Goal: Task Accomplishment & Management: Use online tool/utility

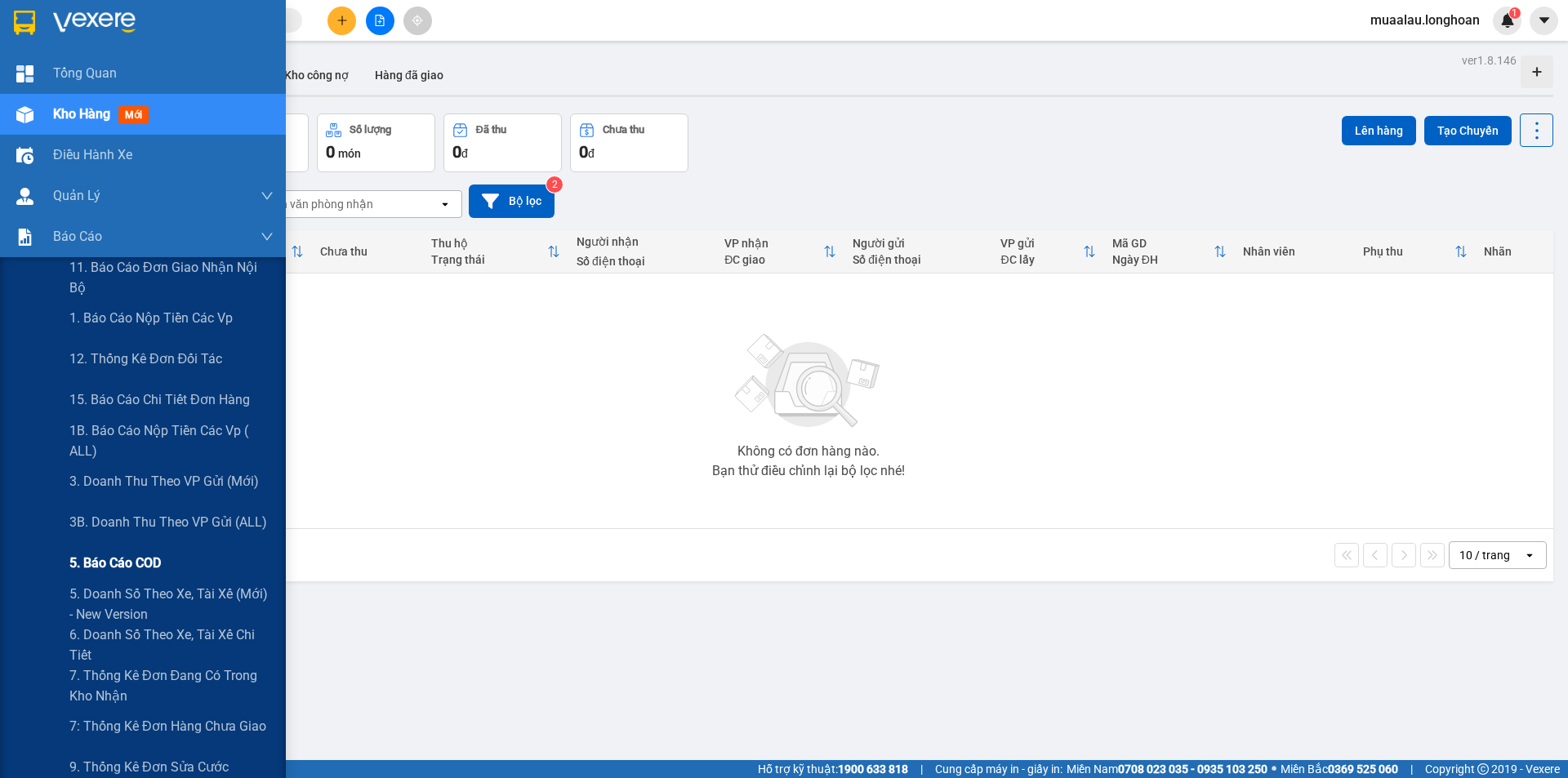
click at [167, 560] on div "5. Báo cáo COD" at bounding box center [171, 563] width 204 height 41
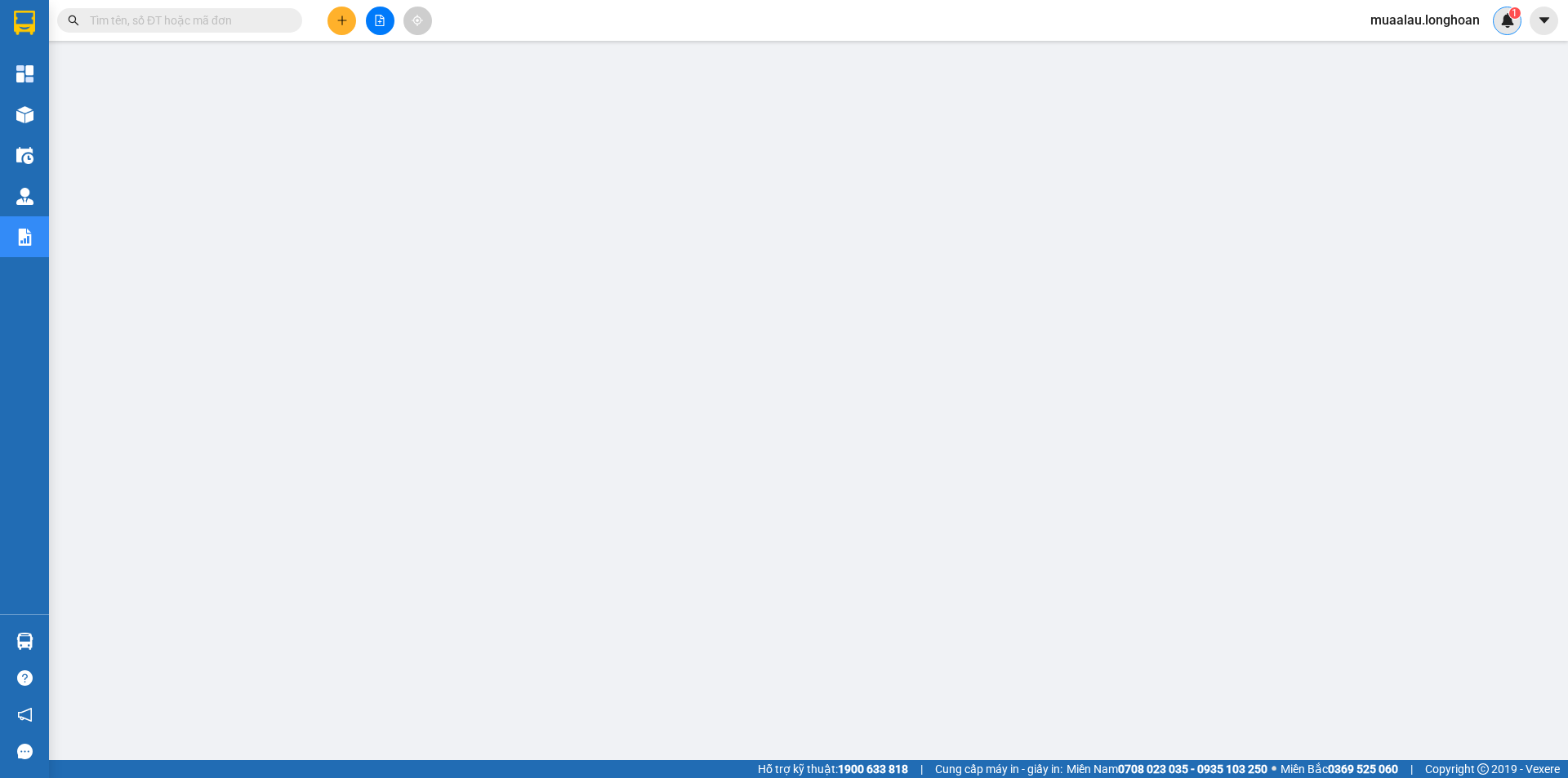
click at [1510, 23] on img at bounding box center [1508, 21] width 14 height 14
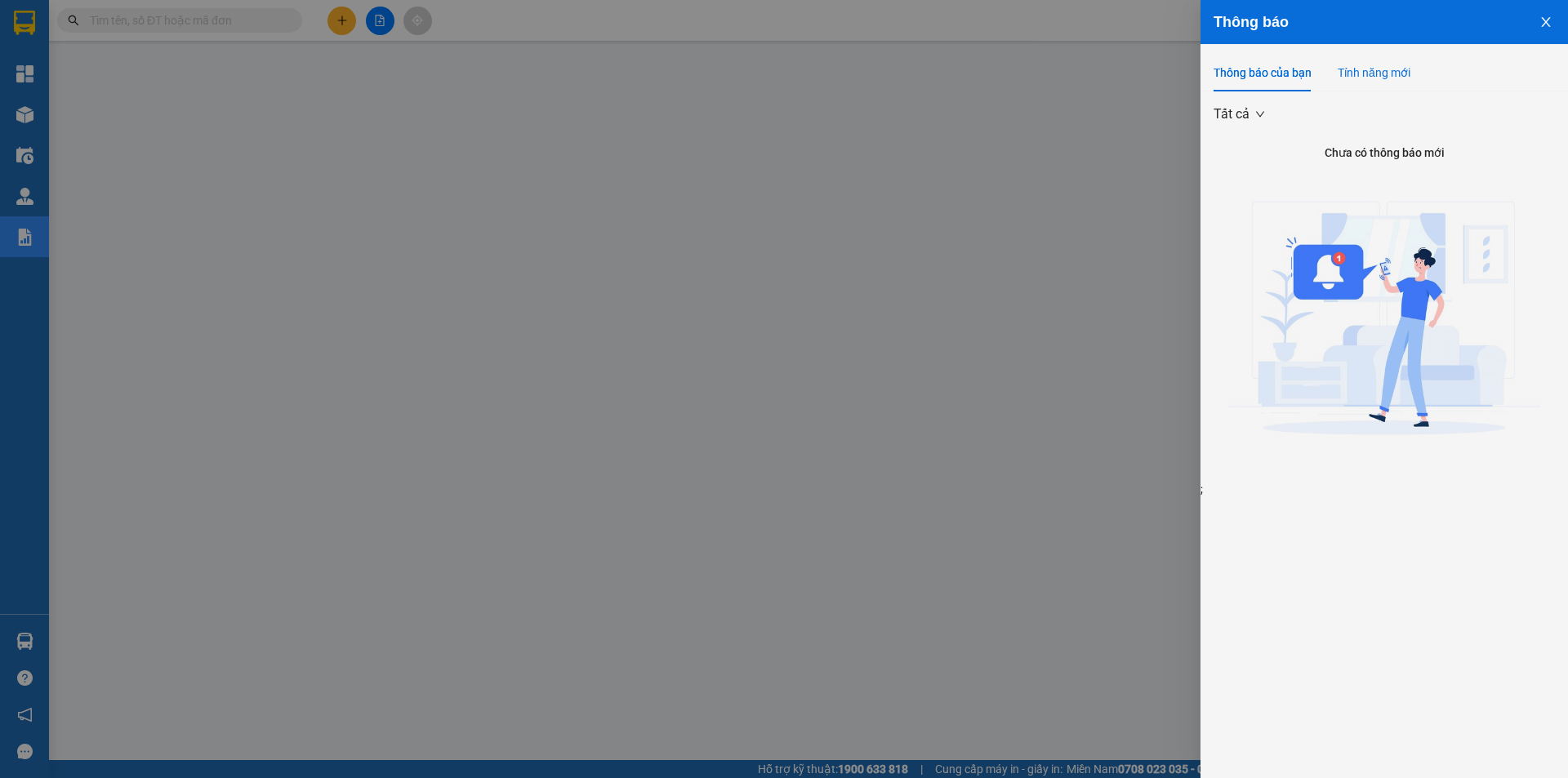
click at [1393, 79] on div "Tính năng mới" at bounding box center [1374, 73] width 73 height 18
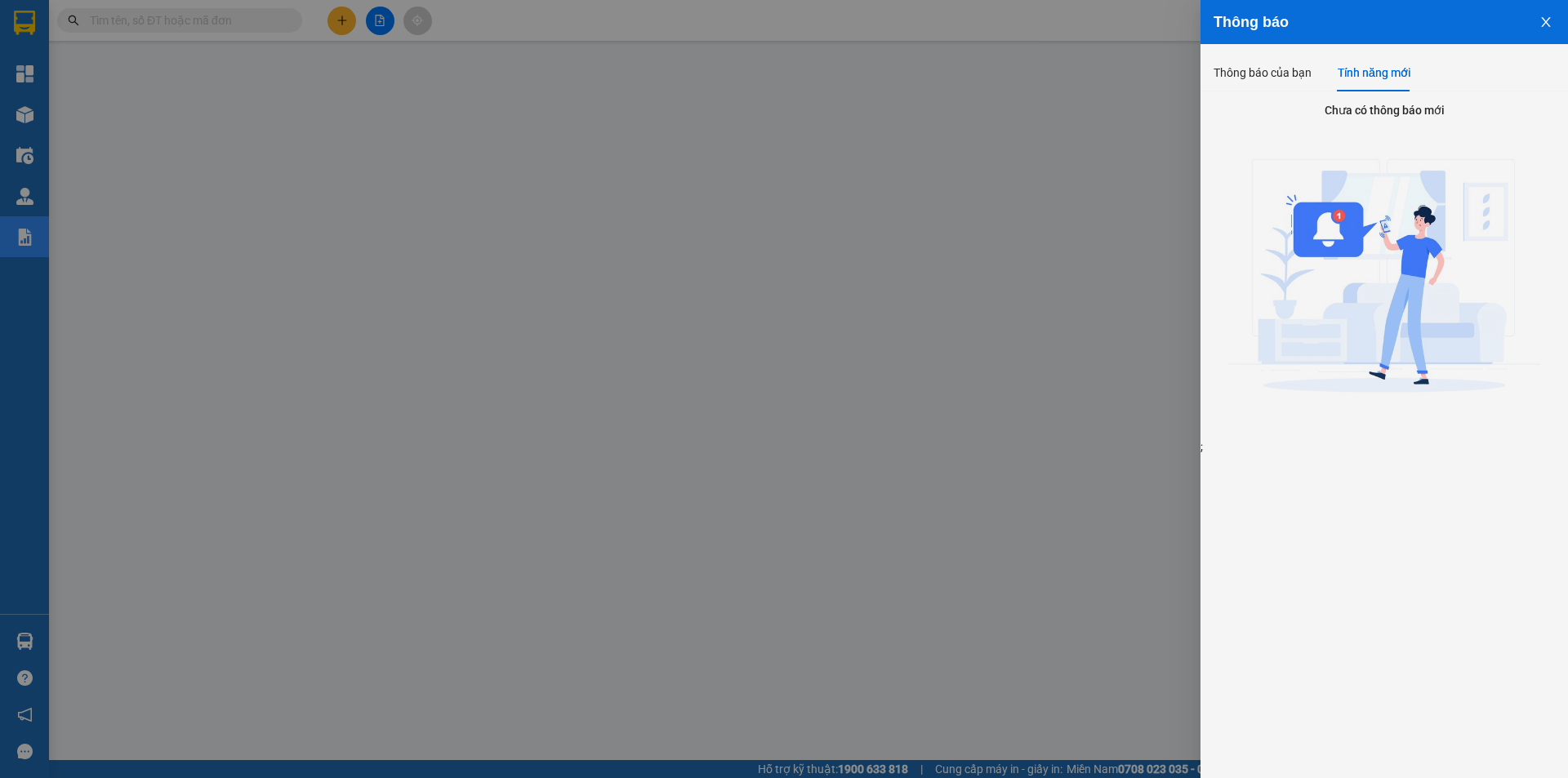
click at [1149, 259] on div at bounding box center [784, 389] width 1568 height 778
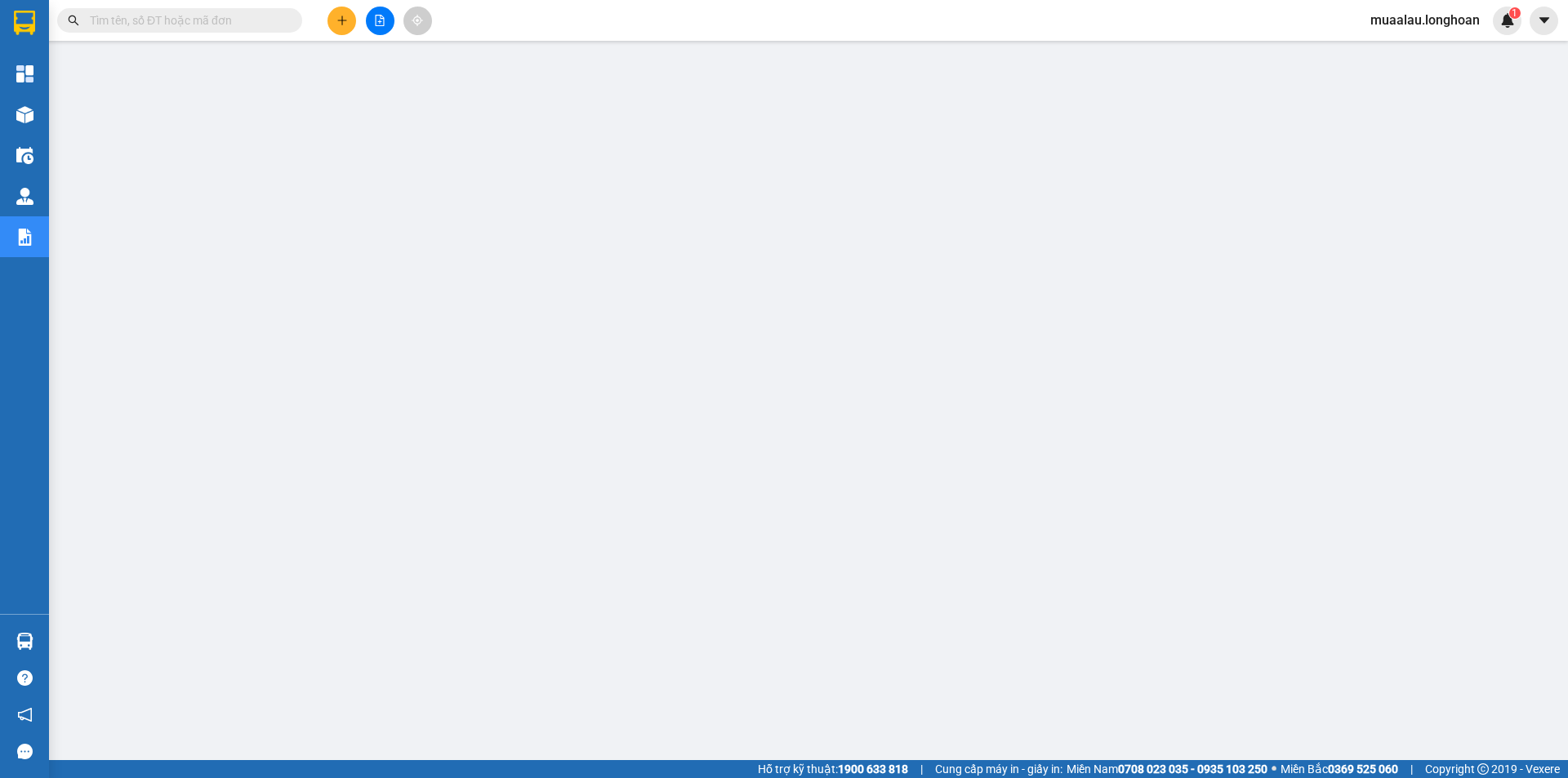
click at [224, 9] on span at bounding box center [179, 20] width 245 height 24
click at [221, 19] on input "text" at bounding box center [186, 21] width 193 height 18
paste input "VPHM2509250027"
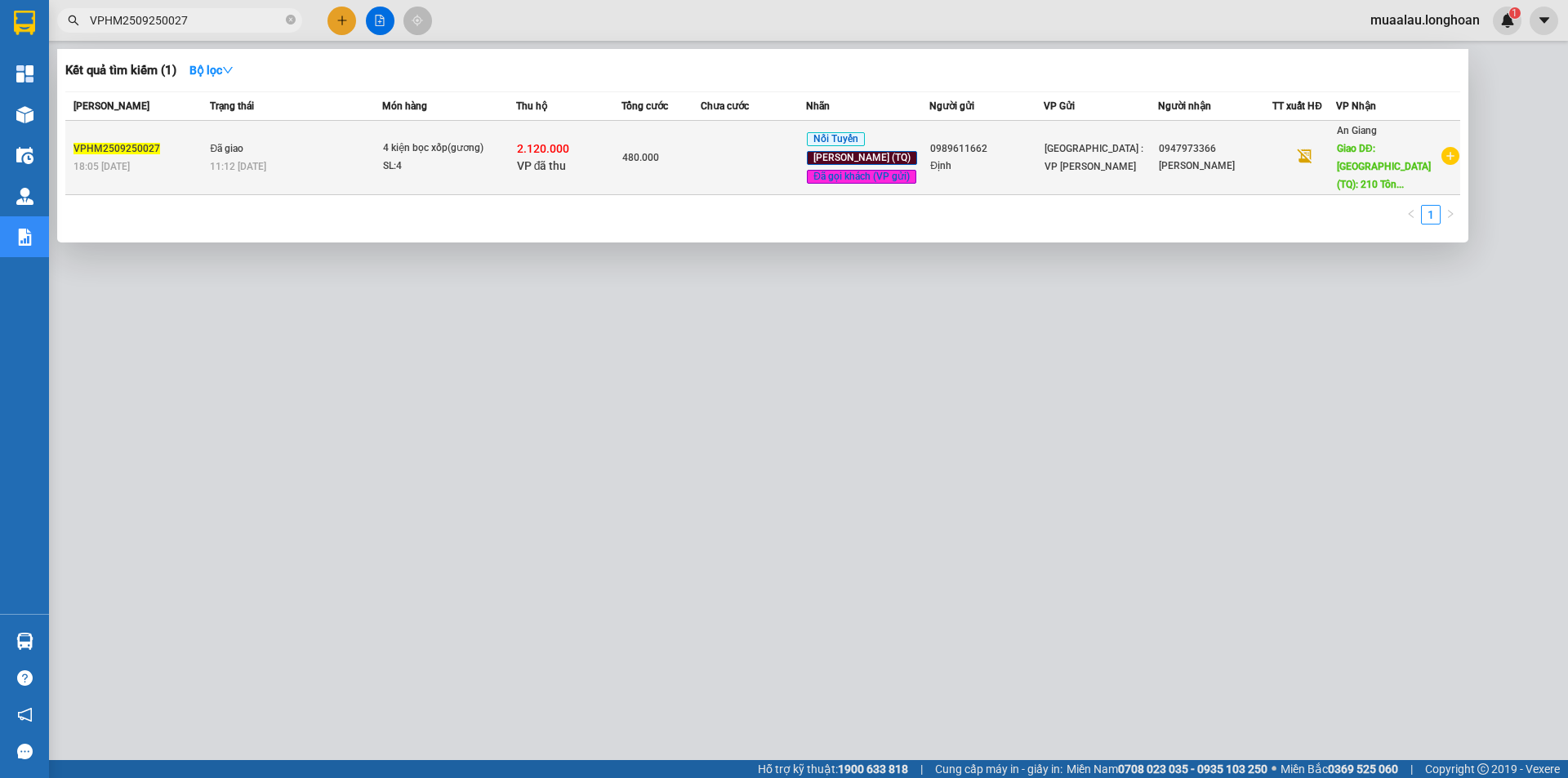
type input "VPHM2509250027"
click at [699, 162] on td "480.000" at bounding box center [661, 158] width 79 height 75
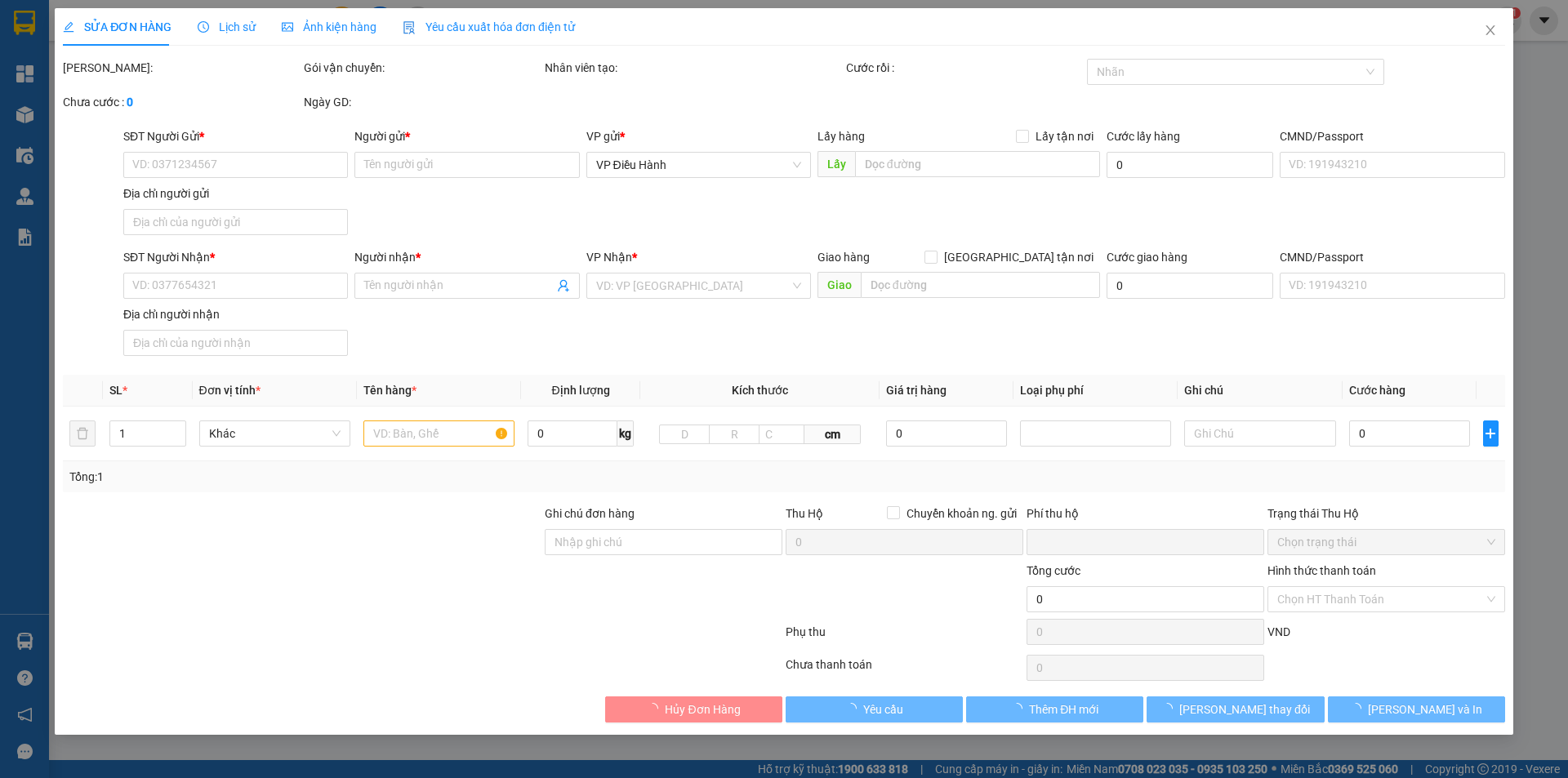
type input "0989611662"
type input "Định"
type input "0947973366"
type input "[PERSON_NAME]"
type input "Phú Tân (TQ): 210 [PERSON_NAME] ( TTTM - H. [GEOGRAPHIC_DATA]) [GEOGRAPHIC_DATA]"
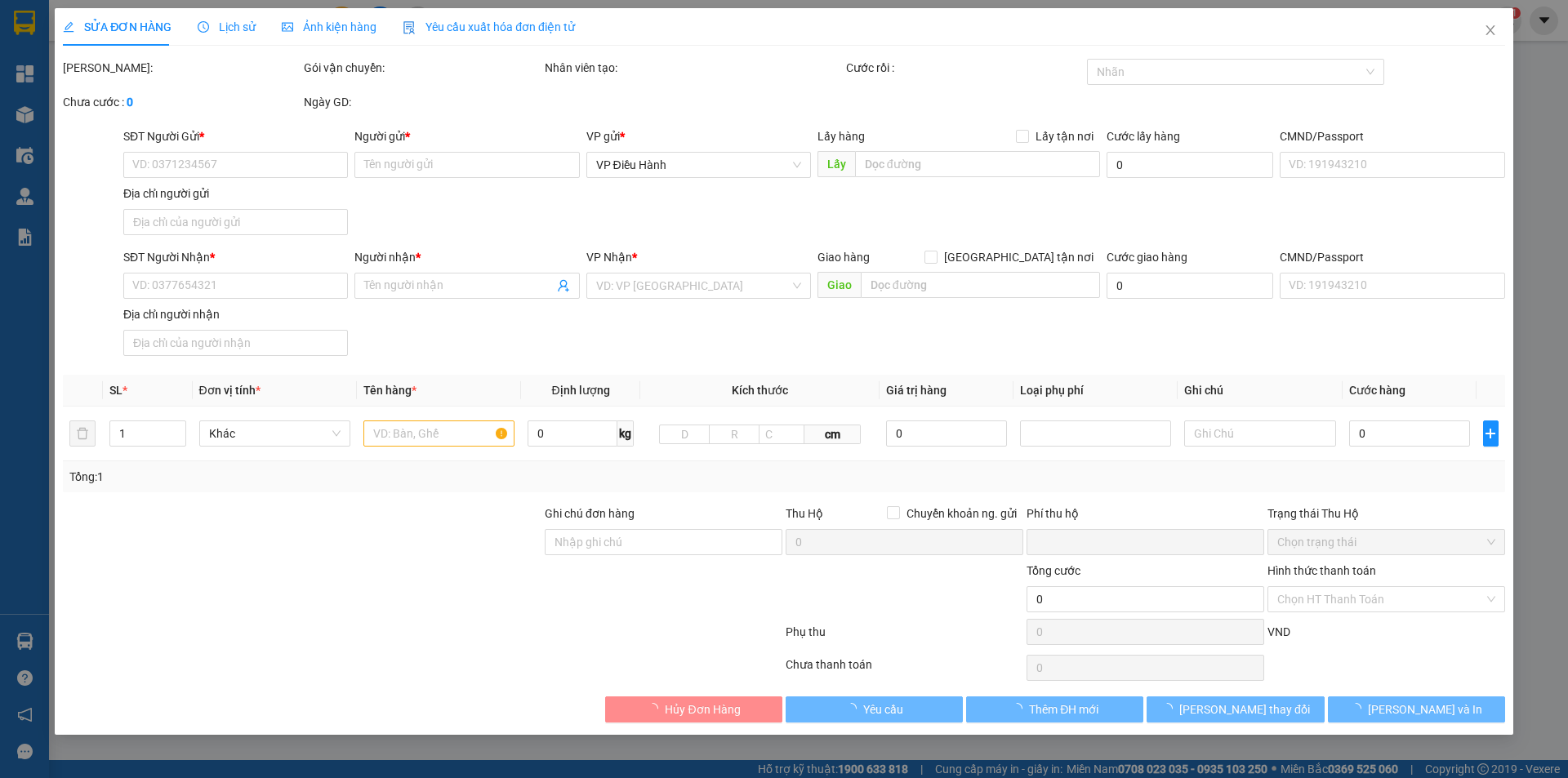
type input "nhận nguyên kiện,giao nguyên kiện,bể vỡ k đền"
checkbox input "true"
type input "2.120.000"
type input "20.000"
type input "480.000"
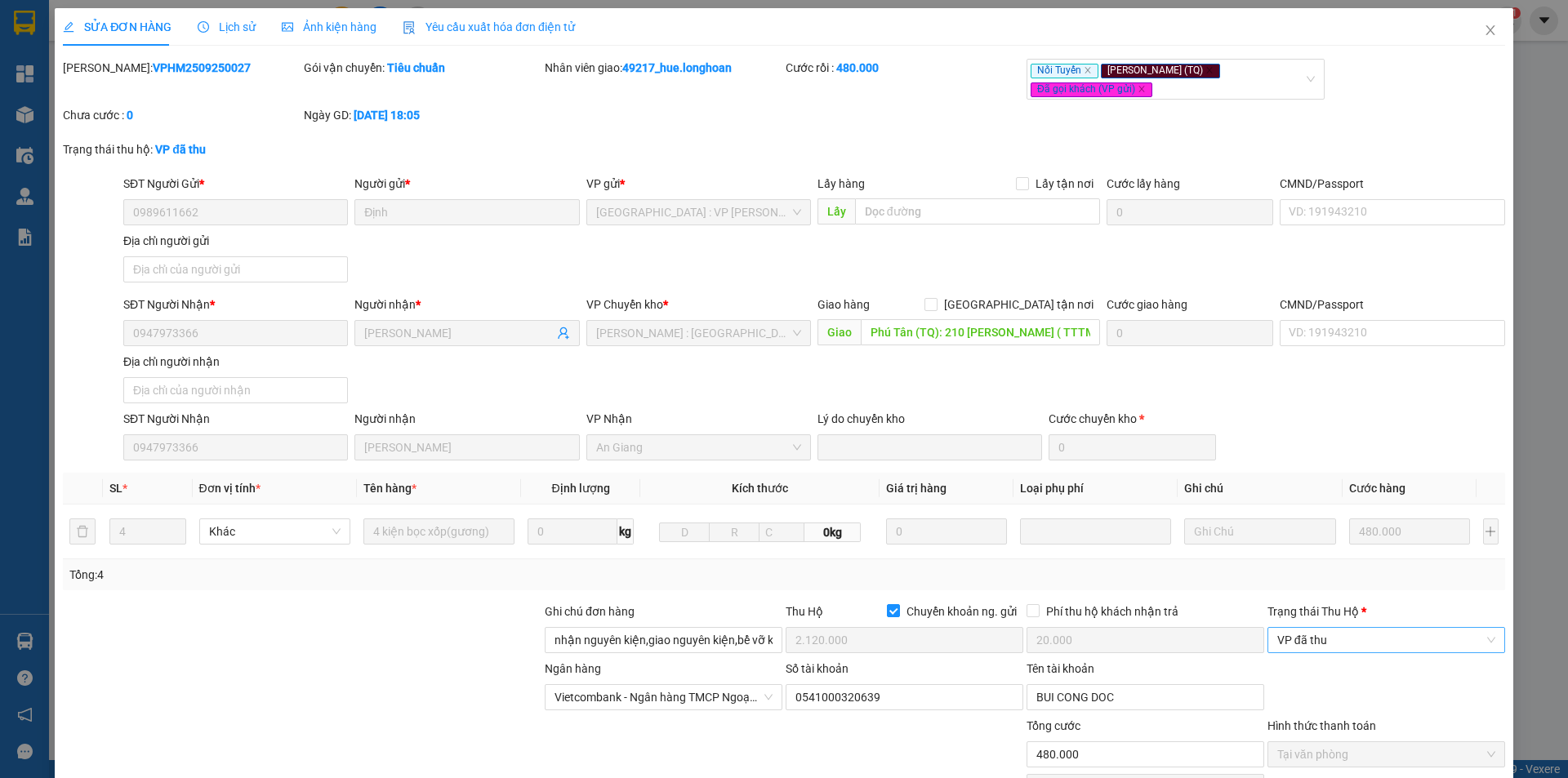
click at [1339, 642] on span "VP đã thu" at bounding box center [1386, 639] width 218 height 24
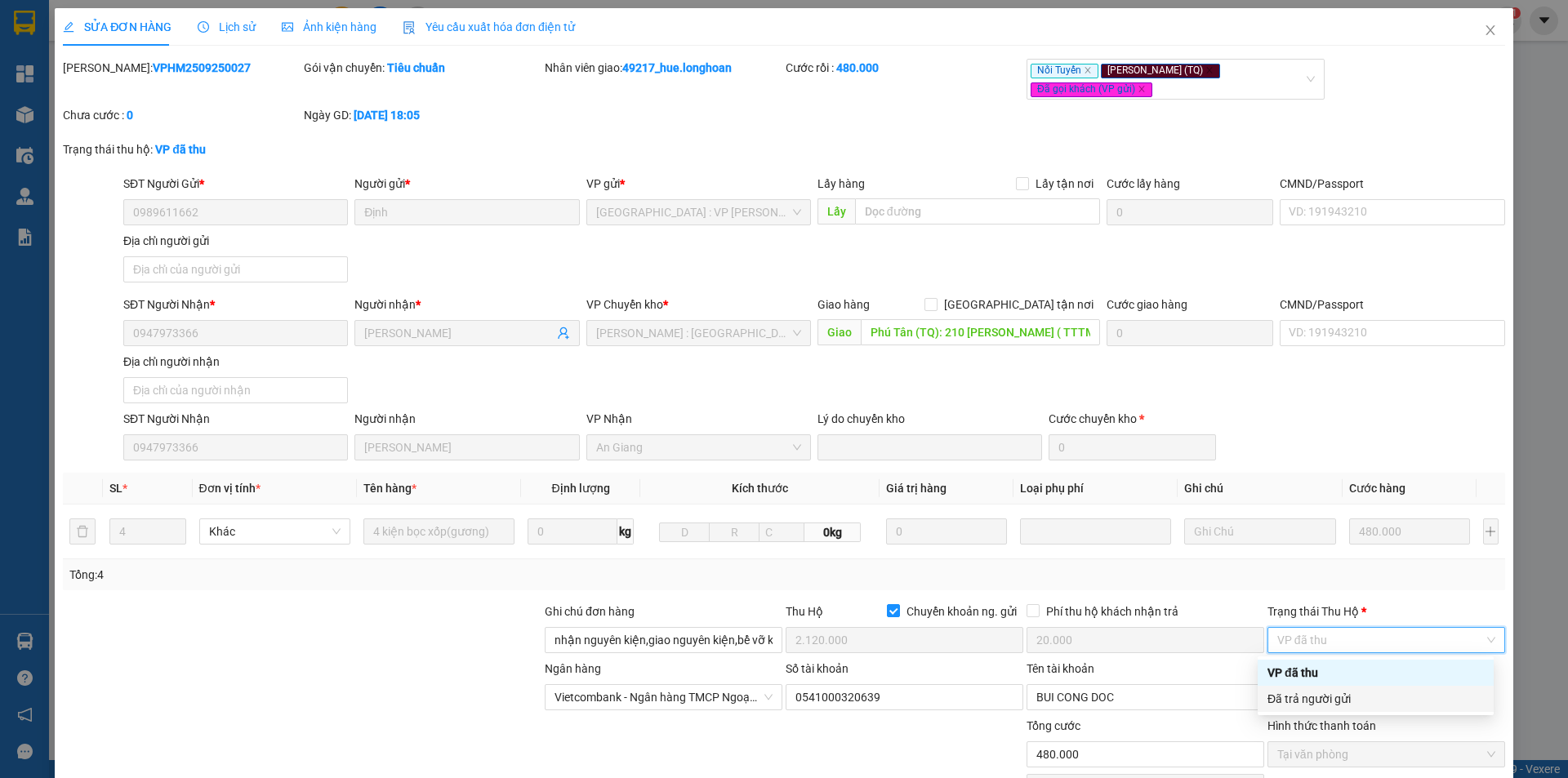
click at [1338, 697] on div "Đã trả người gửi" at bounding box center [1376, 699] width 216 height 18
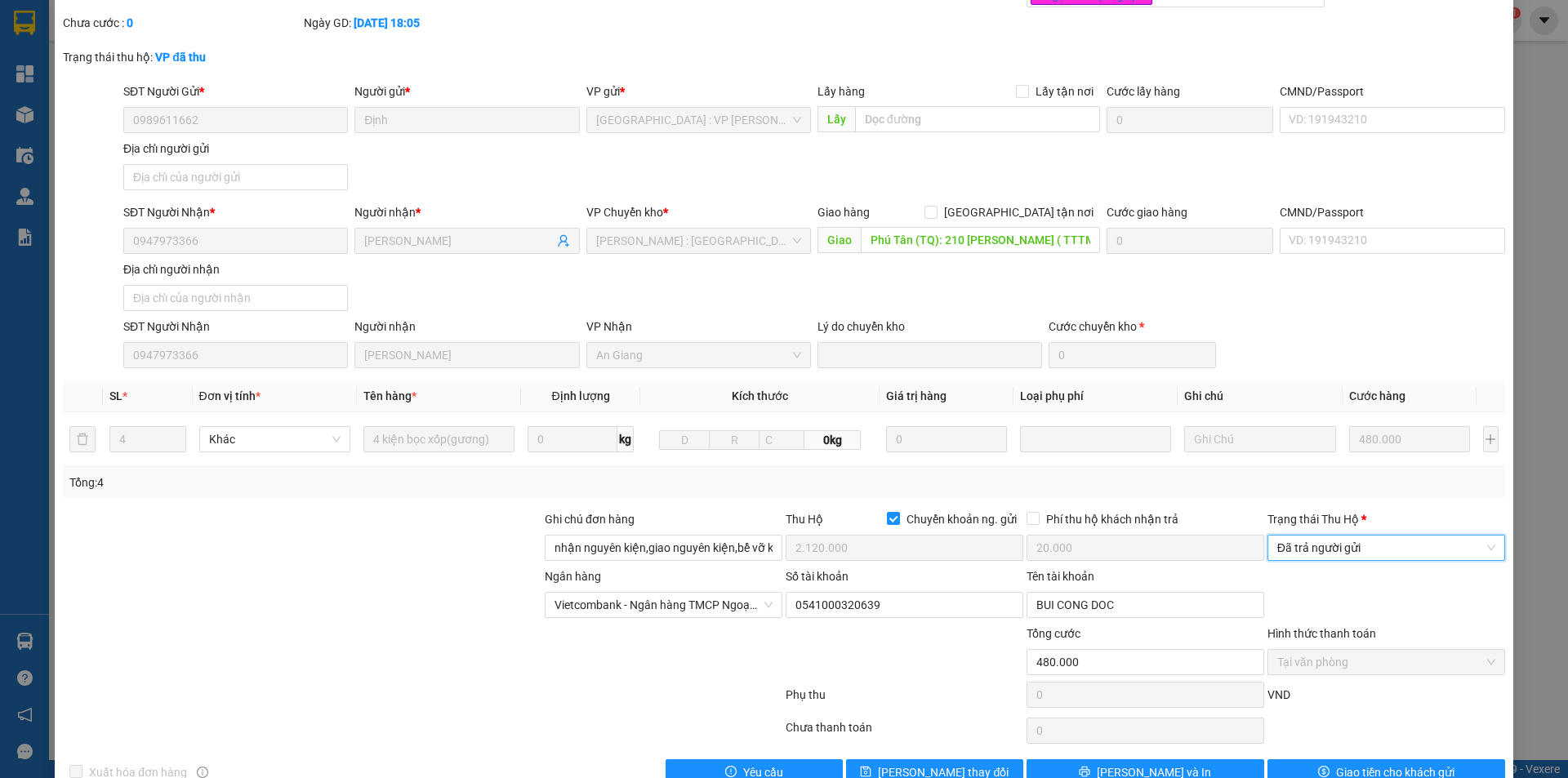
scroll to position [131, 0]
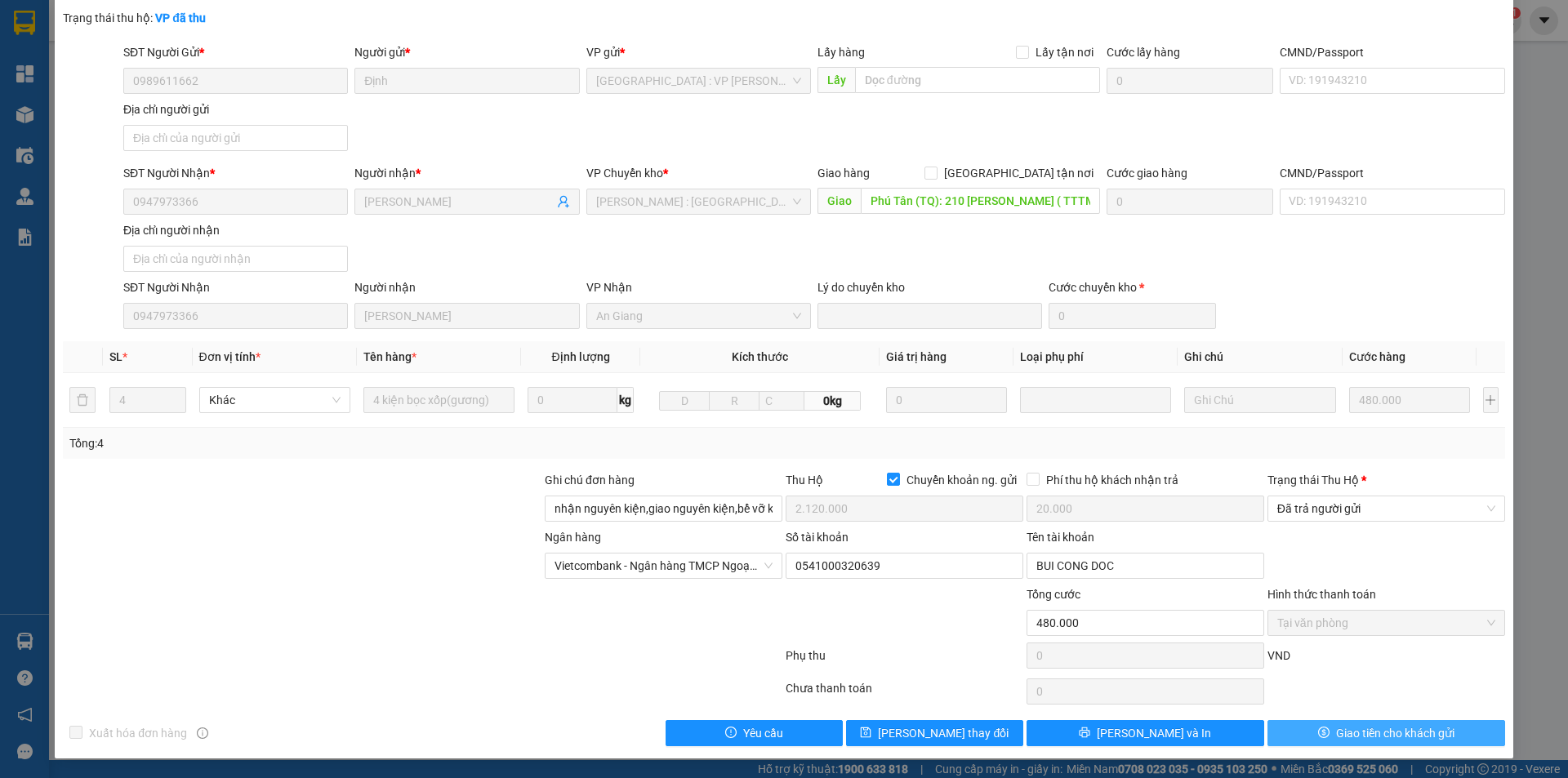
click at [1346, 730] on span "Giao tiền cho khách gửi" at bounding box center [1396, 733] width 119 height 18
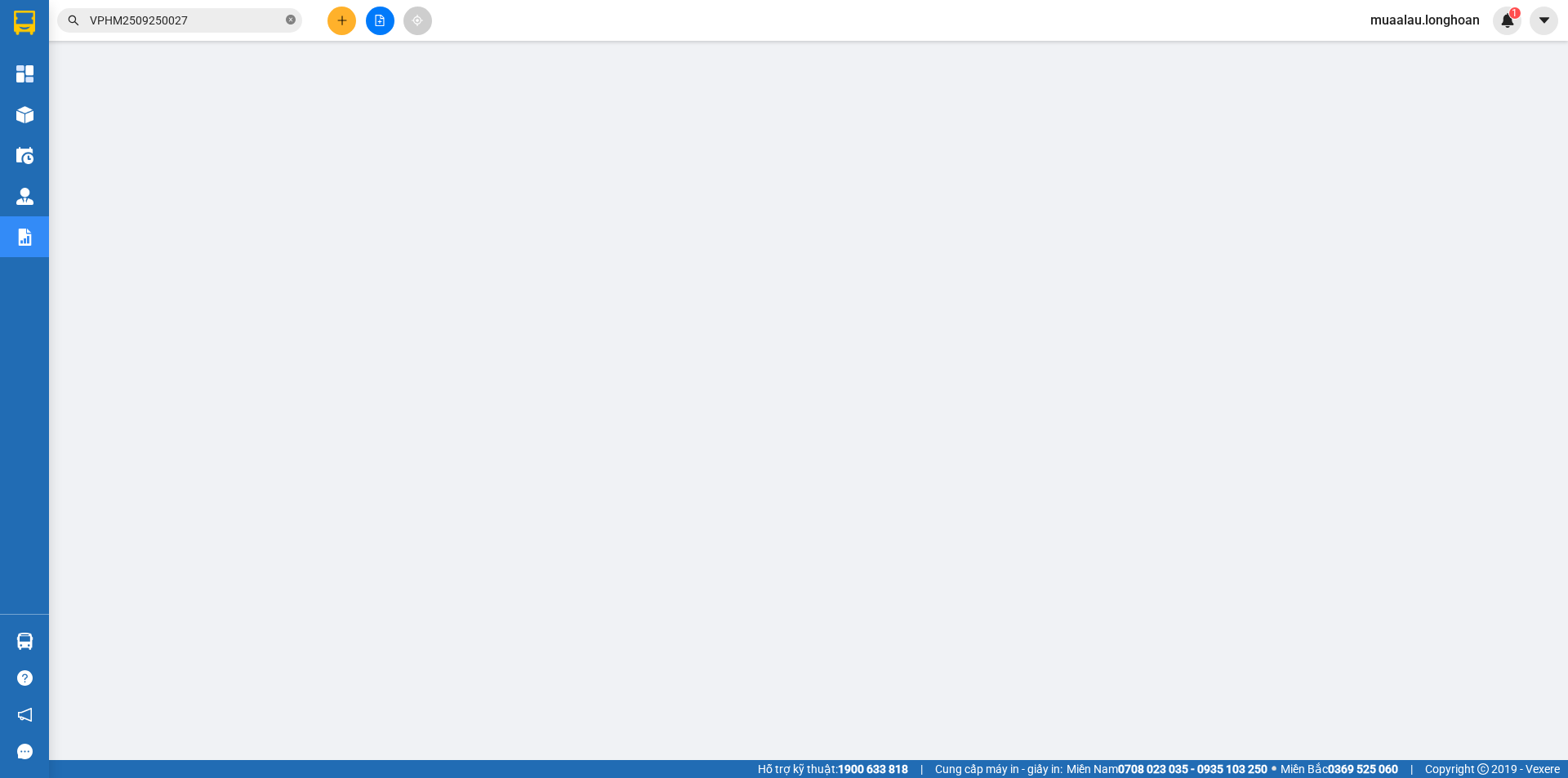
click at [290, 14] on span at bounding box center [290, 21] width 10 height 15
paste input "HNVD3108250029"
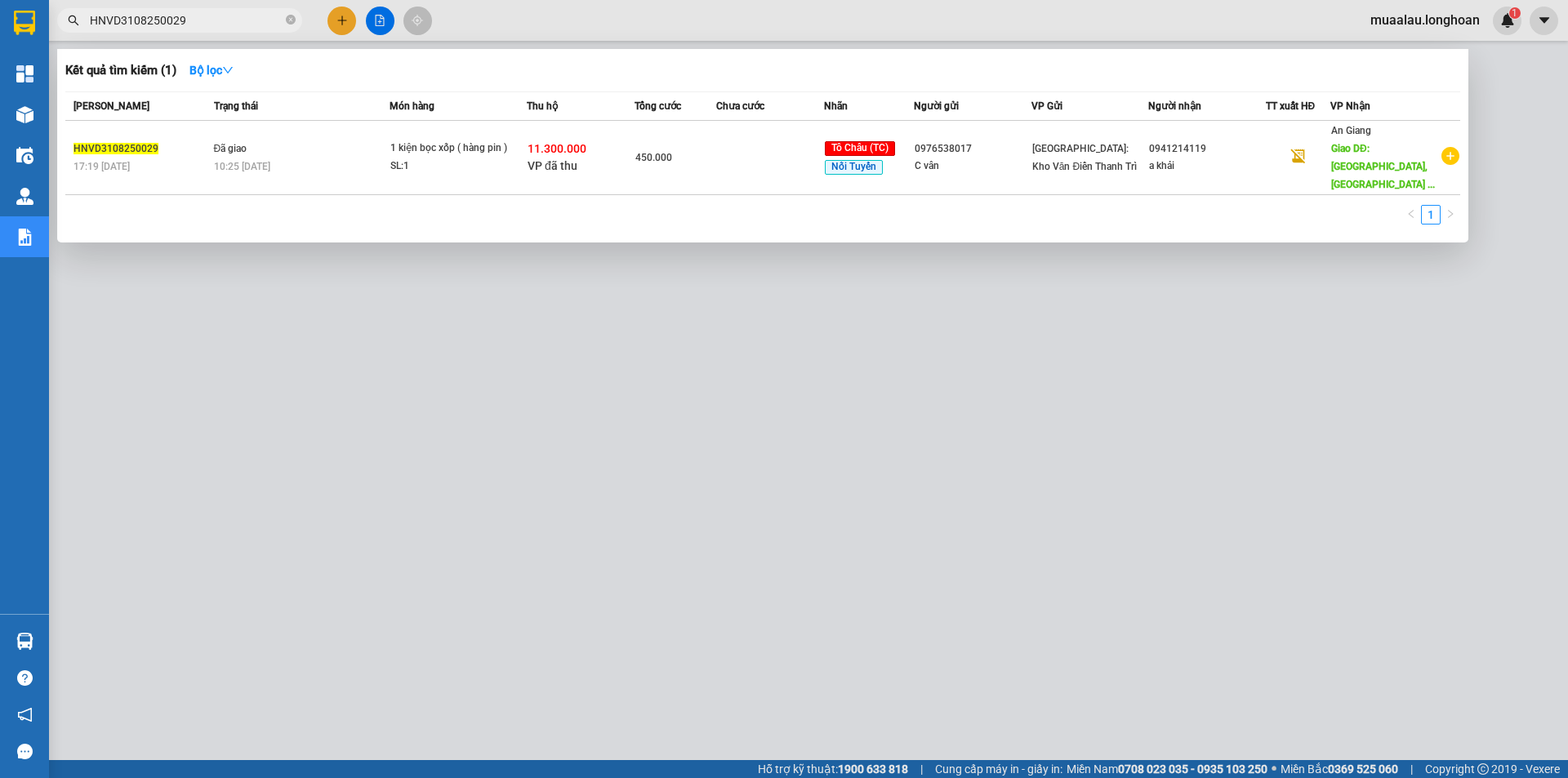
type input "HNVD3108250029"
click at [711, 155] on div "450.000" at bounding box center [675, 158] width 79 height 18
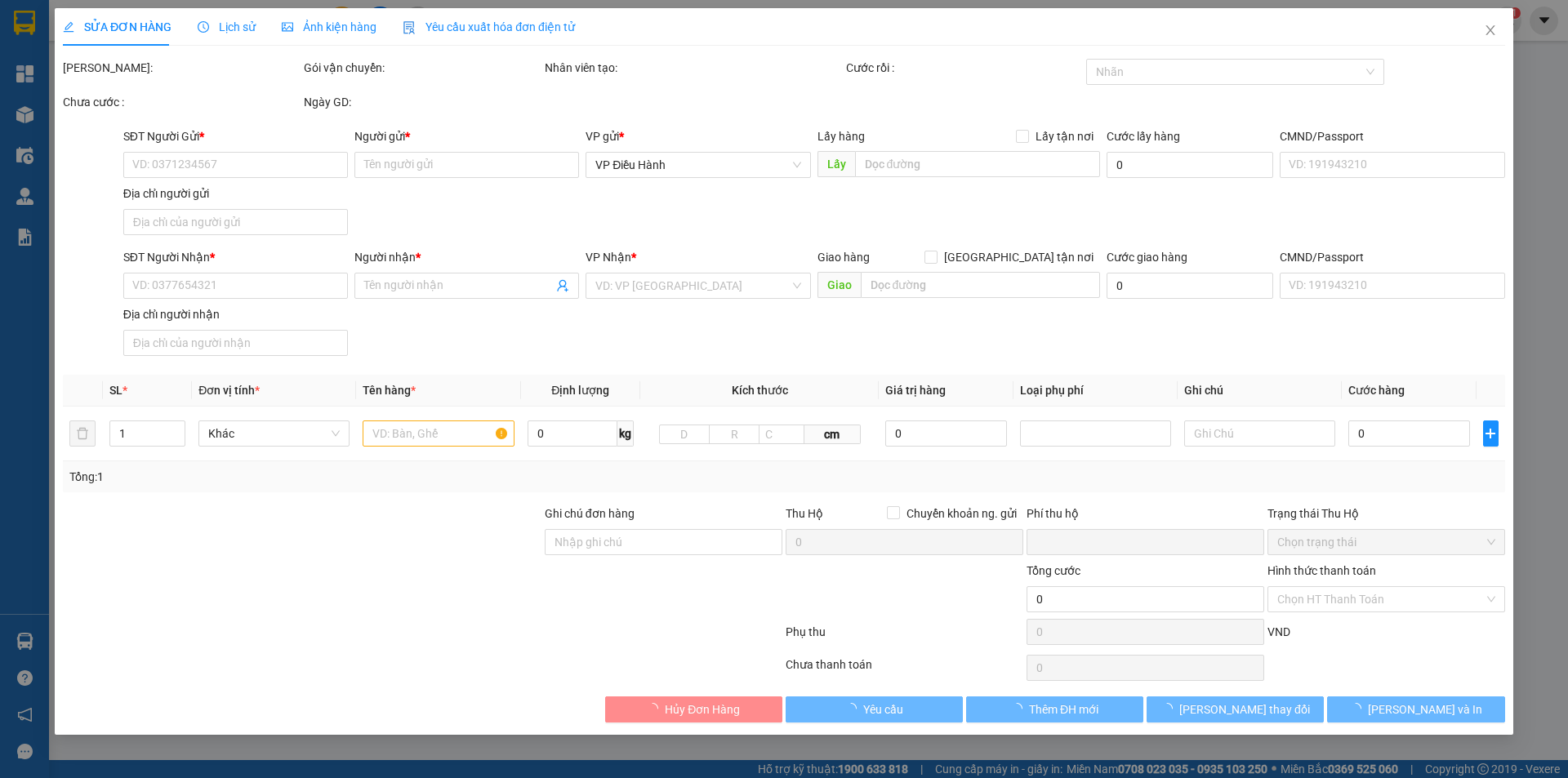
type input "0976538017"
type input "C vân"
type input "0941214119"
type input "a khải"
type input "[GEOGRAPHIC_DATA], [GEOGRAPHIC_DATA] (TC): QL 91 Ngã 3 [GEOGRAPHIC_DATA], [GEOG…"
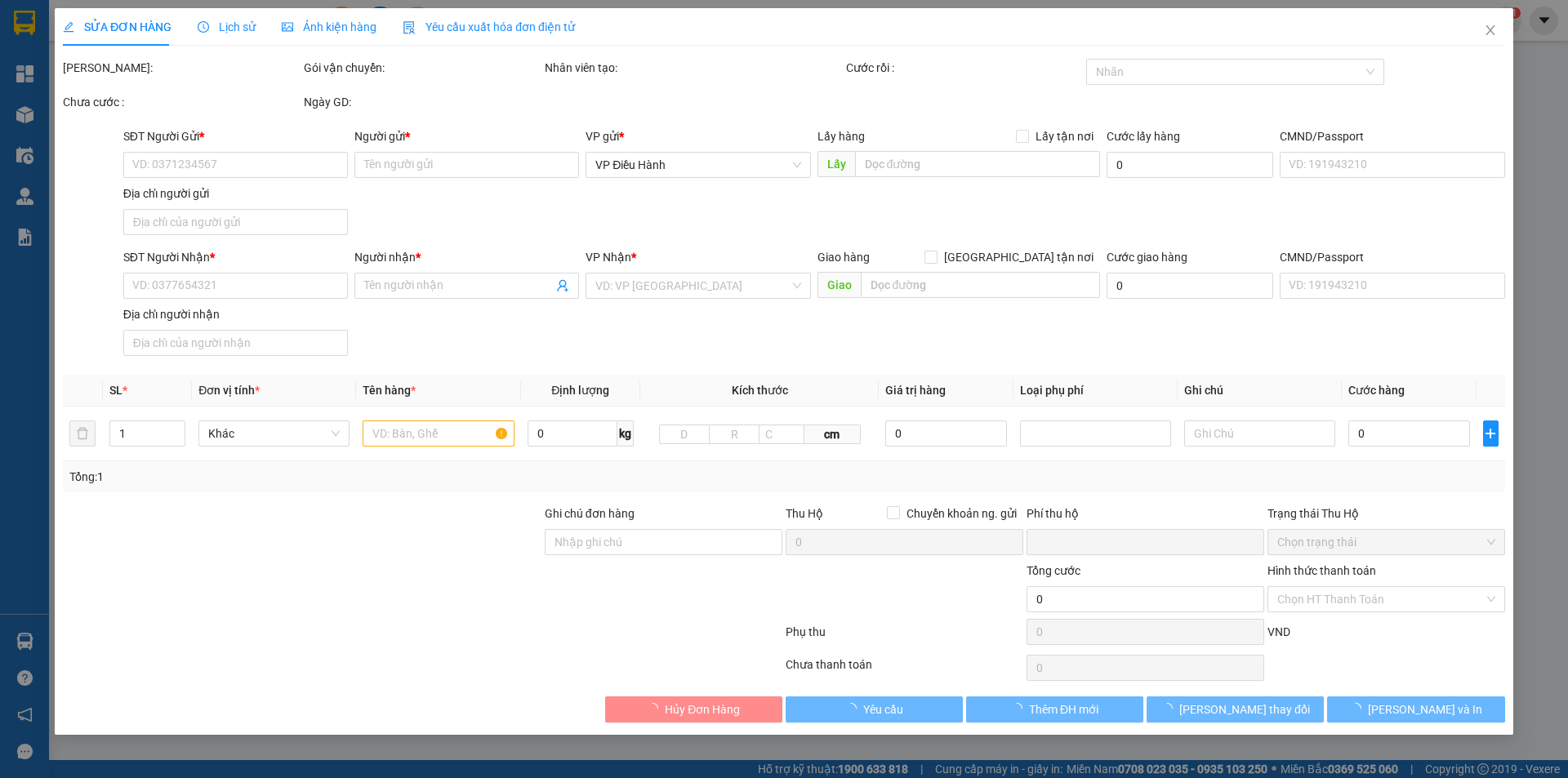
checkbox input "true"
type input "11.300.000"
type input "30.000"
type input "450.000"
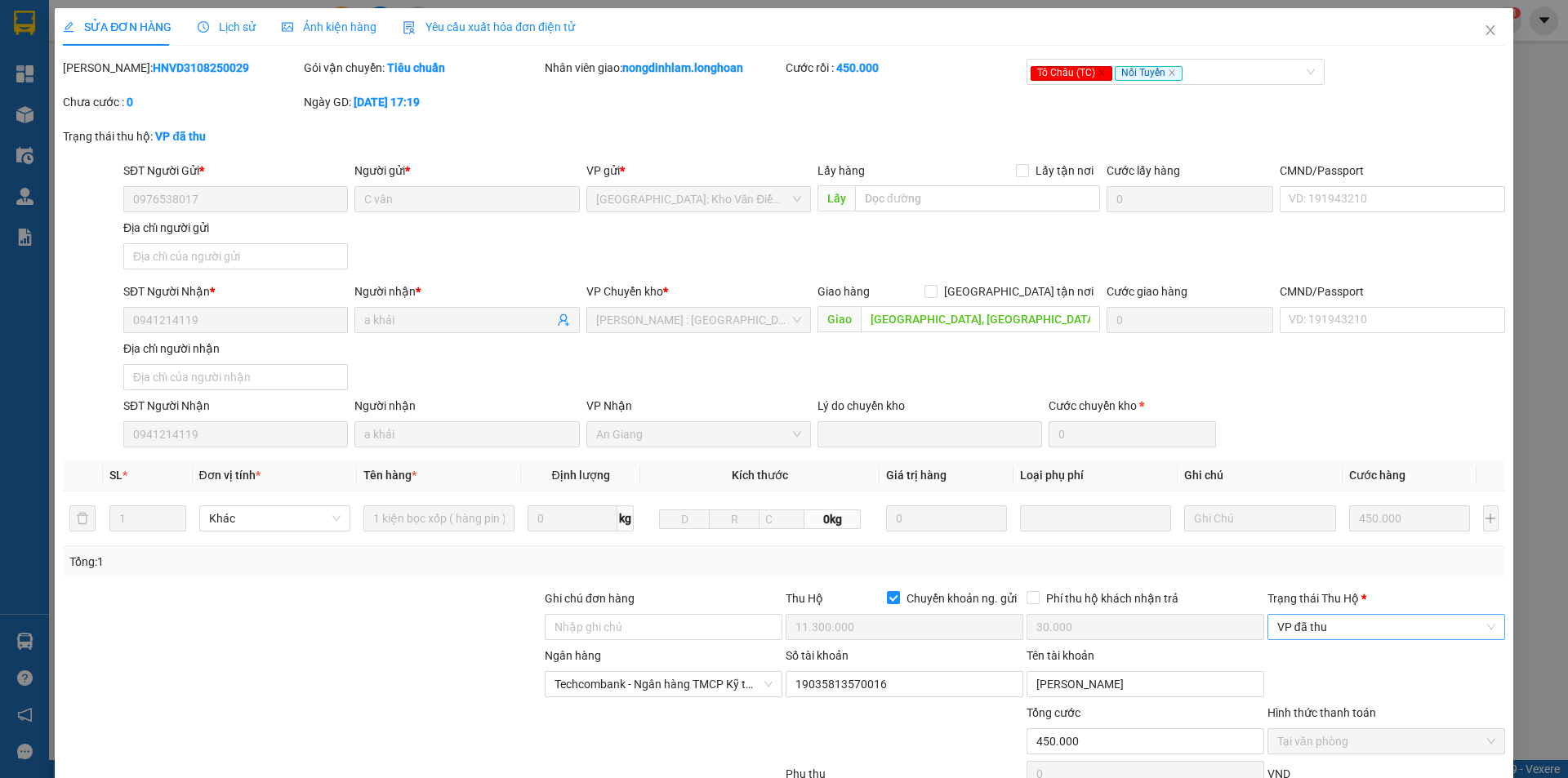
click at [1307, 628] on span "VP đã thu" at bounding box center [1386, 627] width 218 height 24
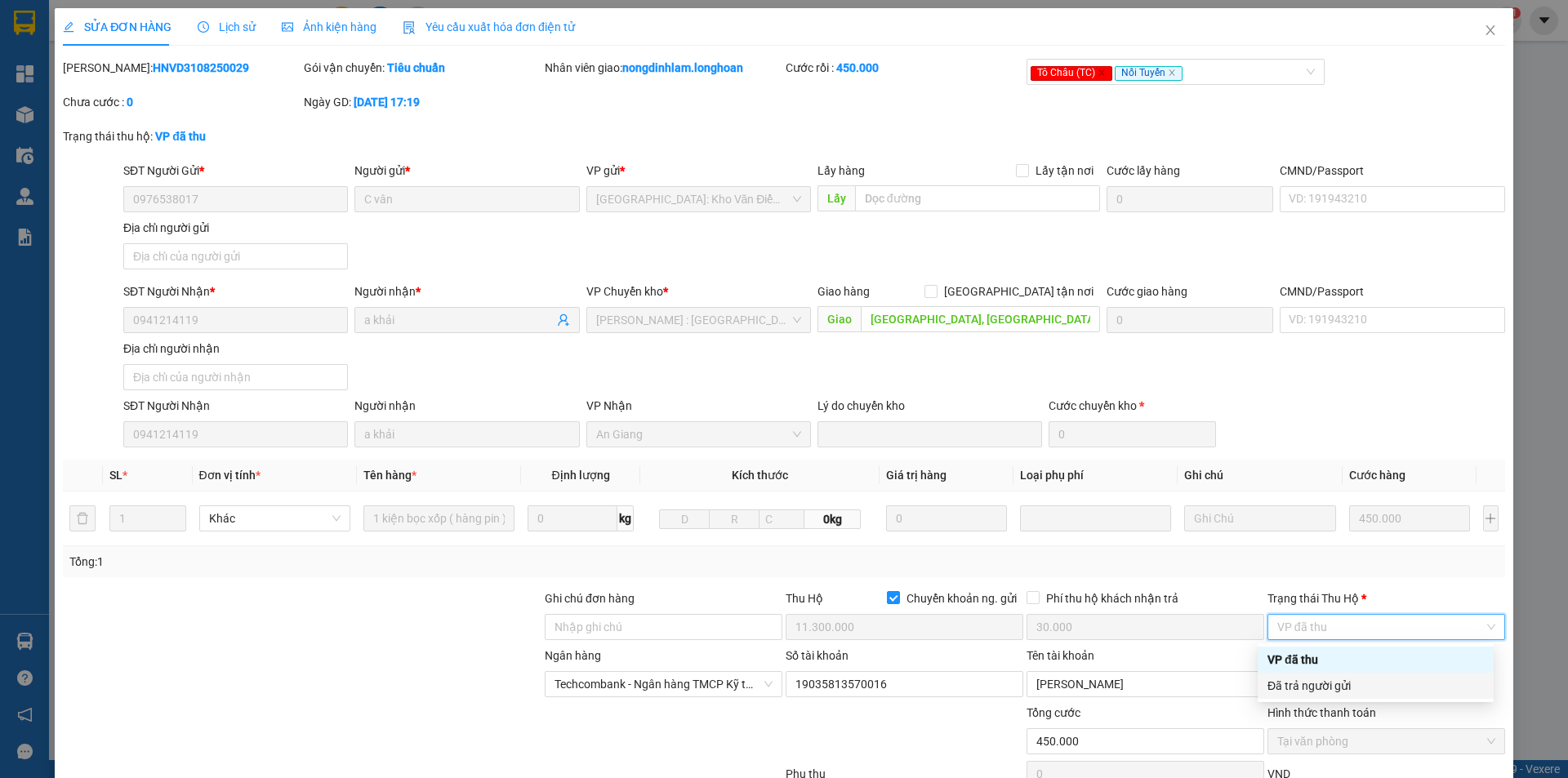
click at [1327, 687] on div "Đã trả người gửi" at bounding box center [1376, 686] width 216 height 18
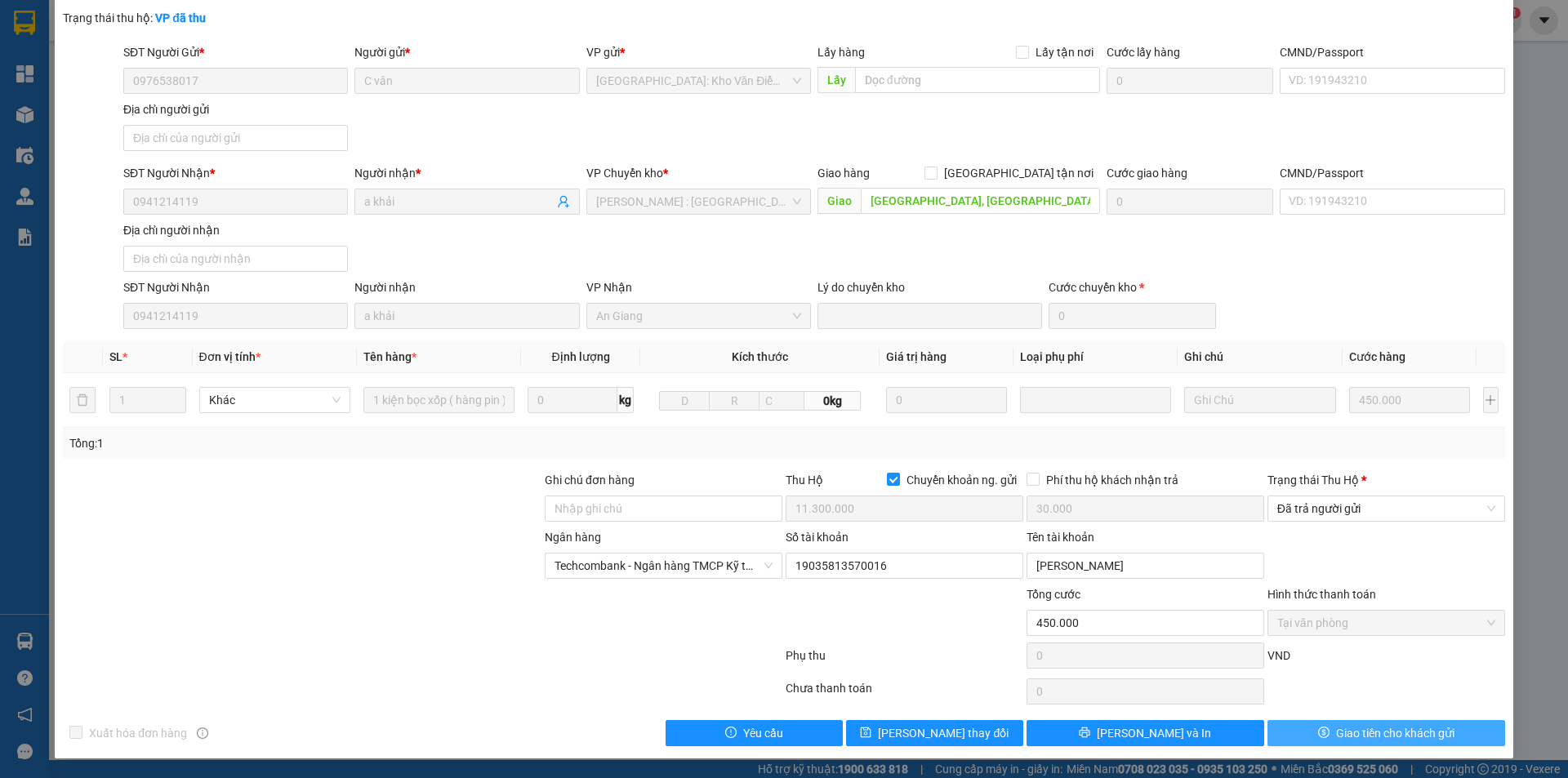
click at [1304, 724] on button "Giao tiền cho khách gửi" at bounding box center [1387, 733] width 238 height 26
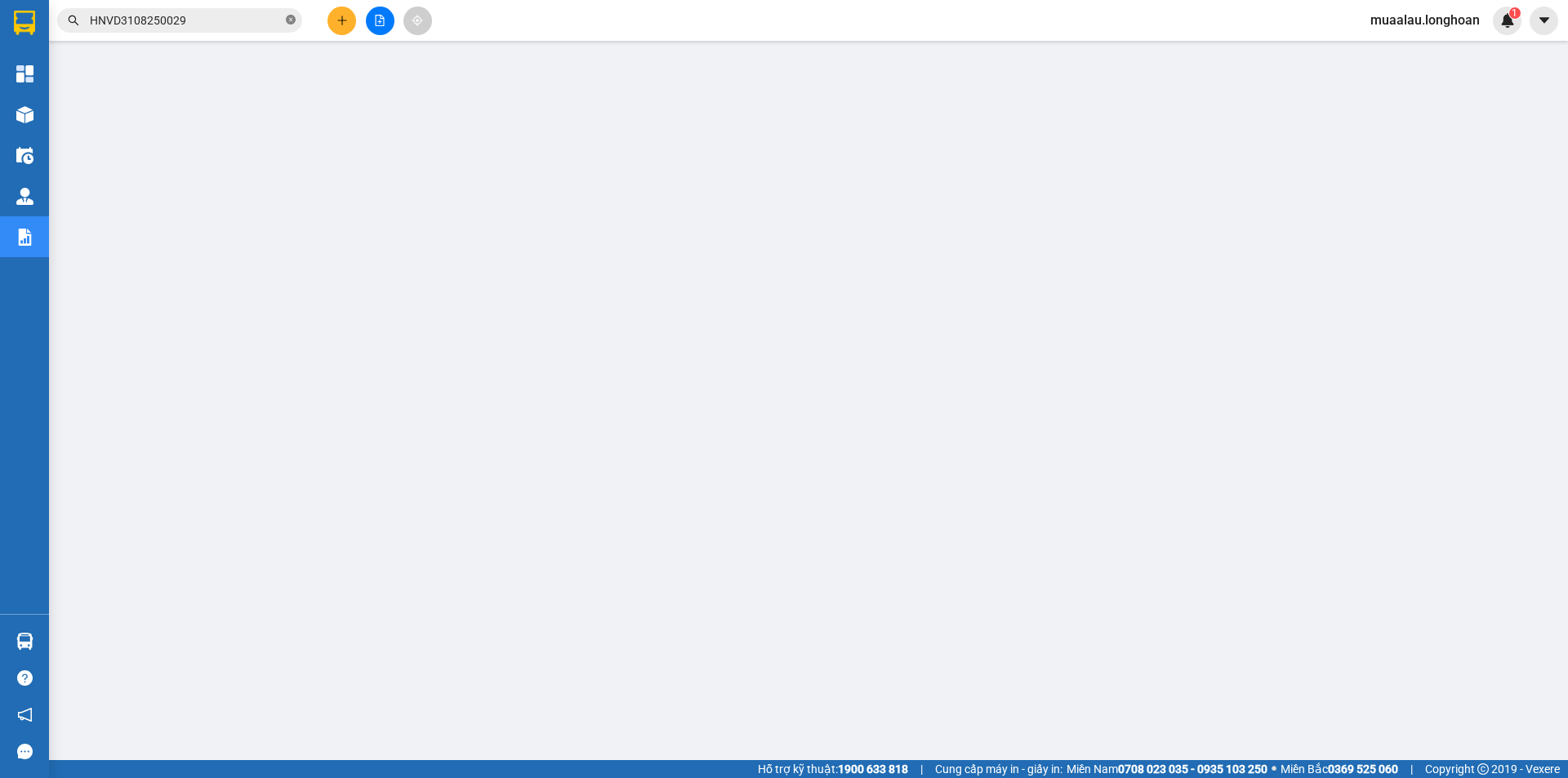
click at [290, 22] on icon "close-circle" at bounding box center [290, 19] width 10 height 10
paste input "HNHD0210250067"
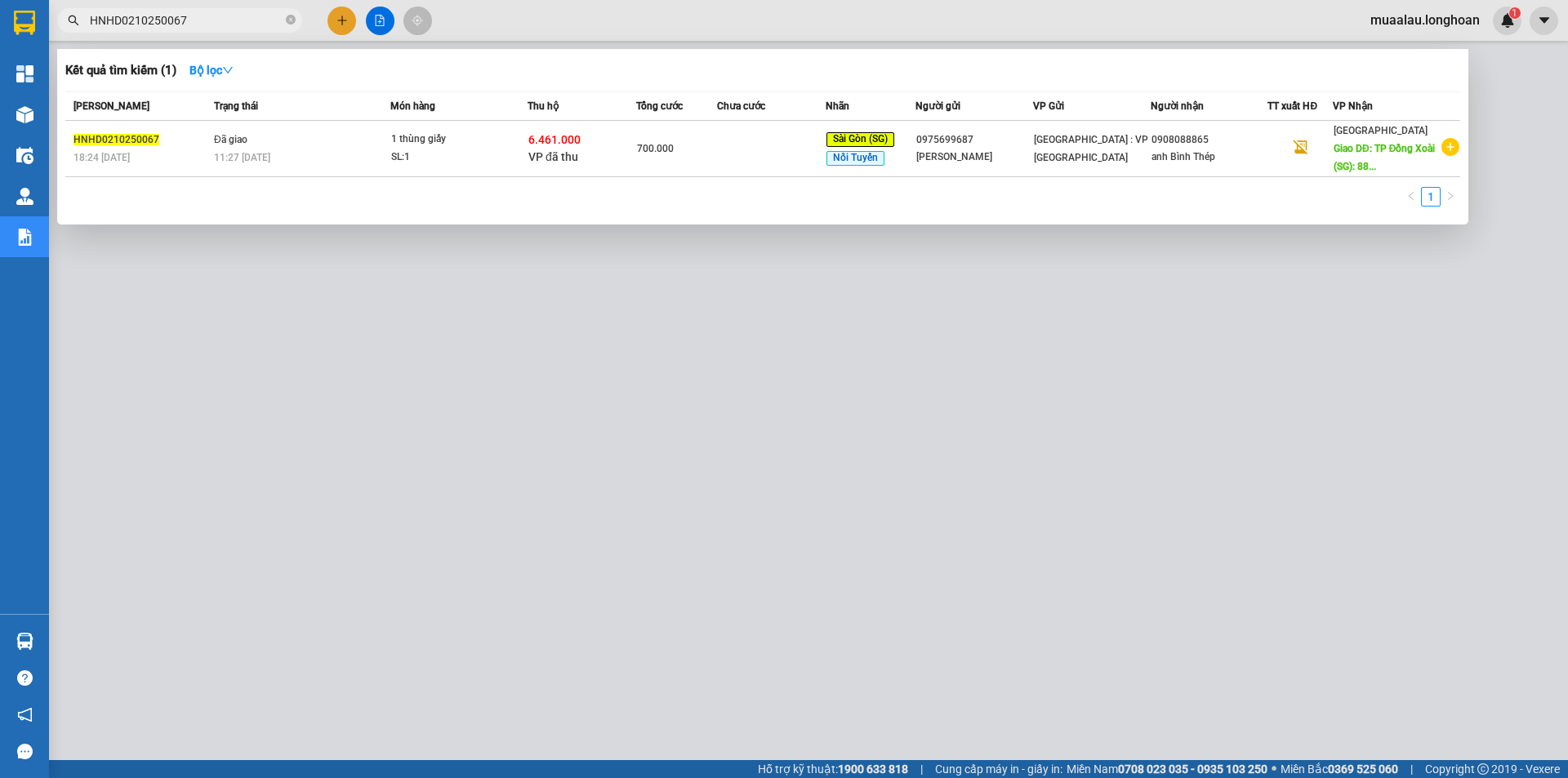
type input "HNHD0210250067"
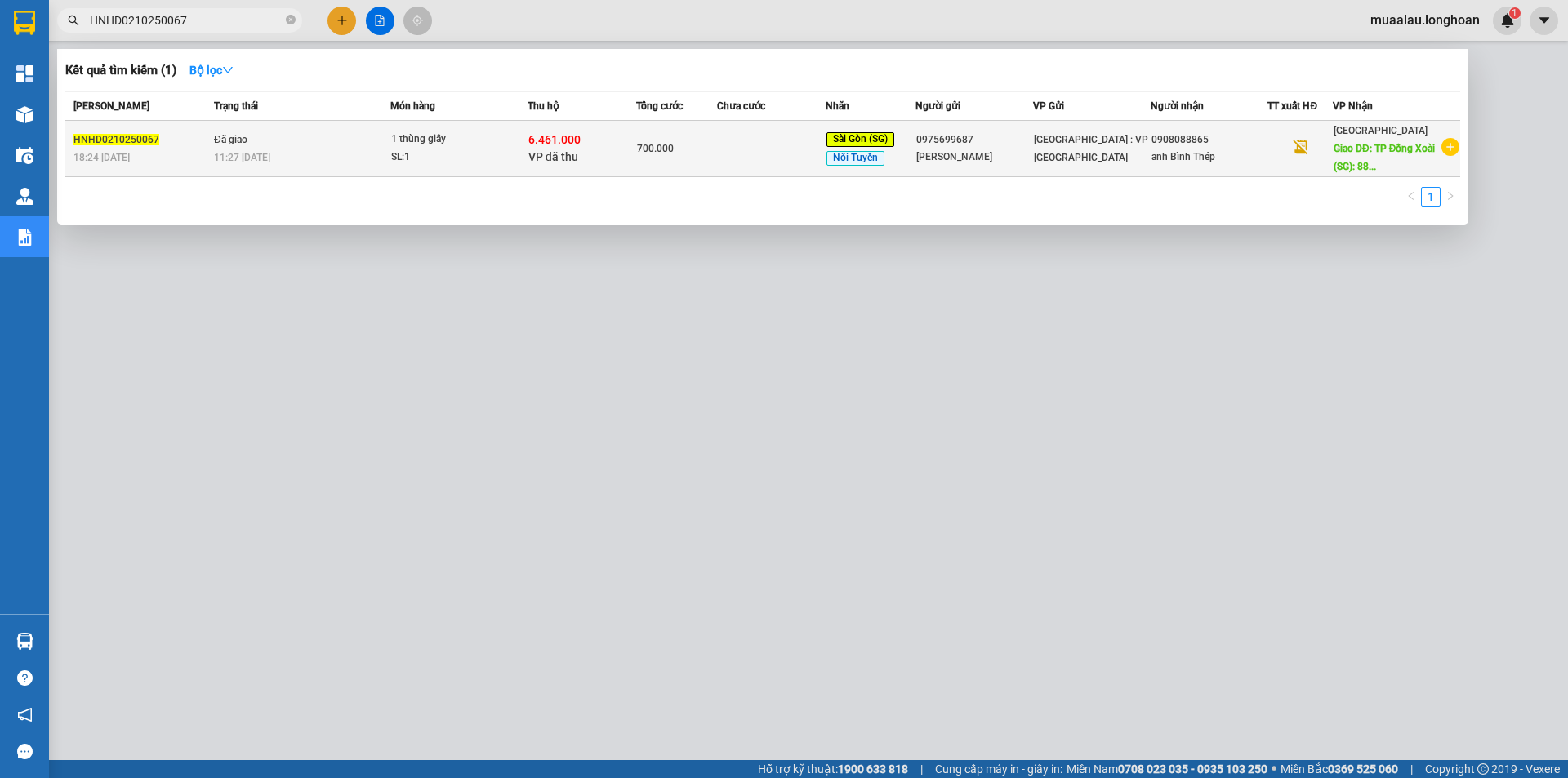
click at [674, 162] on td "700.000" at bounding box center [677, 149] width 81 height 57
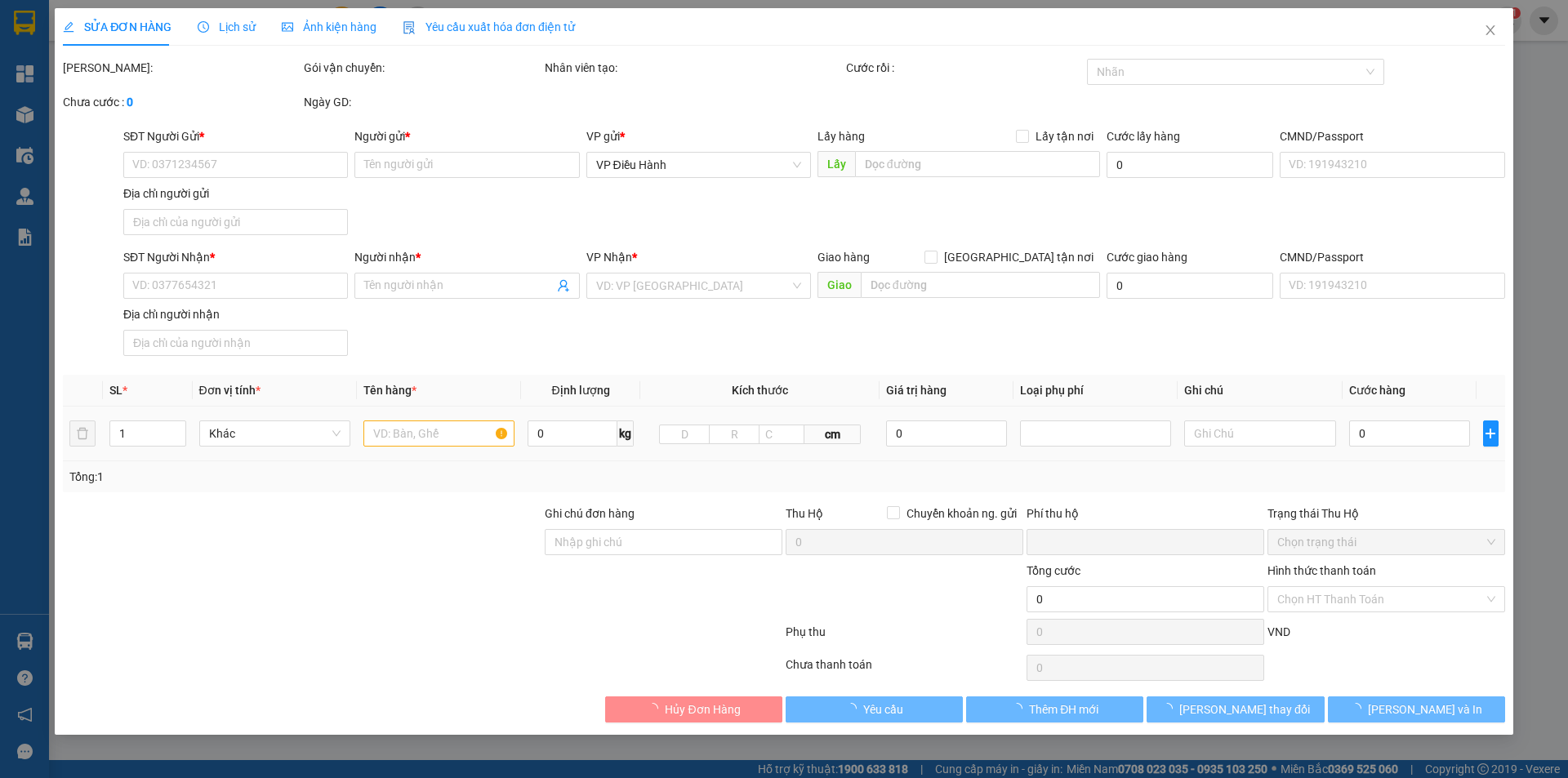
type input "0975699687"
type input "[PERSON_NAME]"
type input "0908088865"
type input "anh Bình Thép"
type input "TP Đồng Xoài ([GEOGRAPHIC_DATA]): 88 Quốc lộ 14, [GEOGRAPHIC_DATA], [GEOGRAPHIC…"
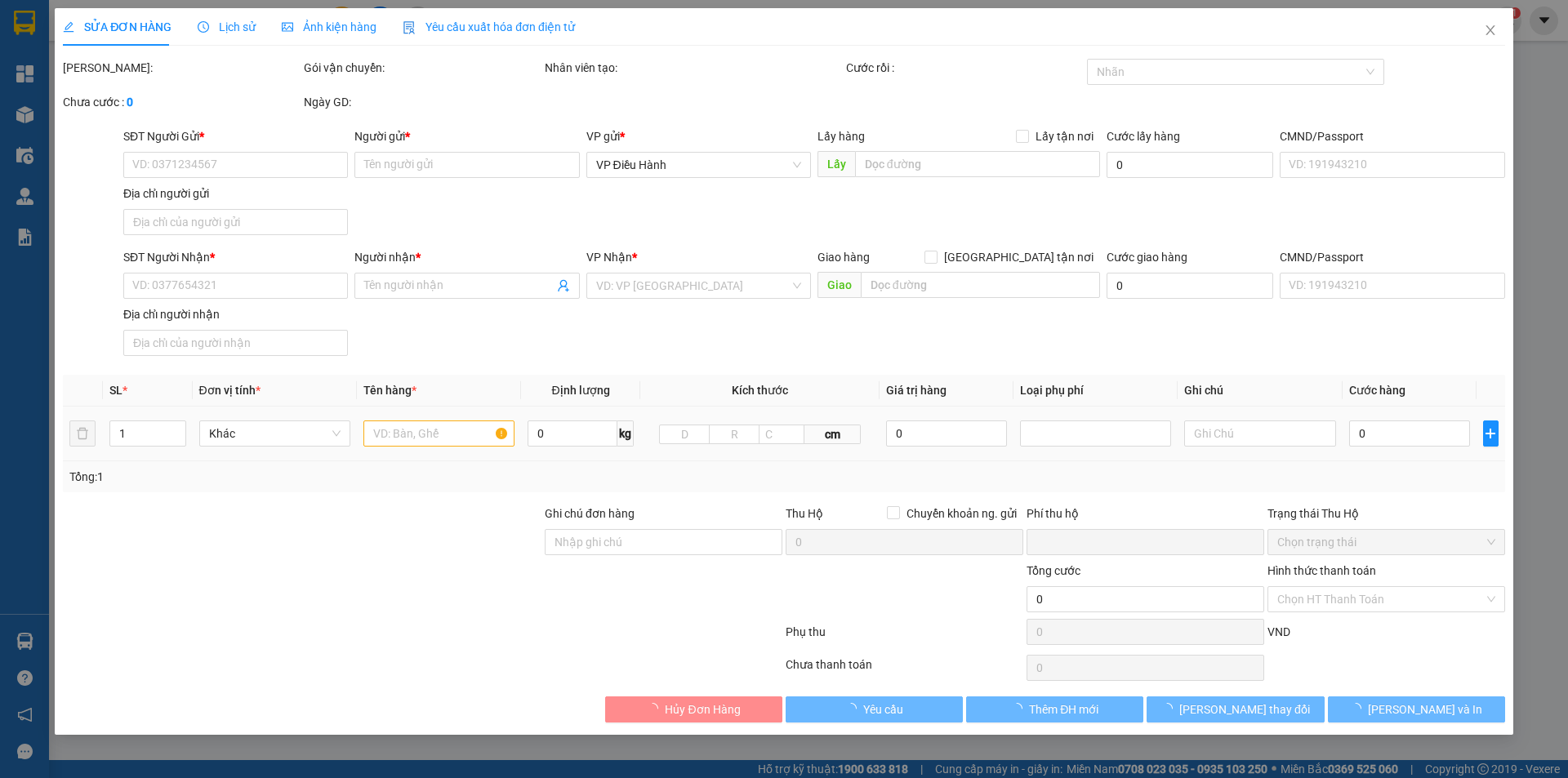
checkbox input "true"
type input "6.461.000"
type input "25.000"
type input "700.000"
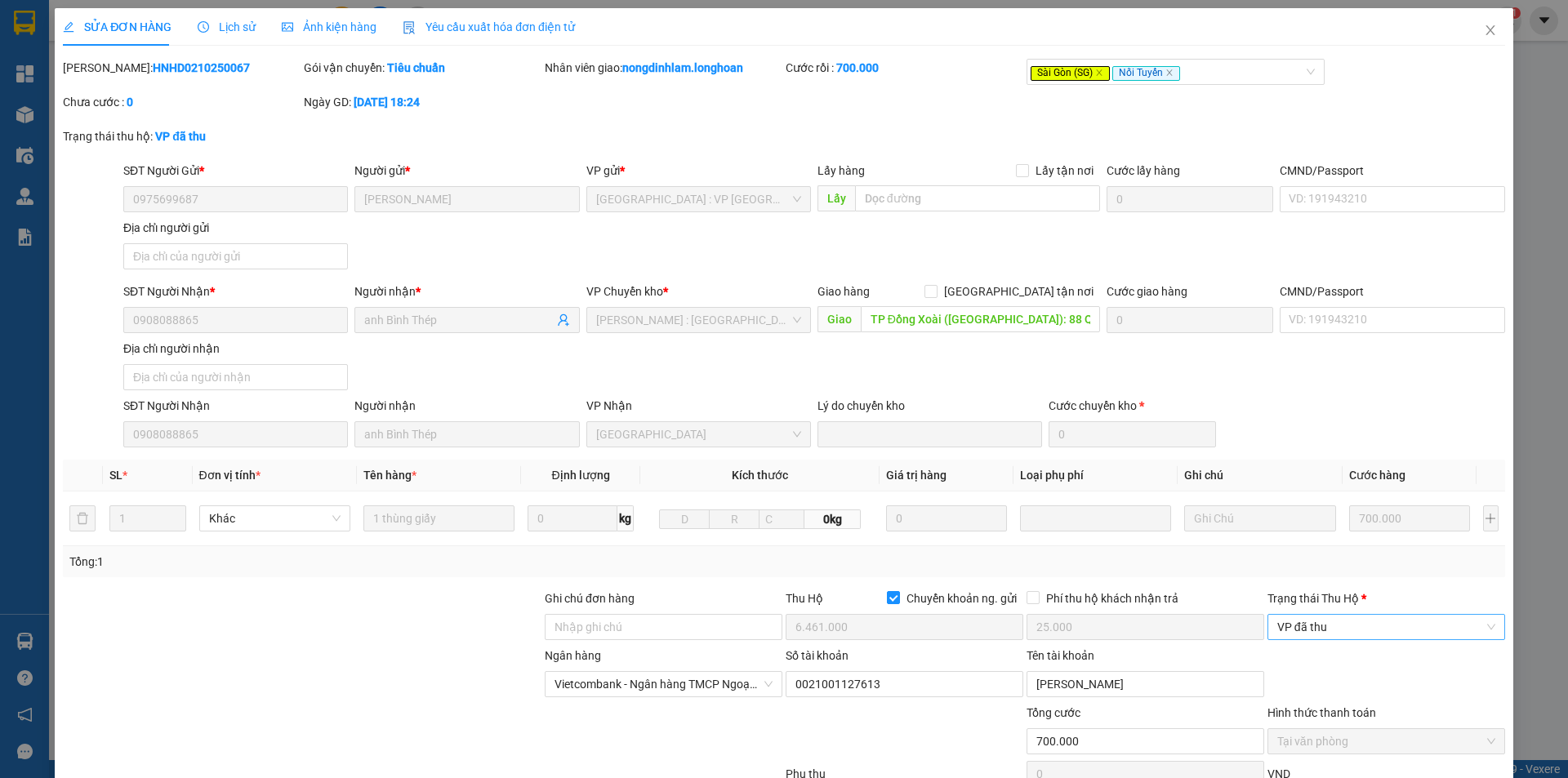
drag, startPoint x: 1311, startPoint y: 627, endPoint x: 1315, endPoint y: 643, distance: 16.5
click at [1311, 628] on span "VP đã thu" at bounding box center [1386, 627] width 218 height 24
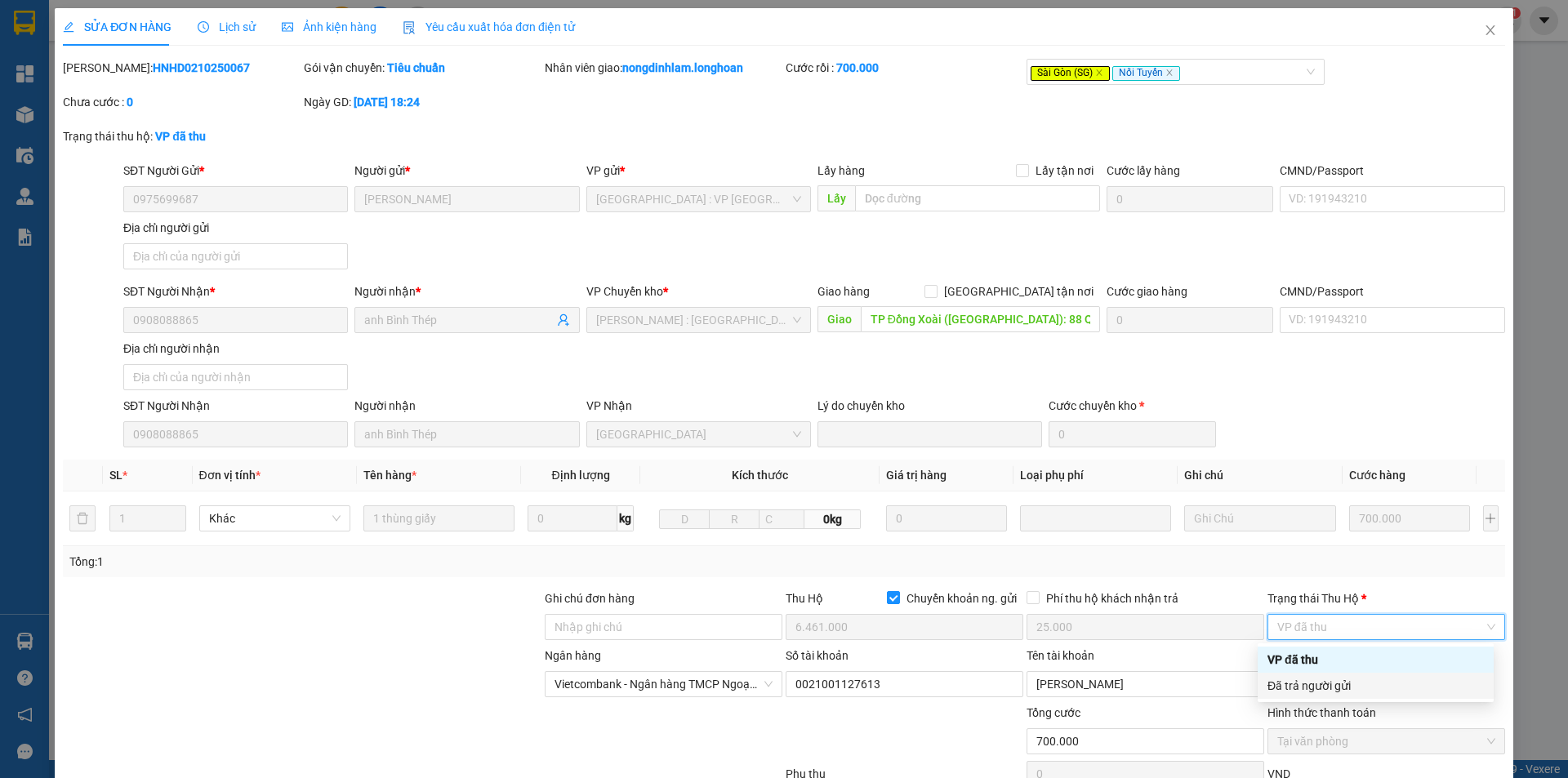
click at [1332, 684] on div "Đã trả người gửi" at bounding box center [1376, 686] width 216 height 18
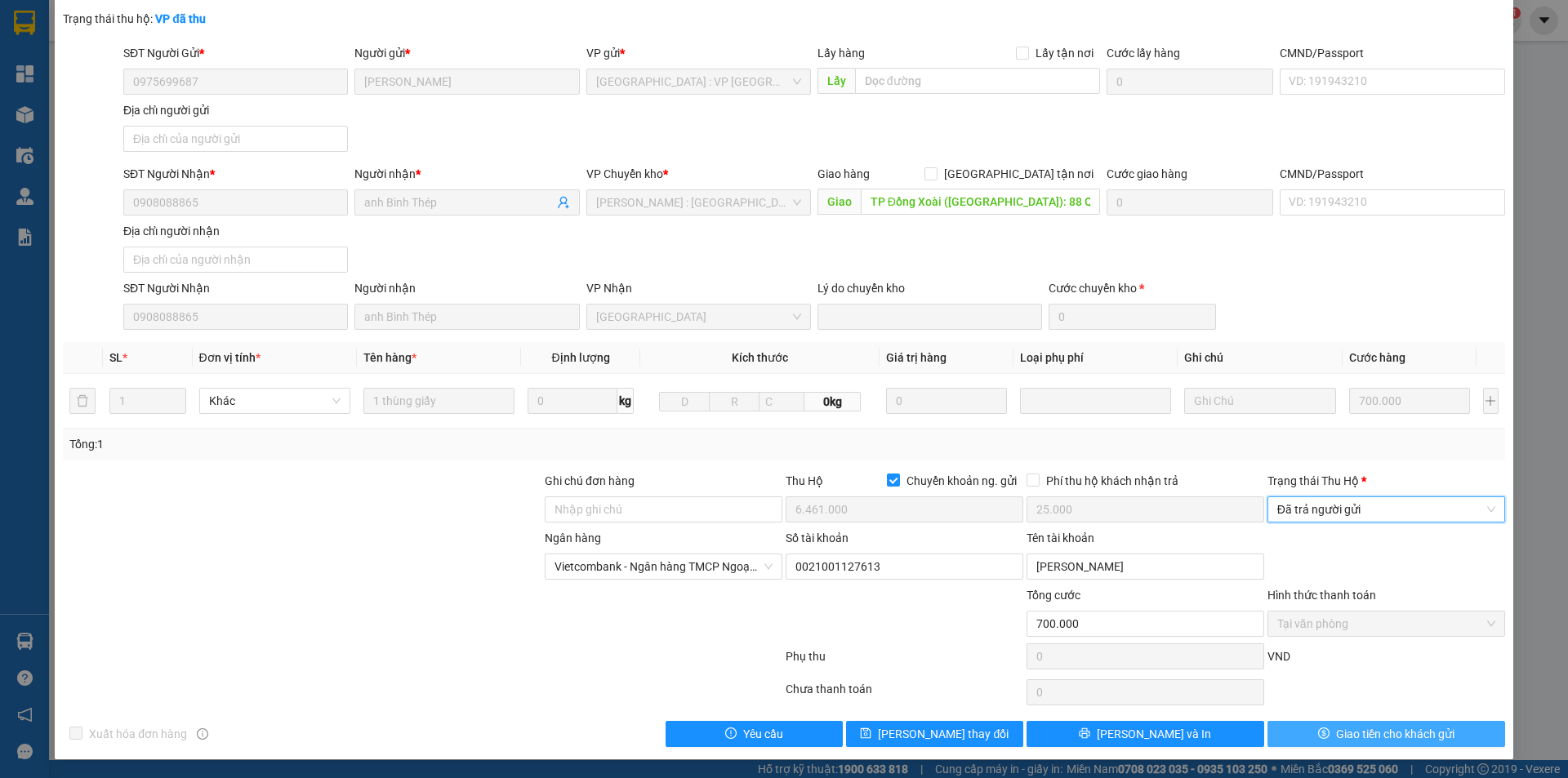
scroll to position [119, 0]
click at [1337, 728] on span "Giao tiền cho khách gửi" at bounding box center [1396, 733] width 119 height 18
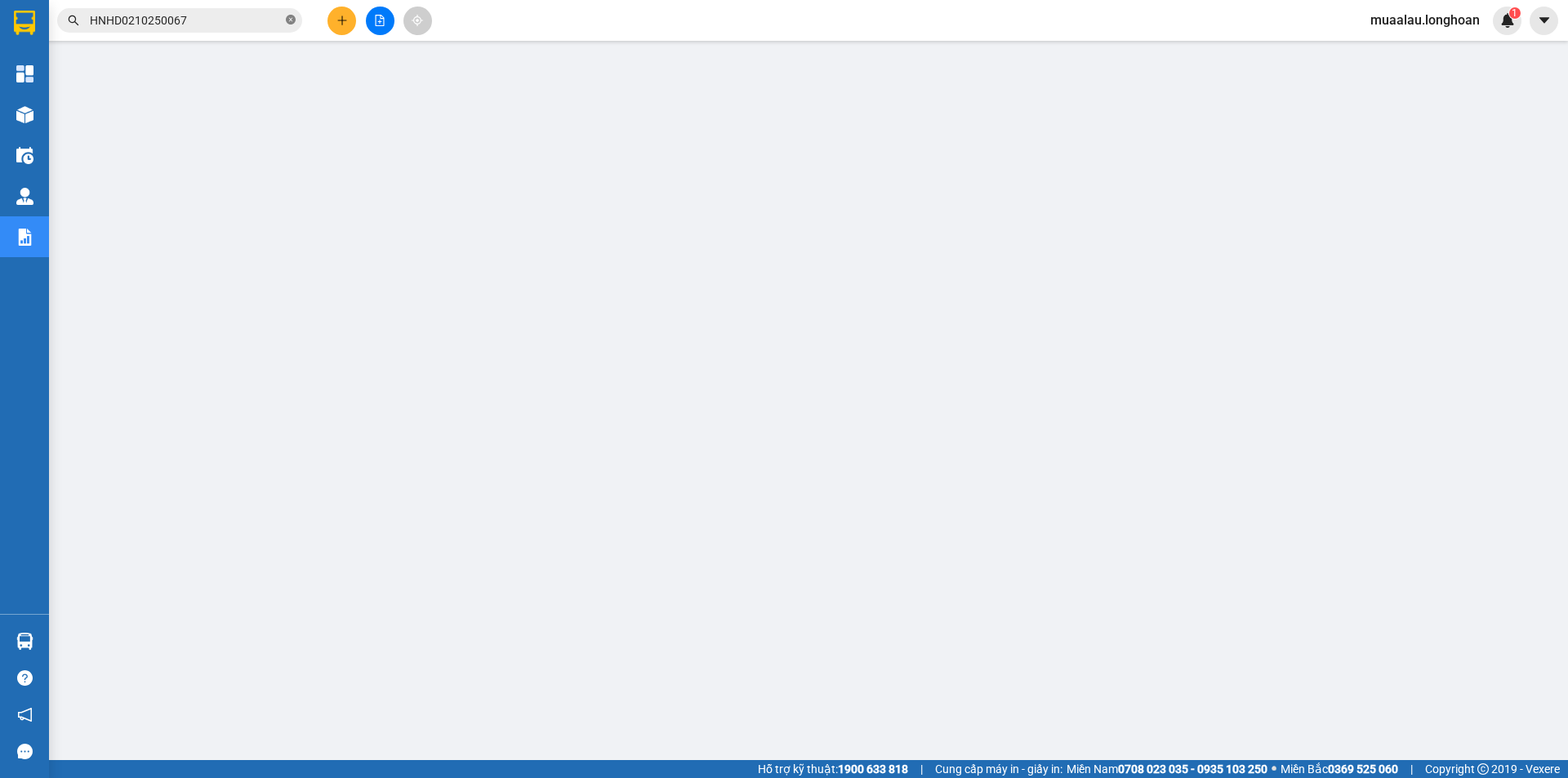
click at [292, 22] on icon "close-circle" at bounding box center [290, 19] width 10 height 10
paste input "QU120810250012"
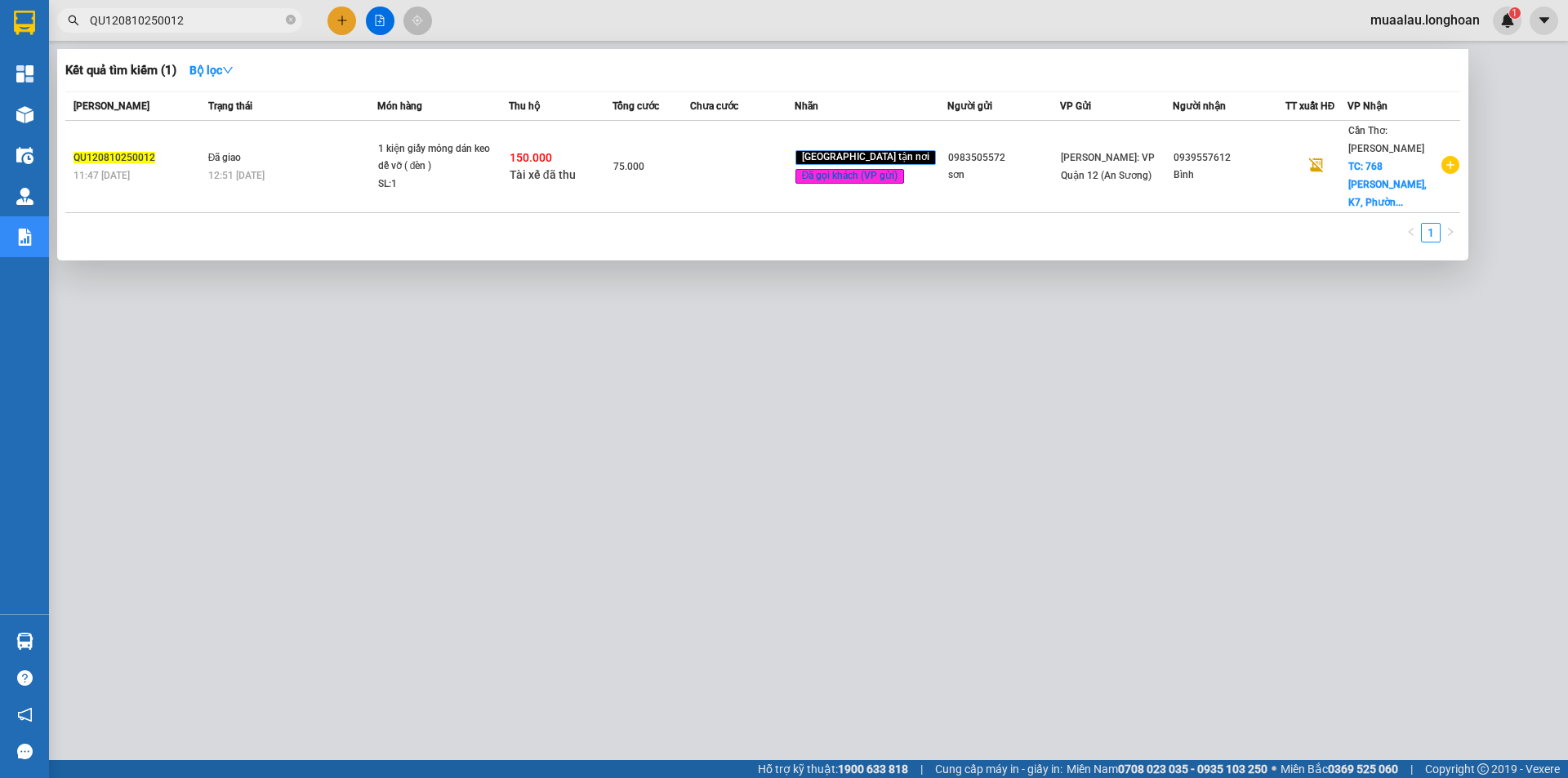
type input "QU120810250012"
click at [712, 164] on td at bounding box center [741, 167] width 104 height 92
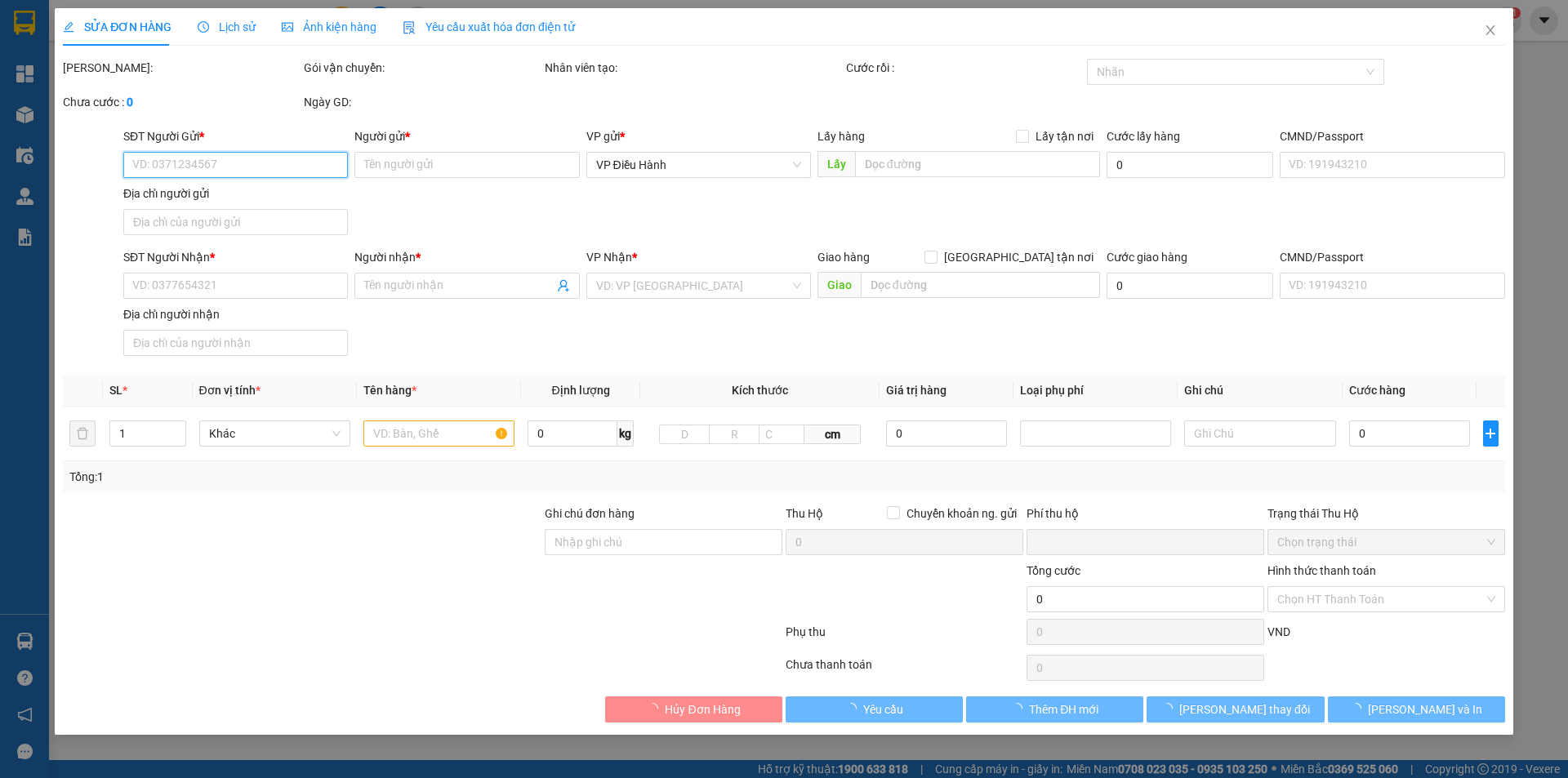
type input "0983505572"
type input "sơn"
type input "0939557612"
type input "Bình"
checkbox input "true"
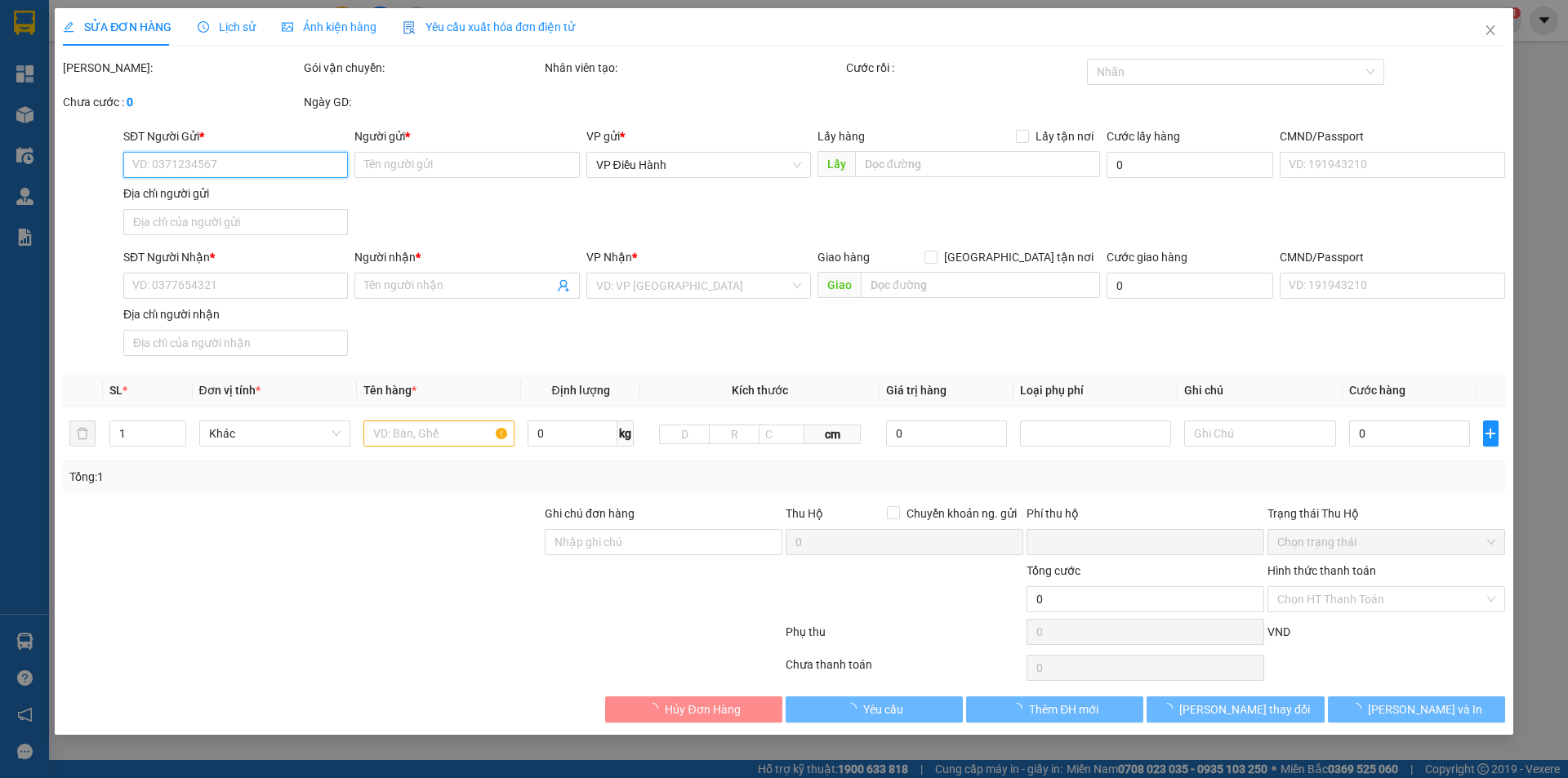
type input "768 [PERSON_NAME], K7, Phường 2, TP Sóc Trăng"
type input "nhận theo kiện - hư hỏng không chịu trách nhiệm"
checkbox input "true"
type input "150.000"
type input "5.000"
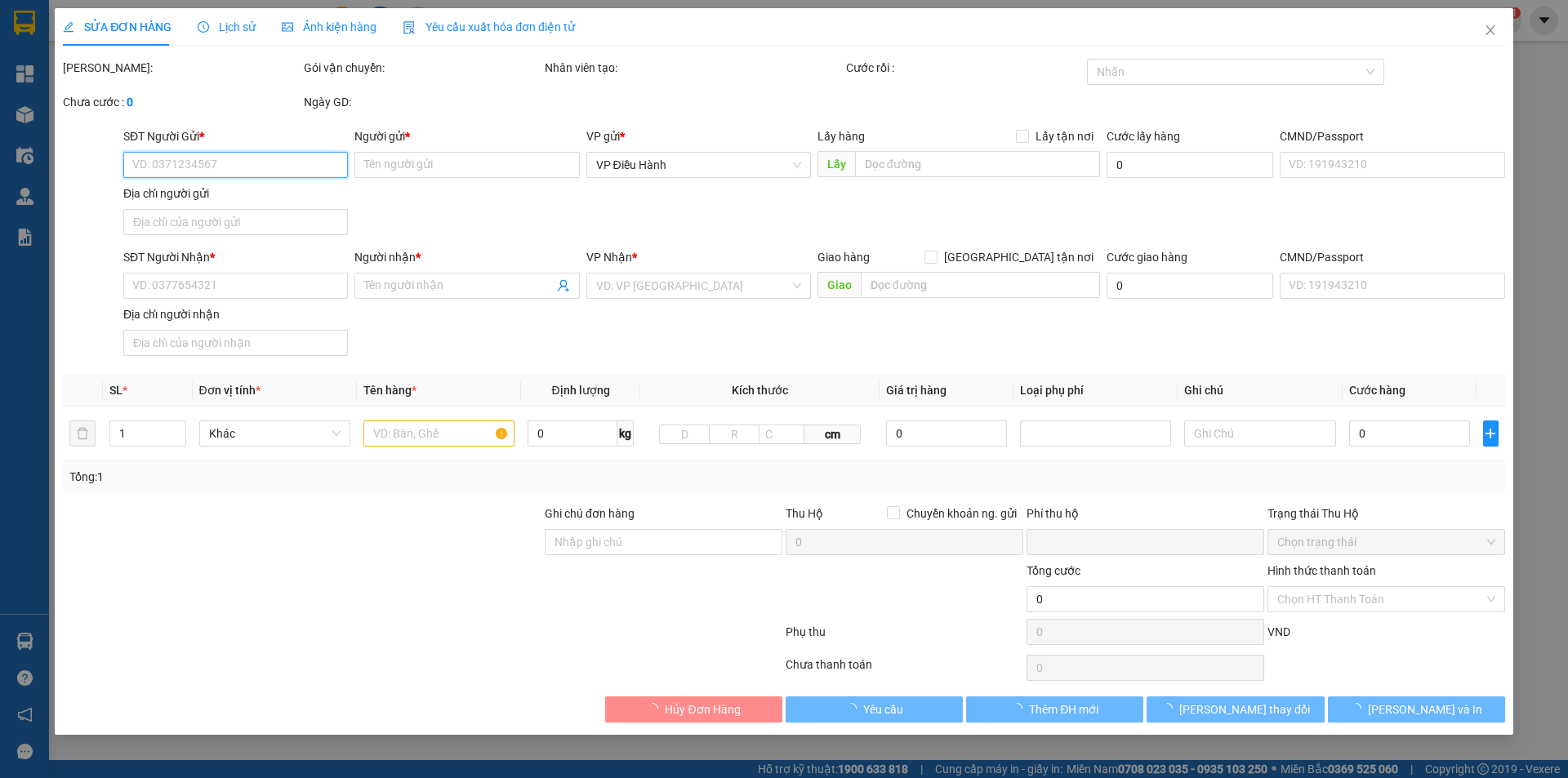
type input "75.000"
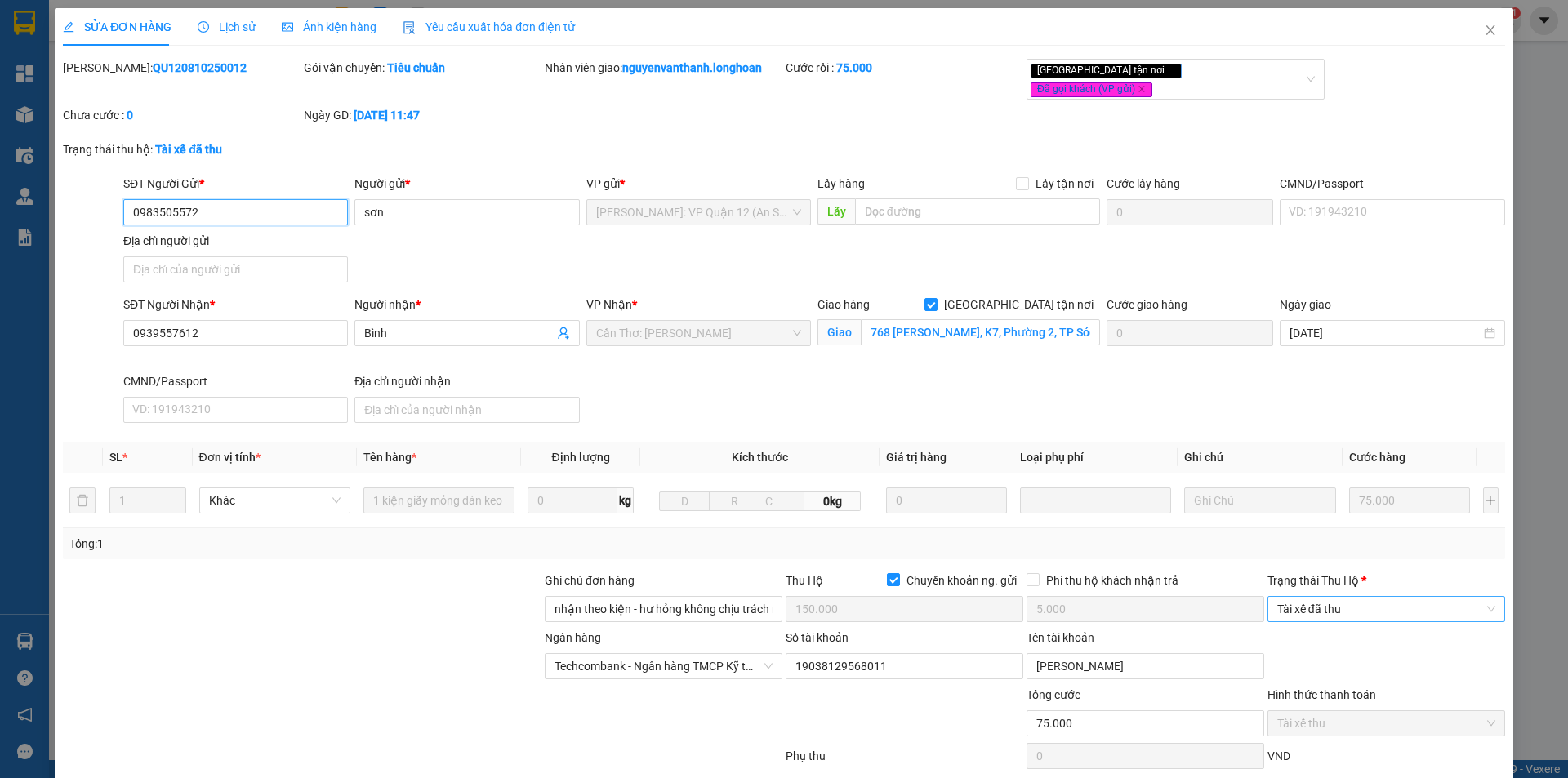
click at [1333, 597] on span "Tài xế đã thu" at bounding box center [1386, 609] width 218 height 24
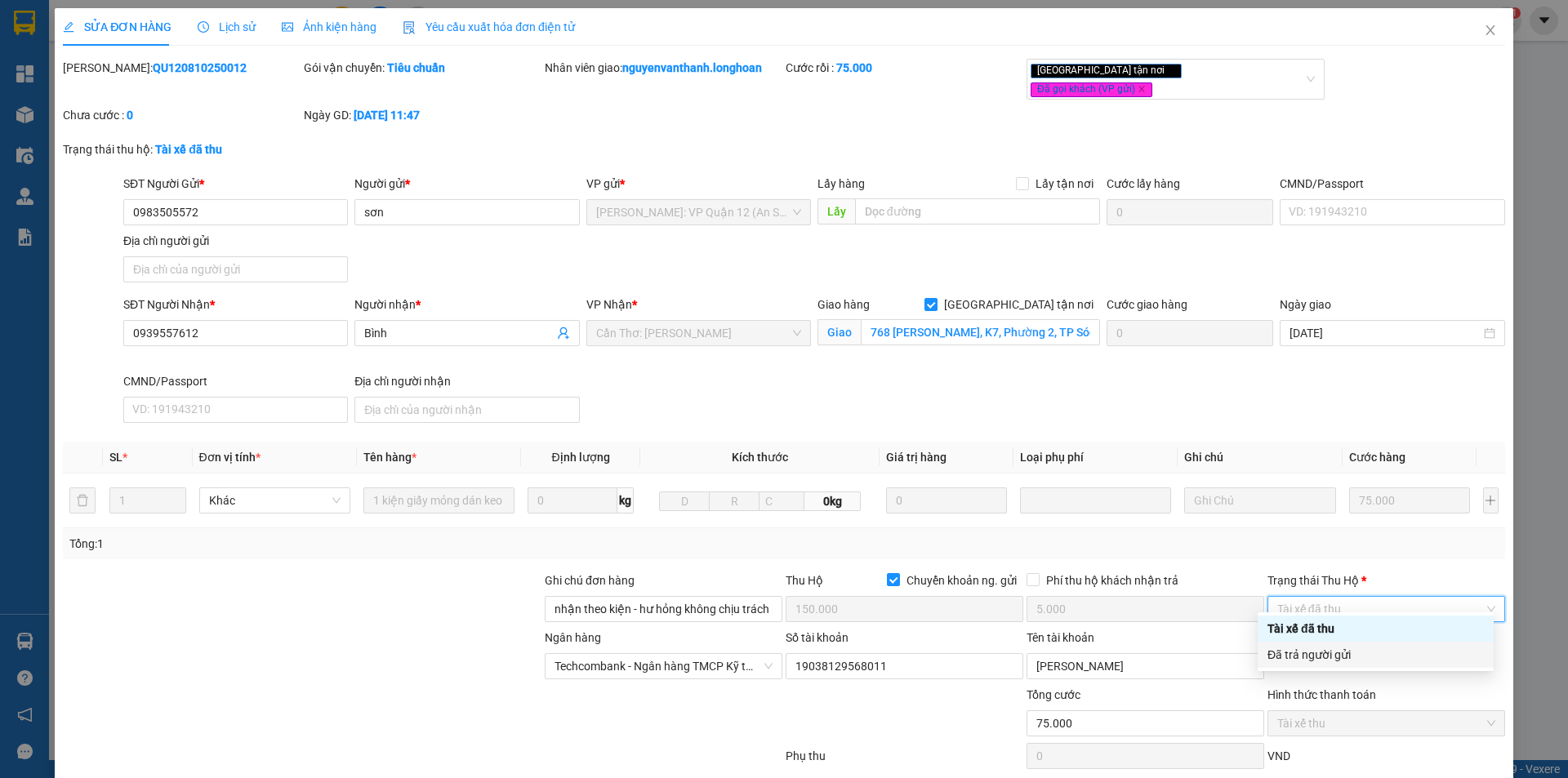
click at [1354, 664] on div "Đã trả người gửi" at bounding box center [1376, 655] width 236 height 26
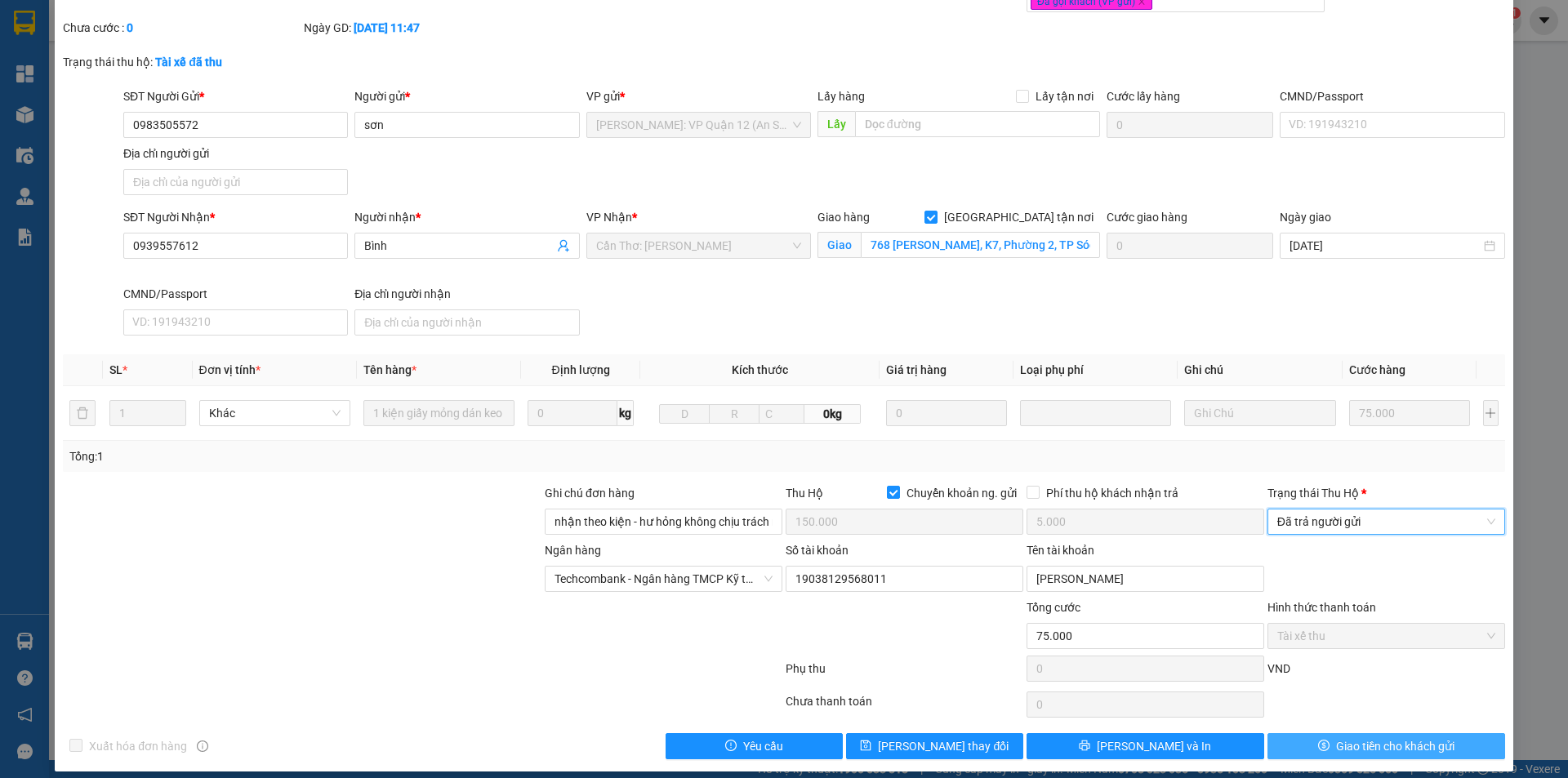
click at [1321, 733] on button "Giao tiền cho khách gửi" at bounding box center [1387, 746] width 238 height 26
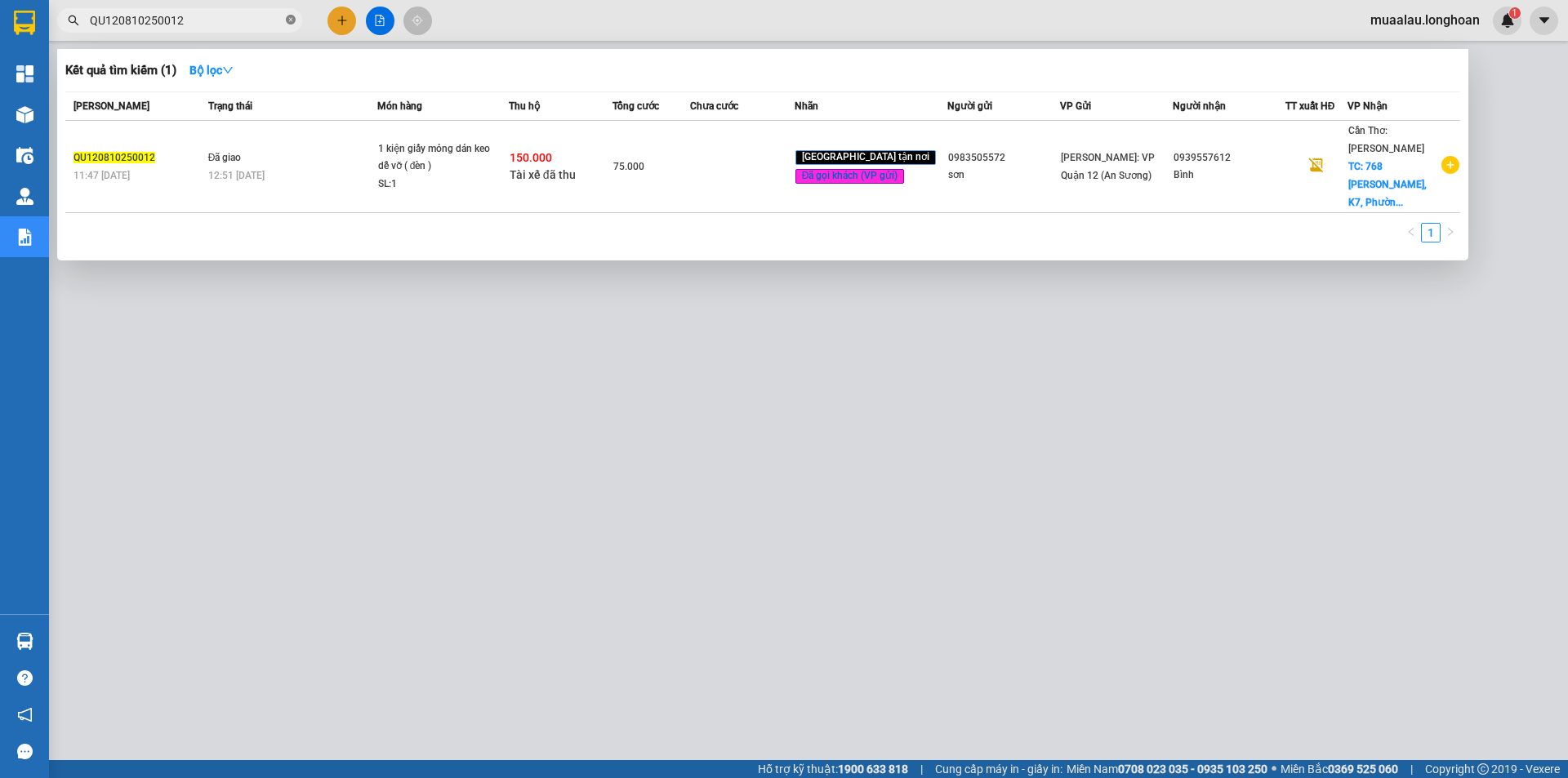
click at [286, 22] on icon "close-circle" at bounding box center [290, 19] width 10 height 10
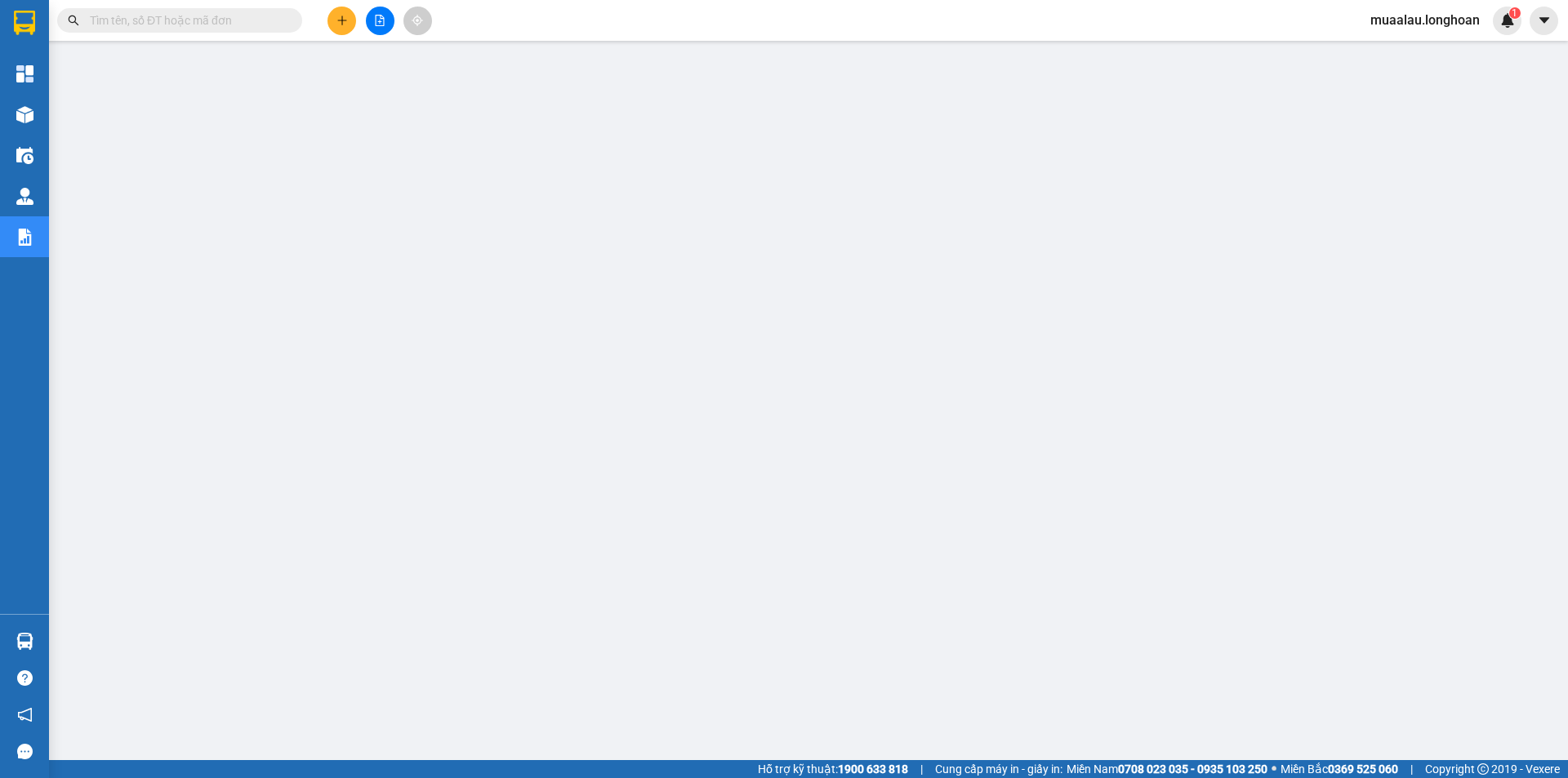
paste input "QU120710250023"
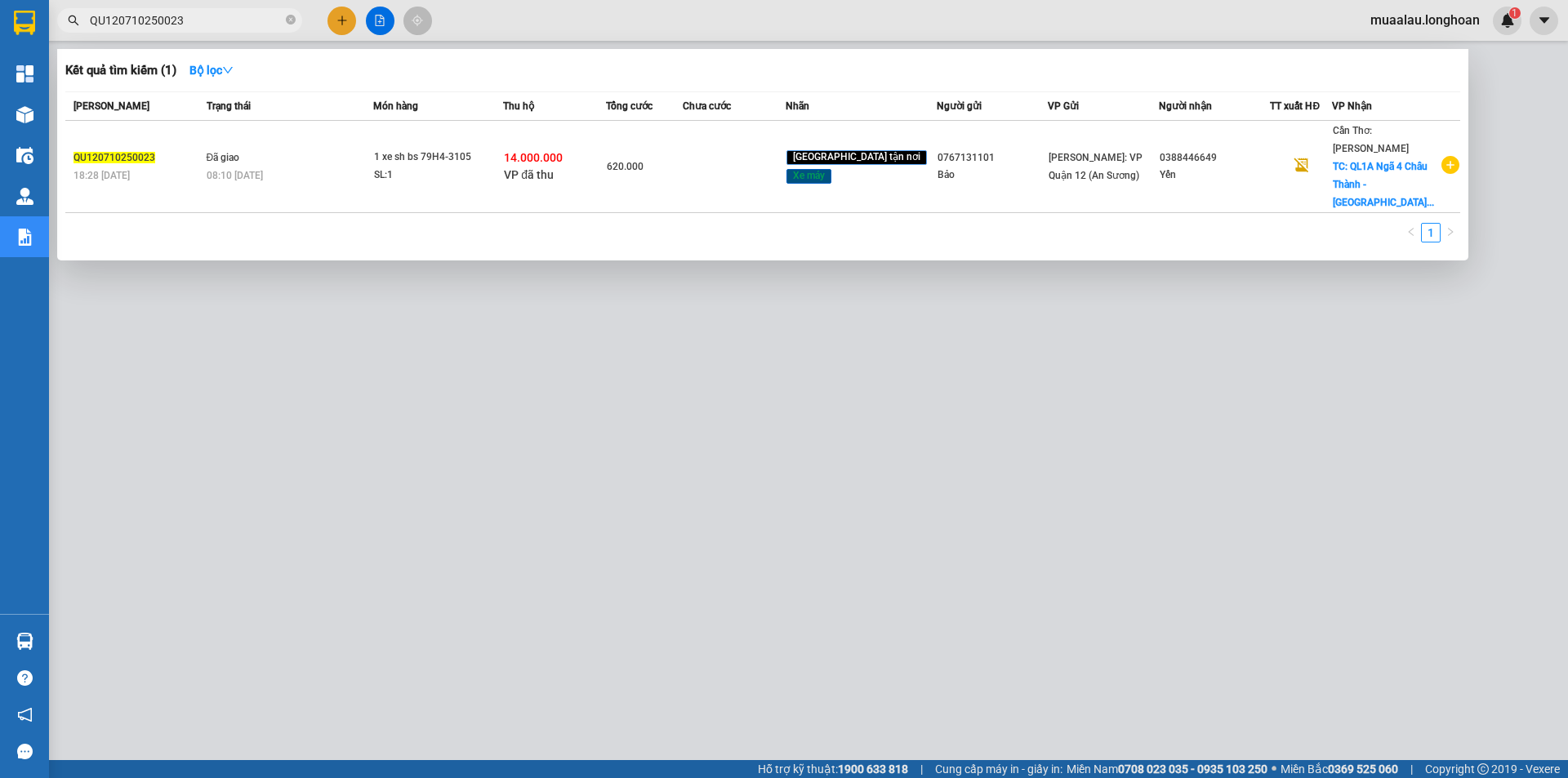
type input "QU120710250023"
click at [765, 171] on td at bounding box center [734, 167] width 103 height 92
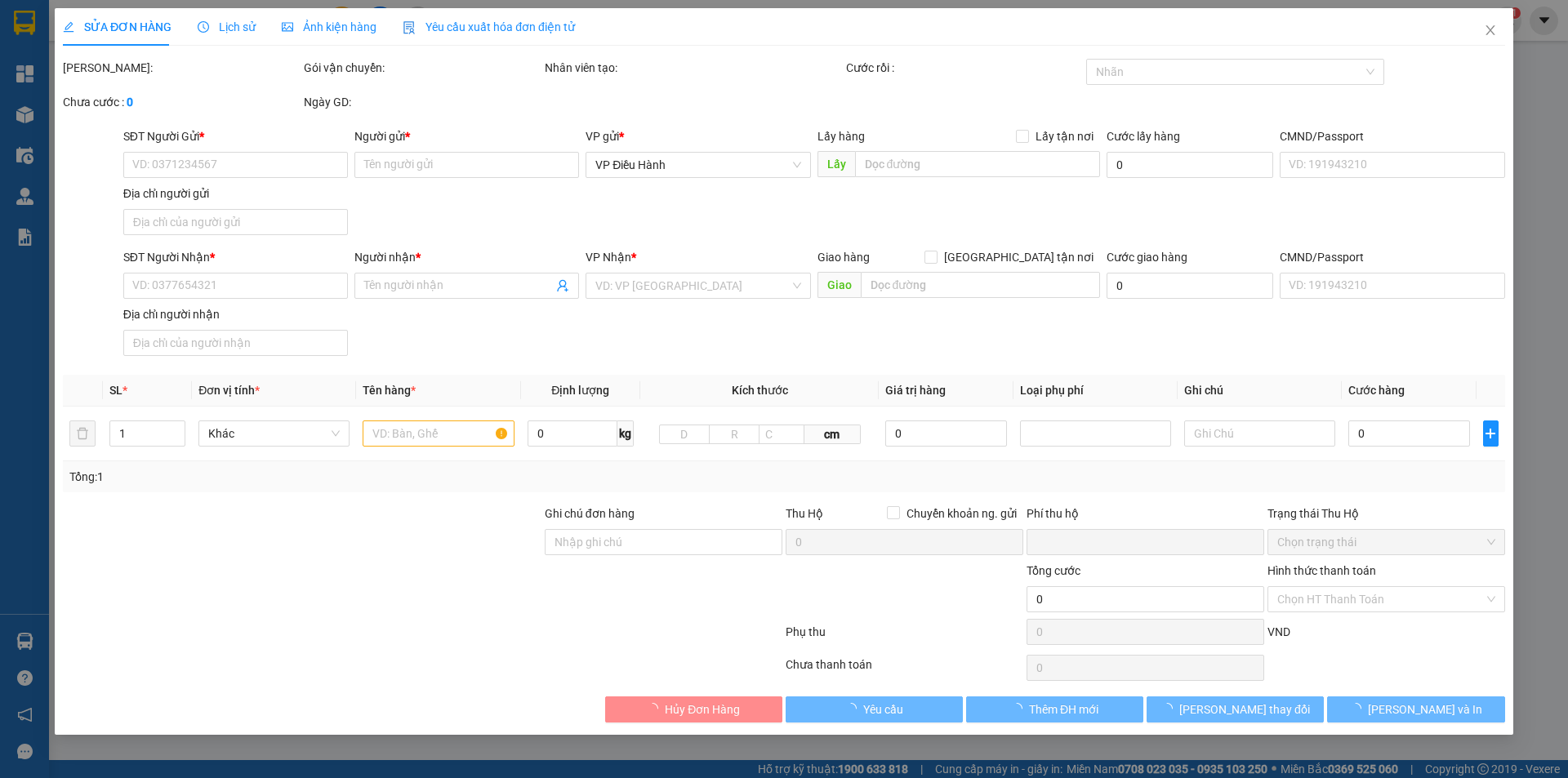
type input "0767131101"
type input "Bảo"
type input "0388446649"
type input "Yến"
checkbox input "true"
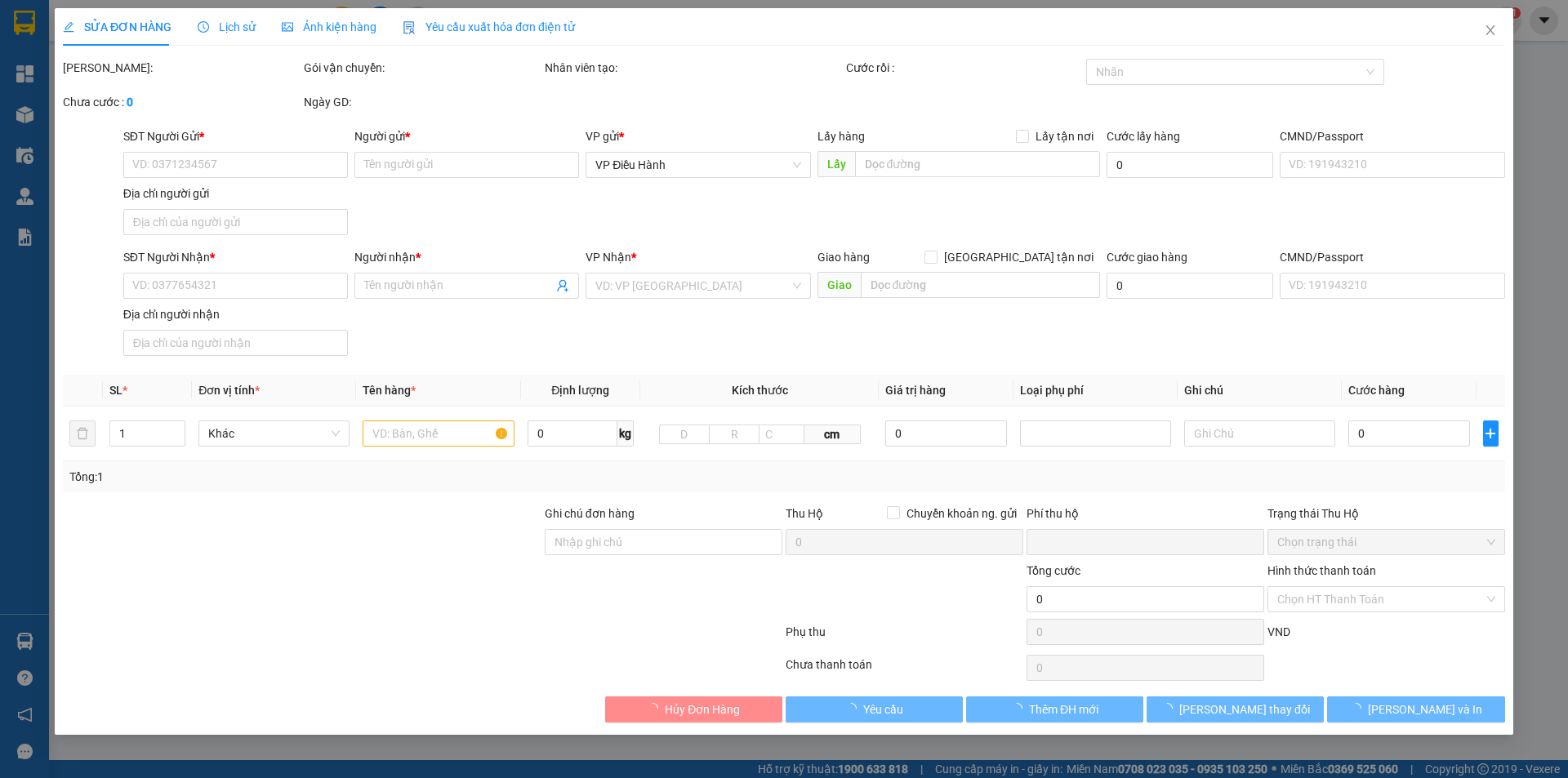
type input "QL1A Ngã 4 Châu Thành - Kế Sách, Sóc Trăng ( GỌI TRƯỚC 1H KHÁCH TỪ KẾ SÁCH RA )"
type input "chìa khóa - cavet quấn tay lái"
checkbox input "true"
type input "14.000.000"
type input "30.000"
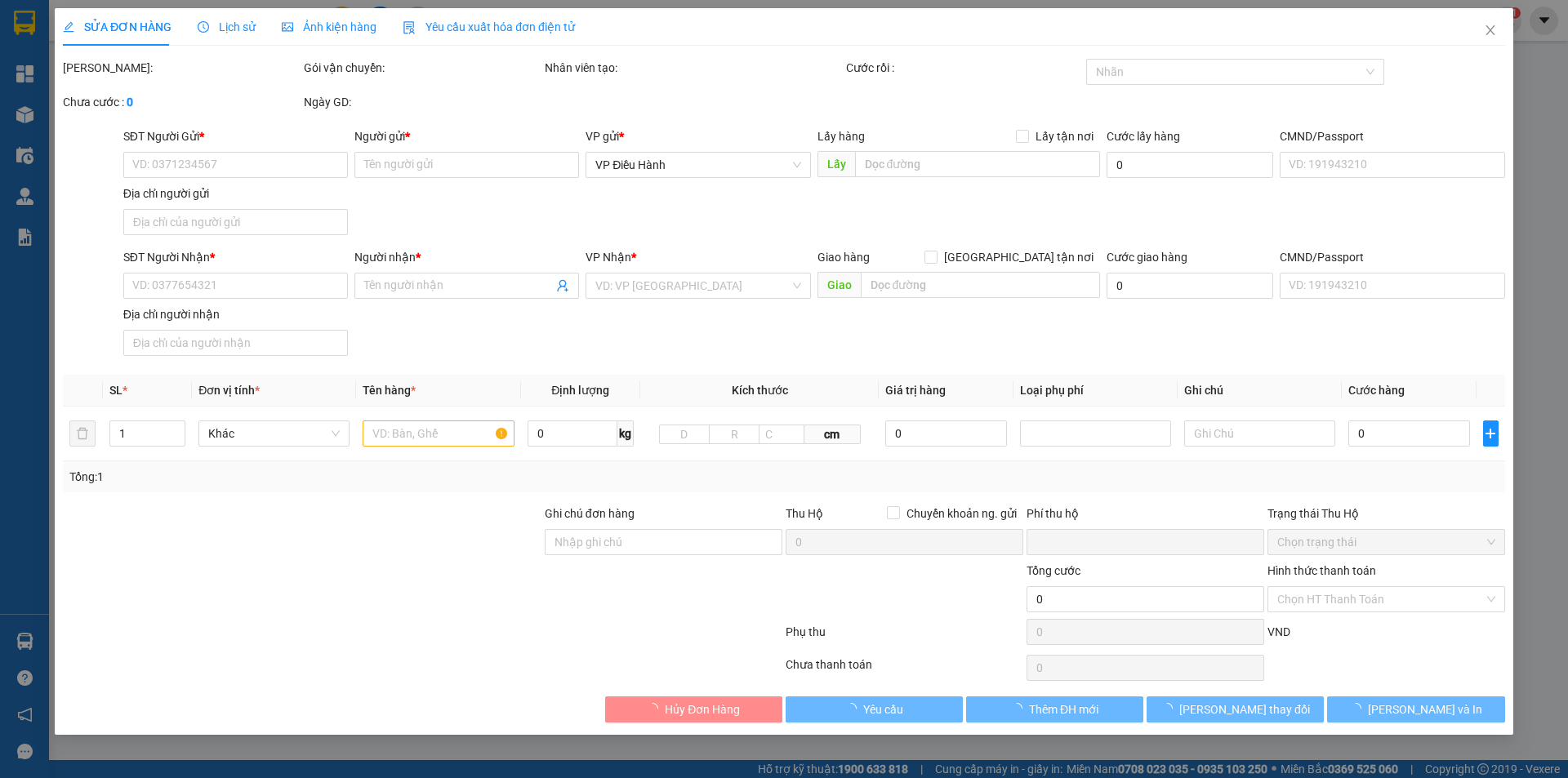
type input "620.000"
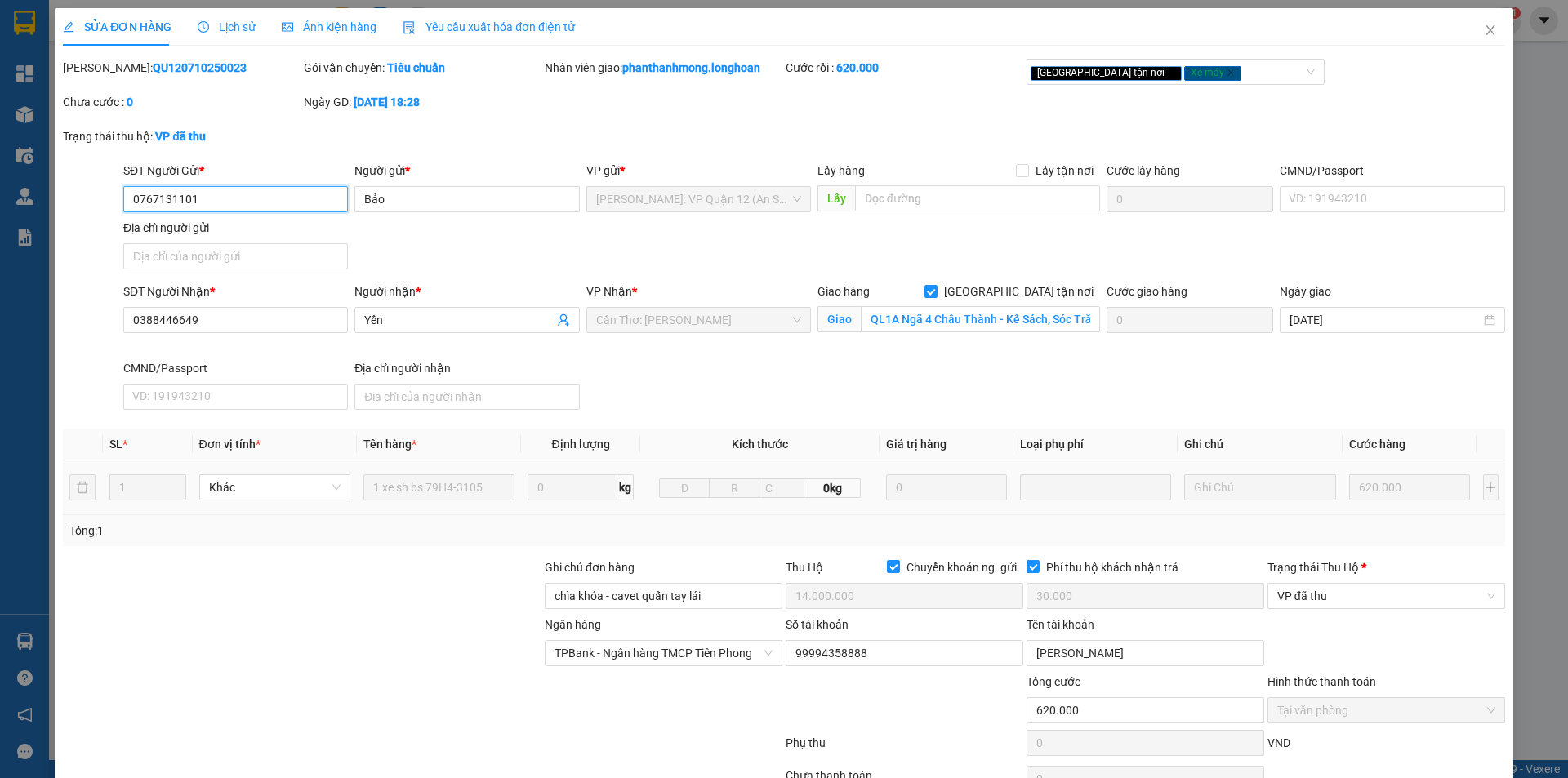
scroll to position [87, 0]
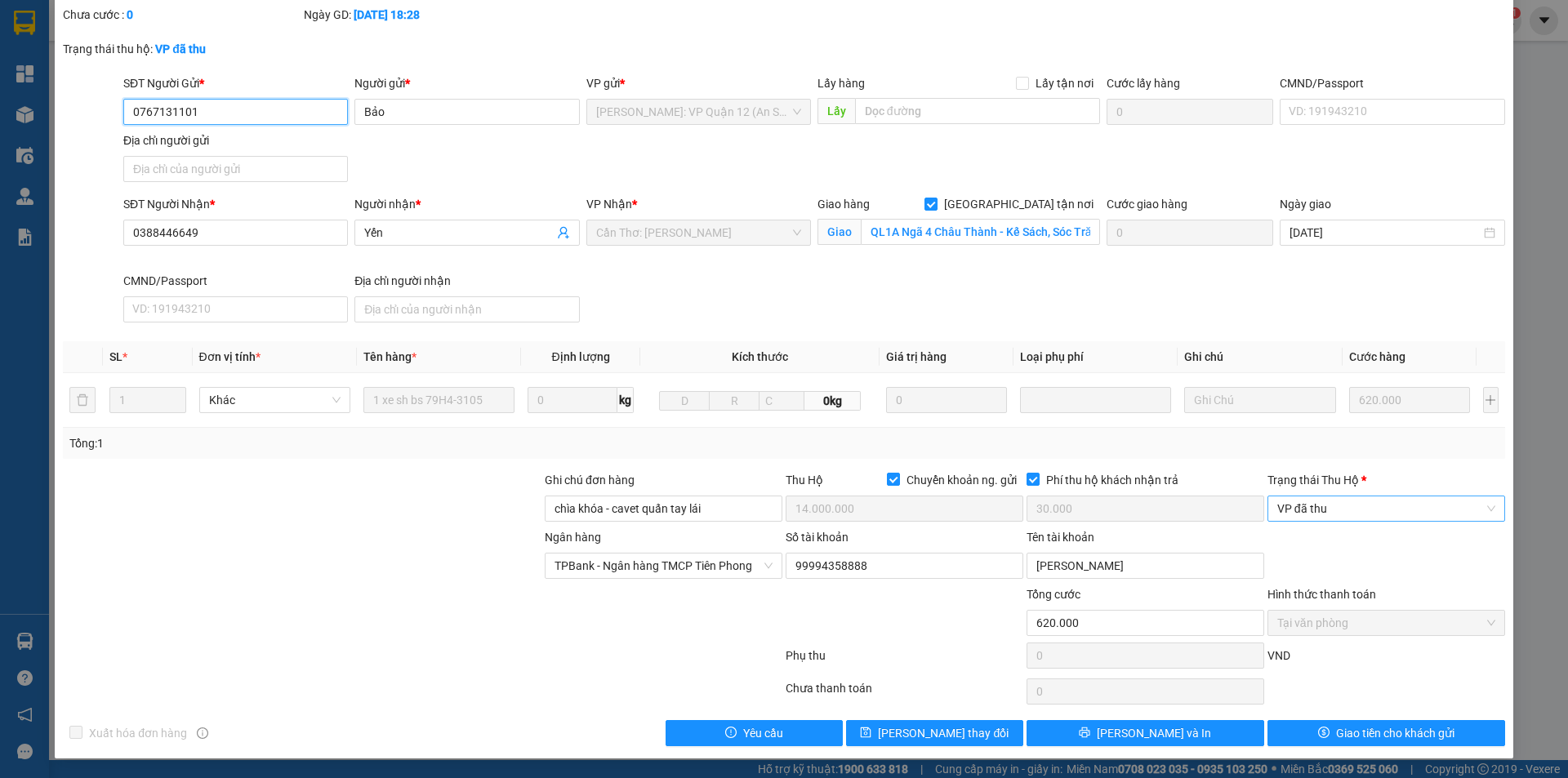
click at [1320, 502] on span "VP đã thu" at bounding box center [1386, 508] width 218 height 24
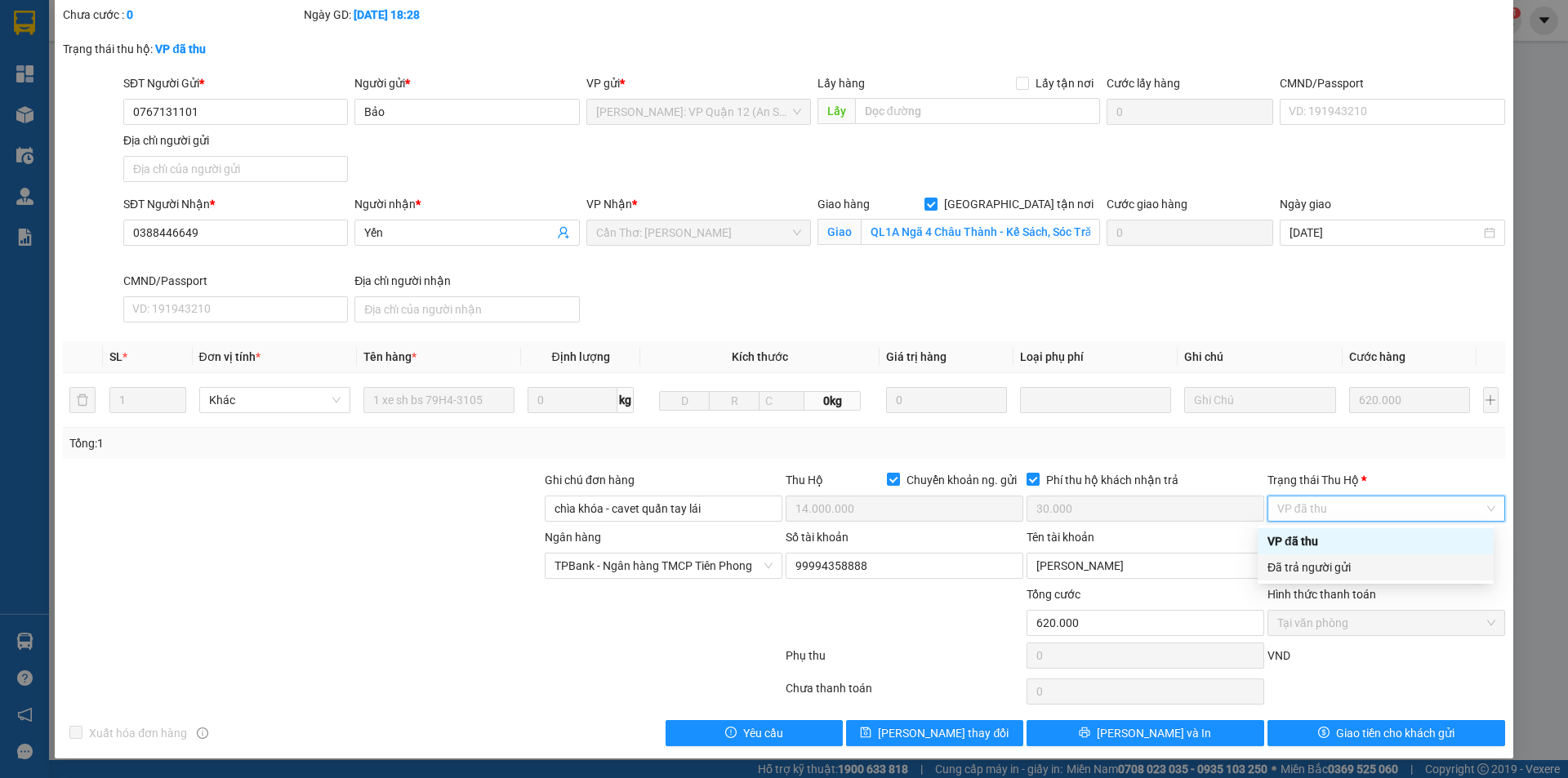
click at [1325, 565] on div "Đã trả người gửi" at bounding box center [1376, 567] width 216 height 18
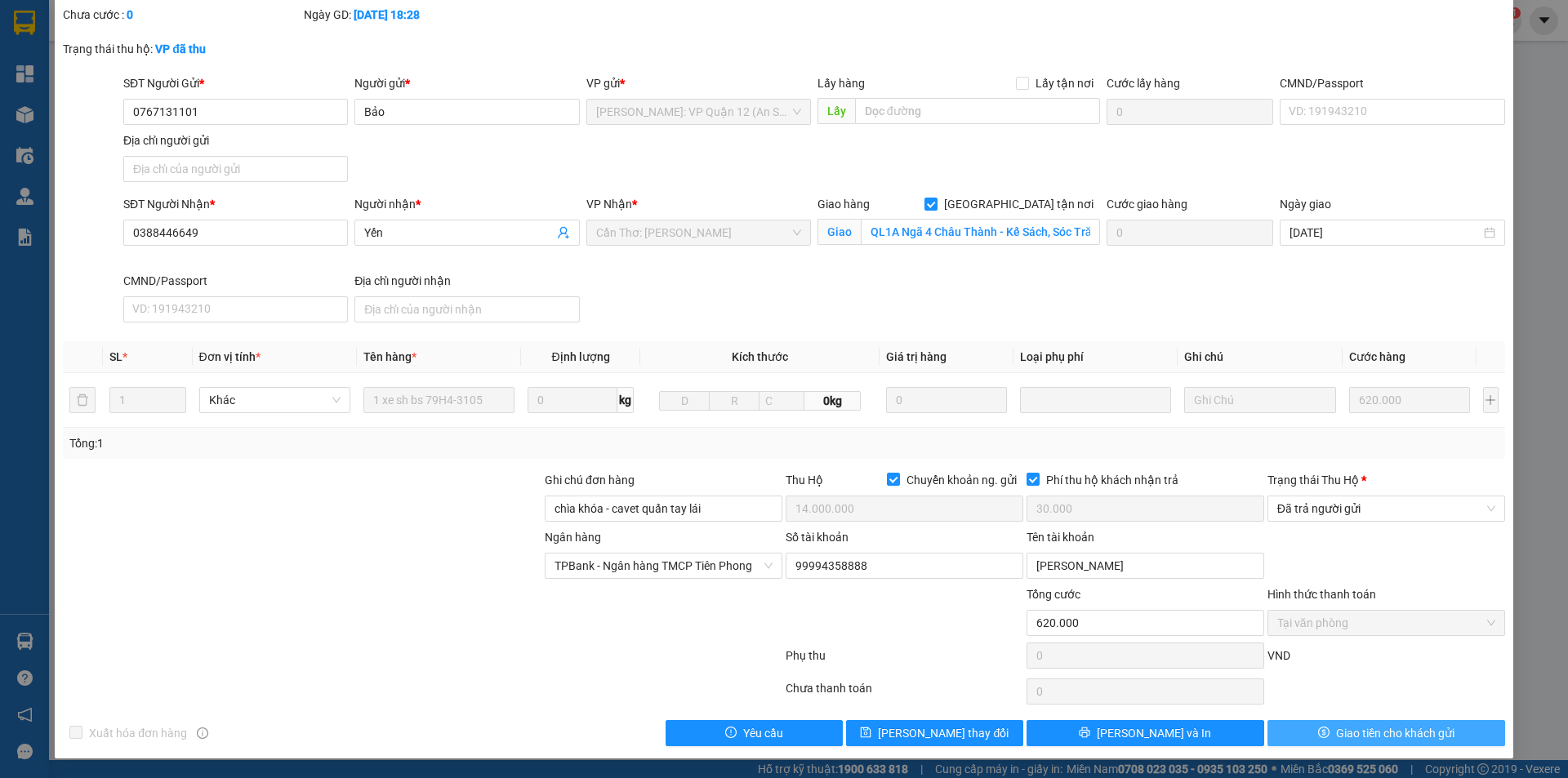
click at [1300, 723] on button "Giao tiền cho khách gửi" at bounding box center [1387, 733] width 238 height 26
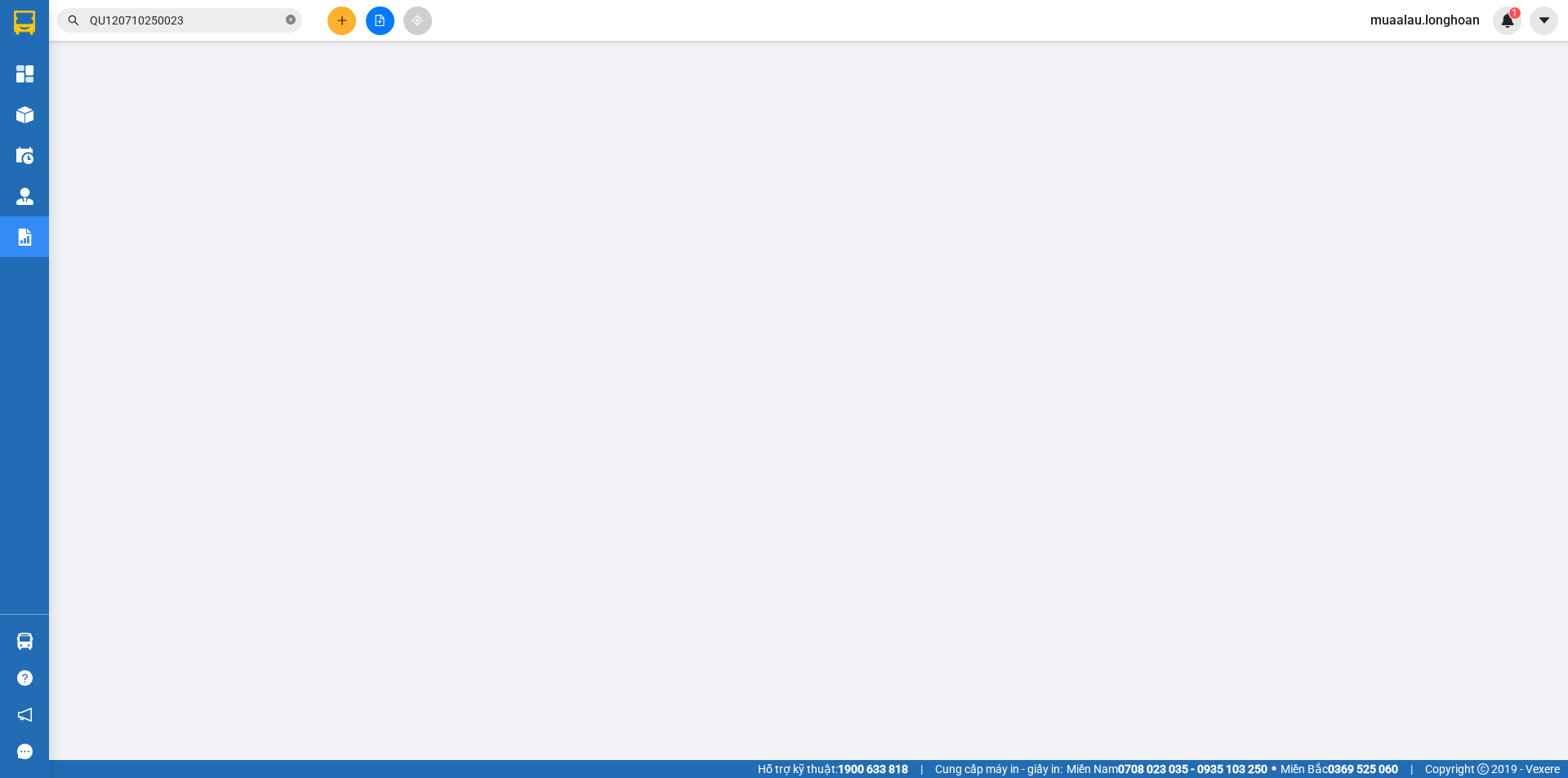
click at [288, 26] on span at bounding box center [290, 21] width 10 height 15
paste input "HNTH0610250012"
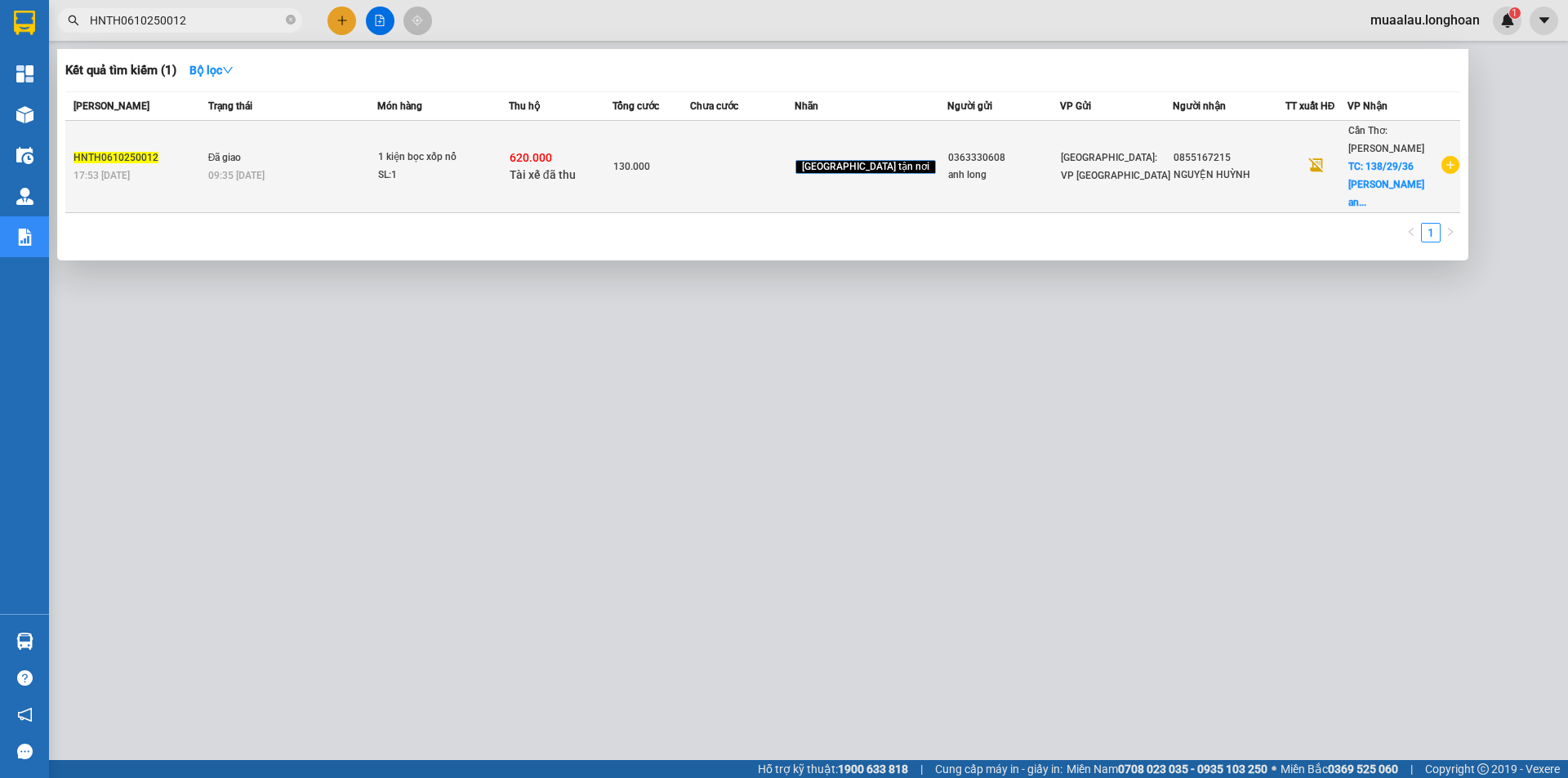
type input "HNTH0610250012"
click at [377, 157] on td "Đã giao 09:35 [DATE]" at bounding box center [291, 167] width 173 height 92
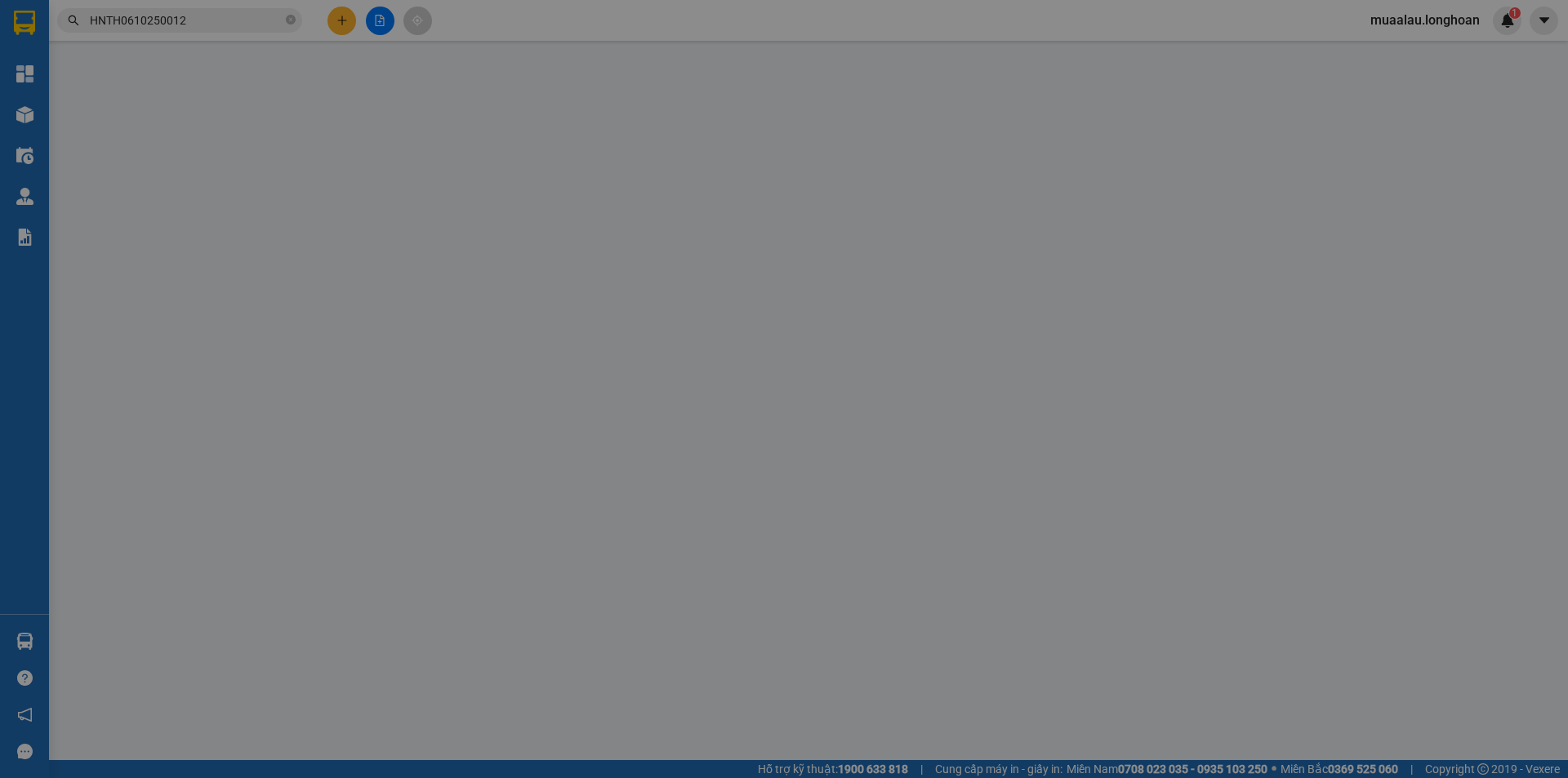
type input "0363330608"
type input "anh long"
type input "0855167215"
type input "NGUYỆN HUỲNH"
checkbox input "true"
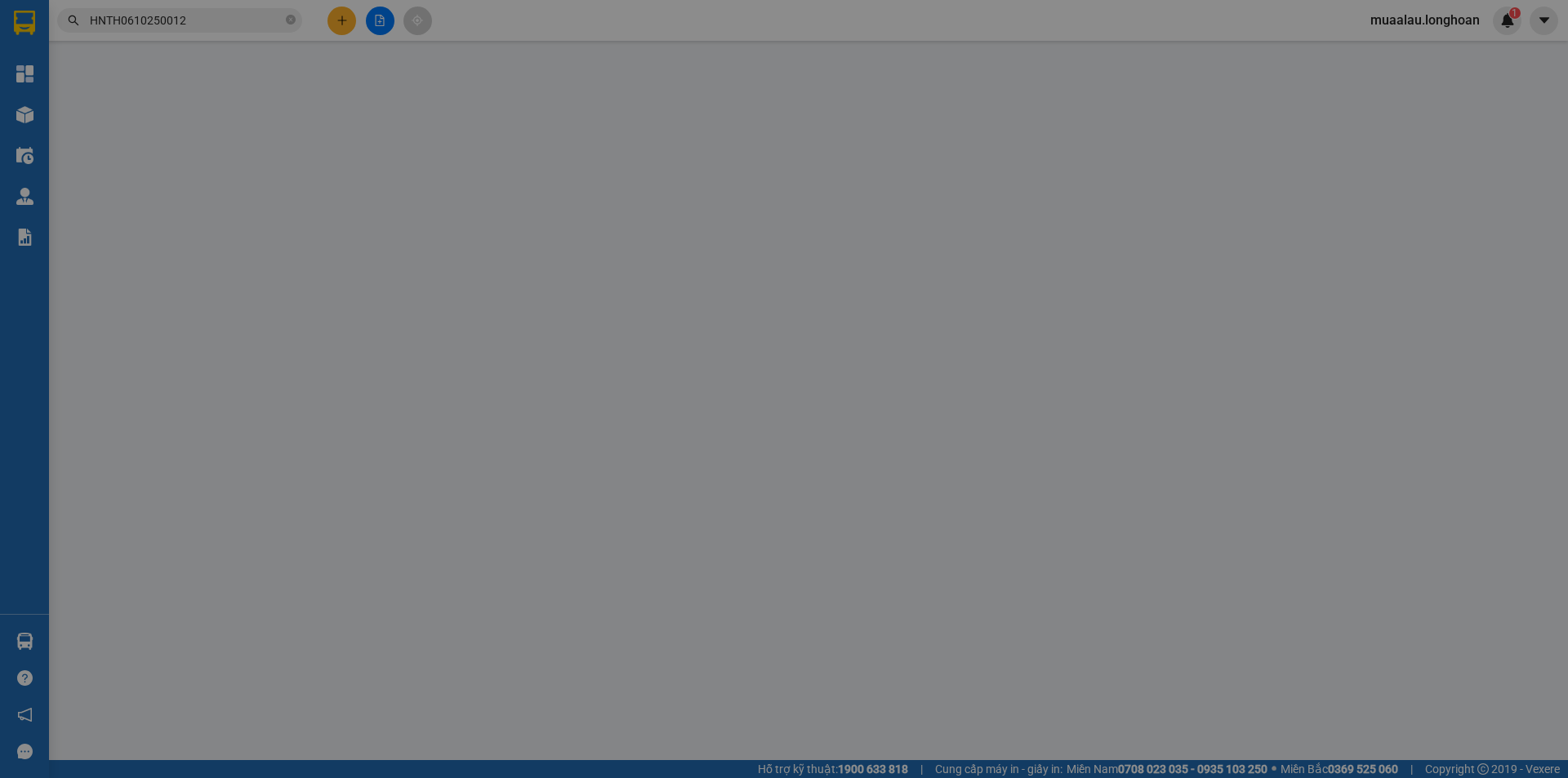
type input "138/29/36 [PERSON_NAME] đạo an nghiệp ninh kiều [GEOGRAPHIC_DATA]"
checkbox input "true"
type input "620.000"
type input "5.000"
type input "130.000"
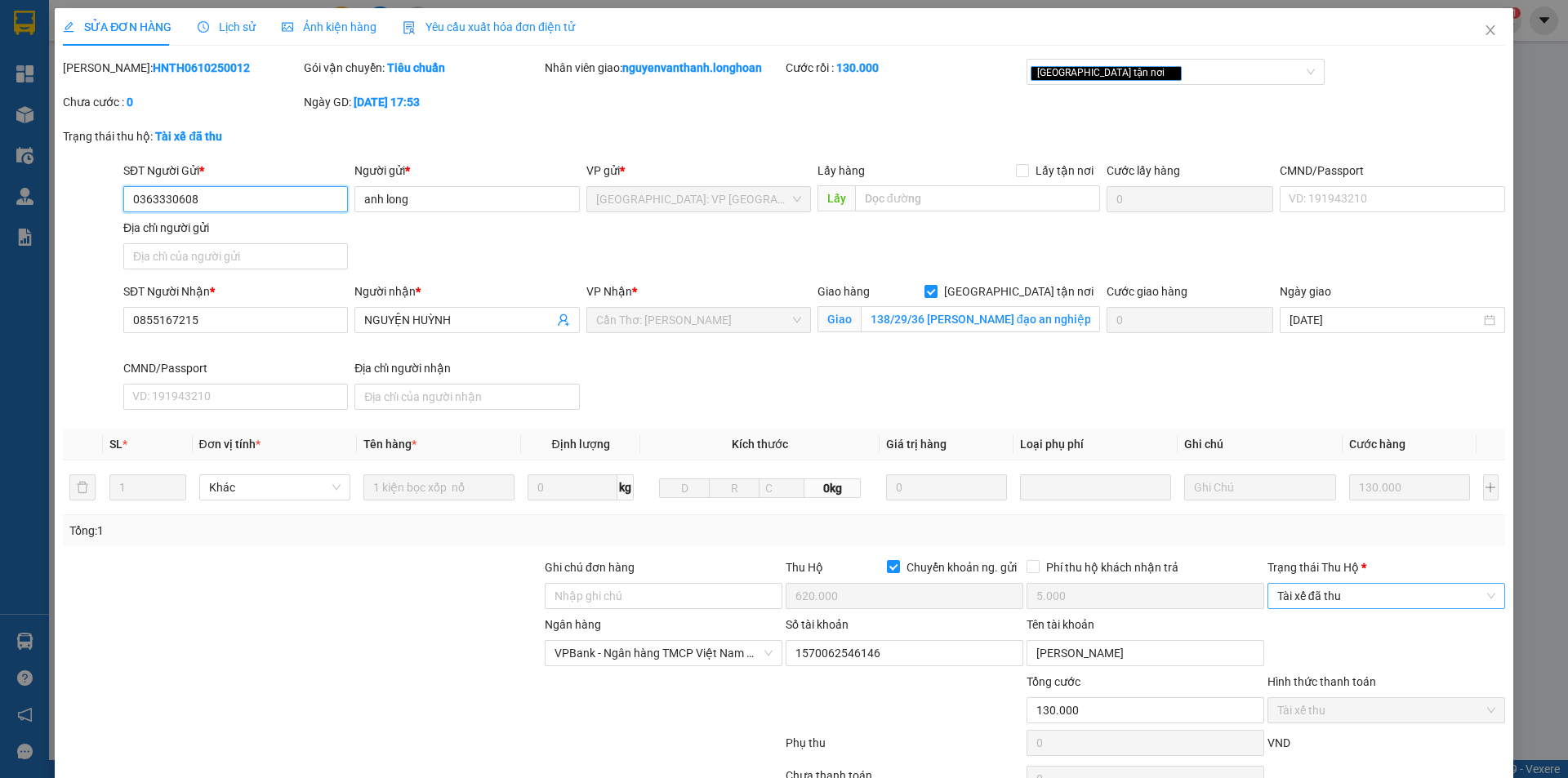
click at [1351, 591] on span "Tài xế đã thu" at bounding box center [1386, 595] width 218 height 24
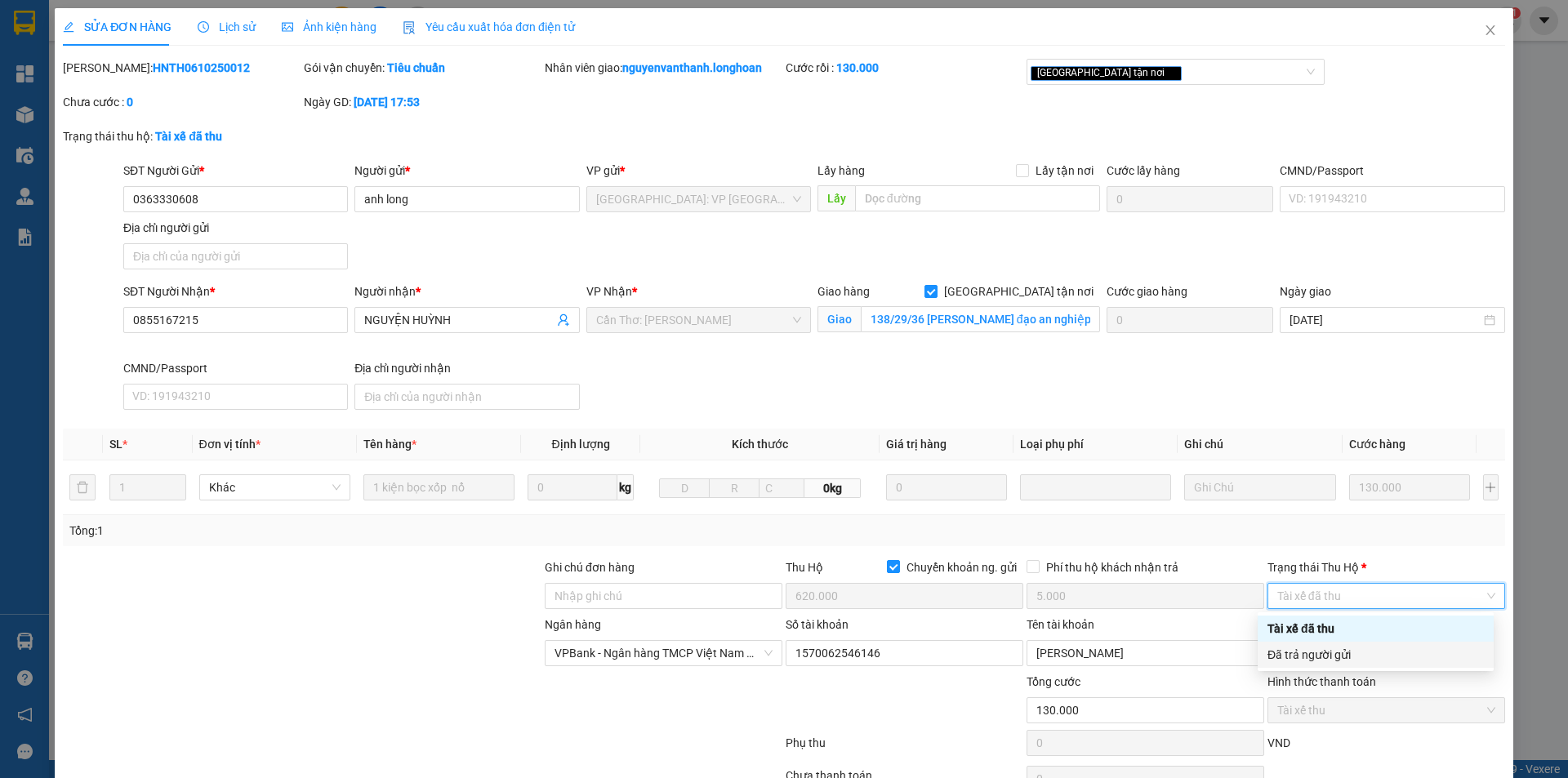
click at [1351, 648] on div "Đã trả người gửi" at bounding box center [1376, 655] width 216 height 18
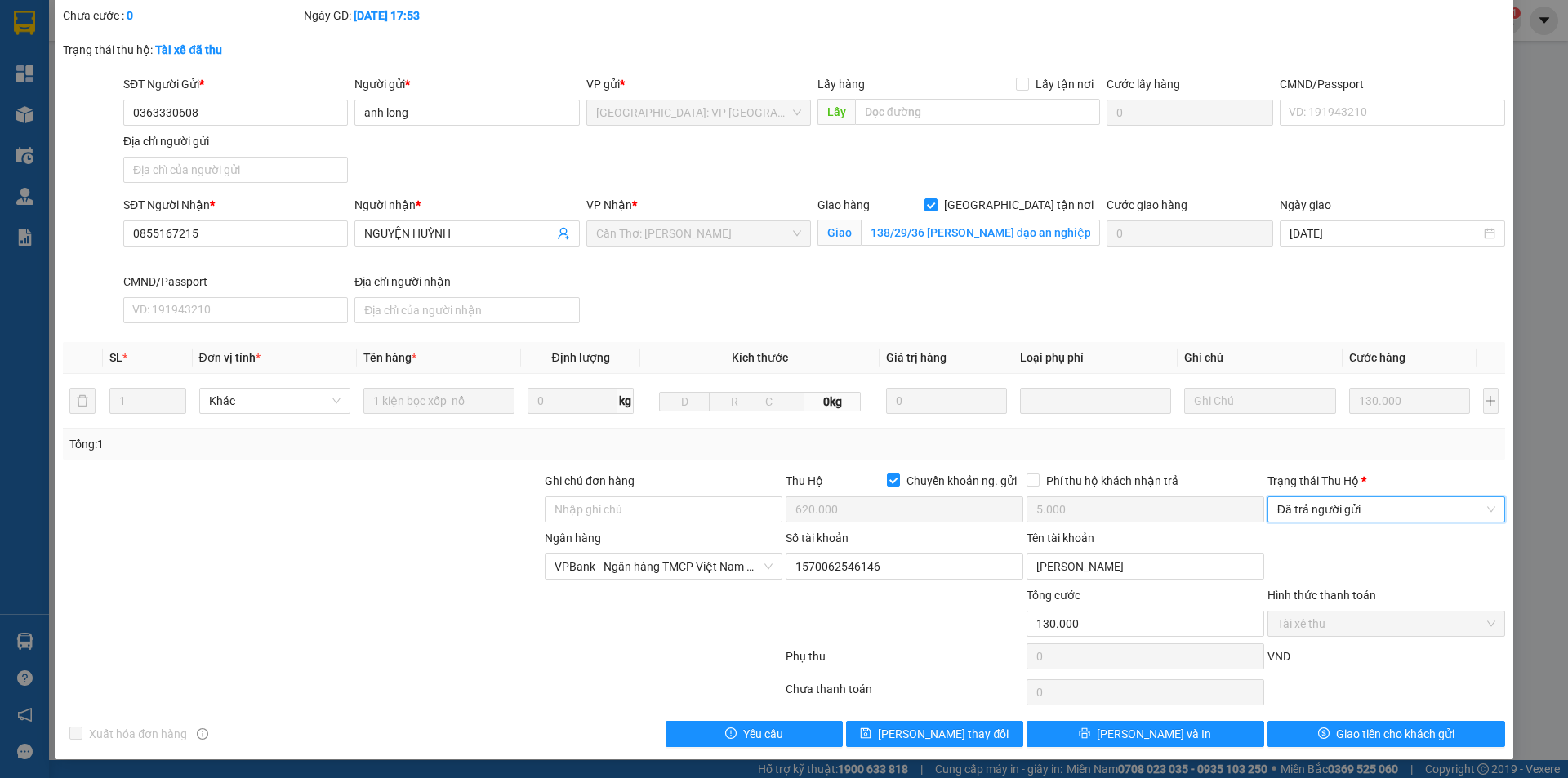
scroll to position [87, 0]
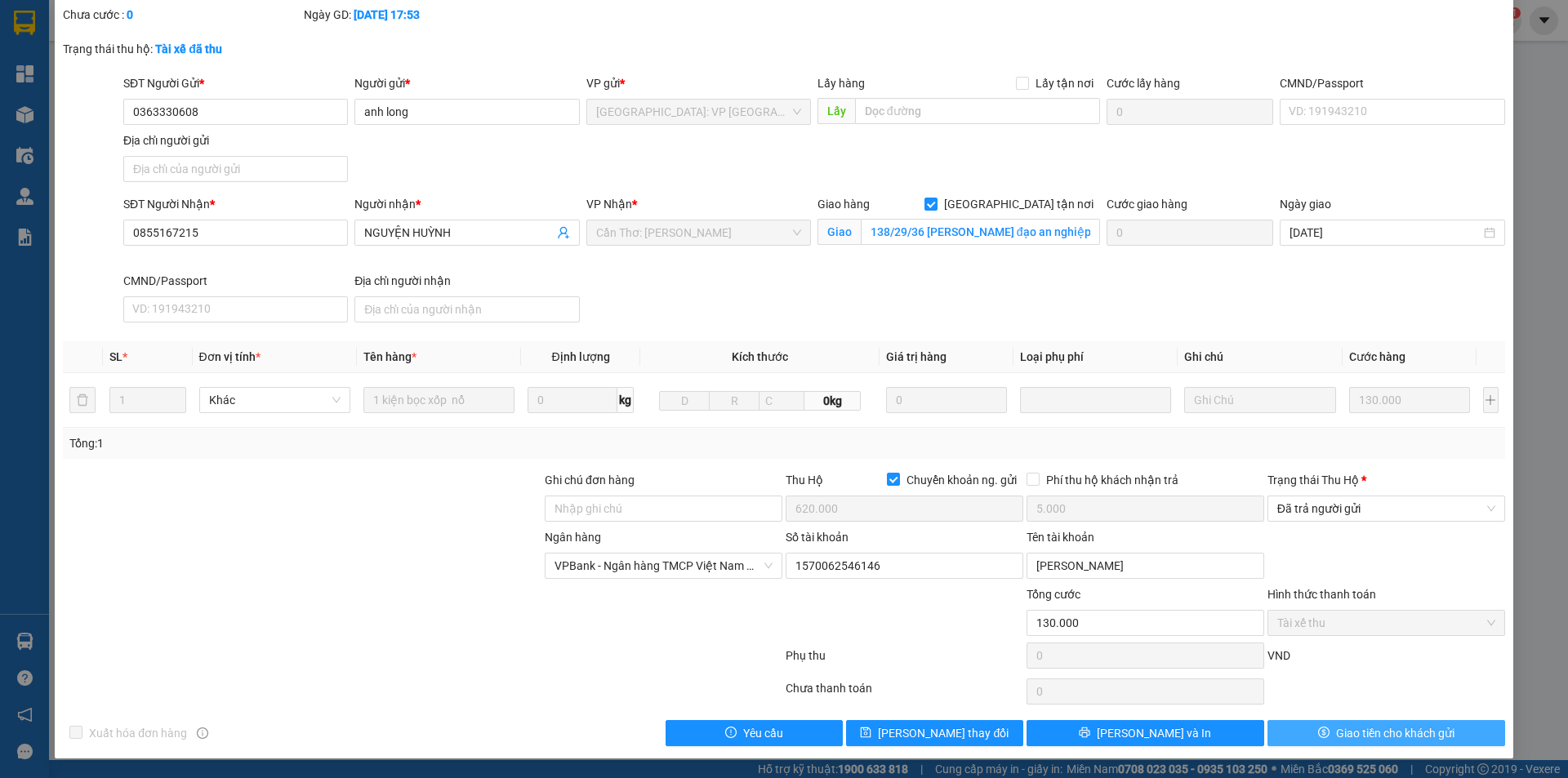
click at [1345, 737] on span "Giao tiền cho khách gửi" at bounding box center [1396, 733] width 119 height 18
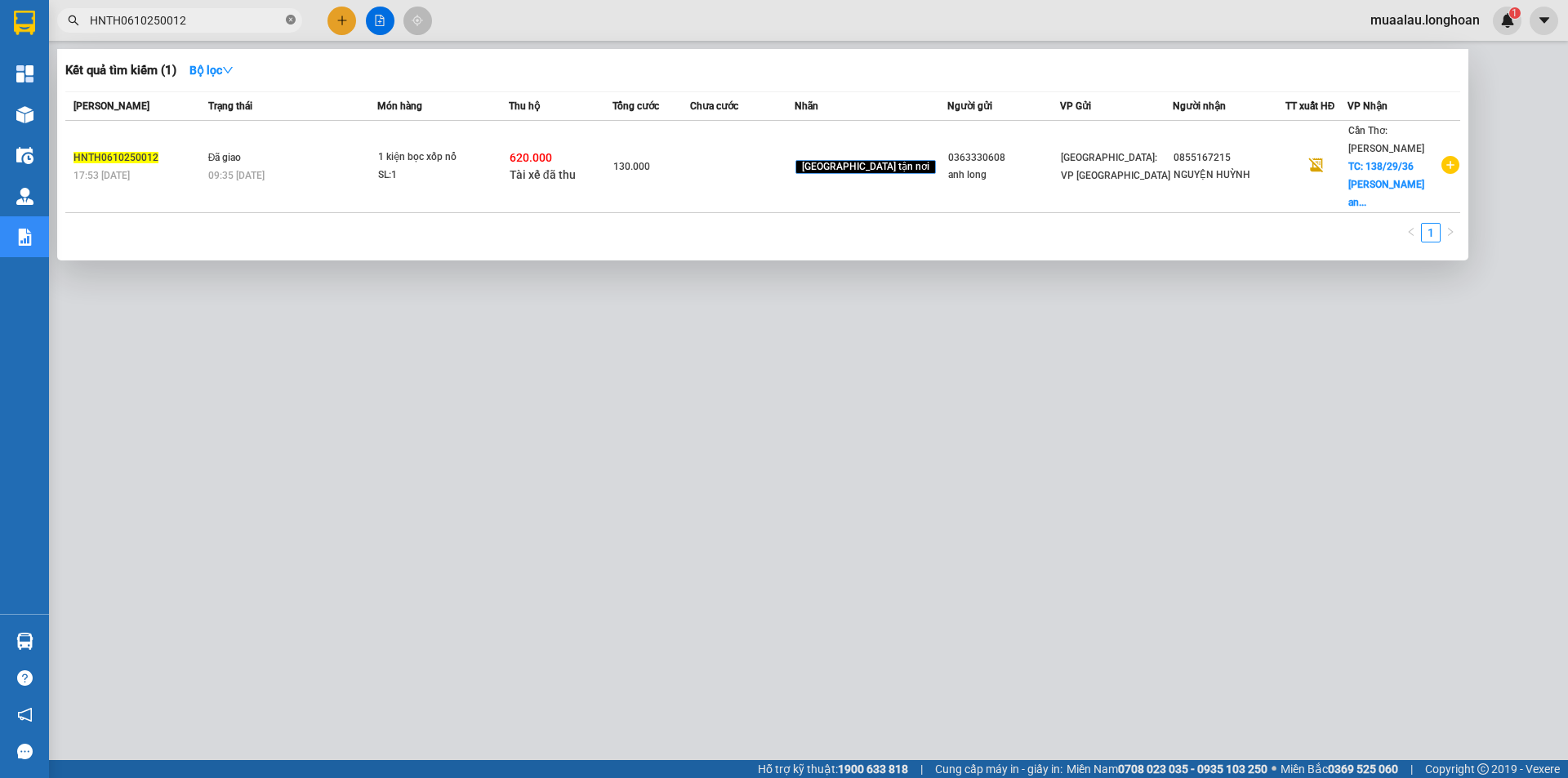
click at [286, 14] on span at bounding box center [290, 21] width 10 height 15
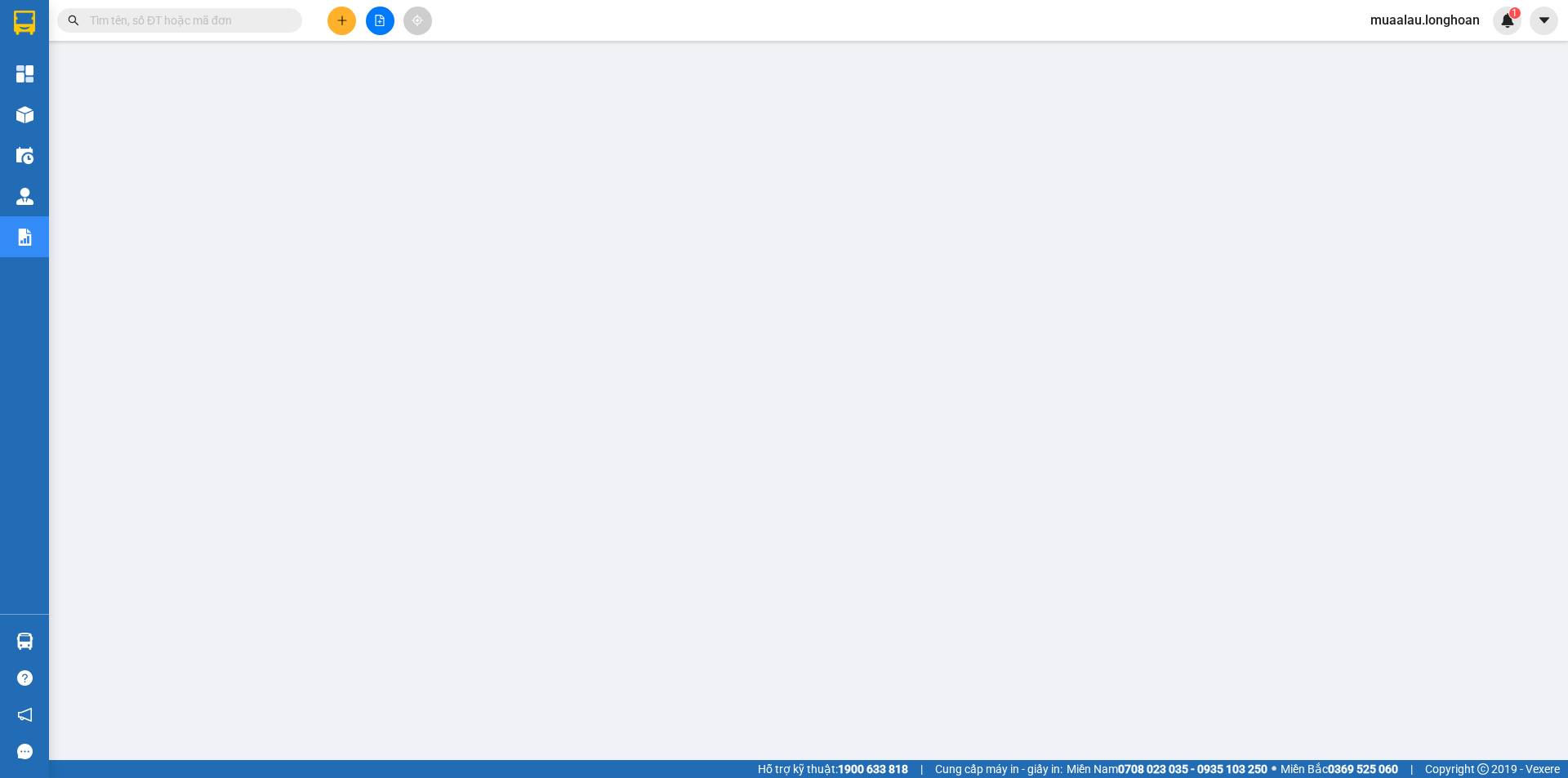
paste input "HNHD0410250051"
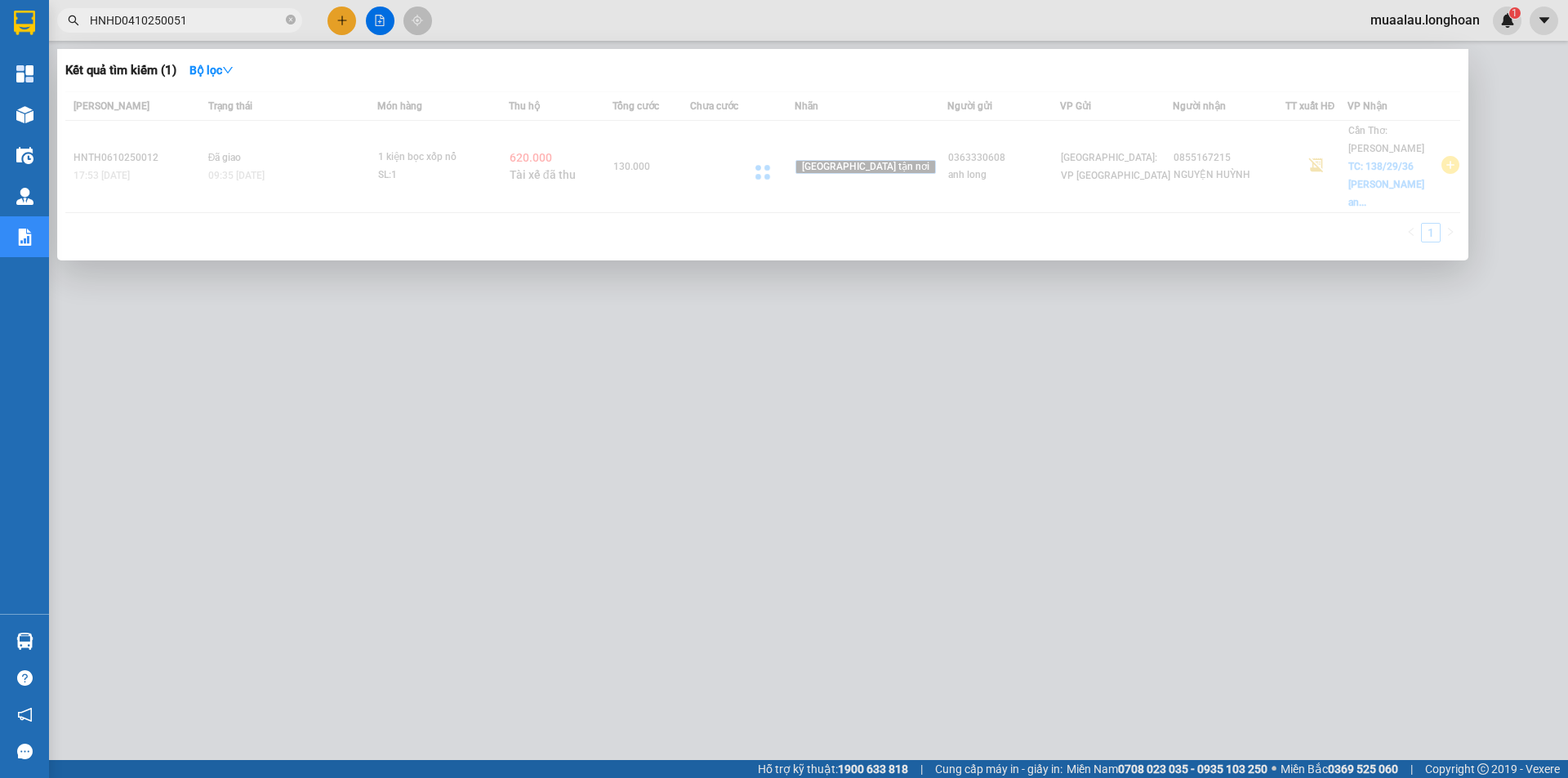
type input "HNHD0410250051"
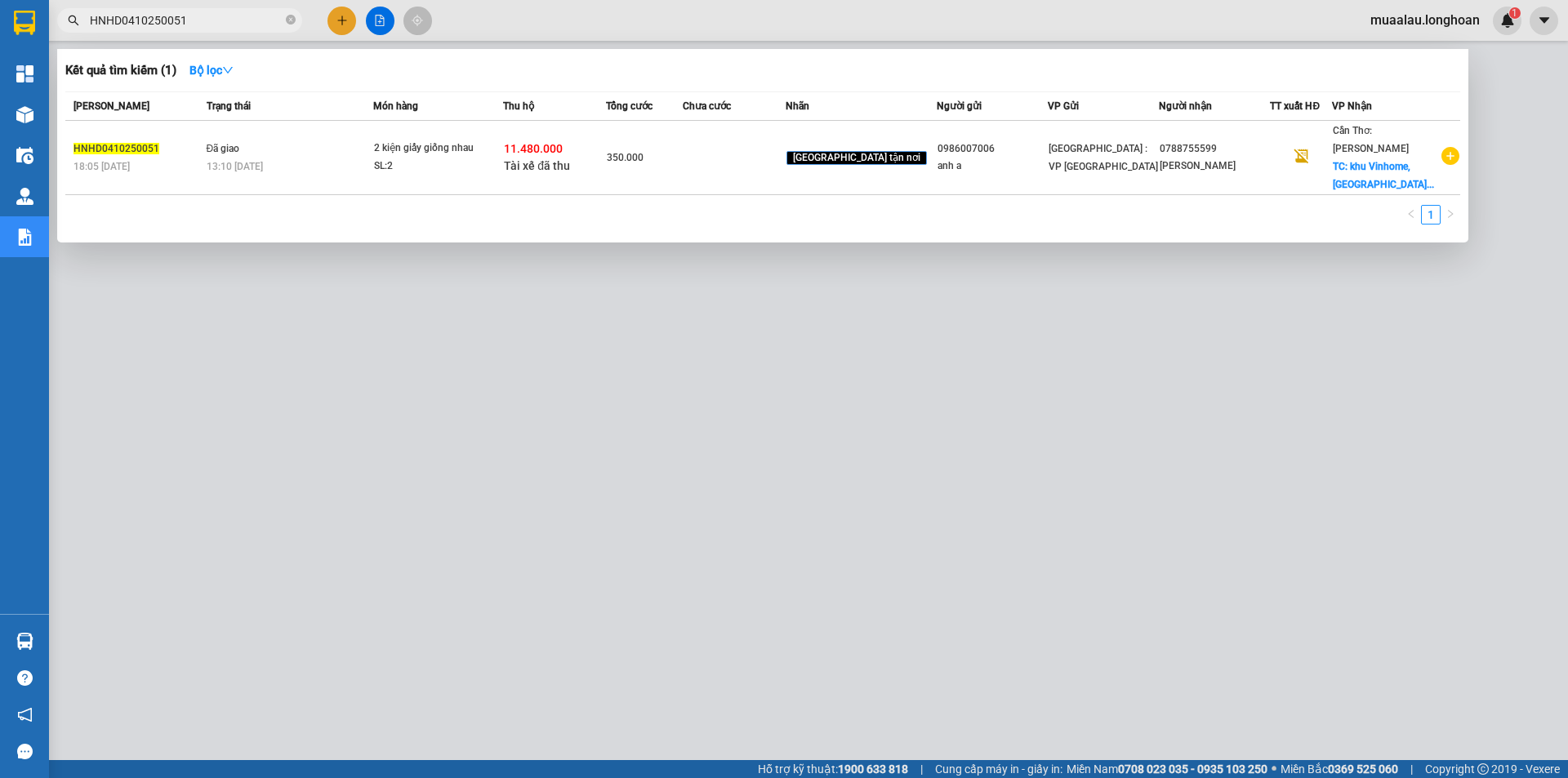
click at [785, 174] on td at bounding box center [734, 158] width 103 height 75
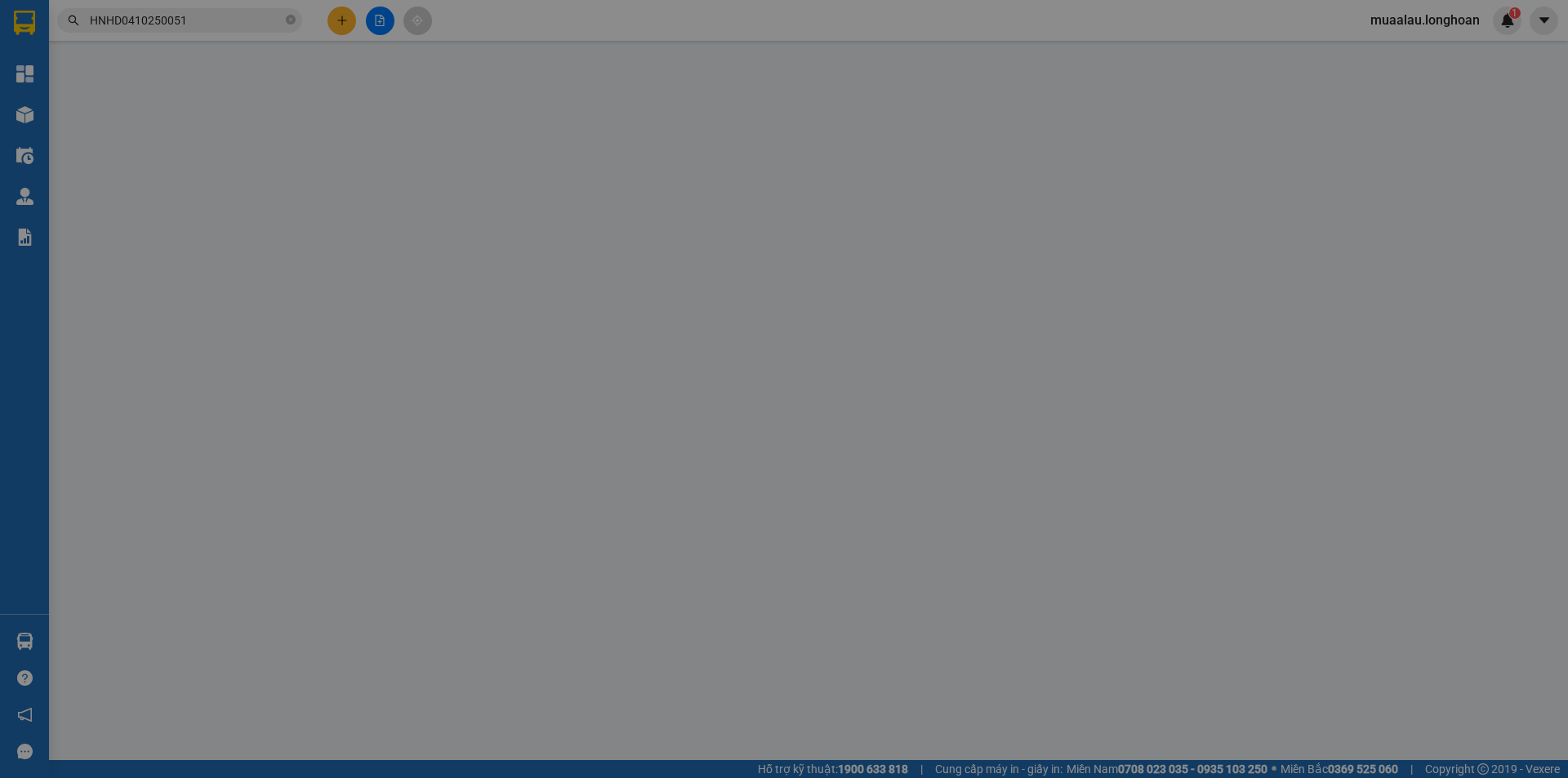
type input "0986007006"
type input "anh a"
type input "0788755599"
type input "[PERSON_NAME]"
checkbox input "true"
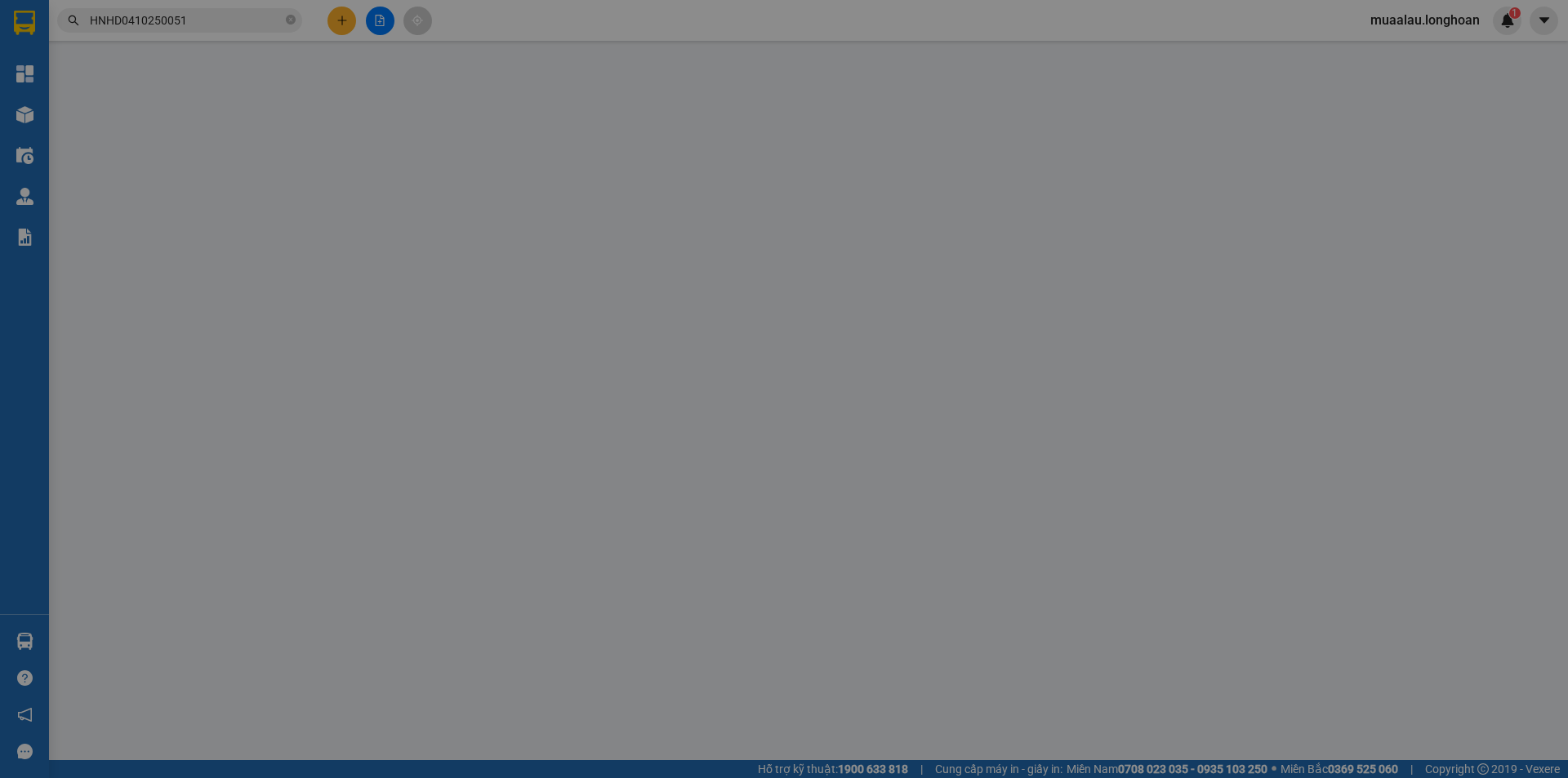
type input "khu Vinhome, [GEOGRAPHIC_DATA],[GEOGRAPHIC_DATA]"
checkbox input "true"
type input "11.480.000"
type input "30.000"
type input "350.000"
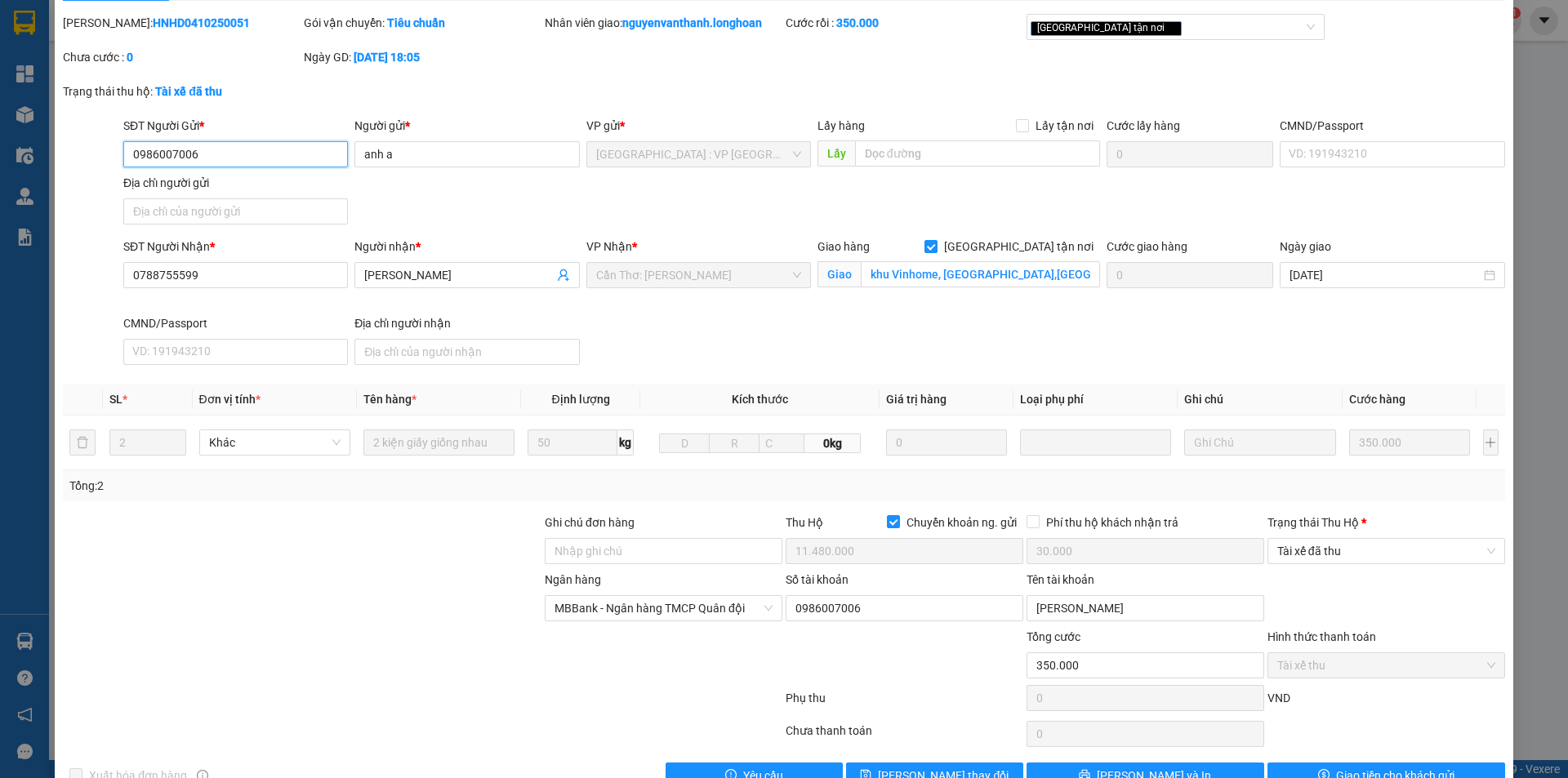
scroll to position [87, 0]
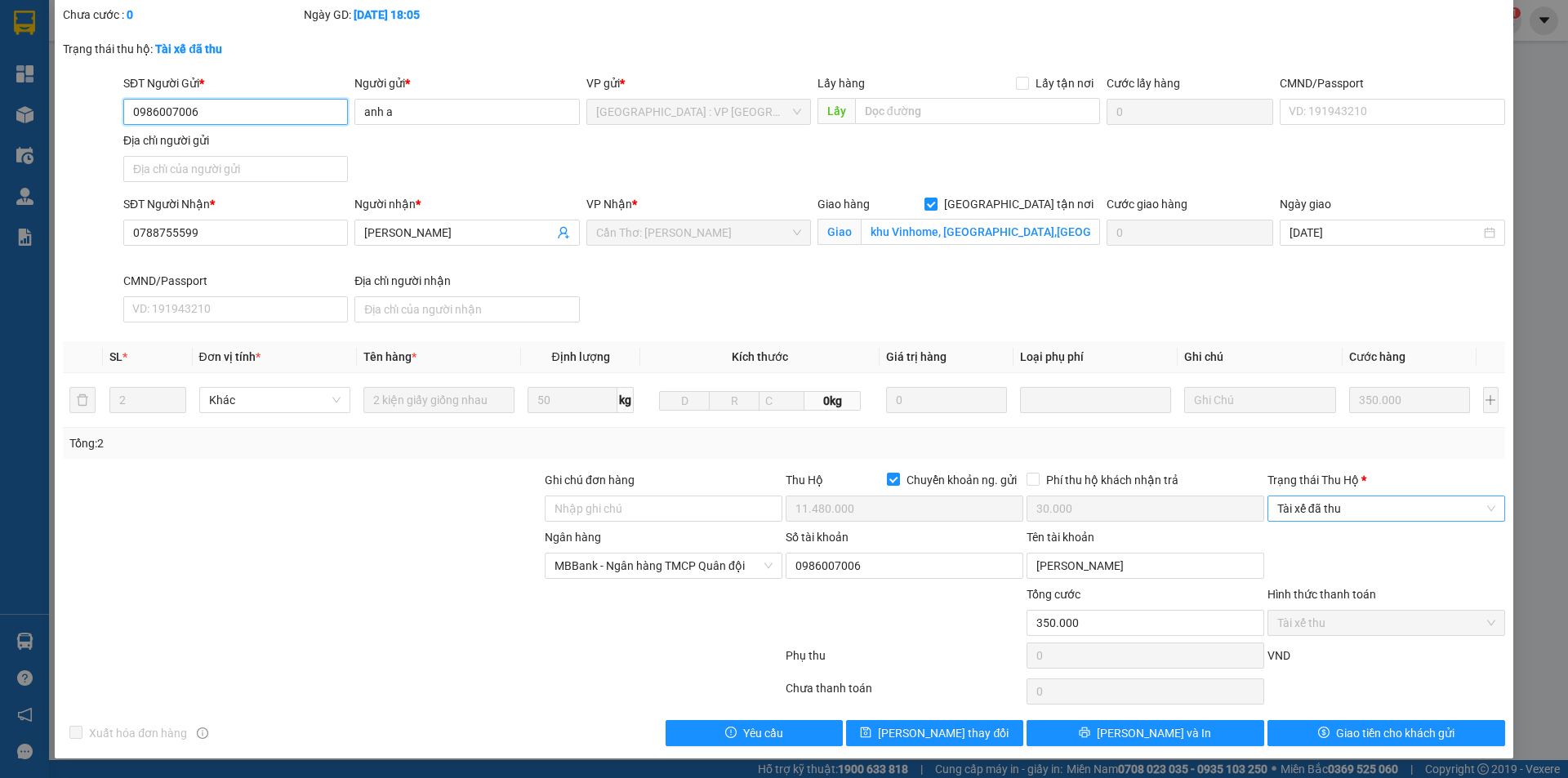
click at [1357, 515] on span "Tài xế đã thu" at bounding box center [1386, 508] width 218 height 24
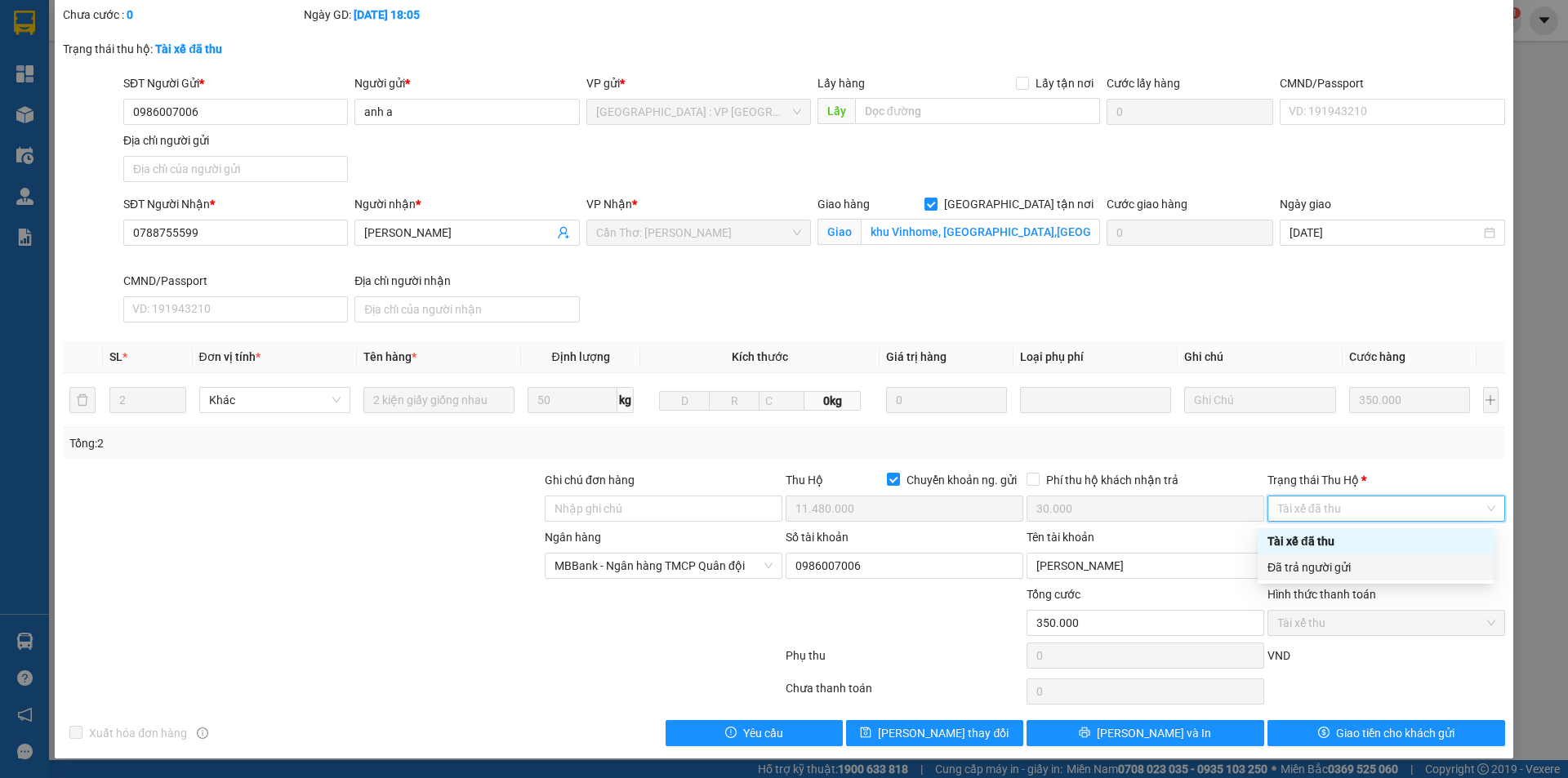
click at [1358, 573] on div "Đã trả người gửi" at bounding box center [1376, 567] width 216 height 18
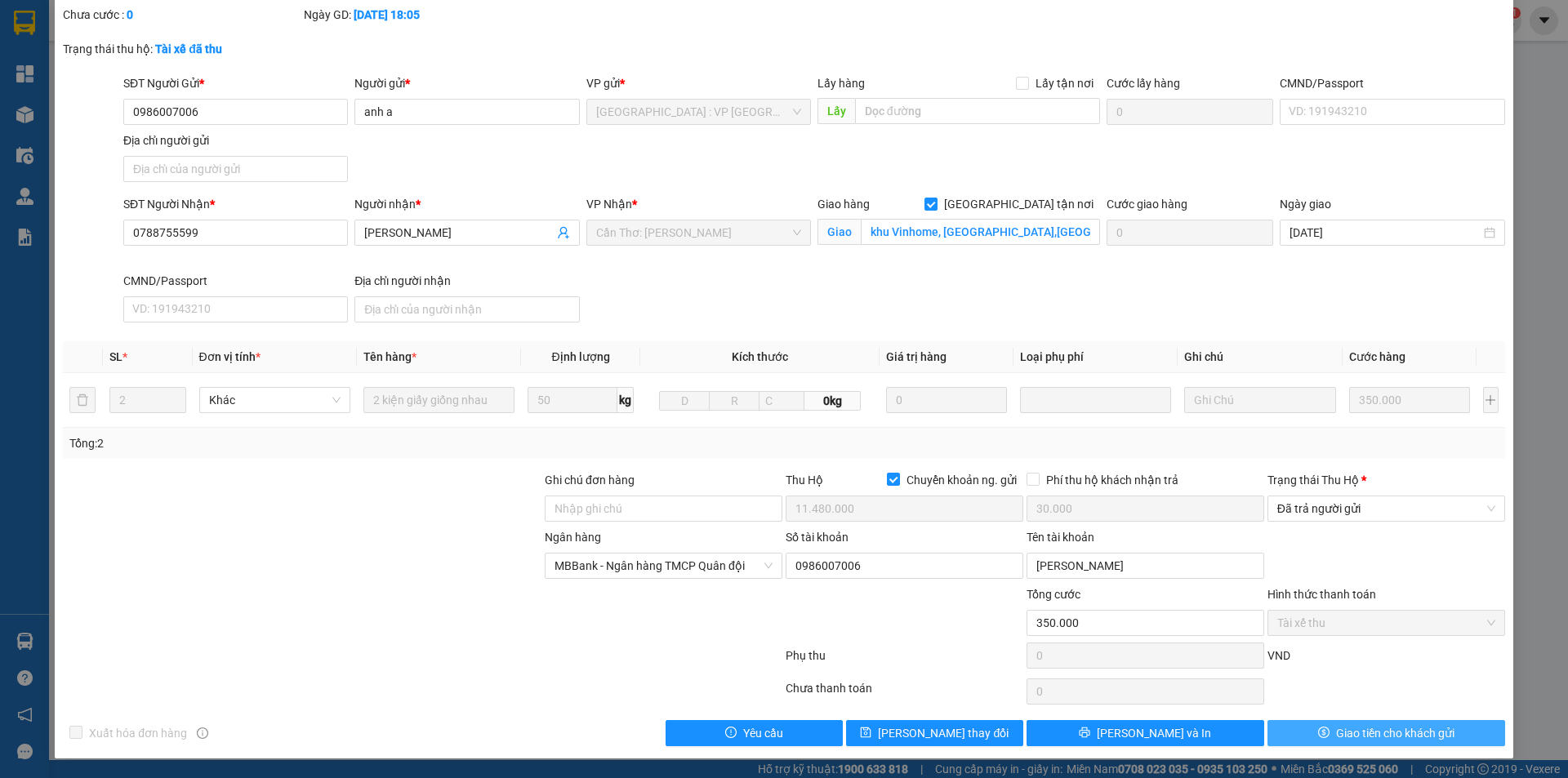
click at [1351, 726] on span "Giao tiền cho khách gửi" at bounding box center [1396, 733] width 119 height 18
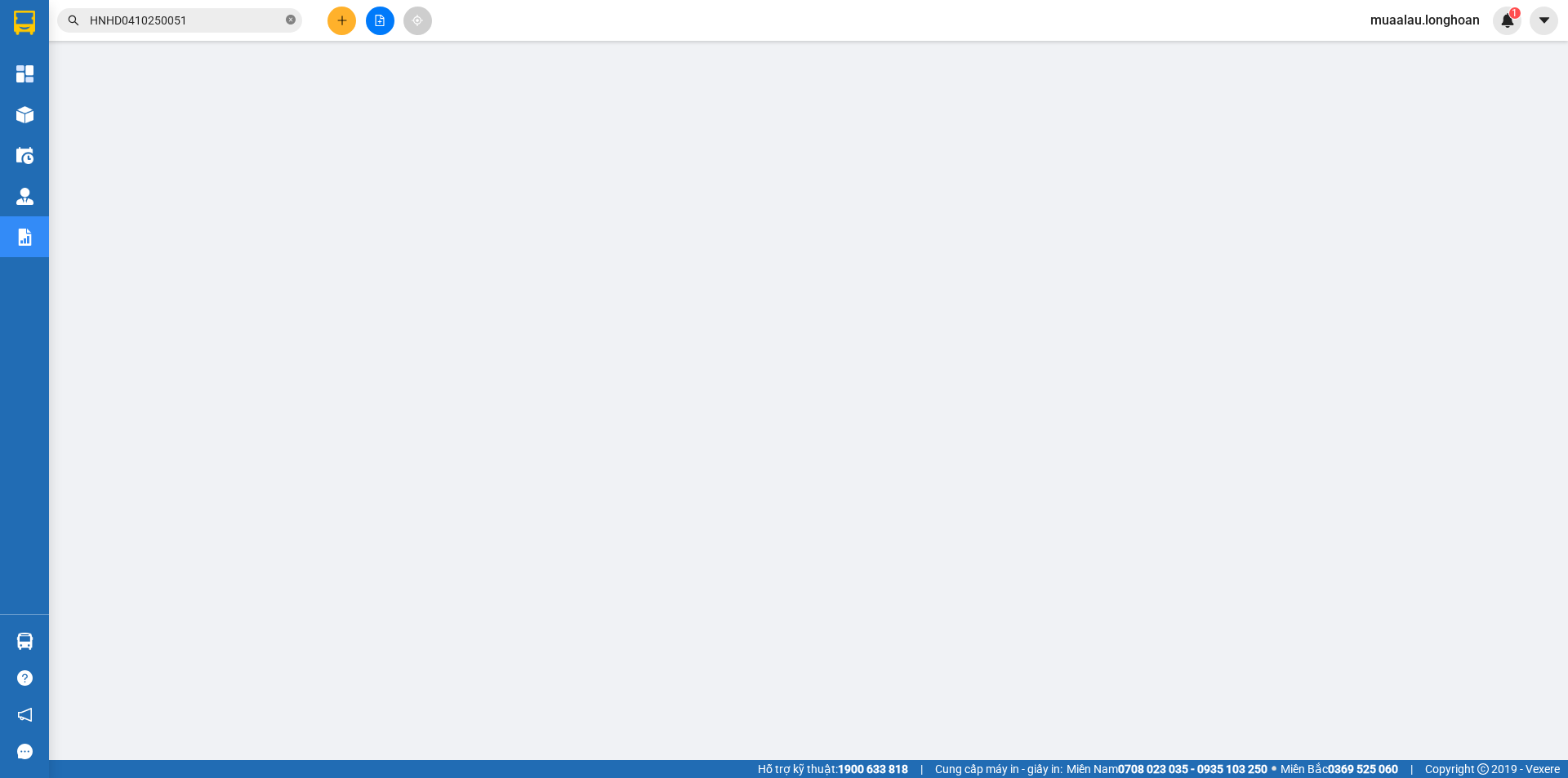
click at [286, 17] on icon "close-circle" at bounding box center [290, 19] width 10 height 10
paste input "VHBT0610250016"
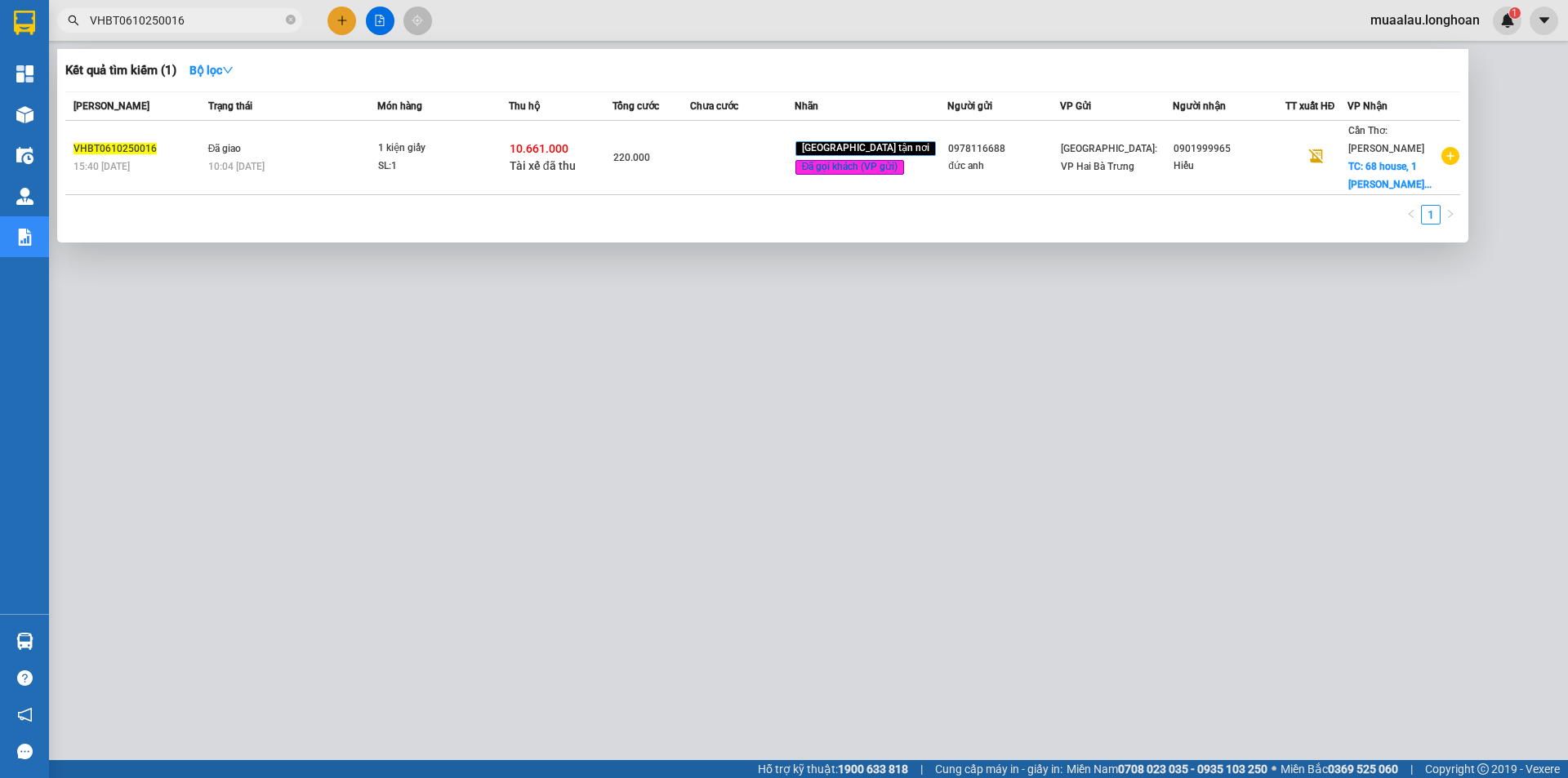
type input "VHBT0610250016"
click at [759, 175] on td at bounding box center [741, 158] width 104 height 75
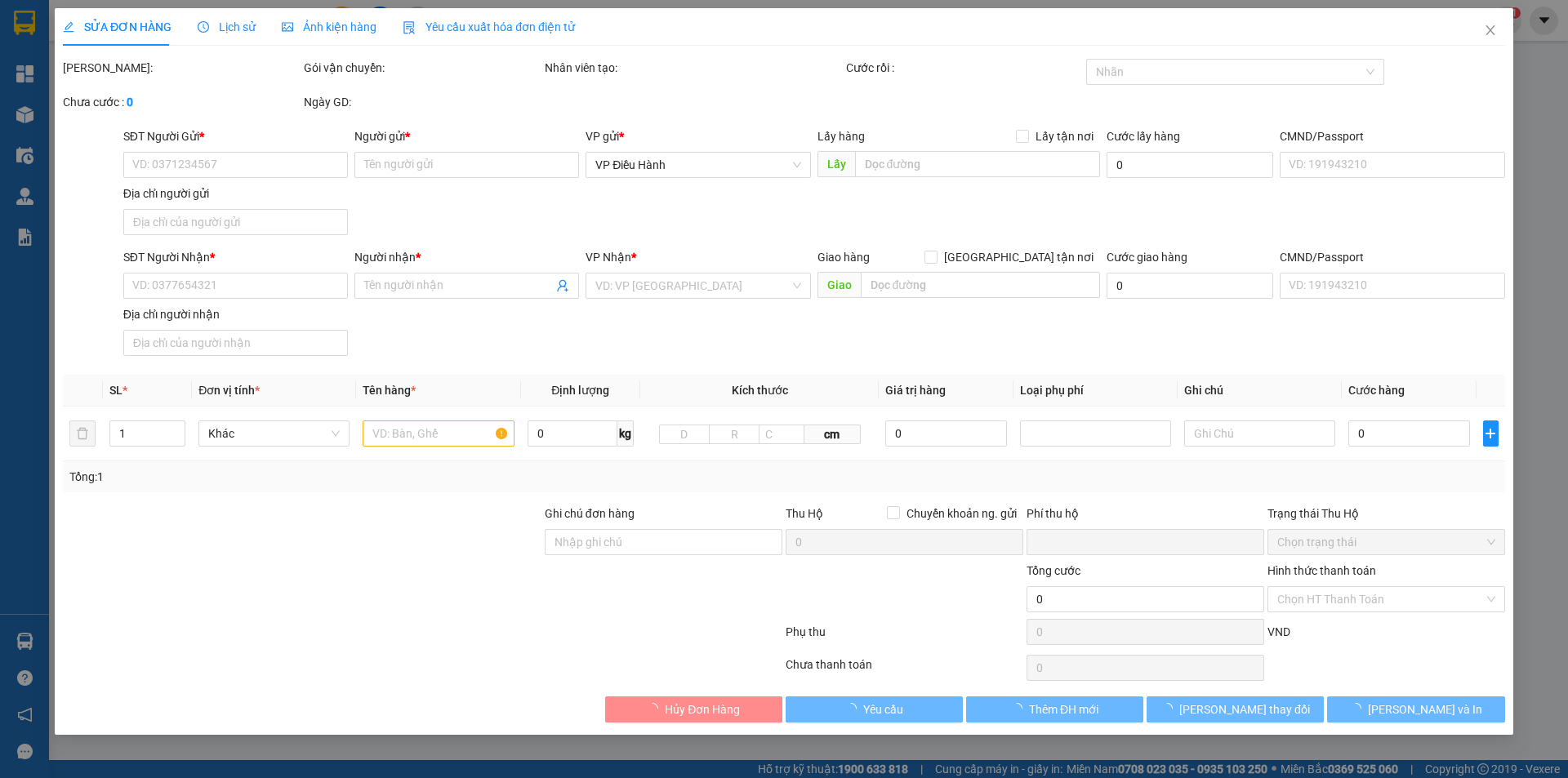
type input "0978116688"
type input "đức anh"
type input "0901999965"
type input "Hiếu"
checkbox input "true"
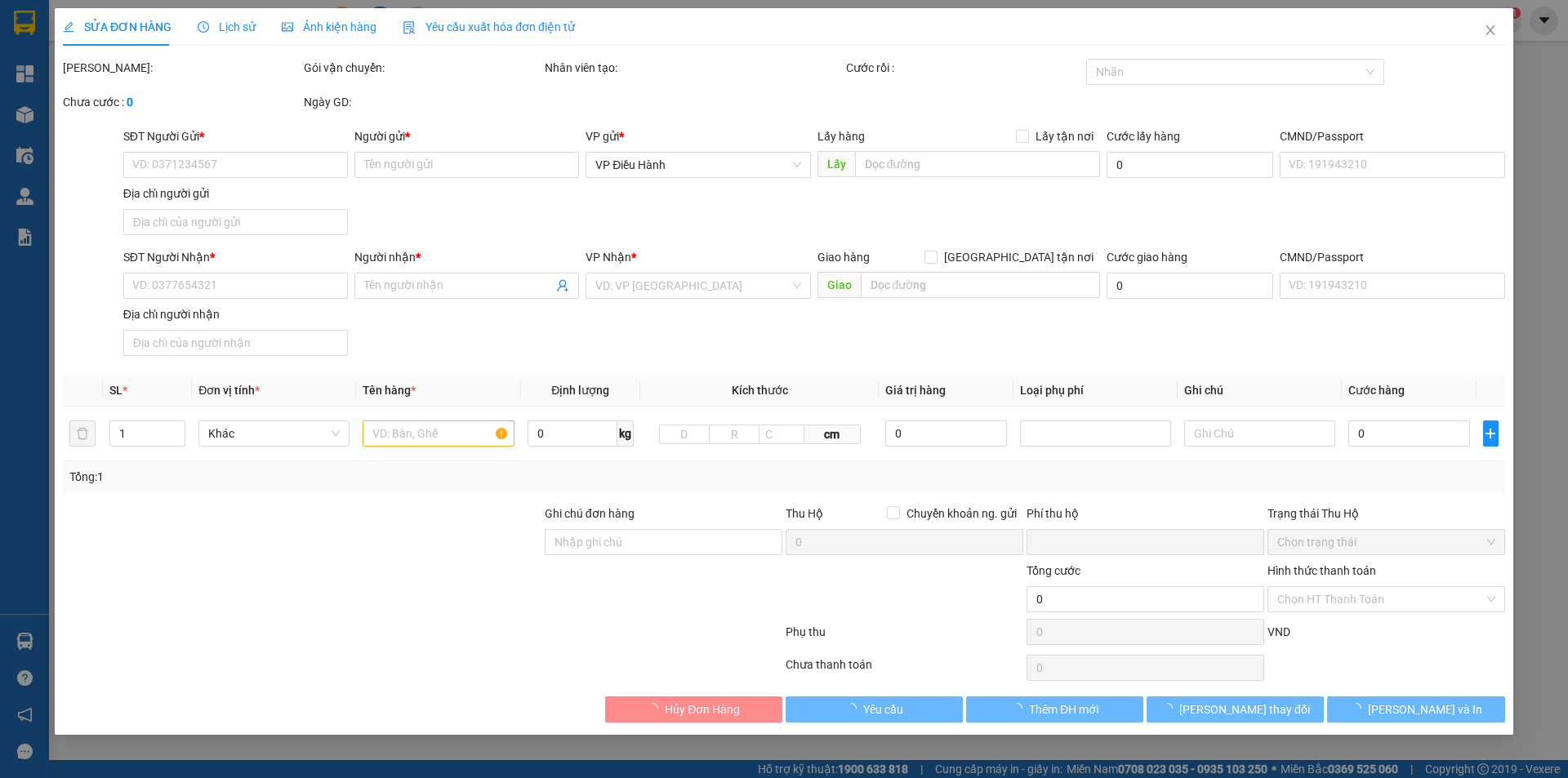
type input "68 house, [STREET_ADDRESS][PERSON_NAME][PERSON_NAME][PERSON_NAME] thơ"
checkbox input "true"
type input "10.661.000"
type input "30.000"
type input "220.000"
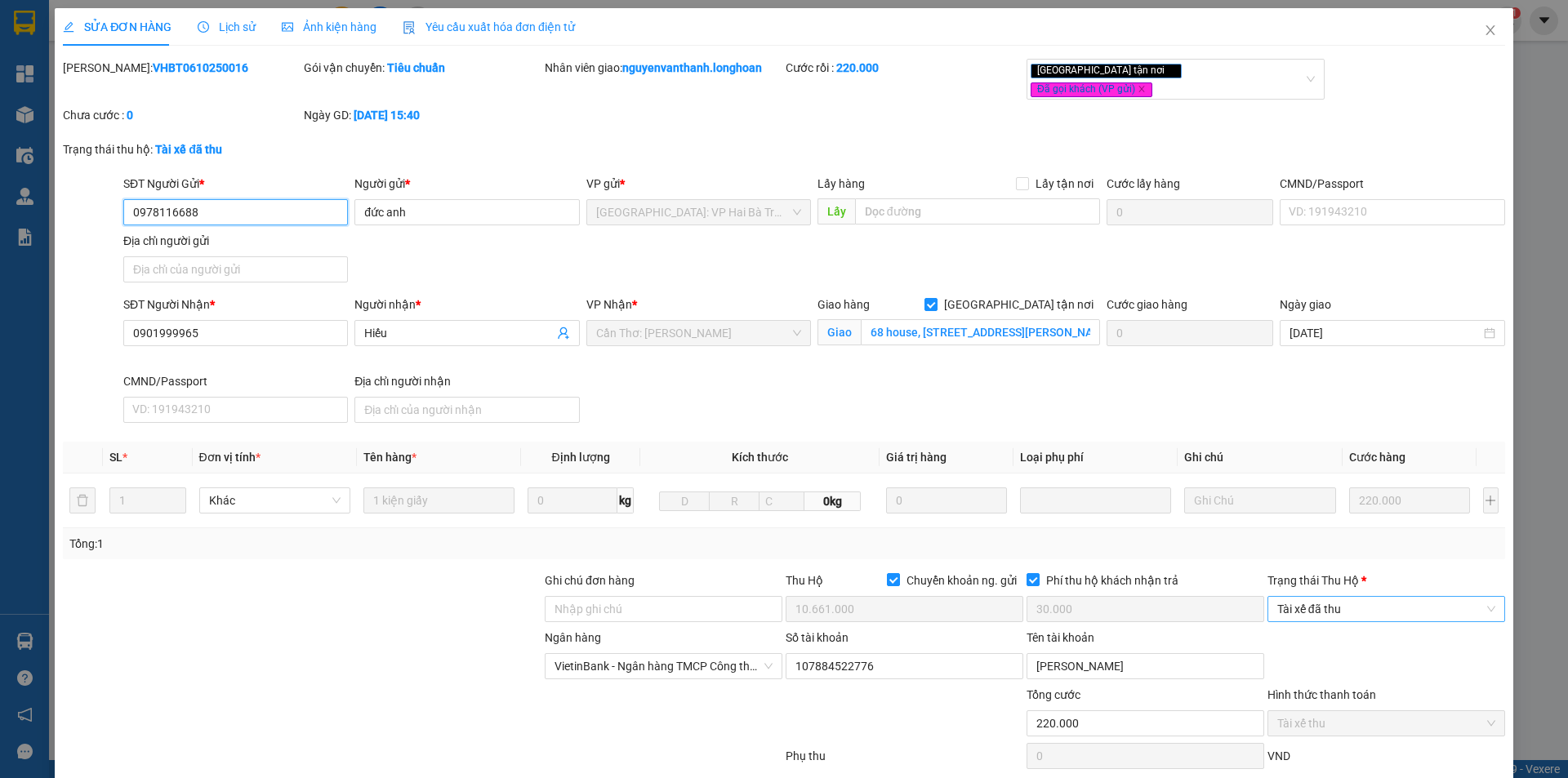
click at [1367, 601] on span "Tài xế đã thu" at bounding box center [1386, 609] width 218 height 24
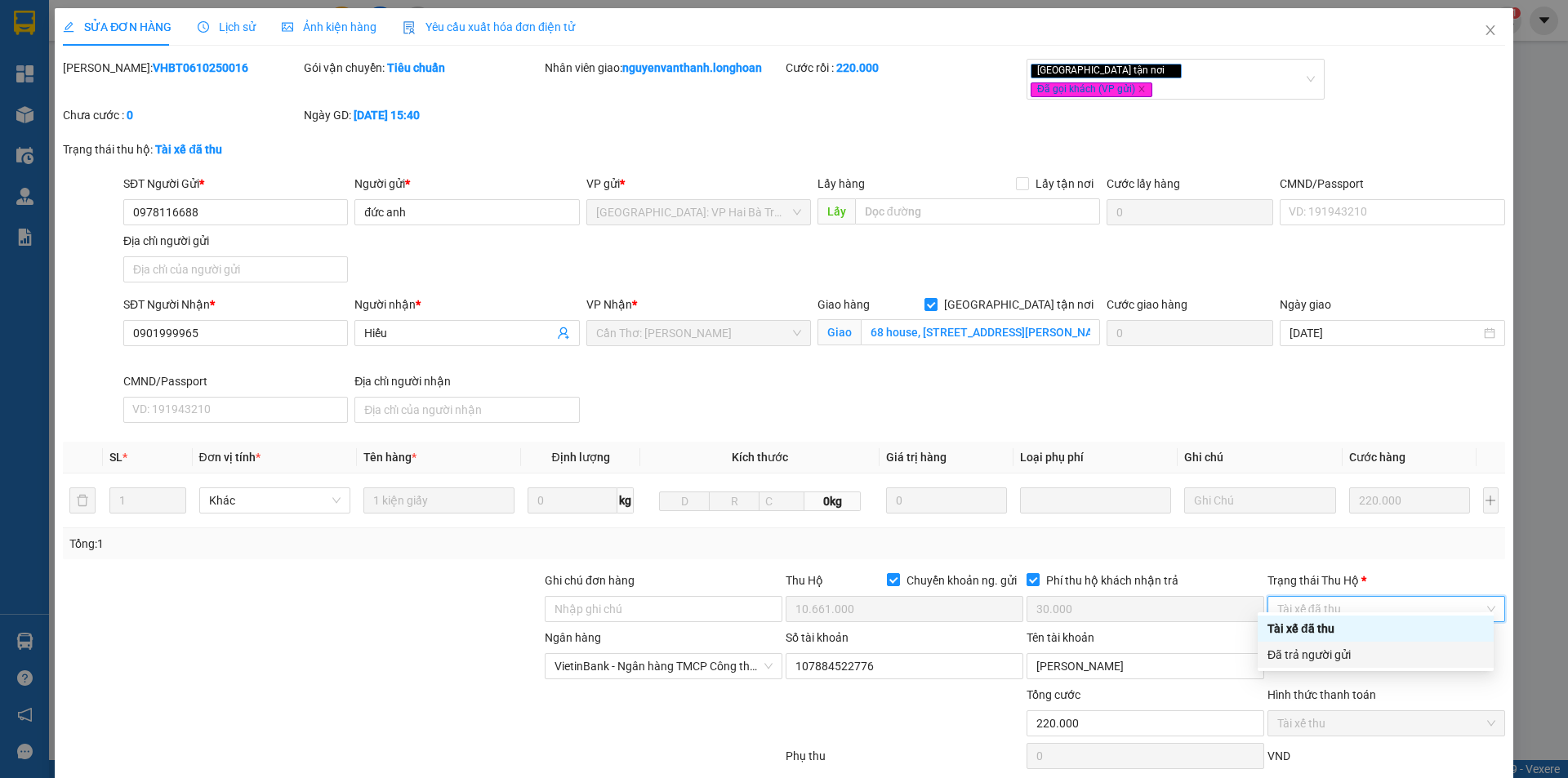
click at [1359, 659] on div "Đã trả người gửi" at bounding box center [1376, 655] width 216 height 18
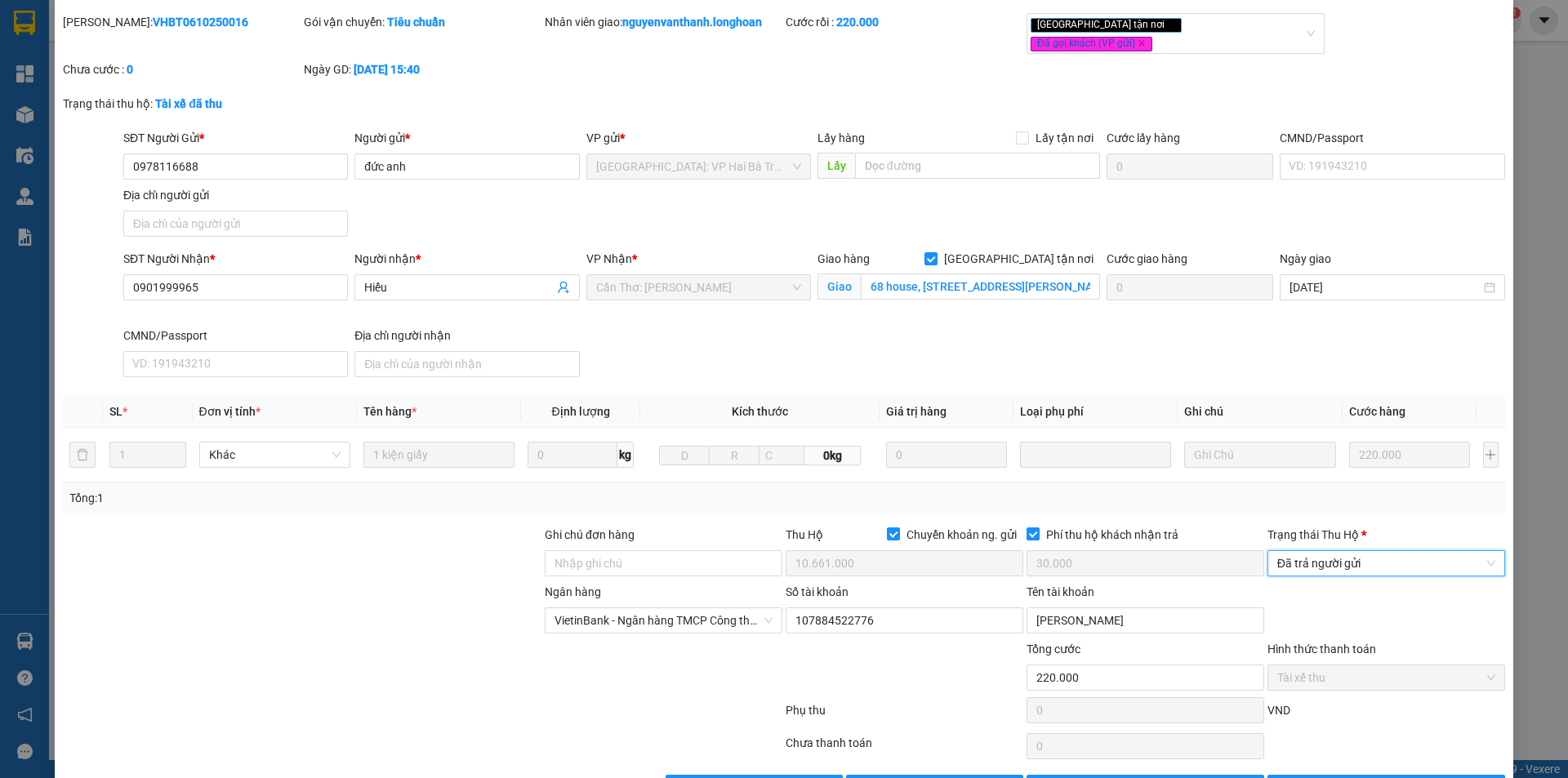
scroll to position [87, 0]
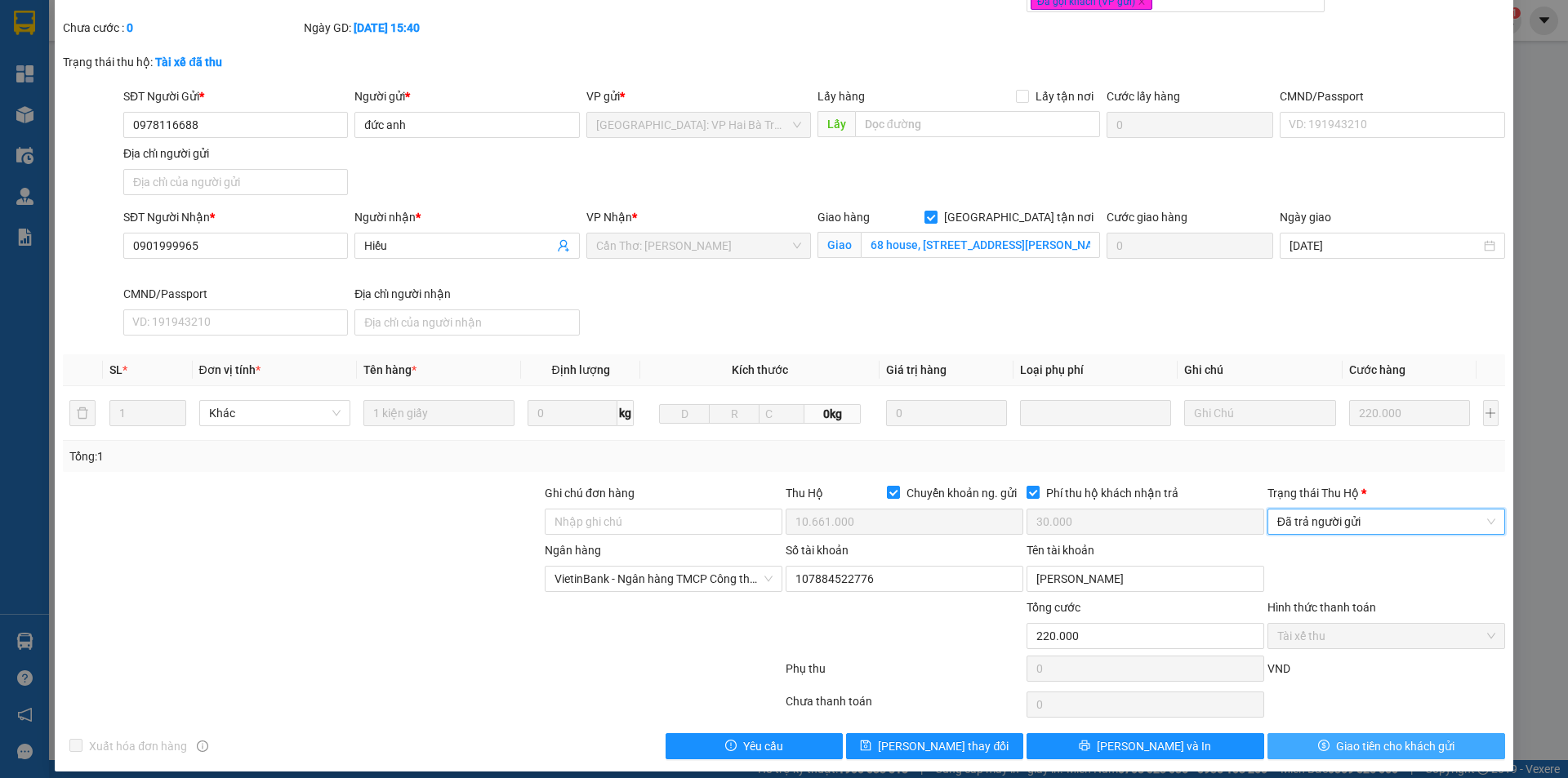
click at [1355, 737] on span "Giao tiền cho khách gửi" at bounding box center [1396, 746] width 119 height 18
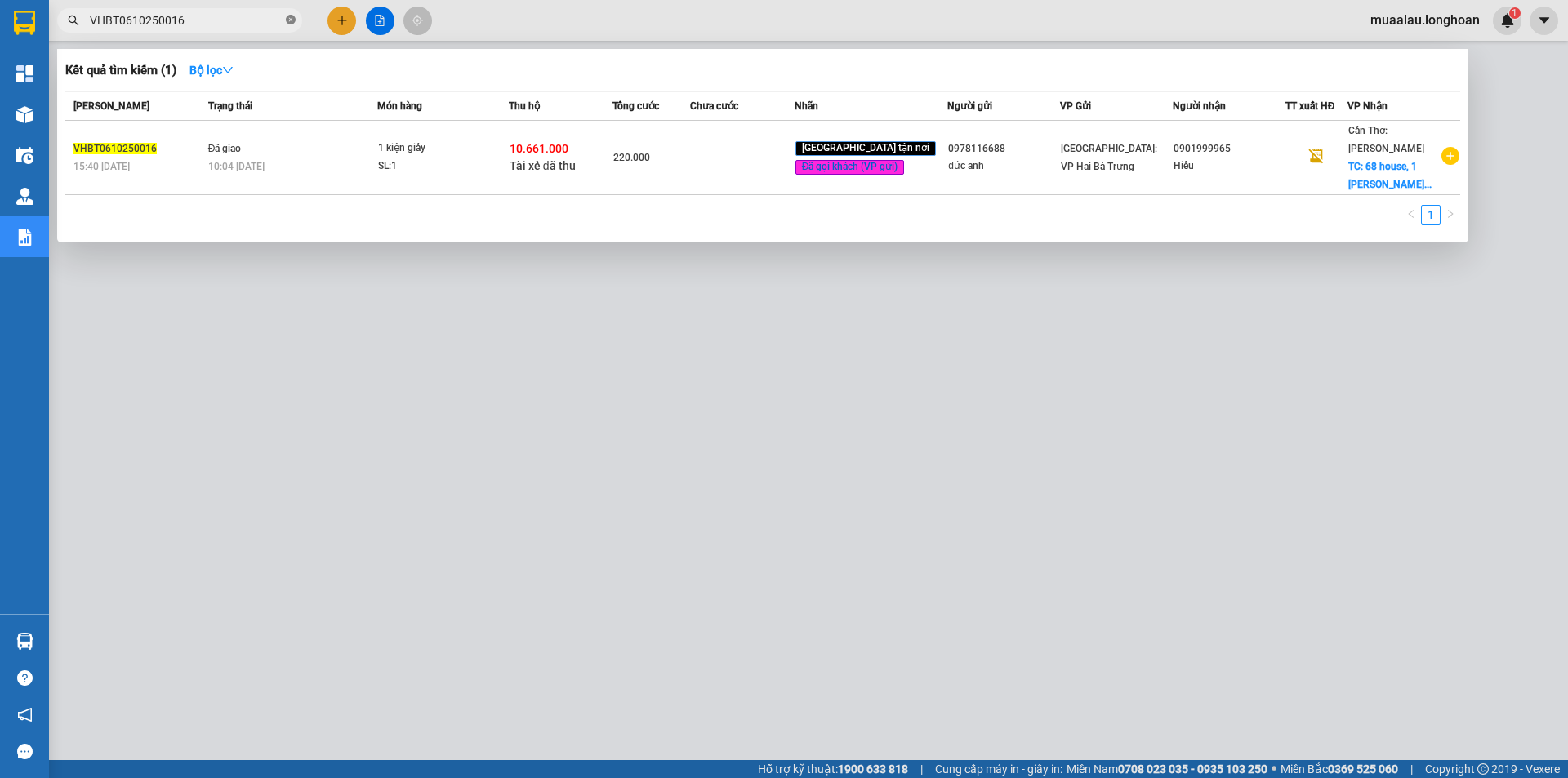
click at [292, 18] on icon "close-circle" at bounding box center [290, 19] width 10 height 10
paste input "SGTB0610250007"
type input "SGTB0610250007"
click at [769, 168] on td at bounding box center [741, 158] width 104 height 75
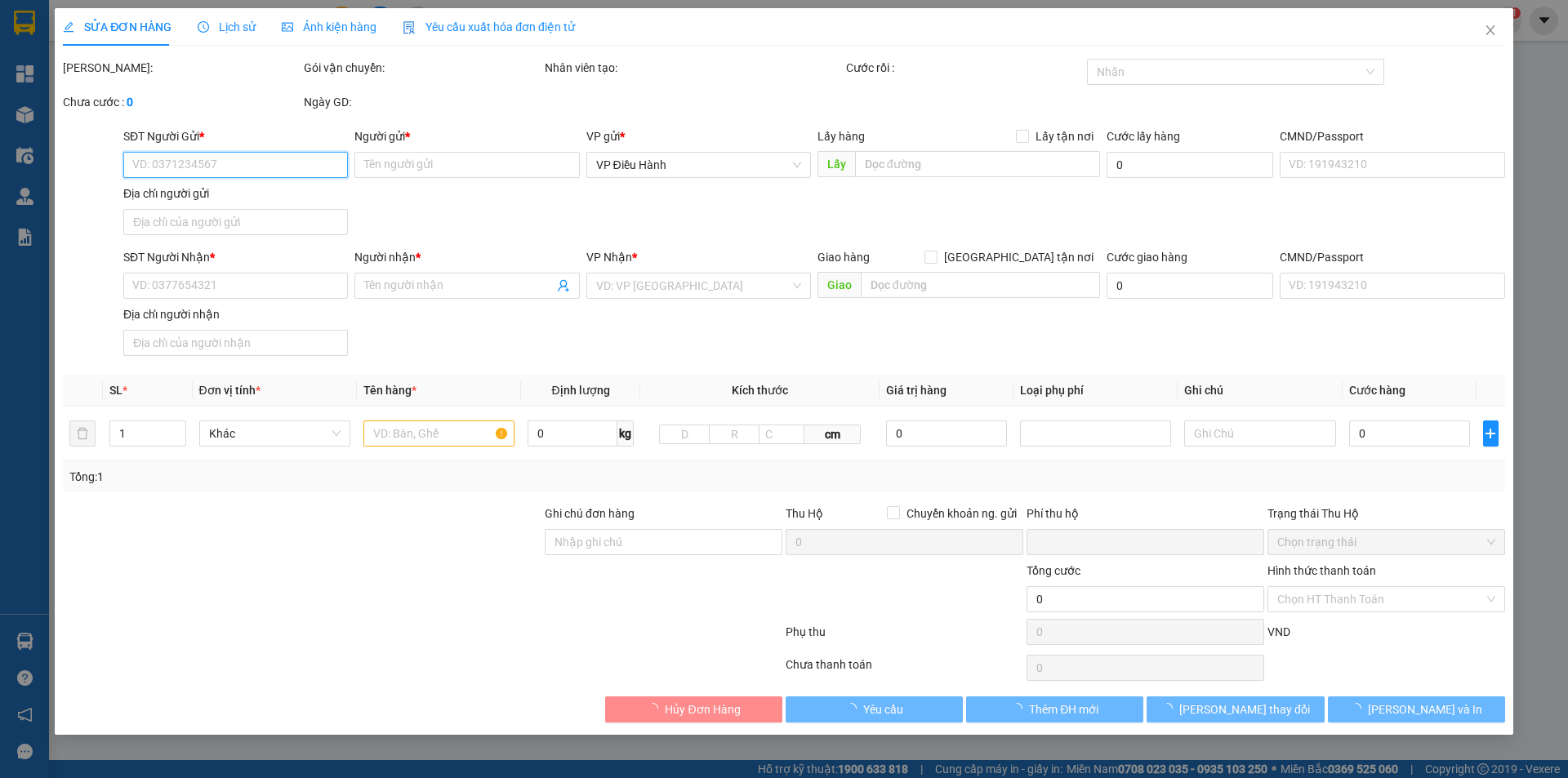
type input "0903747111"
type input "A HƯNG TRÍ"
type input "0939646850"
type input "A [PERSON_NAME]"
checkbox input "true"
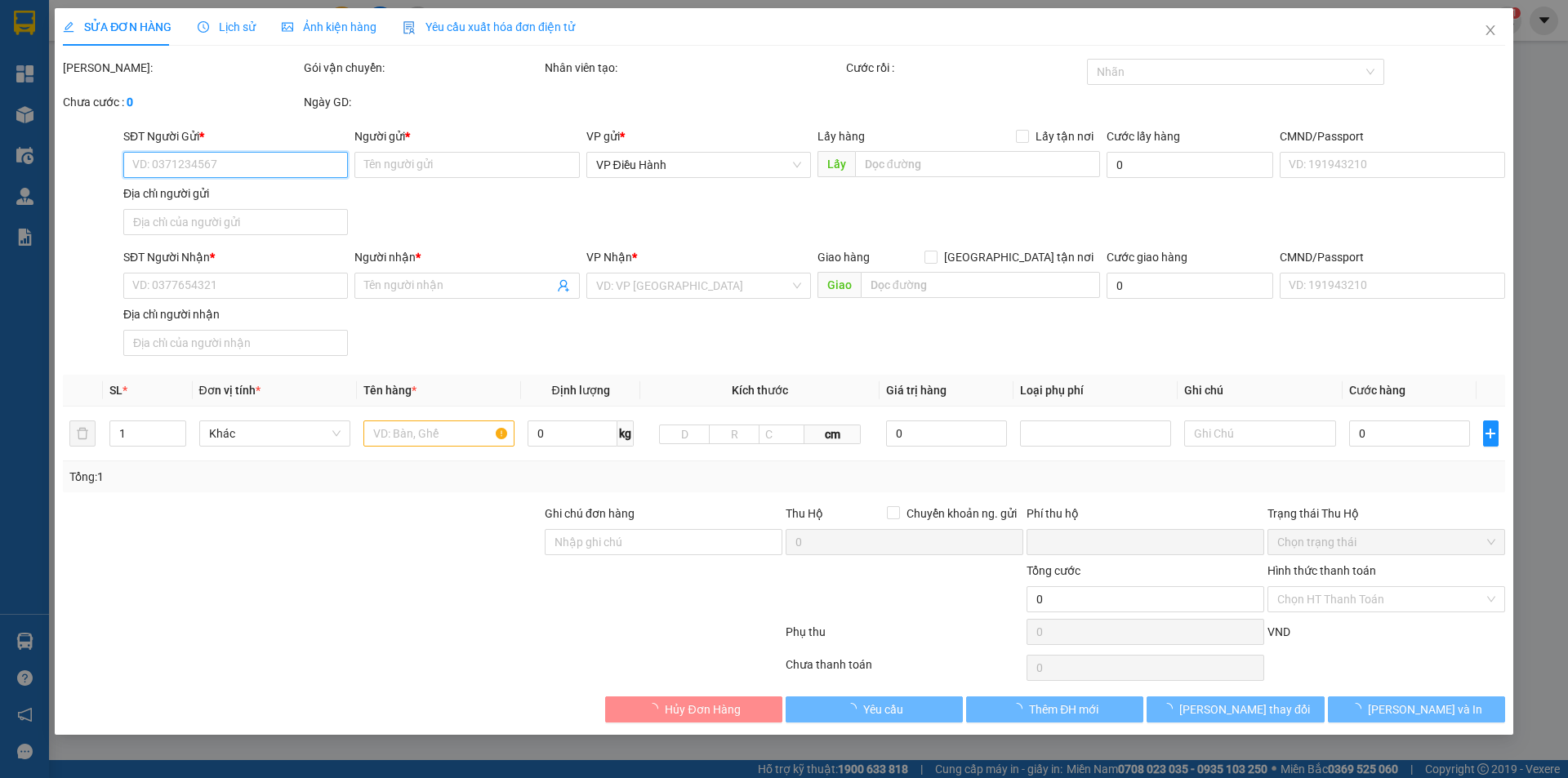
type input "TP SÓC TRĂNG : 56 [GEOGRAPHIC_DATA], [GEOGRAPHIC_DATA], [GEOGRAPHIC_DATA], [GEO…"
type input "NHẬN NGUYÊN KIỆN GIAO NGUYÊN KIỆN, HƯ VỠ K ĐỀN+ cho khách kiểm tra hàng"
checkbox input "true"
type input "4.900.000"
type input "20.000"
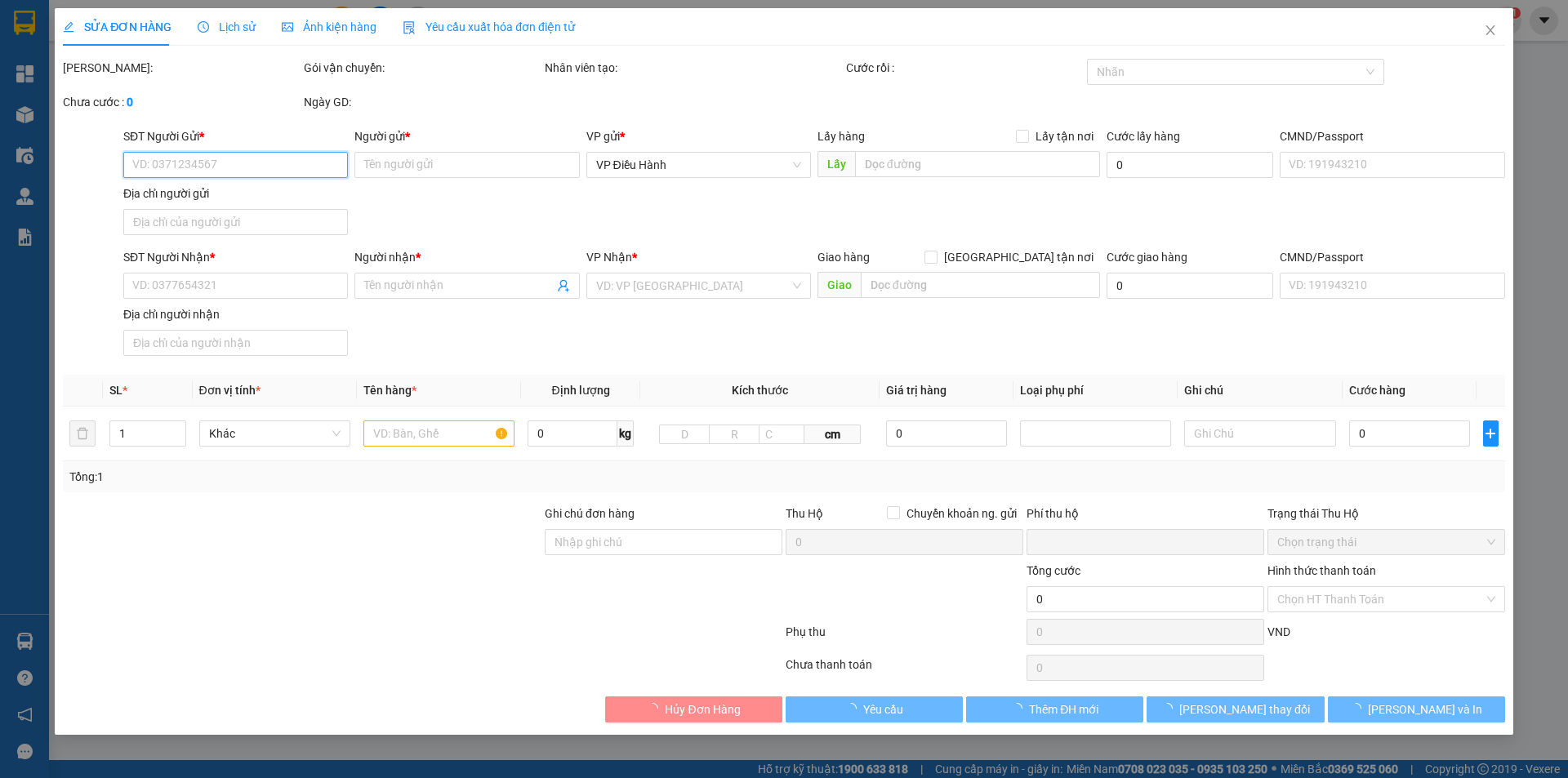
type input "100.000"
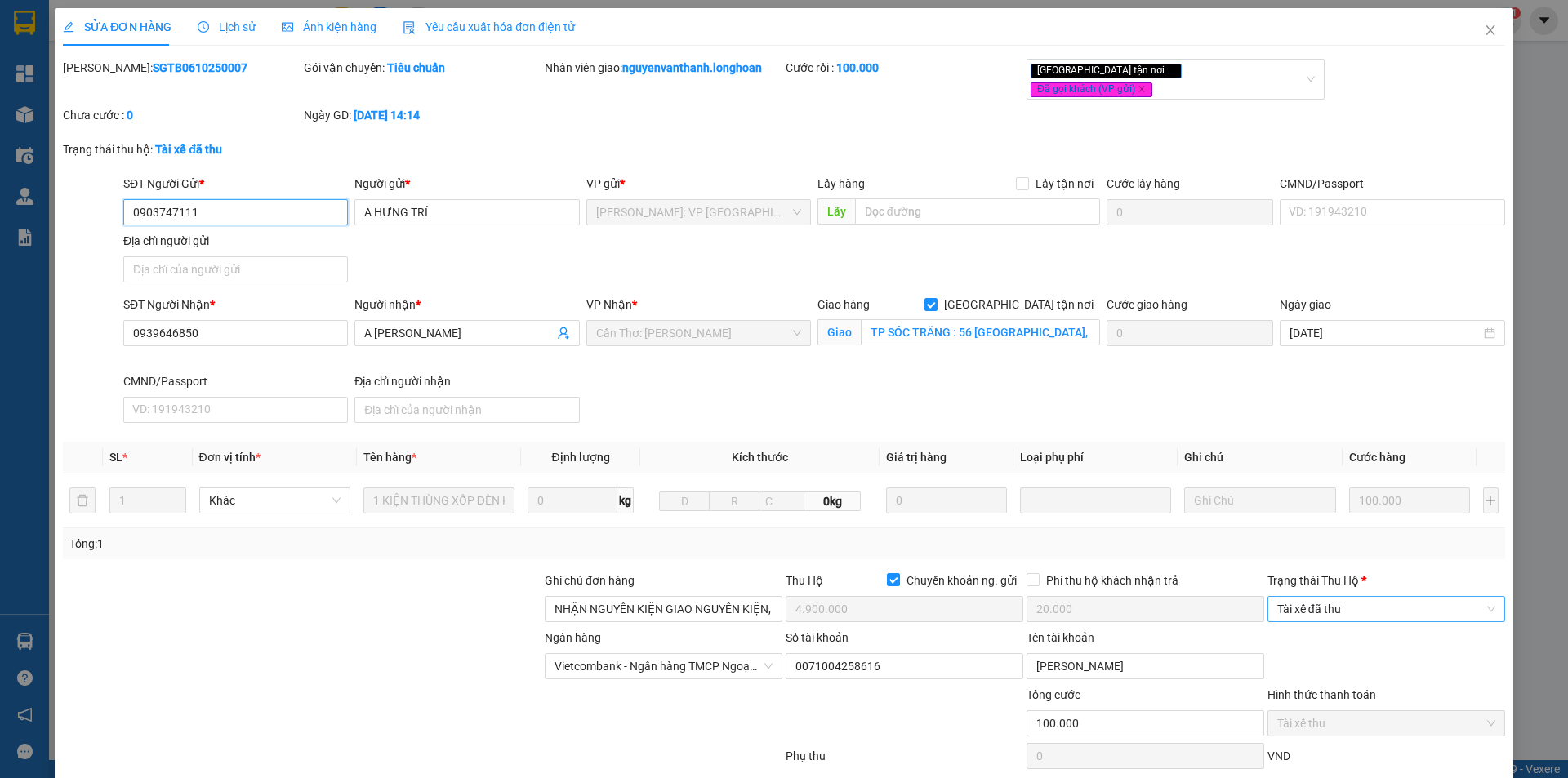
click at [1349, 597] on span "Tài xế đã thu" at bounding box center [1386, 609] width 218 height 24
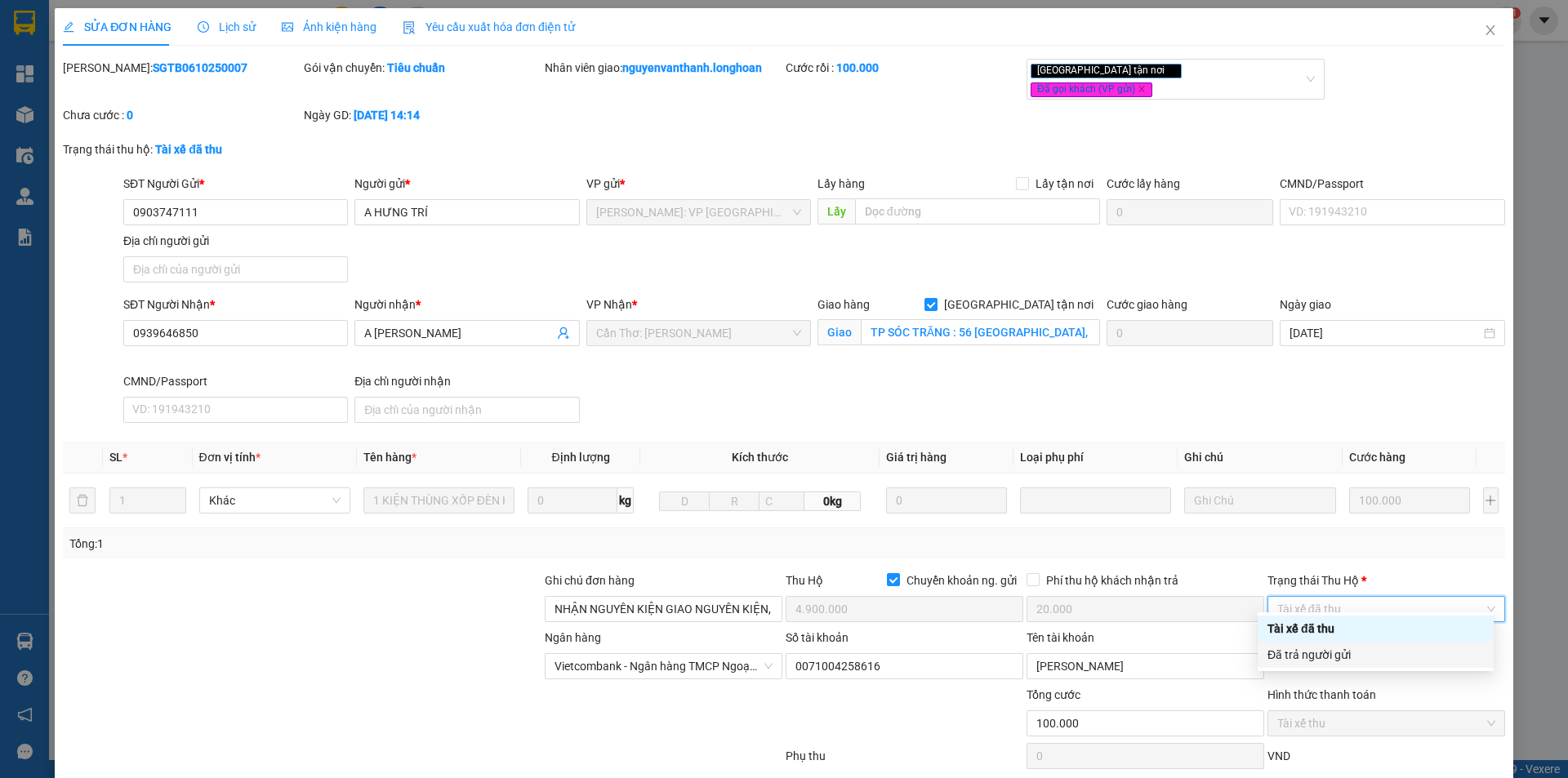
click at [1347, 651] on div "Đã trả người gửi" at bounding box center [1376, 655] width 216 height 18
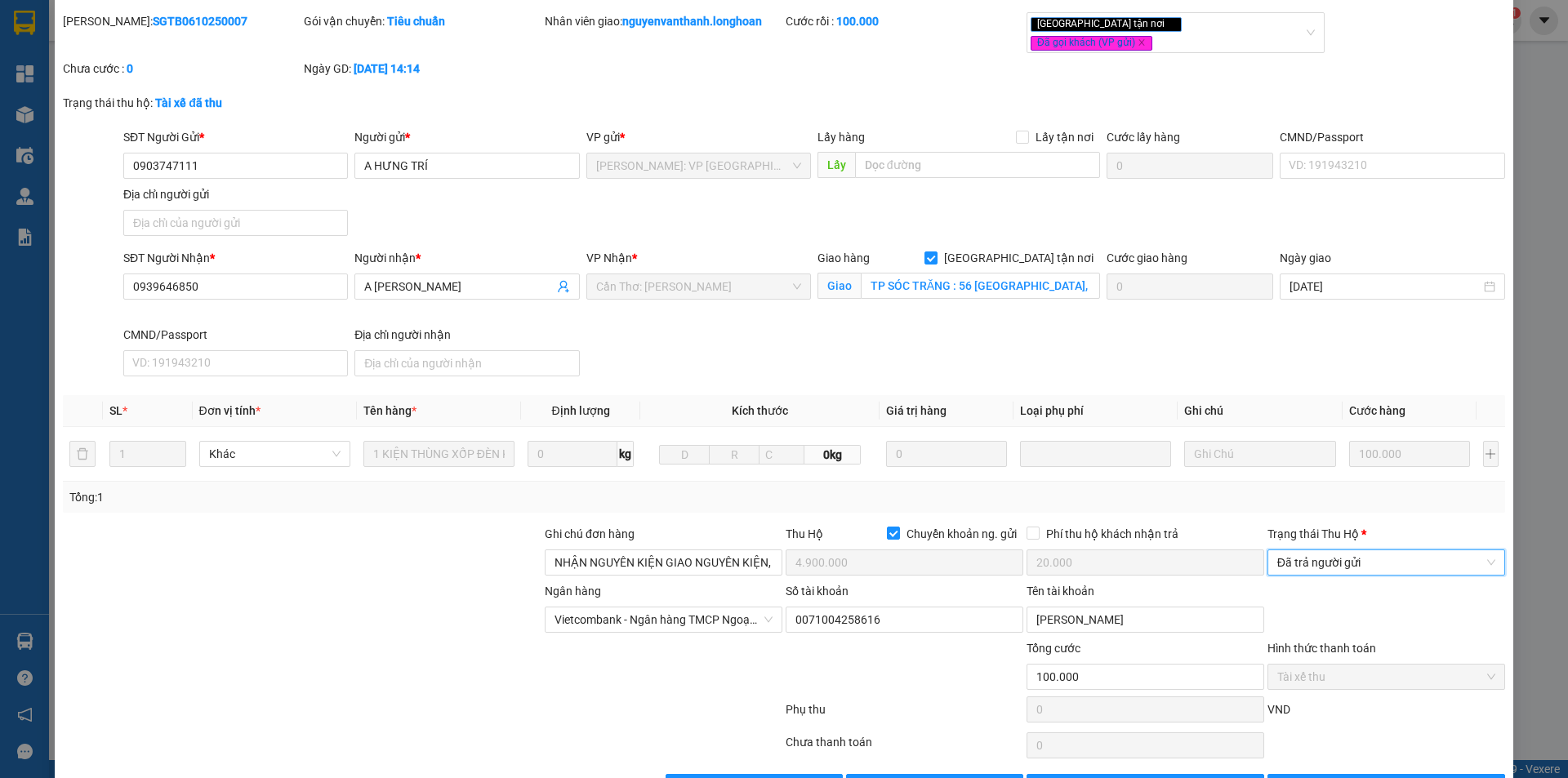
scroll to position [87, 0]
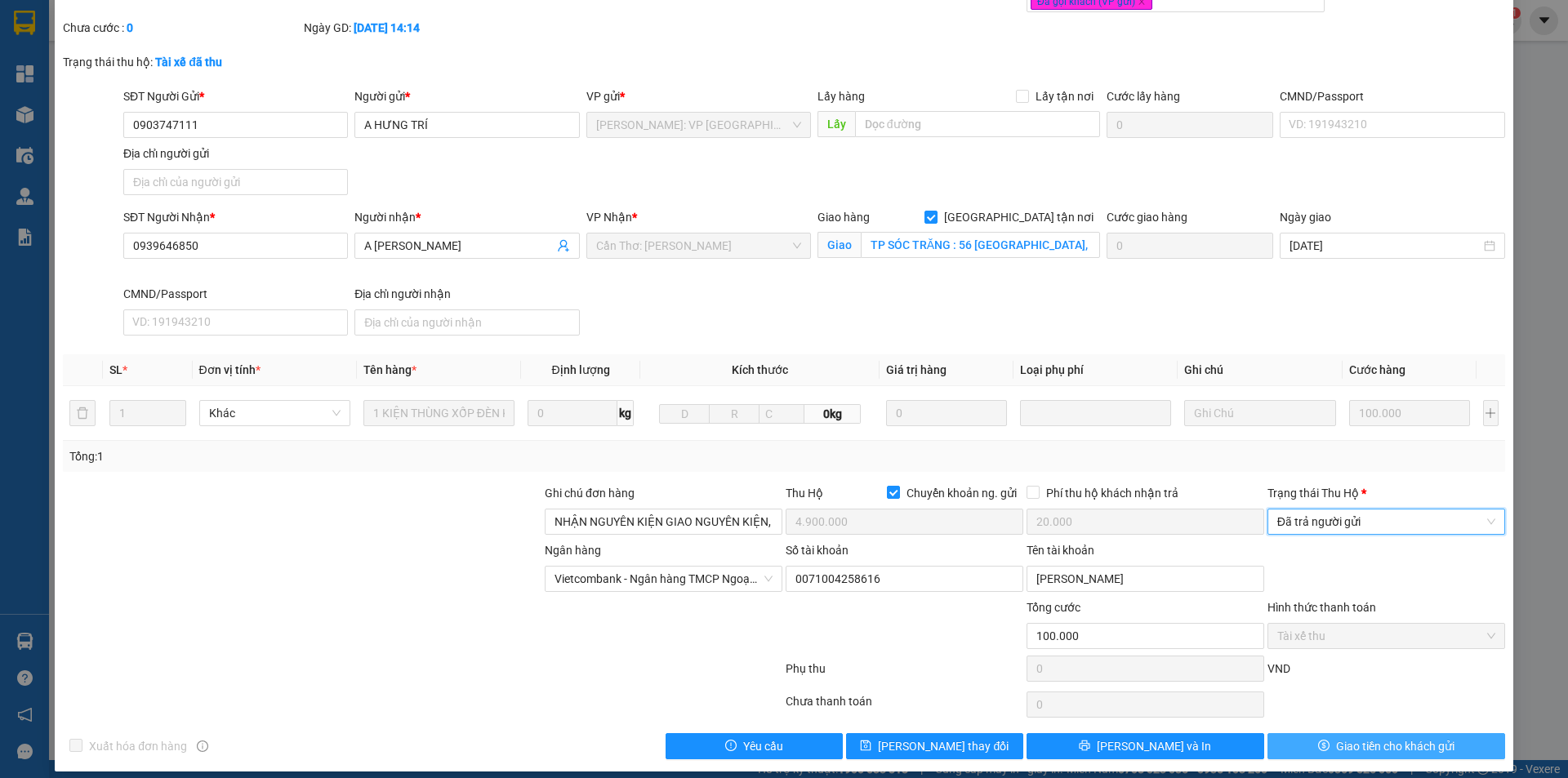
click at [1342, 737] on span "Giao tiền cho khách gửi" at bounding box center [1396, 746] width 119 height 18
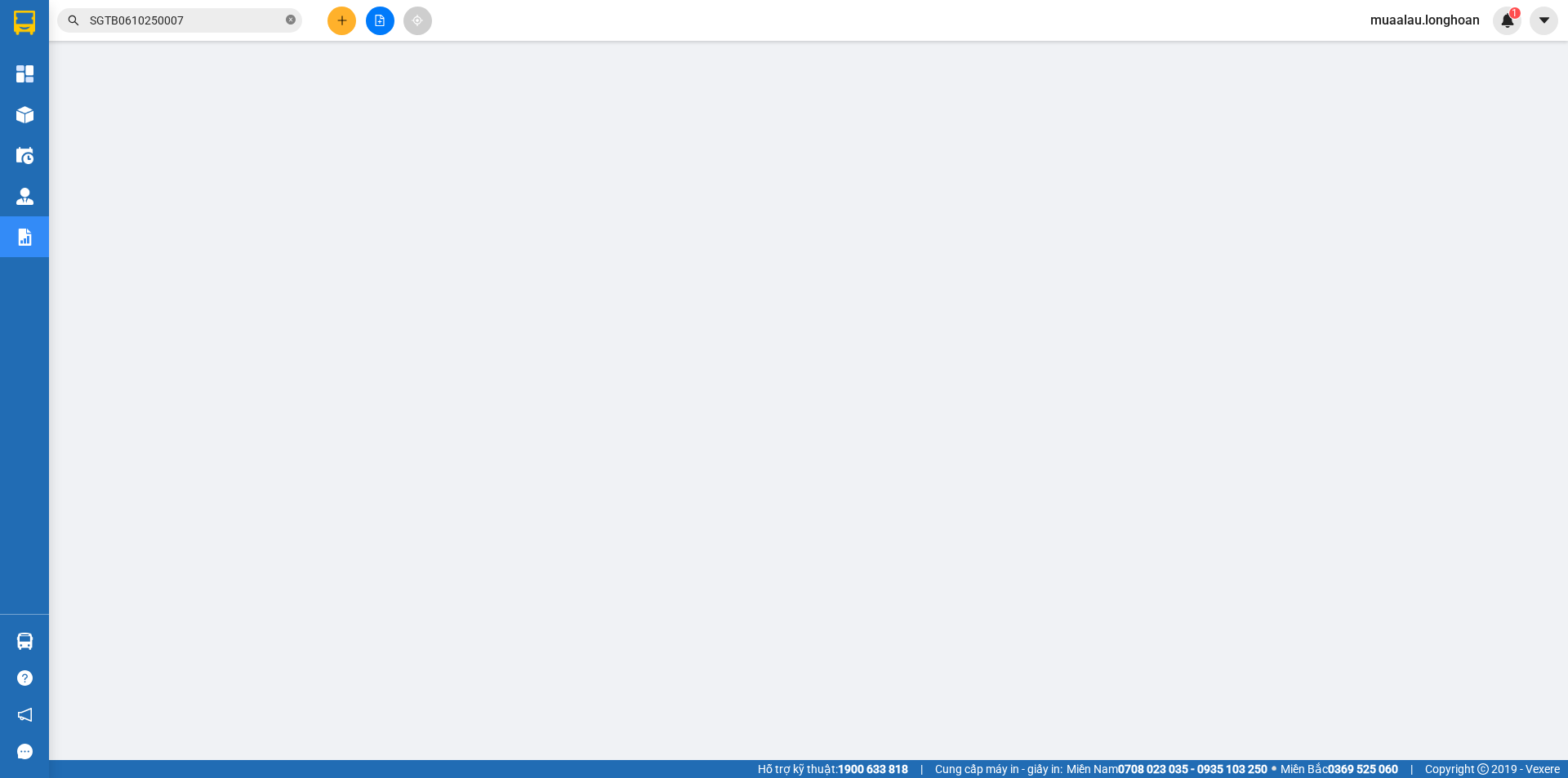
click at [288, 21] on icon "close-circle" at bounding box center [290, 19] width 10 height 10
paste input "VPHM0610250007"
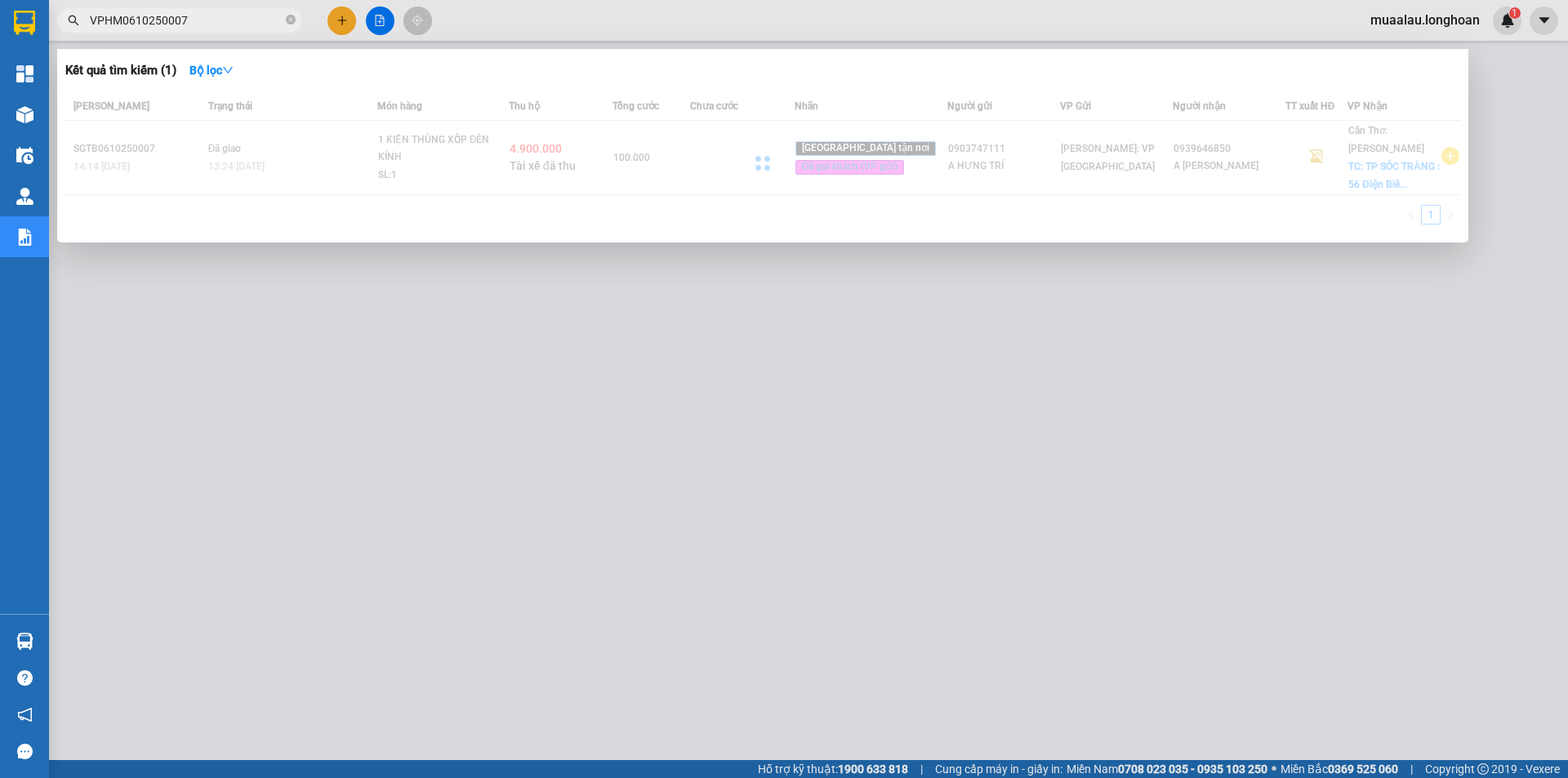
type input "VPHM0610250007"
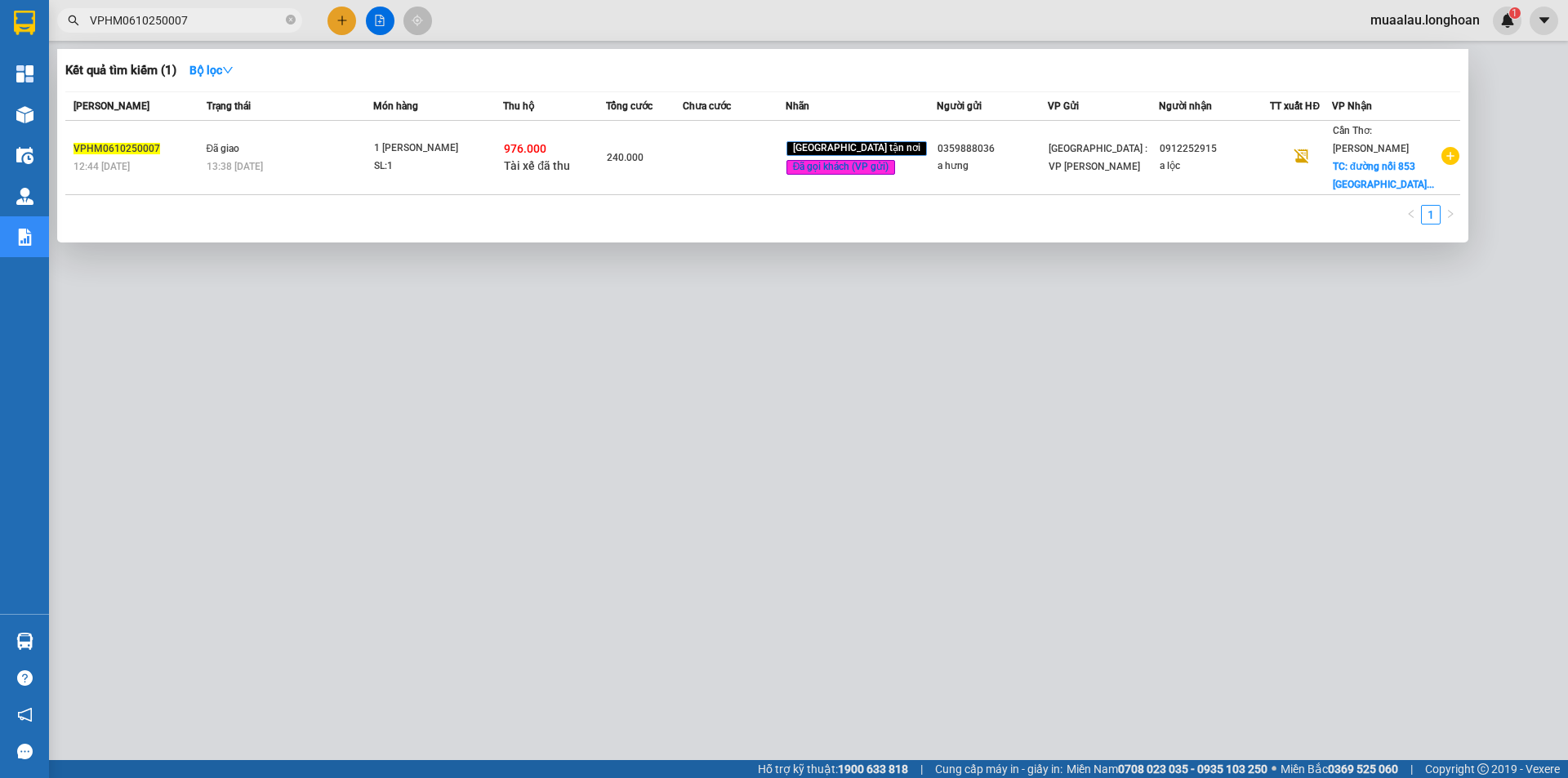
click at [644, 160] on span "240.000" at bounding box center [625, 158] width 37 height 12
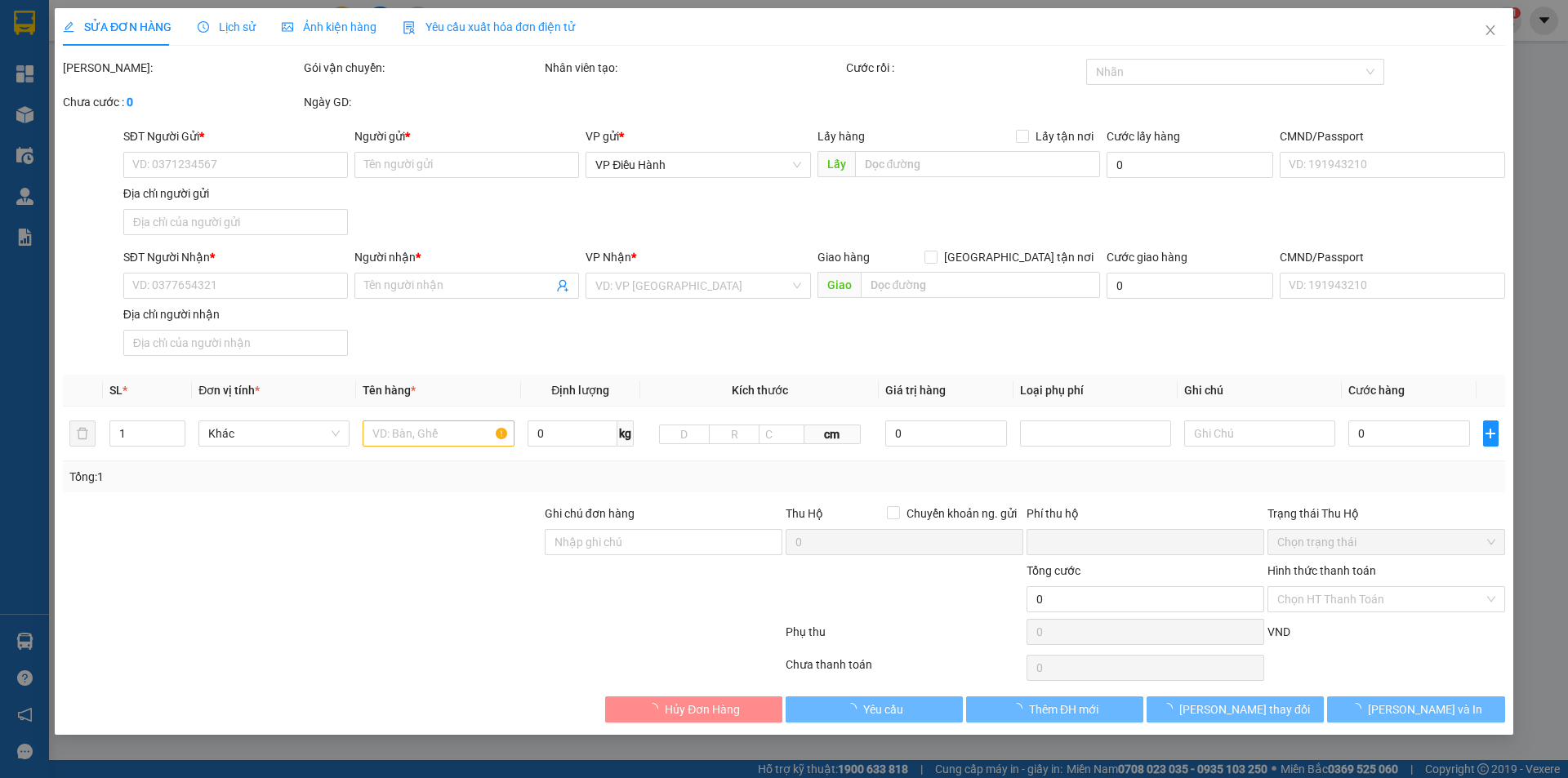
type input "0359888036"
type input "a hưng"
type input "0912252915"
type input "a lộc"
checkbox input "true"
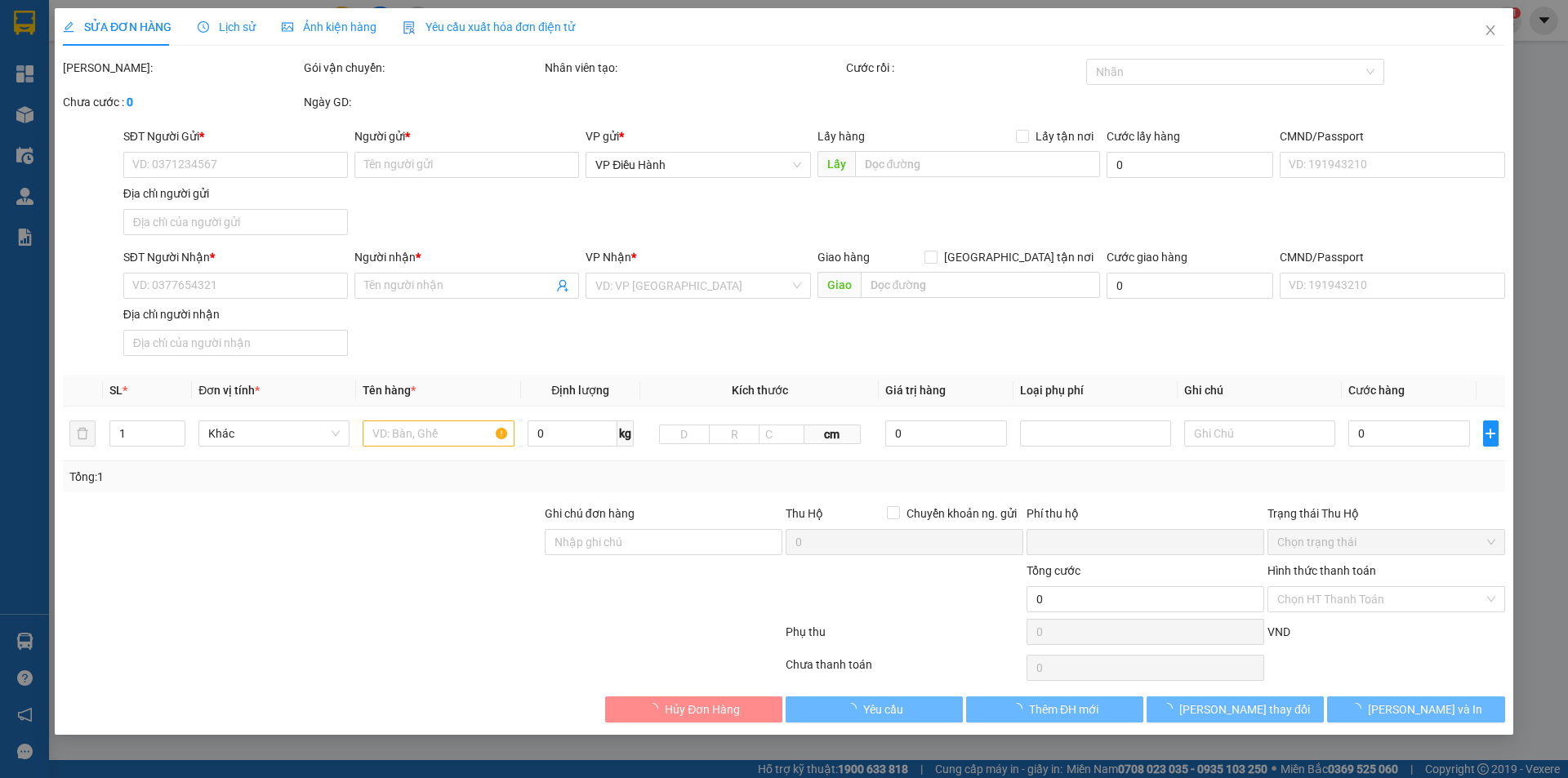
type input "đường nối 853 [GEOGRAPHIC_DATA],xã [GEOGRAPHIC_DATA],[GEOGRAPHIC_DATA],[GEOGRAP…"
checkbox input "true"
type input "976.000"
type input "5.000"
type input "240.000"
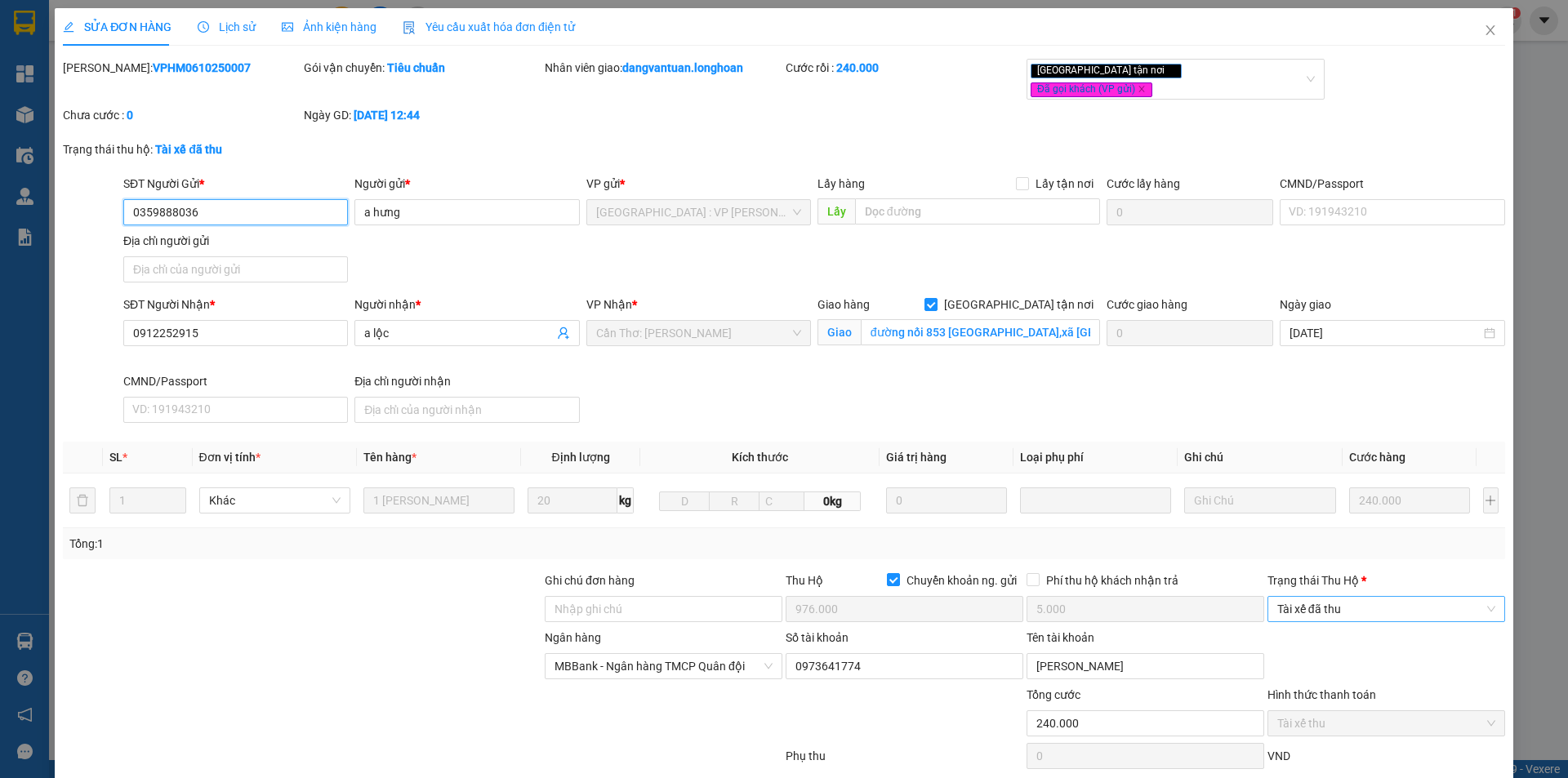
click at [1361, 602] on span "Tài xế đã thu" at bounding box center [1386, 609] width 218 height 24
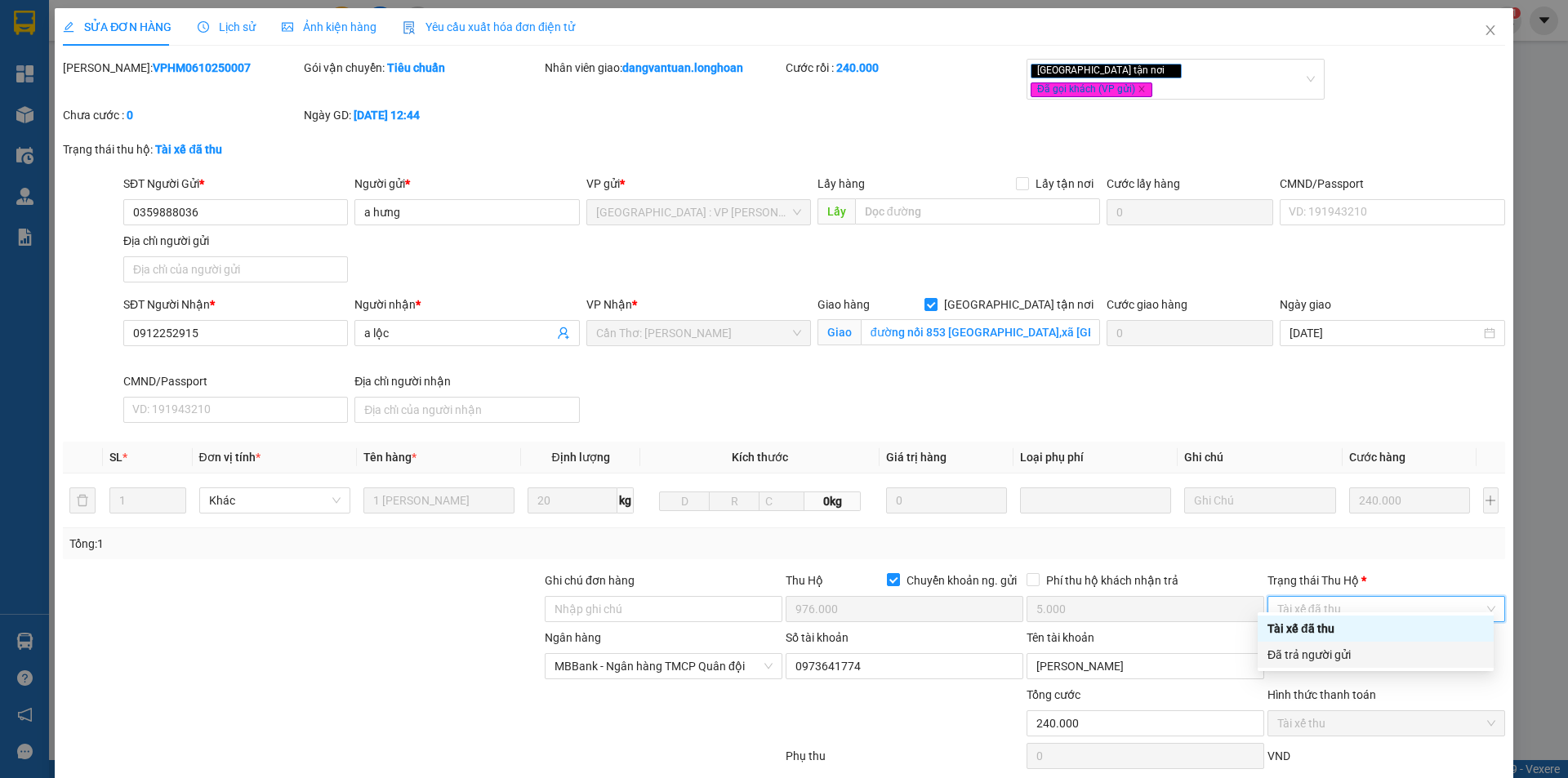
click at [1369, 647] on div "Đã trả người gửi" at bounding box center [1376, 655] width 216 height 18
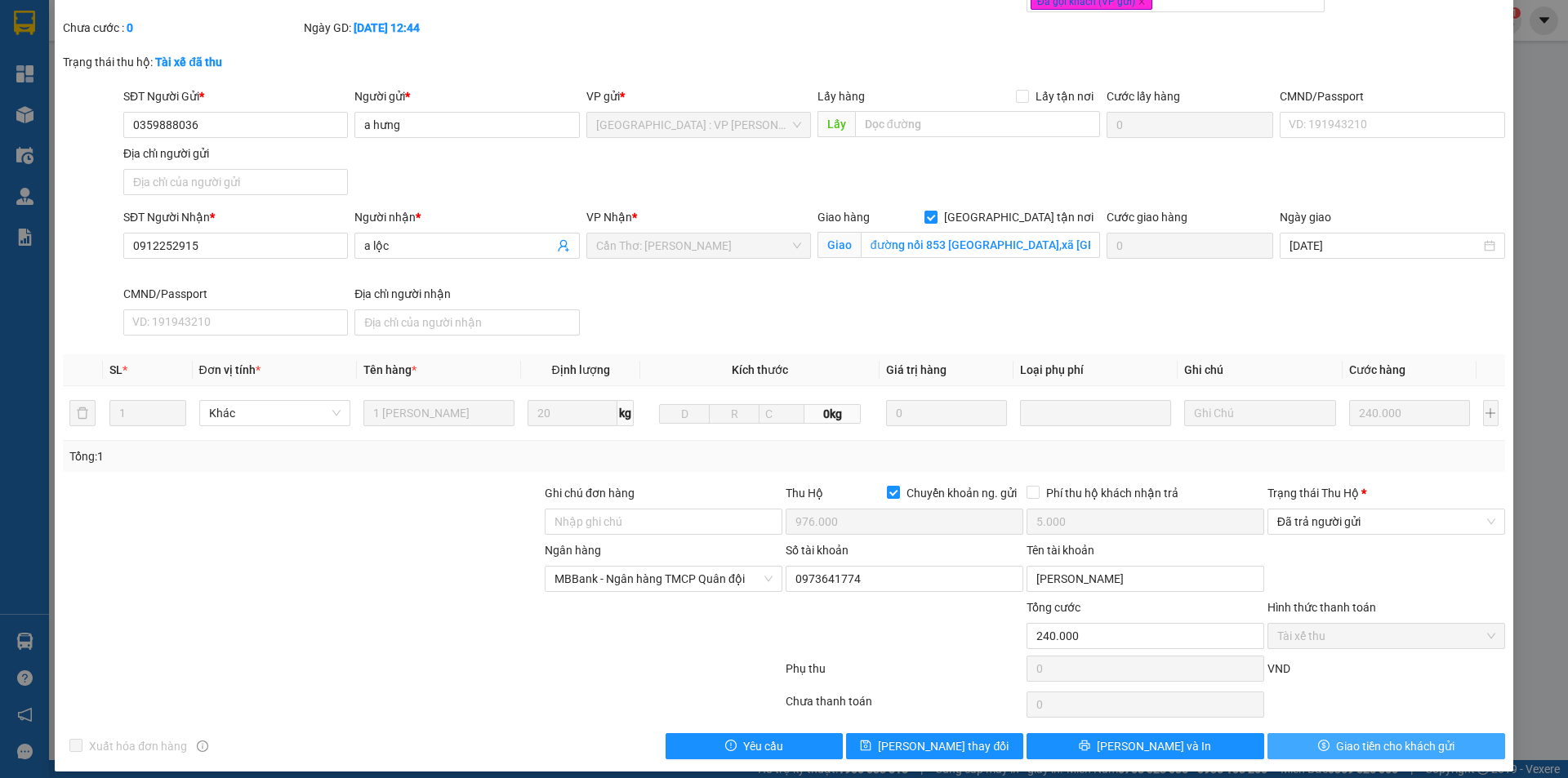
click at [1344, 737] on span "Giao tiền cho khách gửi" at bounding box center [1396, 746] width 119 height 18
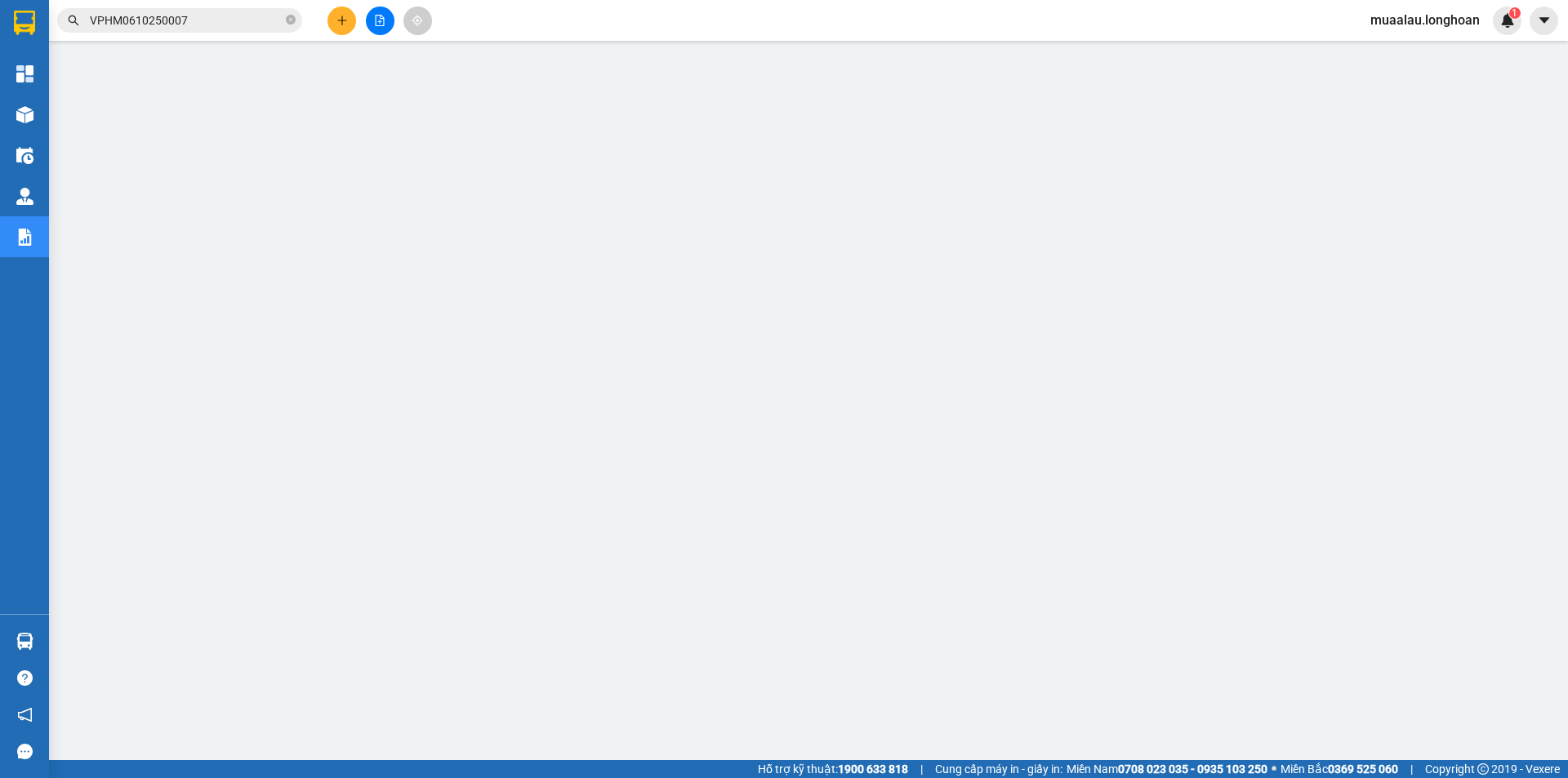
click at [296, 18] on span "VPHM0610250007" at bounding box center [179, 20] width 245 height 24
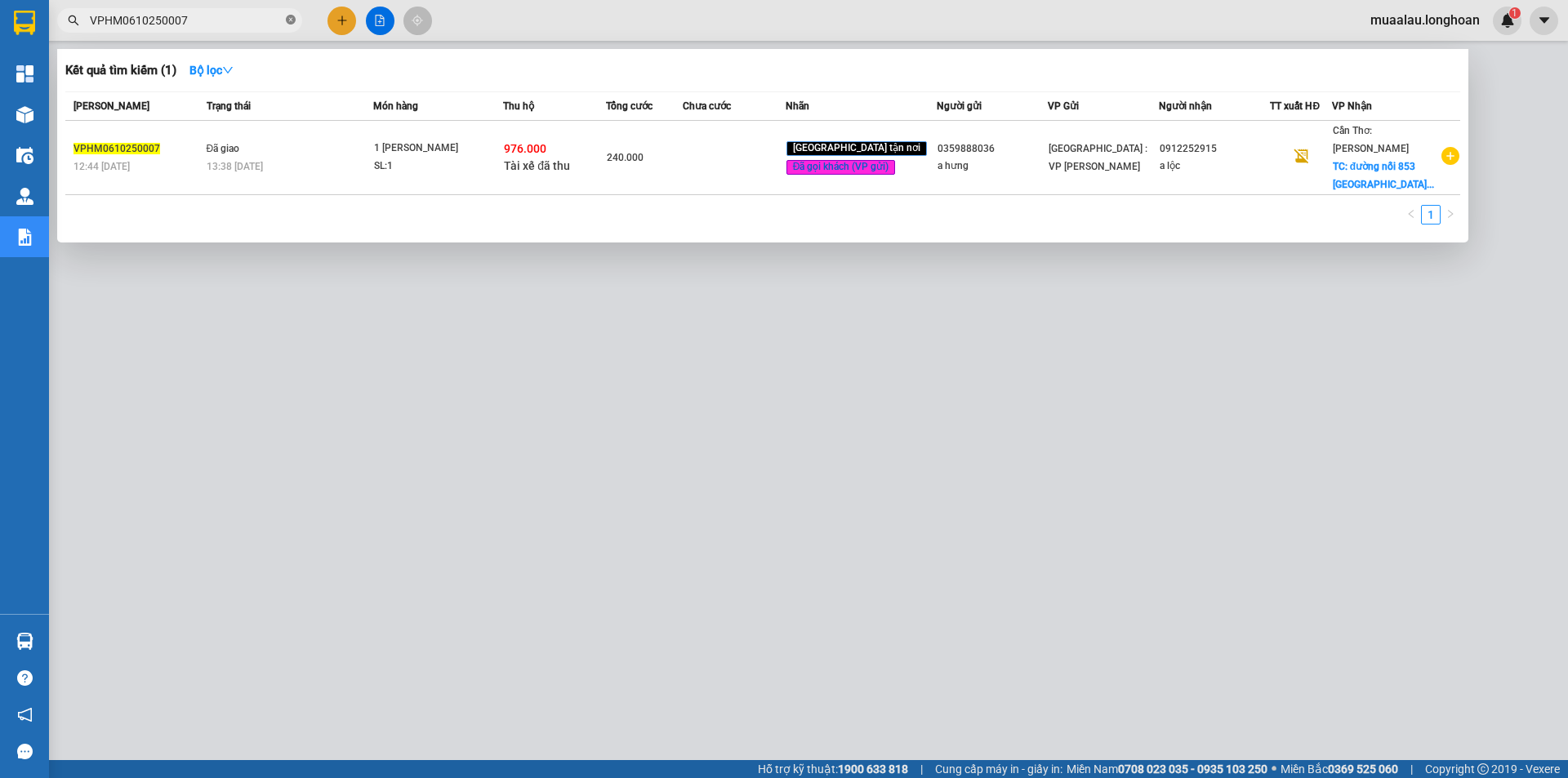
drag, startPoint x: 276, startPoint y: 16, endPoint x: 292, endPoint y: 17, distance: 16.0
click at [292, 17] on span "VPHM0610250007" at bounding box center [179, 20] width 245 height 24
click at [292, 17] on icon "close-circle" at bounding box center [290, 19] width 10 height 10
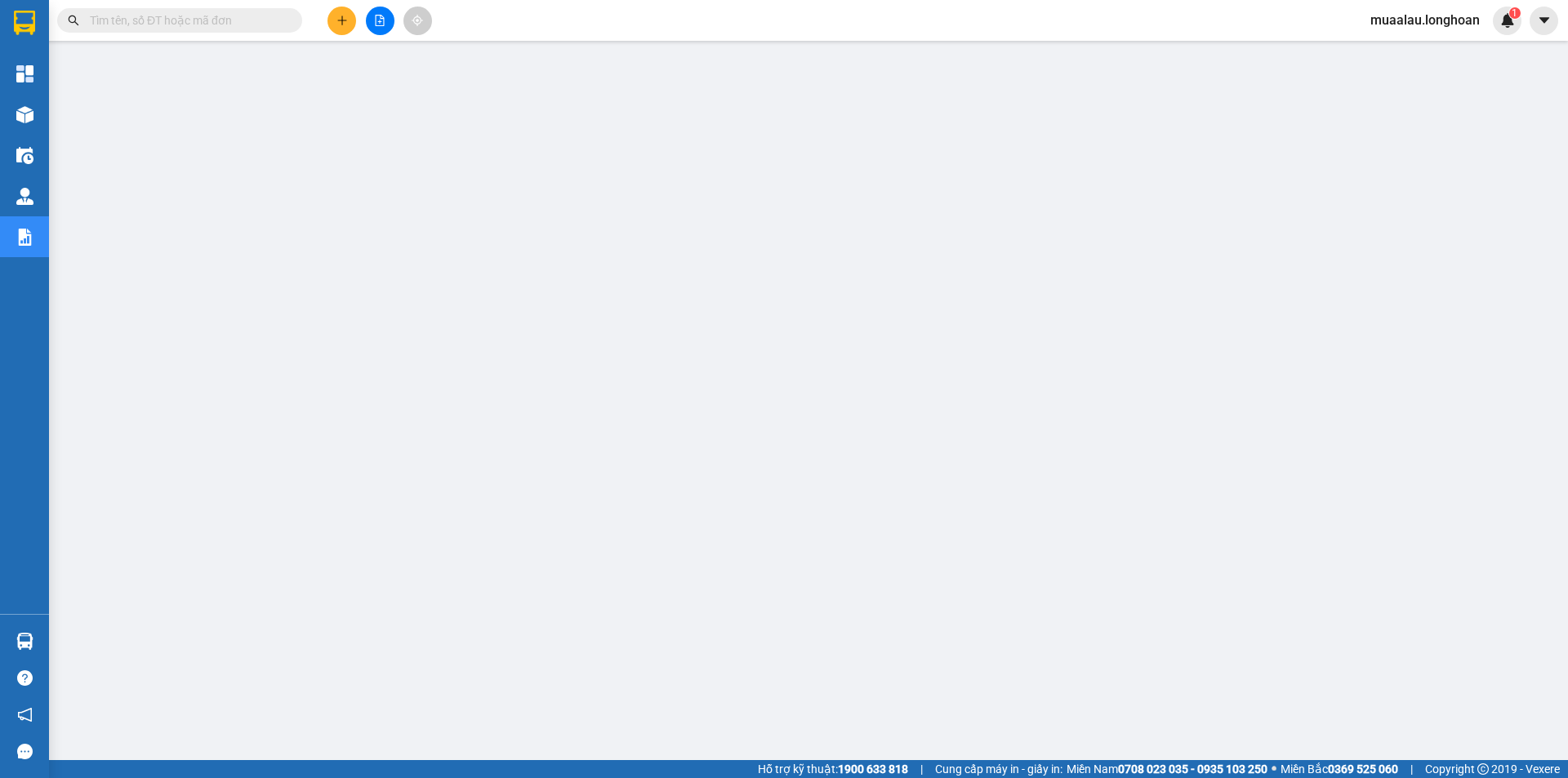
paste input "BXMT0510250005"
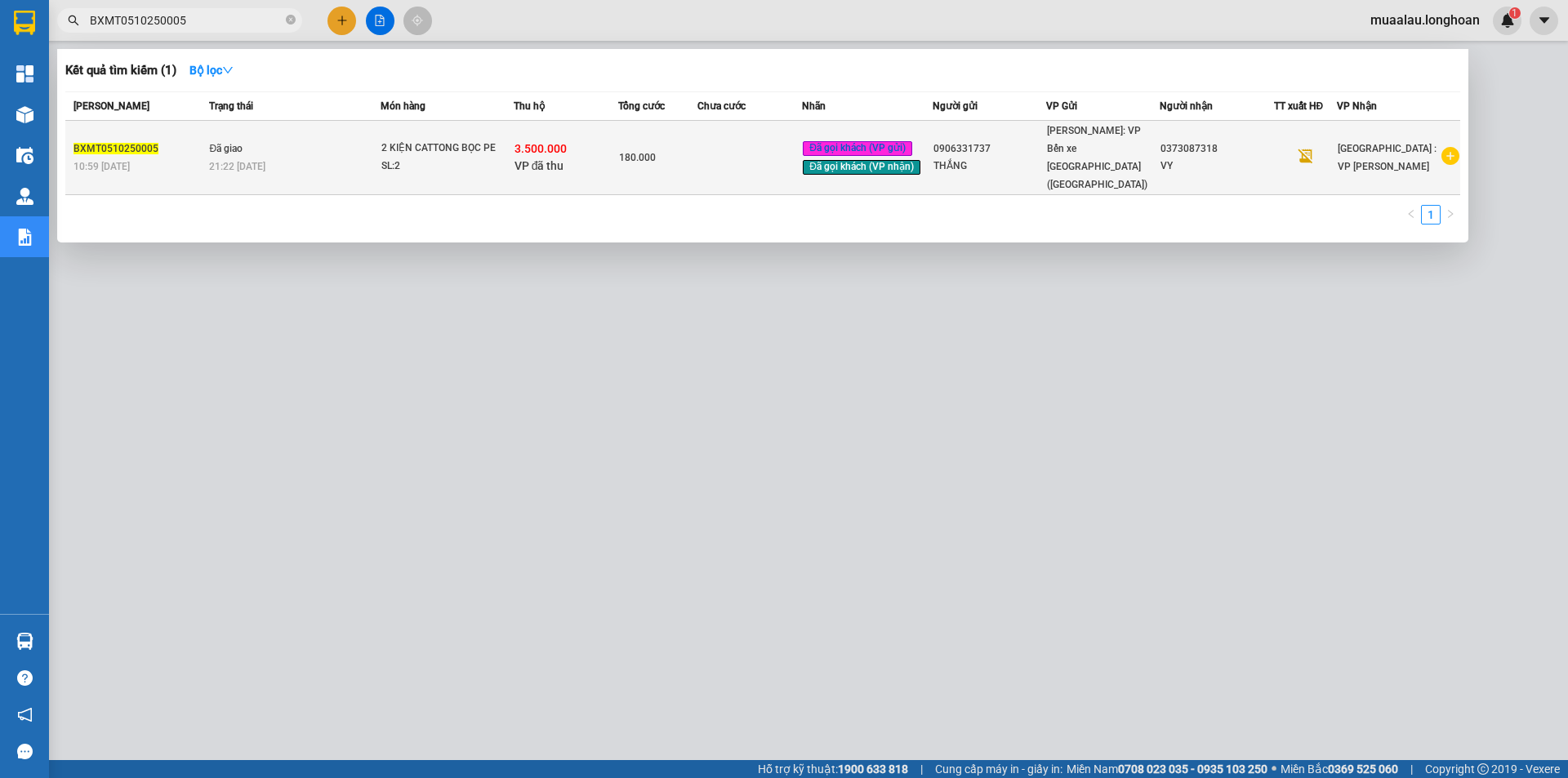
type input "BXMT0510250005"
click at [697, 138] on td "180.000" at bounding box center [657, 158] width 78 height 75
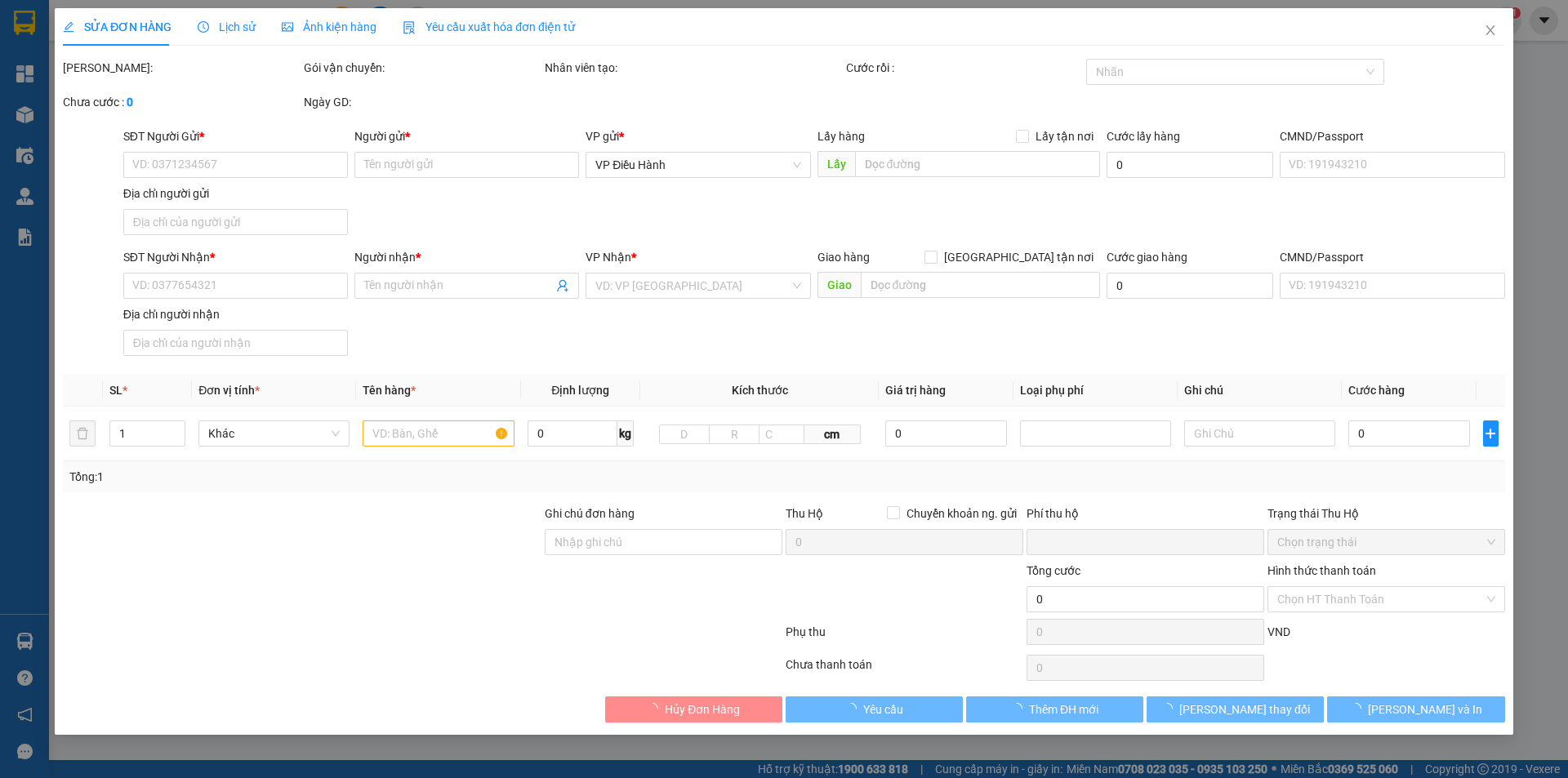
type input "0906331737"
type input "THẮNG"
type input "0373087318"
type input "VY"
checkbox input "true"
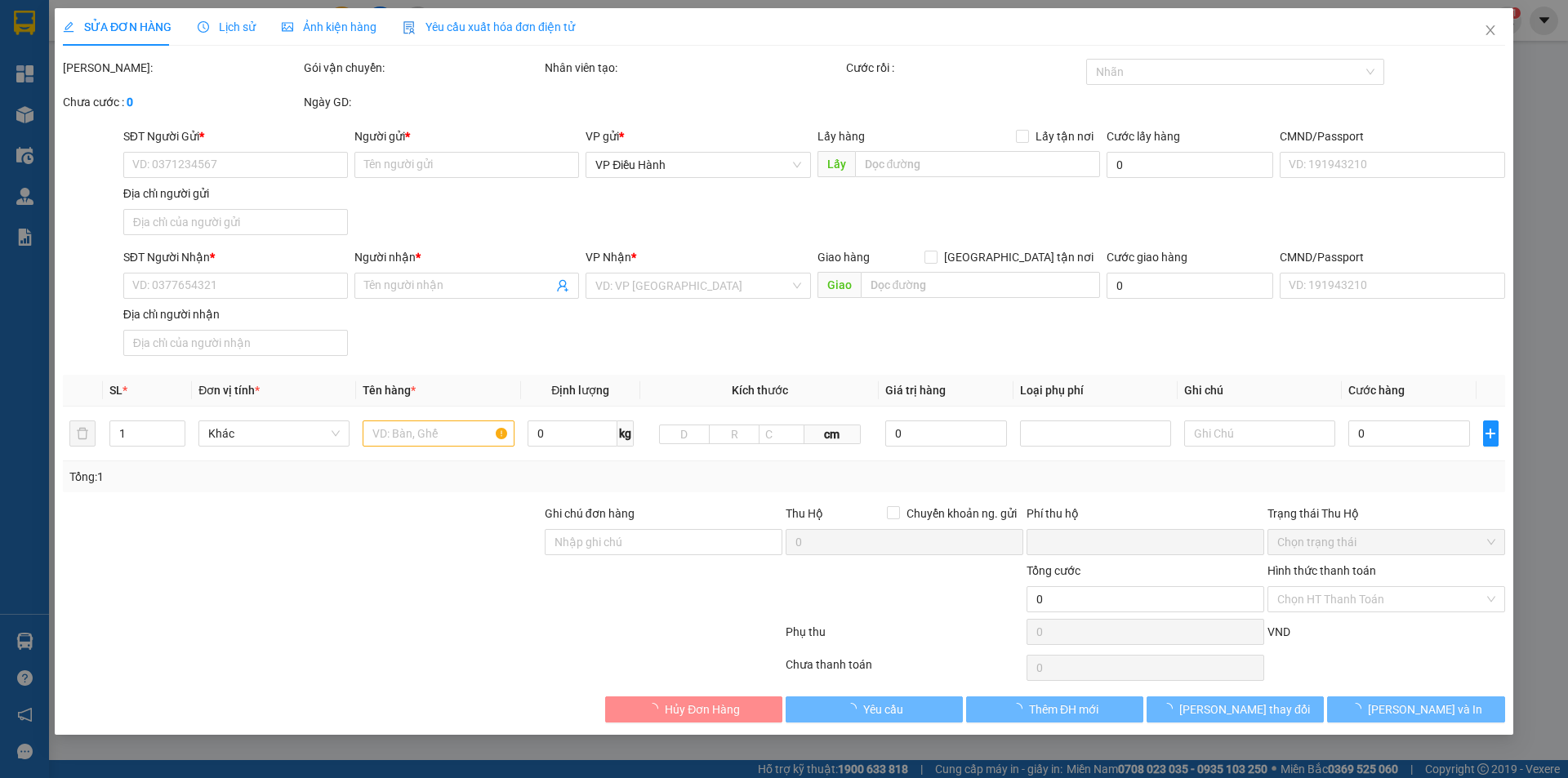
type input "3.500.000"
type input "20.000"
type input "180.000"
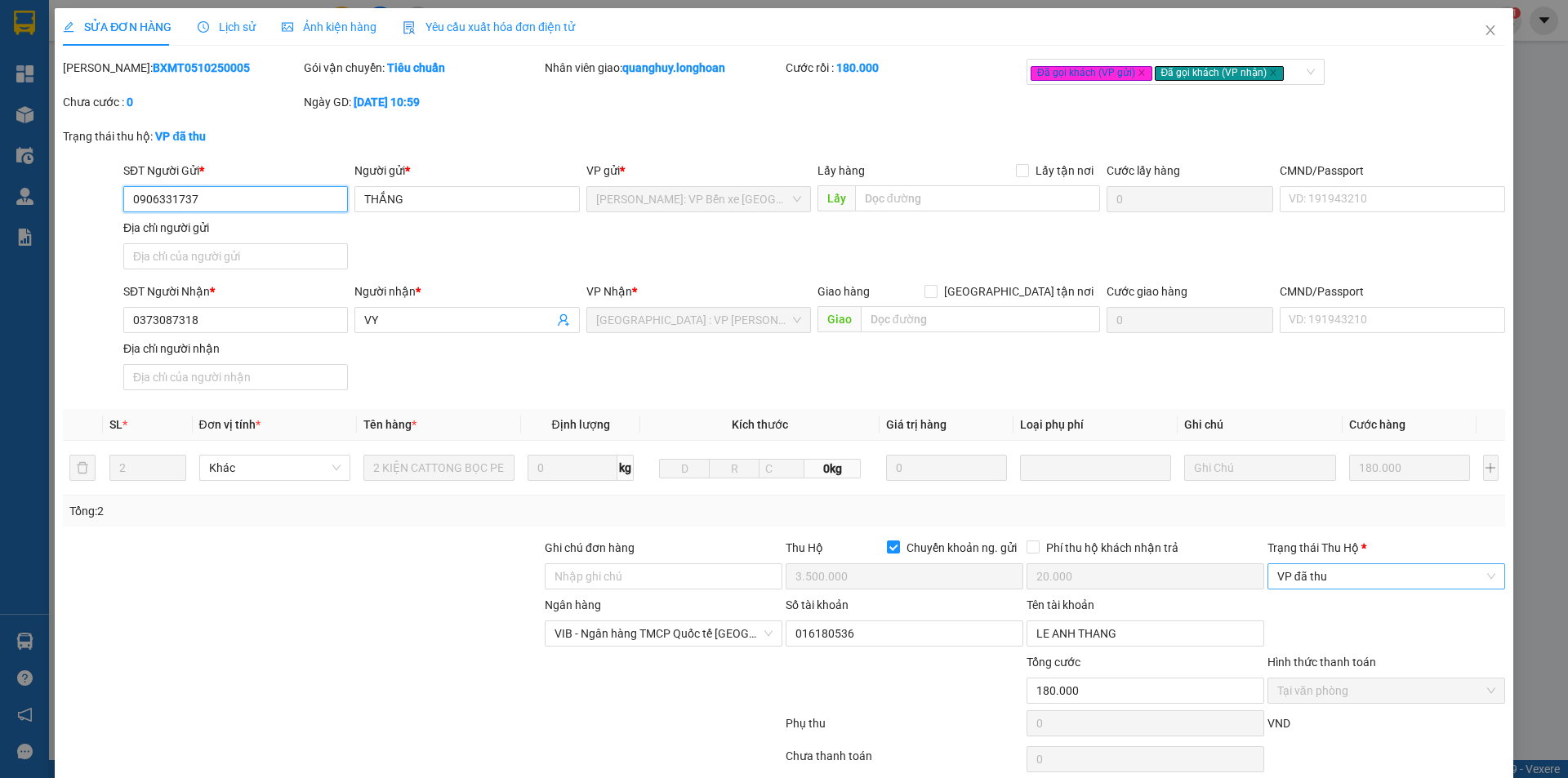
drag, startPoint x: 1331, startPoint y: 583, endPoint x: 1328, endPoint y: 596, distance: 13.3
click at [1331, 584] on span "VP đã thu" at bounding box center [1386, 576] width 218 height 24
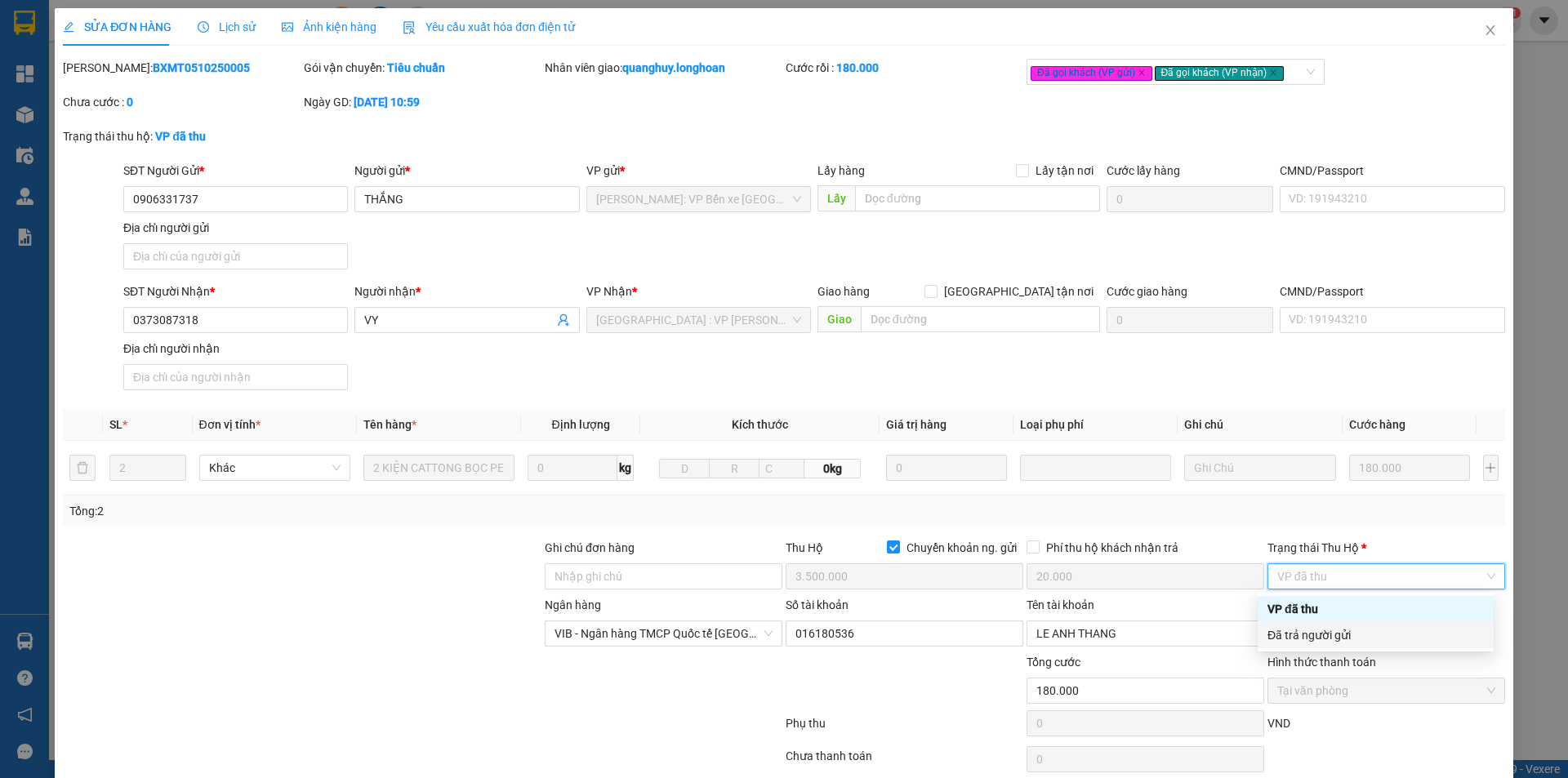
click at [1323, 634] on div "Đã trả người gửi" at bounding box center [1376, 636] width 216 height 18
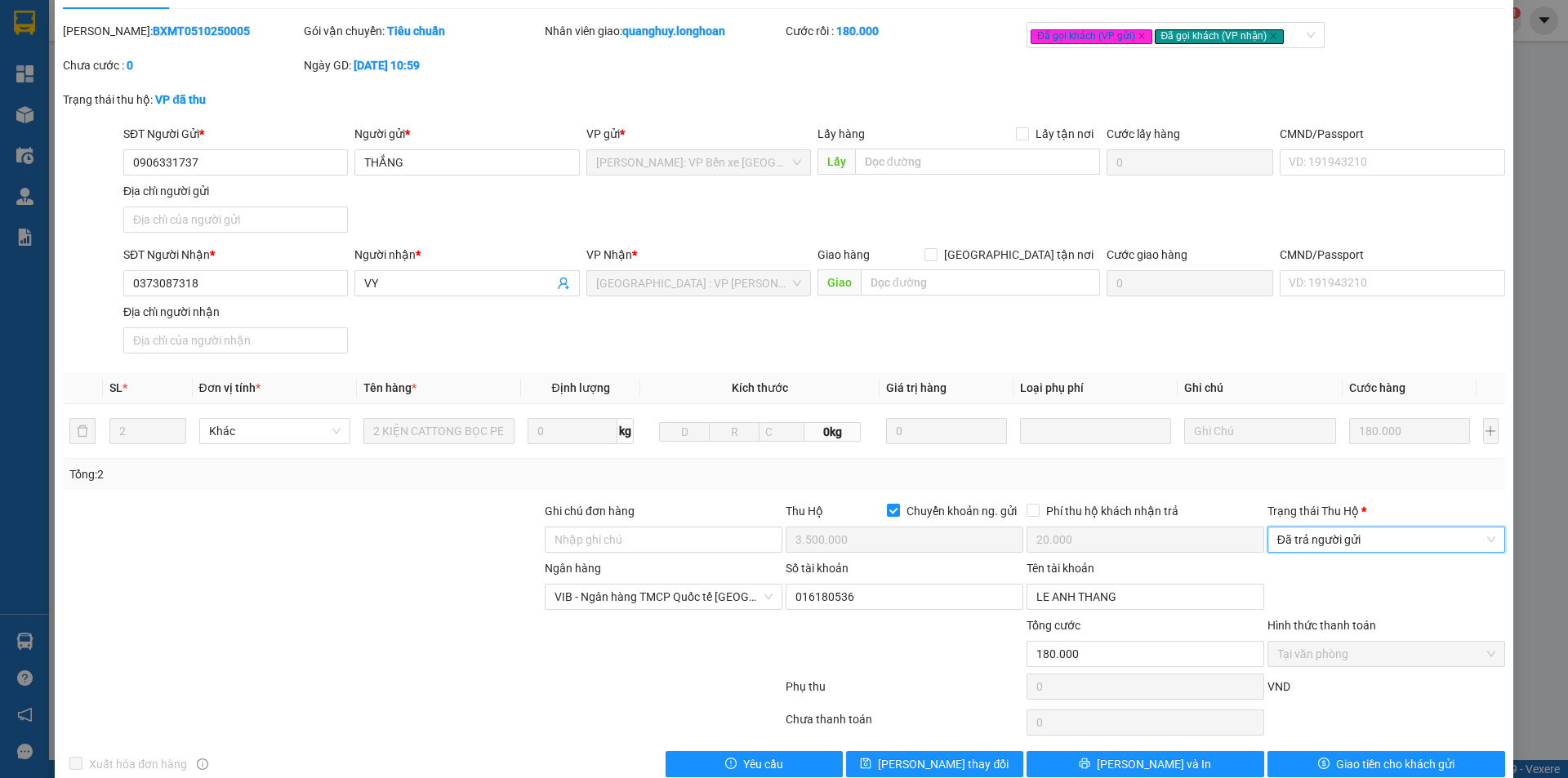
scroll to position [68, 0]
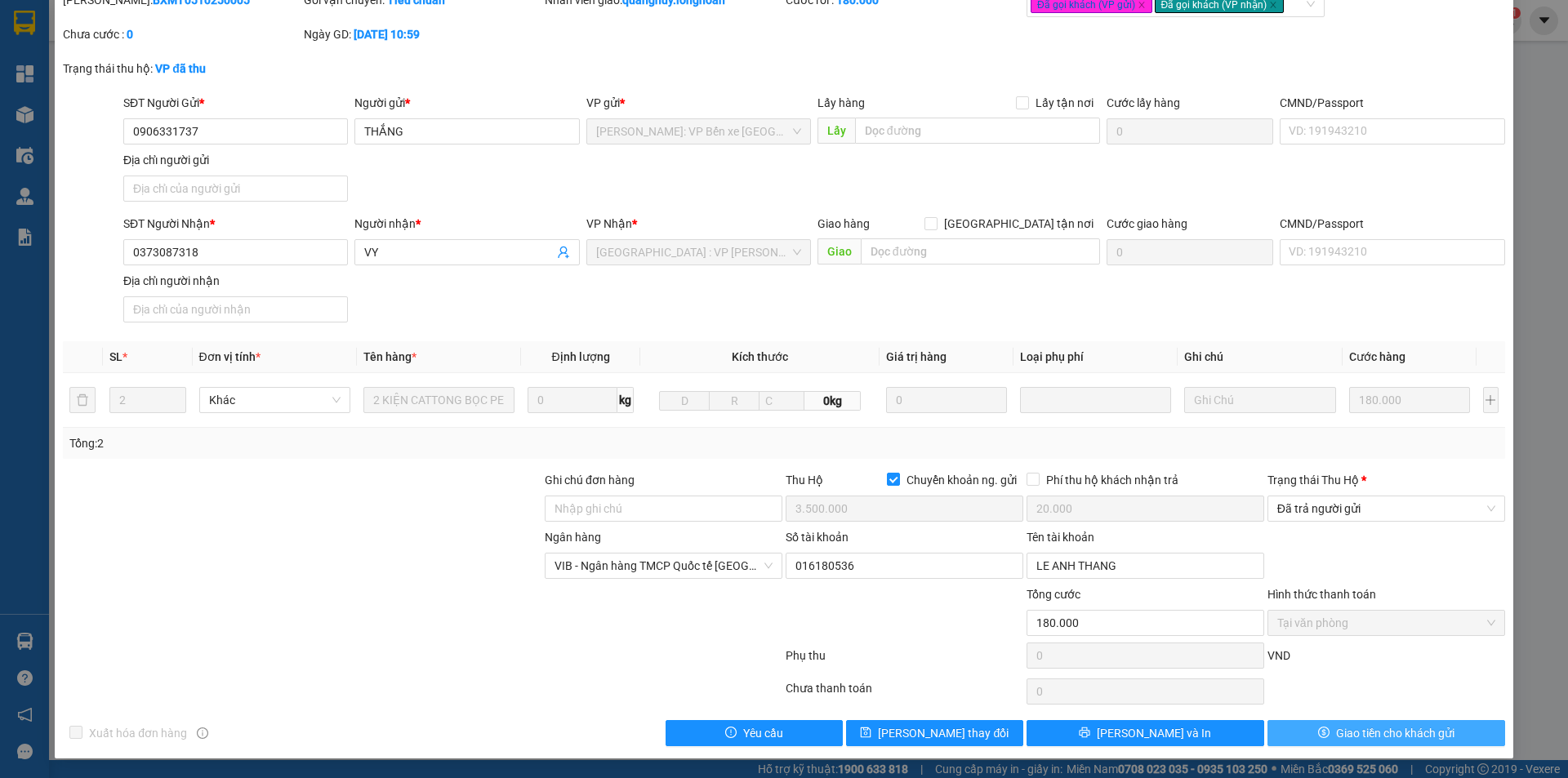
click at [1286, 726] on button "Giao tiền cho khách gửi" at bounding box center [1387, 733] width 238 height 26
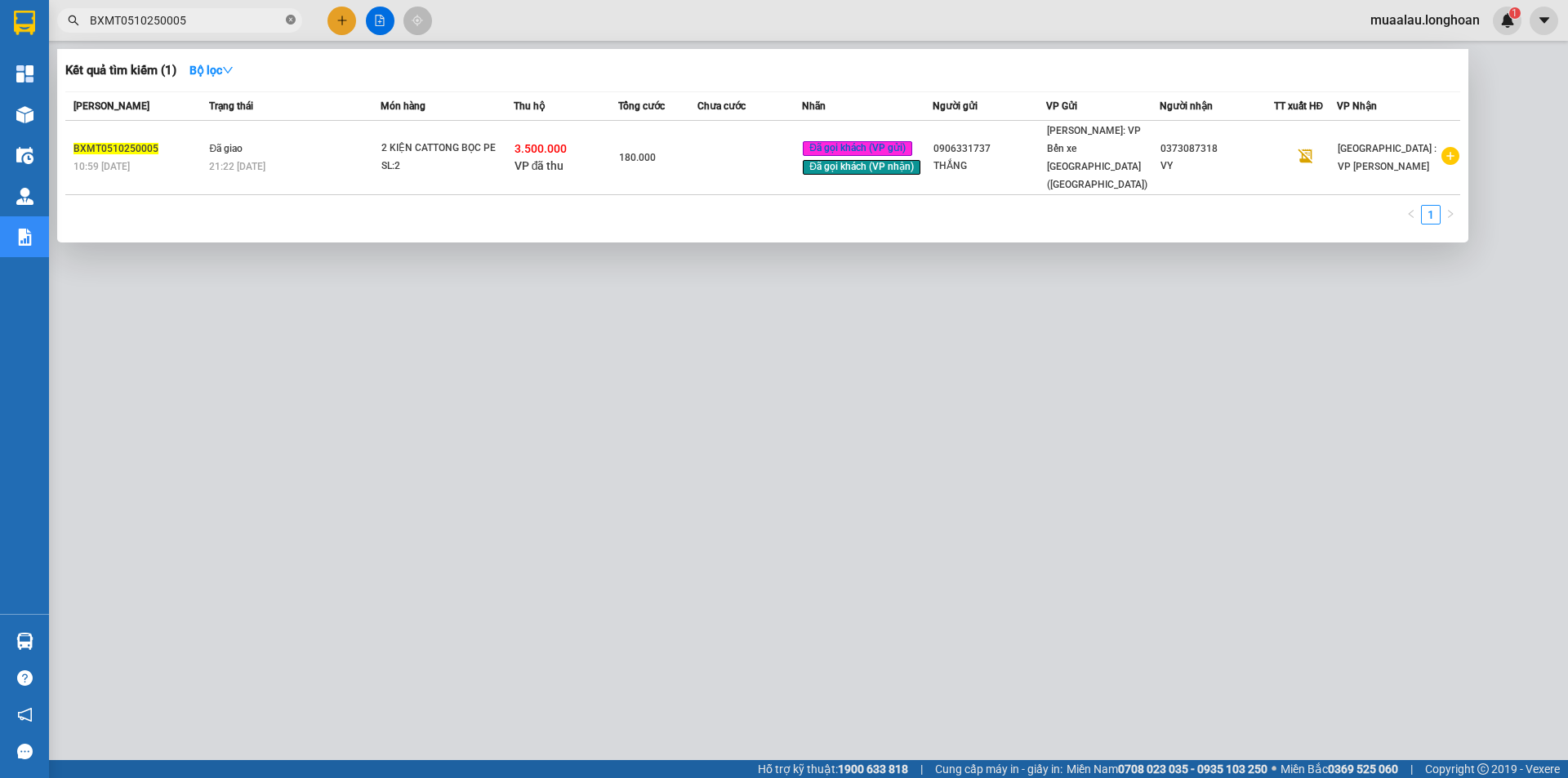
click at [295, 18] on icon "close-circle" at bounding box center [290, 19] width 10 height 10
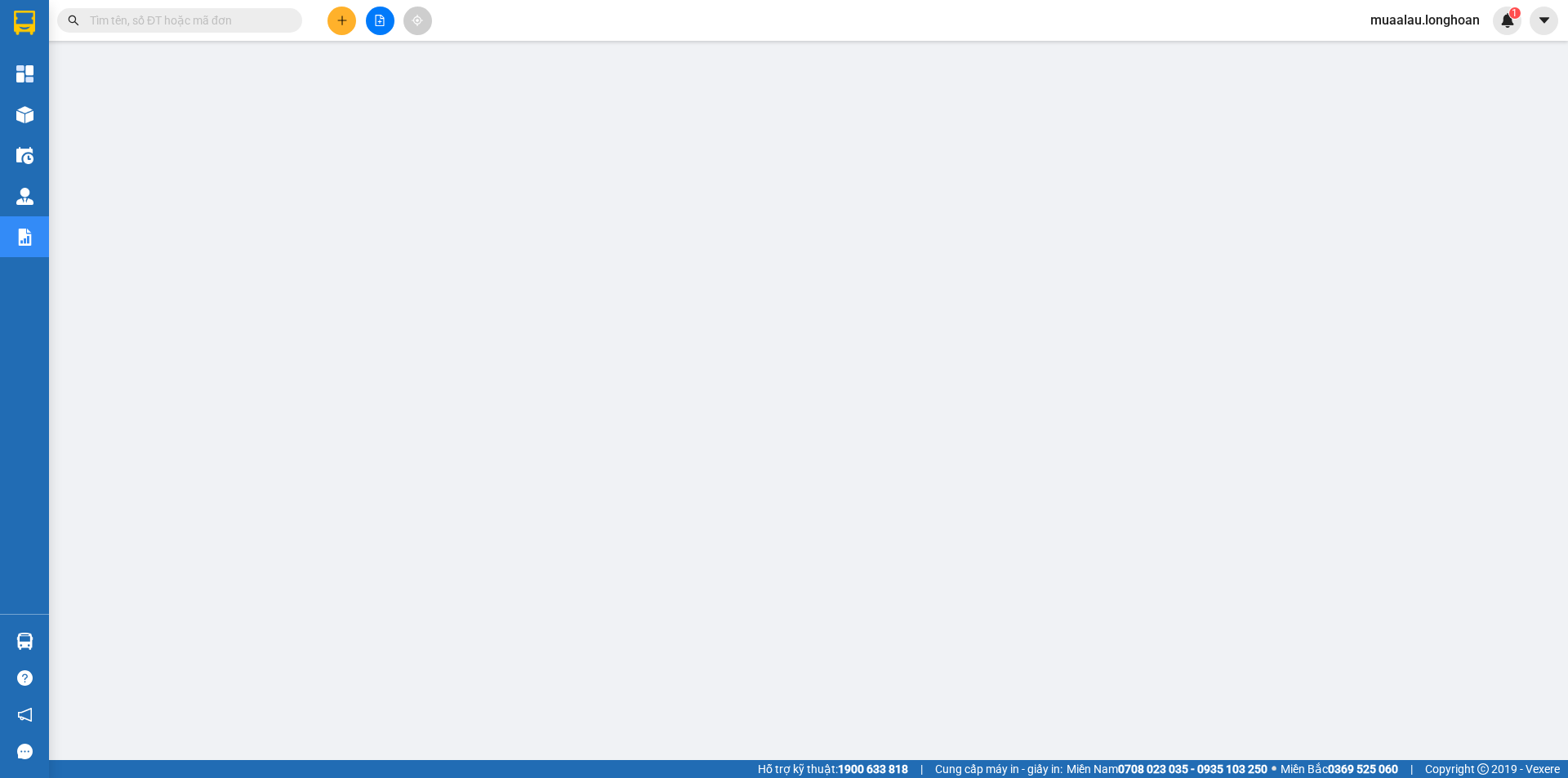
paste input "HQTP0610250033"
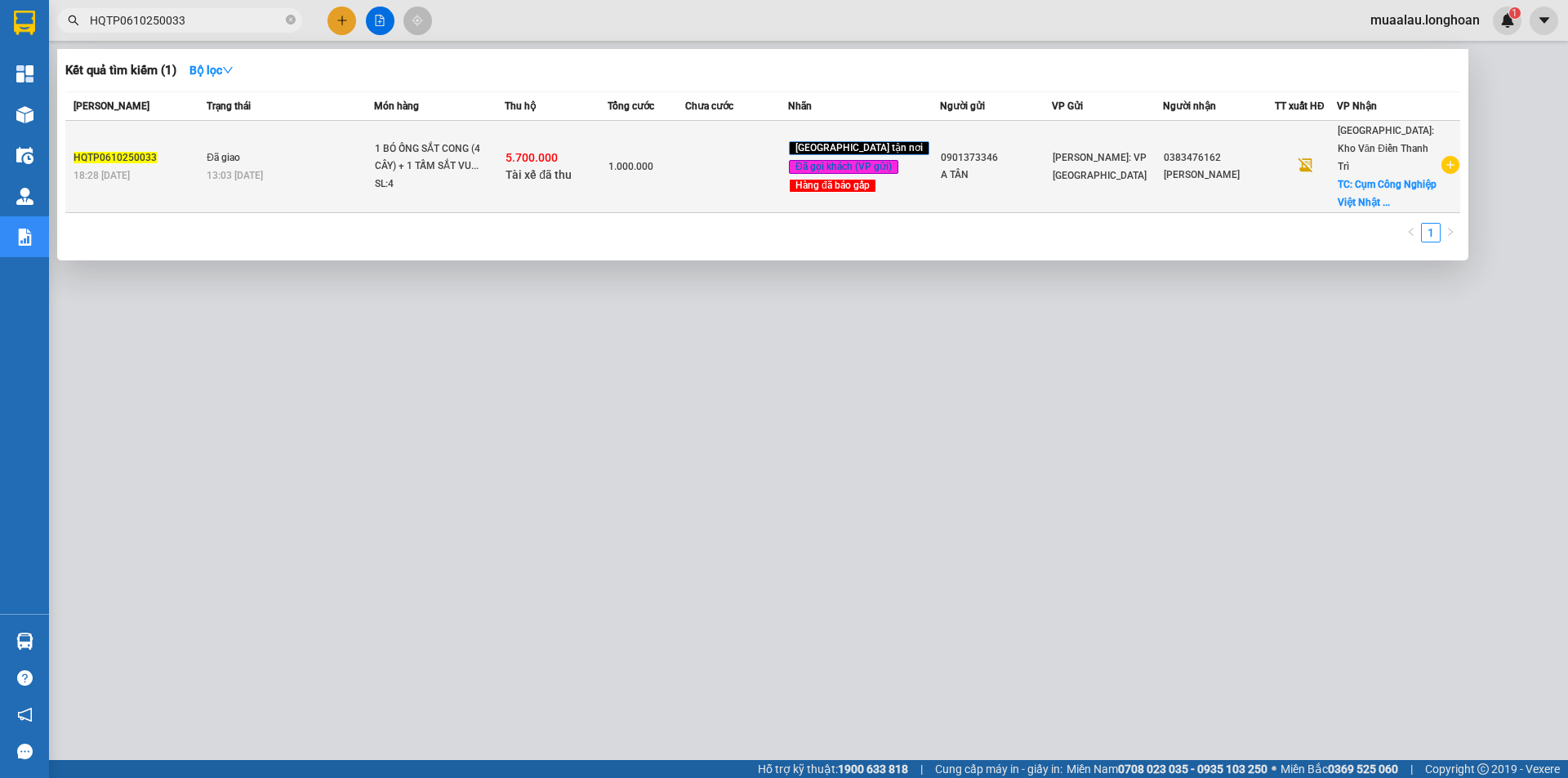
type input "HQTP0610250033"
click at [631, 161] on span "1.000.000" at bounding box center [631, 167] width 45 height 12
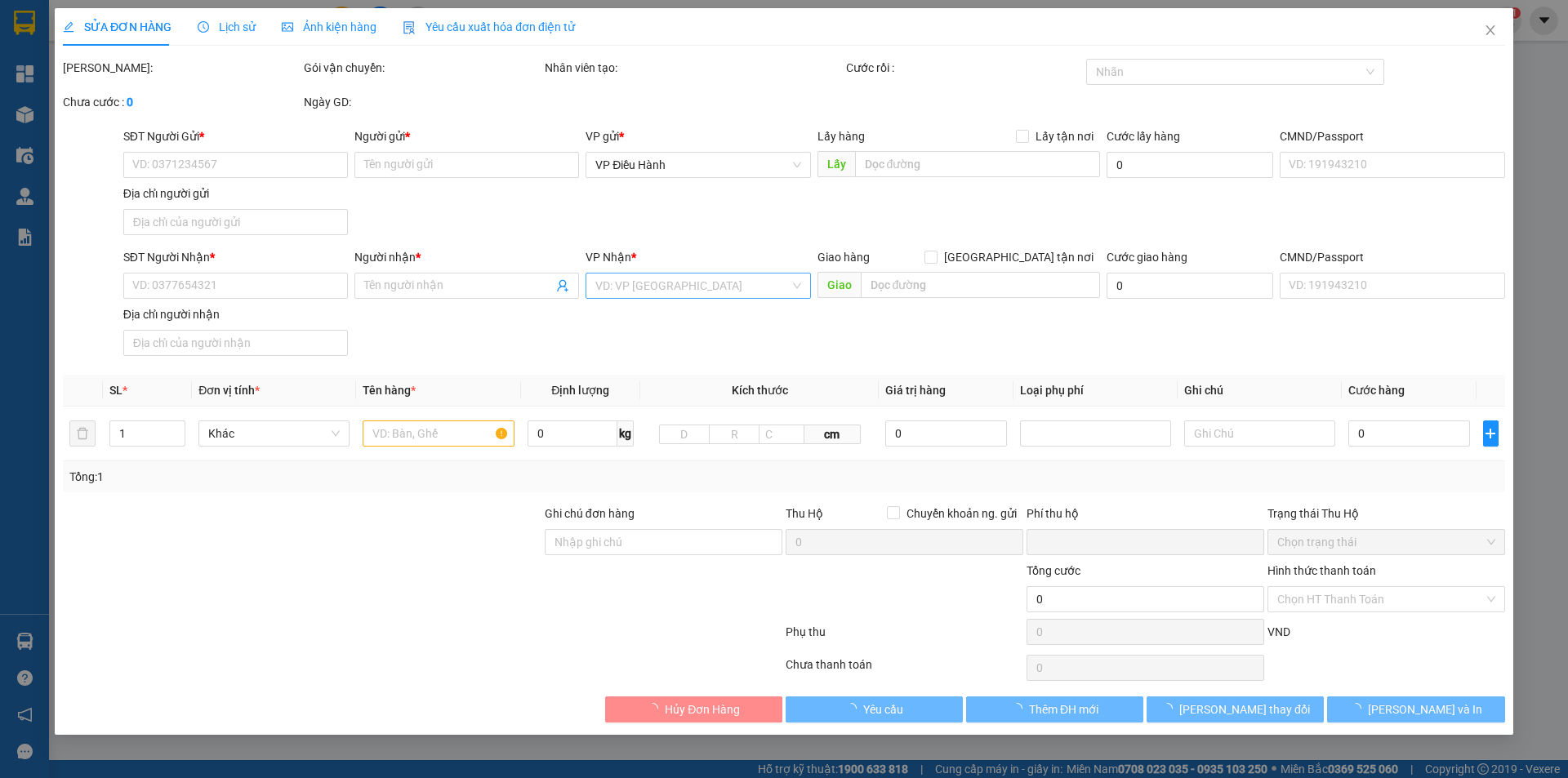
type input "0901373346"
type input "A TÂN"
type input "0383476162"
type input "[PERSON_NAME]"
checkbox input "true"
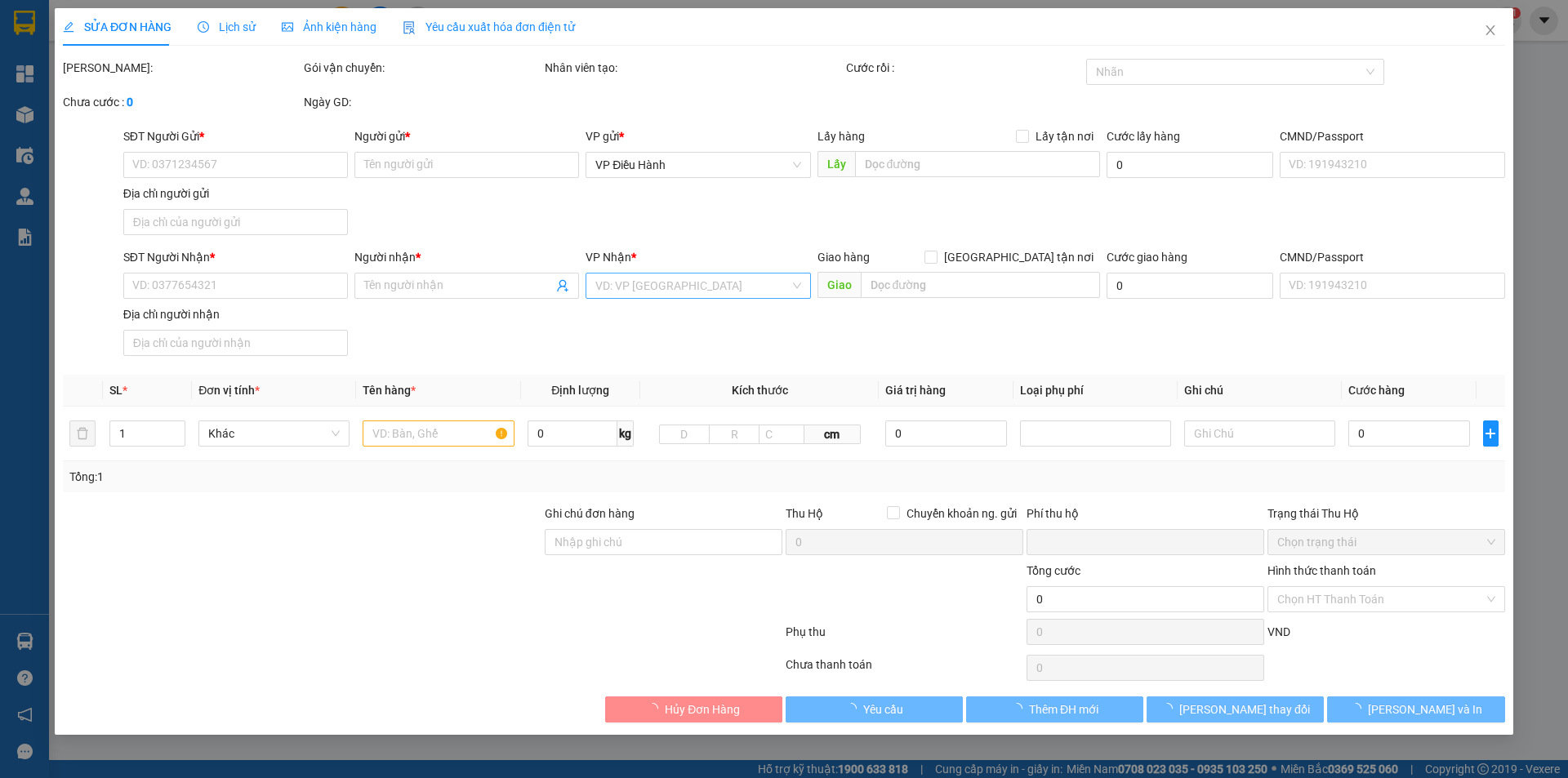
type input "Cụm Công Nghiệp Việt Nhật , [GEOGRAPHIC_DATA], [GEOGRAPHIC_DATA], [GEOGRAPHIC_D…"
type input "GIAO TRONG MÙNG 9 ANH NHÉ"
checkbox input "true"
type input "5.700.000"
type input "25.000"
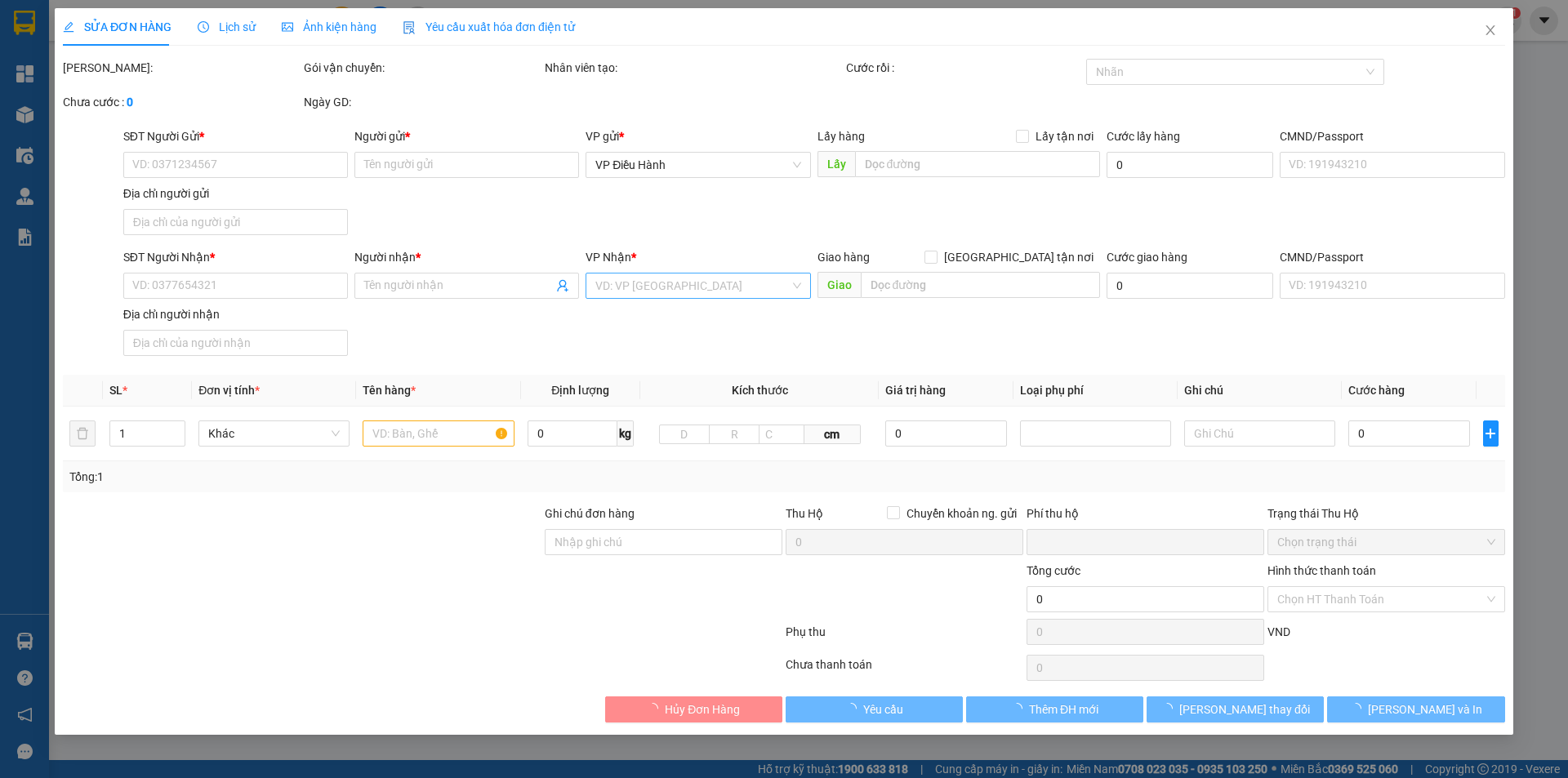
type input "1.000.000"
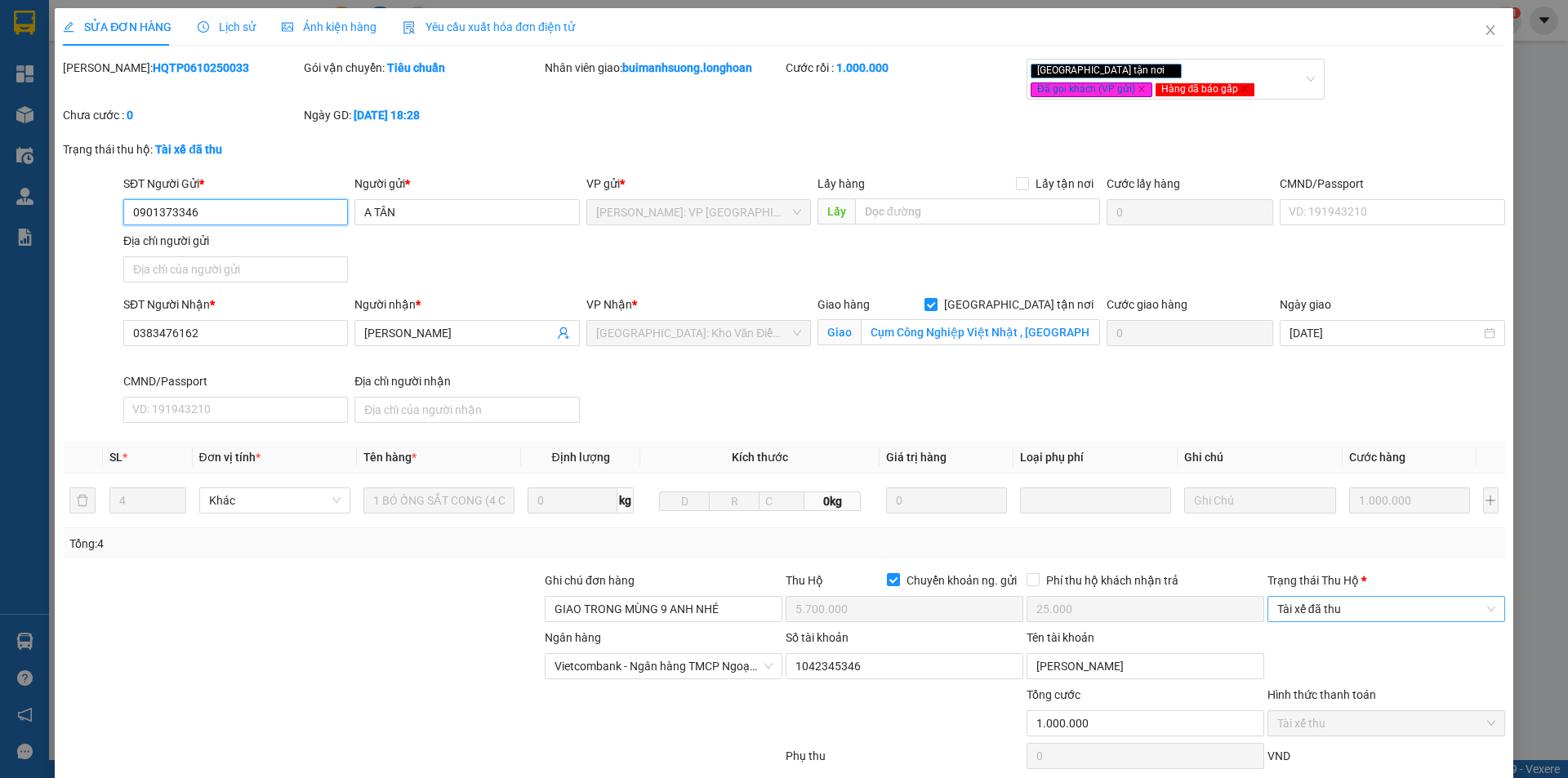
click at [1373, 617] on span "Tài xế đã thu" at bounding box center [1386, 609] width 218 height 24
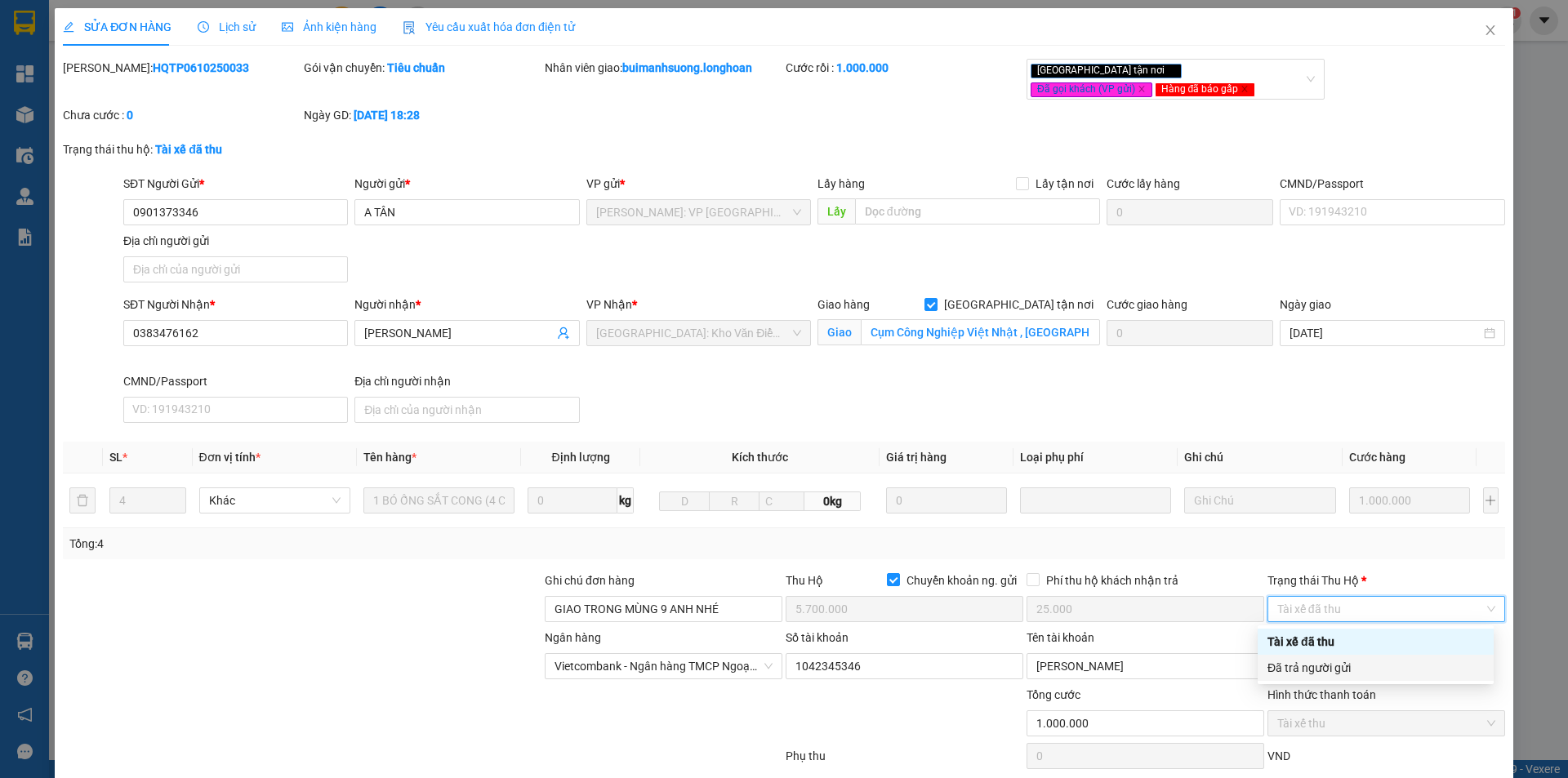
click at [1378, 669] on div "Đã trả người gửi" at bounding box center [1376, 668] width 216 height 18
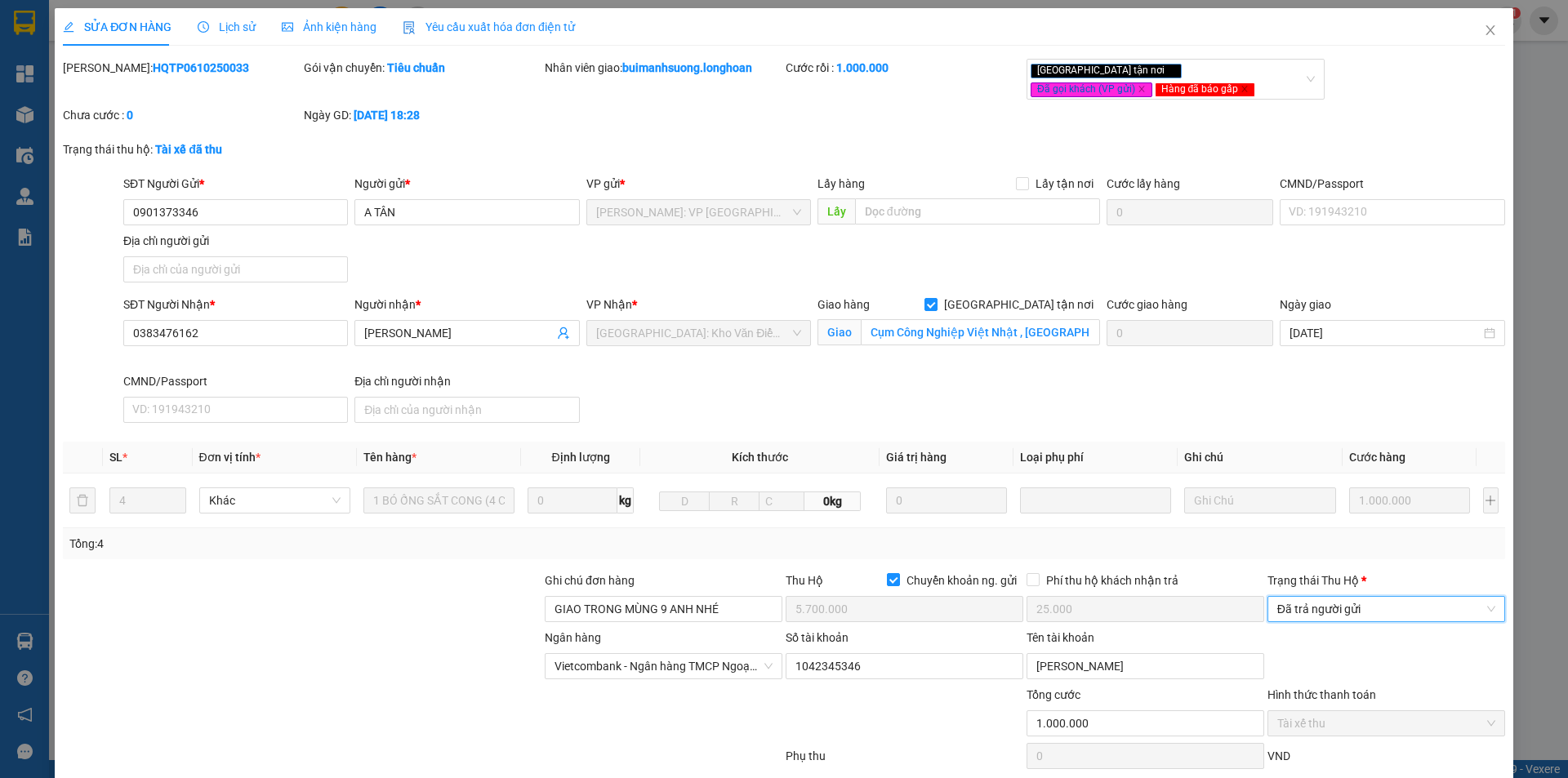
scroll to position [101, 0]
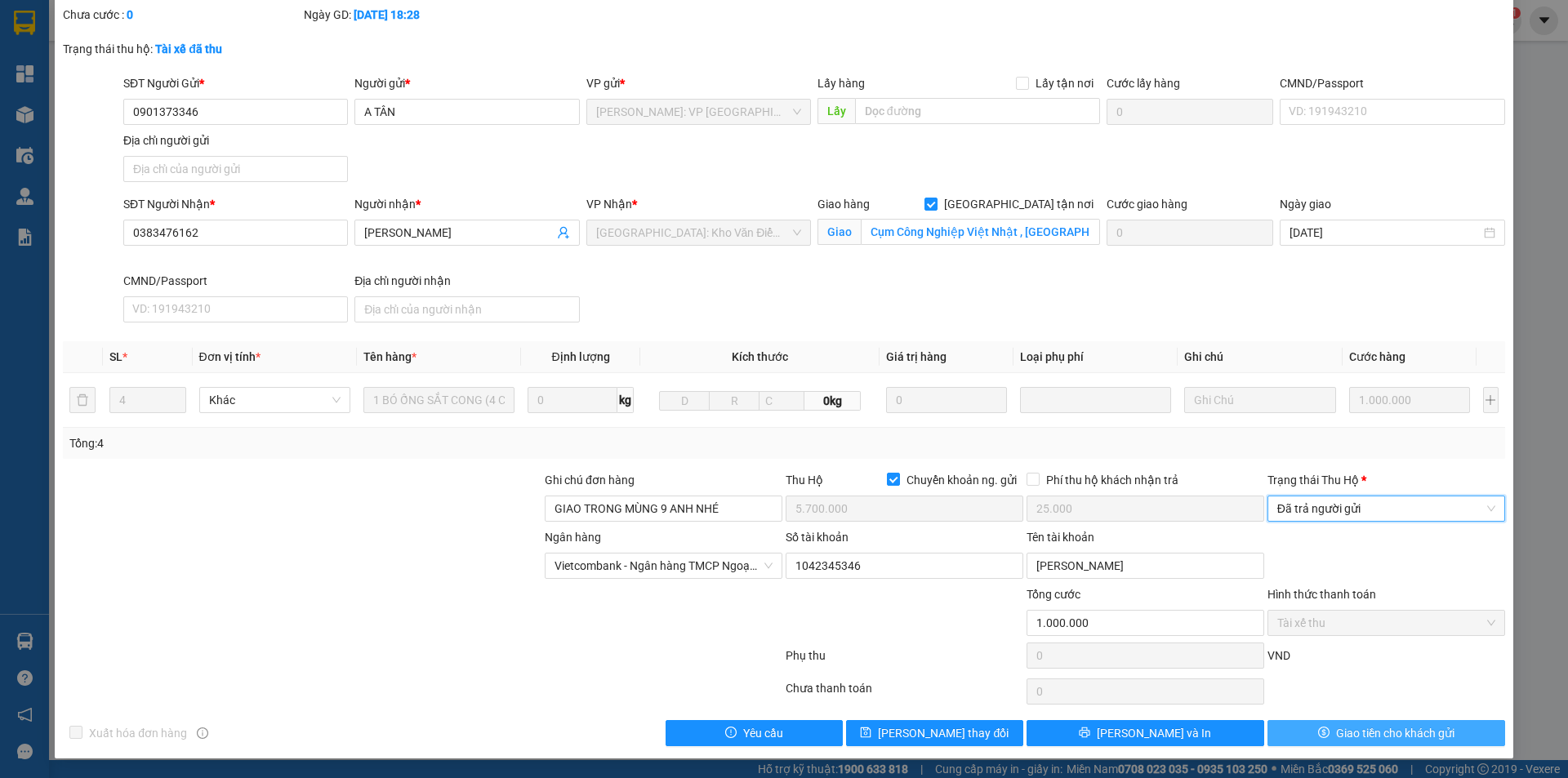
click at [1363, 740] on span "Giao tiền cho khách gửi" at bounding box center [1396, 733] width 119 height 18
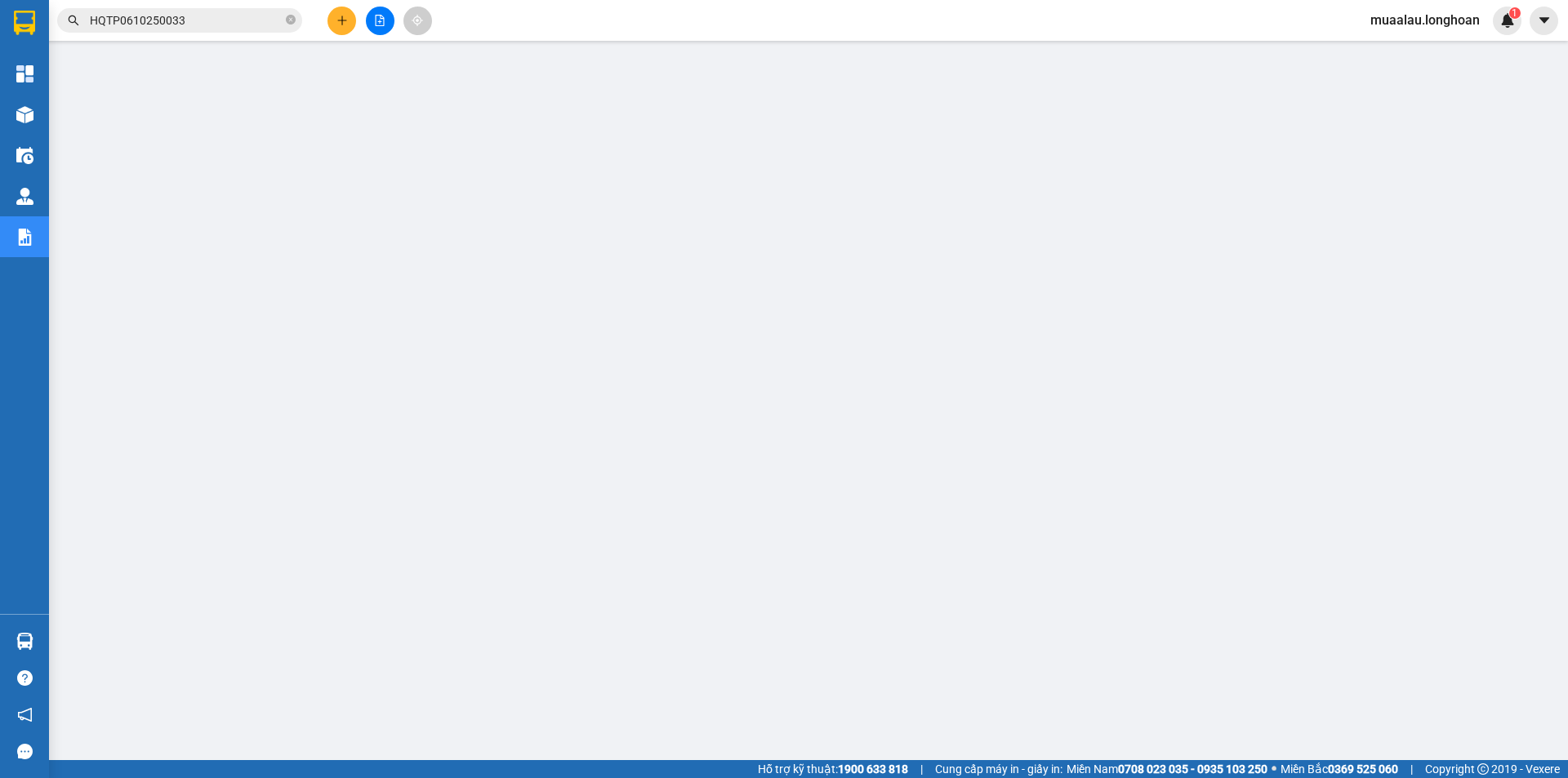
click at [286, 22] on span "HQTP0610250033" at bounding box center [179, 20] width 245 height 24
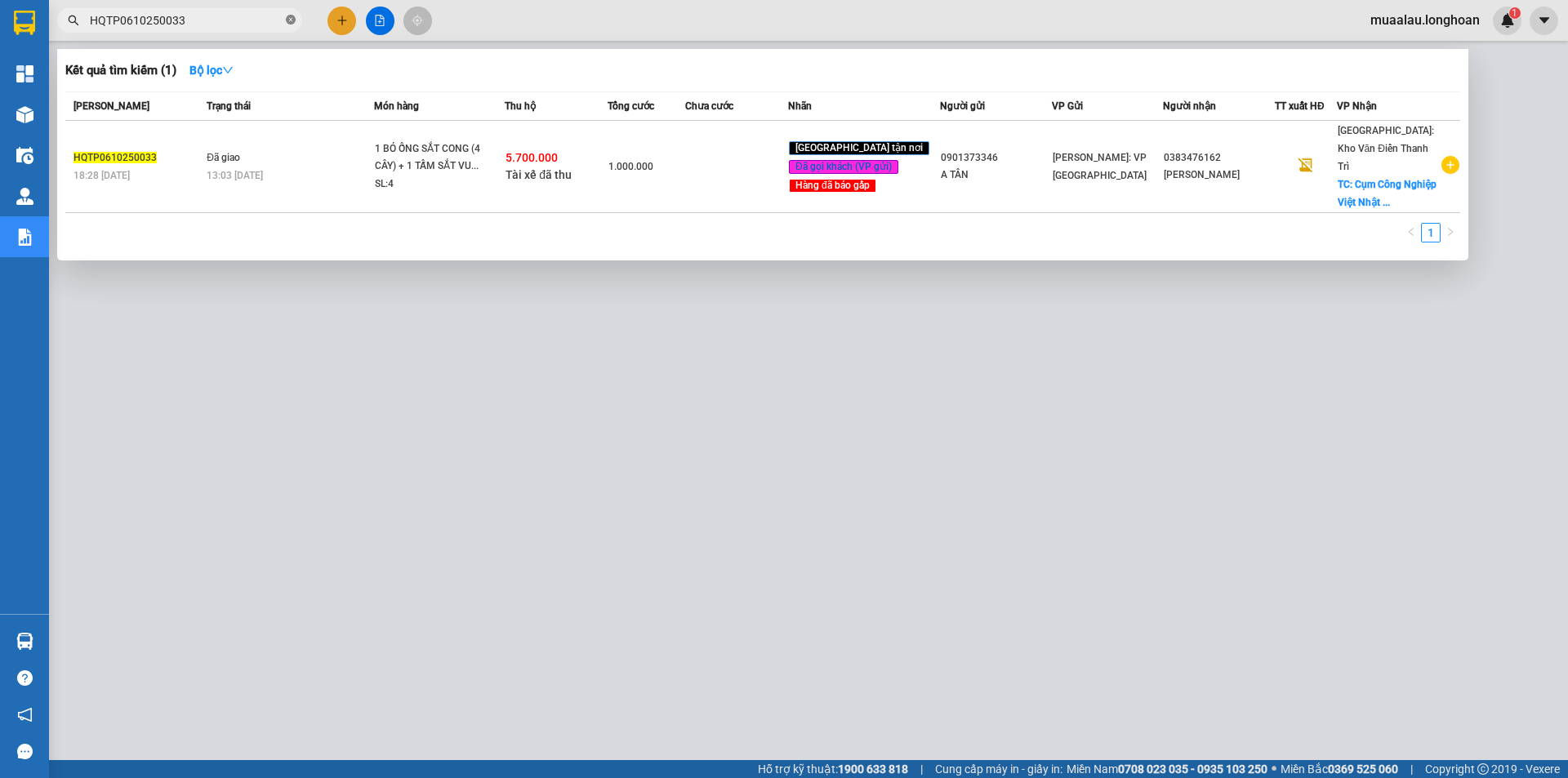
click at [291, 19] on icon "close-circle" at bounding box center [290, 19] width 10 height 10
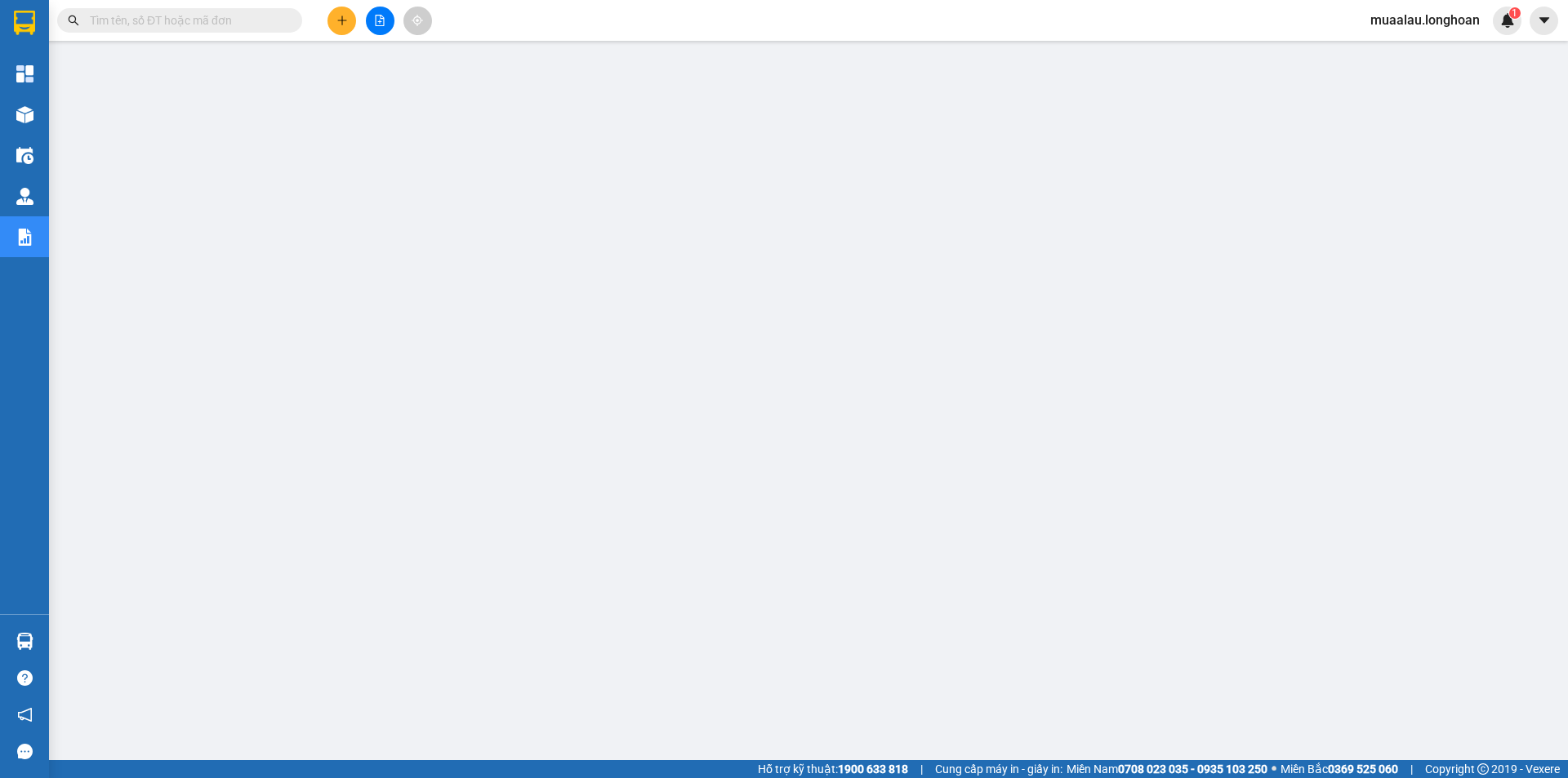
paste input "VP100710250033"
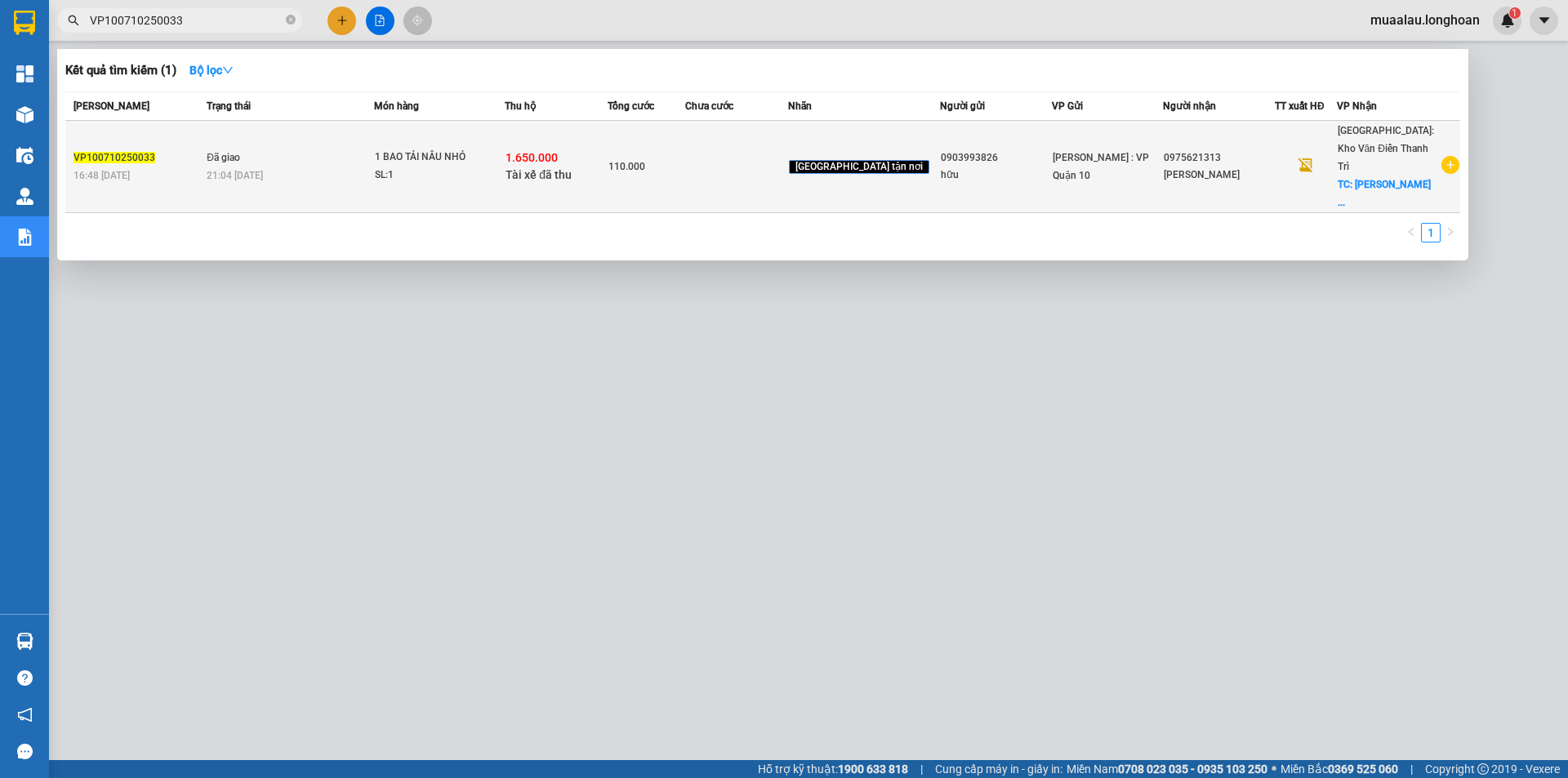
type input "VP100710250033"
click at [684, 163] on div "110.000" at bounding box center [647, 167] width 76 height 18
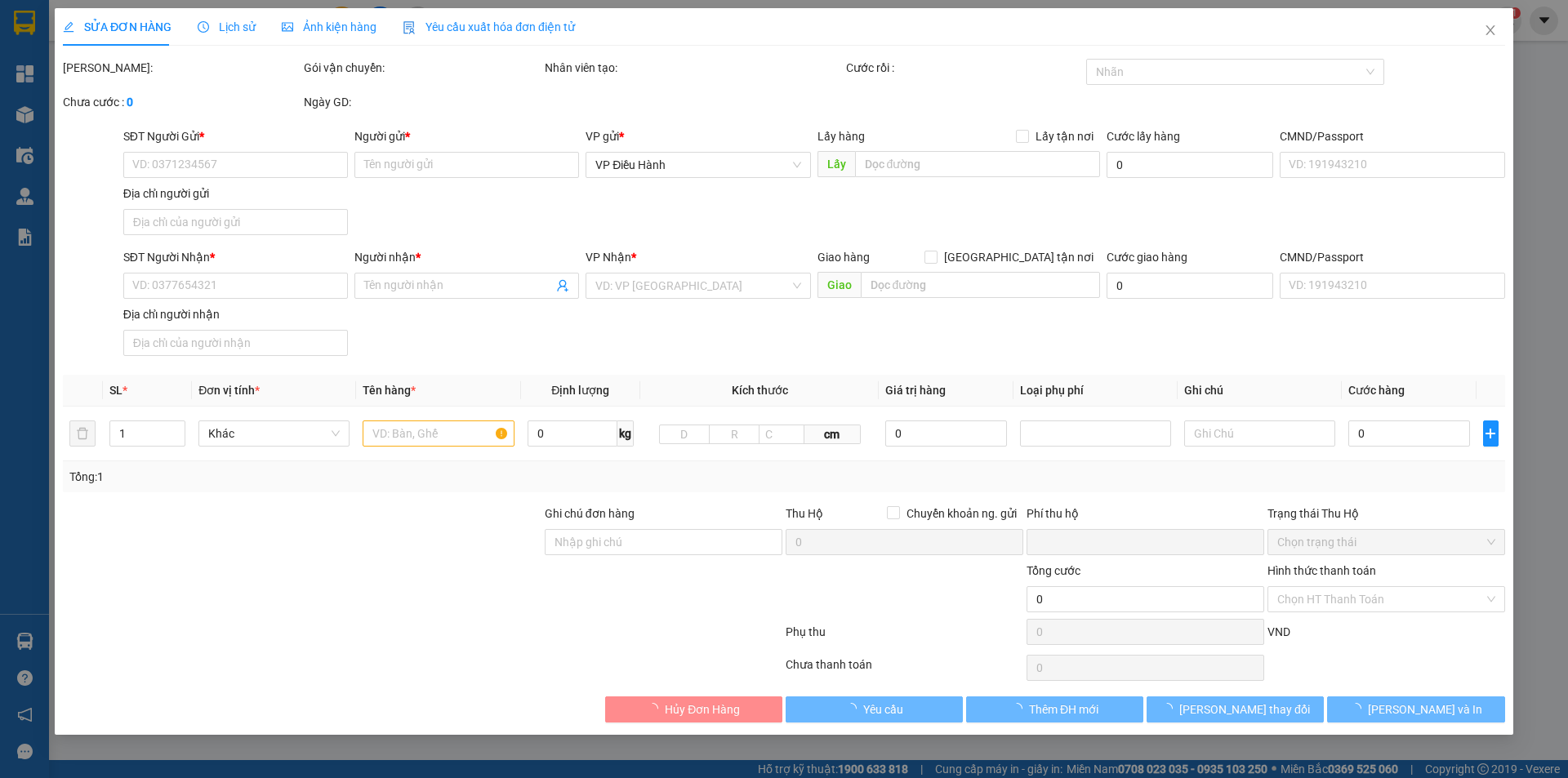
type input "0903993826"
type input "hữu"
type input "0975621313"
type input "[PERSON_NAME]"
checkbox input "true"
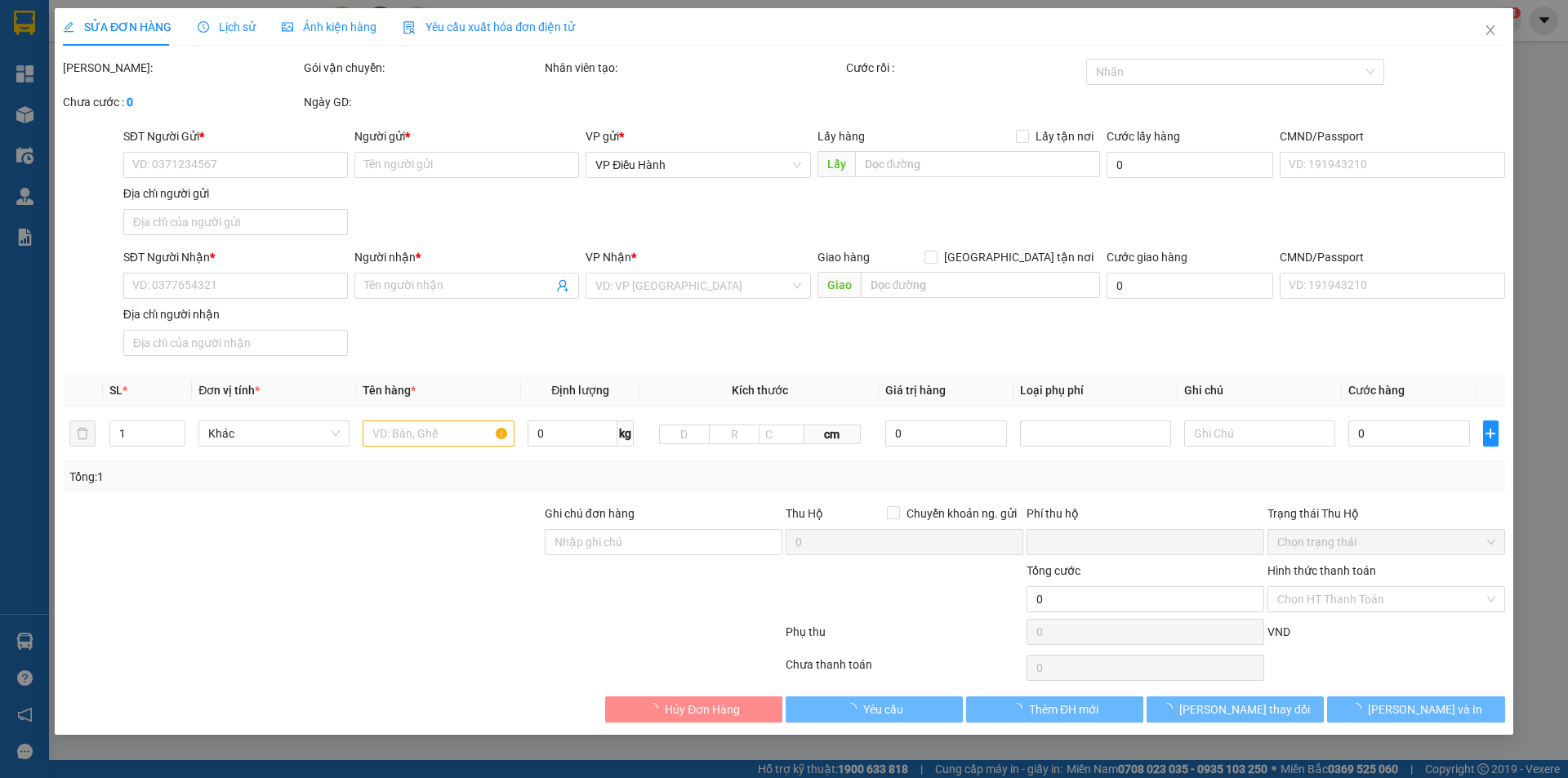
type input "CHUNG CƯ PHÙNG THỊNH [GEOGRAPHIC_DATA] [GEOGRAPHIC_DATA] - [GEOGRAPHIC_DATA] - …"
type input "hàng k bao bể vỡ hư hỏng"
checkbox input "true"
type input "1.650.000"
type input "10.000"
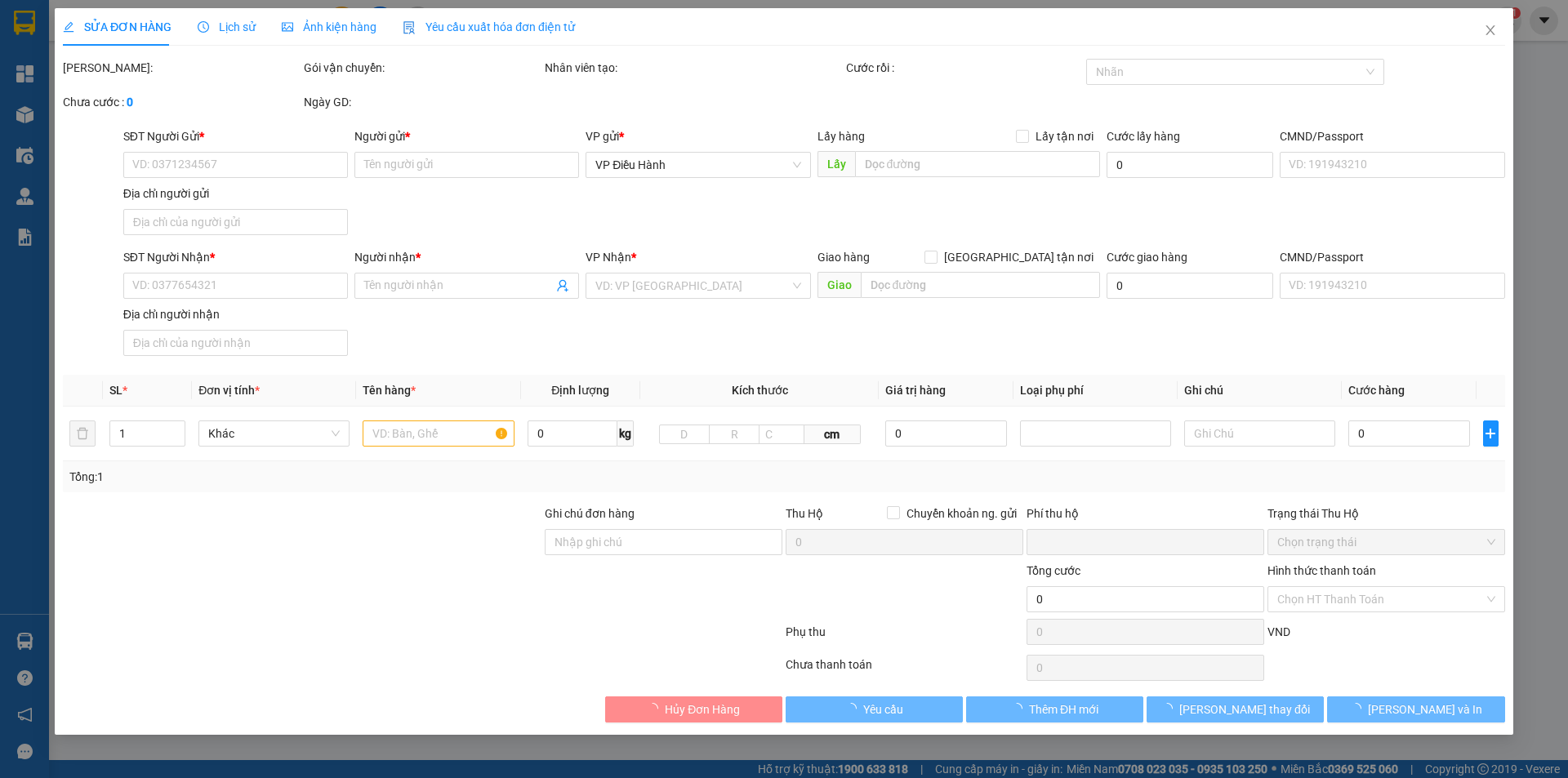
type input "110.000"
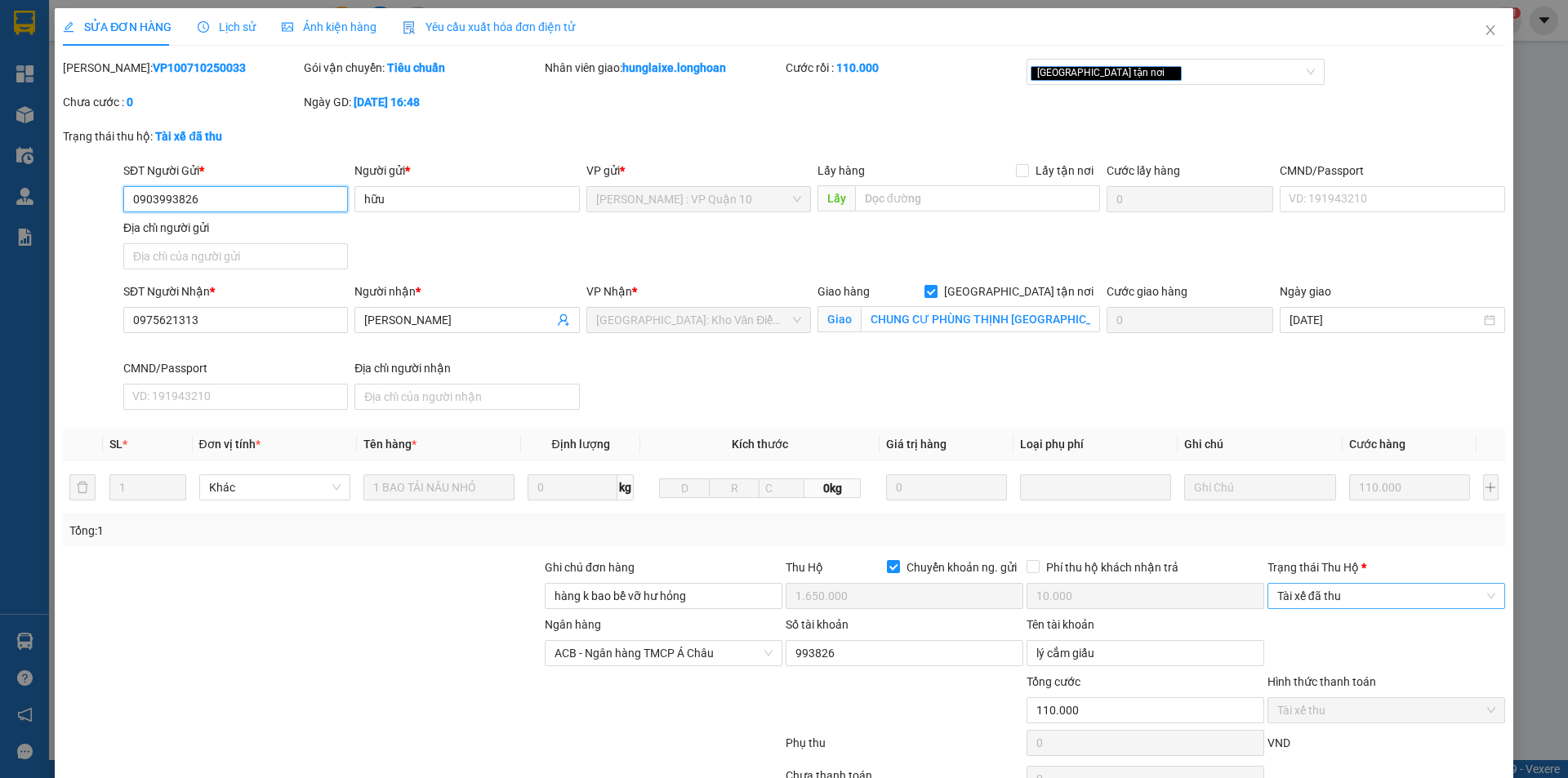
click at [1347, 603] on span "Tài xế đã thu" at bounding box center [1386, 595] width 218 height 24
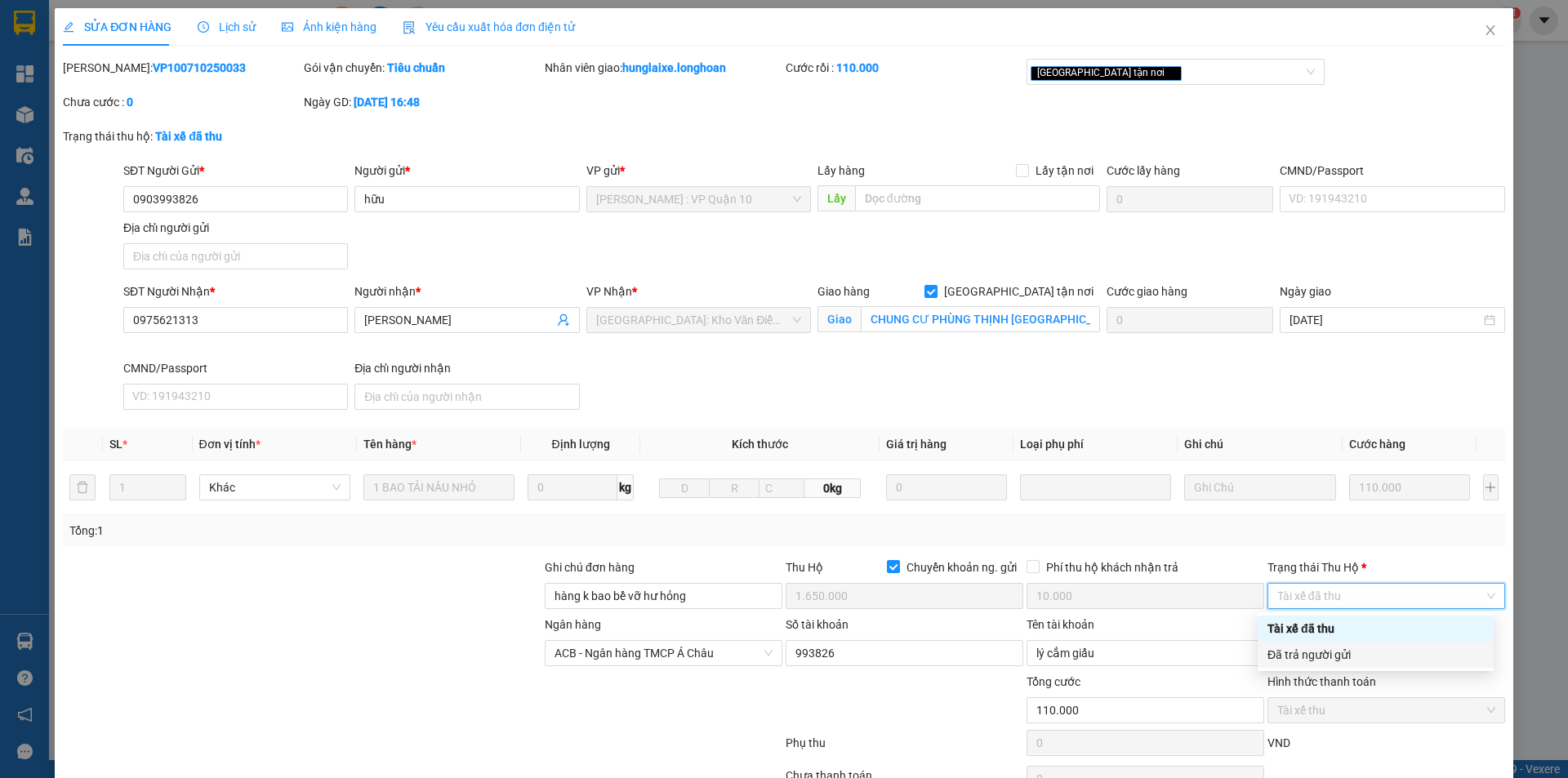
click at [1356, 655] on div "Đã trả người gửi" at bounding box center [1376, 655] width 216 height 18
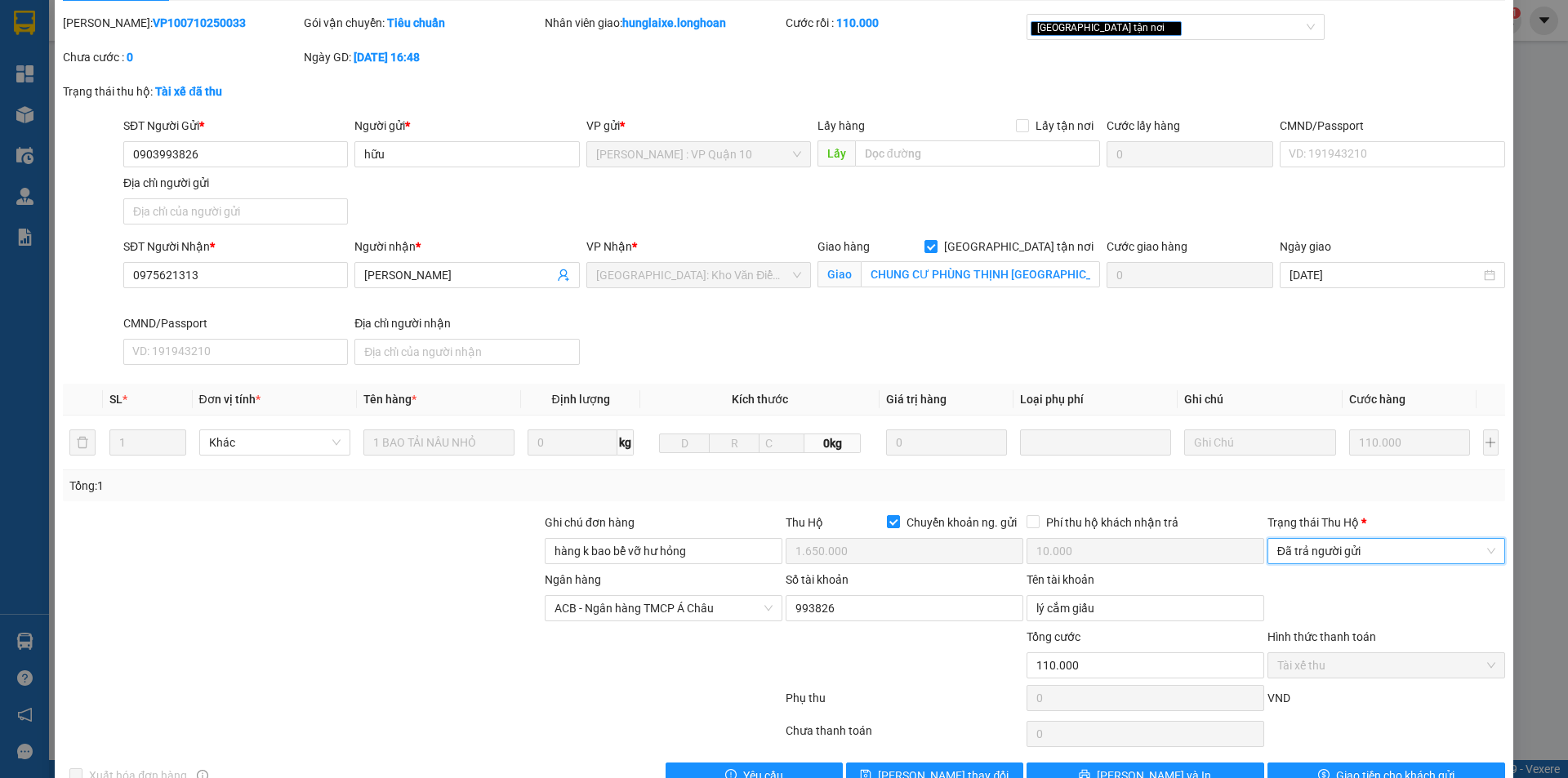
scroll to position [87, 0]
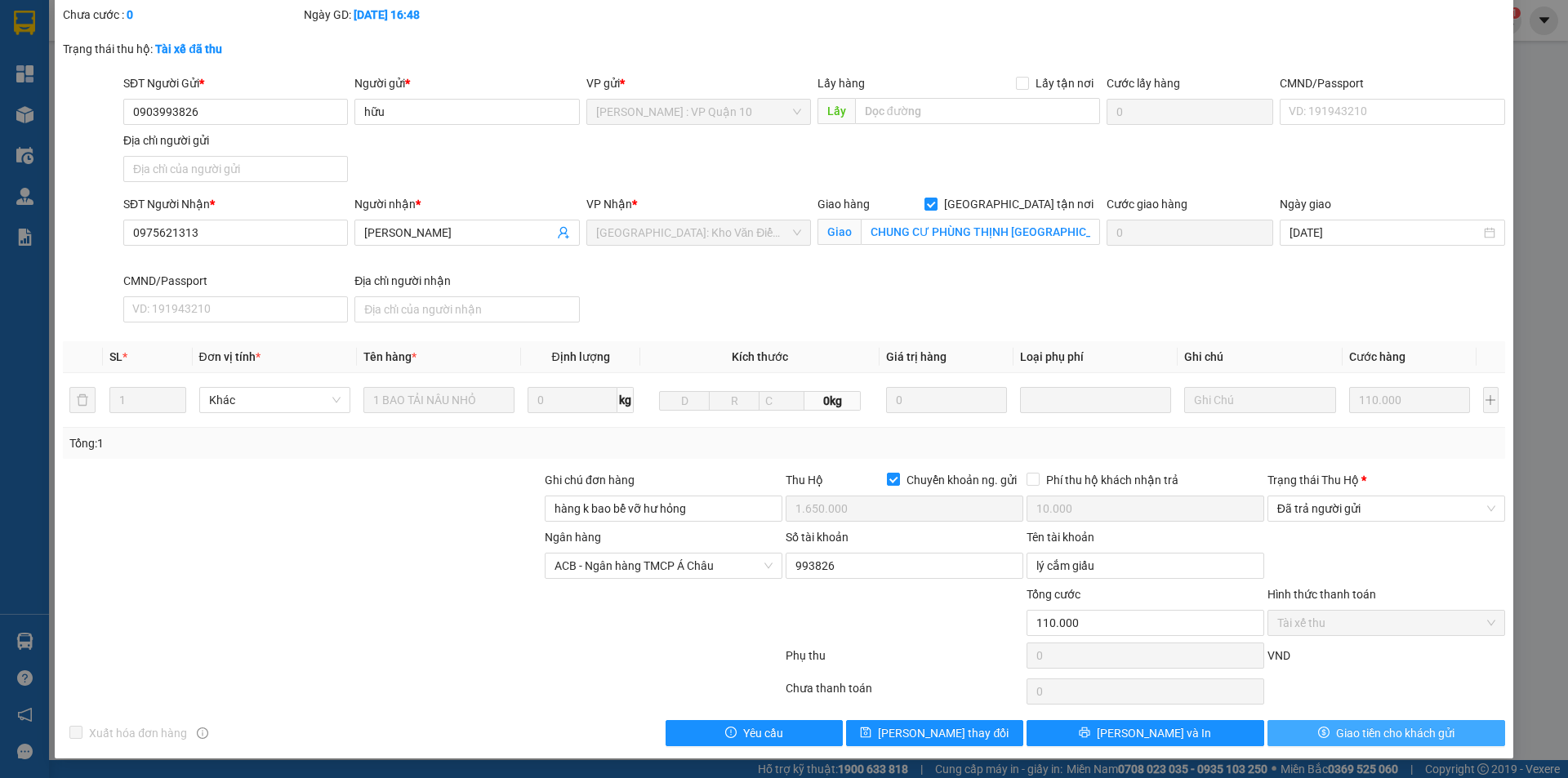
click at [1347, 734] on span "Giao tiền cho khách gửi" at bounding box center [1396, 733] width 119 height 18
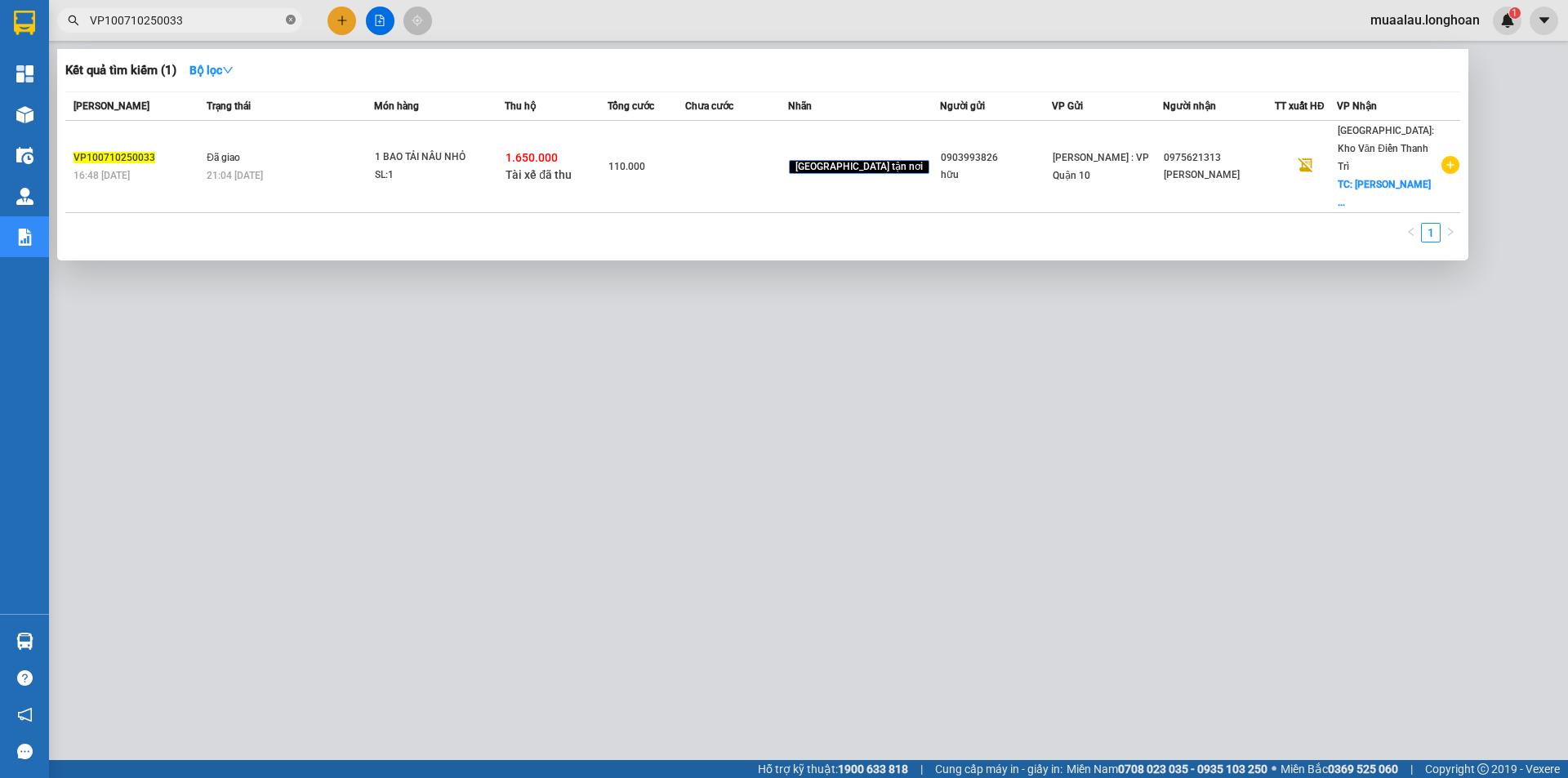
click at [290, 20] on icon "close-circle" at bounding box center [290, 19] width 10 height 10
paste input "VP100710250033"
type input "VP100710250033"
click at [292, 18] on icon "close-circle" at bounding box center [290, 19] width 10 height 10
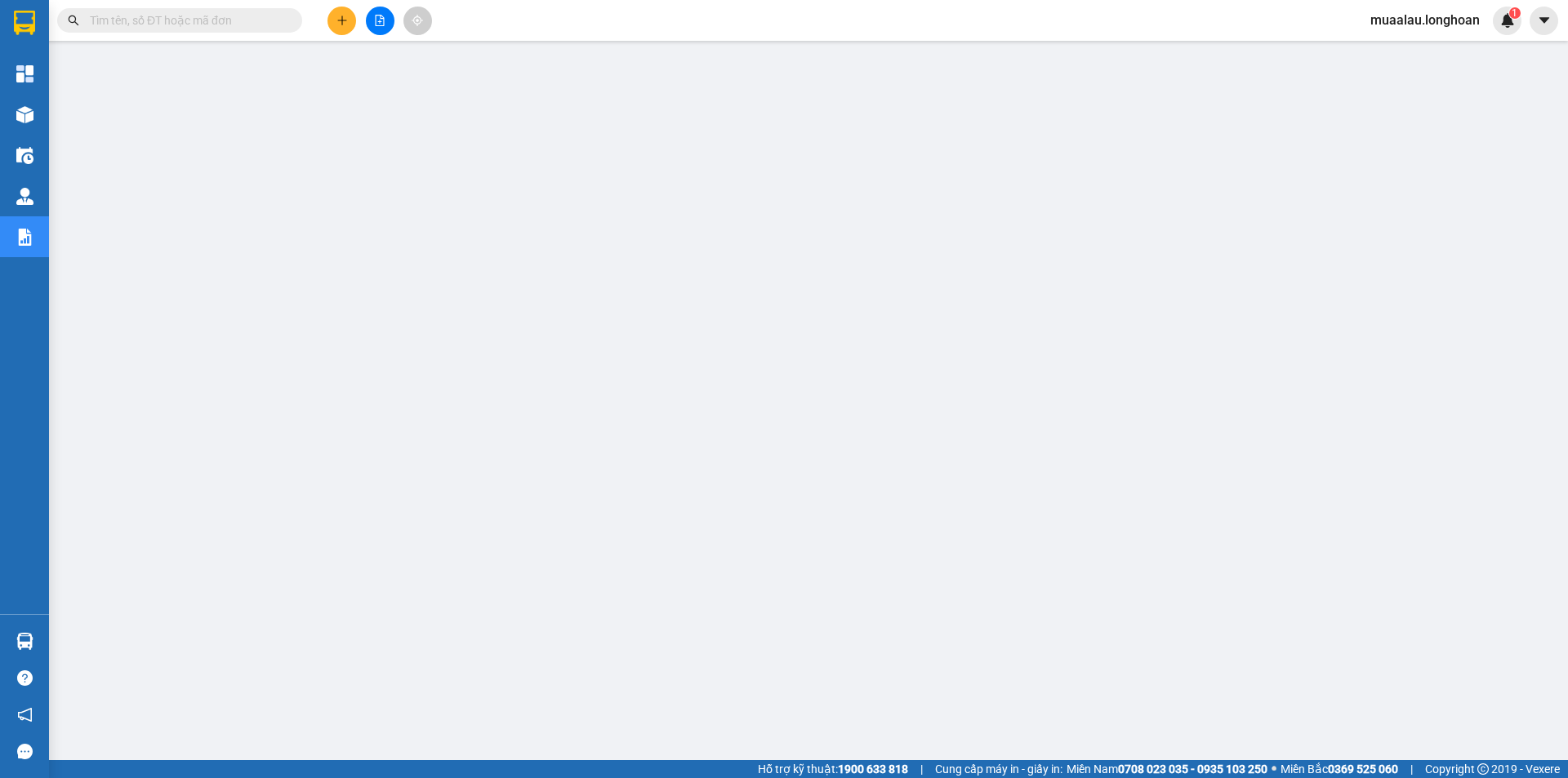
paste input "VP100710250033"
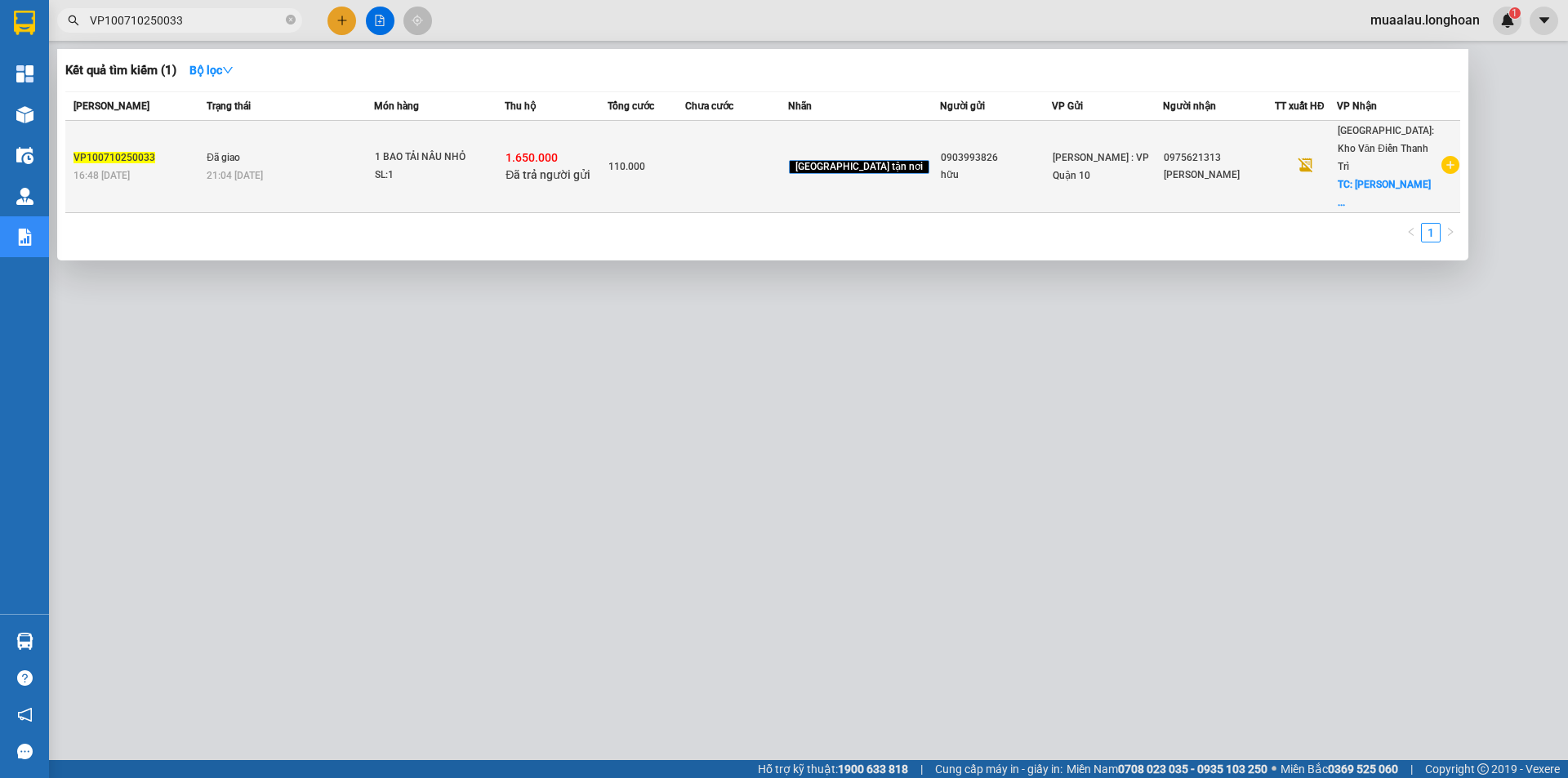
type input "VP100710250033"
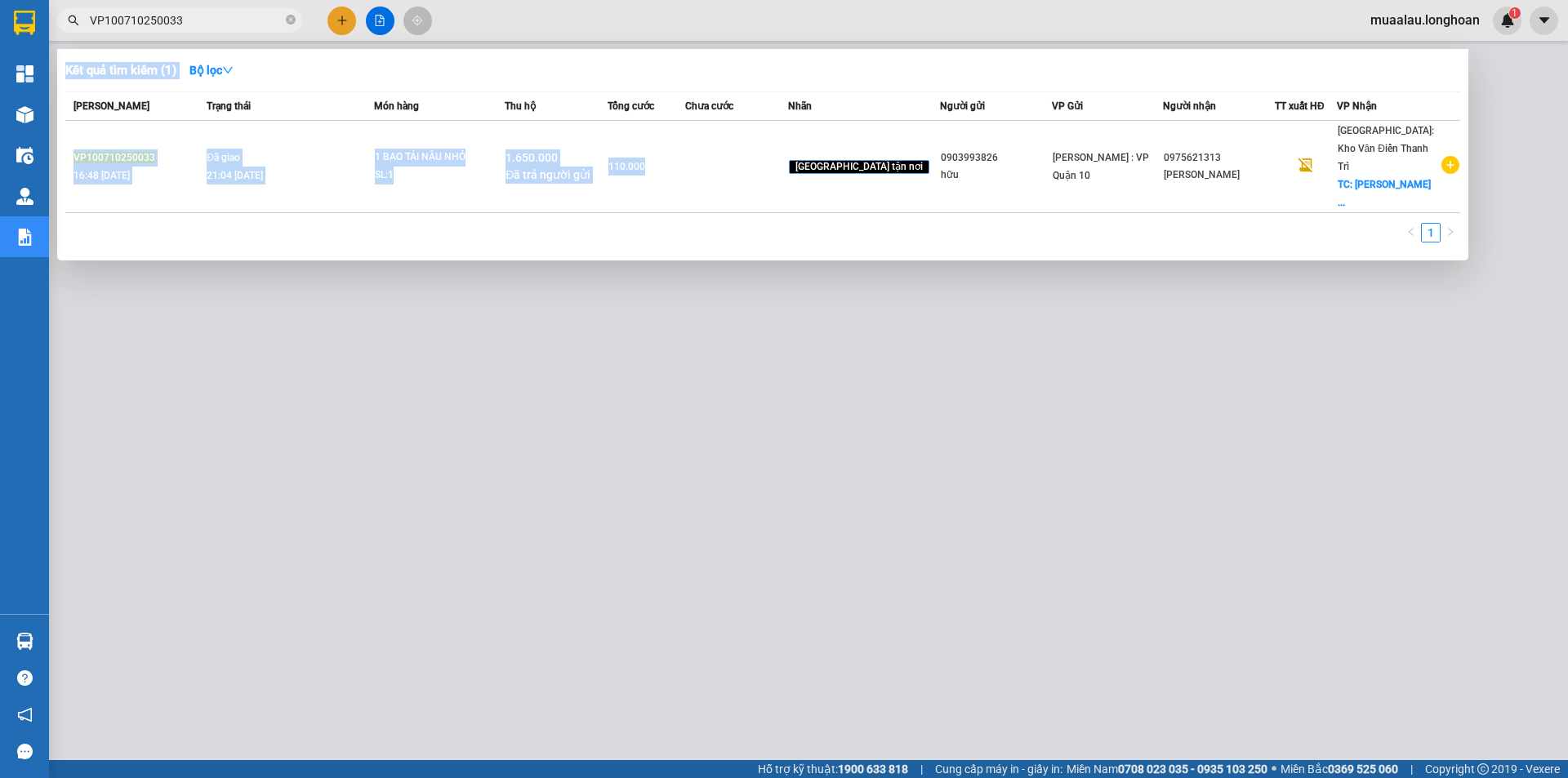
drag, startPoint x: 751, startPoint y: 193, endPoint x: 712, endPoint y: 279, distance: 94.4
click at [0, 21] on div "Kết quả tìm kiếm ( 1 ) Bộ lọc Mã ĐH Trạng thái Món hàng Thu hộ Tổng cước Chưa c…" at bounding box center [0, 21] width 0 height 0
click at [684, 294] on div at bounding box center [784, 389] width 1568 height 778
click at [283, 14] on span "VP100710250033" at bounding box center [179, 20] width 245 height 24
click at [286, 20] on icon "close-circle" at bounding box center [290, 19] width 10 height 10
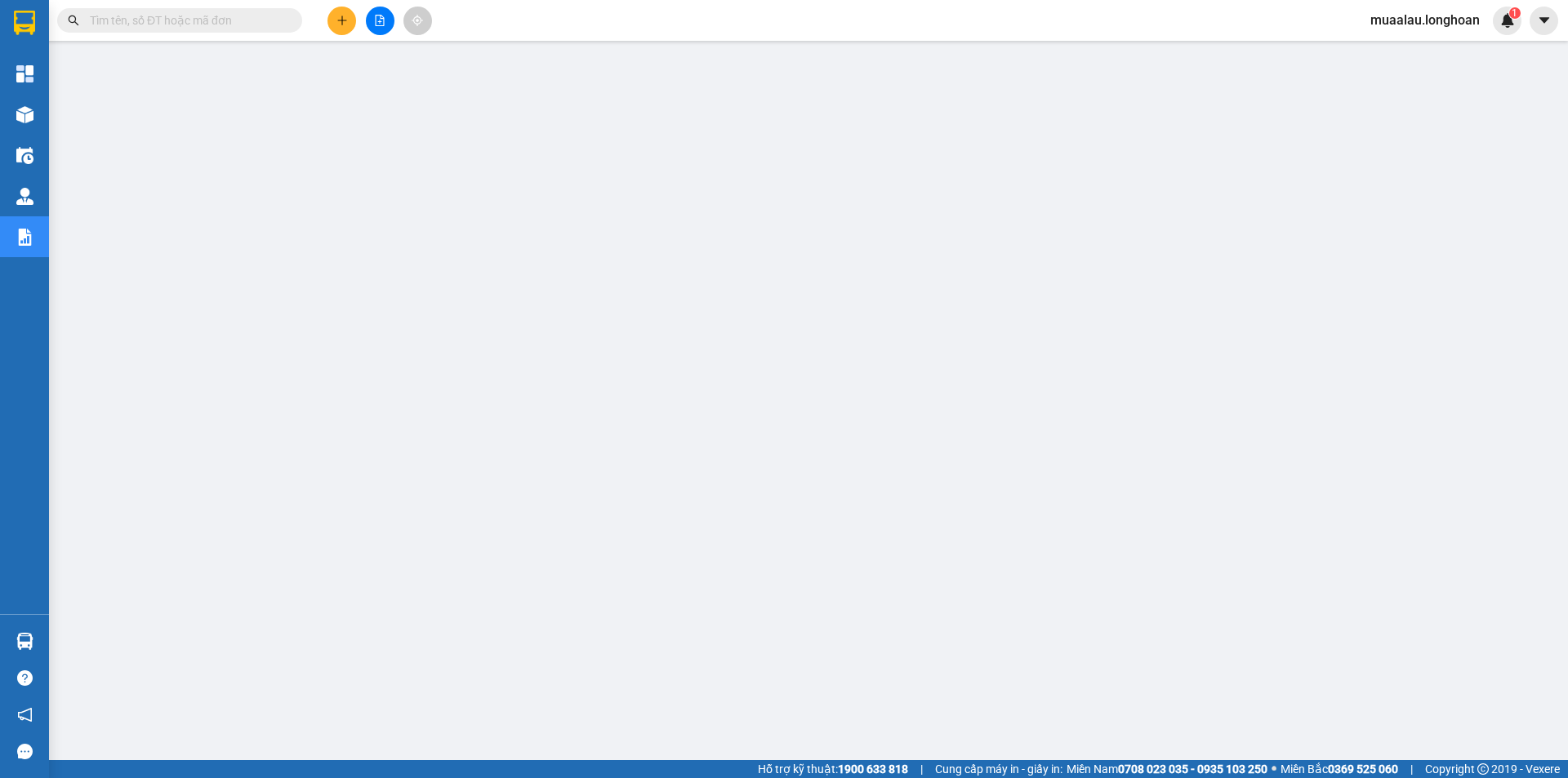
paste input "HNHD0810250011"
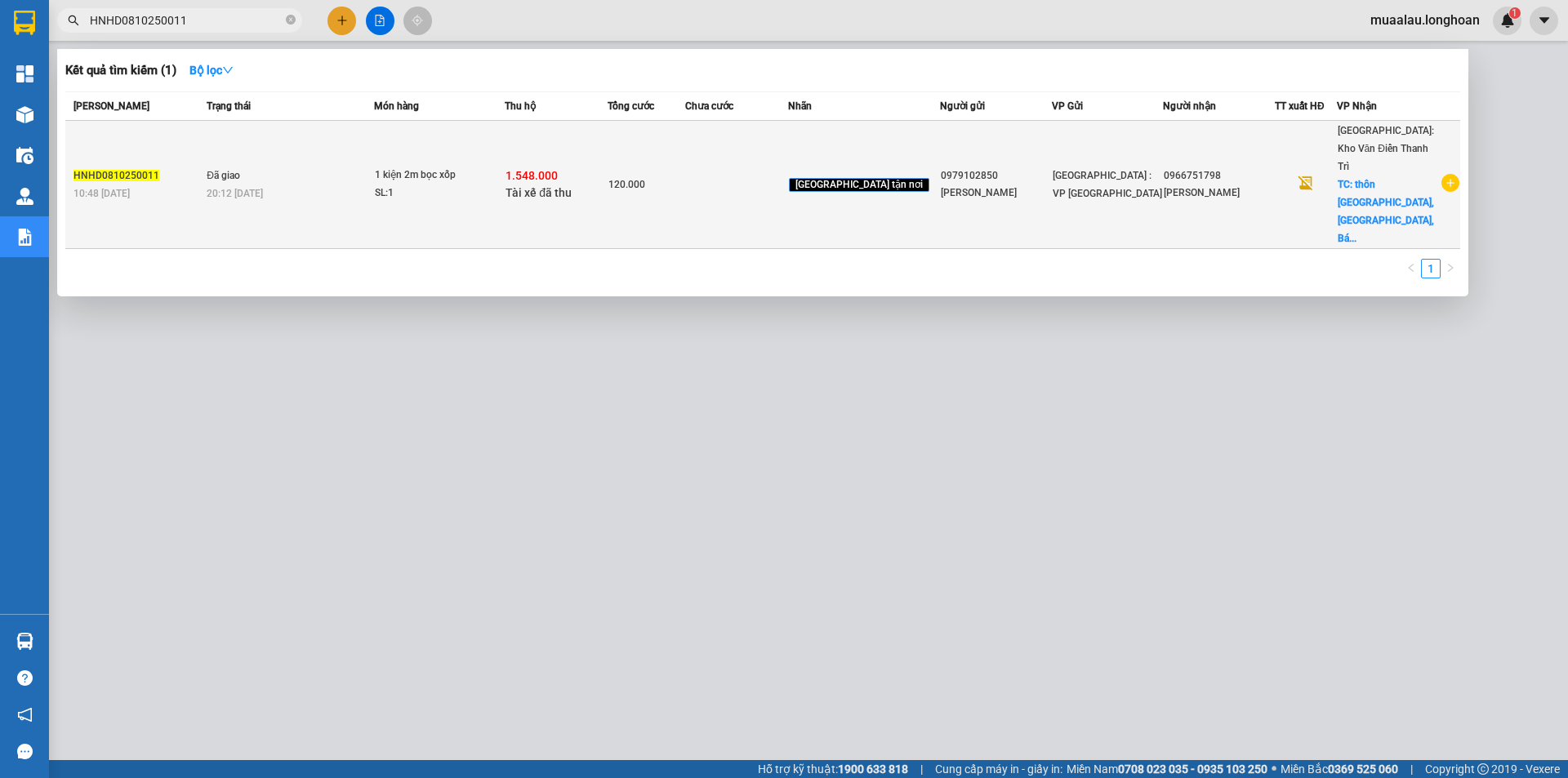
type input "HNHD0810250011"
click at [739, 158] on td at bounding box center [737, 185] width 103 height 128
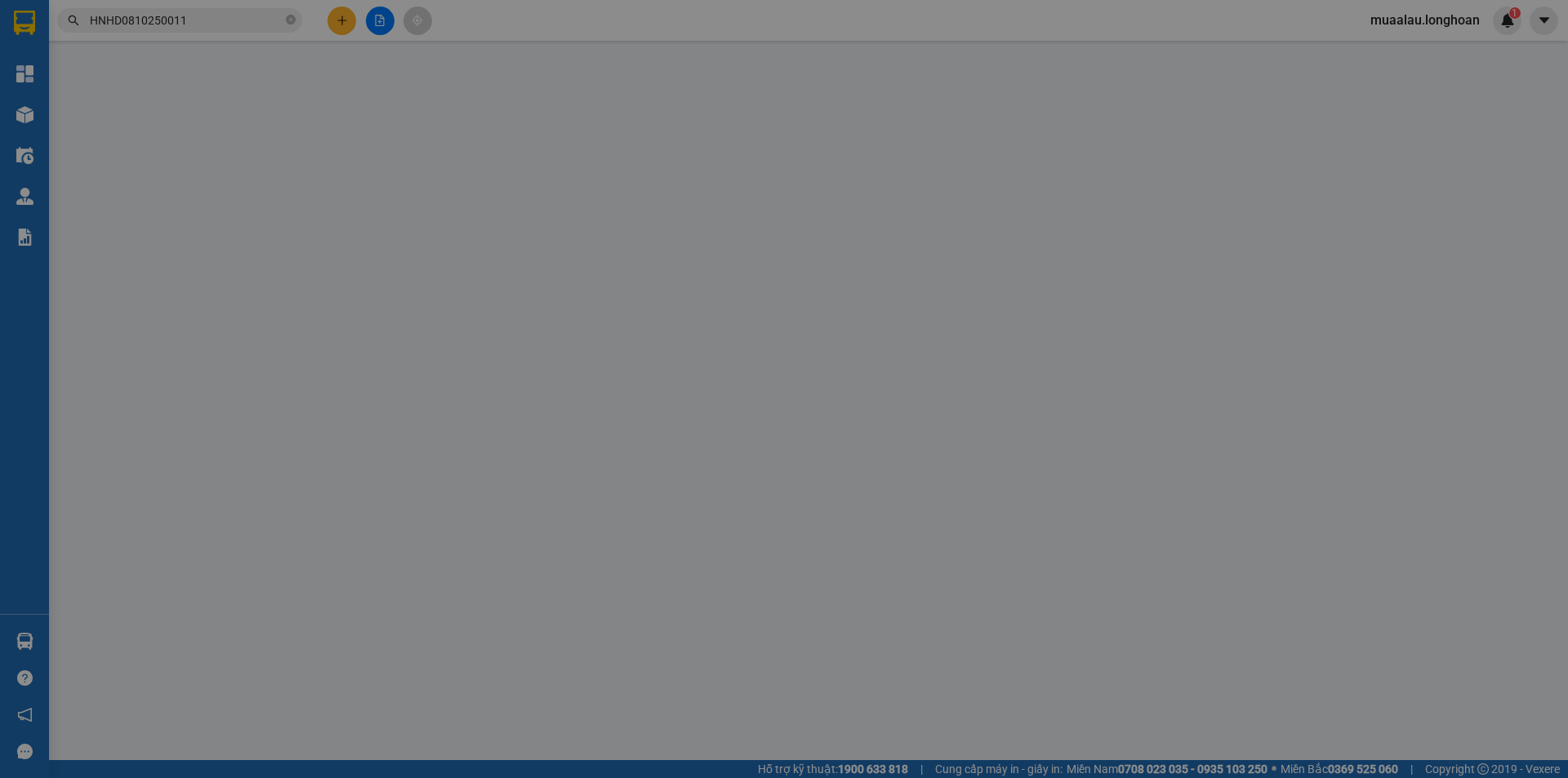
type input "0979102850"
type input "[PERSON_NAME]"
type input "0966751798"
type input "[PERSON_NAME]"
checkbox input "true"
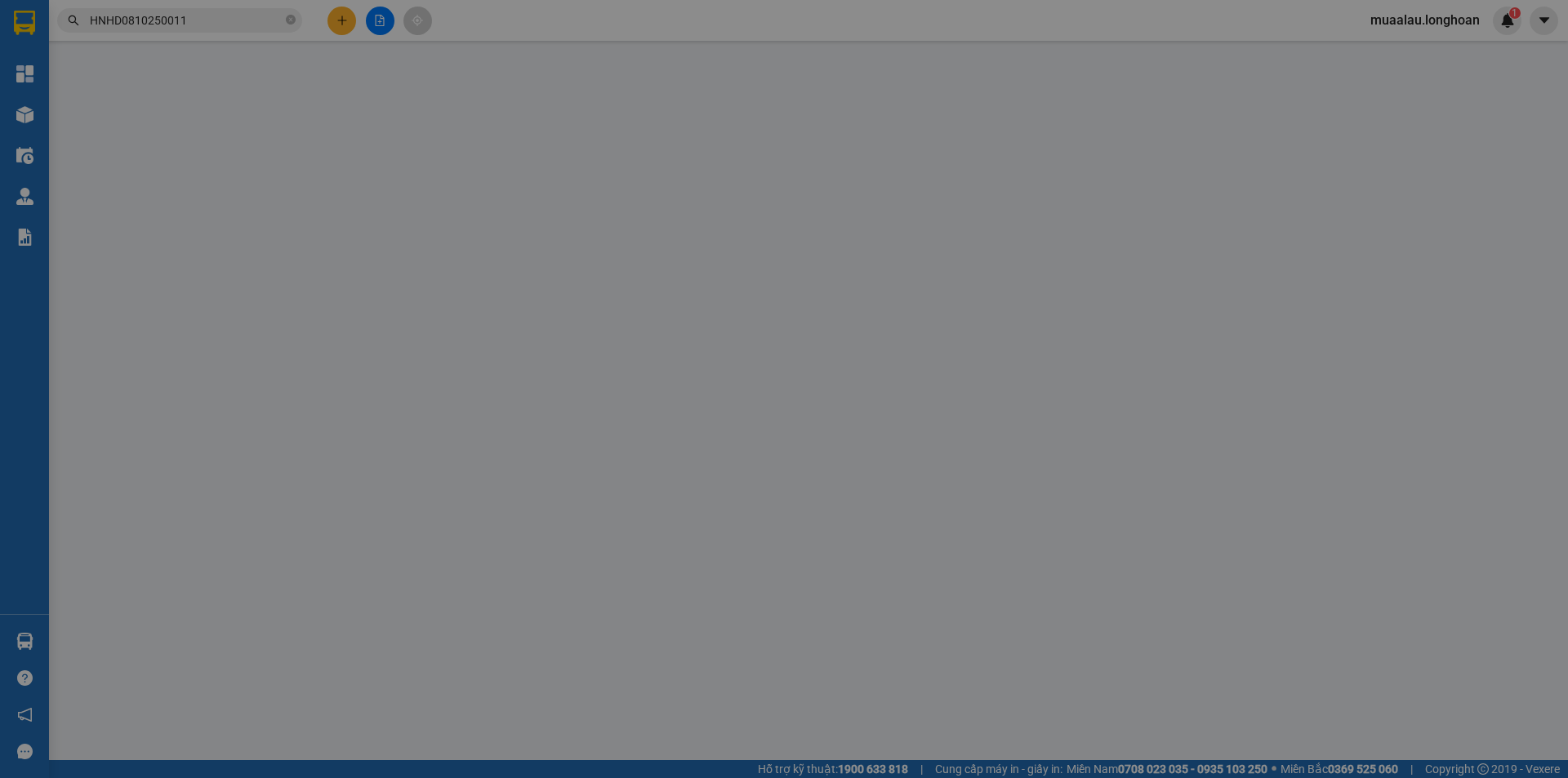
type input "thôn [GEOGRAPHIC_DATA], [GEOGRAPHIC_DATA], [GEOGRAPHIC_DATA]"
checkbox input "true"
type input "1.548.000"
type input "10.000"
type input "120.000"
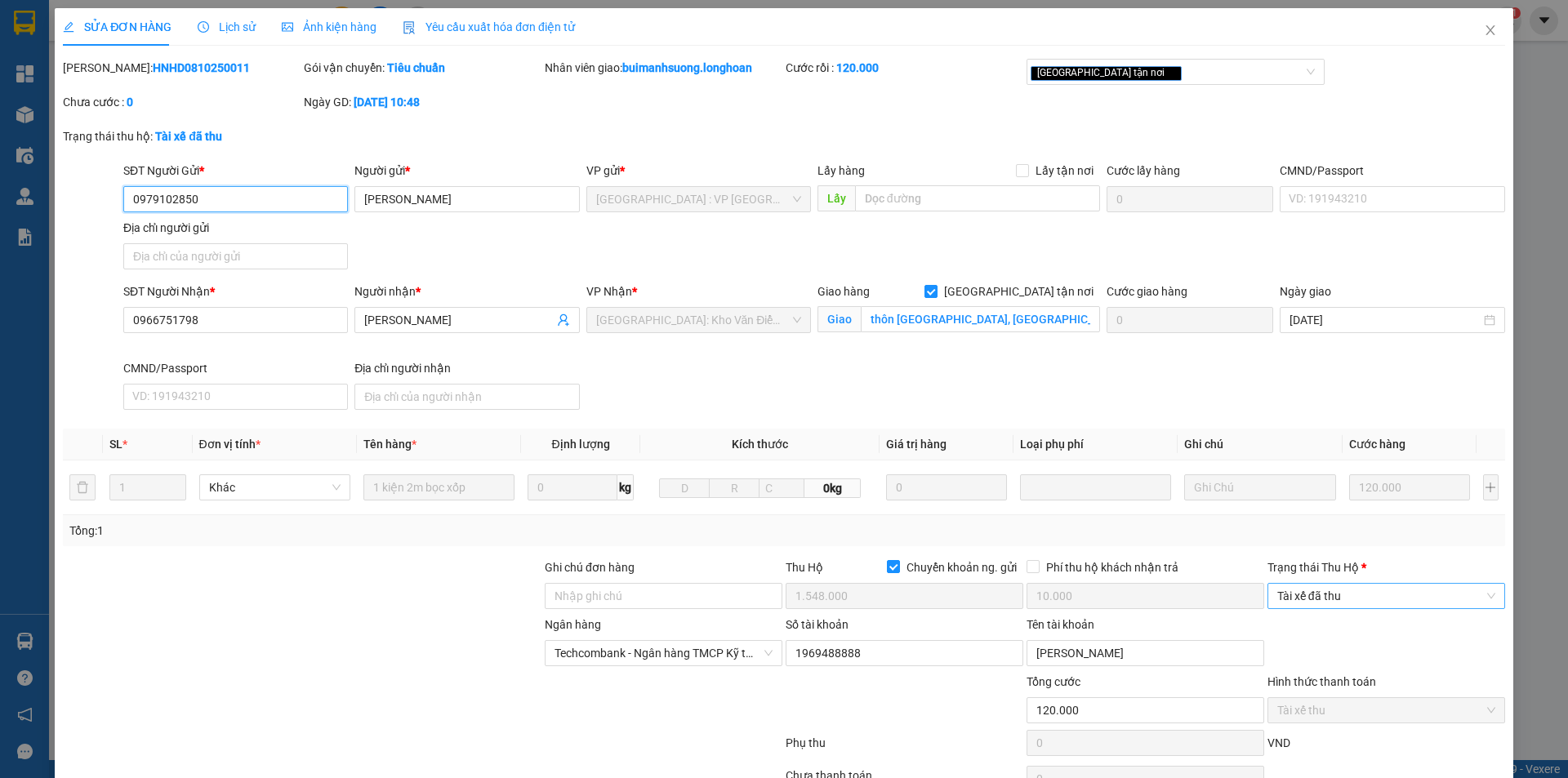
click at [1337, 597] on span "Tài xế đã thu" at bounding box center [1386, 595] width 218 height 24
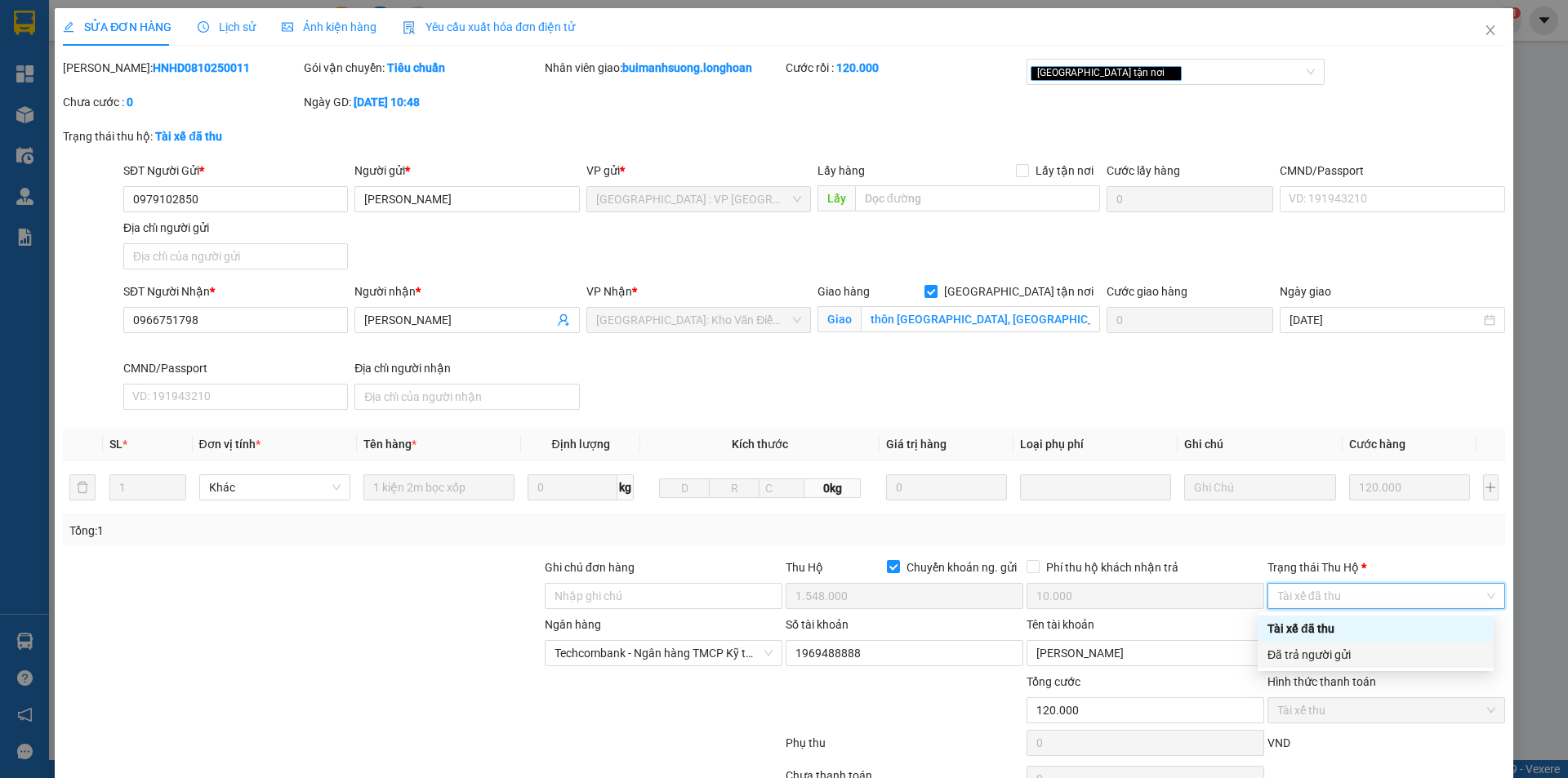
click at [1337, 644] on div "Đã trả người gửi" at bounding box center [1376, 655] width 236 height 26
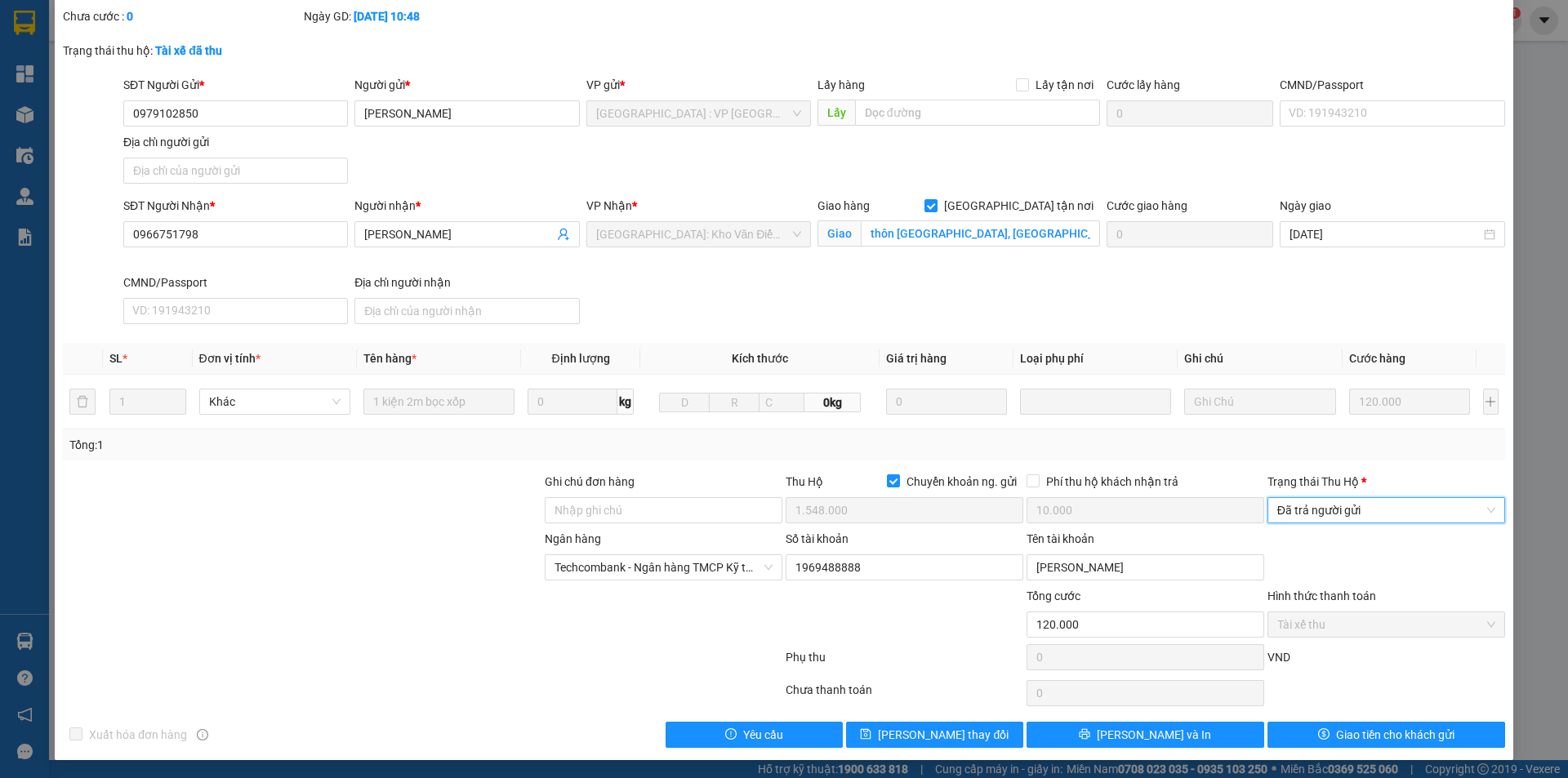
scroll to position [87, 0]
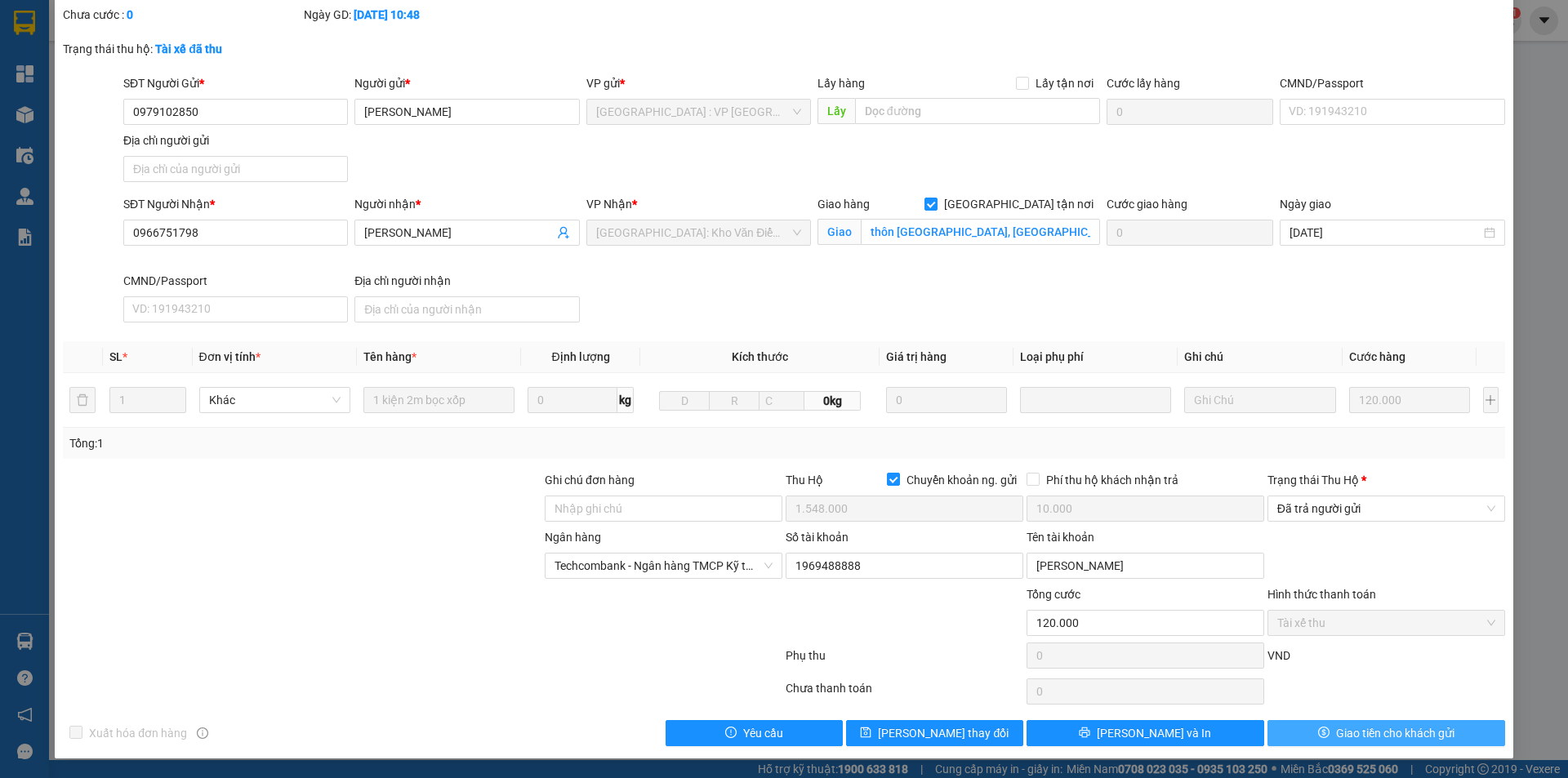
click at [1346, 731] on span "Giao tiền cho khách gửi" at bounding box center [1396, 733] width 119 height 18
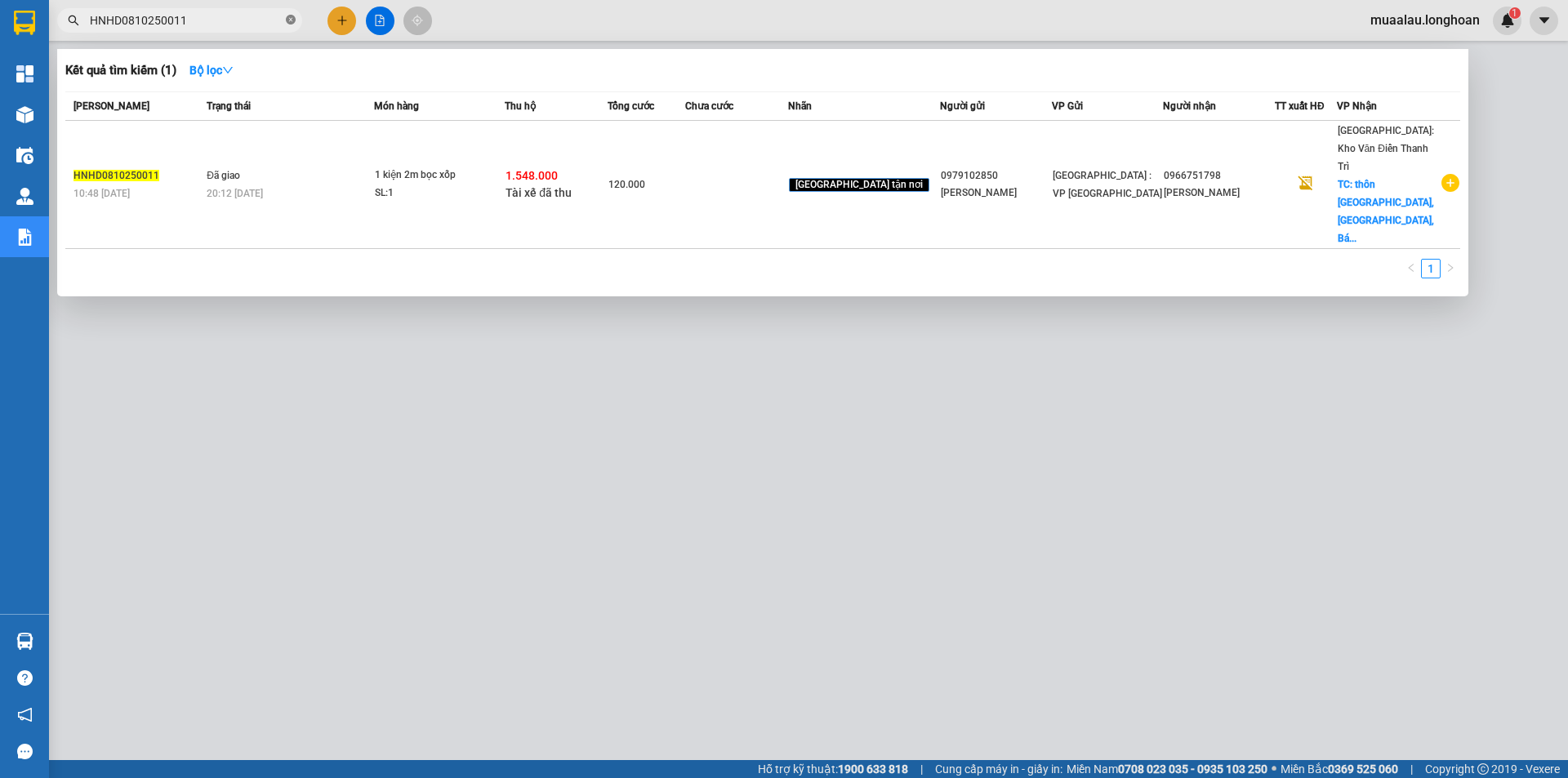
click at [293, 14] on span at bounding box center [290, 21] width 10 height 15
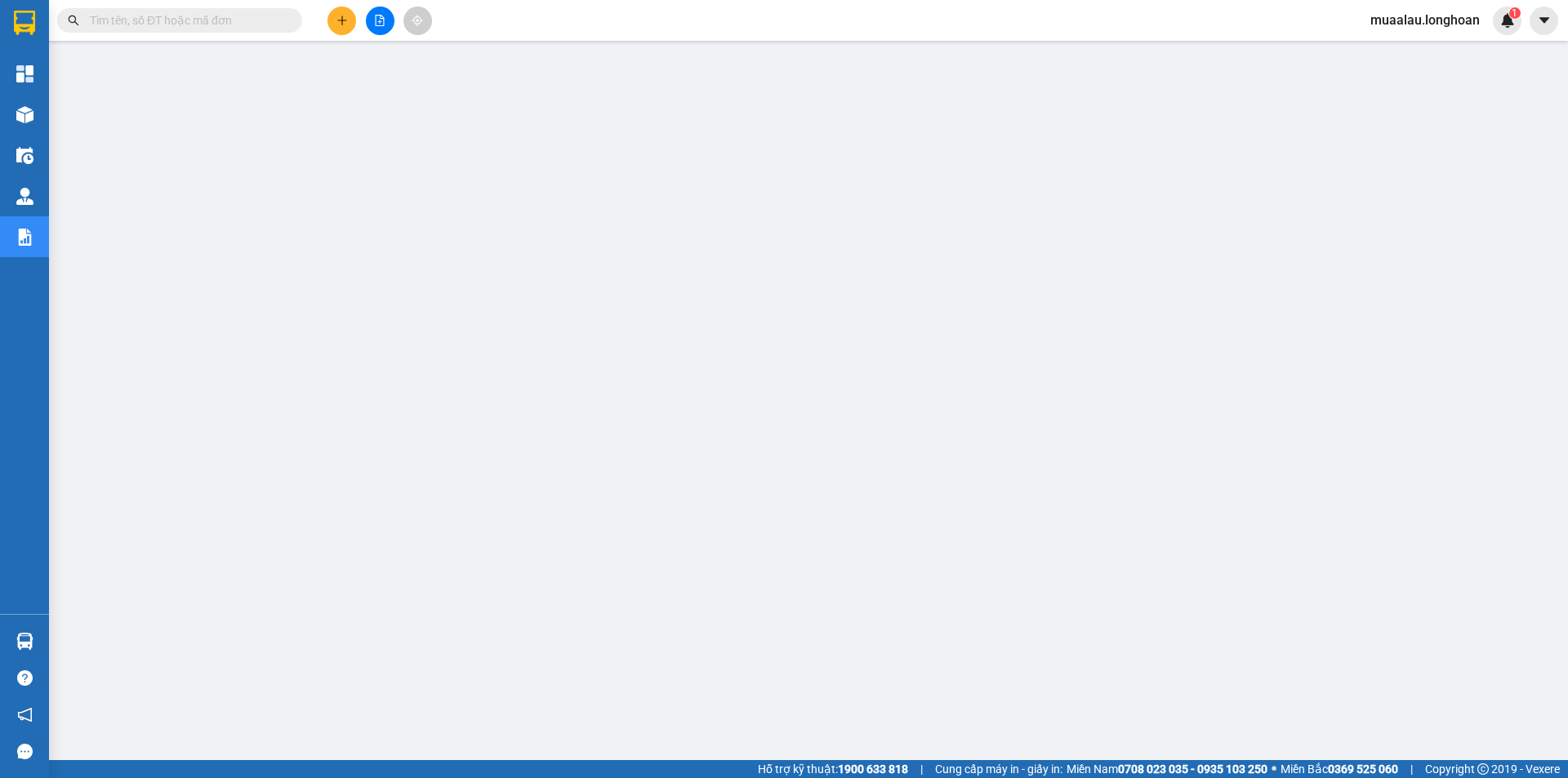
paste input "VPHM0810250016"
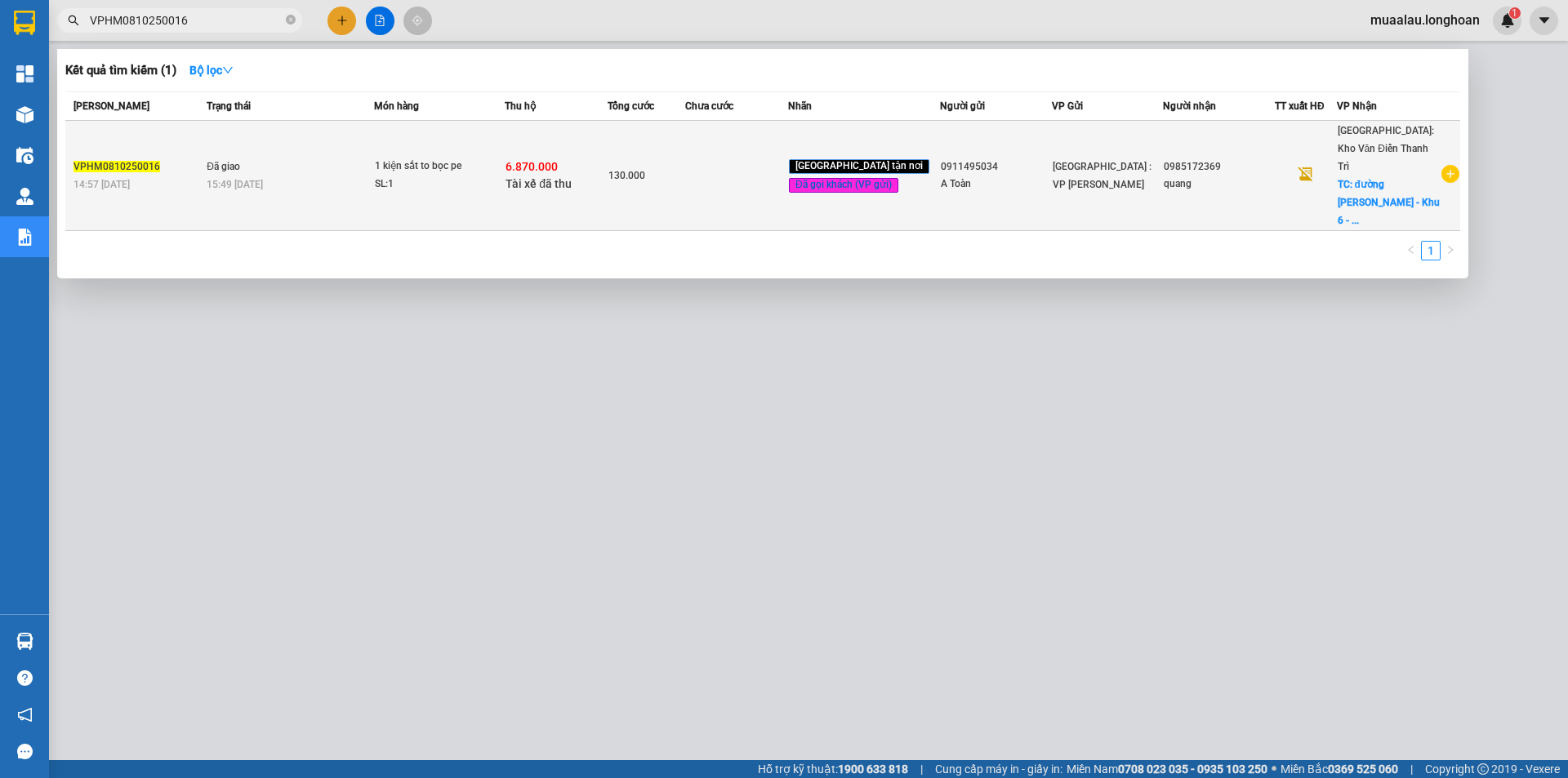
type input "VPHM0810250016"
click at [715, 181] on td at bounding box center [737, 176] width 103 height 110
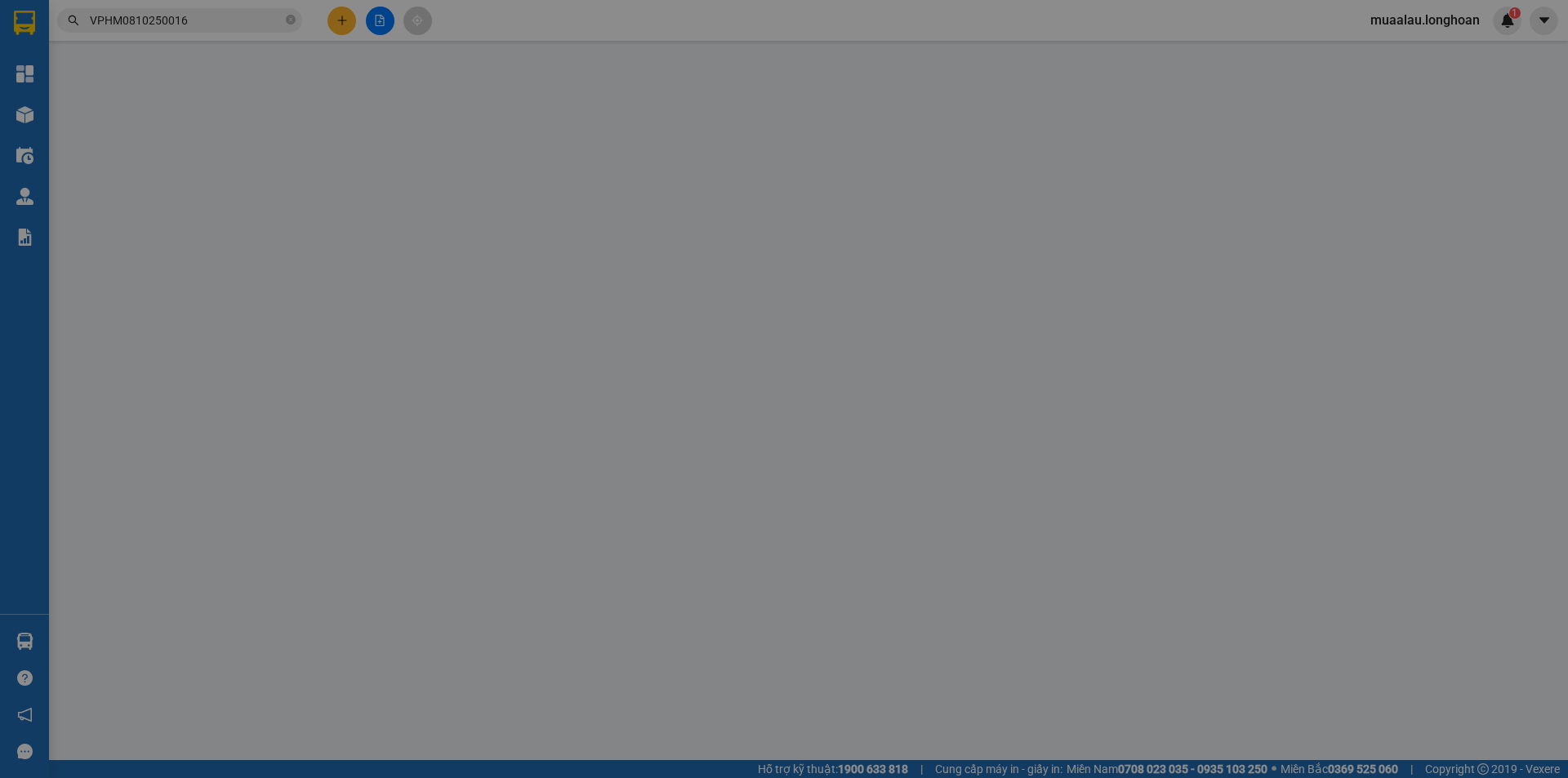
type input "0911495034"
type input "A Toàn"
type input "0985172369"
type input "quang"
checkbox input "true"
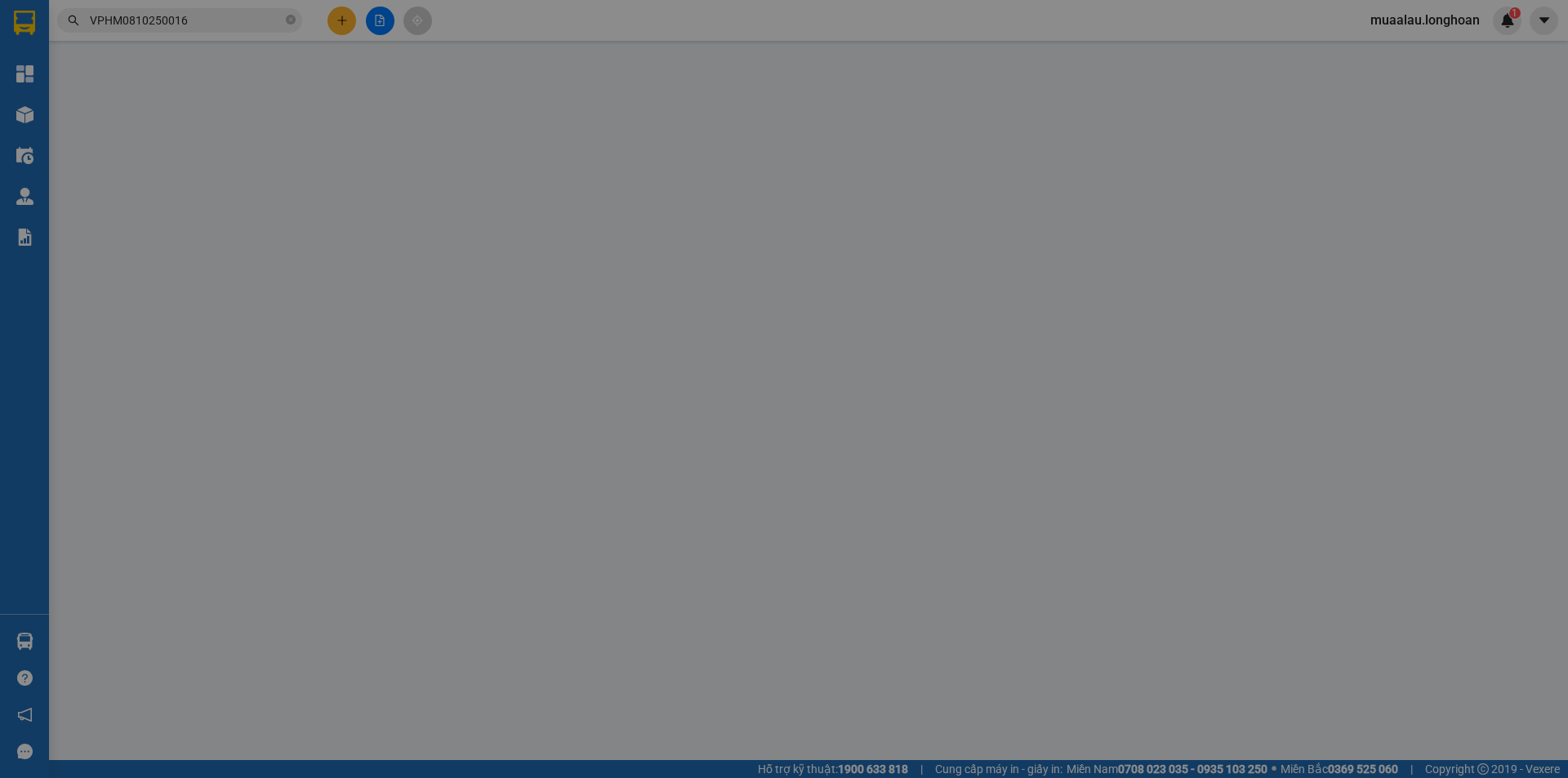
type input "đường [PERSON_NAME] - Khu 6 - [GEOGRAPHIC_DATA] - [GEOGRAPHIC_DATA] ,[GEOGRAPHI…"
type input "nhận nguyên kiện,giao nguyên kiện,bể vỡ k đền"
checkbox input "true"
type input "6.870.000"
type input "25.000"
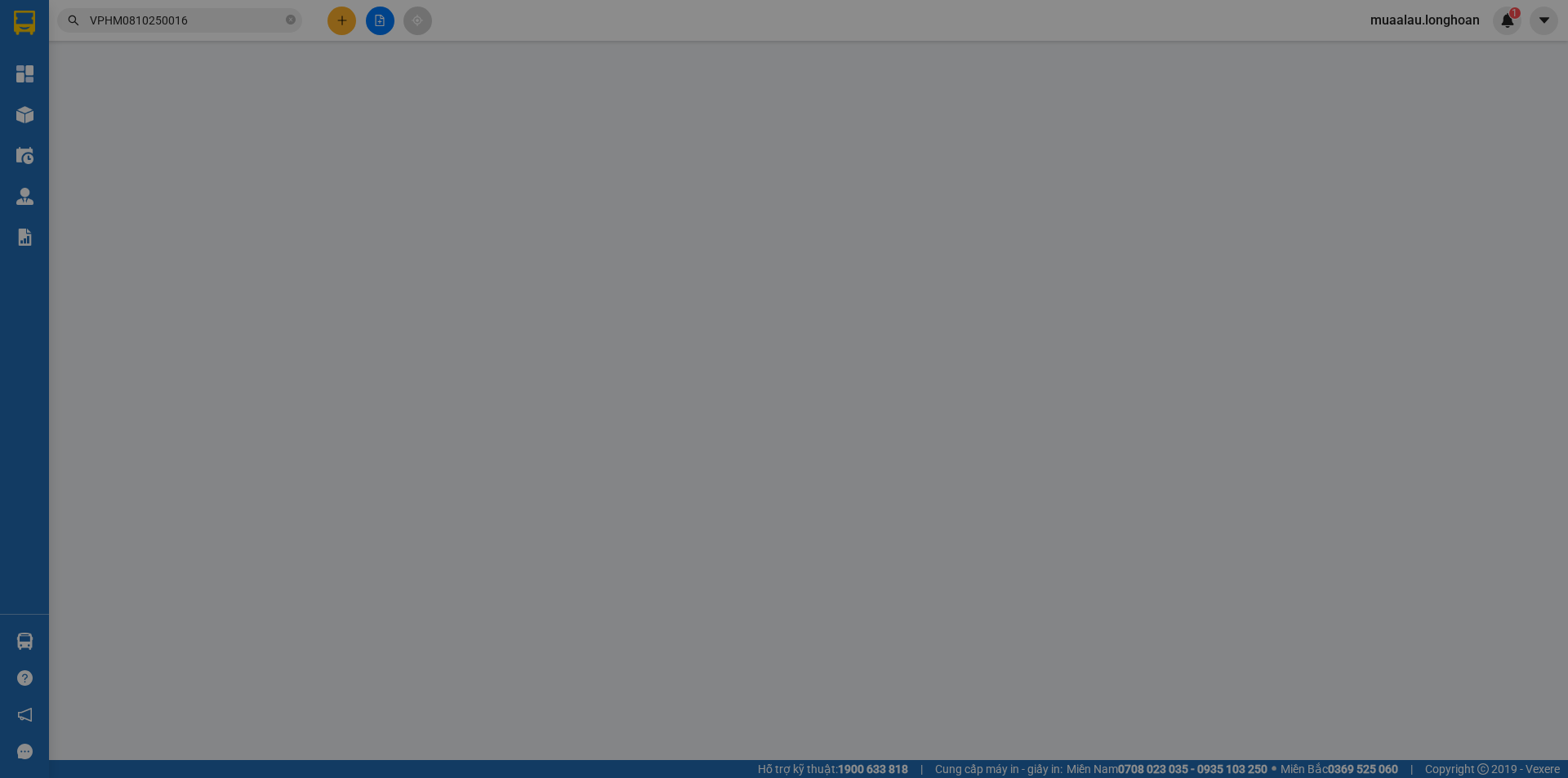
type input "130.000"
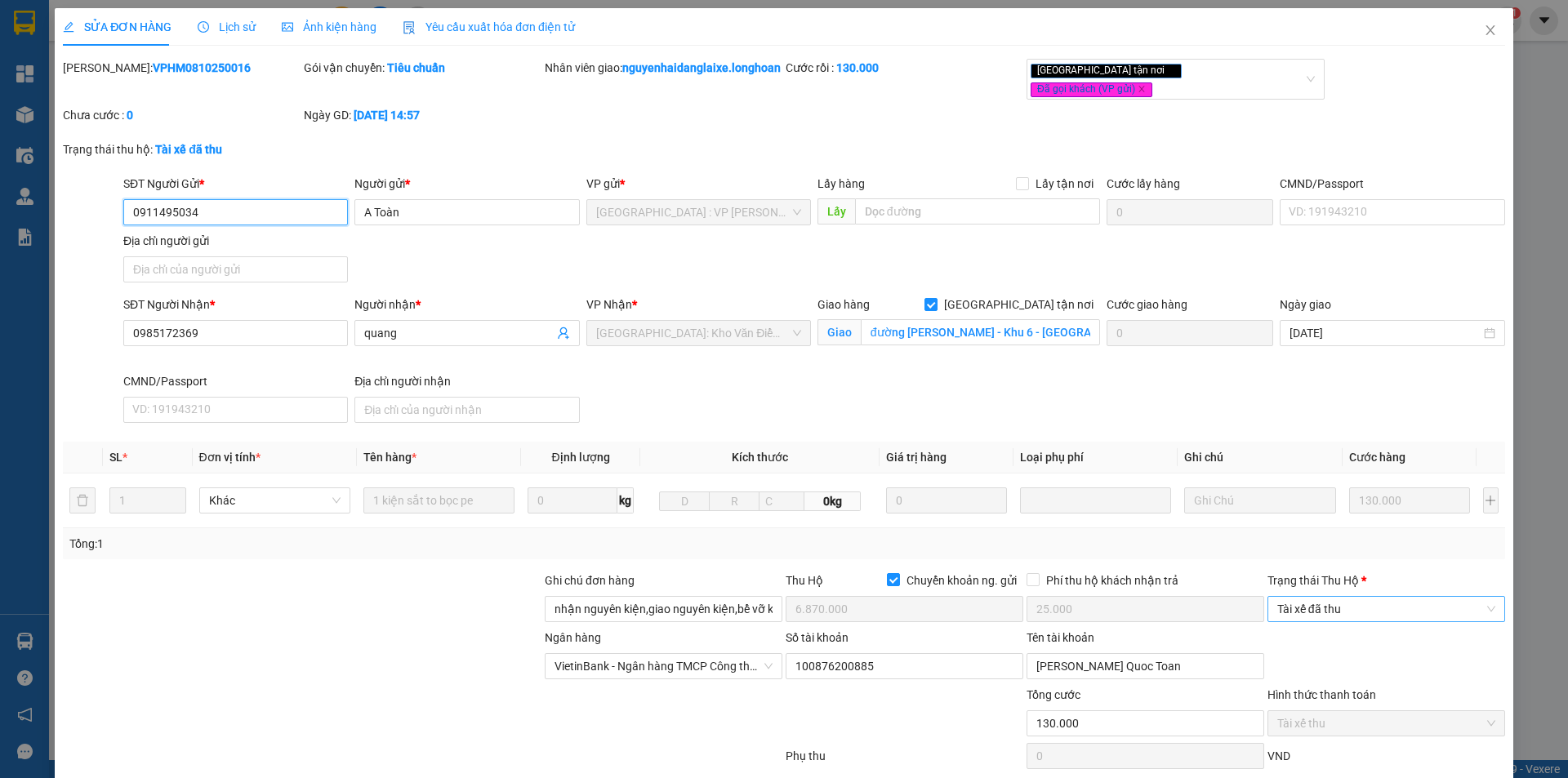
click at [1358, 612] on span "Tài xế đã thu" at bounding box center [1386, 609] width 218 height 24
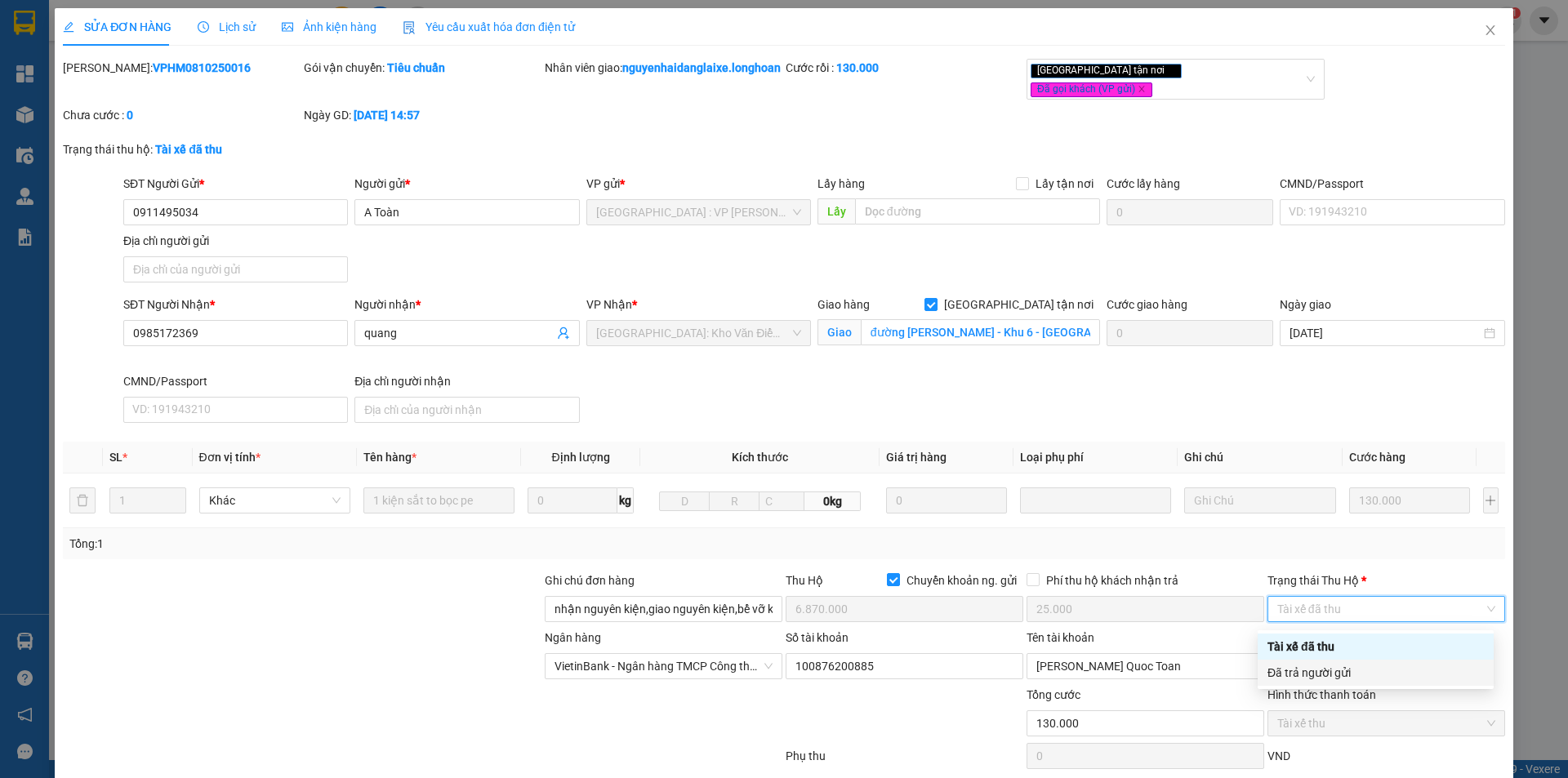
click at [1330, 680] on div "Đã trả người gửi" at bounding box center [1376, 673] width 216 height 18
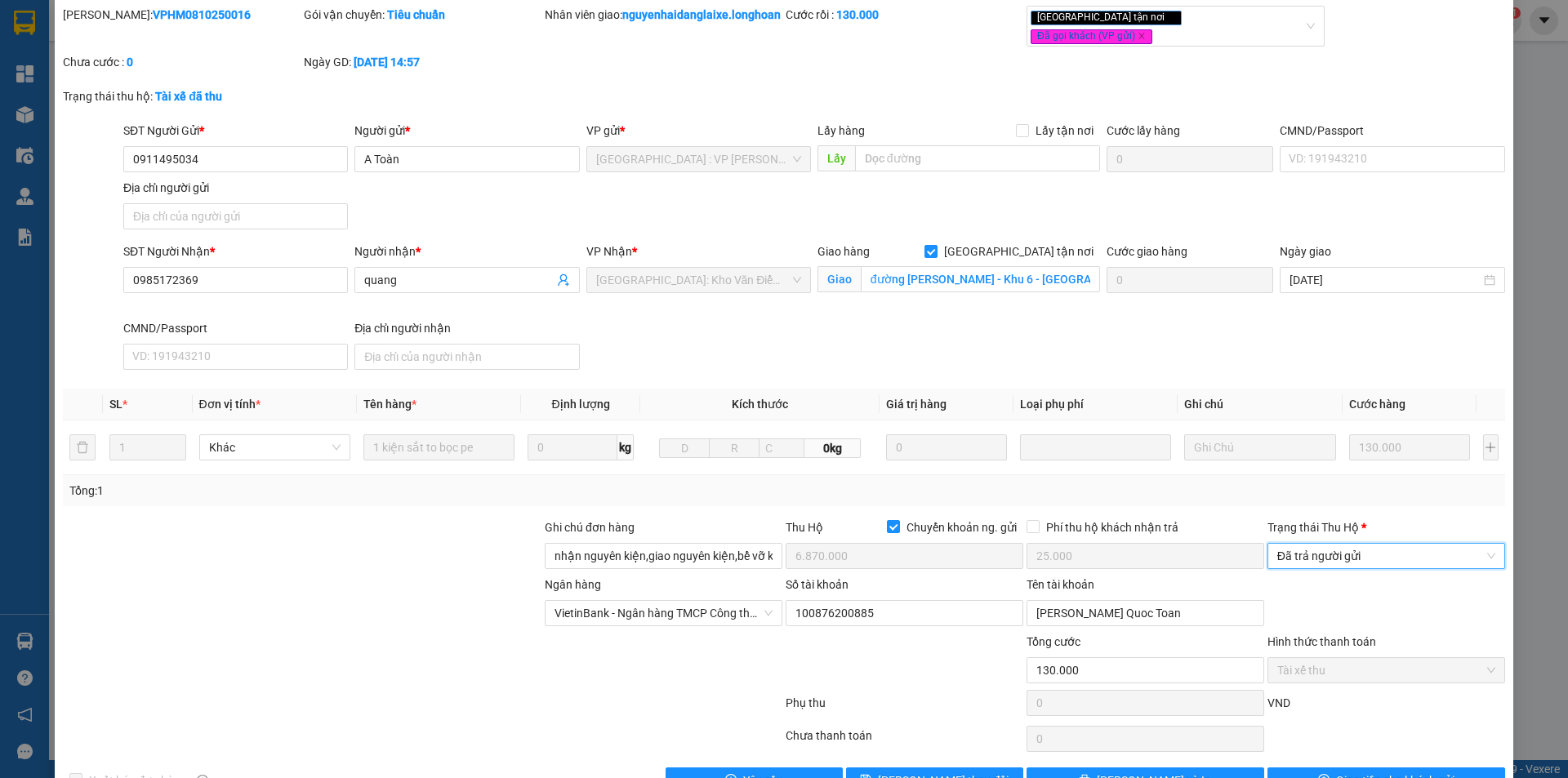
scroll to position [105, 0]
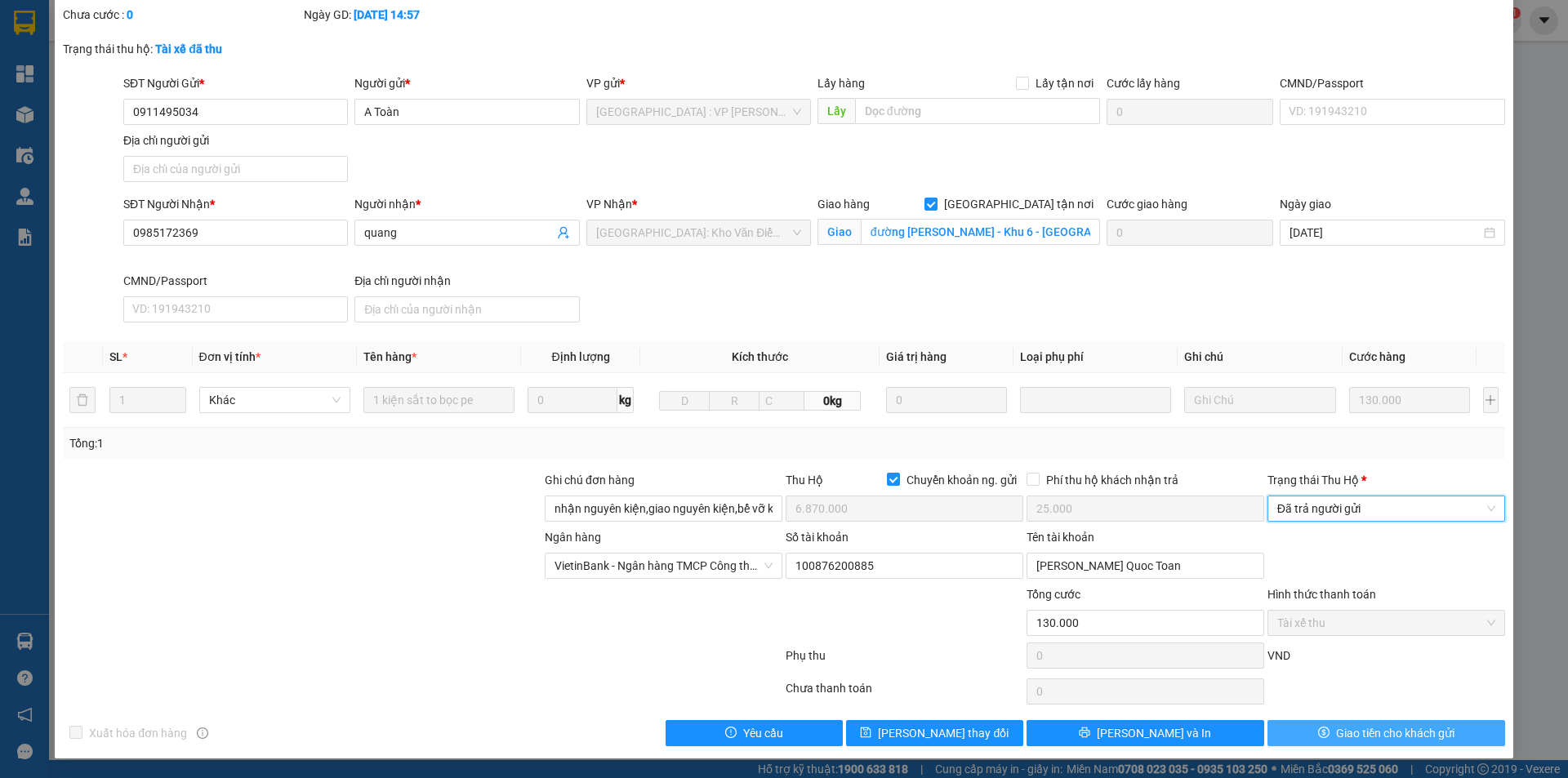
click at [1319, 732] on icon "dollar" at bounding box center [1324, 732] width 12 height 12
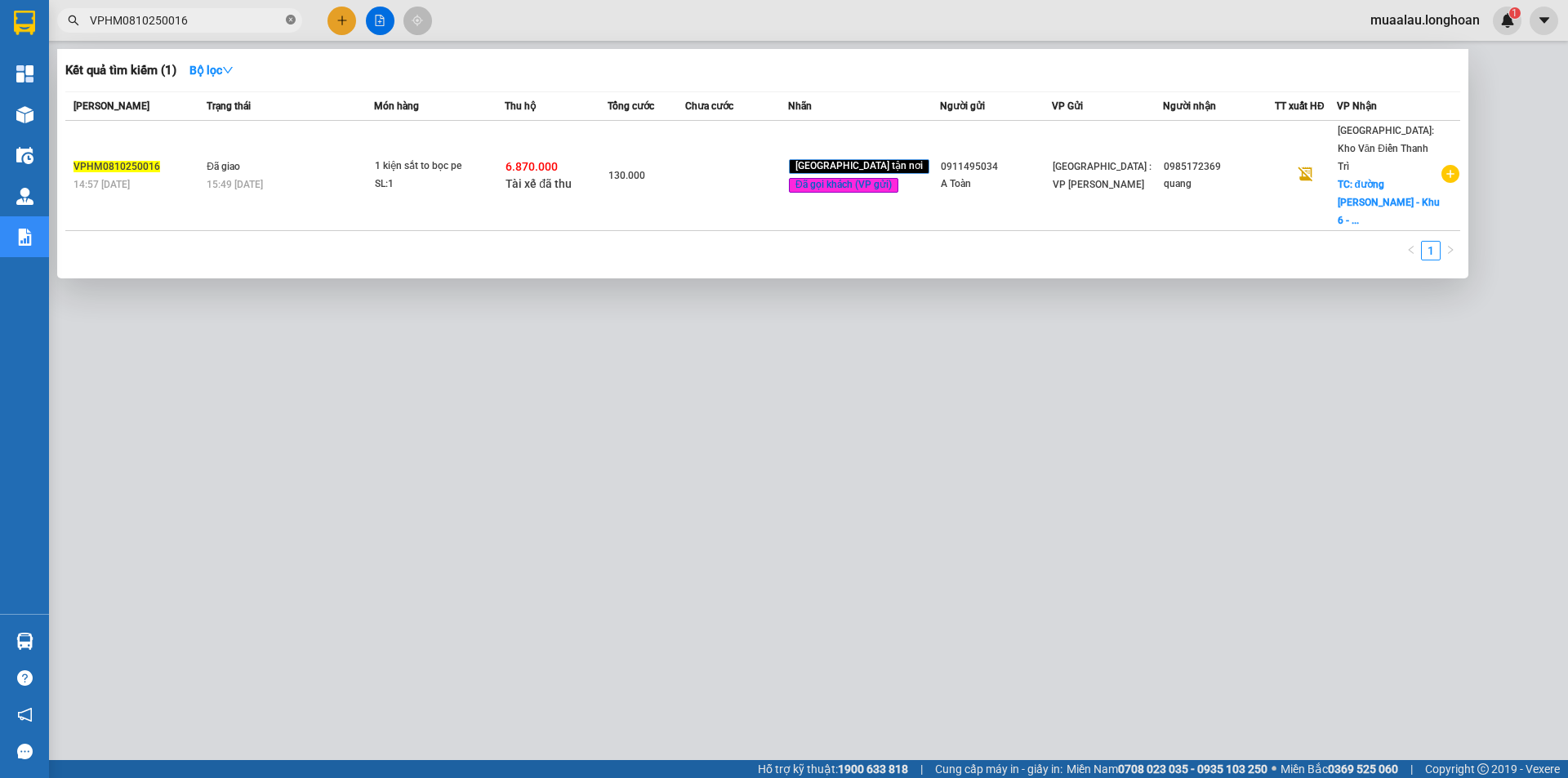
click at [293, 20] on icon "close-circle" at bounding box center [290, 19] width 10 height 10
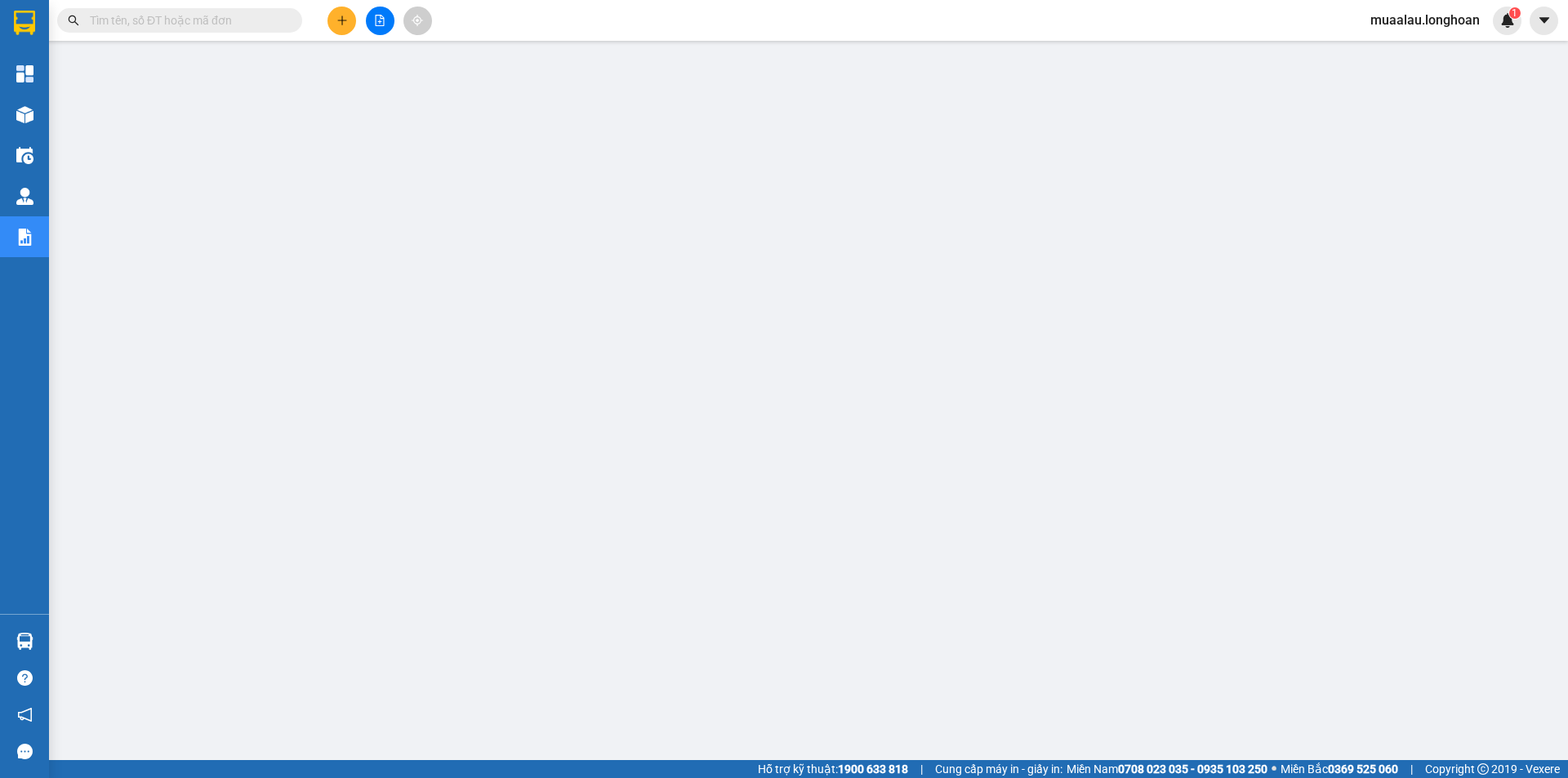
paste input "QU120610250013"
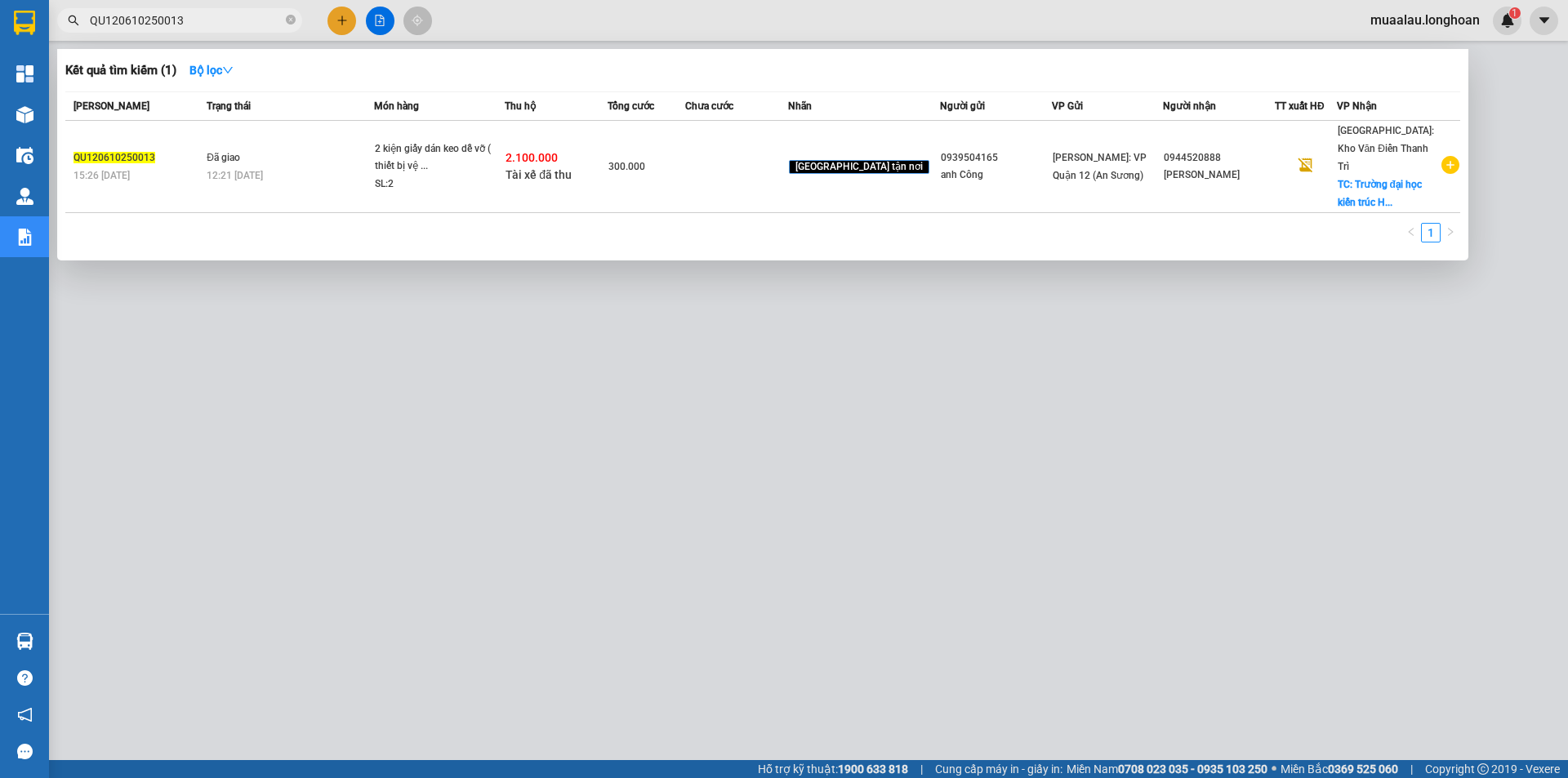
type input "QU120610250013"
click at [685, 178] on td "300.000" at bounding box center [647, 167] width 77 height 92
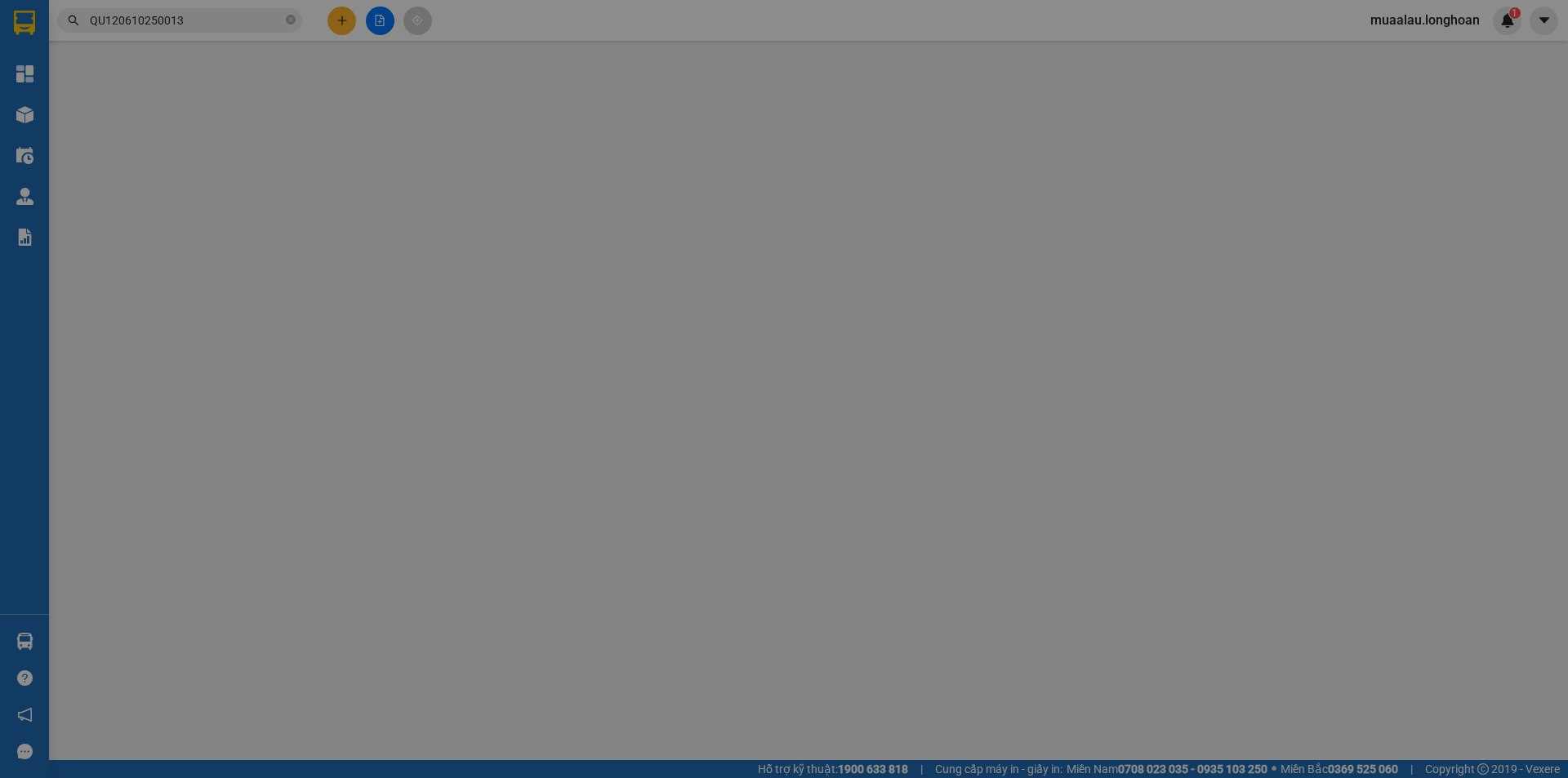
type input "0939504165"
type input "anh Công"
type input "0944520888"
type input "[PERSON_NAME]"
checkbox input "true"
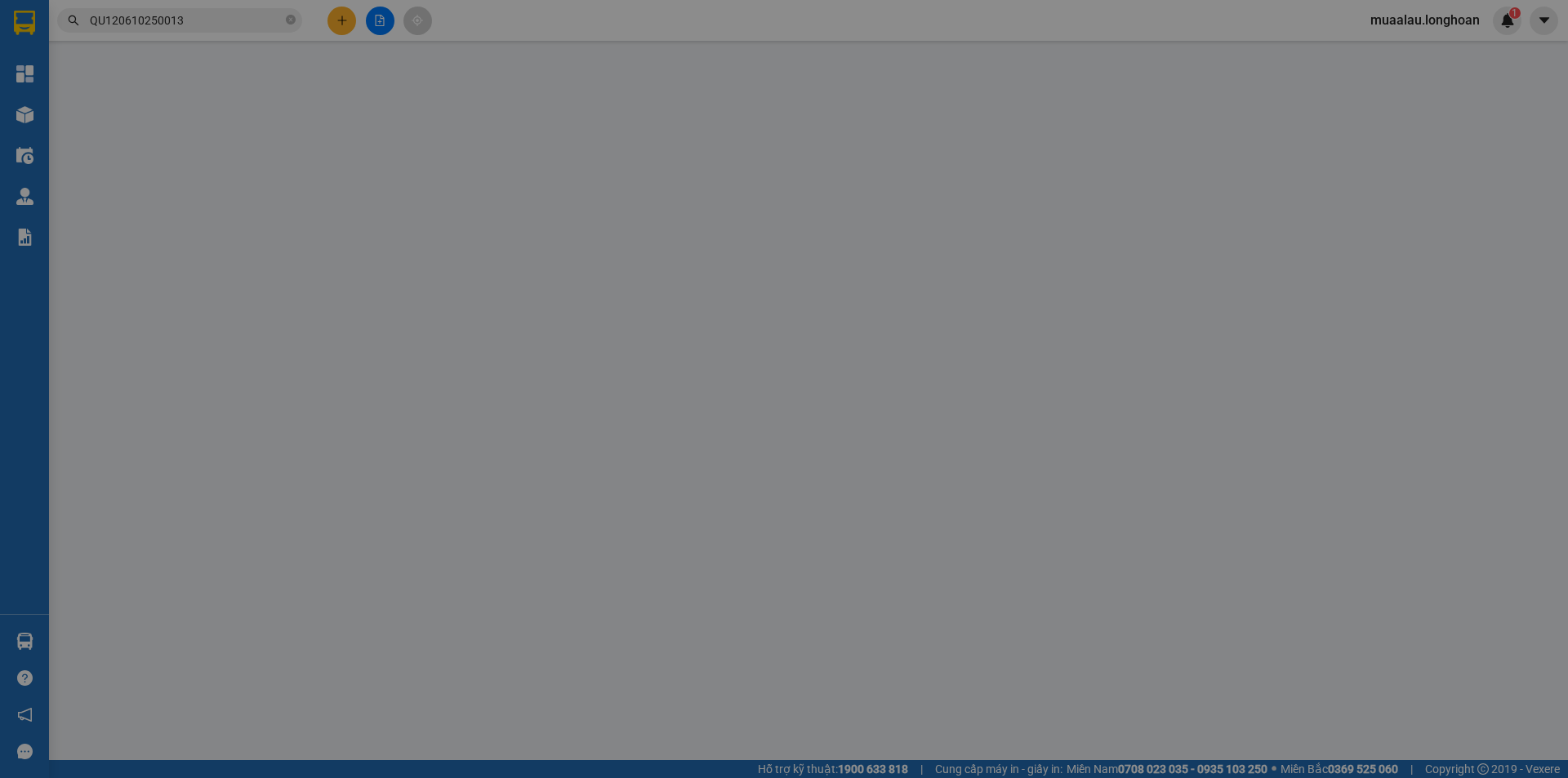
type input "[GEOGRAPHIC_DATA], [GEOGRAPHIC_DATA], [GEOGRAPHIC_DATA], [GEOGRAPHIC_DATA]"
type input "nhận theo kiện - hư hỏng không chịu trách nhiệm"
checkbox input "true"
type input "2.100.000"
type input "20.000"
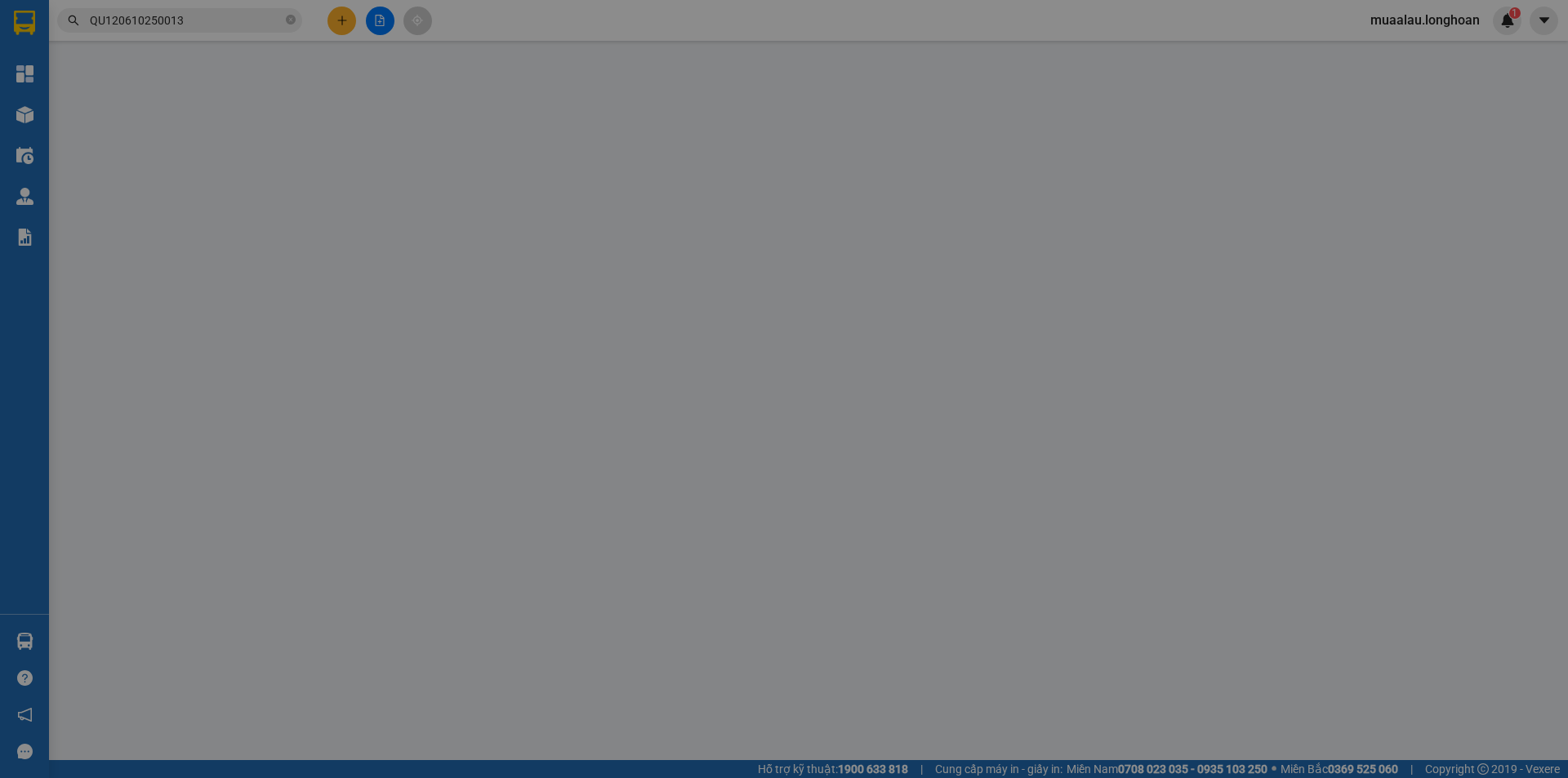
type input "300.000"
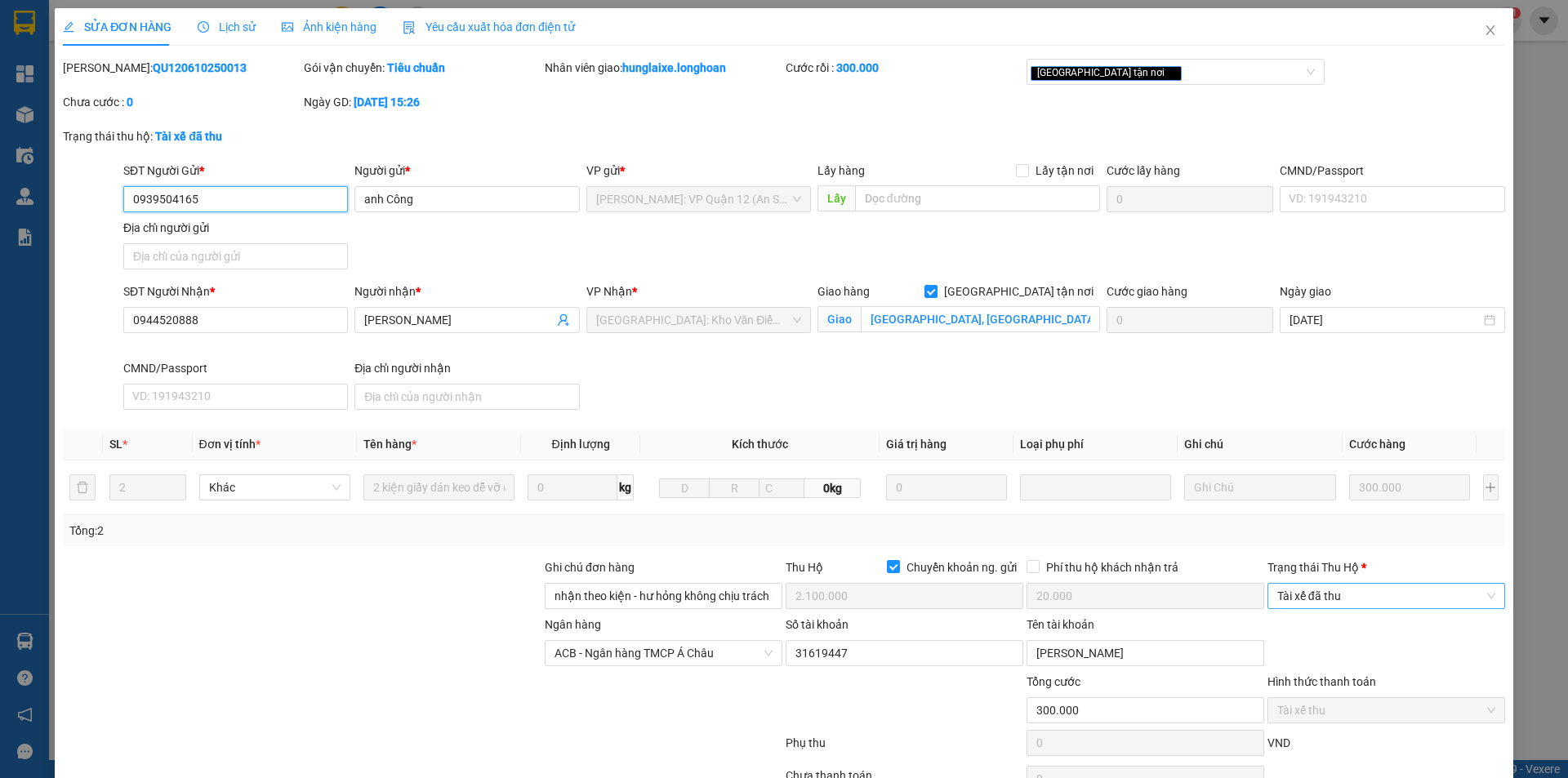
click at [1333, 592] on span "Tài xế đã thu" at bounding box center [1386, 595] width 218 height 24
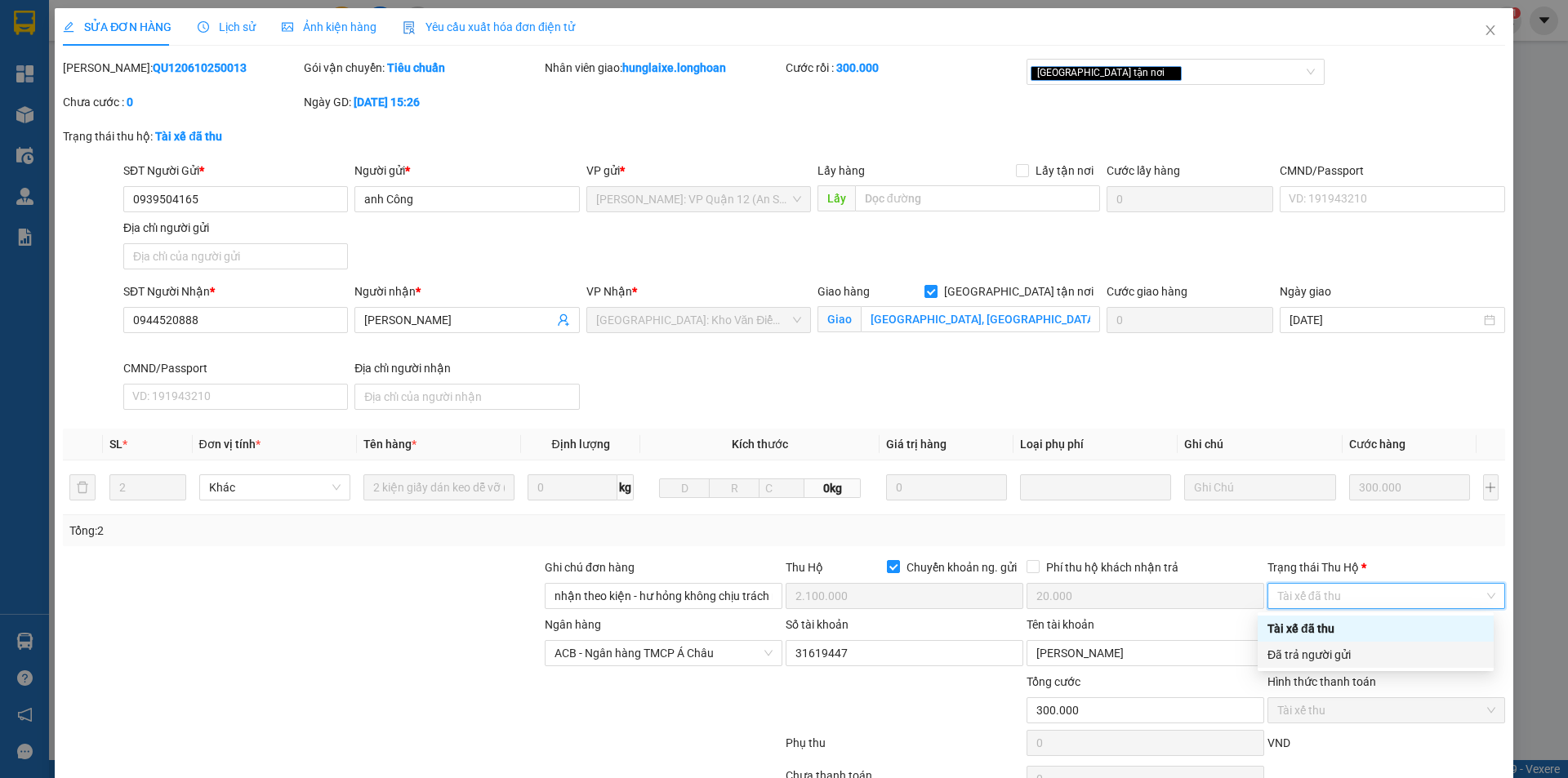
click at [1338, 654] on div "Đã trả người gửi" at bounding box center [1376, 655] width 216 height 18
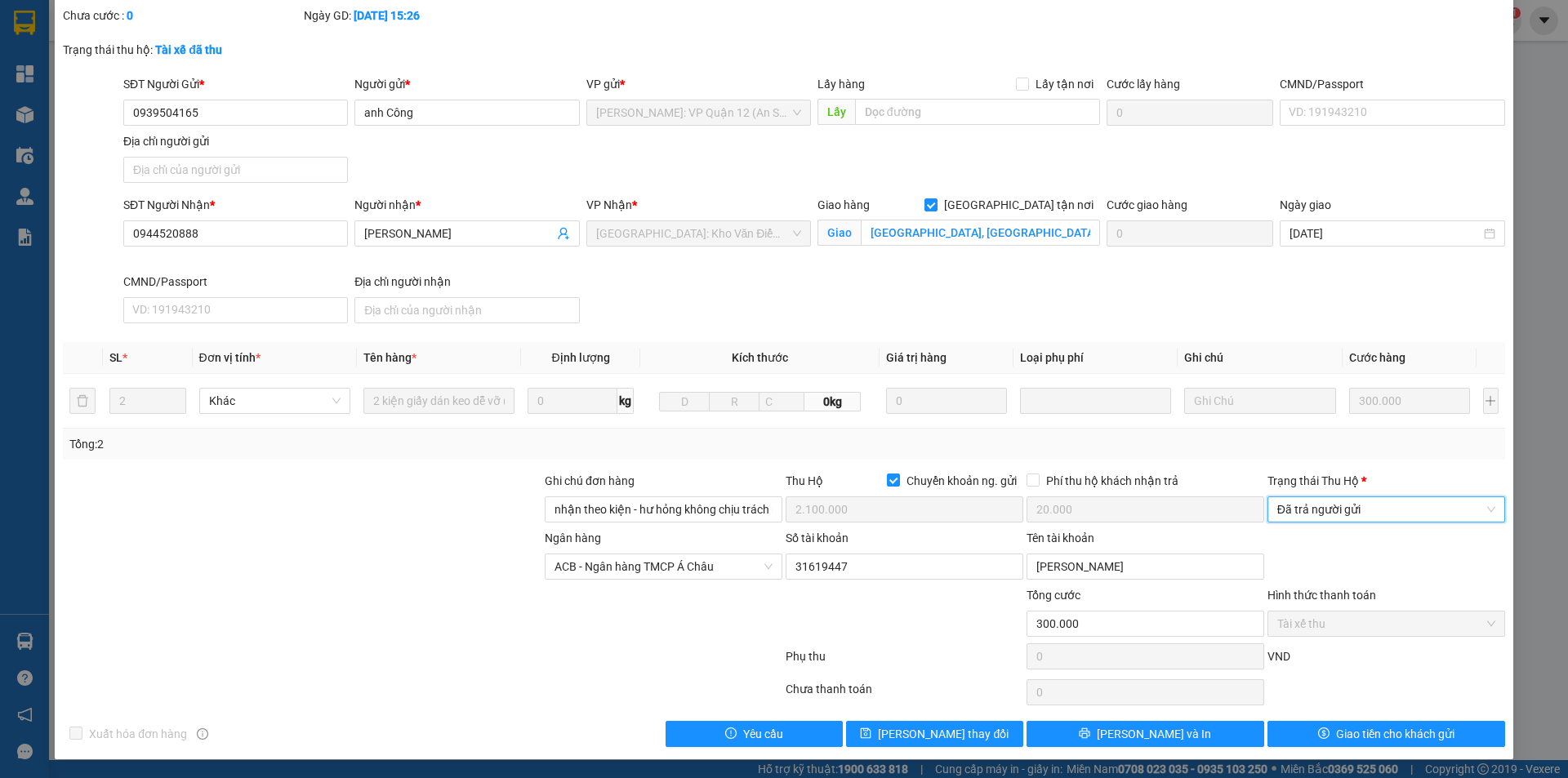
scroll to position [87, 0]
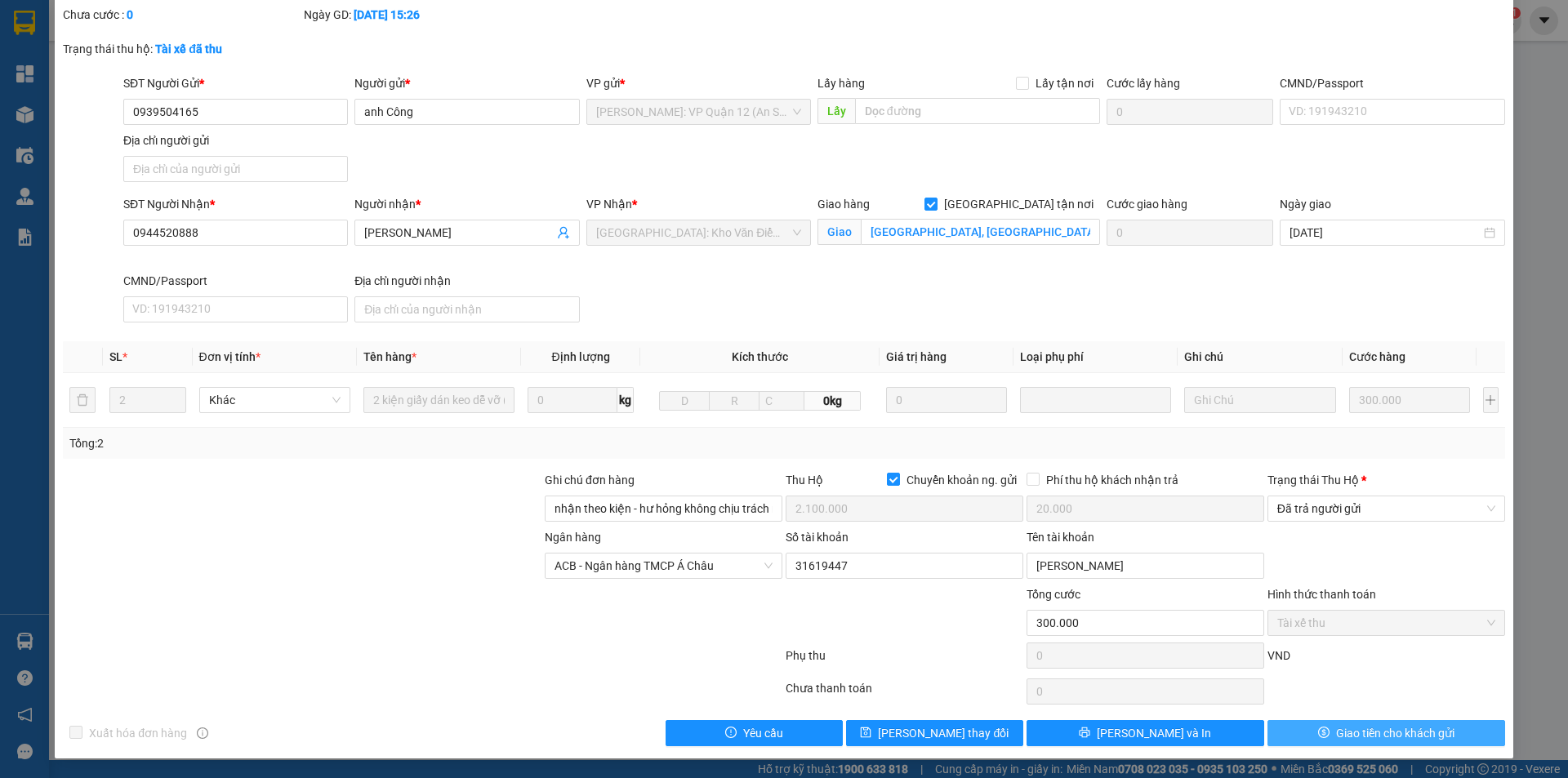
click at [1319, 746] on button "Giao tiền cho khách gửi" at bounding box center [1387, 733] width 238 height 26
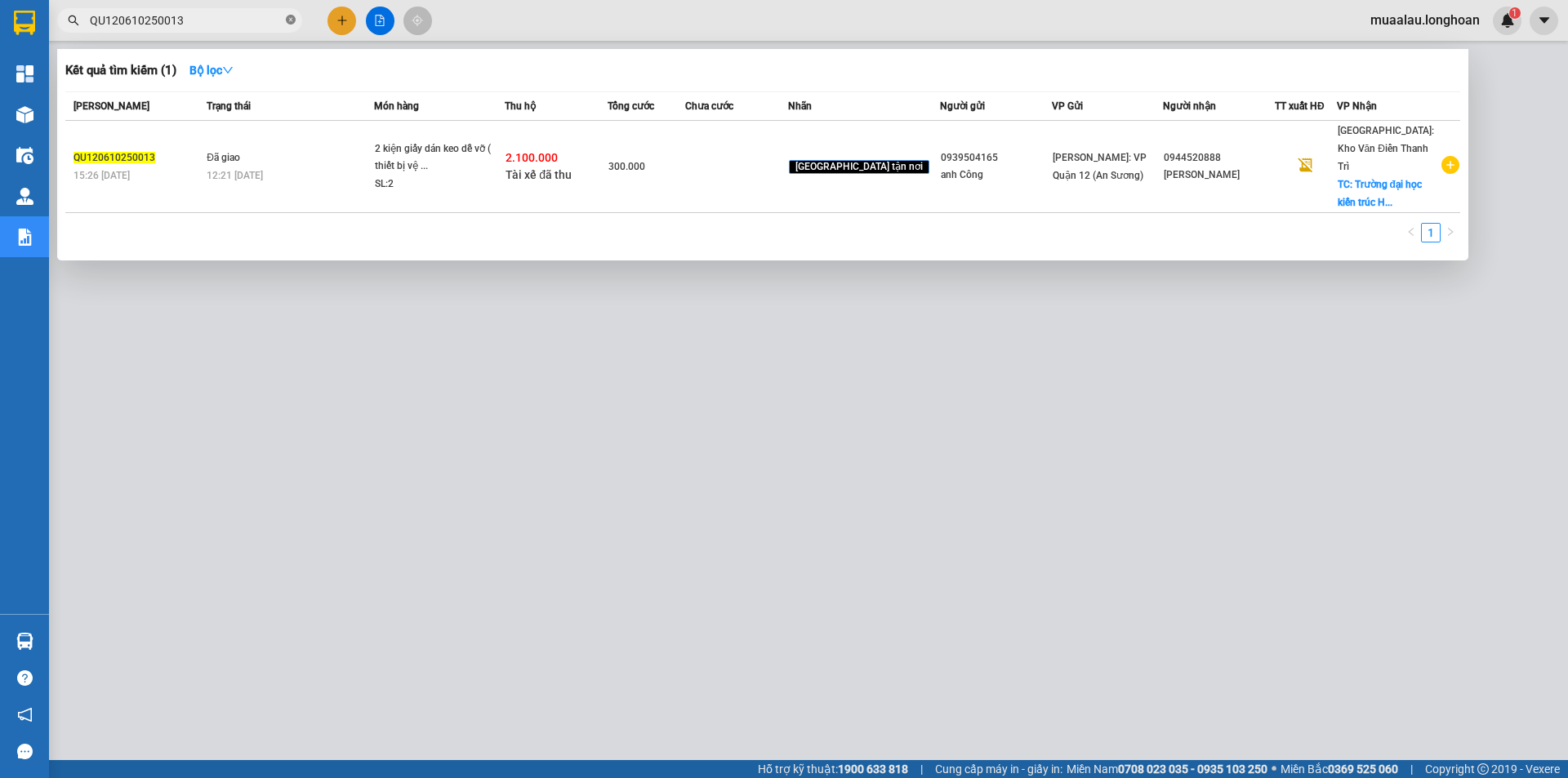
click at [290, 20] on icon "close-circle" at bounding box center [290, 19] width 10 height 10
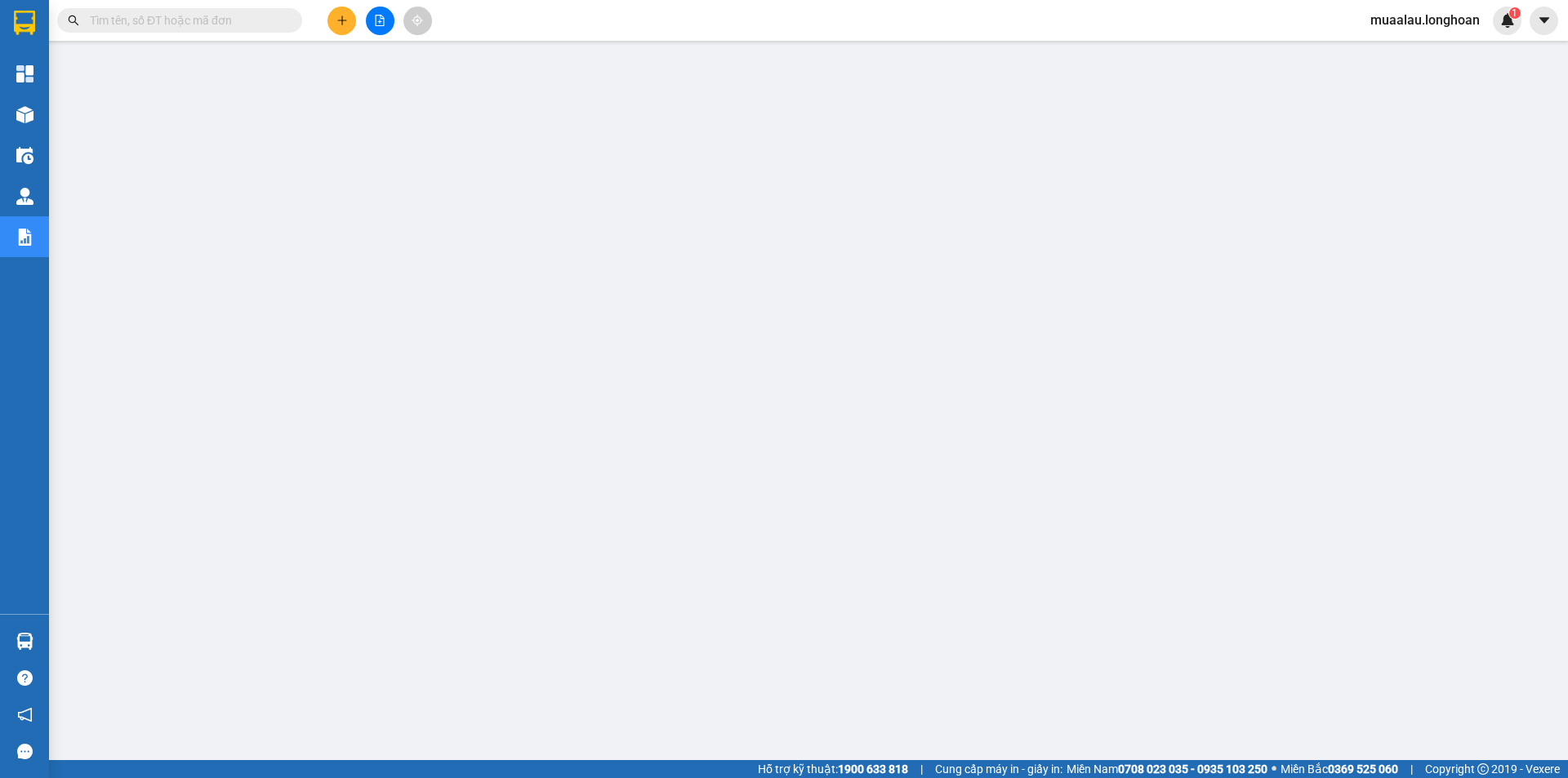
paste input "HNHD0810250008"
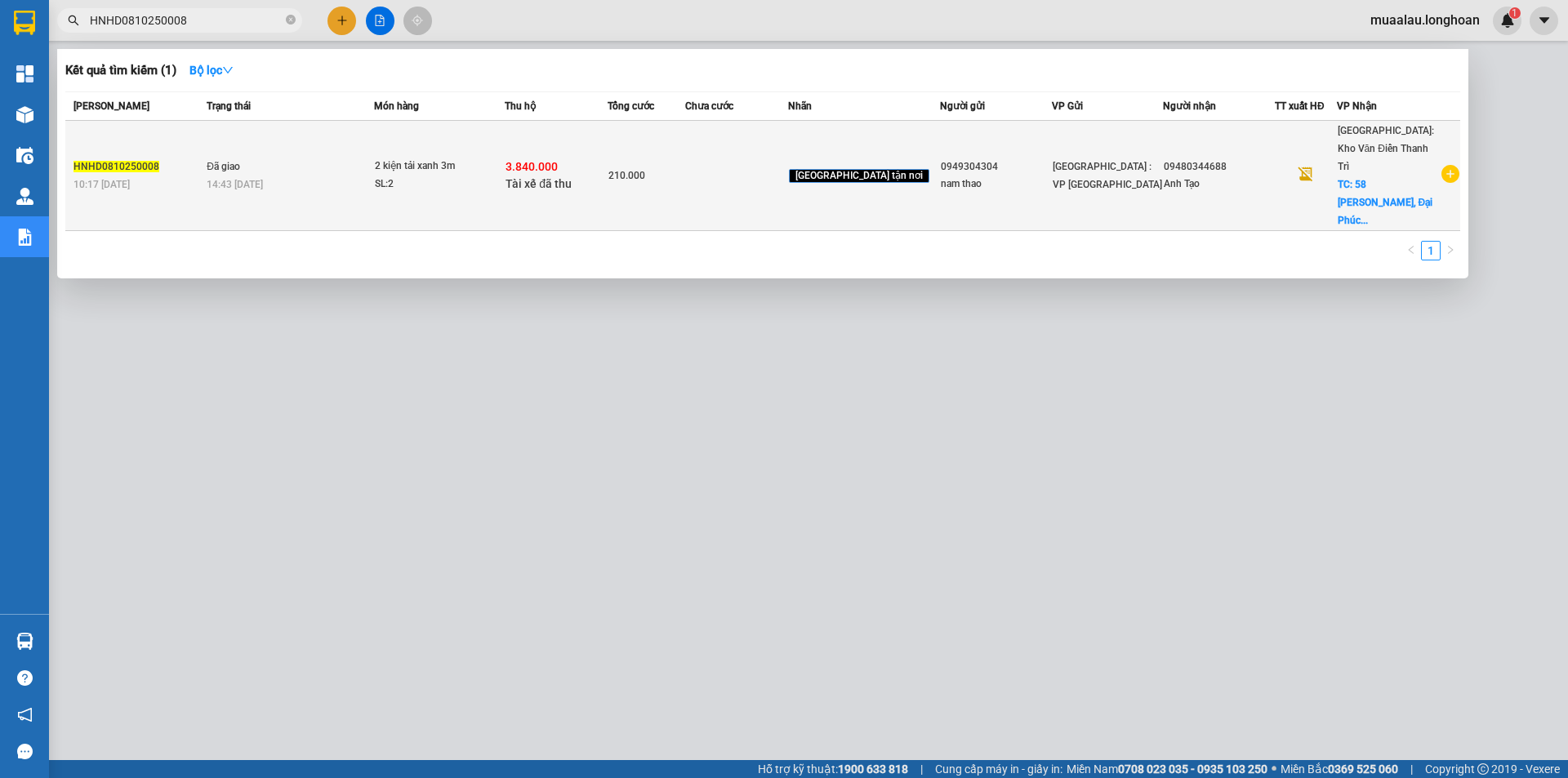
type input "HNHD0810250008"
click at [685, 173] on td "210.000" at bounding box center [647, 176] width 77 height 110
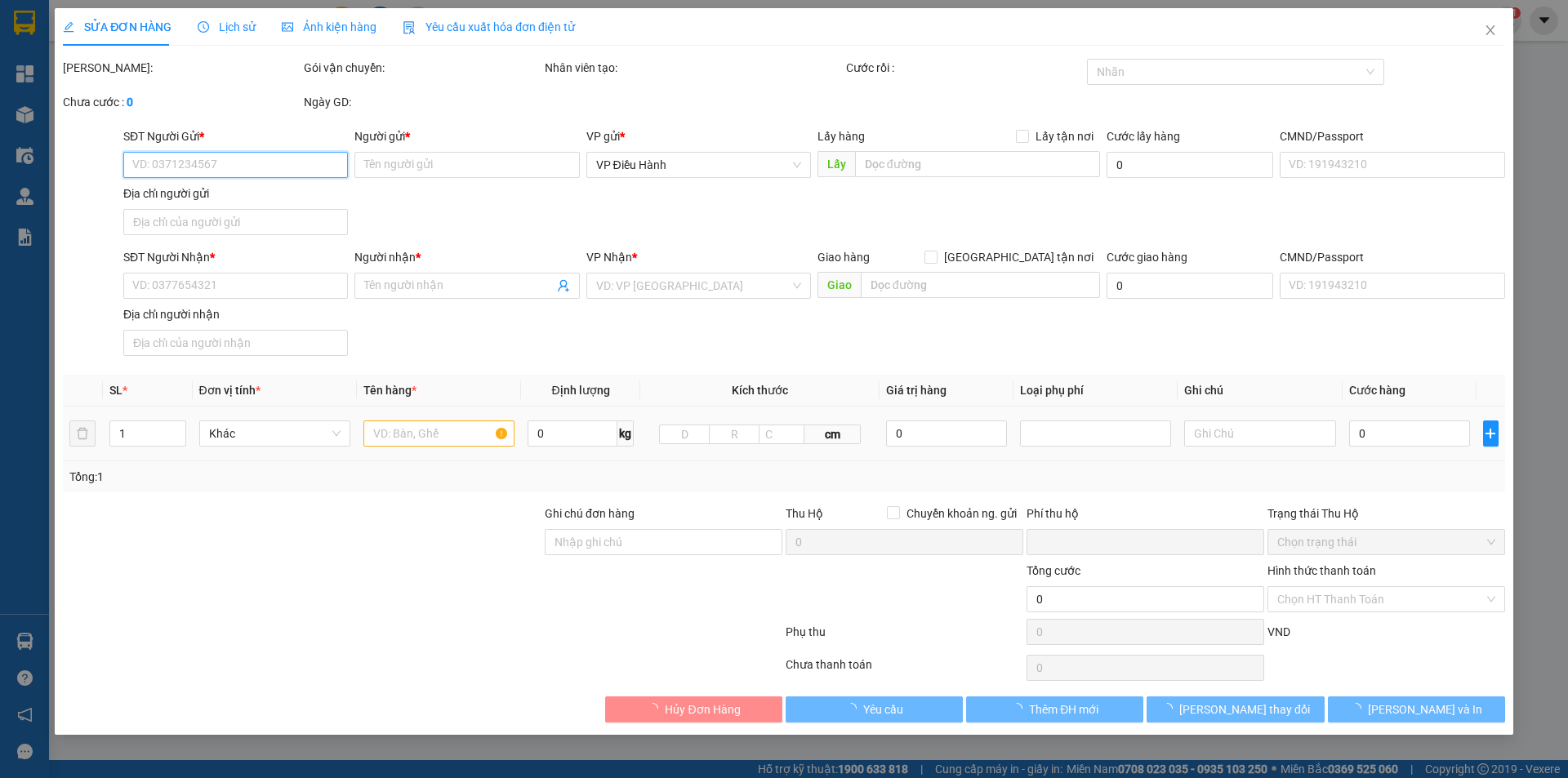
type input "0949304304"
type input "nam thao"
type input "09480344688"
type input "Anh Tạo"
checkbox input "true"
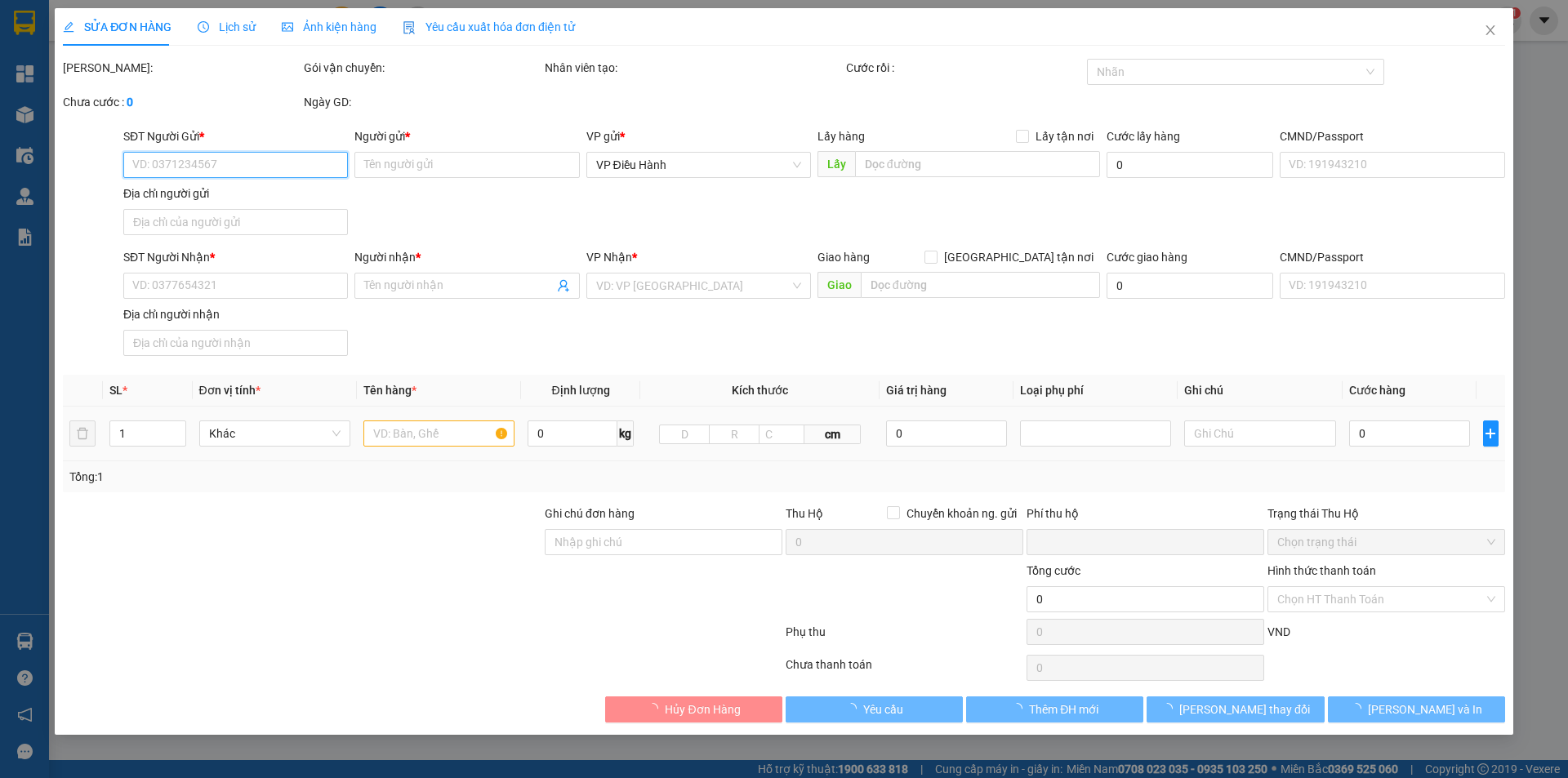
type input "58 [PERSON_NAME], [GEOGRAPHIC_DATA], [GEOGRAPHIC_DATA]"
checkbox input "true"
type input "3.840.000"
type input "20.000"
type input "210.000"
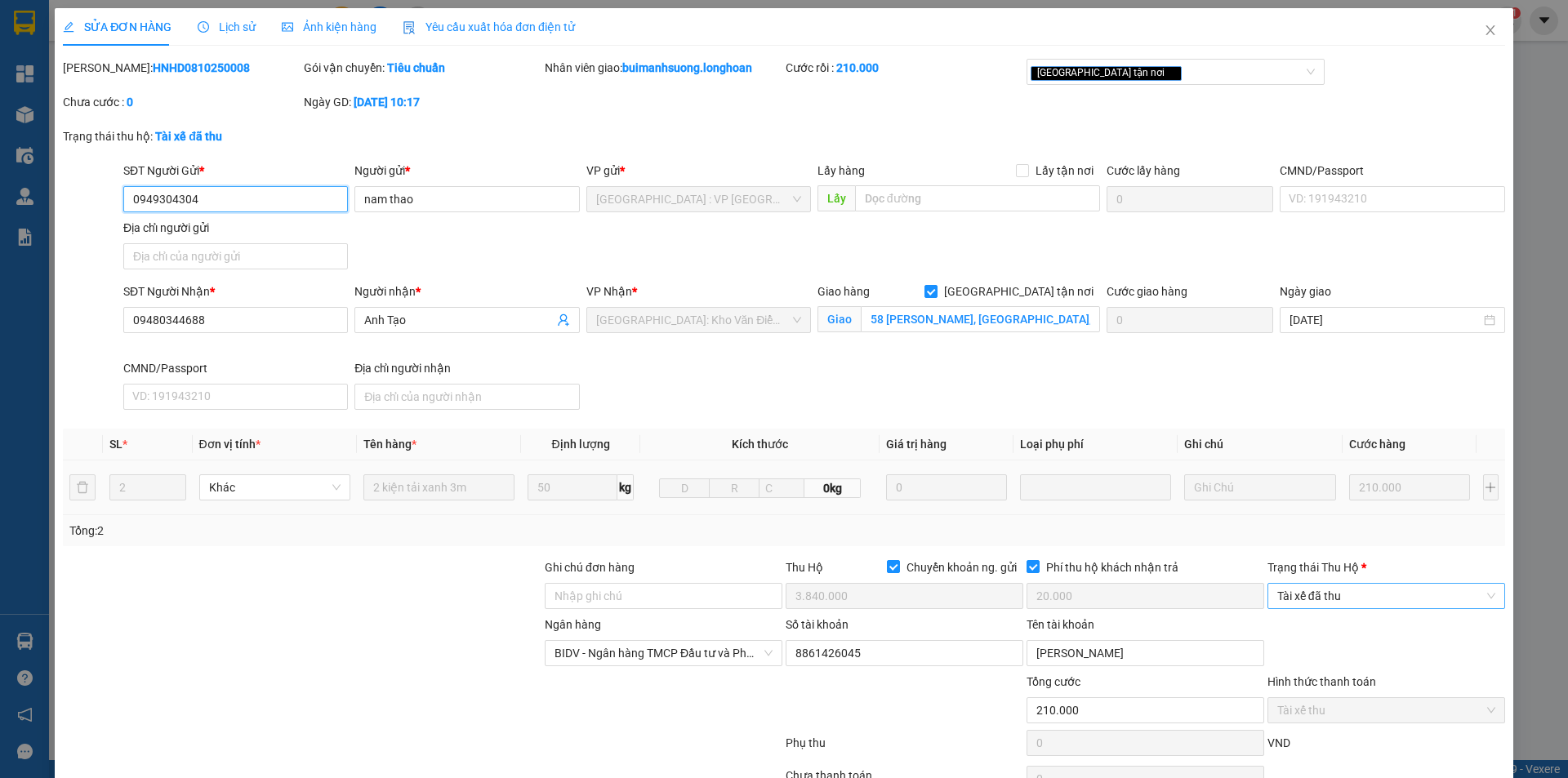
drag, startPoint x: 1352, startPoint y: 593, endPoint x: 1354, endPoint y: 606, distance: 13.2
click at [1351, 593] on span "Tài xế đã thu" at bounding box center [1386, 595] width 218 height 24
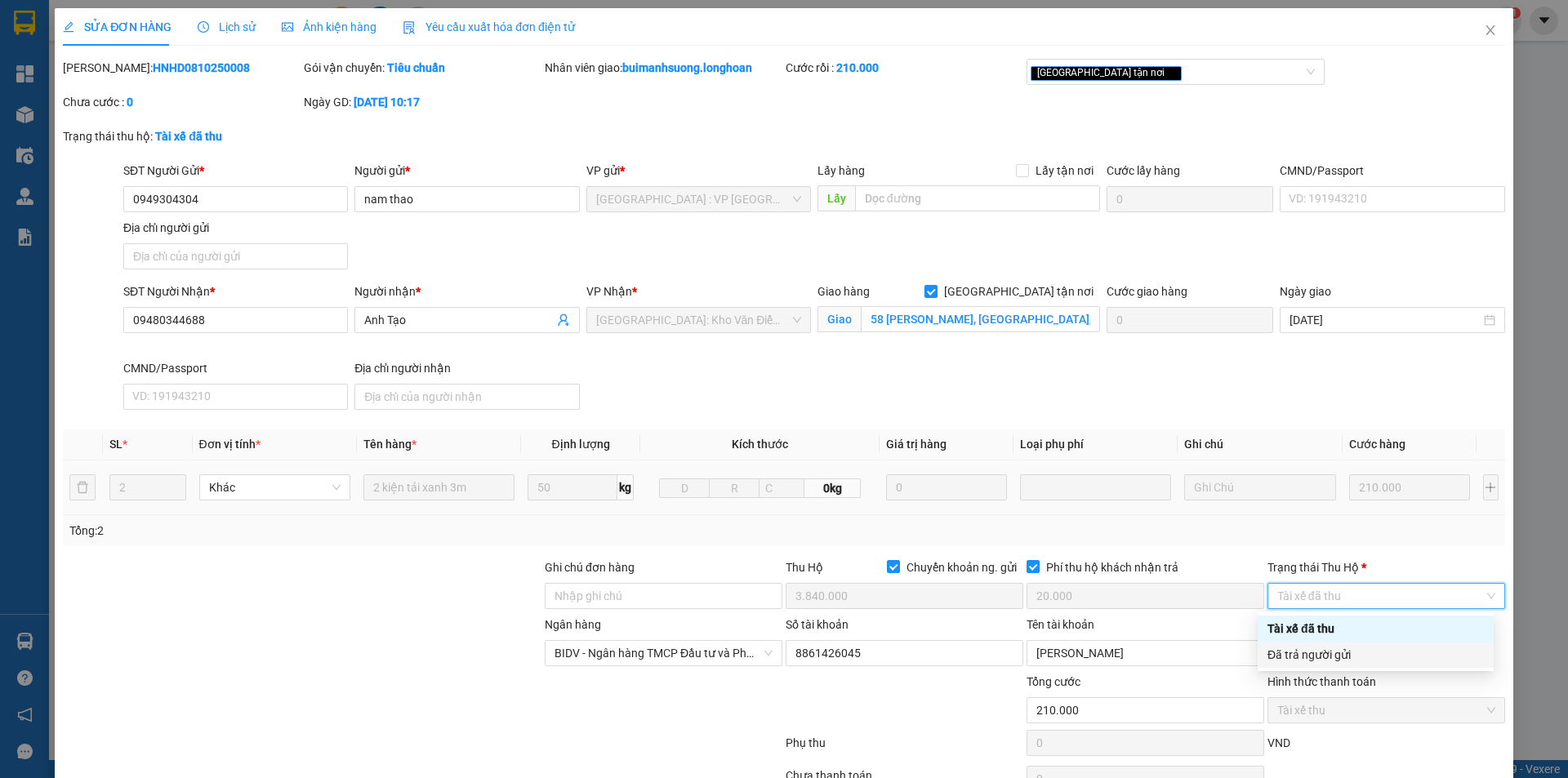
click at [1358, 655] on div "Đã trả người gửi" at bounding box center [1376, 655] width 216 height 18
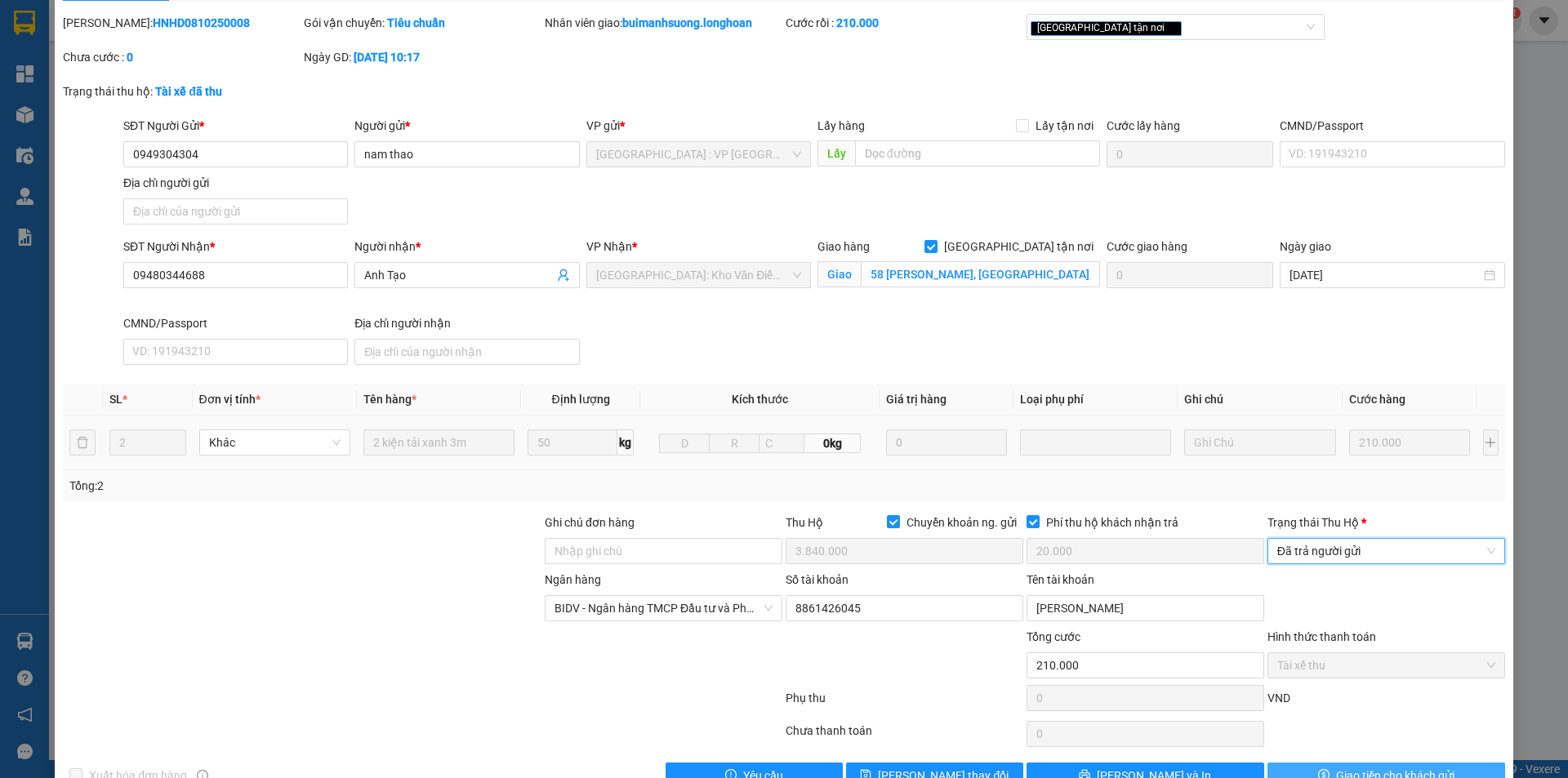
scroll to position [87, 0]
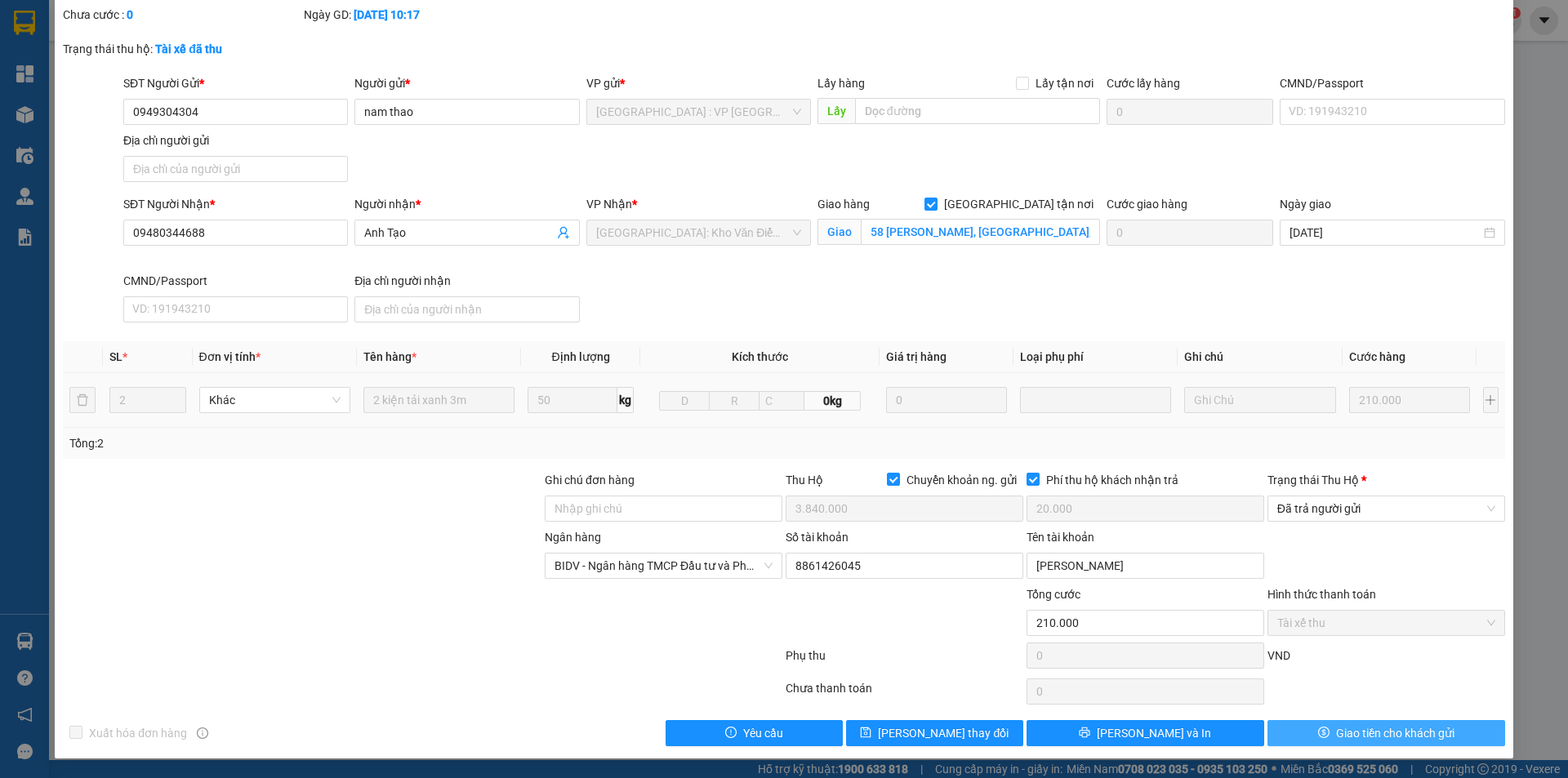
click at [1347, 732] on span "Giao tiền cho khách gửi" at bounding box center [1396, 733] width 119 height 18
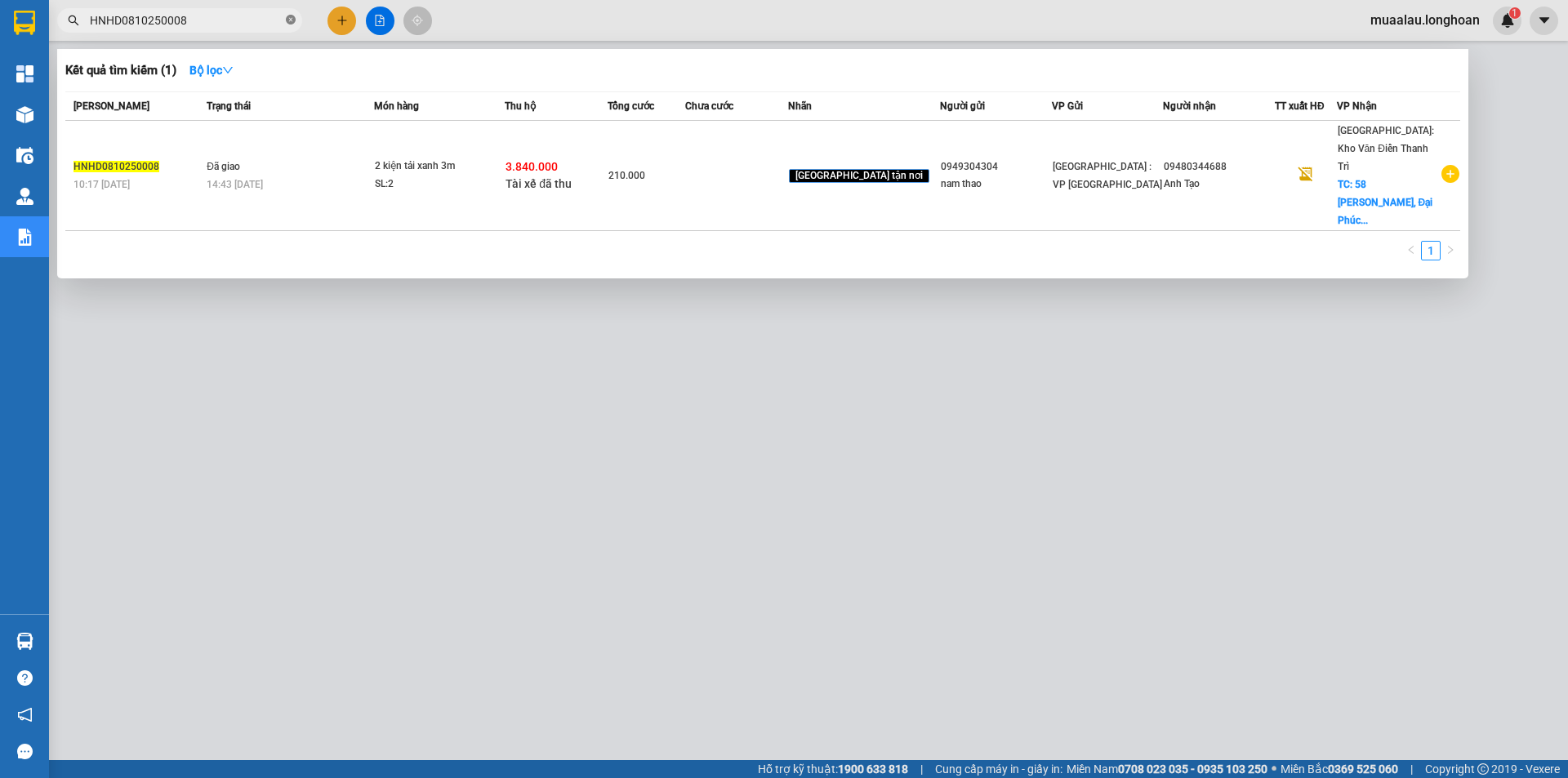
click at [286, 21] on icon "close-circle" at bounding box center [290, 19] width 10 height 10
paste input "VPLB0710250015"
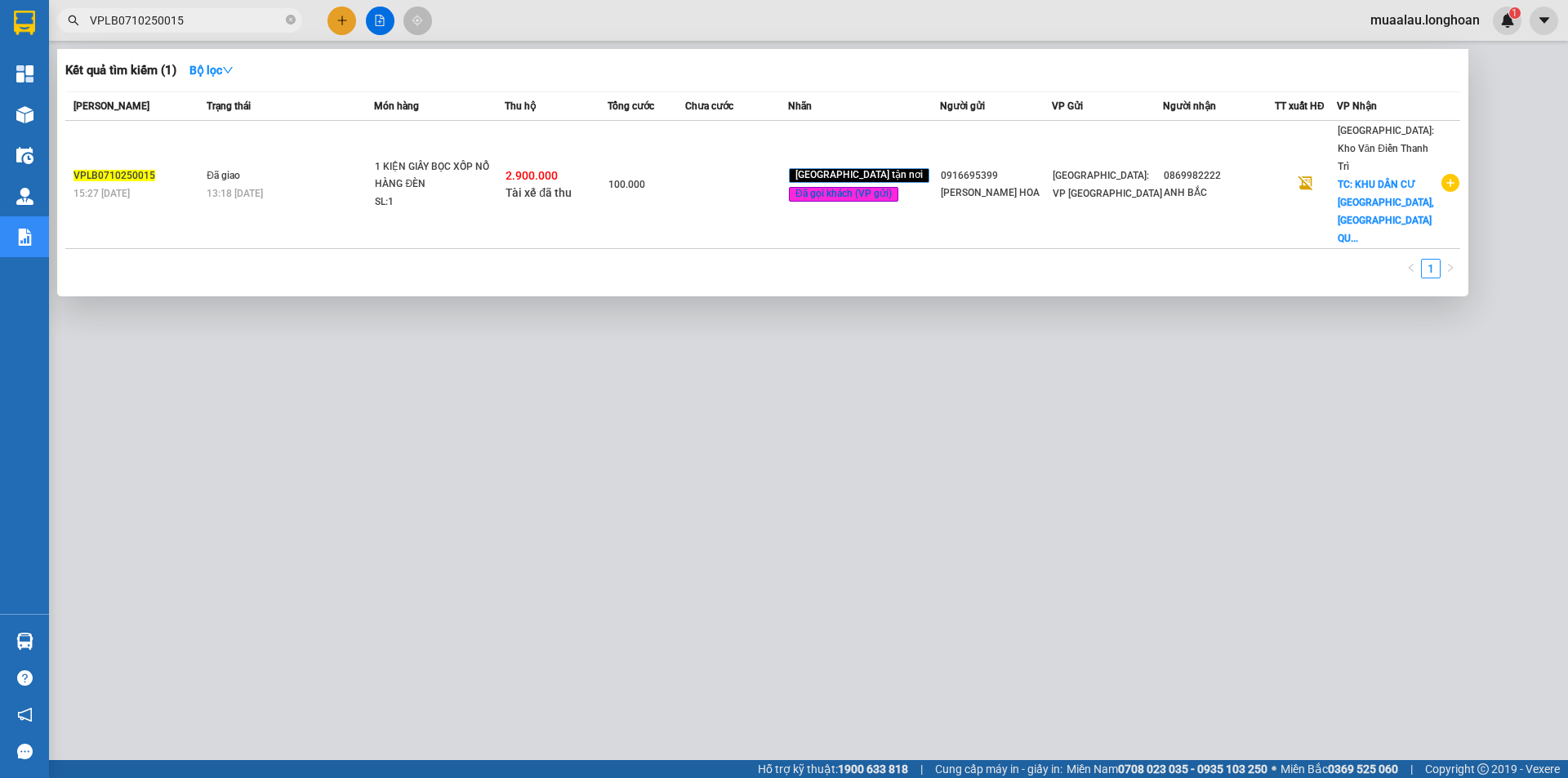
type input "VPLB0710250015"
click at [708, 175] on td at bounding box center [737, 185] width 103 height 128
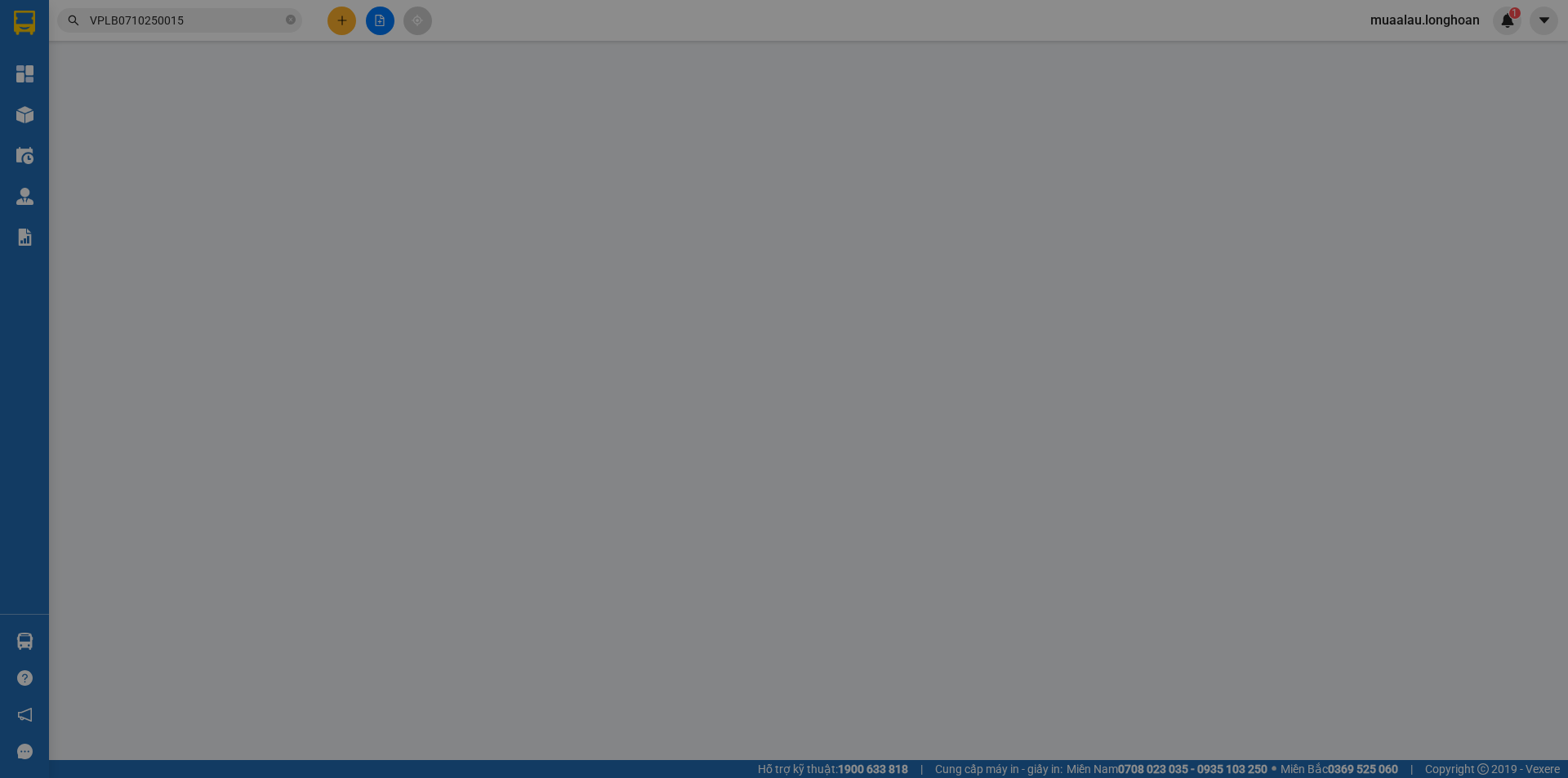
type input "0916695399"
type input "[PERSON_NAME] HOA"
type input "0869982222"
type input "ANH BẮC"
checkbox input "true"
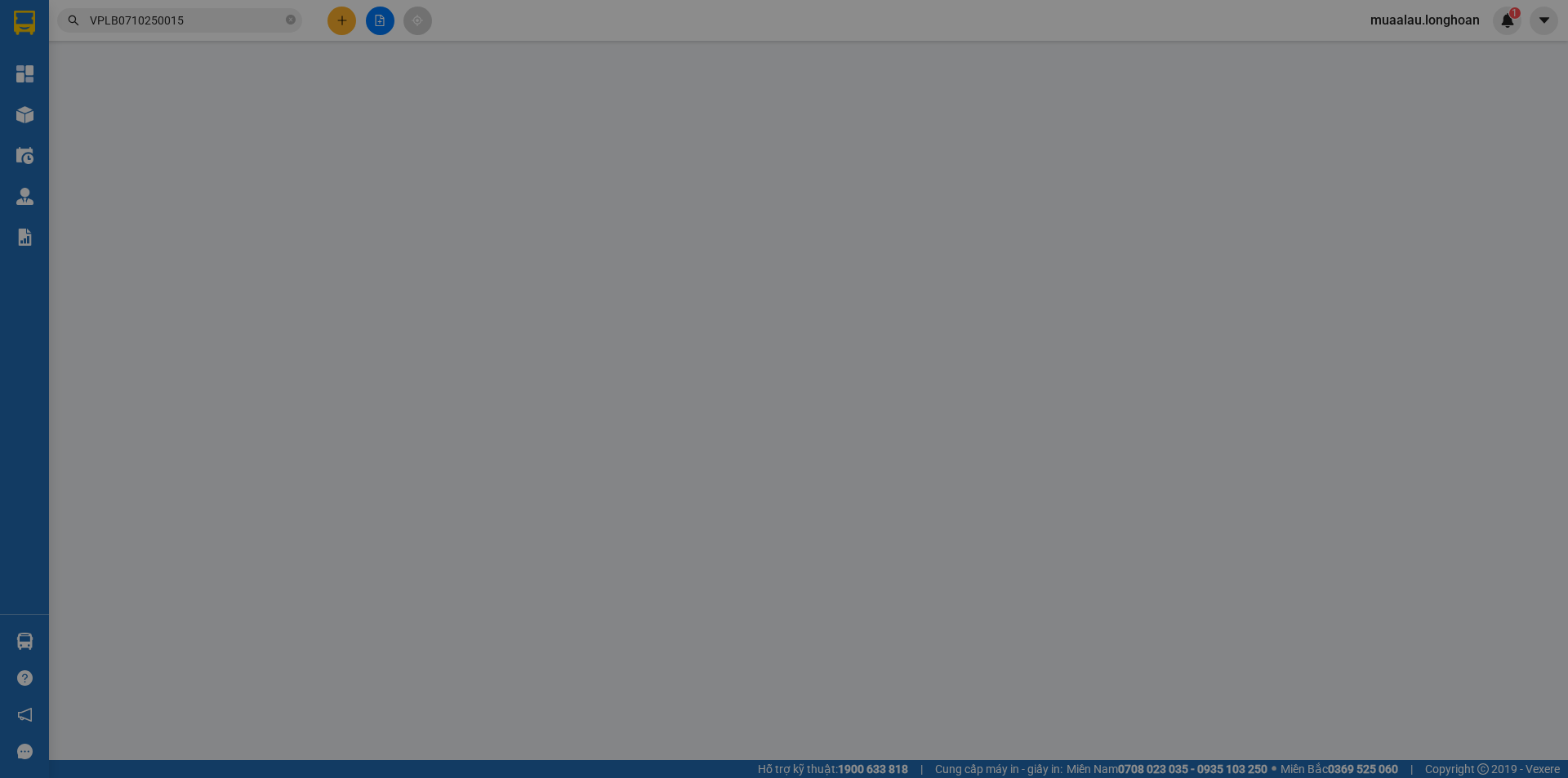
type input "KHU DÂN CƯ [GEOGRAPHIC_DATA], [GEOGRAPHIC_DATA], [GEOGRAPHIC_DATA], [GEOGRAPHIC…"
type input "HÀNG DỄ VỠ, NHẸ TAY HƯ VỠ KHÔNG ĐỀN GIÁ TRỊ HÀNG"
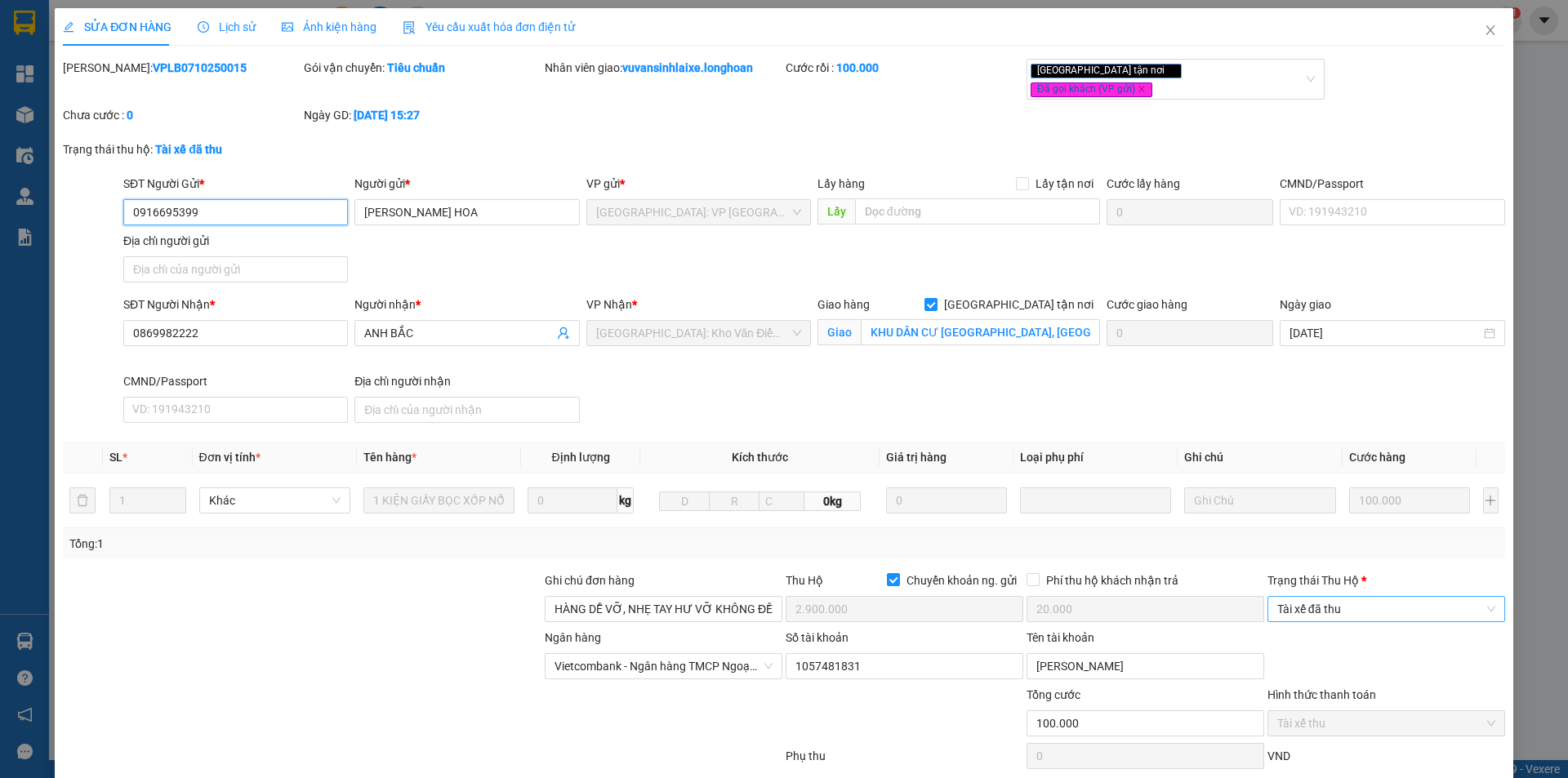
click at [1371, 597] on span "Tài xế đã thu" at bounding box center [1386, 609] width 218 height 24
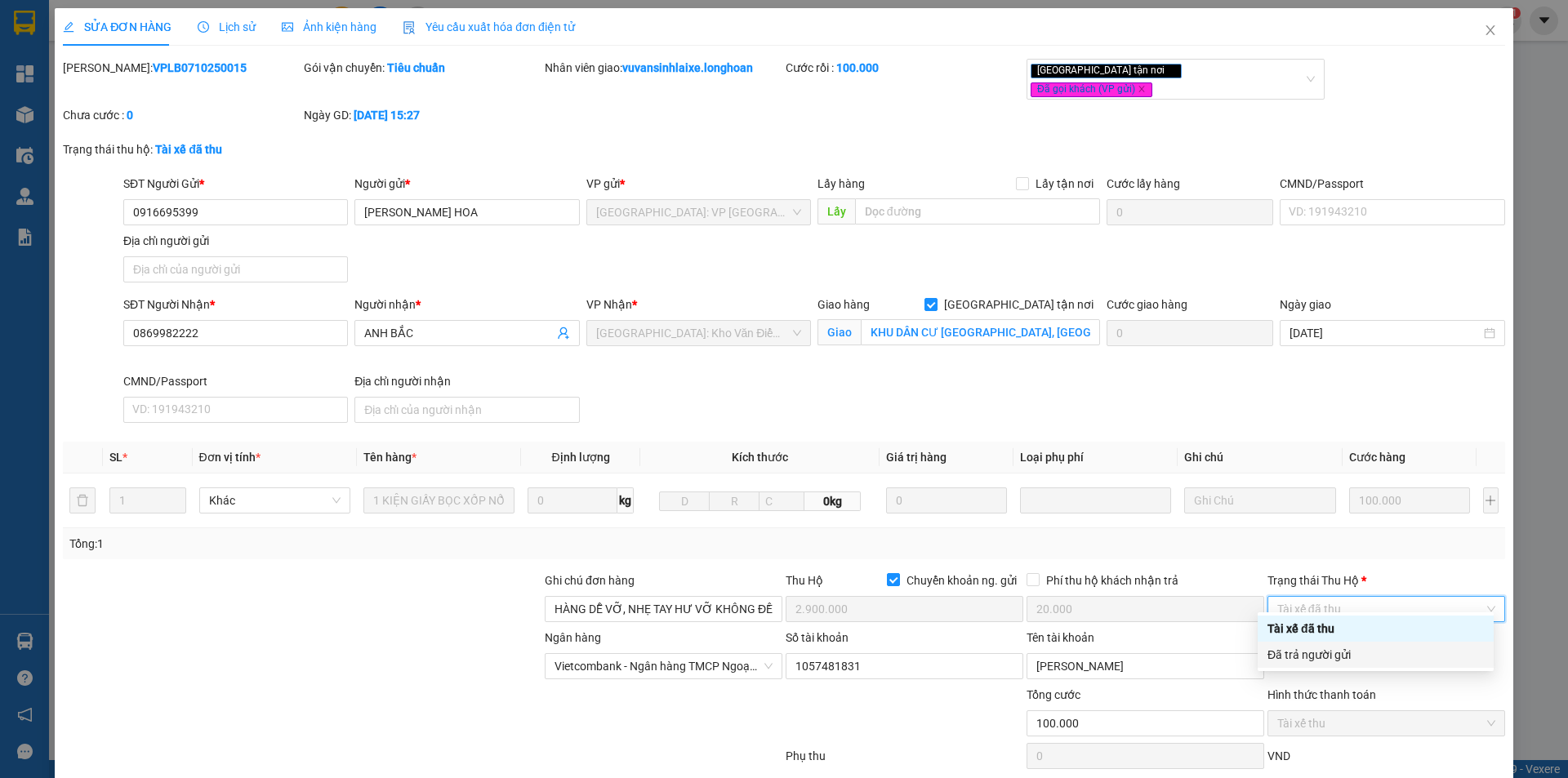
click at [1359, 656] on div "Đã trả người gửi" at bounding box center [1376, 655] width 216 height 18
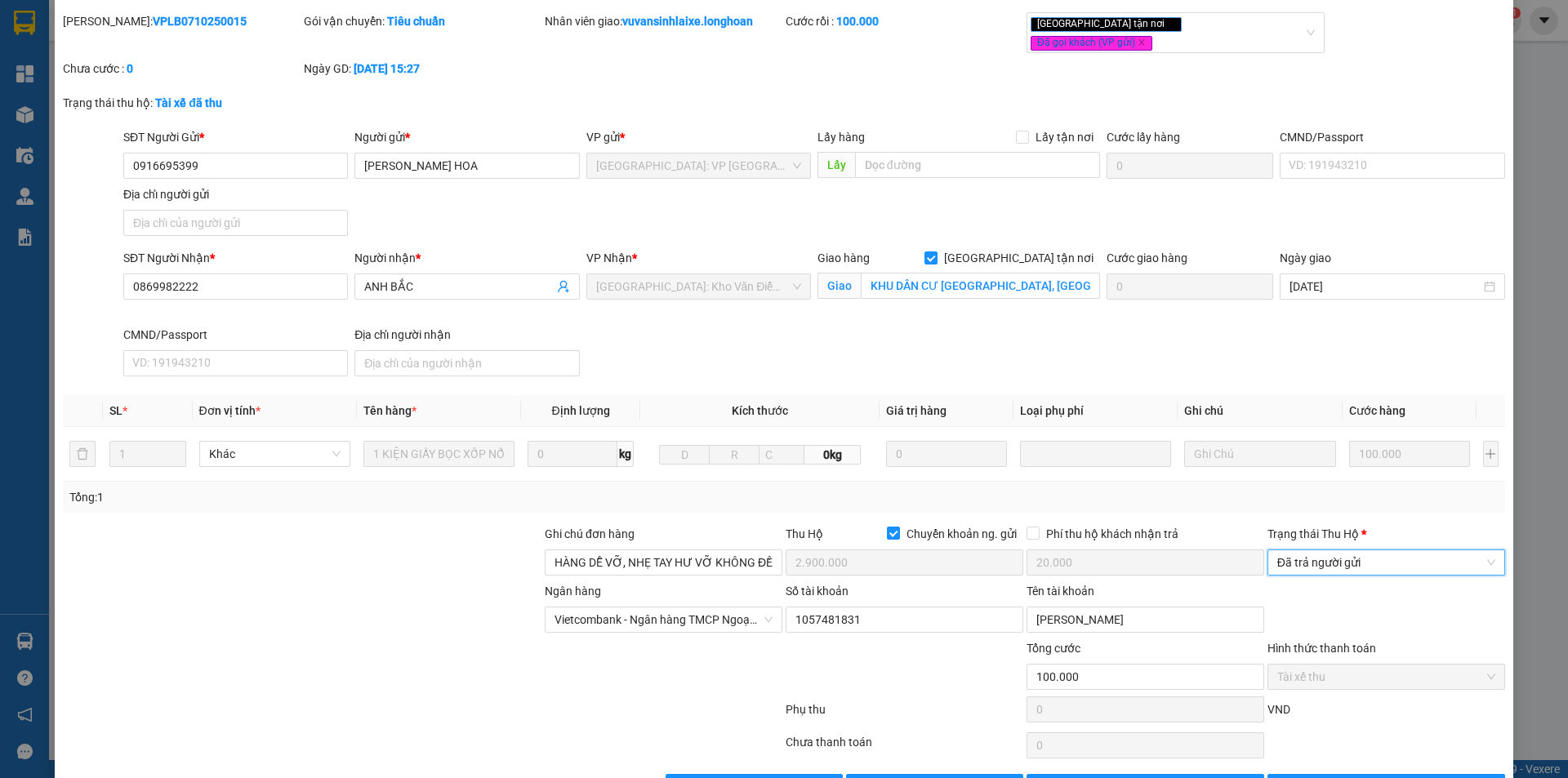
scroll to position [87, 0]
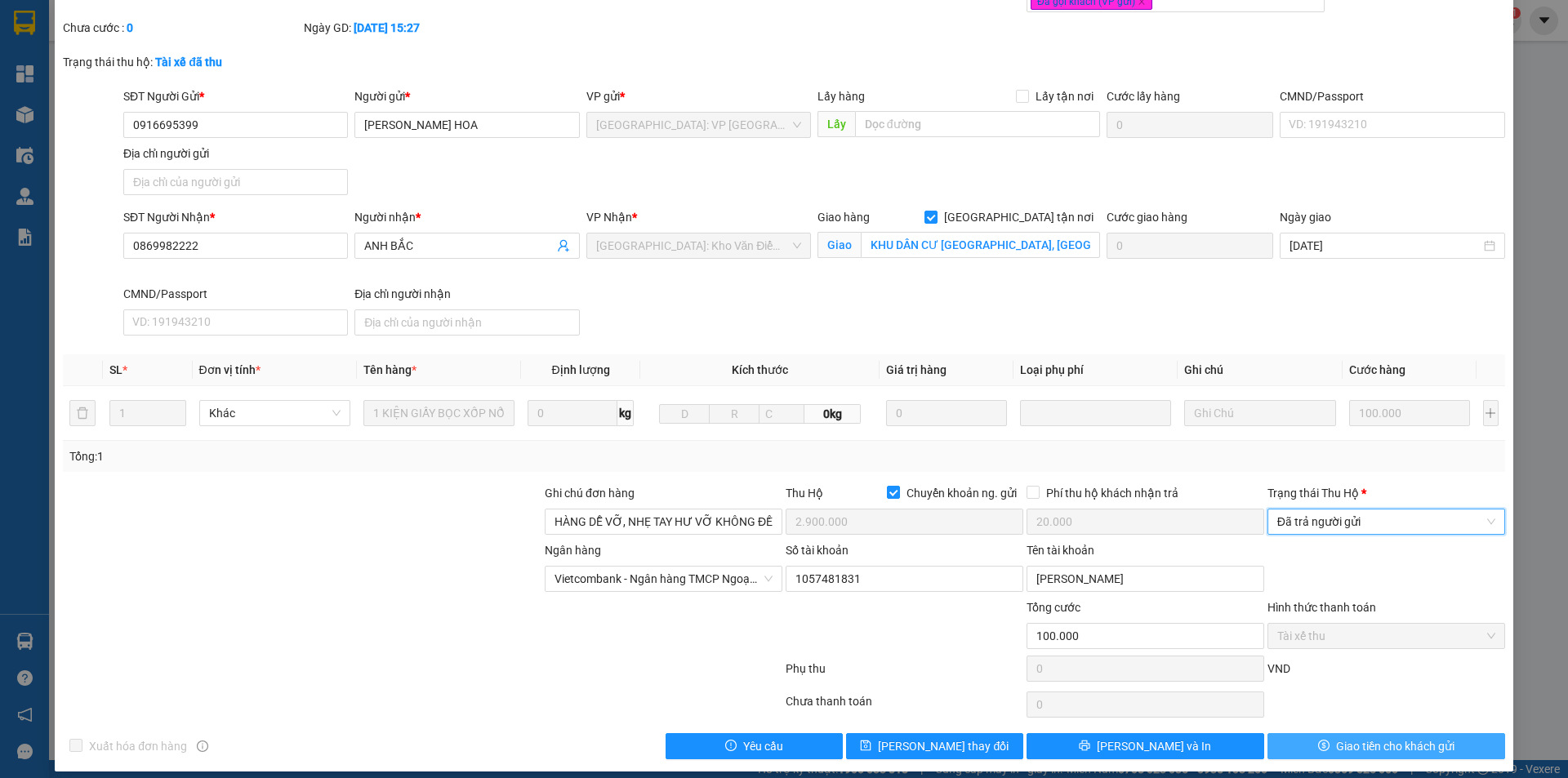
click at [1350, 737] on span "Giao tiền cho khách gửi" at bounding box center [1396, 746] width 119 height 18
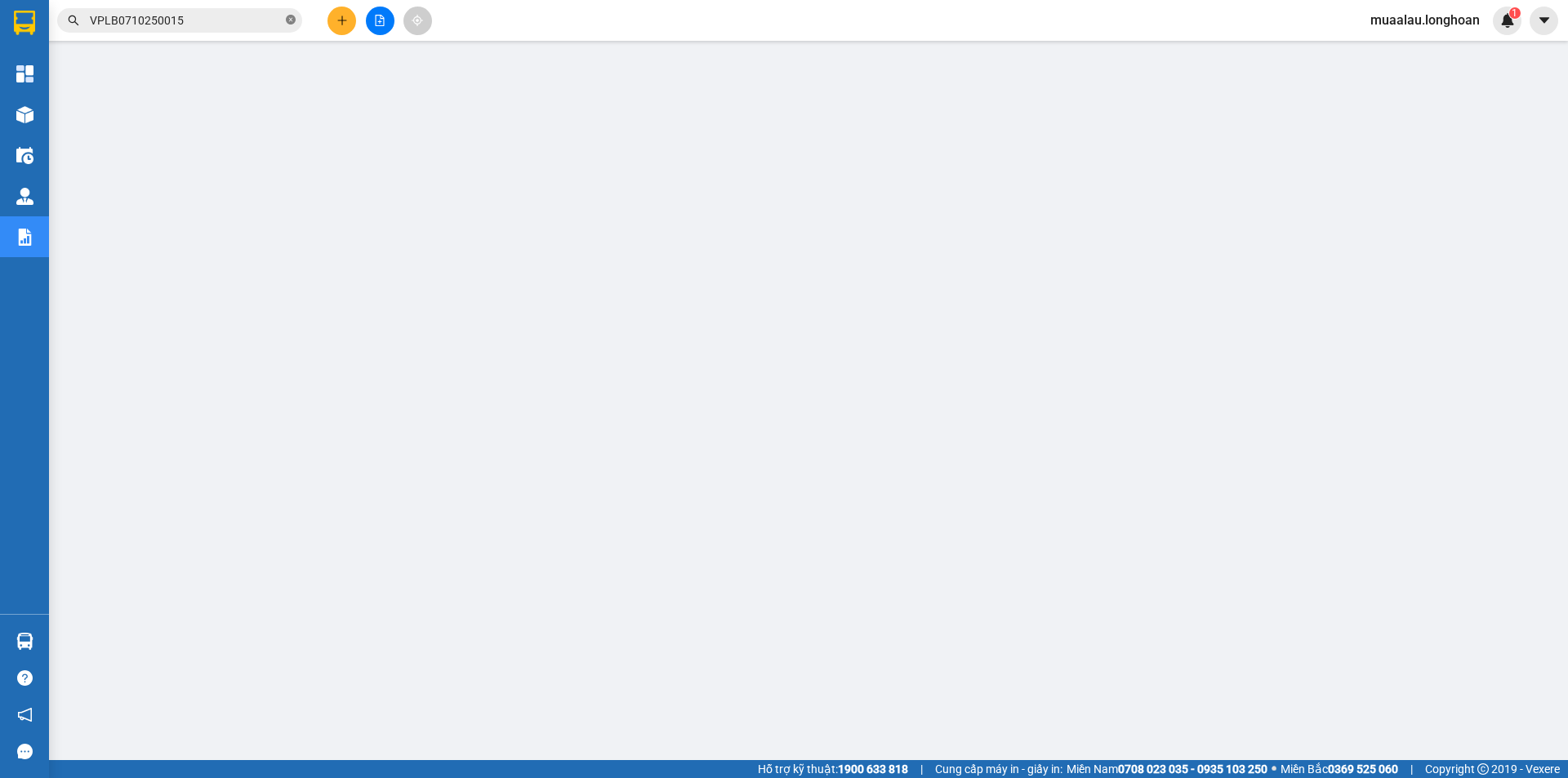
click at [292, 18] on icon "close-circle" at bounding box center [290, 19] width 10 height 10
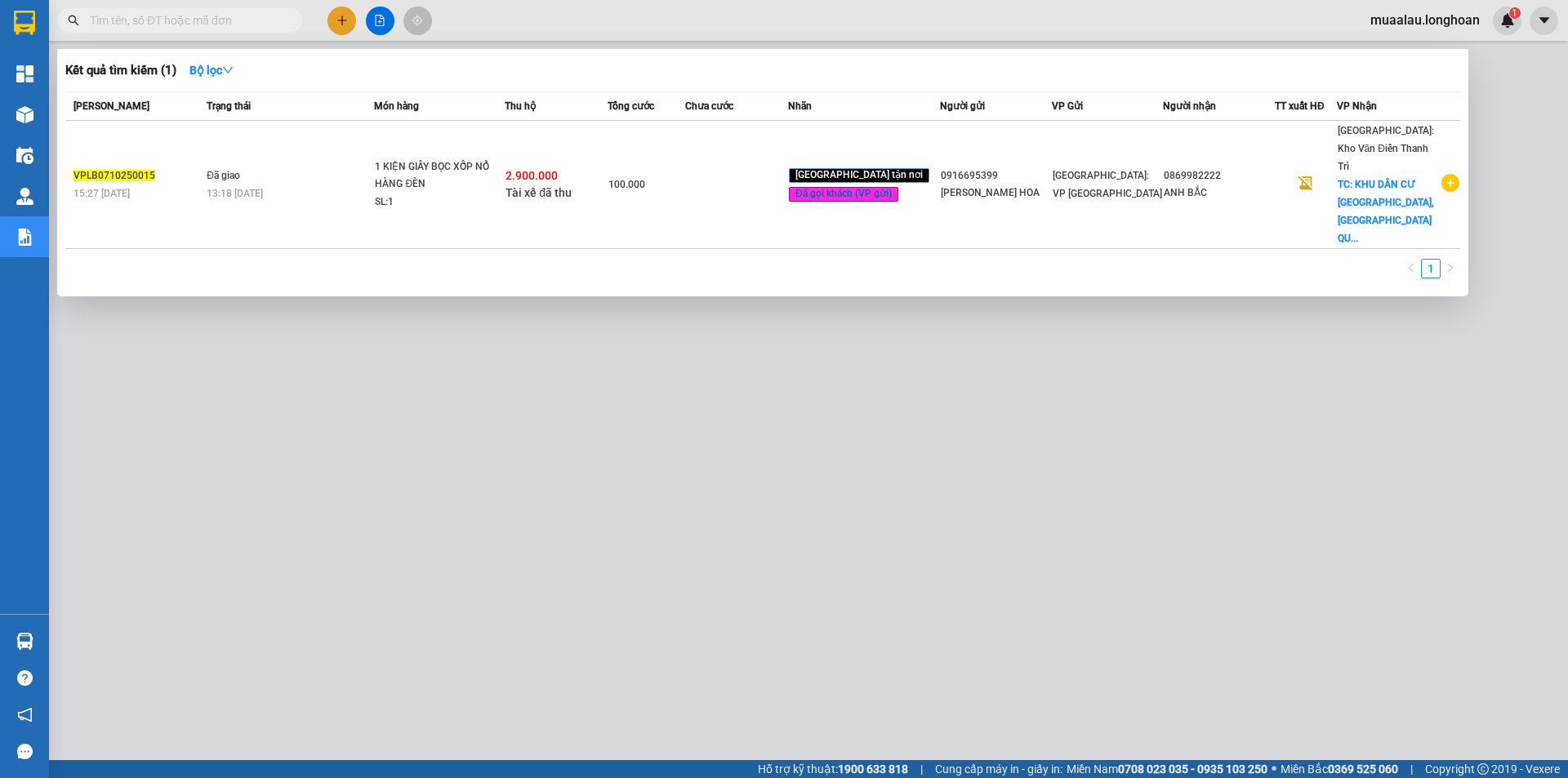
paste input "VP100610250018"
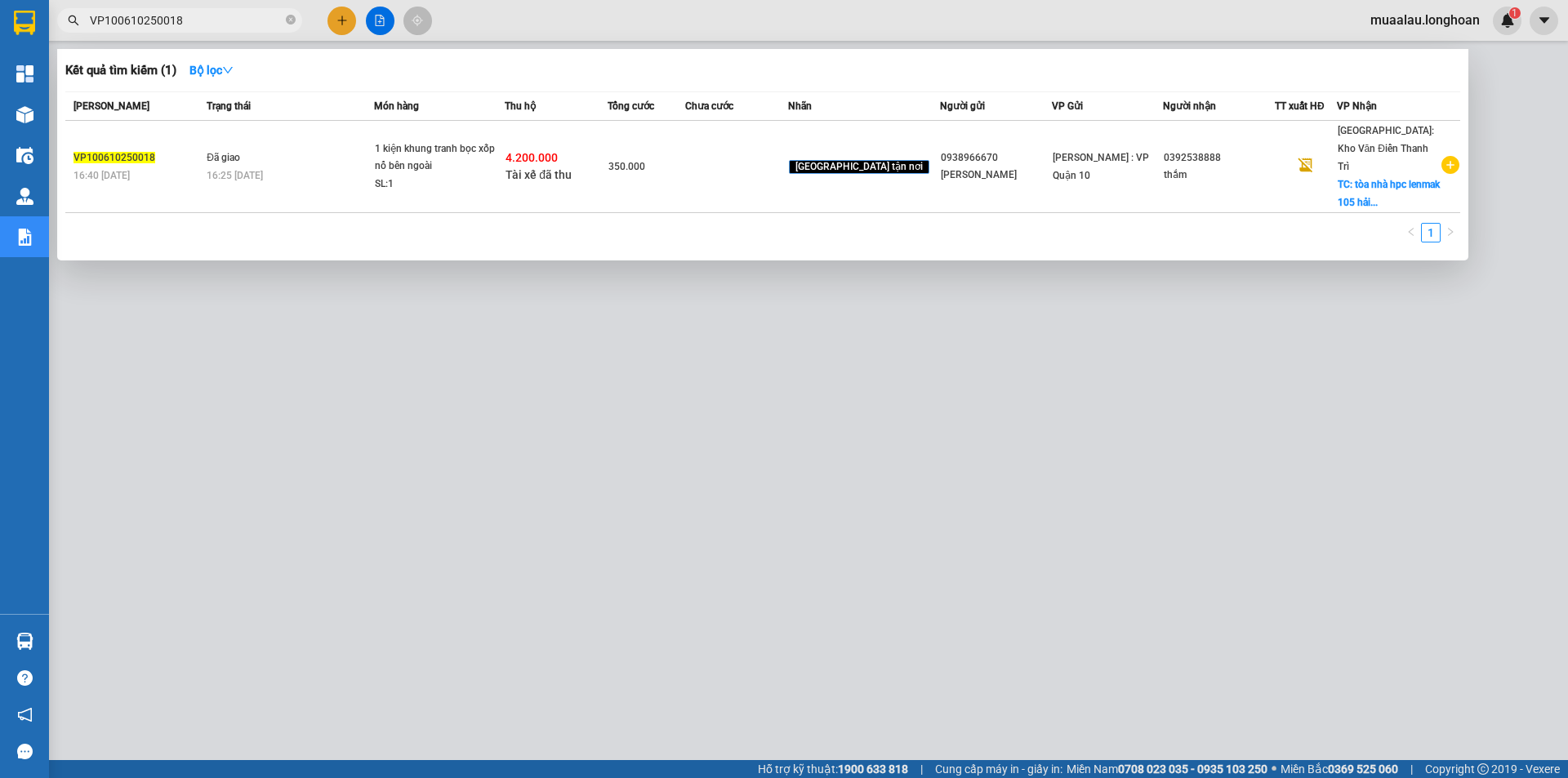
click at [756, 171] on td at bounding box center [737, 167] width 103 height 92
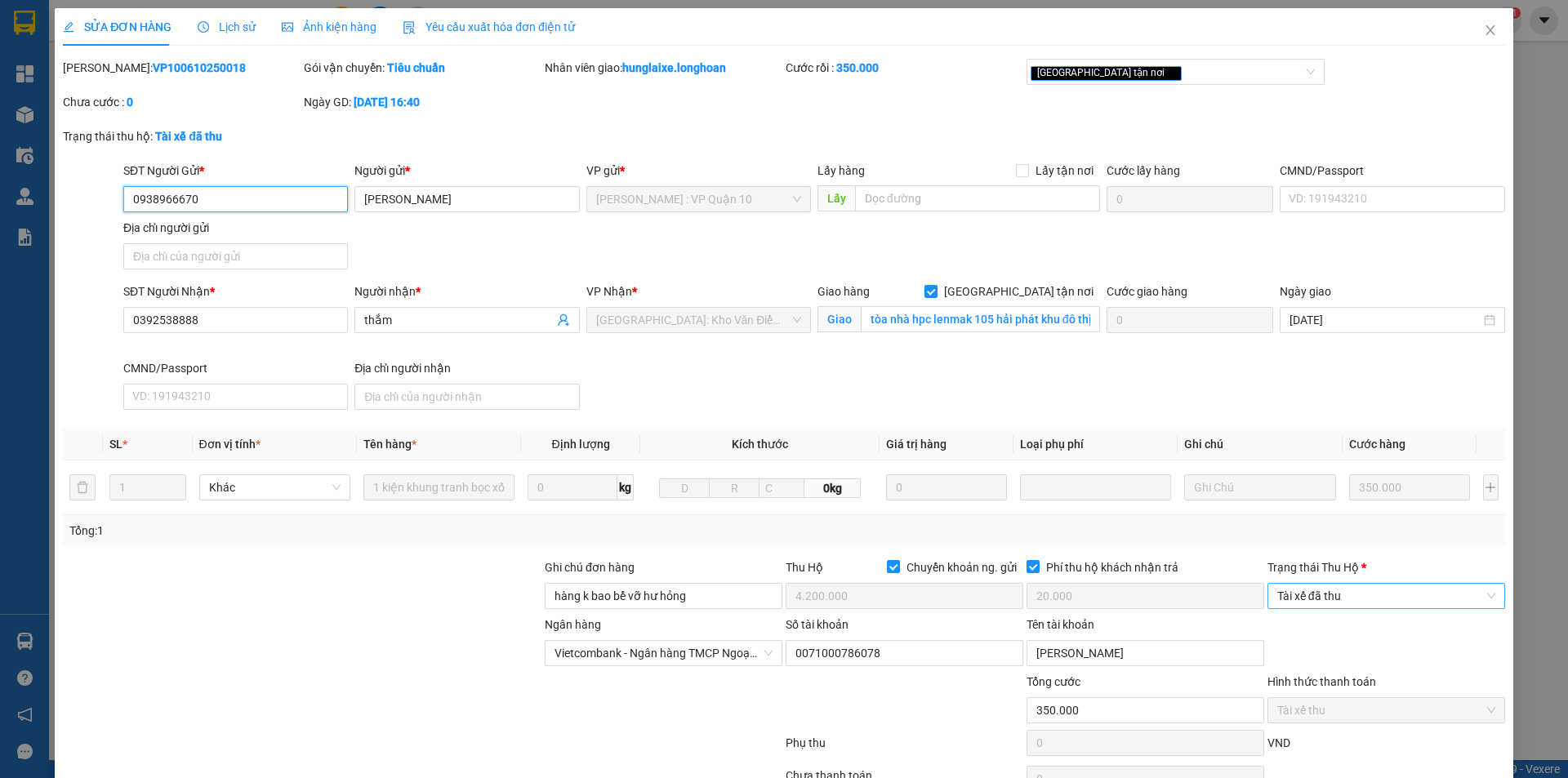
click at [1297, 592] on span "Tài xế đã thu" at bounding box center [1386, 595] width 218 height 24
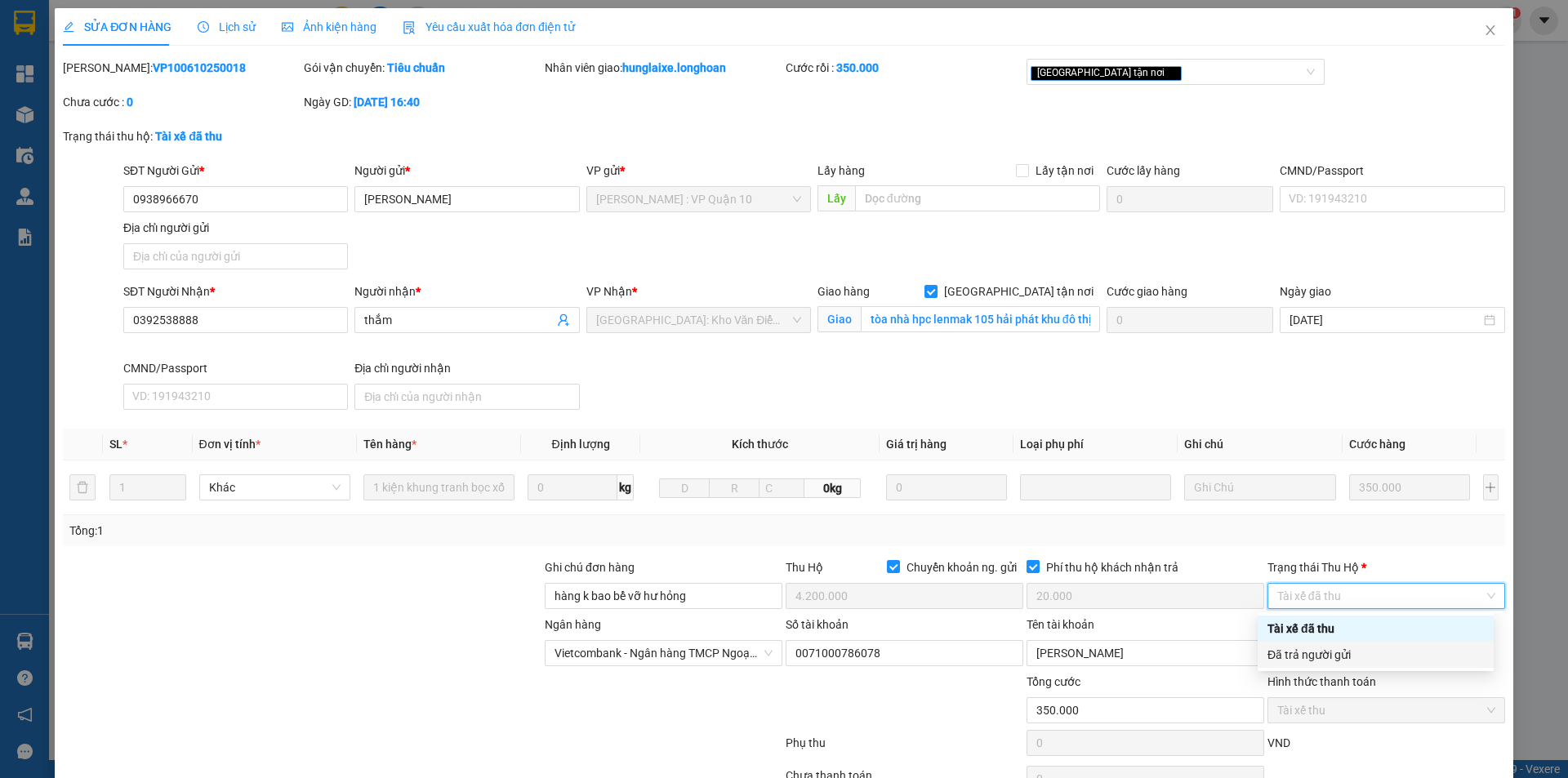
click at [1330, 660] on div "Đã trả người gửi" at bounding box center [1376, 655] width 216 height 18
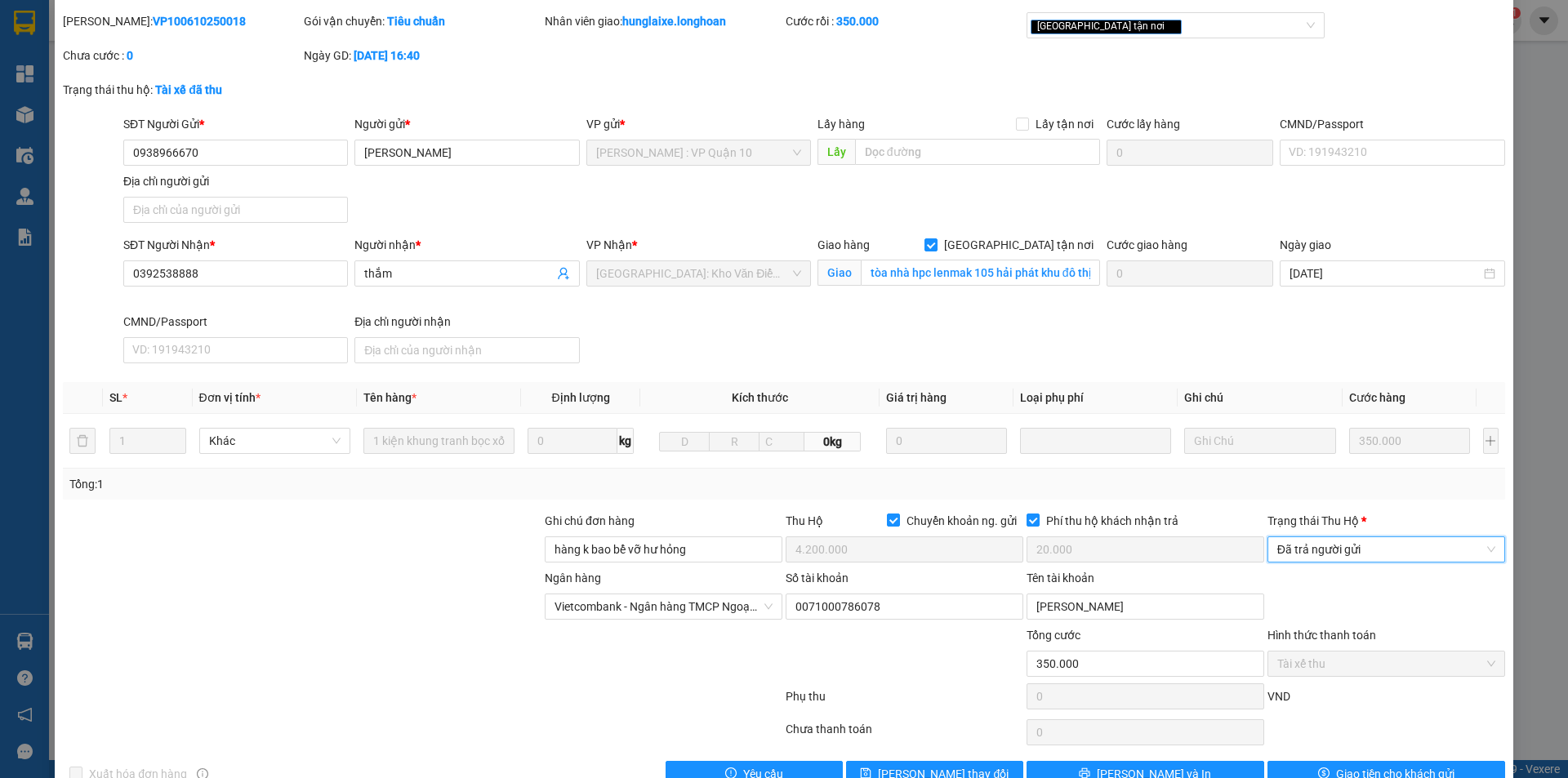
scroll to position [87, 0]
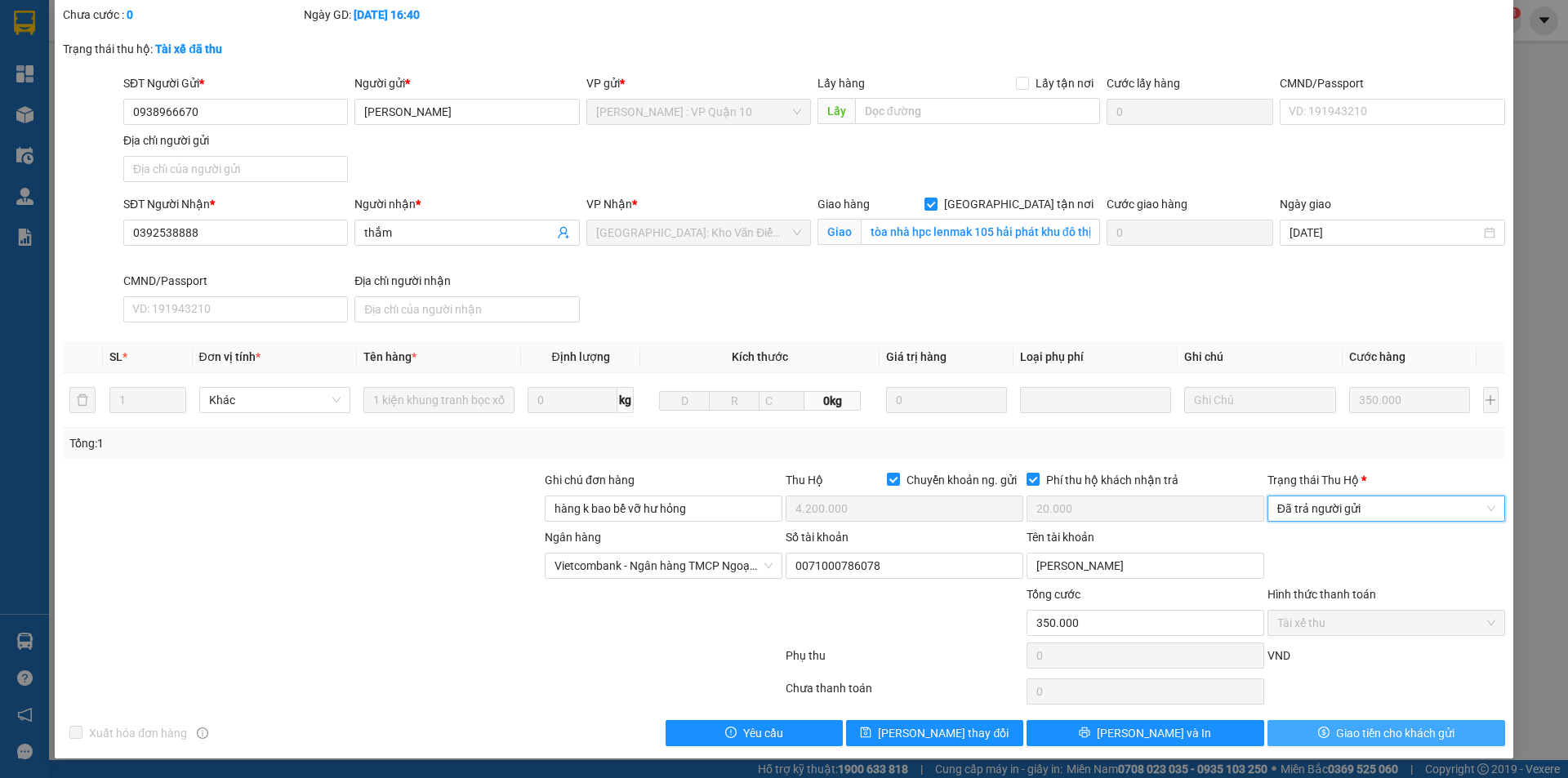
click at [1319, 733] on icon "dollar" at bounding box center [1324, 732] width 12 height 12
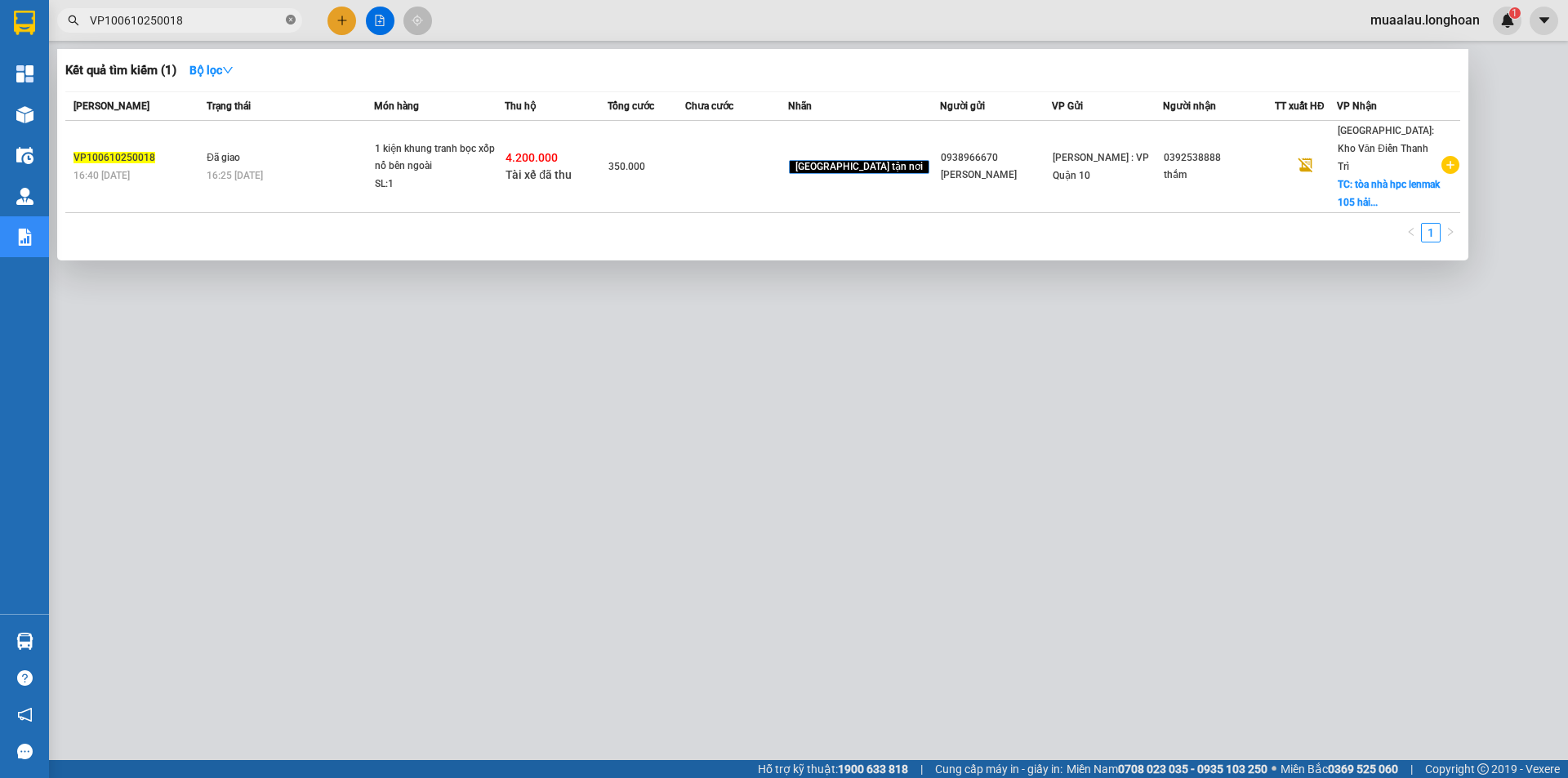
click at [294, 23] on icon "close-circle" at bounding box center [290, 19] width 10 height 10
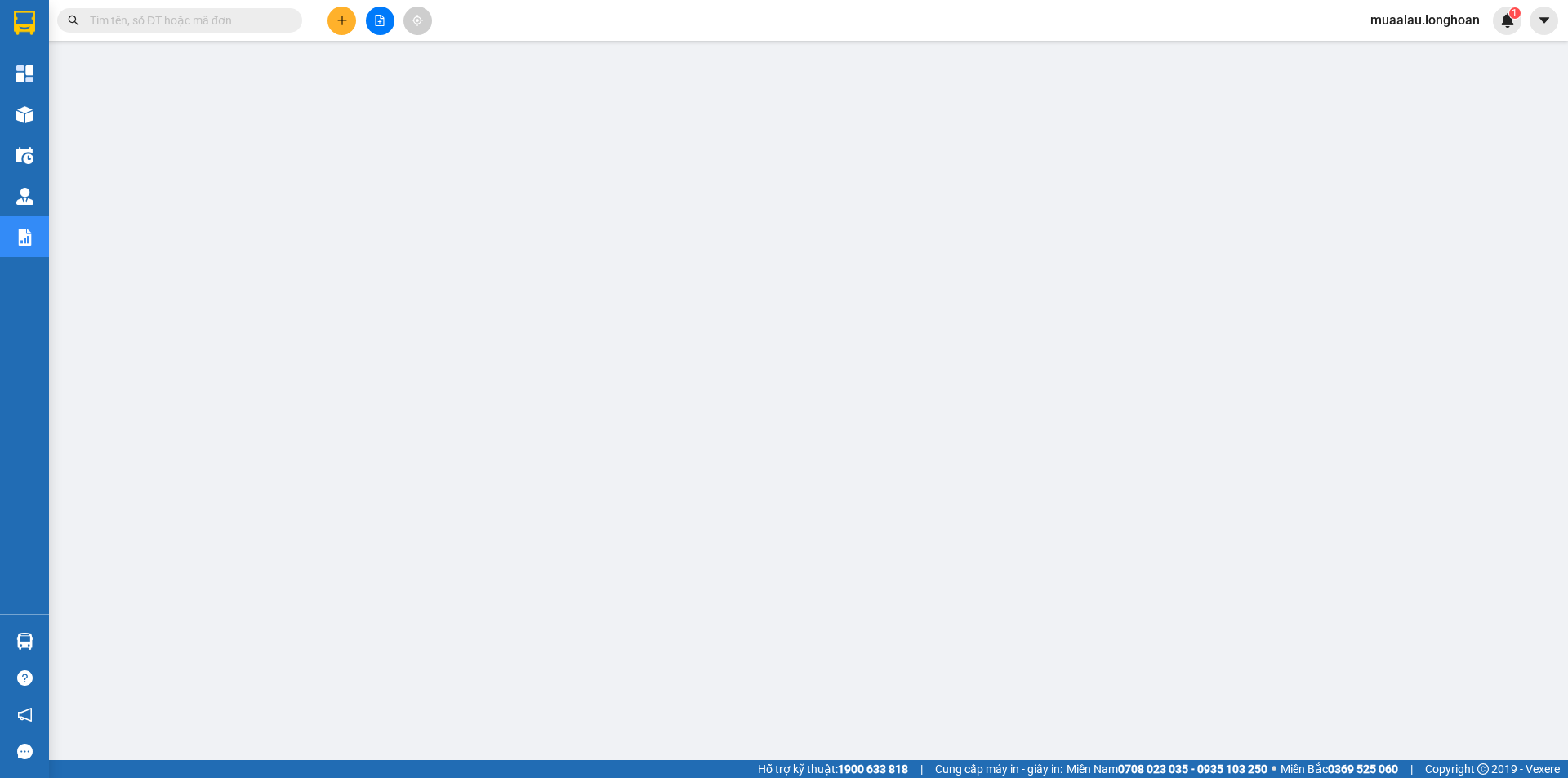
paste input "VP100610250023"
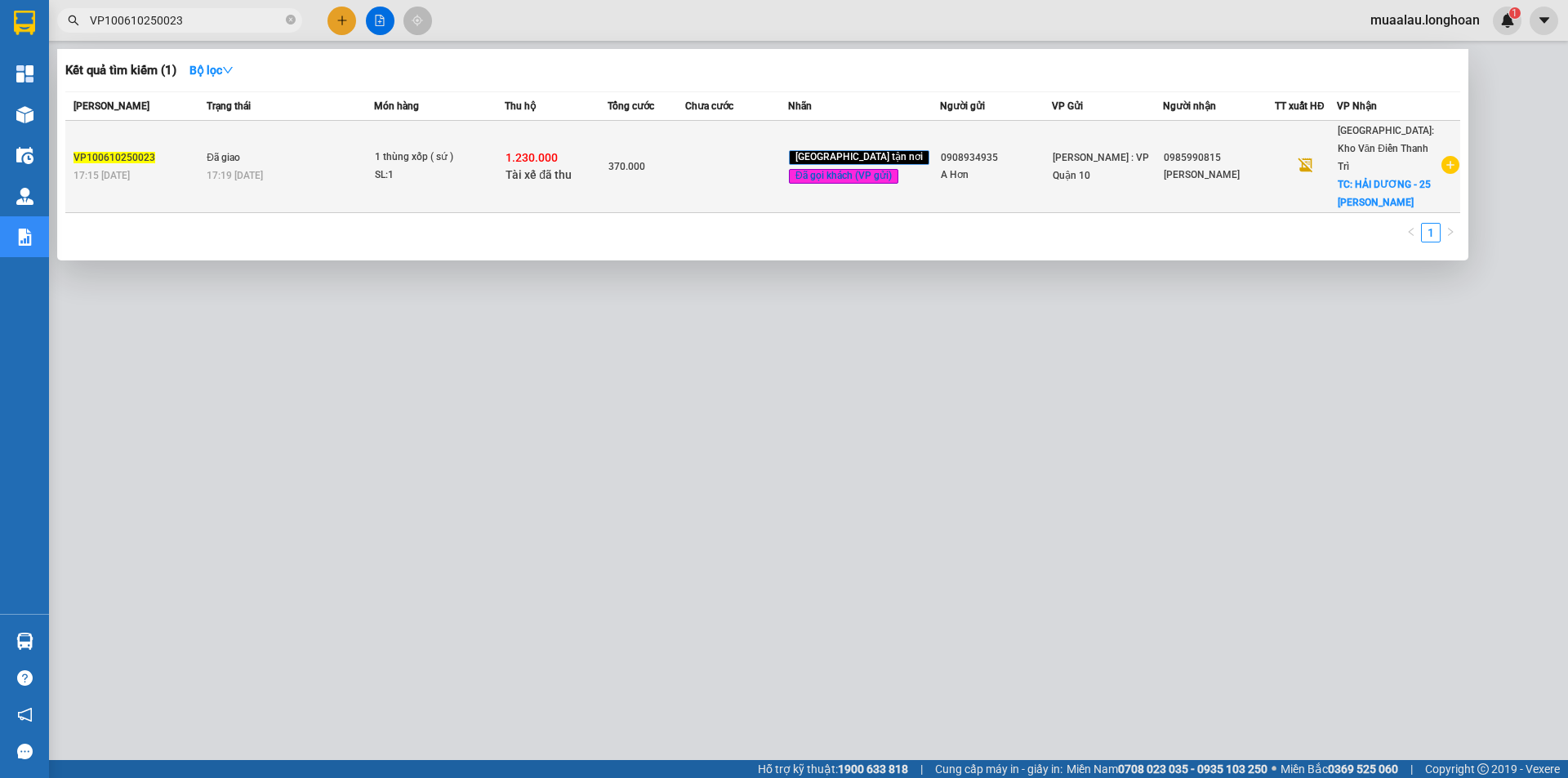
click at [743, 180] on td at bounding box center [737, 167] width 103 height 92
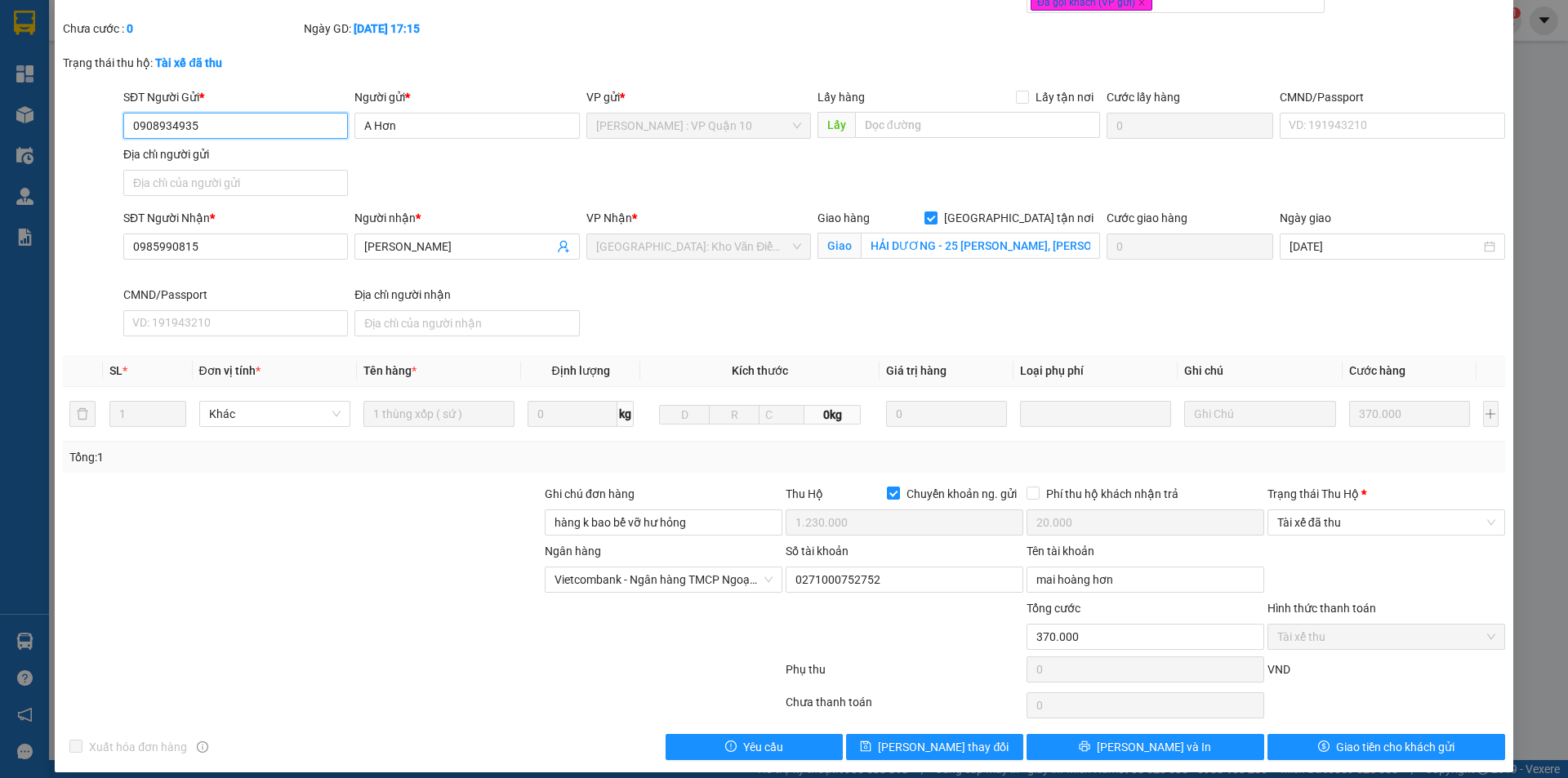
scroll to position [87, 0]
click at [1373, 519] on span "Tài xế đã thu" at bounding box center [1386, 521] width 218 height 24
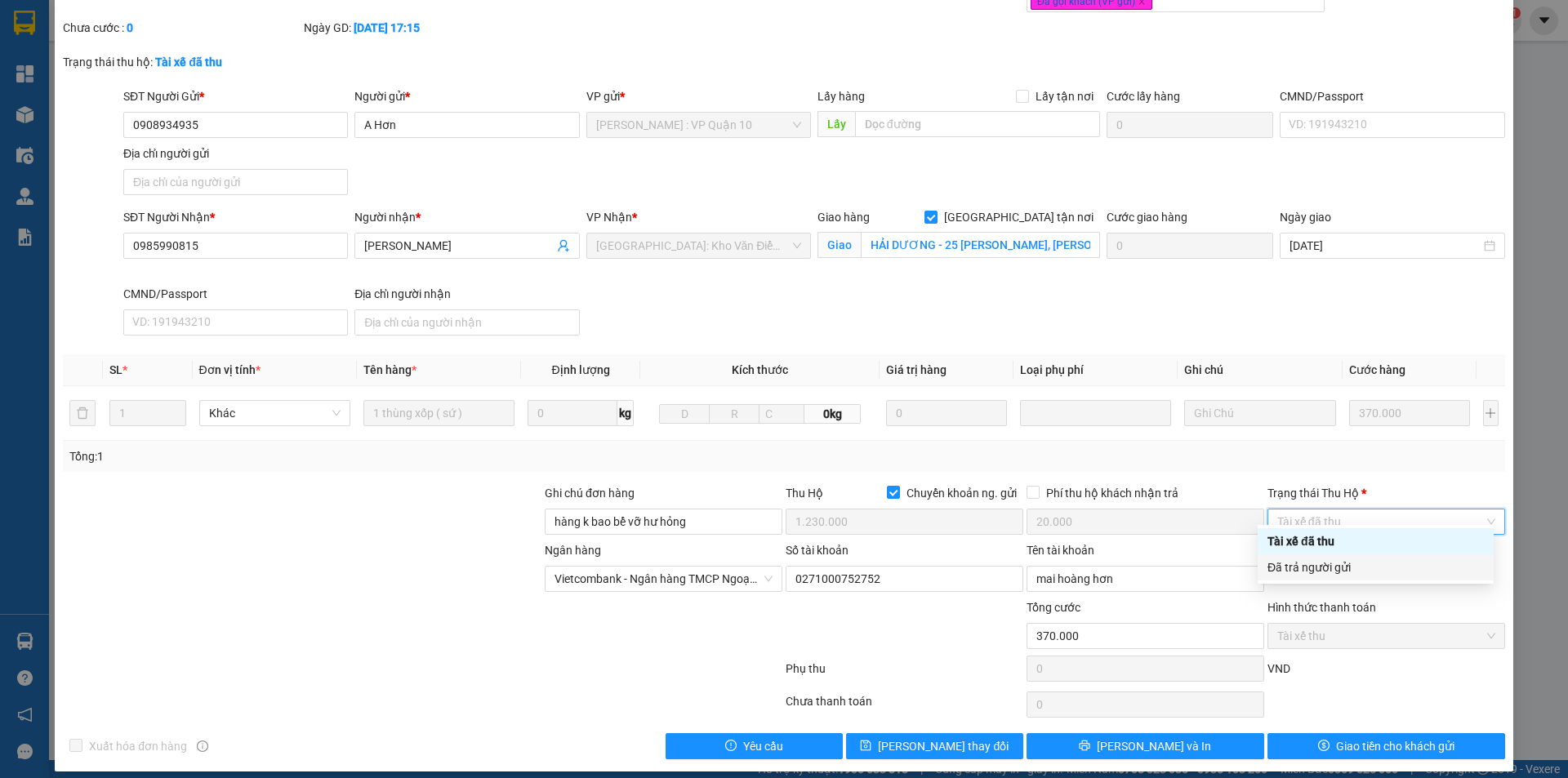
click at [1391, 568] on div "Đã trả người gửi" at bounding box center [1376, 567] width 216 height 18
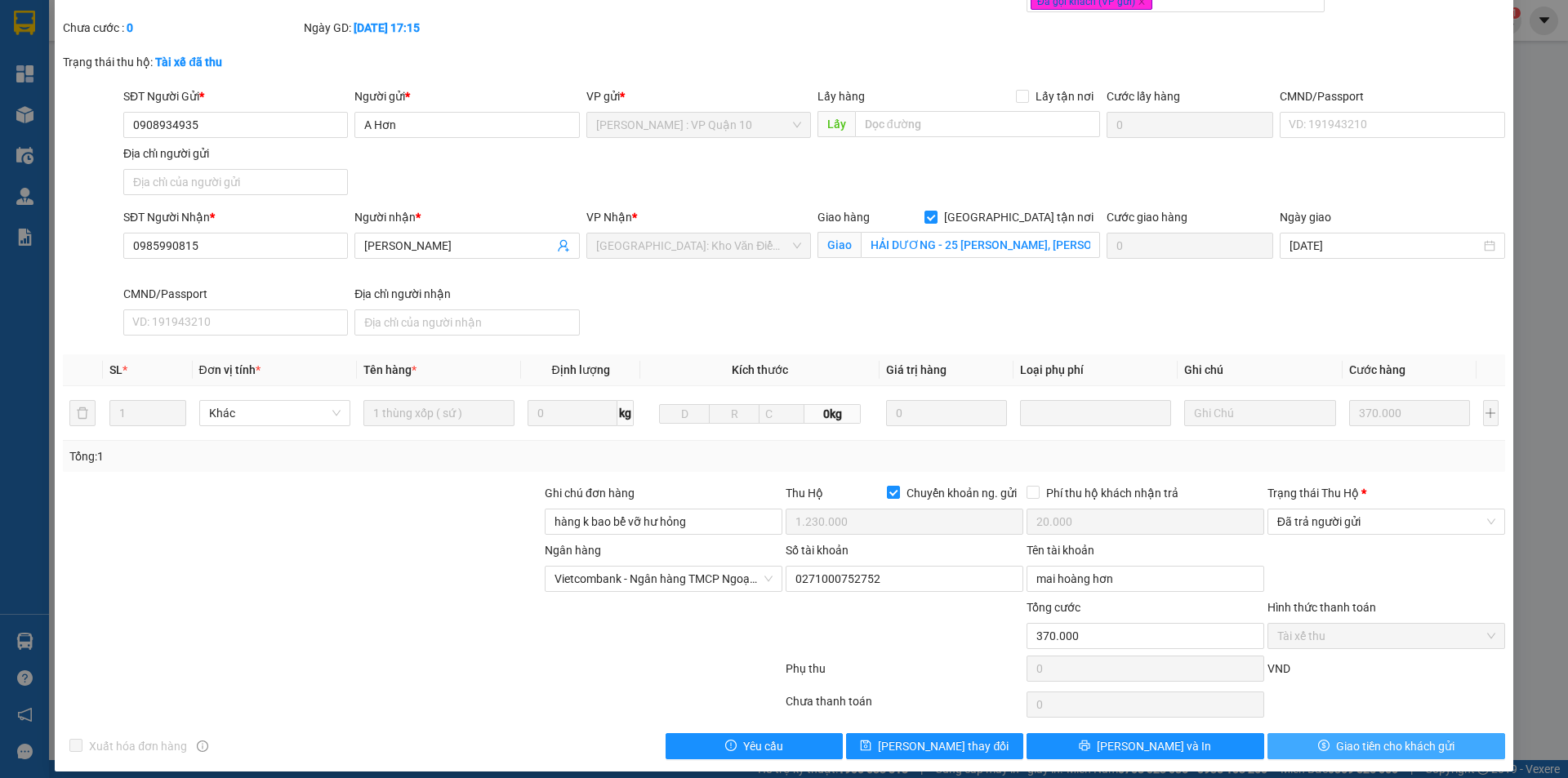
click at [1374, 737] on span "Giao tiền cho khách gửi" at bounding box center [1396, 746] width 119 height 18
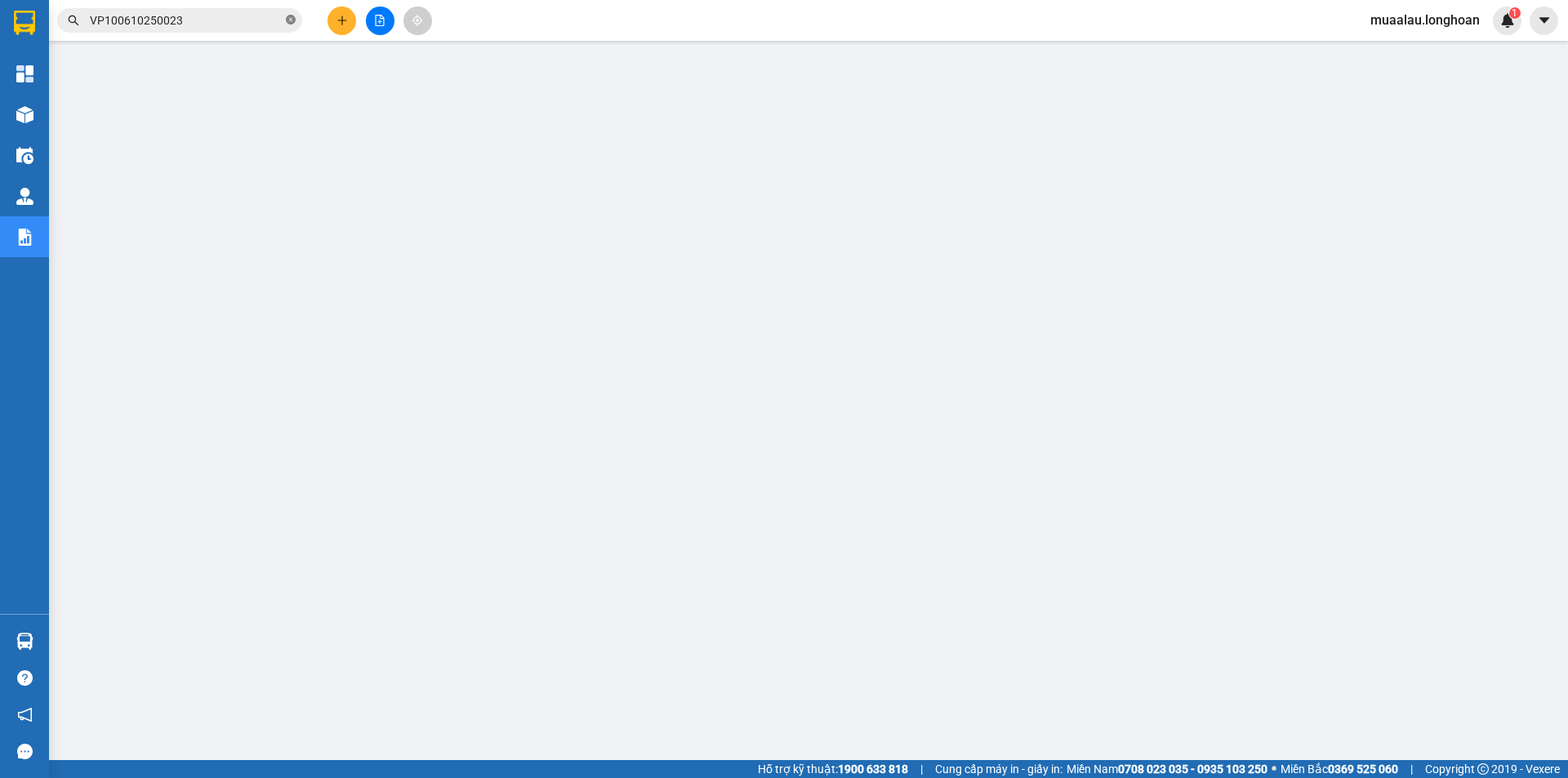
click at [289, 21] on icon "close-circle" at bounding box center [290, 19] width 10 height 10
click at [259, 19] on input "text" at bounding box center [186, 21] width 193 height 18
paste input "VHBT0810250025"
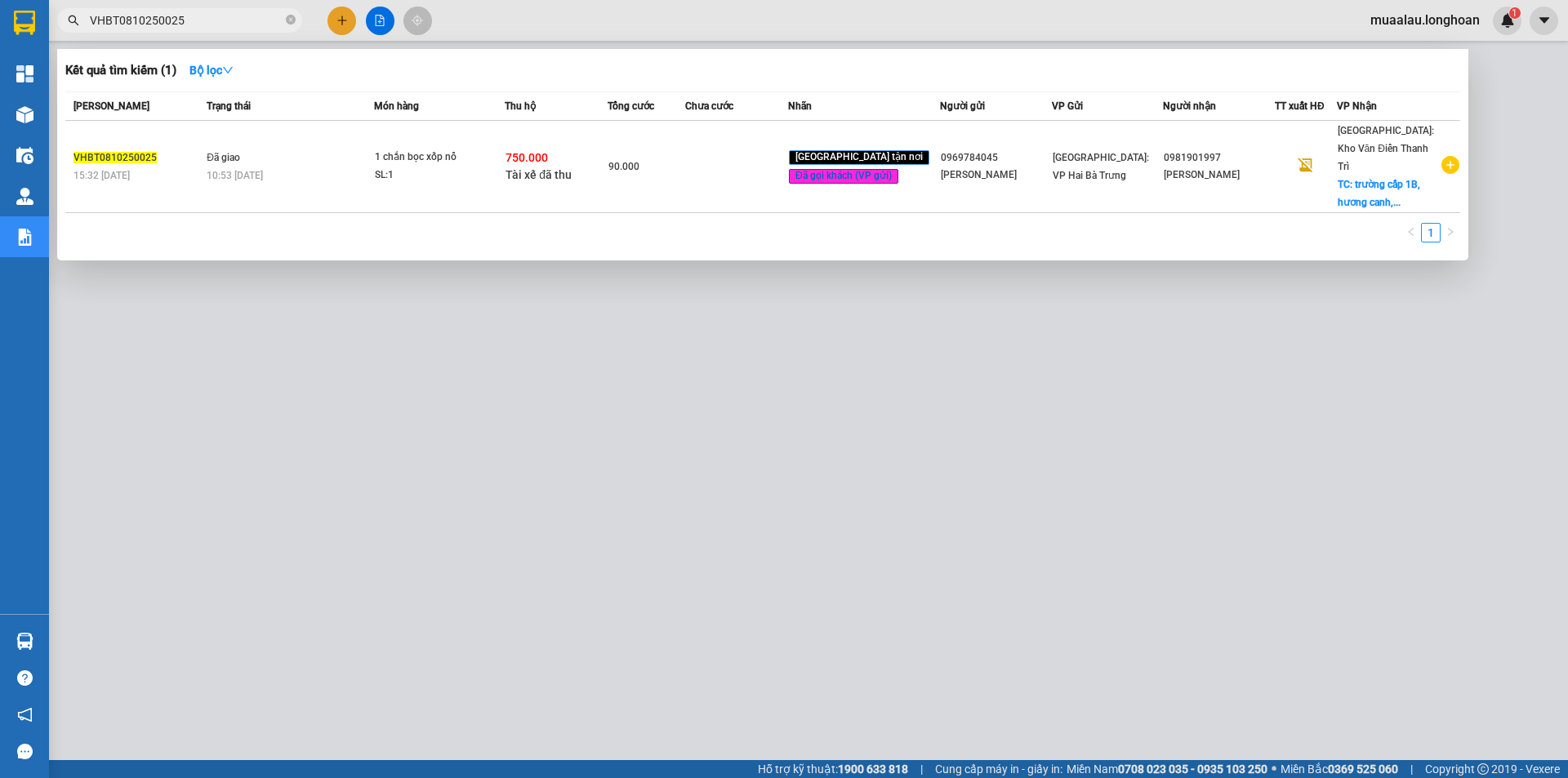
click at [717, 173] on td at bounding box center [737, 167] width 103 height 92
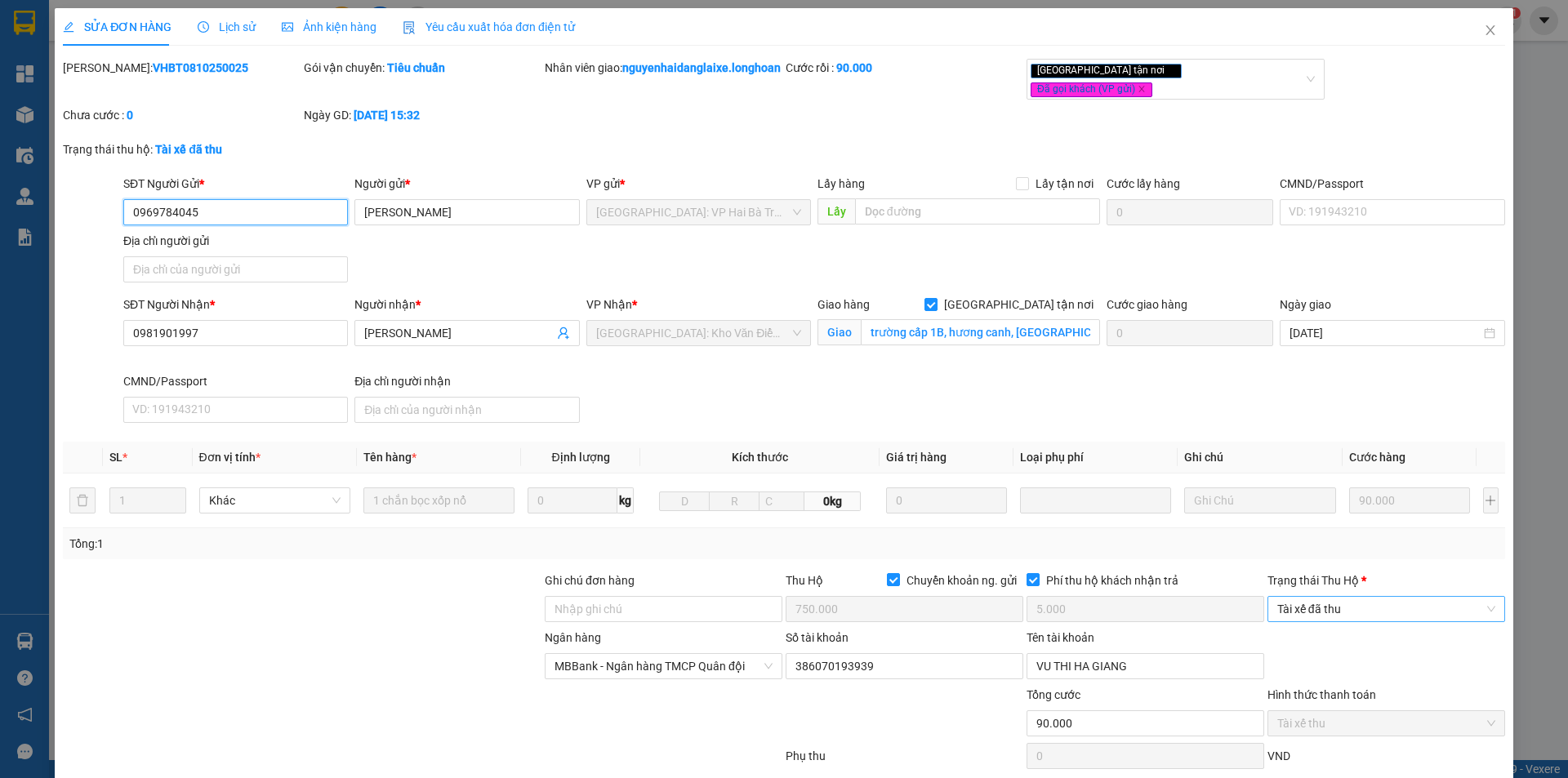
click at [1361, 612] on span "Tài xế đã thu" at bounding box center [1386, 609] width 218 height 24
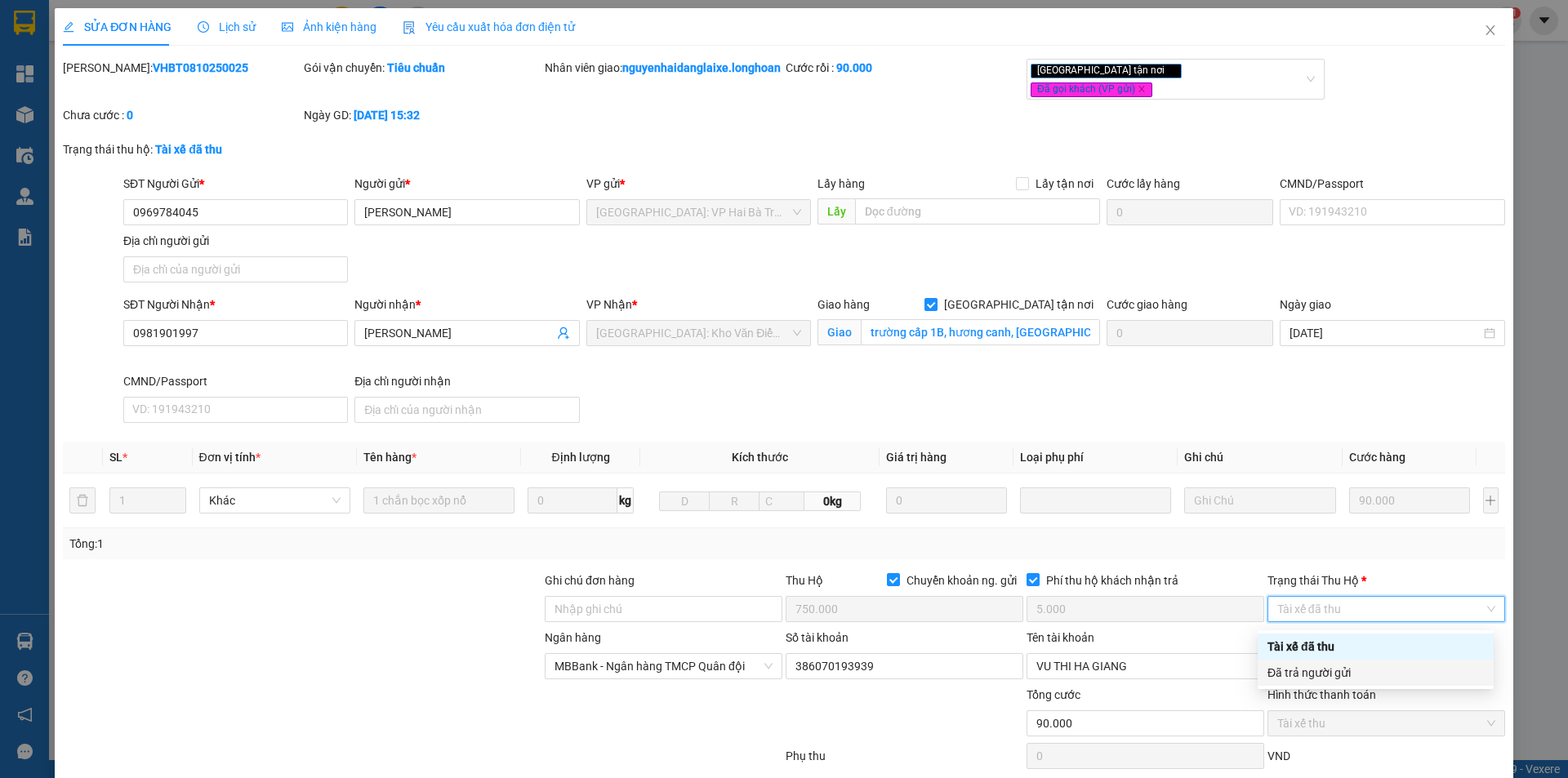
click at [1361, 665] on div "Đã trả người gửi" at bounding box center [1376, 673] width 216 height 18
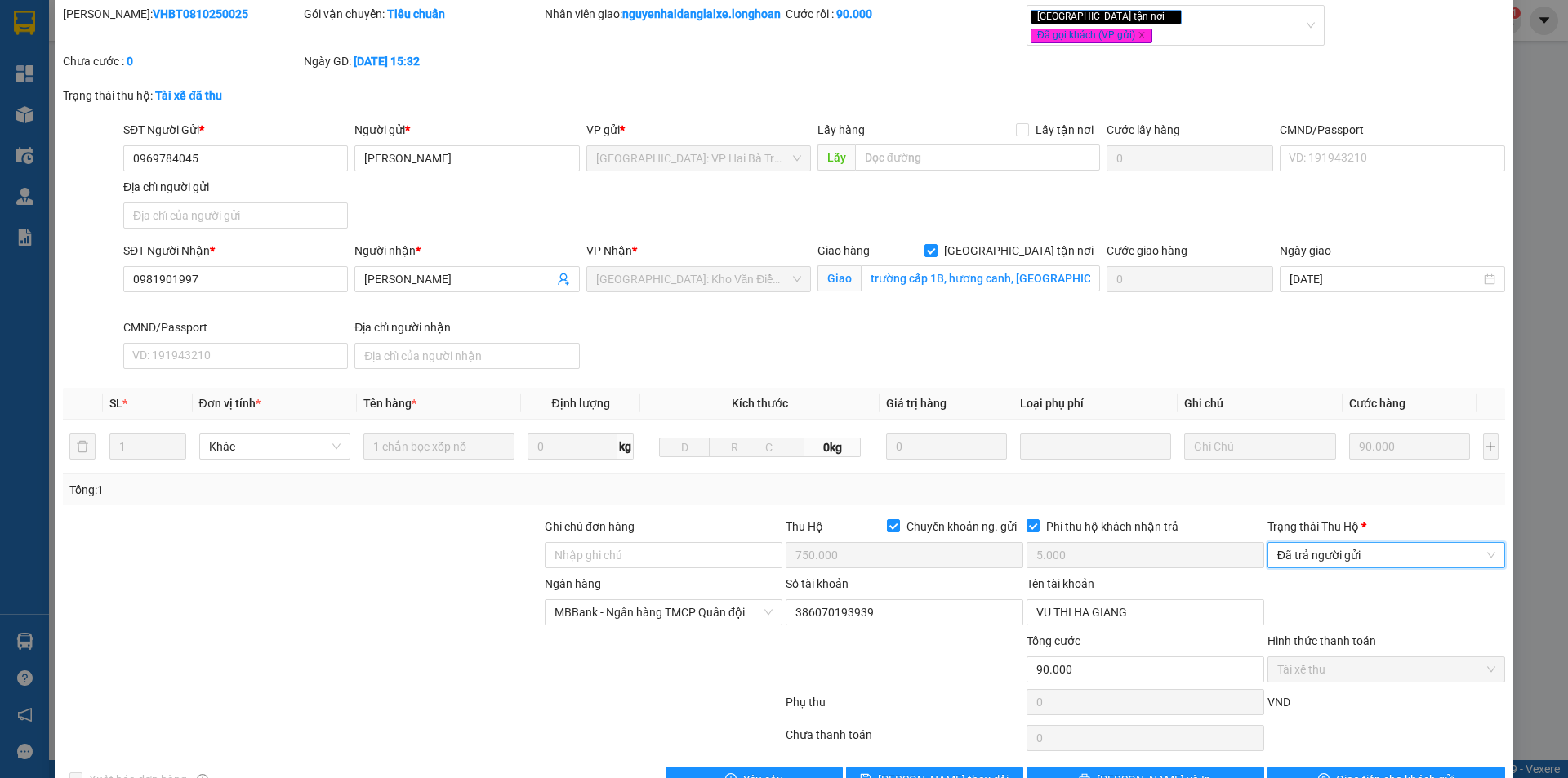
scroll to position [105, 0]
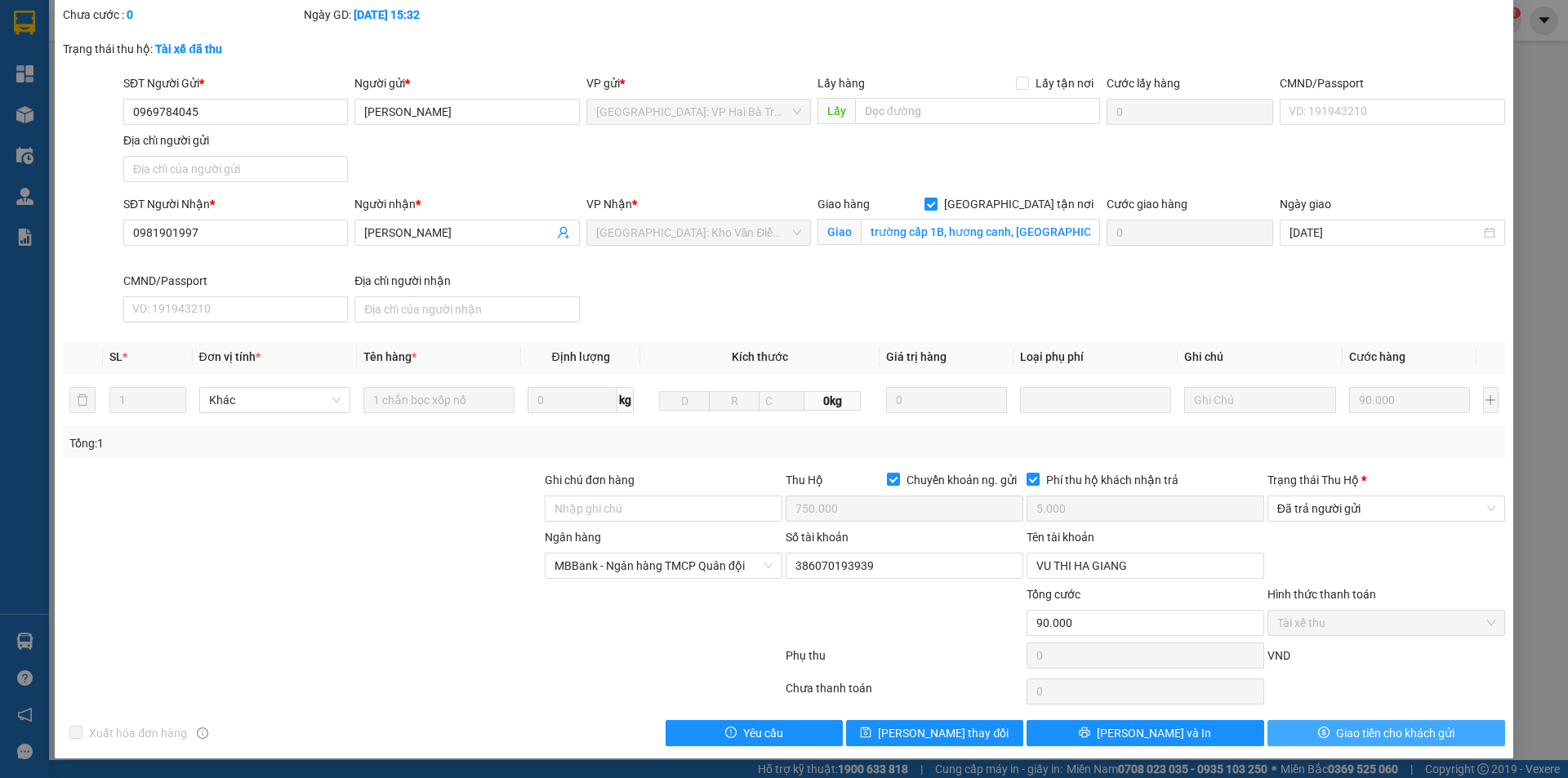
click at [1355, 736] on span "Giao tiền cho khách gửi" at bounding box center [1396, 733] width 119 height 18
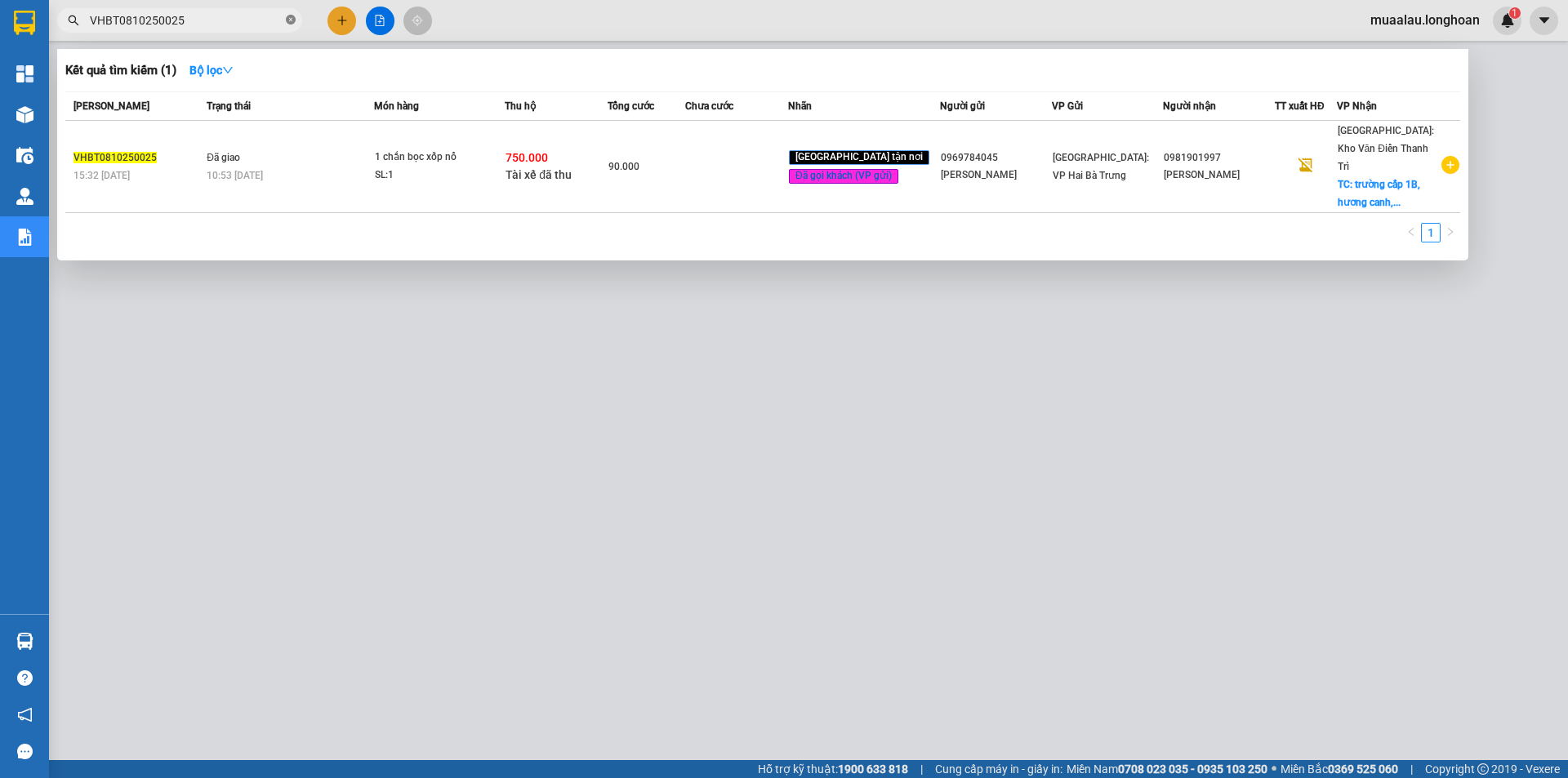
click at [290, 21] on icon "close-circle" at bounding box center [290, 19] width 10 height 10
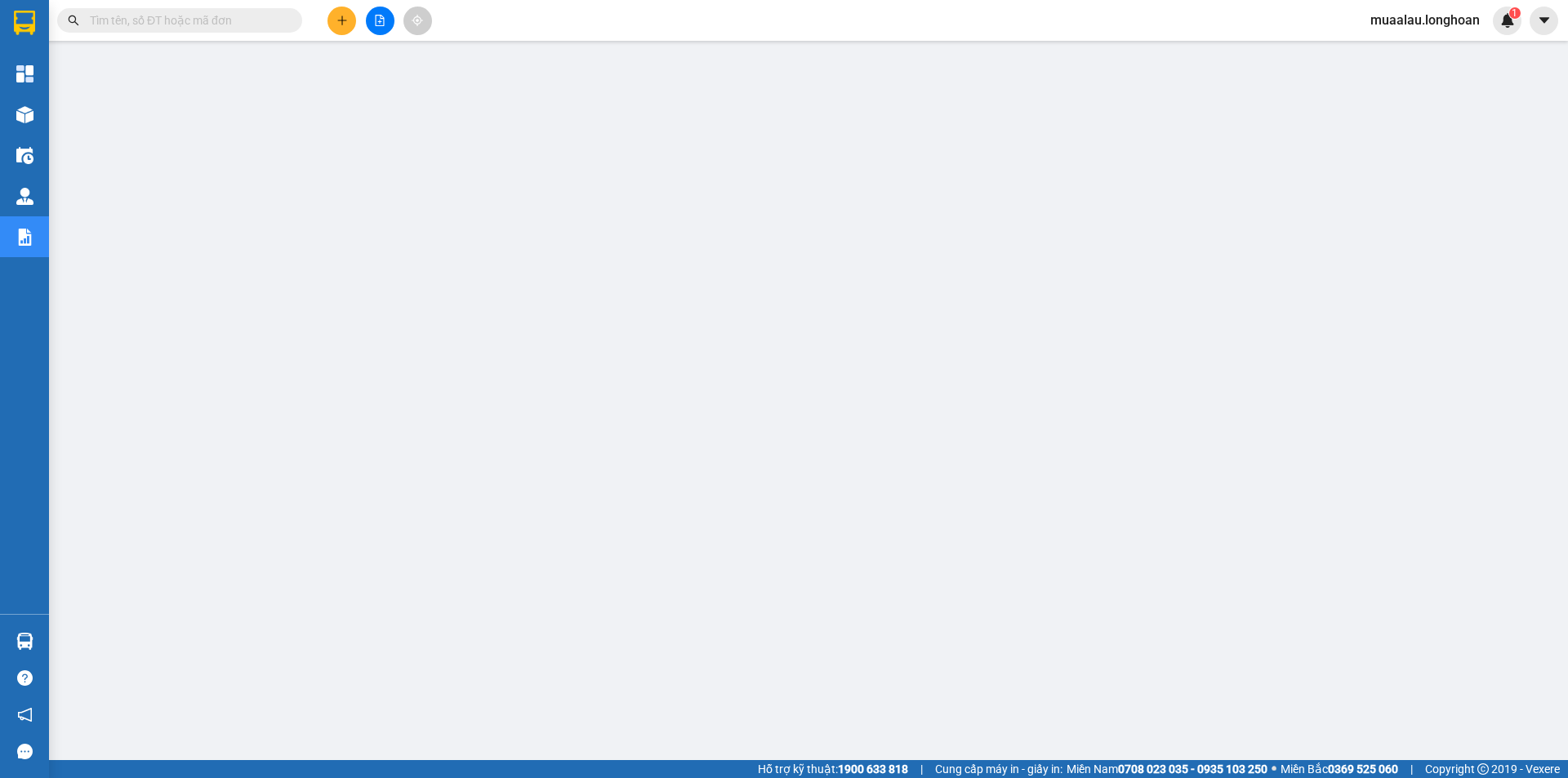
paste input "VPLB0810250020"
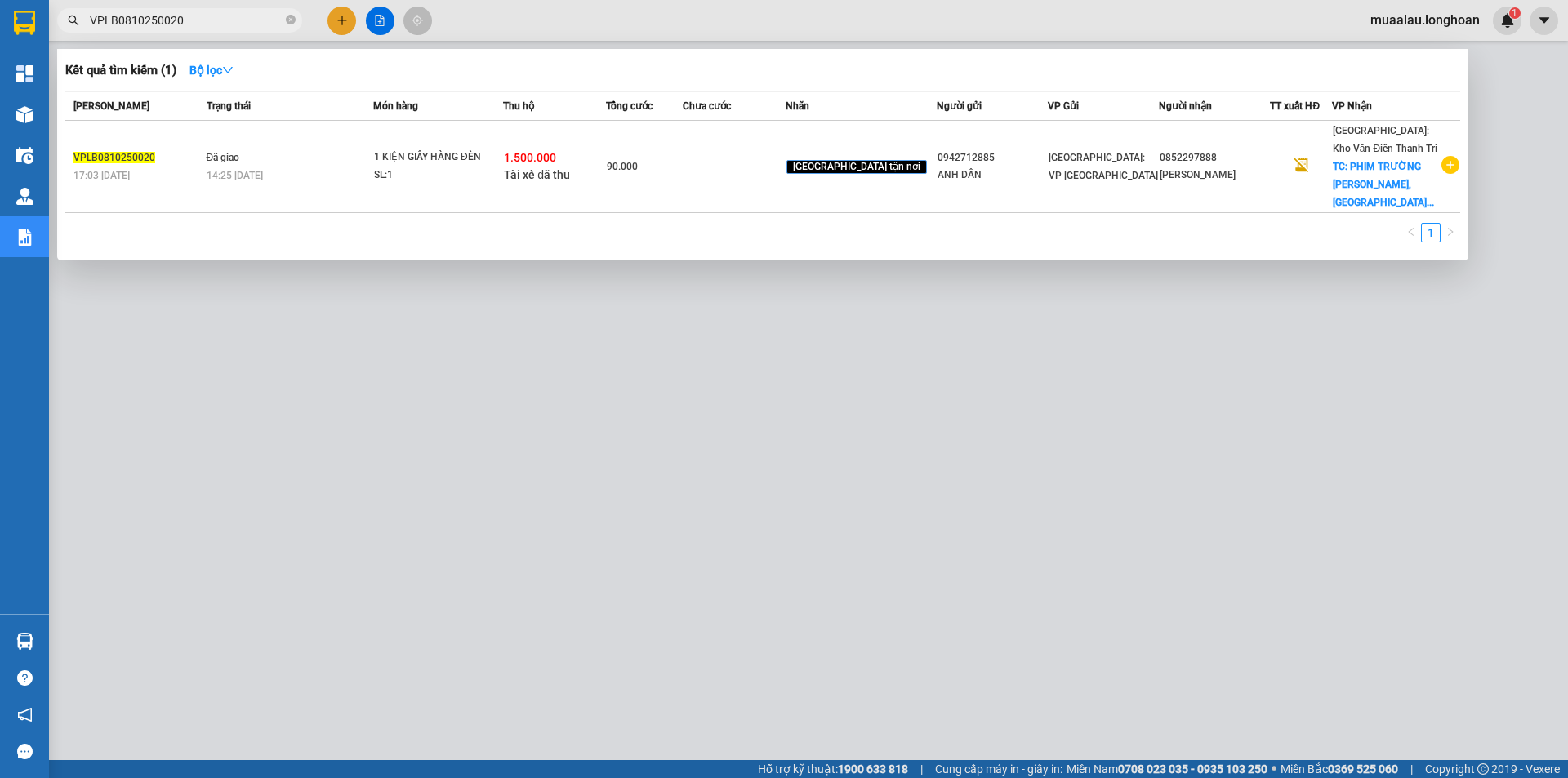
click at [683, 170] on td "90.000" at bounding box center [644, 167] width 77 height 92
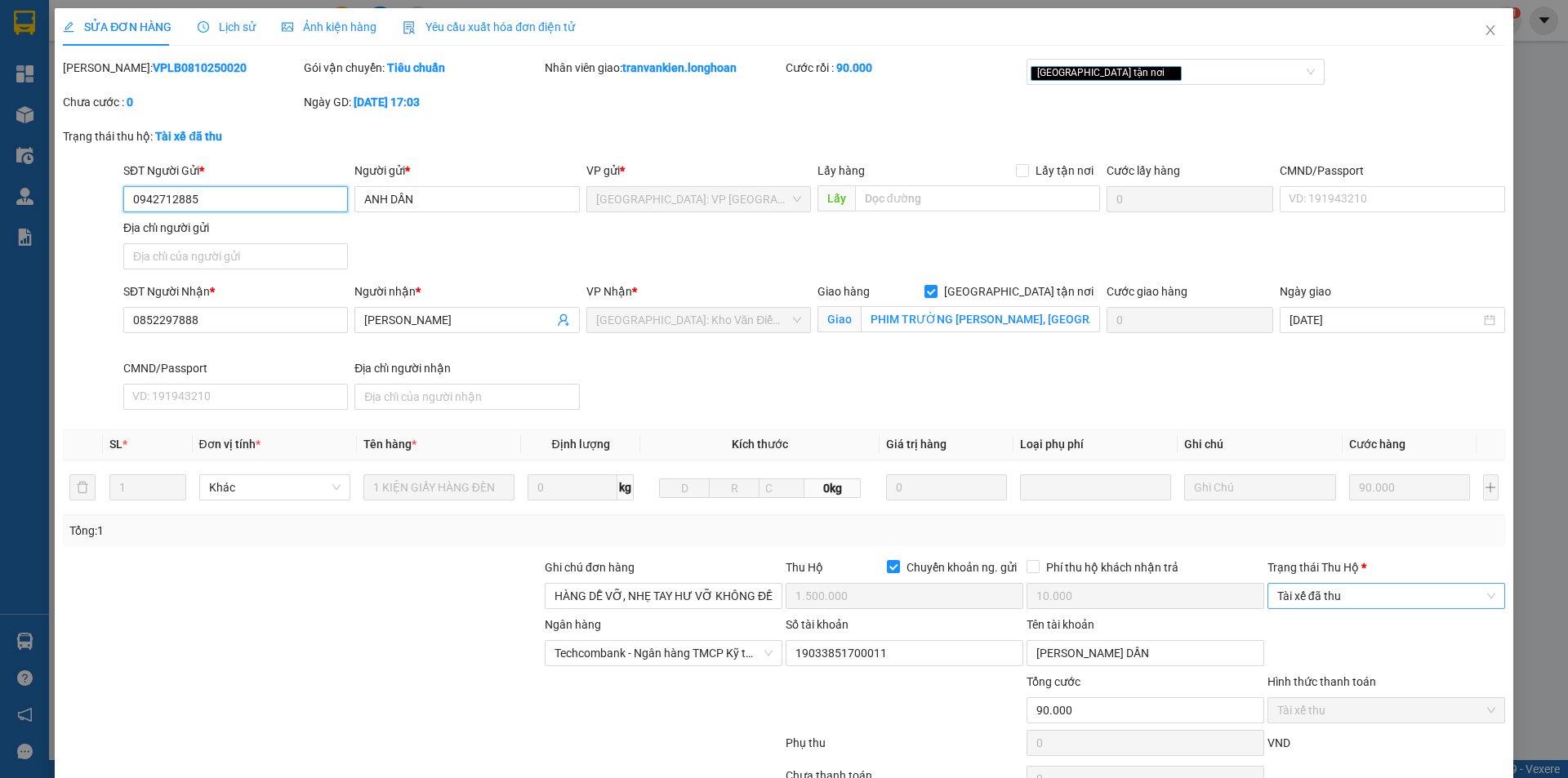
click at [1359, 602] on span "Tài xế đã thu" at bounding box center [1386, 595] width 218 height 24
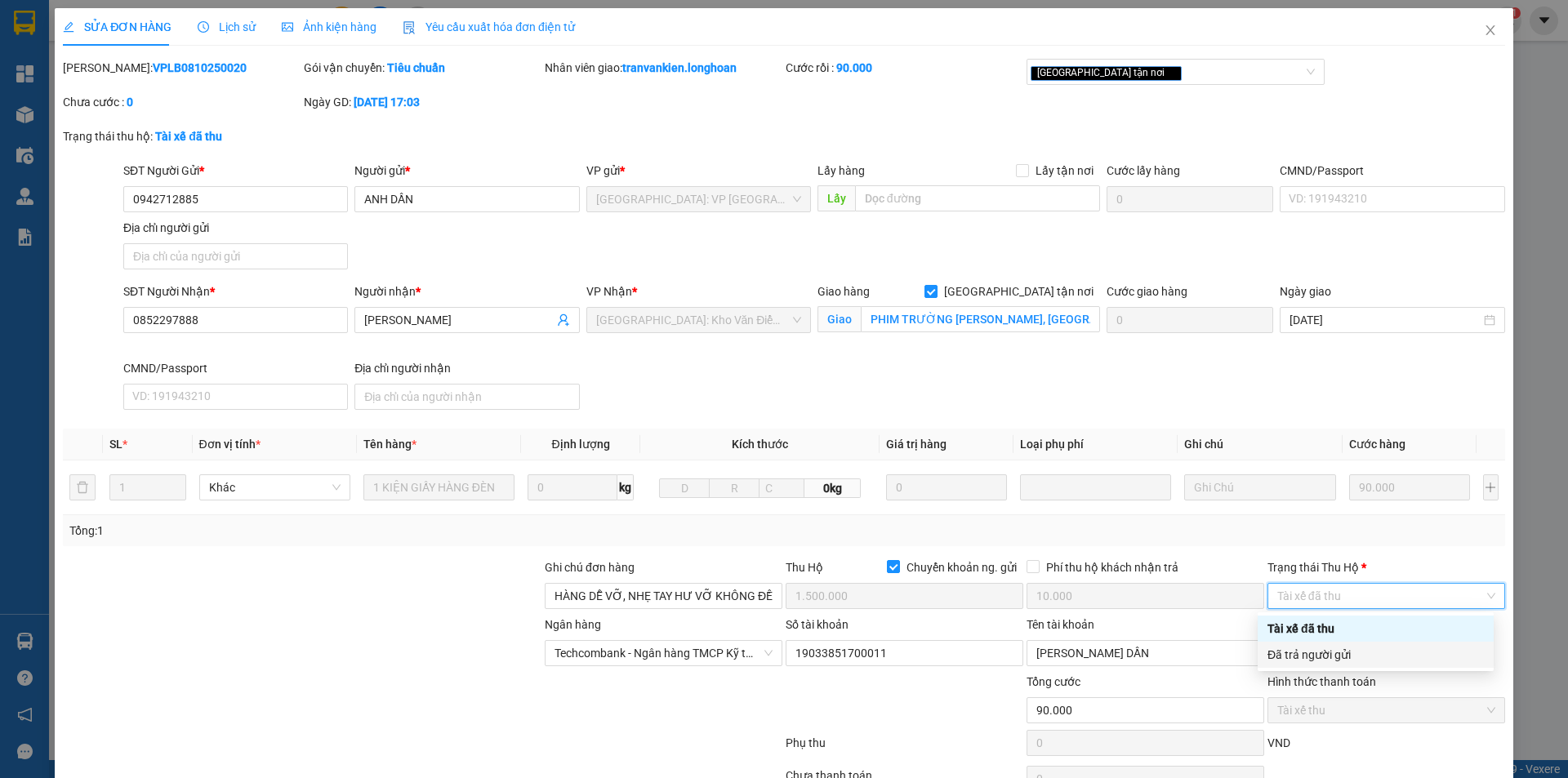
click at [1363, 659] on div "Đã trả người gửi" at bounding box center [1376, 655] width 216 height 18
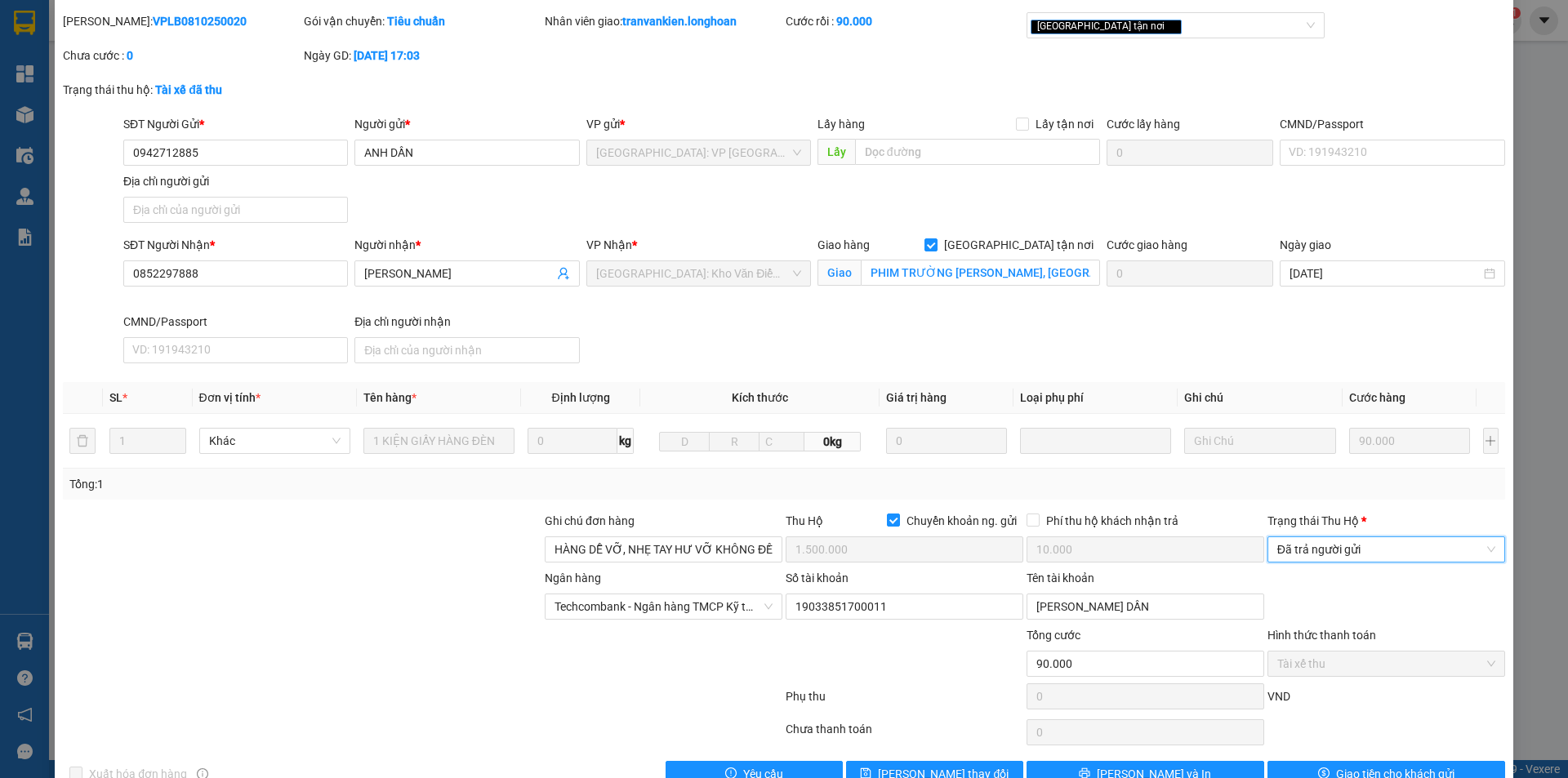
scroll to position [87, 0]
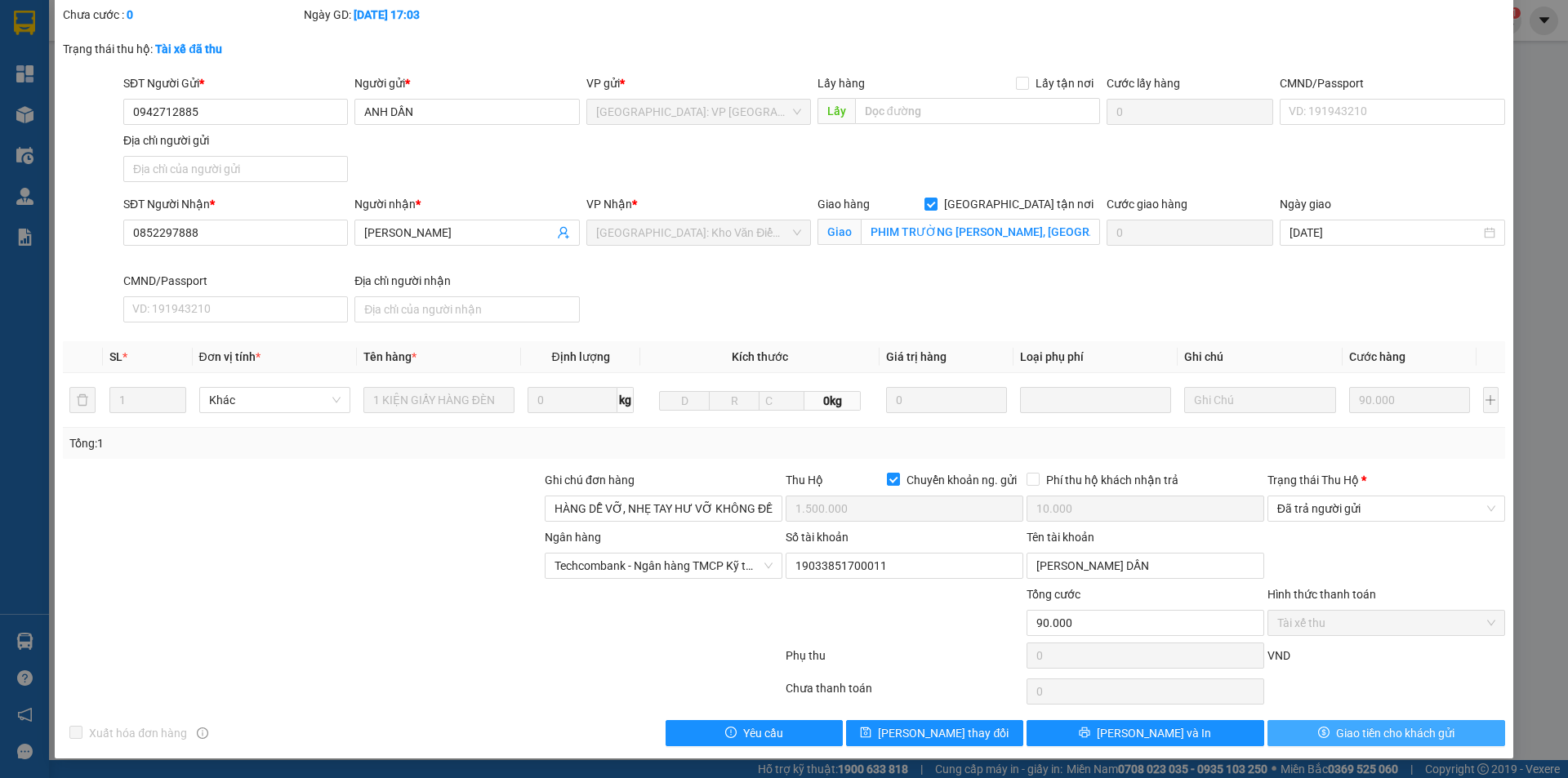
click at [1344, 737] on span "Giao tiền cho khách gửi" at bounding box center [1396, 733] width 119 height 18
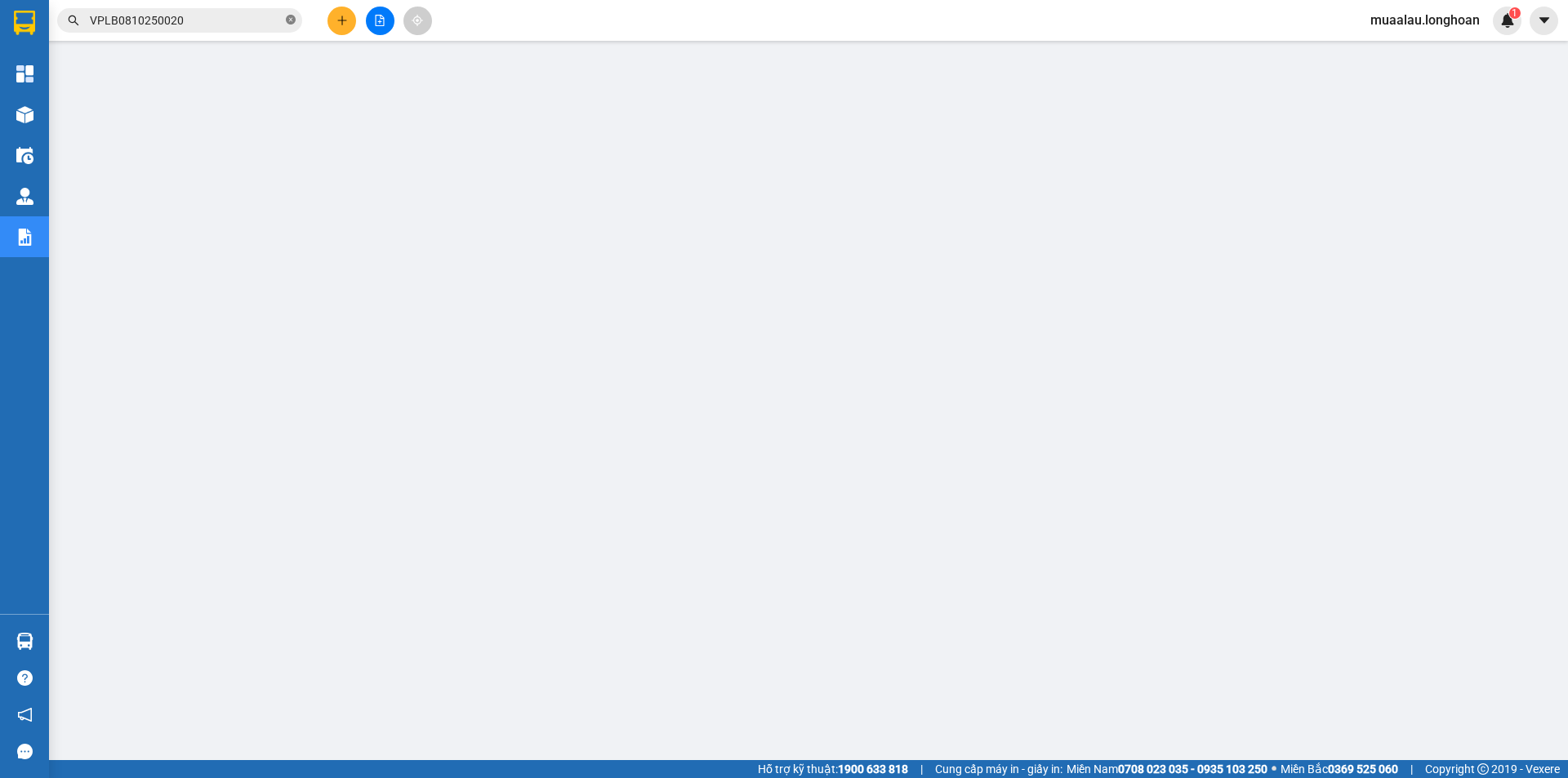
click at [293, 15] on icon "close-circle" at bounding box center [290, 19] width 10 height 10
paste input "VPMD0610250035"
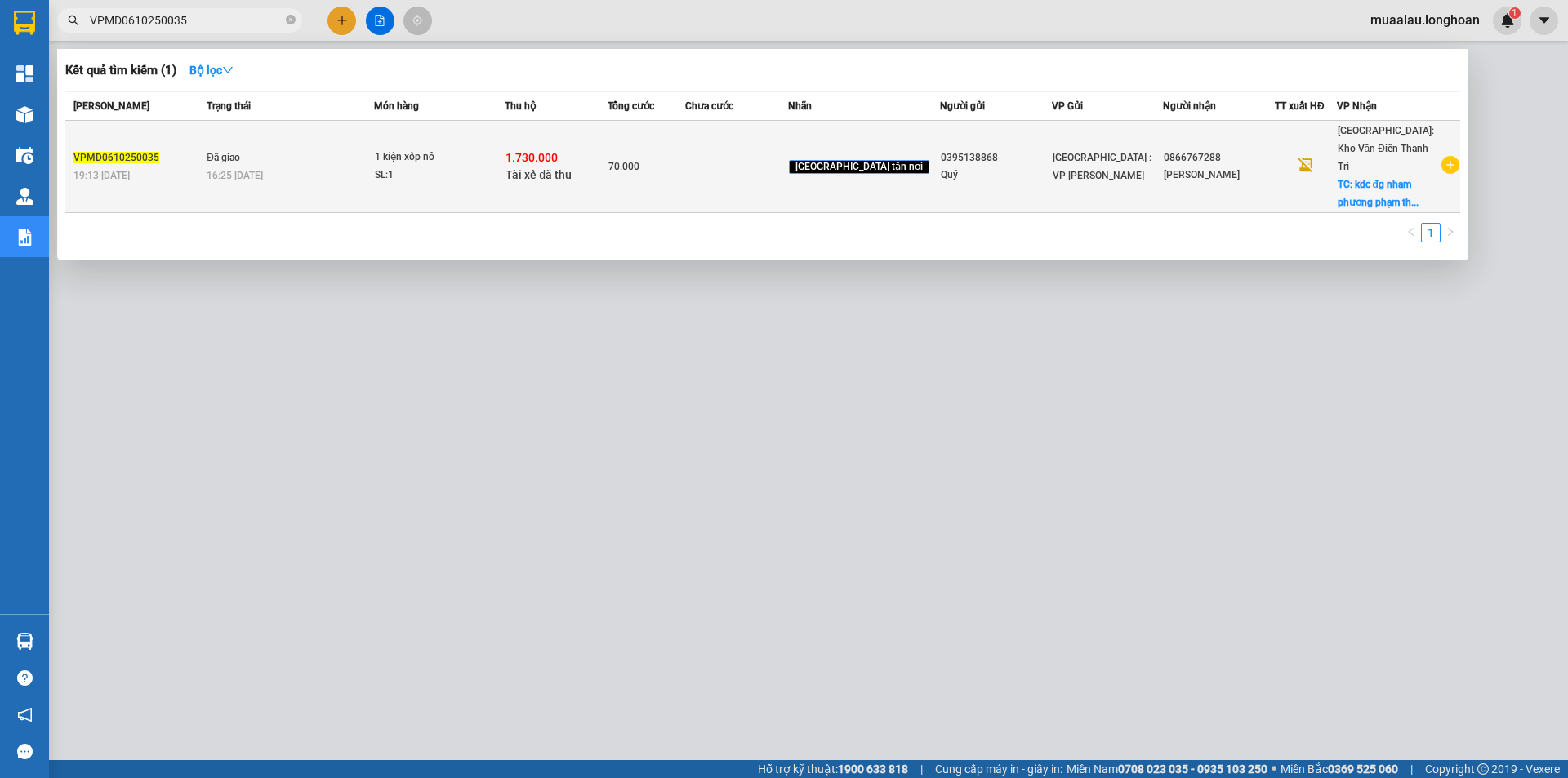
click at [734, 180] on td at bounding box center [737, 167] width 103 height 92
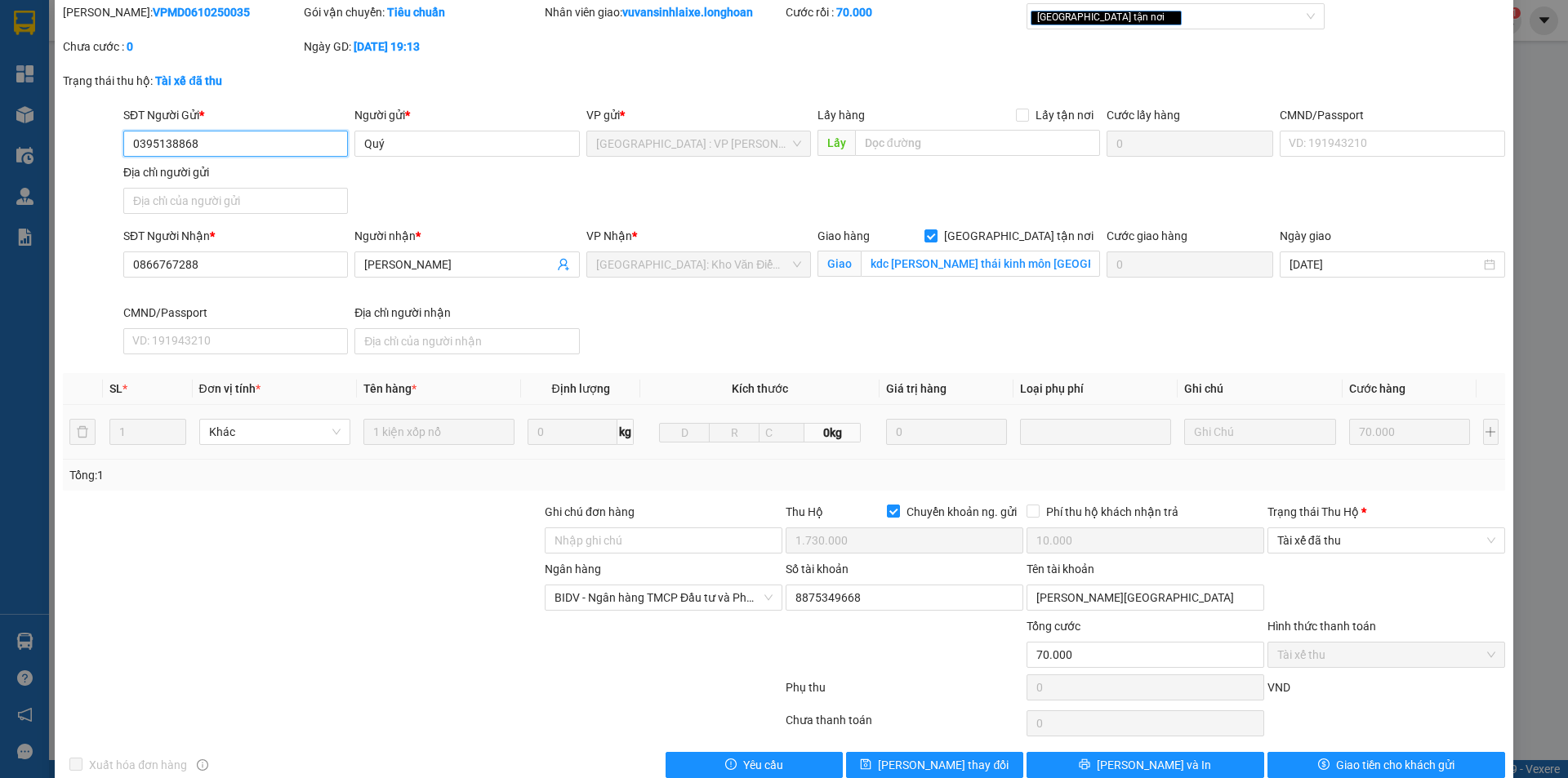
scroll to position [87, 0]
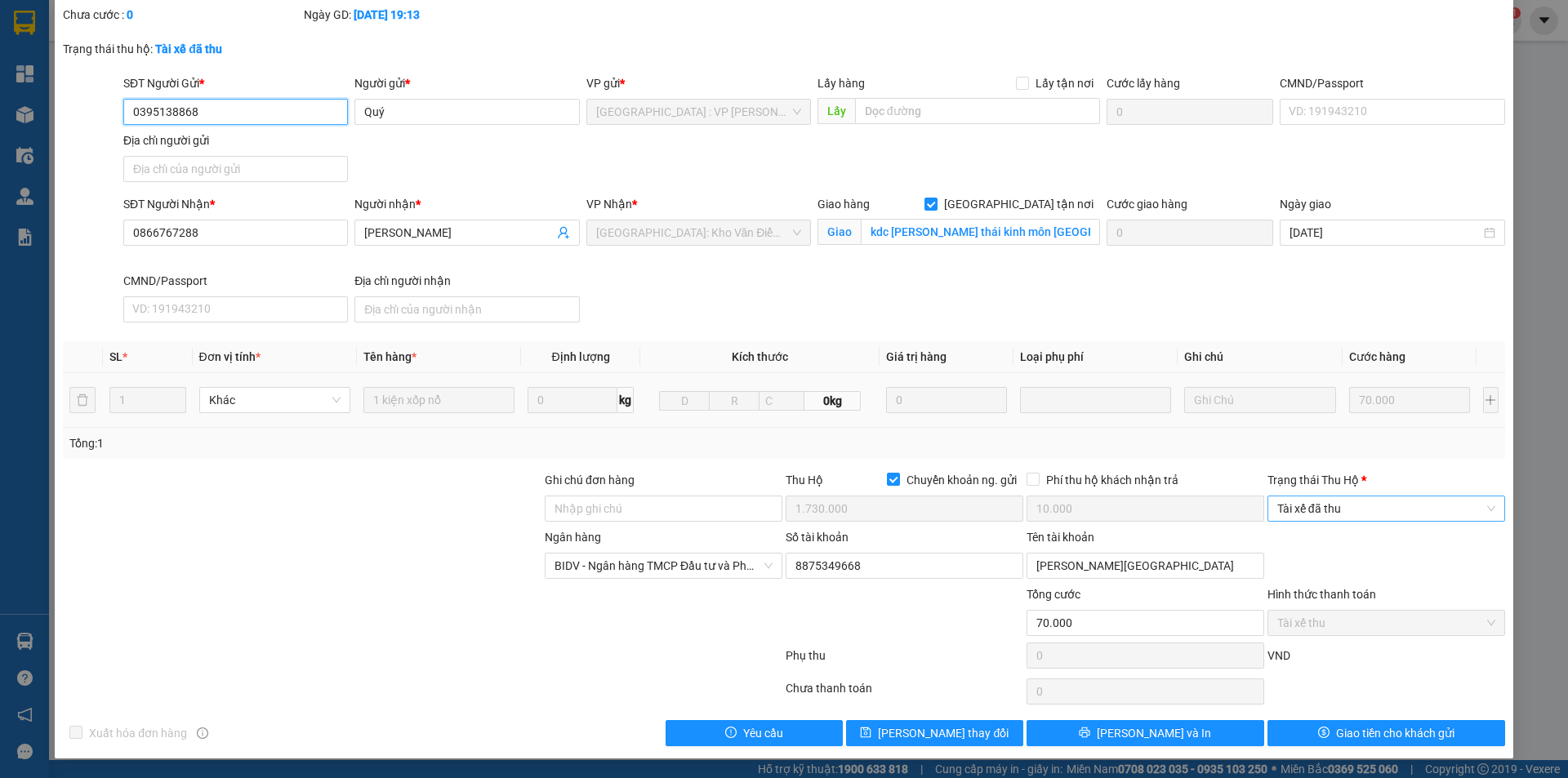
click at [1373, 509] on span "Tài xế đã thu" at bounding box center [1386, 508] width 218 height 24
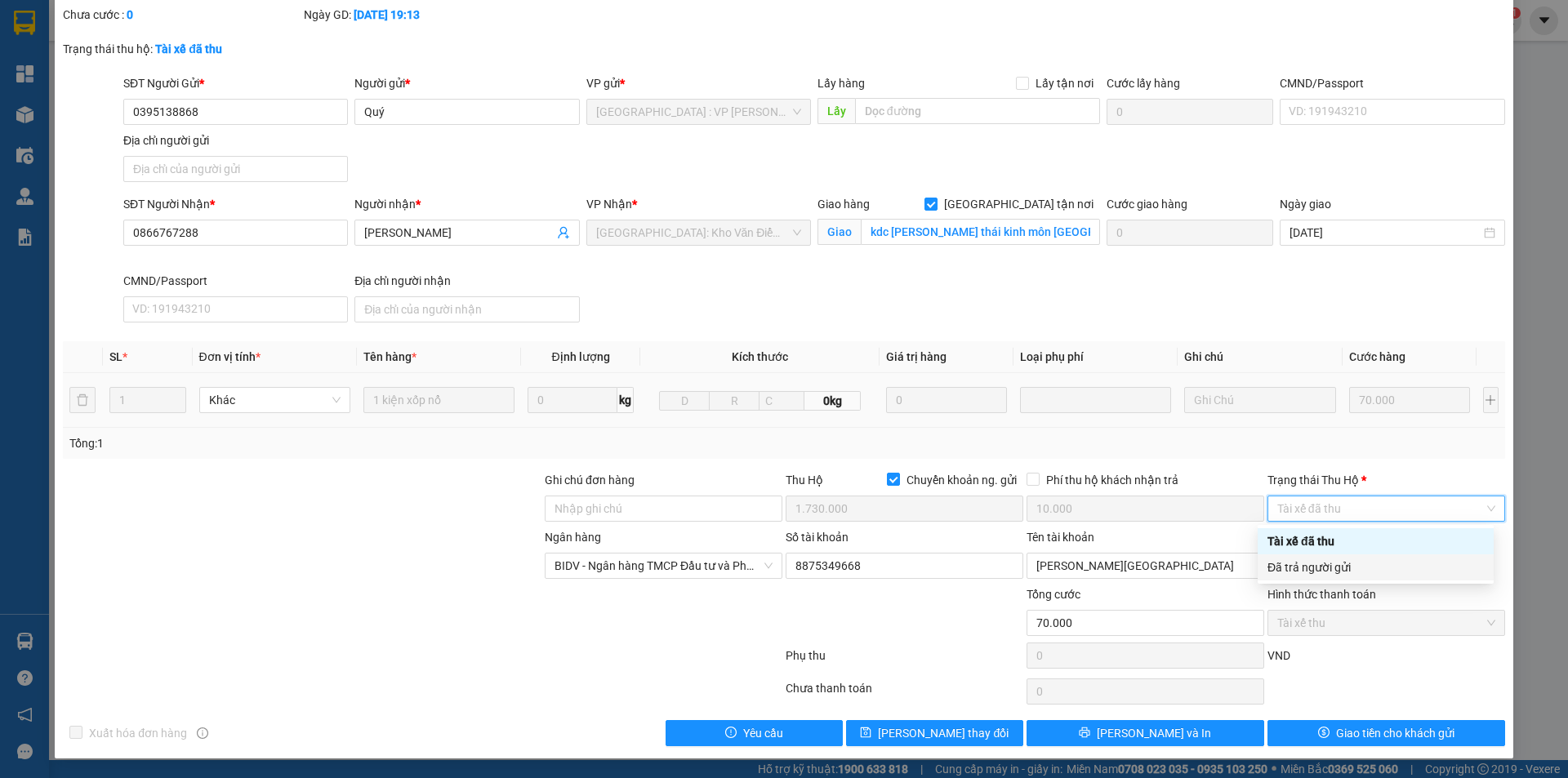
click at [1380, 573] on div "Đã trả người gửi" at bounding box center [1376, 567] width 216 height 18
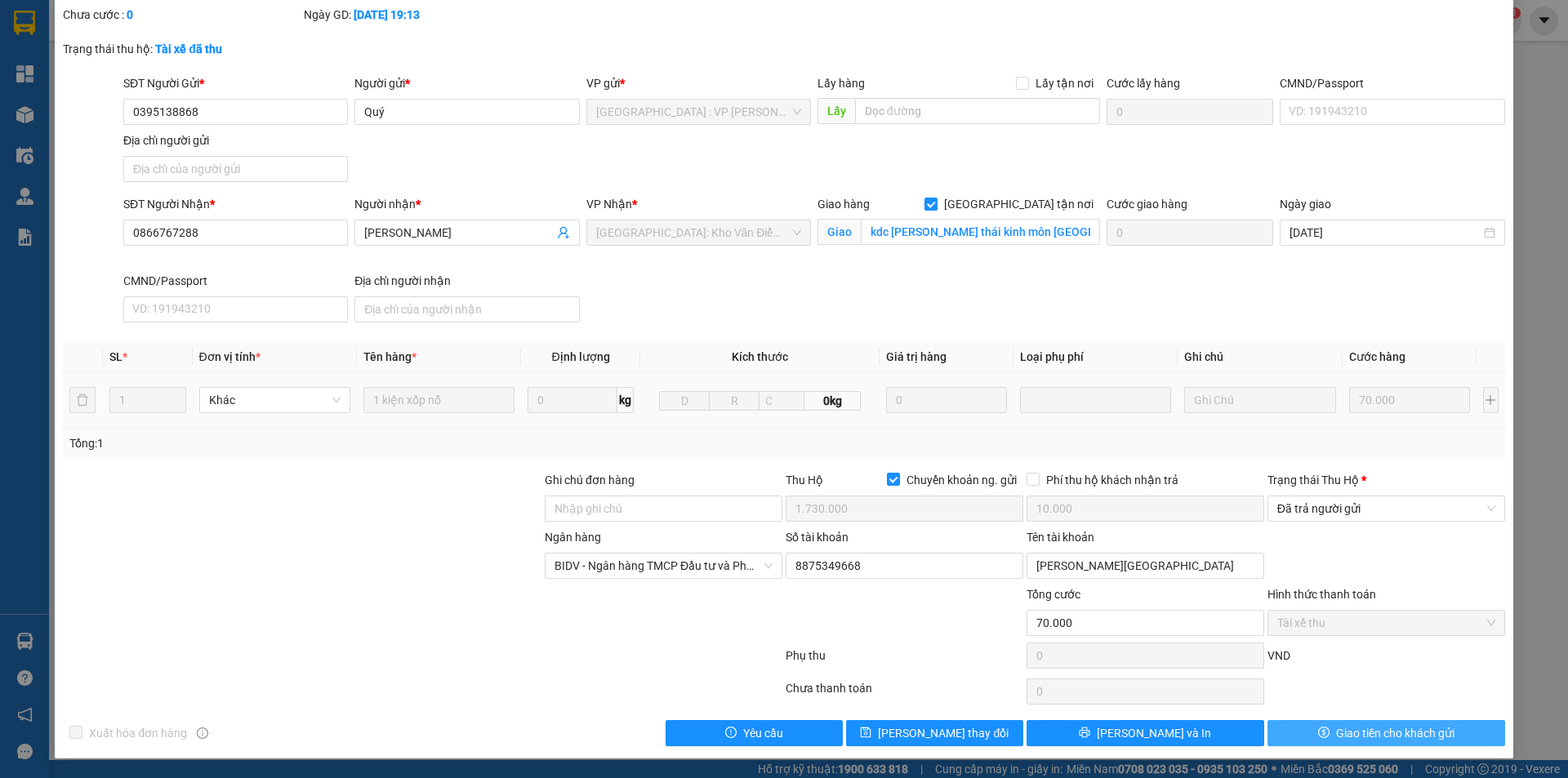
click at [1399, 728] on span "Giao tiền cho khách gửi" at bounding box center [1396, 733] width 119 height 18
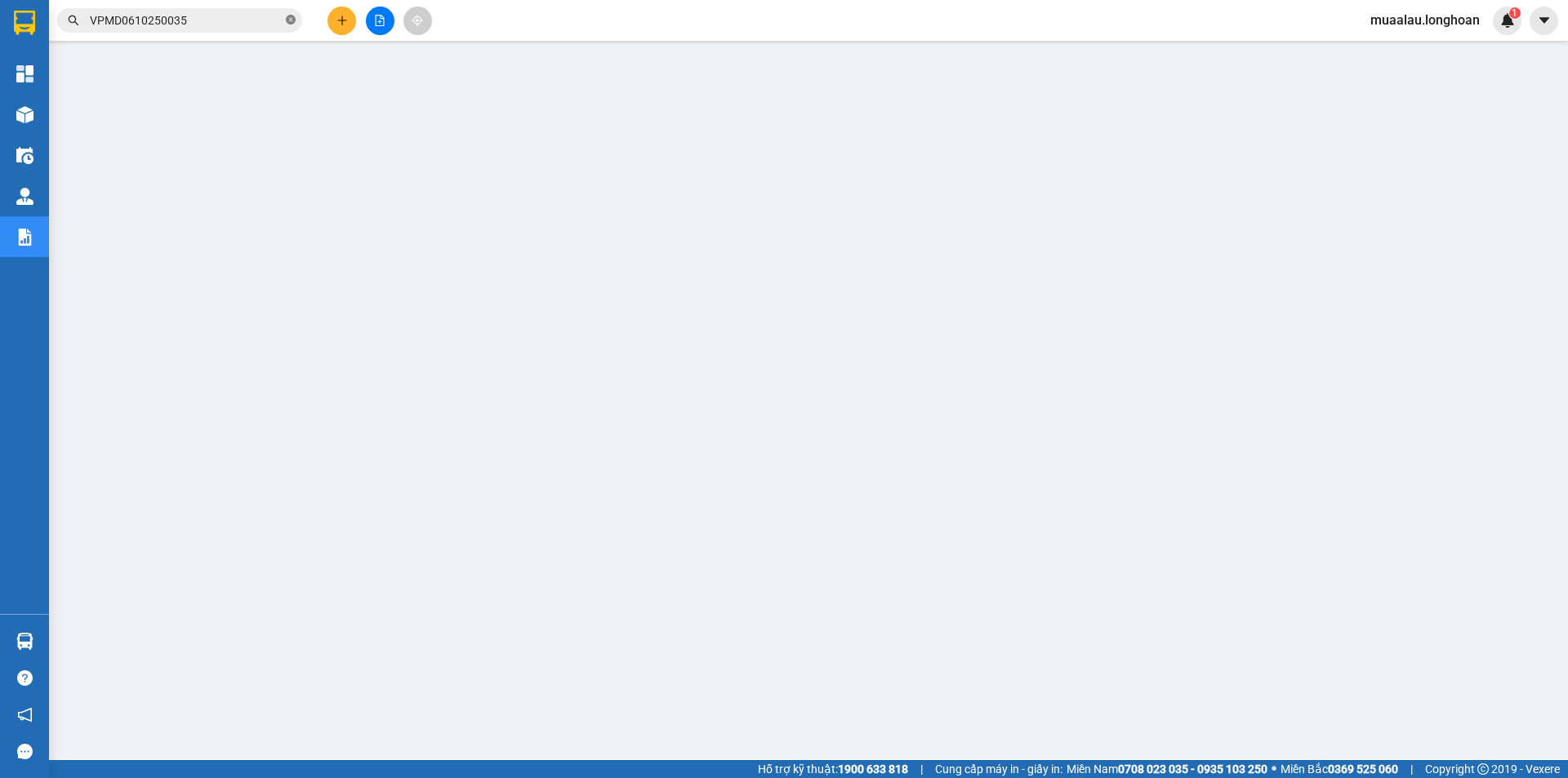
click at [286, 20] on icon "close-circle" at bounding box center [290, 19] width 10 height 10
paste input "VPBT0610250008"
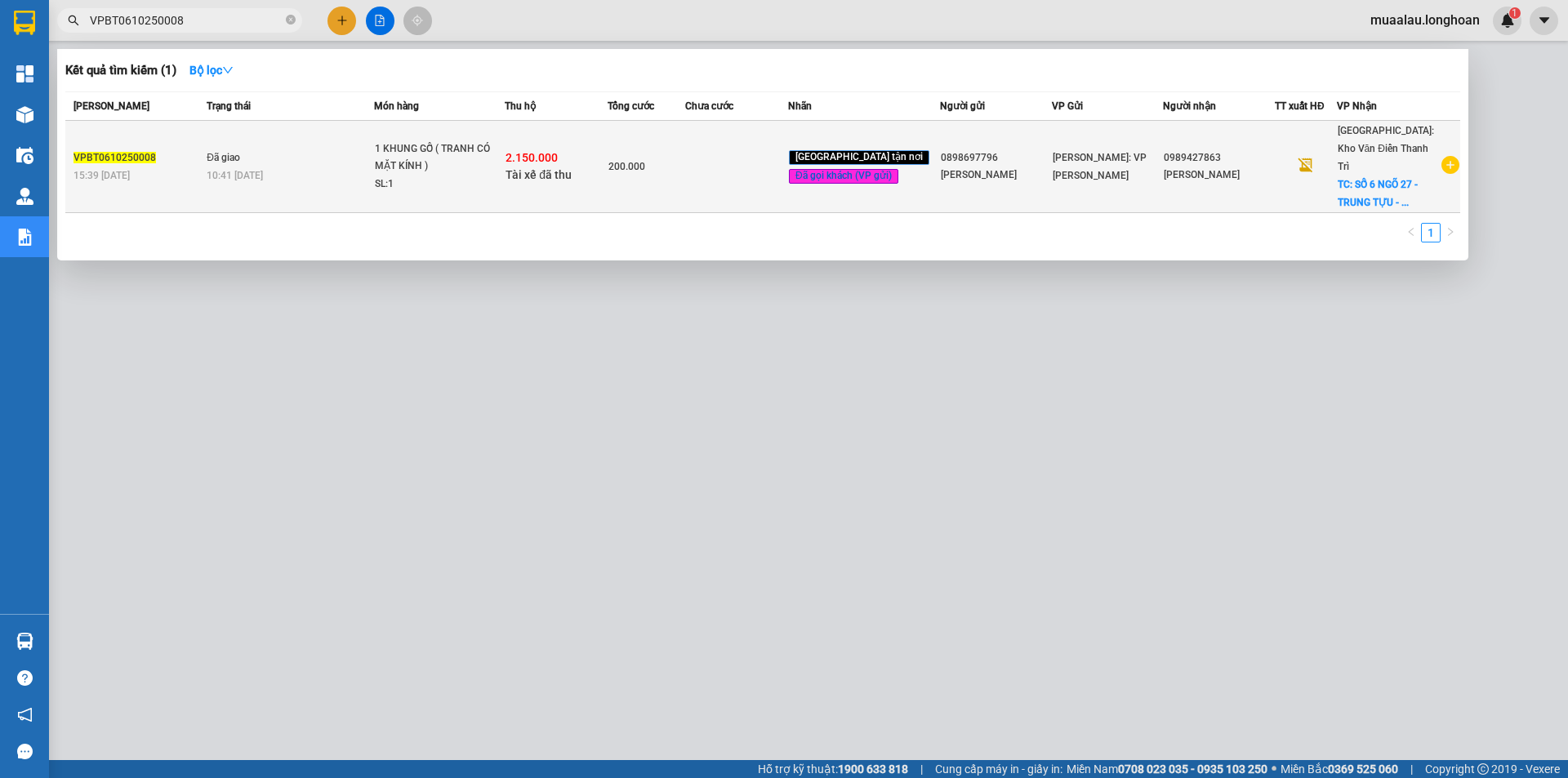
click at [654, 136] on td "200.000" at bounding box center [647, 167] width 77 height 92
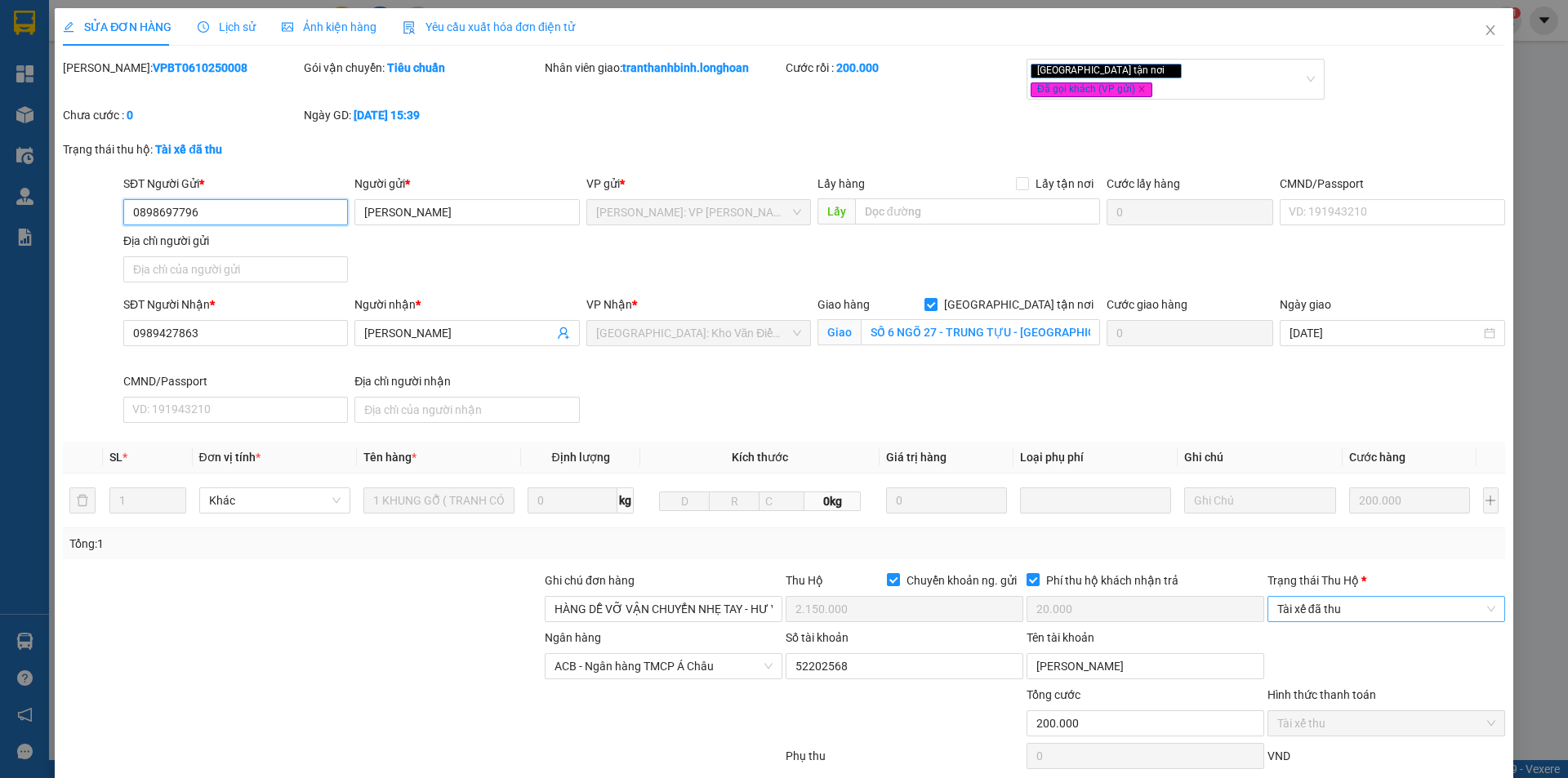
click at [1330, 597] on span "Tài xế đã thu" at bounding box center [1386, 609] width 218 height 24
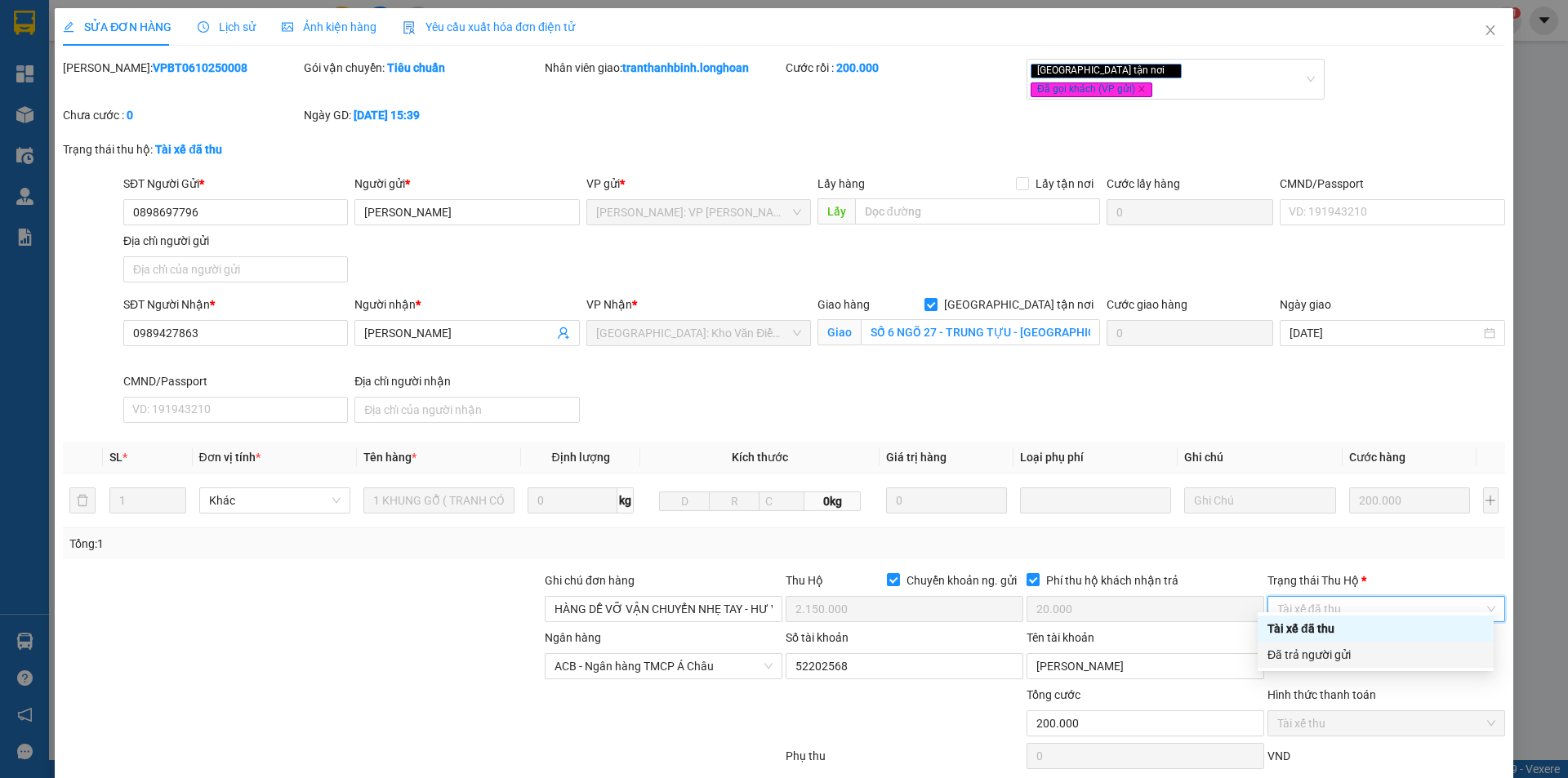
click at [1333, 654] on div "Đã trả người gửi" at bounding box center [1376, 655] width 216 height 18
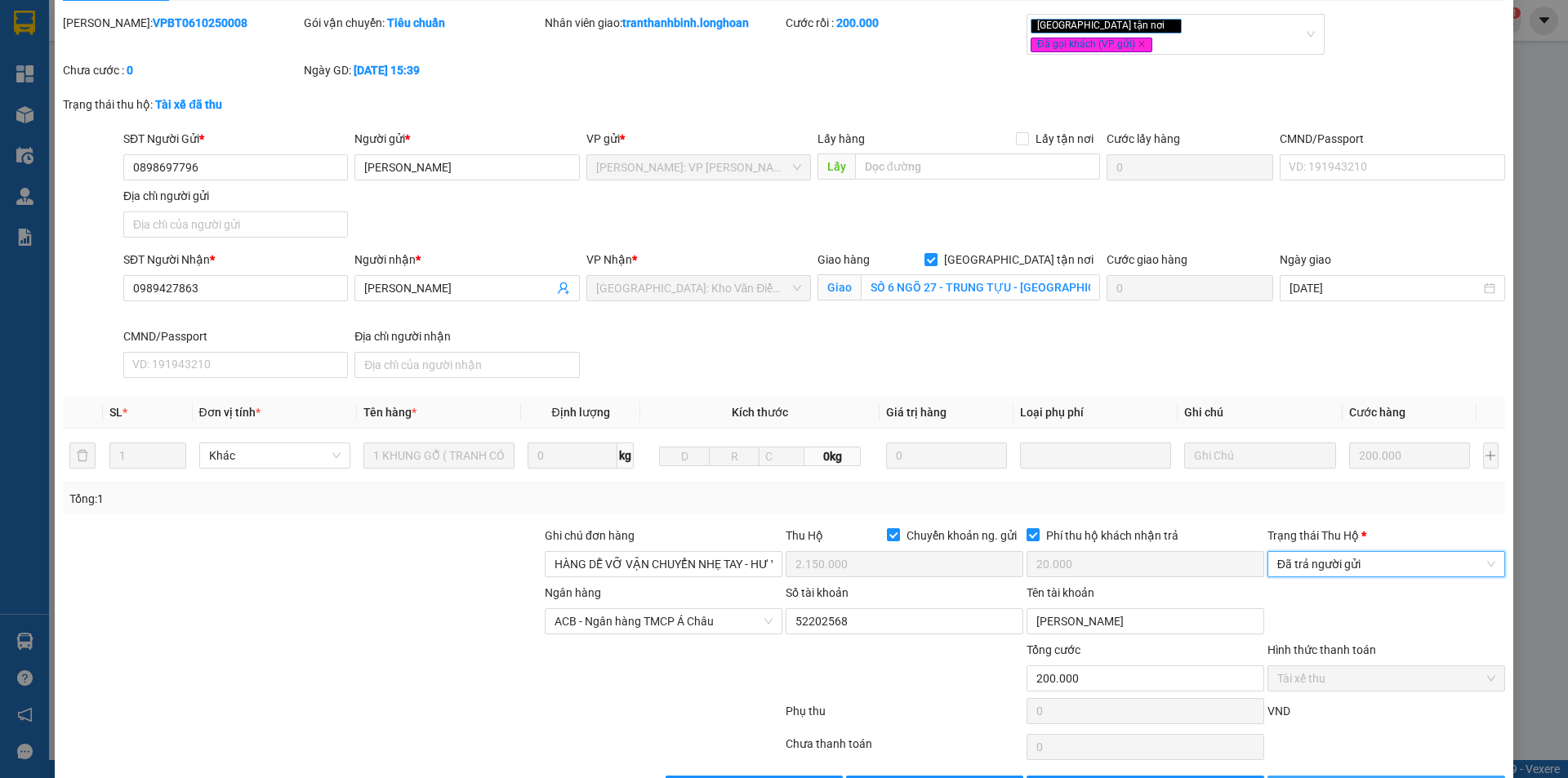
scroll to position [87, 0]
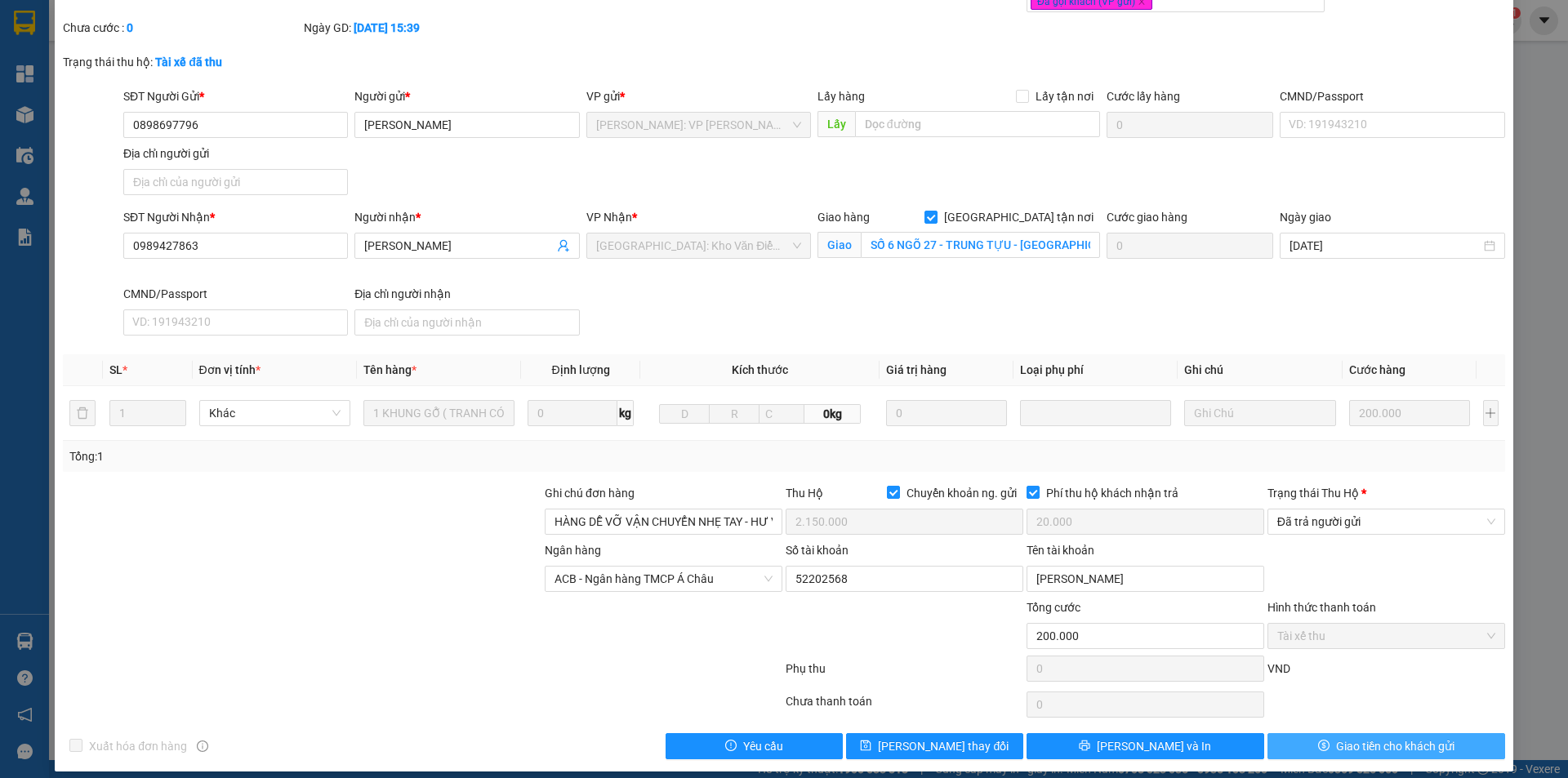
click at [1337, 737] on span "Giao tiền cho khách gửi" at bounding box center [1396, 746] width 119 height 18
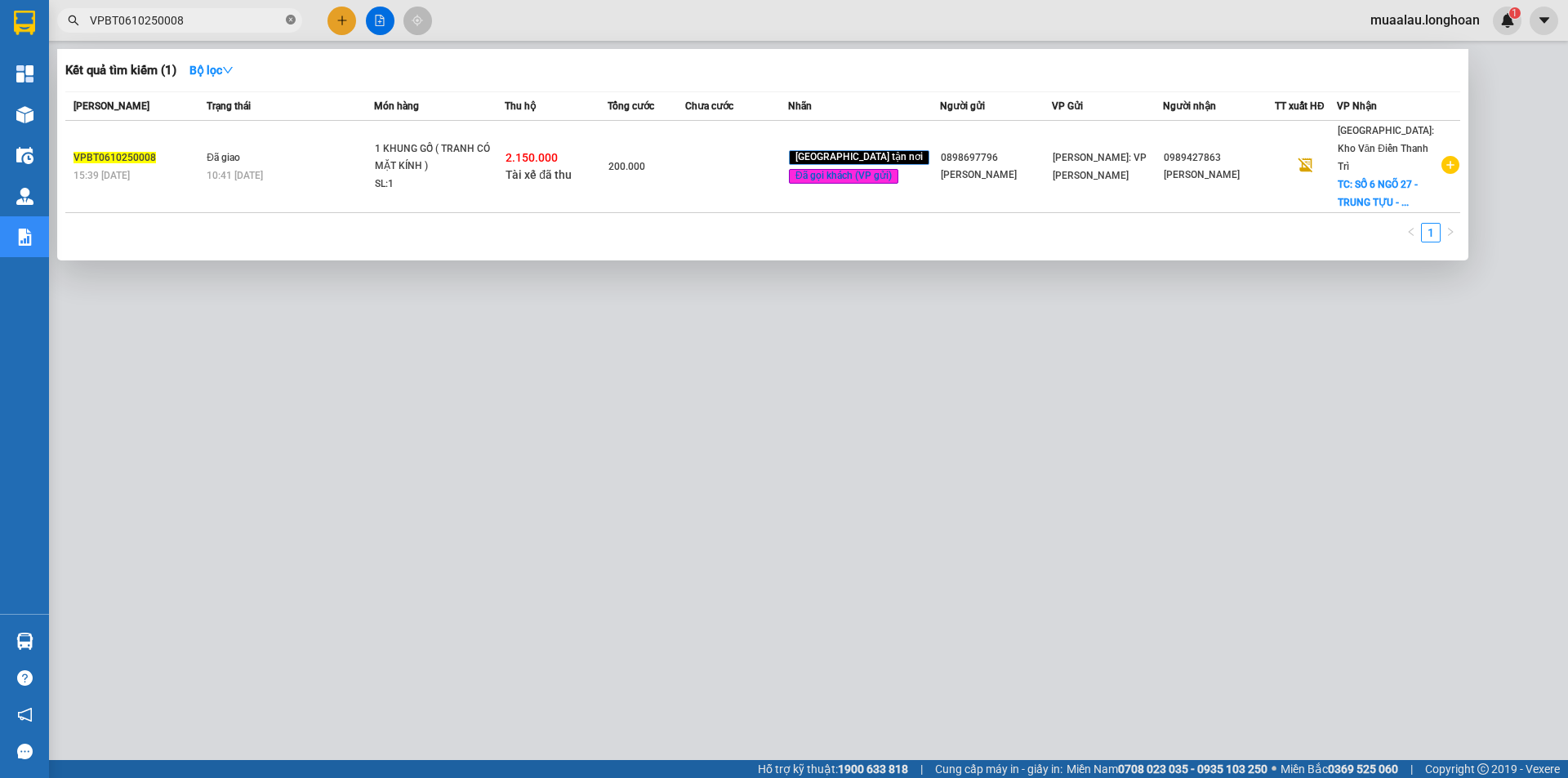
click at [291, 22] on icon "close-circle" at bounding box center [290, 19] width 10 height 10
paste input "HCM90410250020"
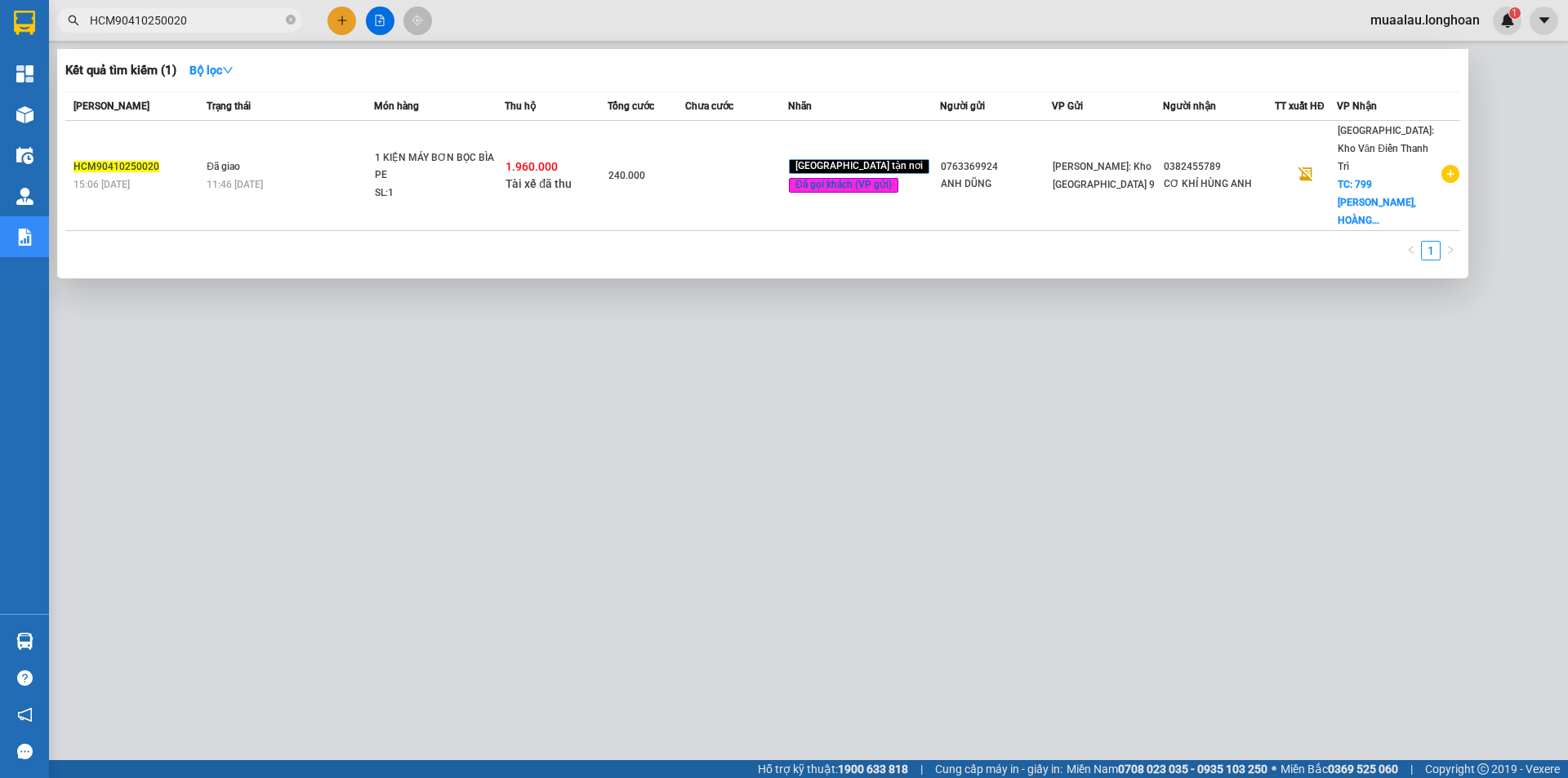
click at [762, 176] on td at bounding box center [737, 176] width 103 height 110
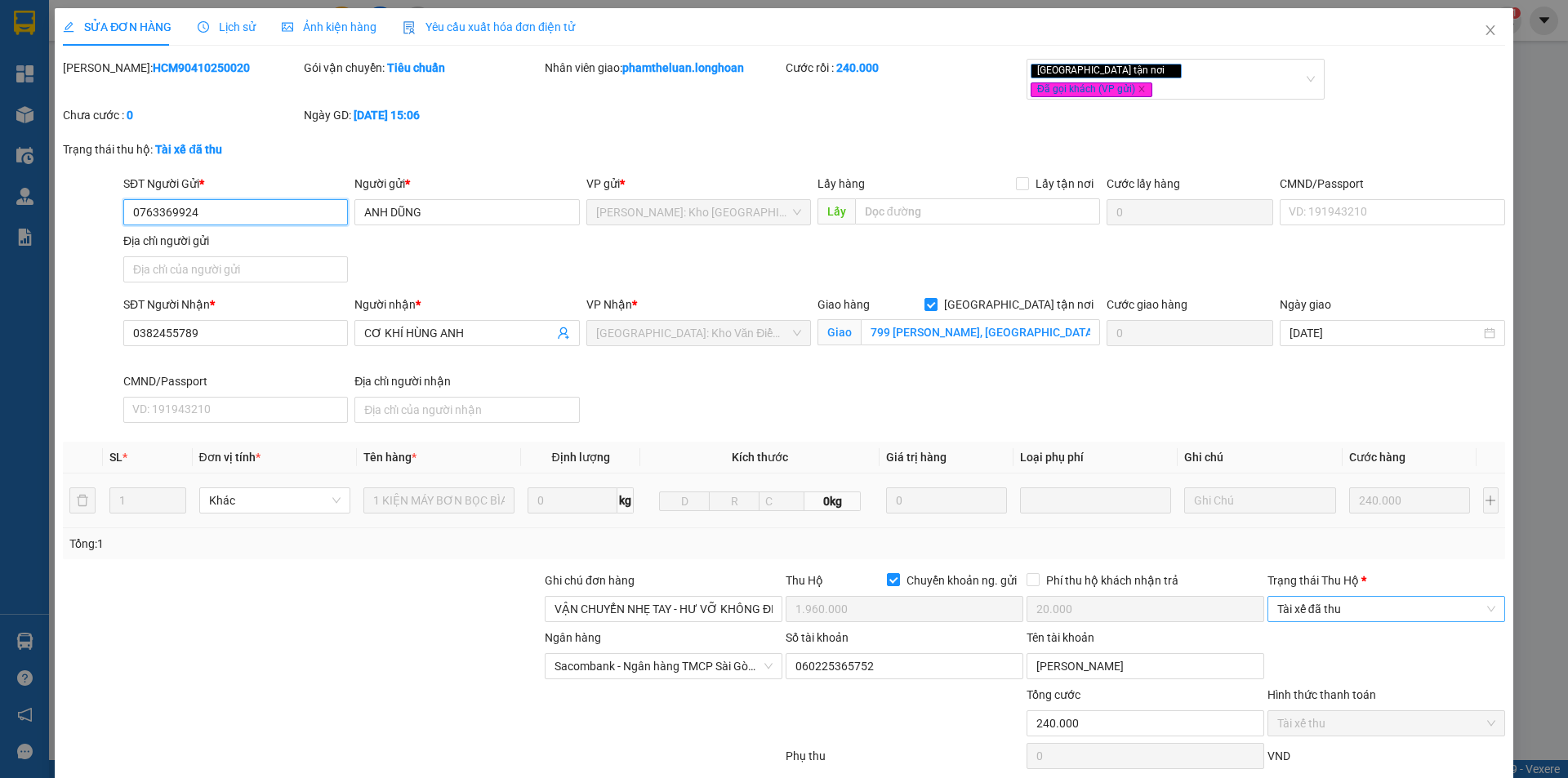
click at [1338, 597] on span "Tài xế đã thu" at bounding box center [1386, 609] width 218 height 24
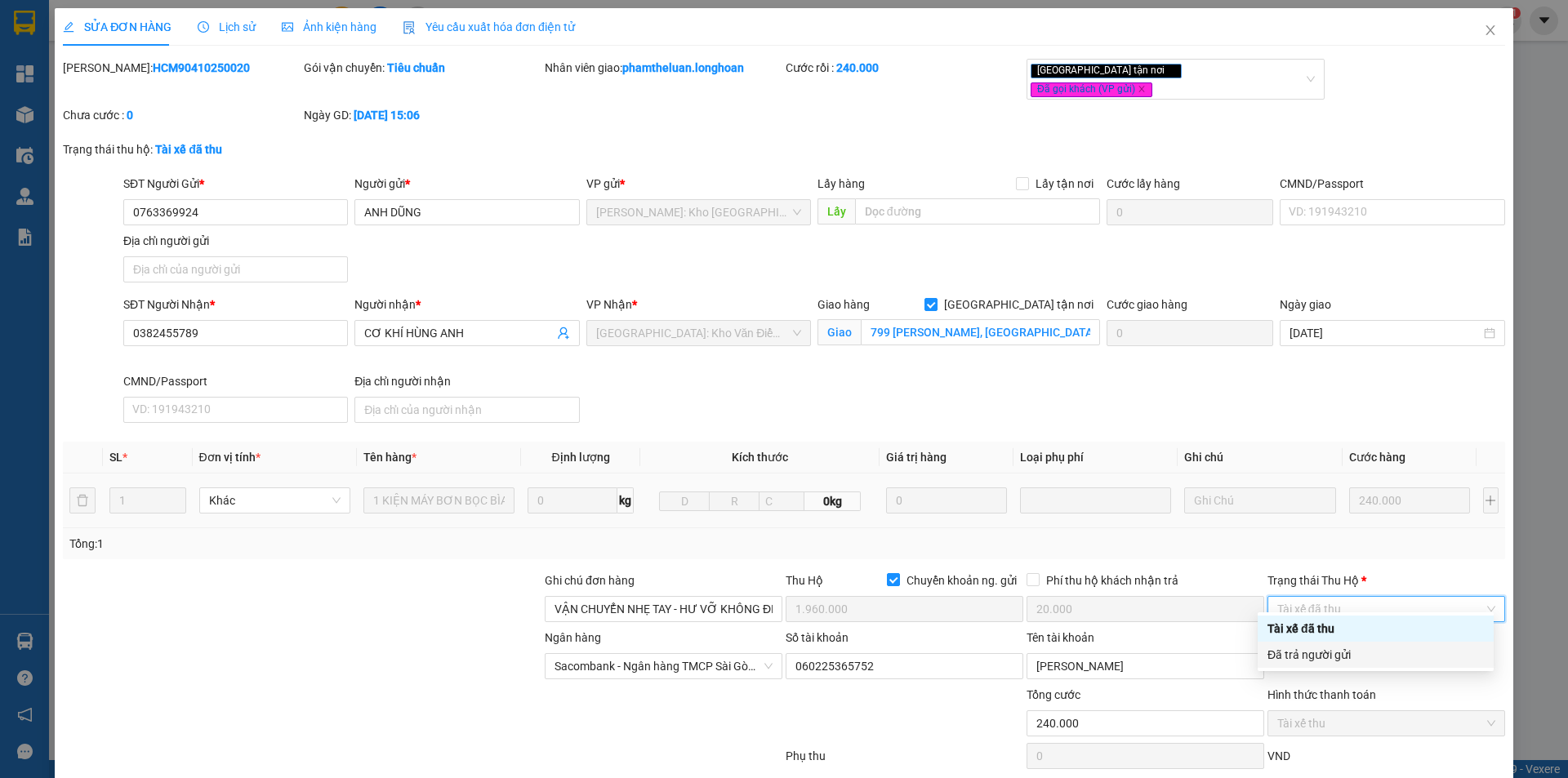
click at [1335, 655] on div "Đã trả người gửi" at bounding box center [1376, 655] width 216 height 18
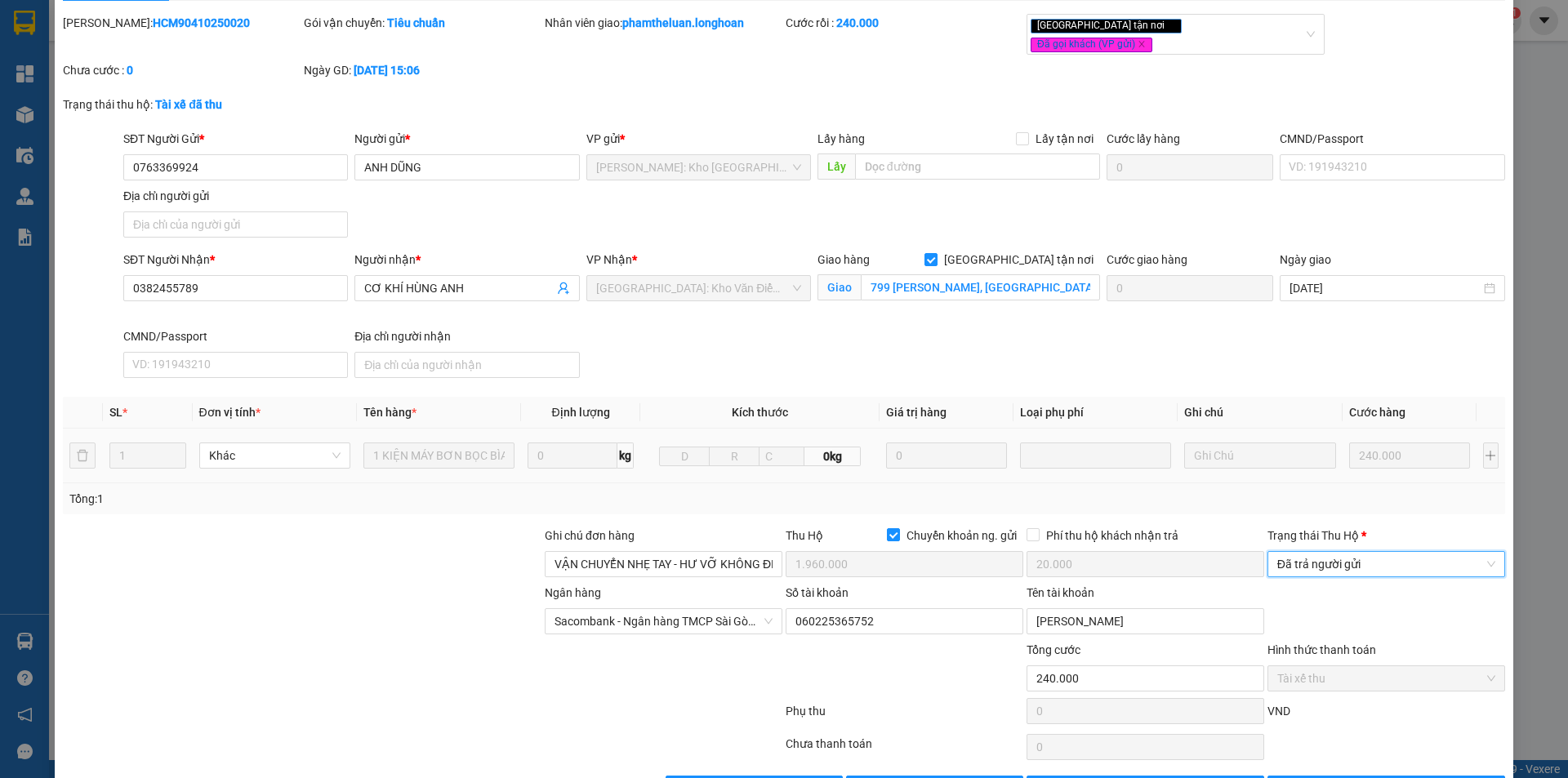
scroll to position [87, 0]
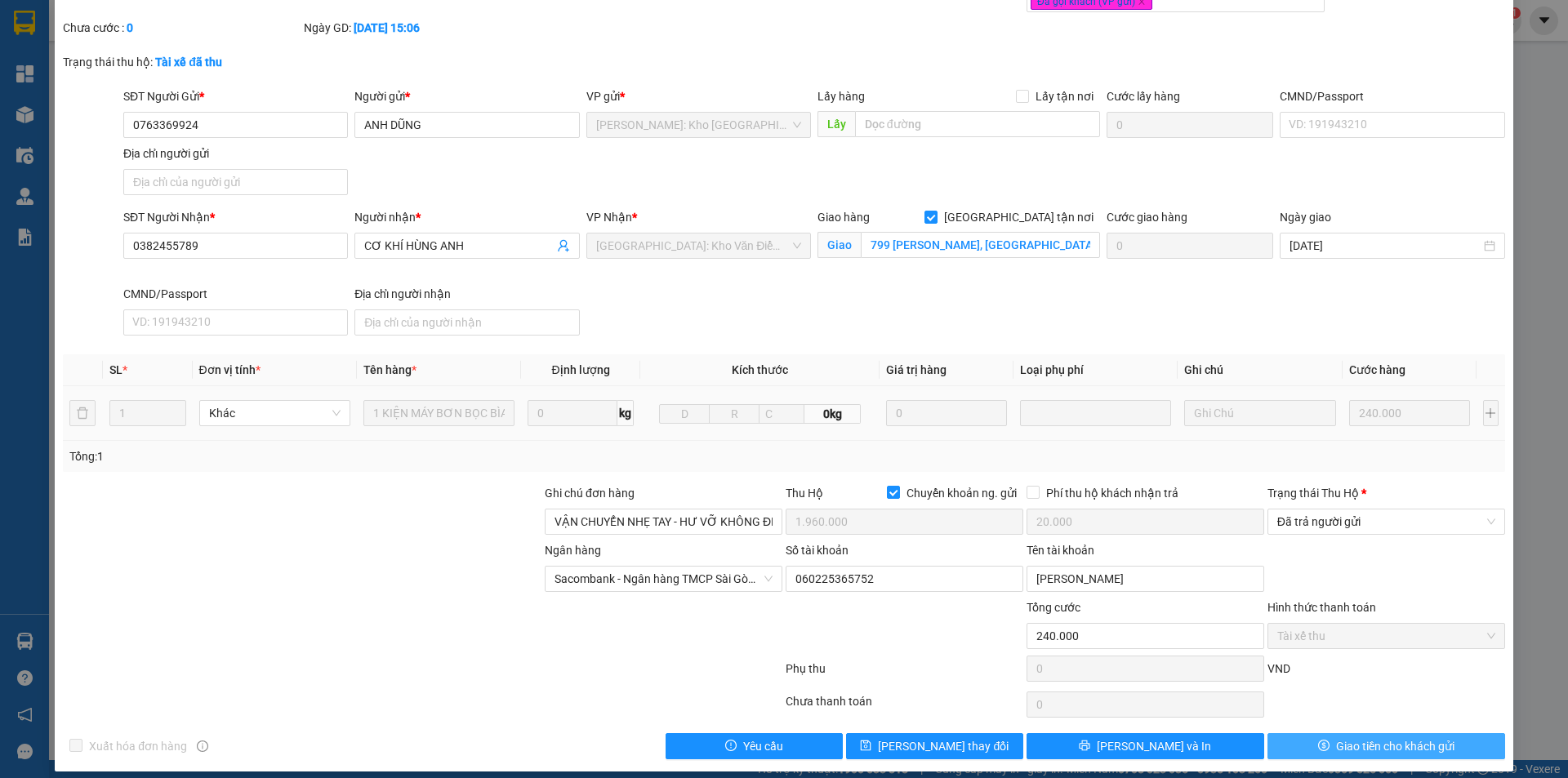
click at [1319, 740] on icon "dollar" at bounding box center [1324, 746] width 12 height 12
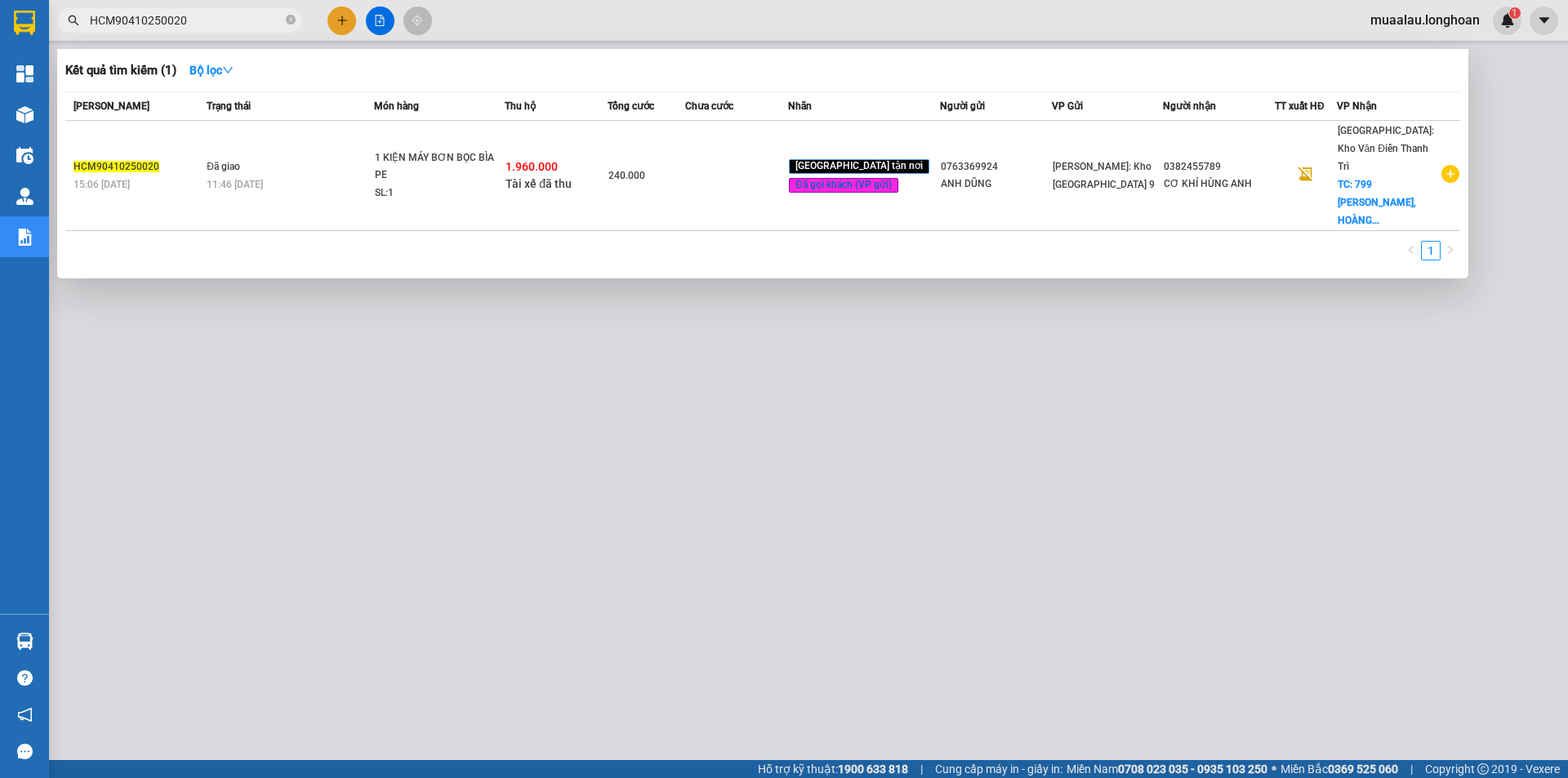
click at [286, 20] on span "HCM90410250020" at bounding box center [179, 20] width 245 height 24
click at [288, 17] on icon "close-circle" at bounding box center [290, 19] width 10 height 10
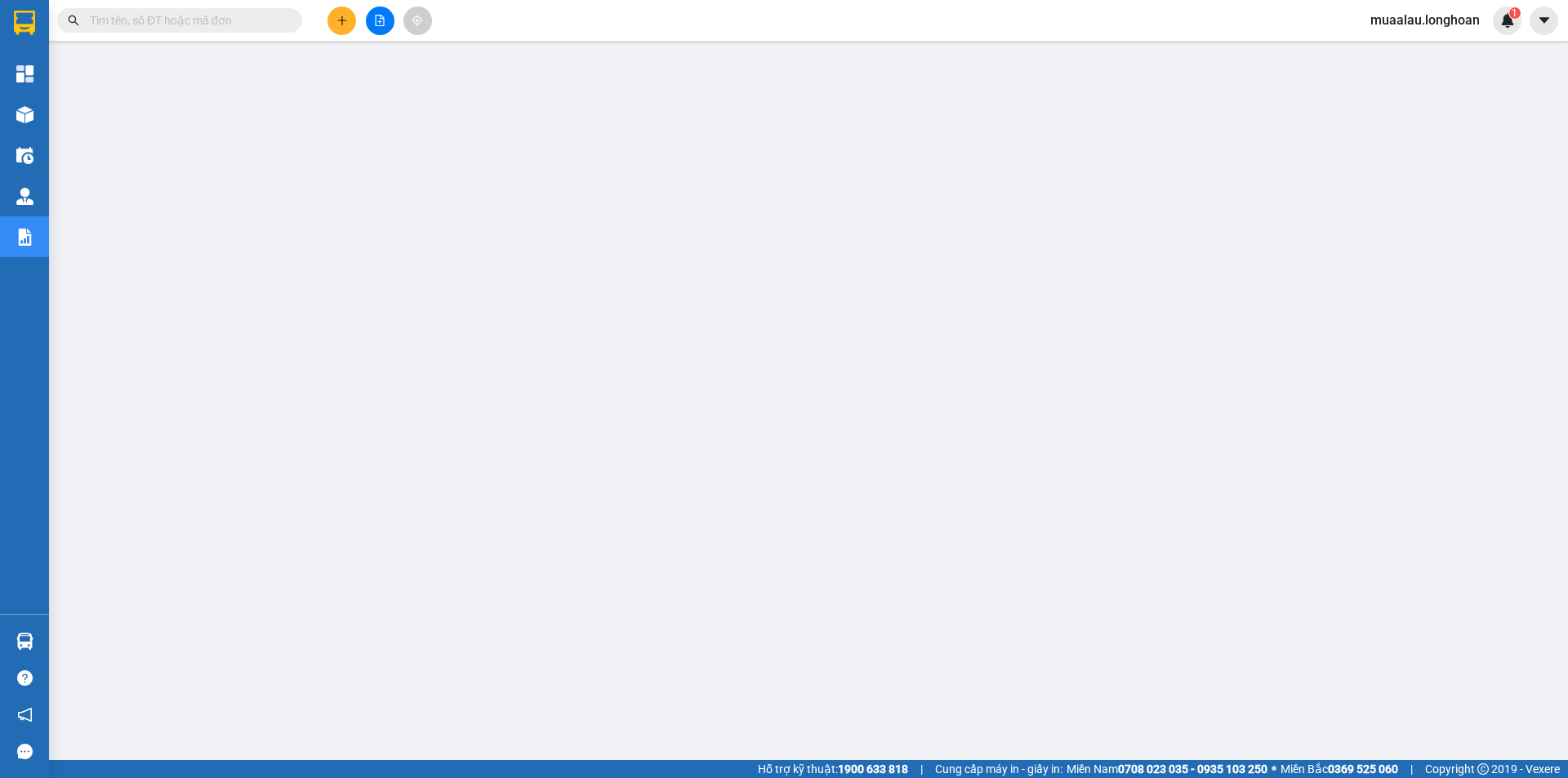
paste input "VPLB0810250028"
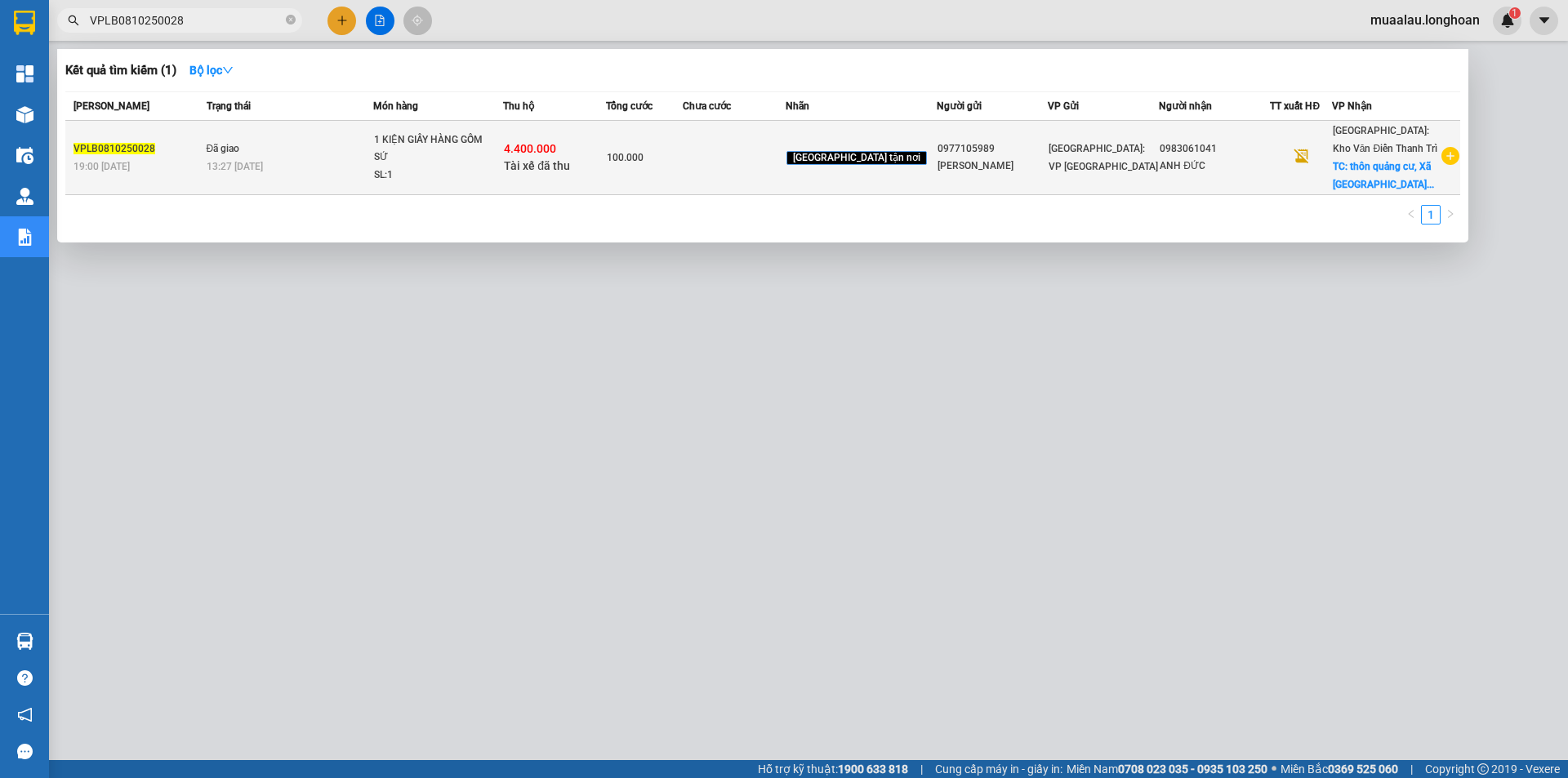
click at [748, 161] on td at bounding box center [734, 158] width 103 height 75
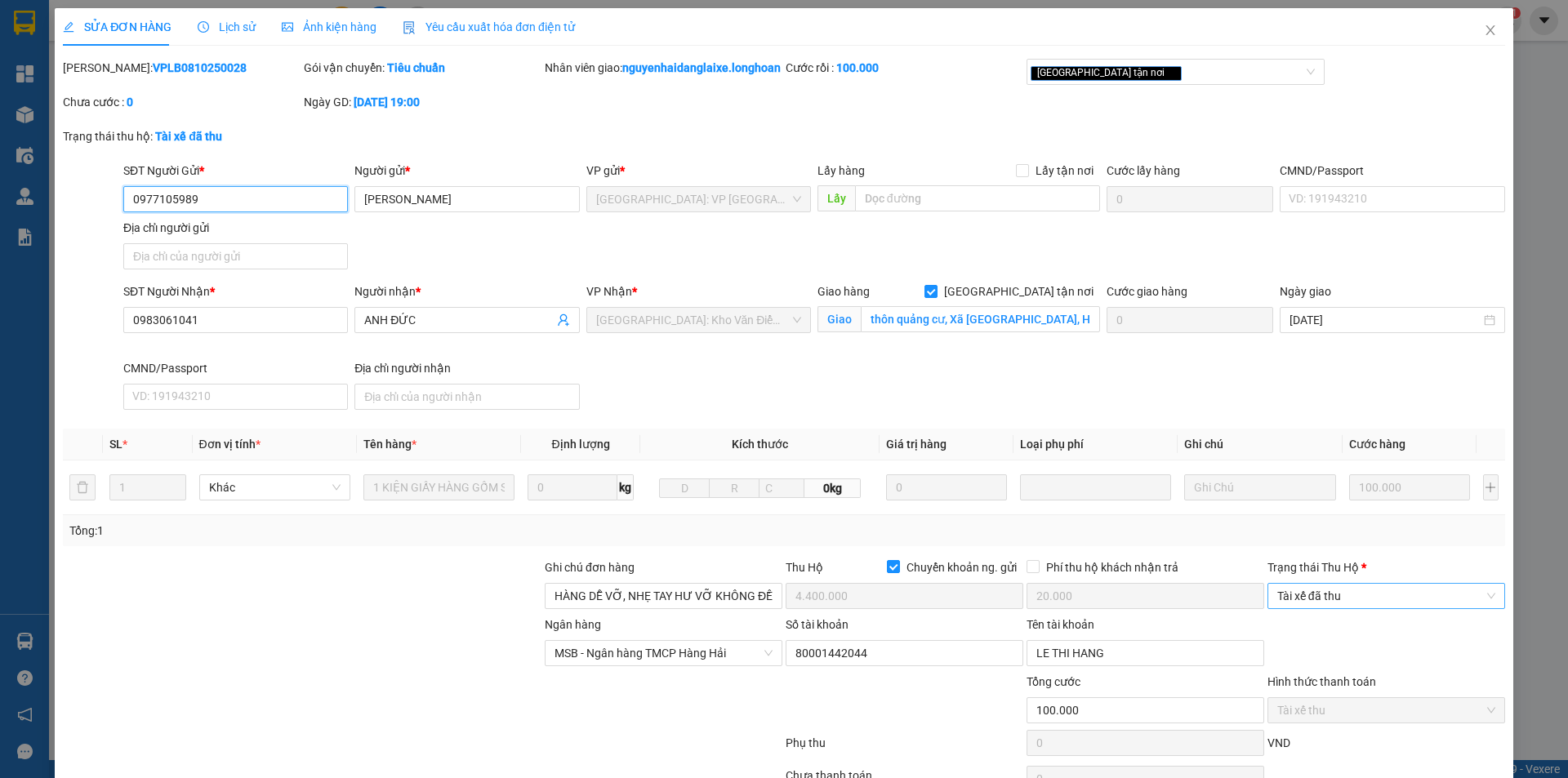
click at [1340, 609] on span "Tài xế đã thu" at bounding box center [1386, 595] width 218 height 24
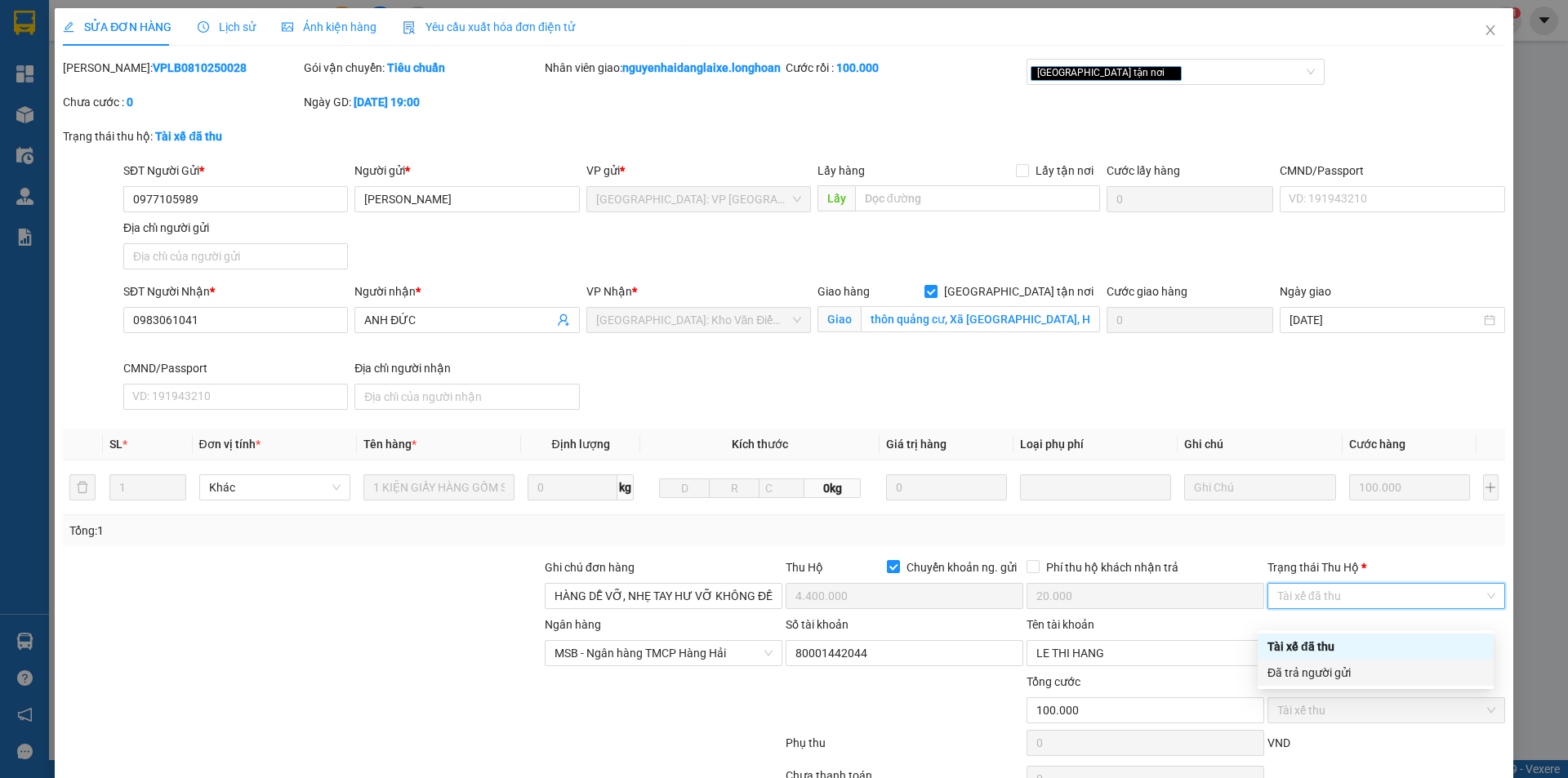
click at [1353, 673] on div "Đã trả người gửi" at bounding box center [1376, 673] width 216 height 18
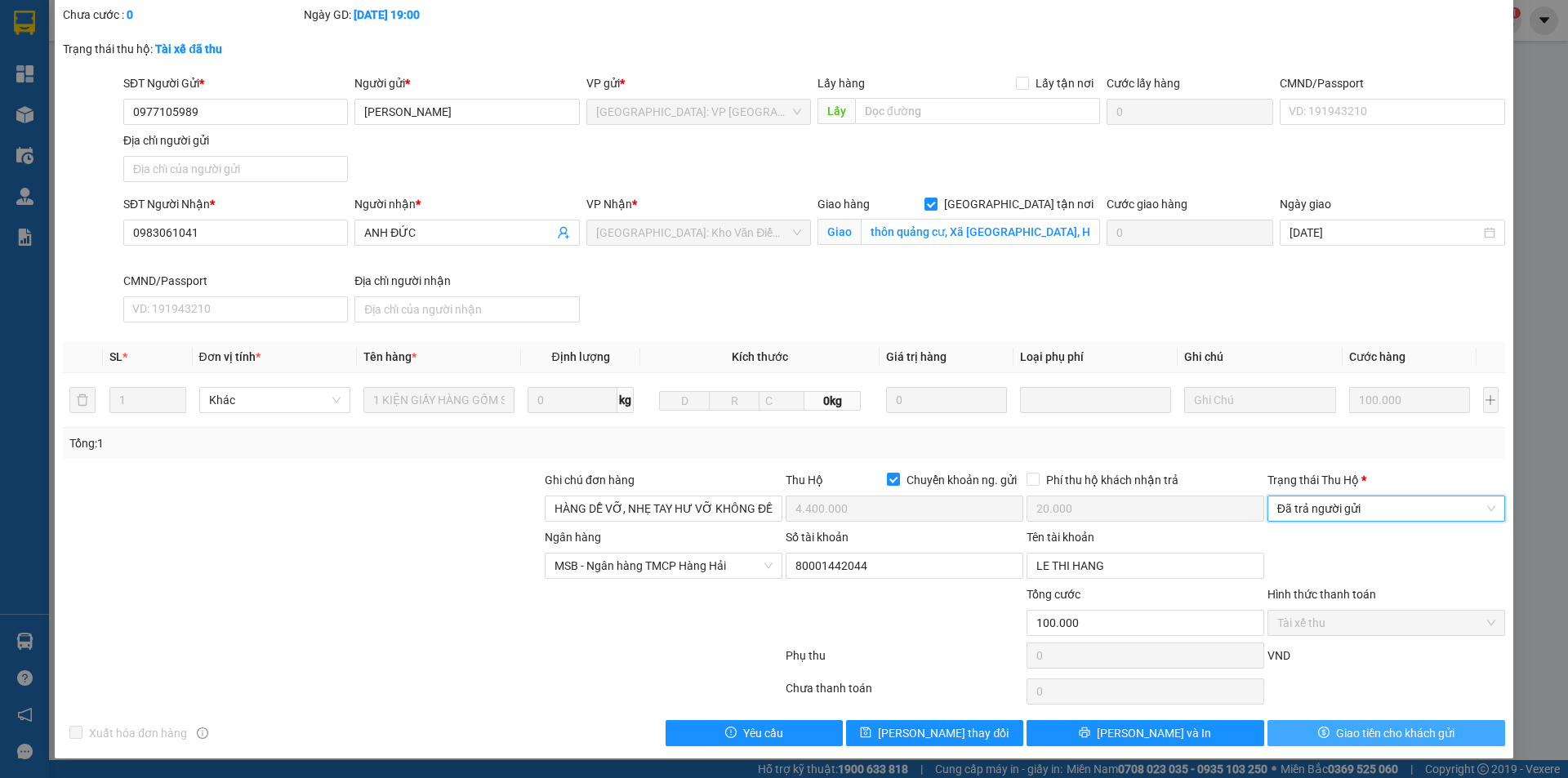
scroll to position [105, 0]
click at [1359, 733] on span "Giao tiền cho khách gửi" at bounding box center [1396, 733] width 119 height 18
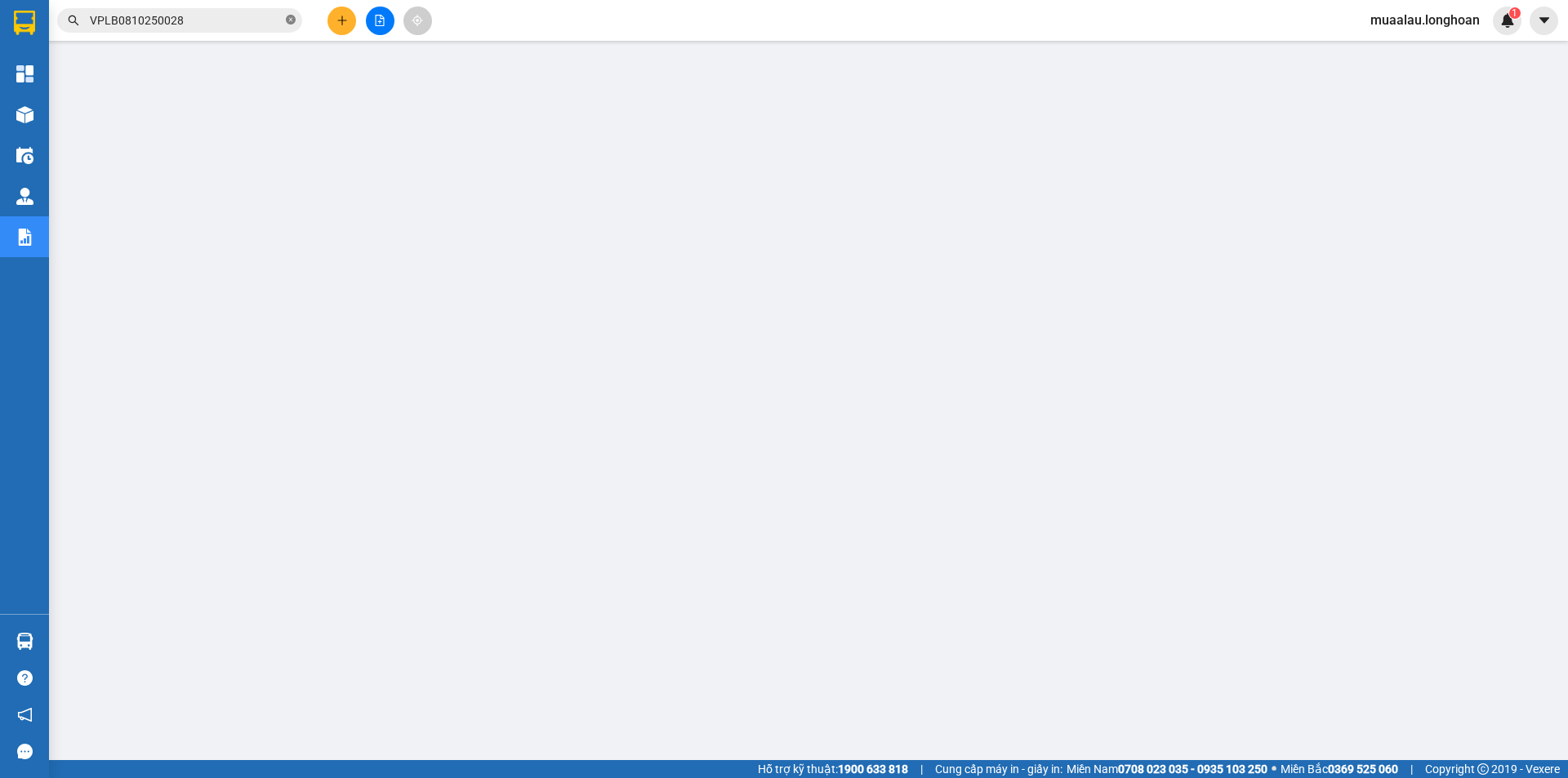
click at [289, 22] on icon "close-circle" at bounding box center [290, 19] width 10 height 10
paste input "VPTX0810250025"
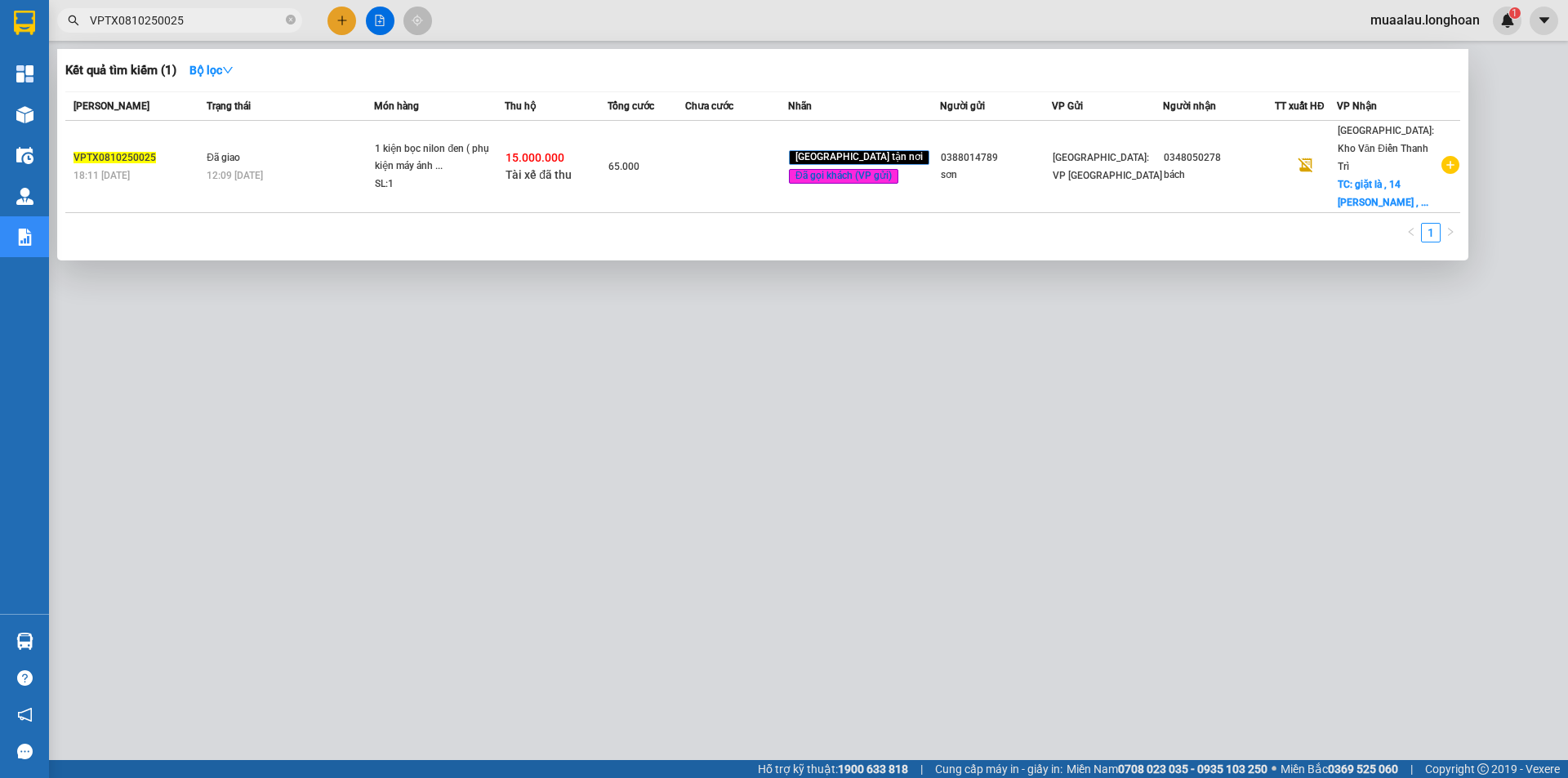
click at [742, 170] on td at bounding box center [737, 167] width 103 height 92
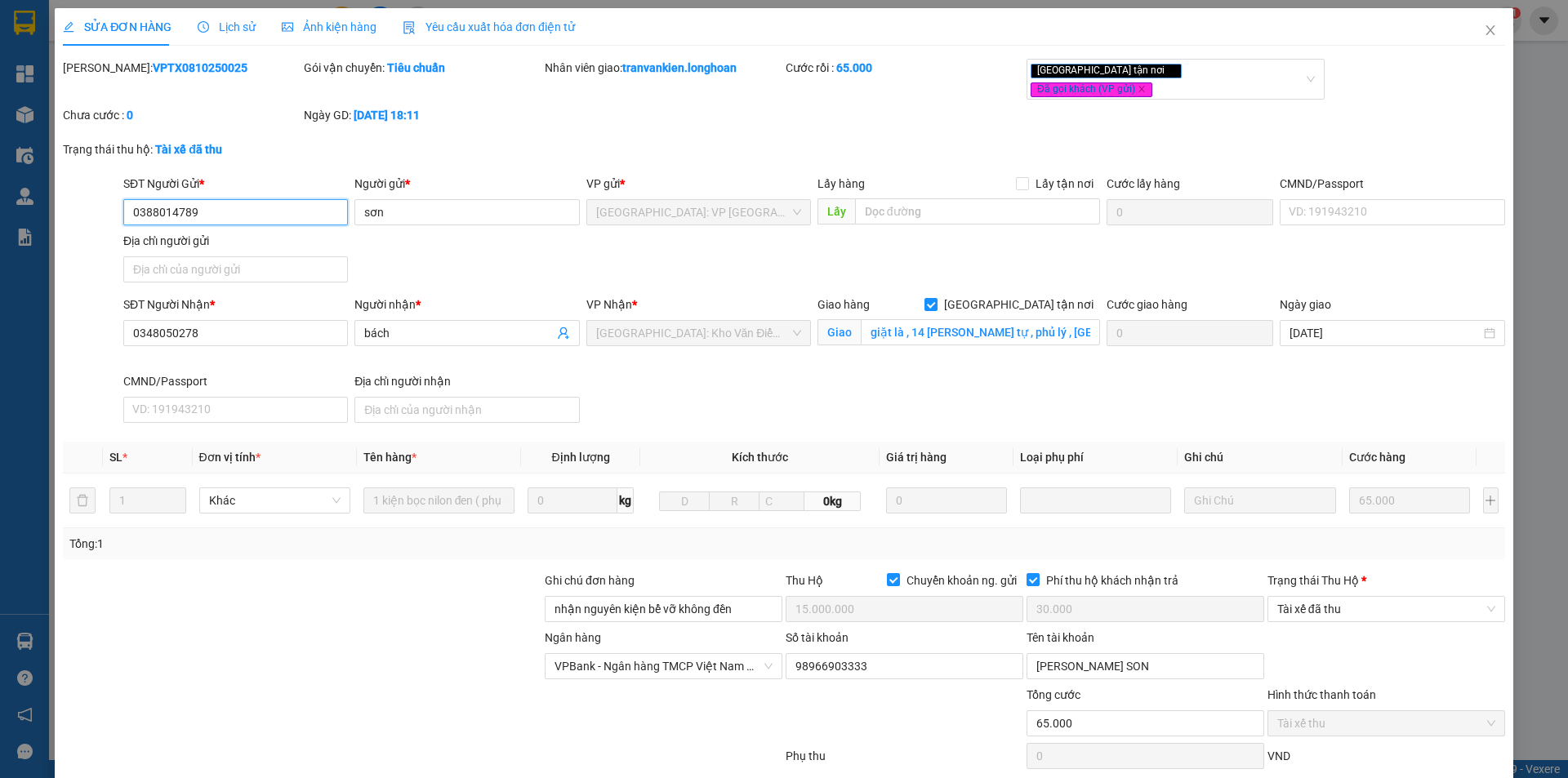
drag, startPoint x: 1320, startPoint y: 597, endPoint x: 1333, endPoint y: 624, distance: 30.0
click at [1322, 602] on span "Tài xế đã thu" at bounding box center [1386, 609] width 218 height 24
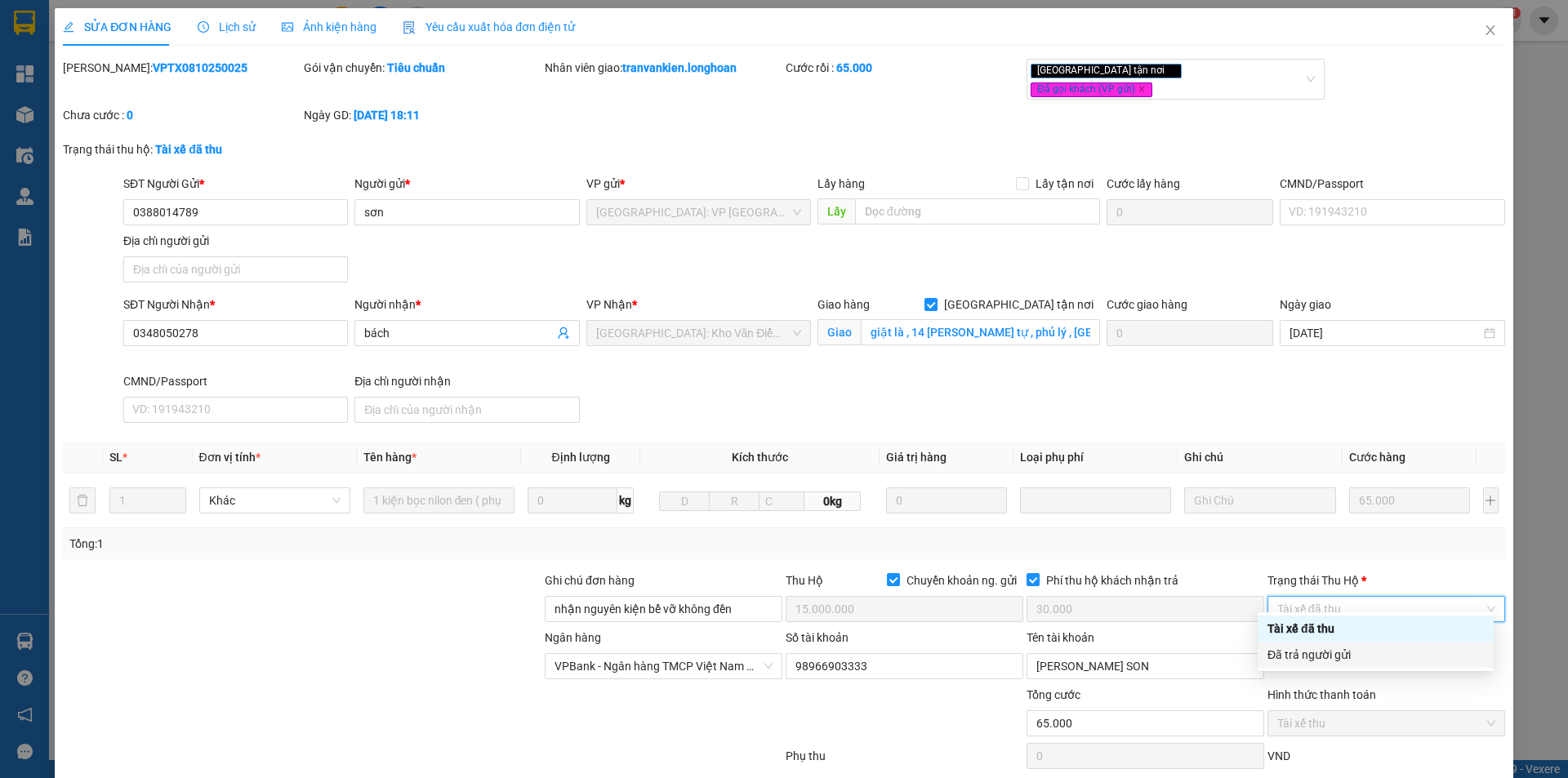
click at [1338, 655] on div "Đã trả người gửi" at bounding box center [1376, 655] width 216 height 18
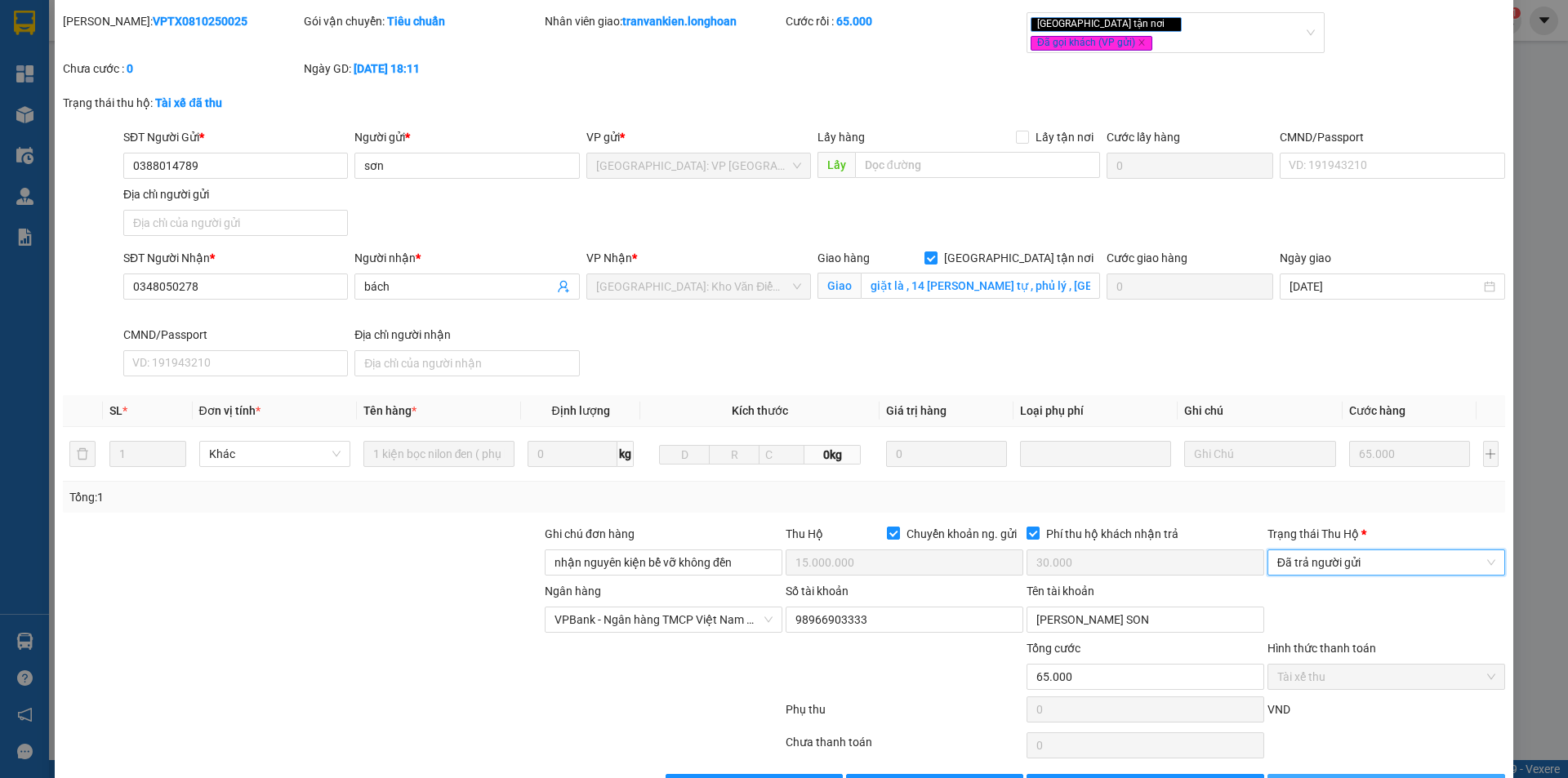
scroll to position [87, 0]
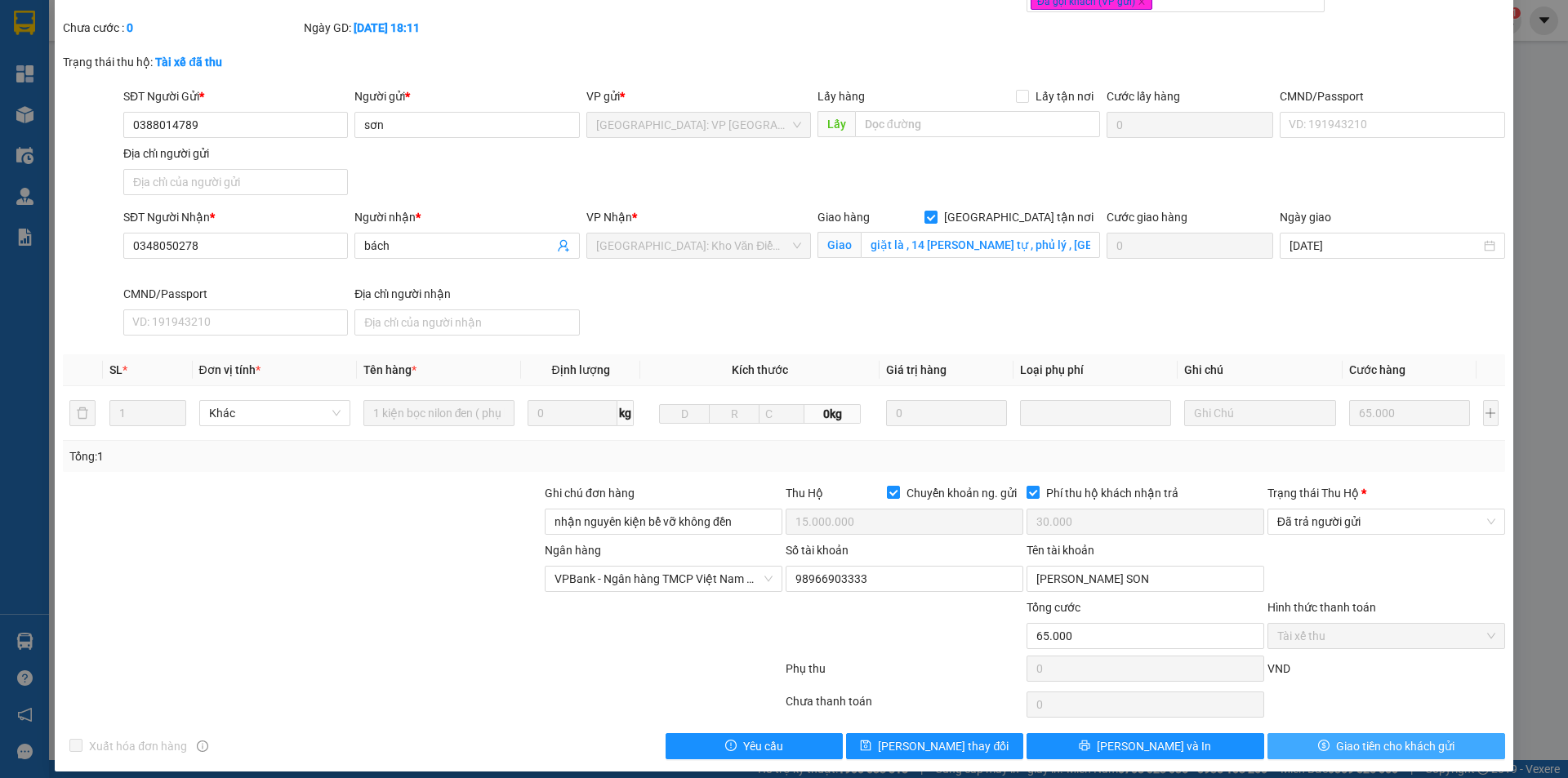
click at [1337, 737] on span "Giao tiền cho khách gửi" at bounding box center [1396, 746] width 119 height 18
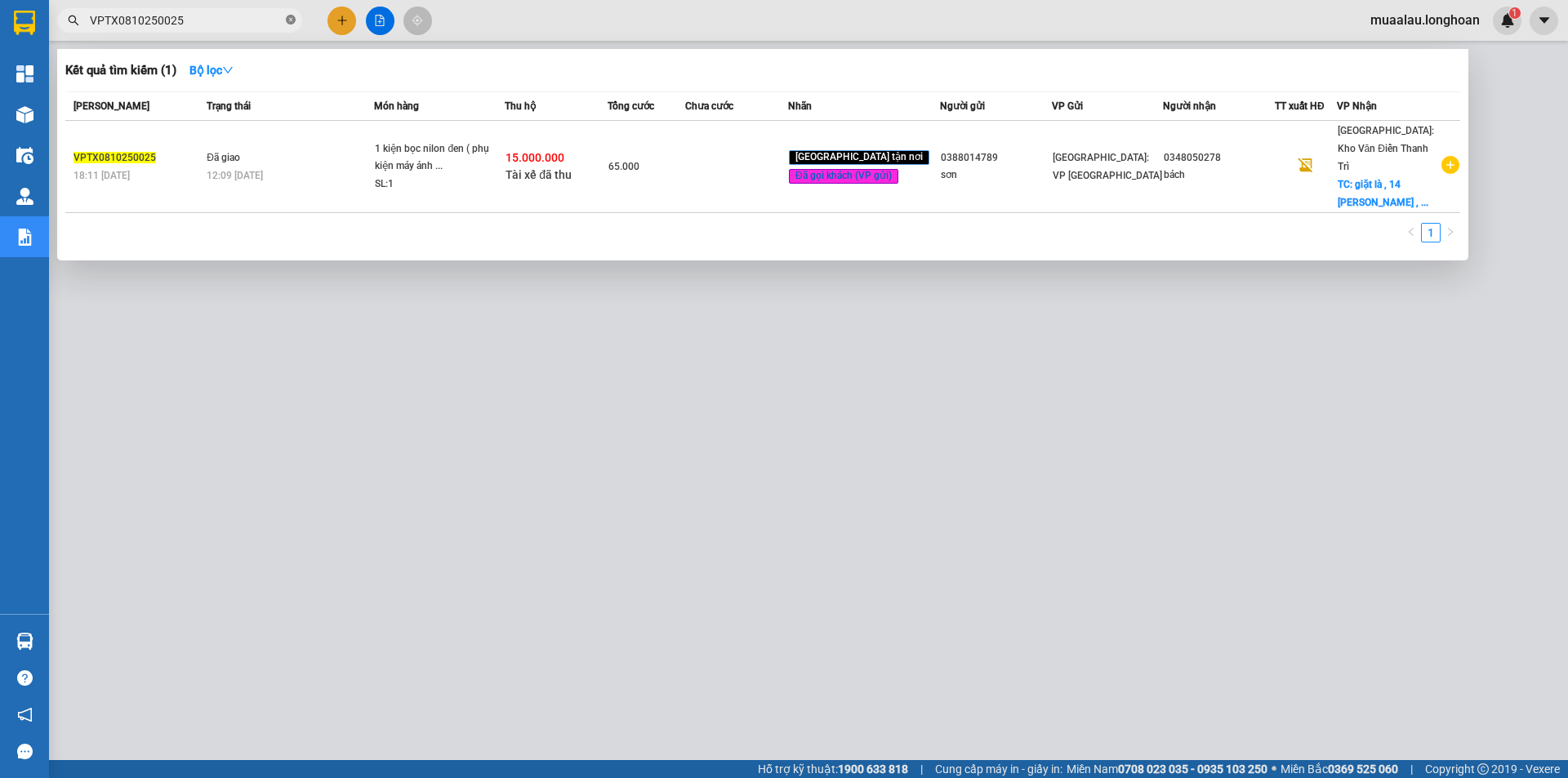
click at [287, 26] on span at bounding box center [290, 21] width 10 height 15
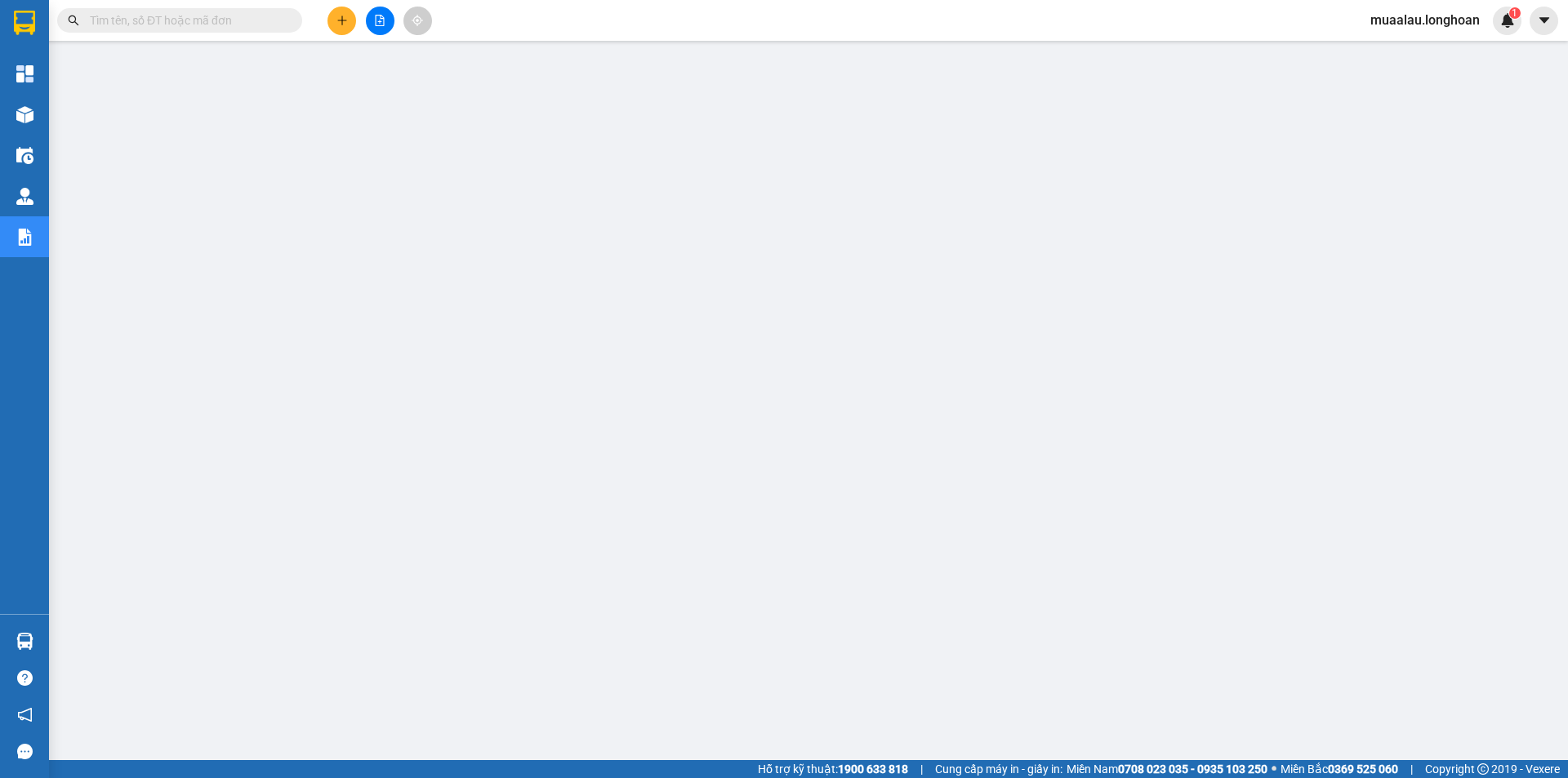
paste input "VPHM0810250027"
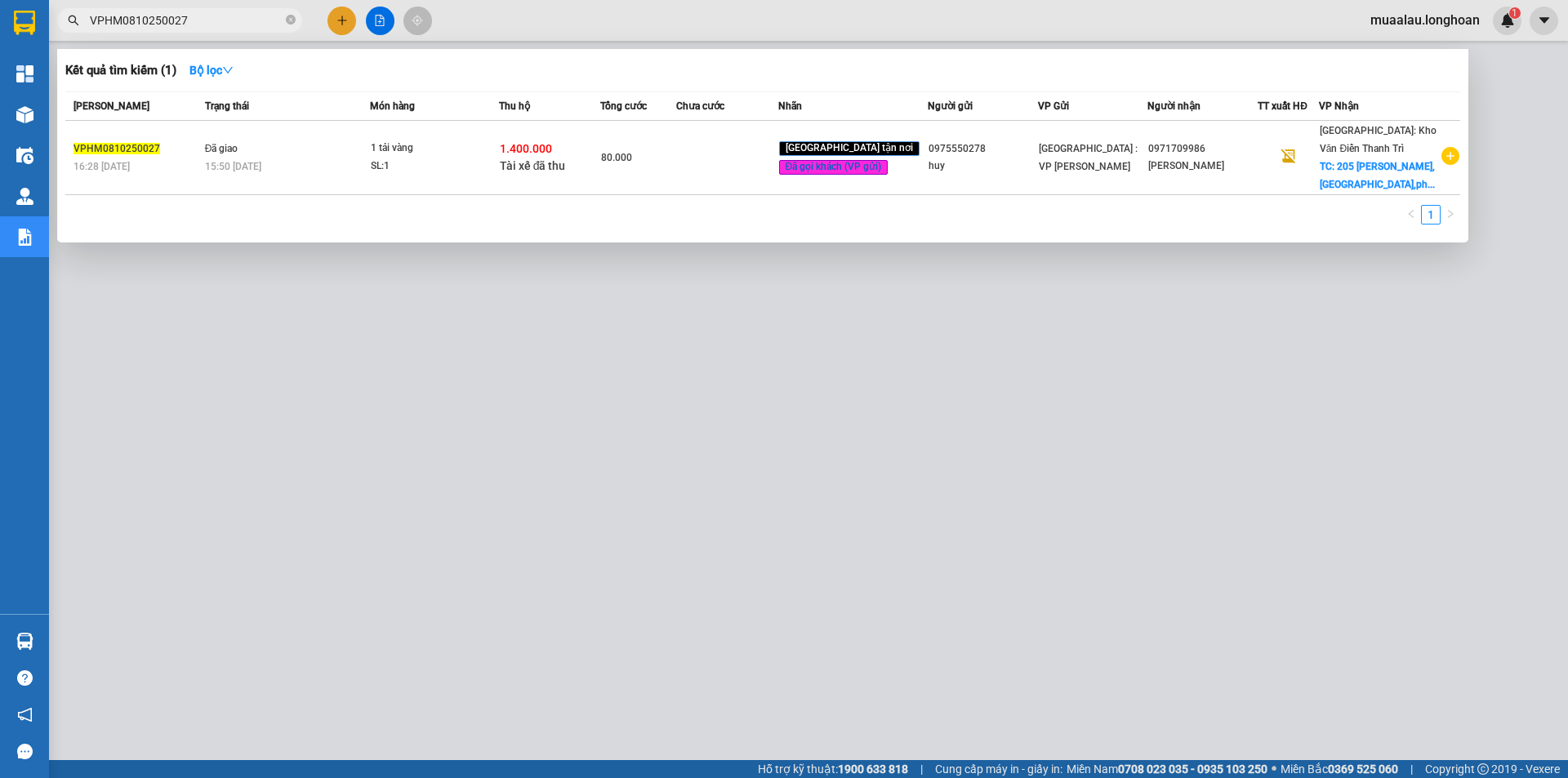
click at [738, 170] on td at bounding box center [727, 158] width 101 height 75
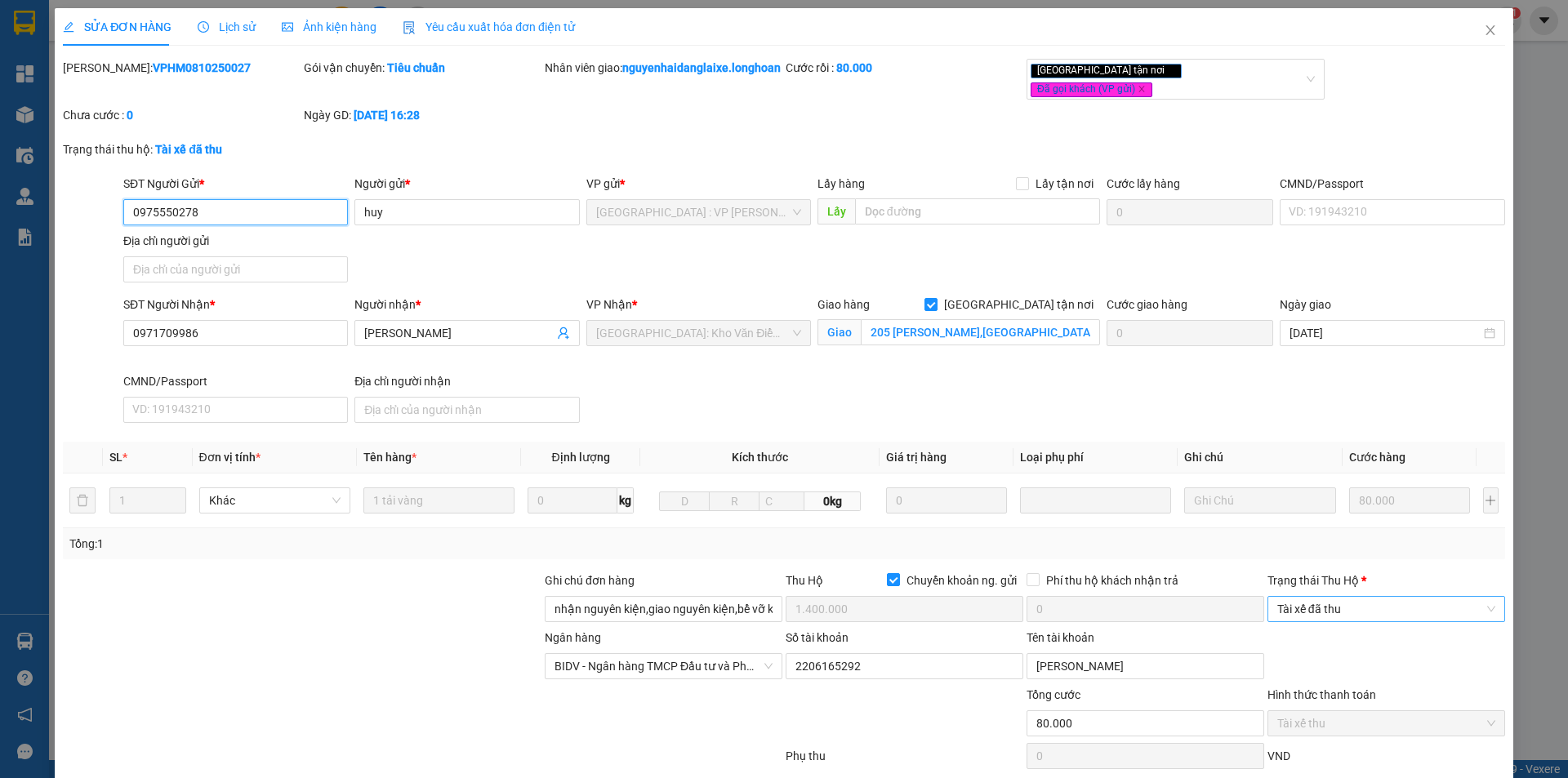
click at [1326, 621] on span "Tài xế đã thu" at bounding box center [1386, 609] width 218 height 24
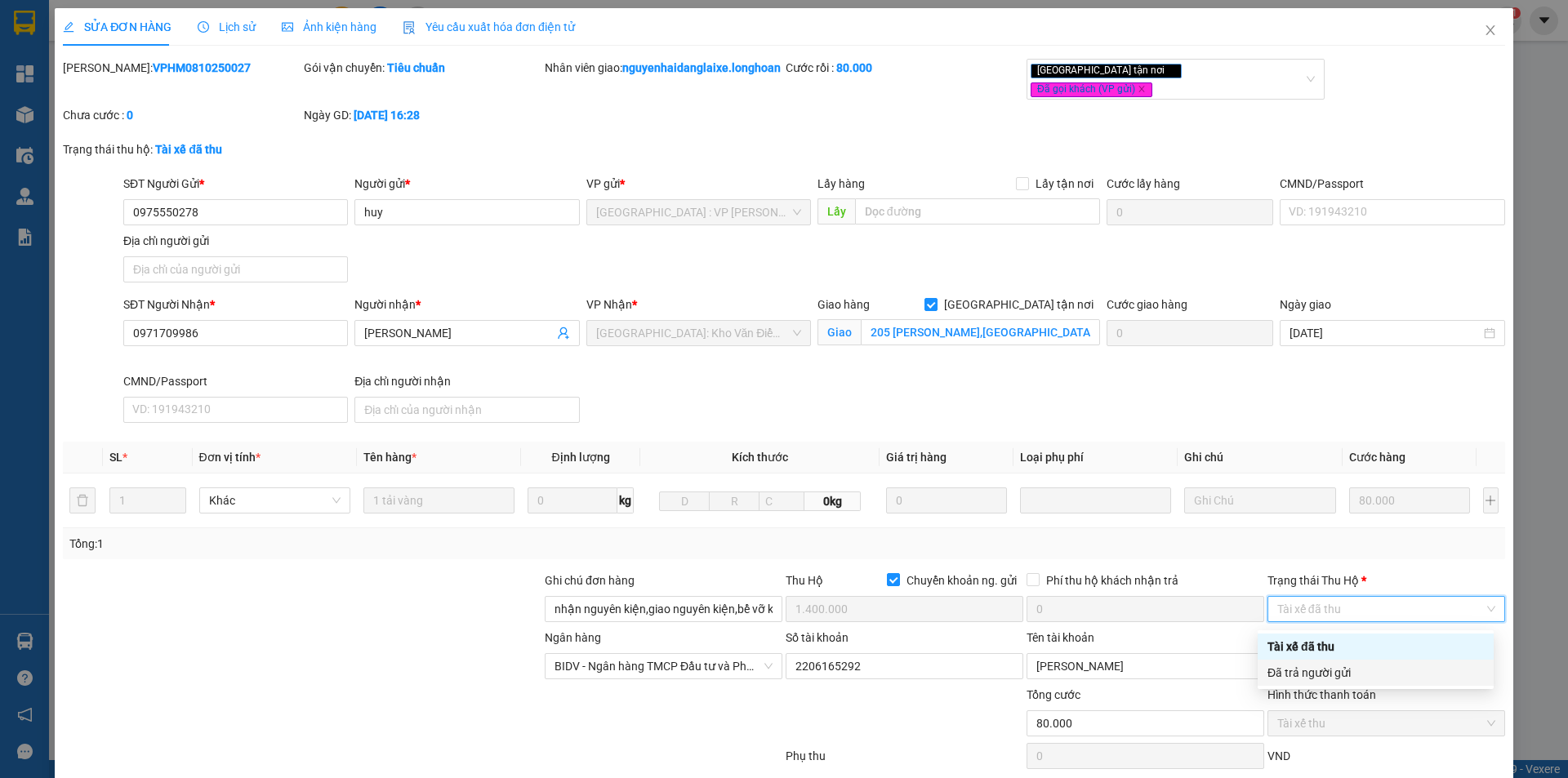
click at [1339, 669] on div "Đã trả người gửi" at bounding box center [1376, 673] width 216 height 18
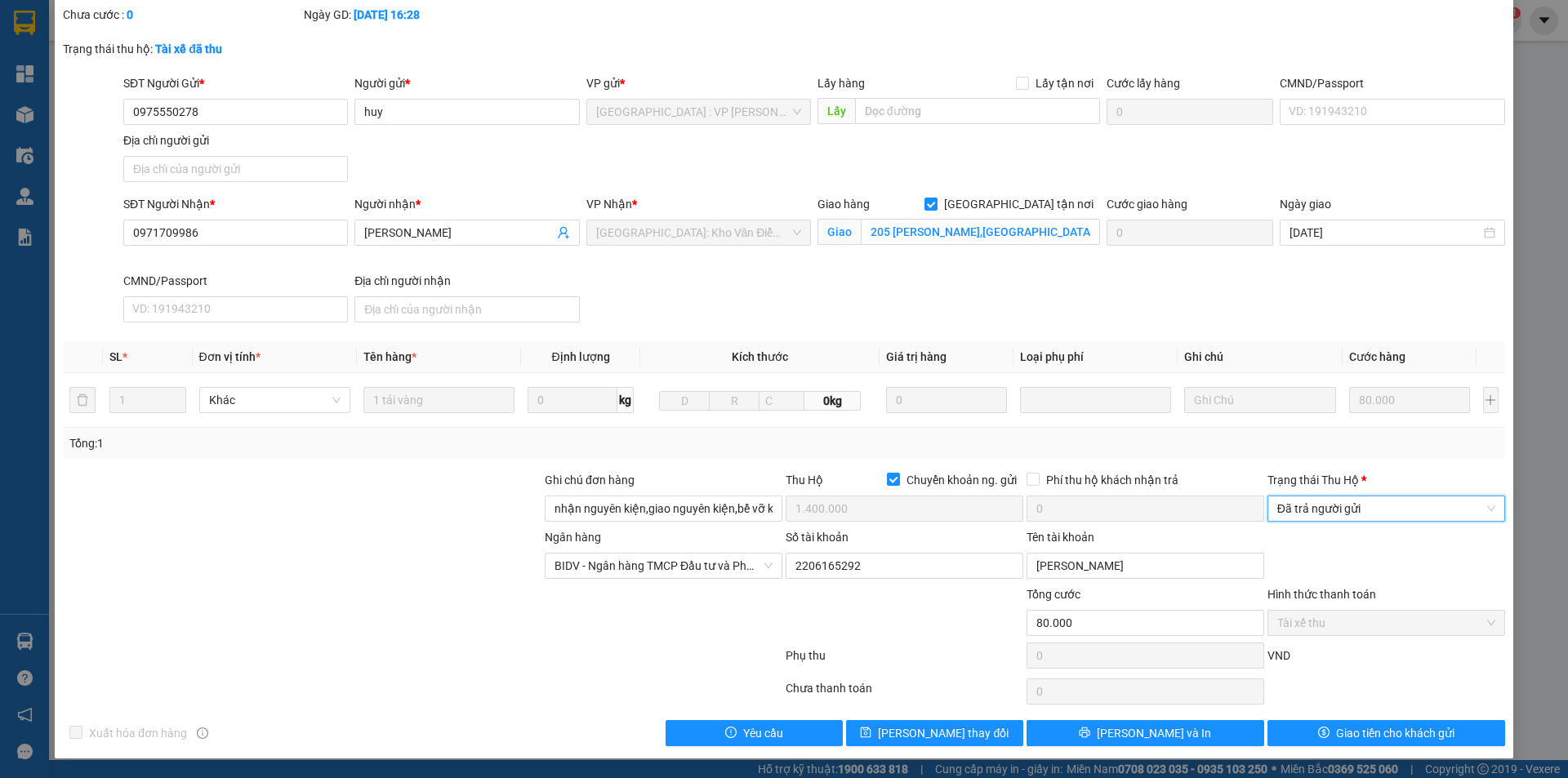
scroll to position [105, 0]
click at [1339, 726] on span "Giao tiền cho khách gửi" at bounding box center [1396, 733] width 119 height 18
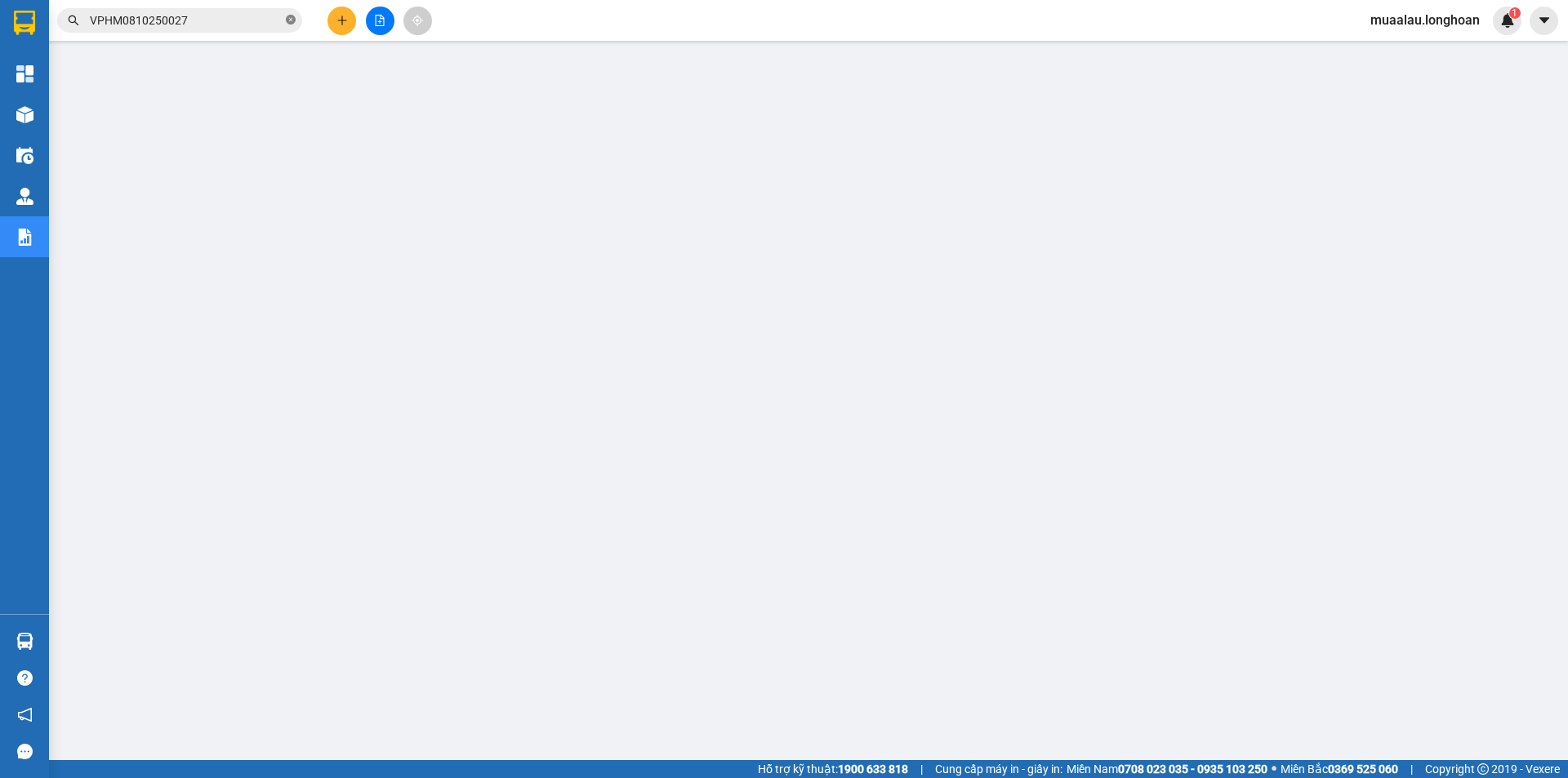
click at [289, 21] on icon "close-circle" at bounding box center [290, 19] width 10 height 10
paste input "VPMD0810250049"
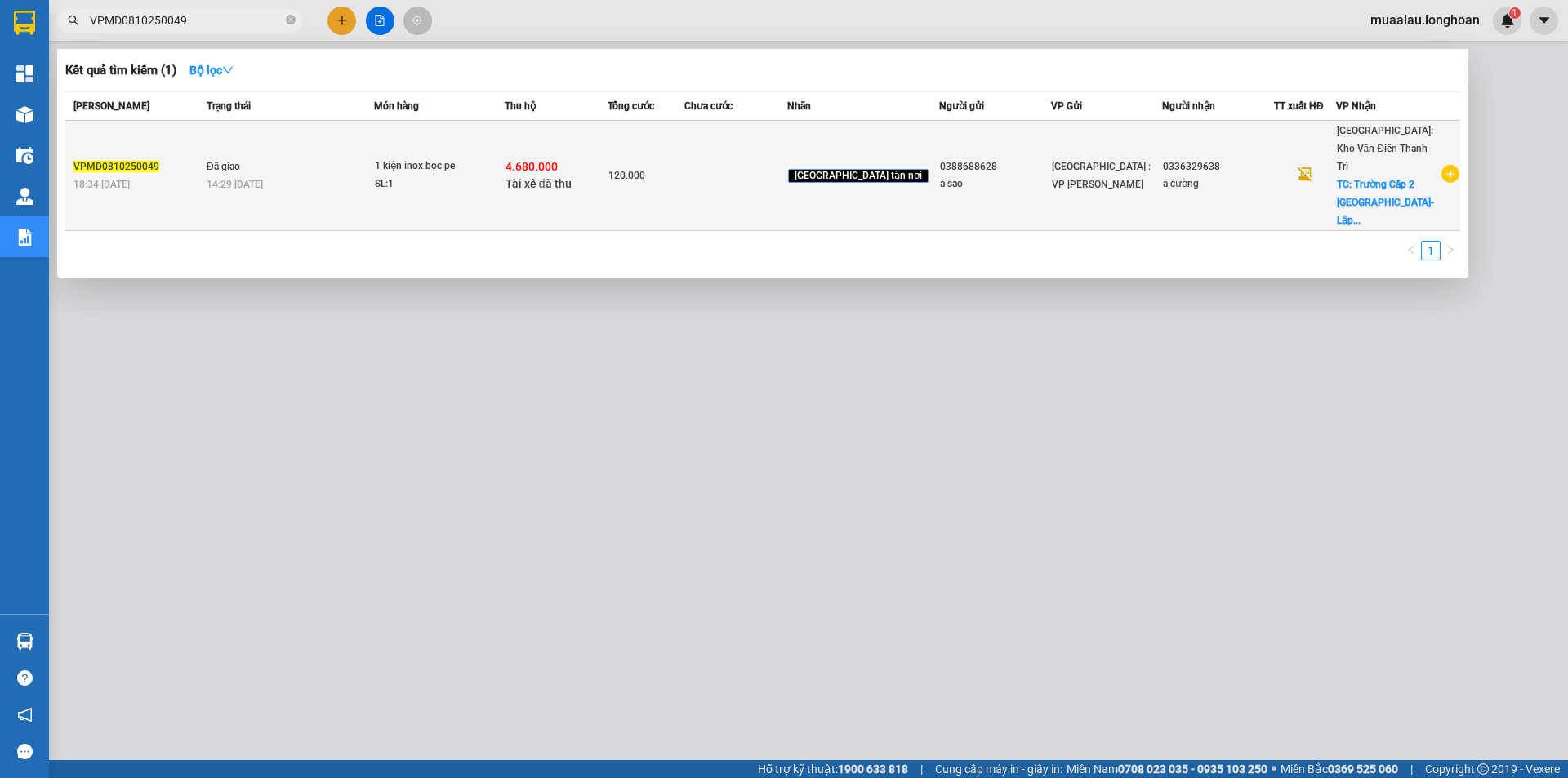
click at [749, 176] on td at bounding box center [736, 176] width 103 height 110
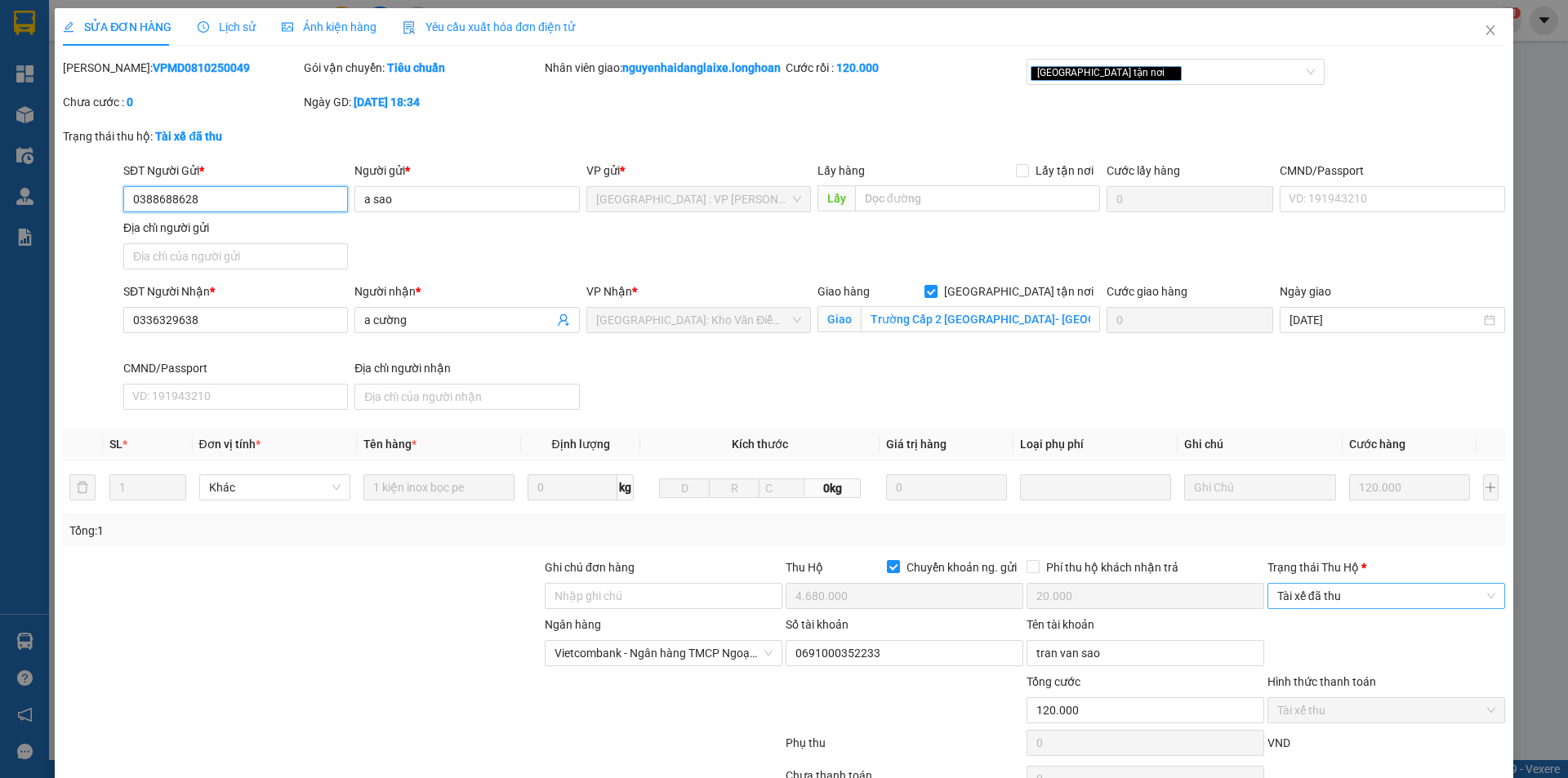
click at [1339, 609] on span "Tài xế đã thu" at bounding box center [1386, 595] width 218 height 24
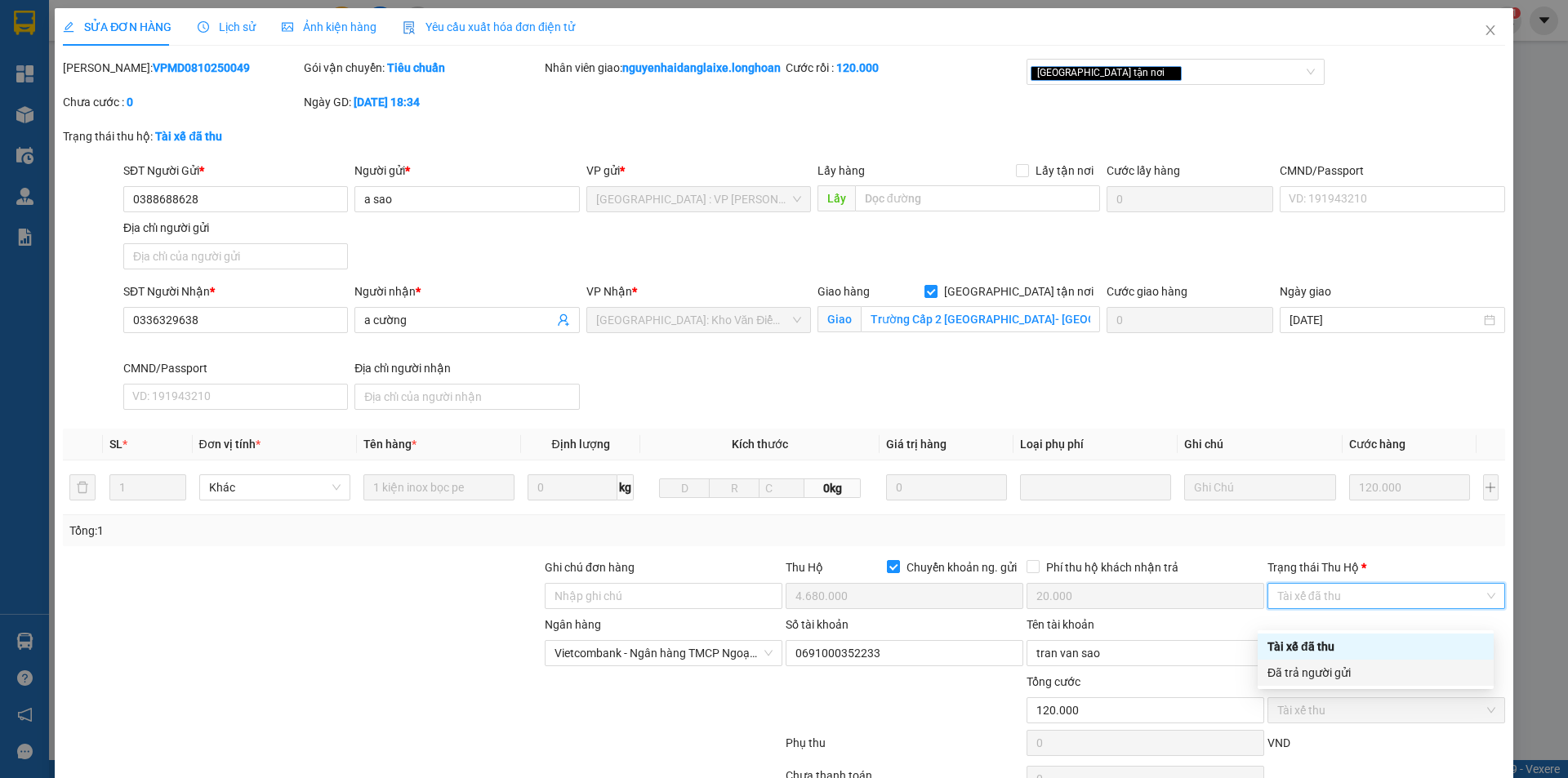
click at [1347, 676] on div "Đã trả người gửi" at bounding box center [1376, 673] width 216 height 18
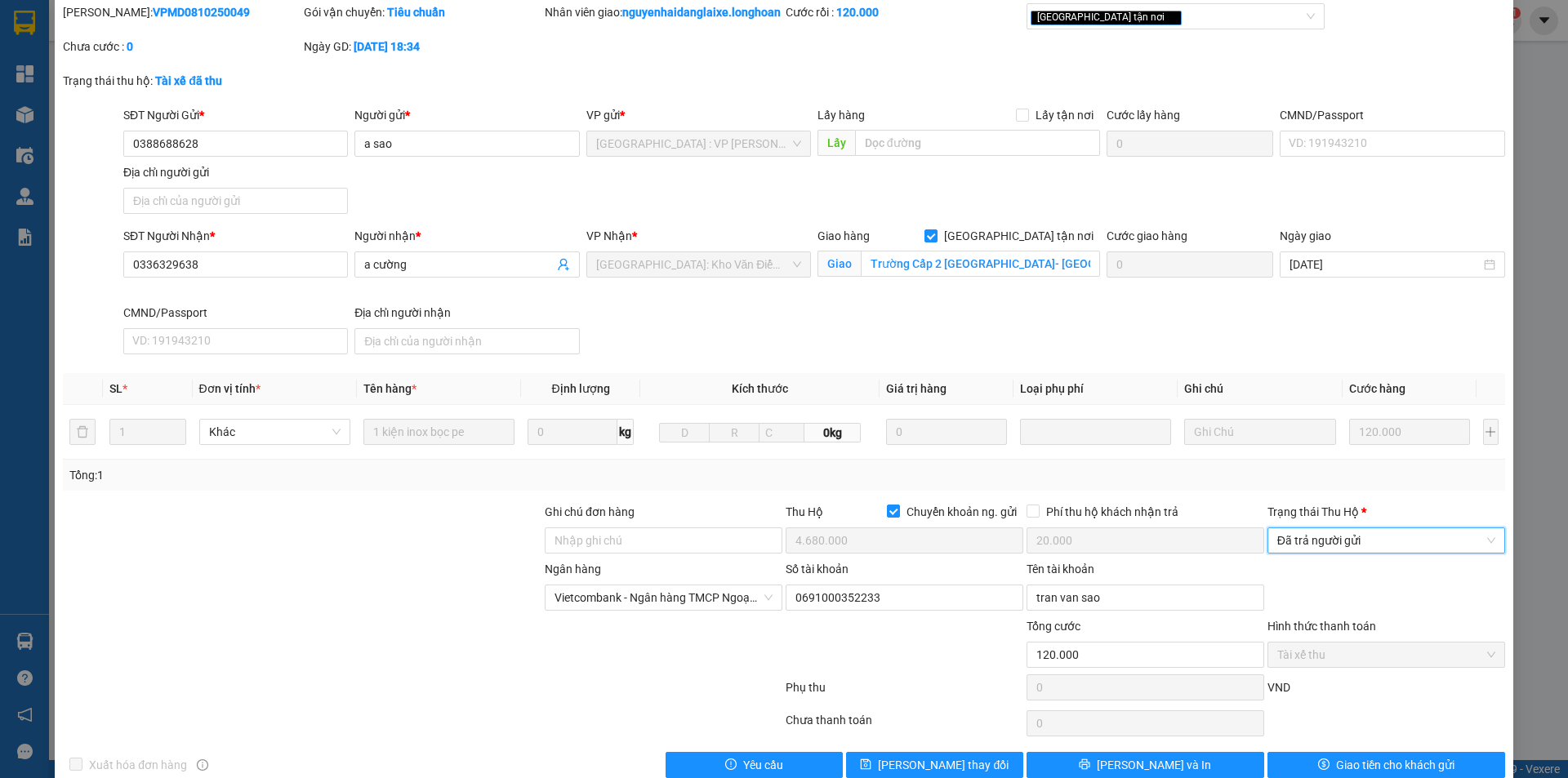
scroll to position [105, 0]
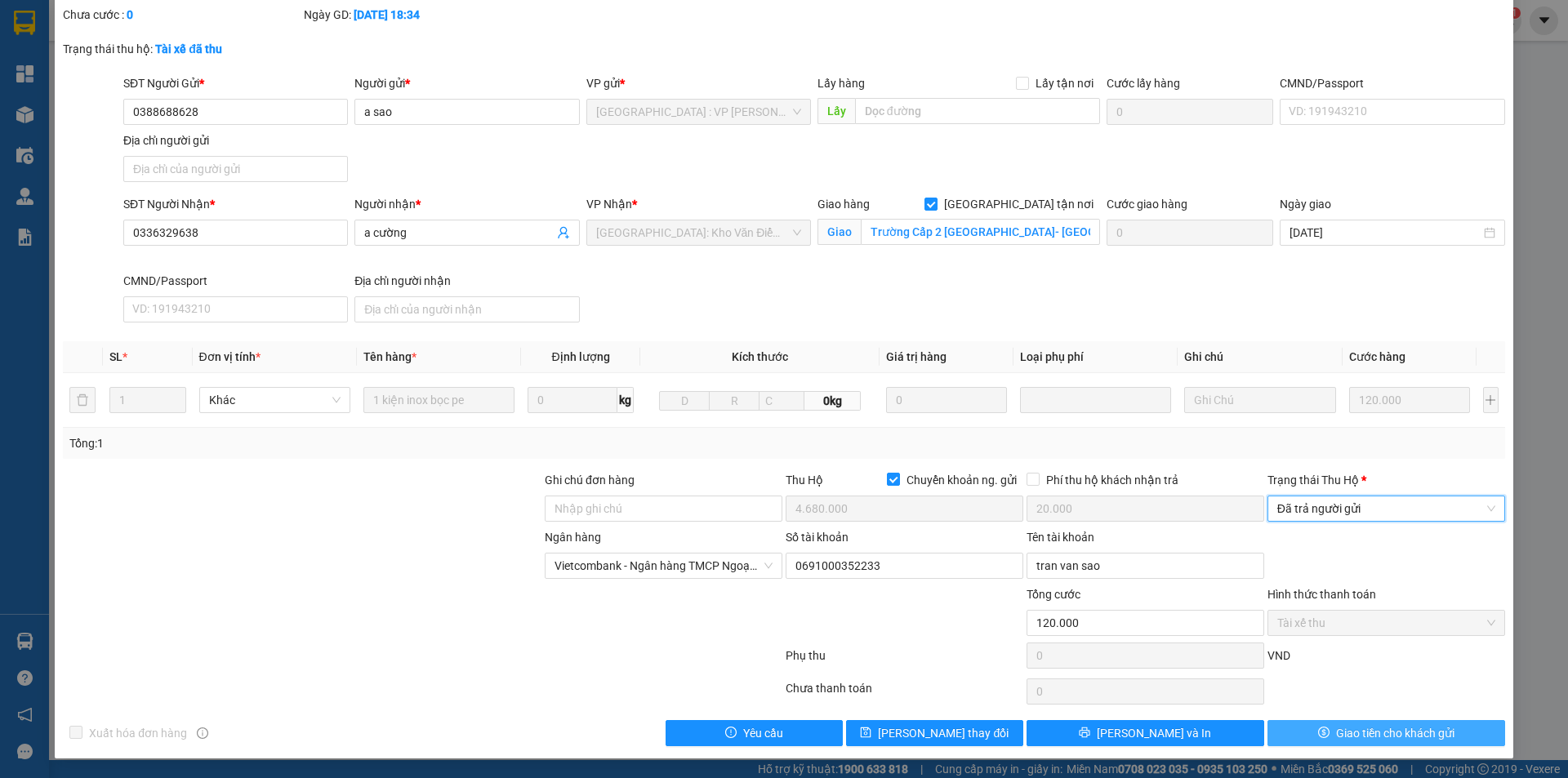
click at [1302, 721] on button "Giao tiền cho khách gửi" at bounding box center [1387, 733] width 238 height 26
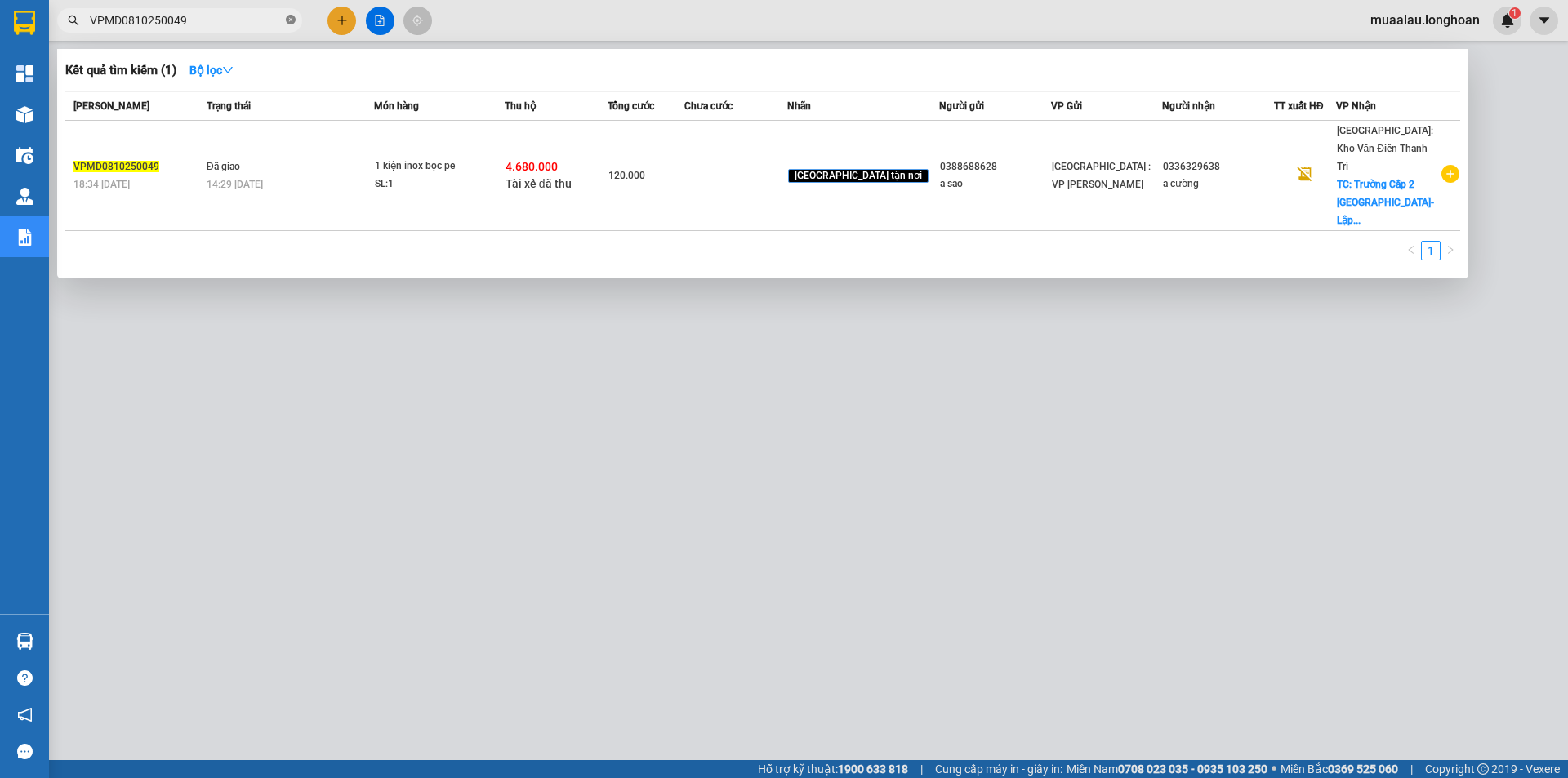
click at [288, 22] on icon "close-circle" at bounding box center [290, 19] width 10 height 10
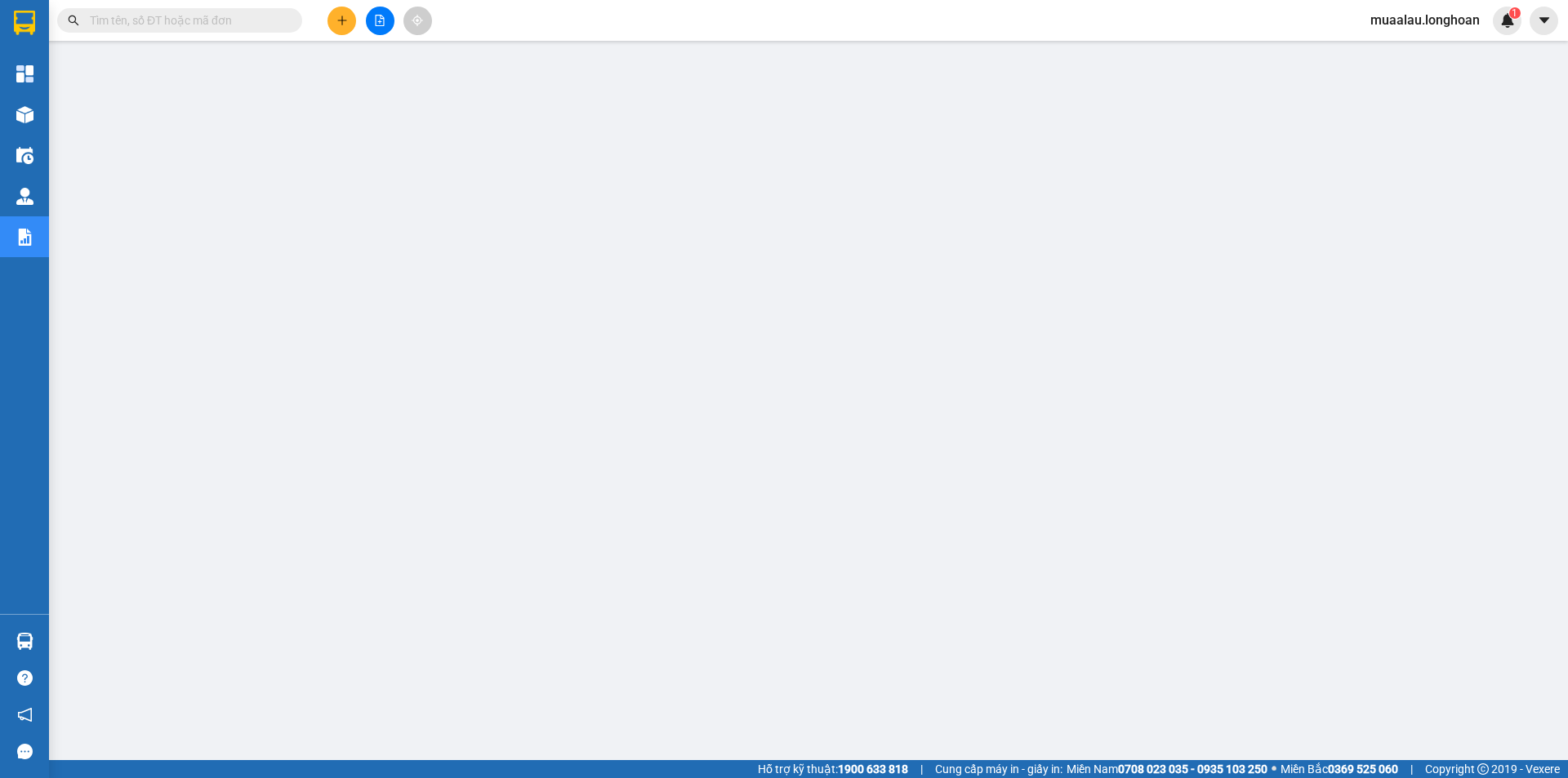
paste input "BXMT0510250009"
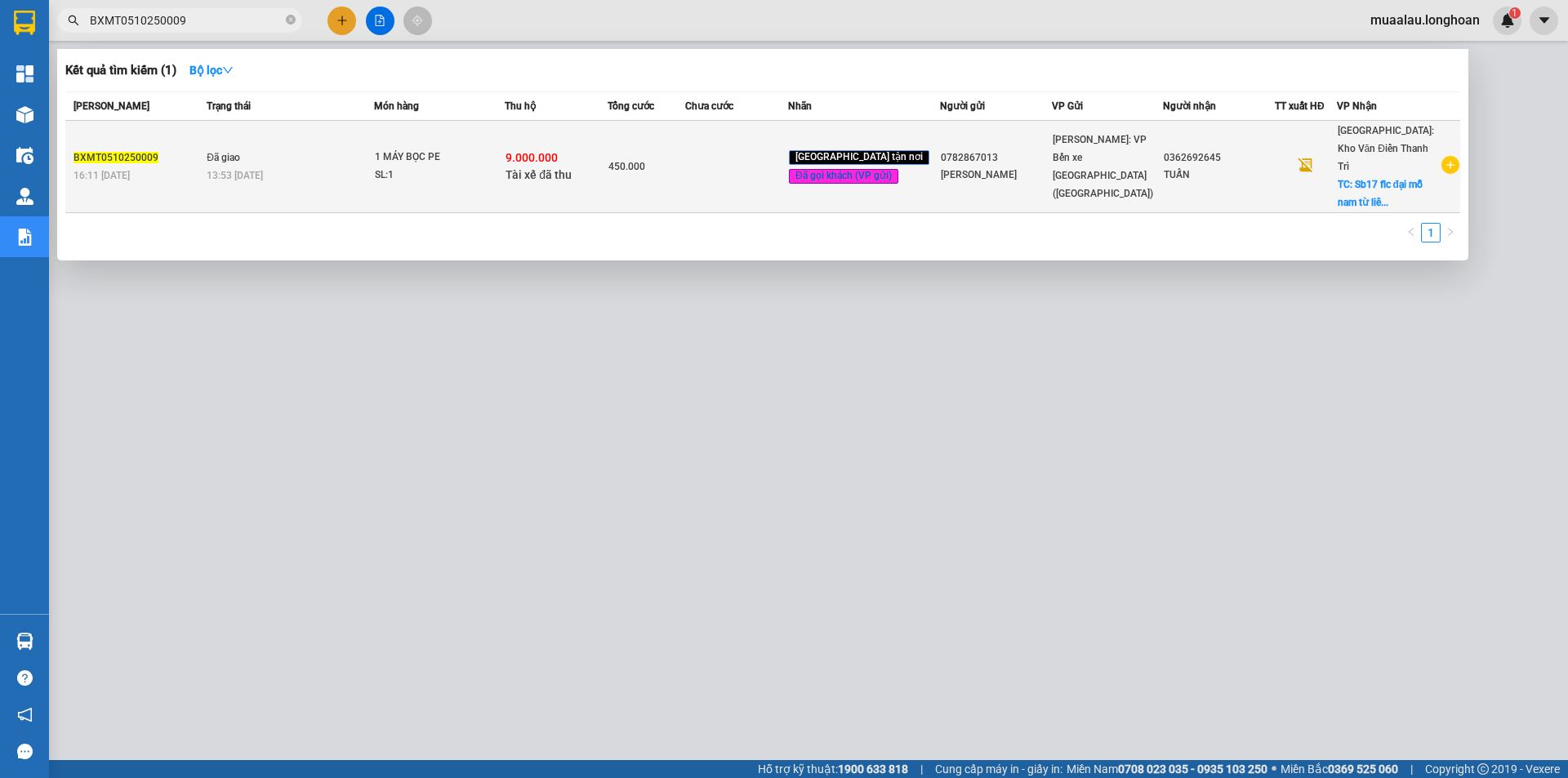
click at [757, 180] on td at bounding box center [737, 167] width 103 height 92
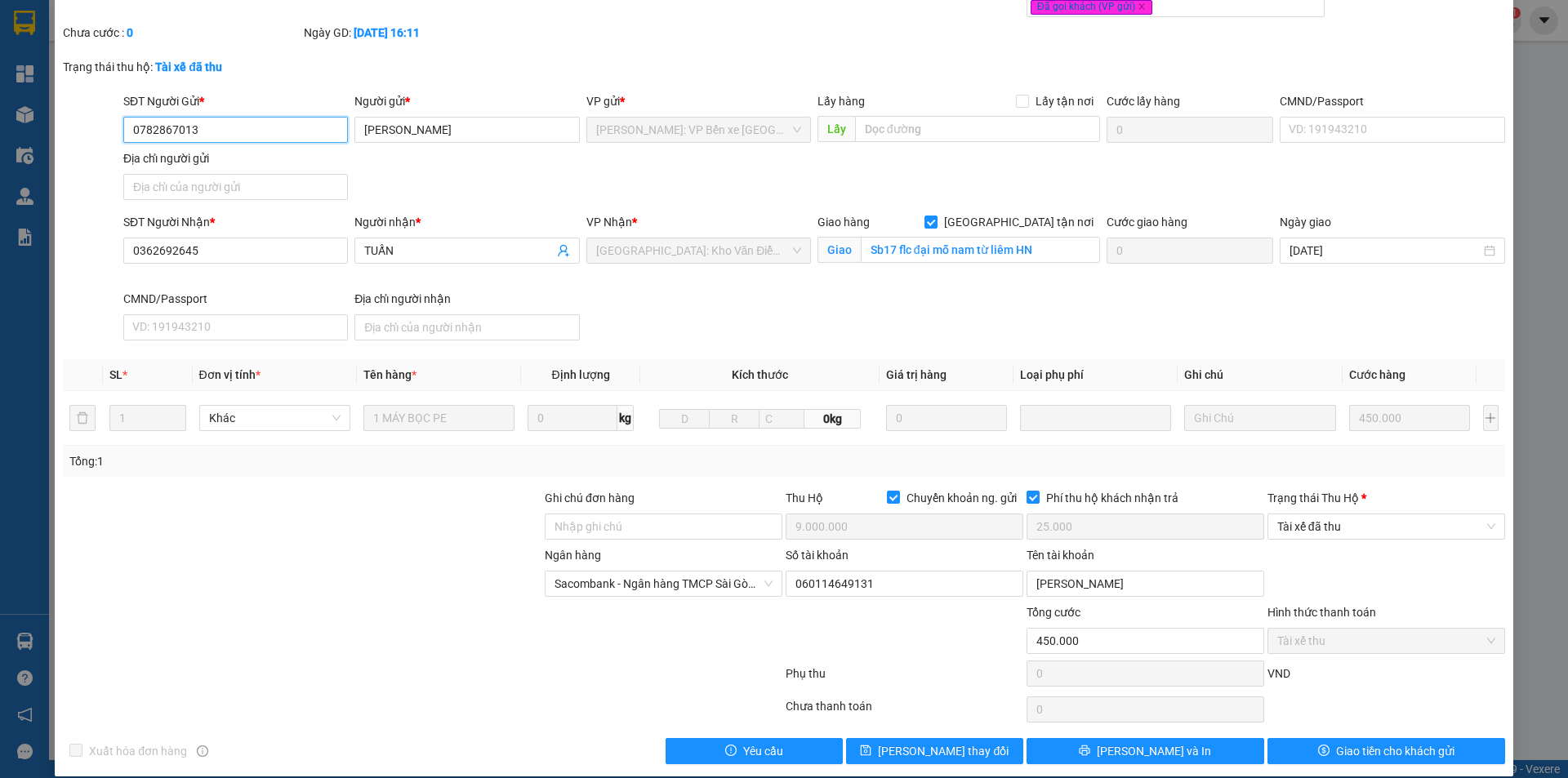
scroll to position [87, 0]
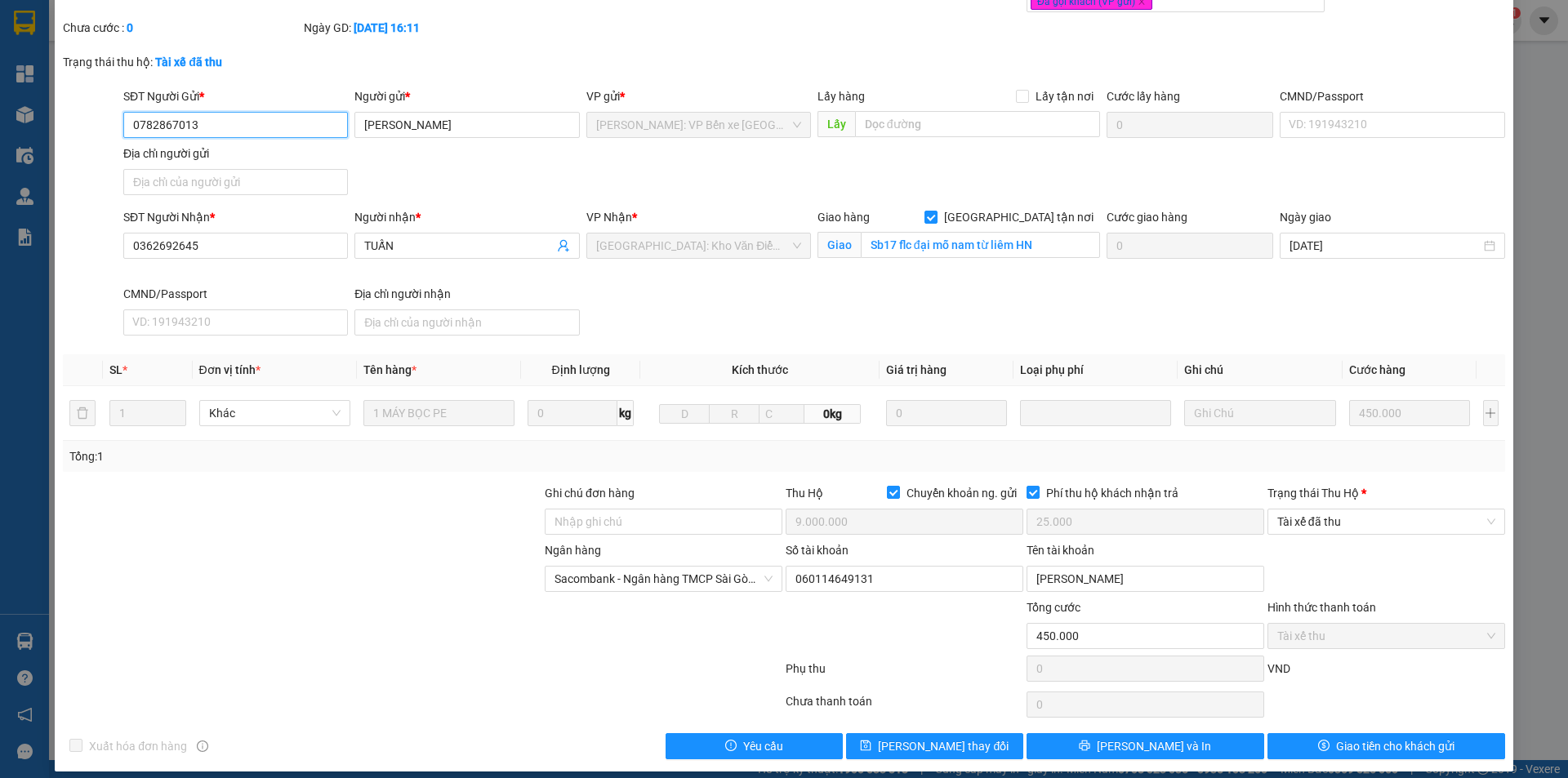
drag, startPoint x: 1350, startPoint y: 513, endPoint x: 1347, endPoint y: 539, distance: 26.2
click at [1349, 513] on span "Tài xế đã thu" at bounding box center [1386, 521] width 218 height 24
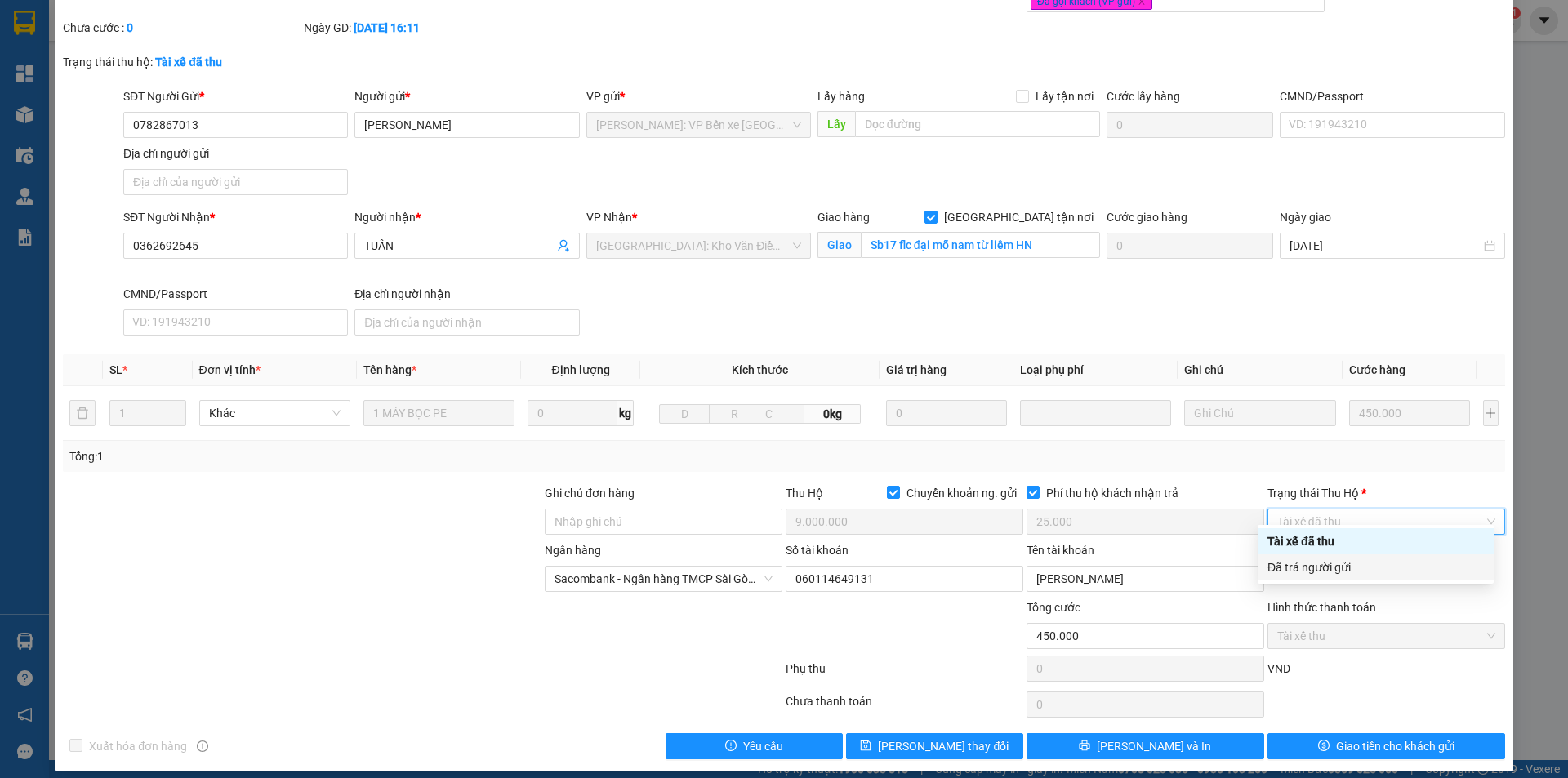
click at [1373, 566] on div "Đã trả người gửi" at bounding box center [1376, 567] width 216 height 18
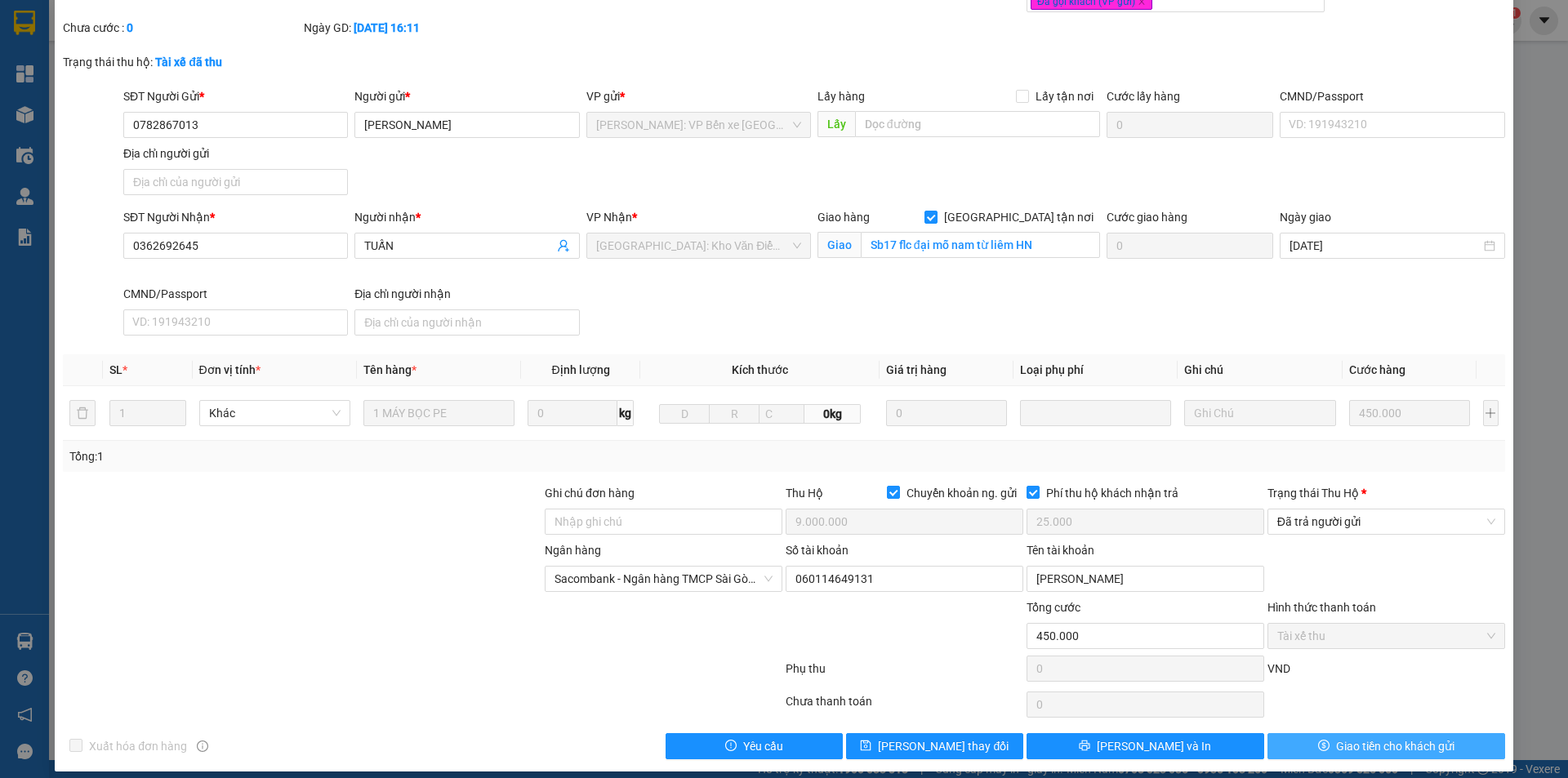
click at [1348, 737] on span "Giao tiền cho khách gửi" at bounding box center [1396, 746] width 119 height 18
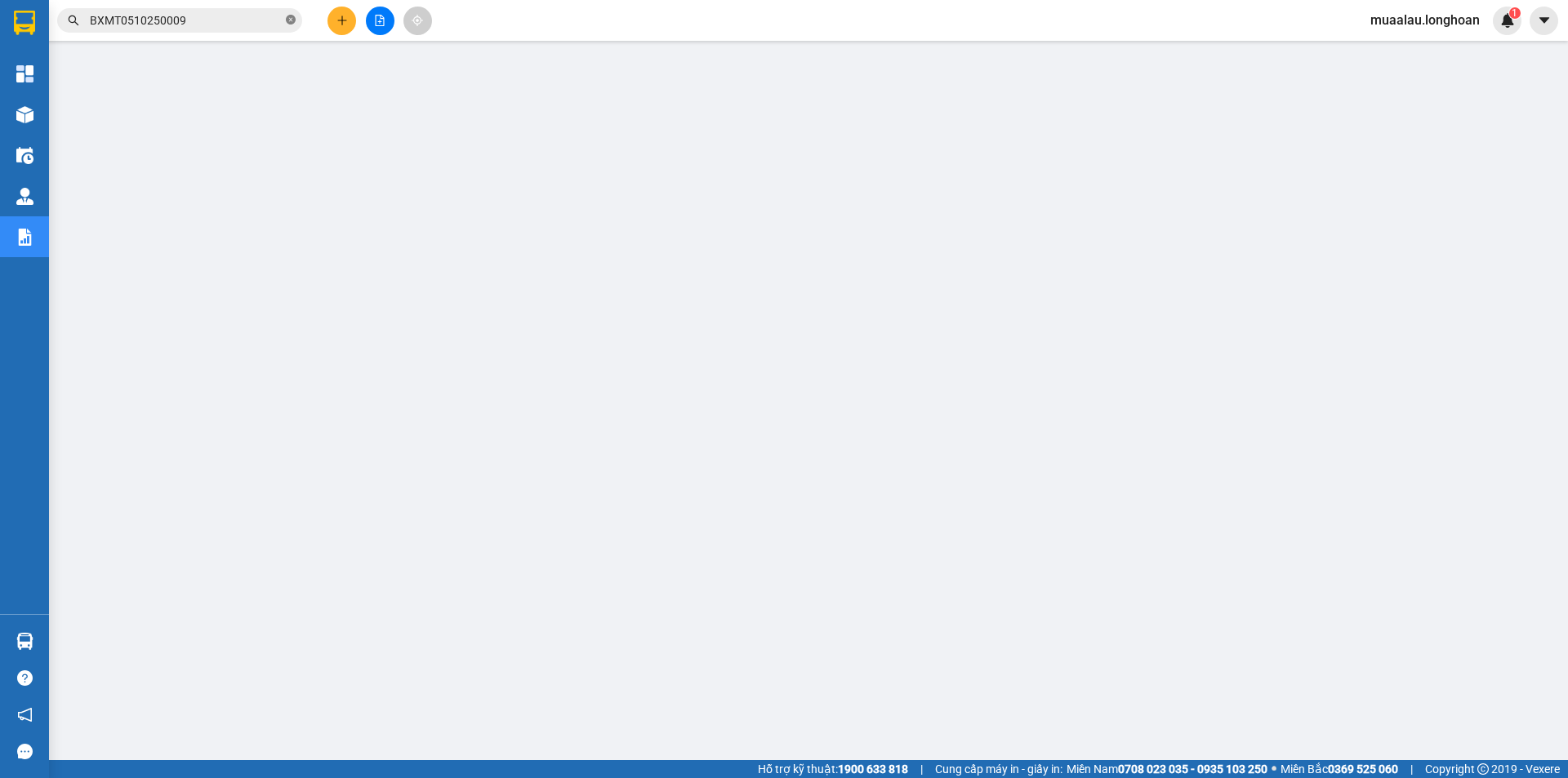
click at [295, 19] on icon "close-circle" at bounding box center [290, 19] width 10 height 10
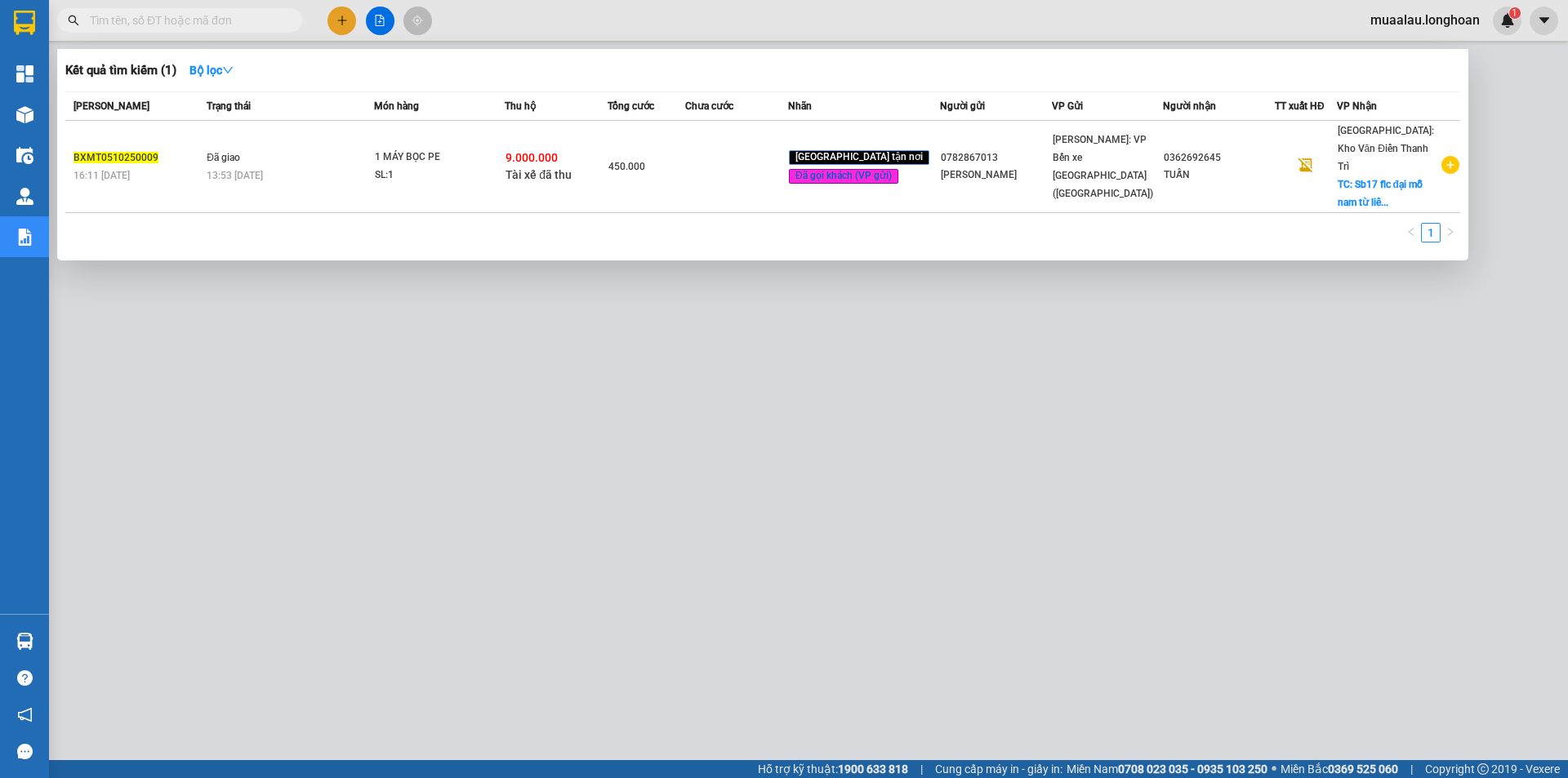
paste input "QU120510250009"
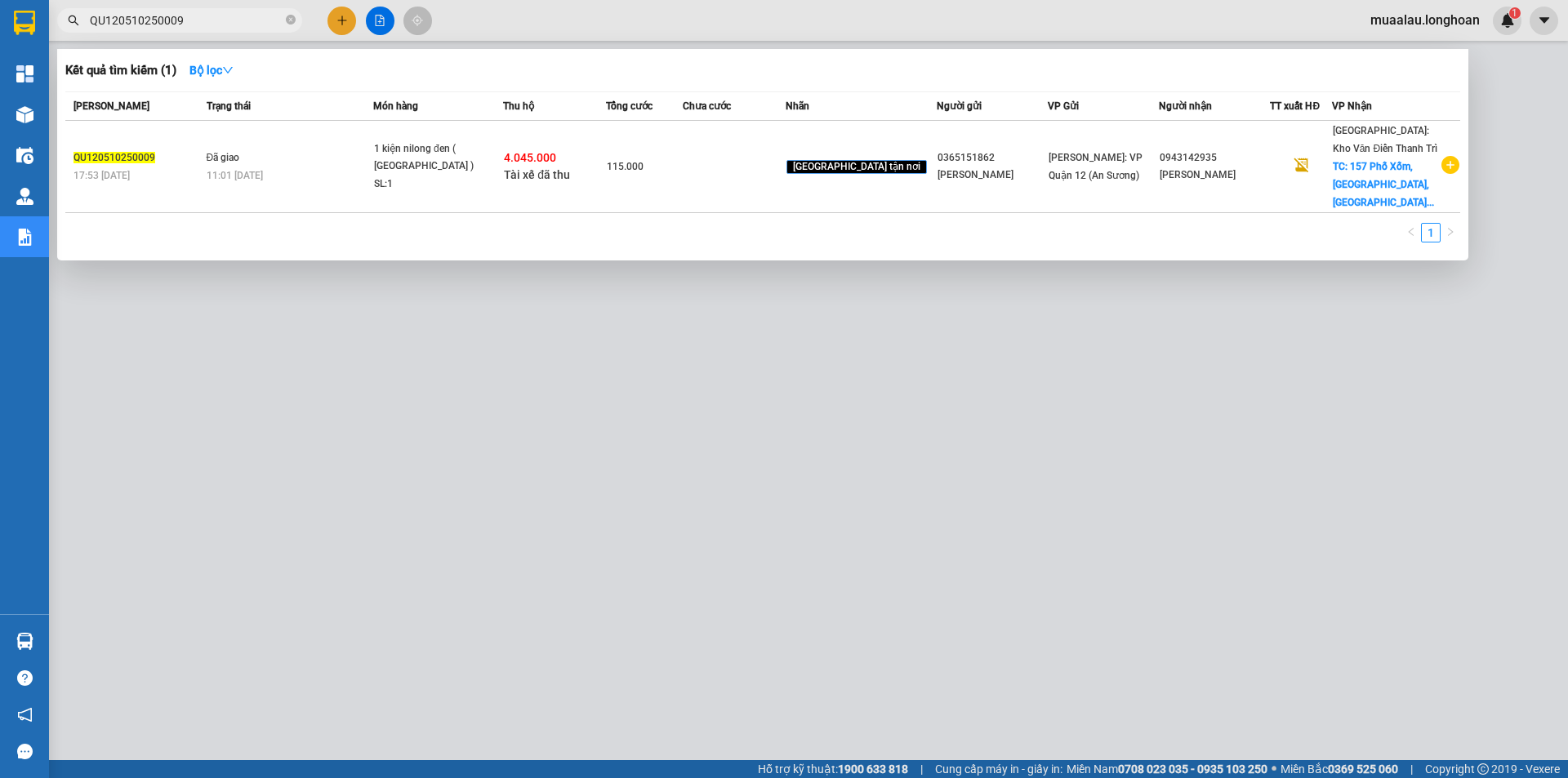
click at [733, 173] on td at bounding box center [734, 167] width 103 height 92
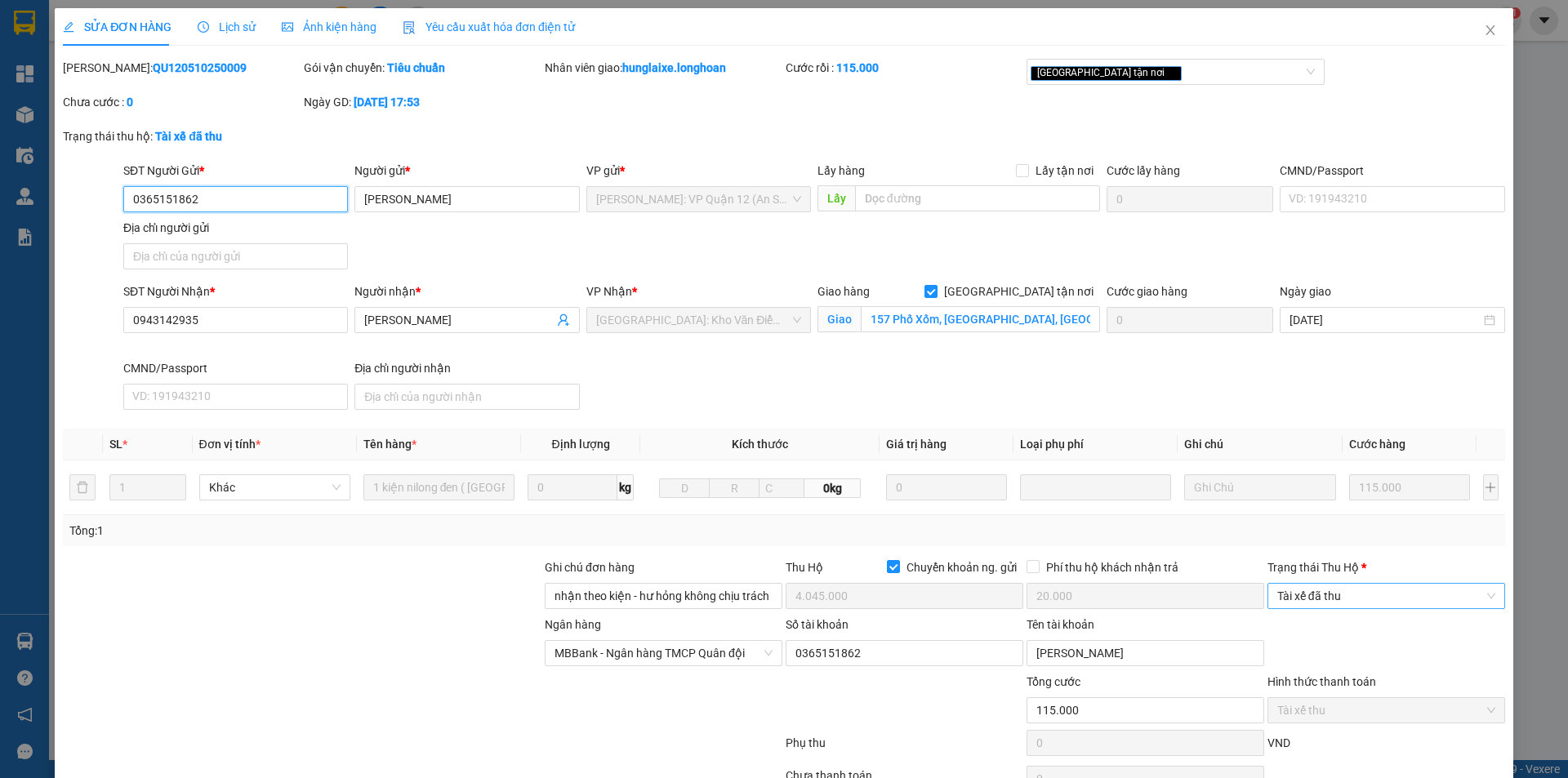
click at [1336, 600] on span "Tài xế đã thu" at bounding box center [1386, 595] width 218 height 24
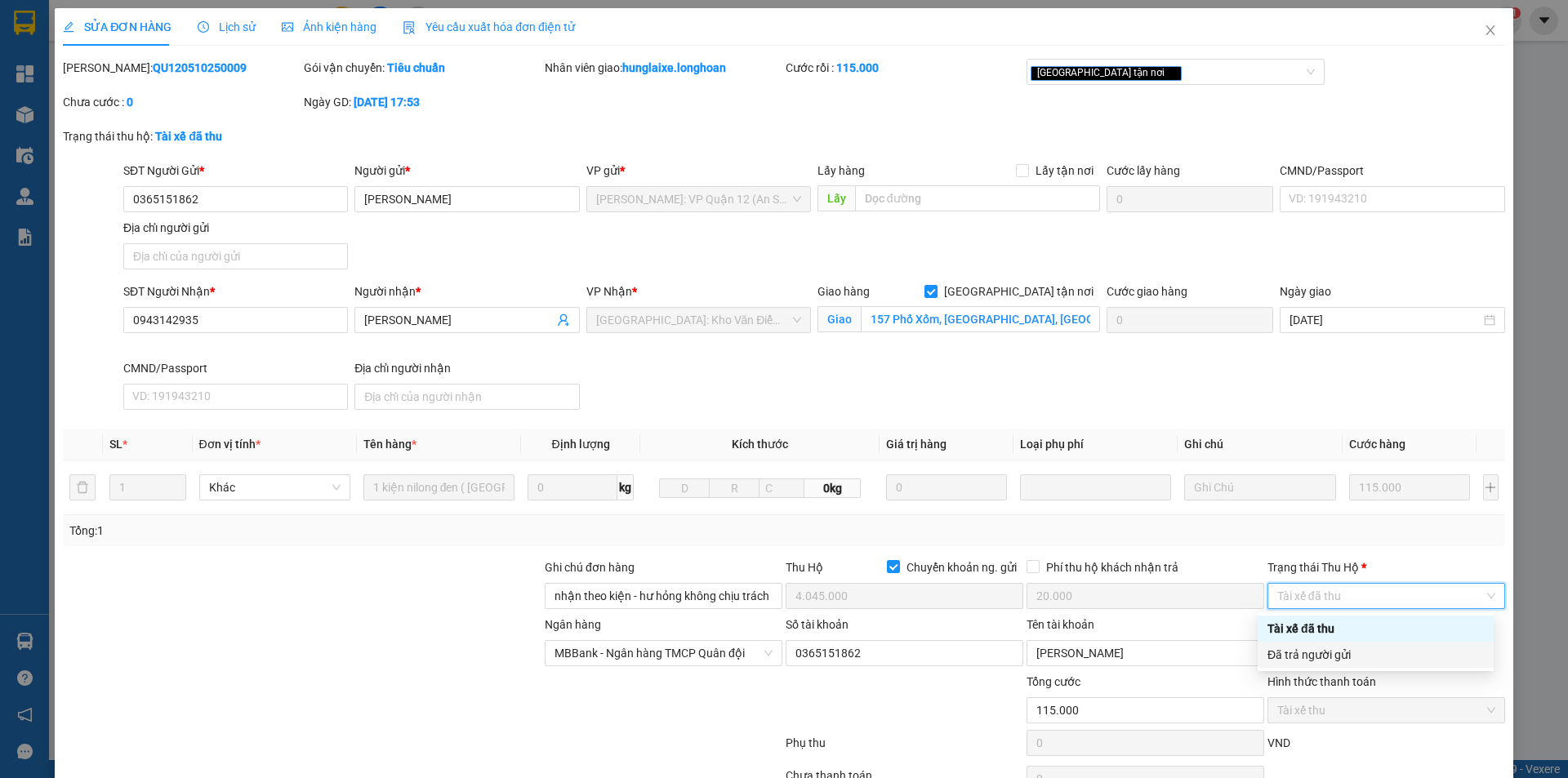
click at [1338, 655] on div "Đã trả người gửi" at bounding box center [1376, 655] width 216 height 18
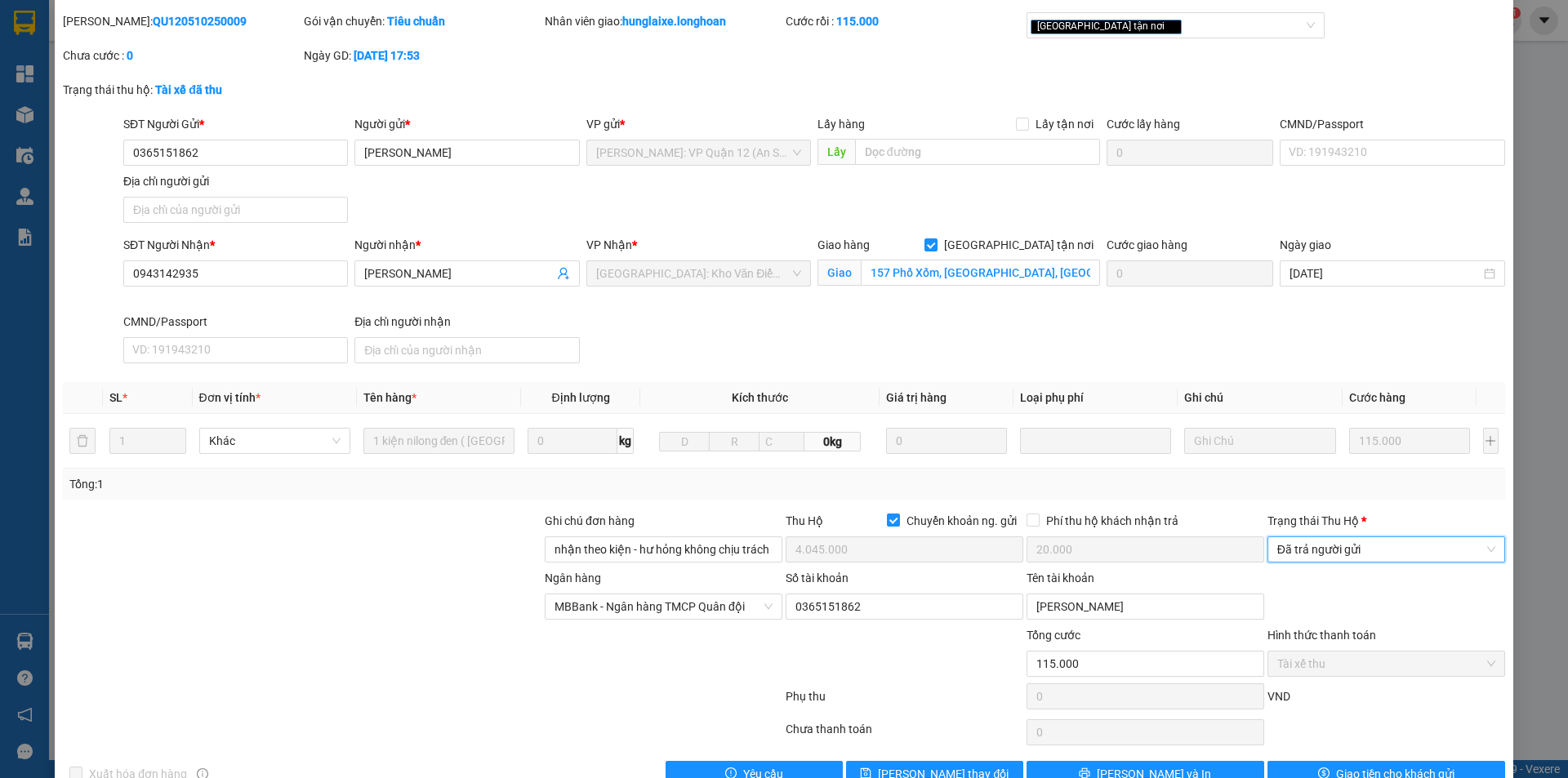
scroll to position [87, 0]
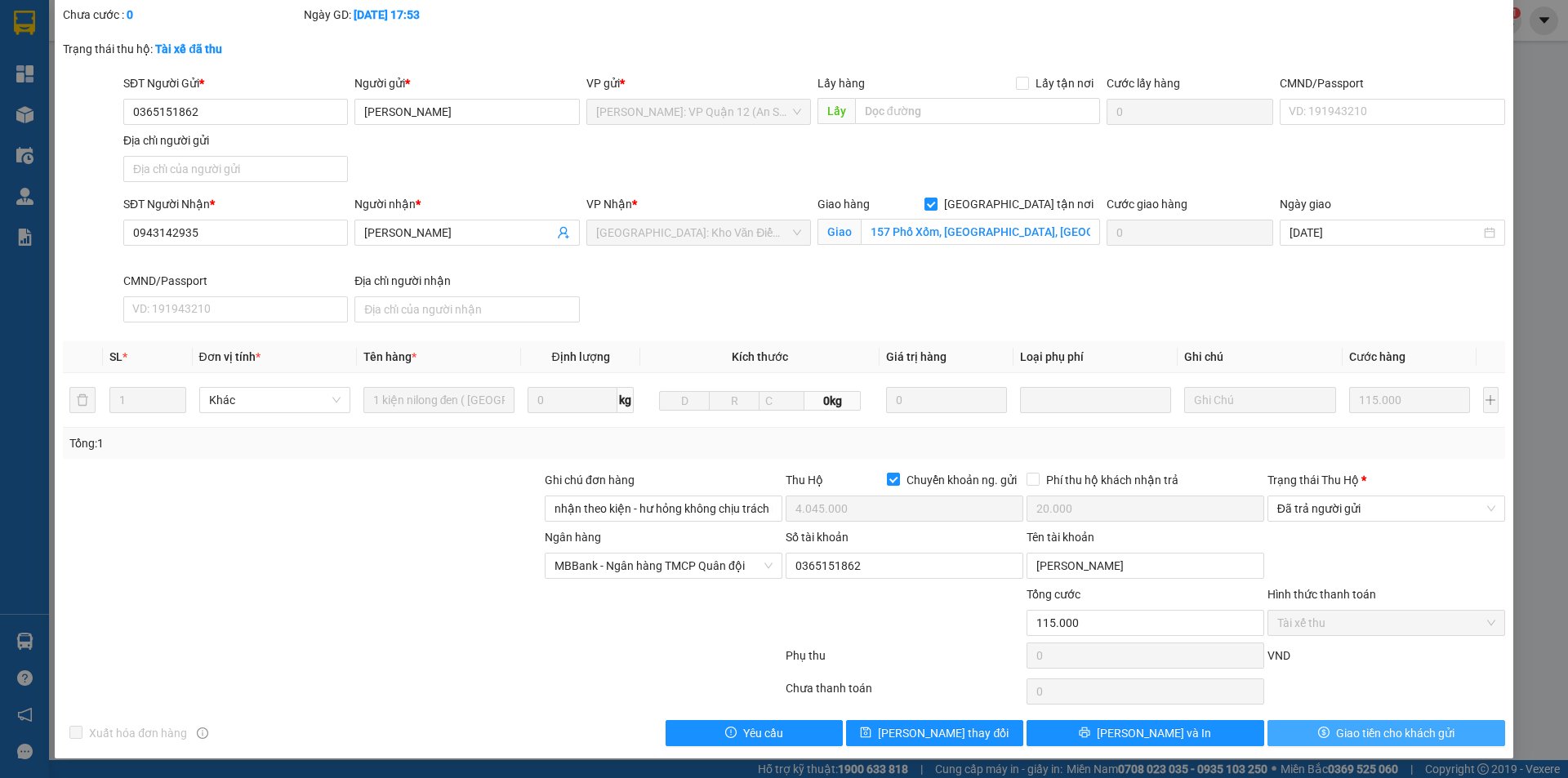
click at [1337, 728] on span "Giao tiền cho khách gửi" at bounding box center [1396, 733] width 119 height 18
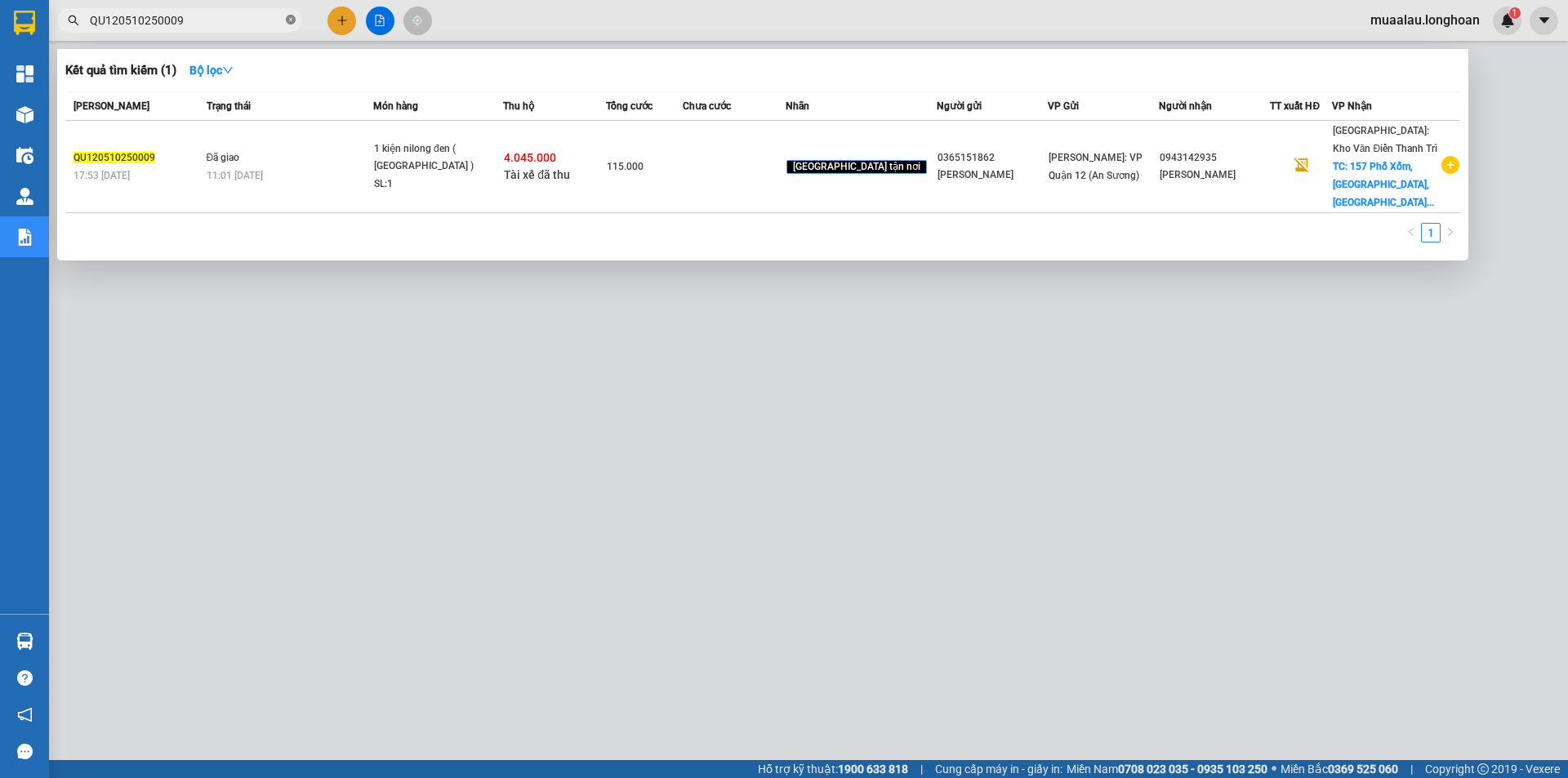
click at [291, 21] on icon "close-circle" at bounding box center [290, 19] width 10 height 10
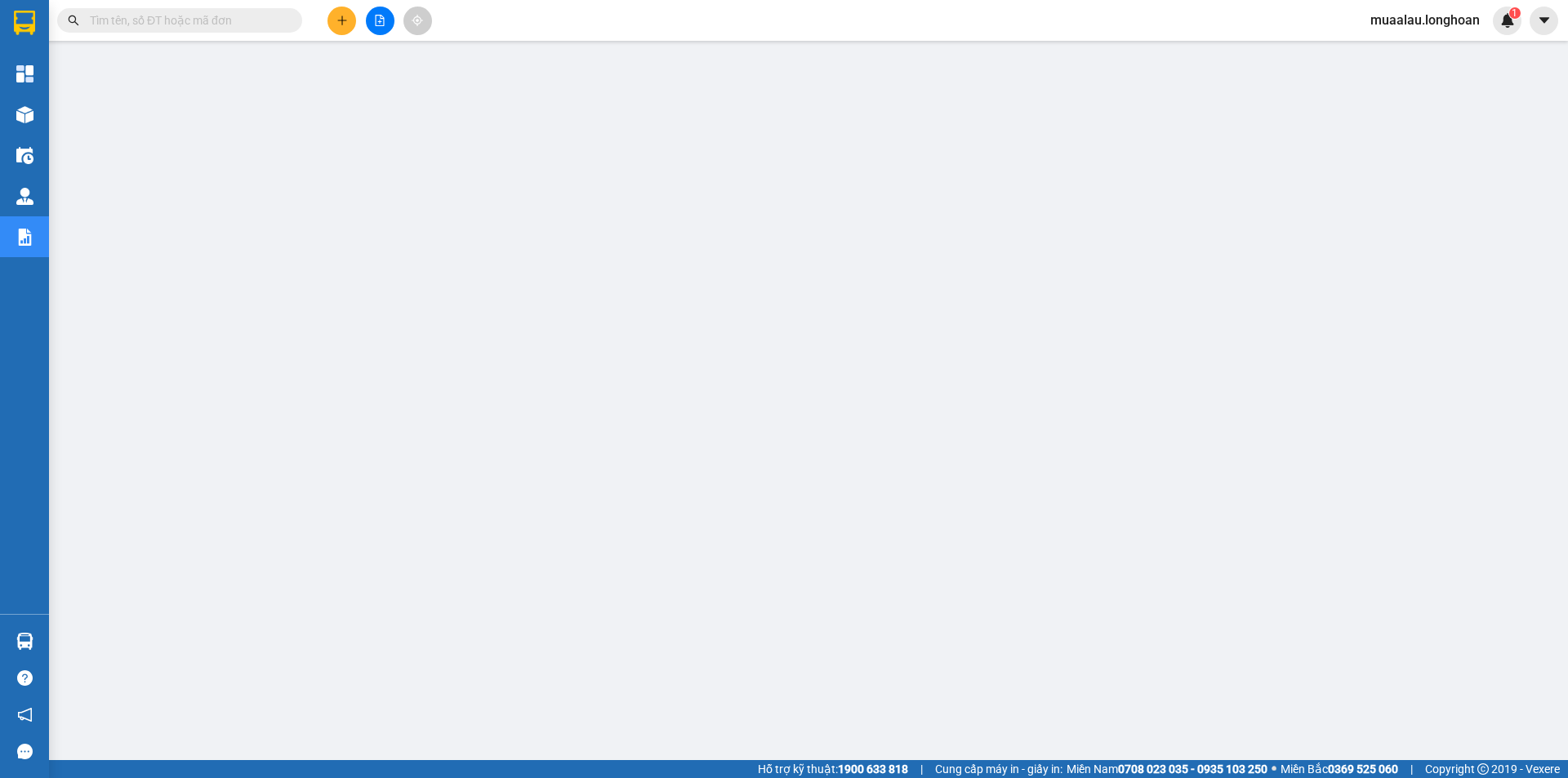
paste input "VPTX0610250006"
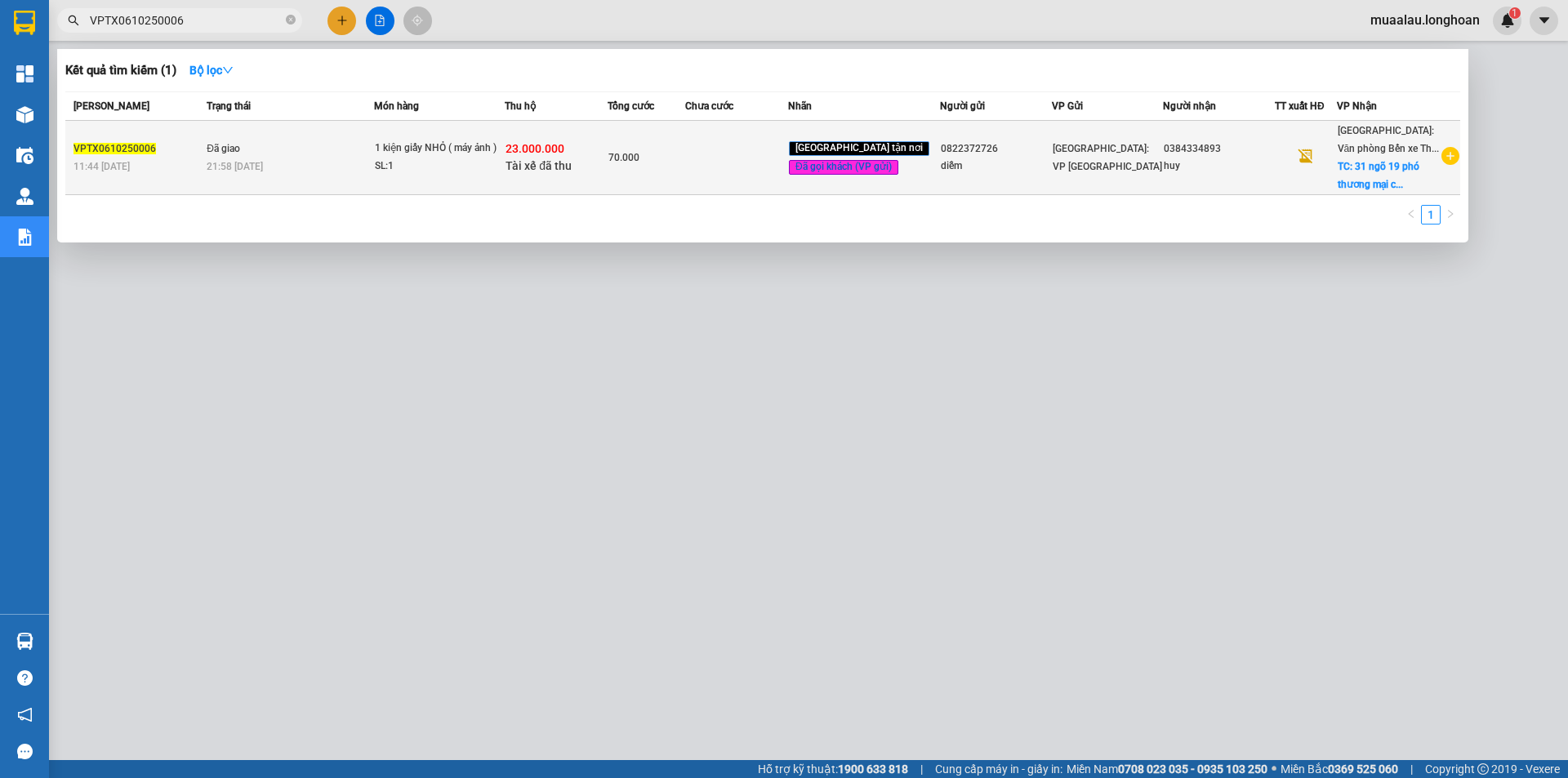
click at [718, 175] on td at bounding box center [737, 158] width 103 height 75
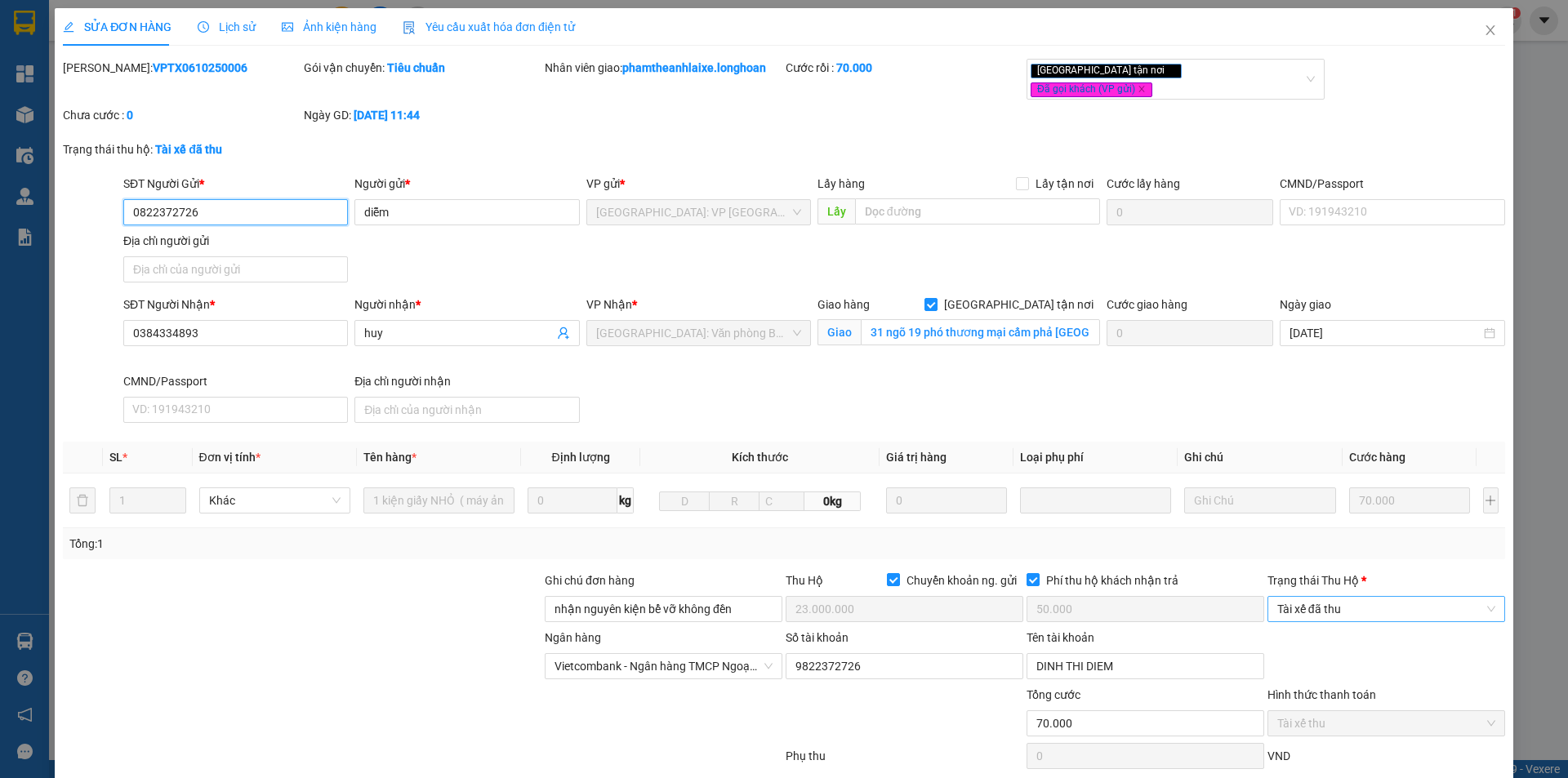
click at [1346, 597] on span "Tài xế đã thu" at bounding box center [1386, 609] width 218 height 24
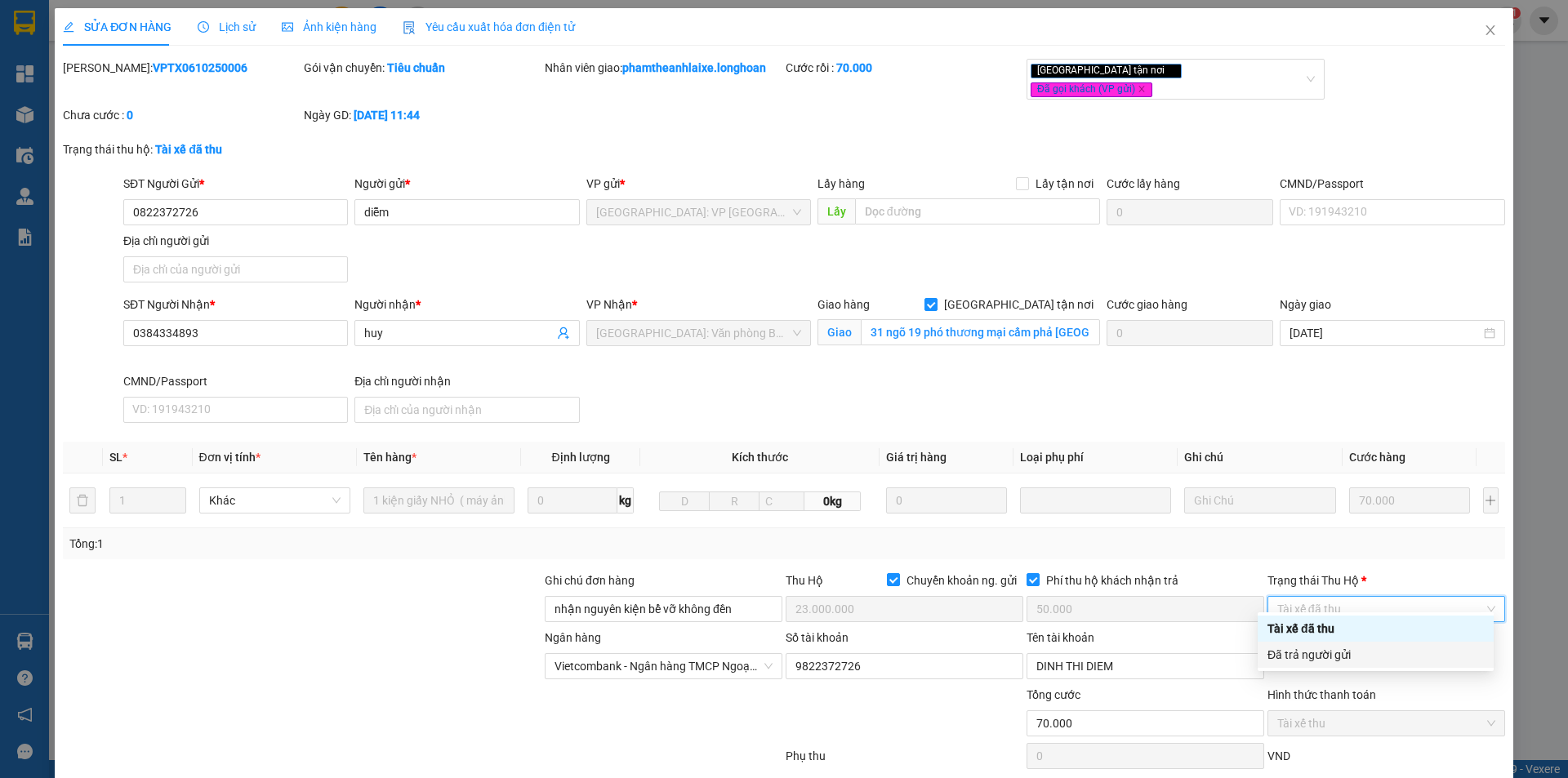
click at [1343, 667] on div "Đã trả người gửi" at bounding box center [1376, 655] width 236 height 26
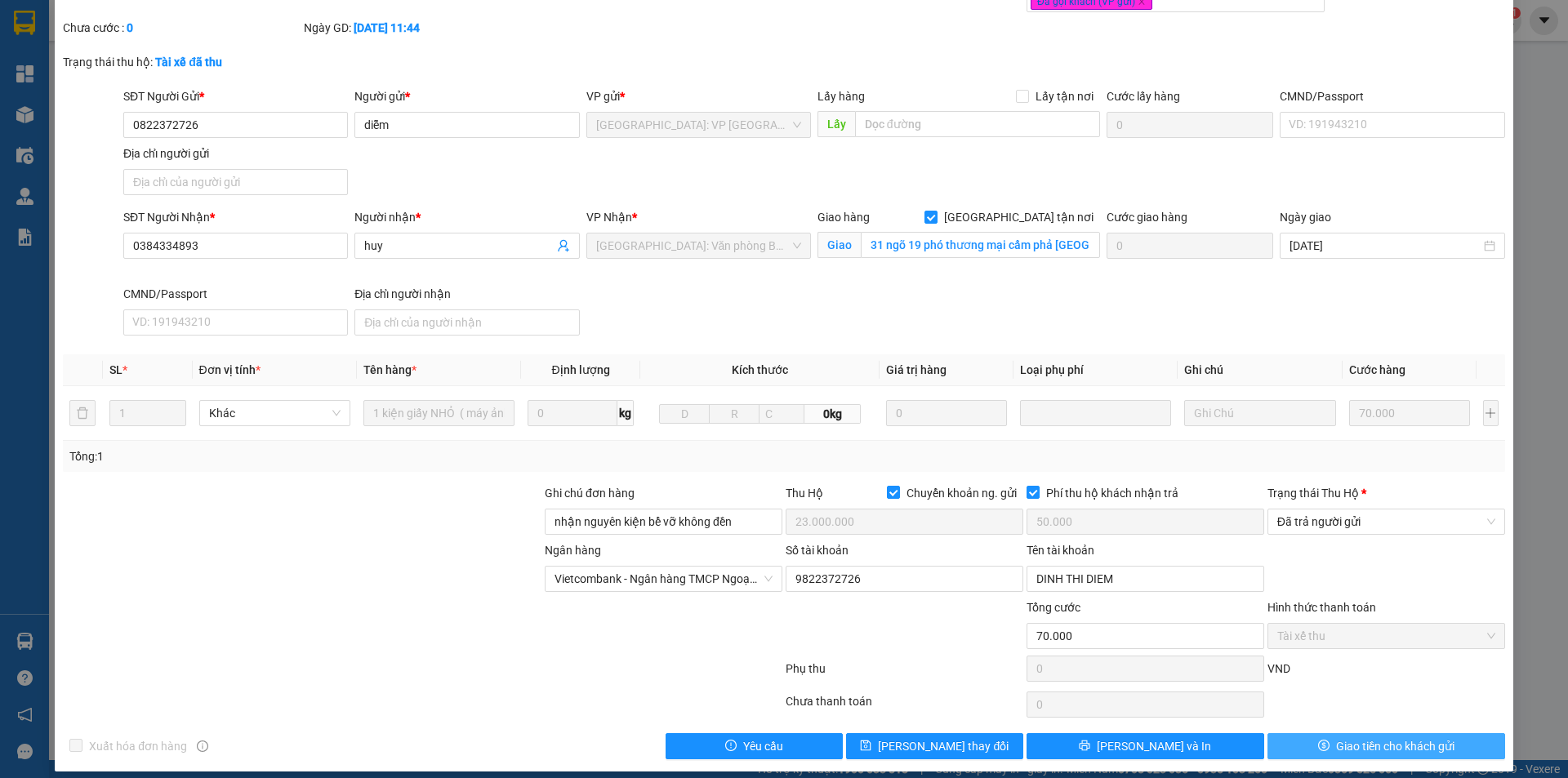
click at [1319, 740] on icon "dollar" at bounding box center [1324, 746] width 12 height 12
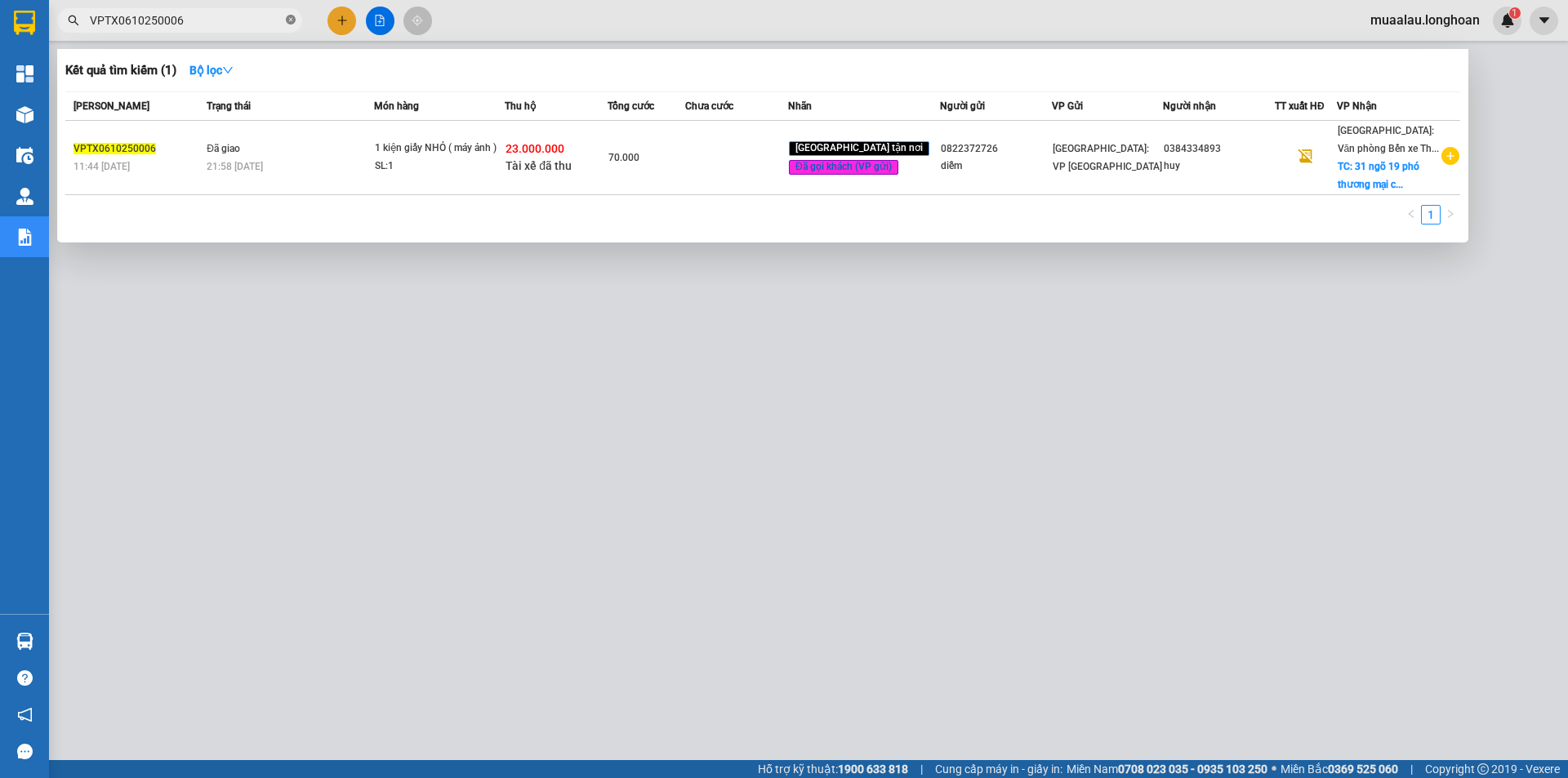
click at [288, 18] on icon "close-circle" at bounding box center [290, 19] width 10 height 10
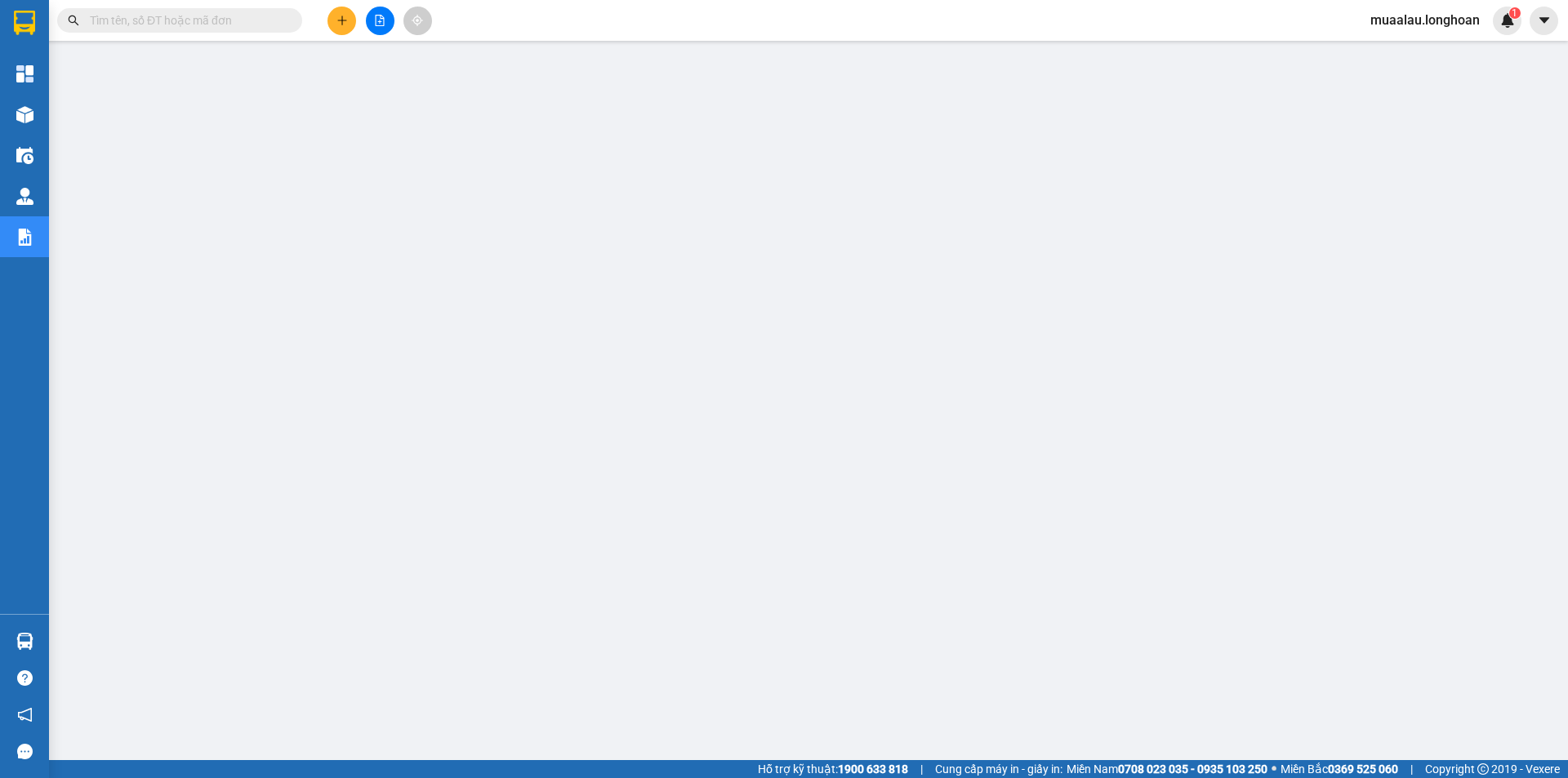
paste input "HCM90410250004"
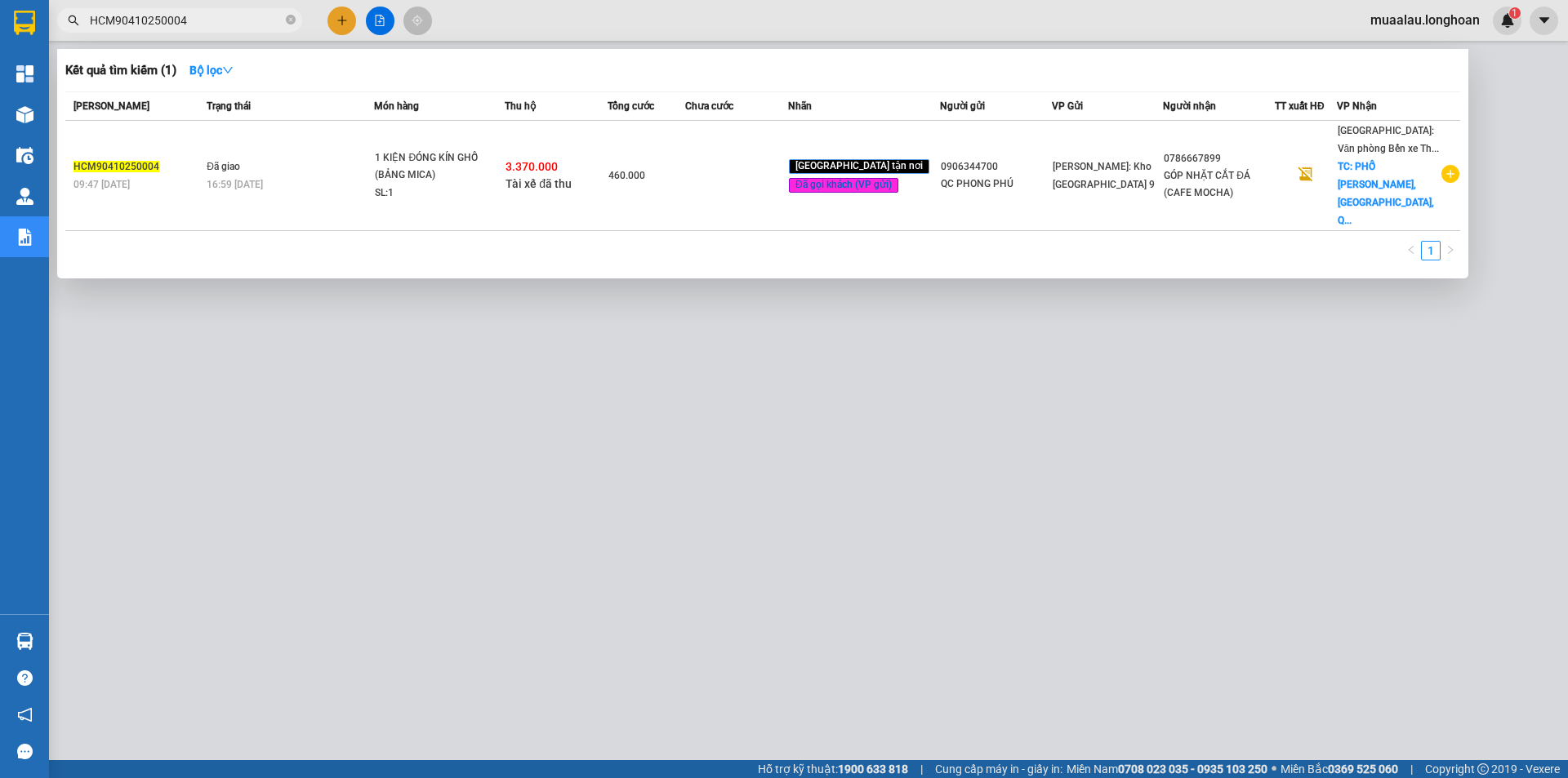
click at [741, 169] on td at bounding box center [737, 176] width 103 height 110
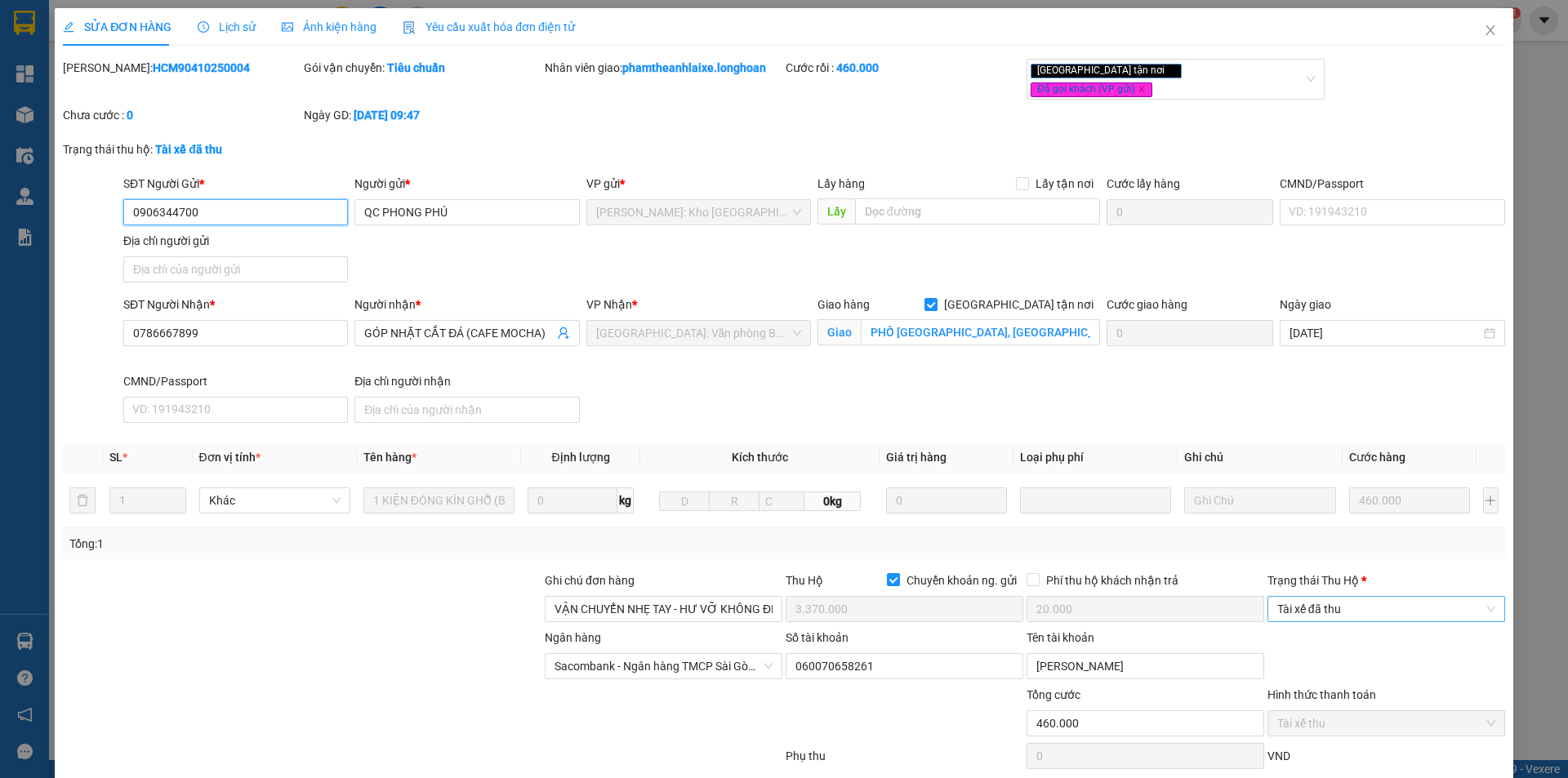
click at [1330, 597] on span "Tài xế đã thu" at bounding box center [1386, 609] width 218 height 24
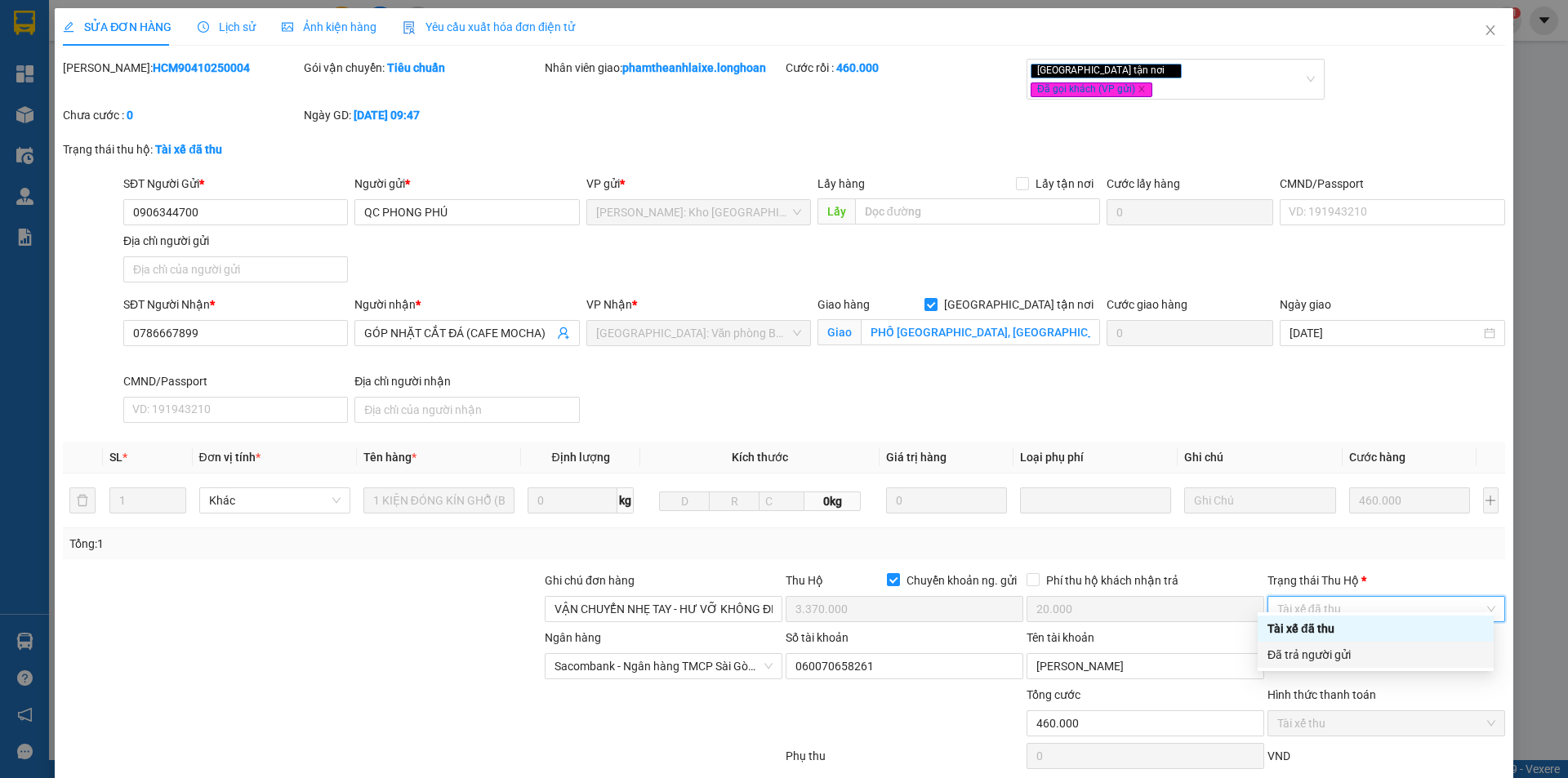
click at [1337, 652] on div "Đã trả người gửi" at bounding box center [1376, 655] width 216 height 18
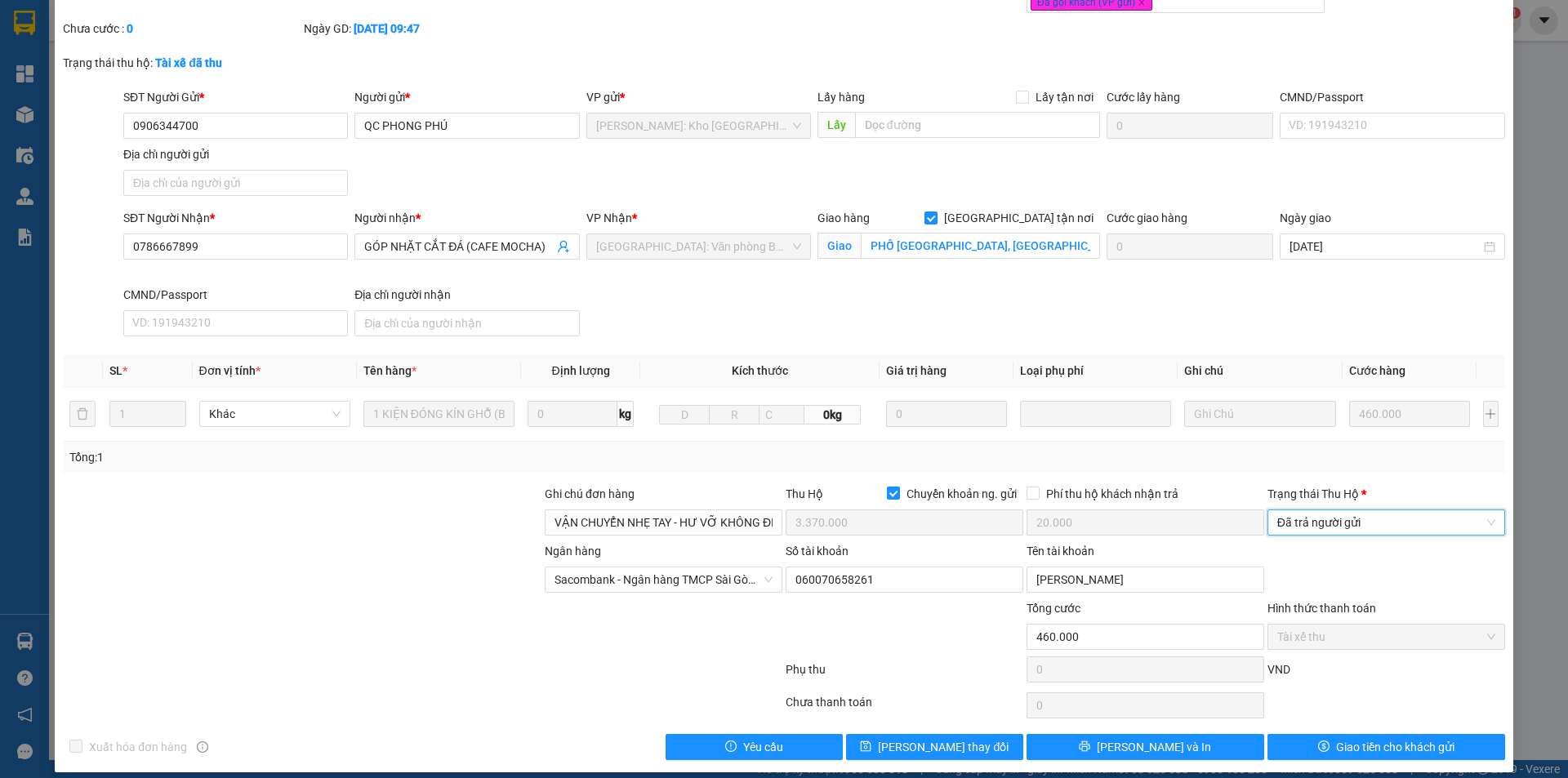
scroll to position [87, 0]
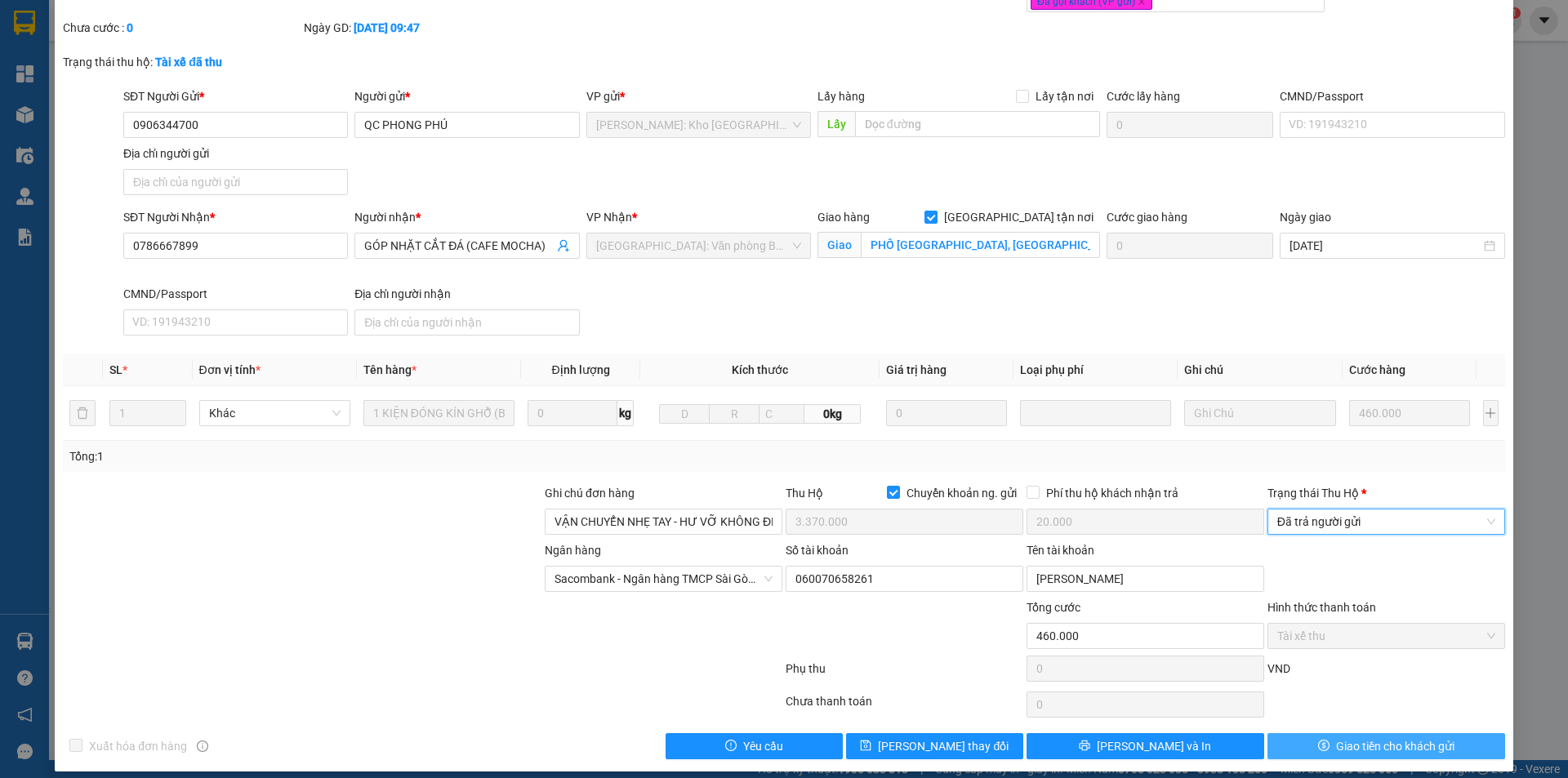
click at [1298, 733] on button "Giao tiền cho khách gửi" at bounding box center [1387, 746] width 238 height 26
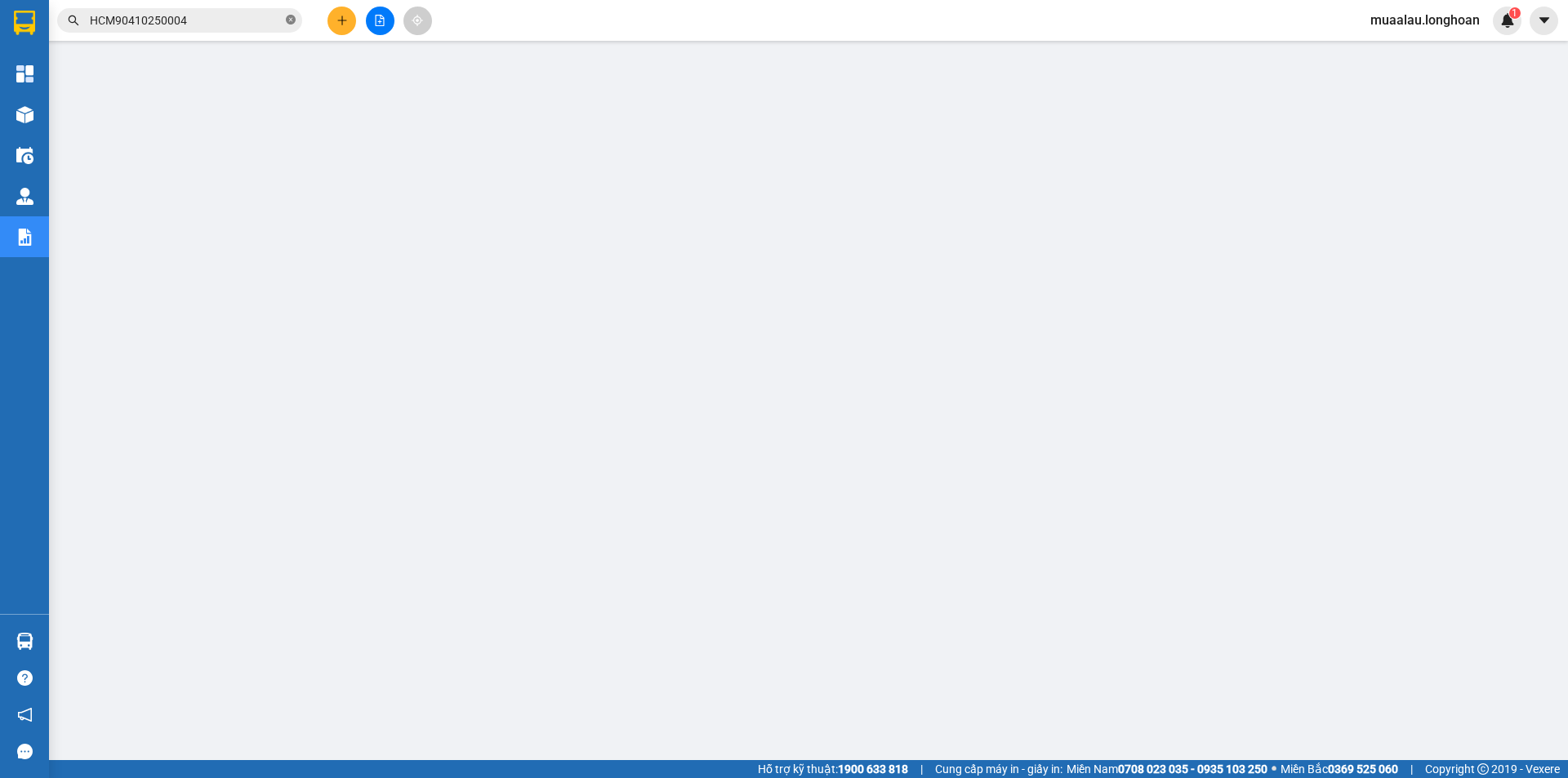
click at [292, 15] on icon "close-circle" at bounding box center [290, 19] width 10 height 10
paste input "VP100610250005"
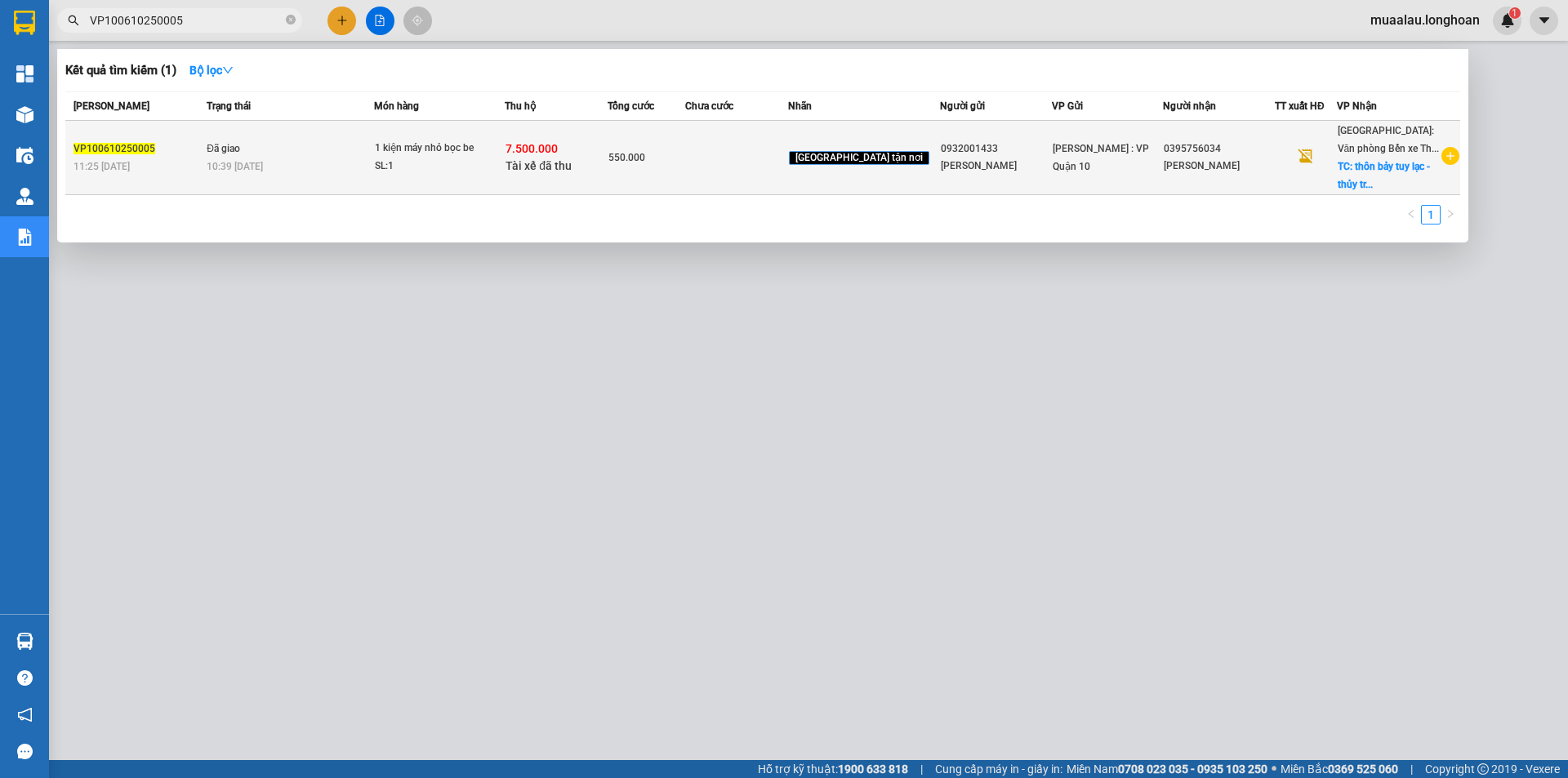
click at [775, 171] on td at bounding box center [737, 158] width 103 height 75
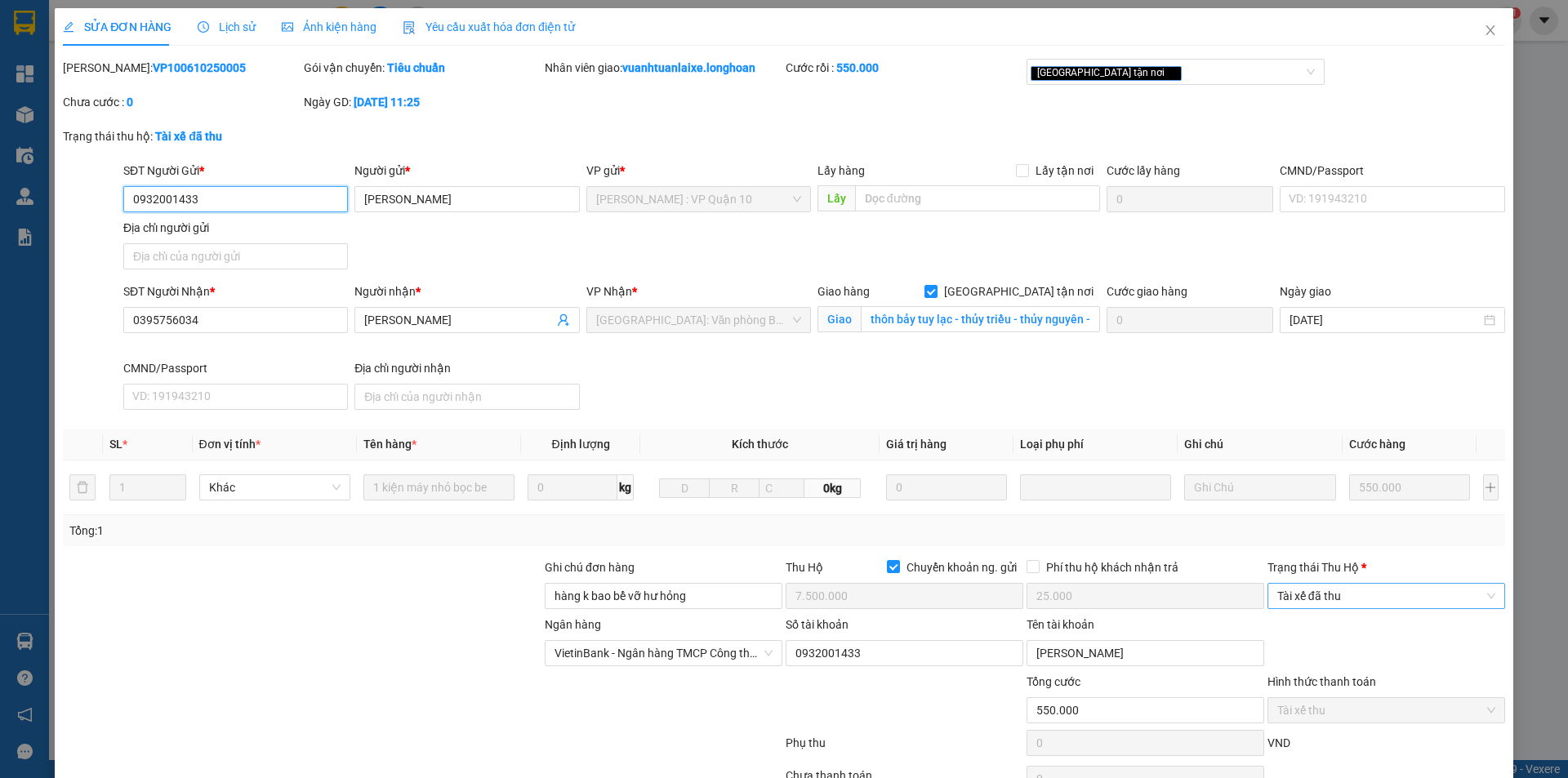
click at [1378, 608] on span "Tài xế đã thu" at bounding box center [1386, 595] width 218 height 24
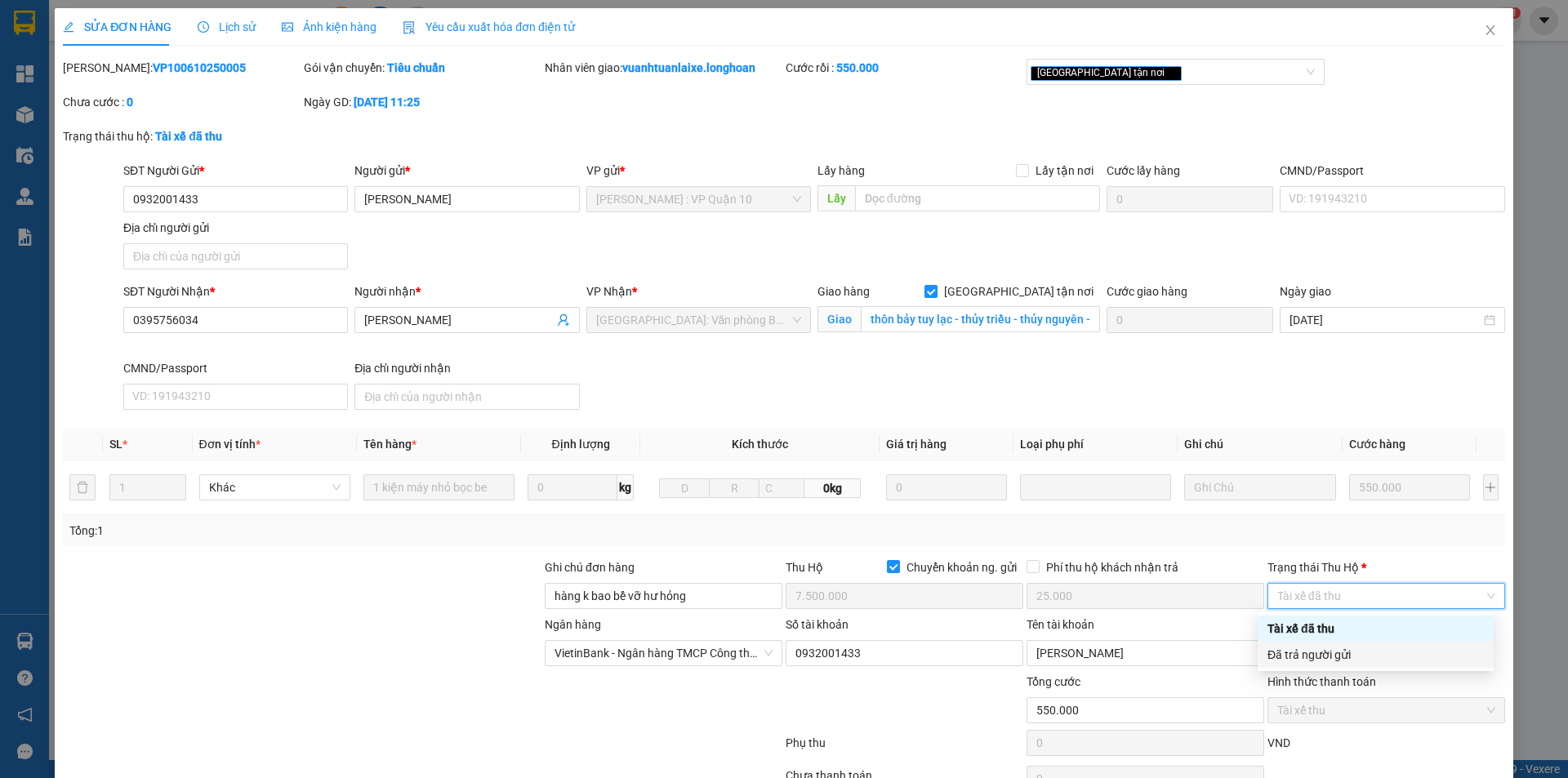
click at [1363, 655] on div "Đã trả người gửi" at bounding box center [1376, 655] width 216 height 18
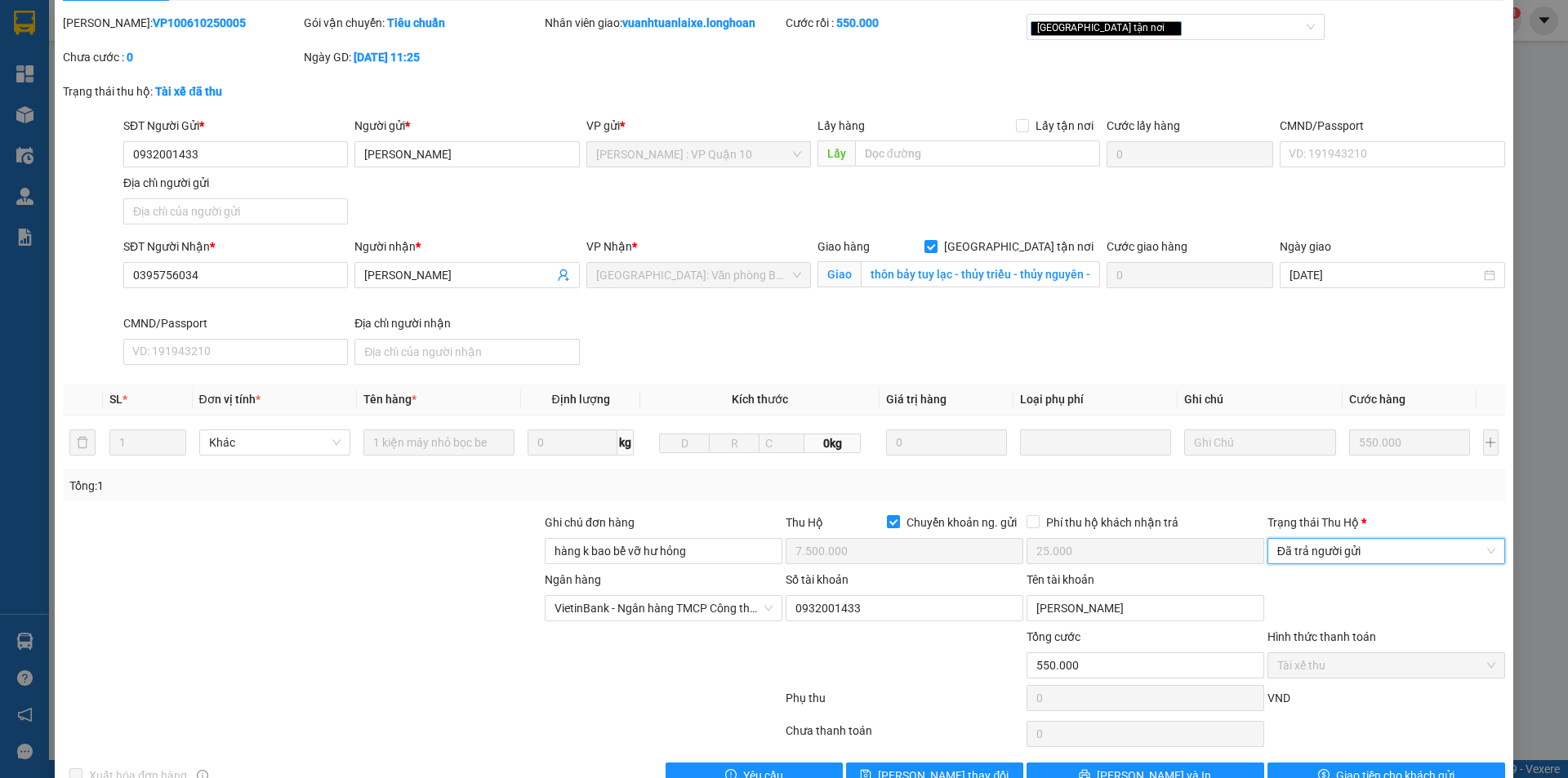
scroll to position [87, 0]
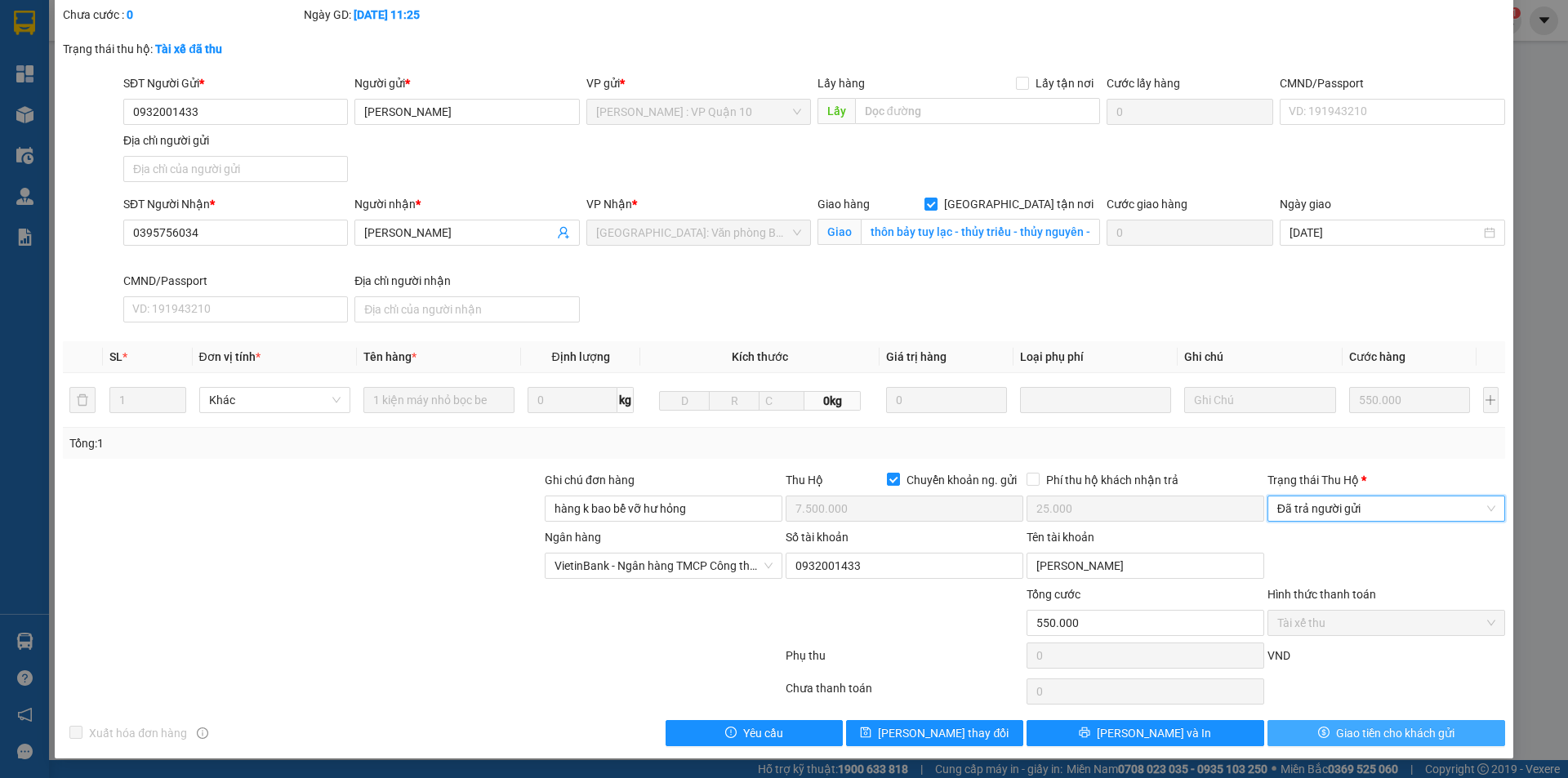
click at [1337, 740] on span "Giao tiền cho khách gửi" at bounding box center [1396, 733] width 119 height 18
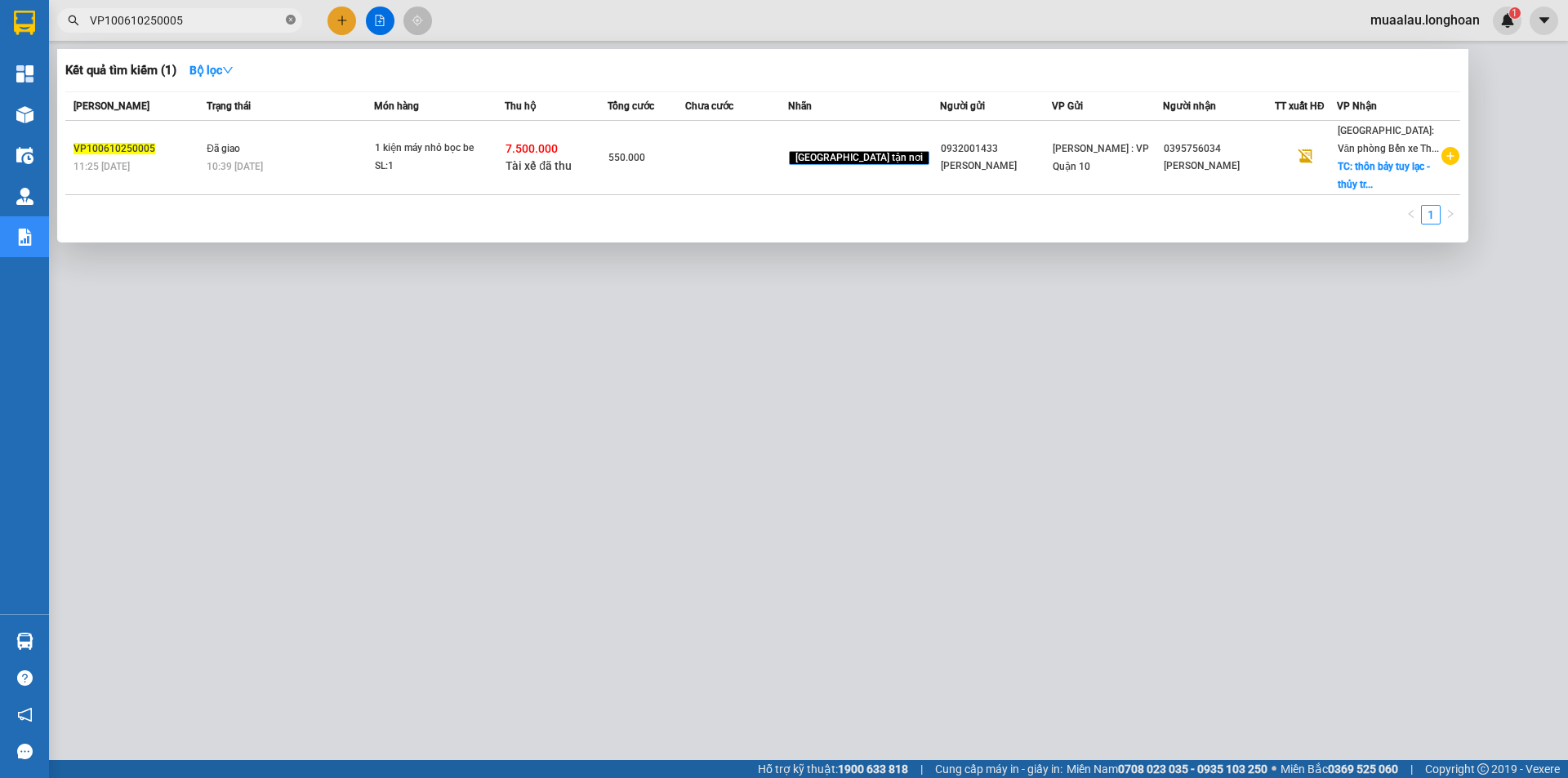
click at [289, 22] on icon "close-circle" at bounding box center [290, 19] width 10 height 10
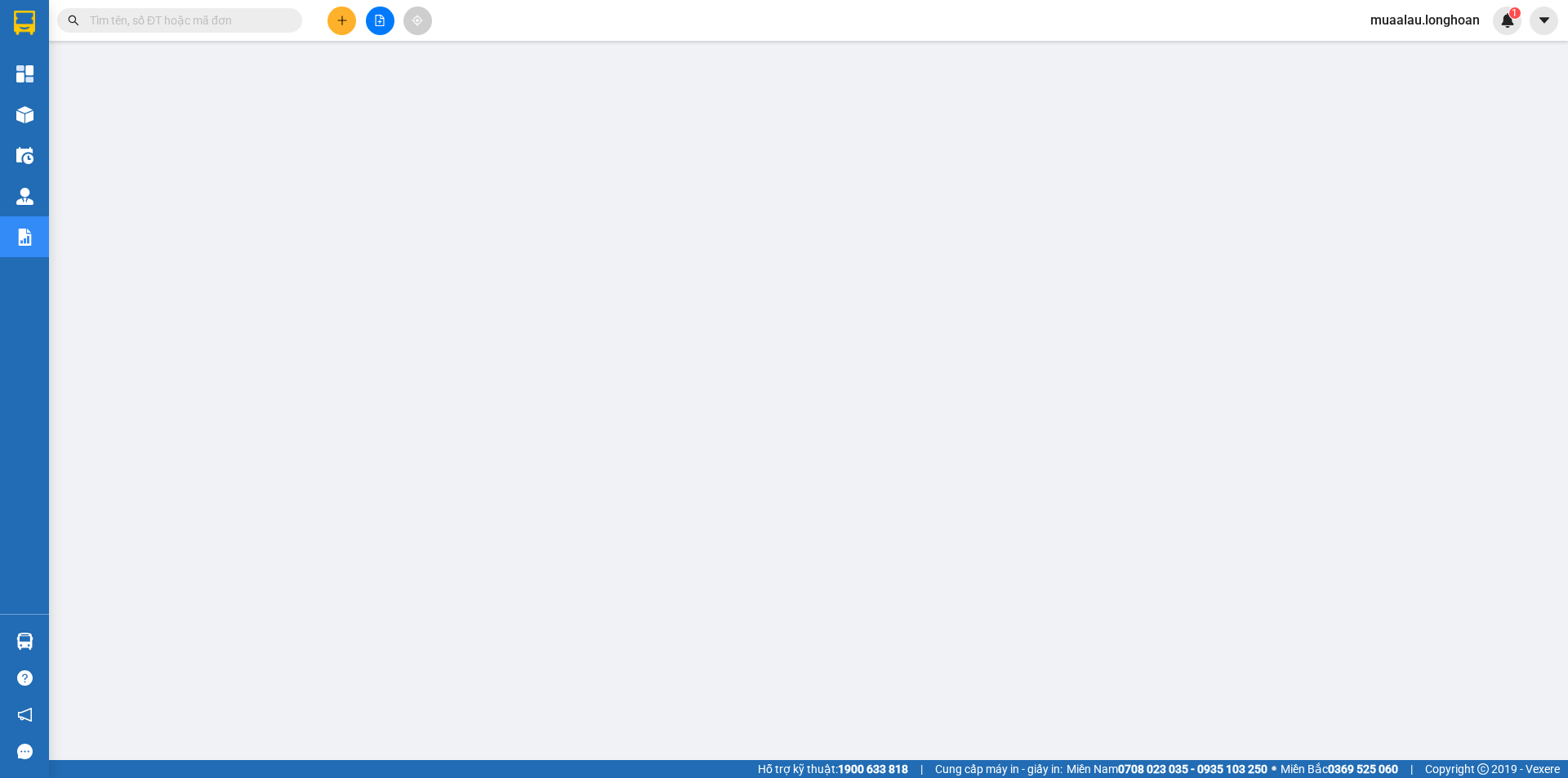
paste input "QU120610250005"
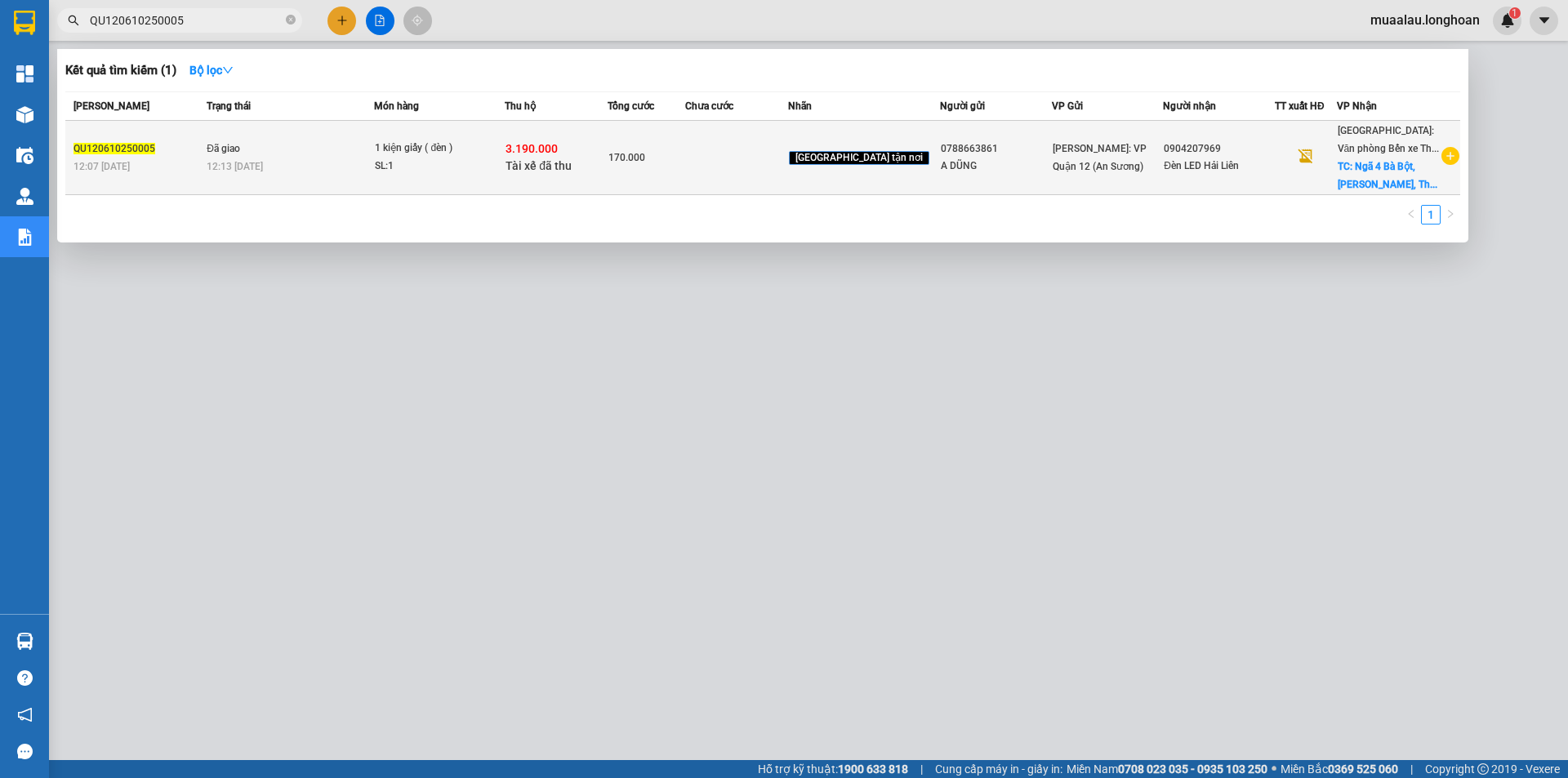
click at [729, 168] on td at bounding box center [737, 158] width 103 height 75
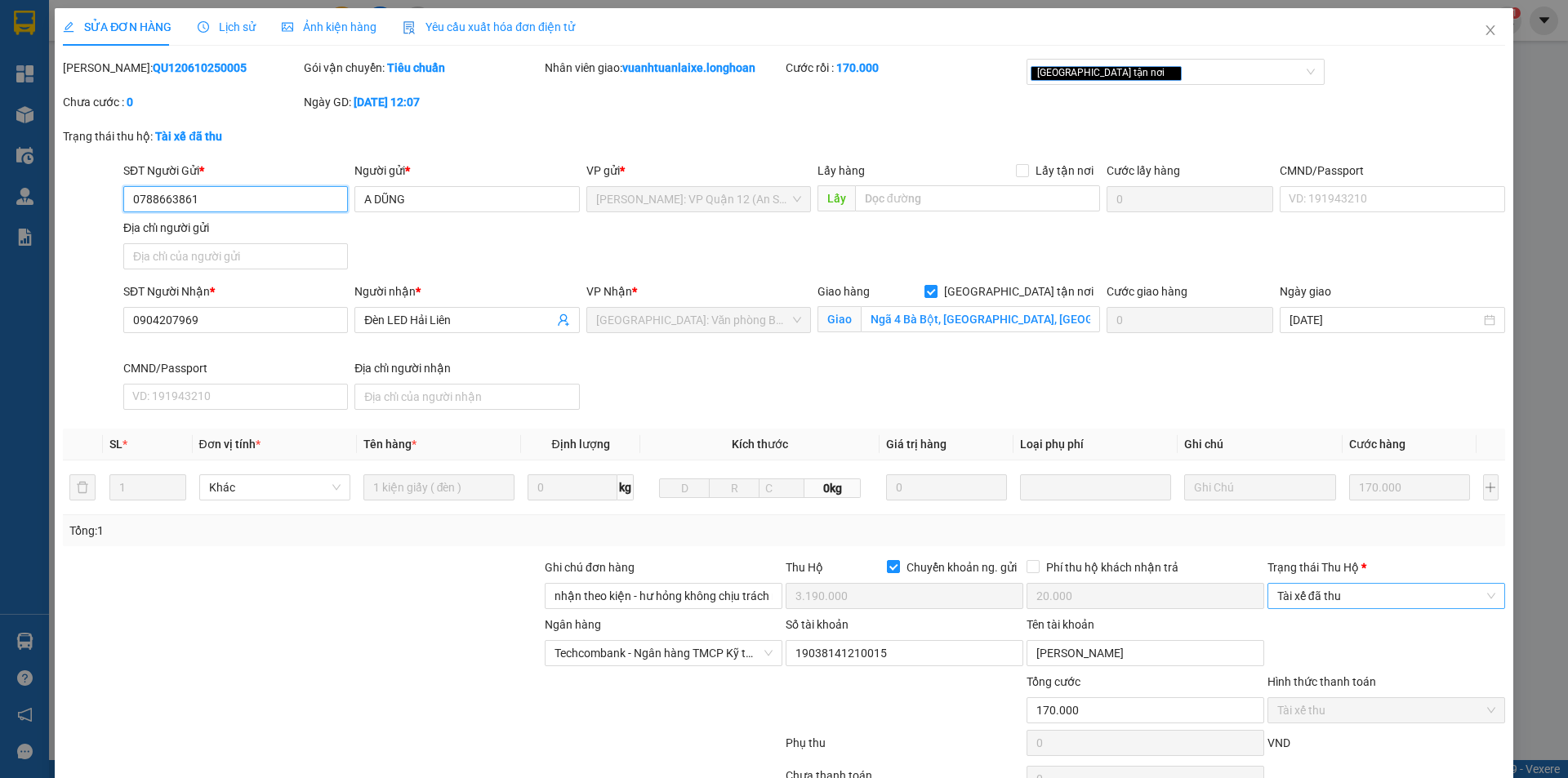
click at [1415, 593] on span "Tài xế đã thu" at bounding box center [1386, 595] width 218 height 24
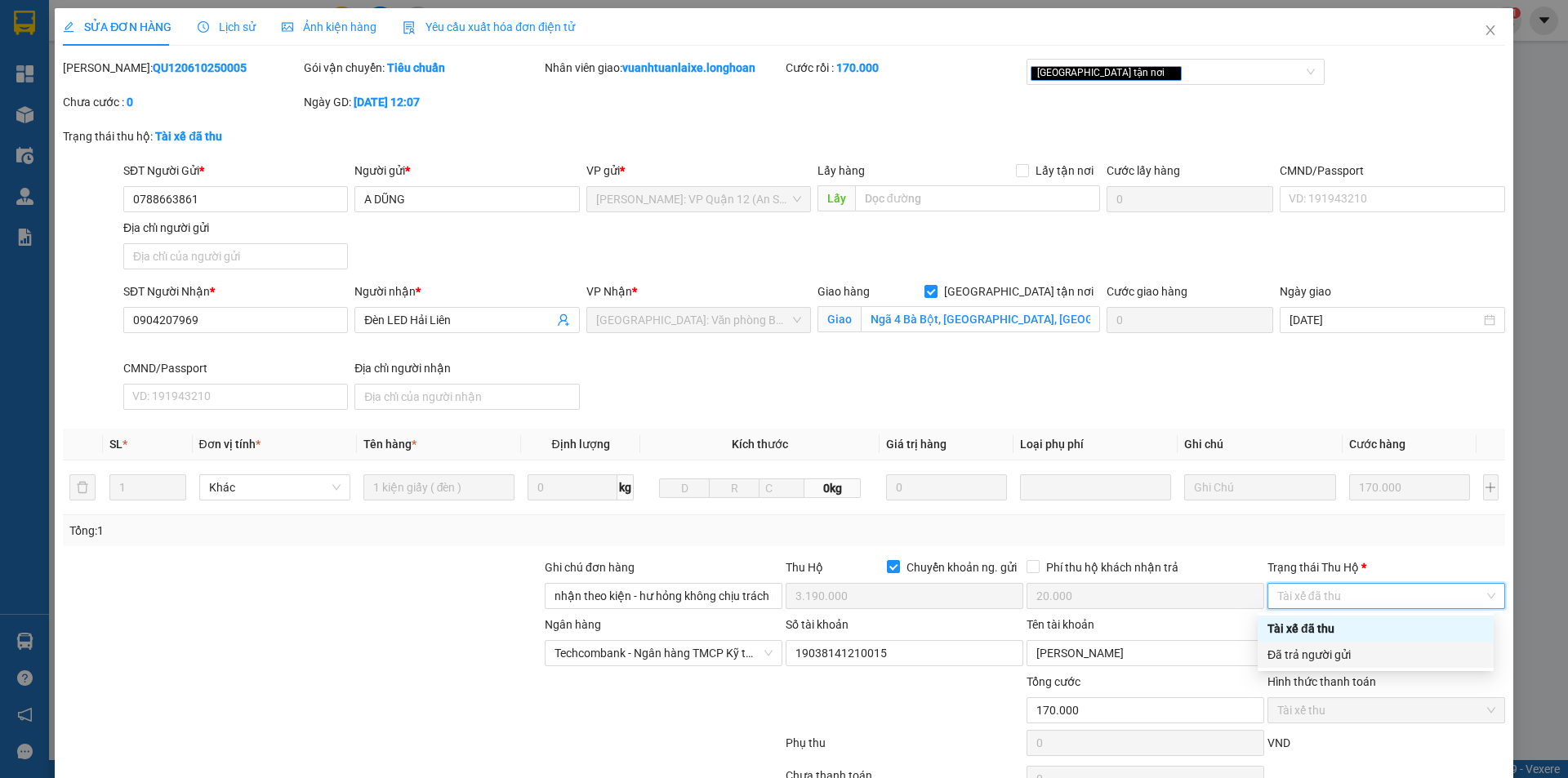
click at [1403, 661] on div "Đã trả người gửi" at bounding box center [1376, 655] width 216 height 18
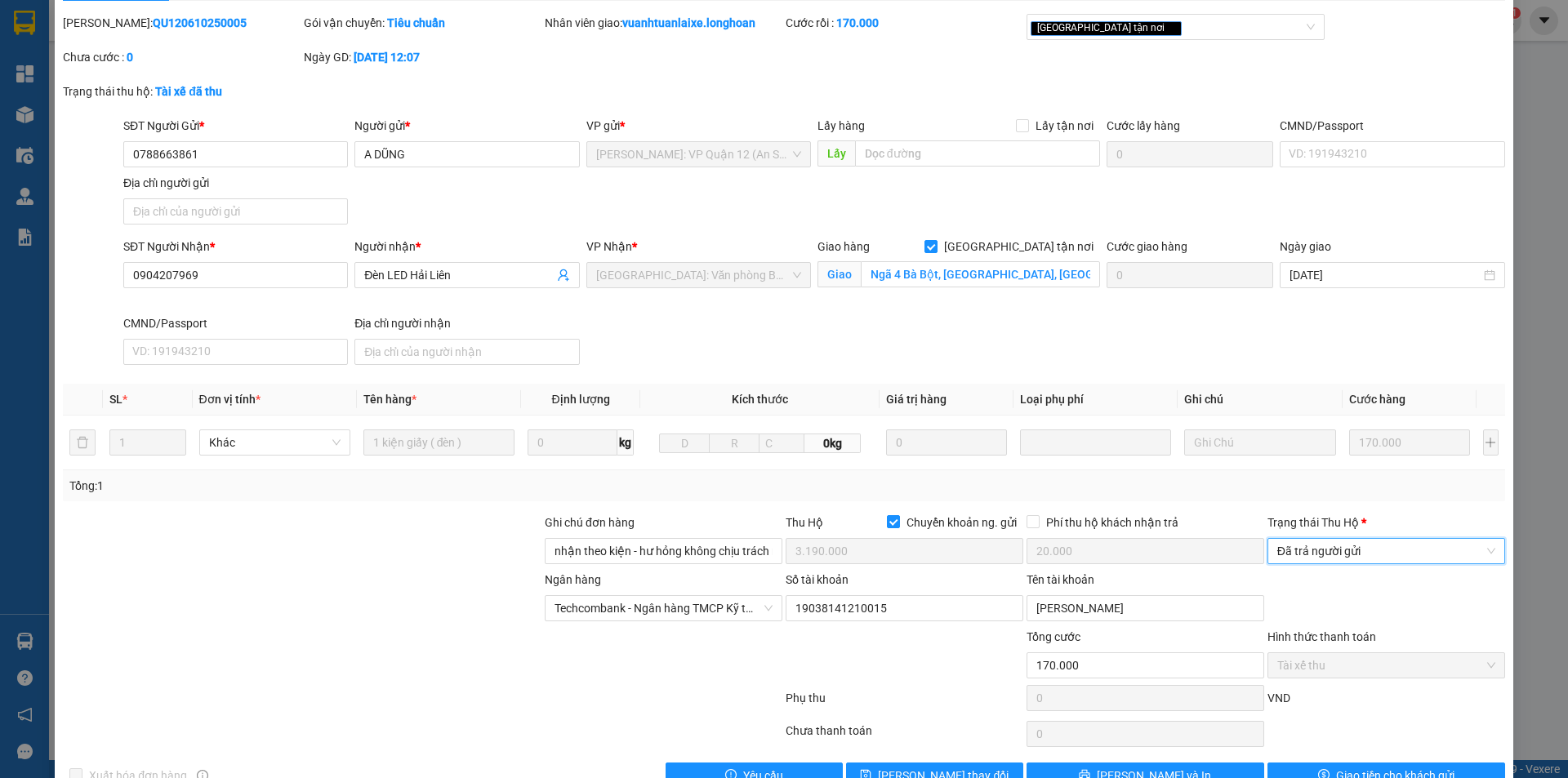
scroll to position [87, 0]
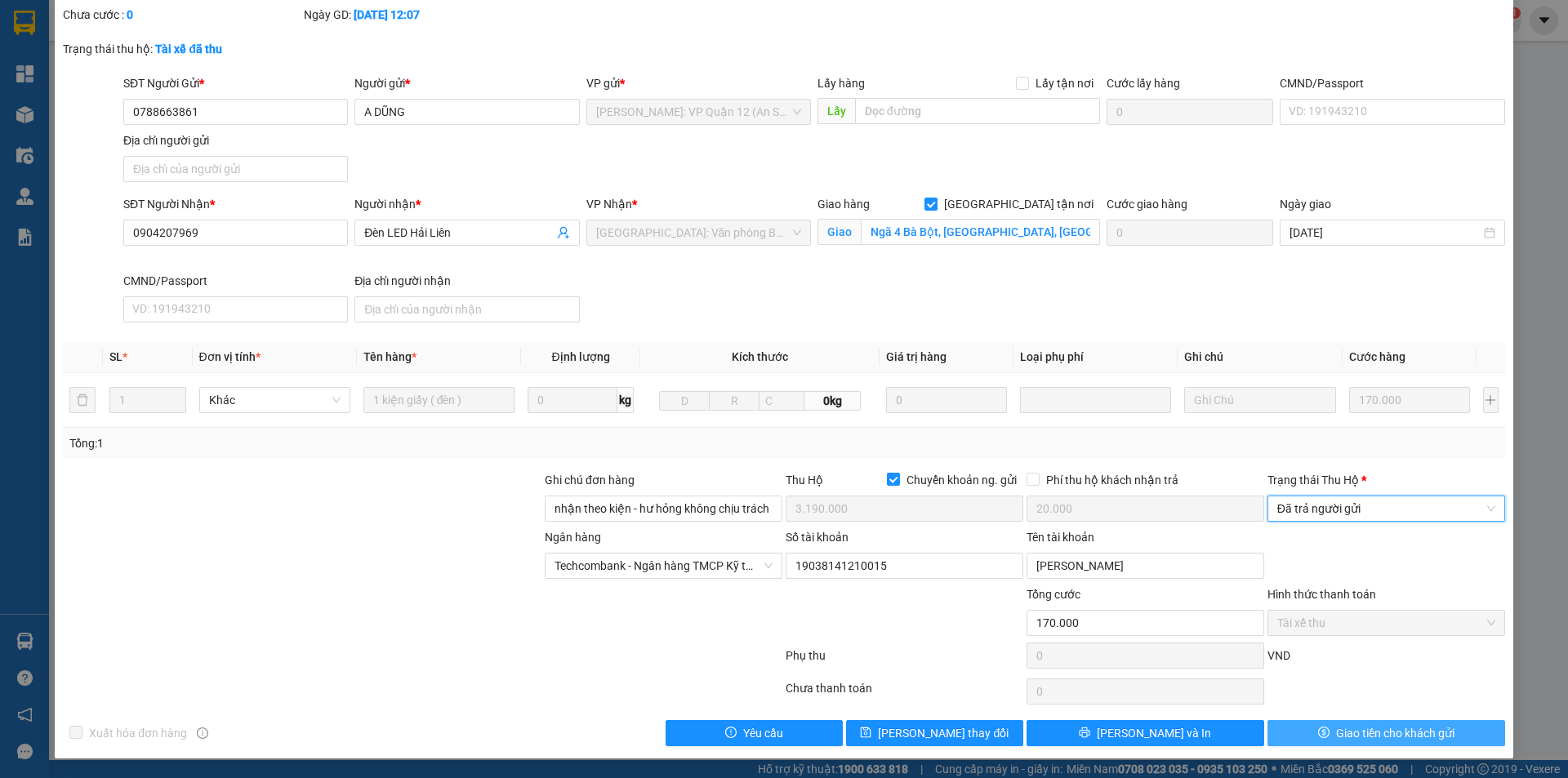
click at [1339, 725] on span "Giao tiền cho khách gửi" at bounding box center [1396, 733] width 119 height 18
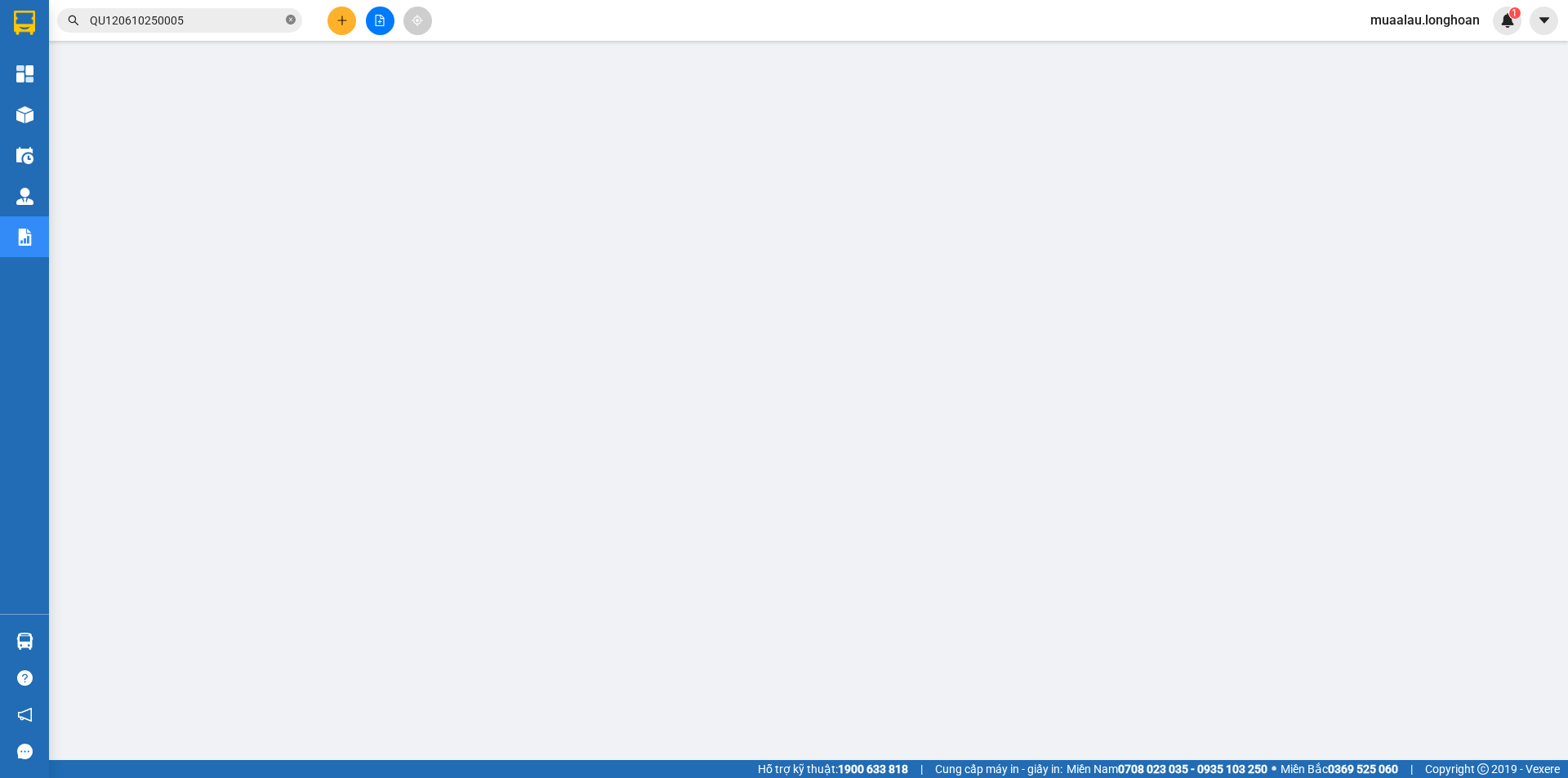
click at [291, 14] on span at bounding box center [290, 21] width 10 height 15
paste input "QU120610250029"
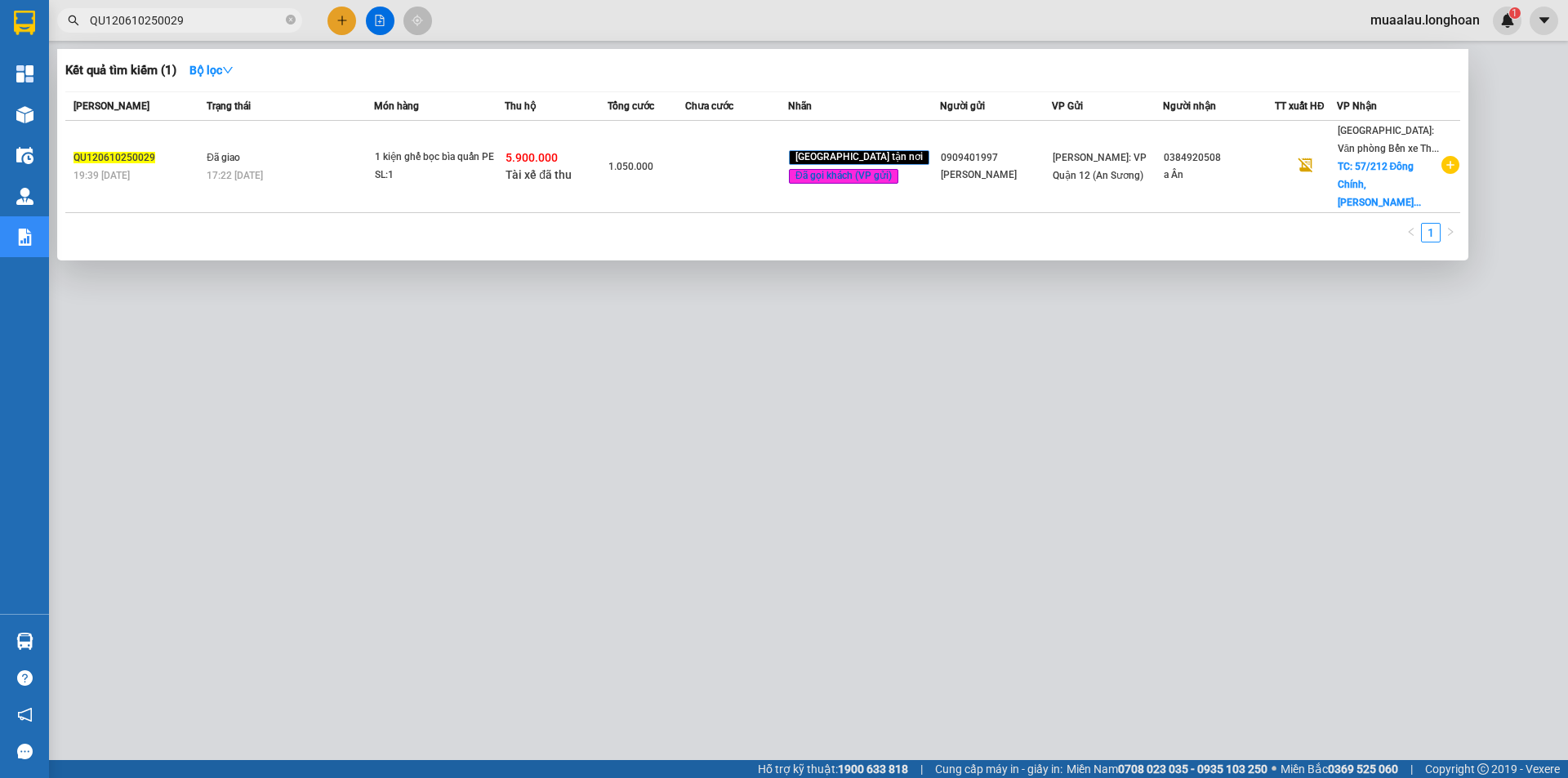
click at [752, 171] on td at bounding box center [737, 167] width 103 height 92
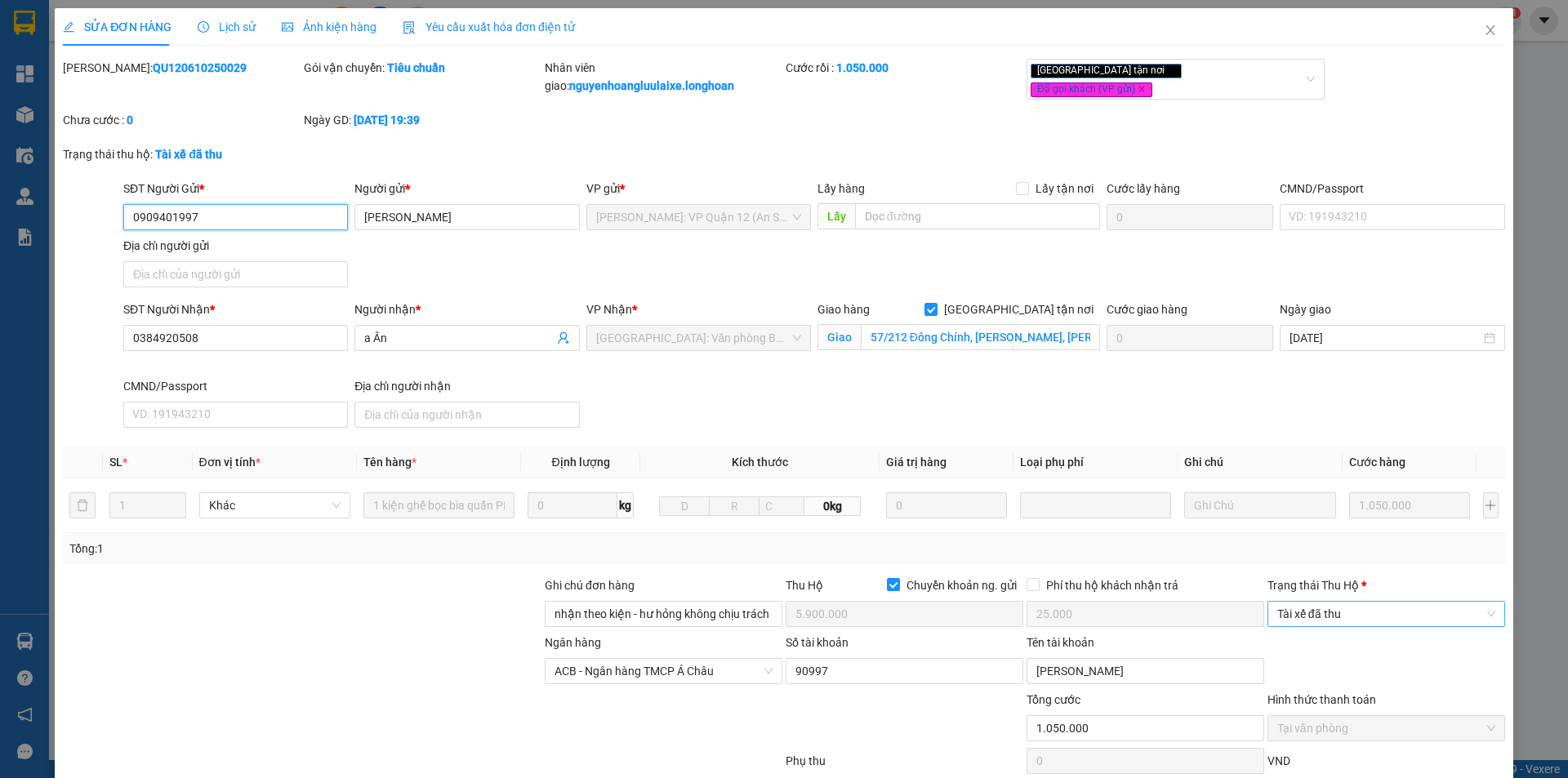
click at [1329, 611] on span "Tài xế đã thu" at bounding box center [1386, 613] width 218 height 24
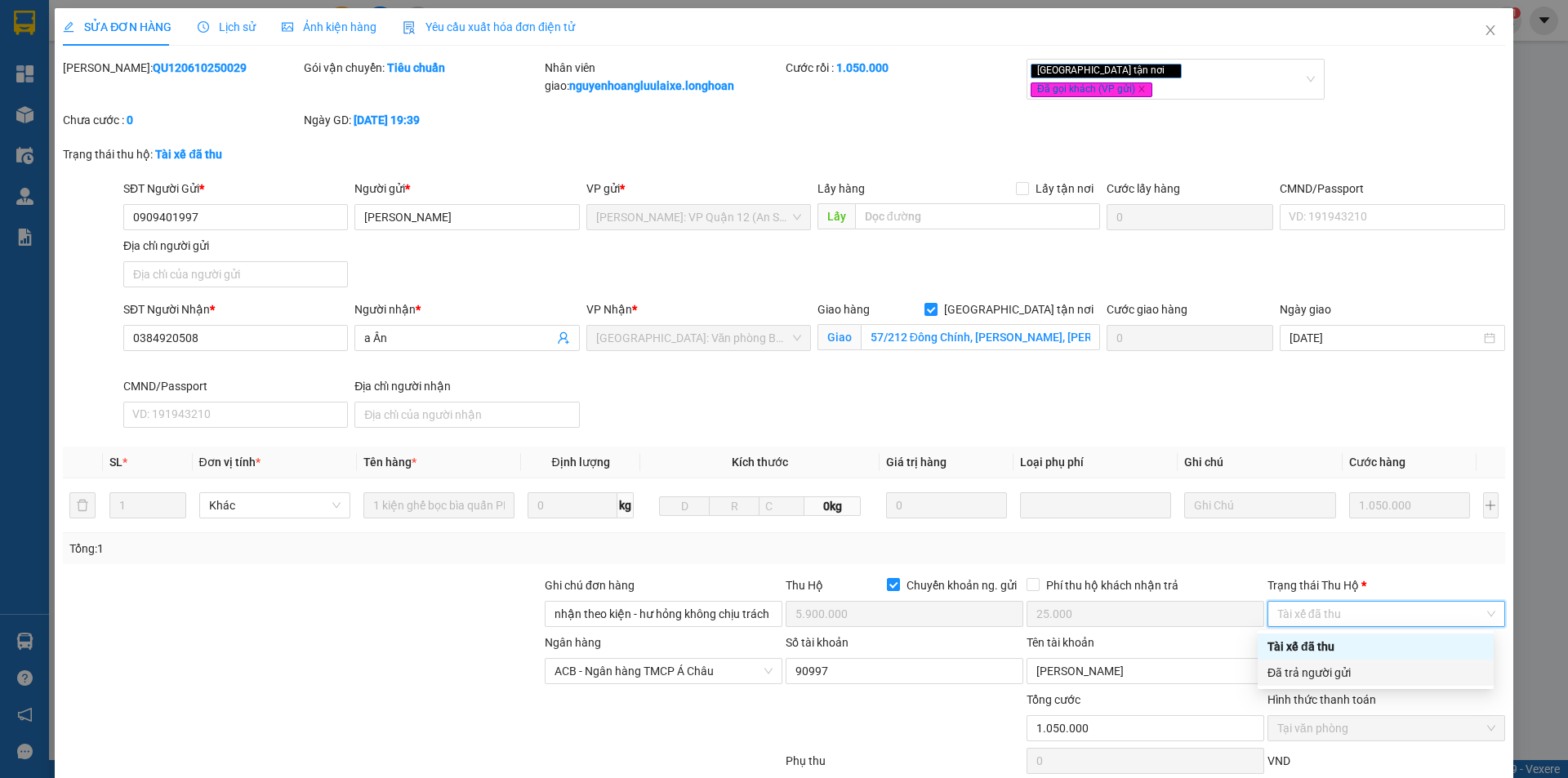
click at [1331, 673] on div "Đã trả người gửi" at bounding box center [1376, 673] width 216 height 18
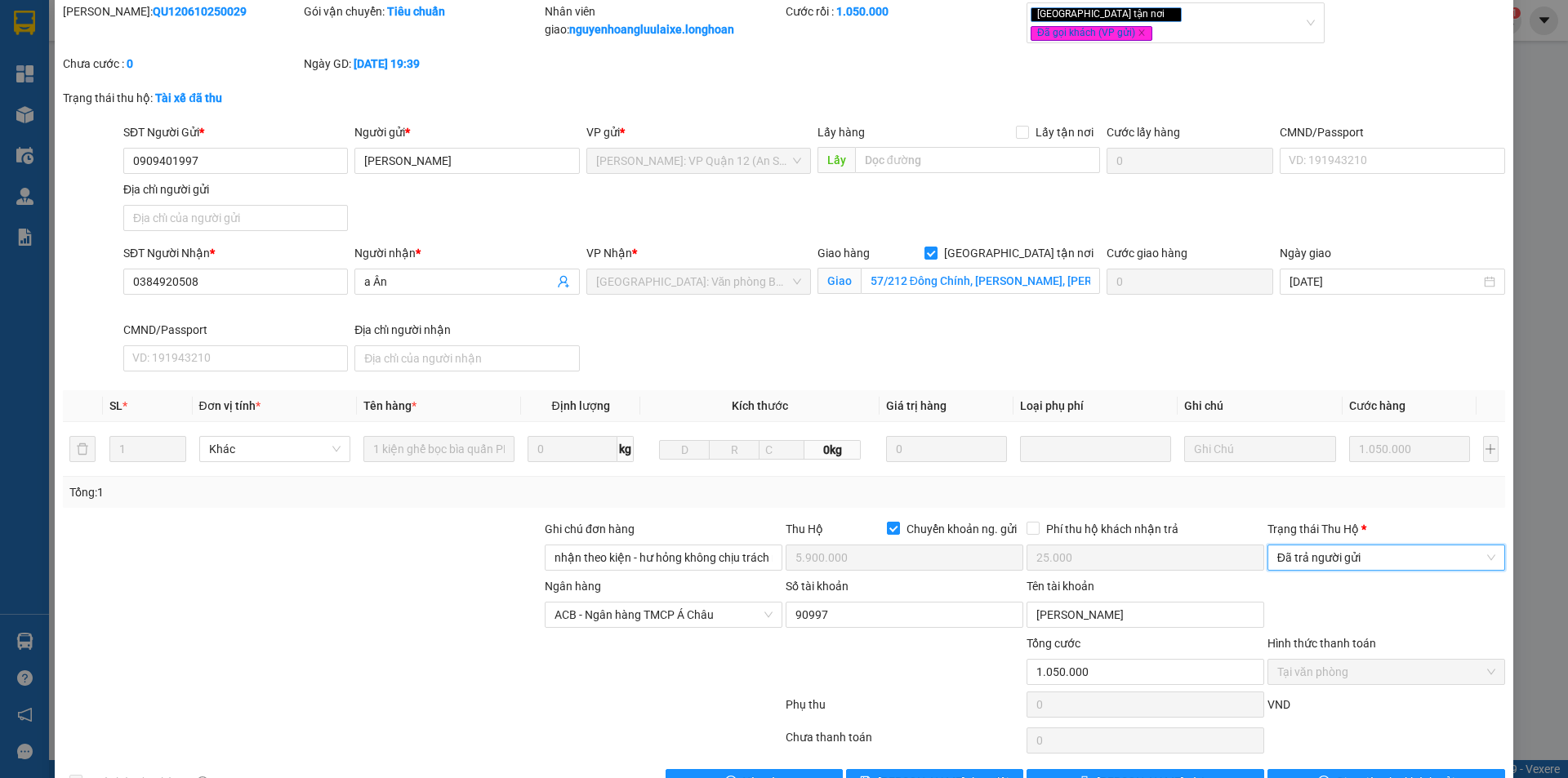
scroll to position [105, 0]
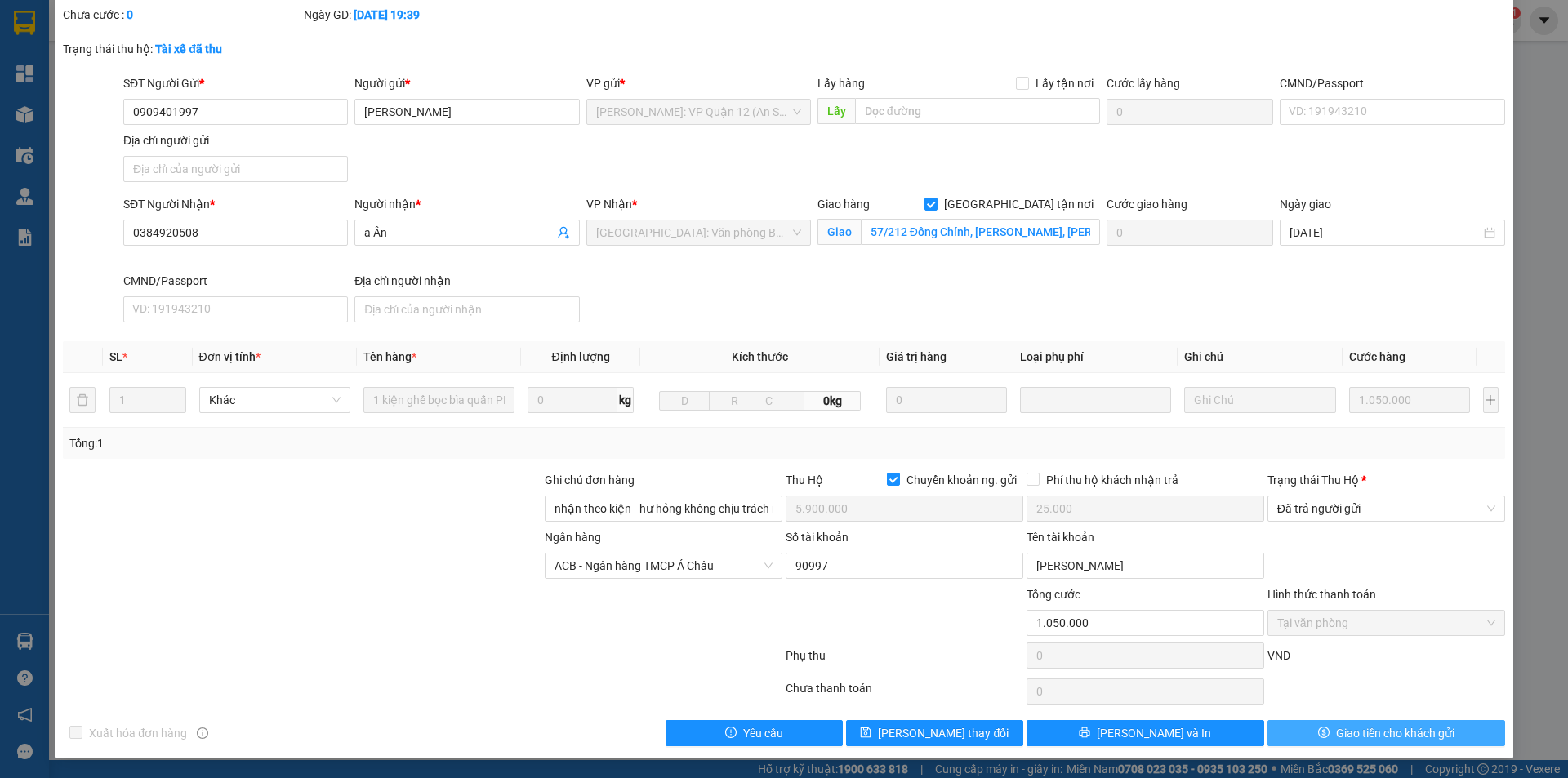
click at [1319, 736] on icon "dollar" at bounding box center [1324, 732] width 12 height 12
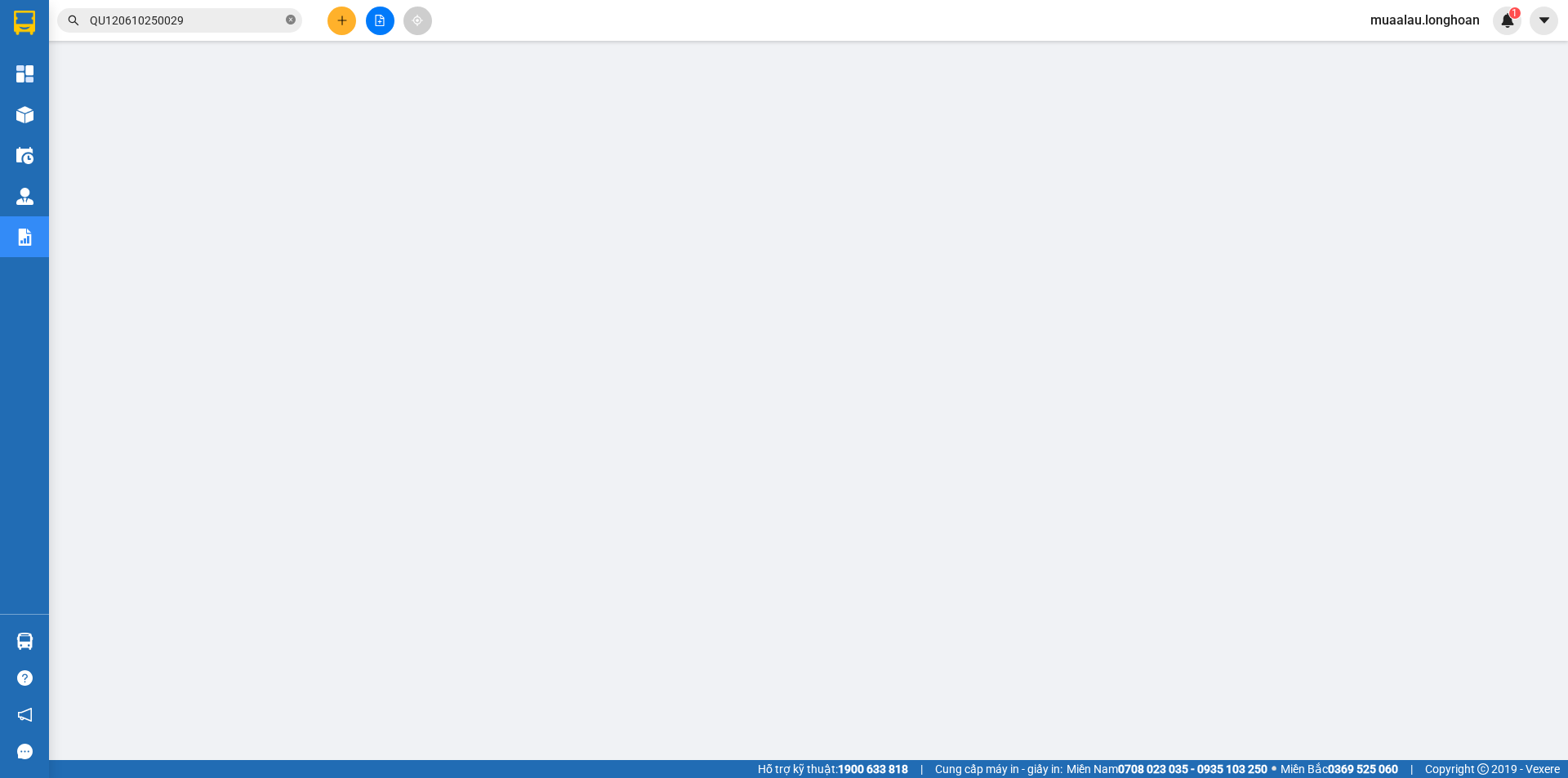
click at [291, 21] on icon "close-circle" at bounding box center [290, 19] width 10 height 10
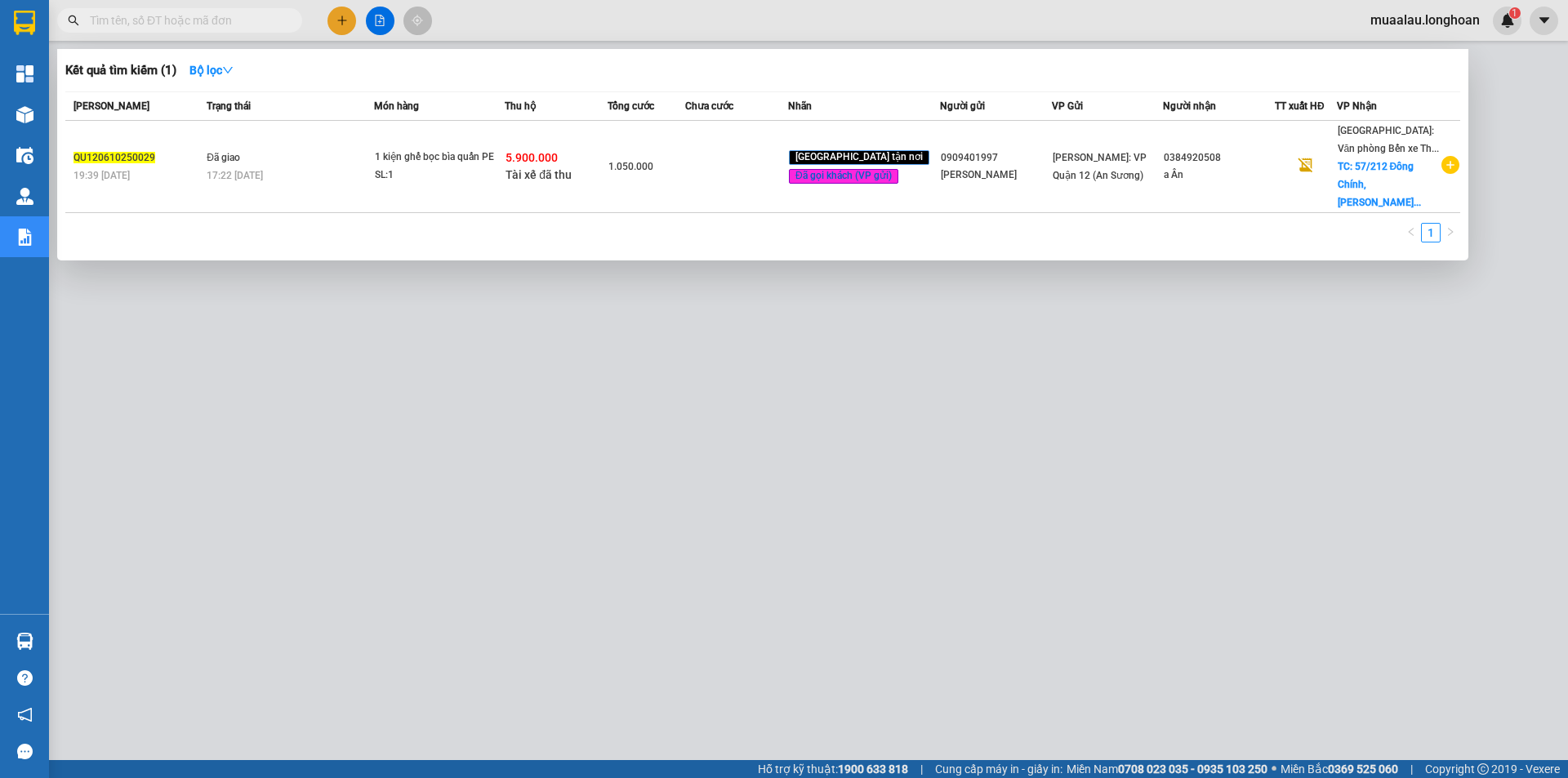
paste input "VHBT0810250015"
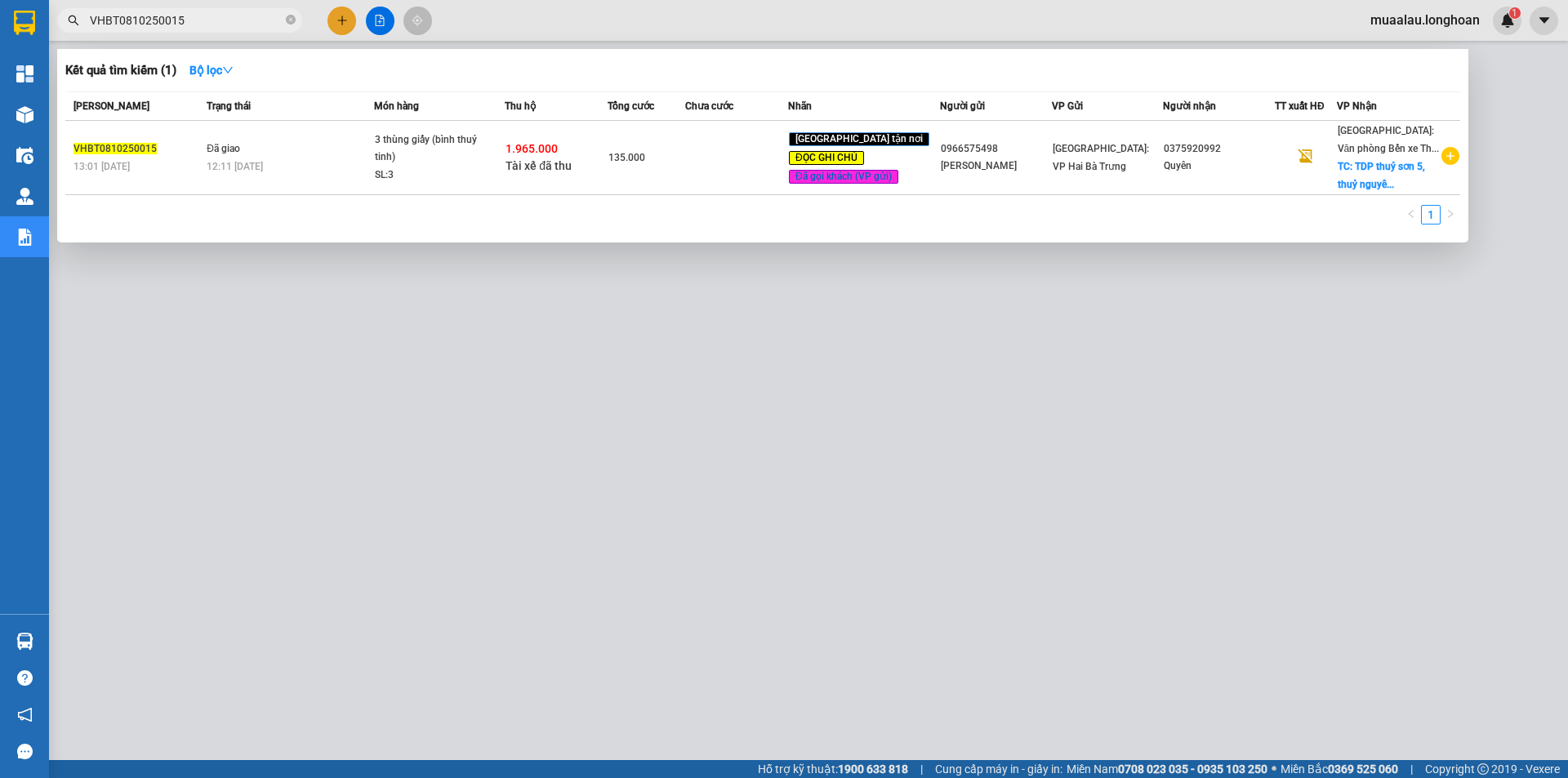
click at [718, 165] on td at bounding box center [737, 158] width 103 height 75
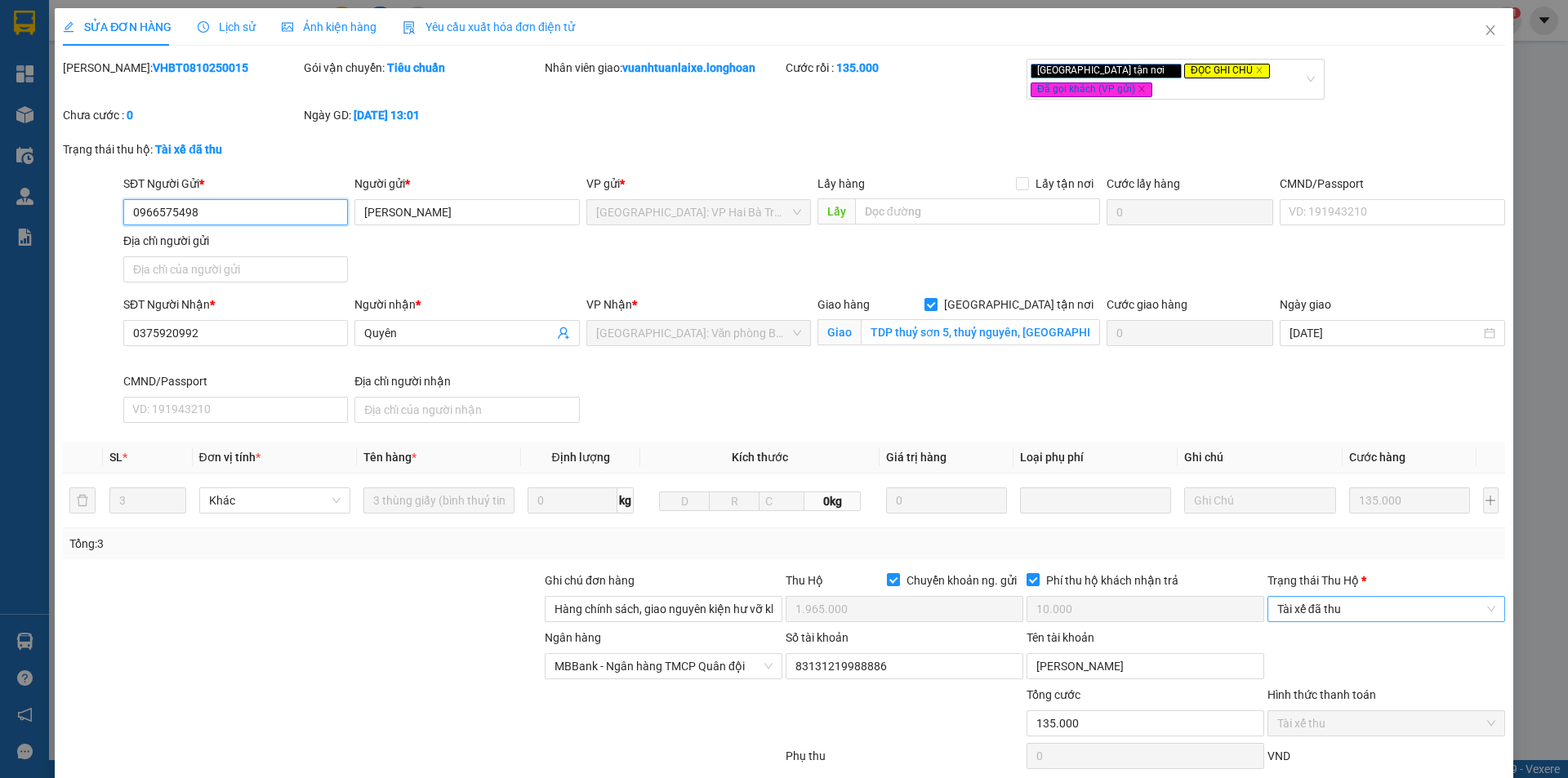
click at [1328, 611] on span "Tài xế đã thu" at bounding box center [1386, 609] width 218 height 24
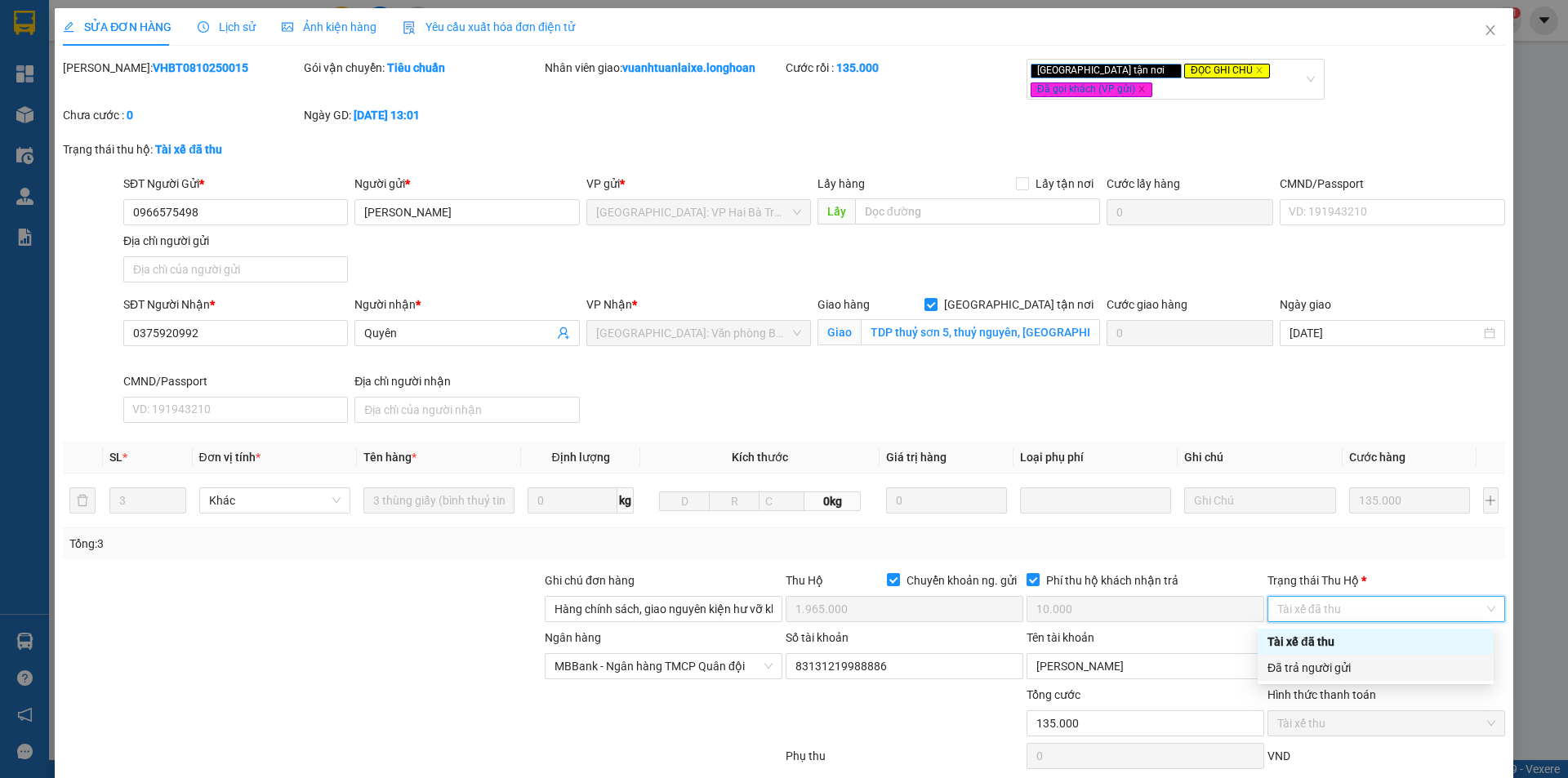
click at [1319, 670] on div "Đã trả người gửi" at bounding box center [1376, 668] width 216 height 18
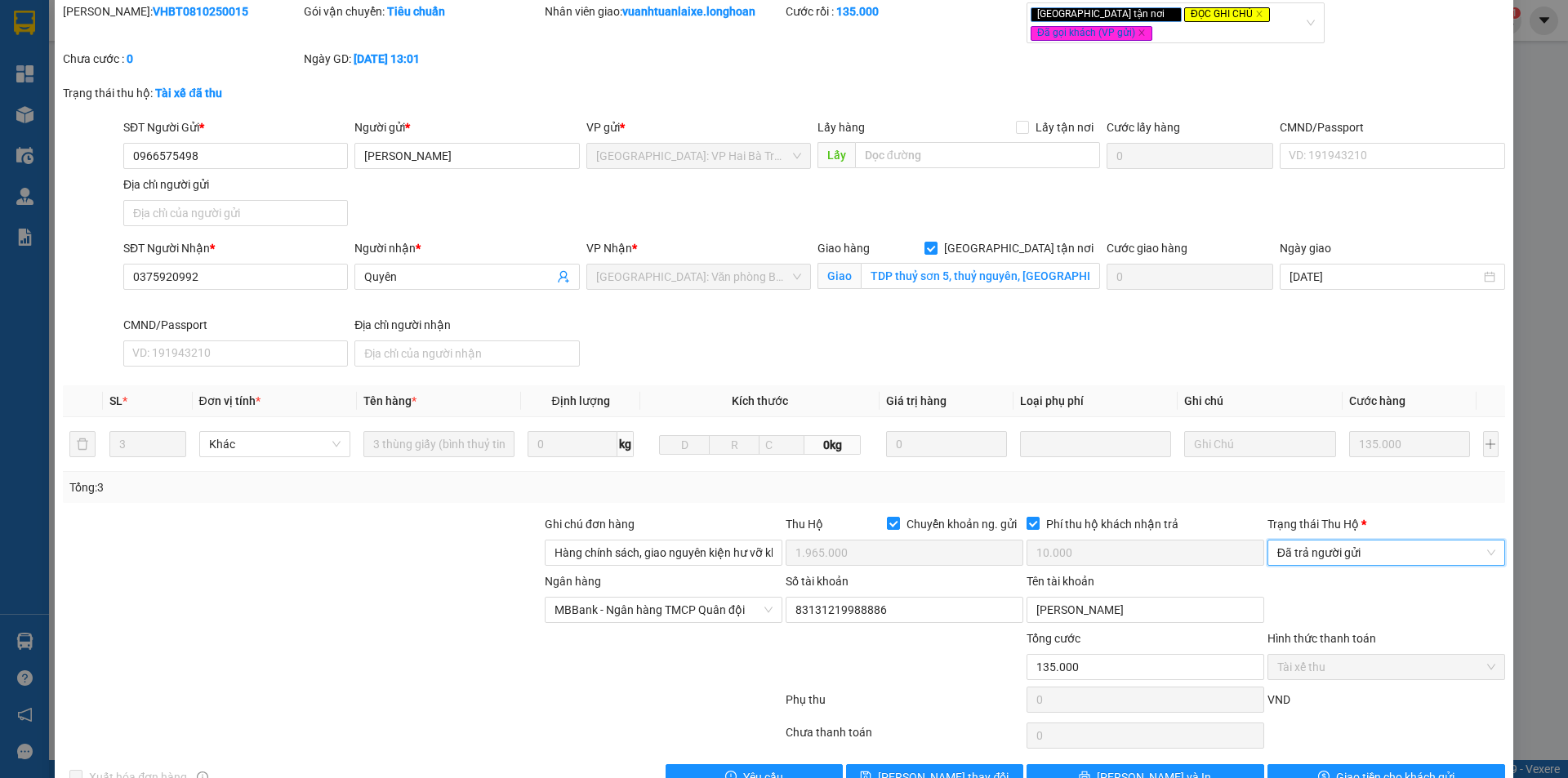
scroll to position [101, 0]
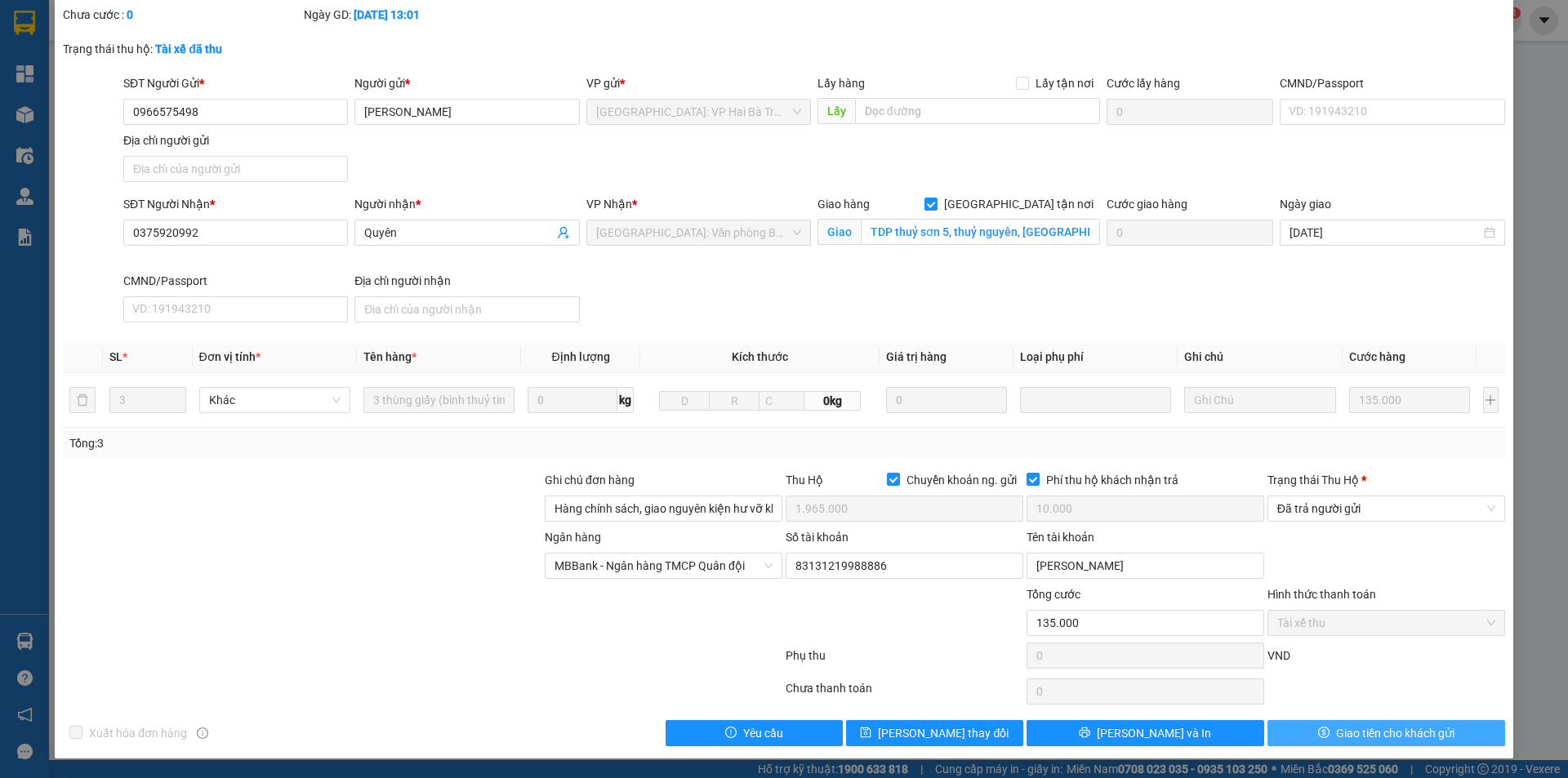
click at [1324, 732] on button "Giao tiền cho khách gửi" at bounding box center [1387, 733] width 238 height 26
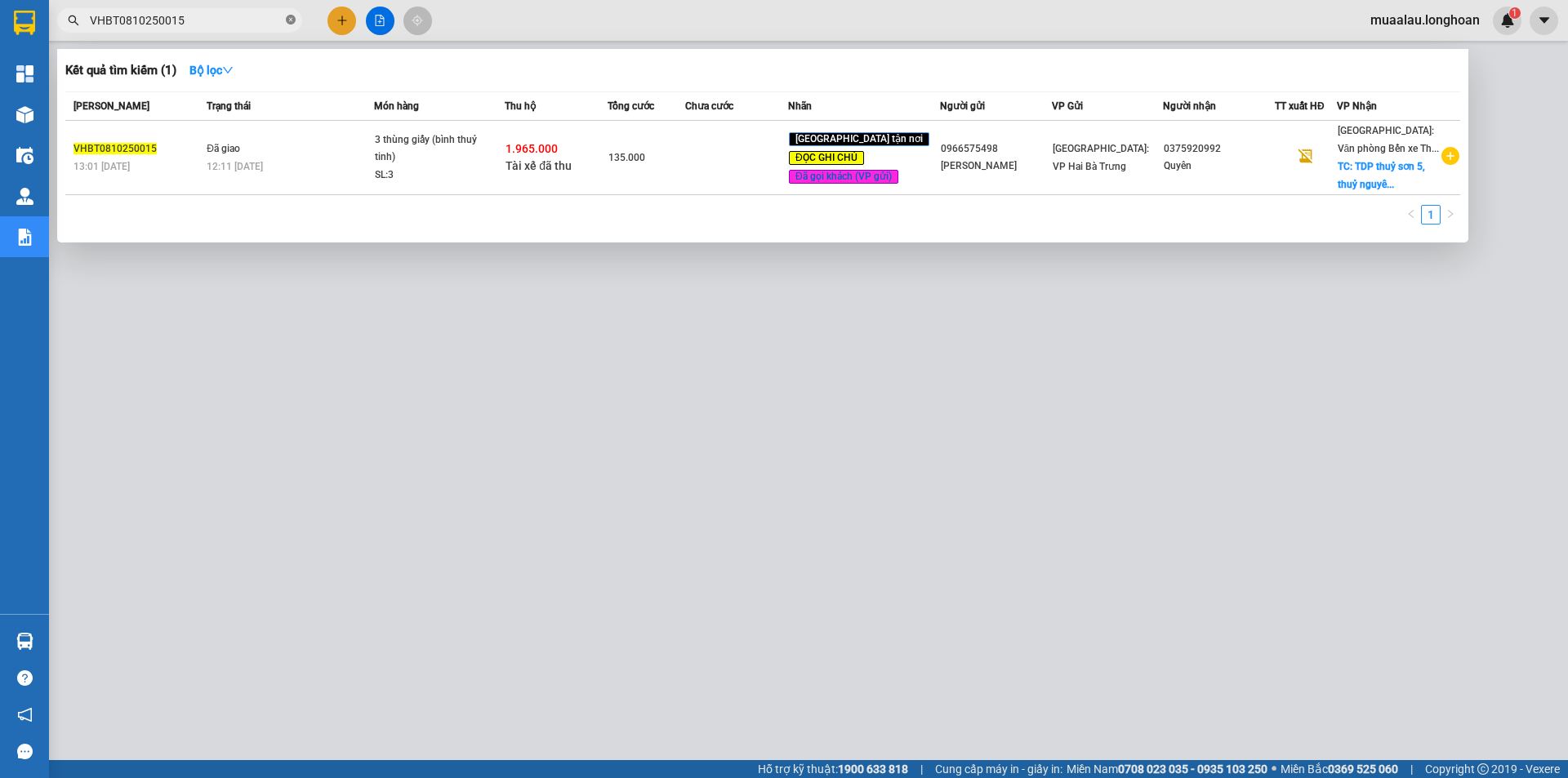
click at [287, 17] on icon "close-circle" at bounding box center [290, 19] width 10 height 10
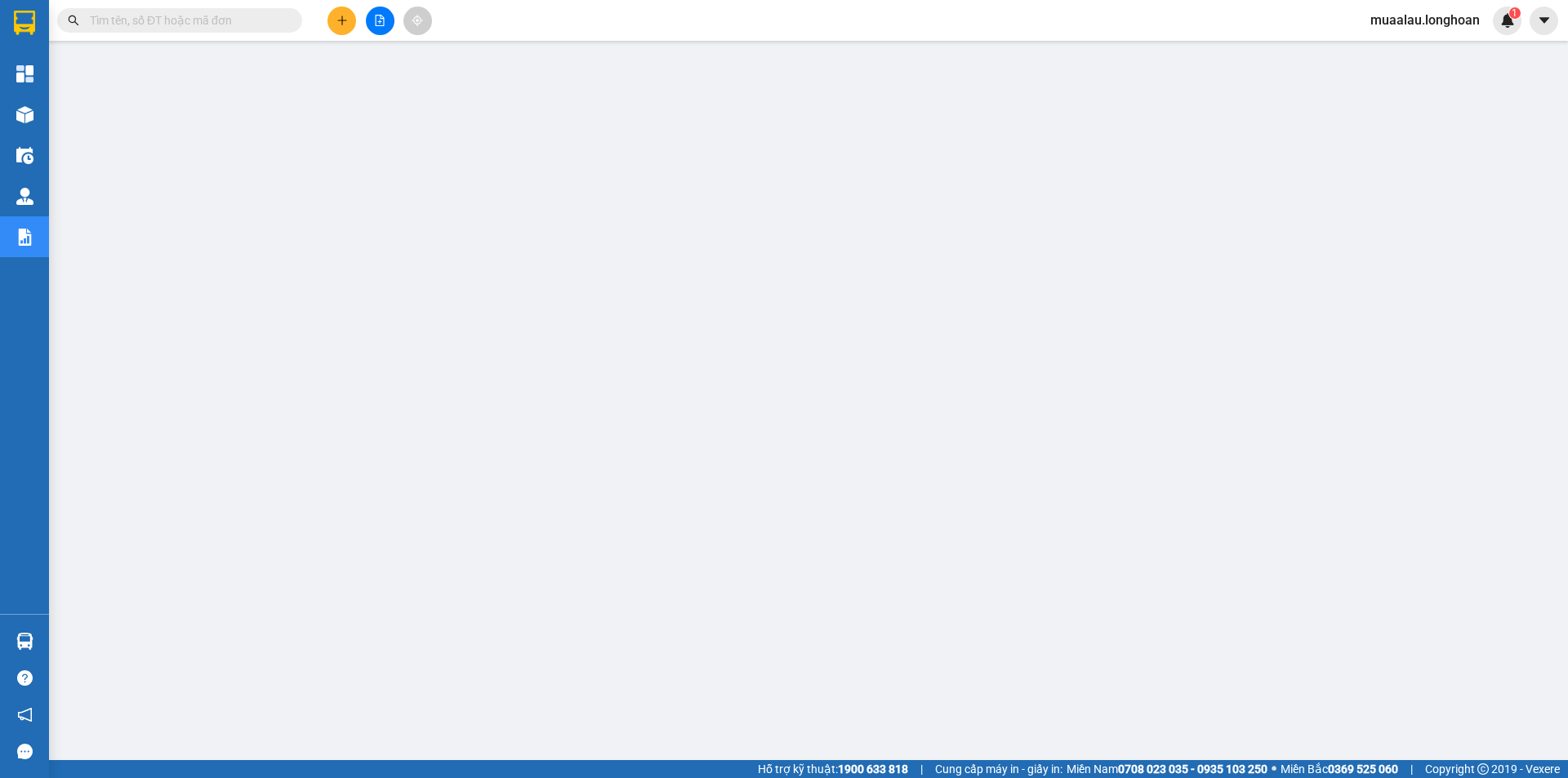
paste input "VPMD0810250044"
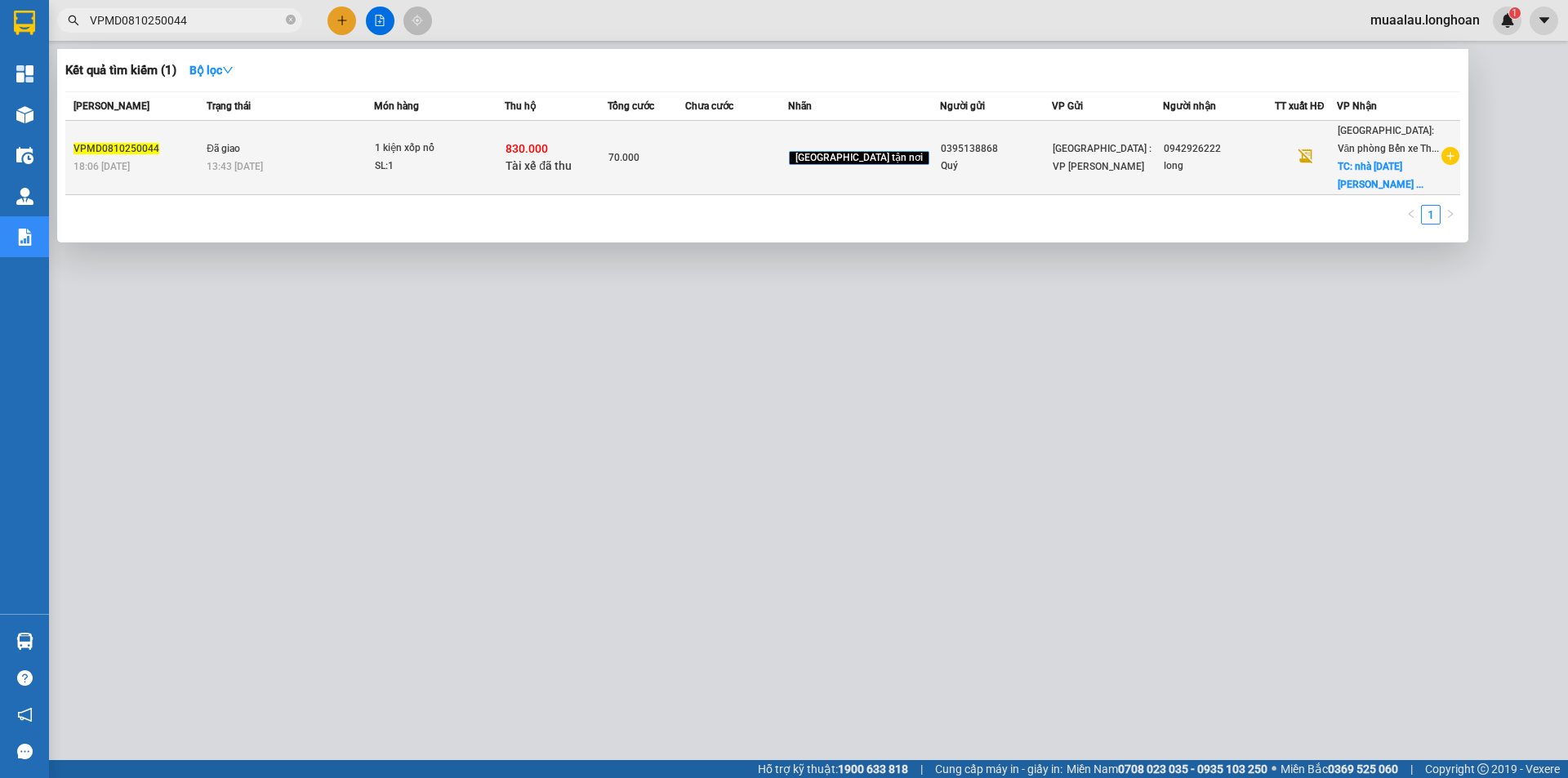
click at [788, 153] on td at bounding box center [737, 158] width 103 height 75
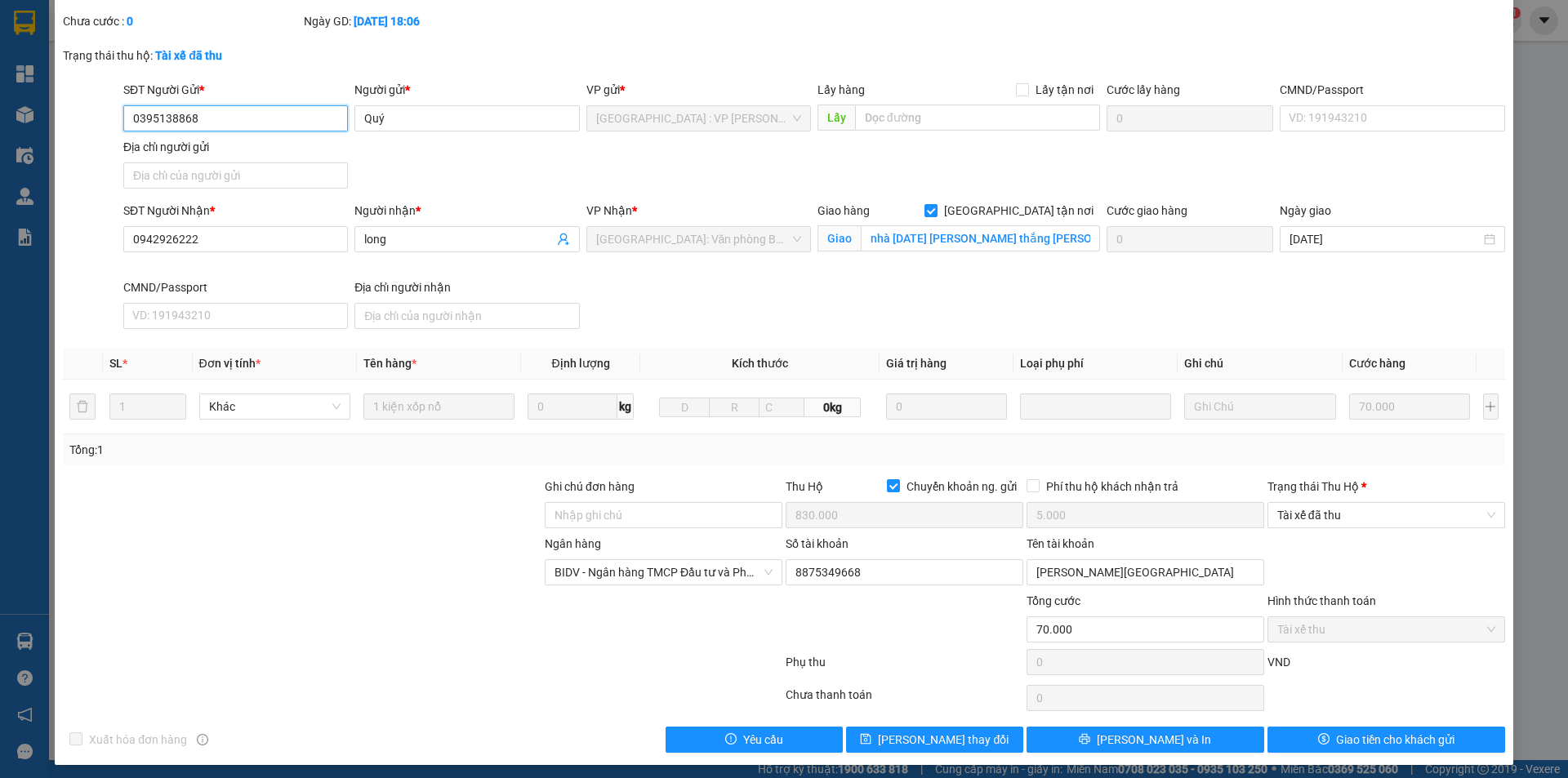
scroll to position [105, 0]
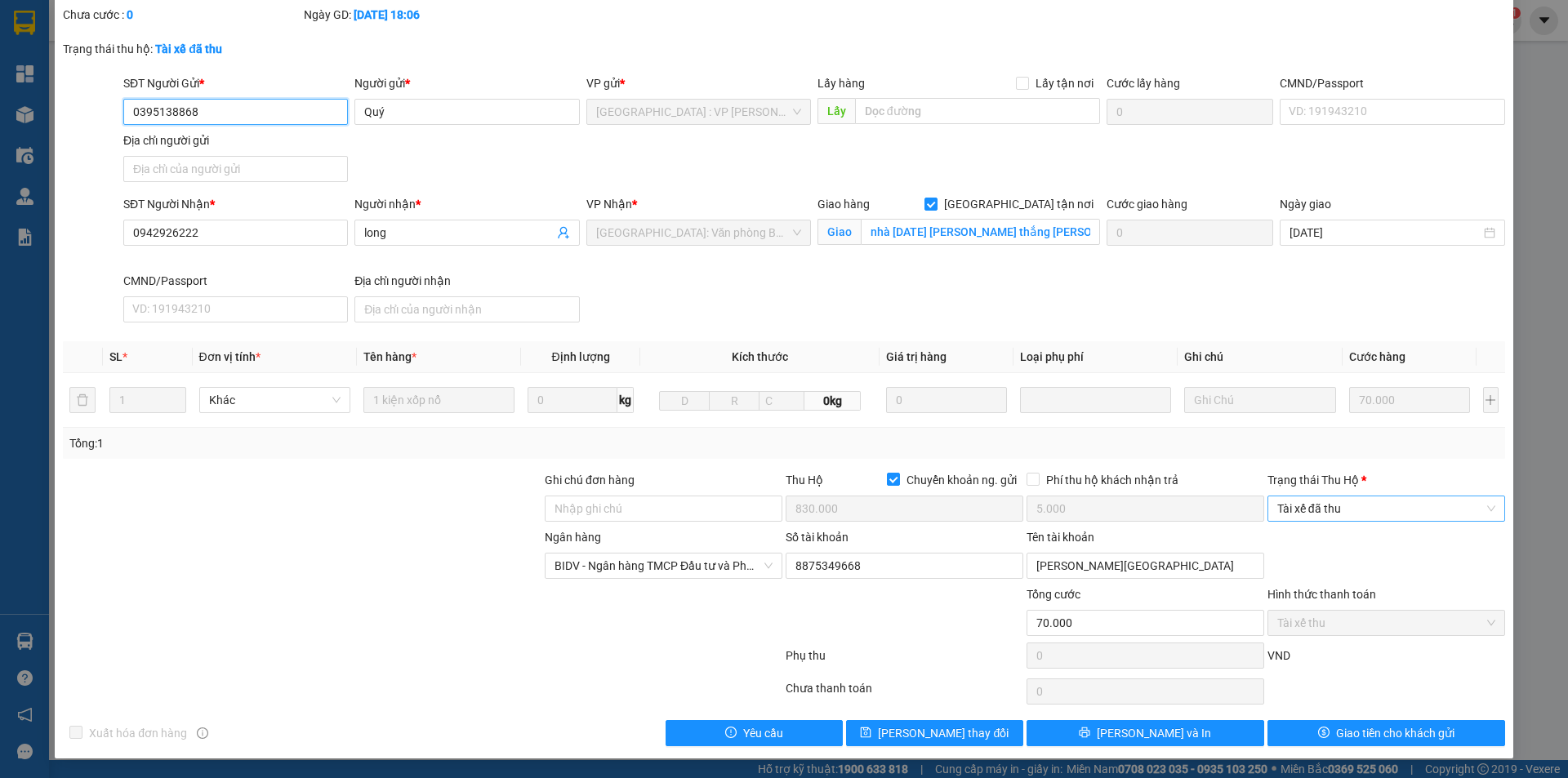
click at [1354, 511] on span "Tài xế đã thu" at bounding box center [1386, 508] width 218 height 24
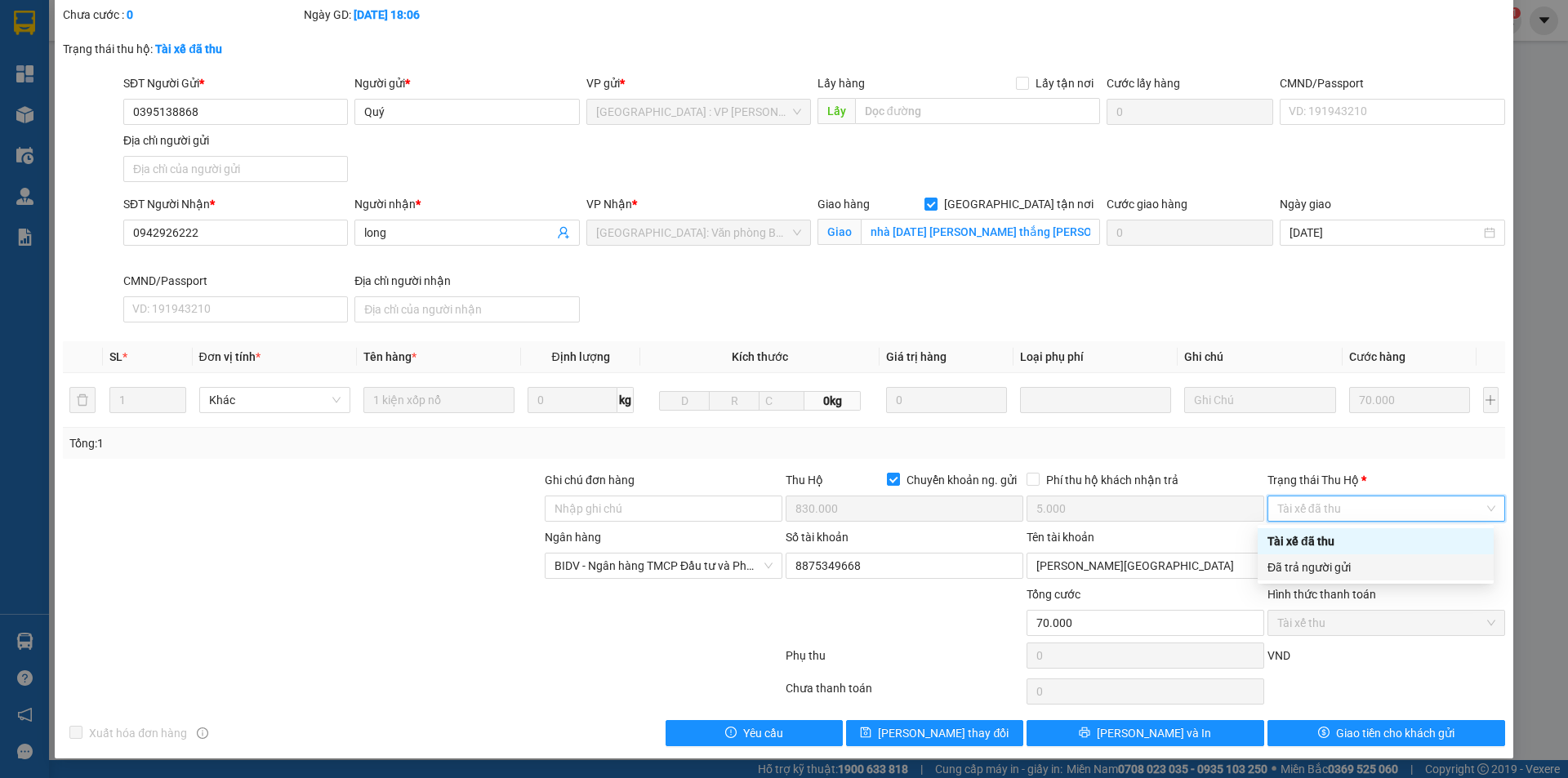
click at [1360, 574] on div "Đã trả người gửi" at bounding box center [1376, 567] width 216 height 18
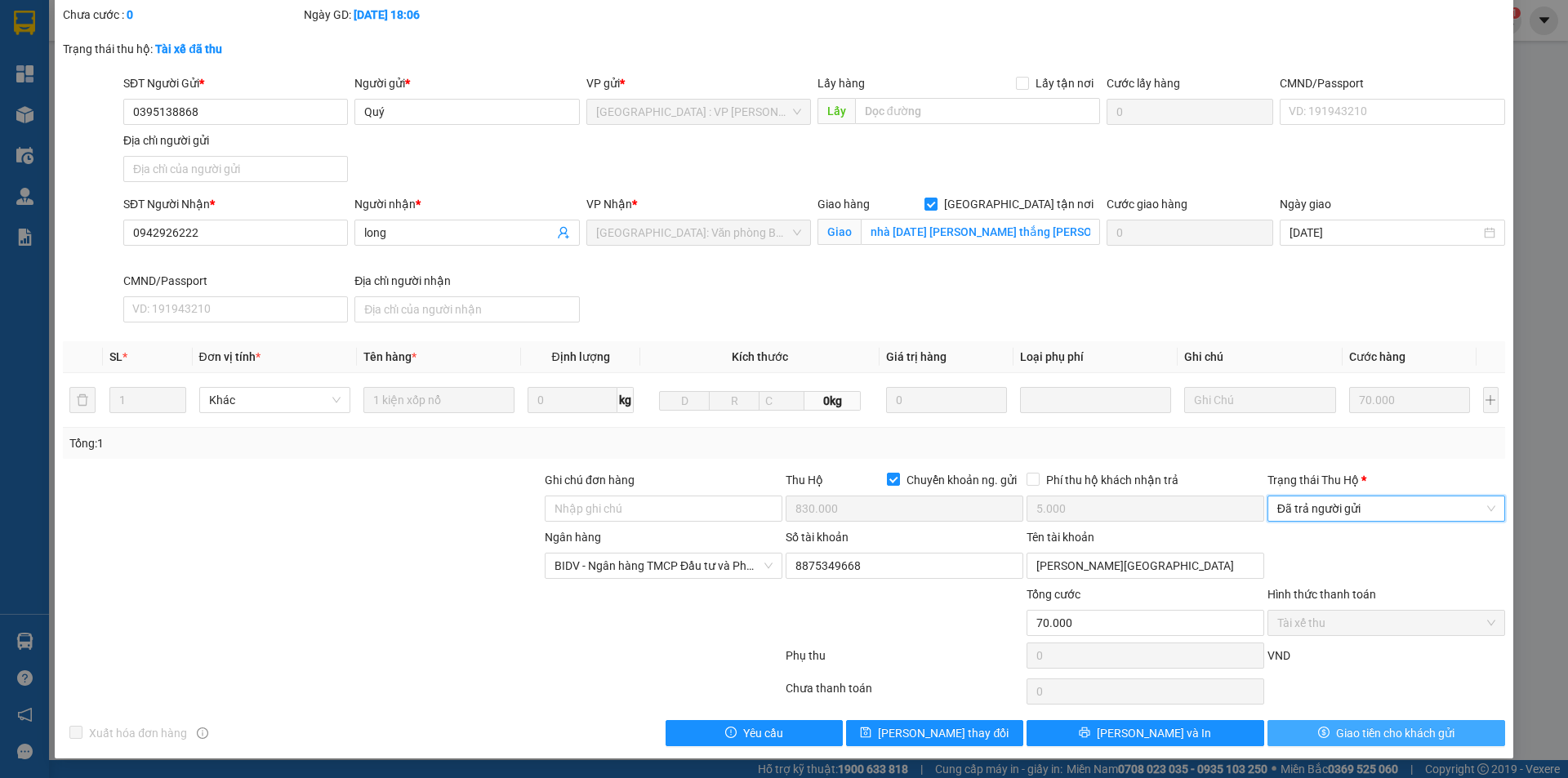
click at [1341, 731] on span "Giao tiền cho khách gửi" at bounding box center [1396, 733] width 119 height 18
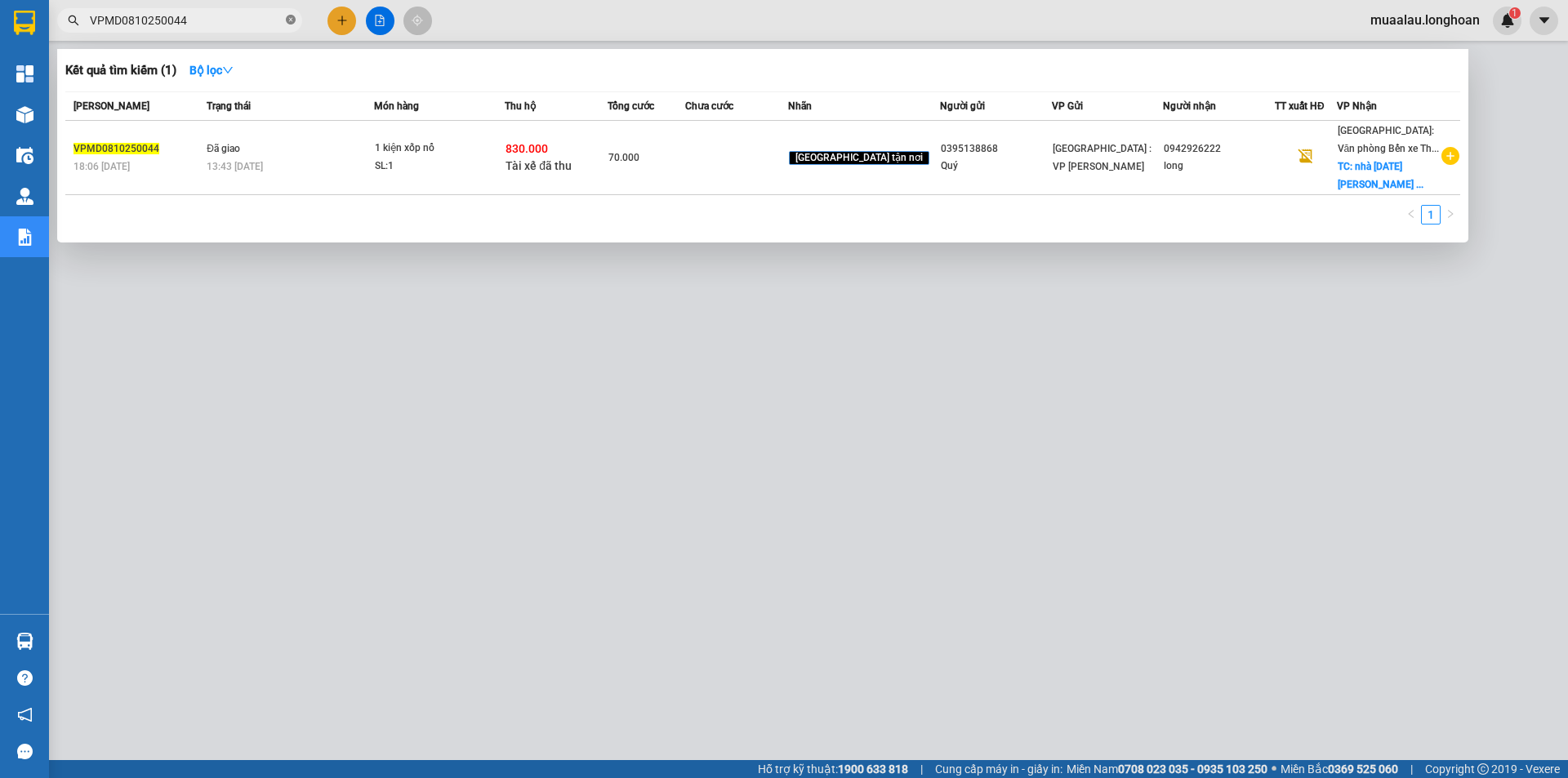
click at [289, 23] on icon "close-circle" at bounding box center [290, 19] width 10 height 10
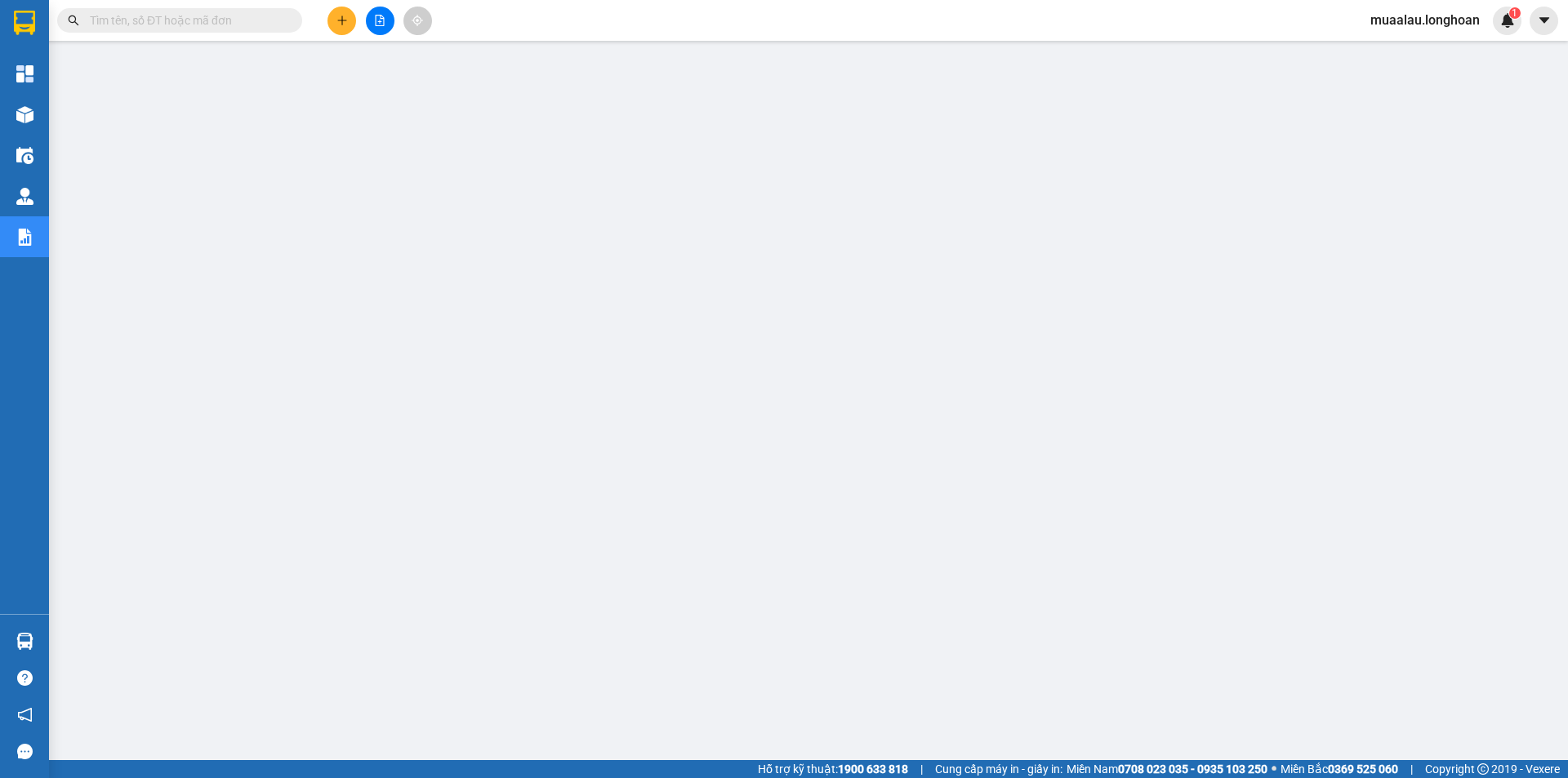
paste input "HNHD0810250030"
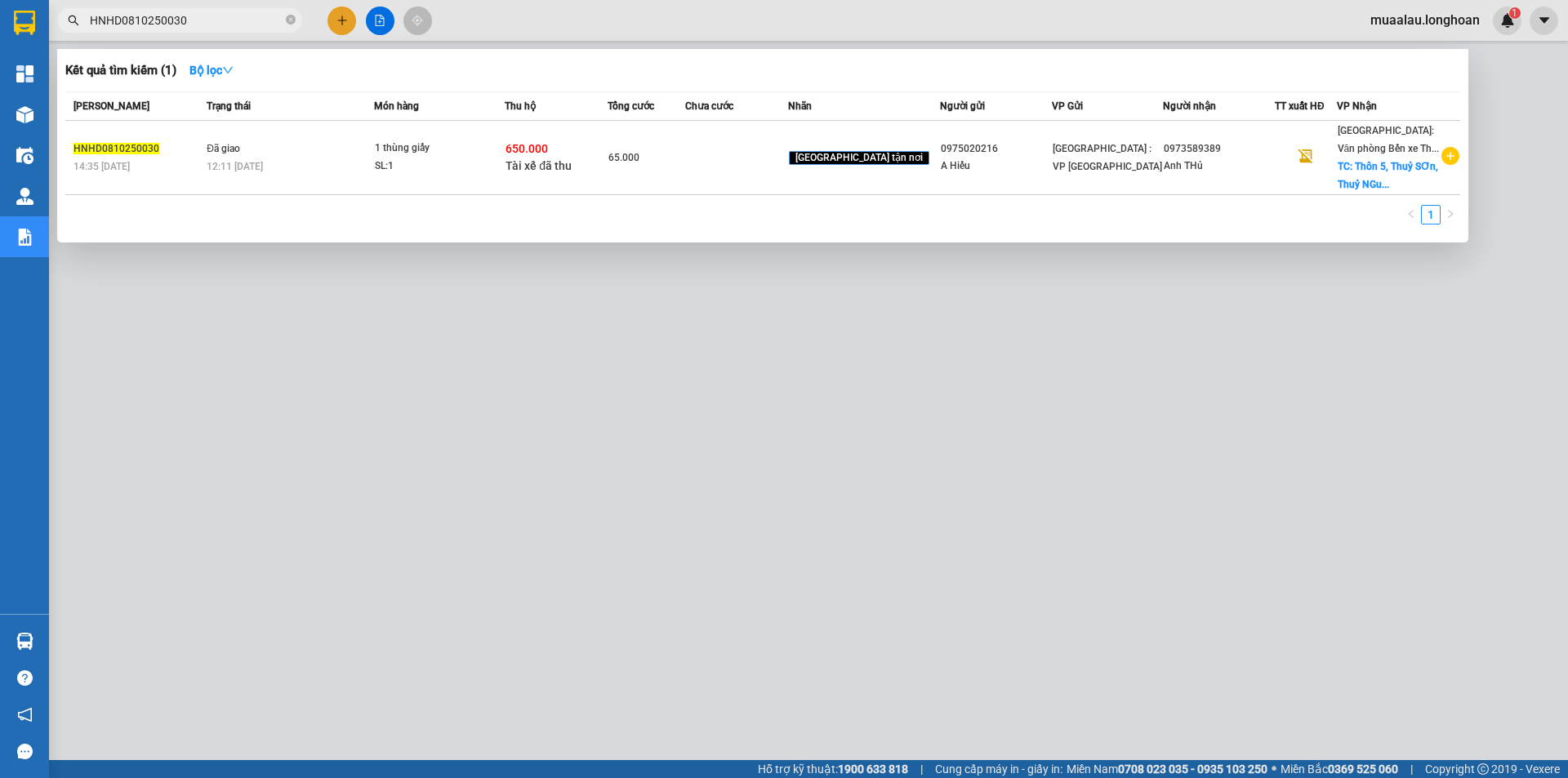
click at [739, 175] on td at bounding box center [737, 158] width 103 height 75
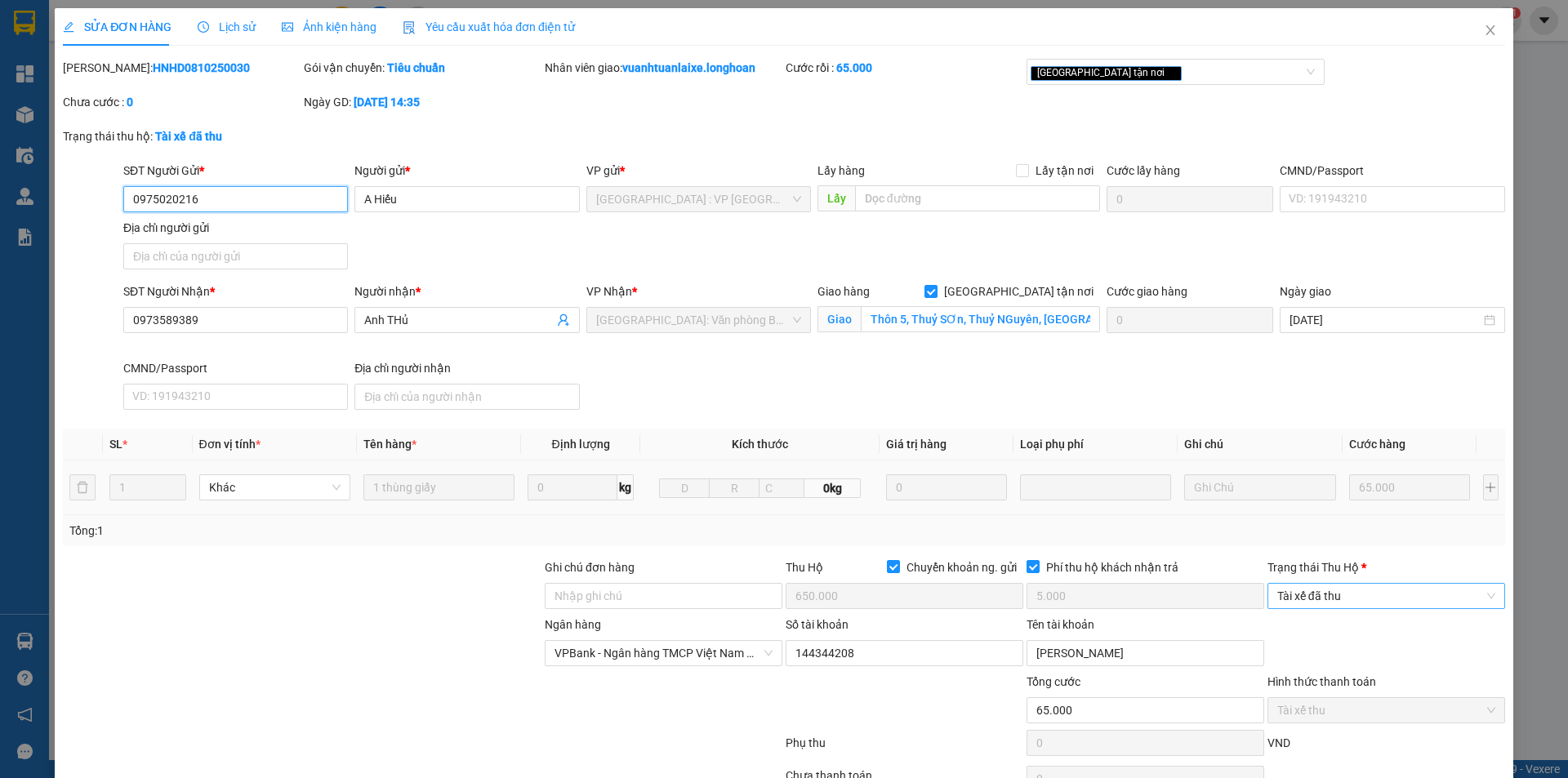
click at [1357, 595] on span "Tài xế đã thu" at bounding box center [1386, 595] width 218 height 24
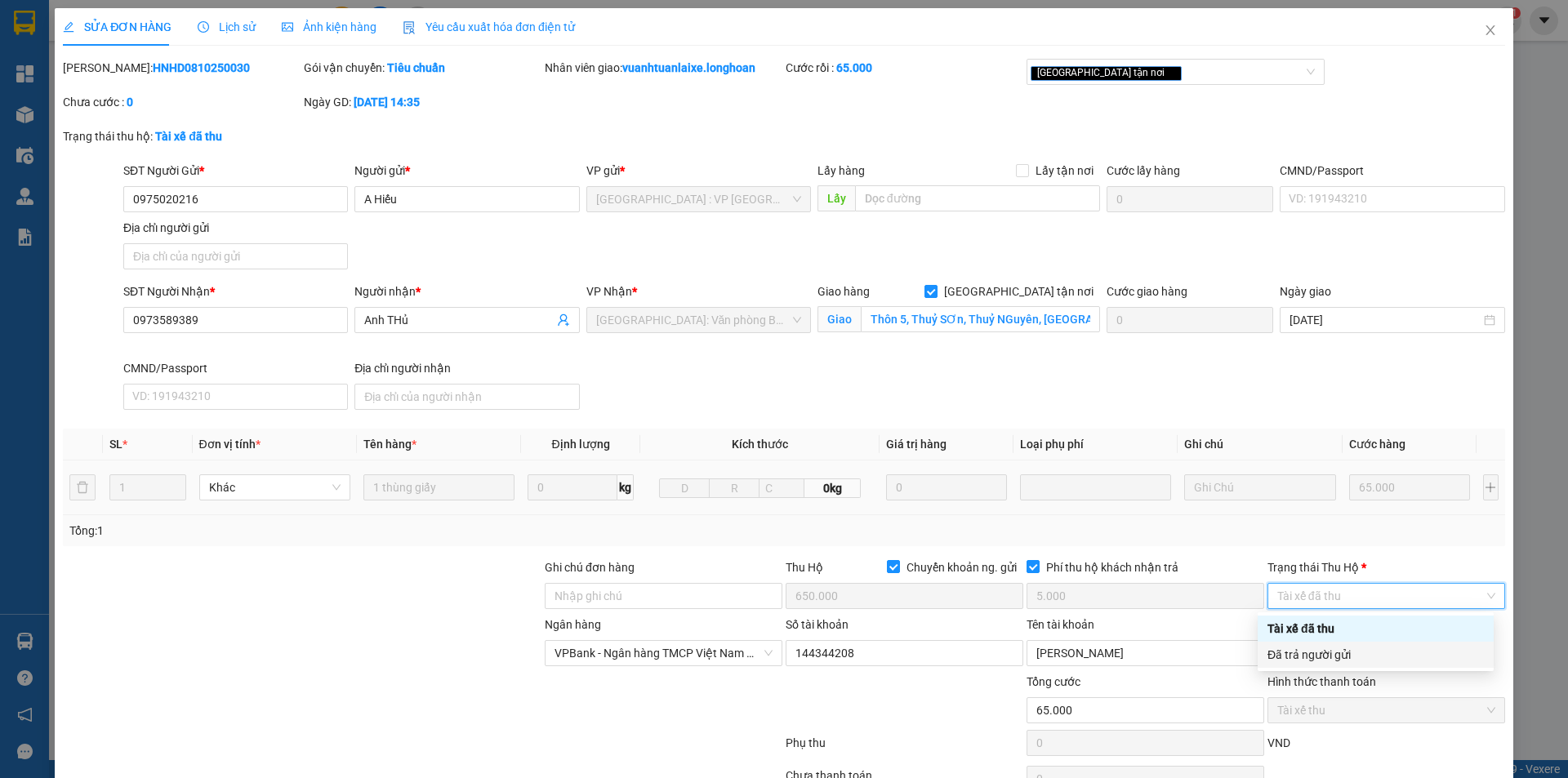
click at [1368, 653] on div "Đã trả người gửi" at bounding box center [1376, 655] width 216 height 18
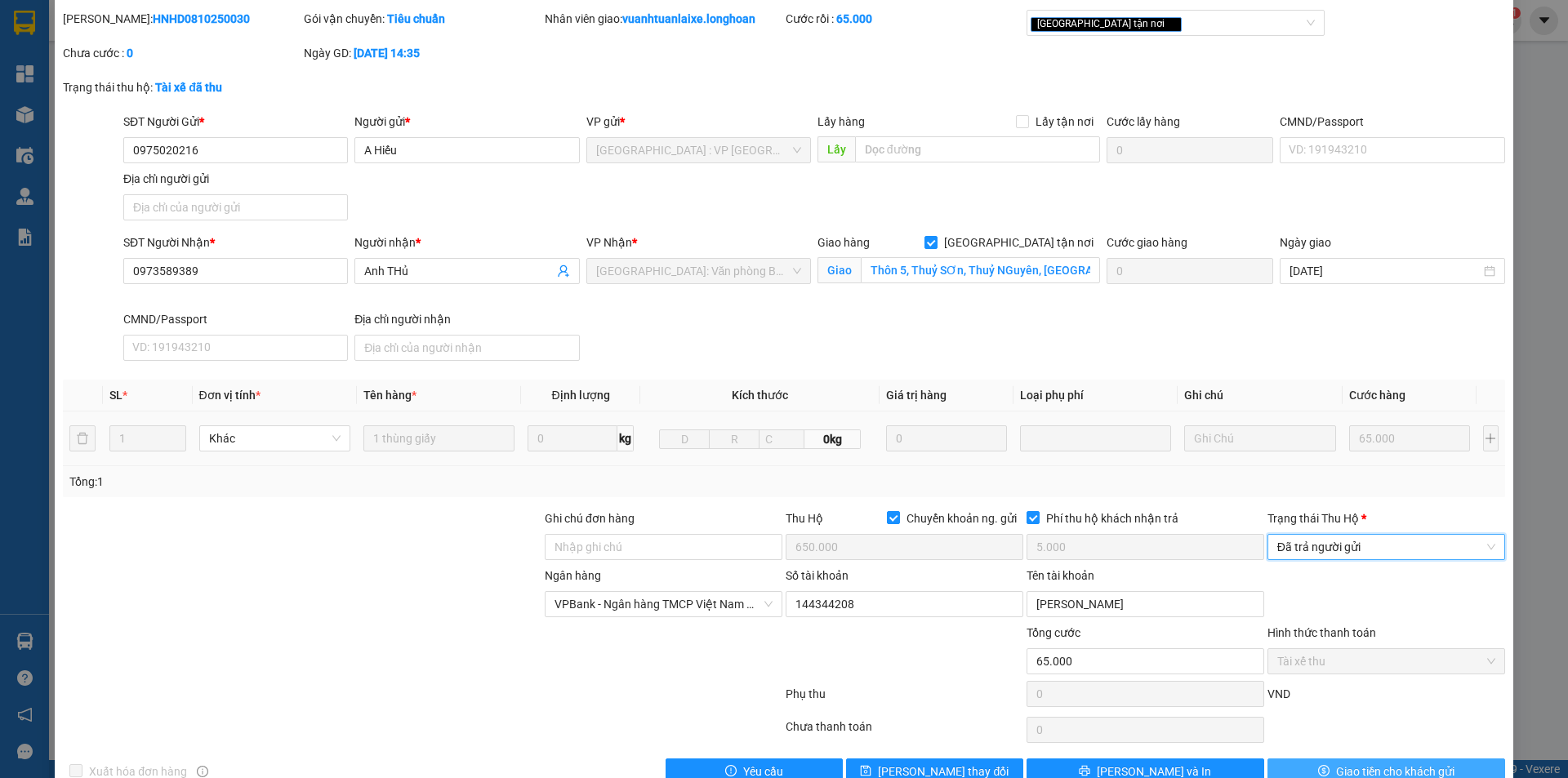
scroll to position [87, 0]
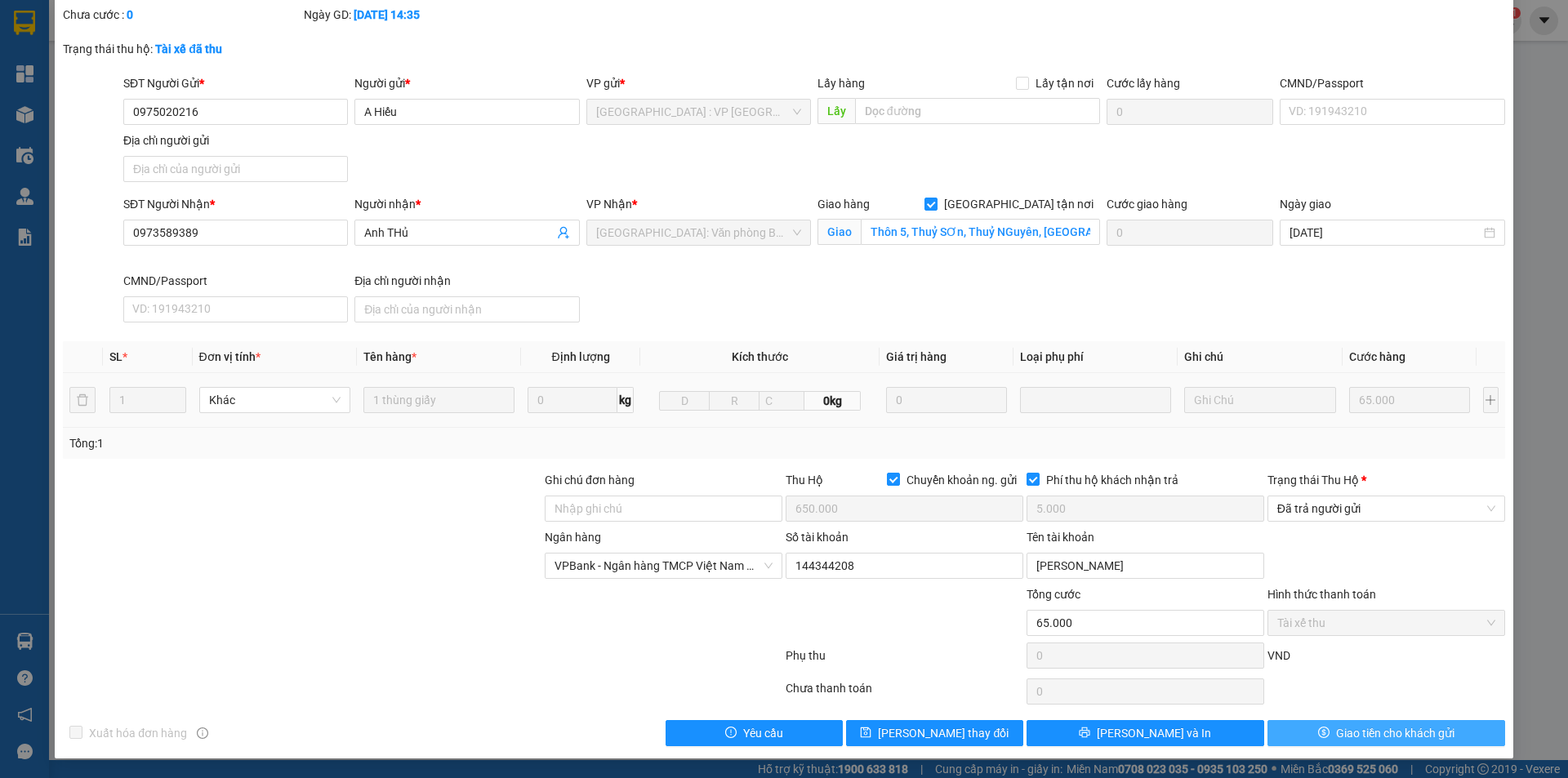
click at [1356, 721] on button "Giao tiền cho khách gửi" at bounding box center [1387, 733] width 238 height 26
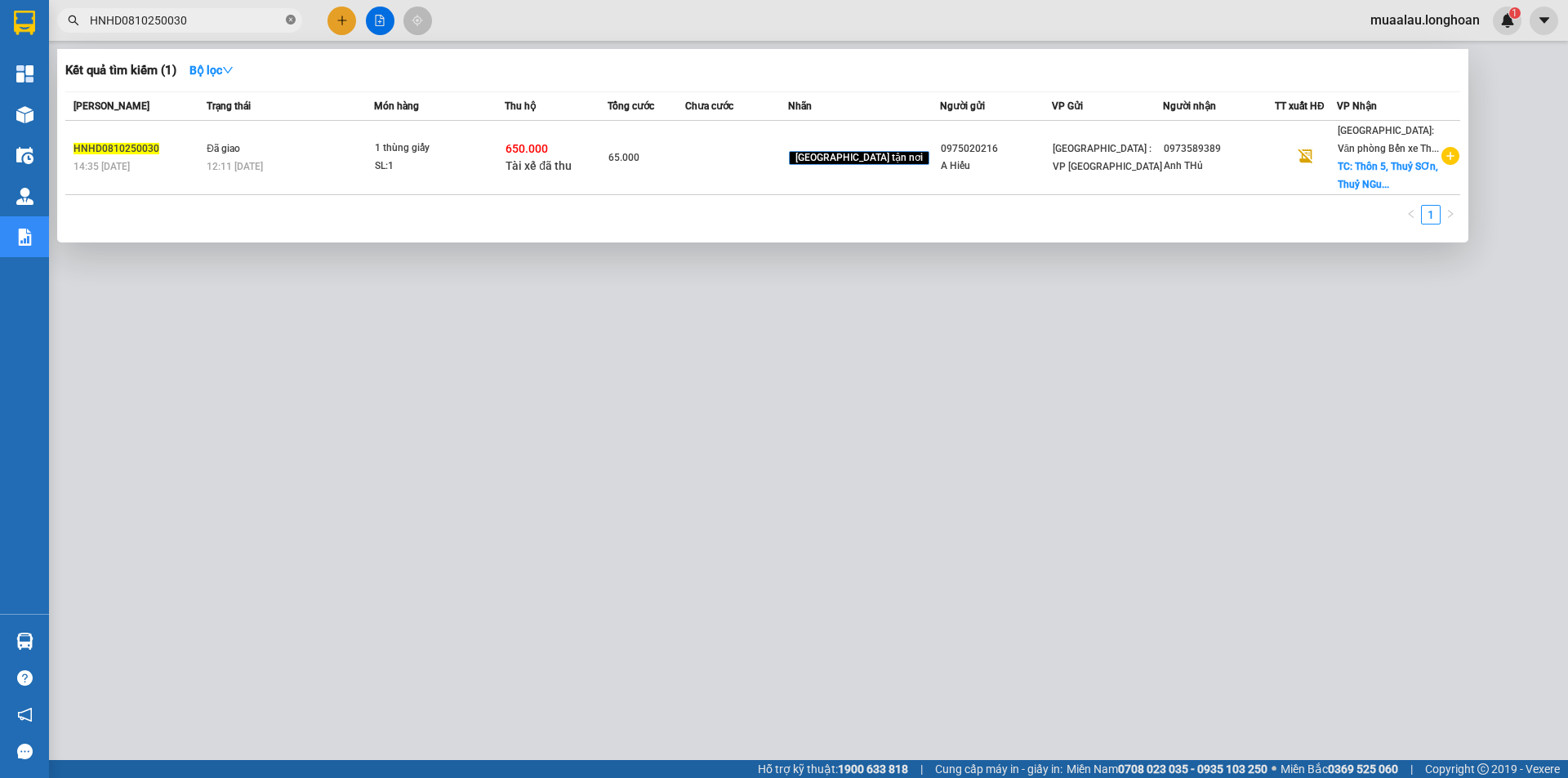
click at [287, 18] on icon "close-circle" at bounding box center [290, 19] width 10 height 10
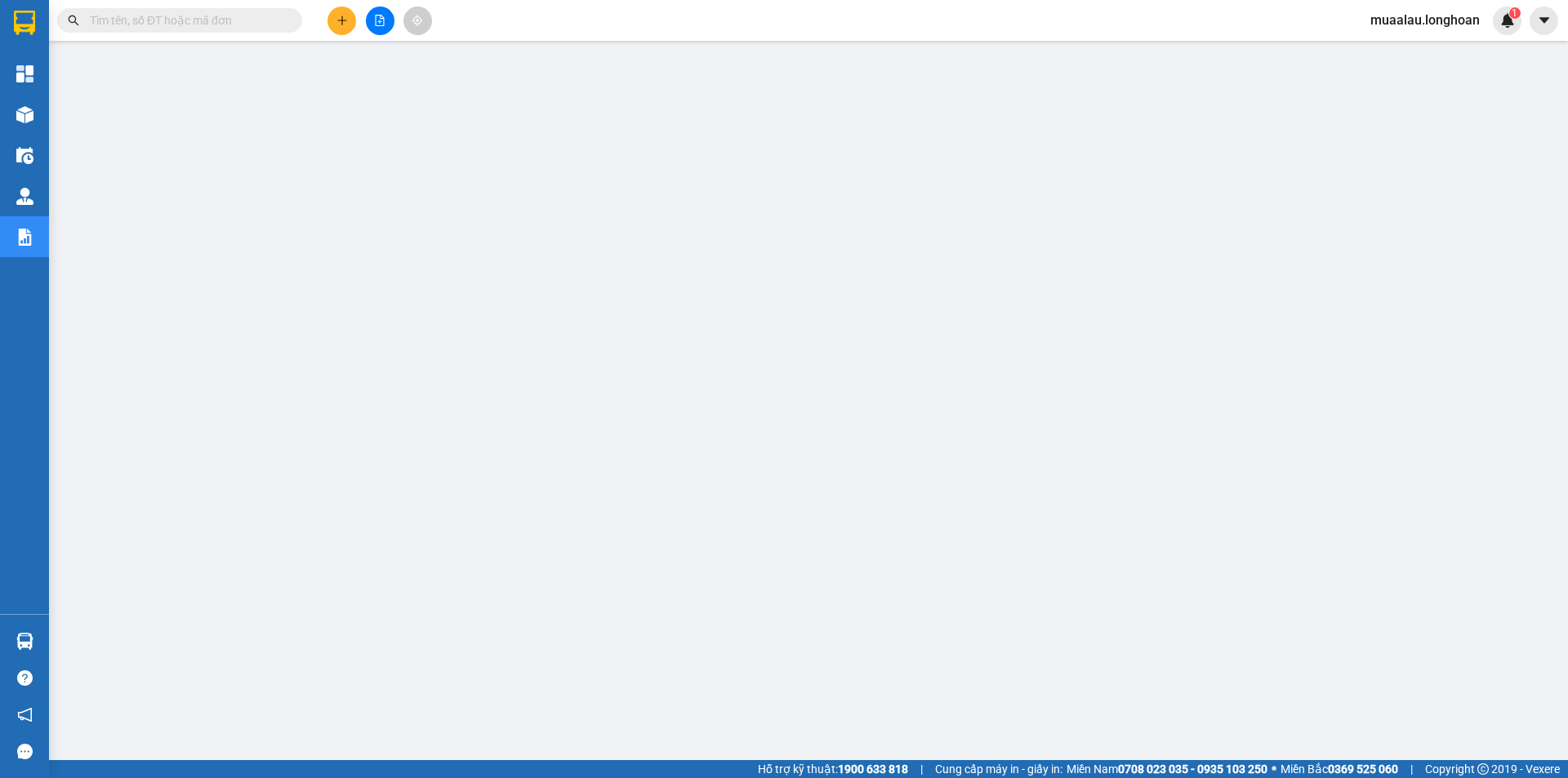
paste input "VPHM0810250012"
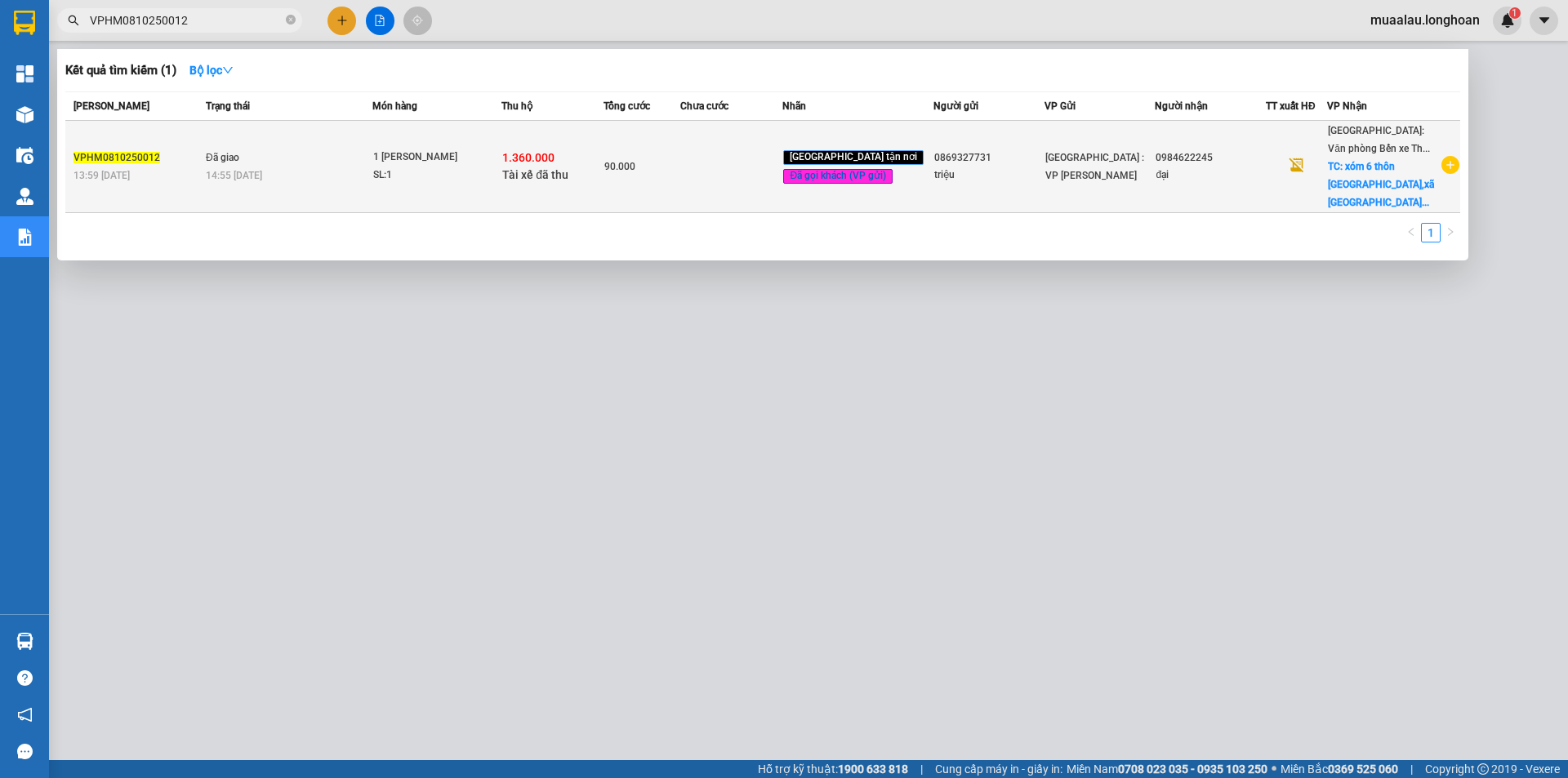
click at [749, 176] on td at bounding box center [730, 167] width 102 height 92
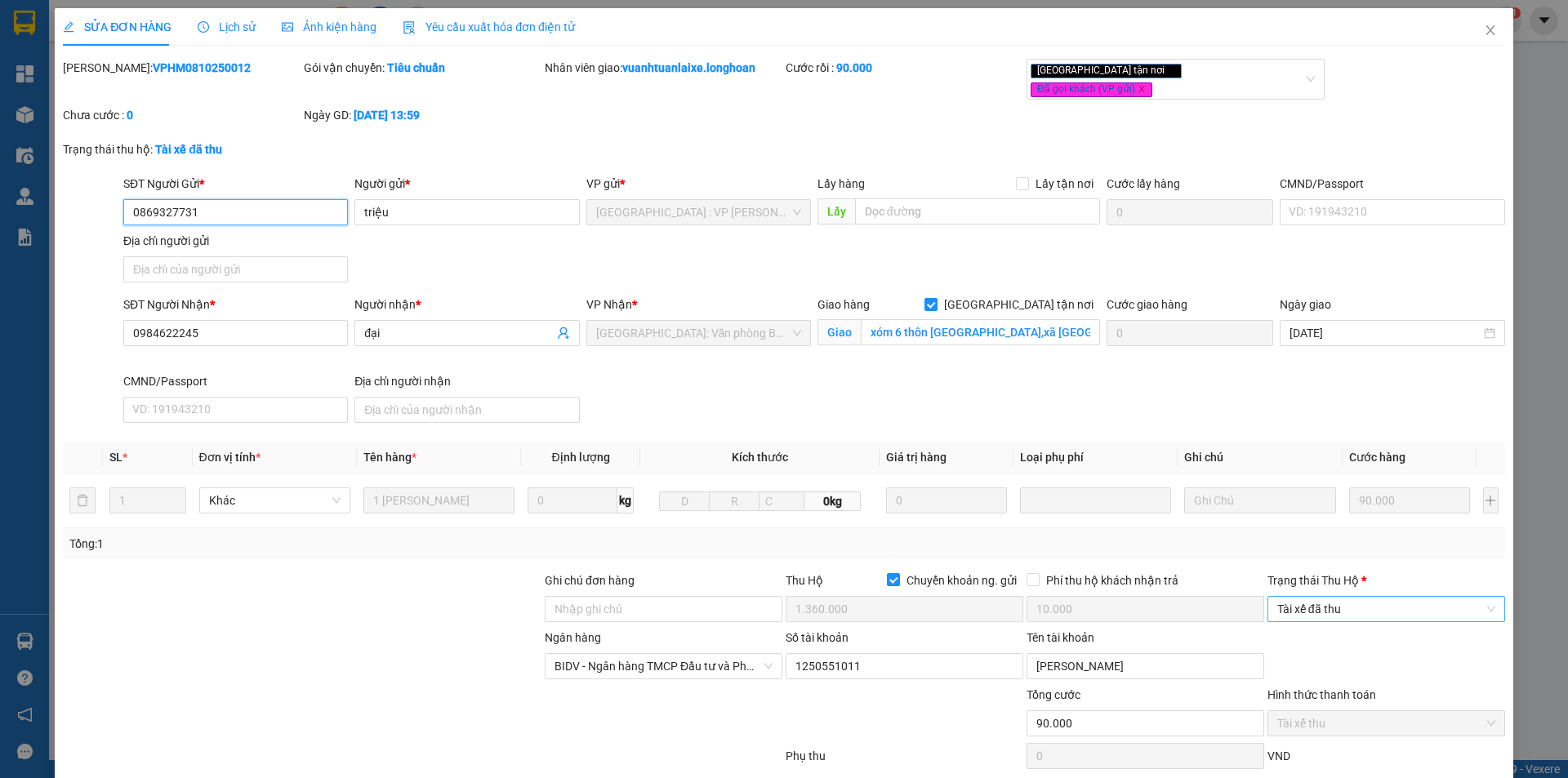
drag, startPoint x: 1358, startPoint y: 583, endPoint x: 1358, endPoint y: 596, distance: 13.0
click at [1358, 596] on div "Tài xế đã thu" at bounding box center [1387, 609] width 238 height 26
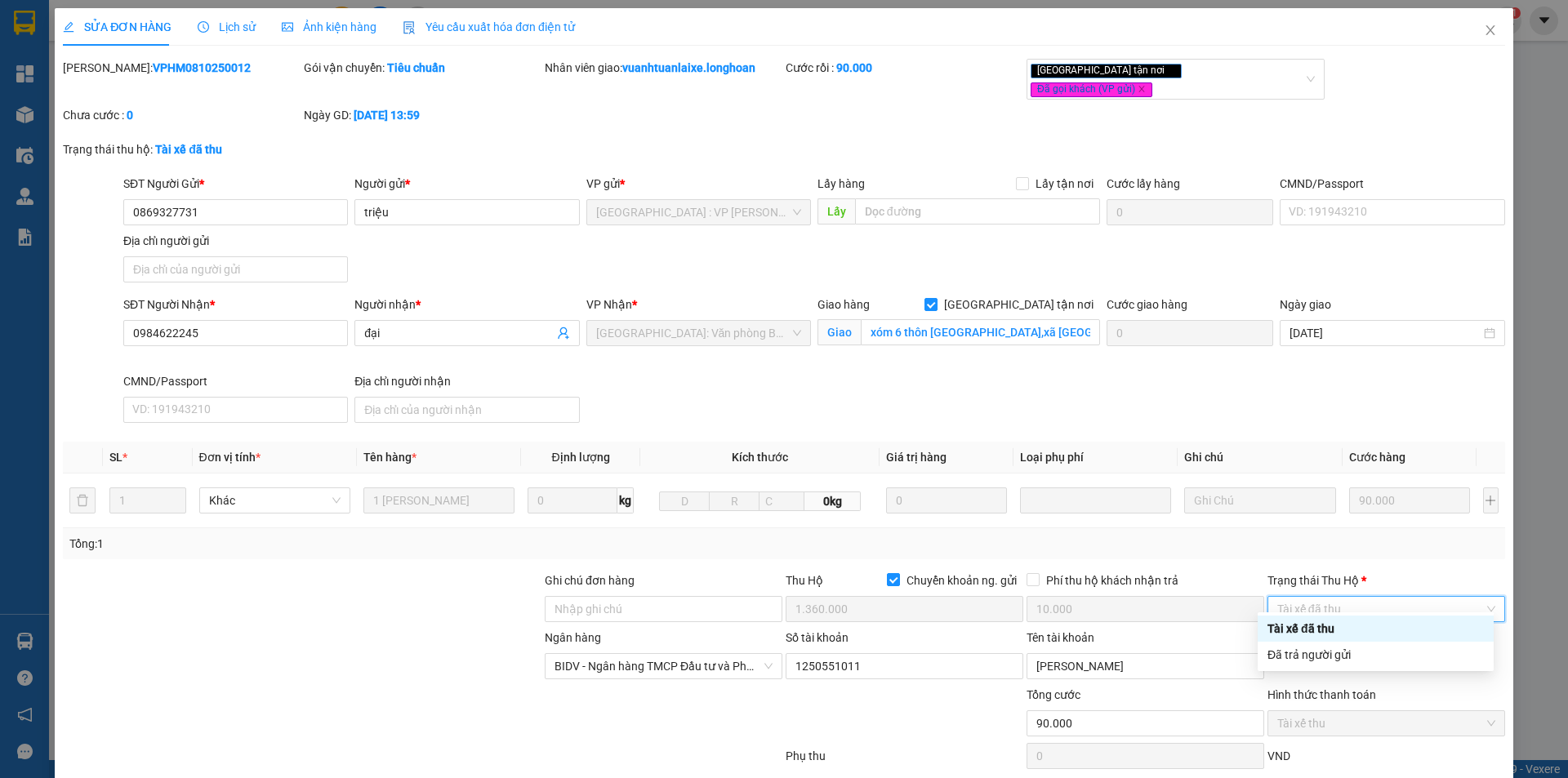
click at [1356, 602] on span "Tài xế đã thu" at bounding box center [1386, 609] width 218 height 24
click at [1347, 650] on div "Đã trả người gửi" at bounding box center [1376, 655] width 216 height 18
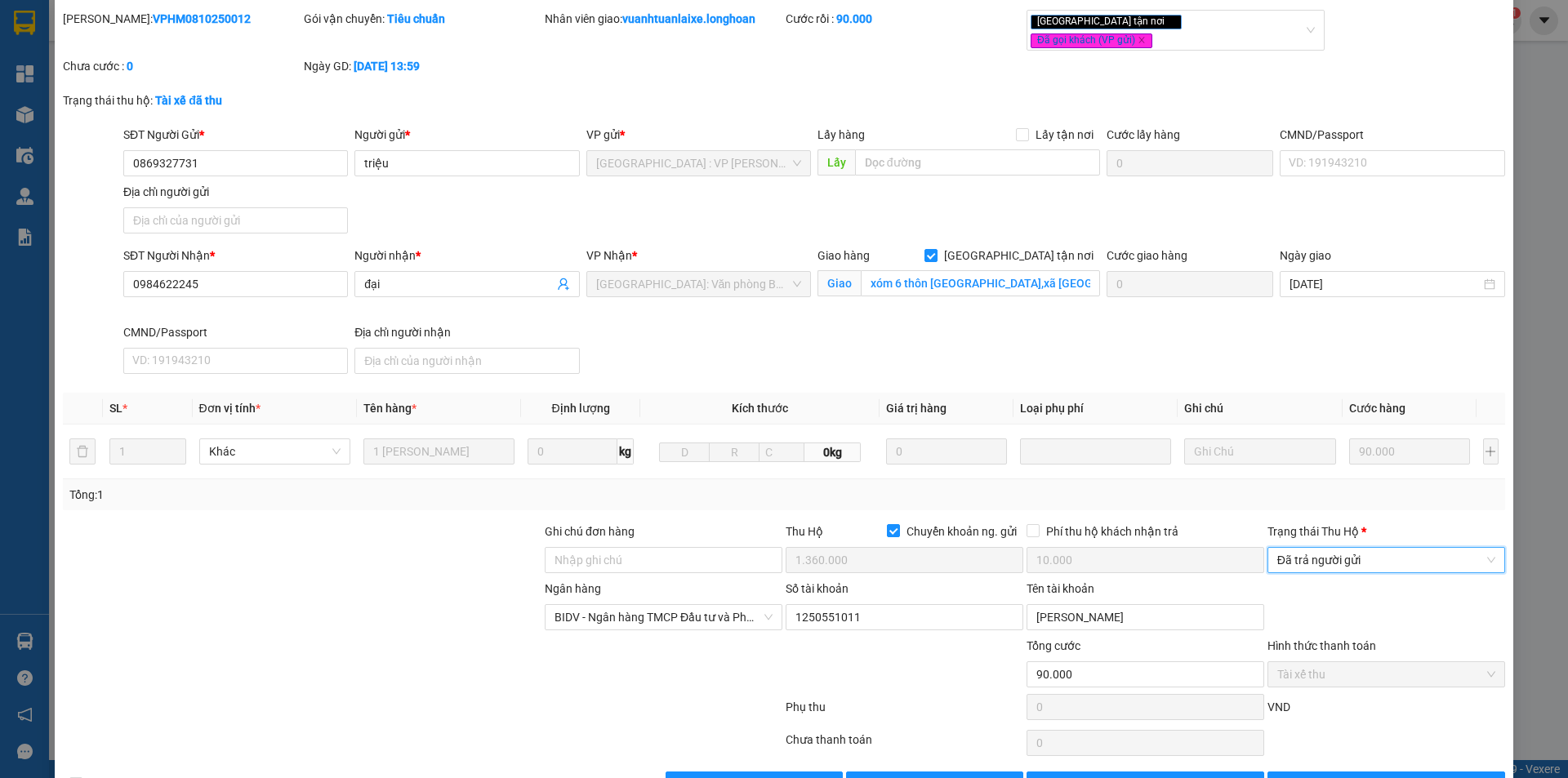
scroll to position [87, 0]
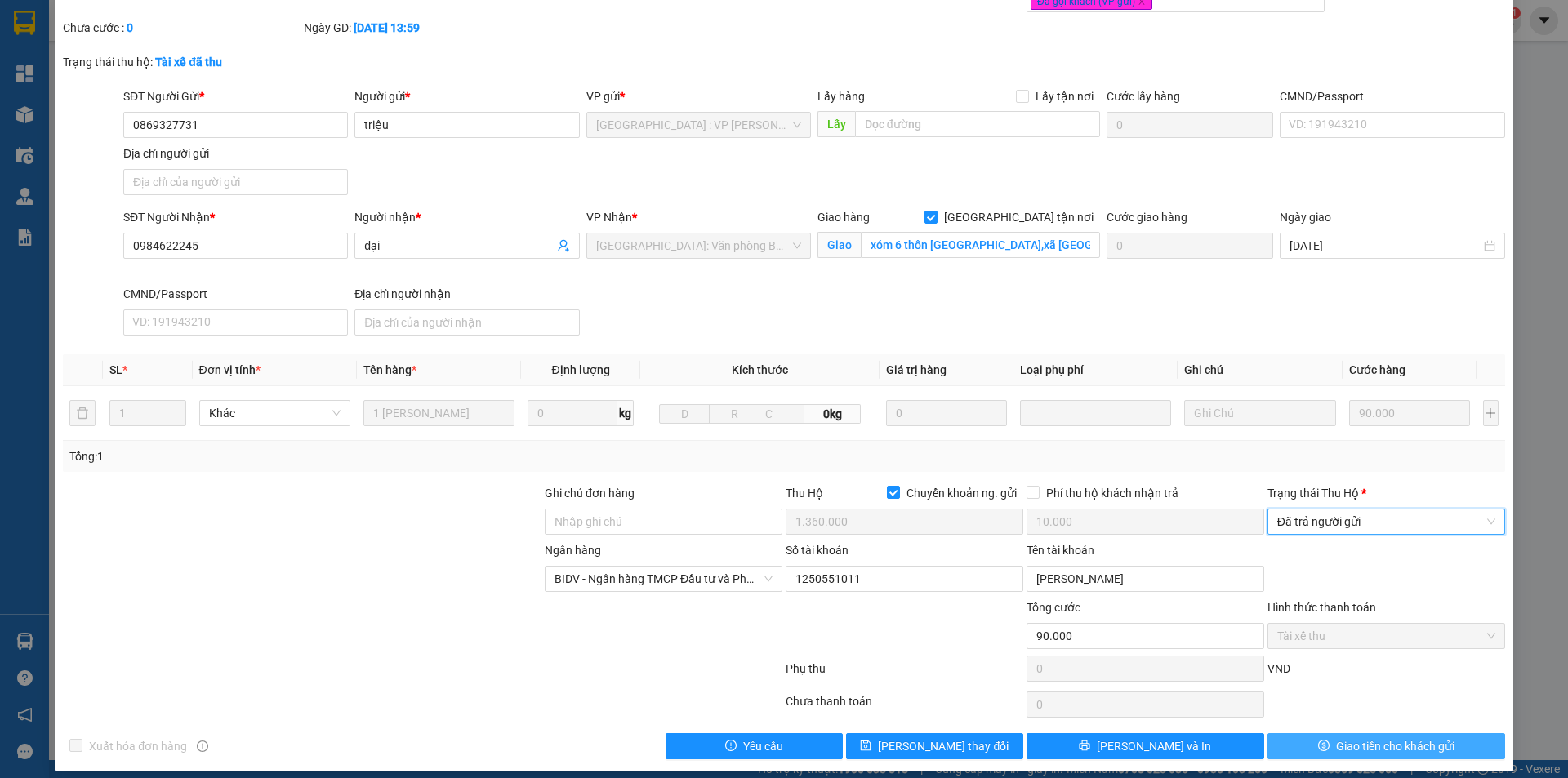
click at [1321, 736] on button "Giao tiền cho khách gửi" at bounding box center [1387, 746] width 238 height 26
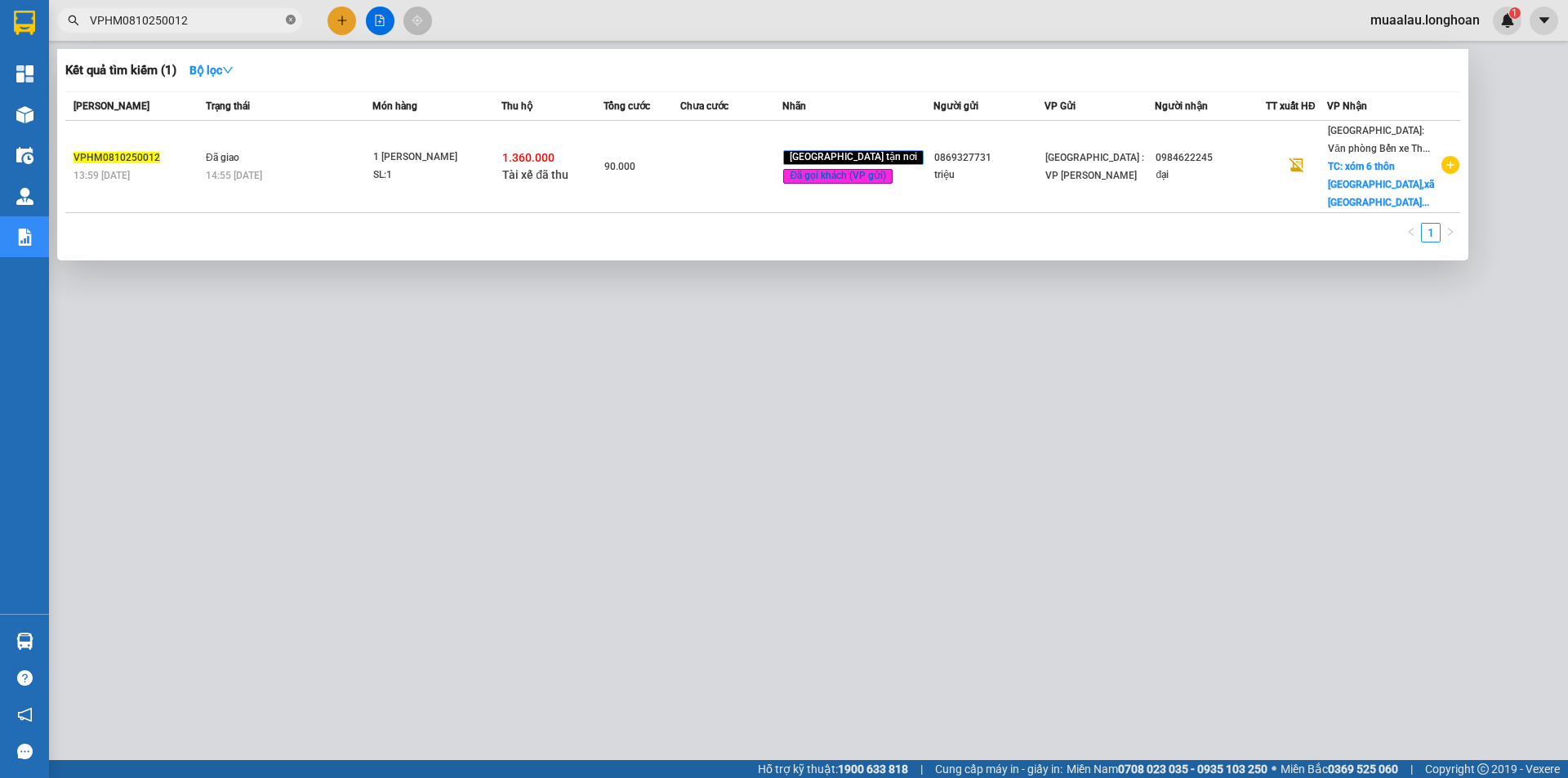
click at [293, 22] on icon "close-circle" at bounding box center [290, 19] width 10 height 10
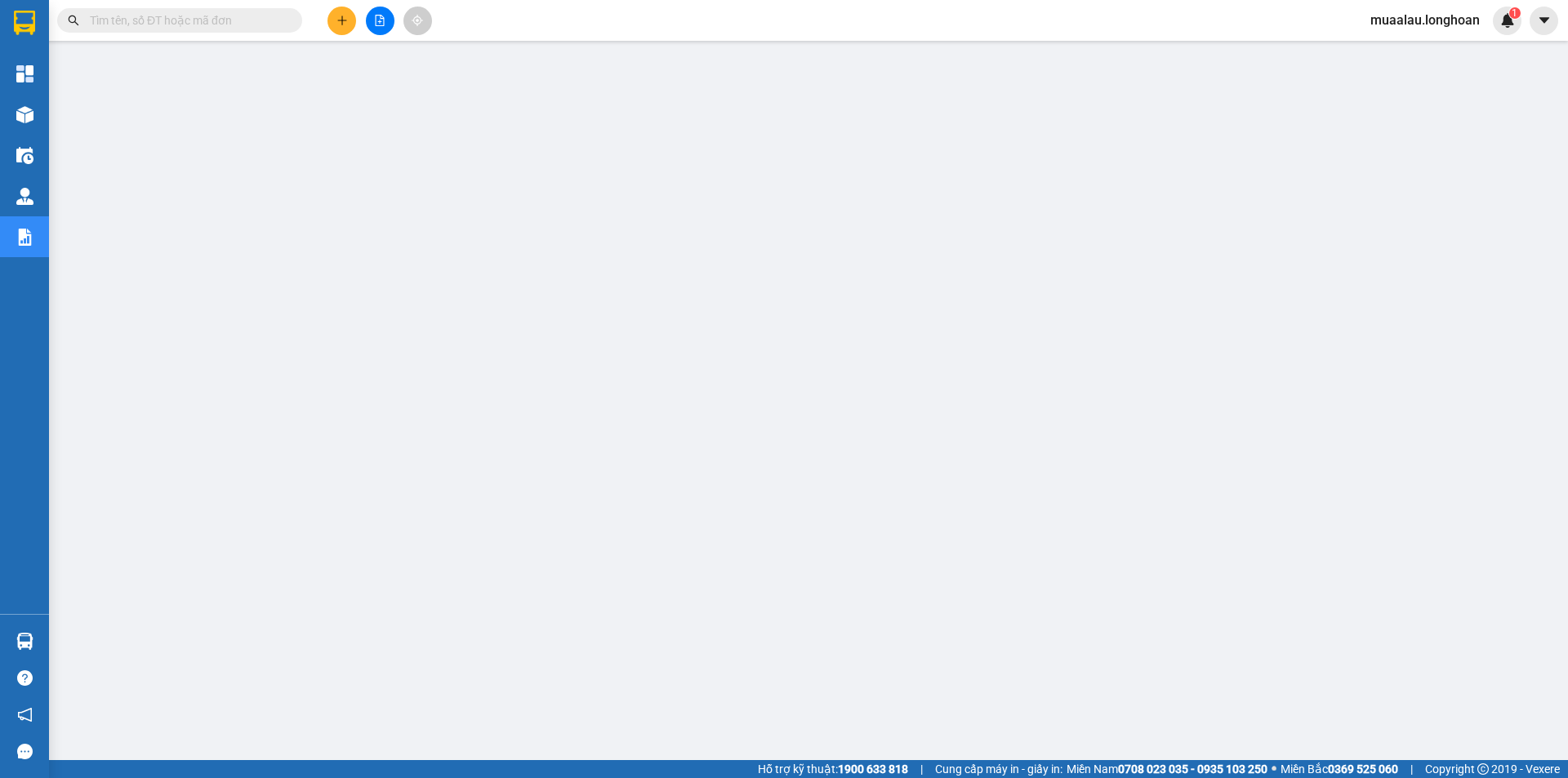
paste input "VPMD0810250046"
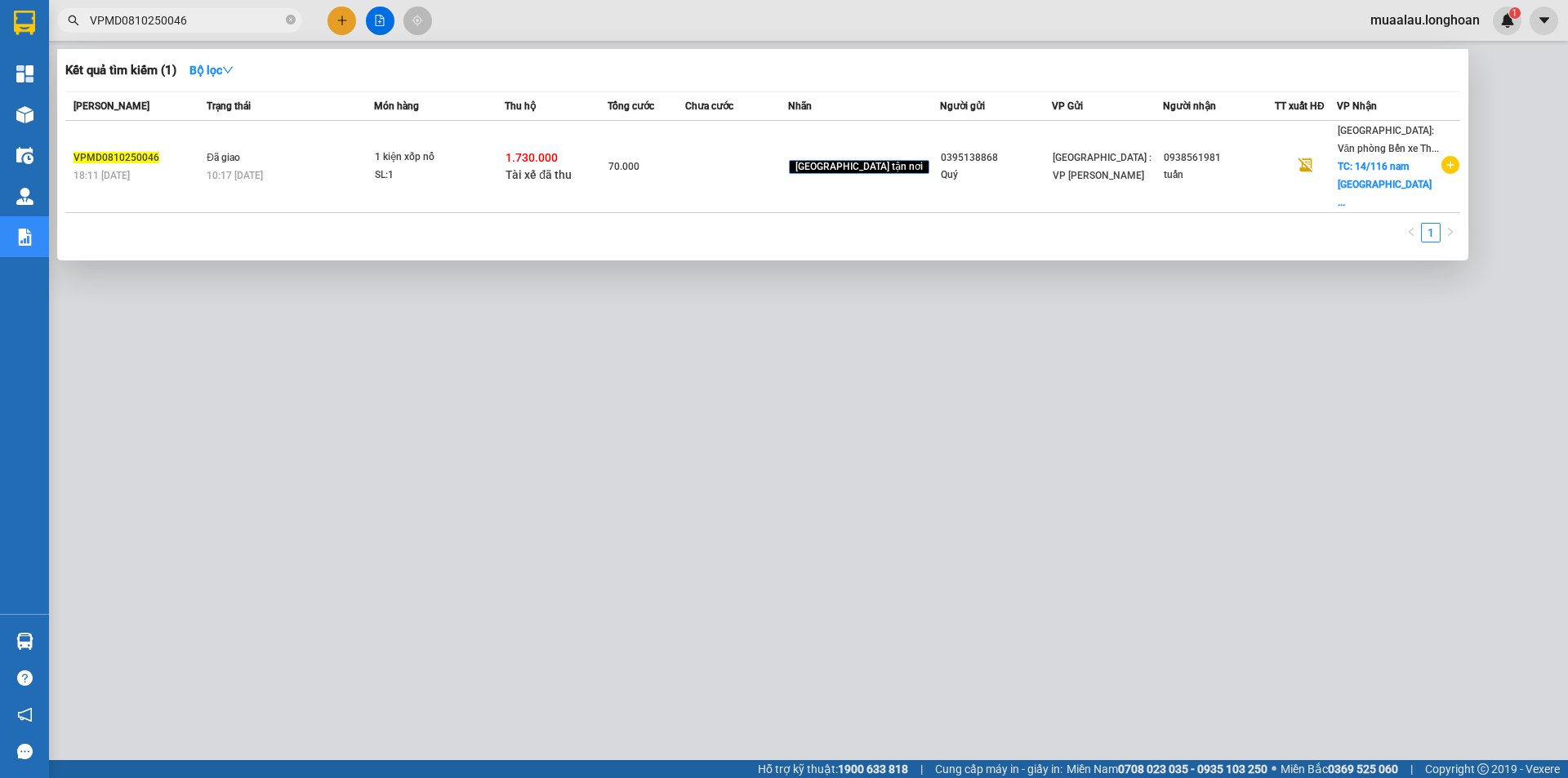
click at [724, 162] on td at bounding box center [737, 167] width 103 height 92
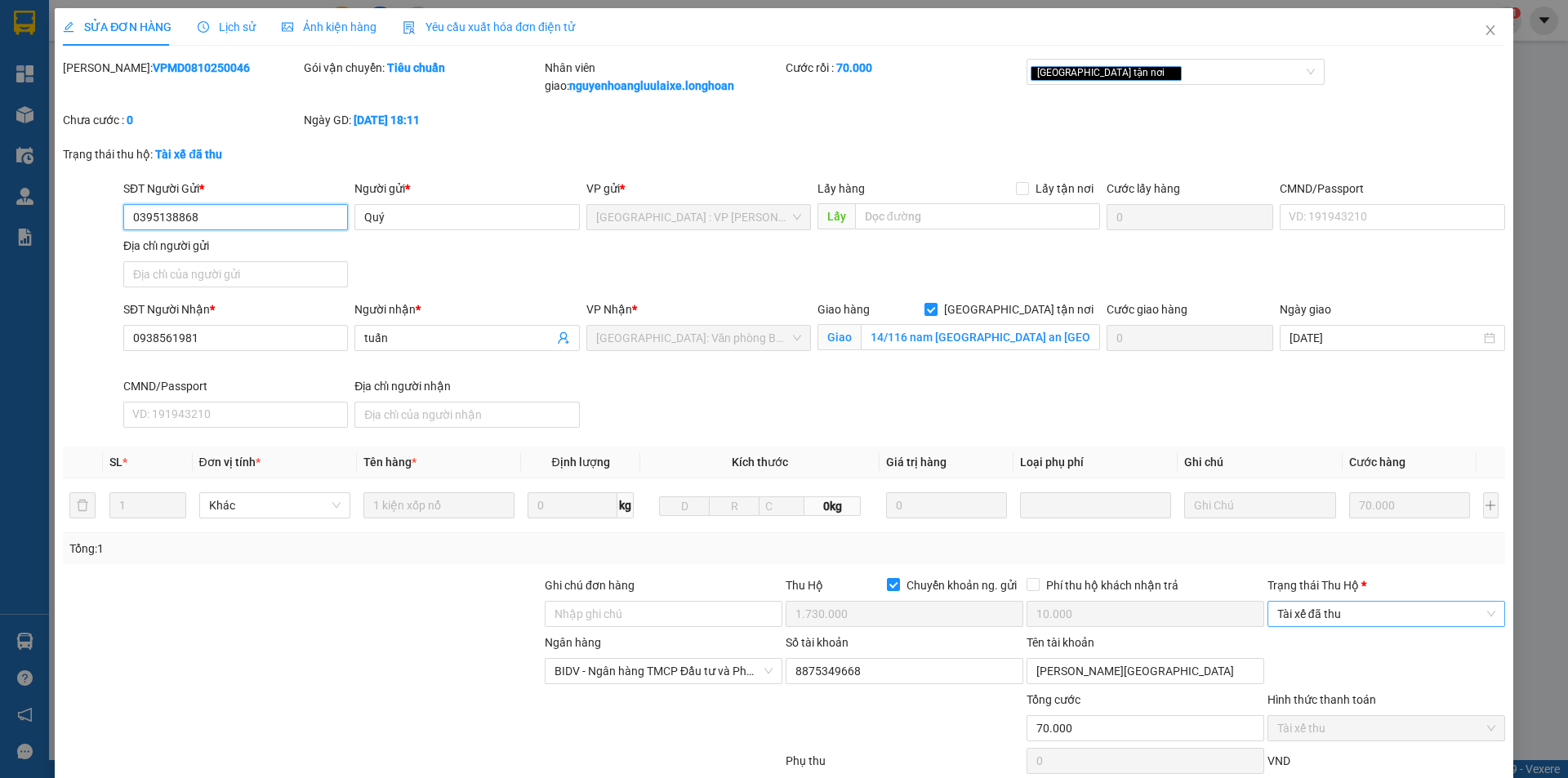
click at [1336, 619] on span "Tài xế đã thu" at bounding box center [1386, 613] width 218 height 24
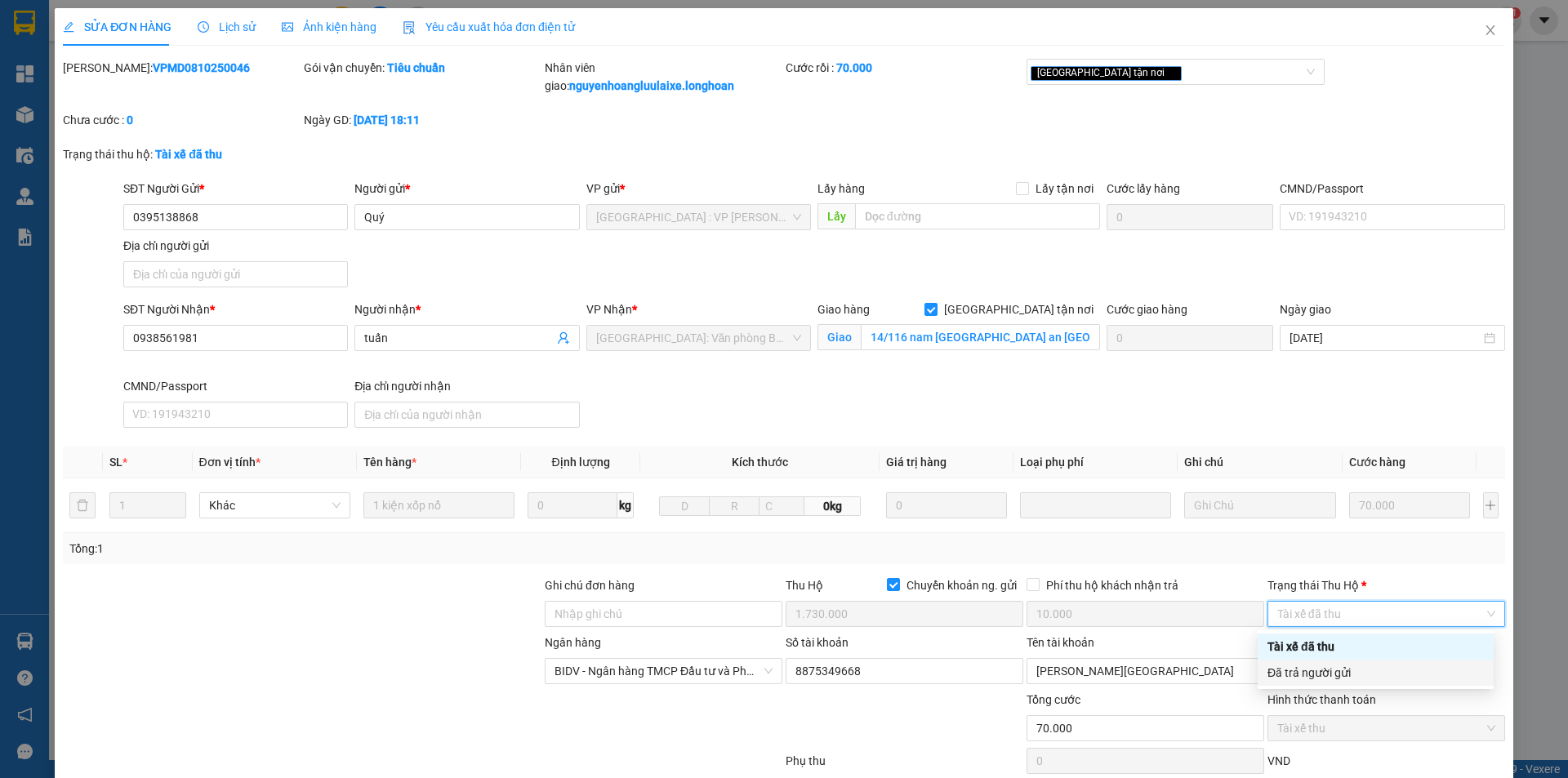
click at [1335, 669] on div "Đã trả người gửi" at bounding box center [1376, 673] width 216 height 18
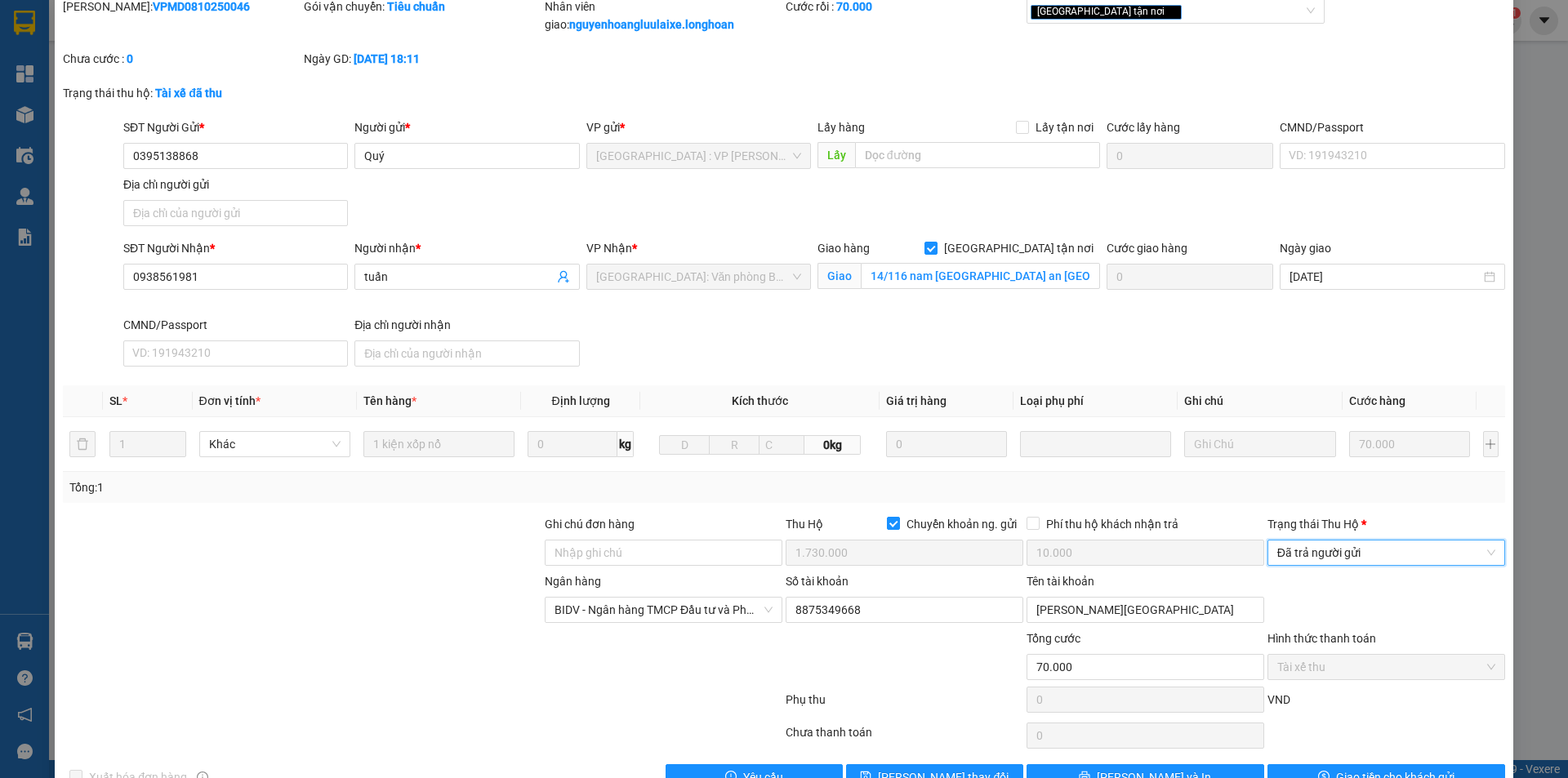
scroll to position [105, 0]
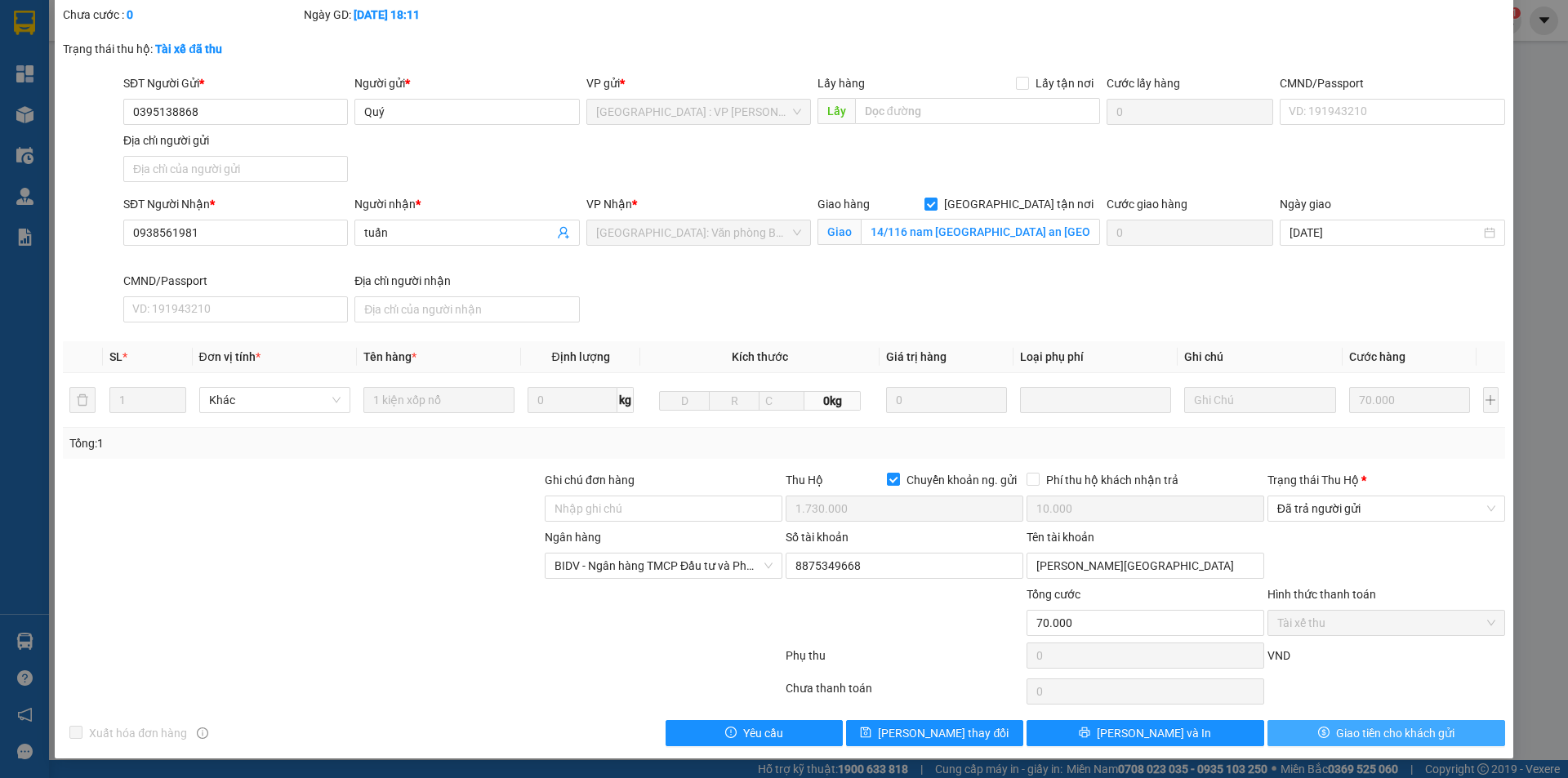
click at [1302, 731] on button "Giao tiền cho khách gửi" at bounding box center [1387, 733] width 238 height 26
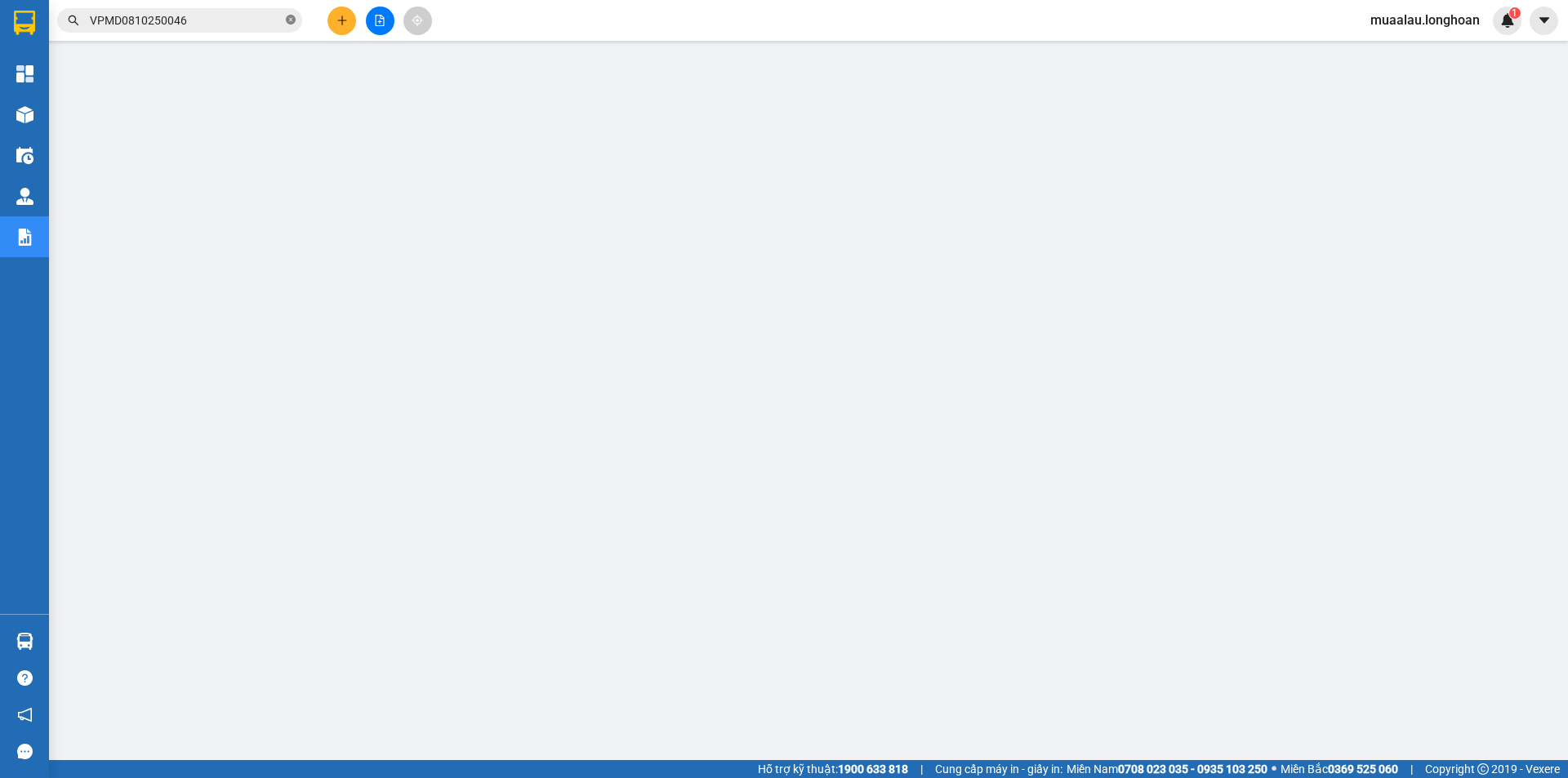
click at [290, 16] on icon "close-circle" at bounding box center [290, 19] width 10 height 10
paste input "VHBT0810250009"
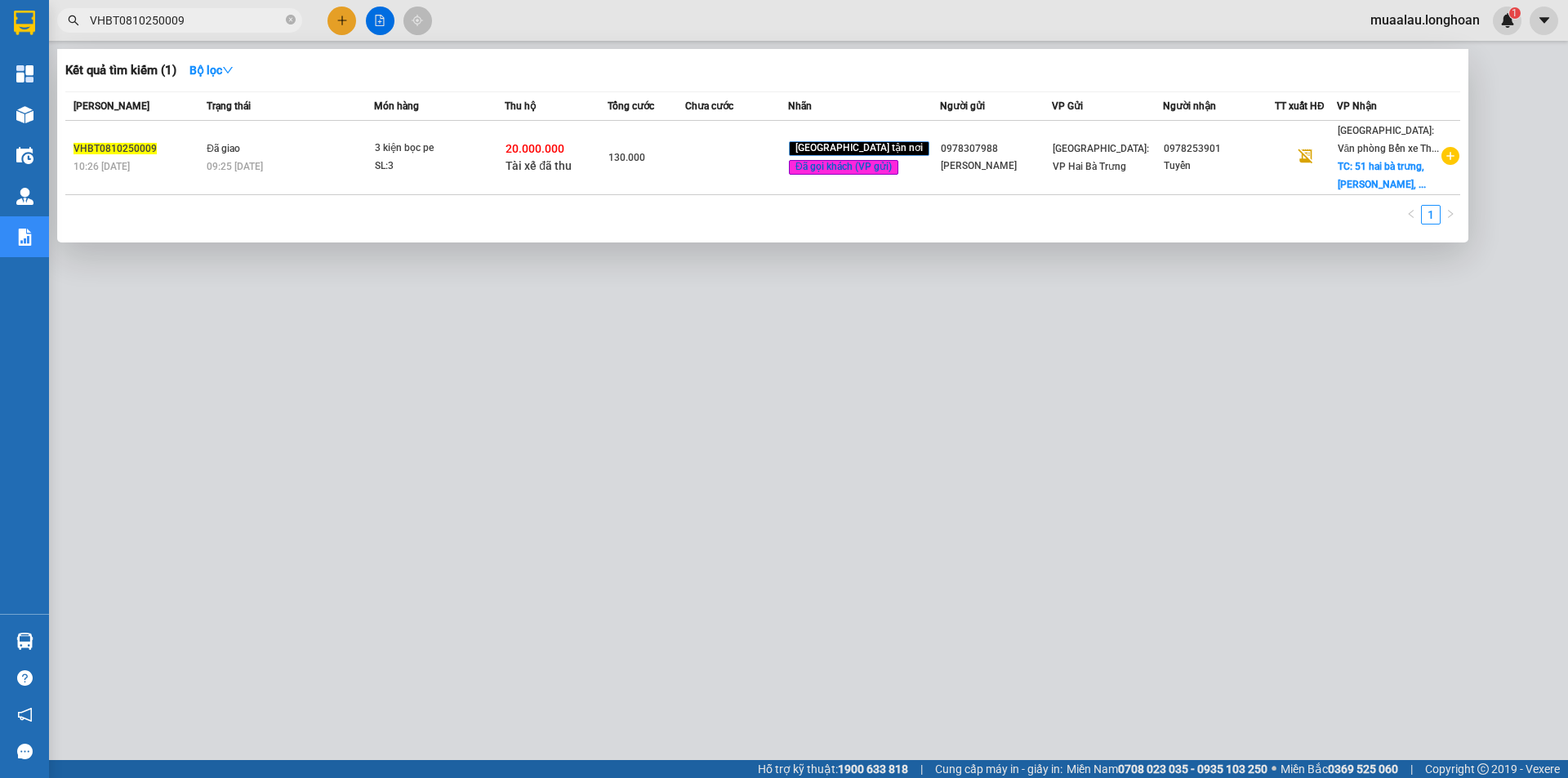
click at [756, 178] on td at bounding box center [737, 158] width 103 height 75
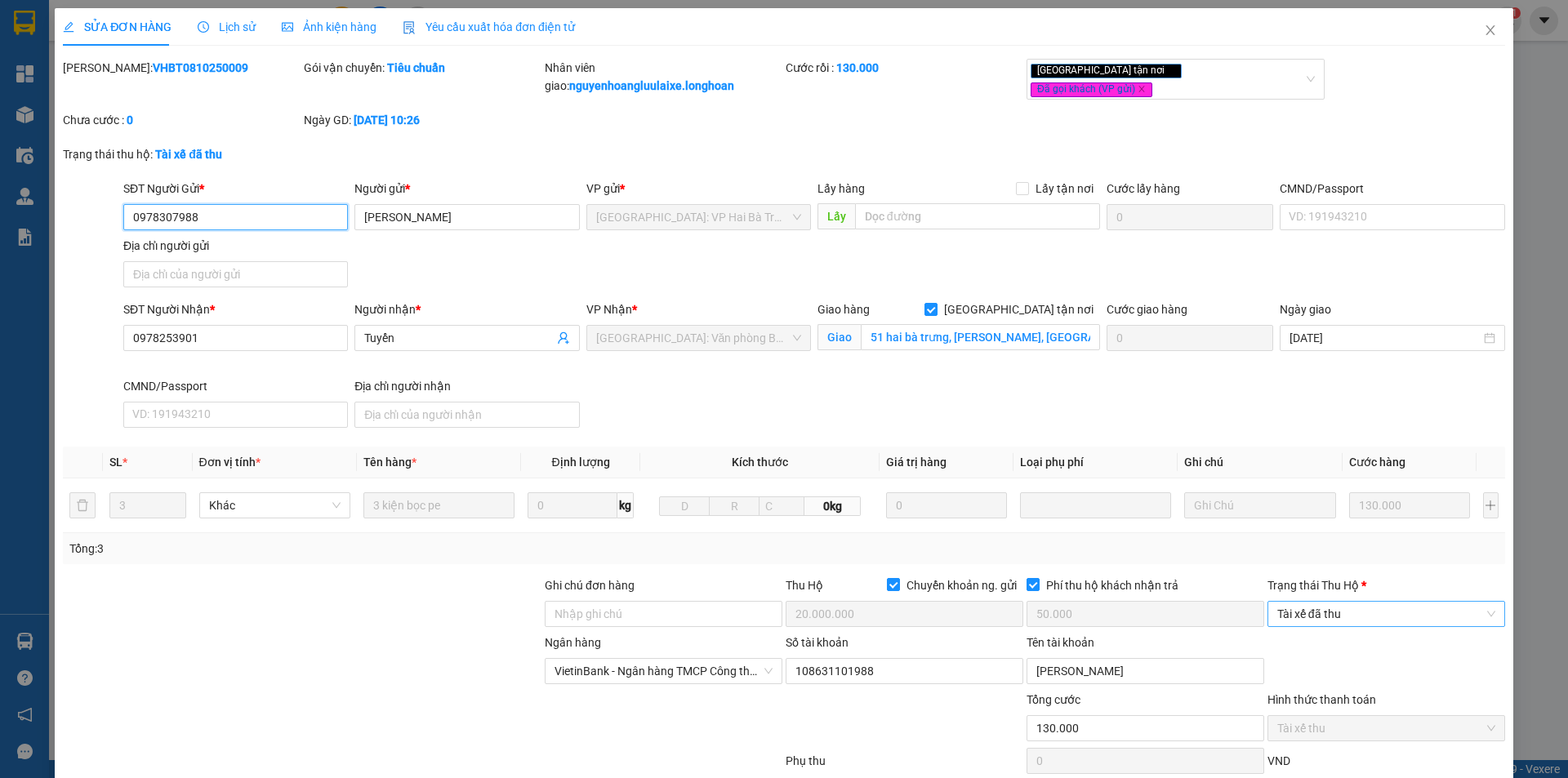
click at [1331, 611] on span "Tài xế đã thu" at bounding box center [1386, 613] width 218 height 24
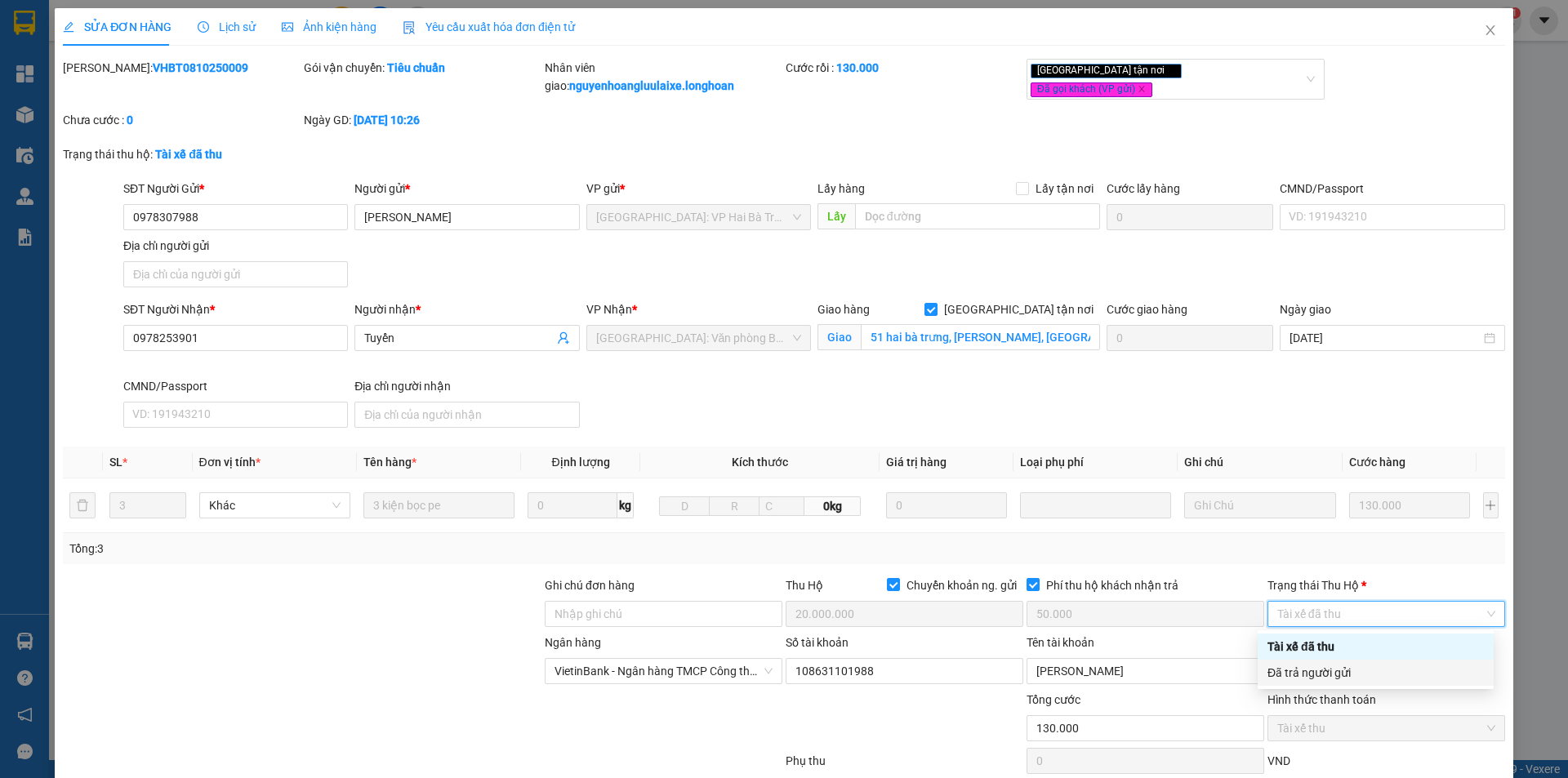
click at [1333, 668] on div "Đã trả người gửi" at bounding box center [1376, 673] width 216 height 18
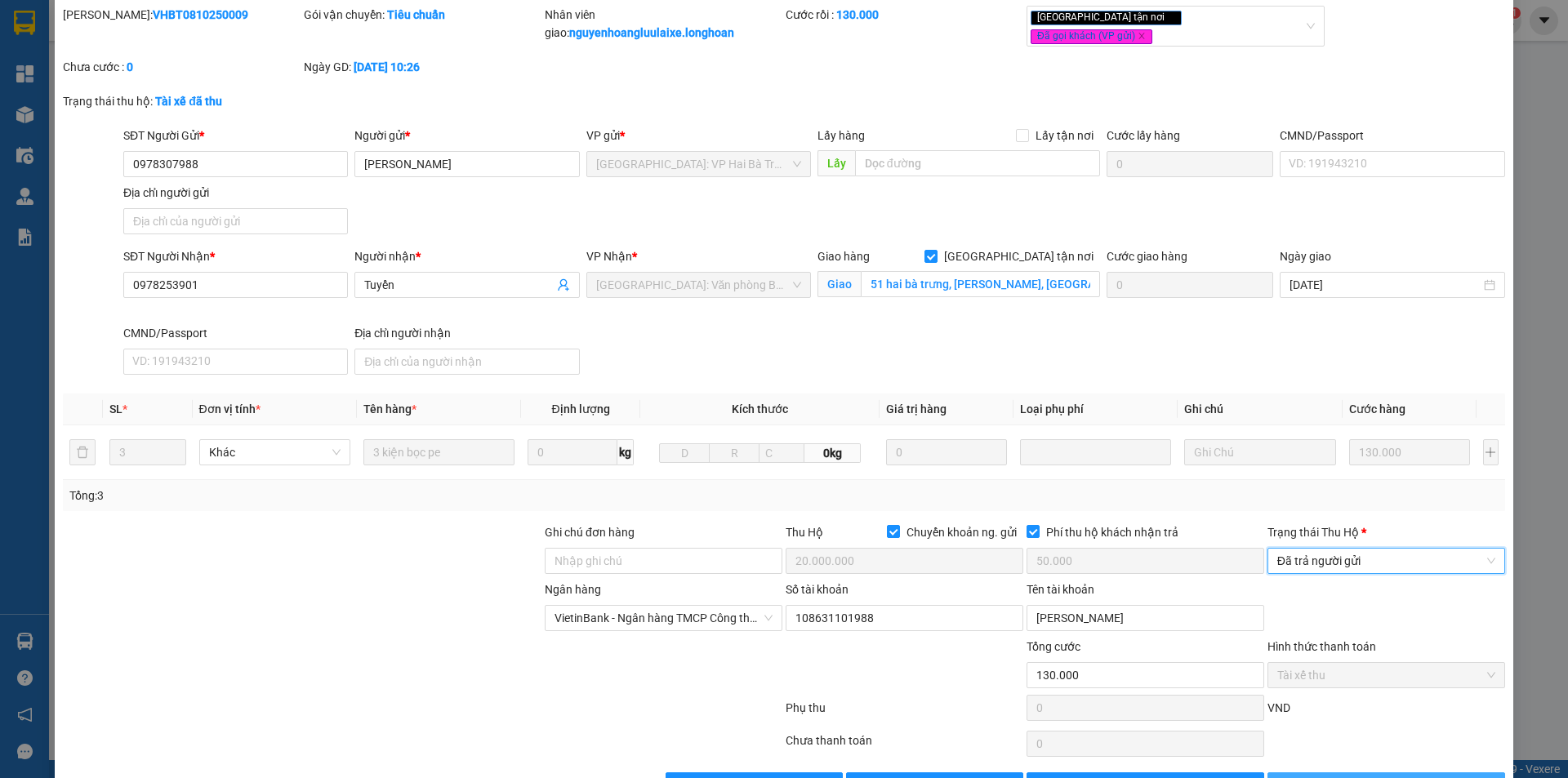
scroll to position [105, 0]
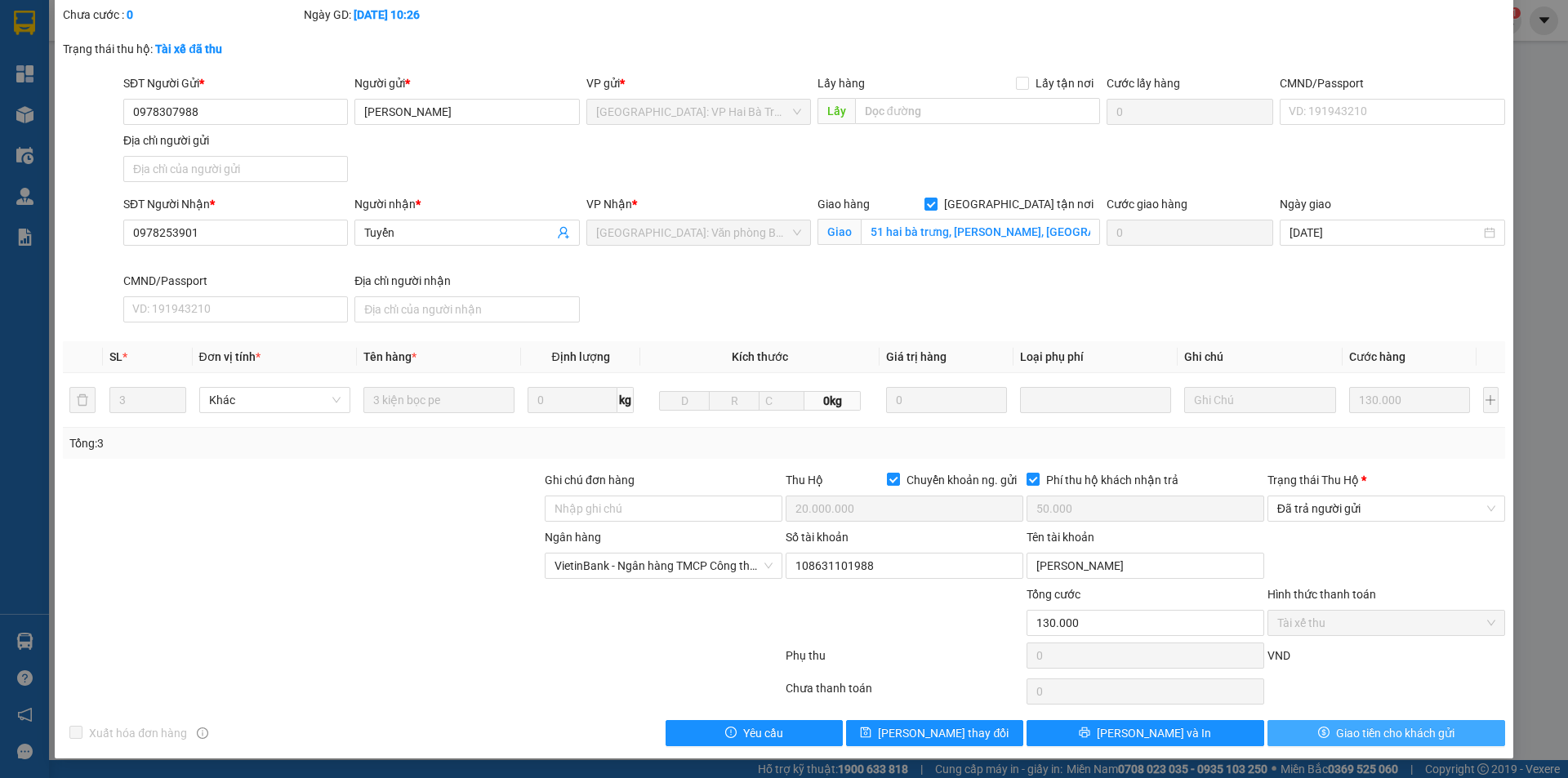
click at [1362, 740] on span "Giao tiền cho khách gửi" at bounding box center [1396, 733] width 119 height 18
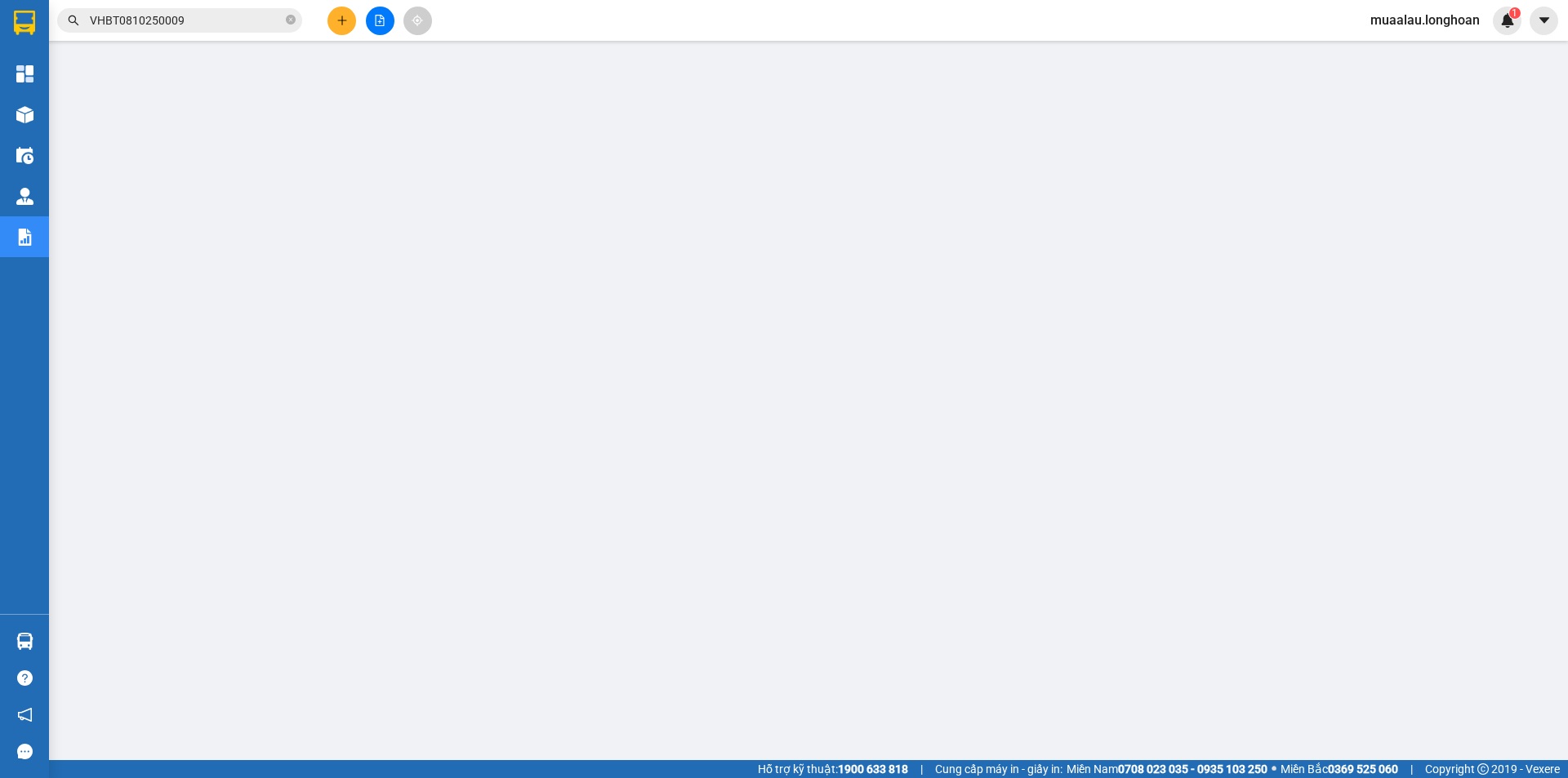
click at [286, 13] on span "VHBT0810250009" at bounding box center [179, 20] width 245 height 24
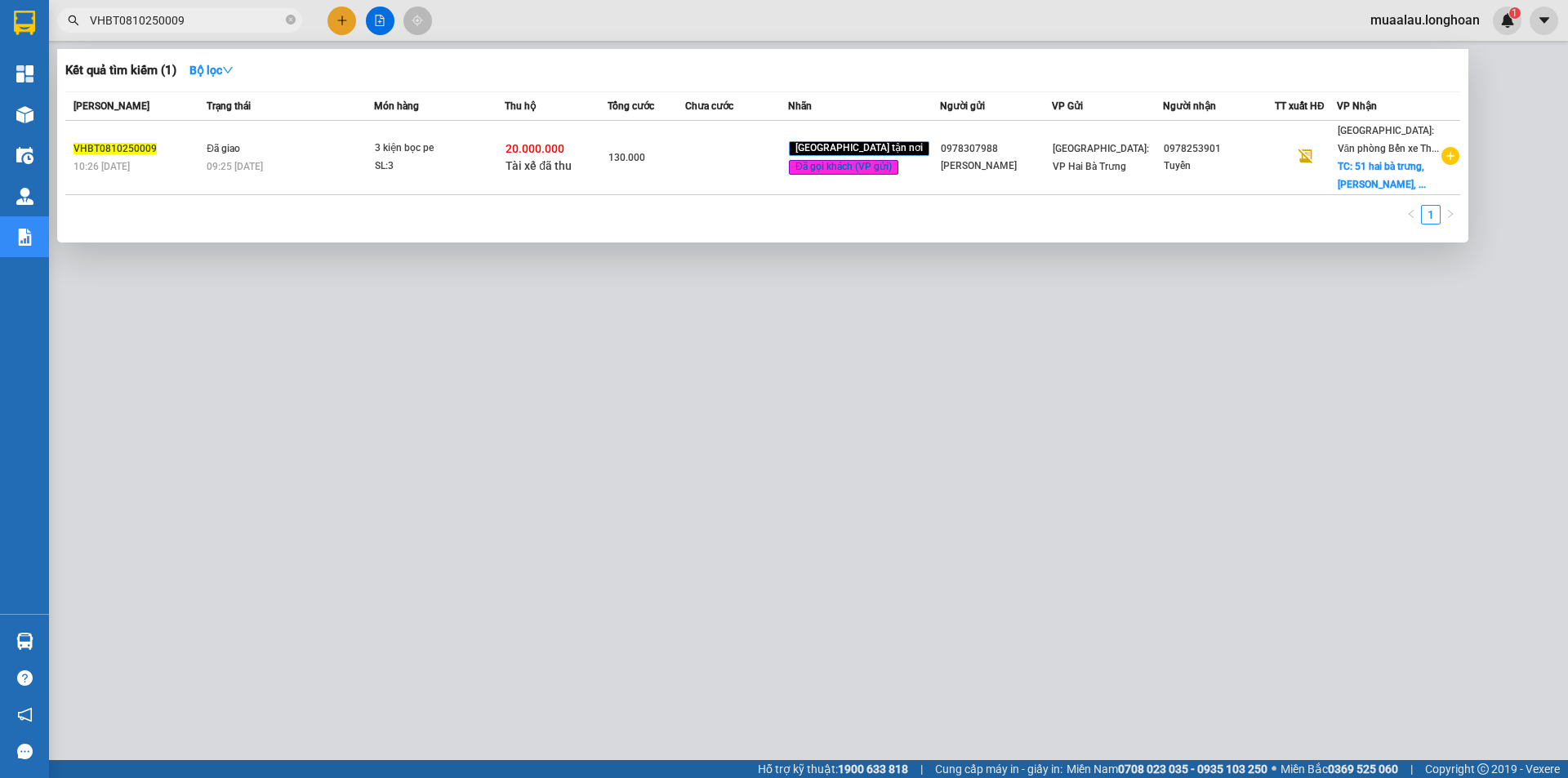
paste input "HQTP0610250019"
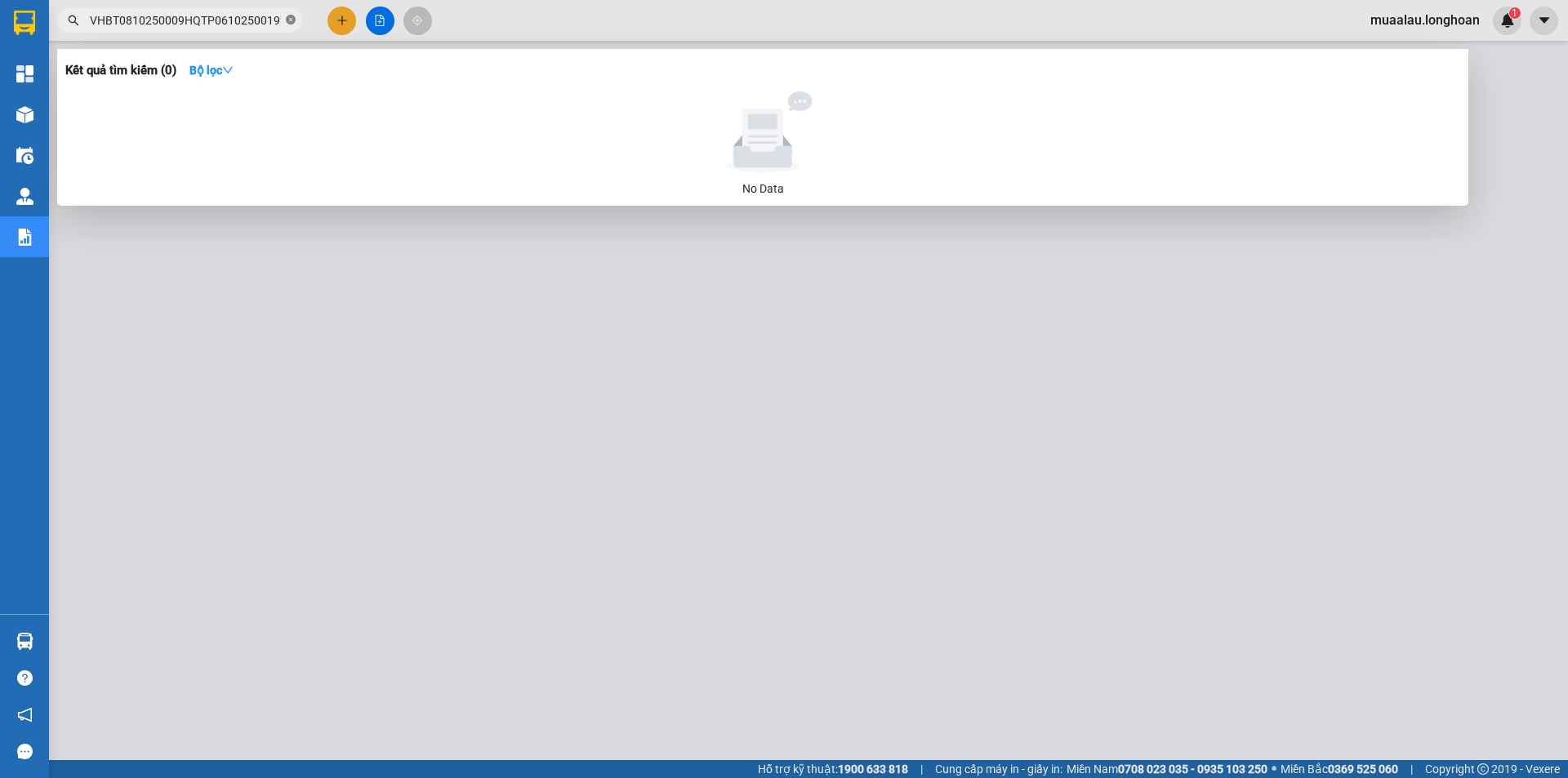
click at [289, 16] on icon "close-circle" at bounding box center [290, 19] width 10 height 10
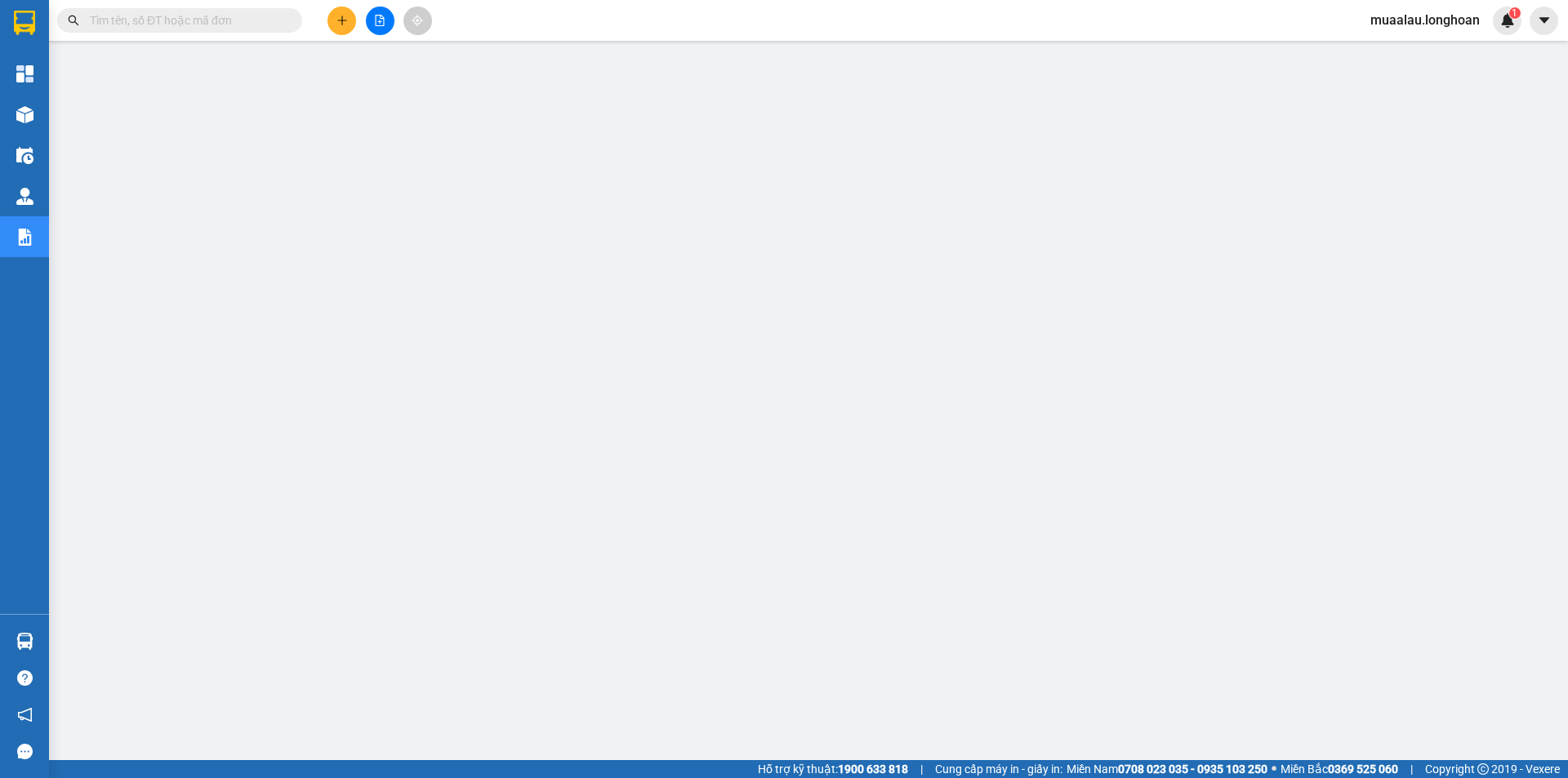
paste input "HQTP0610250019"
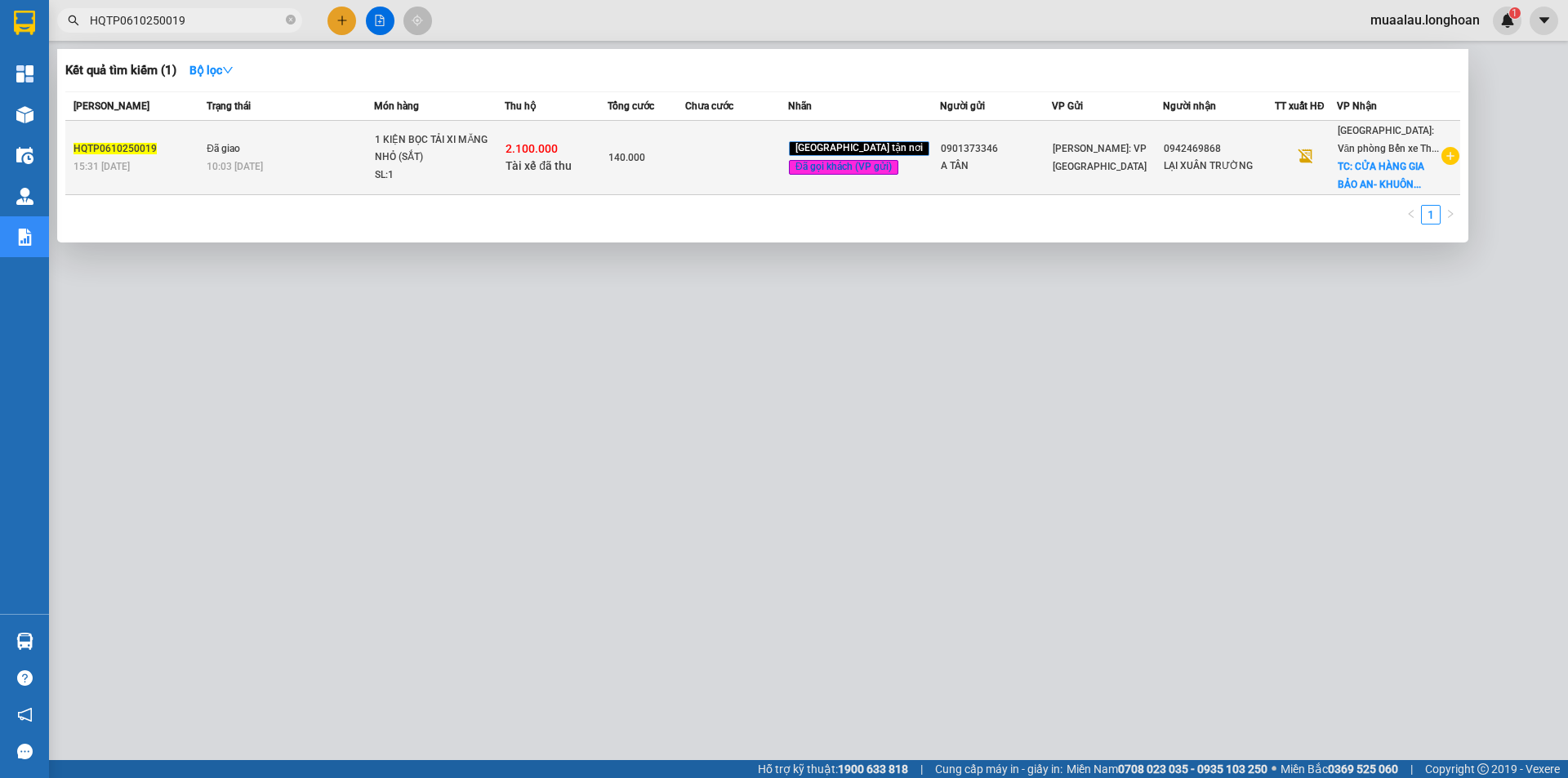
click at [684, 155] on div "140.000" at bounding box center [647, 158] width 76 height 18
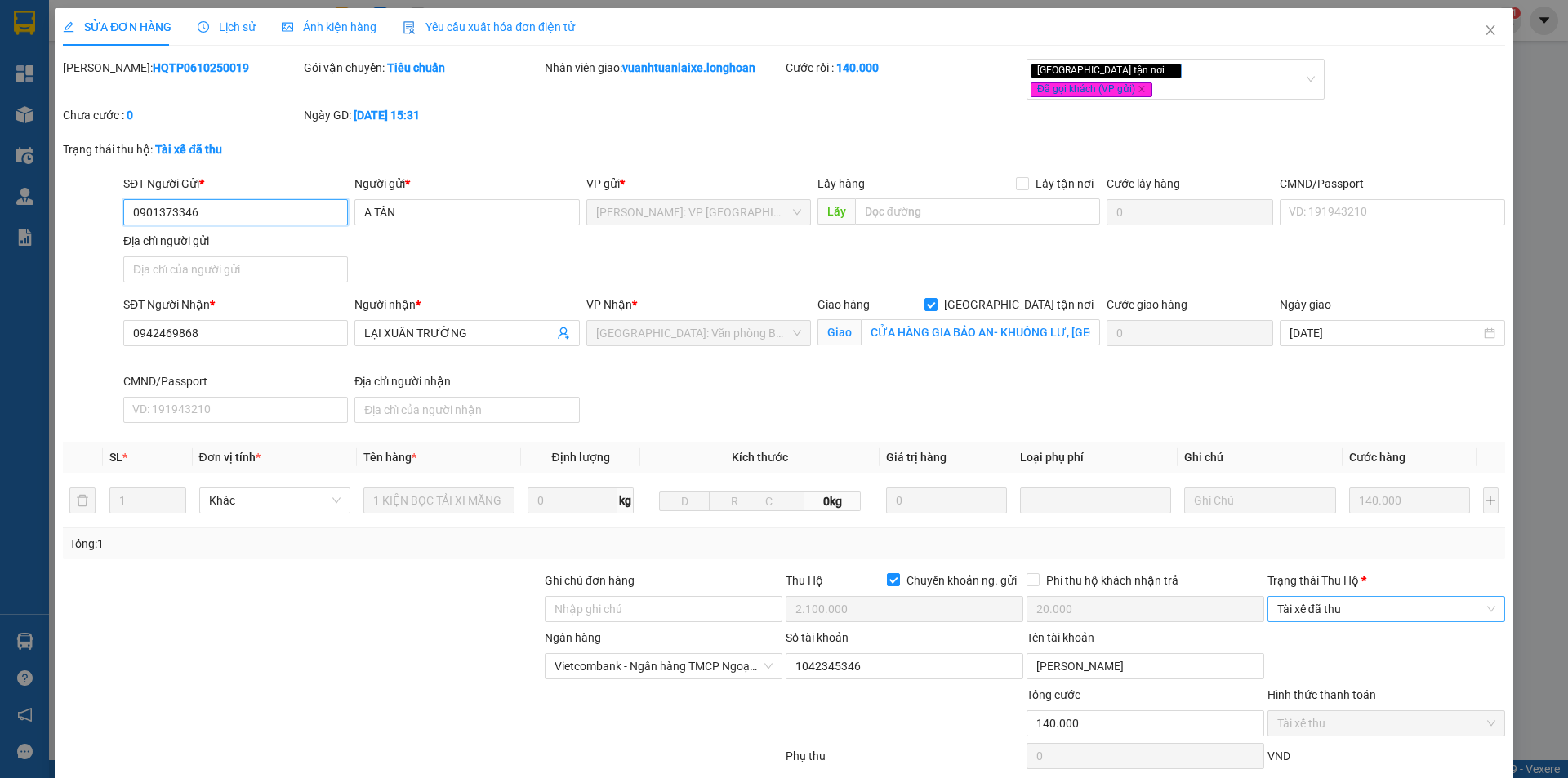
click at [1337, 605] on span "Tài xế đã thu" at bounding box center [1386, 609] width 218 height 24
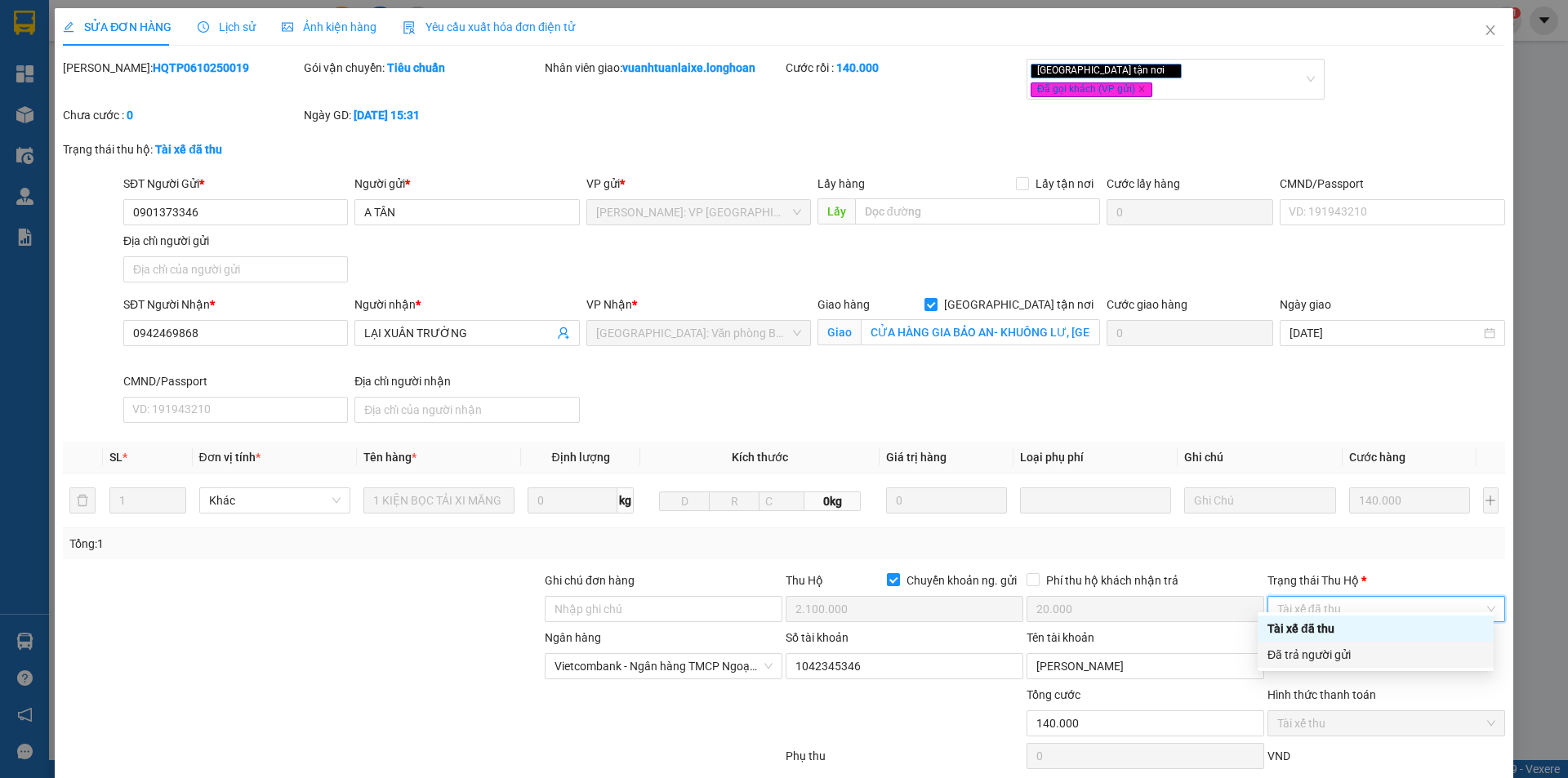
click at [1346, 649] on div "Đã trả người gửi" at bounding box center [1376, 655] width 216 height 18
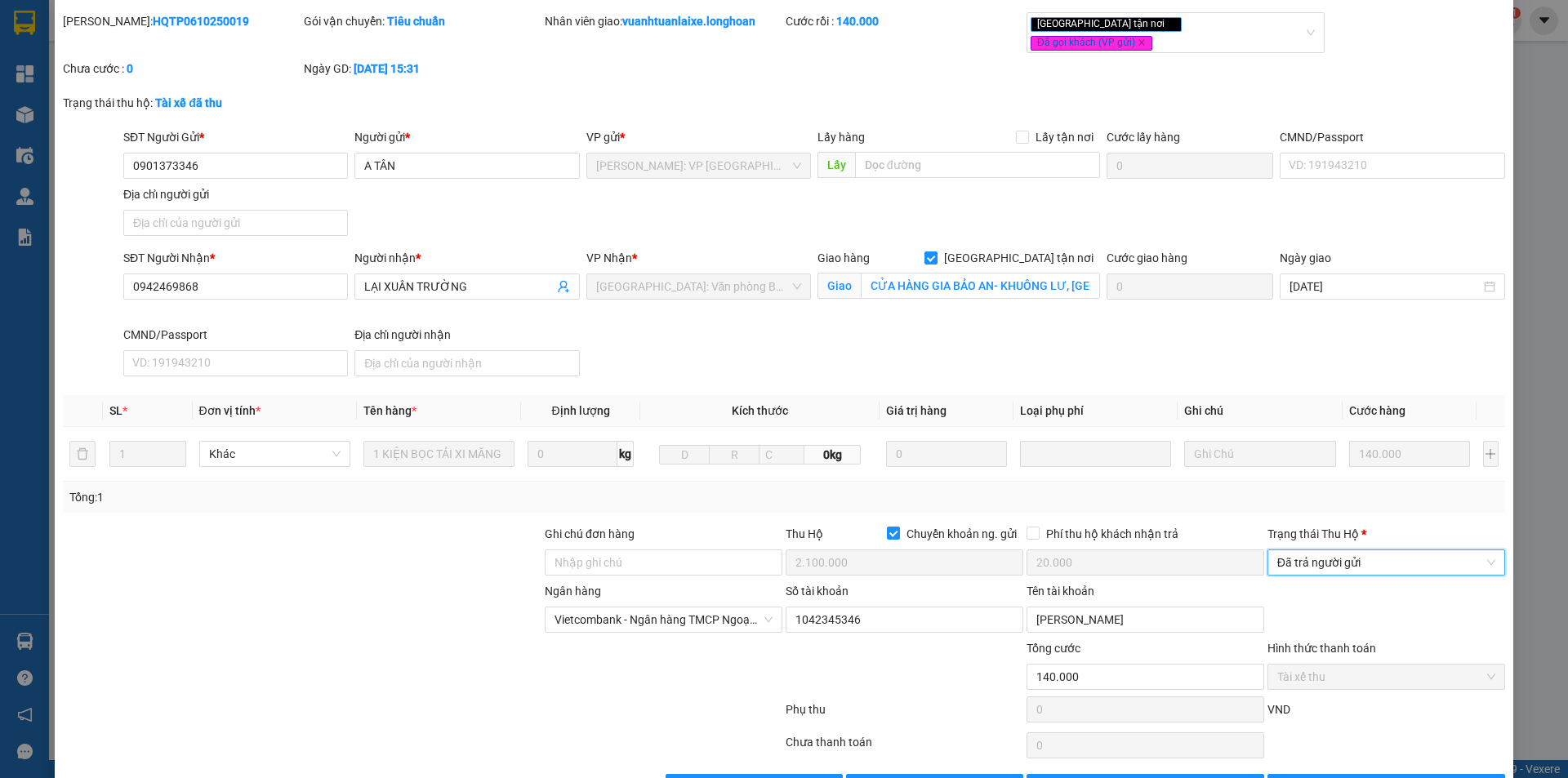
scroll to position [87, 0]
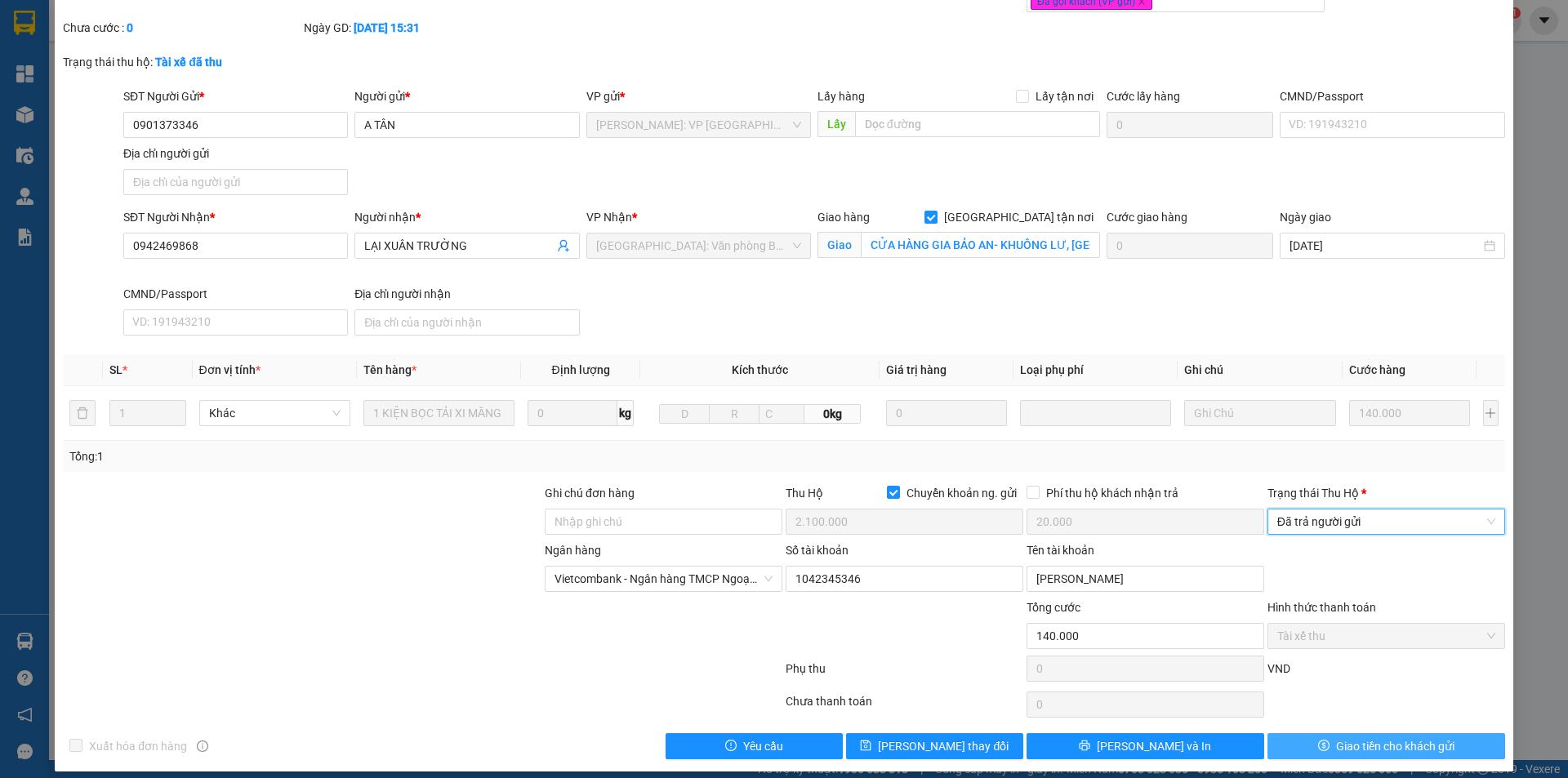
click at [1343, 737] on span "Giao tiền cho khách gửi" at bounding box center [1396, 746] width 119 height 18
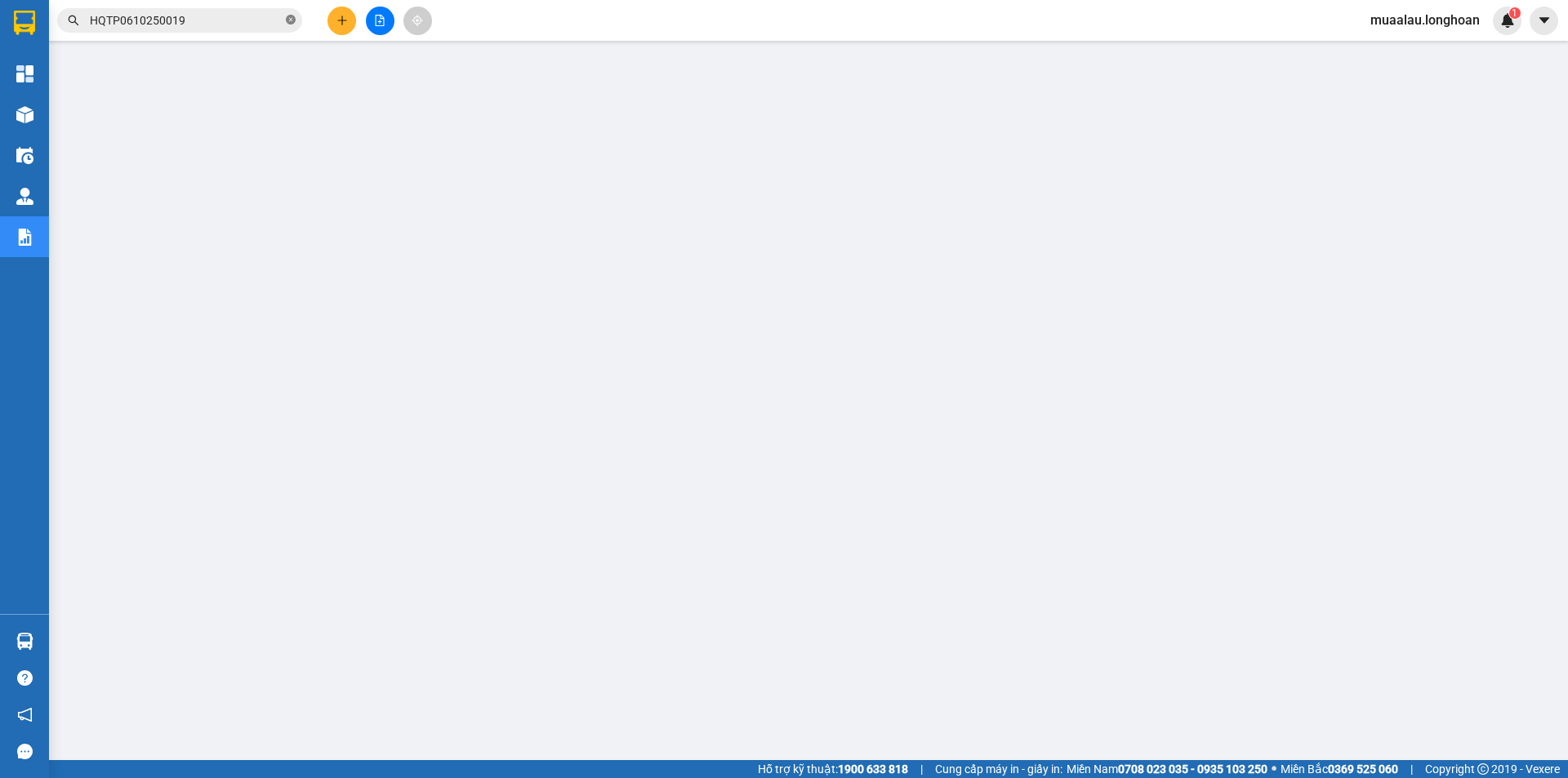
click at [293, 19] on icon "close-circle" at bounding box center [290, 19] width 10 height 10
paste input "VPMD0810250045"
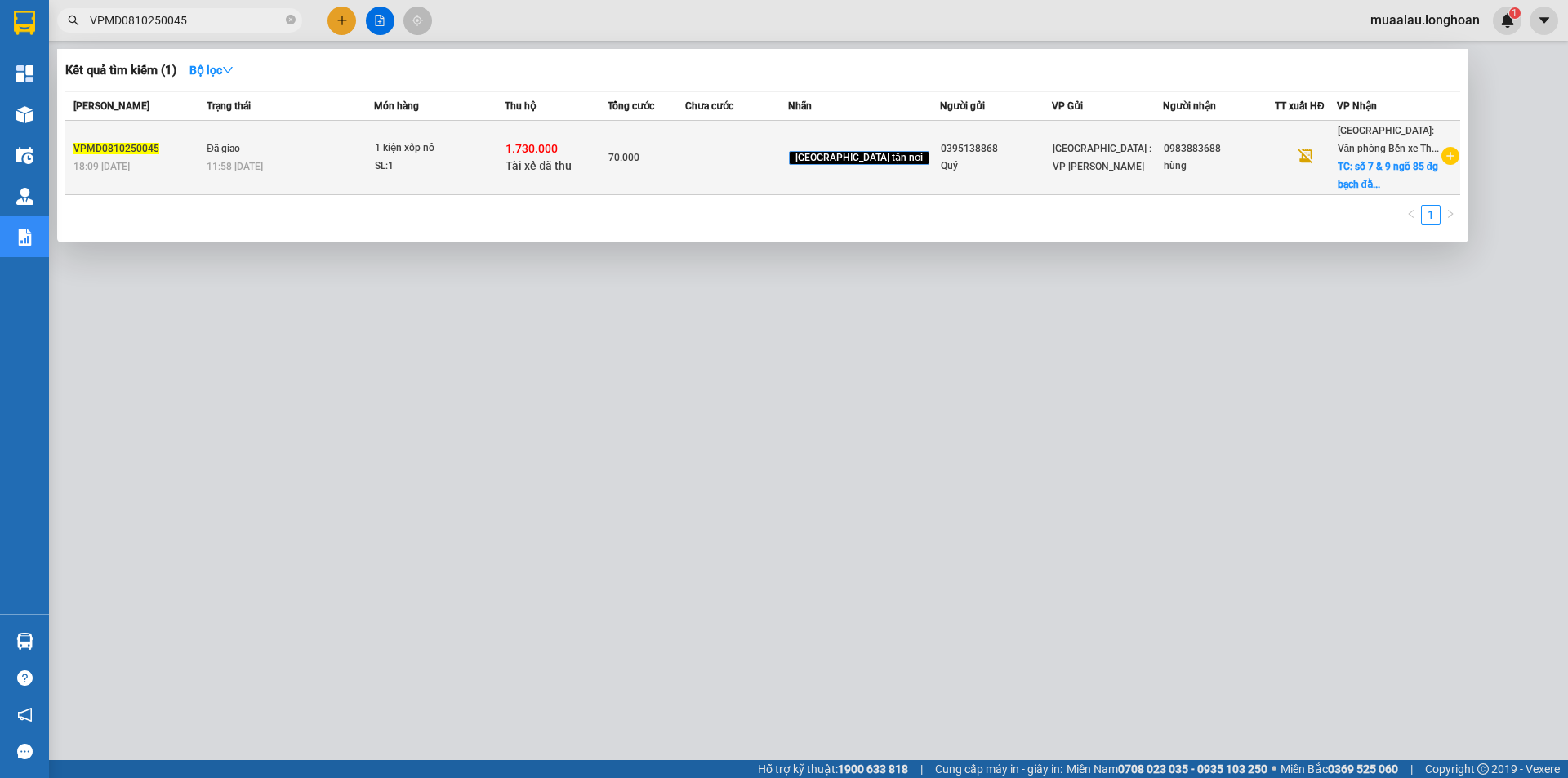
click at [722, 166] on td at bounding box center [737, 158] width 103 height 75
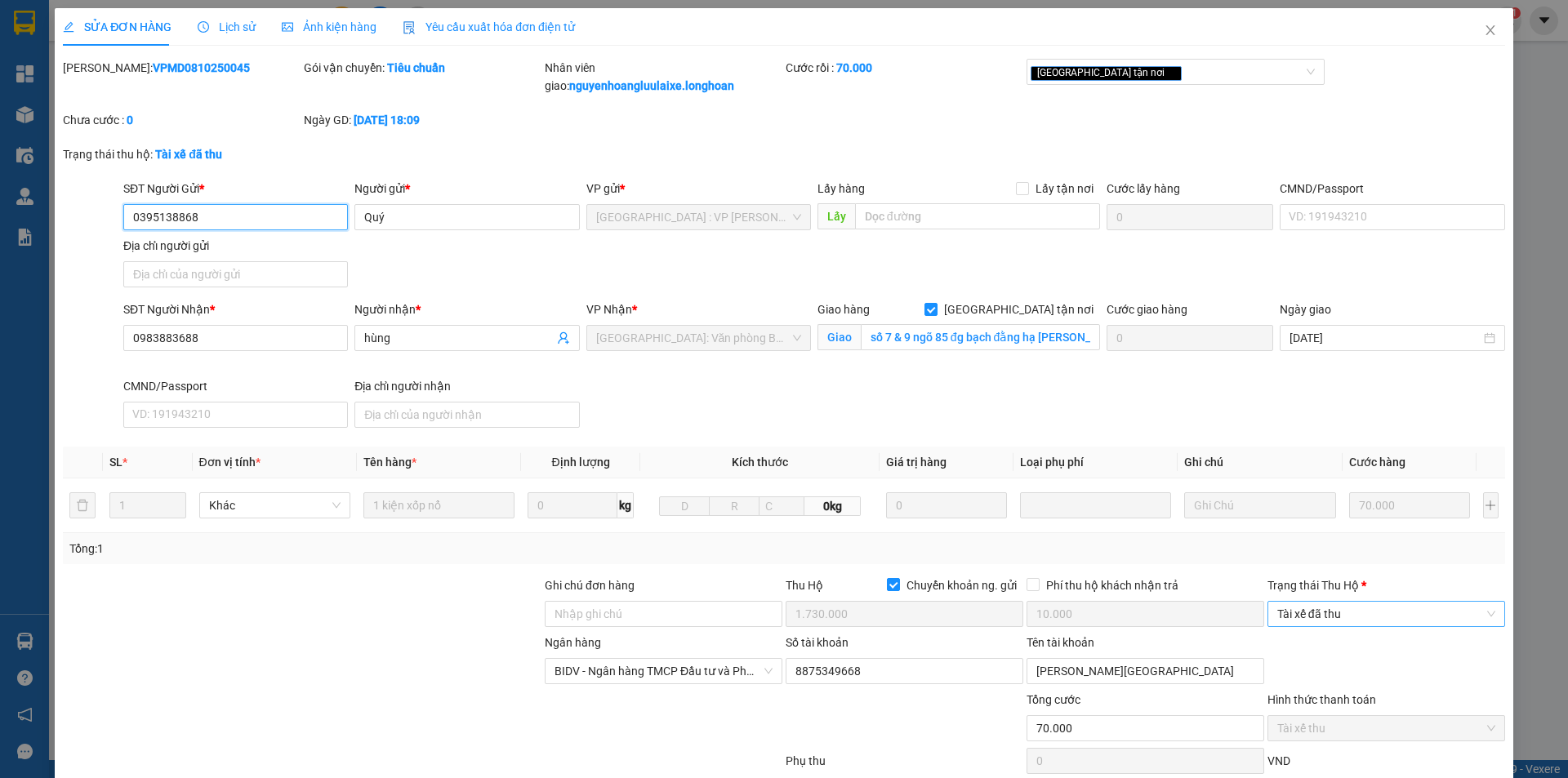
click at [1326, 626] on span "Tài xế đã thu" at bounding box center [1386, 613] width 218 height 24
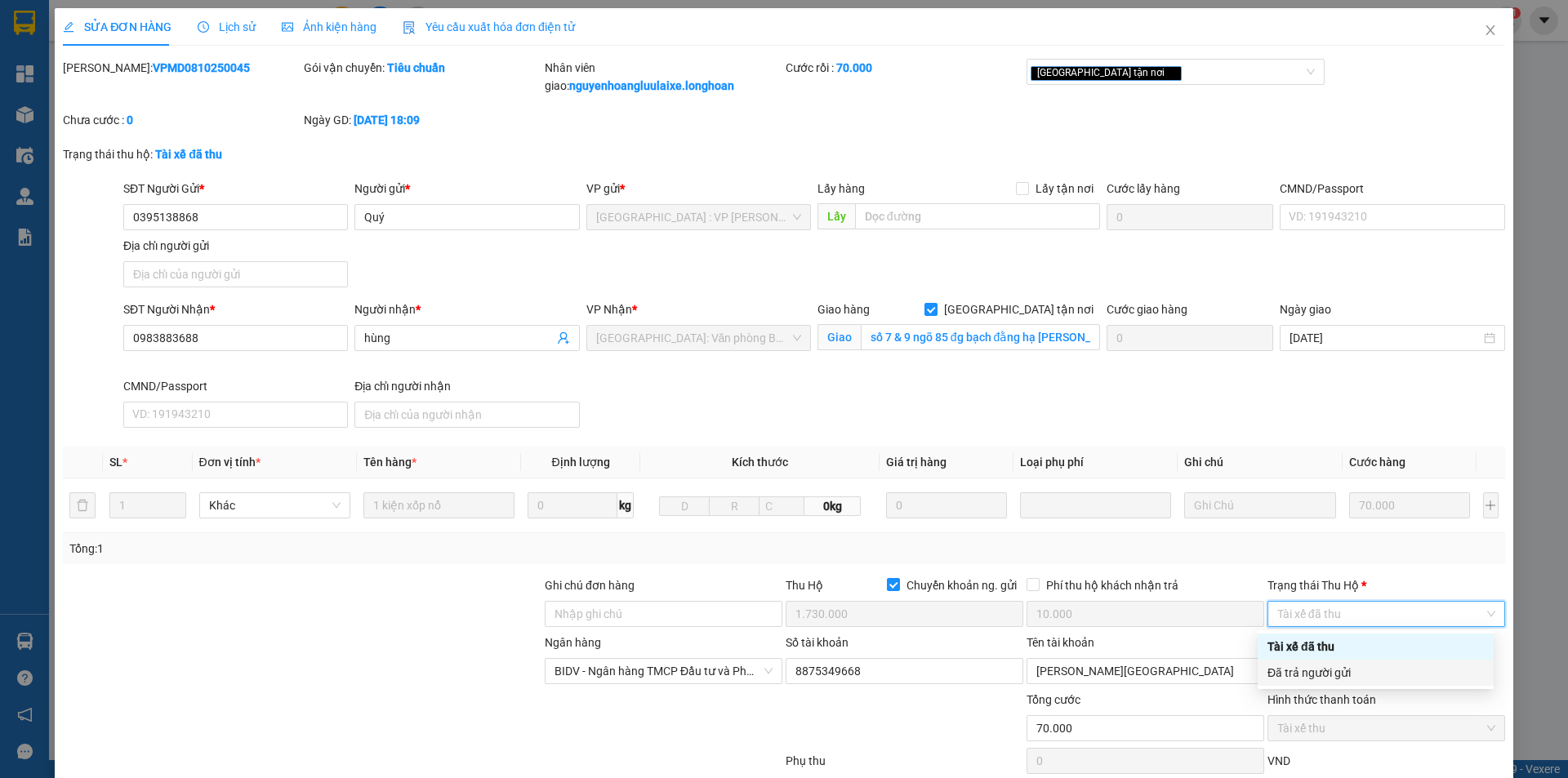
click at [1324, 678] on div "Đã trả người gửi" at bounding box center [1376, 673] width 216 height 18
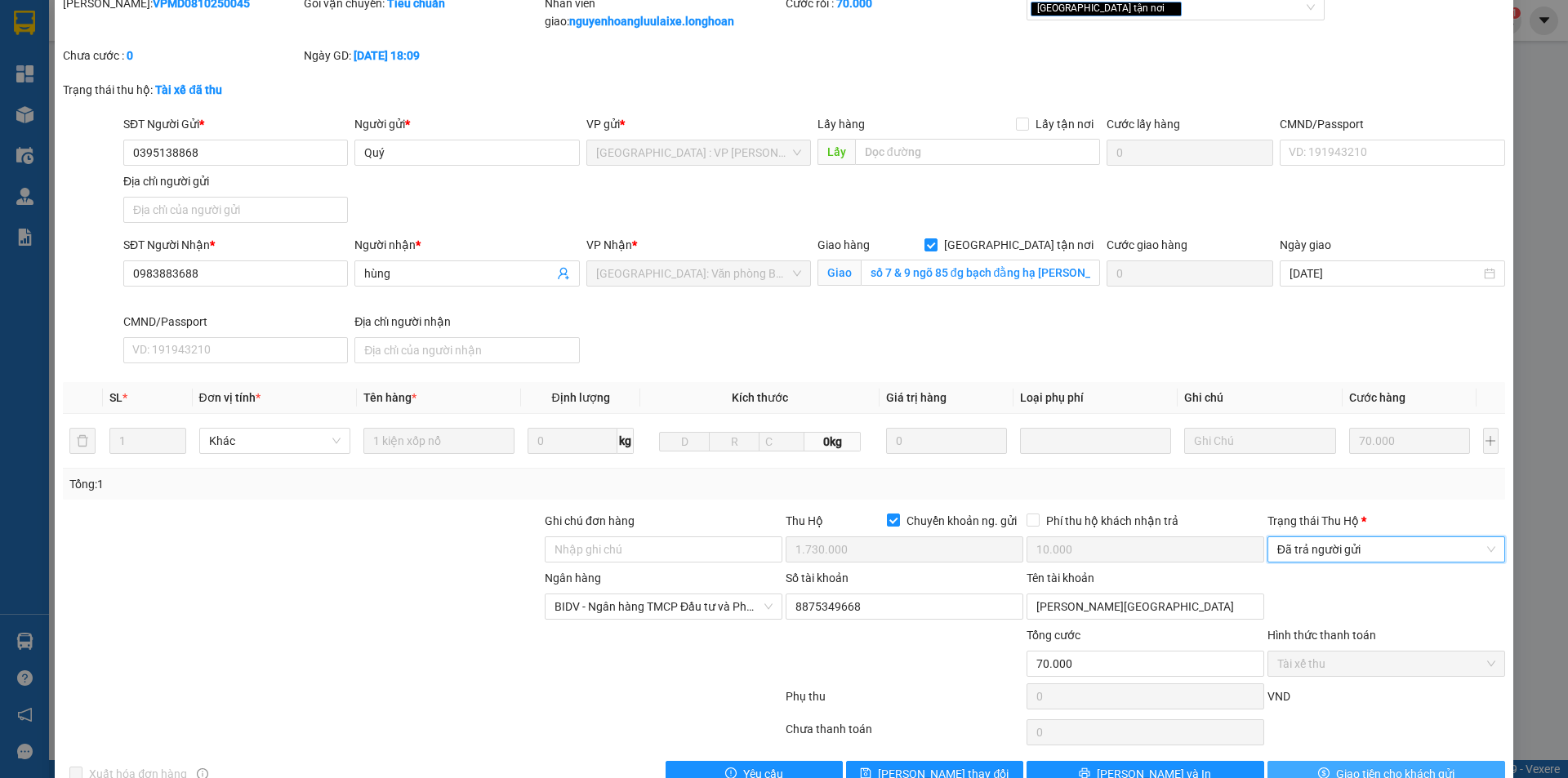
scroll to position [105, 0]
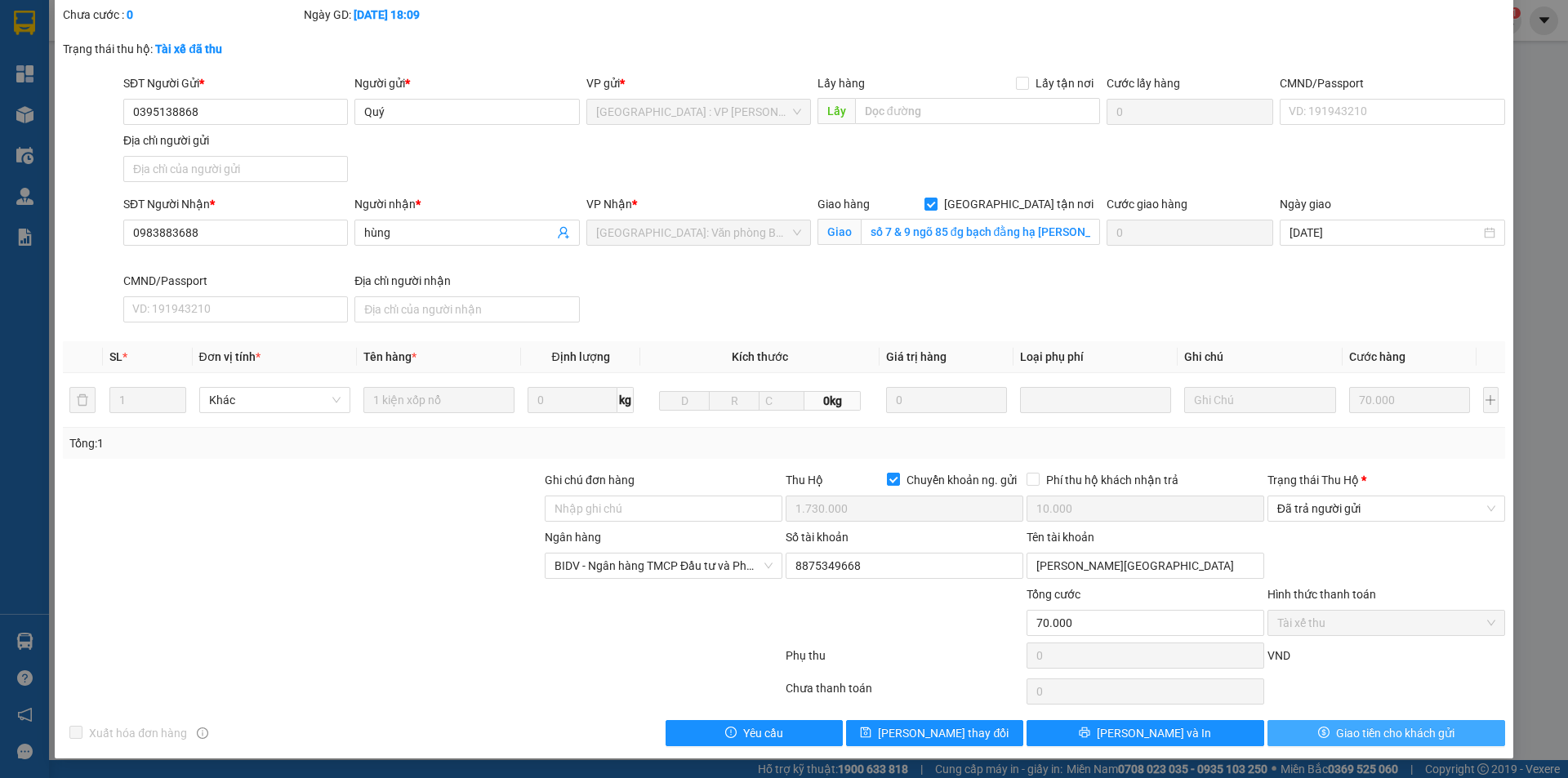
click at [1345, 737] on span "Giao tiền cho khách gửi" at bounding box center [1396, 733] width 119 height 18
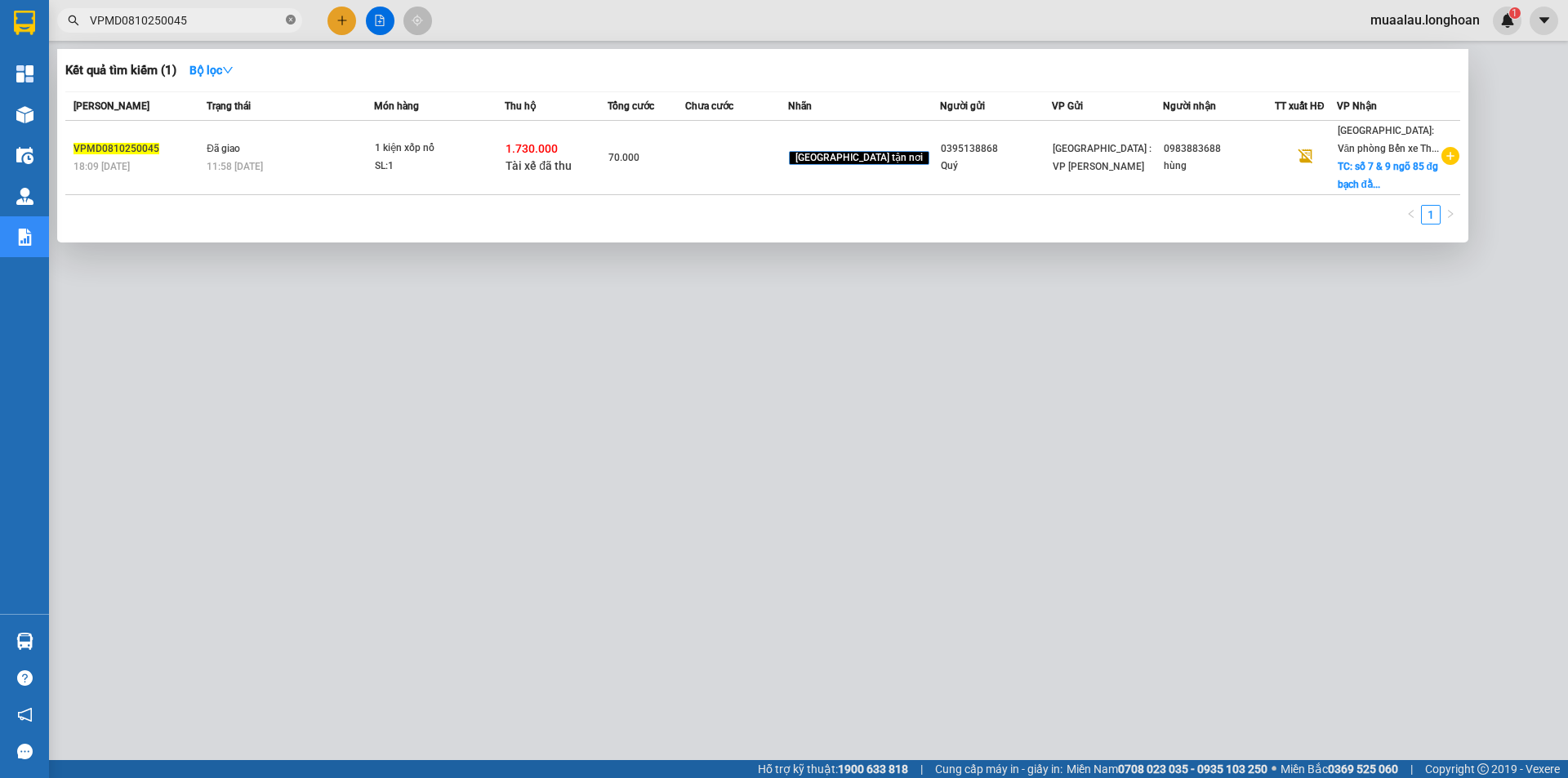
click at [293, 23] on icon "close-circle" at bounding box center [290, 19] width 10 height 10
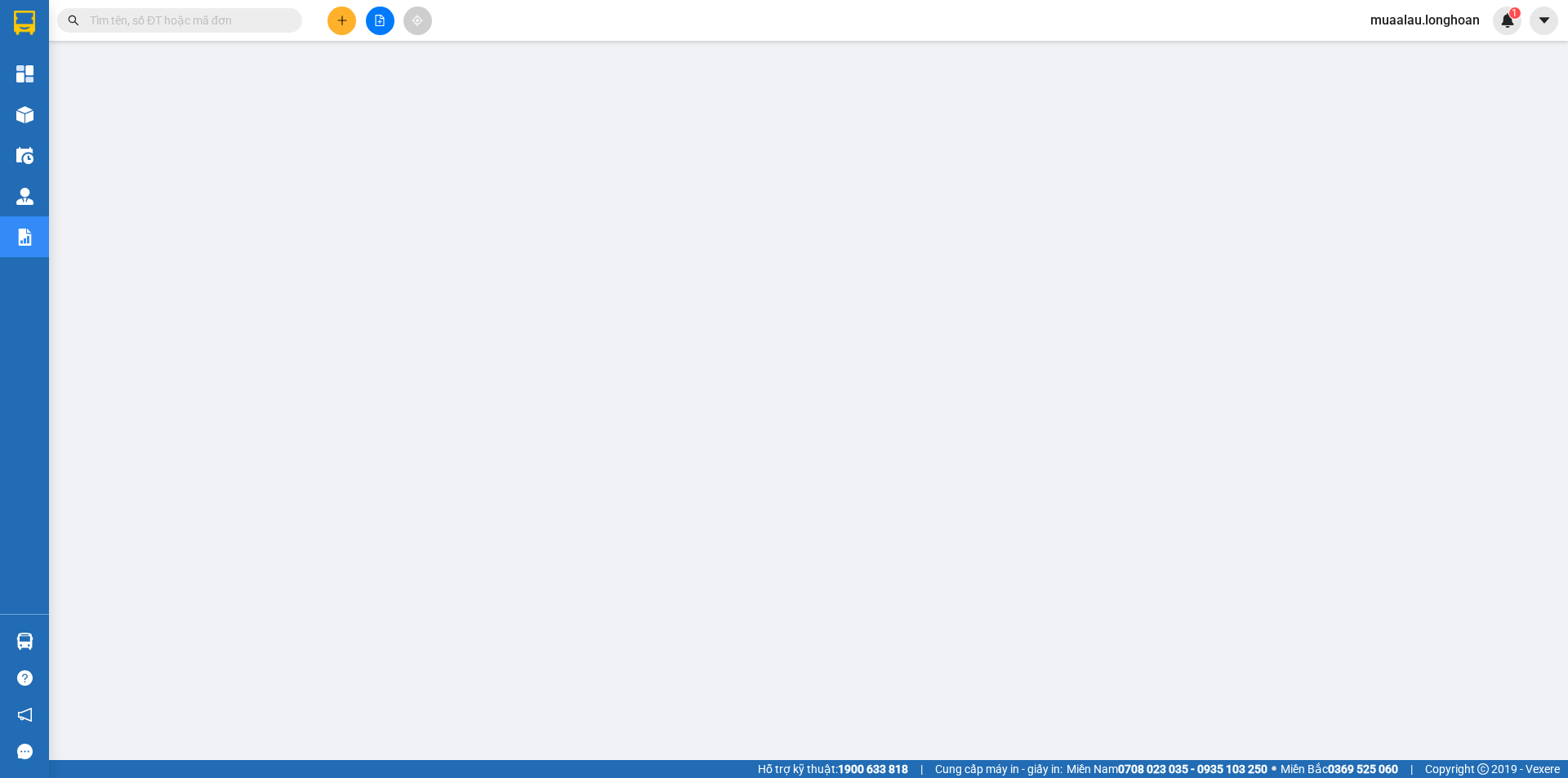
paste input "HNHD0810250021"
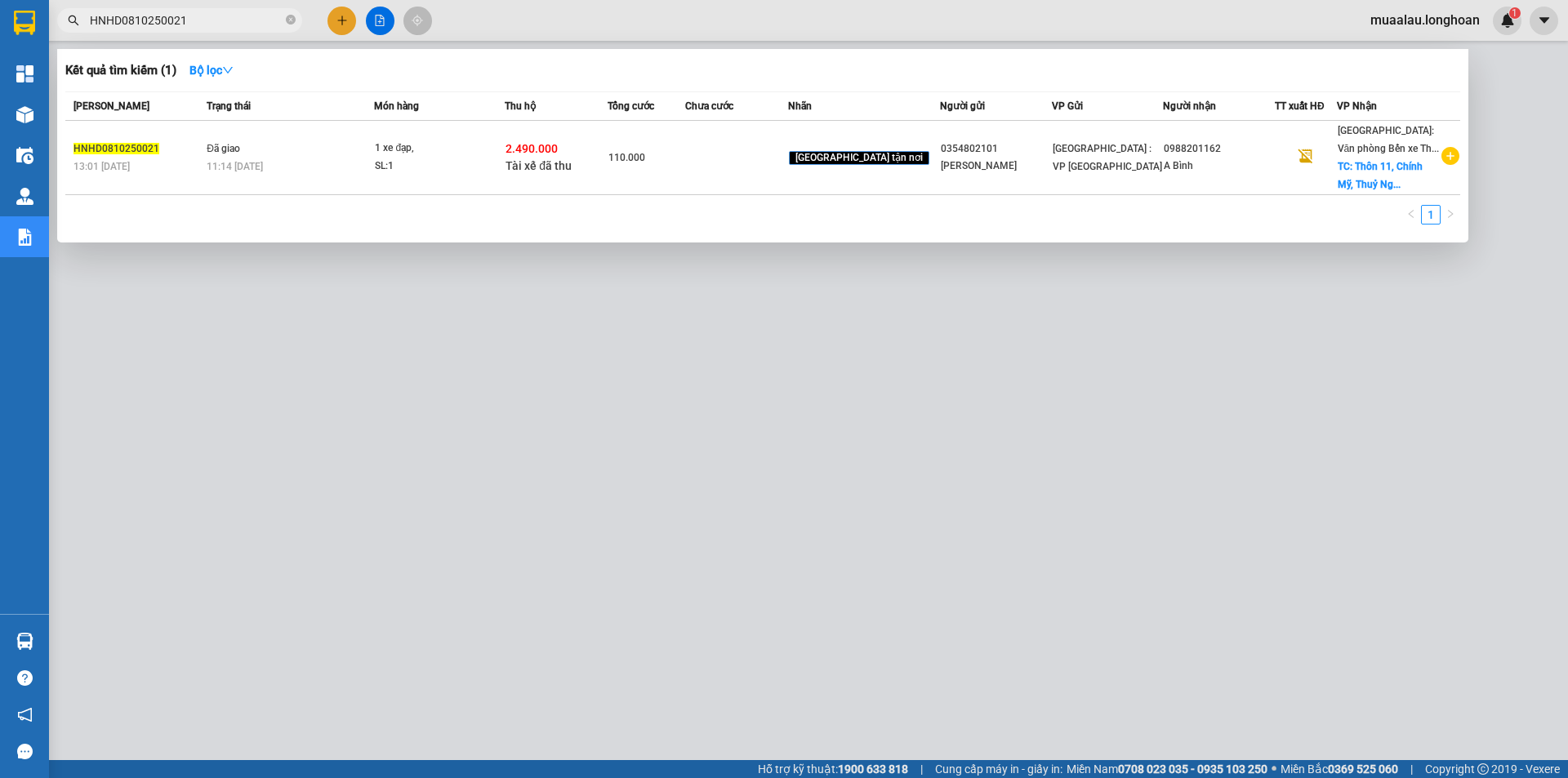
click at [746, 175] on td at bounding box center [737, 158] width 103 height 75
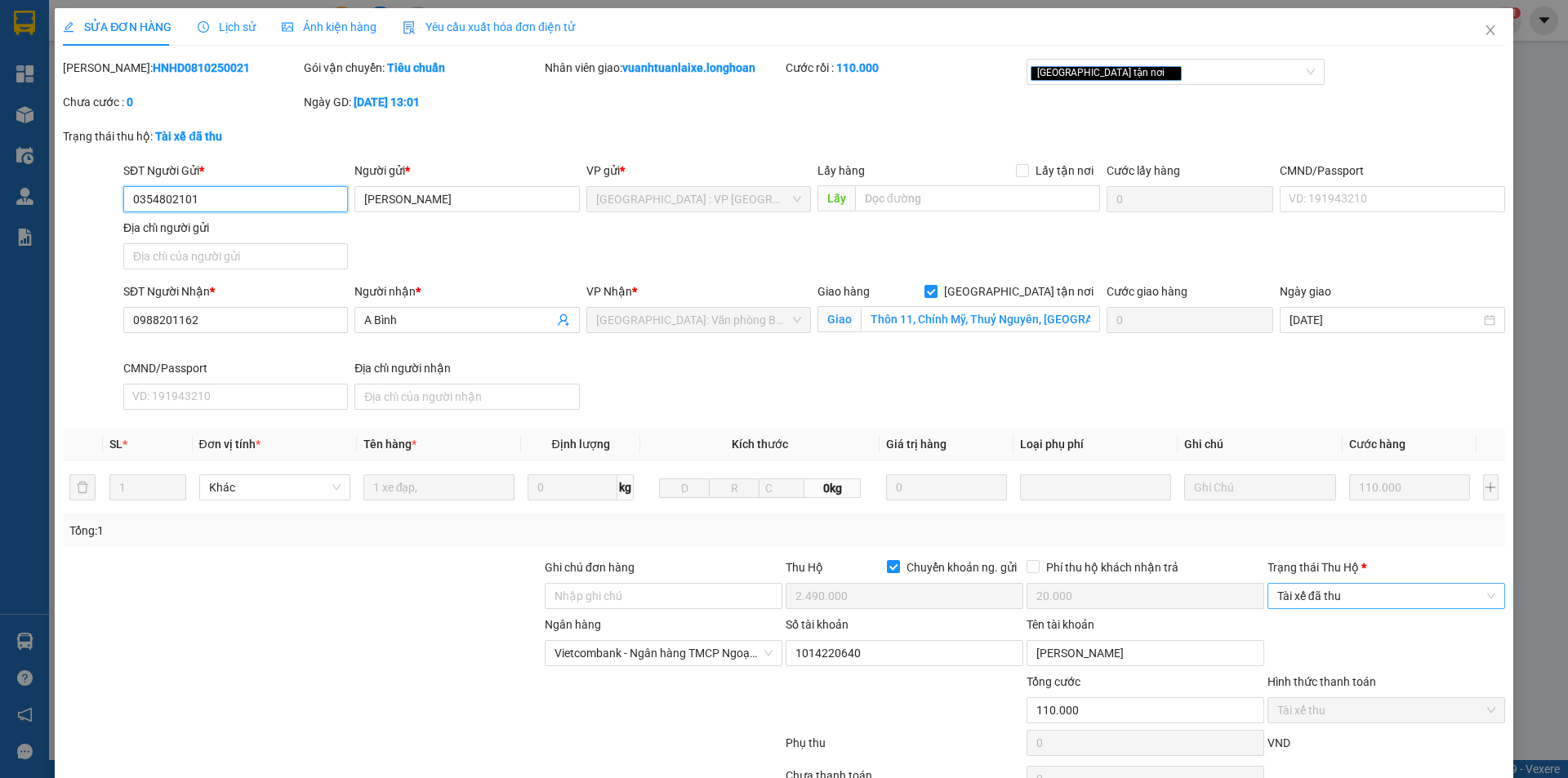
click at [1378, 590] on span "Tài xế đã thu" at bounding box center [1386, 595] width 218 height 24
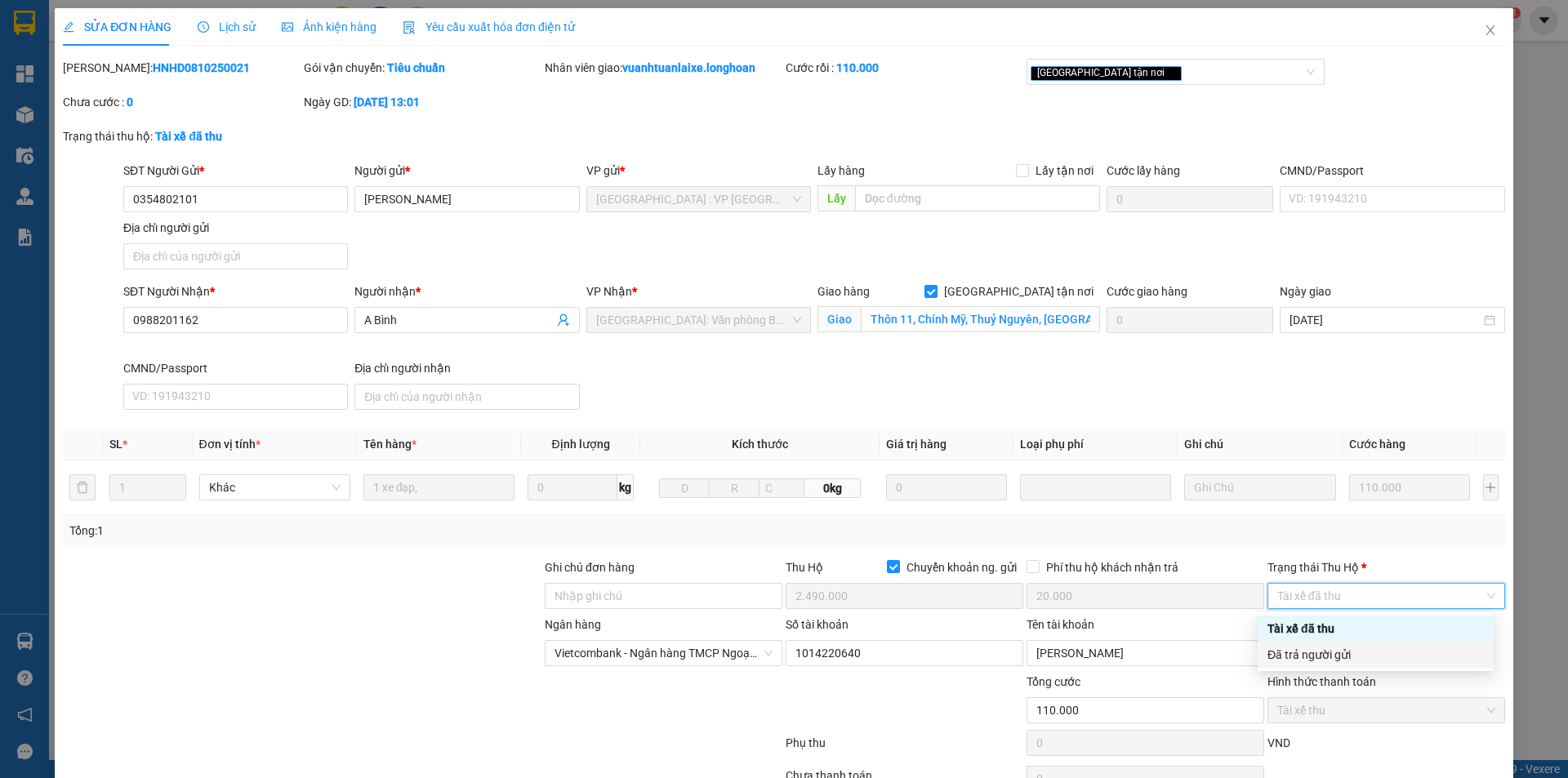
click at [1373, 655] on div "Đã trả người gửi" at bounding box center [1376, 655] width 216 height 18
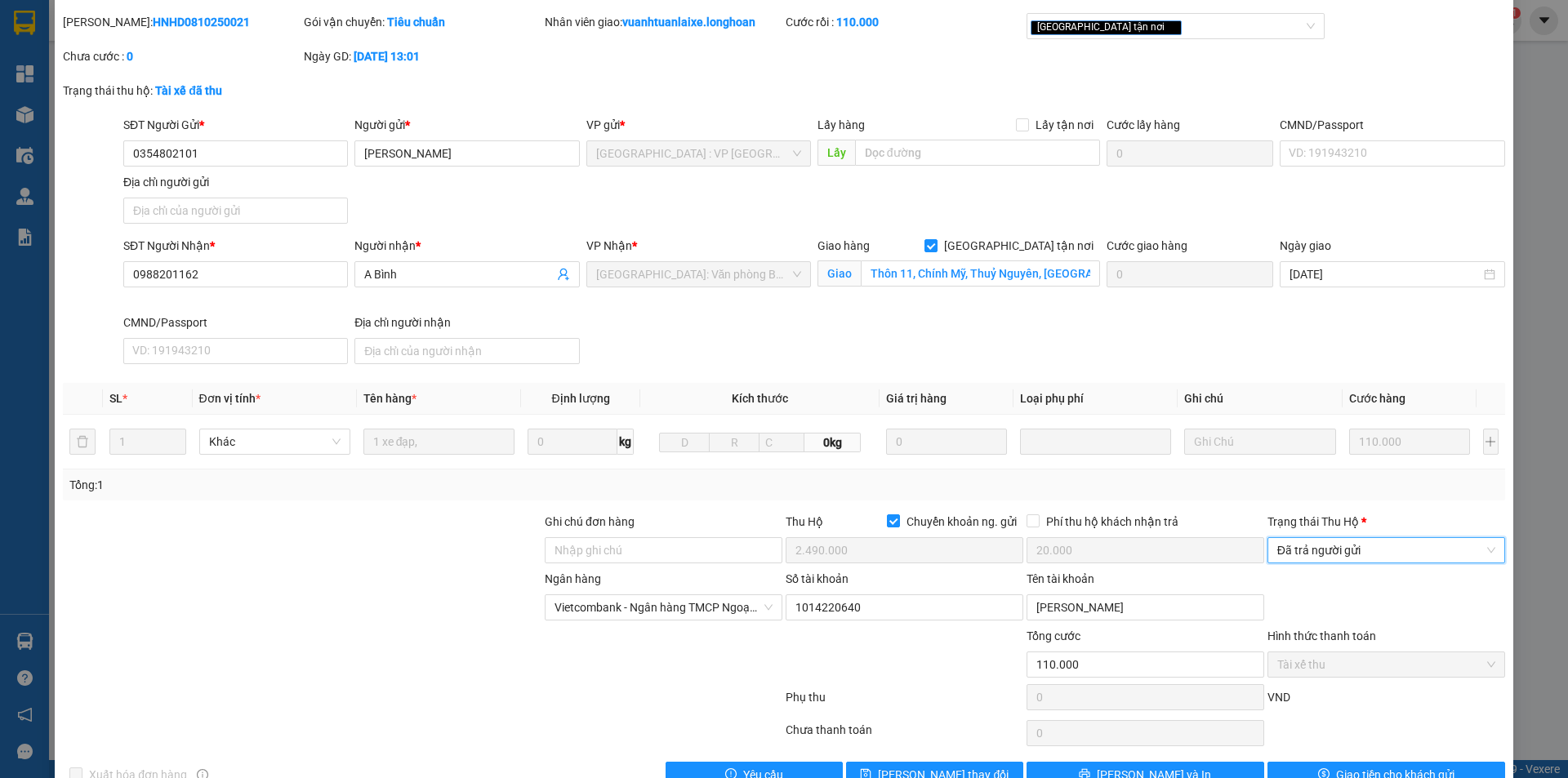
scroll to position [87, 0]
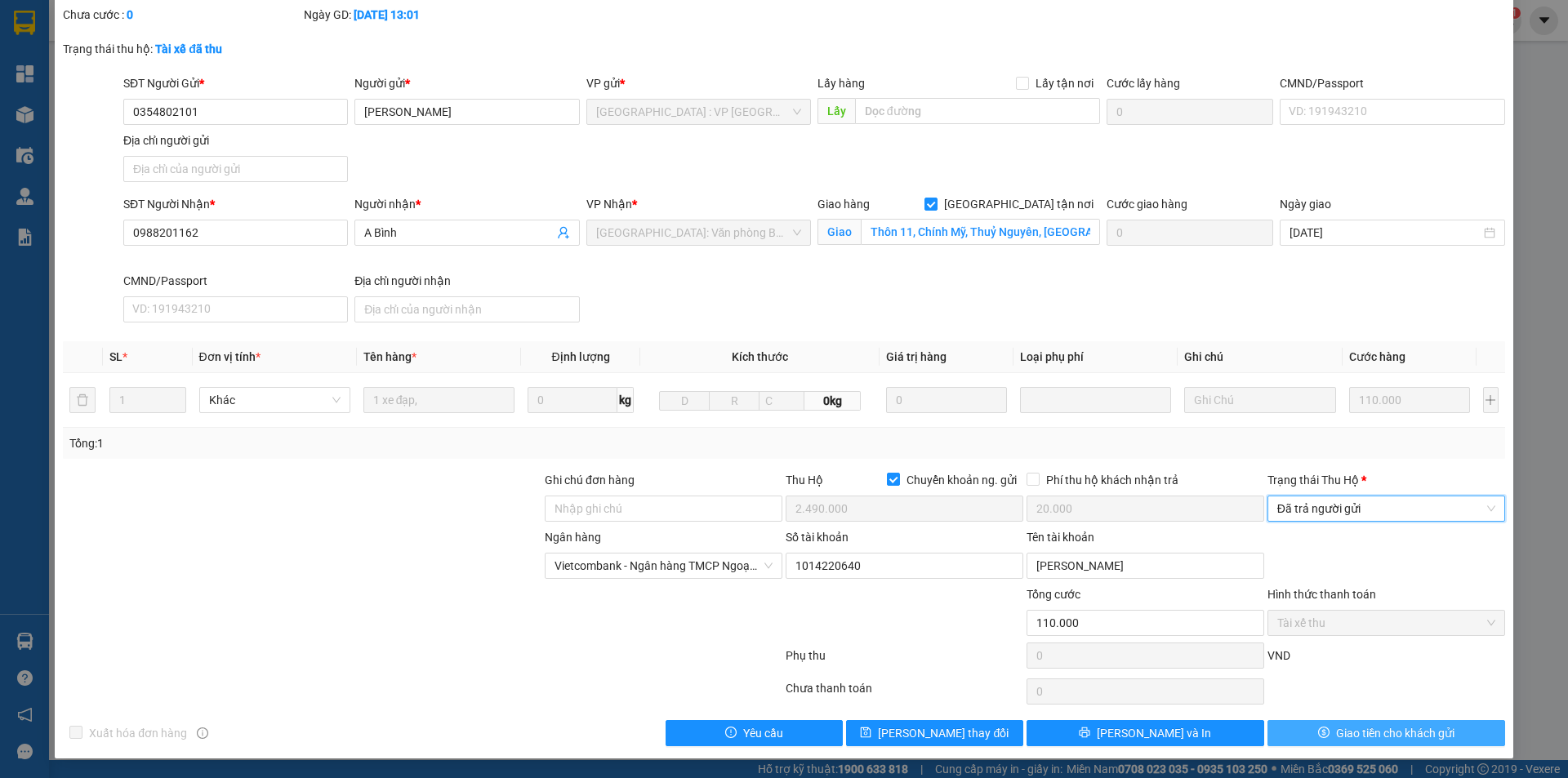
click at [1341, 728] on span "Giao tiền cho khách gửi" at bounding box center [1396, 733] width 119 height 18
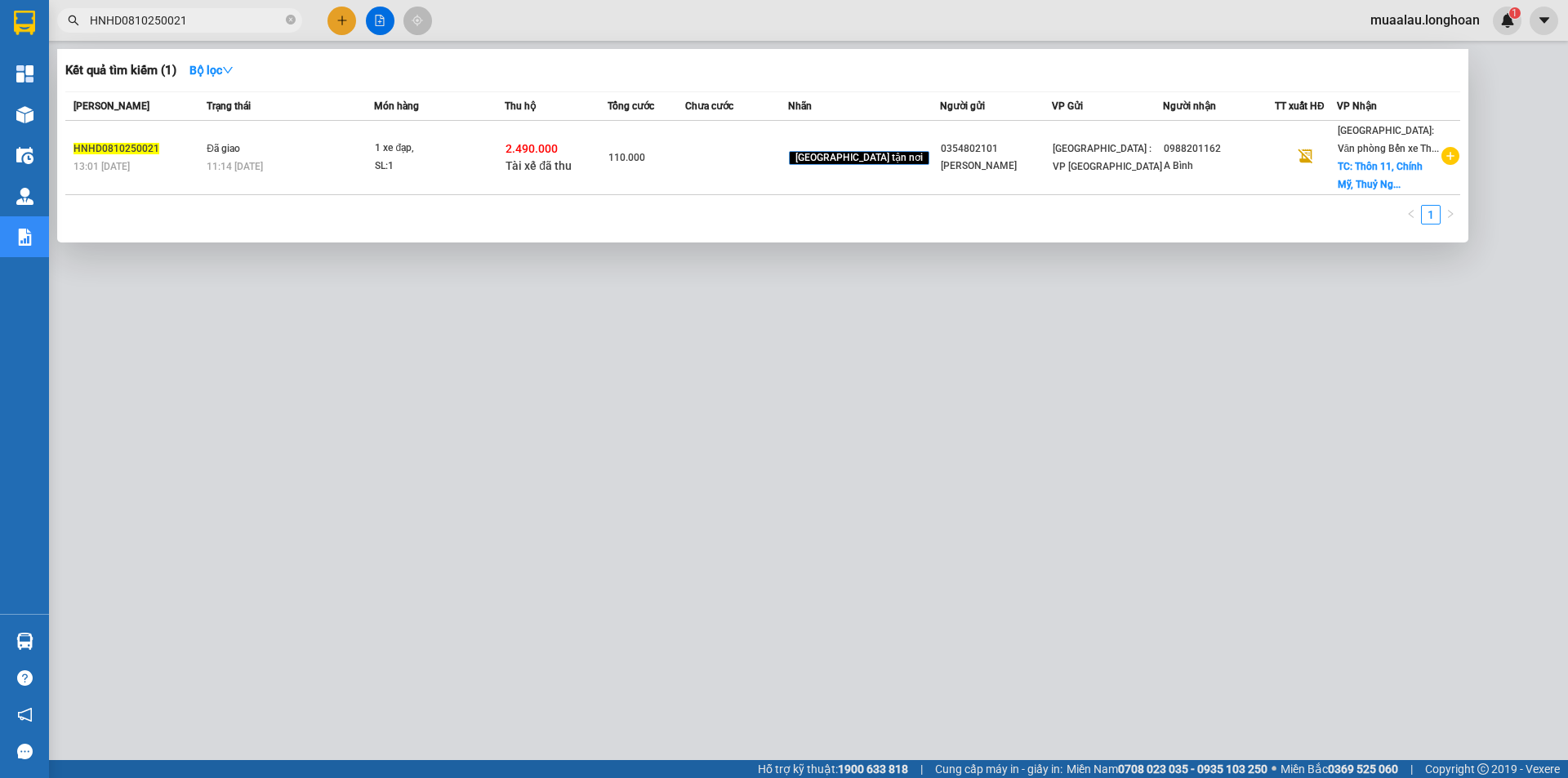
click at [297, 20] on span "HNHD0810250021" at bounding box center [179, 20] width 245 height 24
click at [295, 20] on icon "close-circle" at bounding box center [290, 19] width 10 height 10
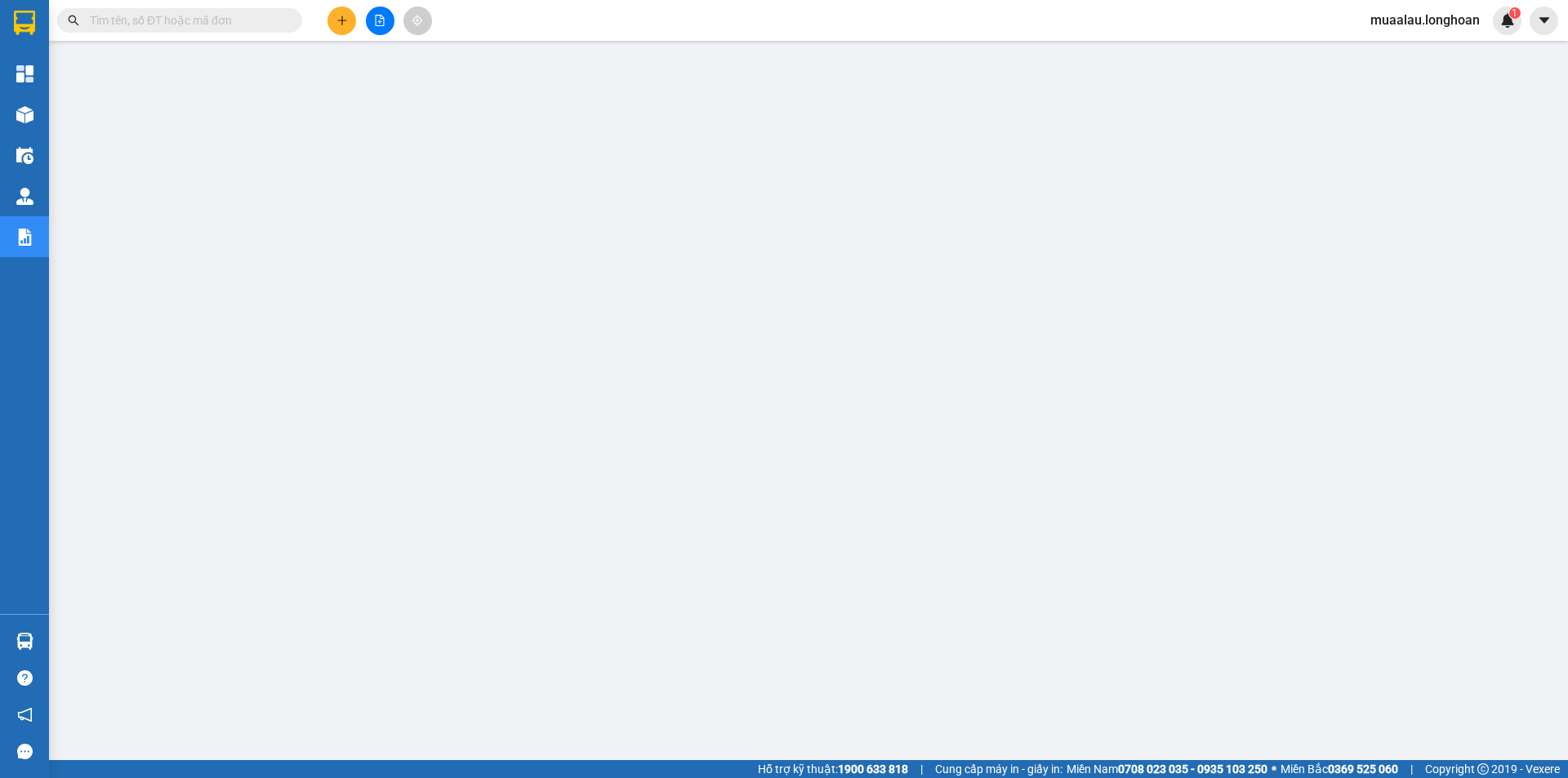
paste input "HCM90610250007"
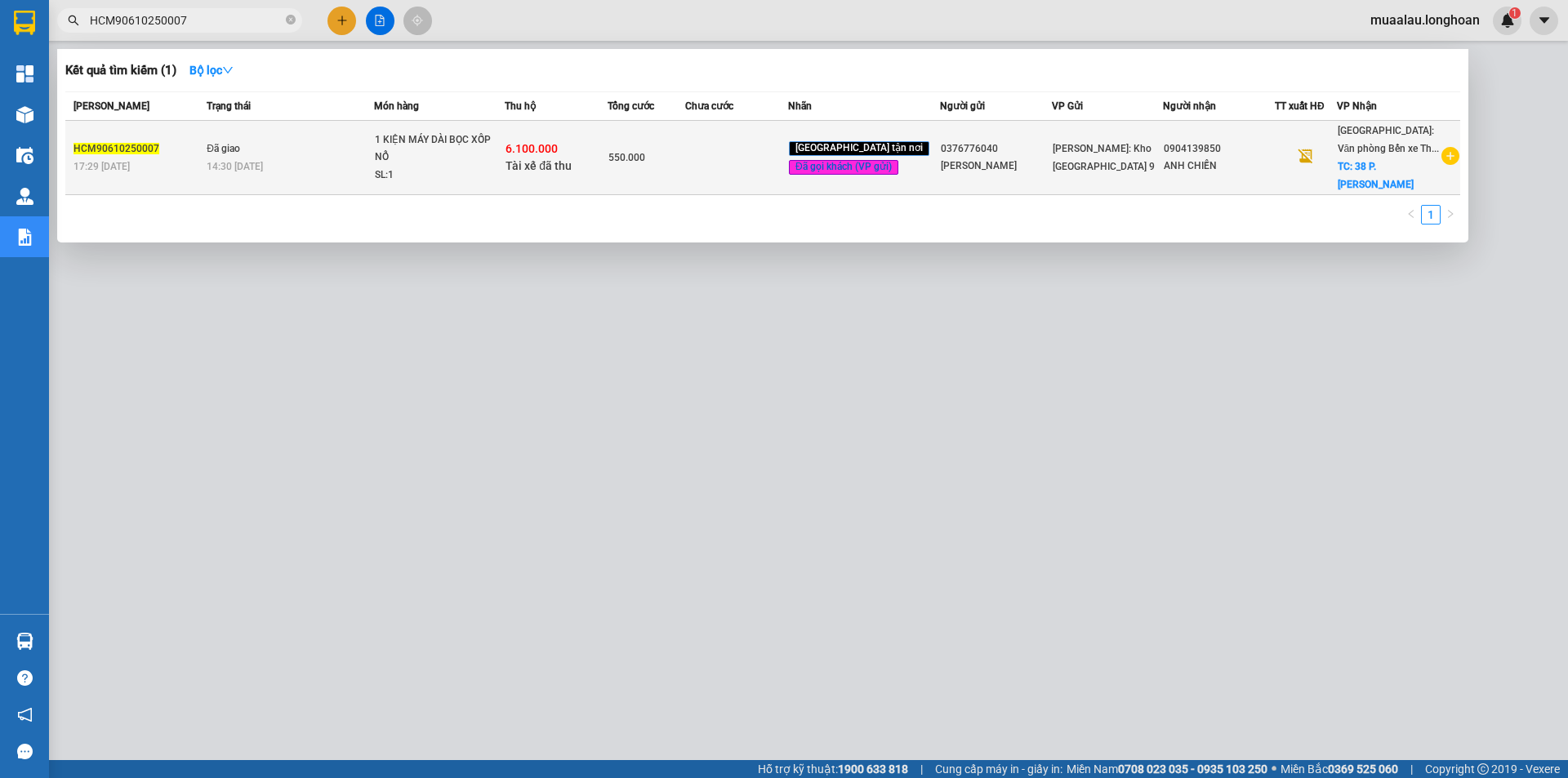
click at [785, 184] on td at bounding box center [737, 158] width 103 height 75
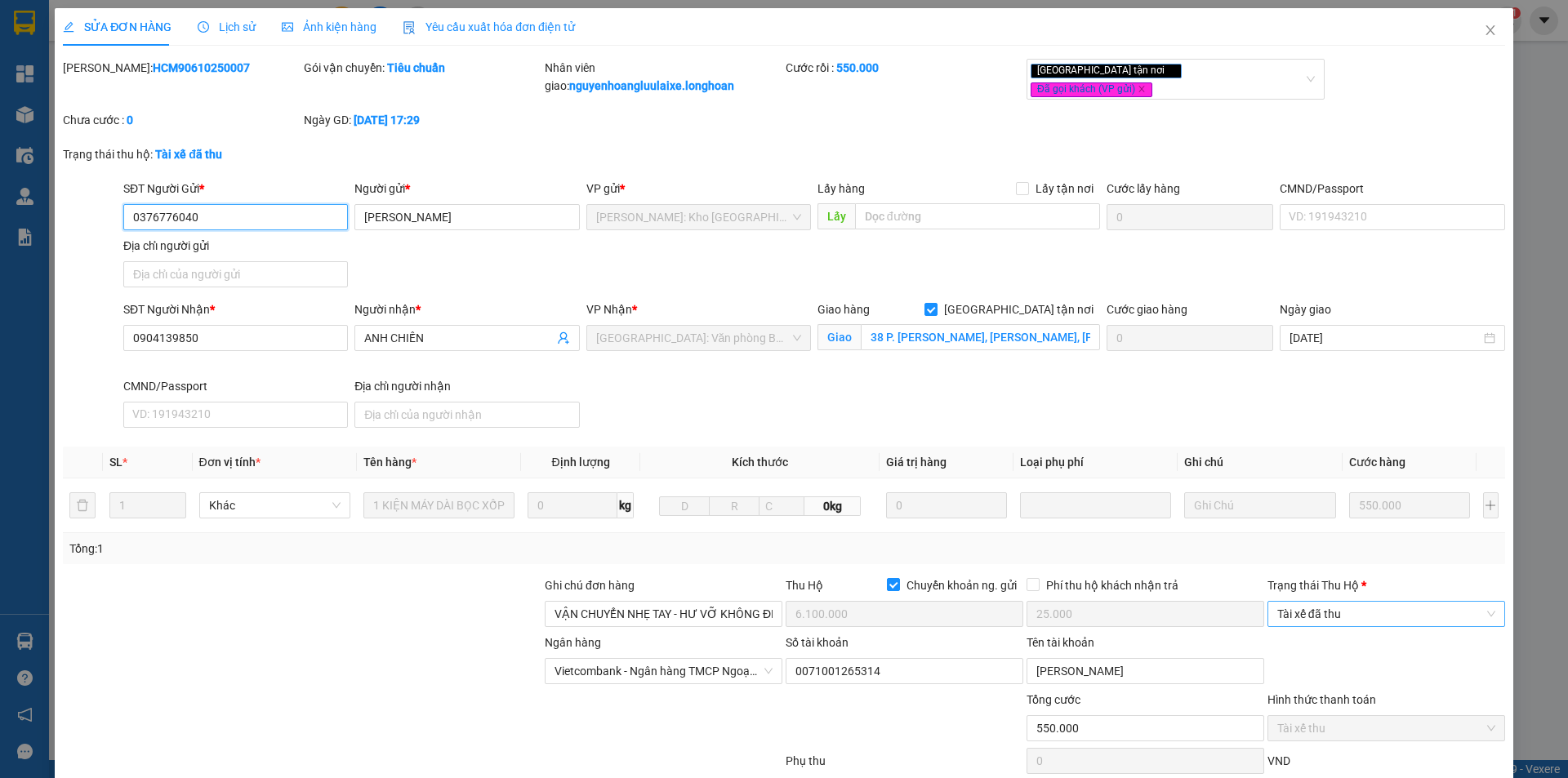
click at [1310, 603] on span "Tài xế đã thu" at bounding box center [1386, 613] width 218 height 24
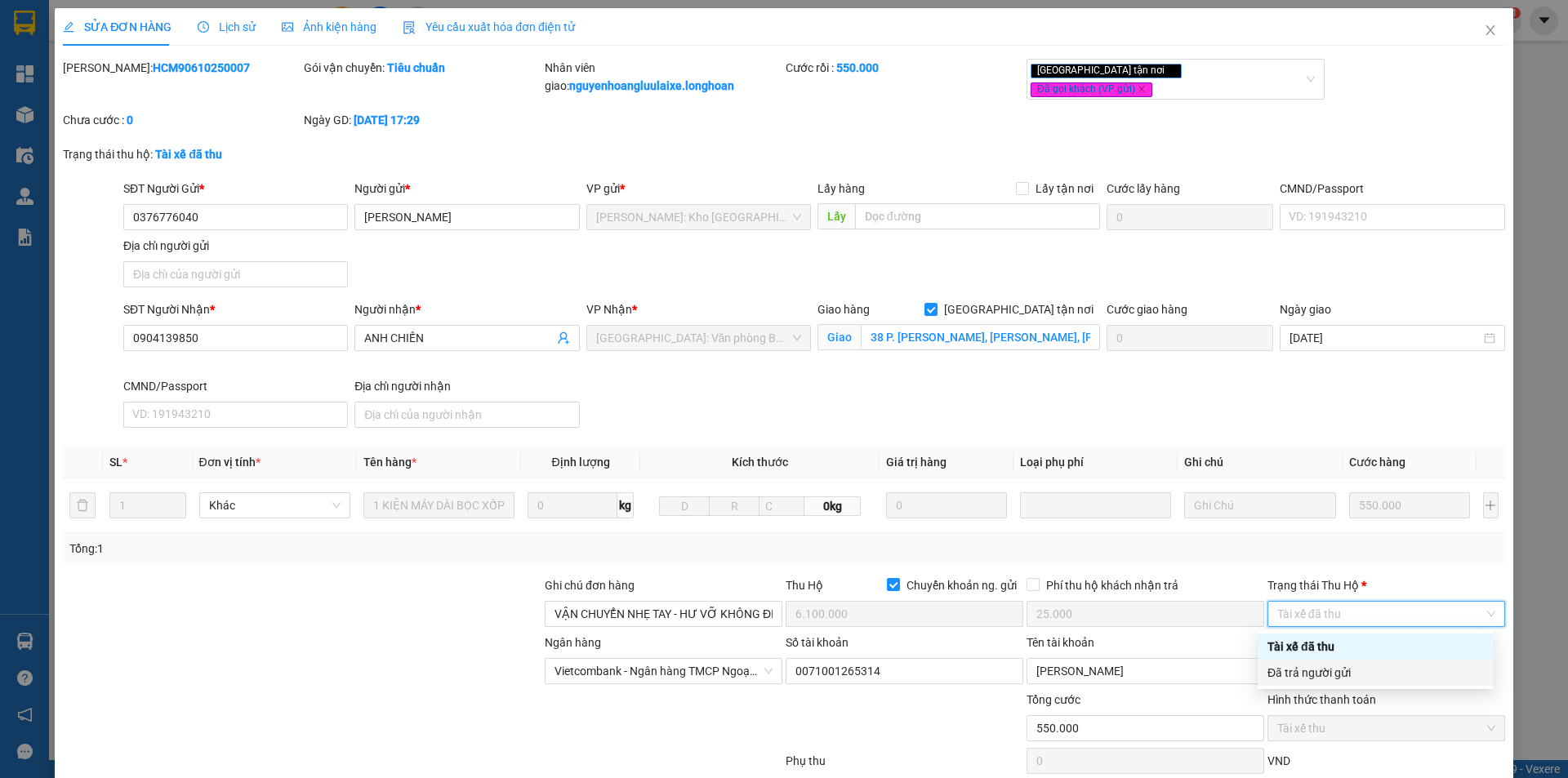
click at [1303, 671] on div "Đã trả người gửi" at bounding box center [1376, 673] width 216 height 18
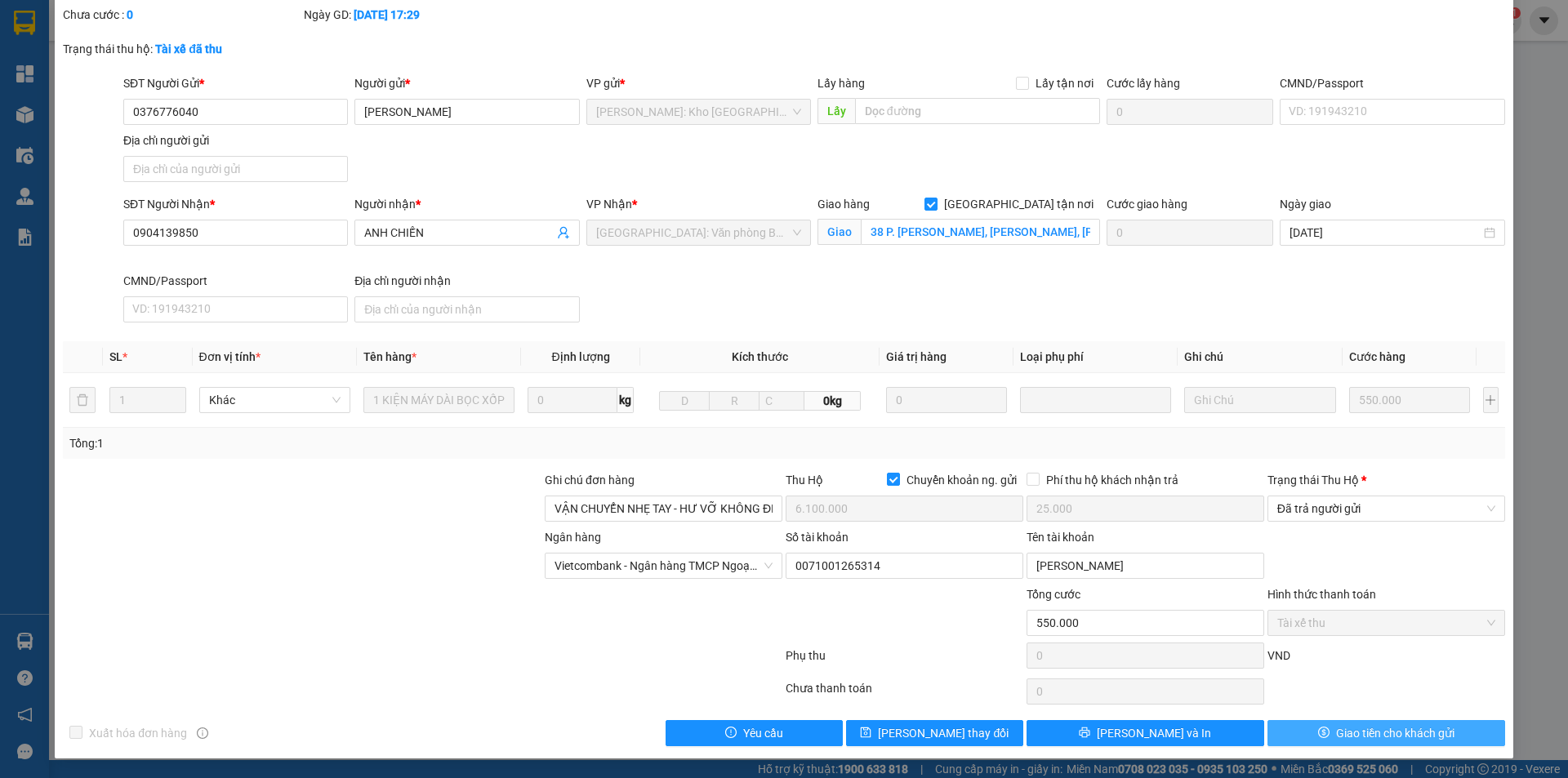
click at [1277, 736] on button "Giao tiền cho khách gửi" at bounding box center [1387, 733] width 238 height 26
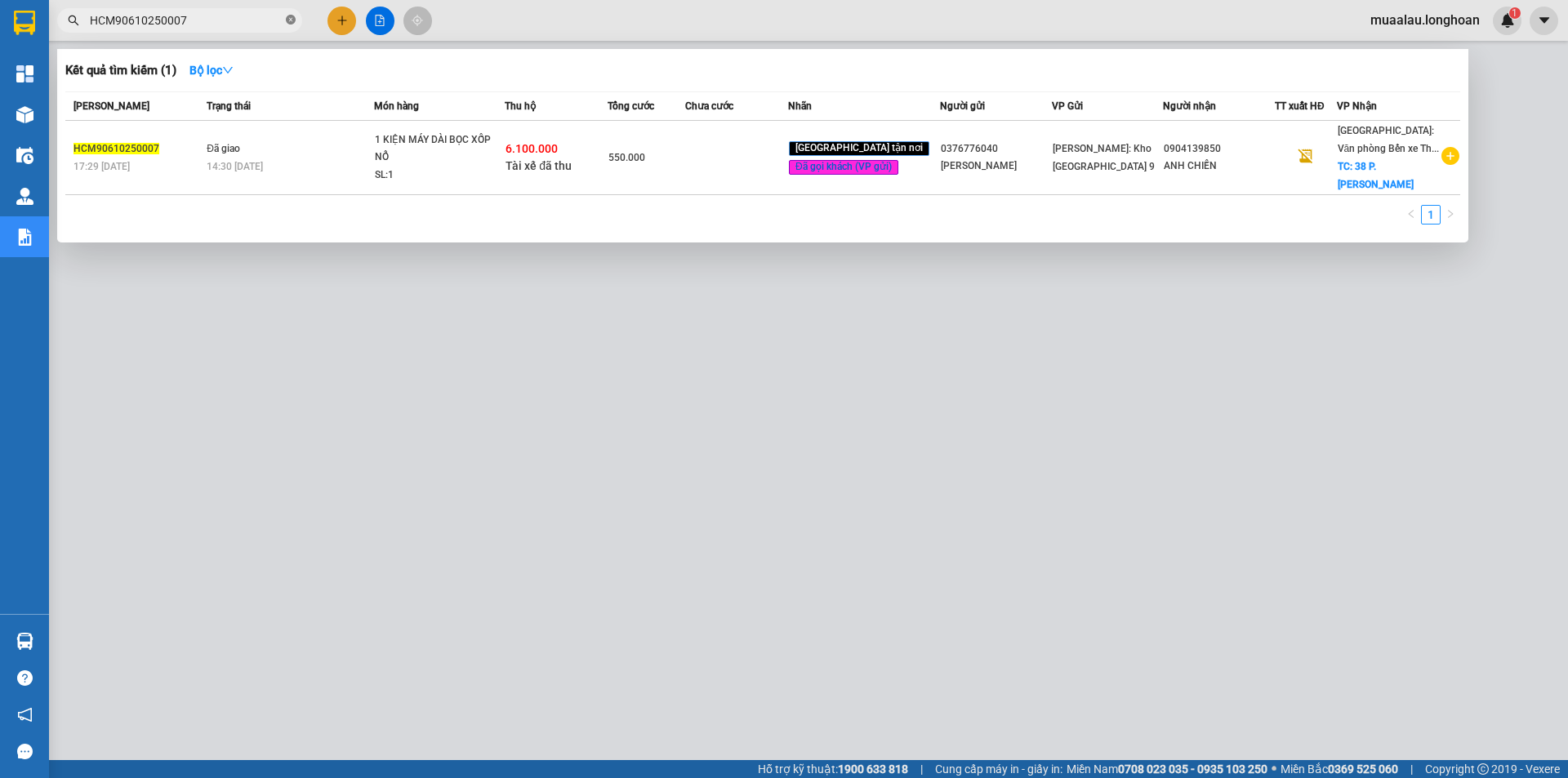
click at [292, 19] on icon "close-circle" at bounding box center [290, 19] width 10 height 10
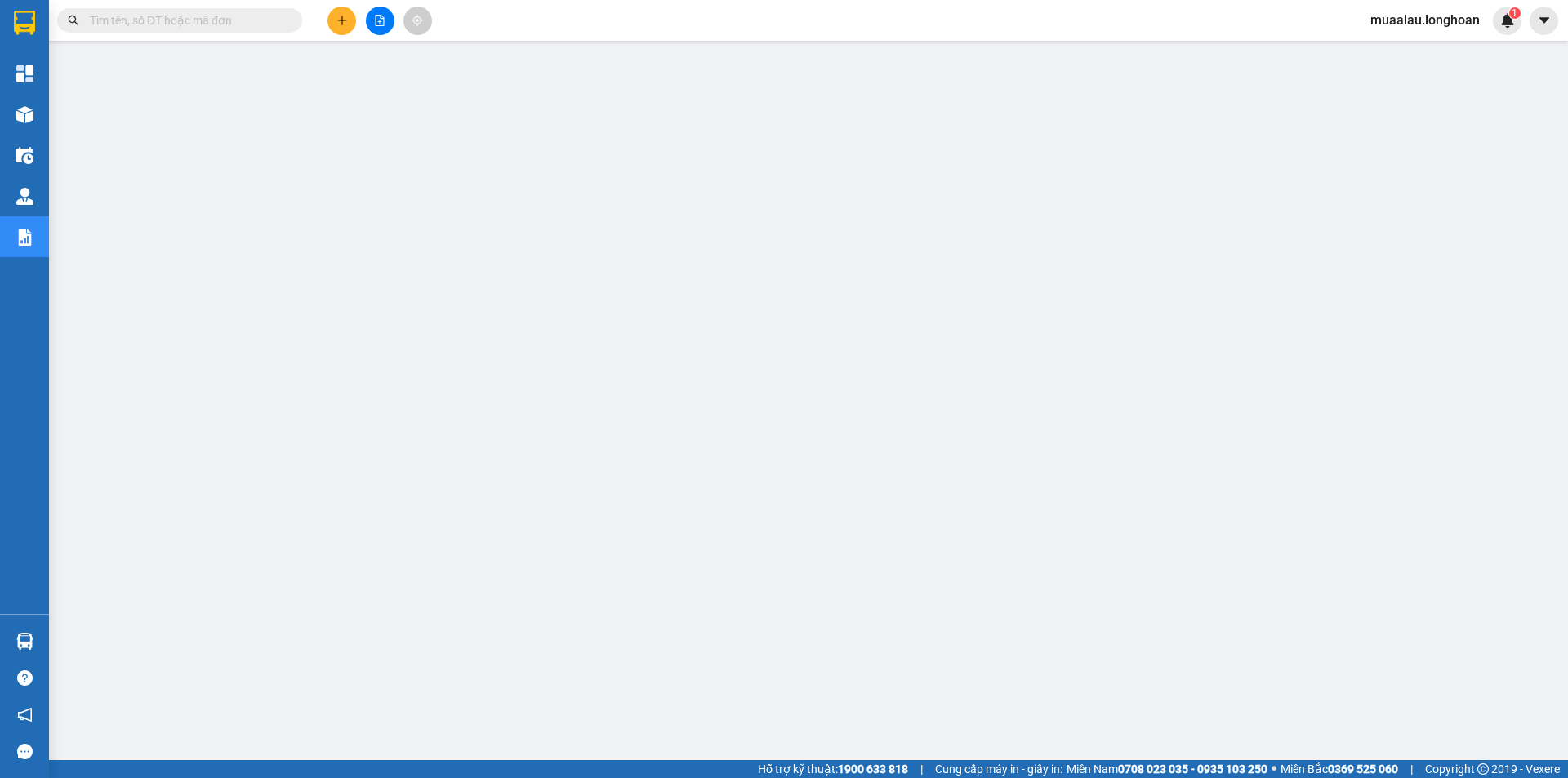
paste input "BXMT0510250013"
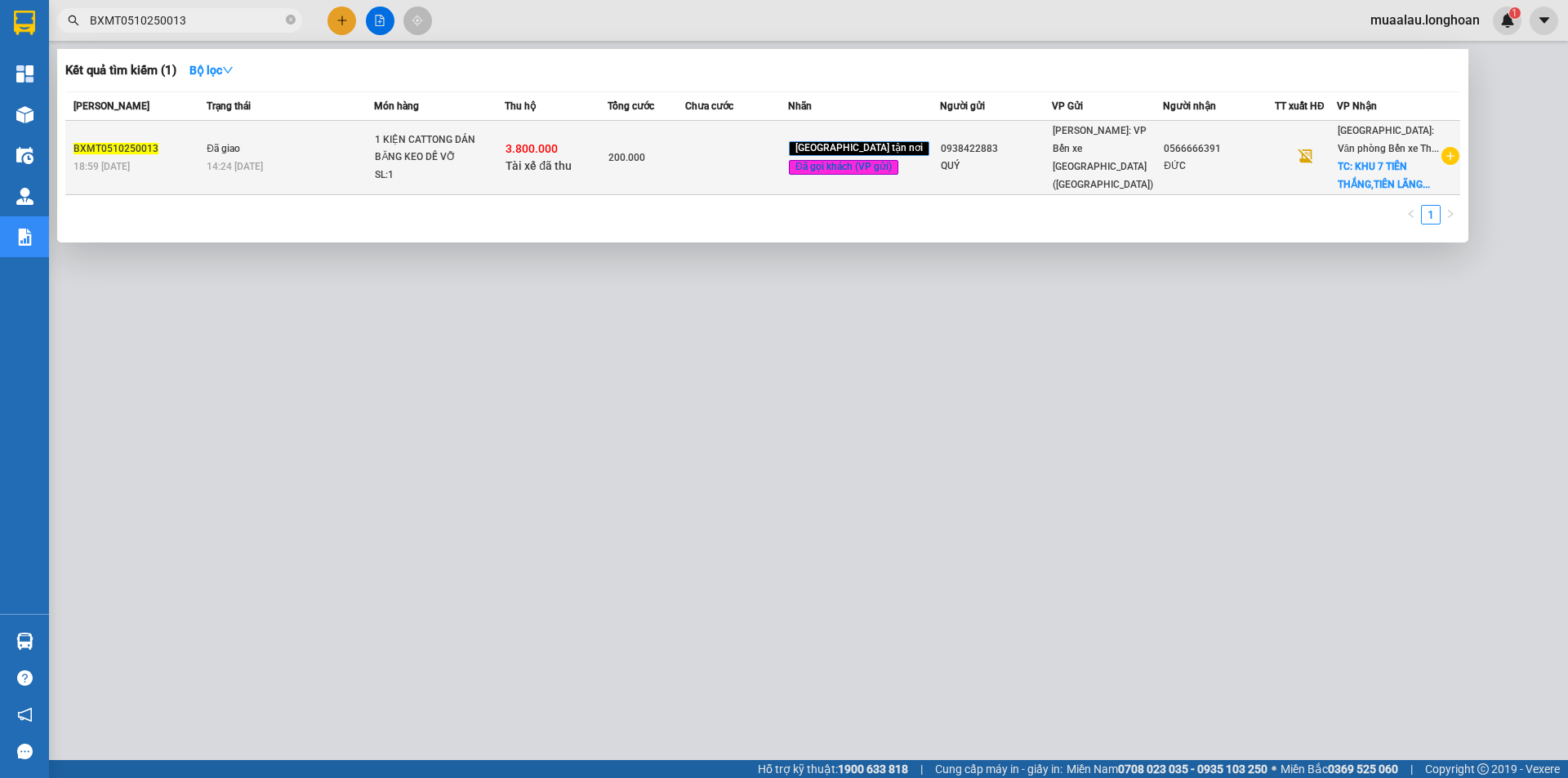
click at [750, 170] on td at bounding box center [737, 158] width 103 height 75
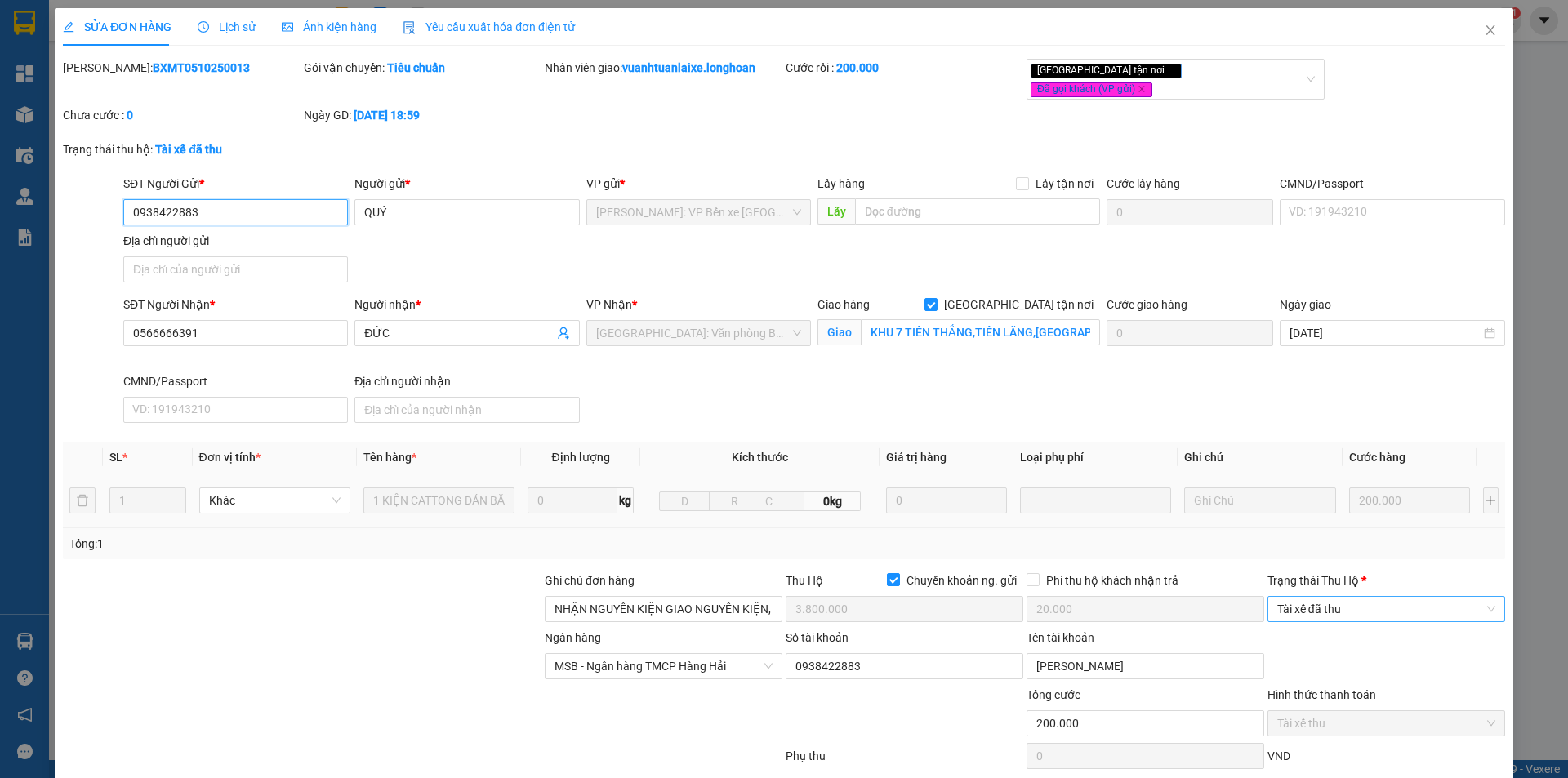
click at [1324, 597] on span "Tài xế đã thu" at bounding box center [1386, 609] width 218 height 24
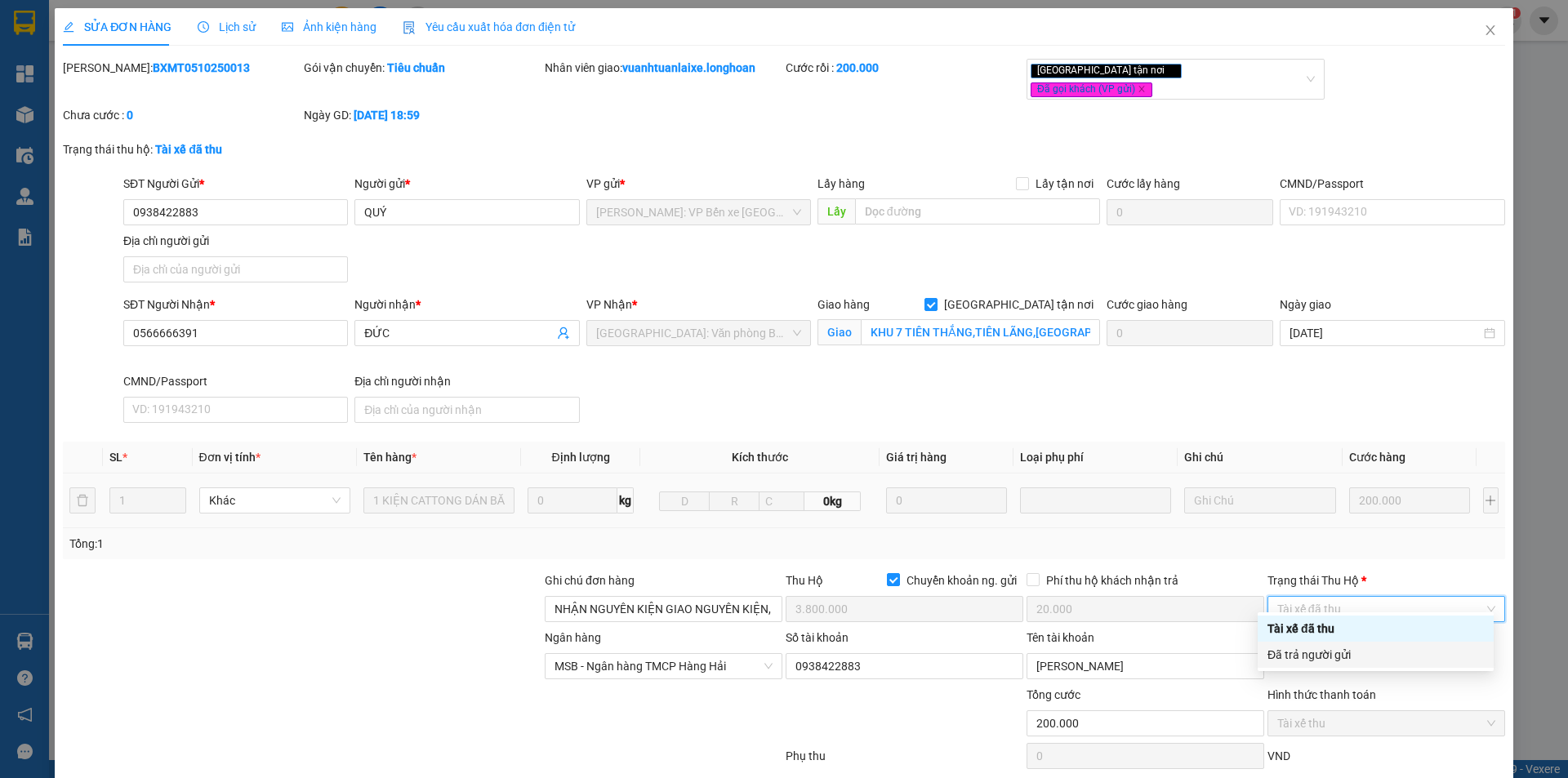
click at [1321, 653] on div "Đã trả người gửi" at bounding box center [1376, 655] width 216 height 18
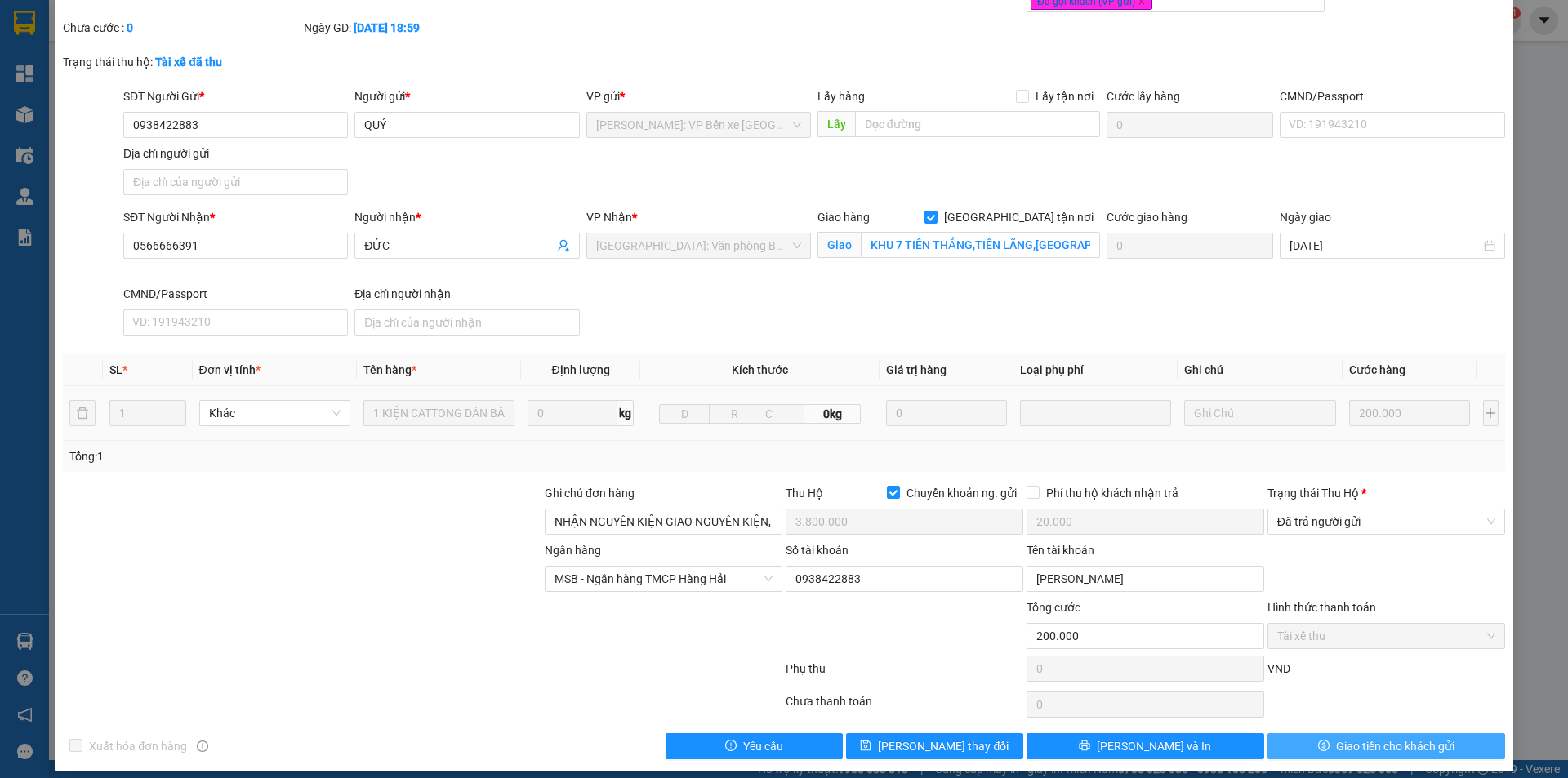
click at [1292, 735] on button "Giao tiền cho khách gửi" at bounding box center [1387, 746] width 238 height 26
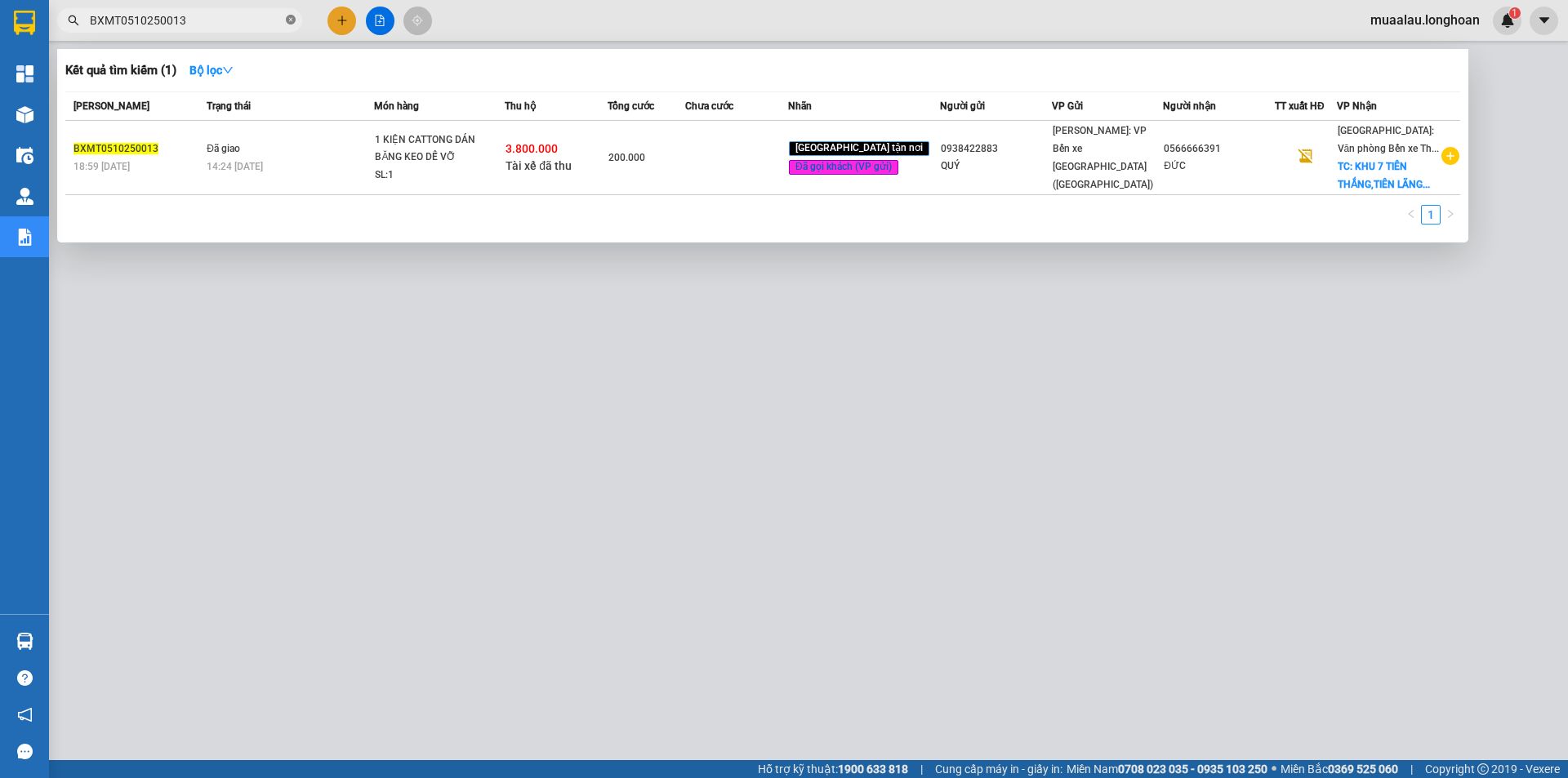
click at [288, 22] on icon "close-circle" at bounding box center [290, 19] width 10 height 10
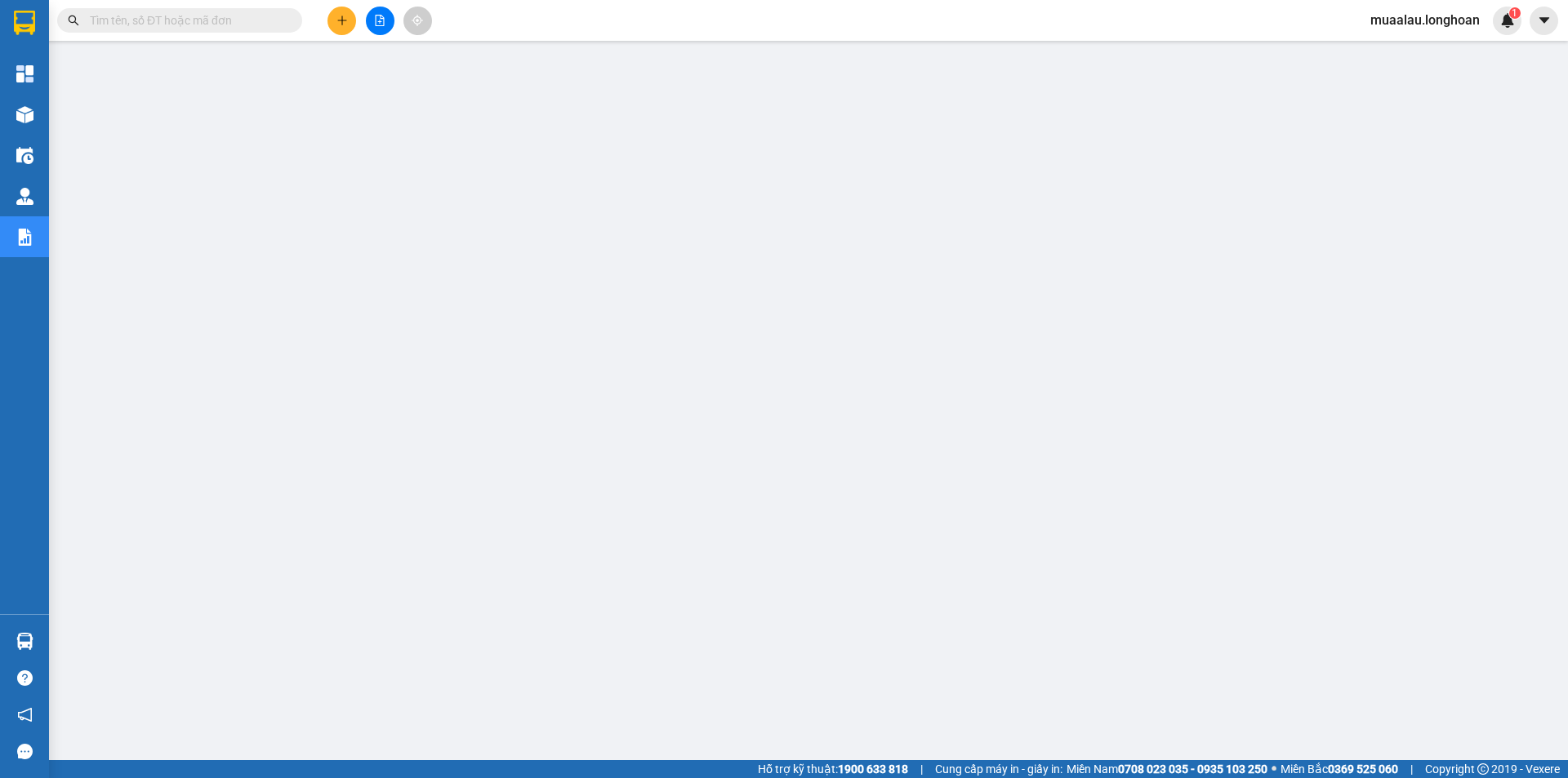
paste input "VPLB0810250025"
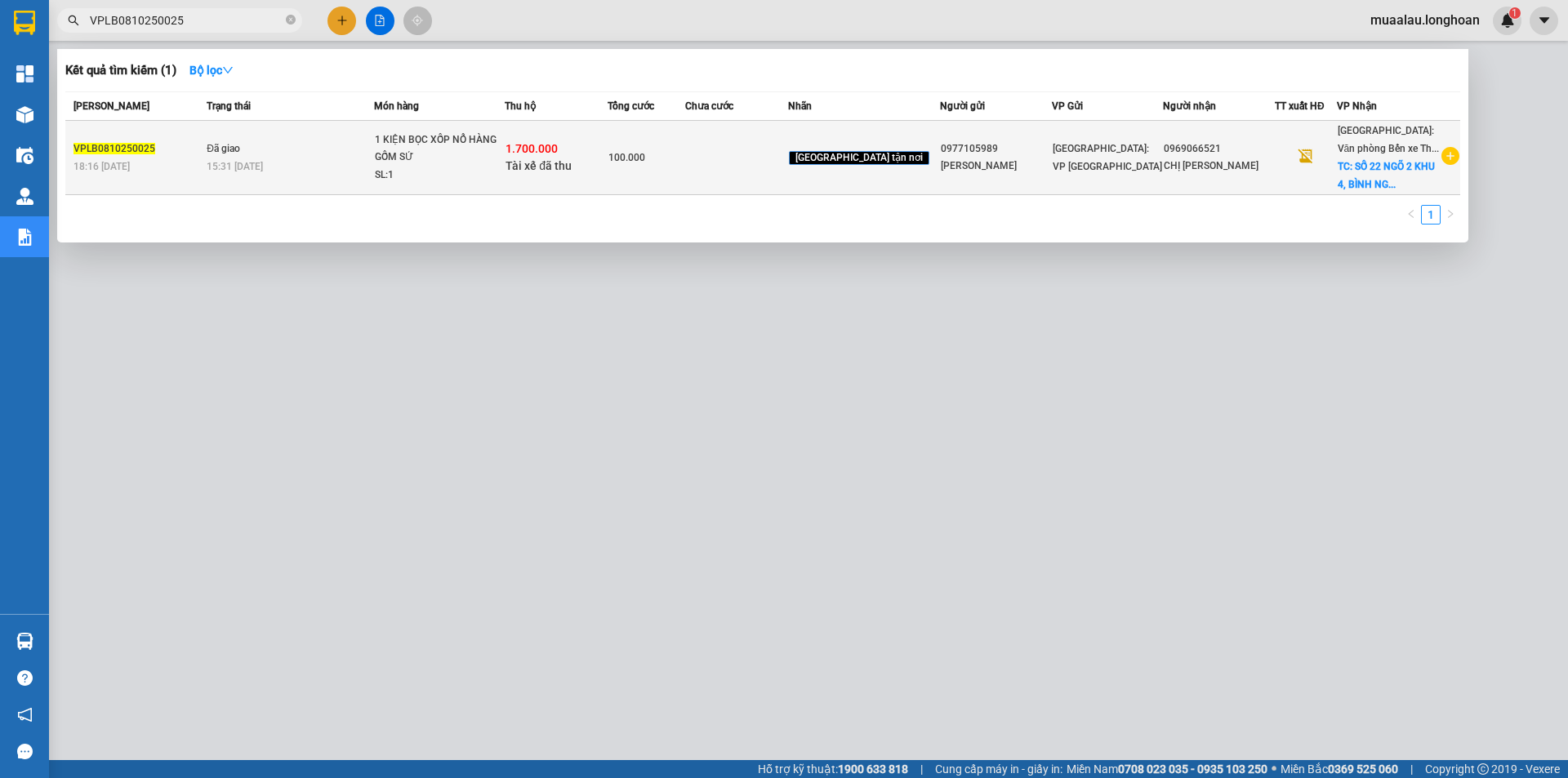
click at [745, 177] on td at bounding box center [737, 158] width 103 height 75
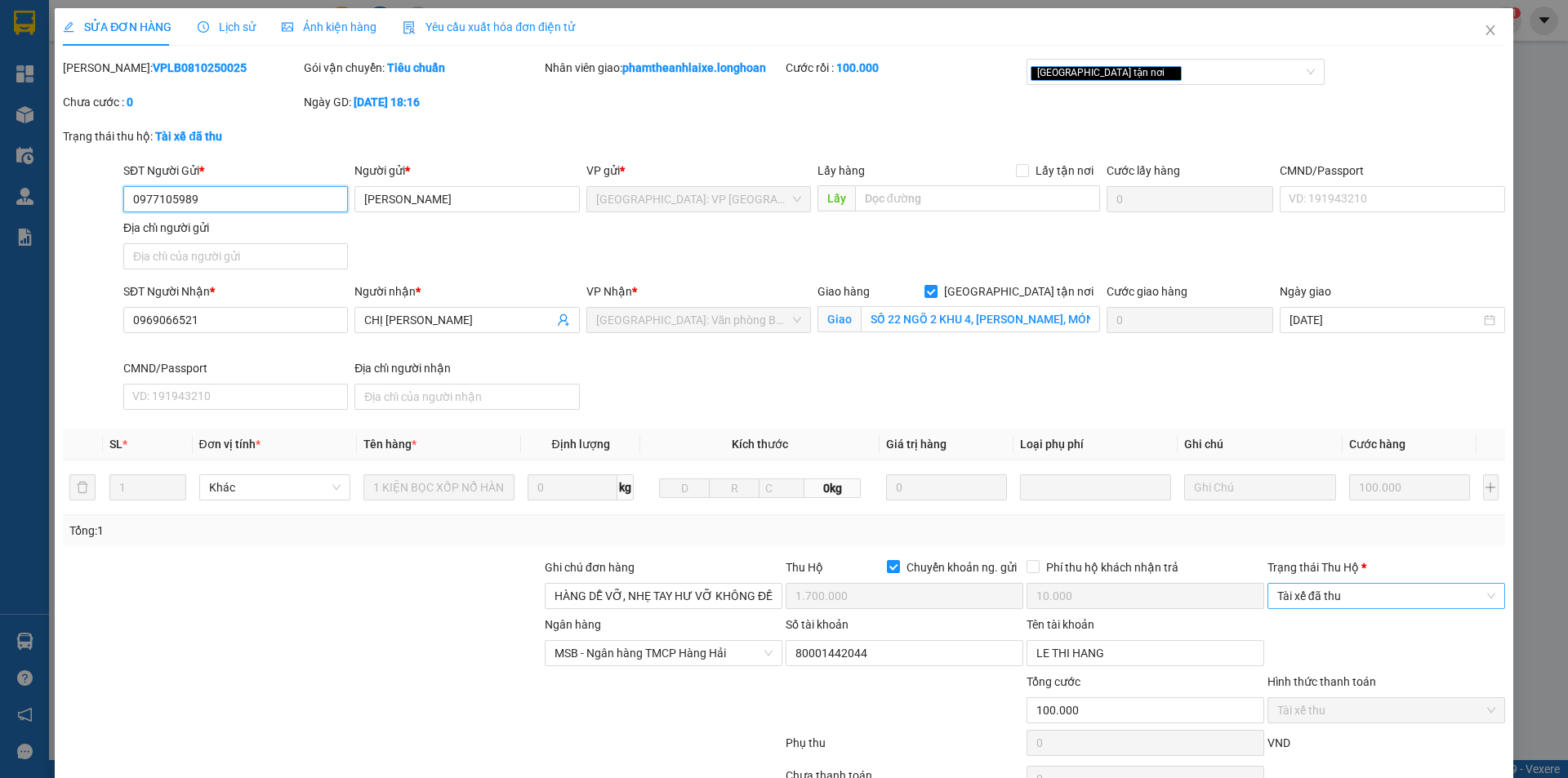
click at [1321, 594] on span "Tài xế đã thu" at bounding box center [1386, 595] width 218 height 24
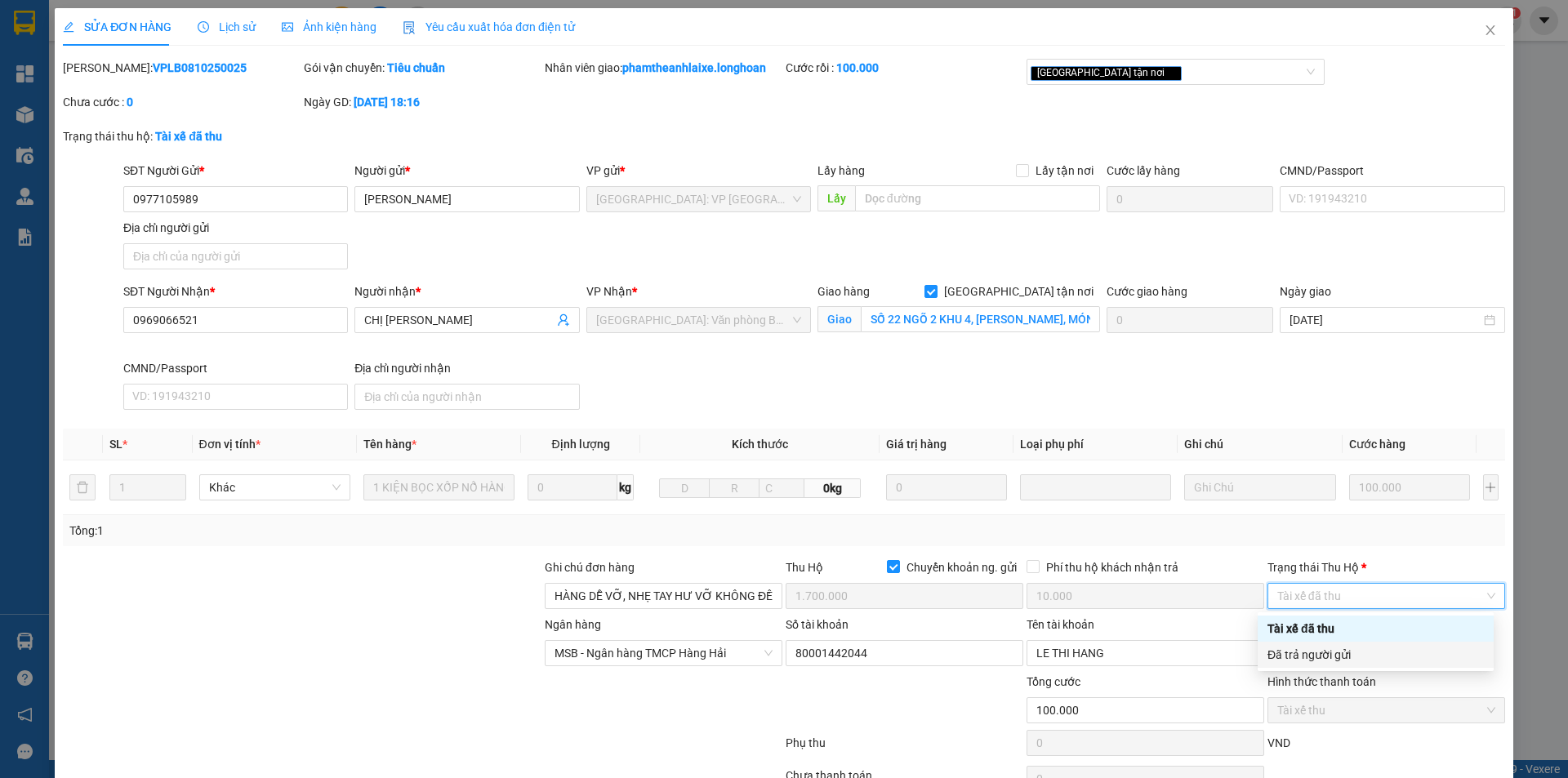
click at [1343, 651] on div "Đã trả người gửi" at bounding box center [1376, 655] width 216 height 18
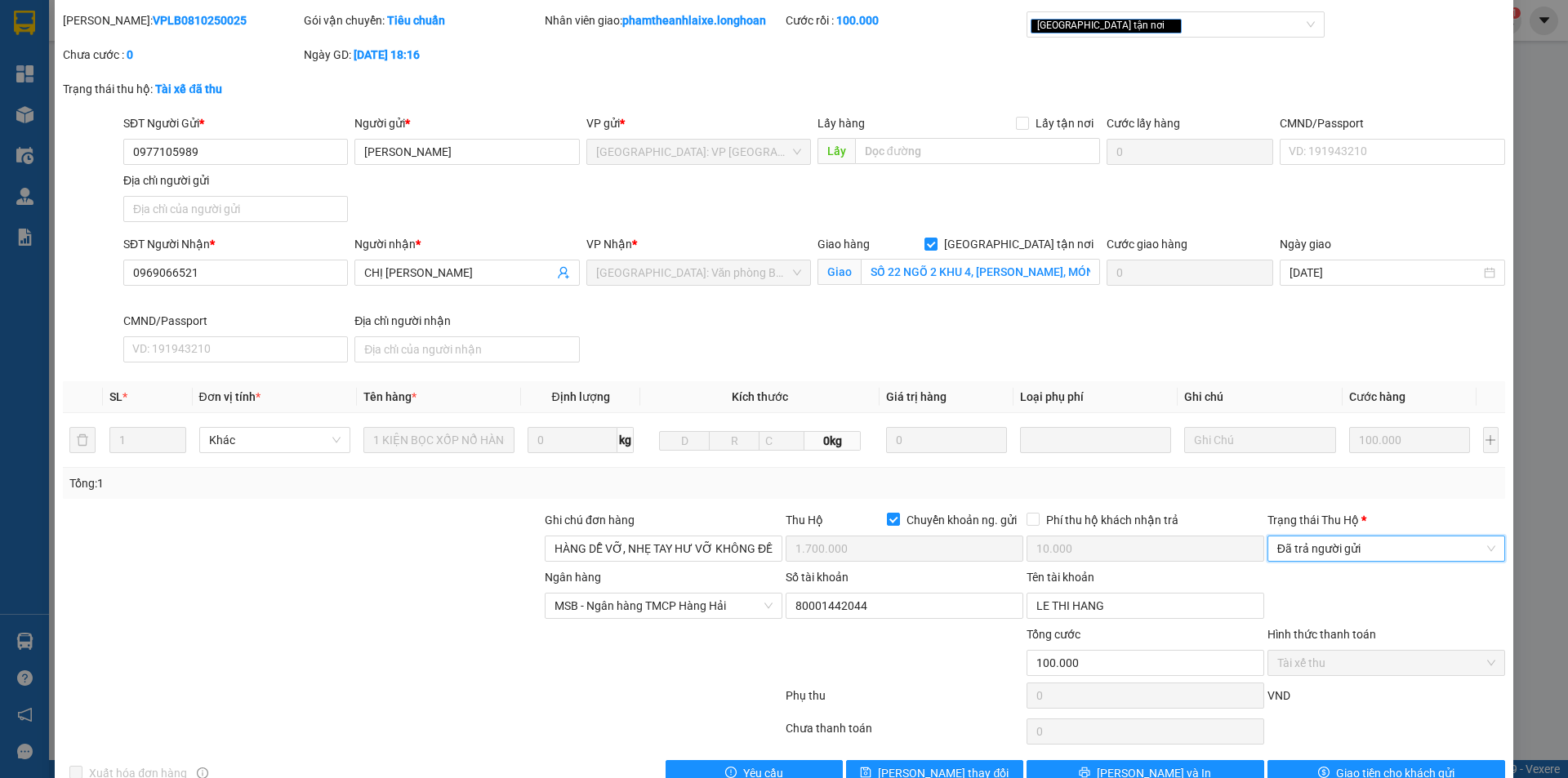
scroll to position [87, 0]
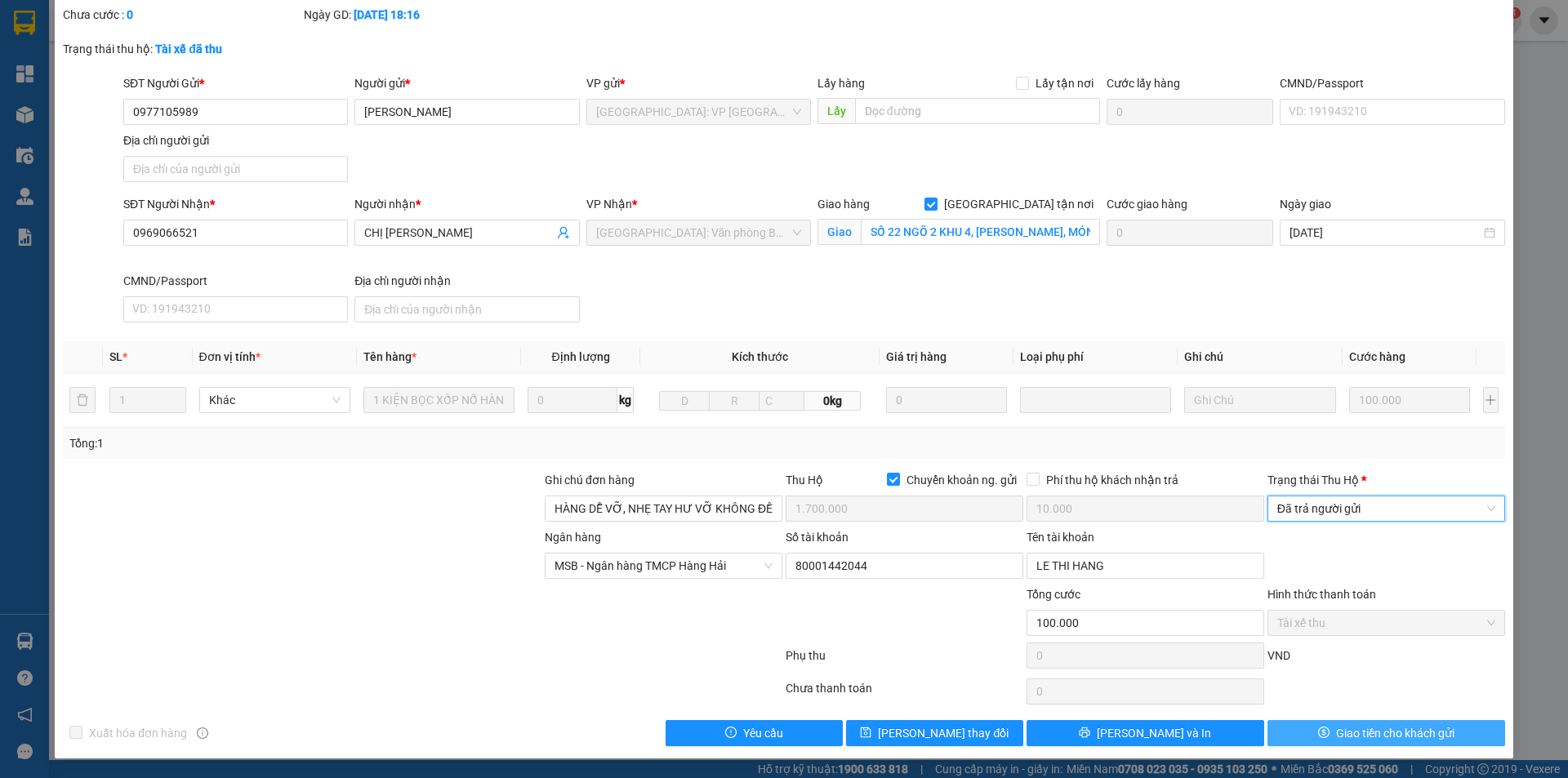
click at [1337, 729] on span "Giao tiền cho khách gửi" at bounding box center [1396, 733] width 119 height 18
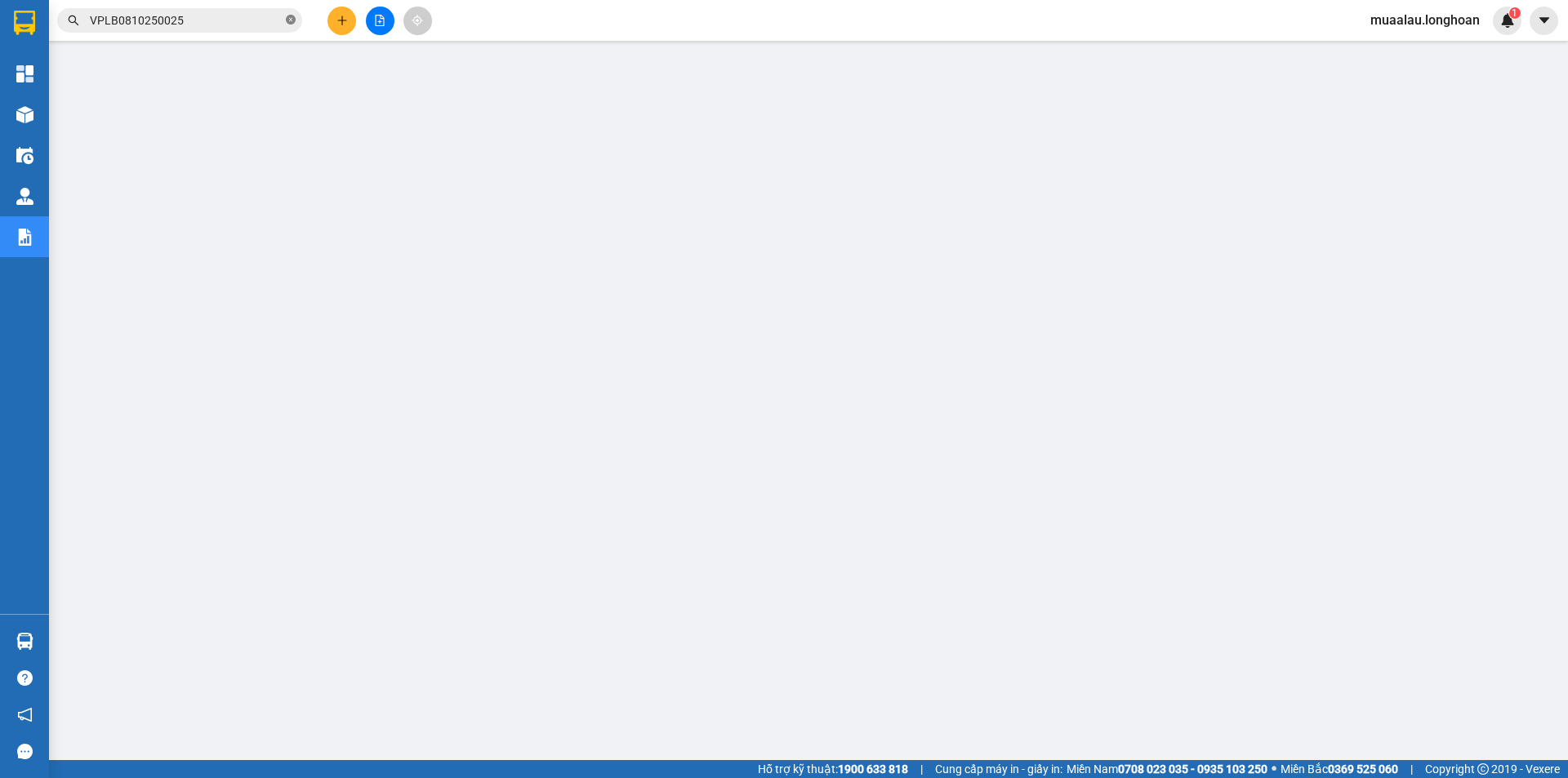
click at [289, 21] on icon "close-circle" at bounding box center [290, 19] width 10 height 10
paste input "VPVD0610250005"
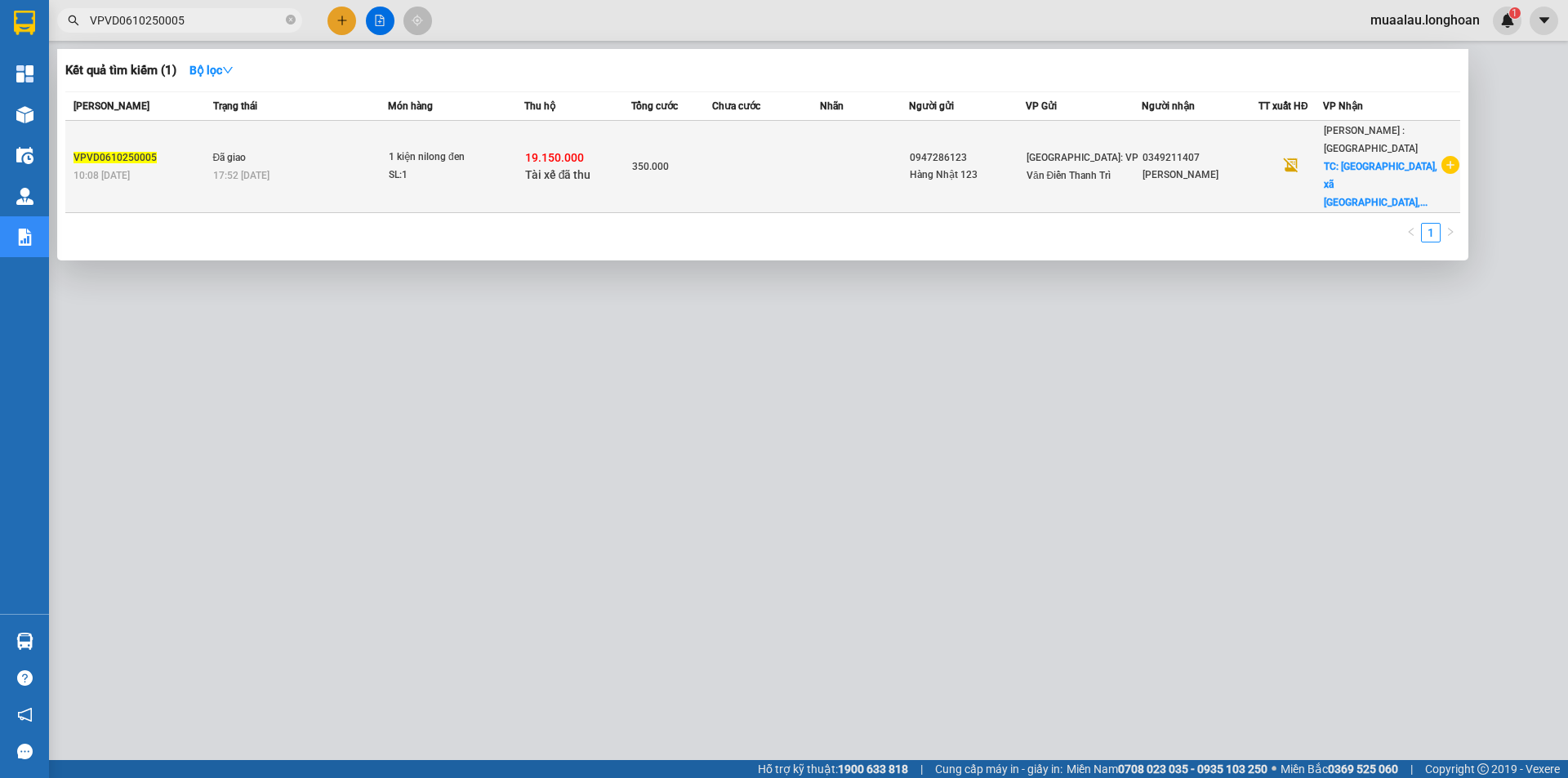
click at [763, 184] on td at bounding box center [766, 167] width 108 height 92
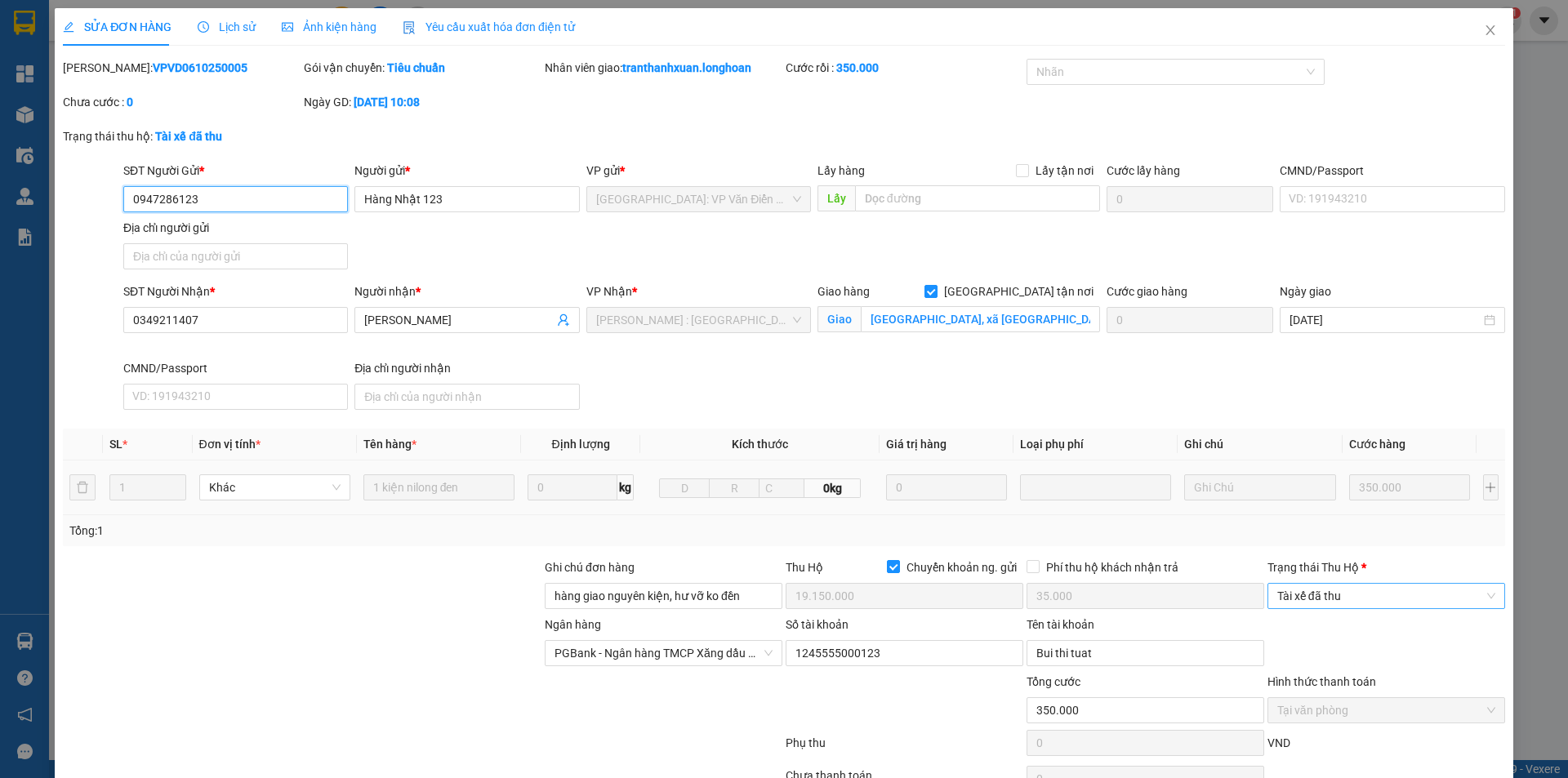
click at [1336, 606] on span "Tài xế đã thu" at bounding box center [1386, 595] width 218 height 24
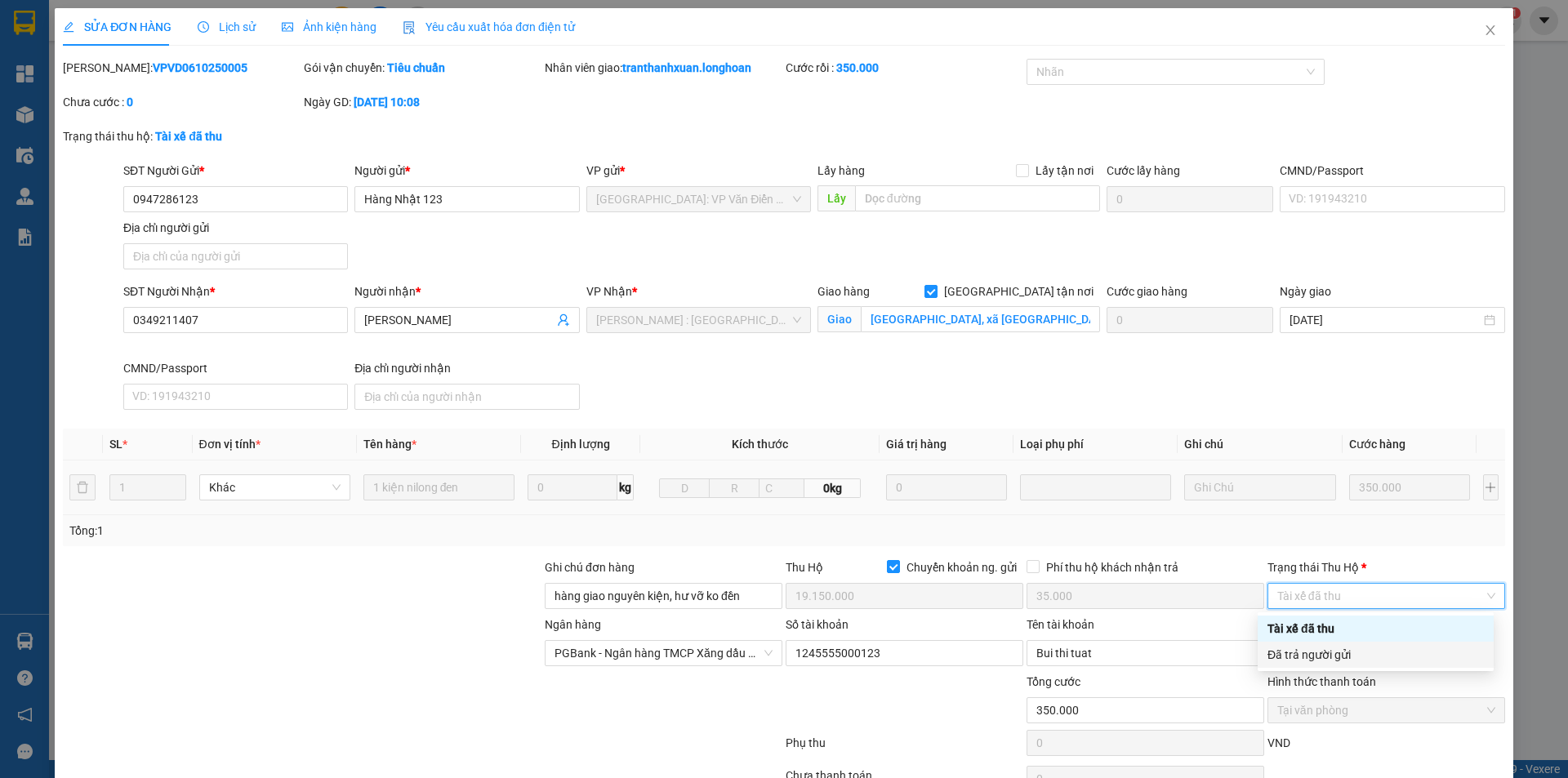
click at [1343, 665] on div "Đã trả người gửi" at bounding box center [1376, 655] width 236 height 26
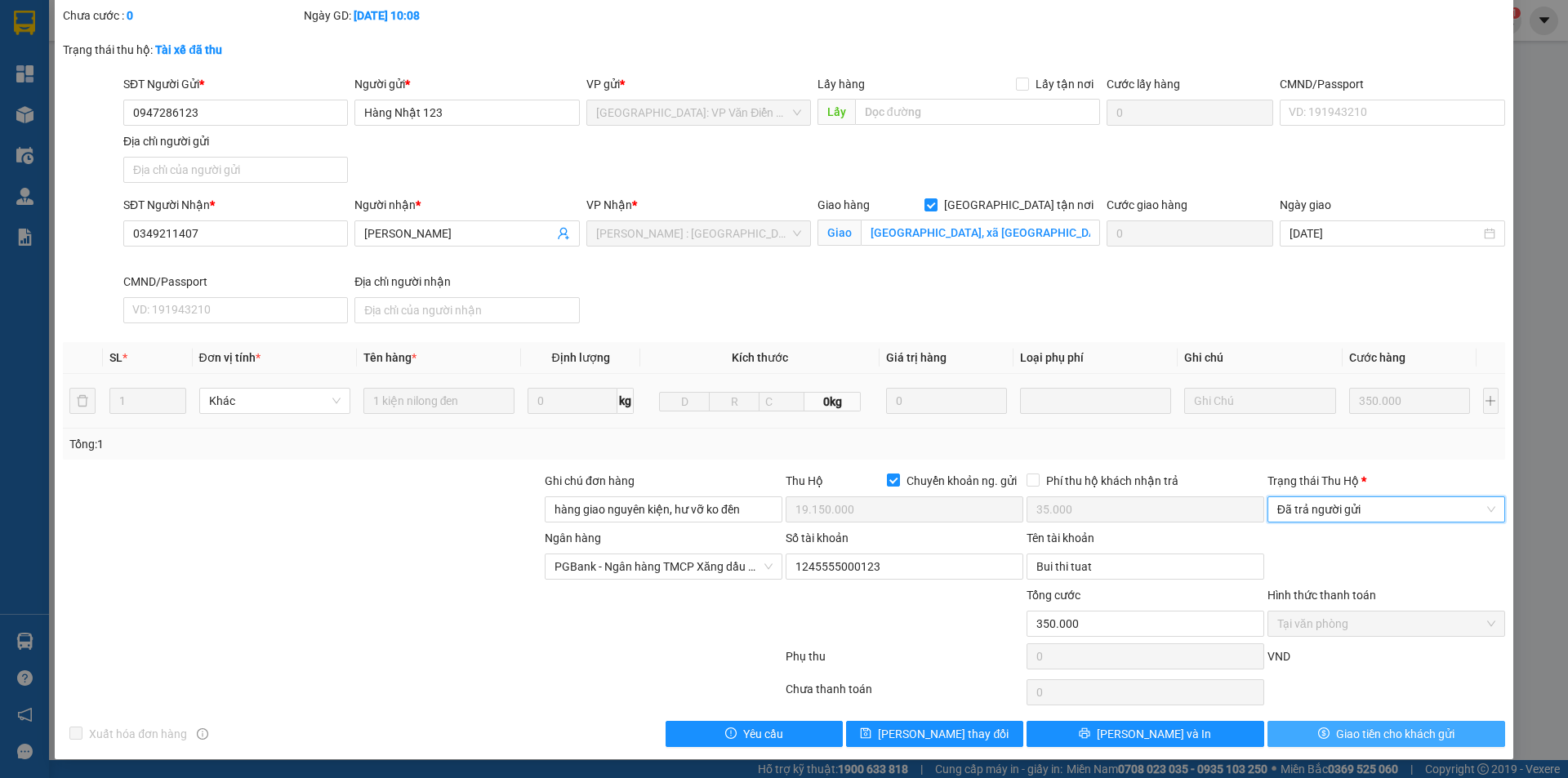
scroll to position [87, 0]
click at [1332, 720] on button "Giao tiền cho khách gửi" at bounding box center [1387, 733] width 238 height 26
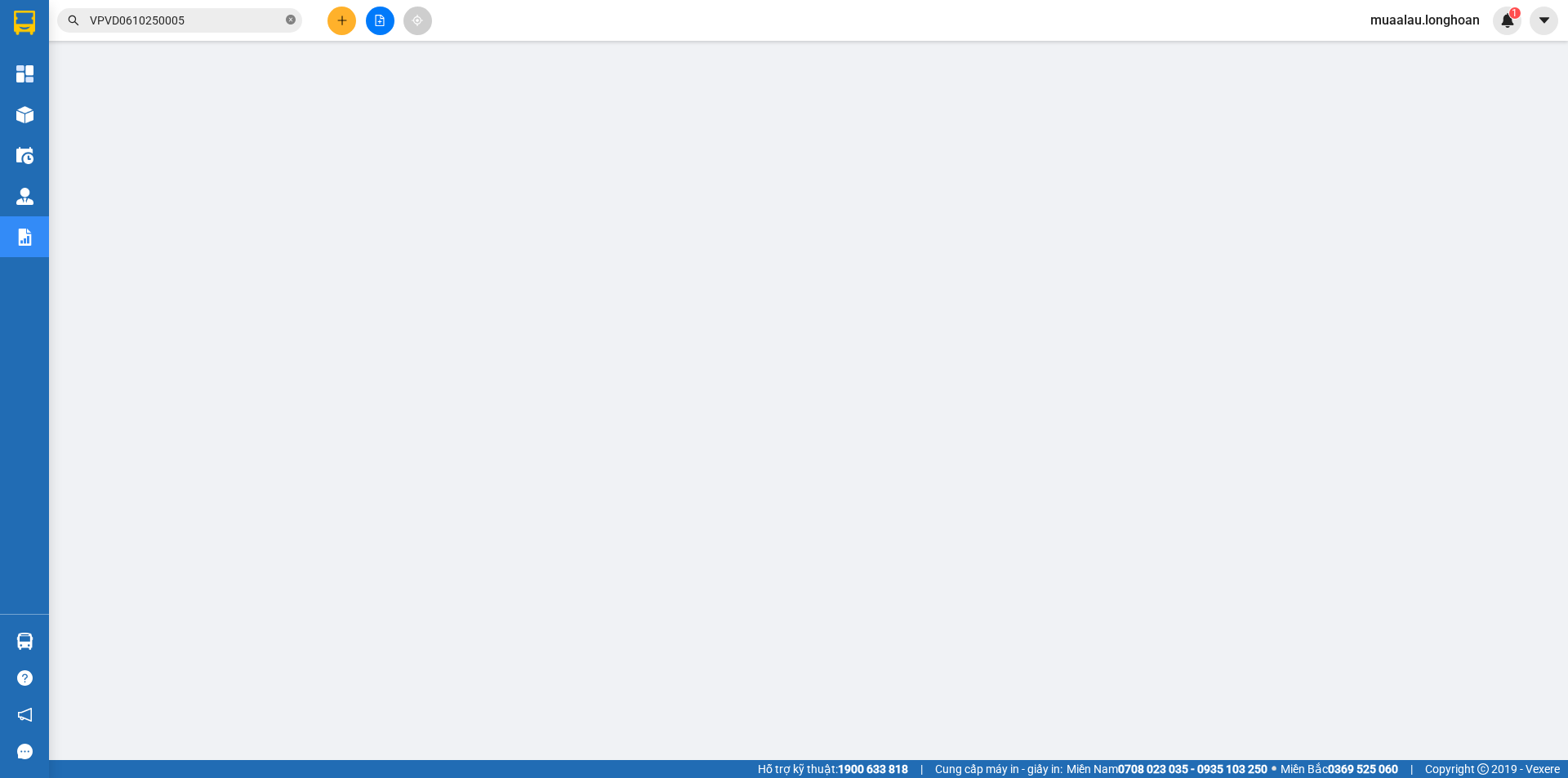
click at [291, 21] on icon "close-circle" at bounding box center [290, 19] width 10 height 10
paste input "VHBT0610250015"
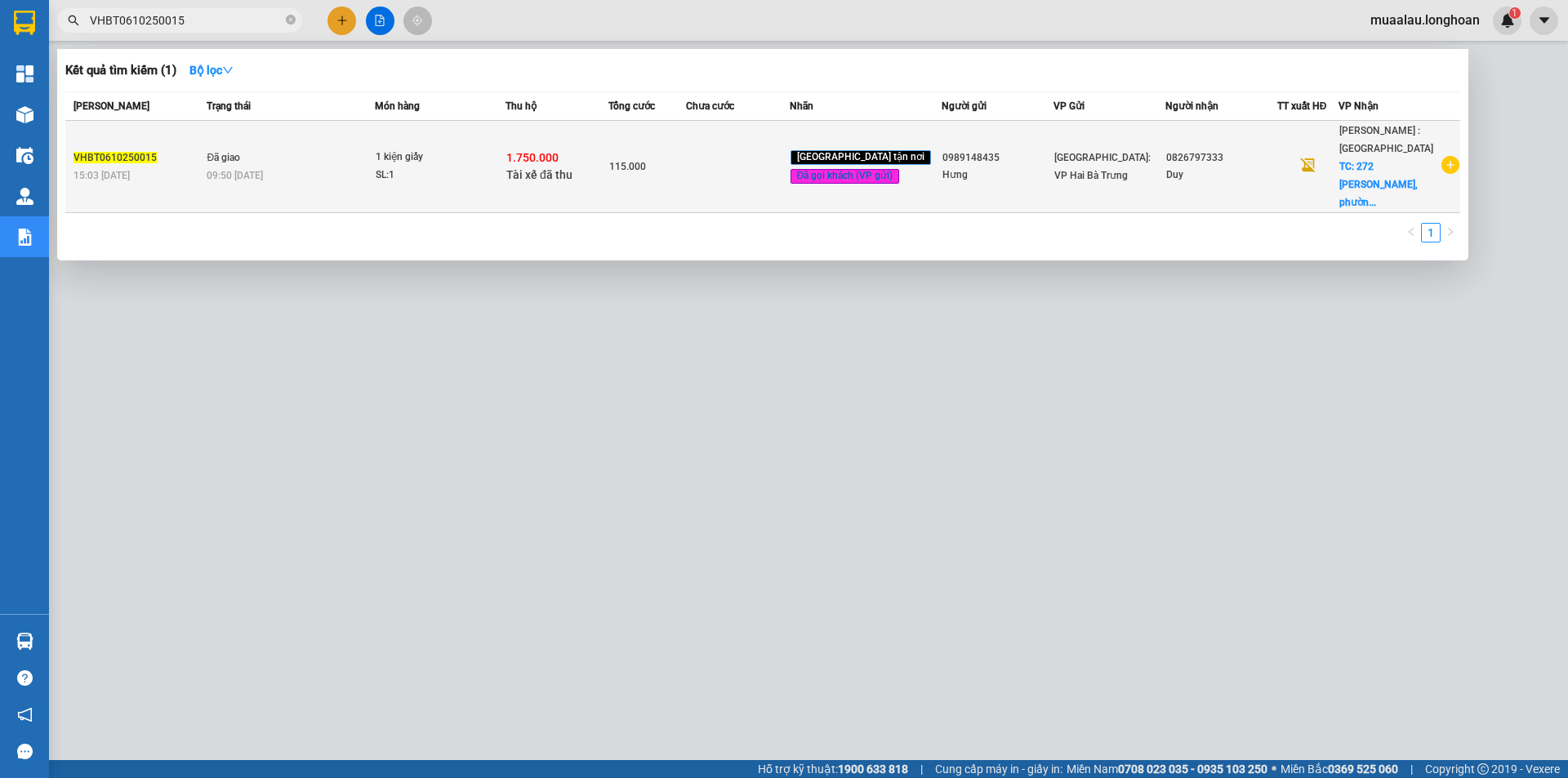
click at [842, 169] on span "Đã gọi khách (VP gửi)" at bounding box center [846, 176] width 110 height 14
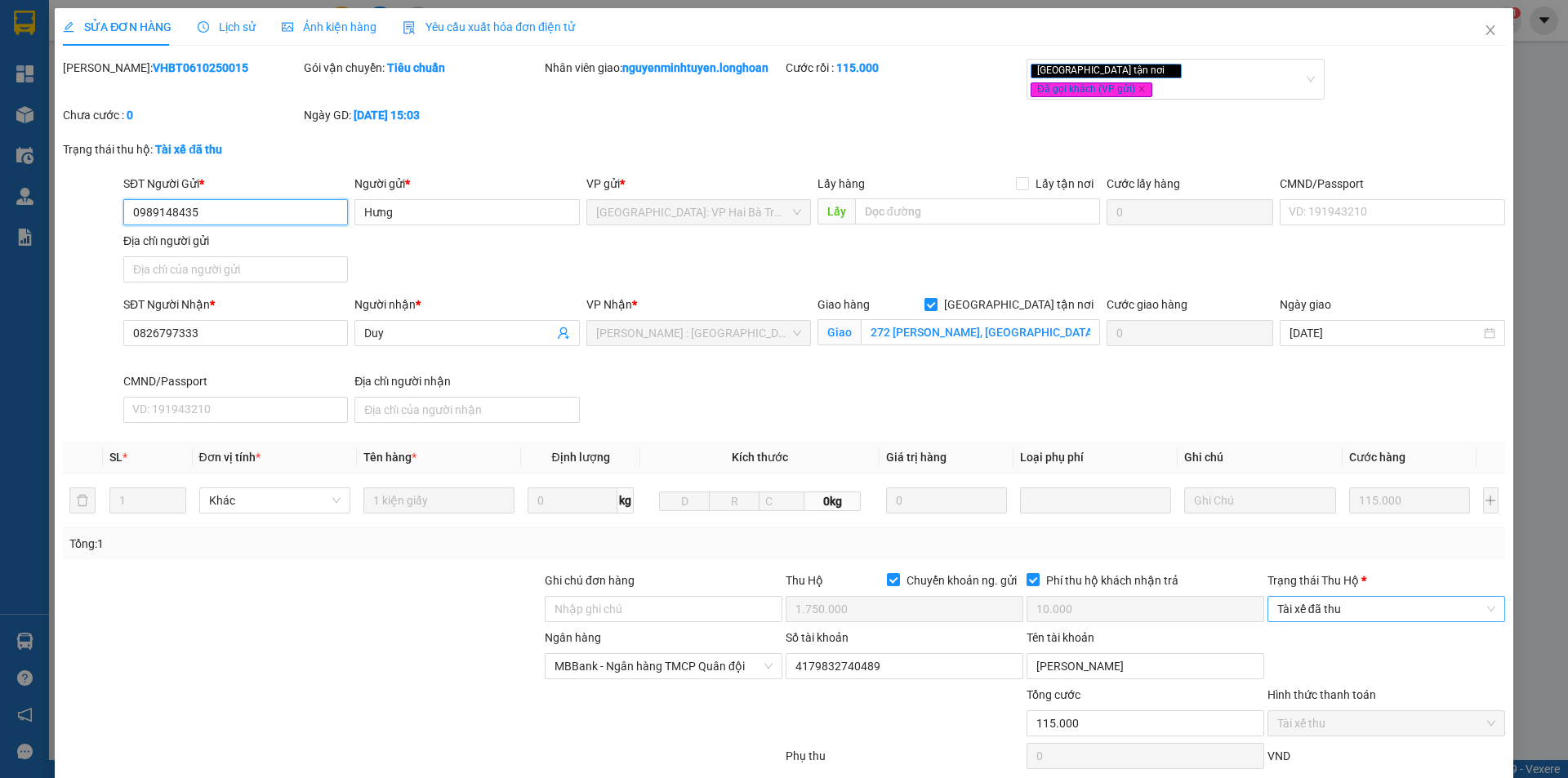
click at [1351, 603] on span "Tài xế đã thu" at bounding box center [1386, 609] width 218 height 24
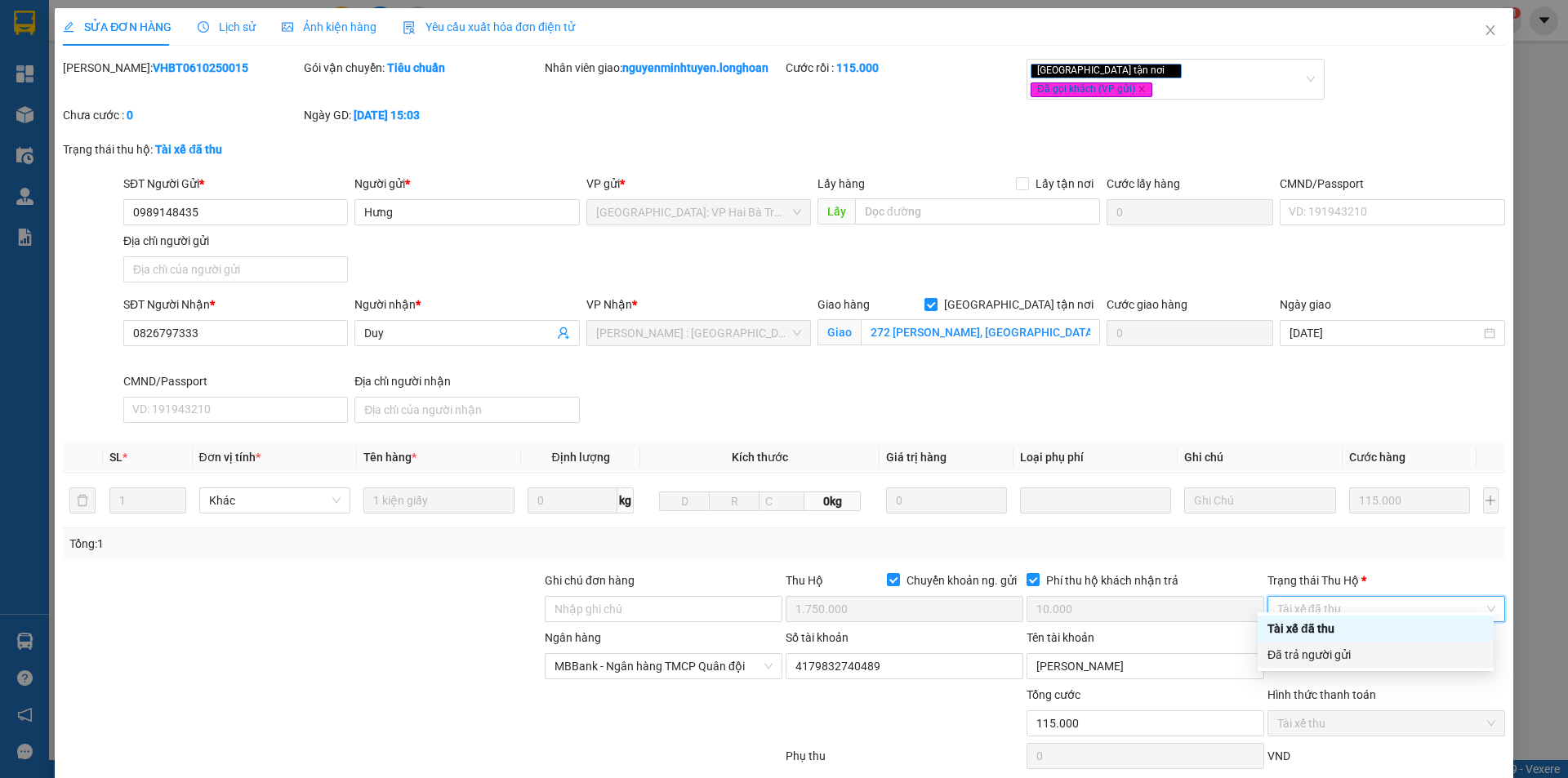
click at [1339, 653] on div "Đã trả người gửi" at bounding box center [1376, 655] width 216 height 18
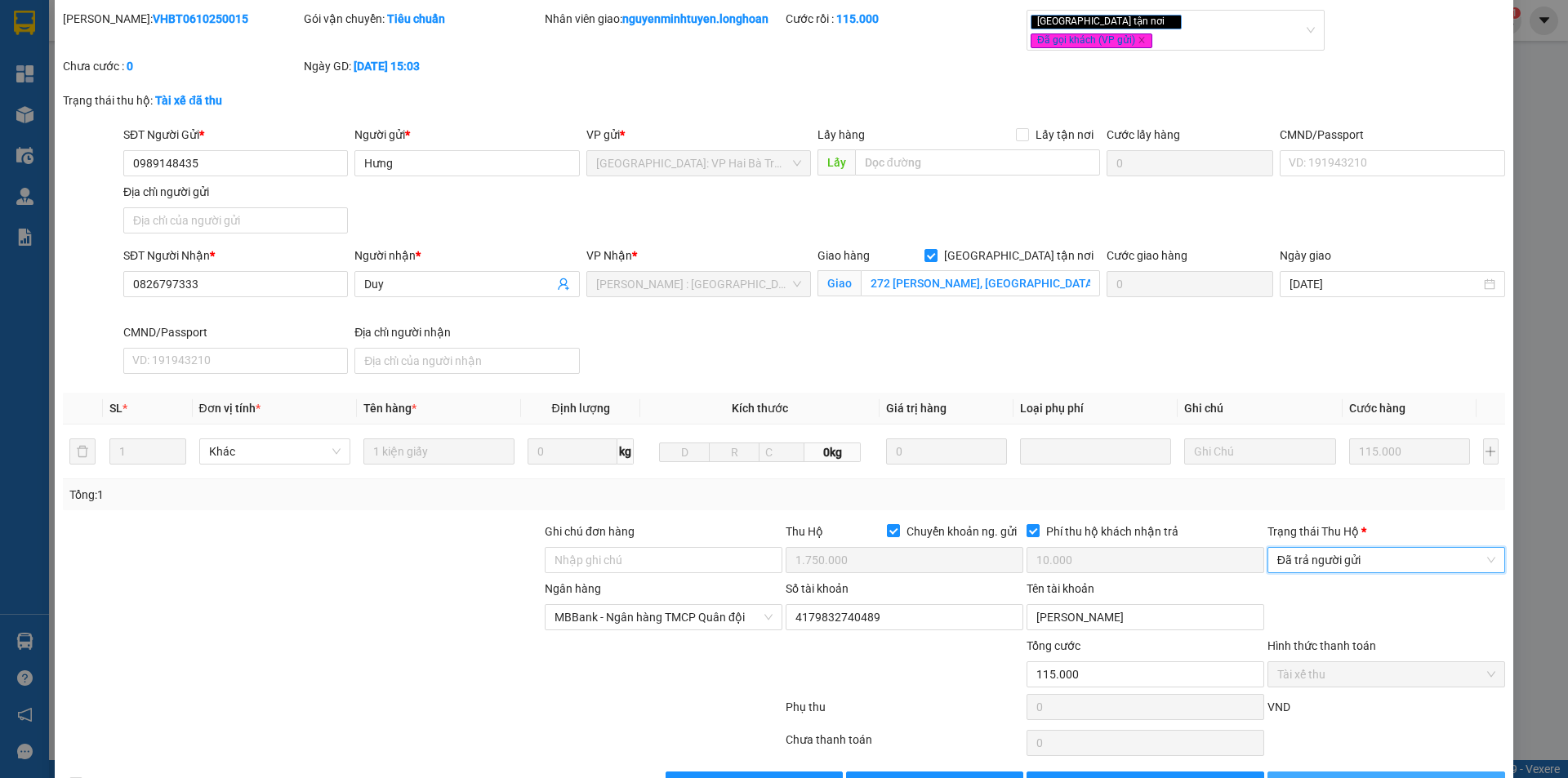
scroll to position [87, 0]
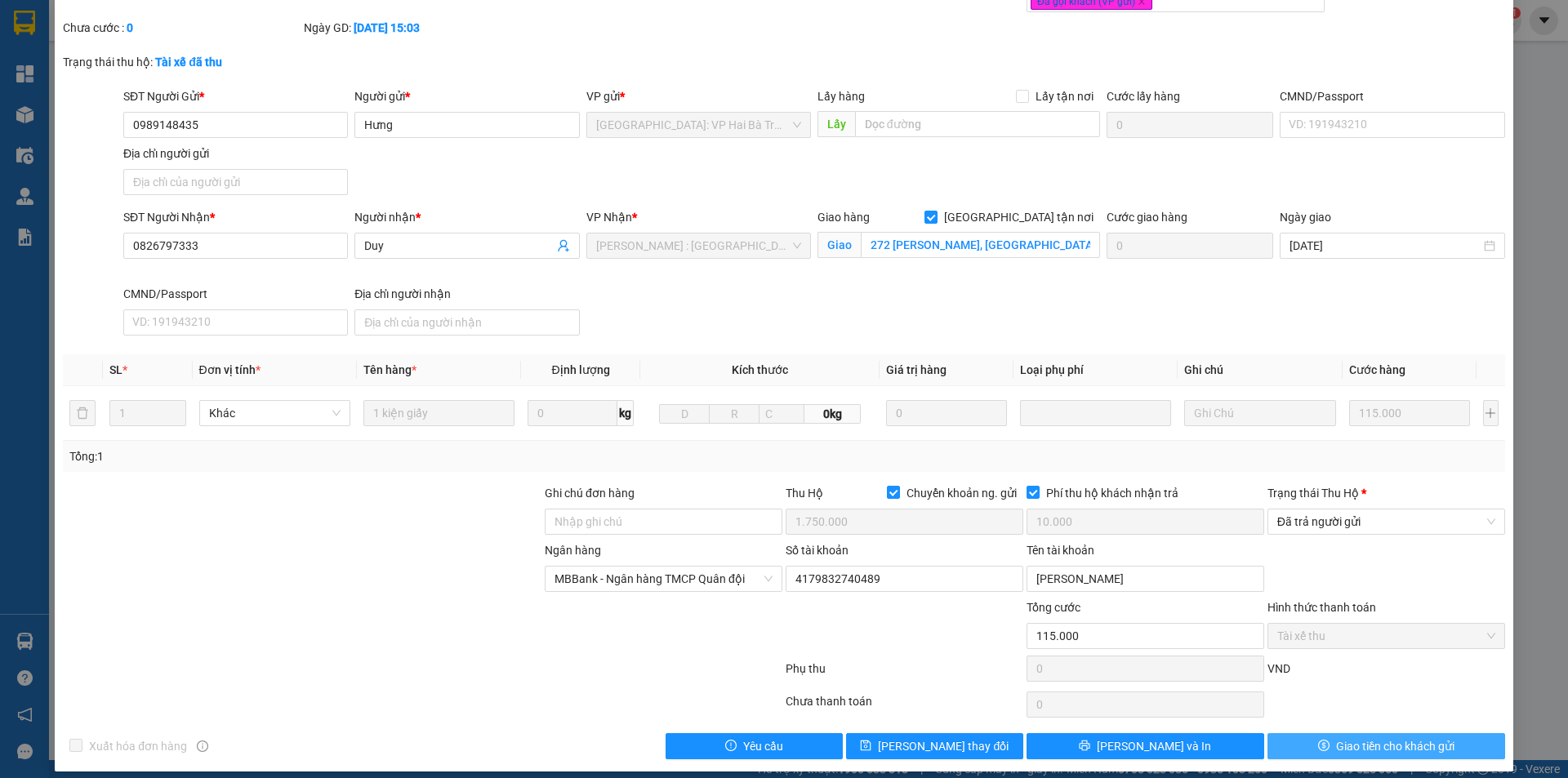
click at [1337, 737] on span "Giao tiền cho khách gửi" at bounding box center [1396, 746] width 119 height 18
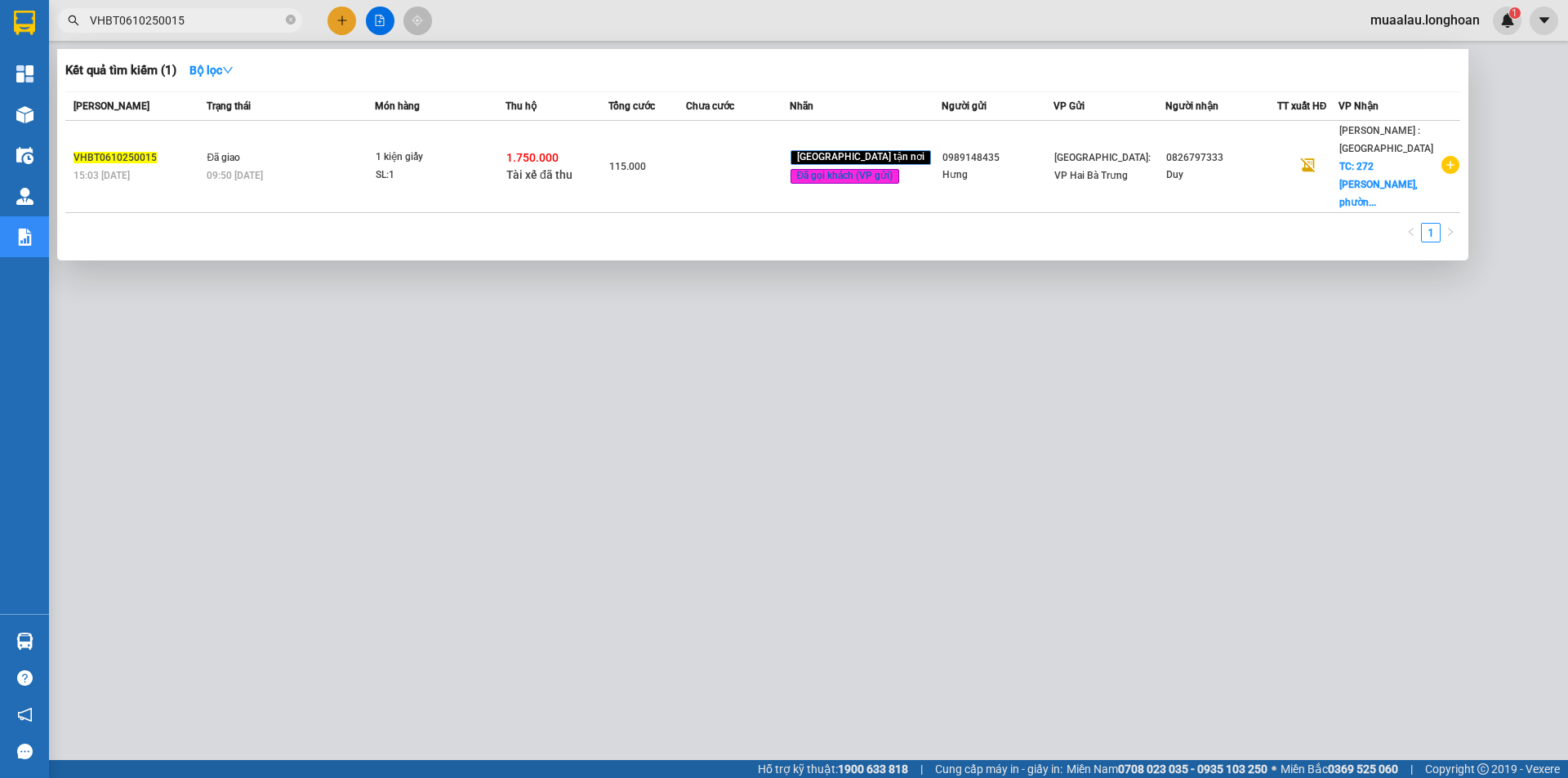
click at [288, 21] on icon "close-circle" at bounding box center [290, 19] width 10 height 10
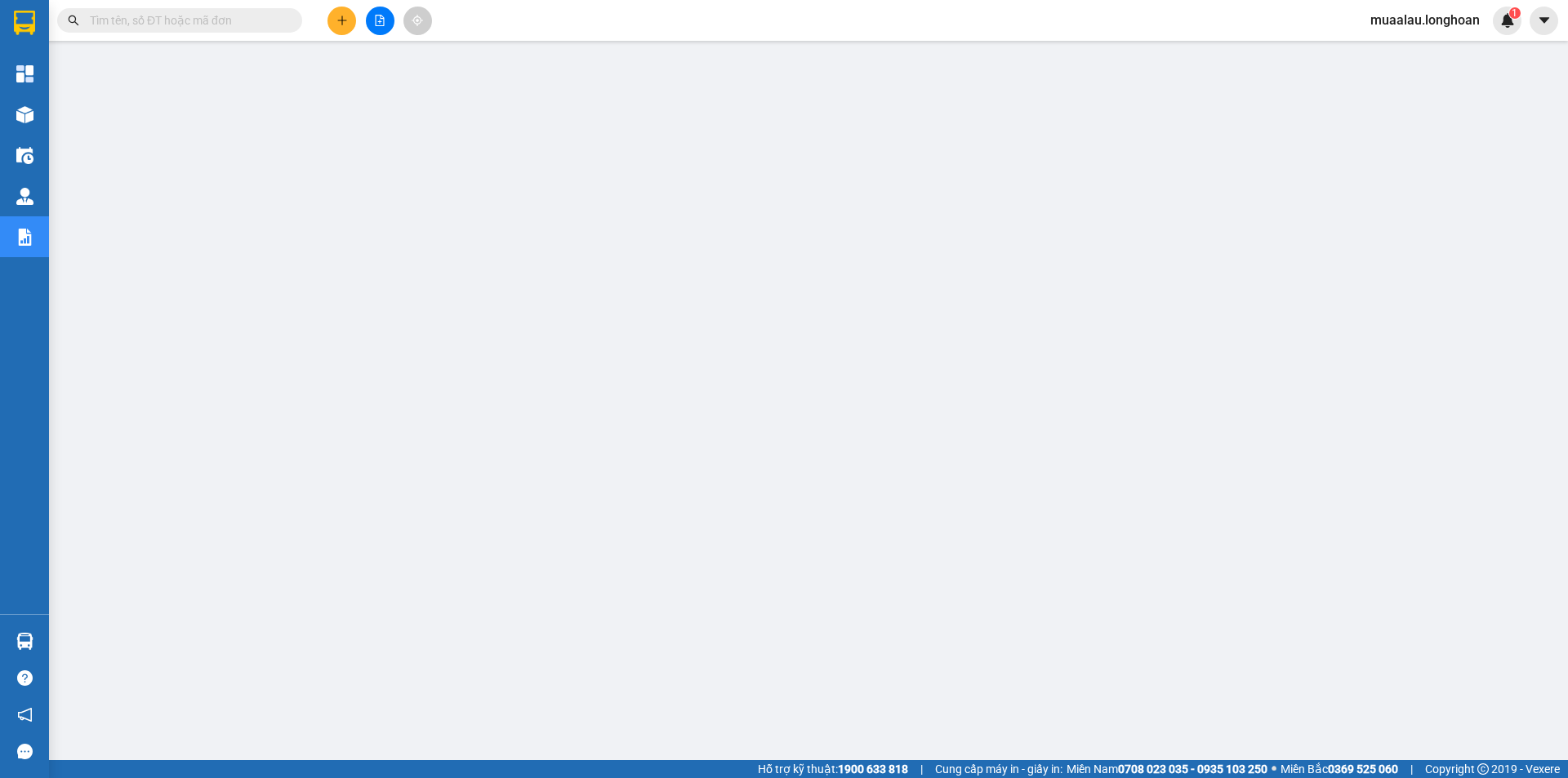
paste input "VPHM0610250012"
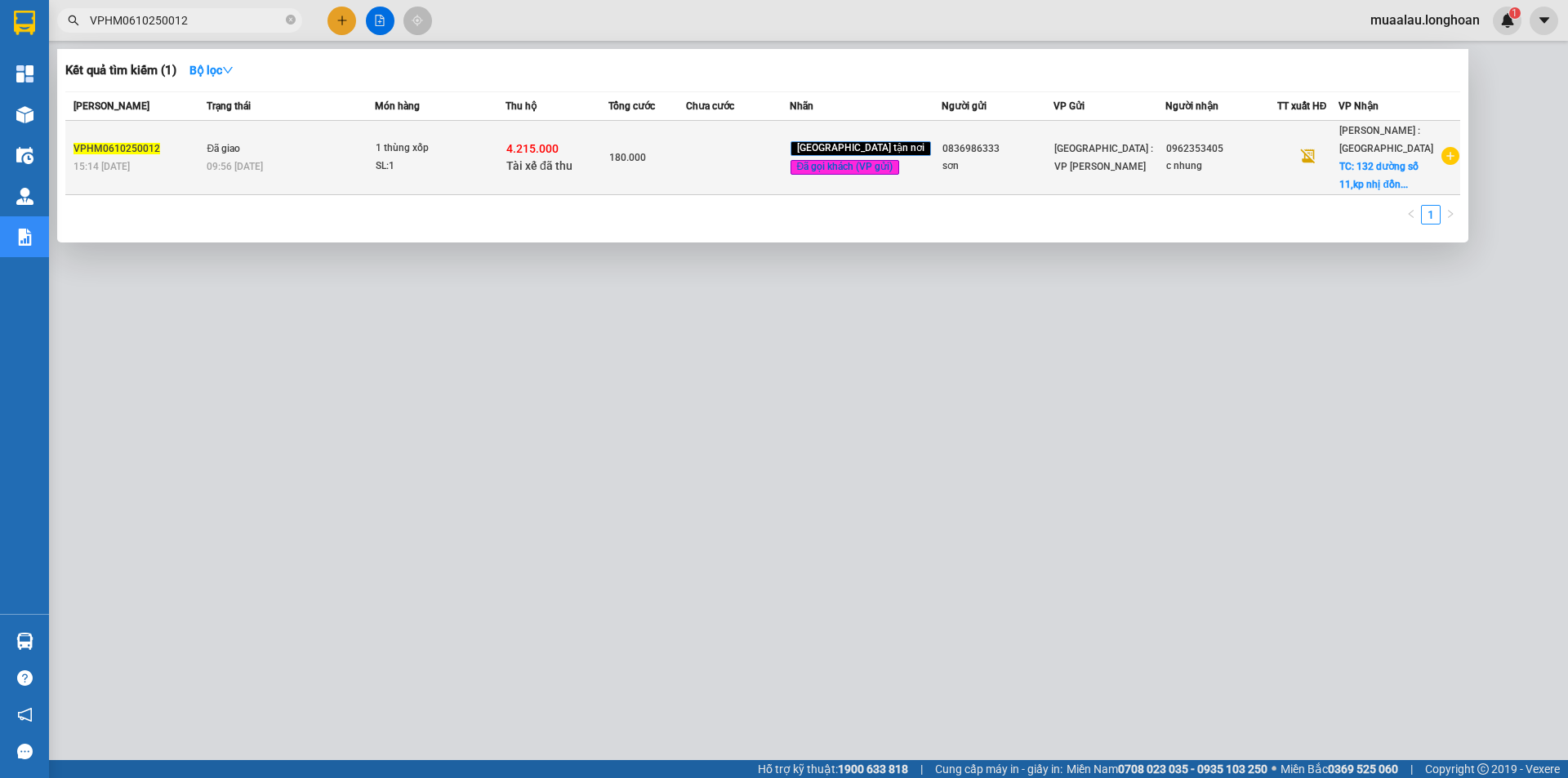
click at [726, 180] on td at bounding box center [738, 158] width 103 height 75
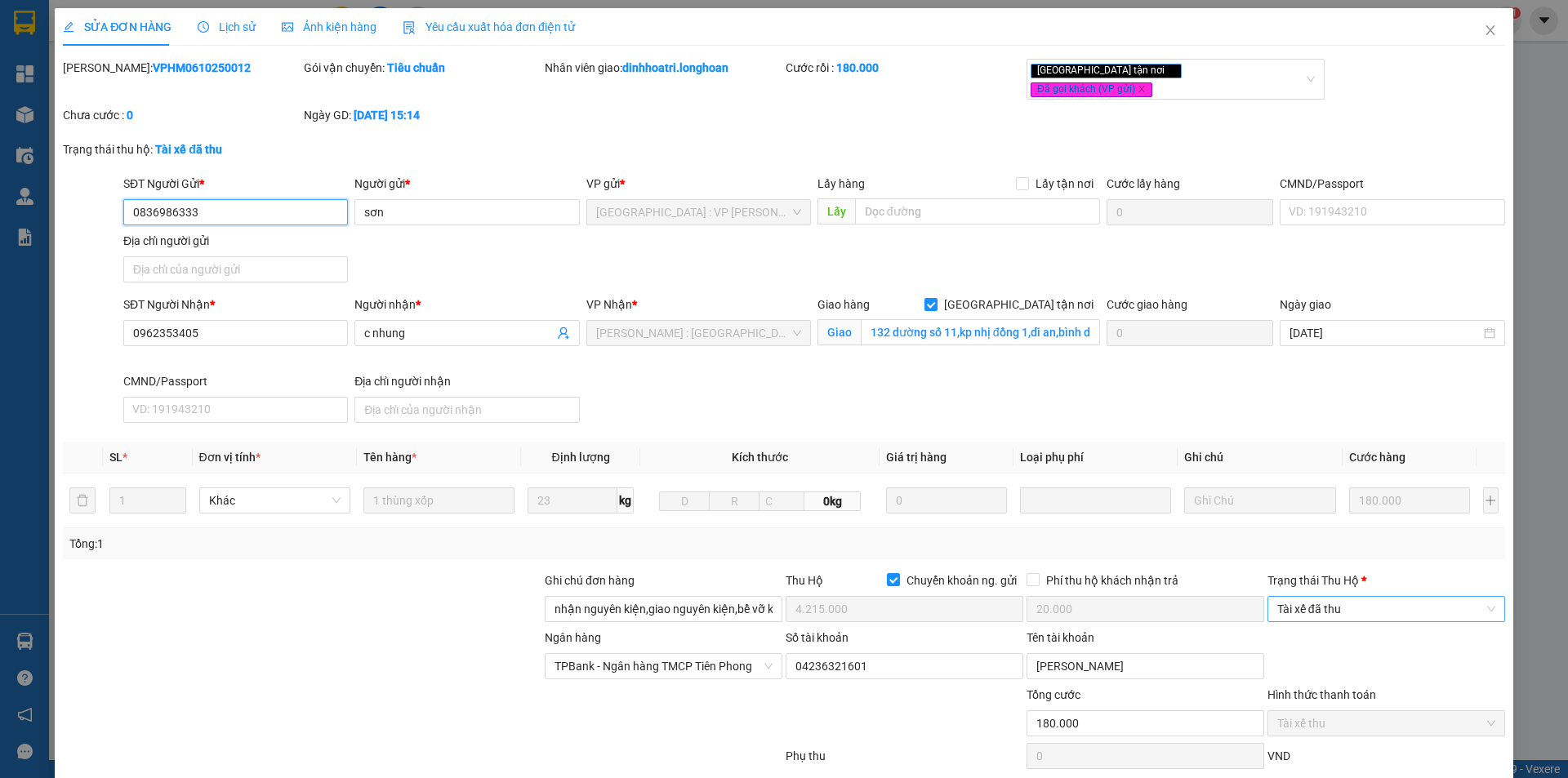
click at [1295, 598] on span "Tài xế đã thu" at bounding box center [1386, 609] width 218 height 24
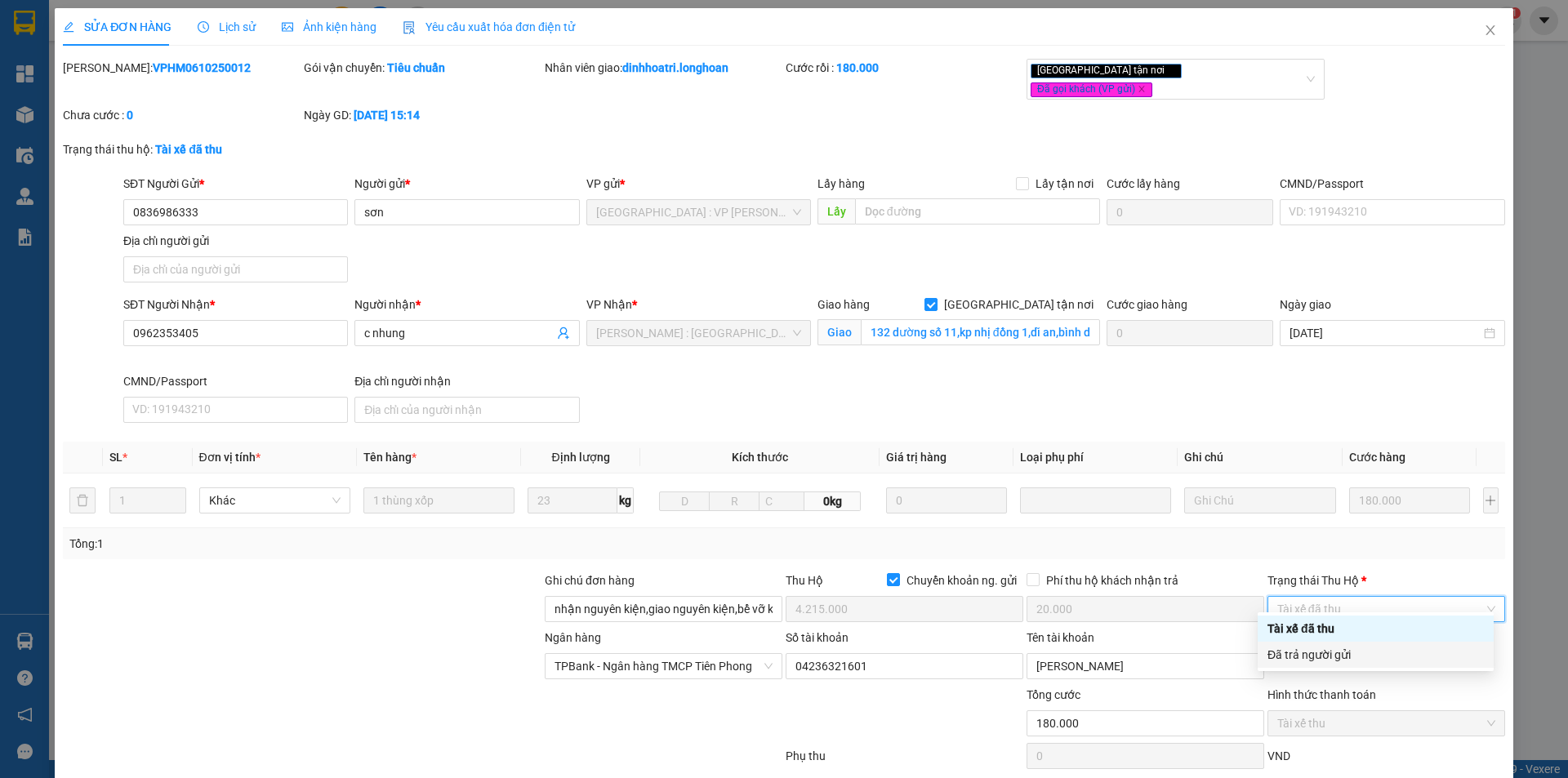
click at [1320, 655] on div "Đã trả người gửi" at bounding box center [1376, 655] width 216 height 18
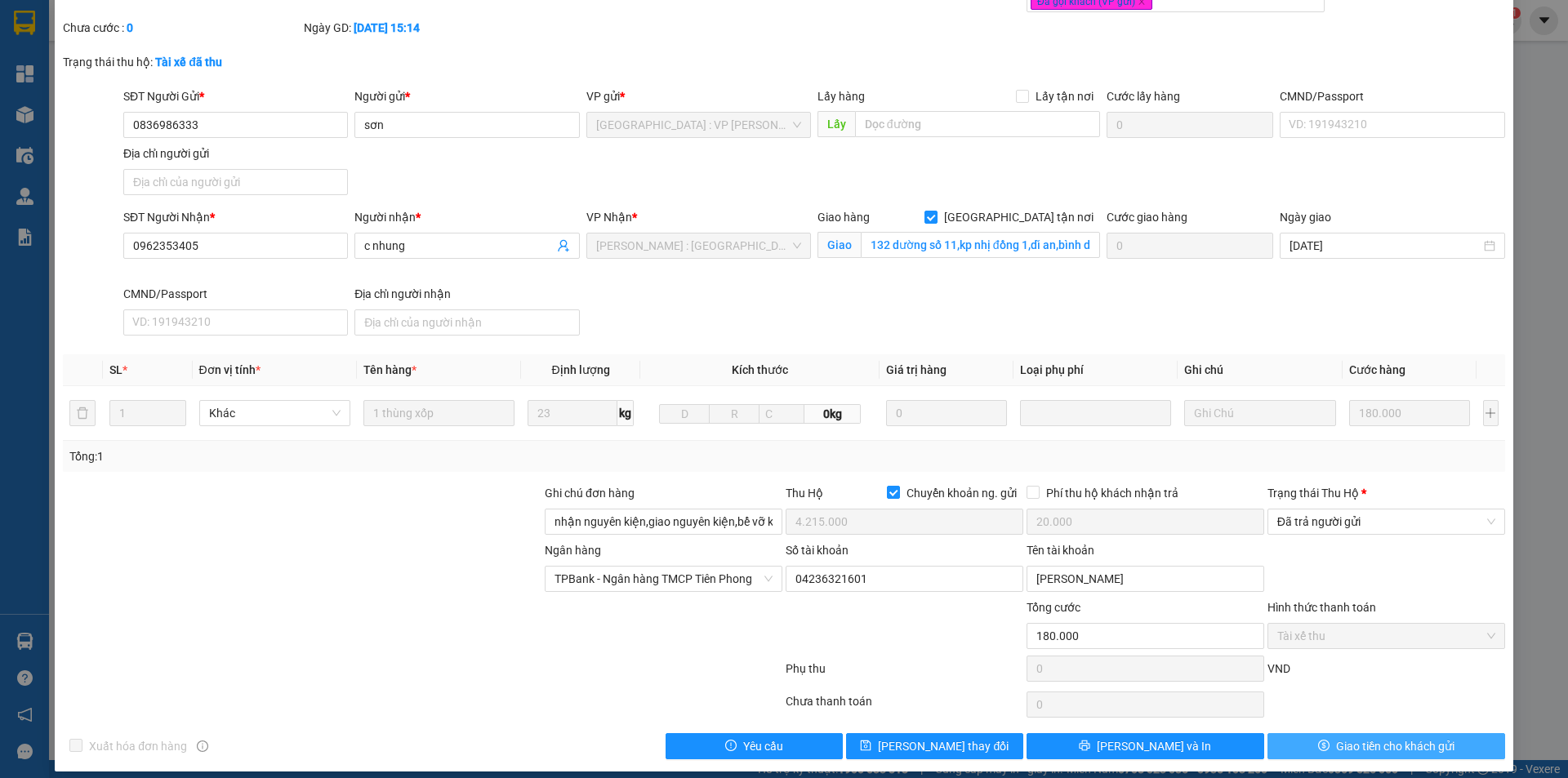
click at [1337, 737] on span "Giao tiền cho khách gửi" at bounding box center [1396, 746] width 119 height 18
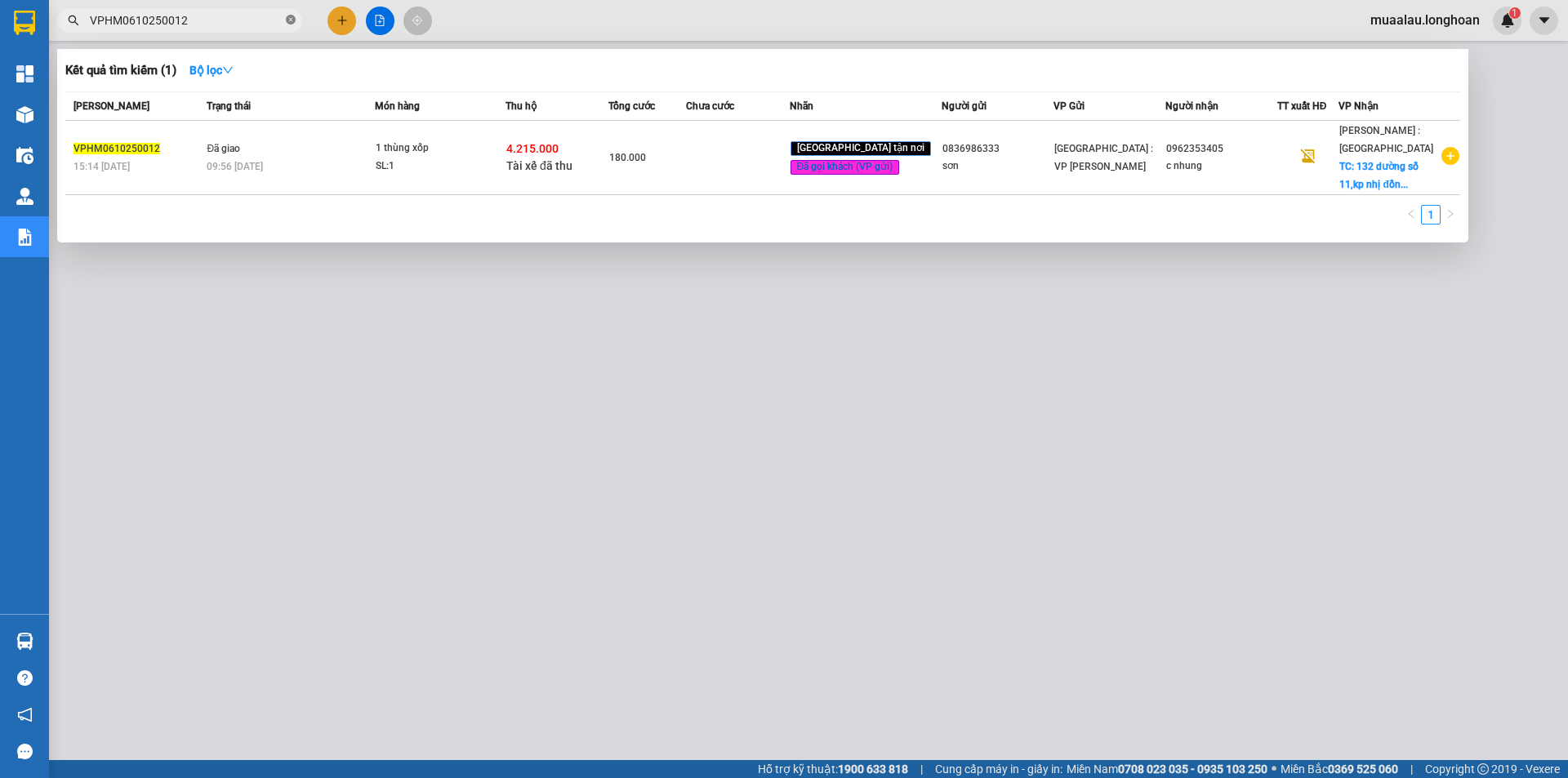
click at [293, 18] on icon "close-circle" at bounding box center [290, 19] width 10 height 10
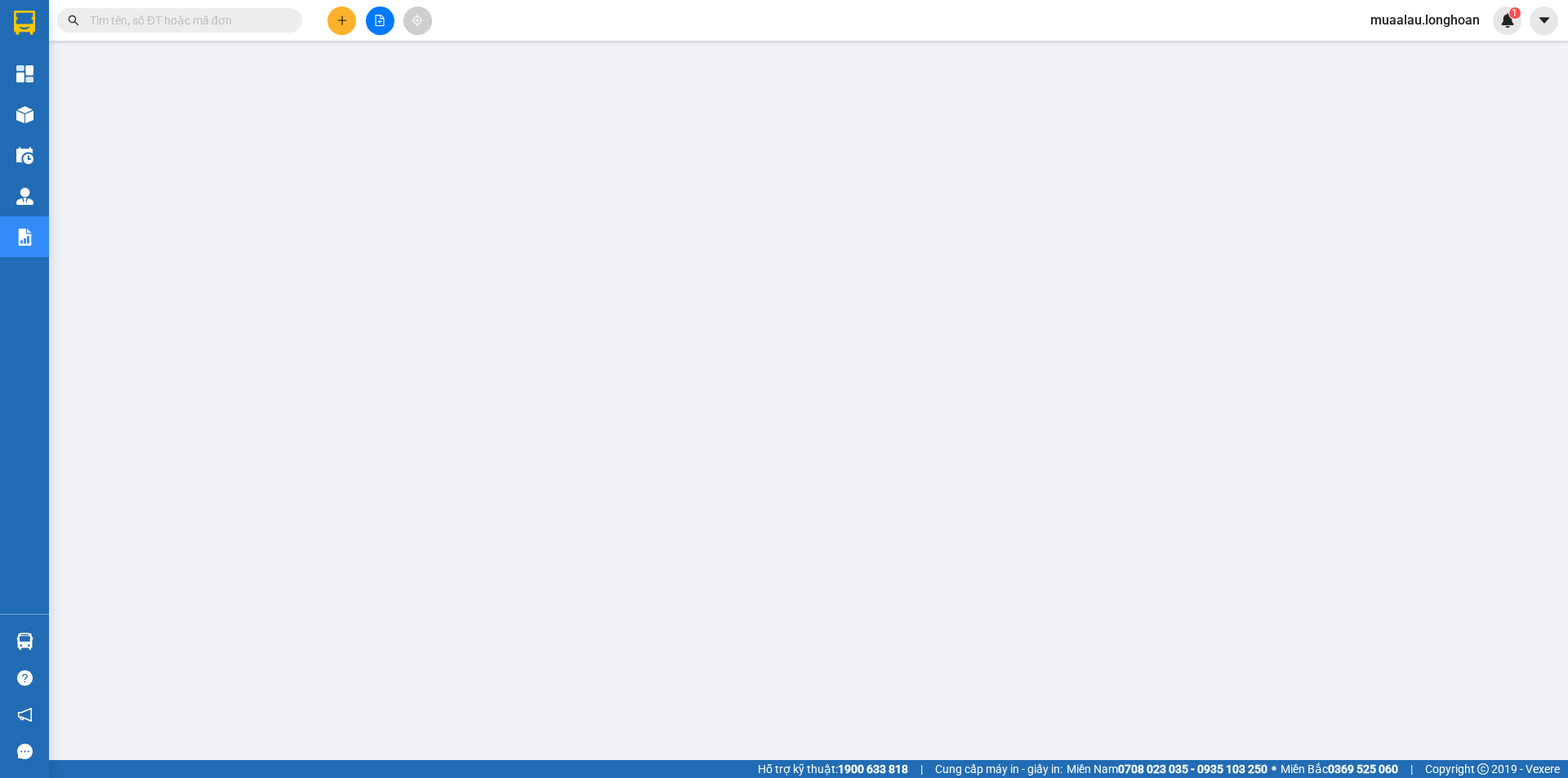
paste input "VPMD0610250009"
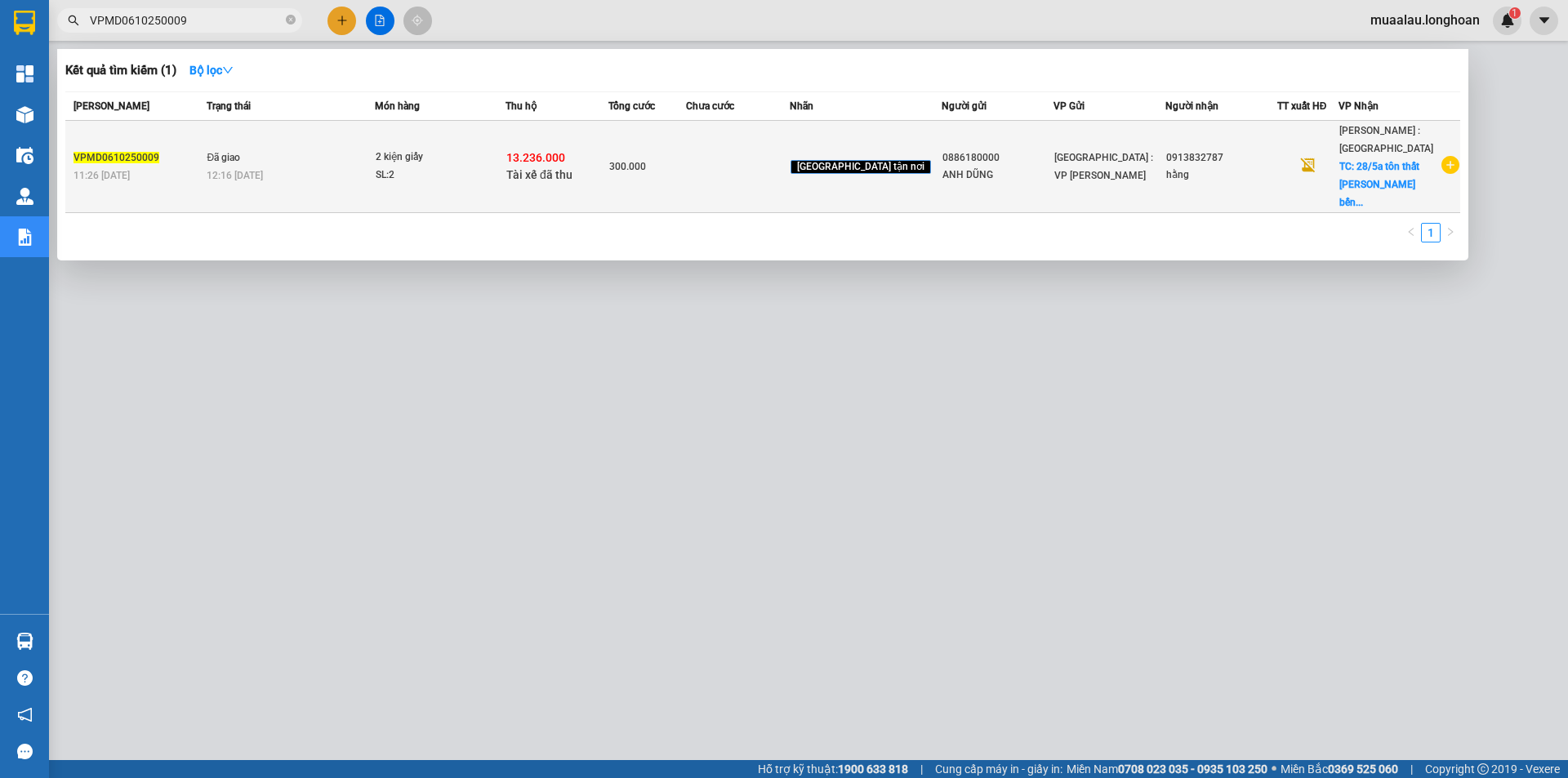
click at [742, 165] on td at bounding box center [738, 167] width 103 height 92
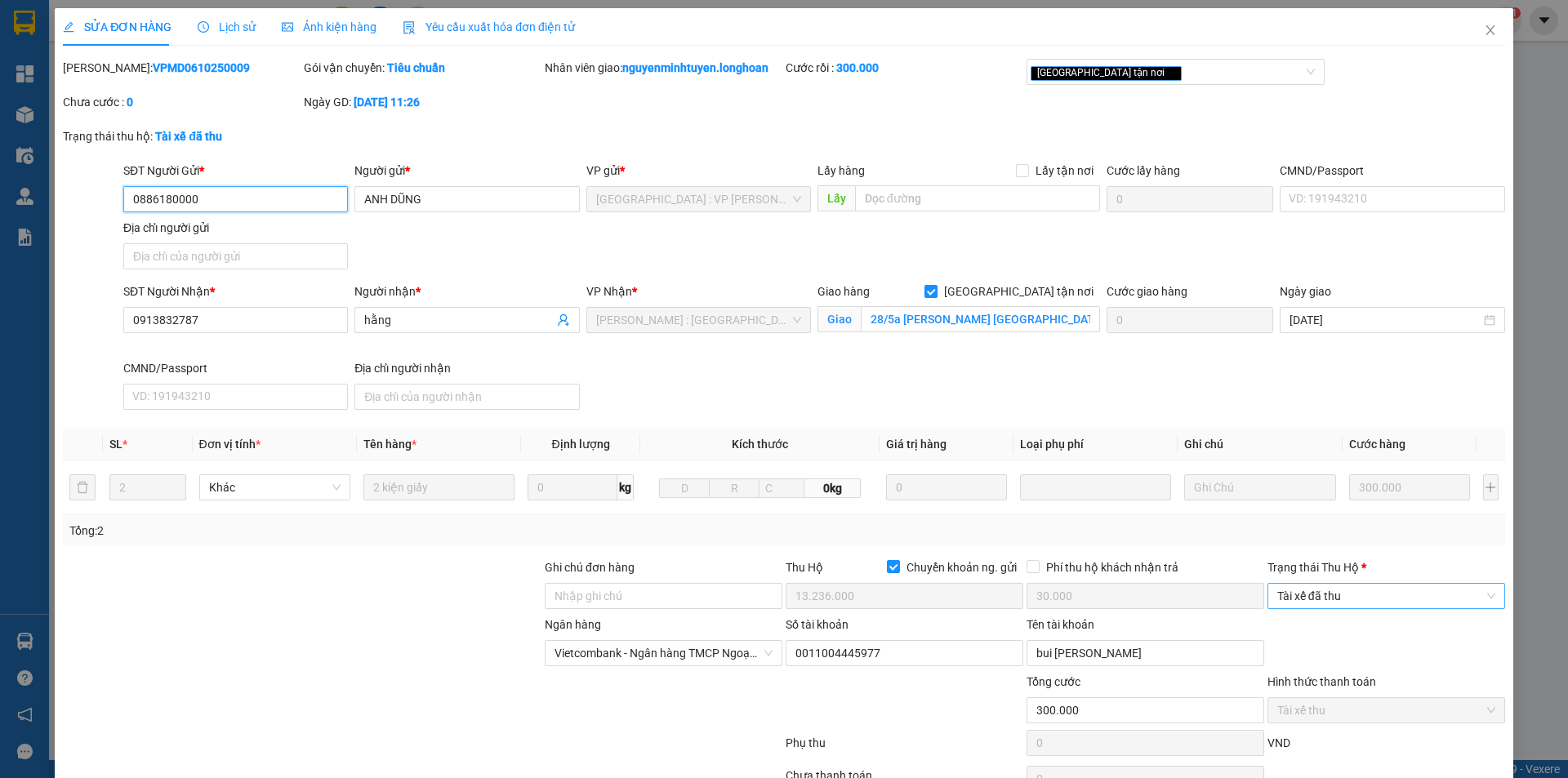
click at [1301, 594] on span "Tài xế đã thu" at bounding box center [1386, 595] width 218 height 24
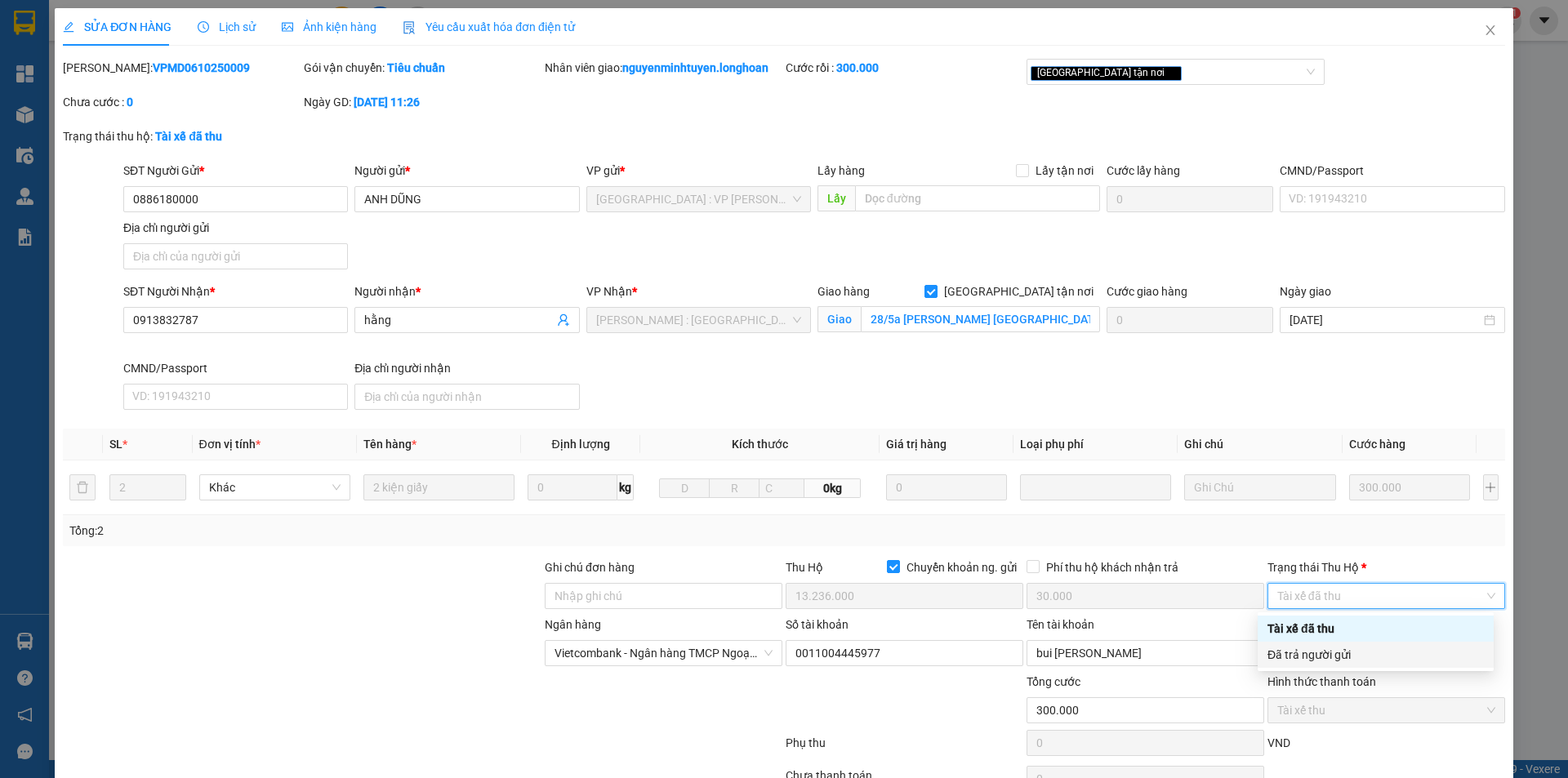
click at [1293, 658] on div "Đã trả người gửi" at bounding box center [1376, 655] width 216 height 18
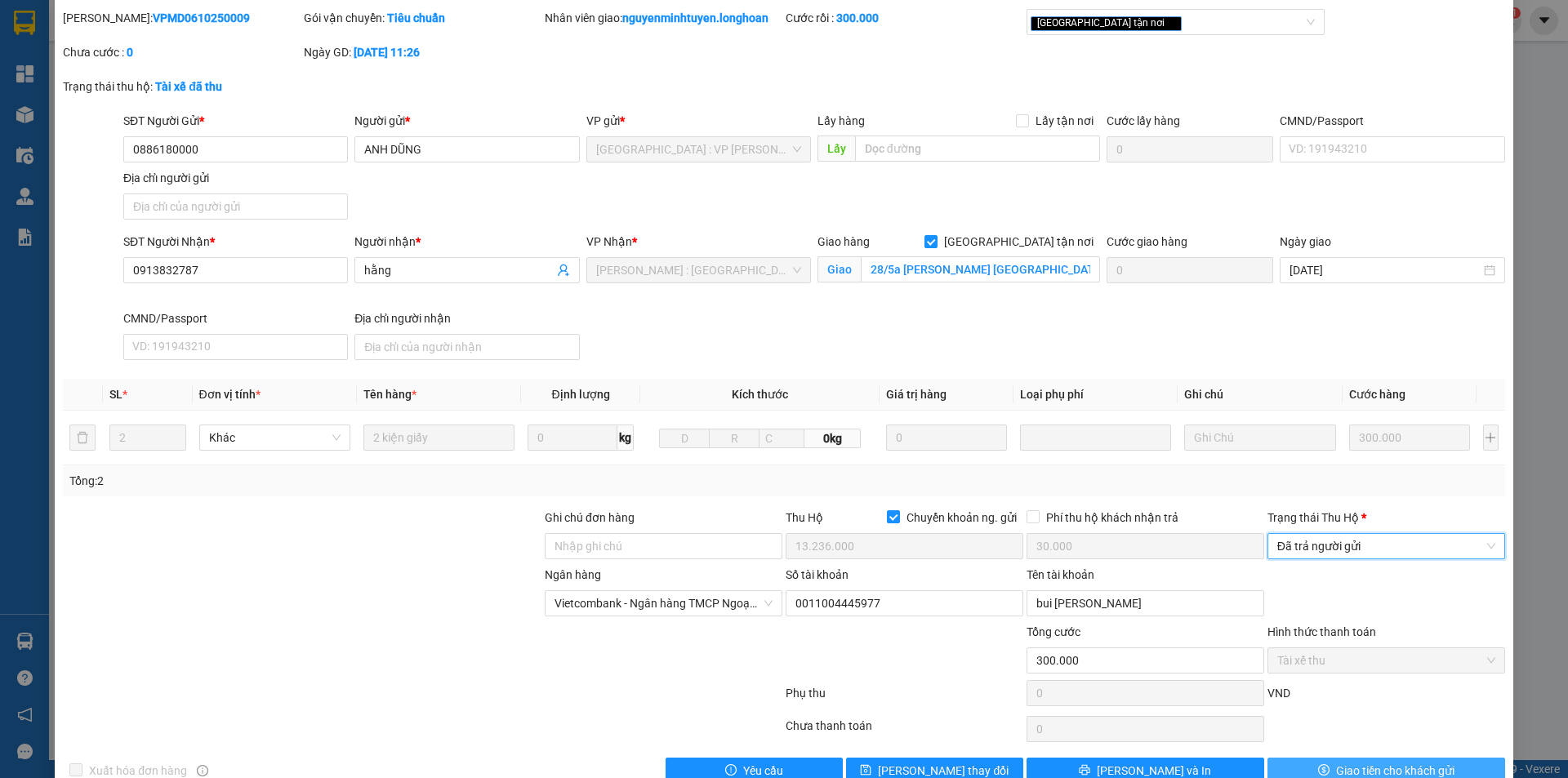
scroll to position [87, 0]
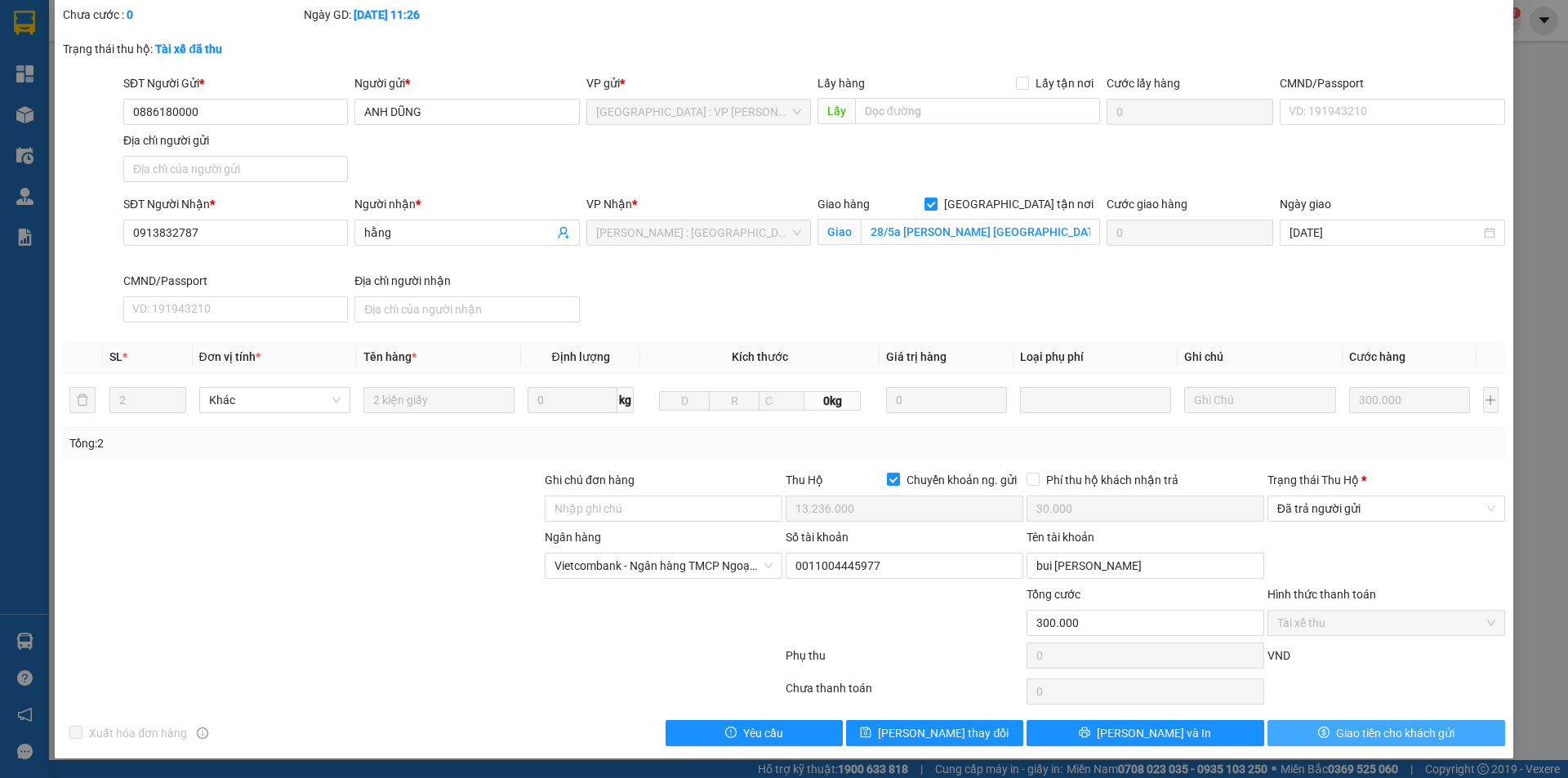
drag, startPoint x: 1332, startPoint y: 733, endPoint x: 1283, endPoint y: 731, distance: 49.0
click at [1337, 733] on span "Giao tiền cho khách gửi" at bounding box center [1396, 733] width 119 height 18
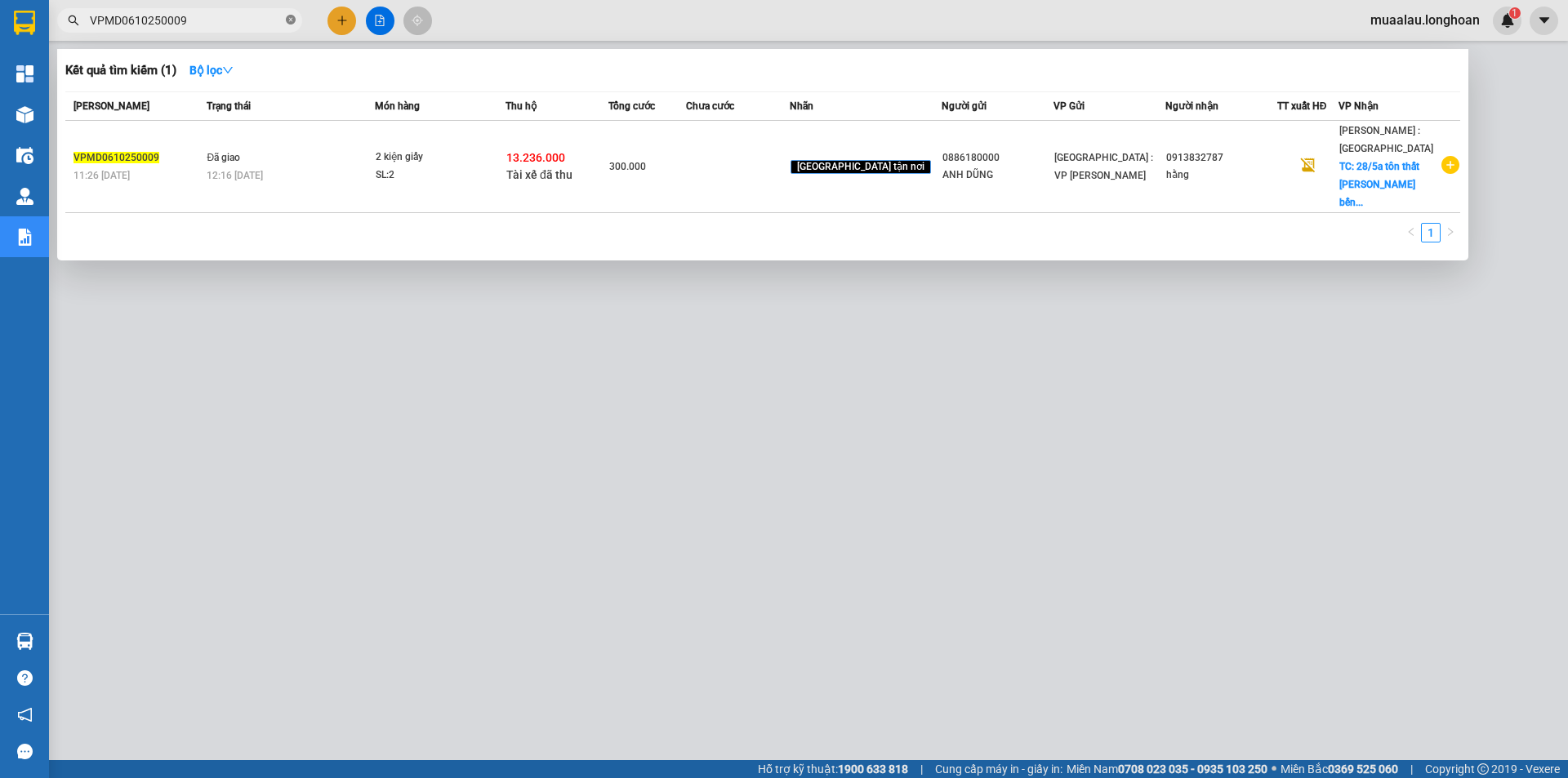
click at [295, 23] on icon "close-circle" at bounding box center [290, 19] width 10 height 10
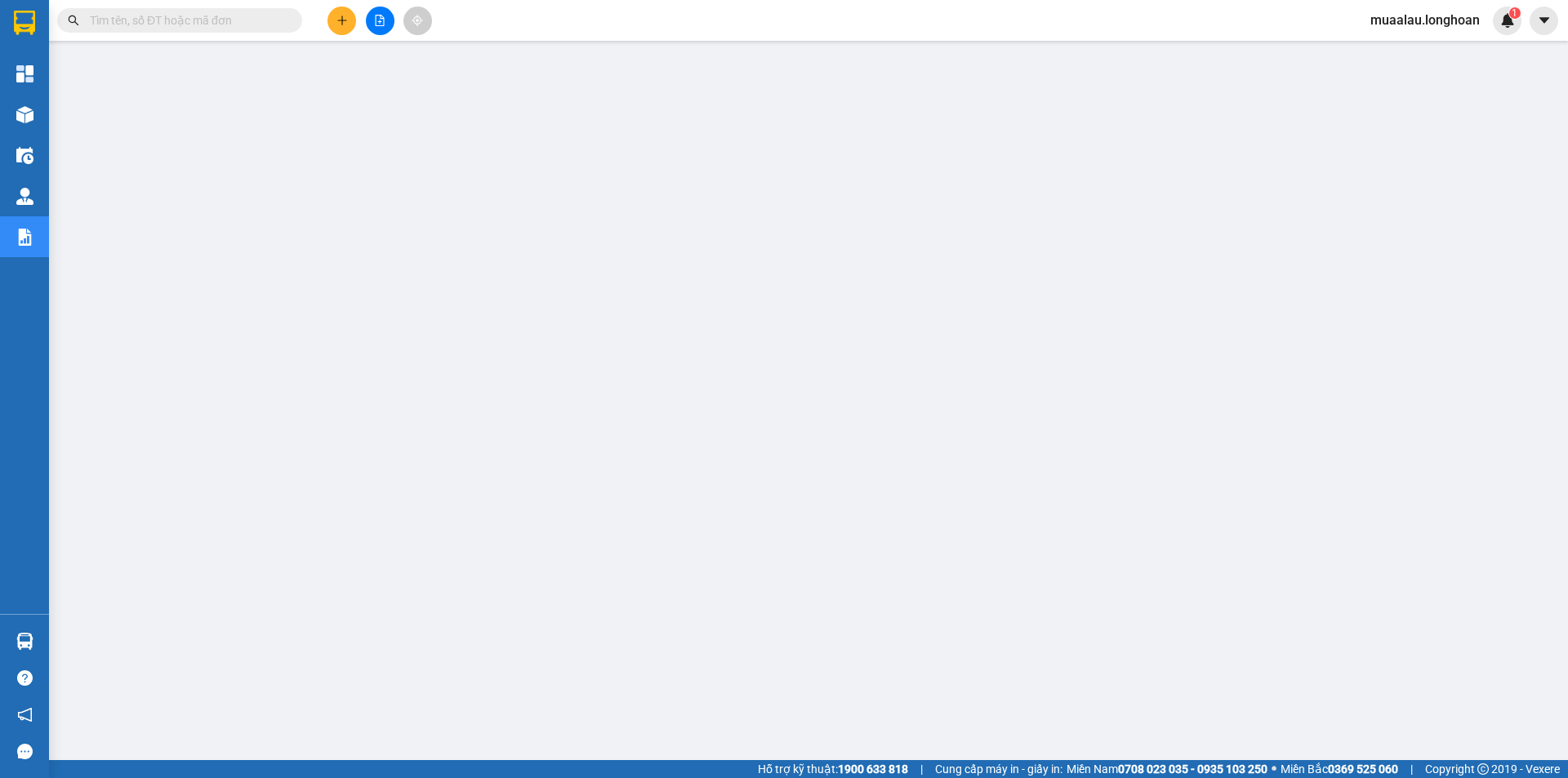
paste input "HNHD0410250002"
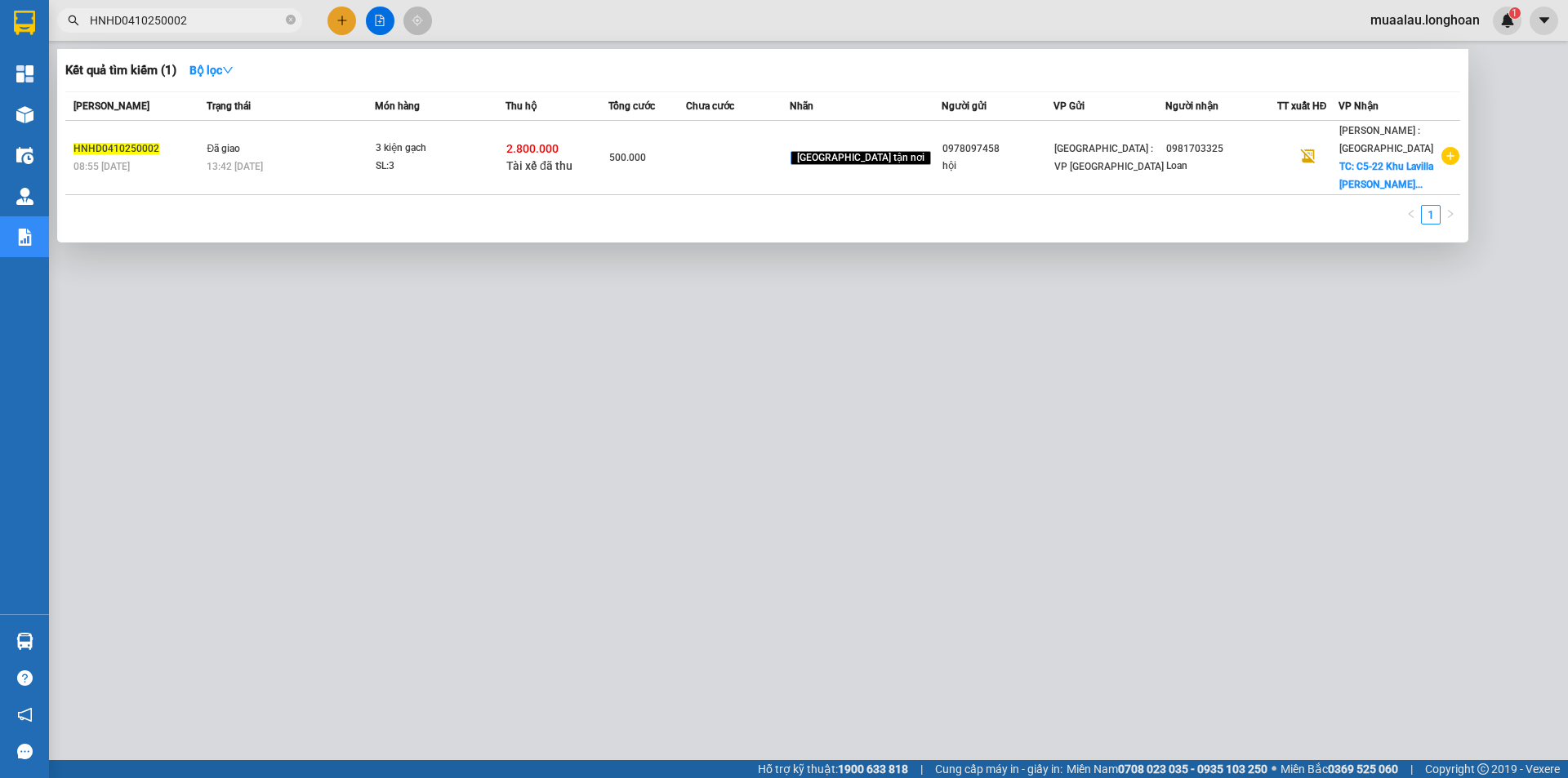
click at [731, 157] on td at bounding box center [738, 158] width 103 height 75
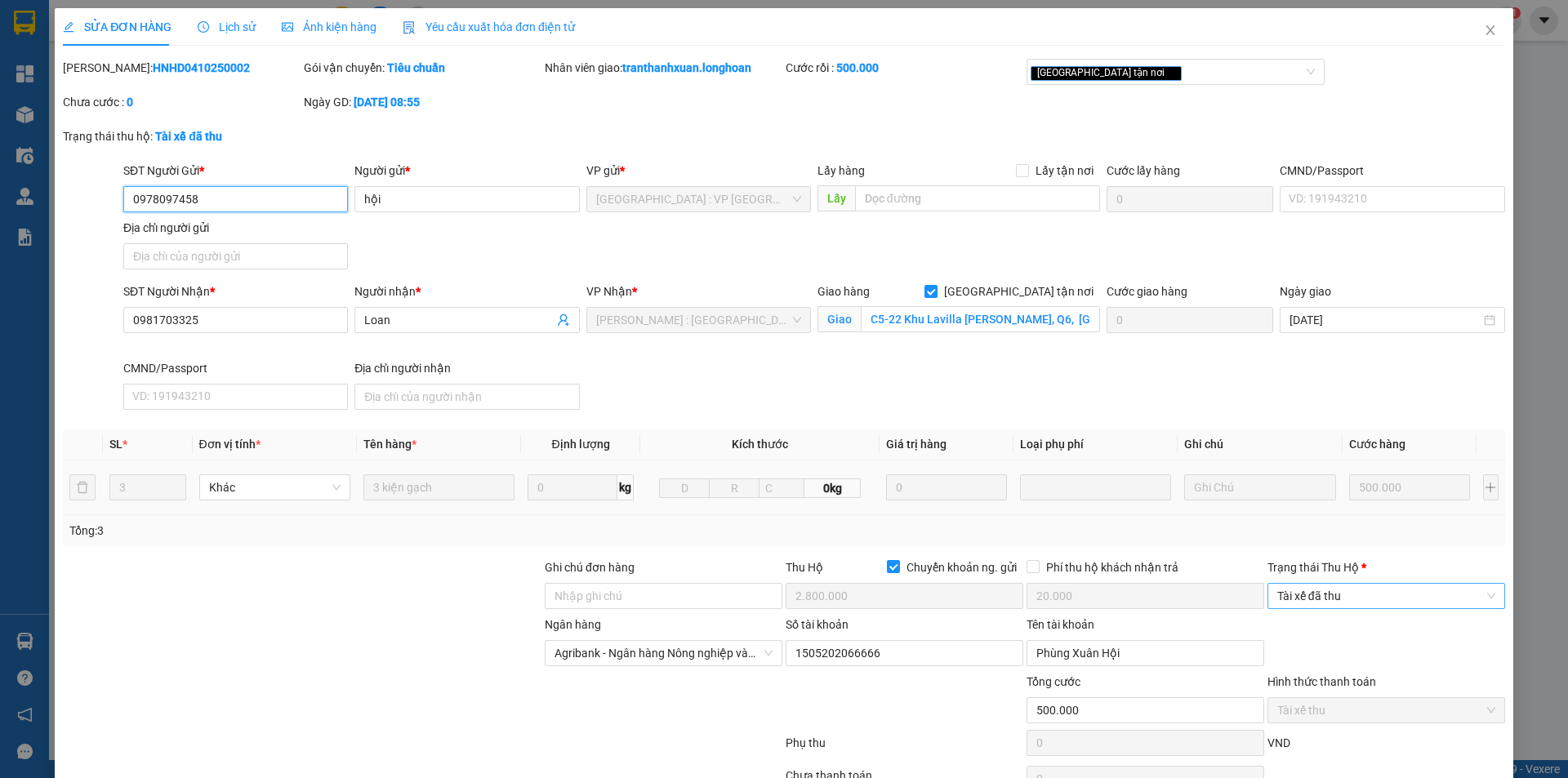
click at [1309, 592] on span "Tài xế đã thu" at bounding box center [1386, 595] width 218 height 24
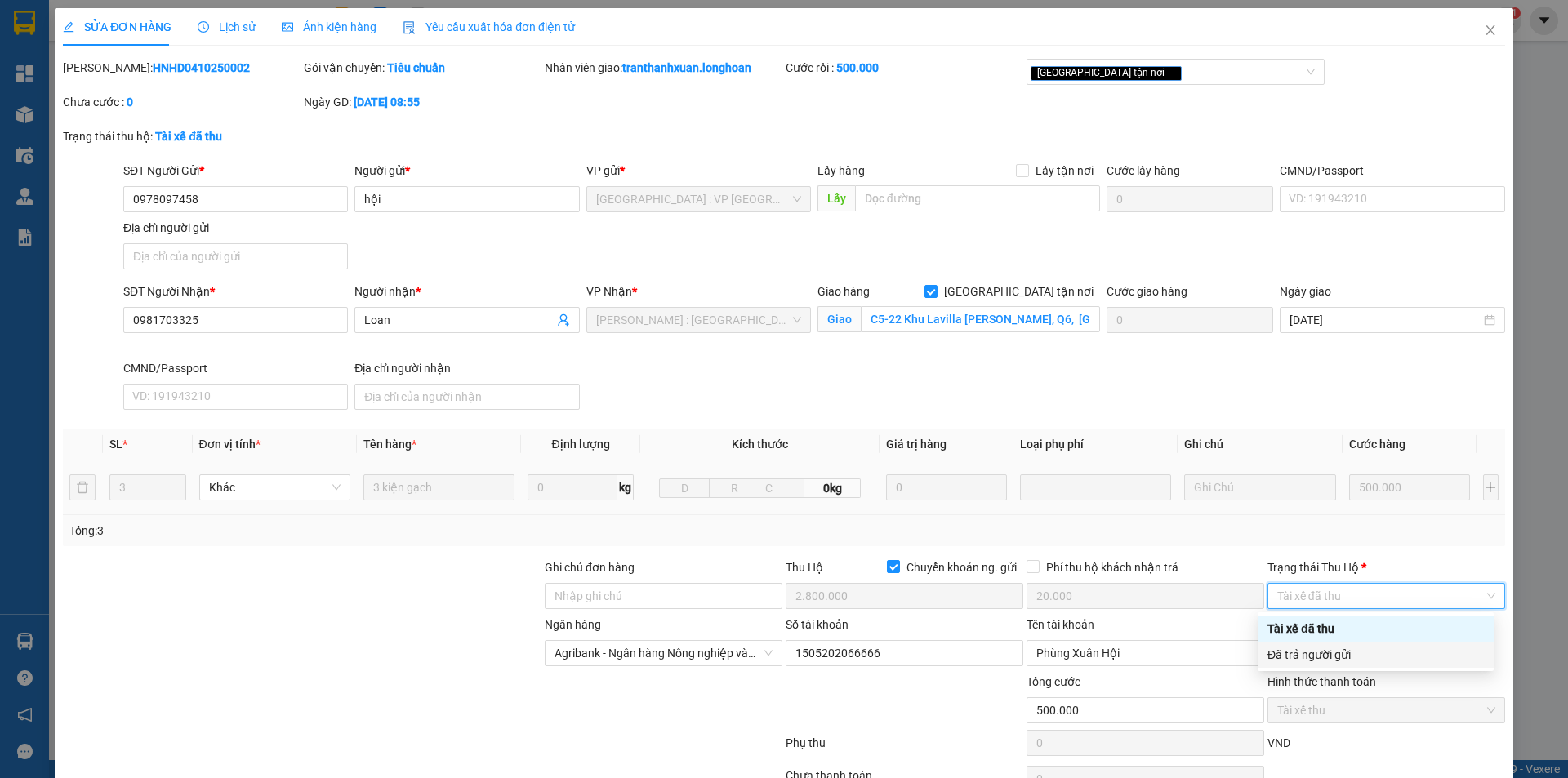
click at [1307, 656] on div "Đã trả người gửi" at bounding box center [1376, 655] width 216 height 18
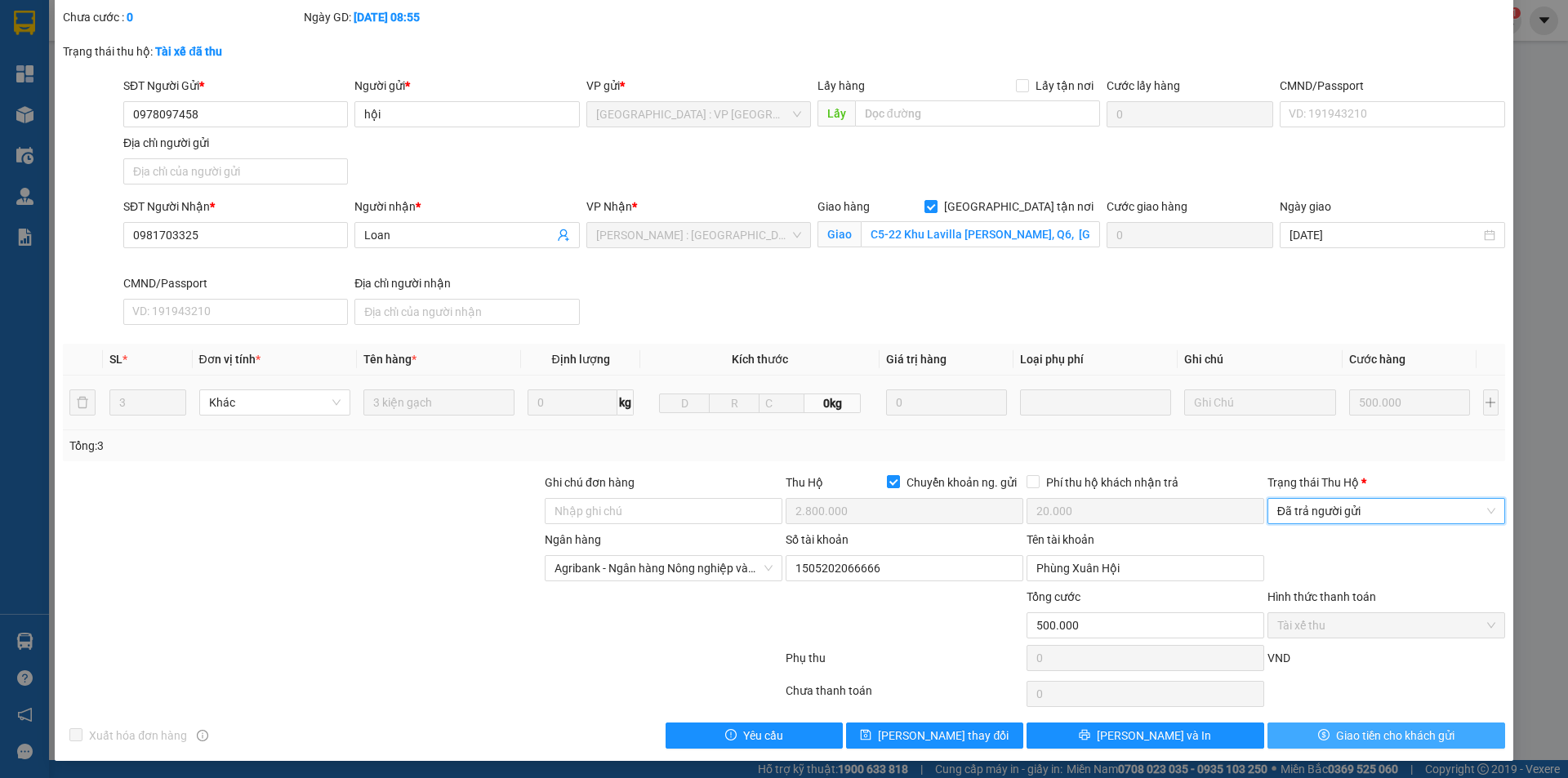
scroll to position [87, 0]
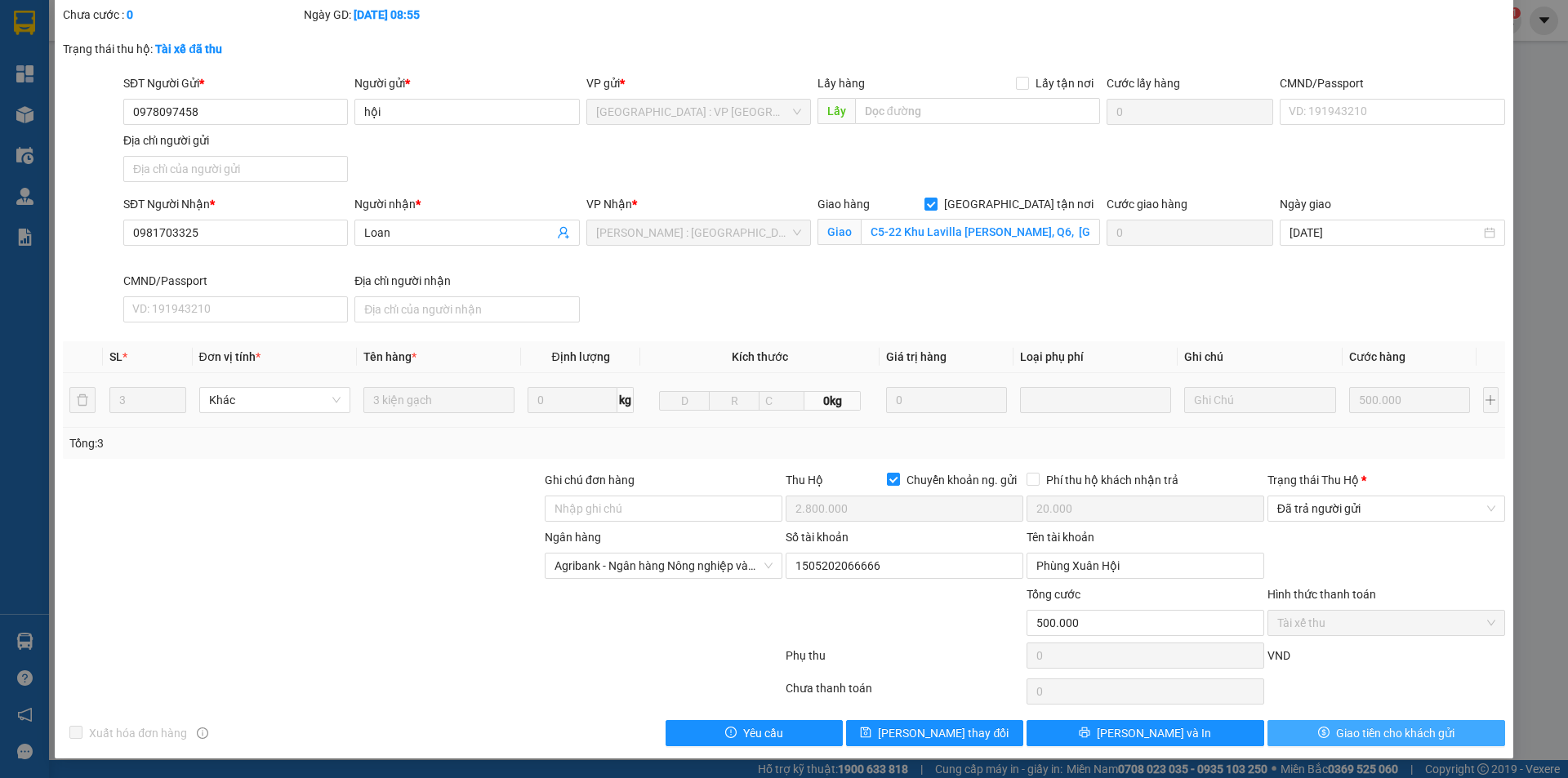
click at [1345, 734] on span "Giao tiền cho khách gửi" at bounding box center [1396, 733] width 119 height 18
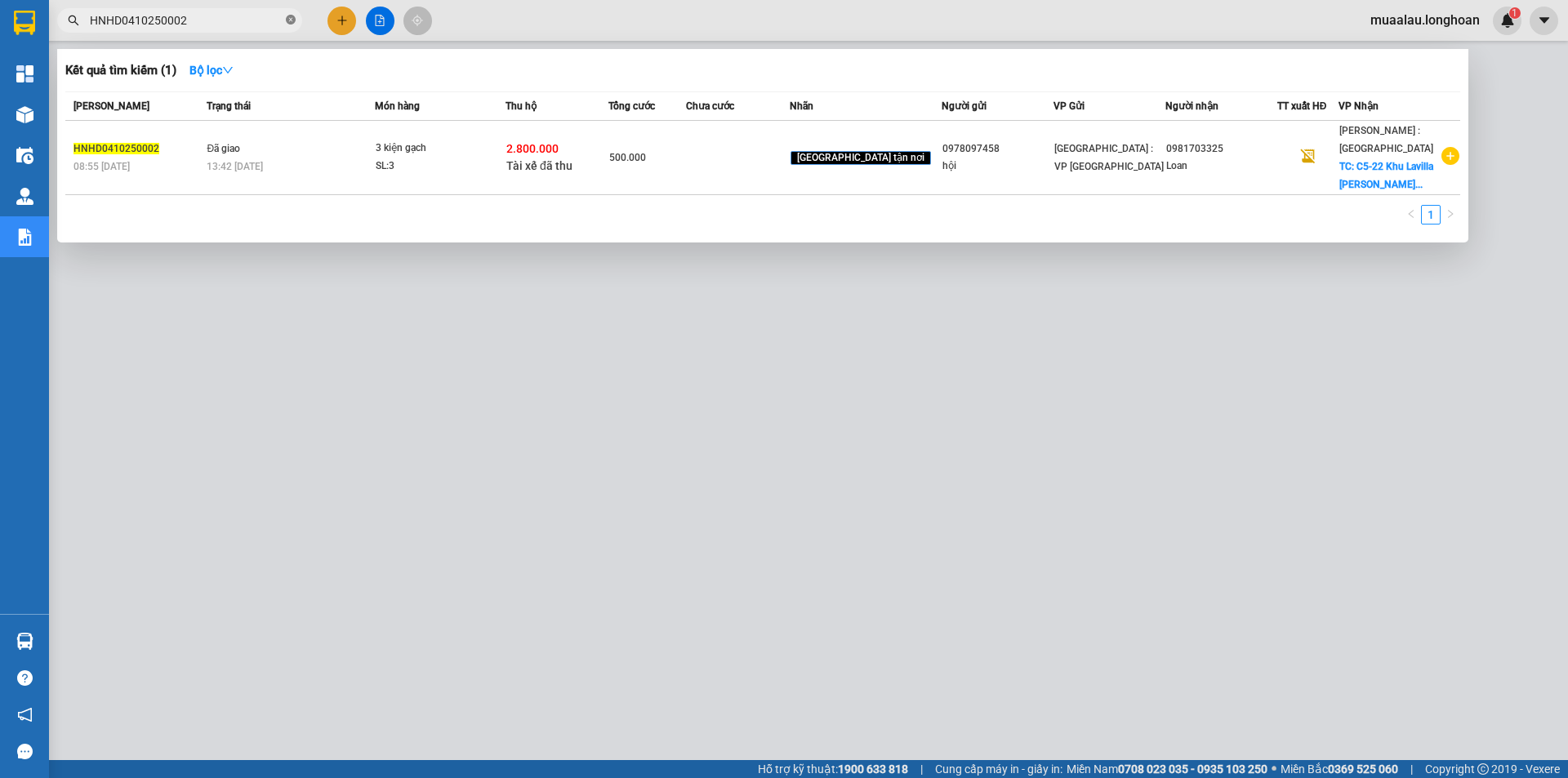
click at [295, 18] on icon "close-circle" at bounding box center [290, 19] width 10 height 10
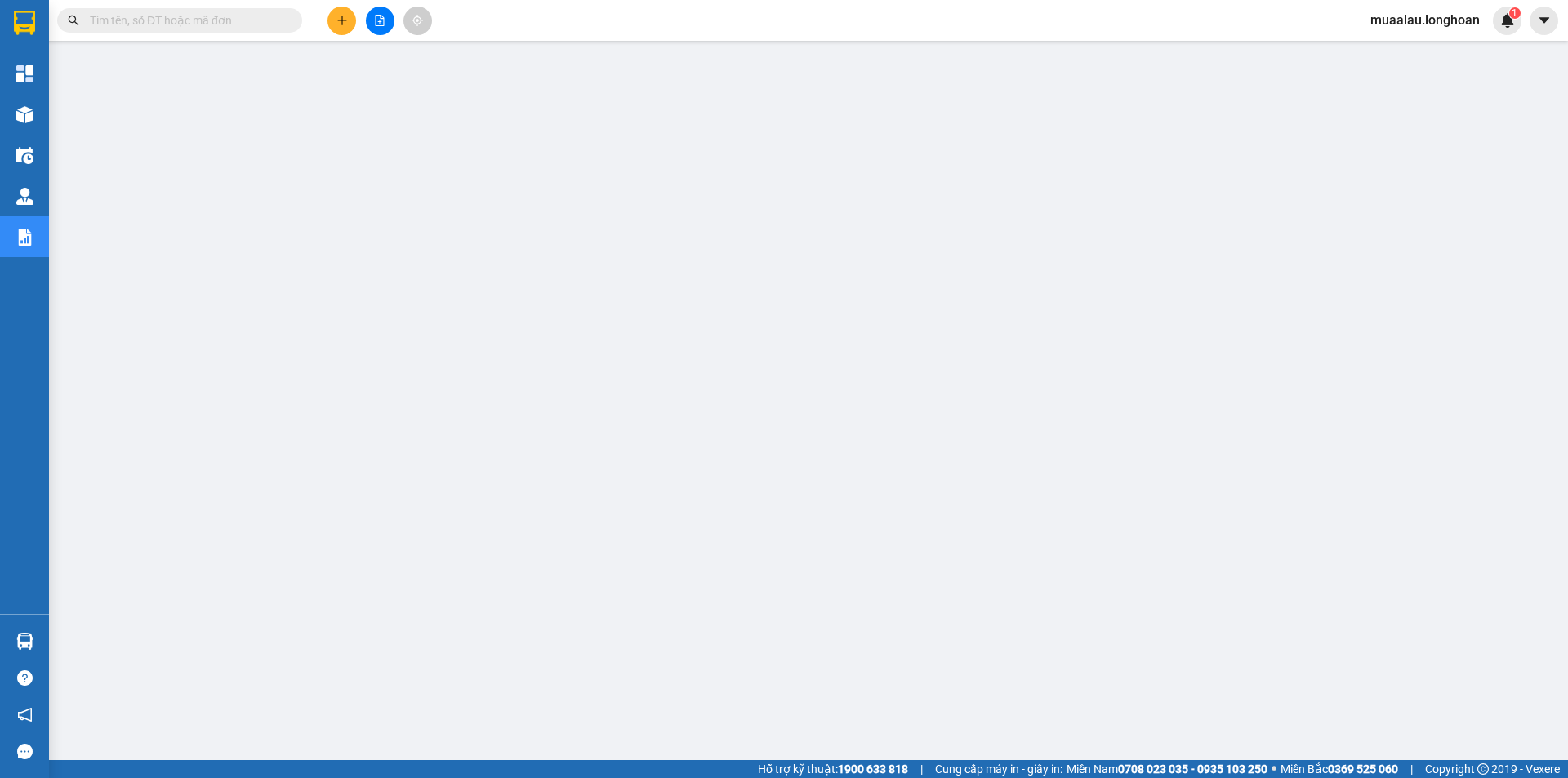
click at [225, 14] on input "text" at bounding box center [186, 21] width 193 height 18
paste input "HNHD0210250066"
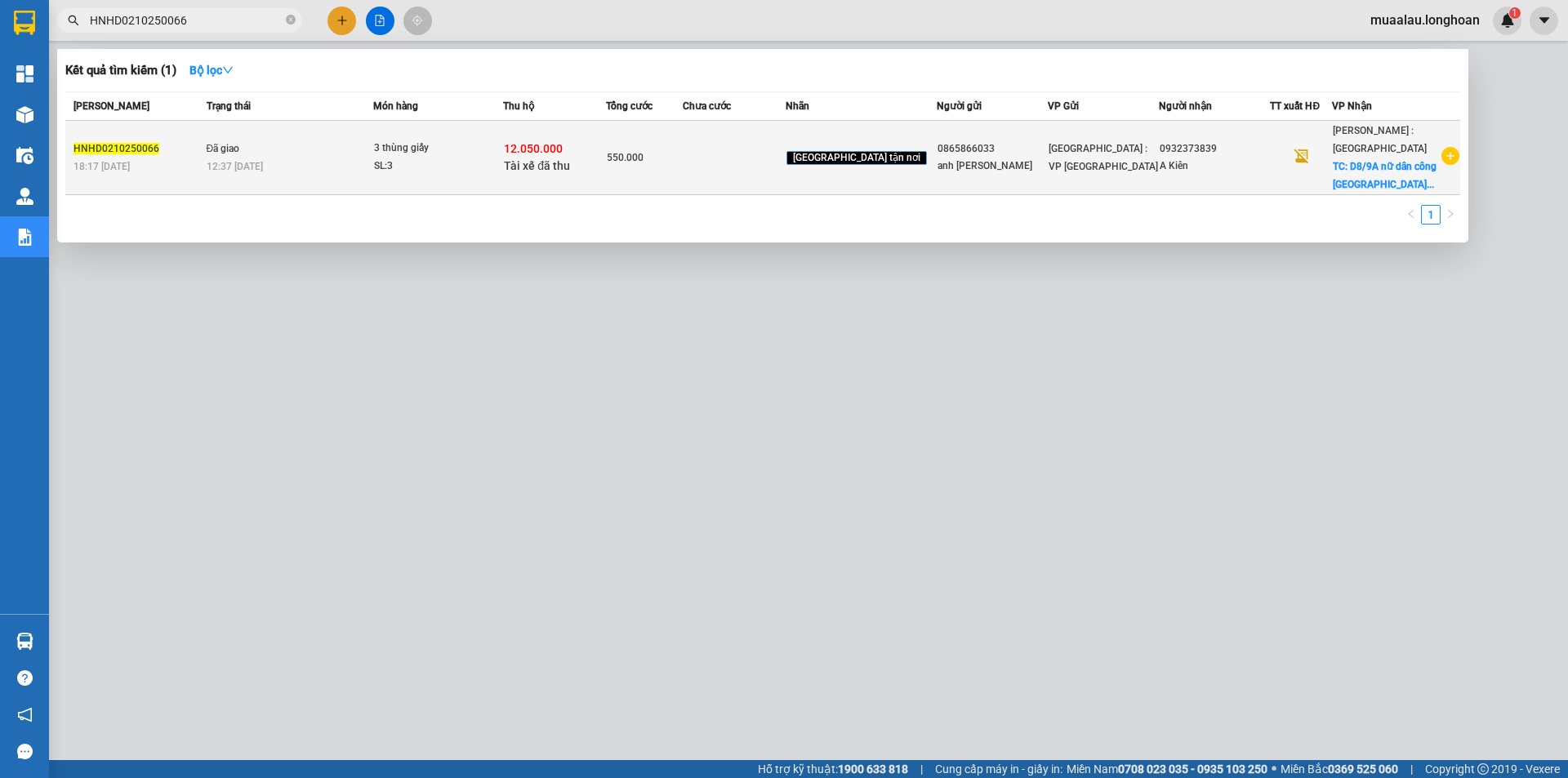
click at [733, 180] on td at bounding box center [734, 158] width 103 height 75
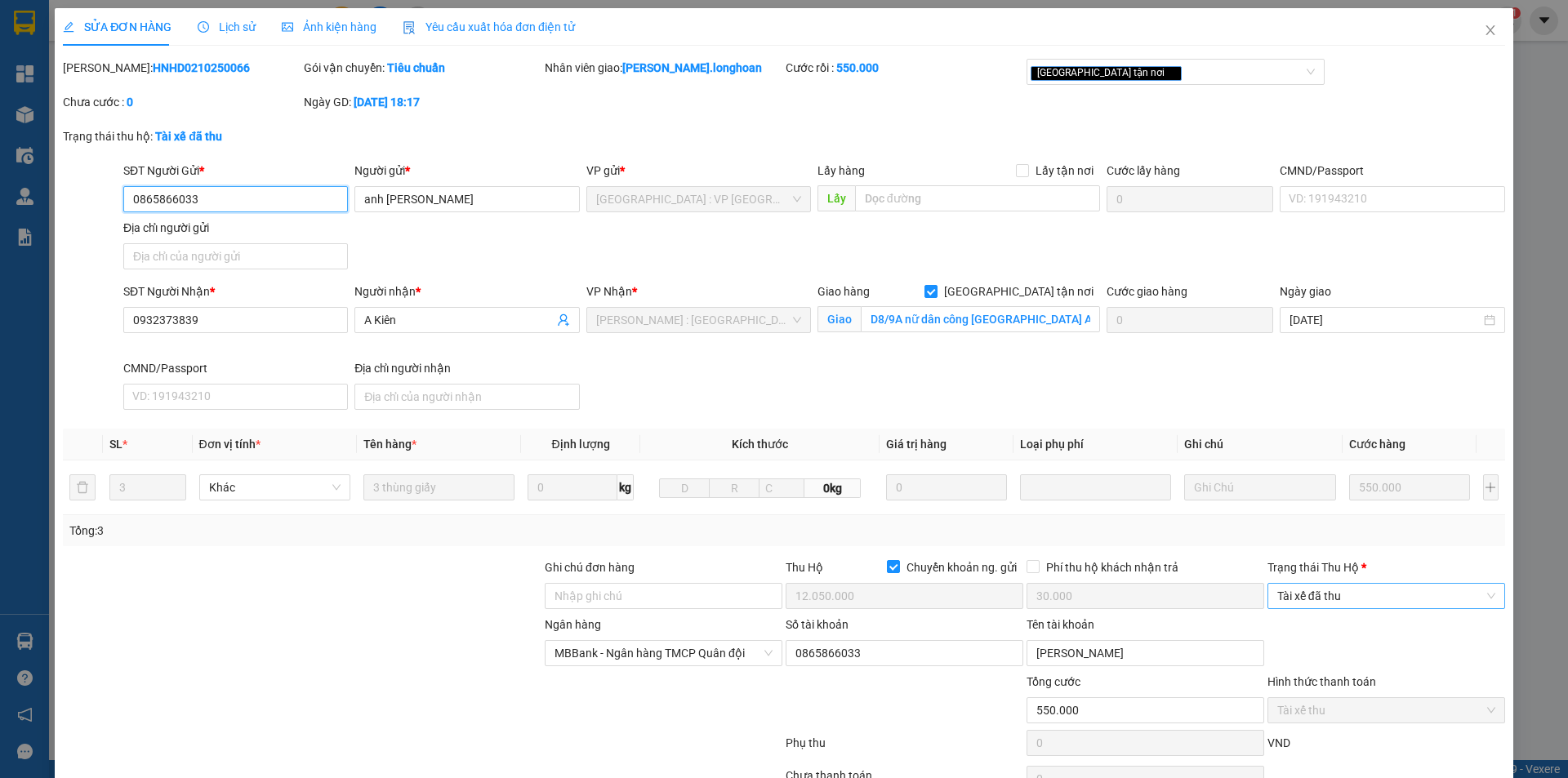
click at [1335, 586] on span "Tài xế đã thu" at bounding box center [1386, 595] width 218 height 24
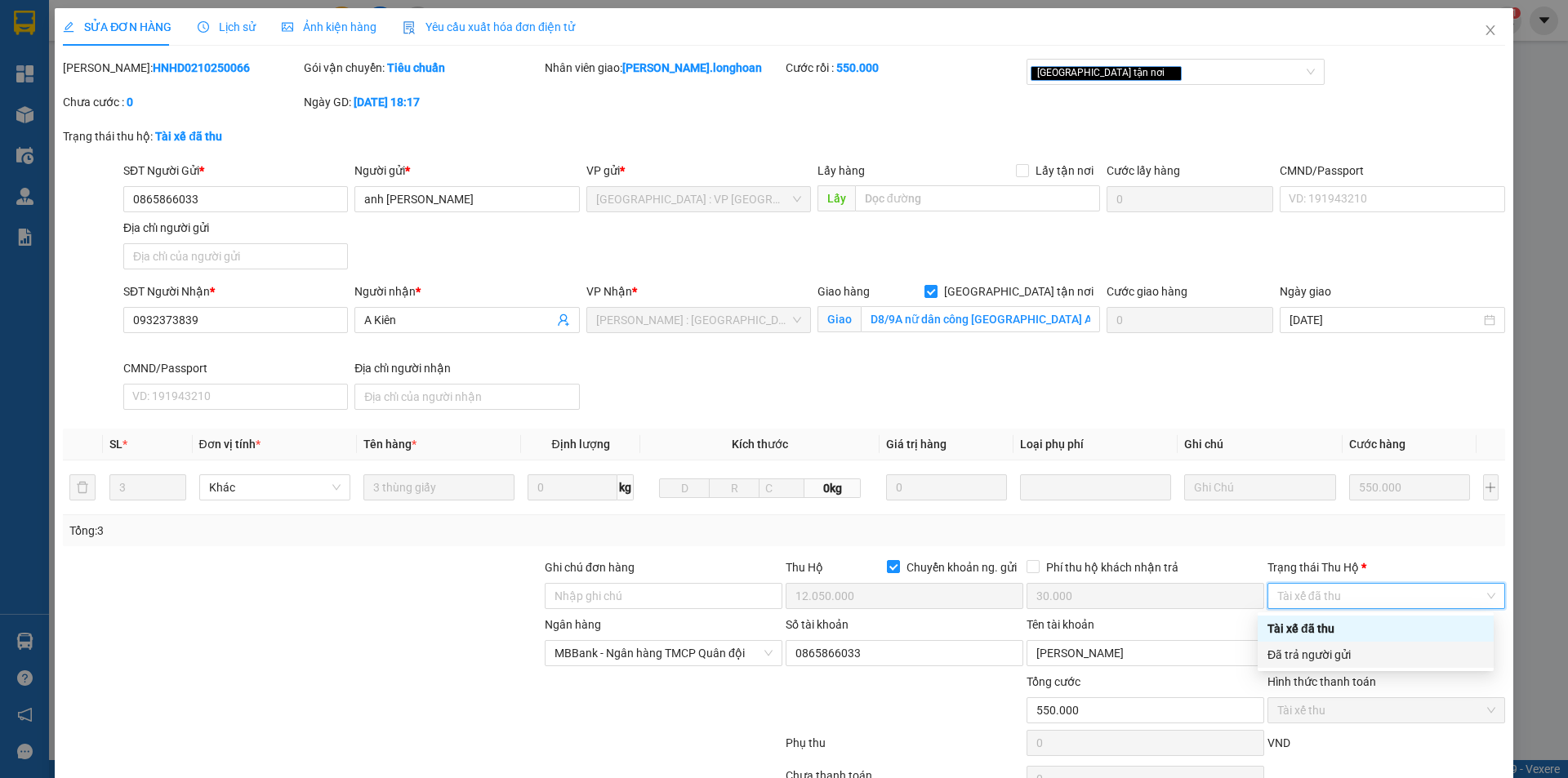
click at [1340, 647] on div "Đã trả người gửi" at bounding box center [1376, 655] width 216 height 18
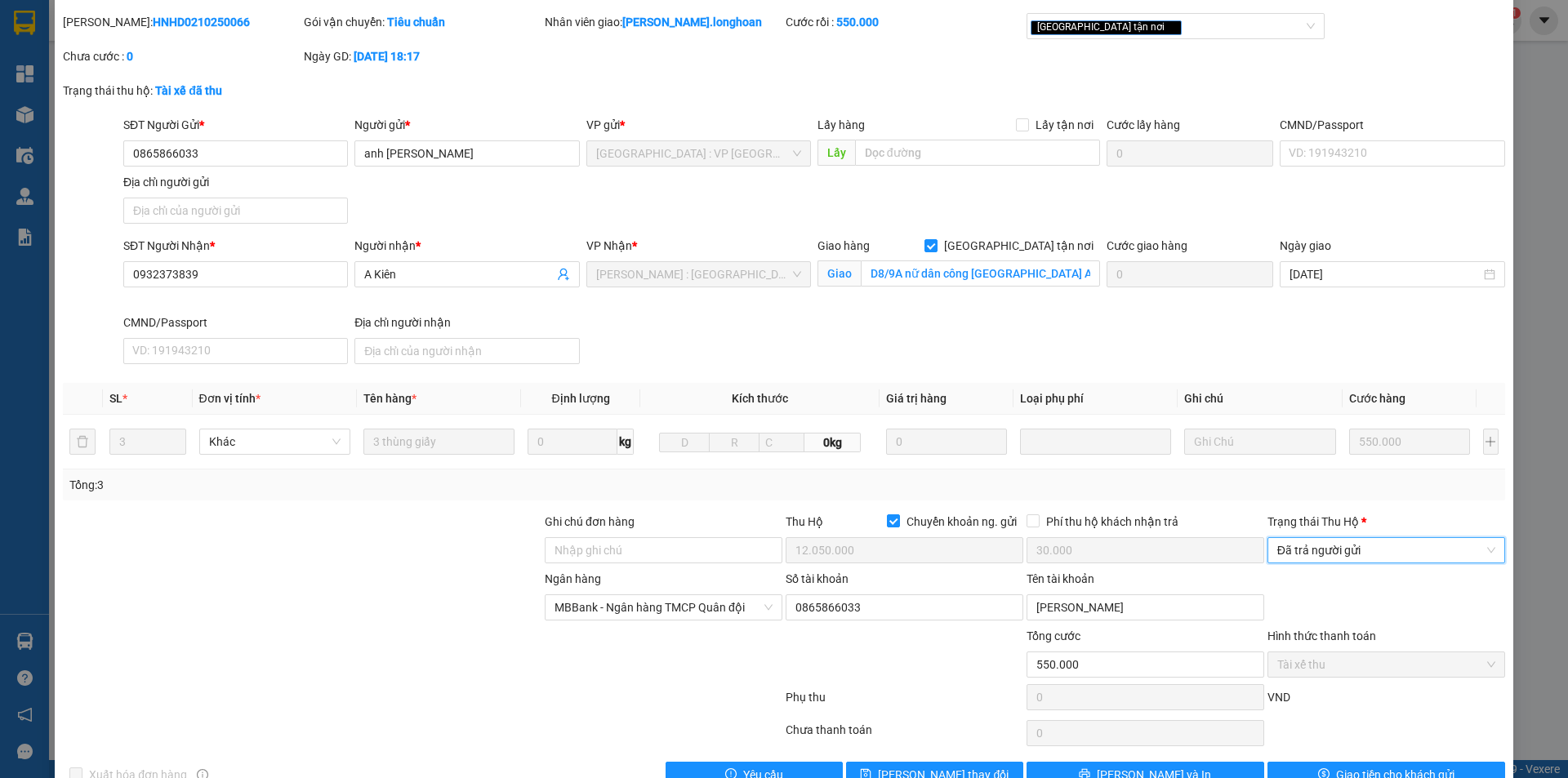
scroll to position [87, 0]
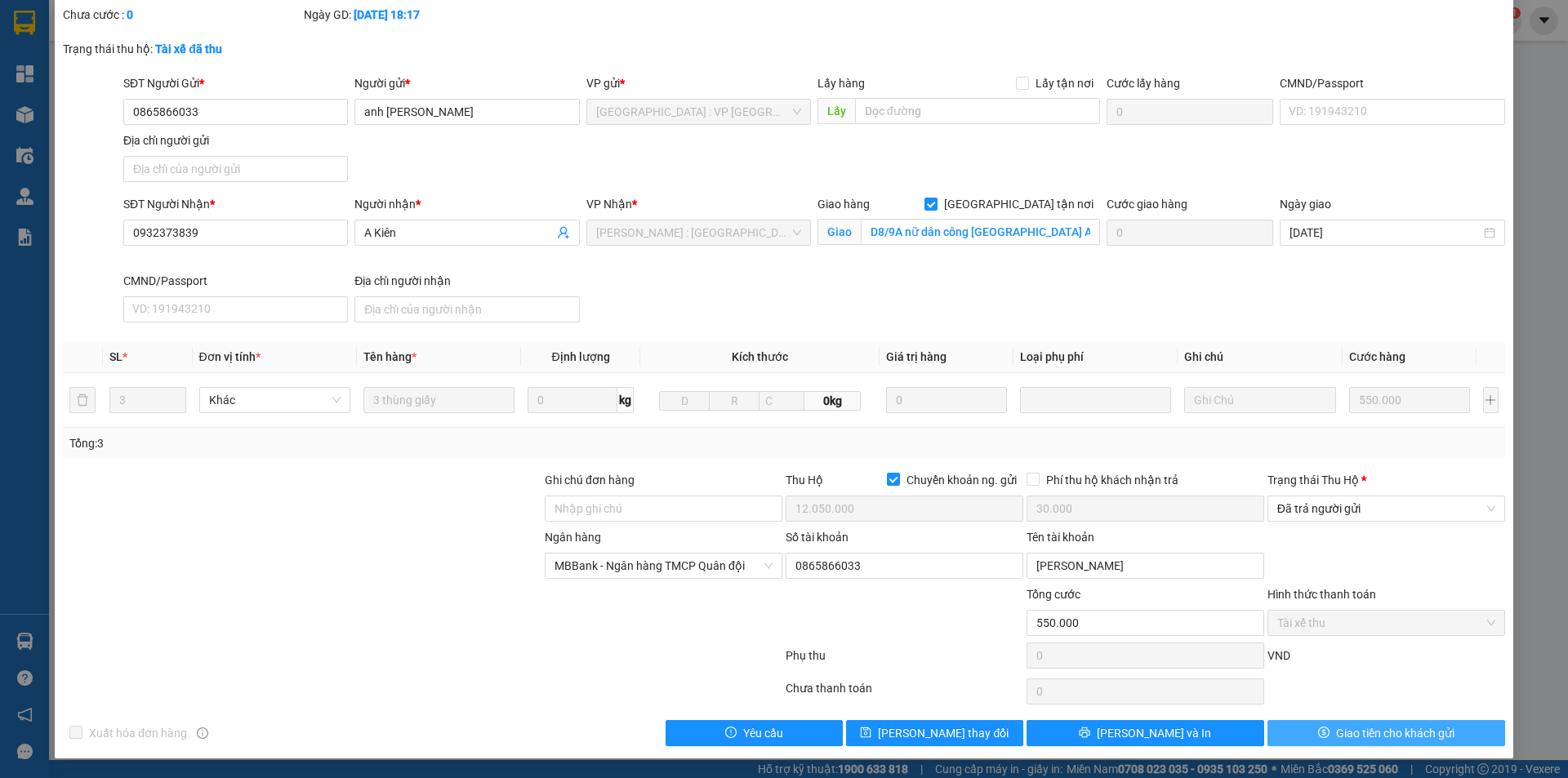
click at [1337, 734] on span "Giao tiền cho khách gửi" at bounding box center [1396, 733] width 119 height 18
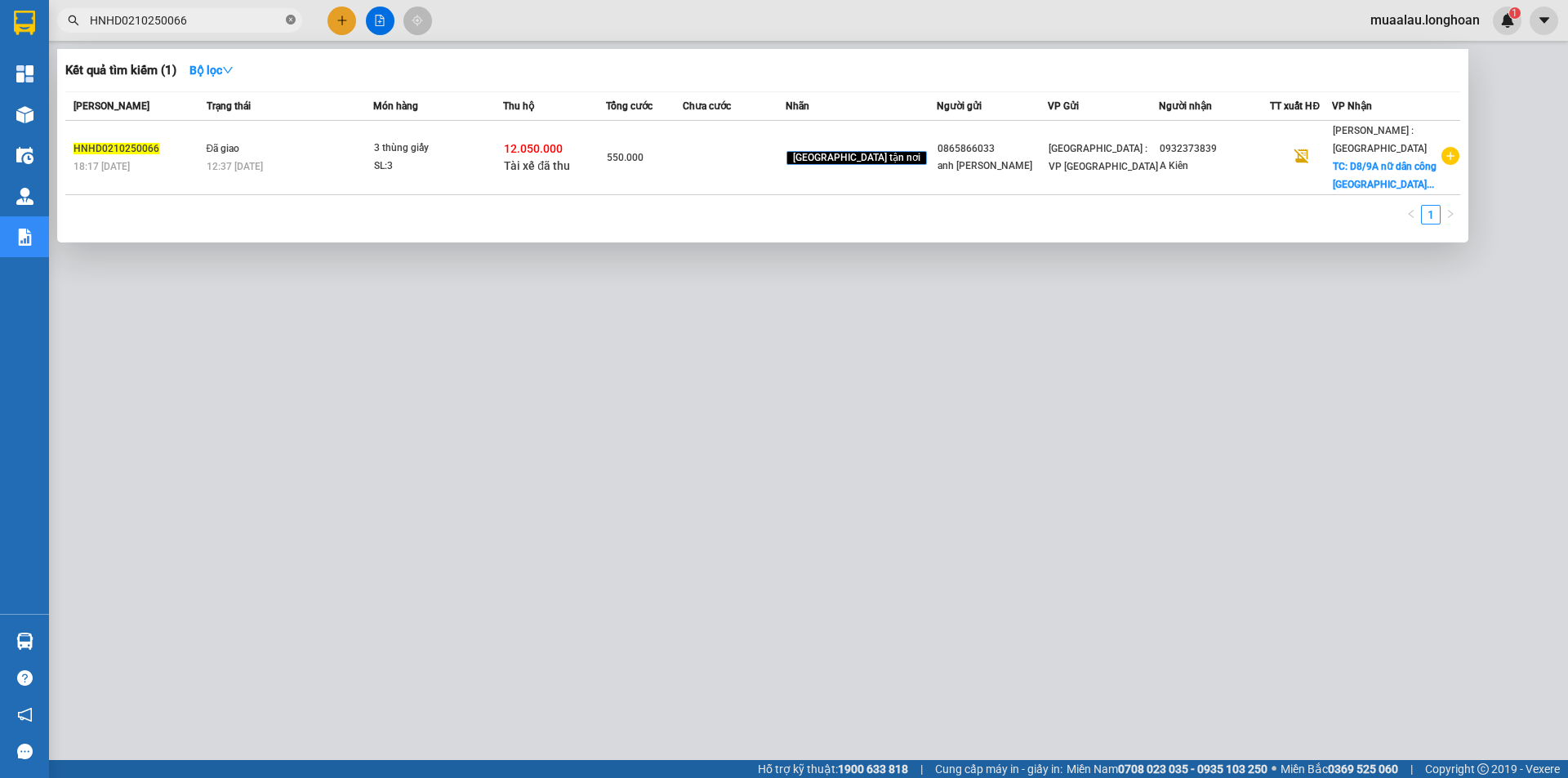
click at [294, 20] on icon "close-circle" at bounding box center [290, 19] width 10 height 10
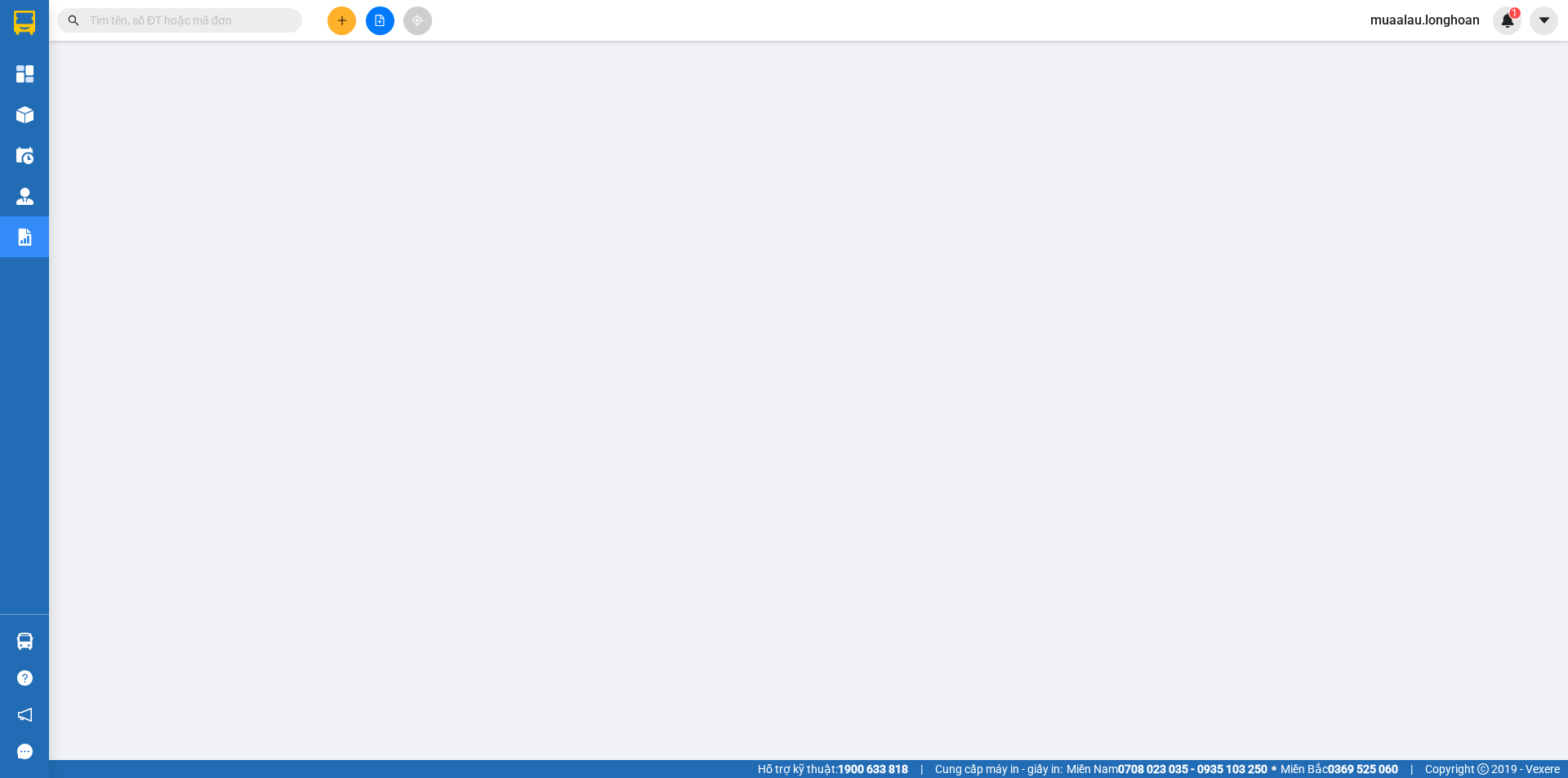
paste input "VPHM0510250012"
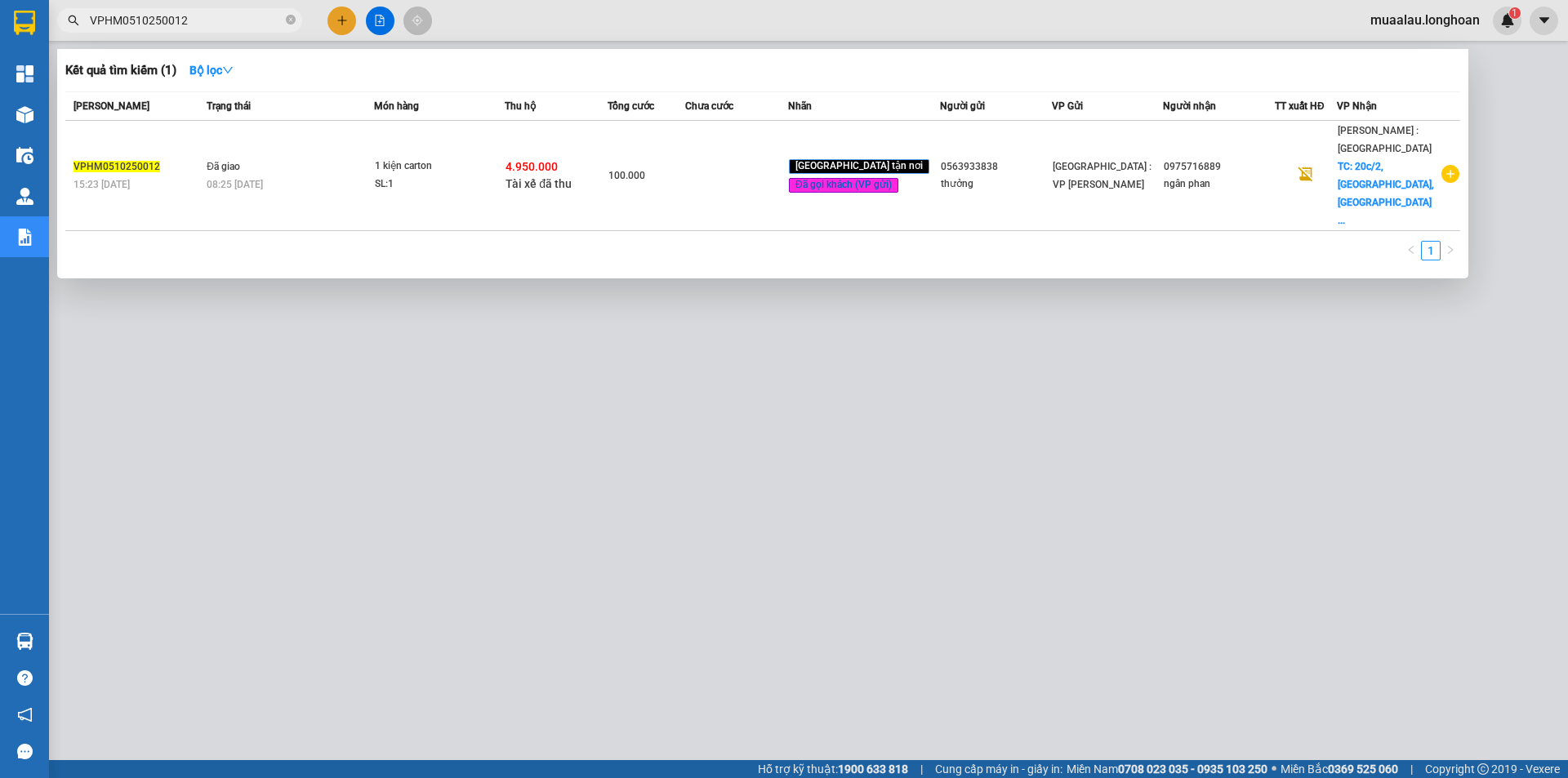
click at [746, 164] on td at bounding box center [737, 176] width 103 height 110
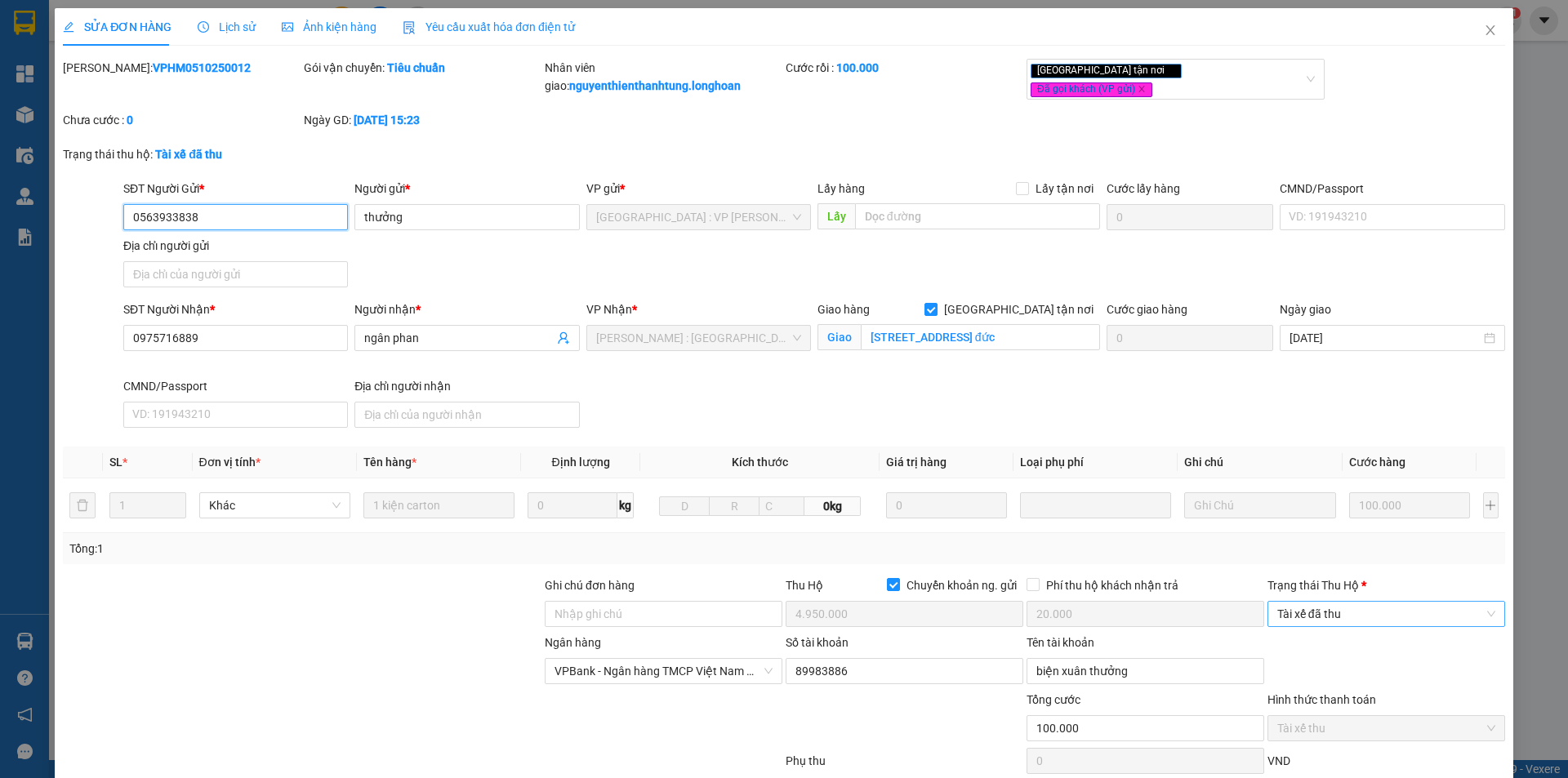
click at [1345, 619] on span "Tài xế đã thu" at bounding box center [1386, 613] width 218 height 24
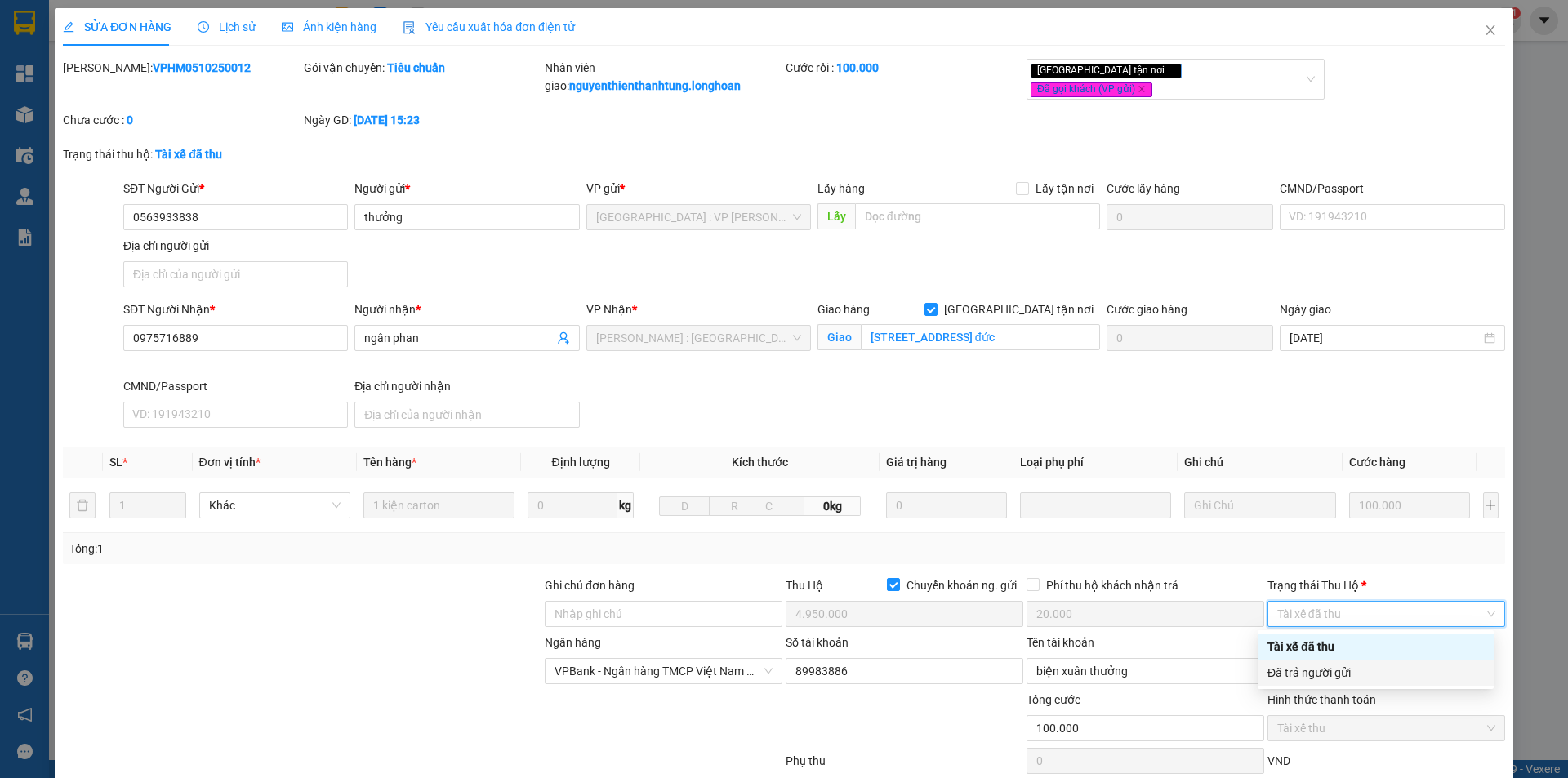
drag, startPoint x: 1347, startPoint y: 656, endPoint x: 1348, endPoint y: 671, distance: 15.0
click at [1348, 671] on div "Tài xế đã thu Đã trả người gửi" at bounding box center [1376, 660] width 236 height 52
click at [1348, 671] on div "Đã trả người gửi" at bounding box center [1376, 673] width 216 height 18
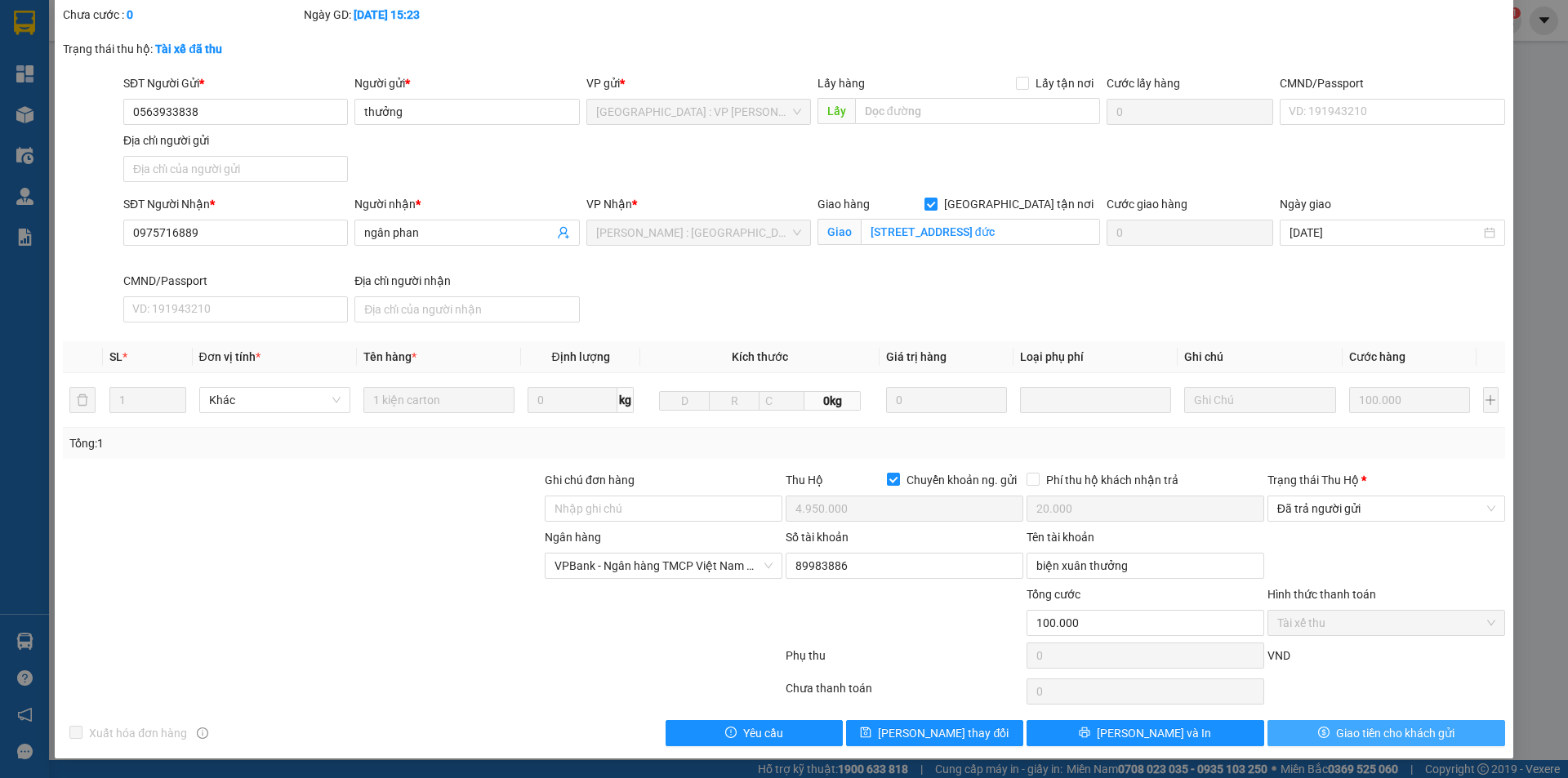
click at [1347, 737] on span "Giao tiền cho khách gửi" at bounding box center [1396, 733] width 119 height 18
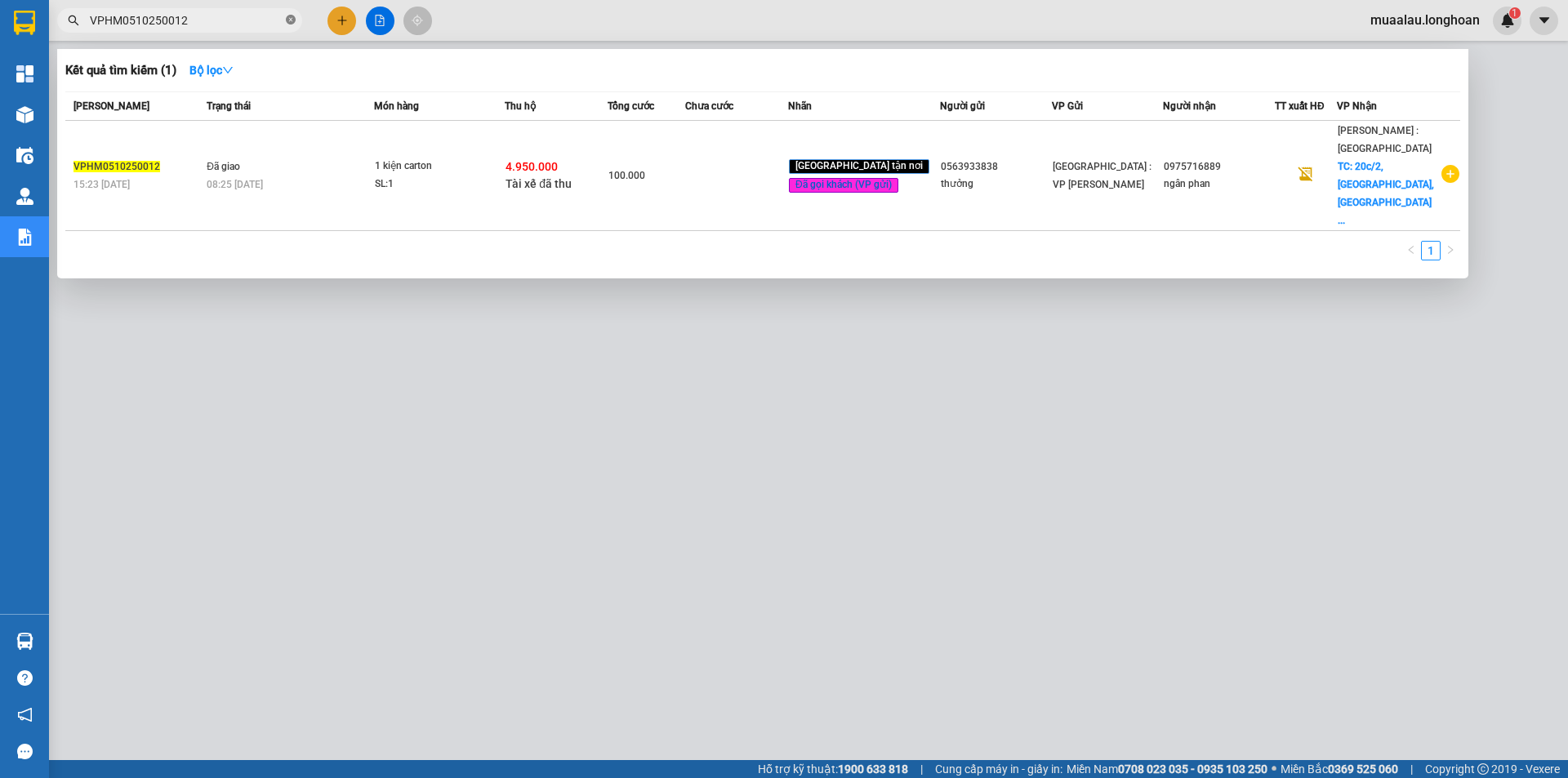
click at [295, 22] on icon "close-circle" at bounding box center [290, 19] width 10 height 10
paste input "VPHM0610250020"
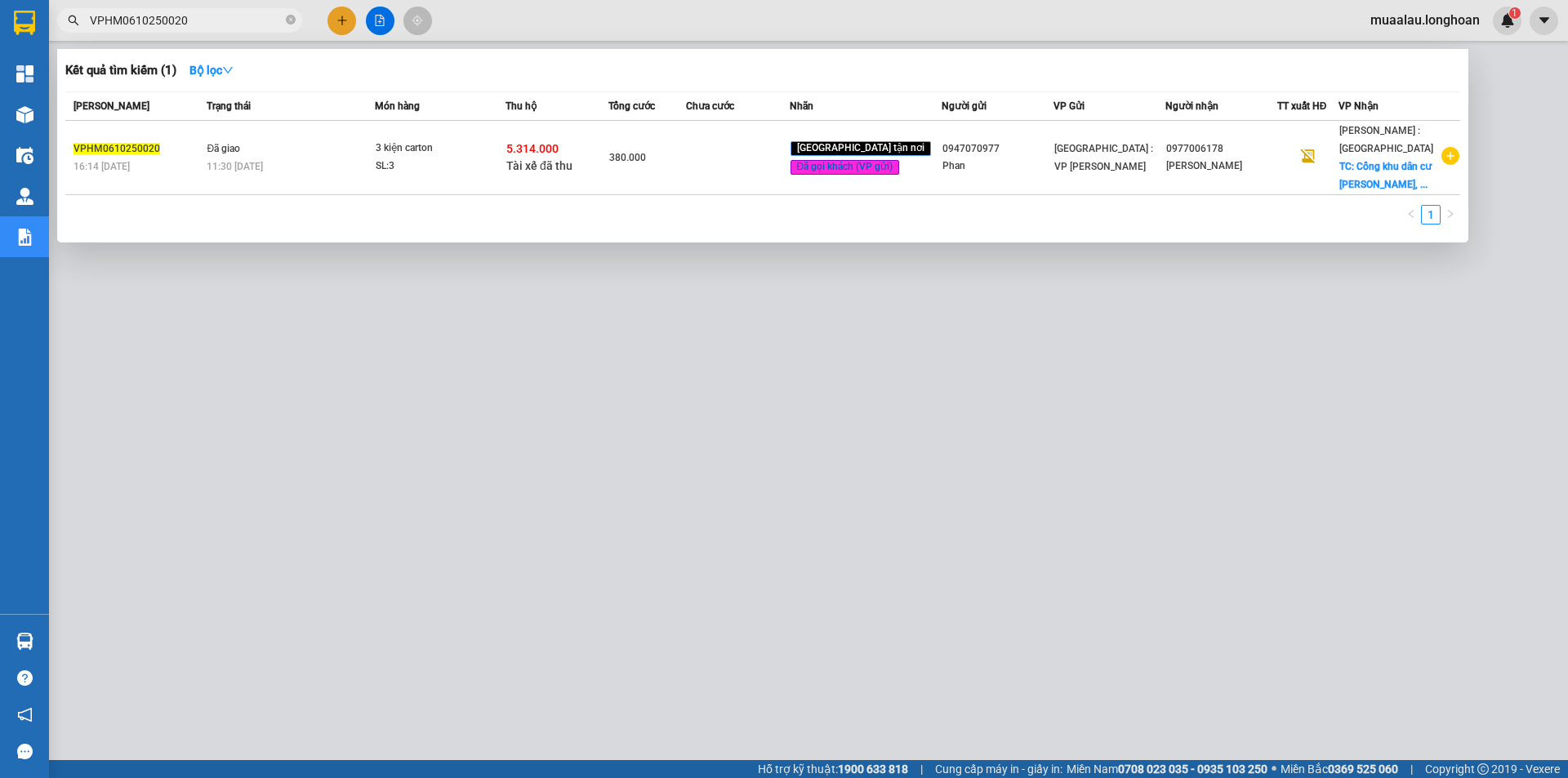
click at [685, 156] on div "380.000" at bounding box center [648, 158] width 76 height 18
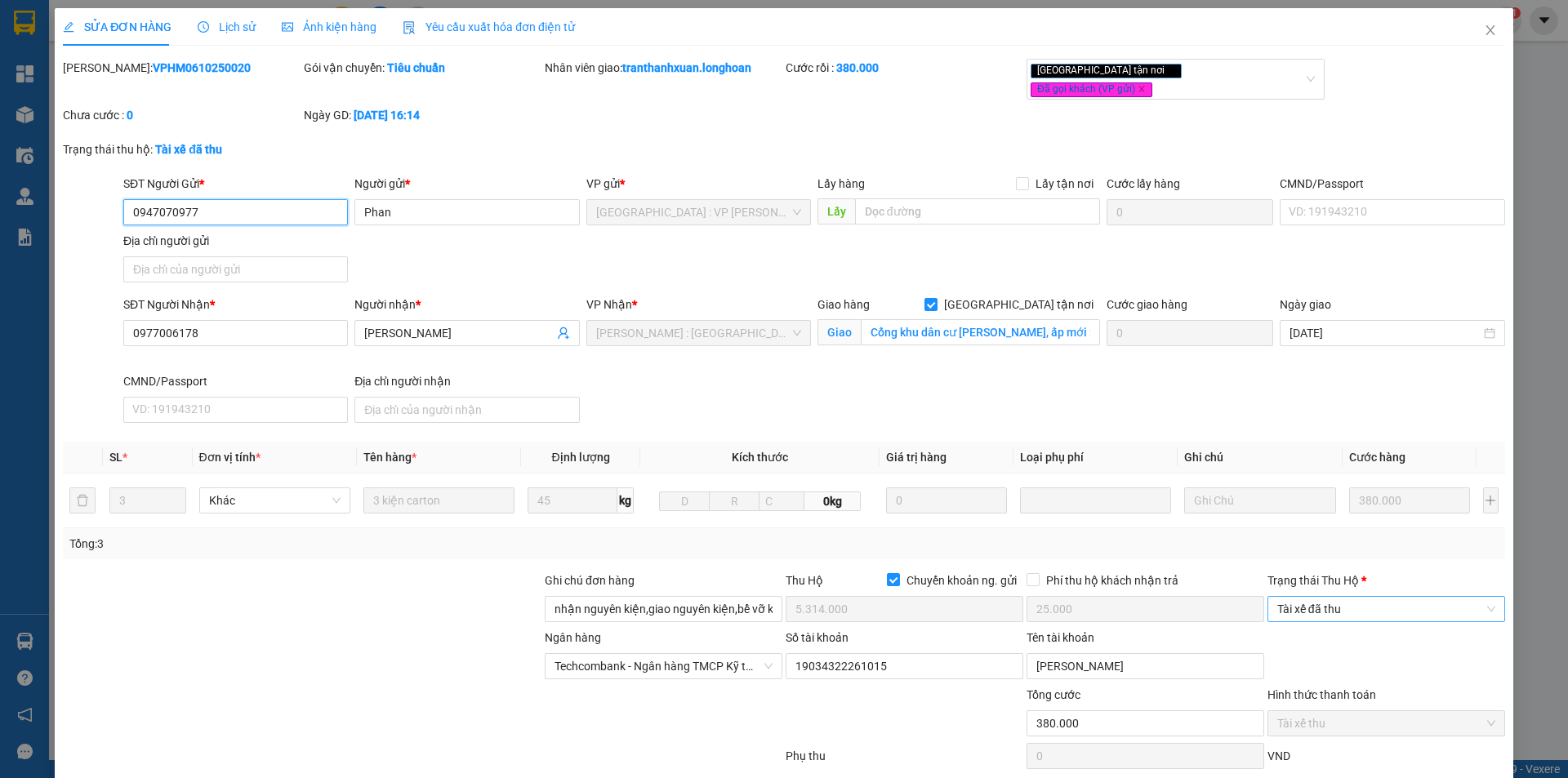
click at [1319, 597] on span "Tài xế đã thu" at bounding box center [1386, 609] width 218 height 24
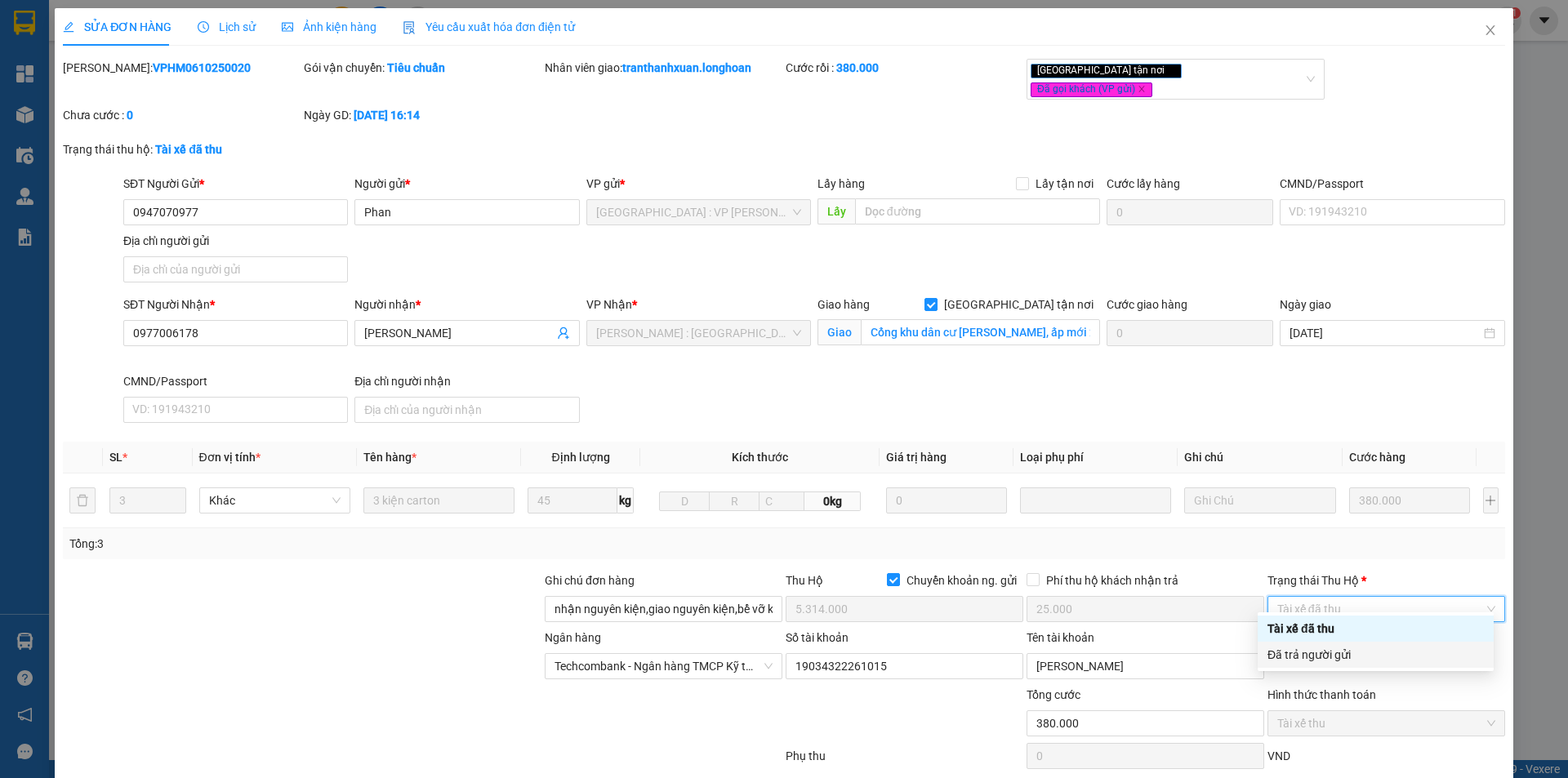
click at [1319, 642] on div "Đã trả người gửi" at bounding box center [1376, 655] width 236 height 26
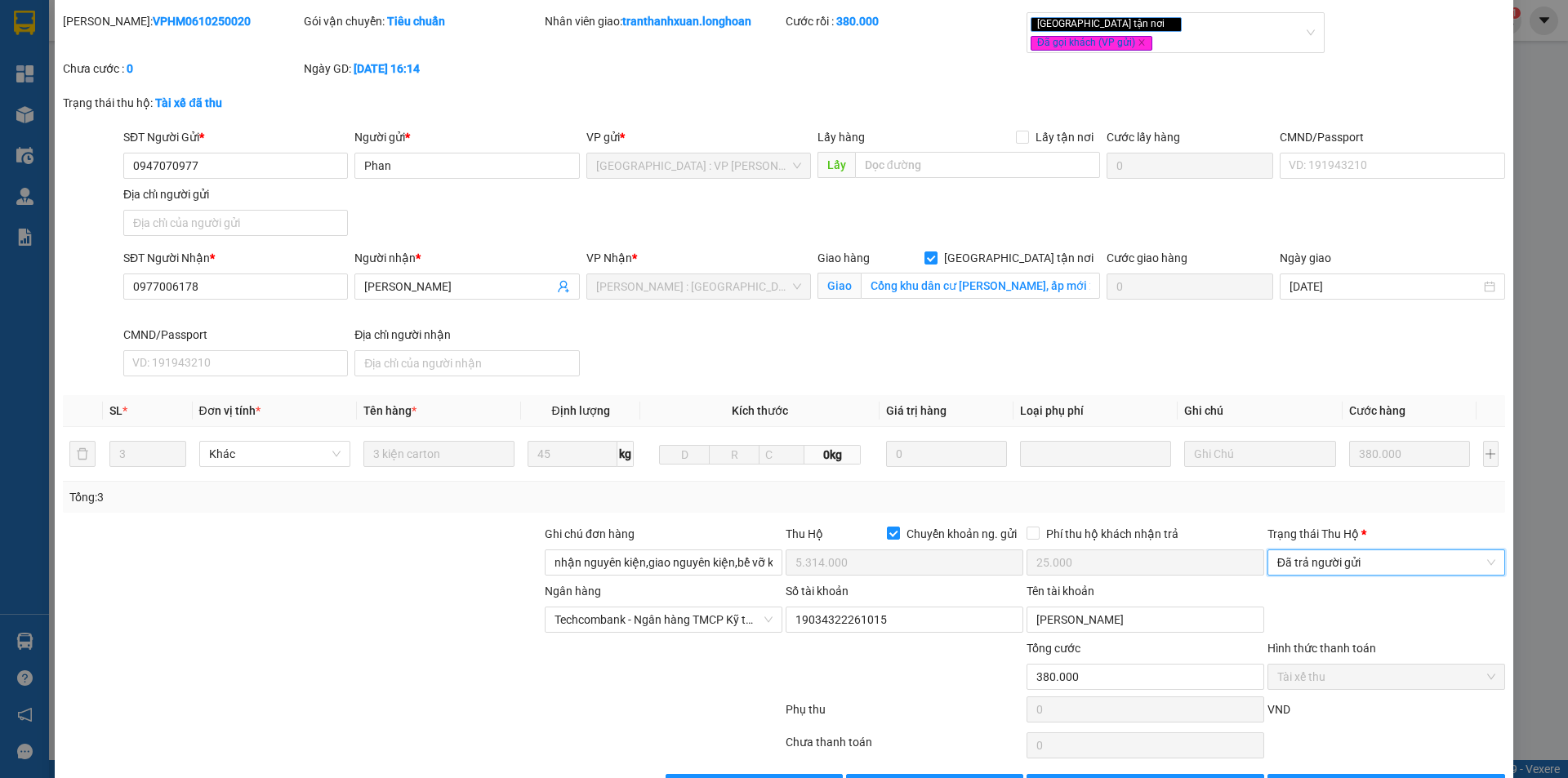
scroll to position [87, 0]
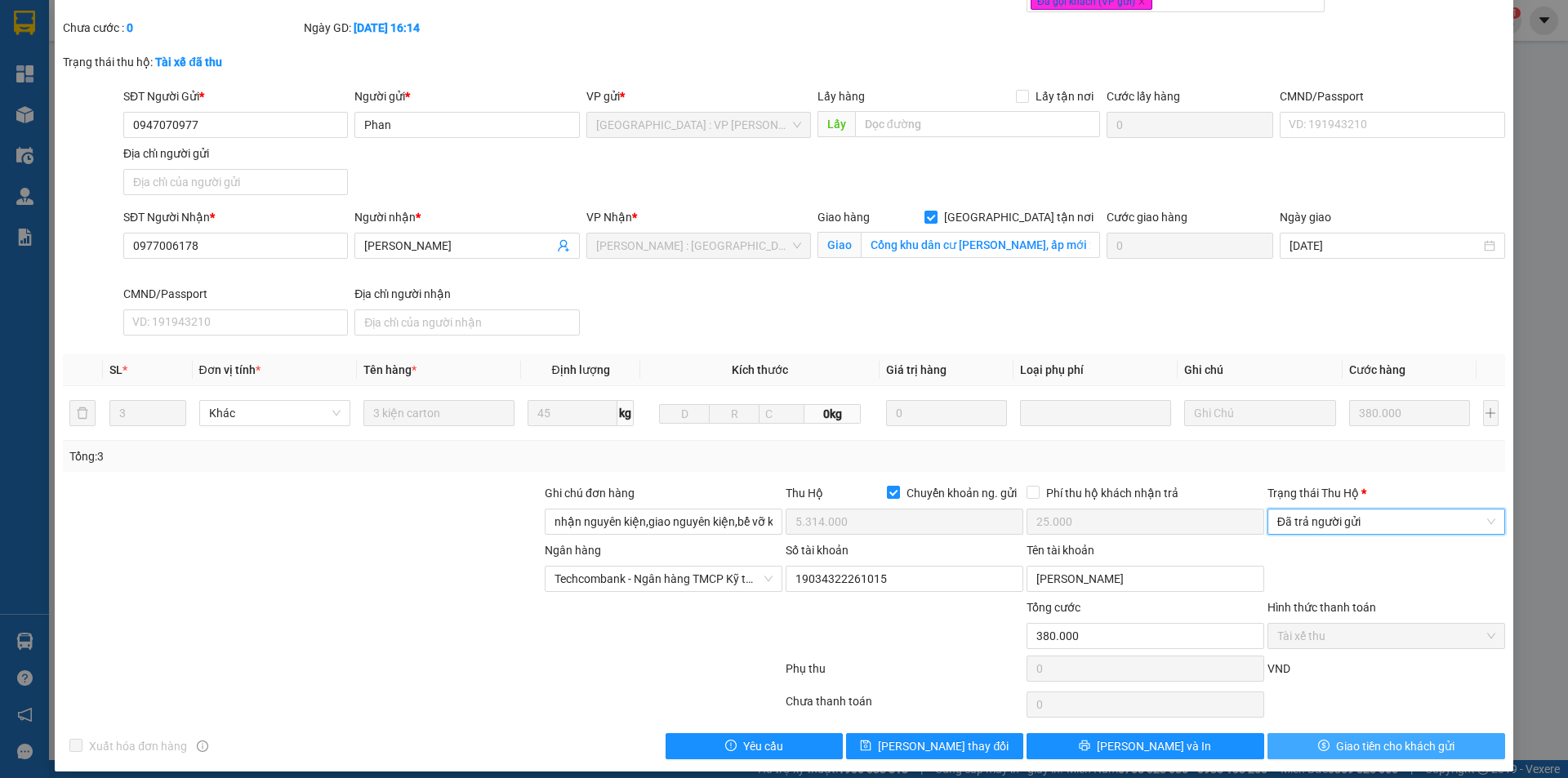
click at [1319, 740] on icon "dollar" at bounding box center [1324, 746] width 12 height 12
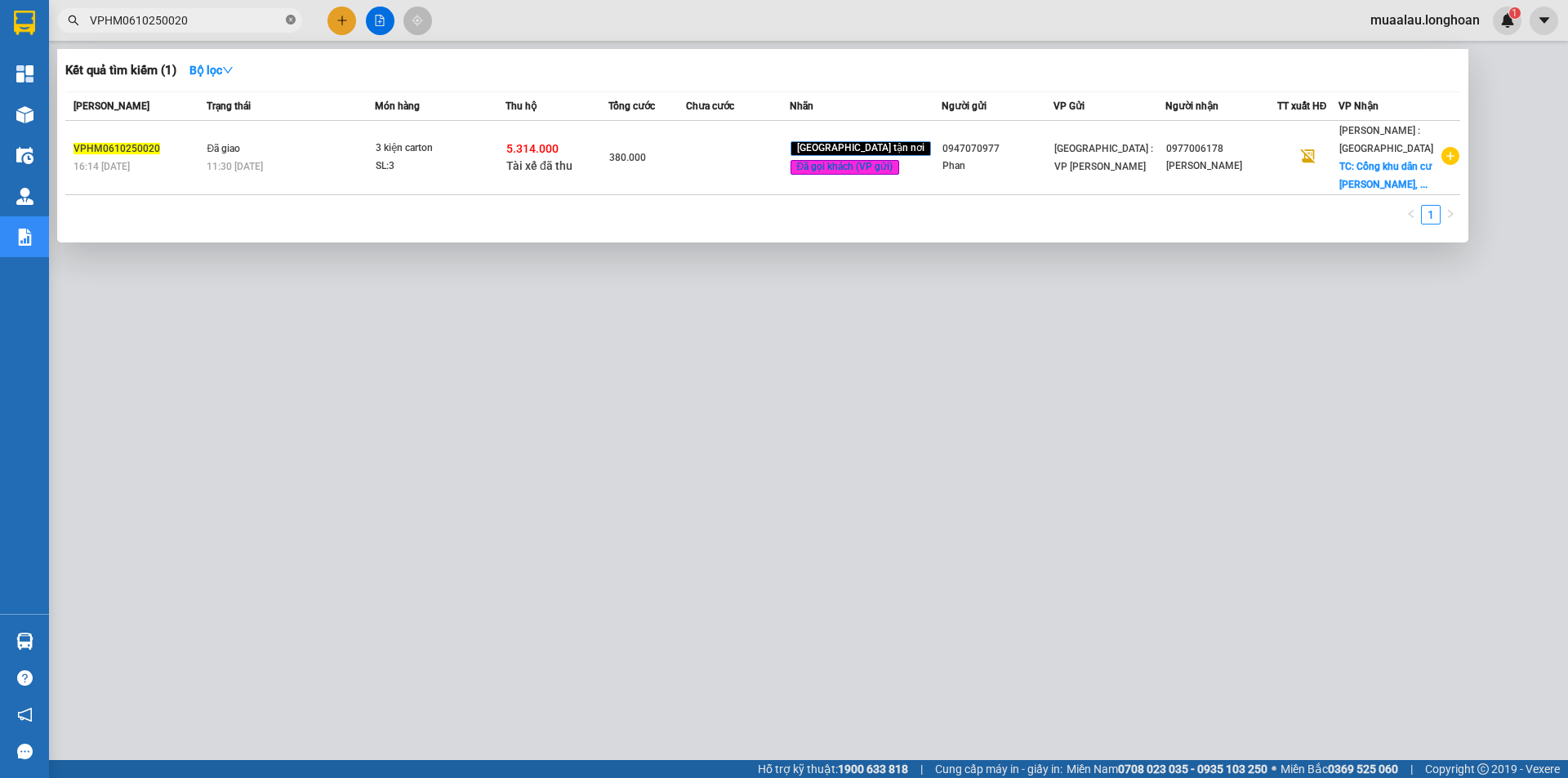
click at [295, 17] on span "VPHM0610250020" at bounding box center [179, 20] width 245 height 24
click at [289, 18] on icon "close-circle" at bounding box center [290, 19] width 10 height 10
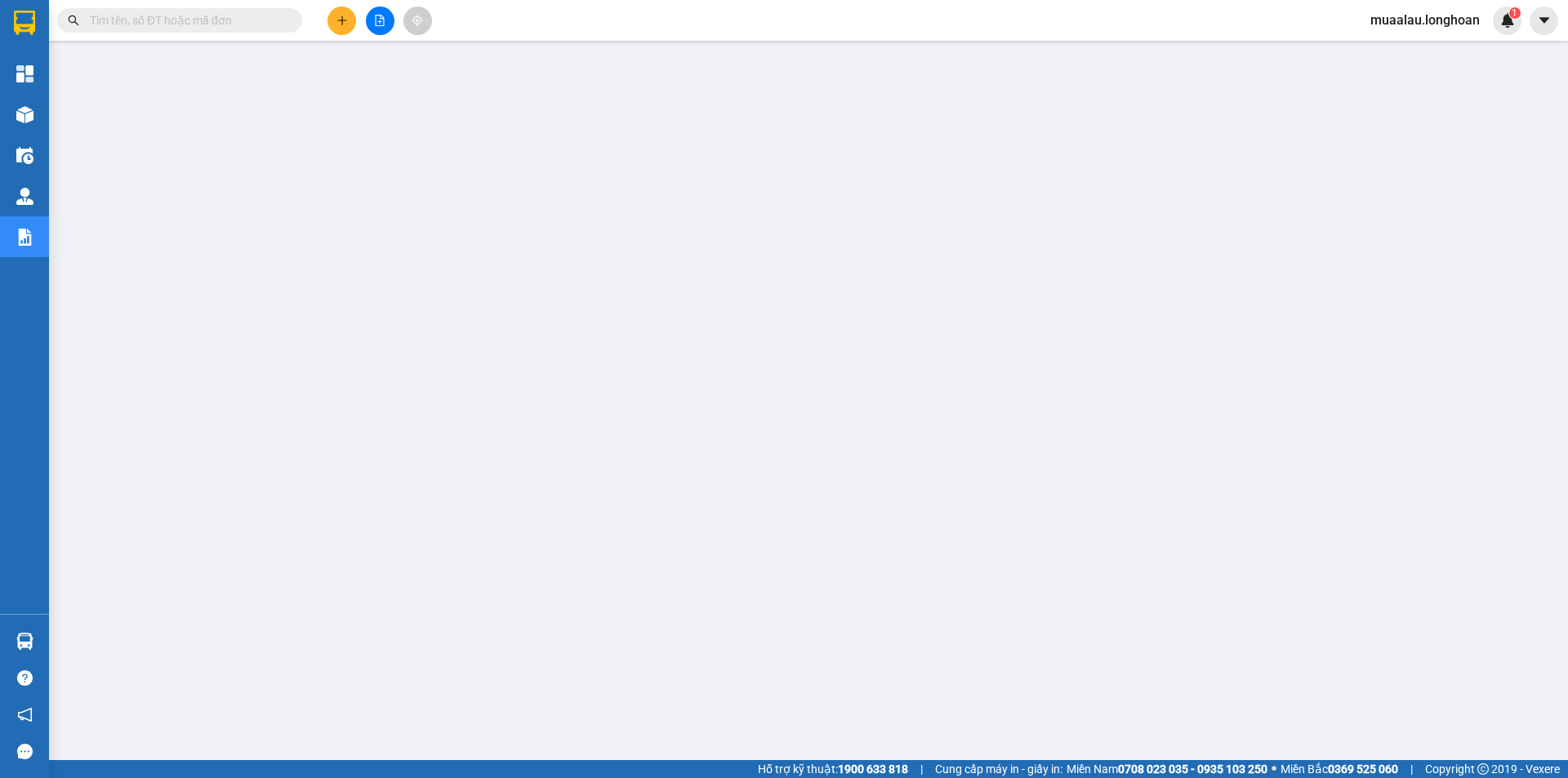
paste input "HNHD0110250046"
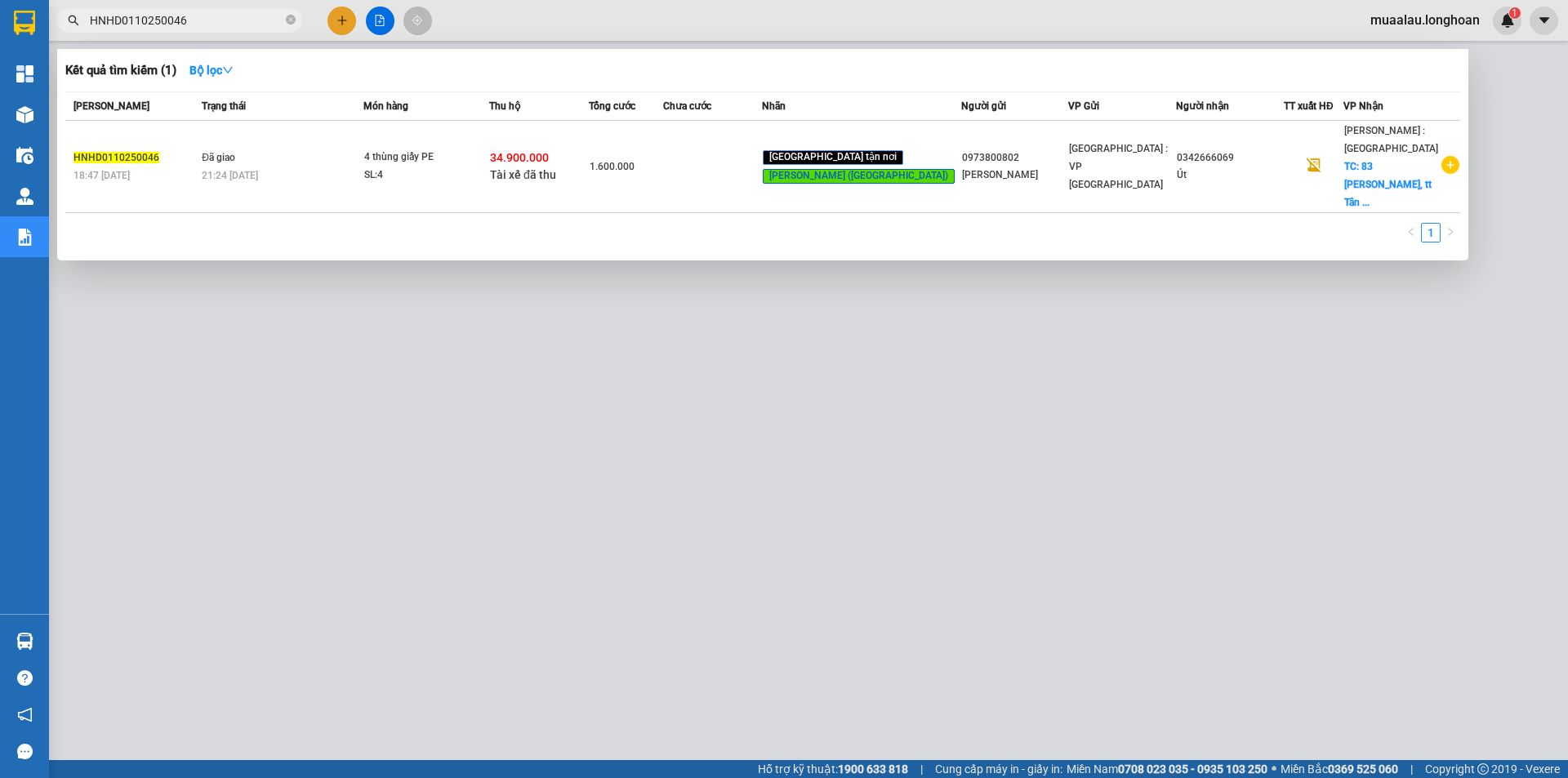
click at [657, 176] on td "1.600.000" at bounding box center [626, 167] width 75 height 92
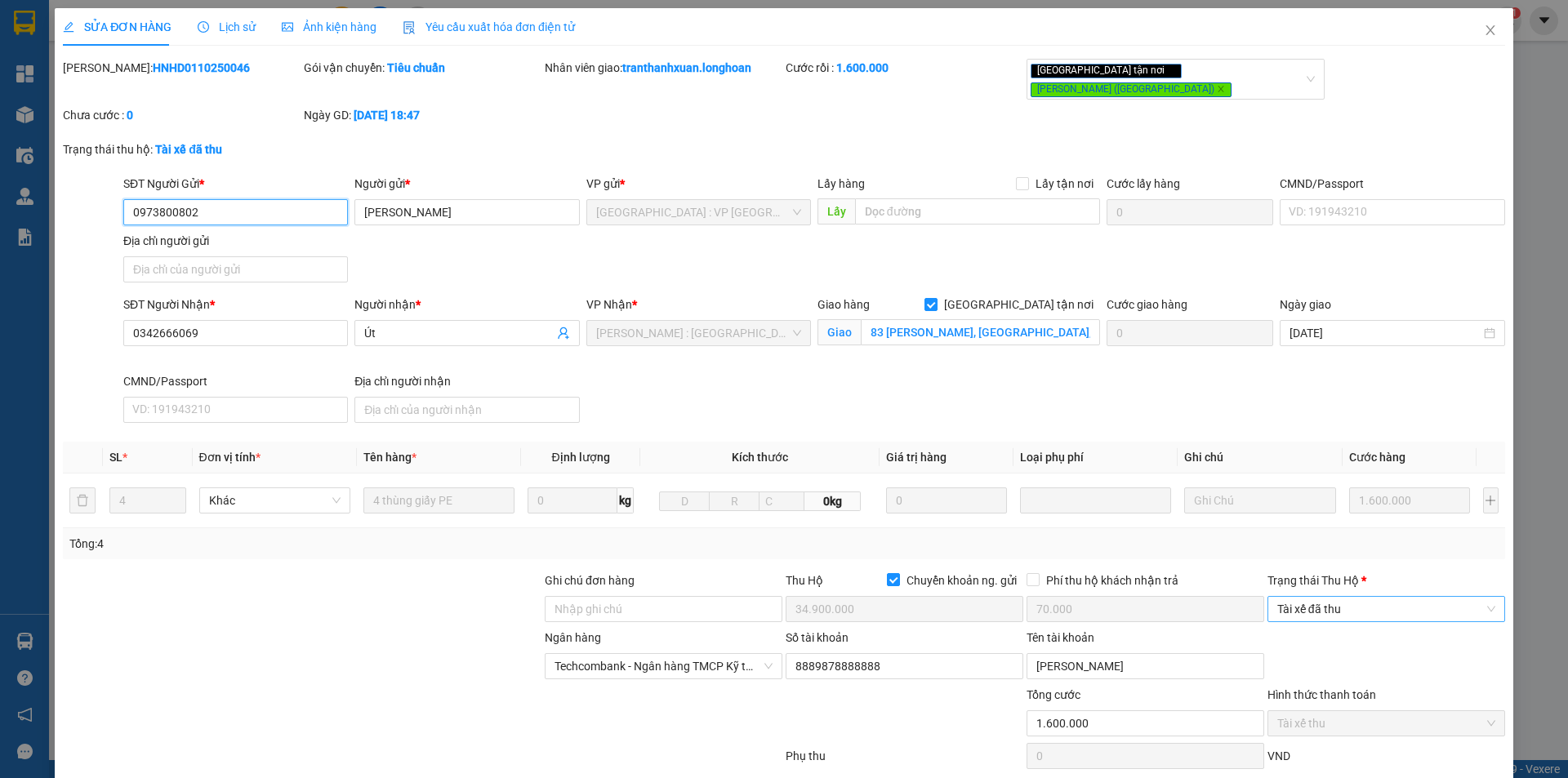
click at [1333, 607] on span "Tài xế đã thu" at bounding box center [1386, 609] width 218 height 24
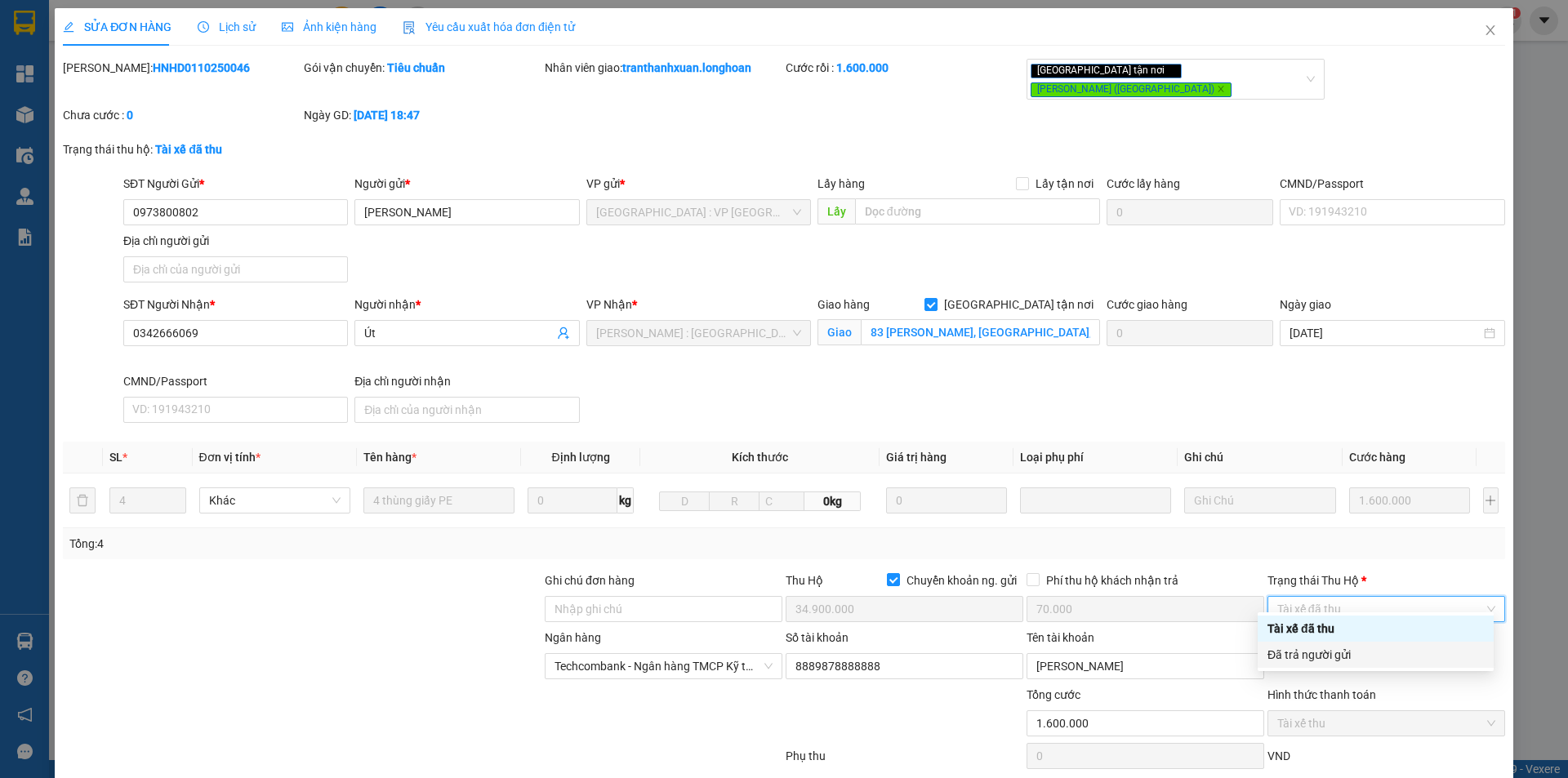
click at [1338, 651] on div "Đã trả người gửi" at bounding box center [1376, 655] width 216 height 18
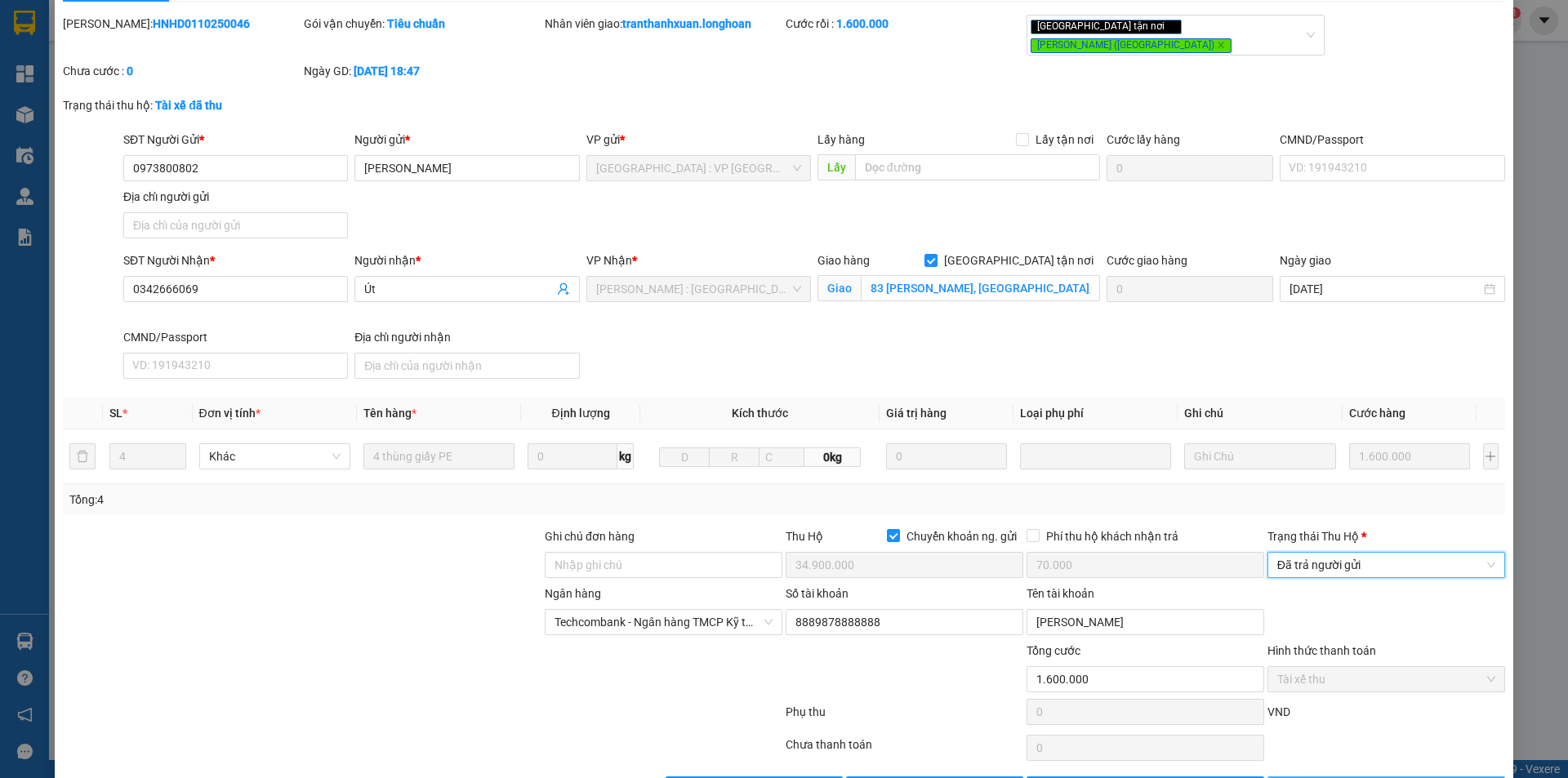
scroll to position [87, 0]
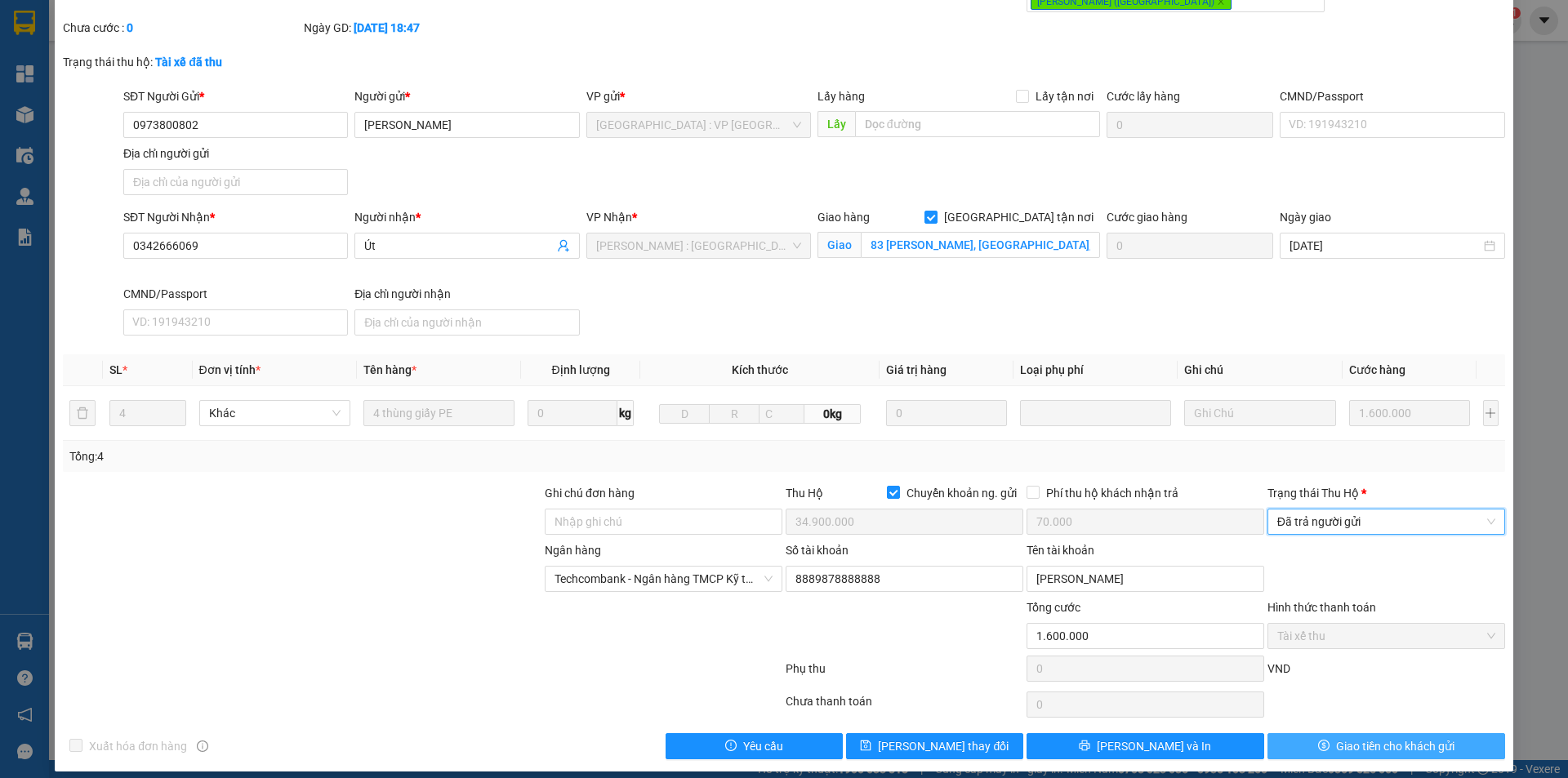
click at [1370, 737] on span "Giao tiền cho khách gửi" at bounding box center [1396, 746] width 119 height 18
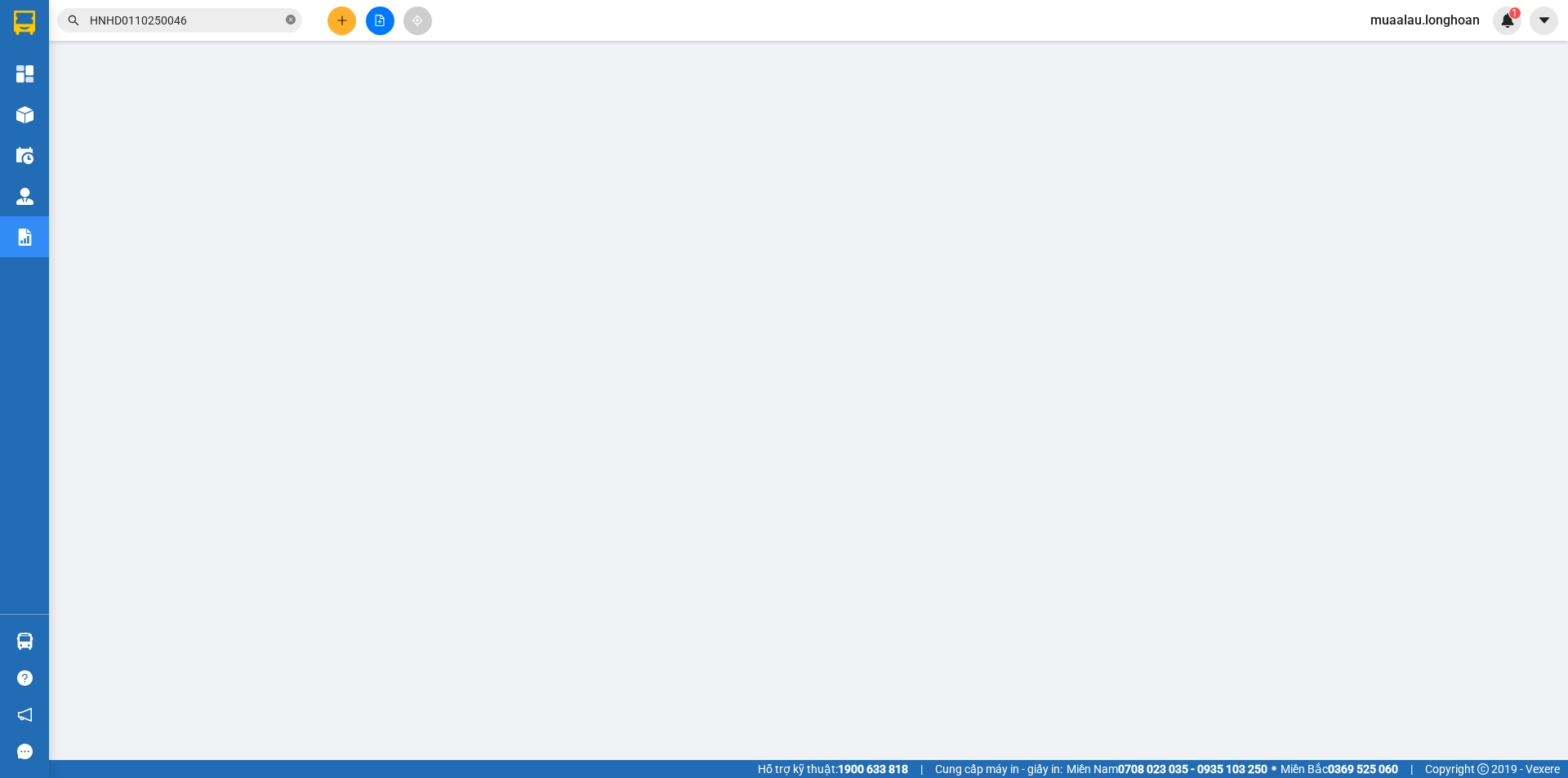
click at [290, 14] on span at bounding box center [290, 21] width 10 height 15
paste input "HNTH0610250009"
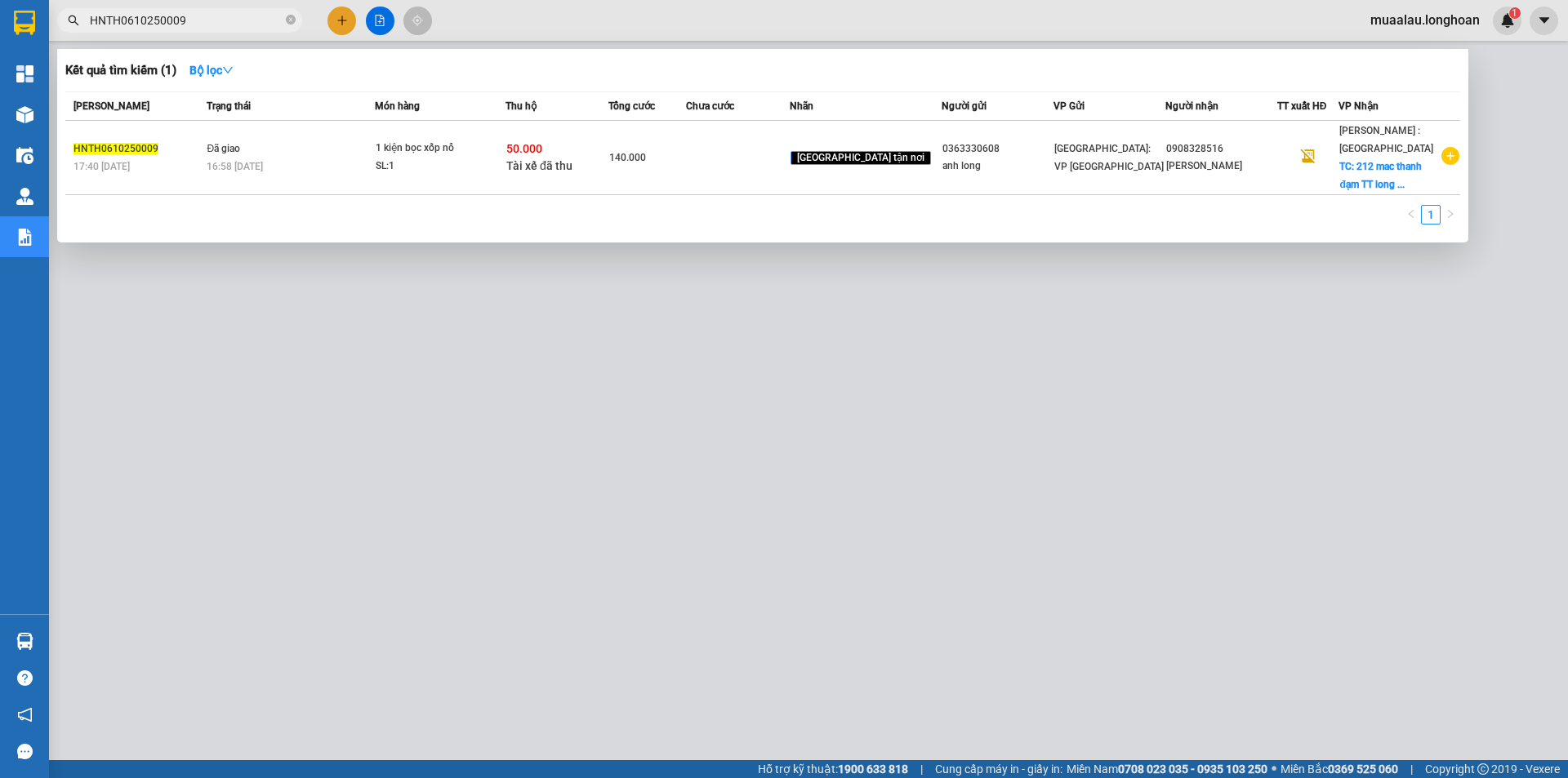
click at [749, 176] on td at bounding box center [738, 158] width 103 height 75
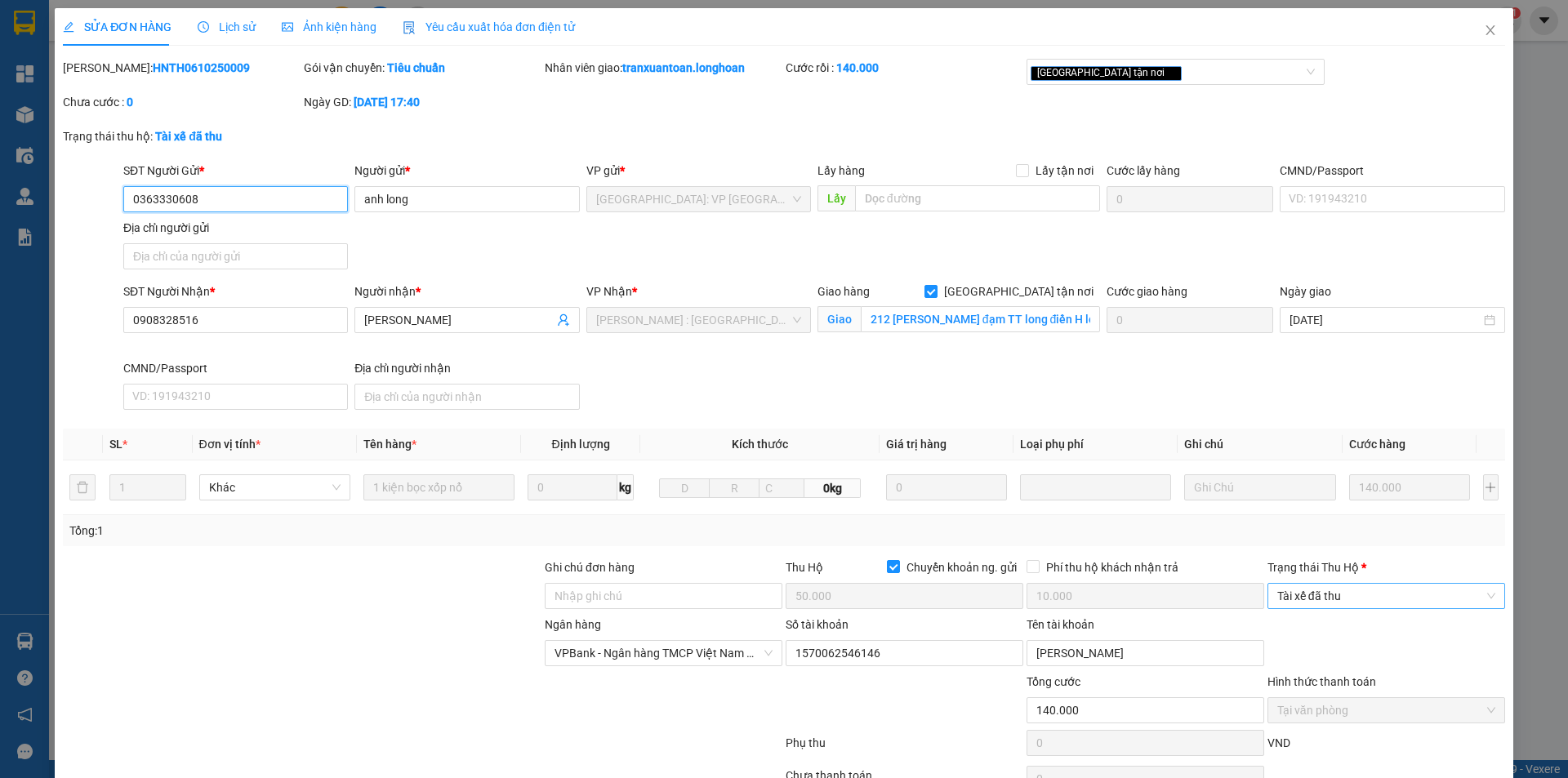
click at [1332, 596] on span "Tài xế đã thu" at bounding box center [1386, 595] width 218 height 24
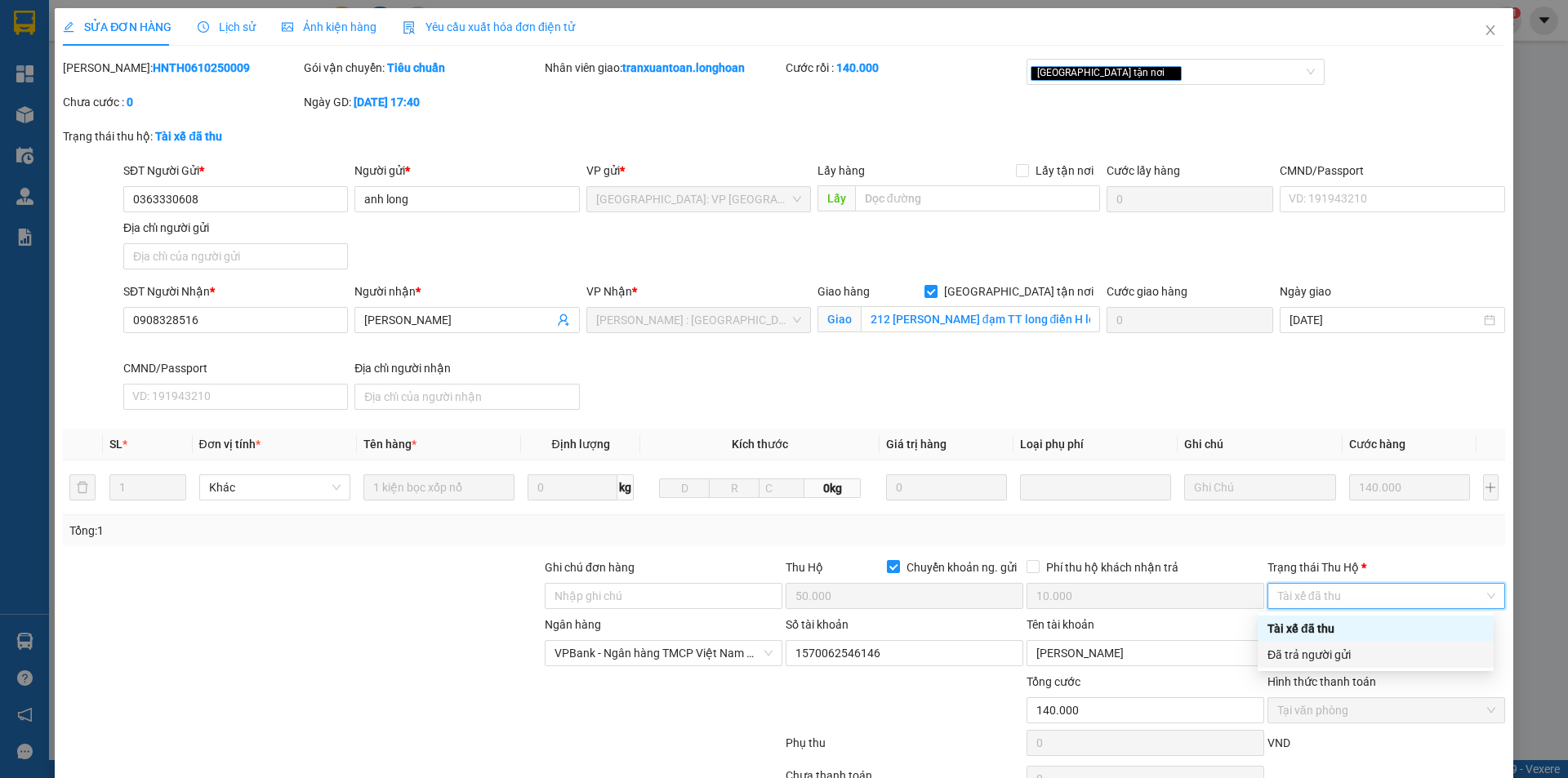
click at [1330, 661] on div "Đã trả người gửi" at bounding box center [1376, 655] width 216 height 18
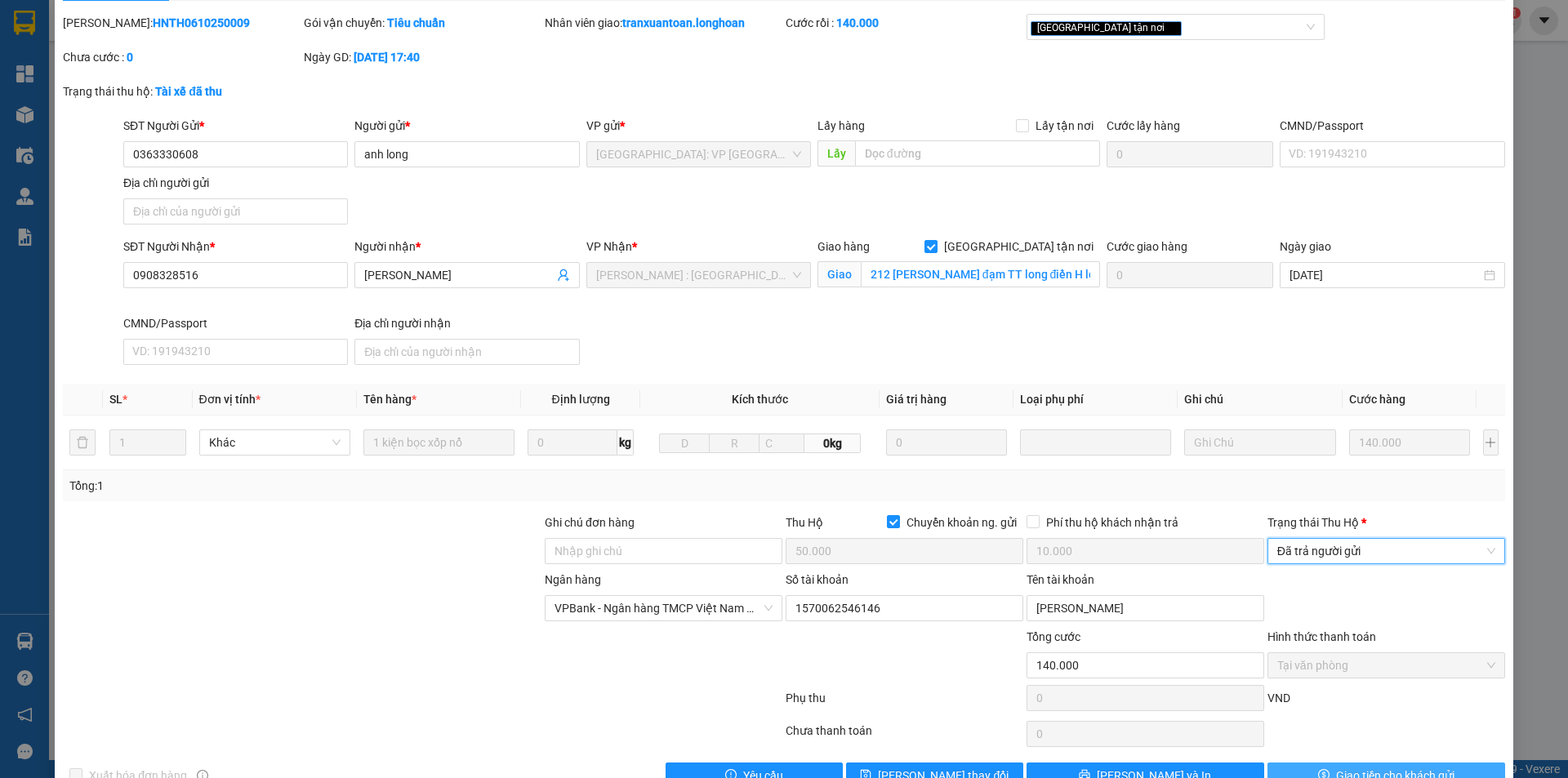
scroll to position [87, 0]
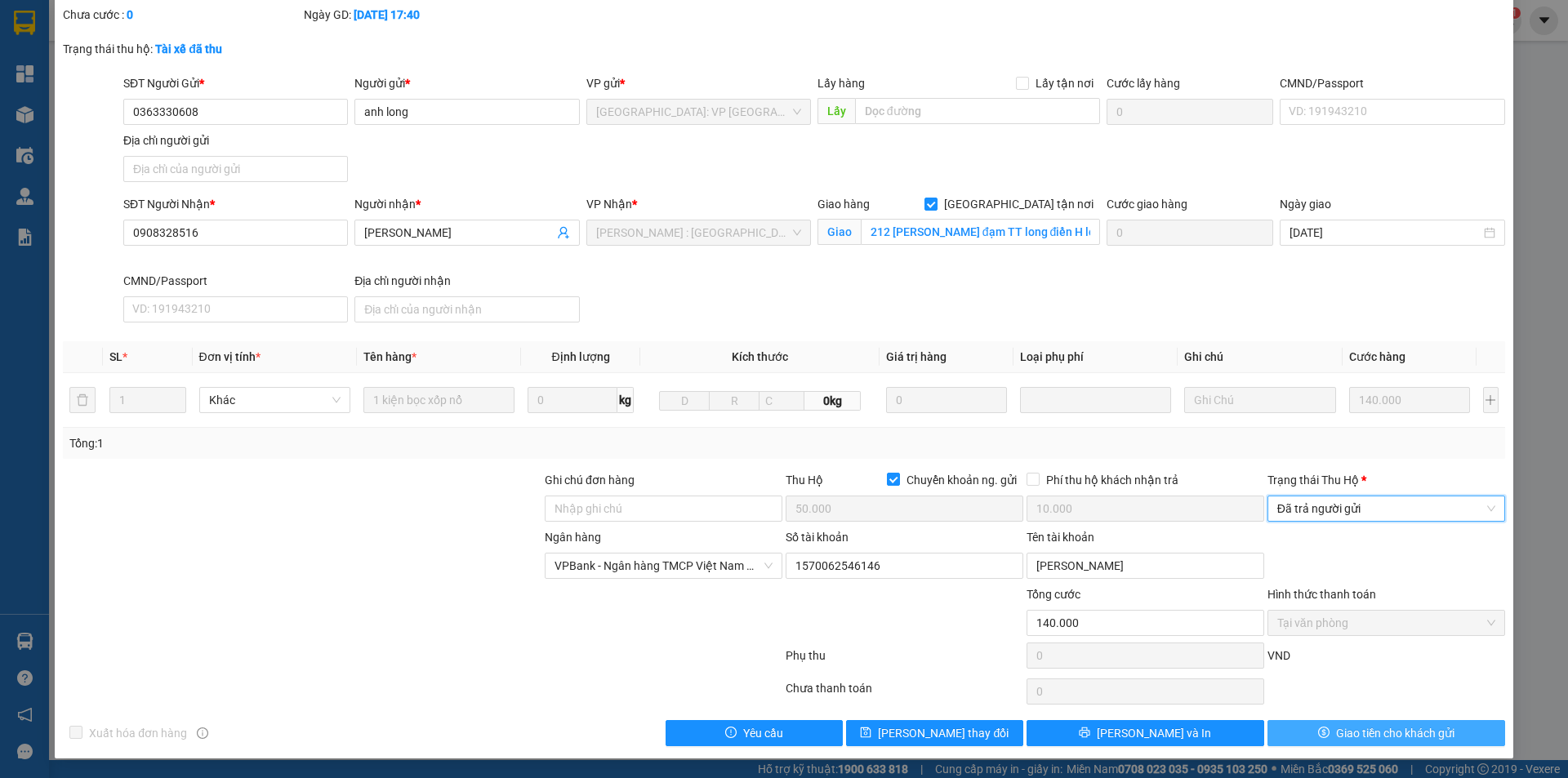
click at [1319, 740] on span "dollar" at bounding box center [1324, 733] width 12 height 14
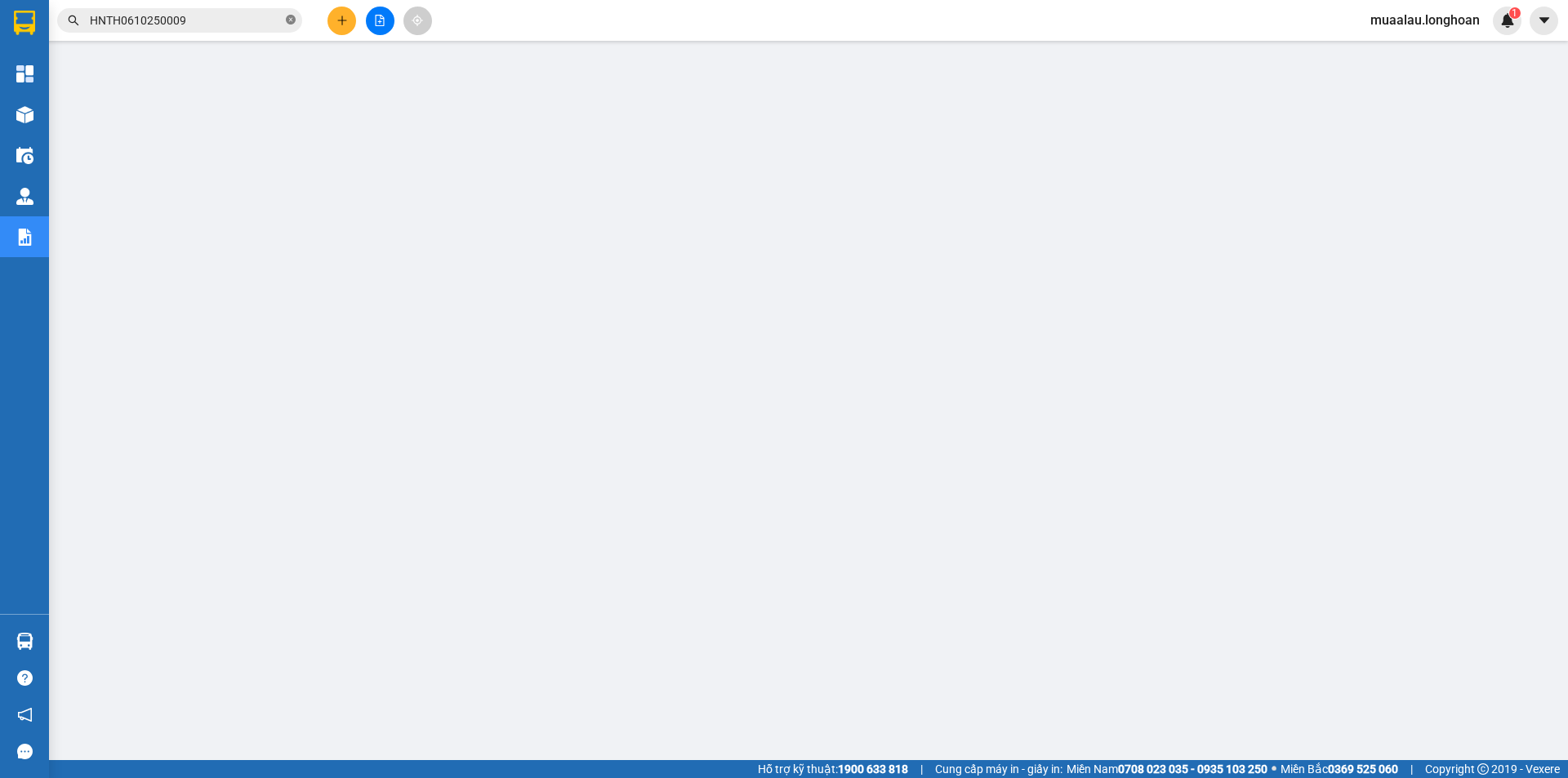
click at [293, 14] on span at bounding box center [290, 21] width 10 height 15
paste input "HNHD0610250041"
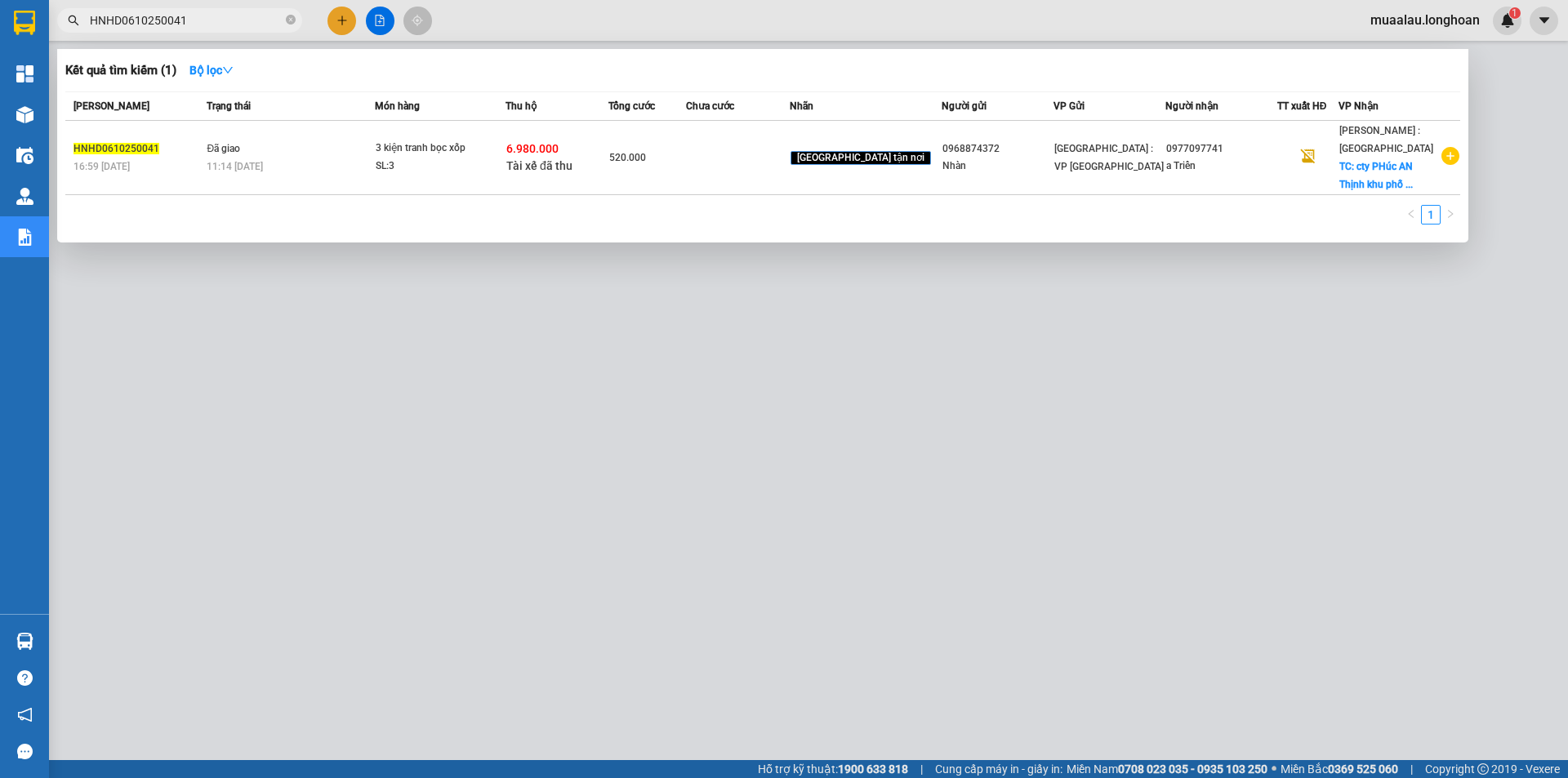
click at [788, 180] on td at bounding box center [738, 158] width 103 height 75
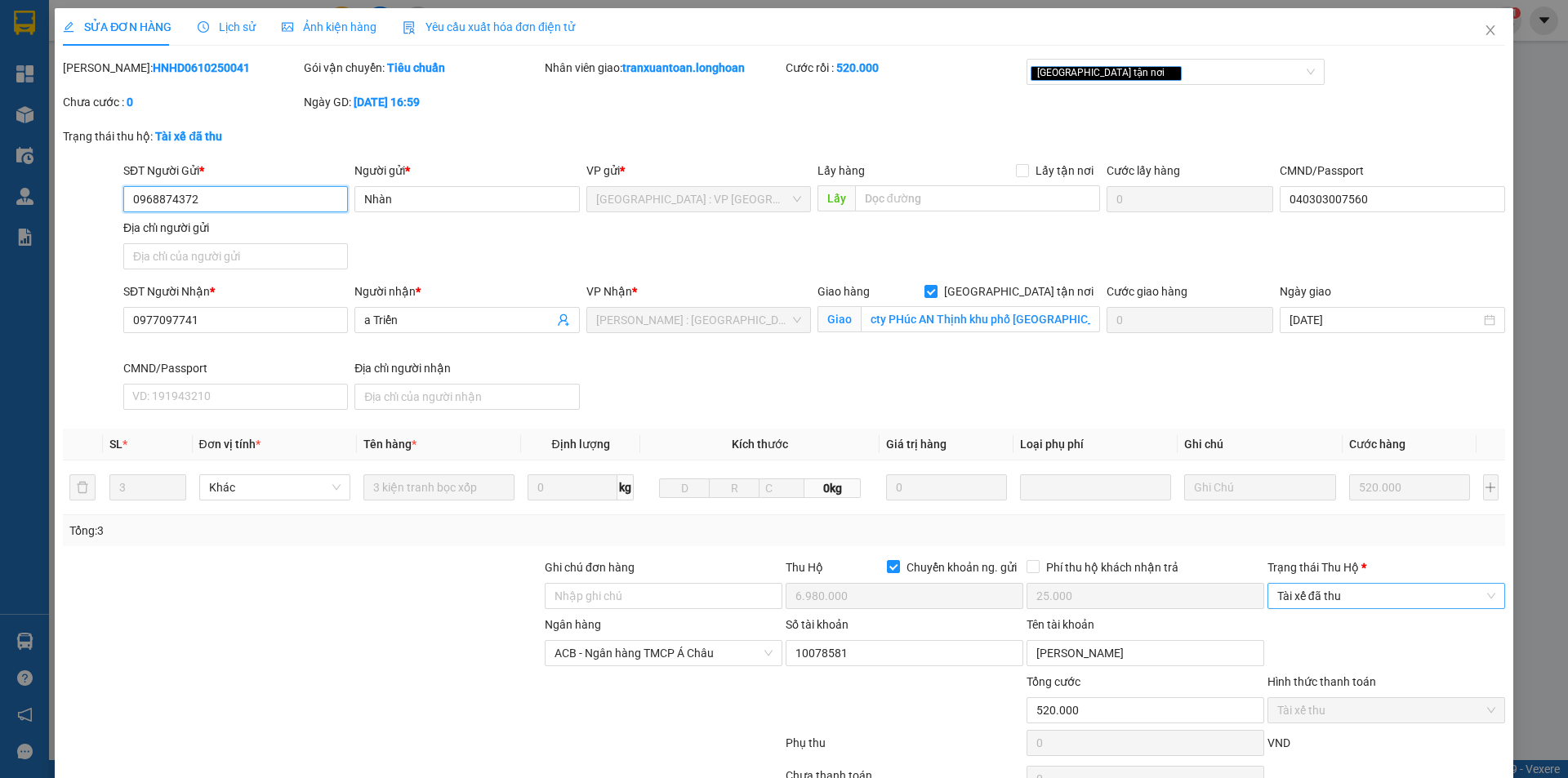
click at [1319, 604] on span "Tài xế đã thu" at bounding box center [1386, 595] width 218 height 24
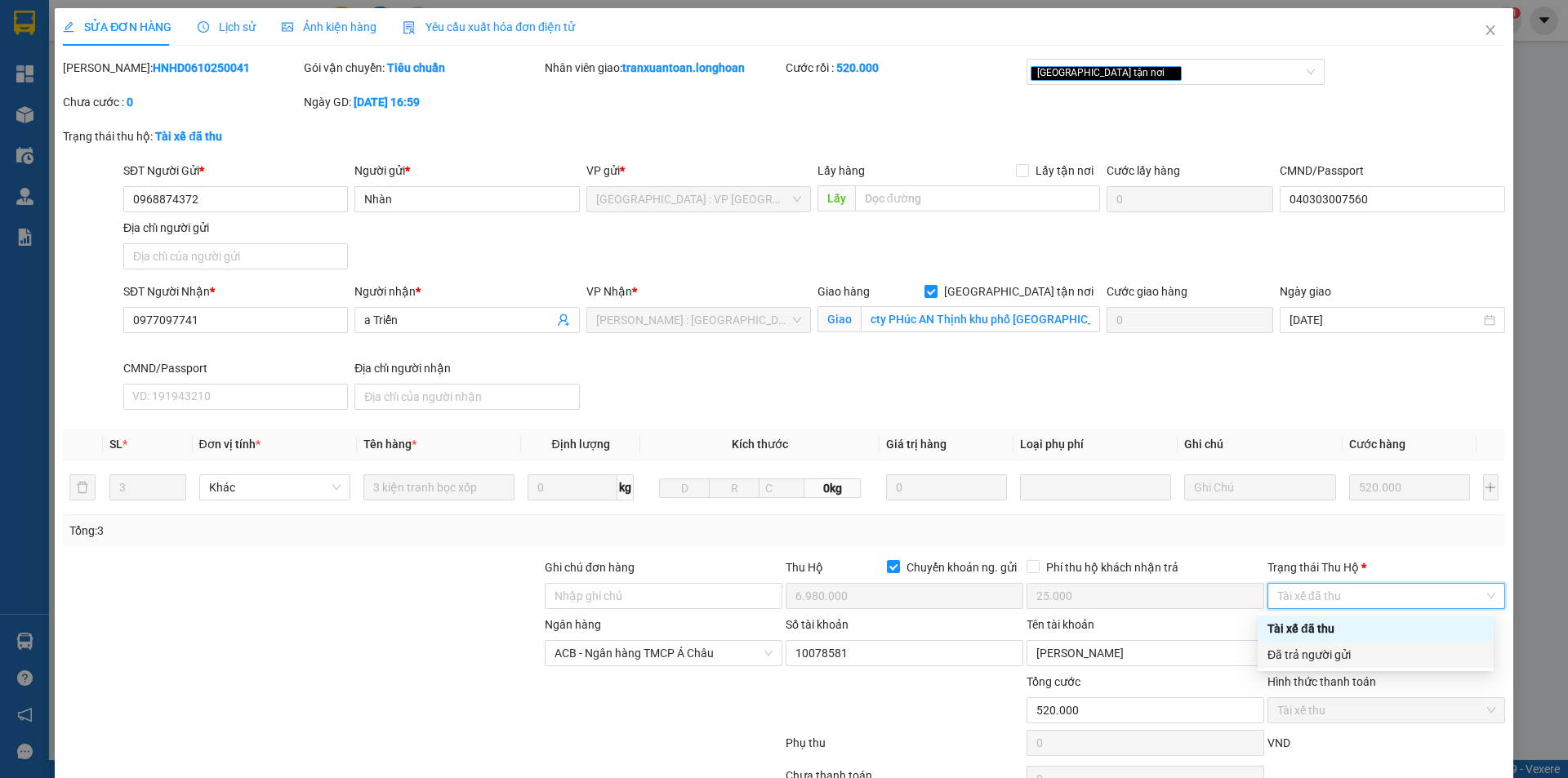
click at [1336, 654] on div "Đã trả người gửi" at bounding box center [1376, 655] width 216 height 18
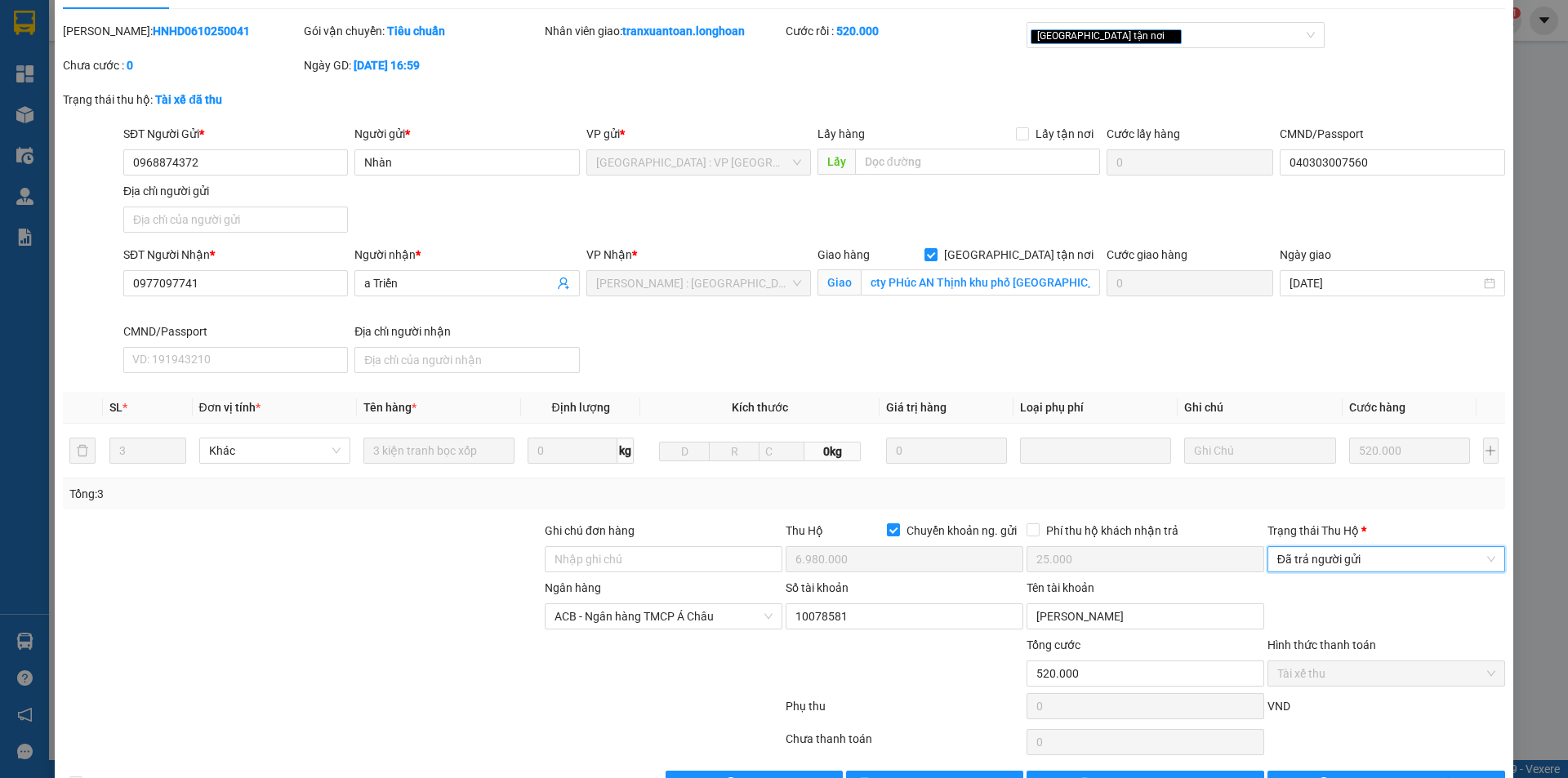
scroll to position [87, 0]
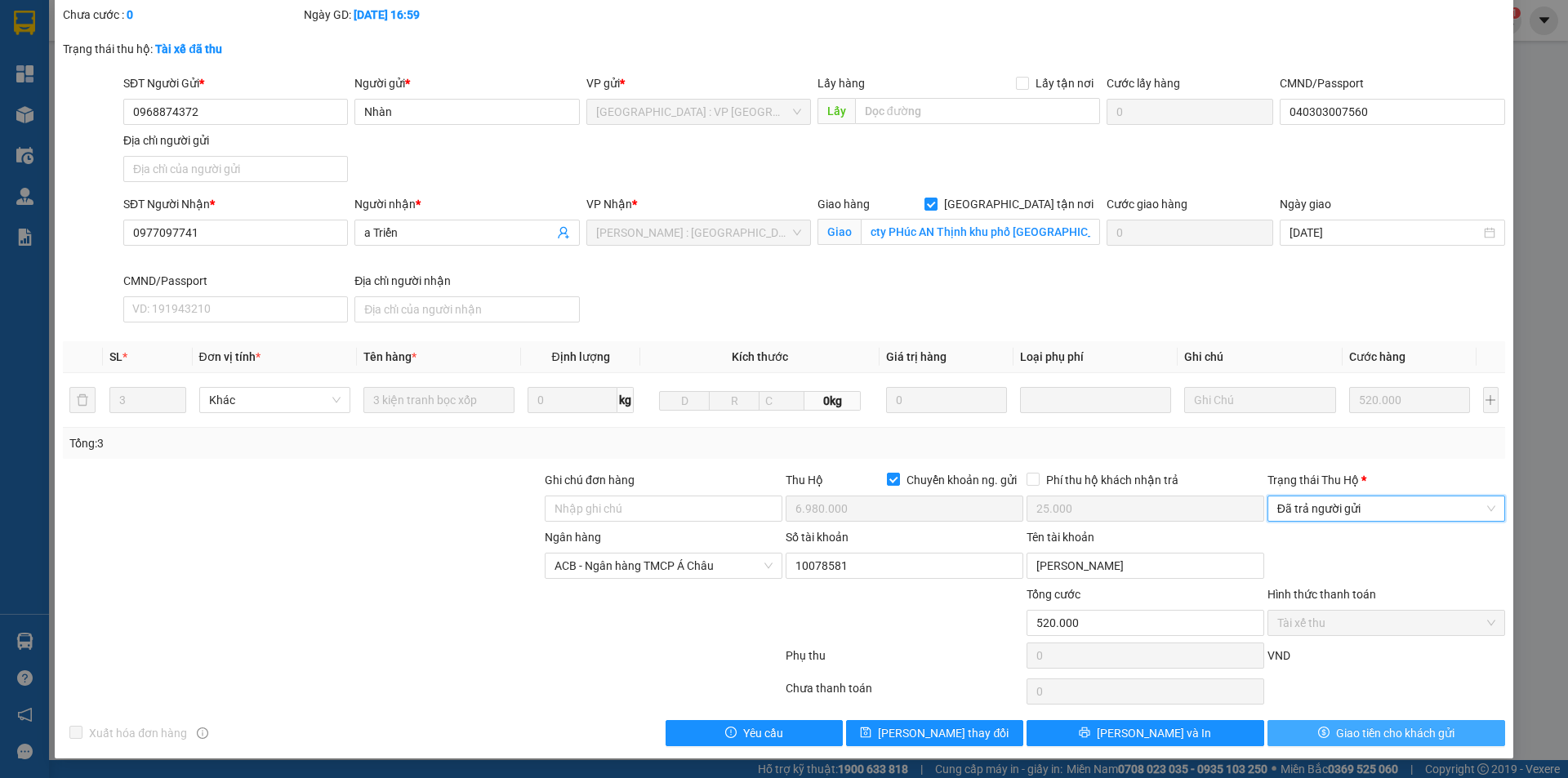
click at [1362, 731] on span "Giao tiền cho khách gửi" at bounding box center [1396, 733] width 119 height 18
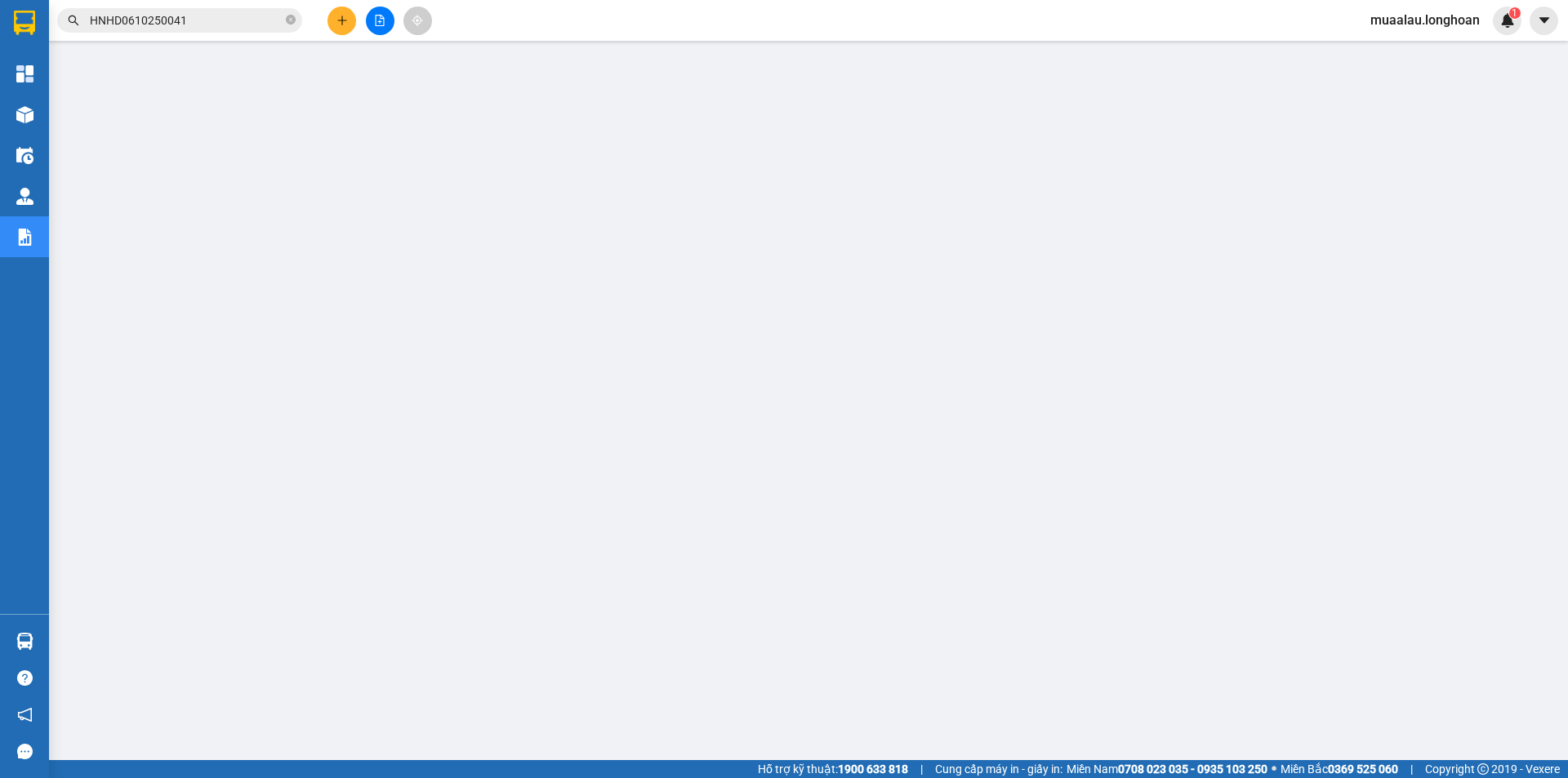
click at [297, 15] on span "HNHD0610250041" at bounding box center [179, 20] width 245 height 24
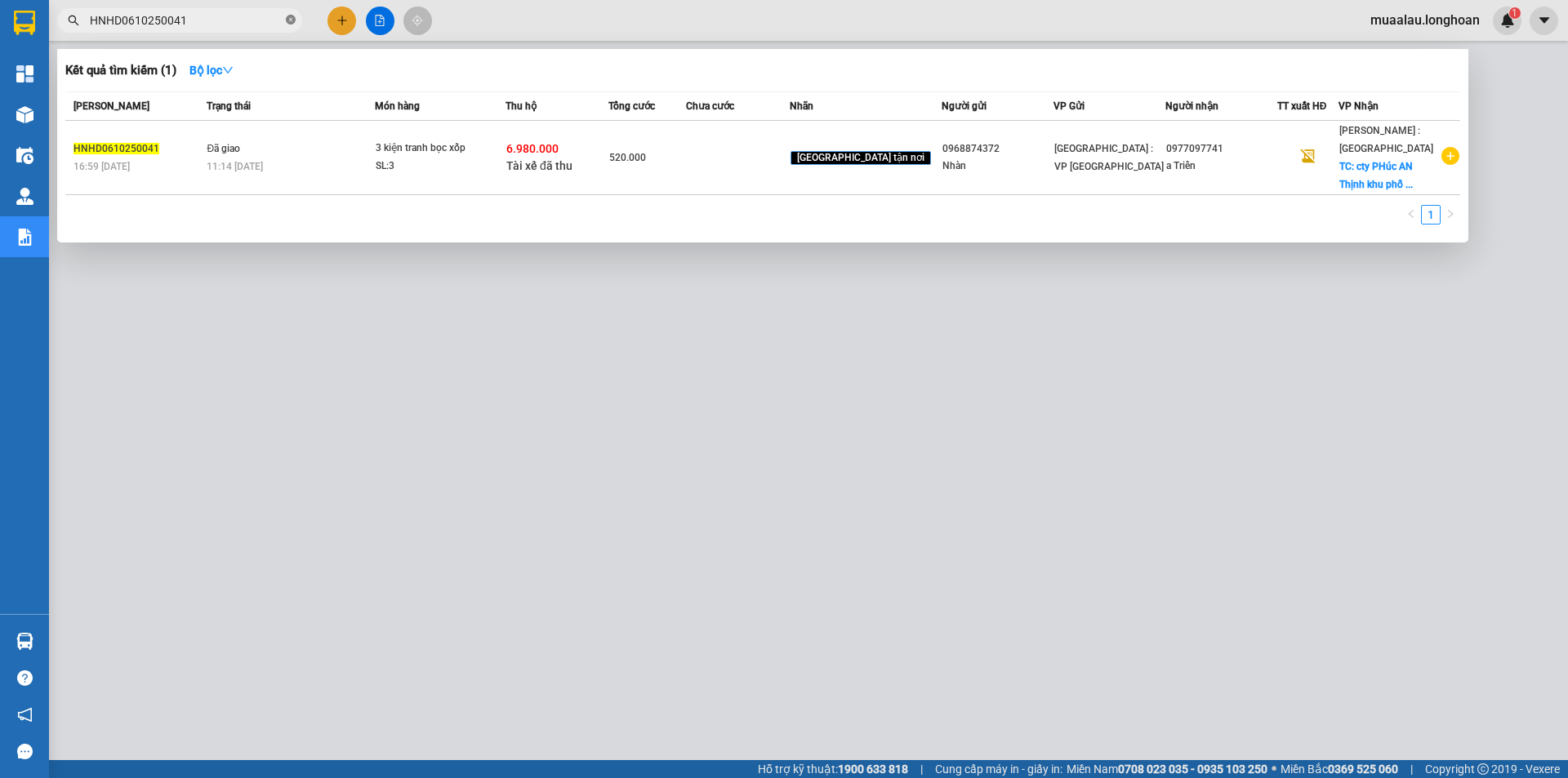
click at [292, 21] on icon "close-circle" at bounding box center [290, 19] width 10 height 10
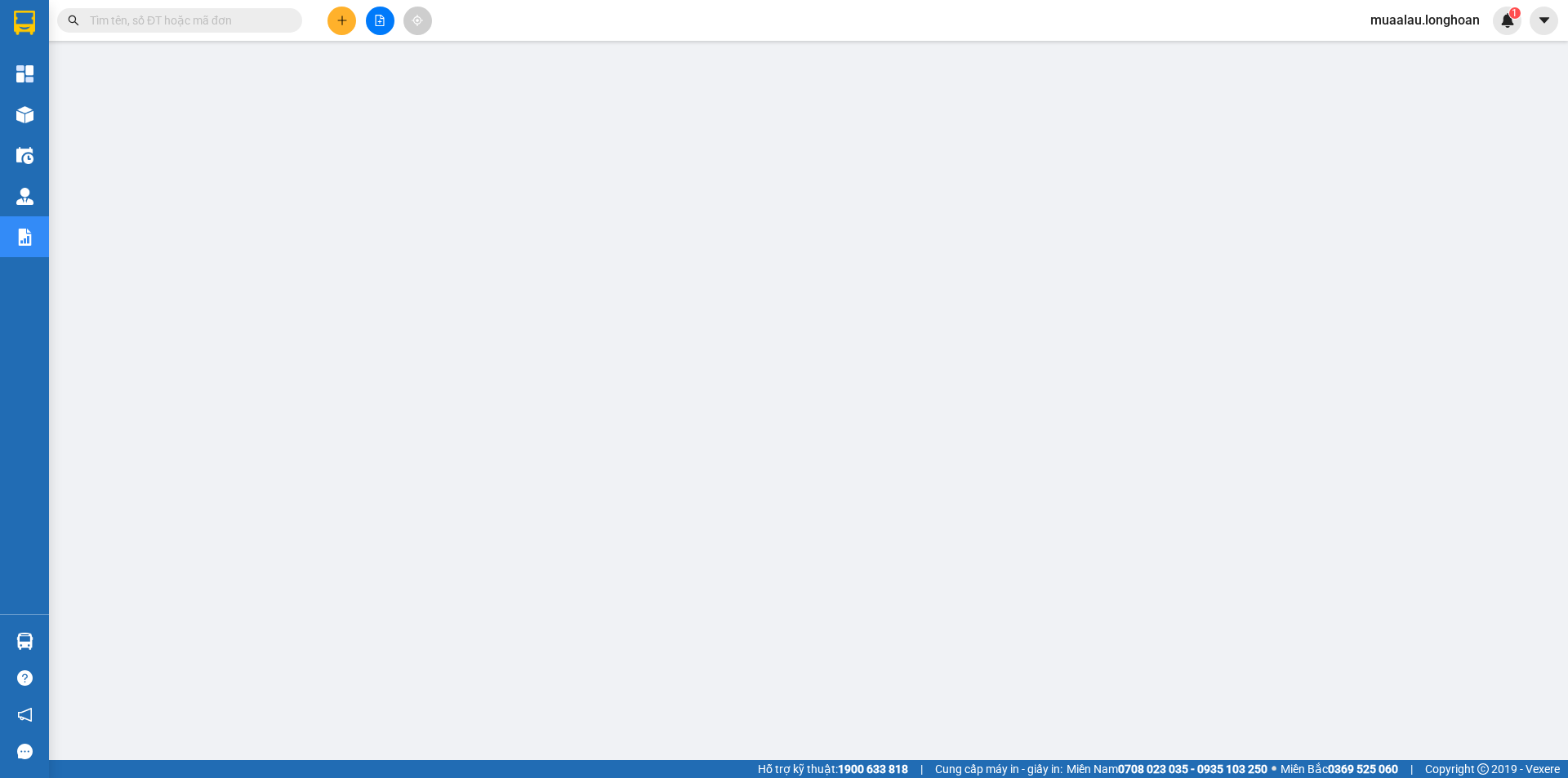
paste input "VHBT0510250013"
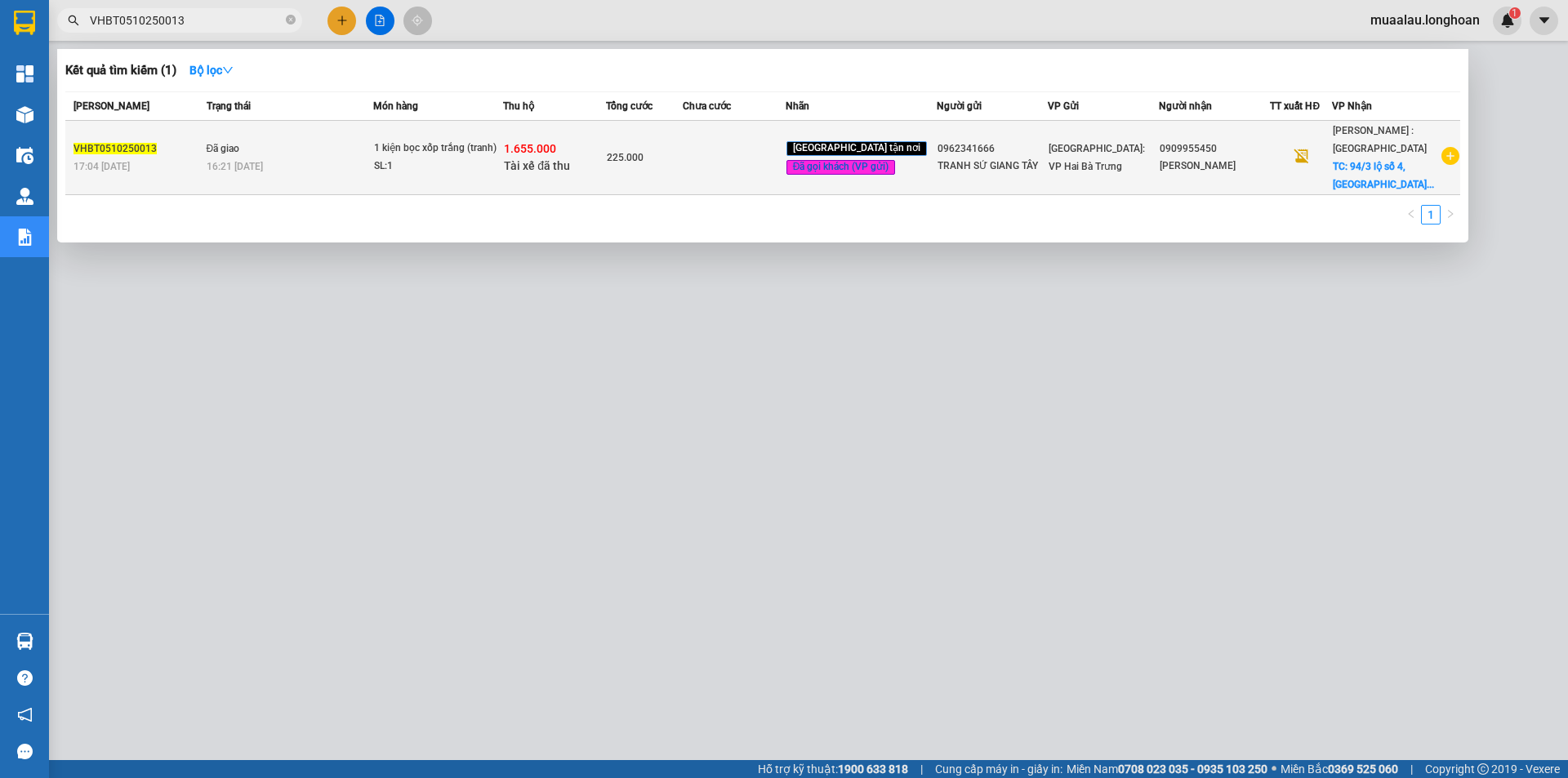
click at [714, 162] on td at bounding box center [734, 158] width 103 height 75
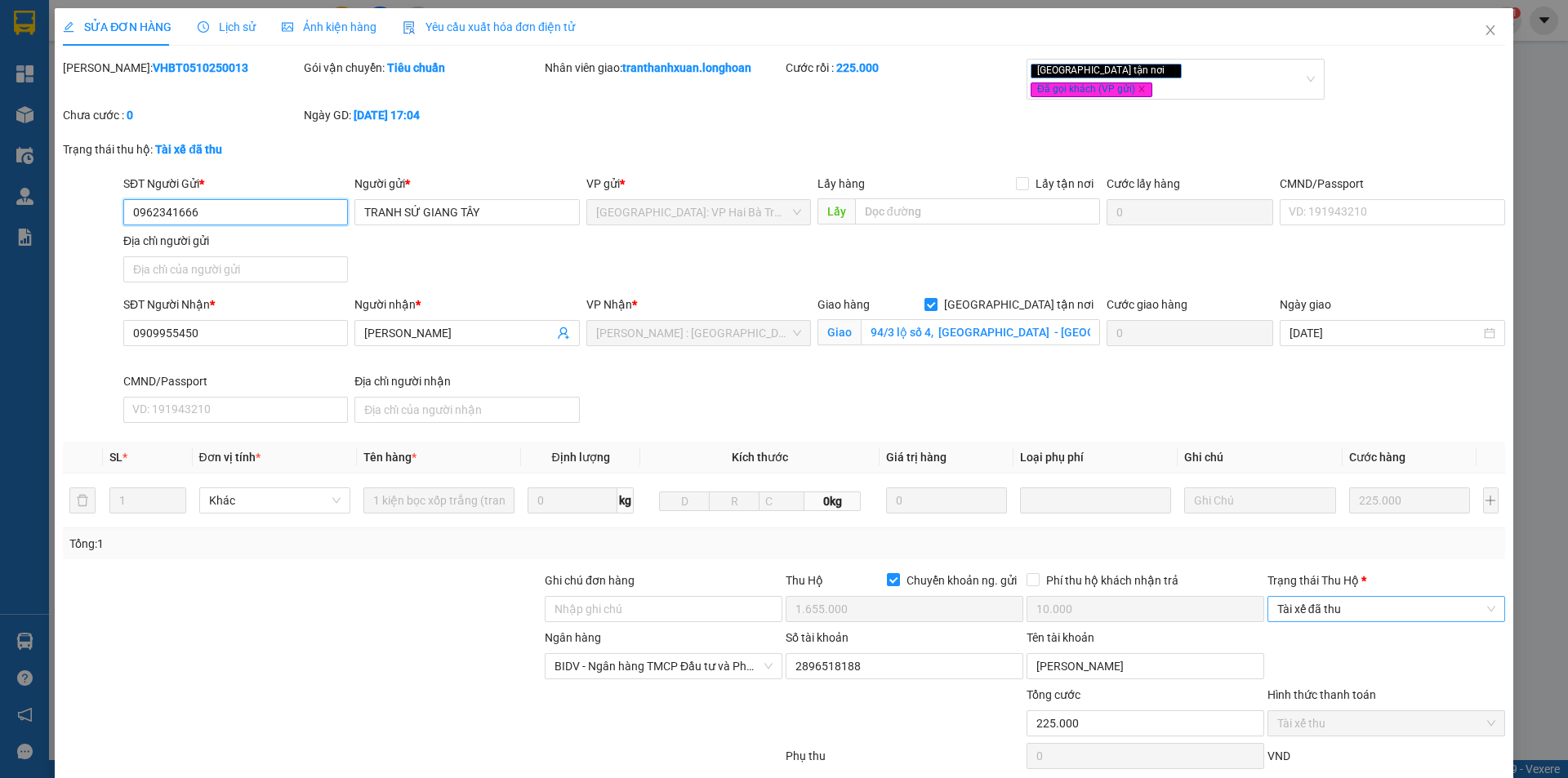
click at [1313, 602] on span "Tài xế đã thu" at bounding box center [1386, 609] width 218 height 24
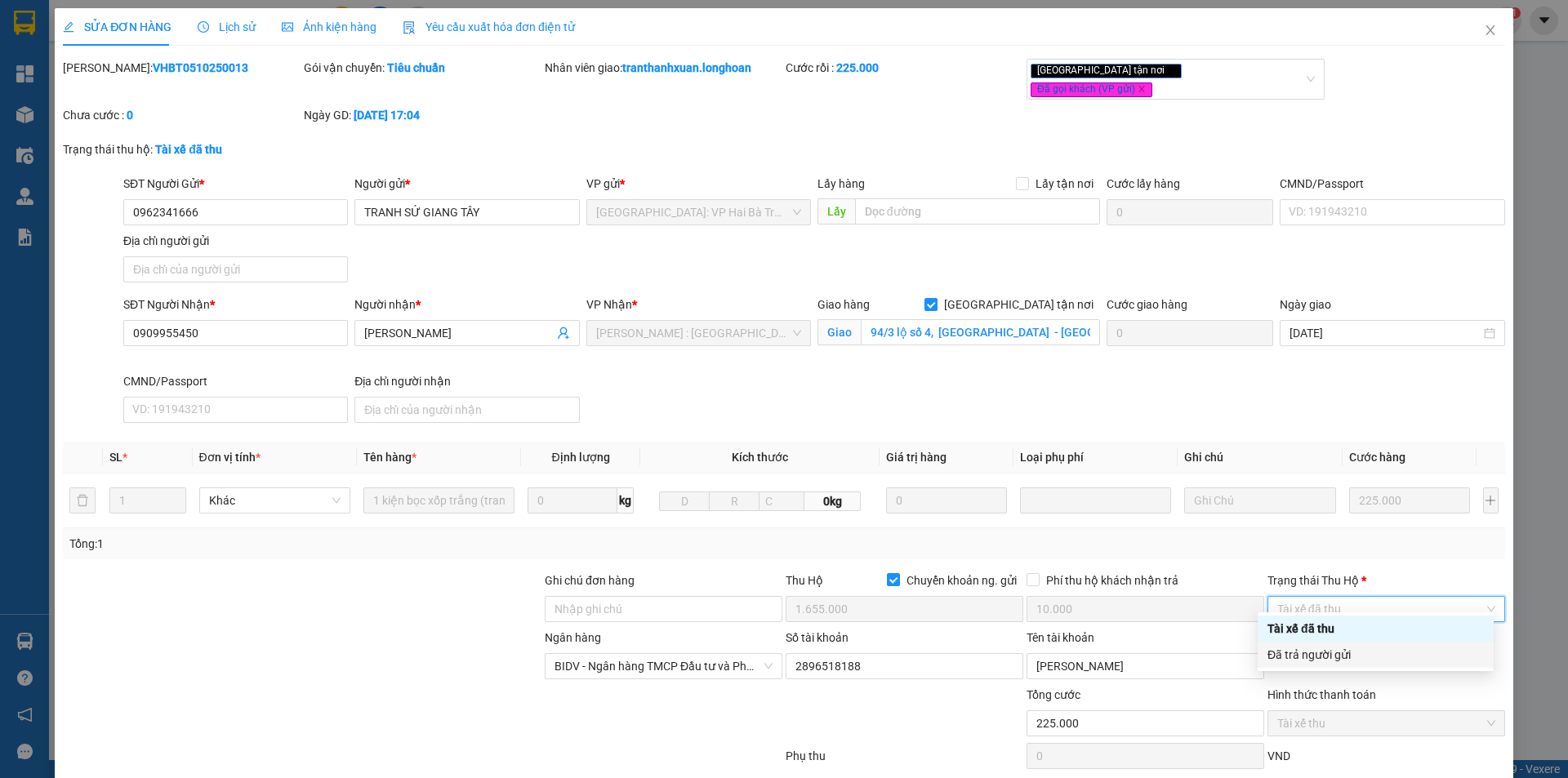
click at [1324, 658] on div "Đã trả người gửi" at bounding box center [1376, 655] width 216 height 18
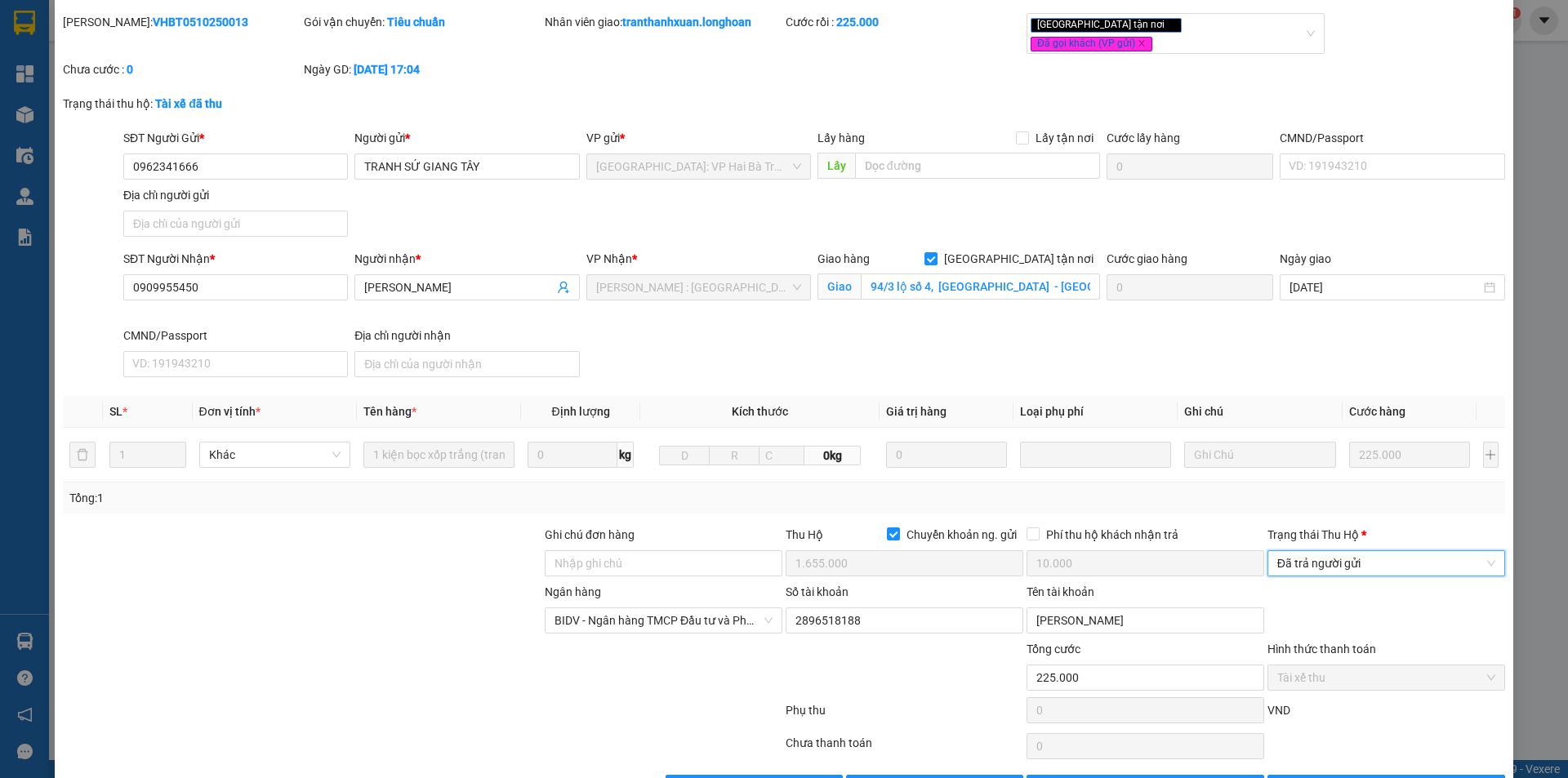
scroll to position [87, 0]
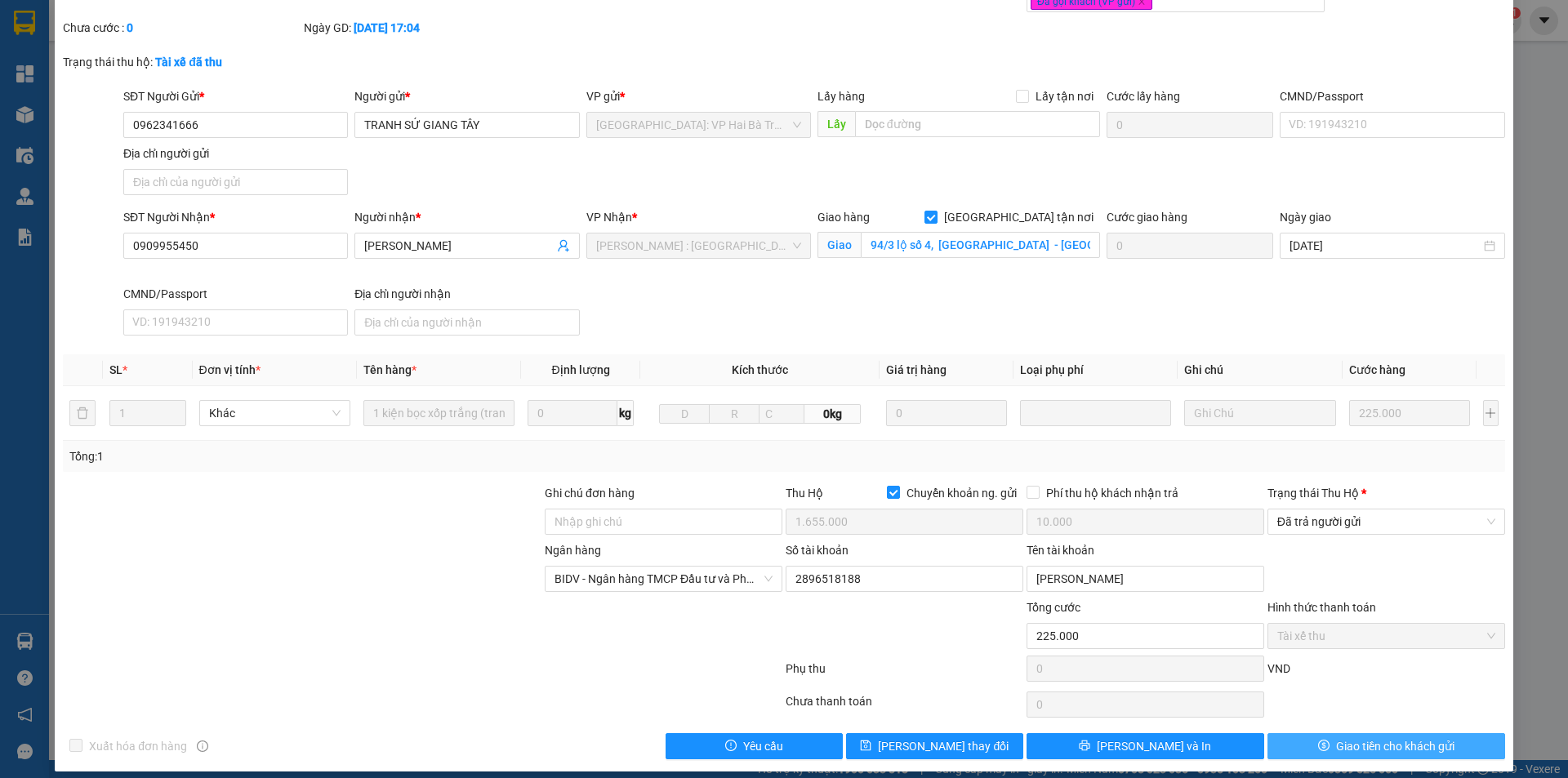
drag, startPoint x: 1306, startPoint y: 734, endPoint x: 1110, endPoint y: 709, distance: 197.6
click at [1305, 734] on button "Giao tiền cho khách gửi" at bounding box center [1387, 746] width 238 height 26
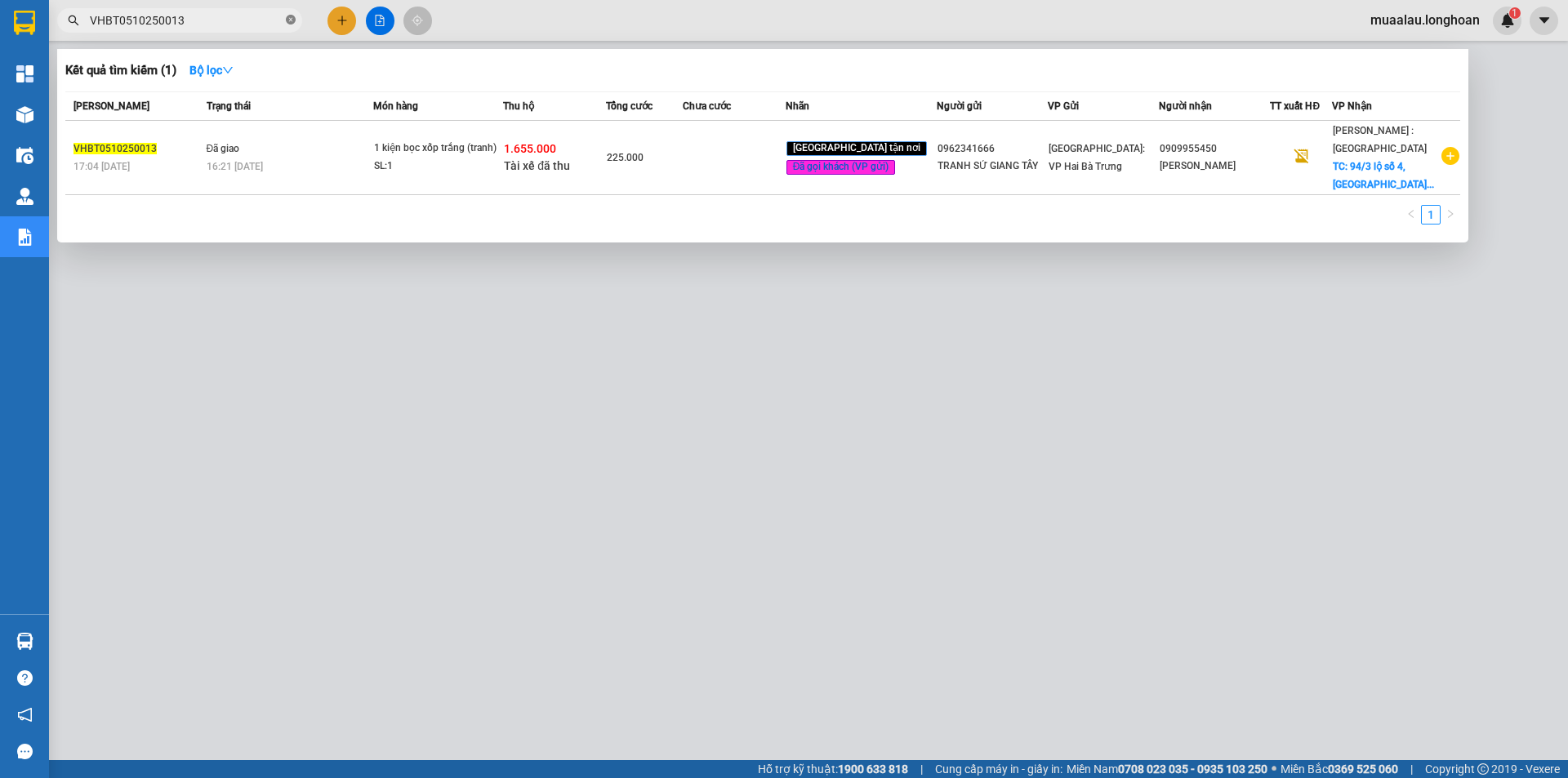
click at [289, 19] on icon "close-circle" at bounding box center [290, 19] width 10 height 10
paste input "VHBT0610250025"
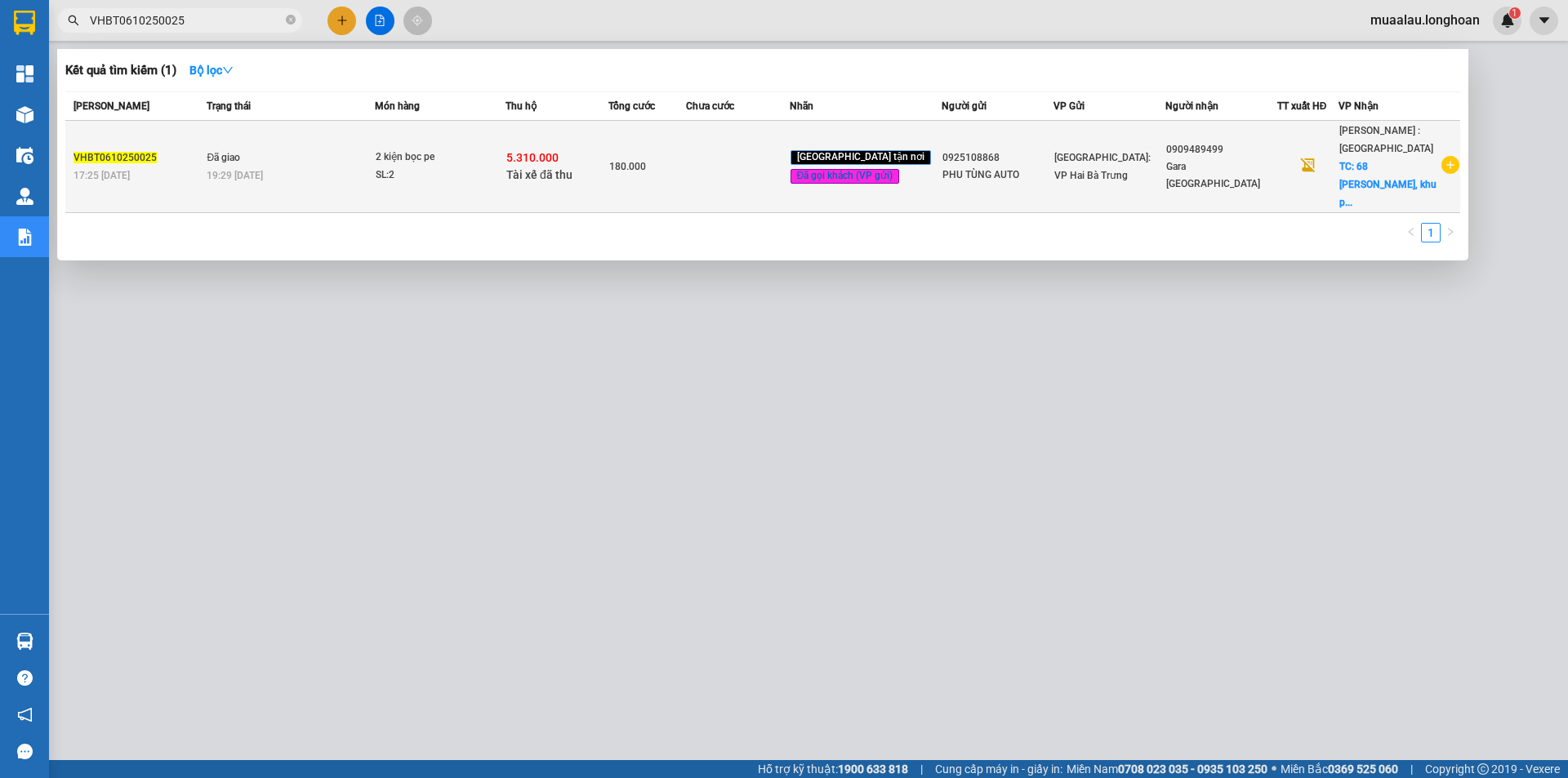
click at [741, 159] on td at bounding box center [738, 167] width 103 height 92
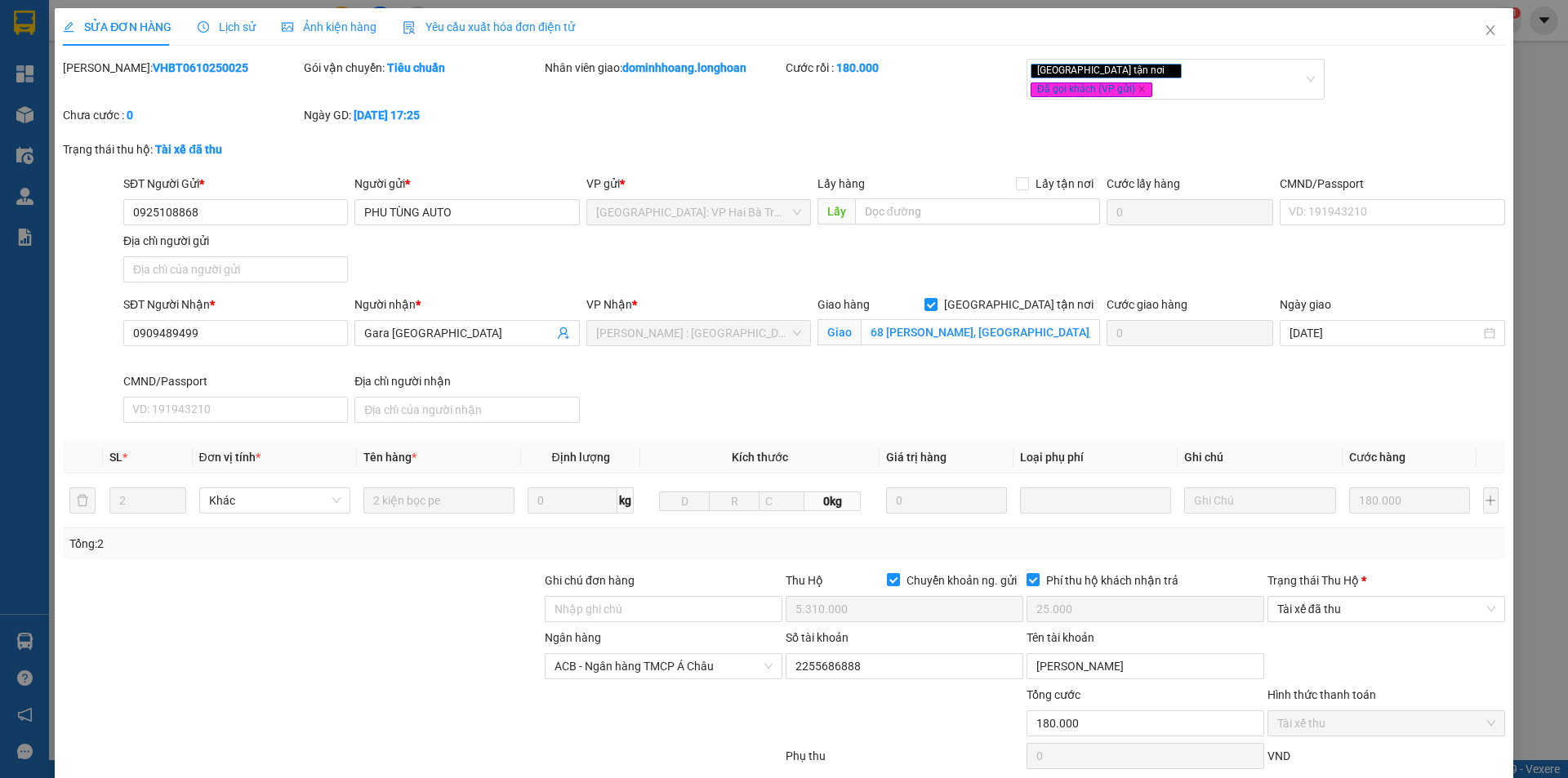
click at [1396, 611] on div "Trạng thái Thu Hộ * Tài xế đã thu" at bounding box center [1387, 600] width 238 height 57
click at [1395, 602] on span "Tài xế đã thu" at bounding box center [1386, 609] width 218 height 24
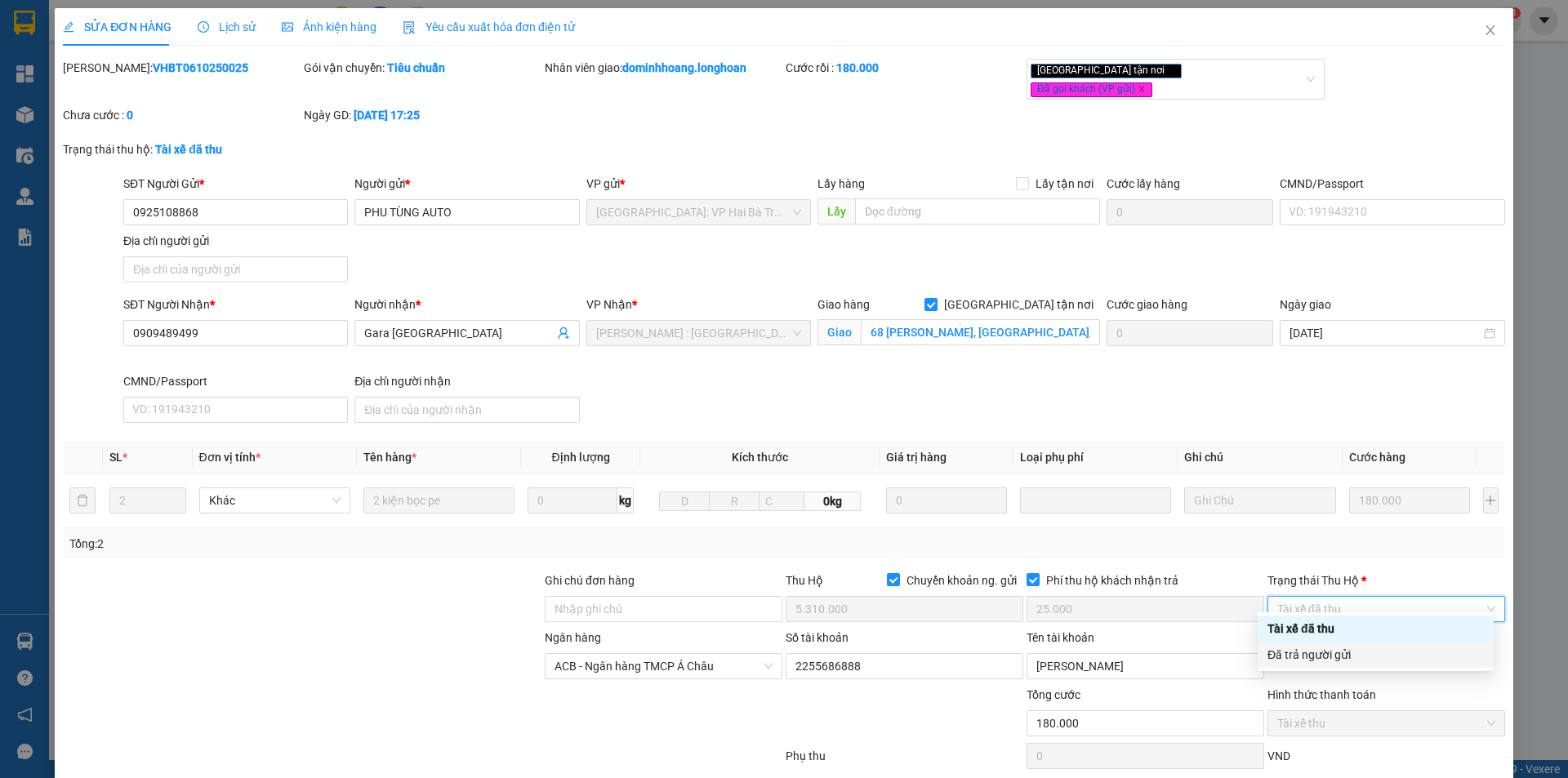
click at [1390, 654] on div "Đã trả người gửi" at bounding box center [1376, 655] width 216 height 18
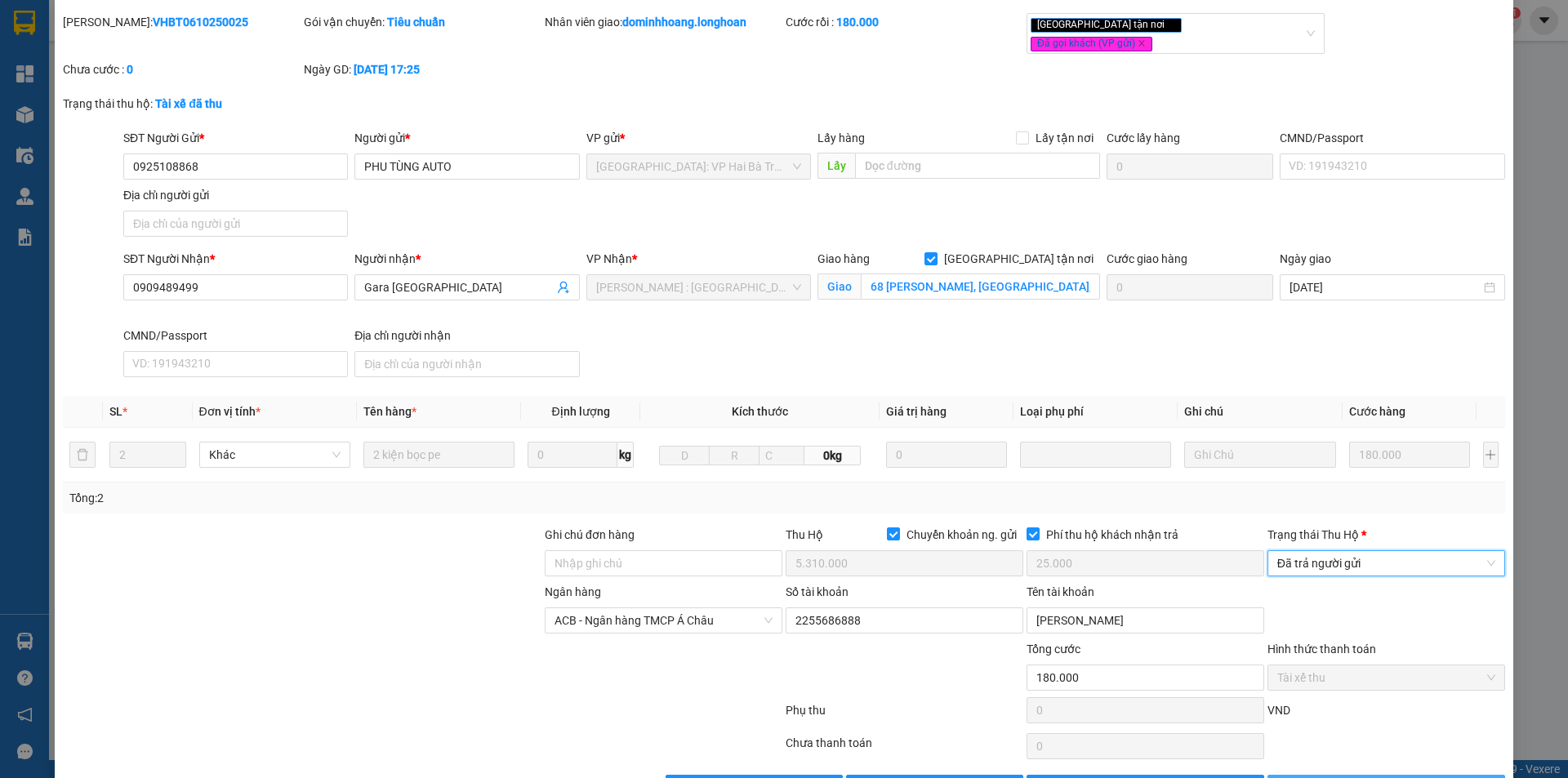
scroll to position [87, 0]
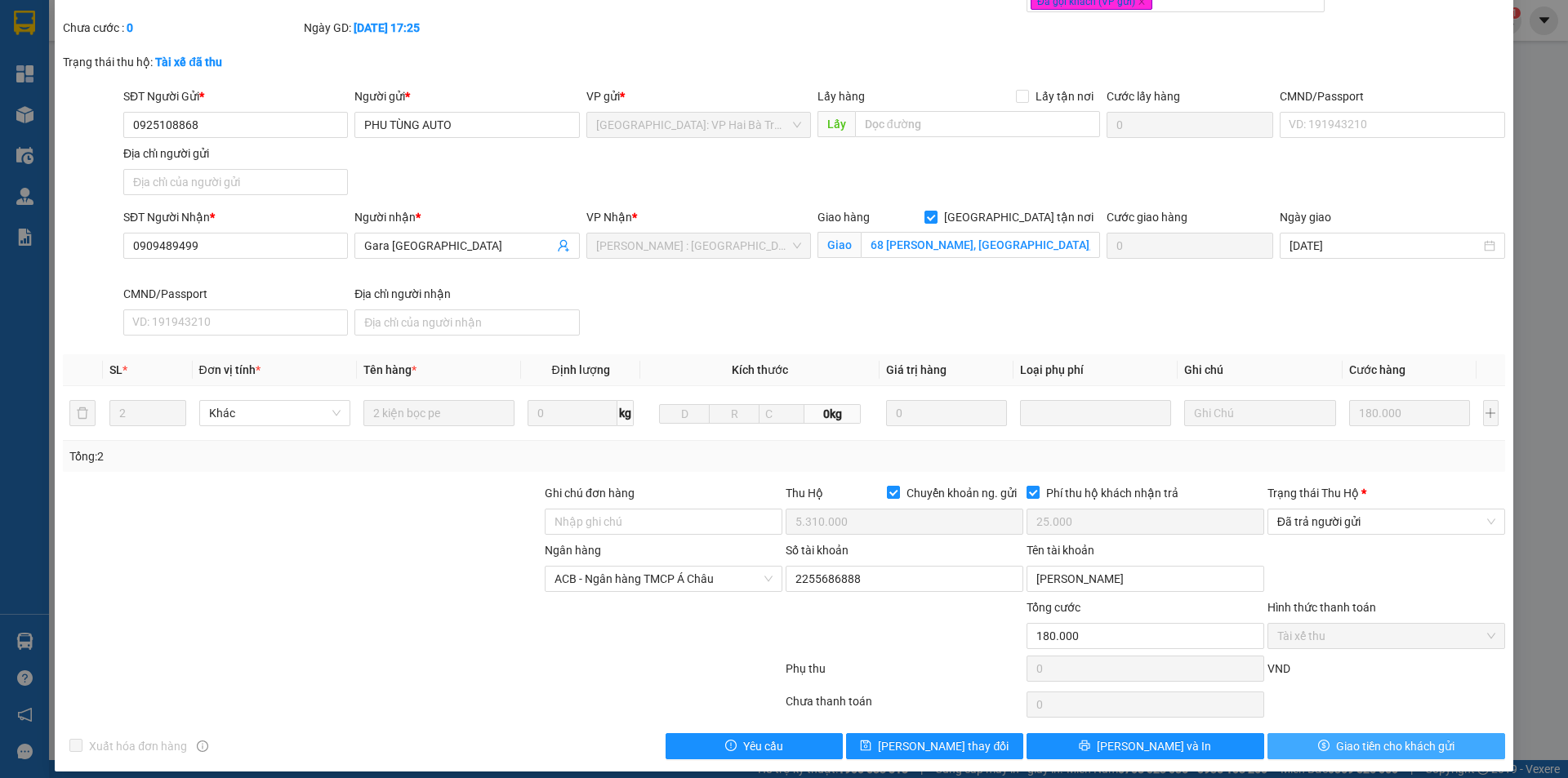
click at [1372, 737] on span "Giao tiền cho khách gửi" at bounding box center [1396, 746] width 119 height 18
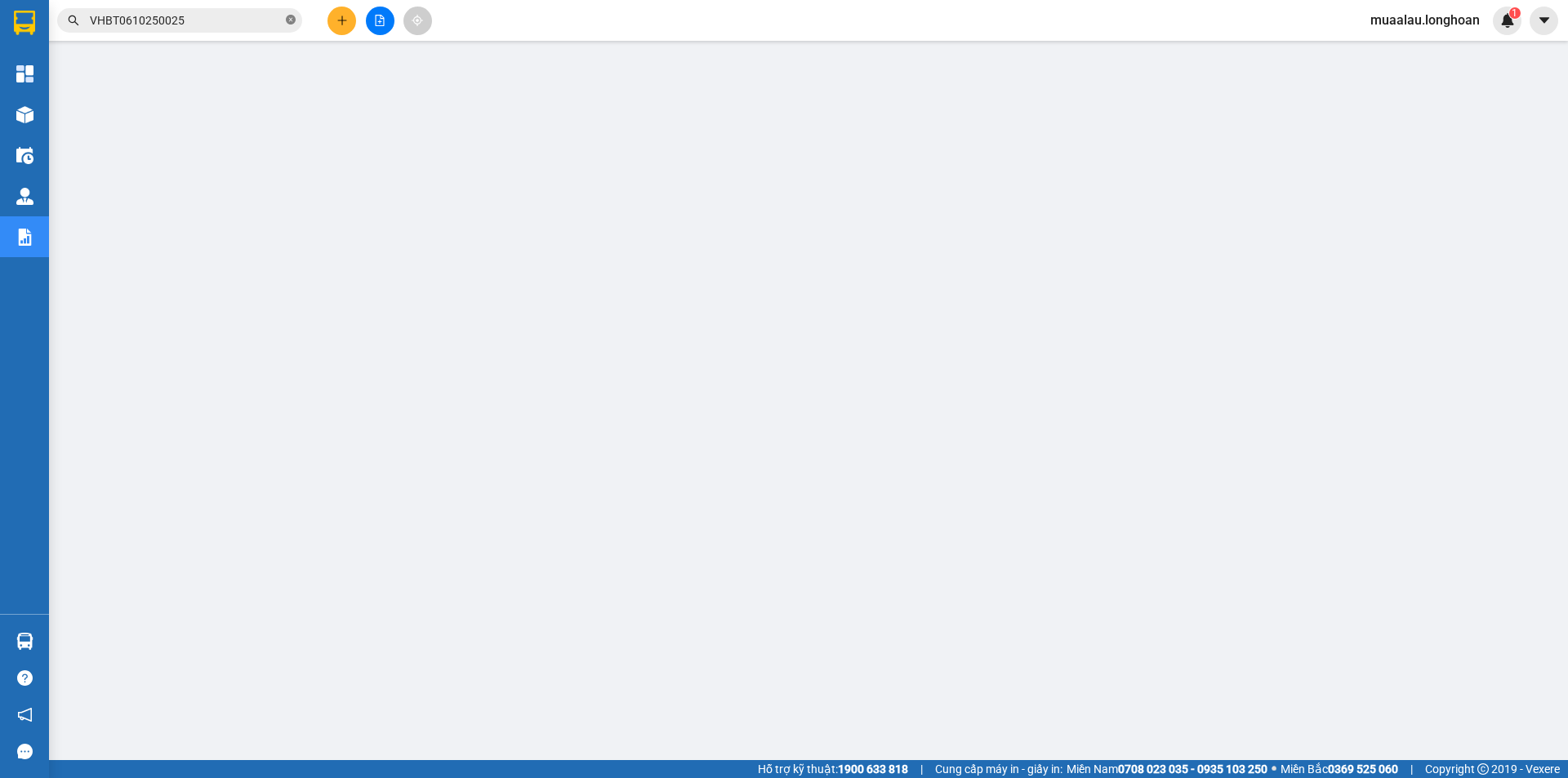
click at [291, 16] on icon "close-circle" at bounding box center [290, 19] width 10 height 10
paste input "VPVD0510250019"
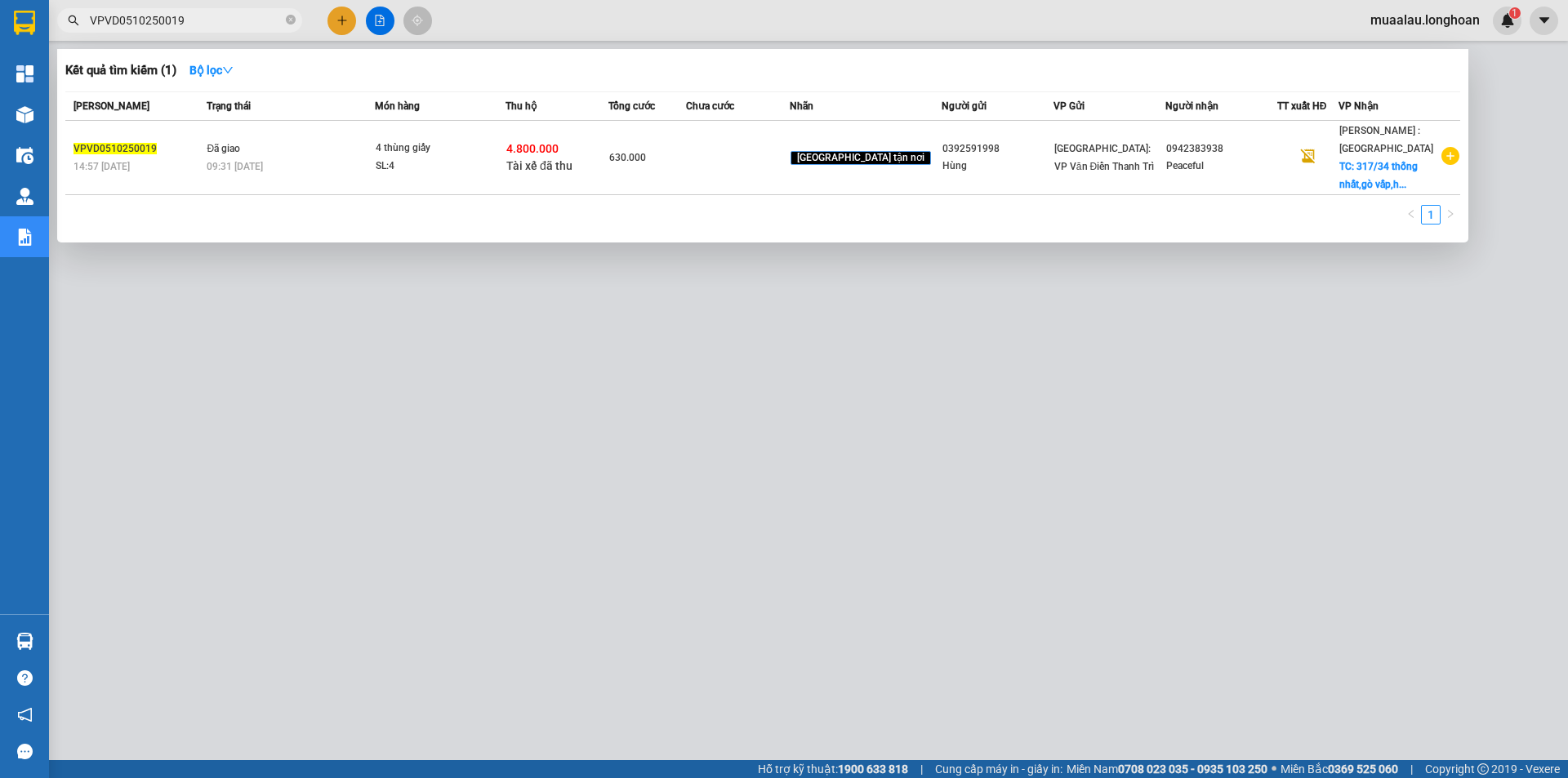
click at [686, 181] on td "630.000" at bounding box center [648, 158] width 77 height 75
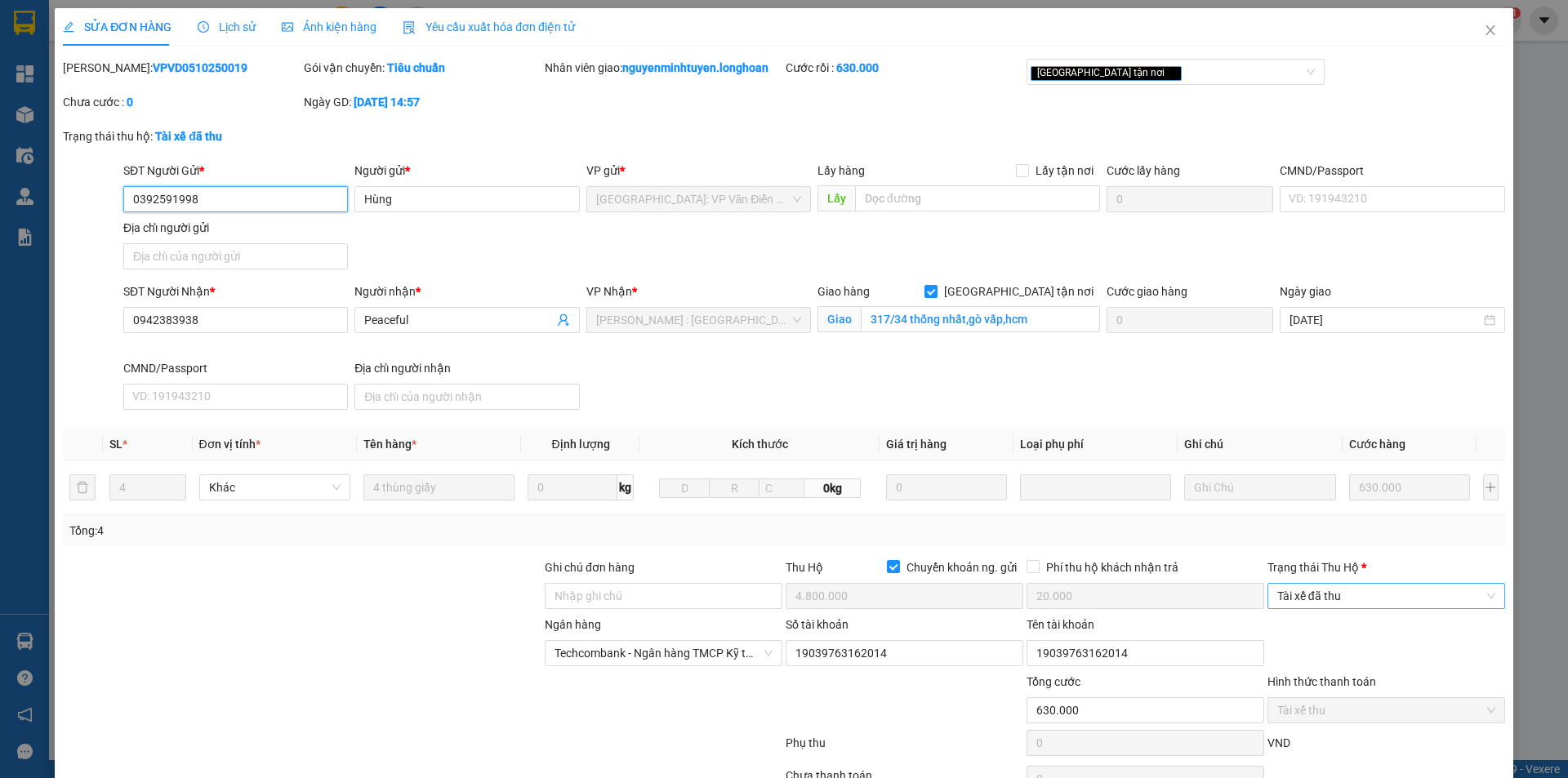
click at [1319, 598] on span "Tài xế đã thu" at bounding box center [1386, 595] width 218 height 24
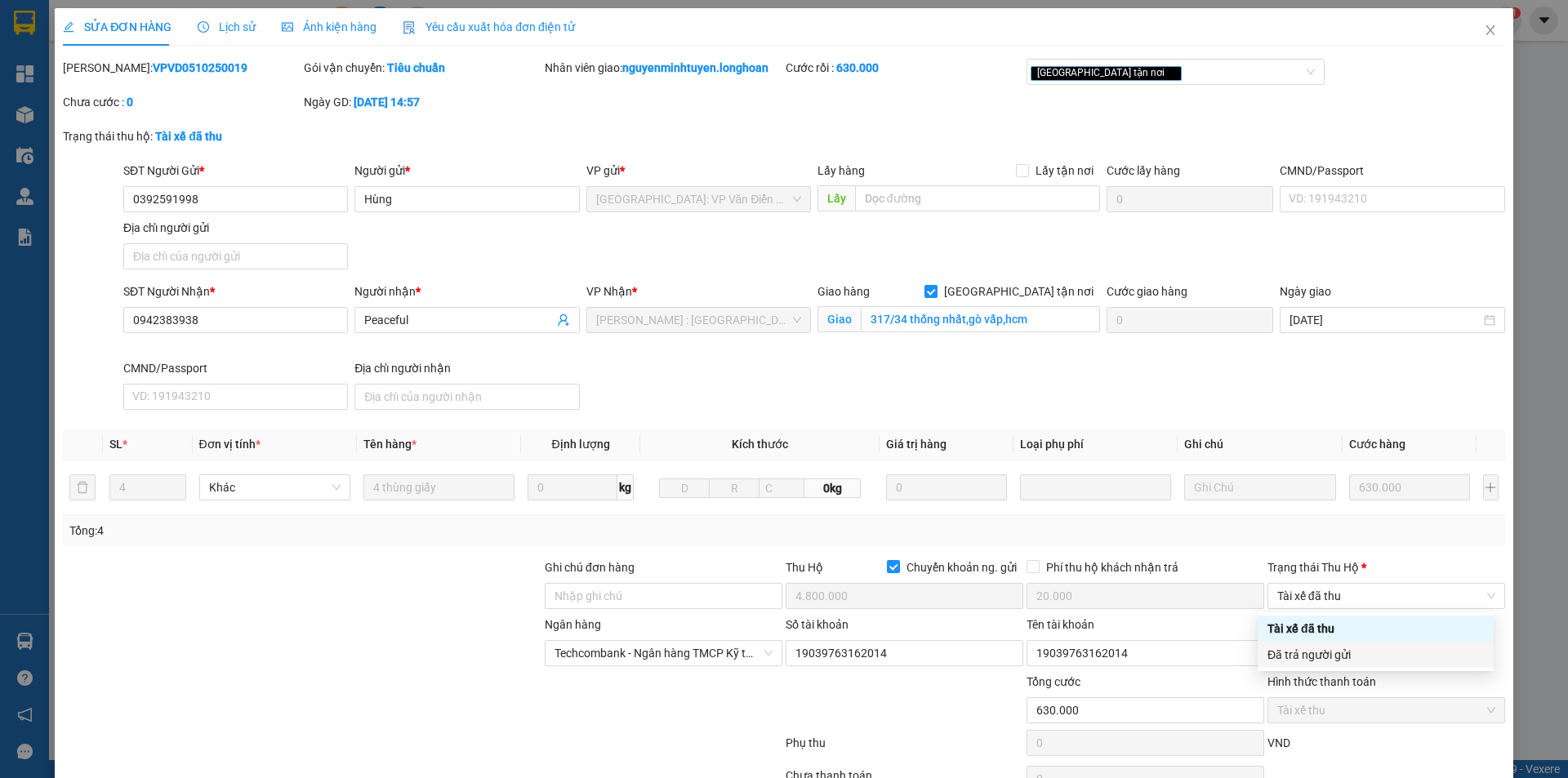
click at [1326, 671] on body "Kết quả tìm kiếm ( 1 ) Bộ lọc Mã ĐH Trạng thái Món hàng Thu hộ Tổng cước Chưa c…" at bounding box center [784, 389] width 1568 height 778
click at [1325, 585] on span "Tài xế đã thu" at bounding box center [1386, 595] width 218 height 24
click at [1326, 657] on div "Đã trả người gửi" at bounding box center [1376, 655] width 216 height 18
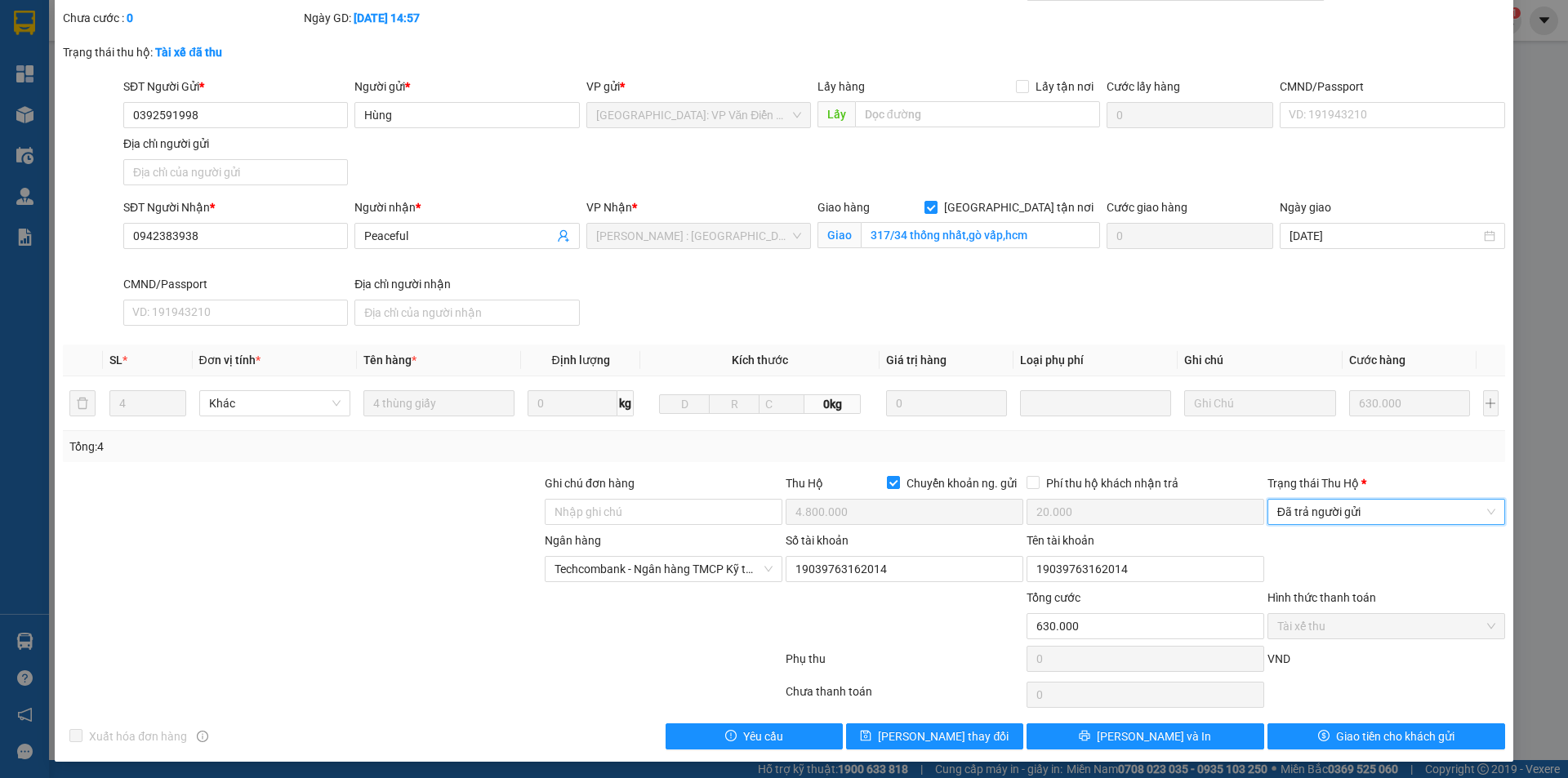
scroll to position [87, 0]
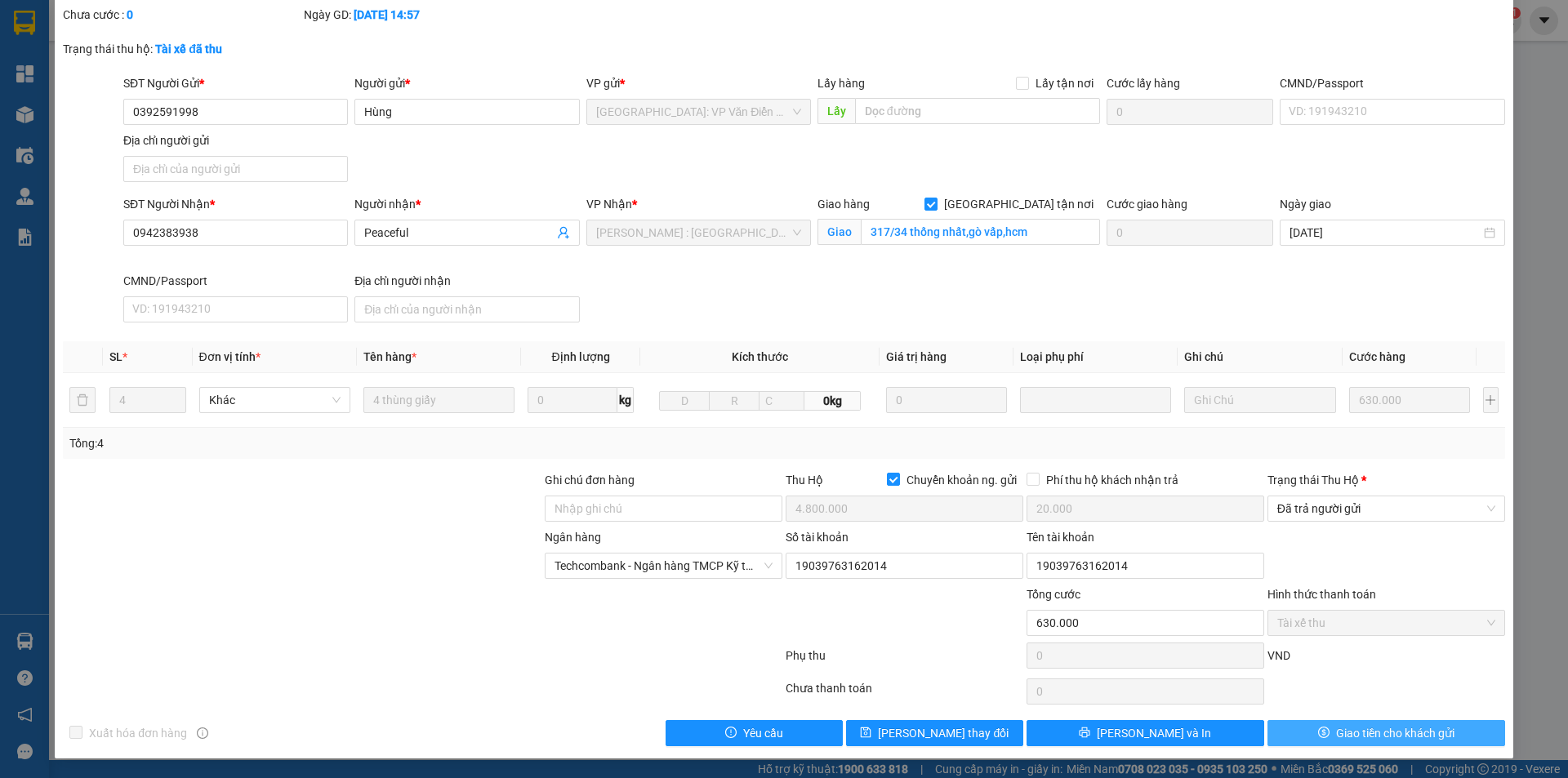
click at [1341, 733] on span "Giao tiền cho khách gửi" at bounding box center [1396, 733] width 119 height 18
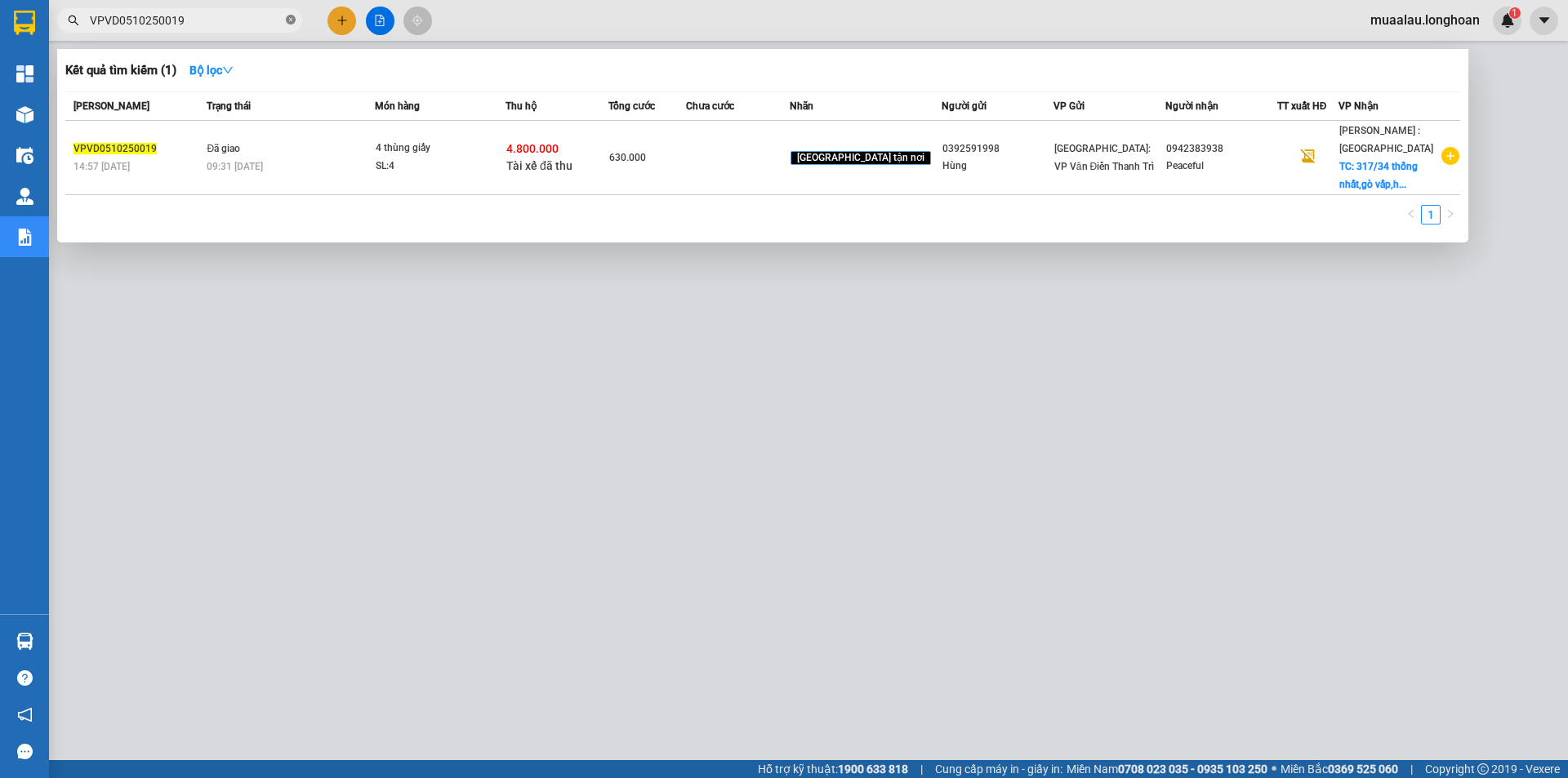
click at [287, 22] on icon "close-circle" at bounding box center [290, 19] width 10 height 10
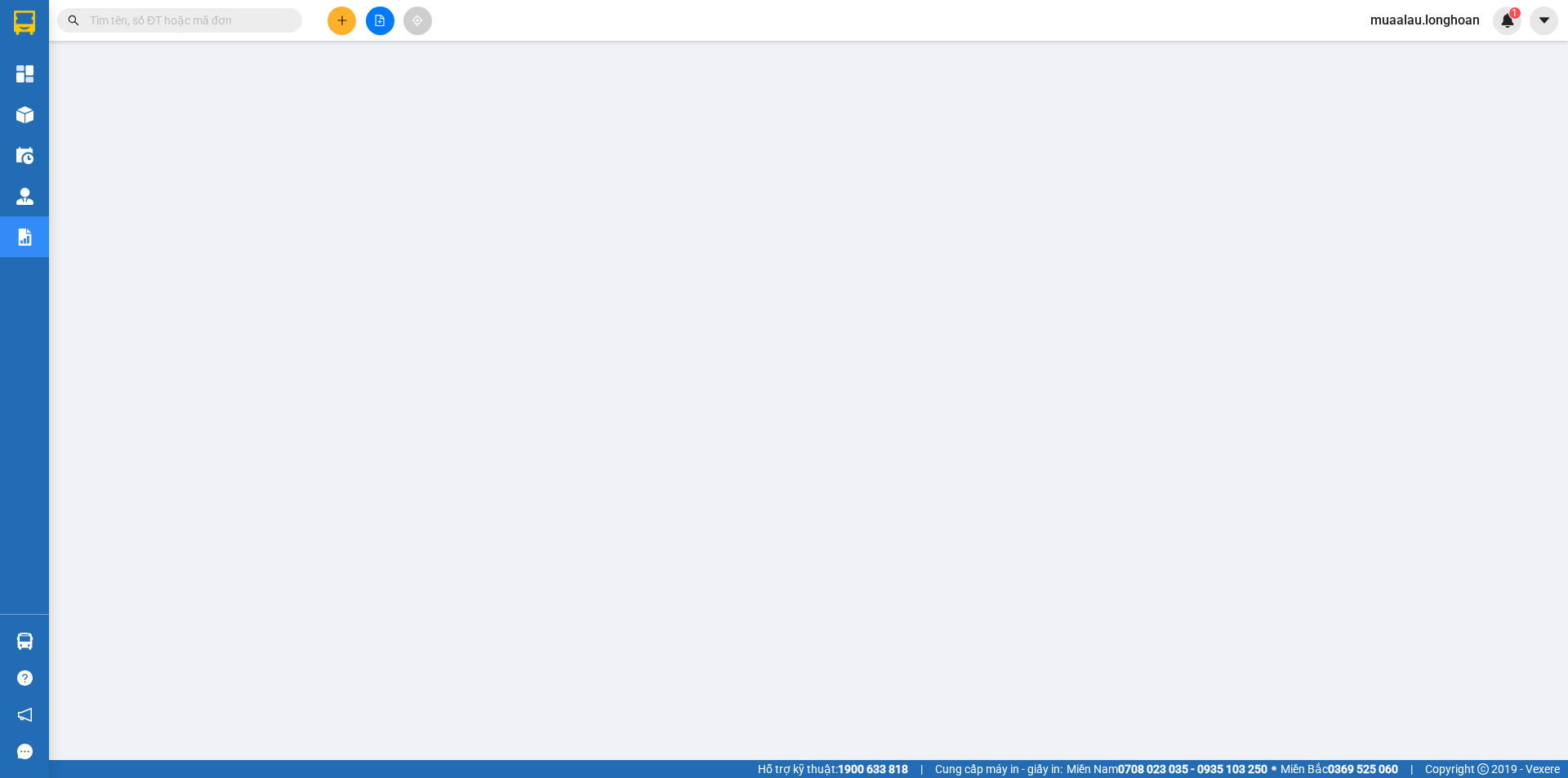
paste input "VPHM0410250037"
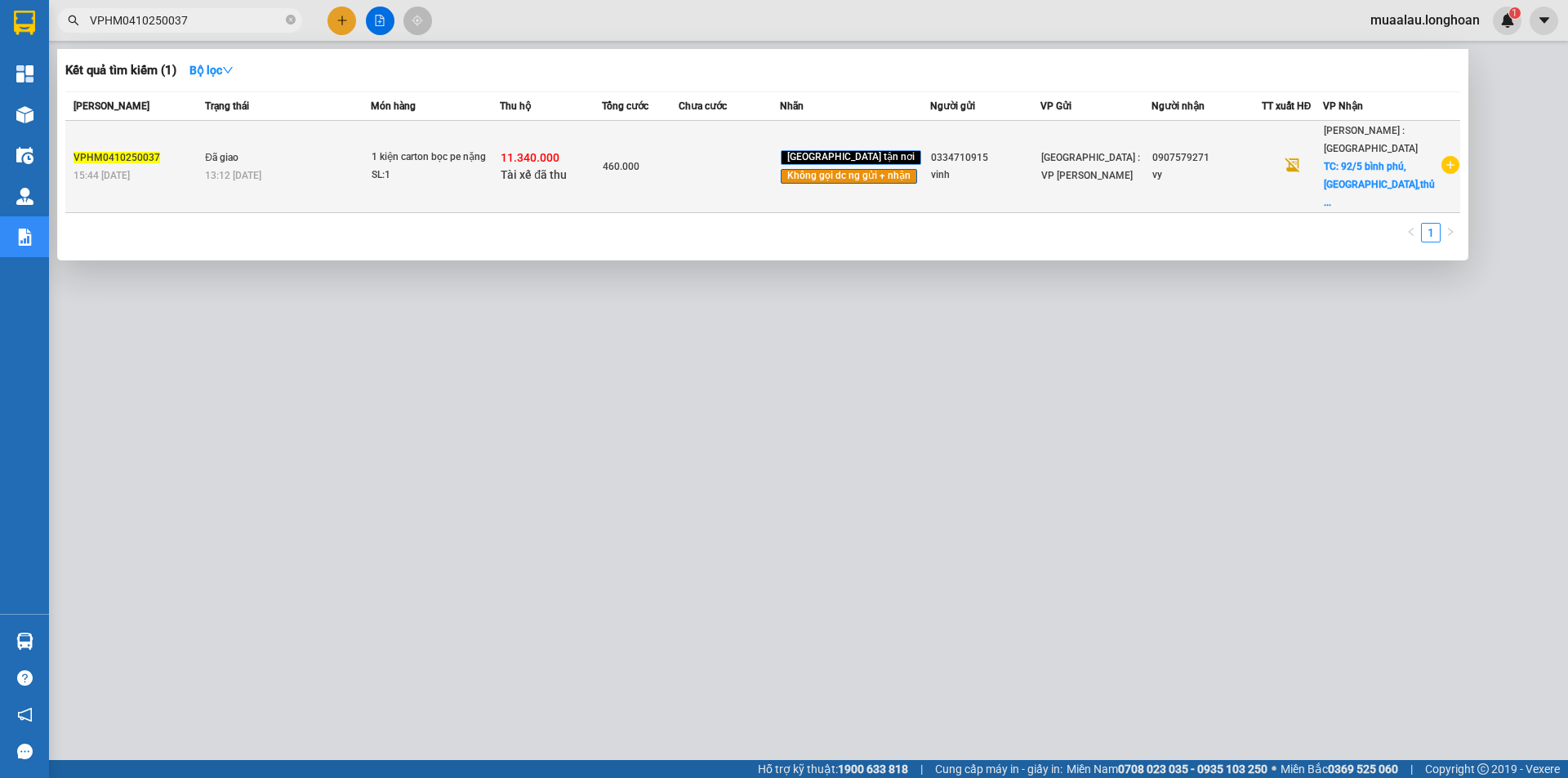
click at [781, 173] on td at bounding box center [730, 167] width 102 height 92
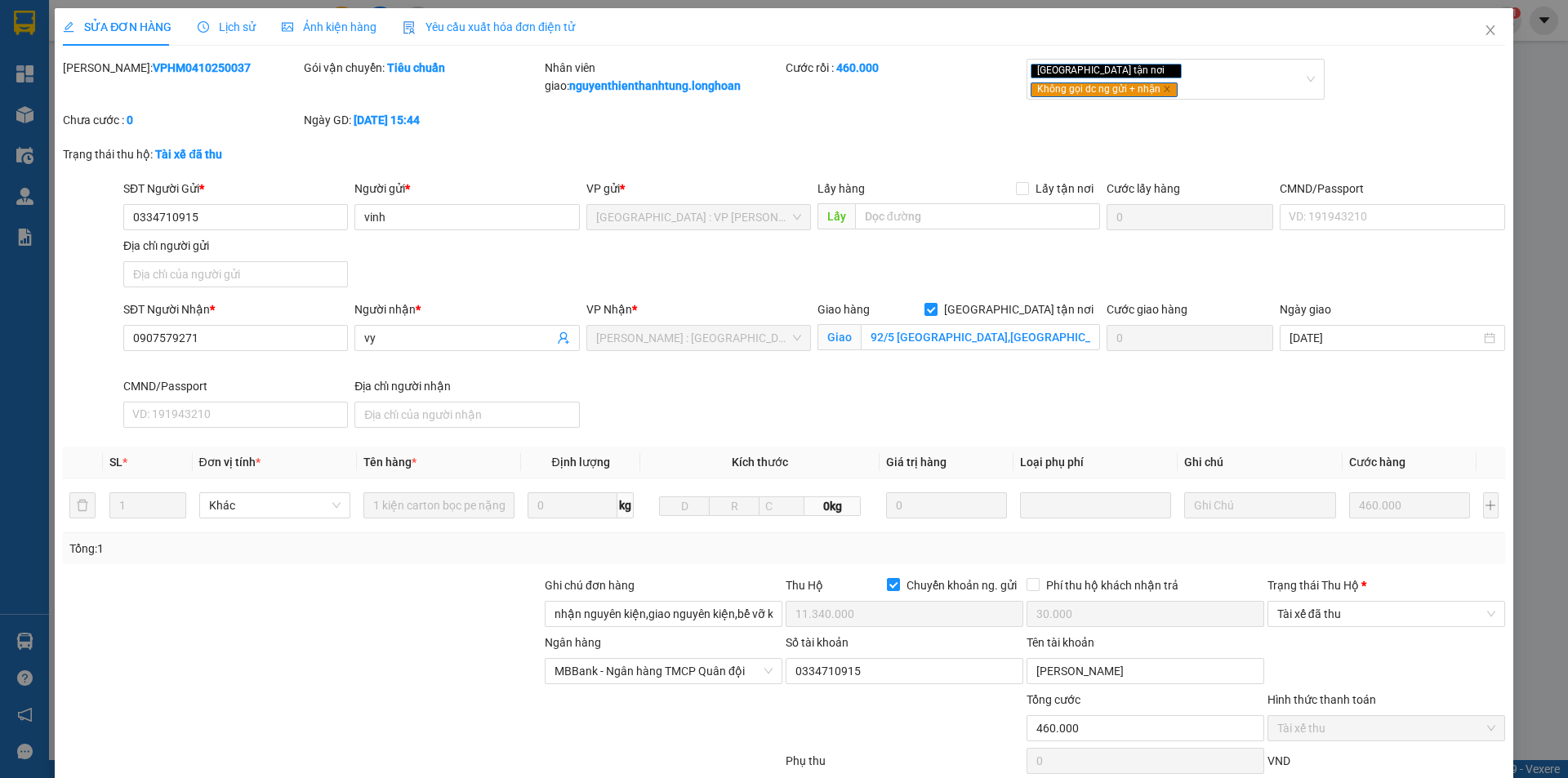
click at [1345, 628] on div "Trạng thái Thu Hộ * Tài xế đã thu" at bounding box center [1387, 604] width 238 height 57
click at [1342, 621] on span "Tài xế đã thu" at bounding box center [1386, 613] width 218 height 24
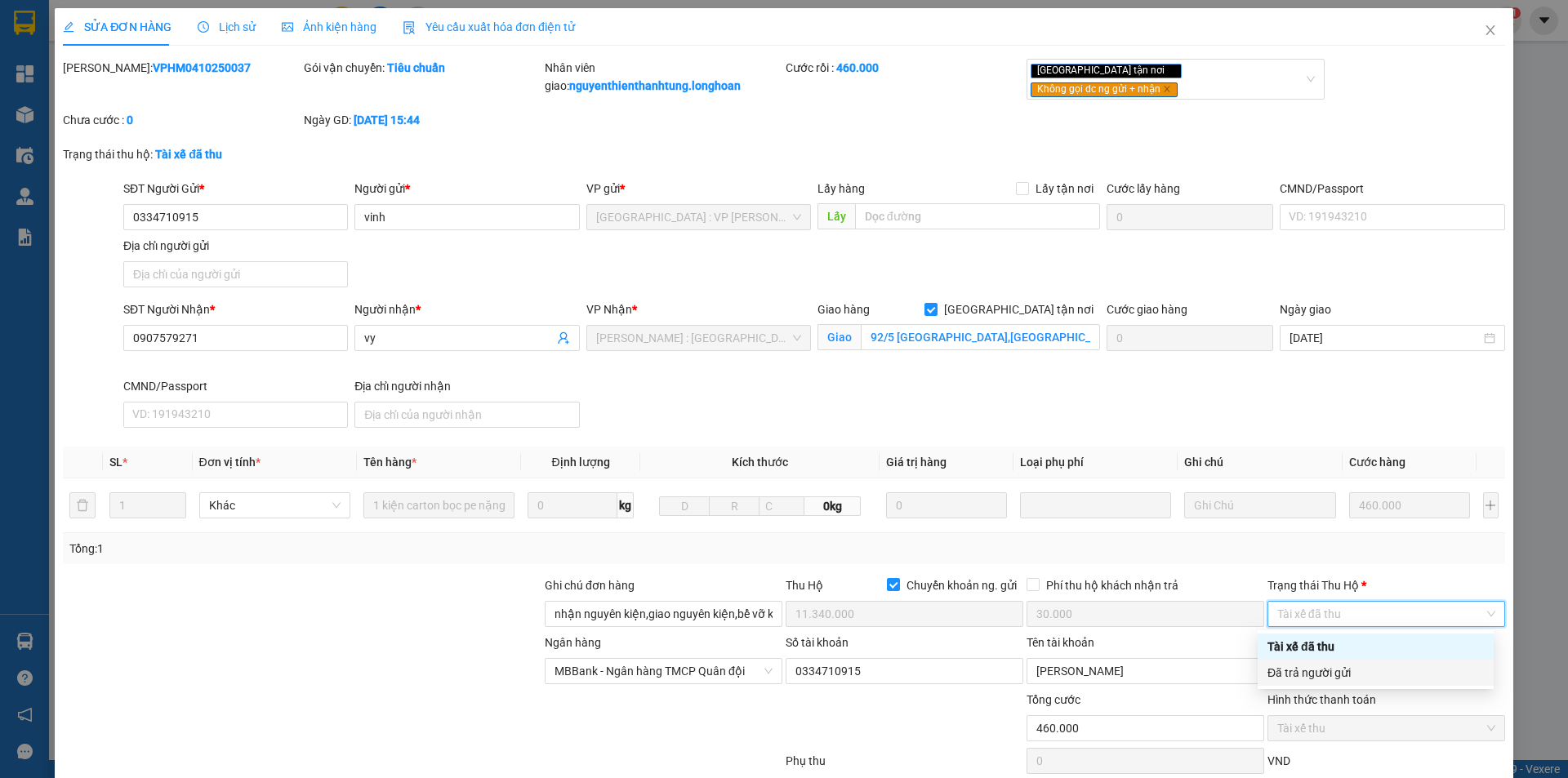
click at [1355, 680] on div "Đã trả người gửi" at bounding box center [1376, 673] width 216 height 18
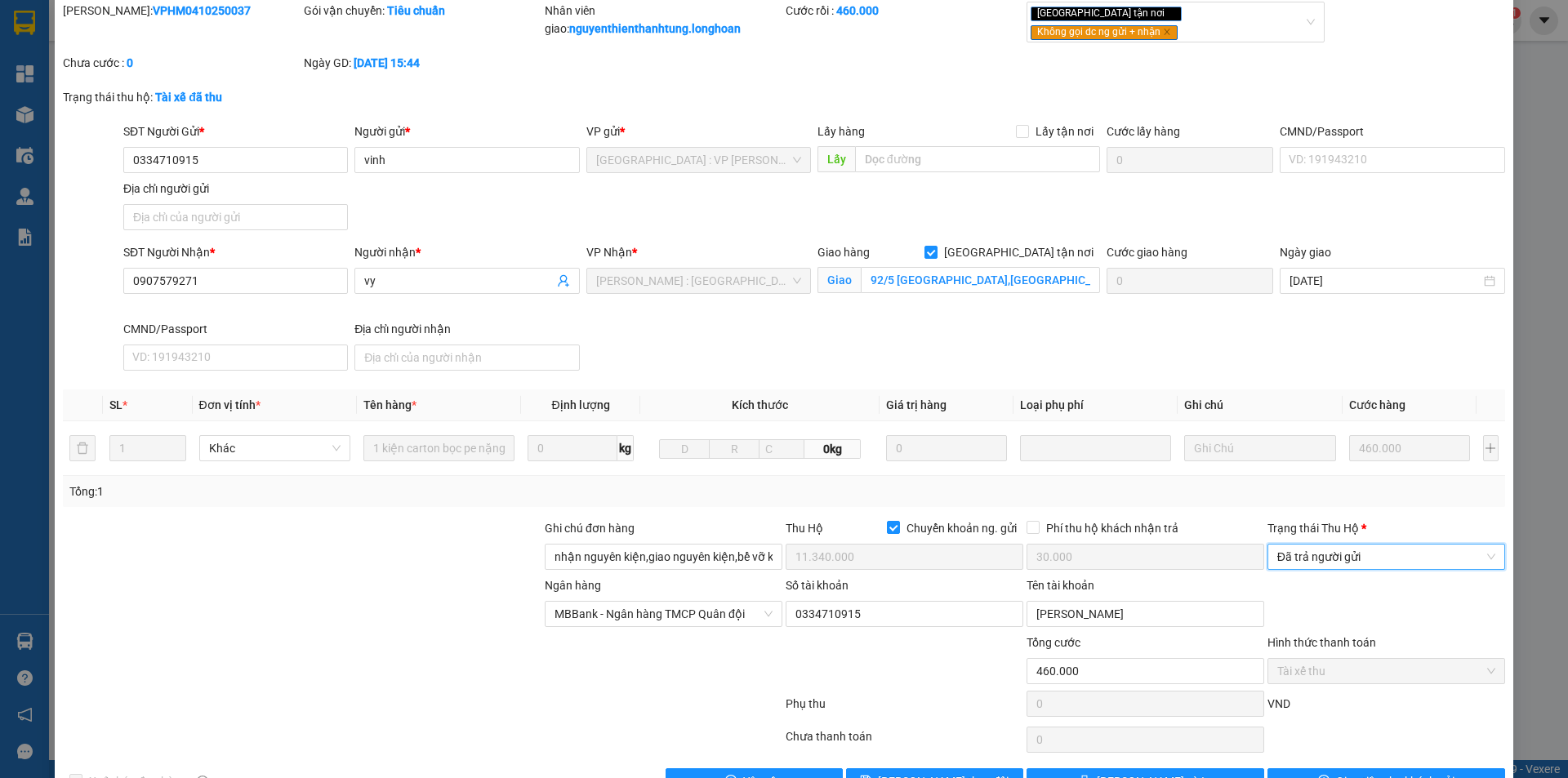
scroll to position [105, 0]
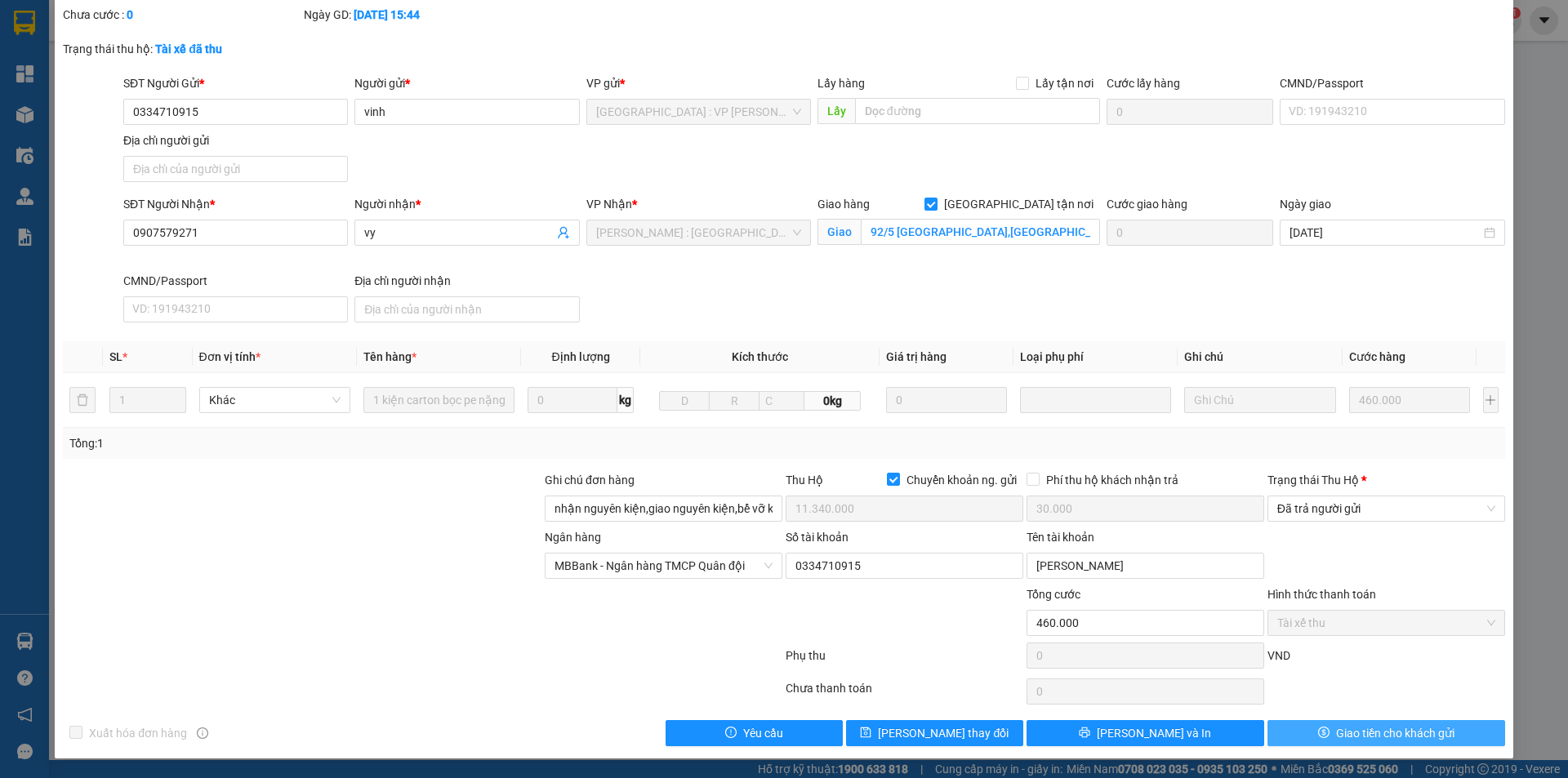
click at [1342, 732] on span "Giao tiền cho khách gửi" at bounding box center [1396, 733] width 119 height 18
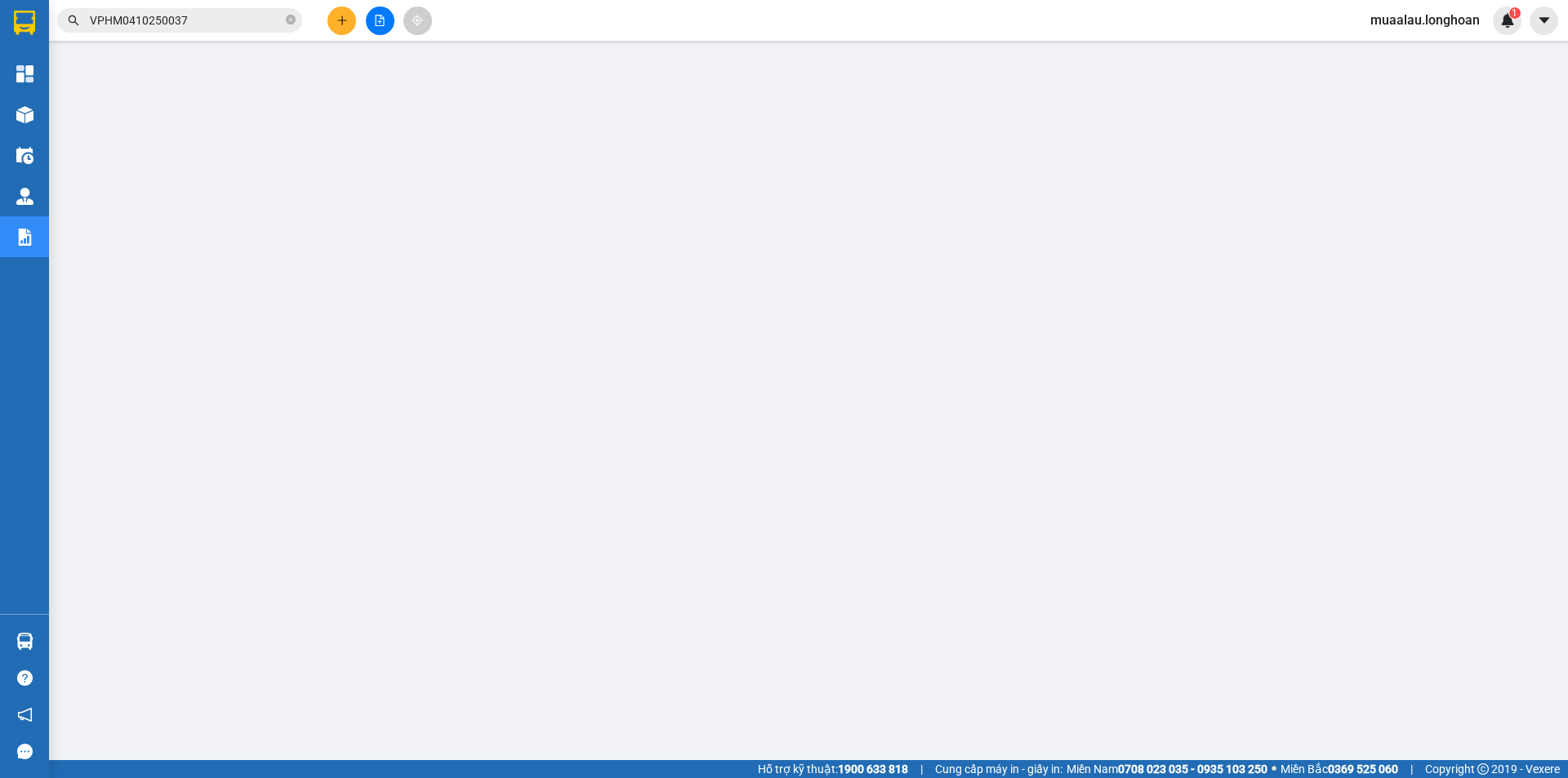
click at [286, 19] on span "VPHM0410250037" at bounding box center [179, 20] width 245 height 24
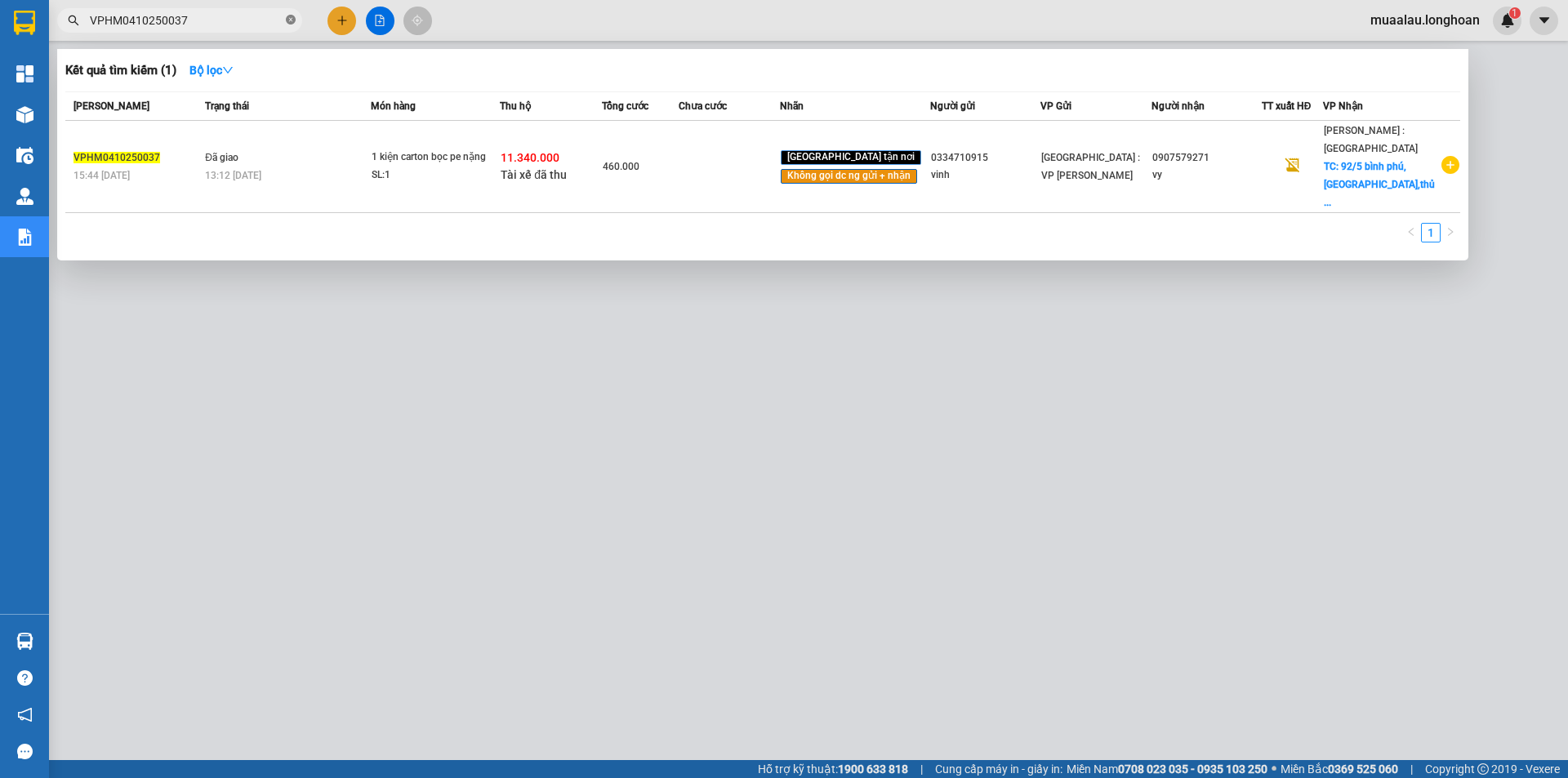
click at [289, 19] on icon "close-circle" at bounding box center [290, 19] width 10 height 10
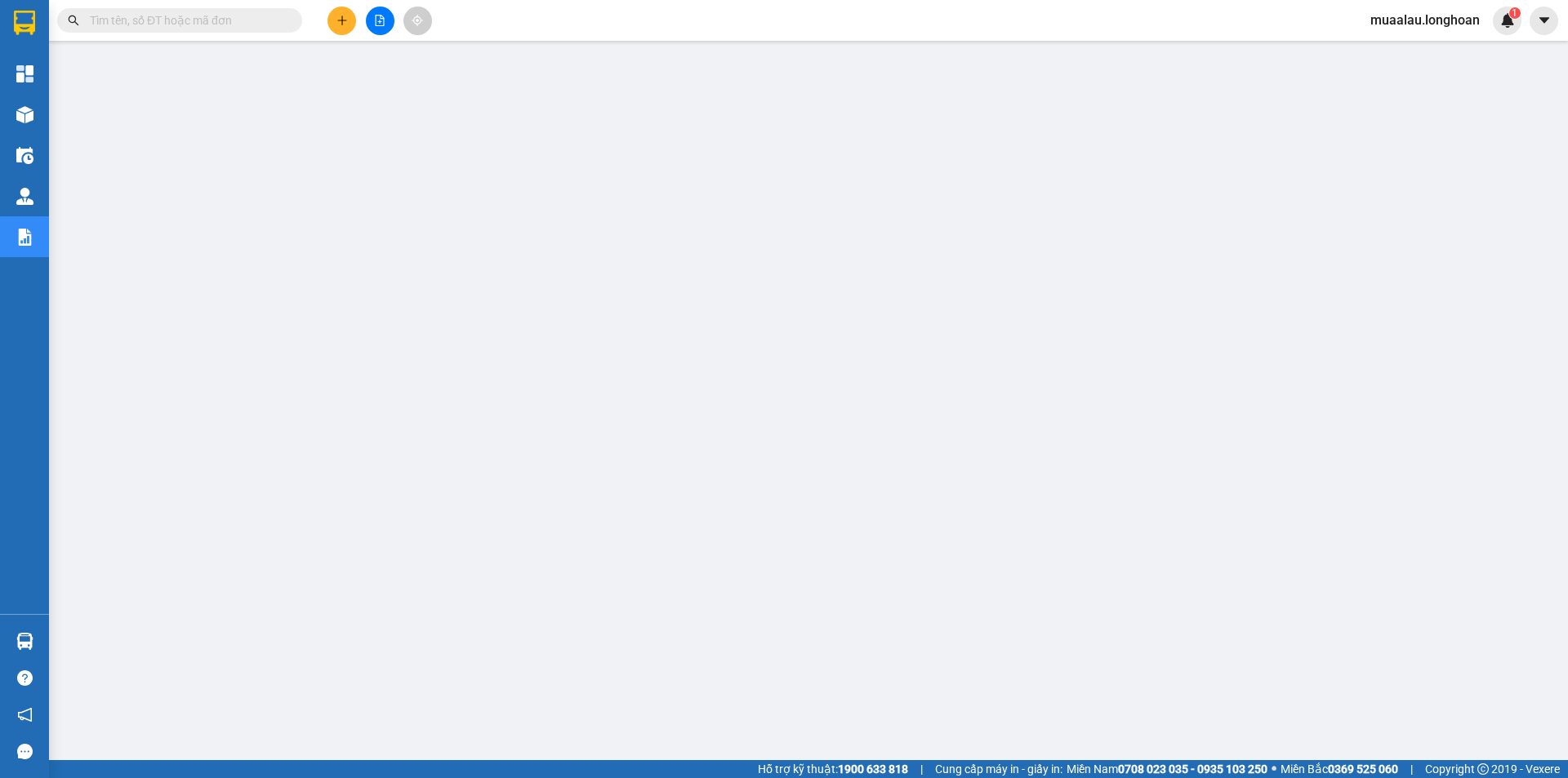
paste input "VPVD0510250018"
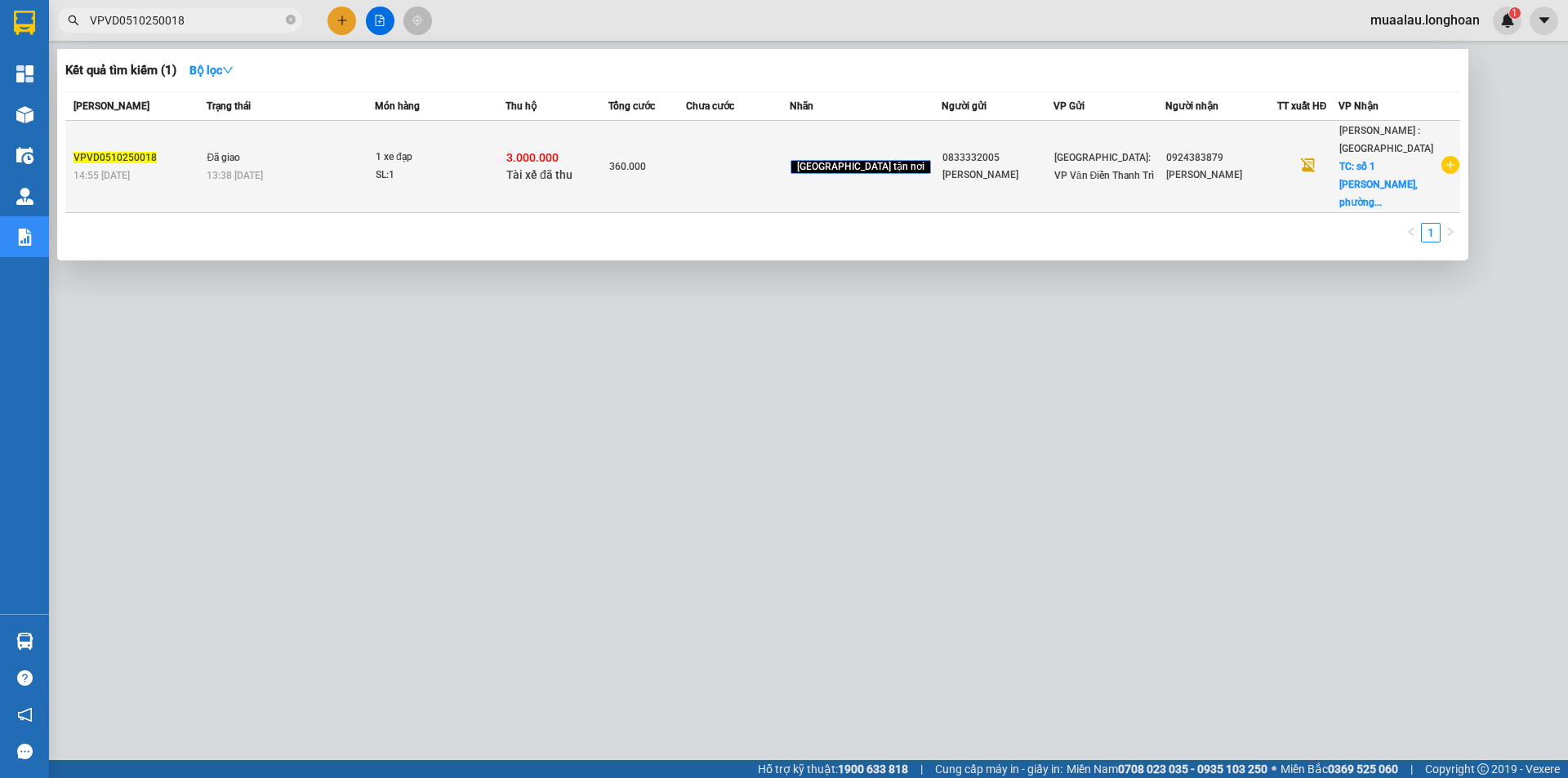
click at [653, 169] on td "360.000" at bounding box center [648, 167] width 77 height 92
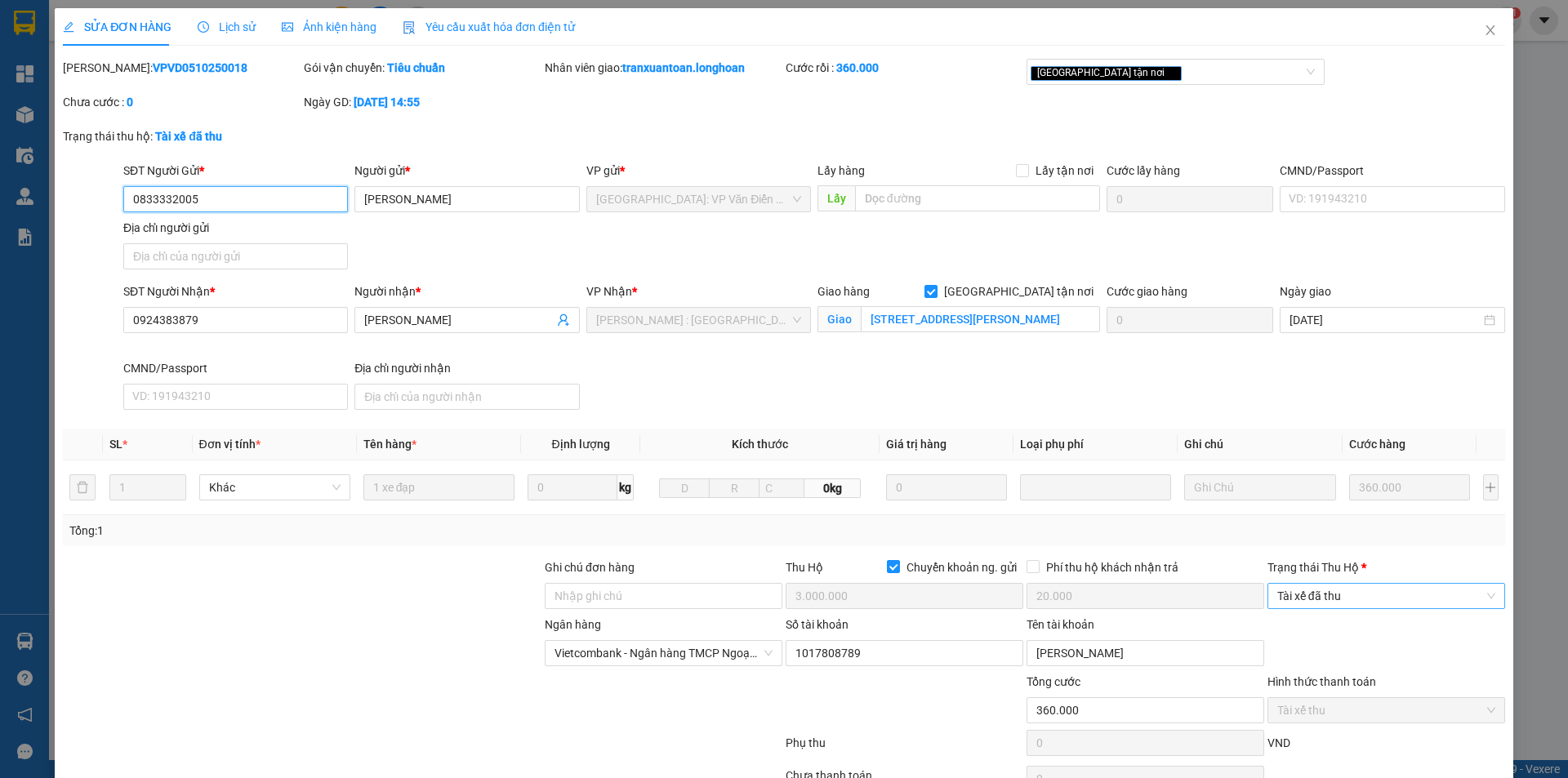
click at [1361, 599] on span "Tài xế đã thu" at bounding box center [1386, 595] width 218 height 24
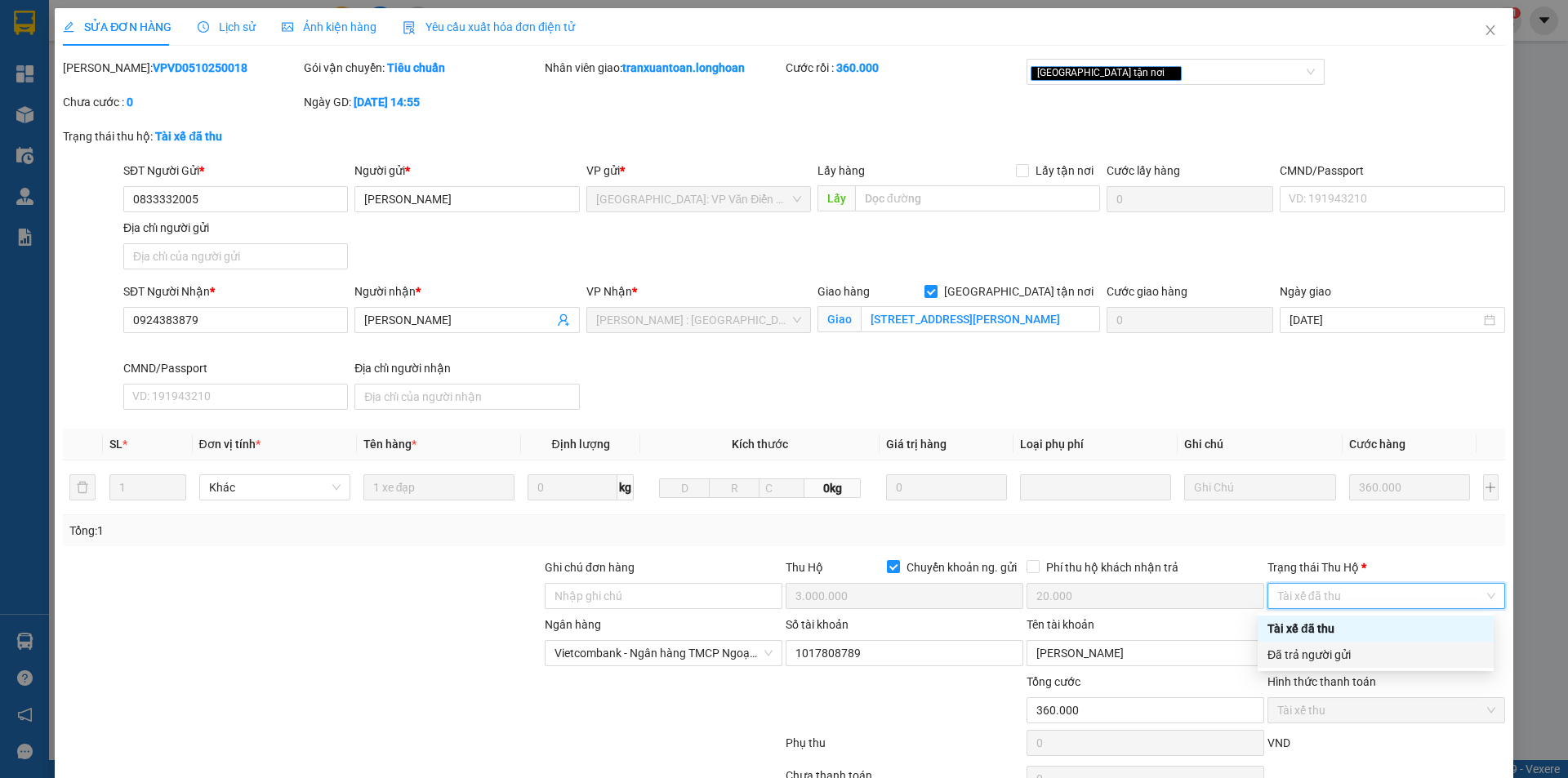
click at [1370, 655] on div "Đã trả người gửi" at bounding box center [1376, 655] width 216 height 18
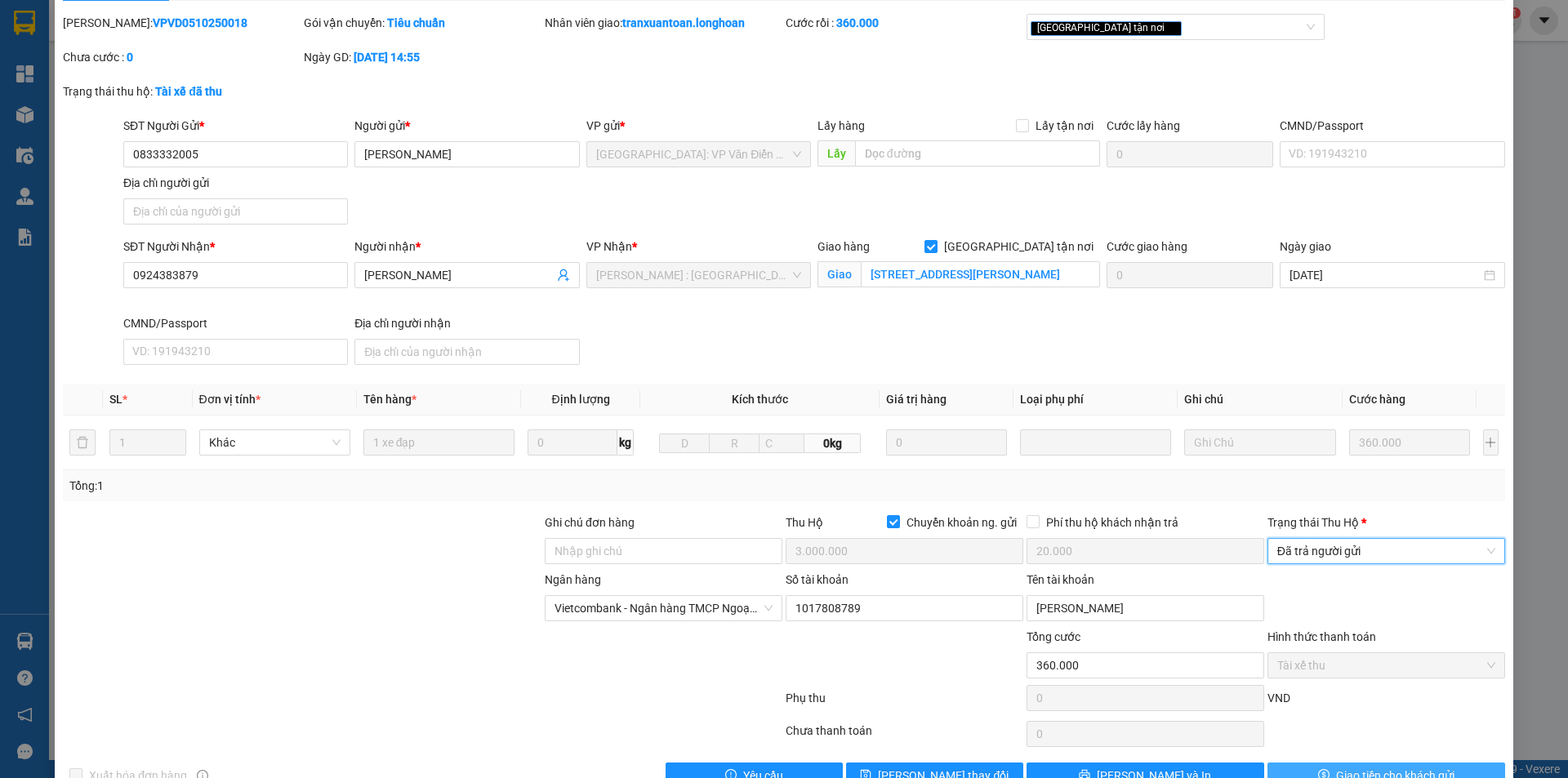
scroll to position [87, 0]
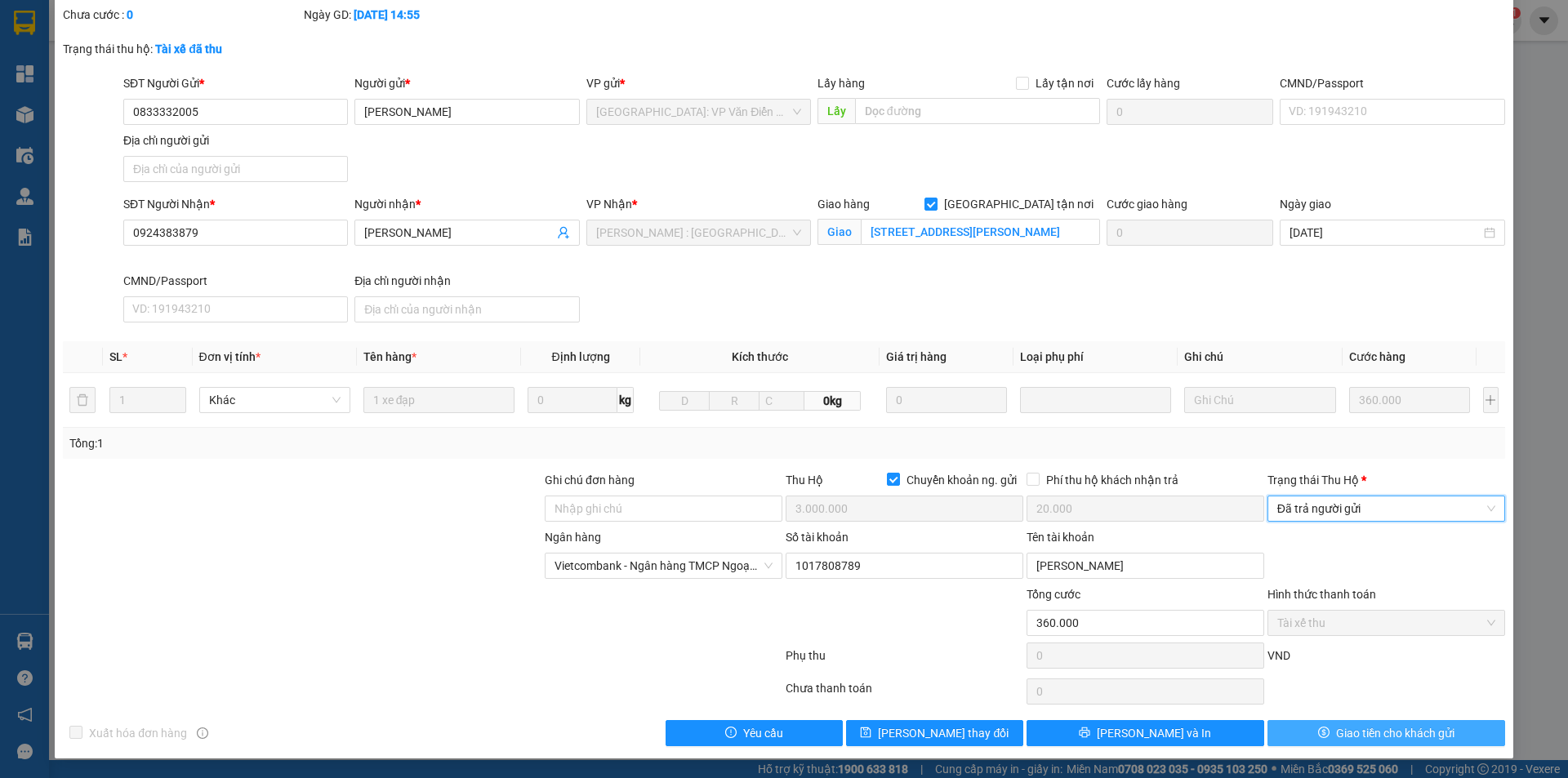
click at [1371, 723] on button "Giao tiền cho khách gửi" at bounding box center [1387, 733] width 238 height 26
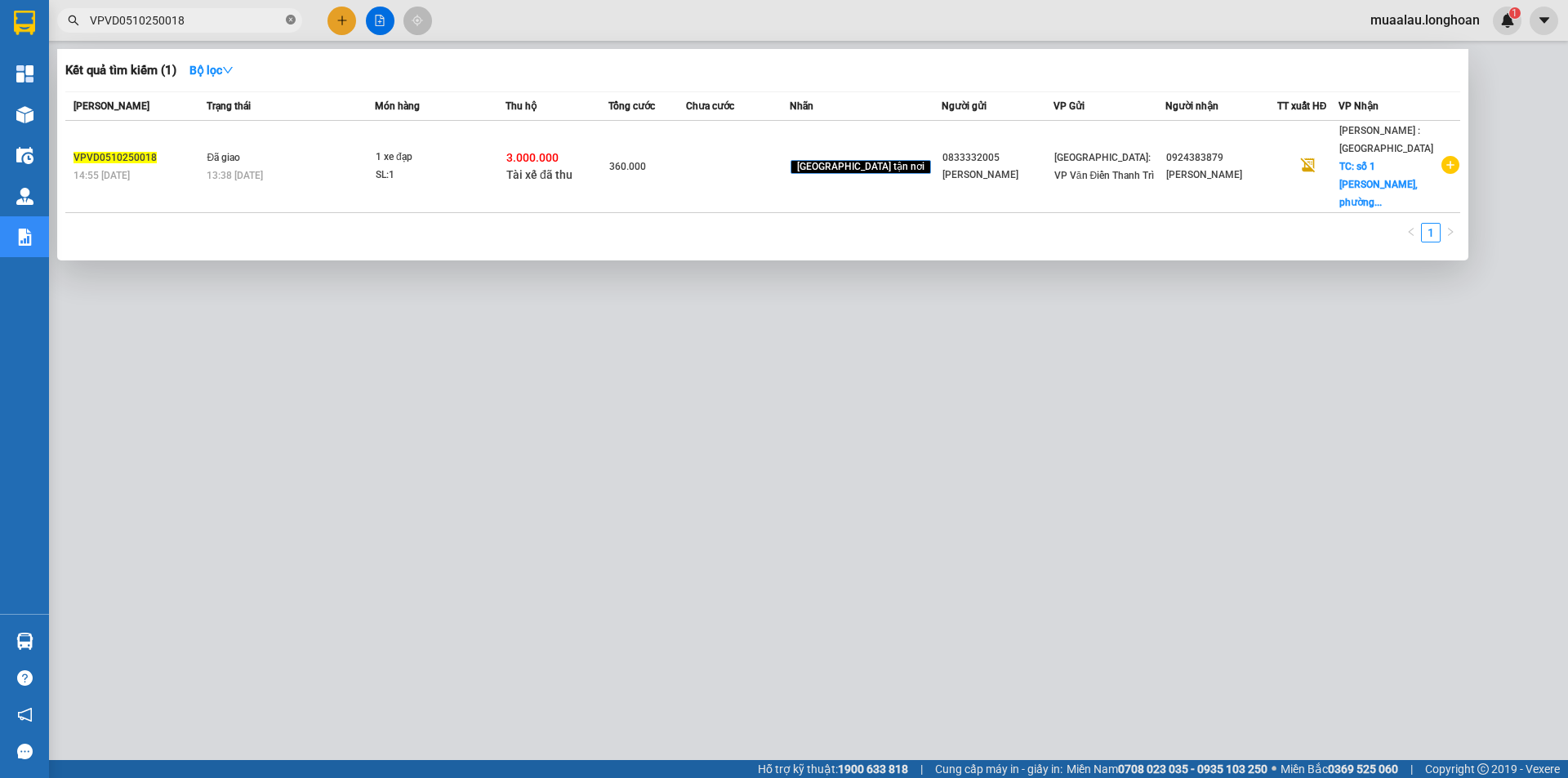
click at [290, 19] on icon "close-circle" at bounding box center [290, 19] width 10 height 10
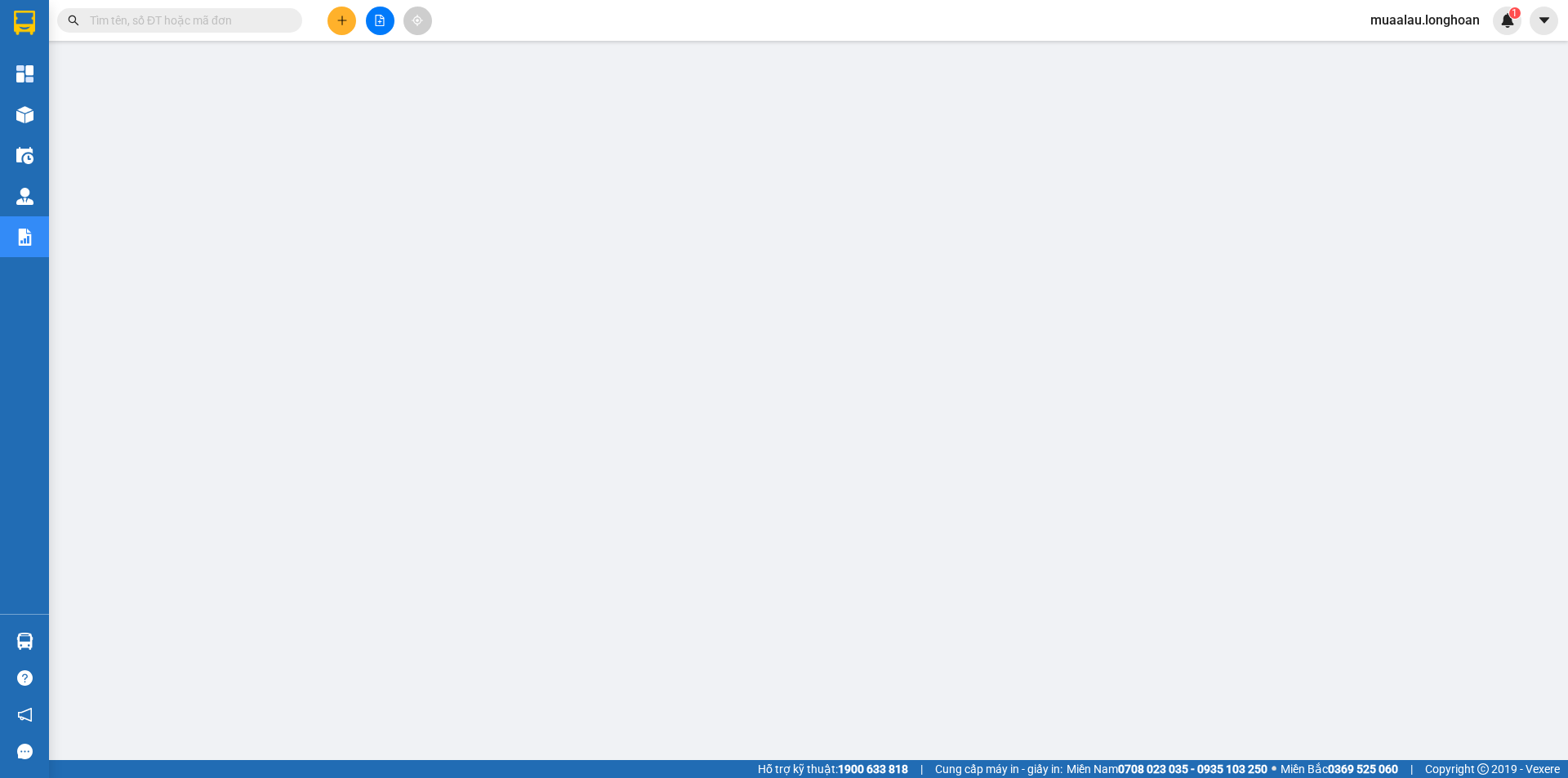
paste input "HNTH0610250010"
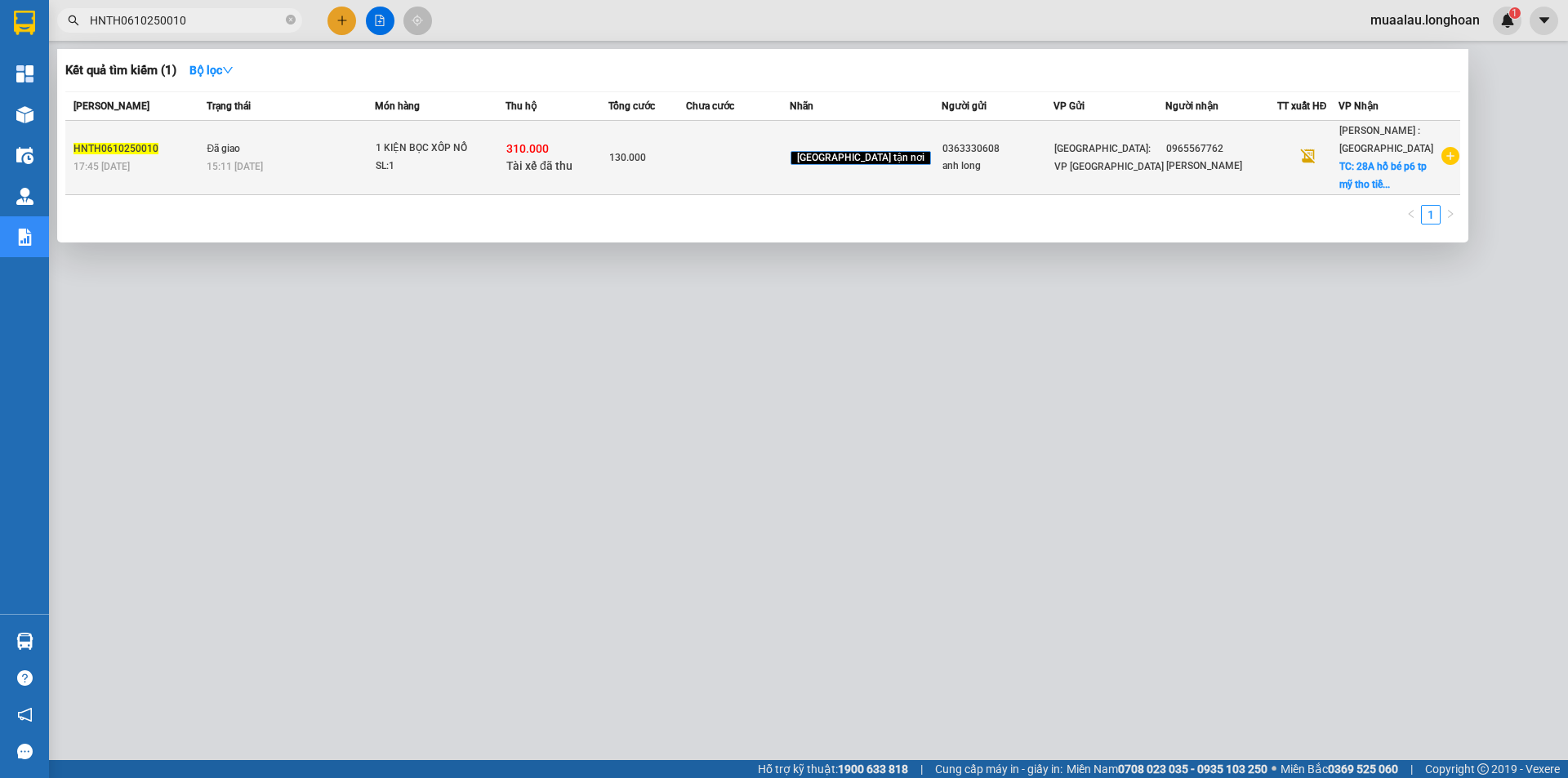
click at [680, 162] on div "130.000" at bounding box center [648, 158] width 76 height 18
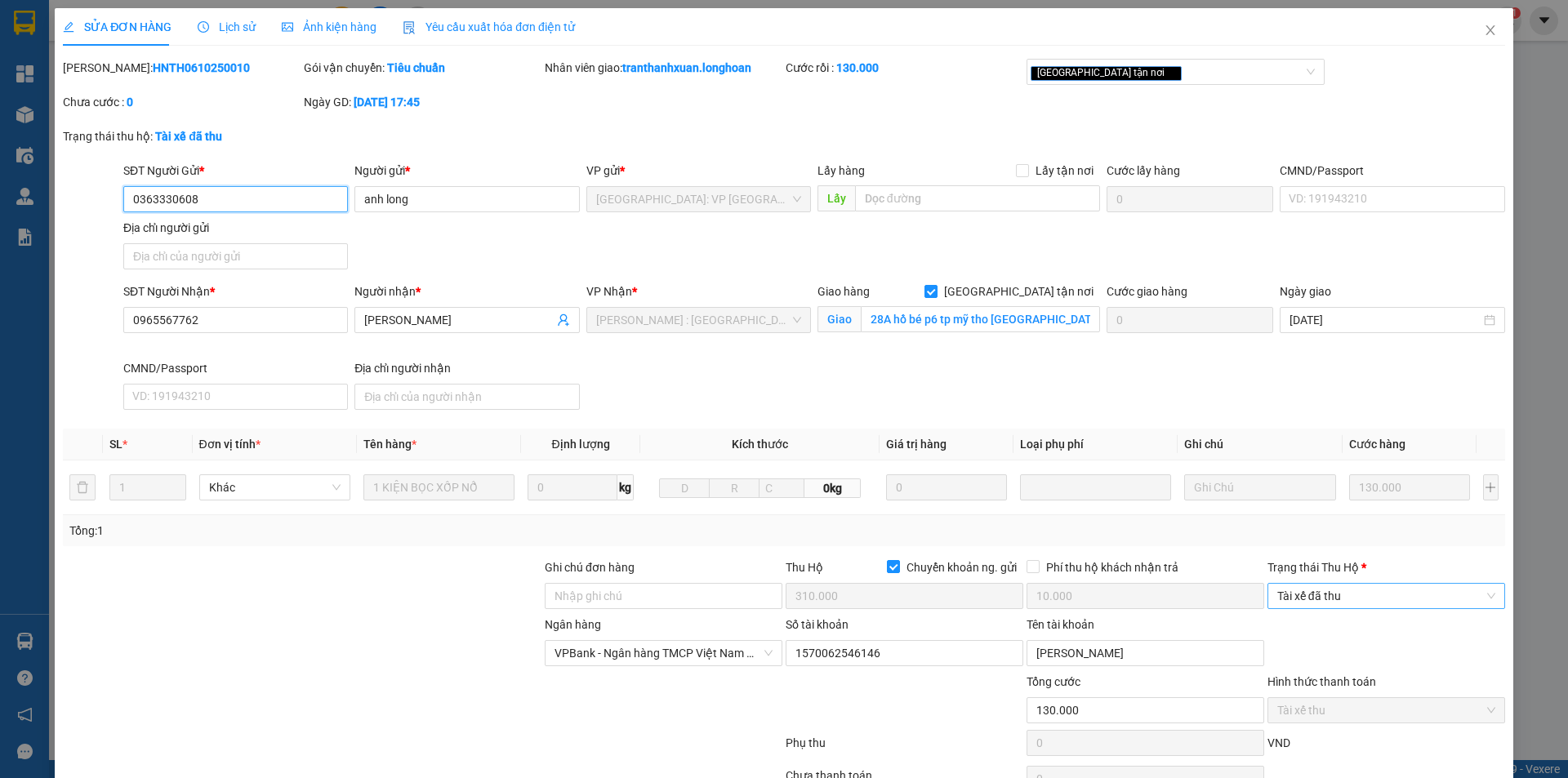
click at [1310, 599] on span "Tài xế đã thu" at bounding box center [1386, 595] width 218 height 24
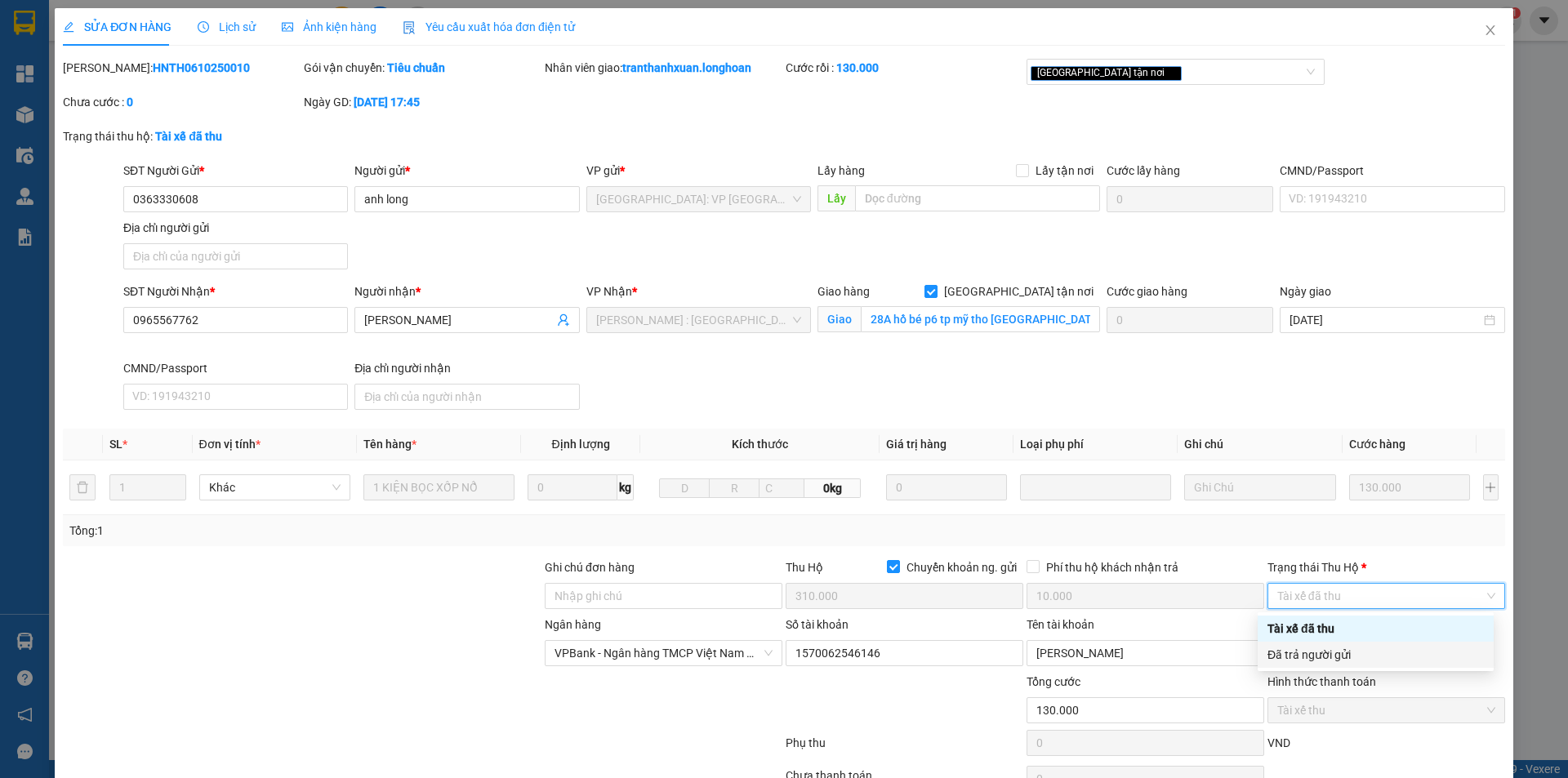
click at [1363, 660] on div "Đã trả người gửi" at bounding box center [1376, 655] width 216 height 18
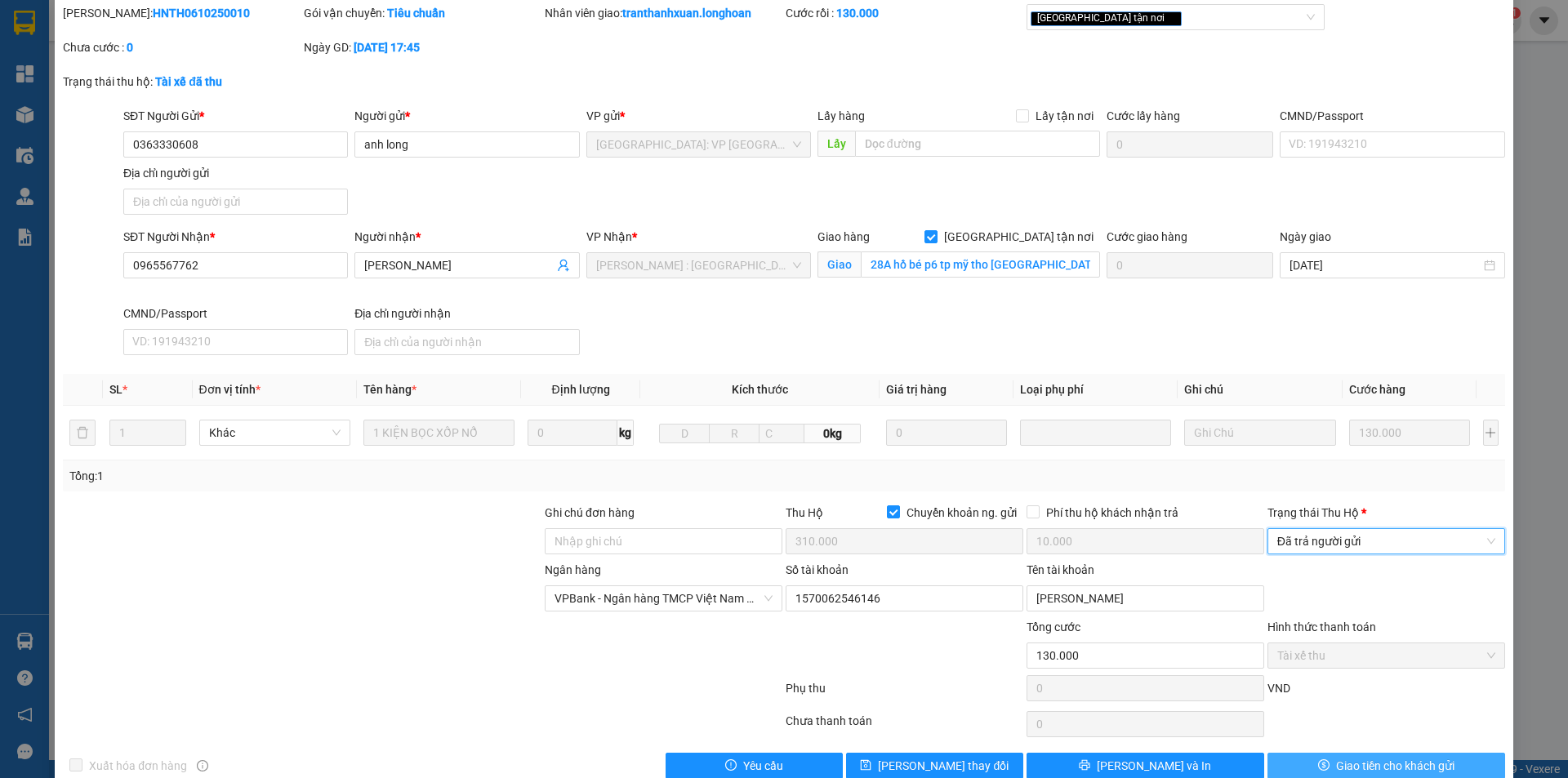
scroll to position [87, 0]
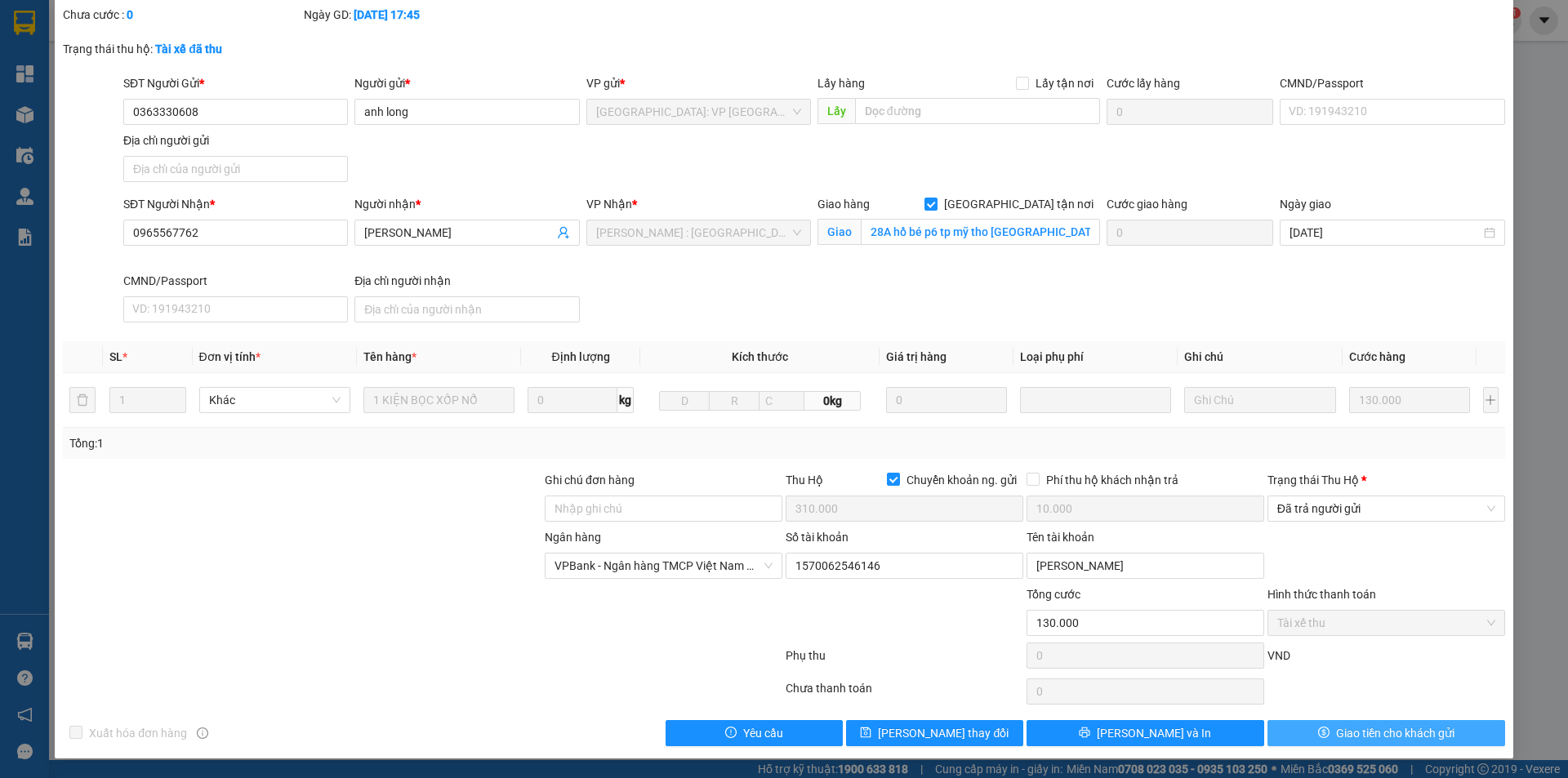
click at [1370, 726] on span "Giao tiền cho khách gửi" at bounding box center [1396, 733] width 119 height 18
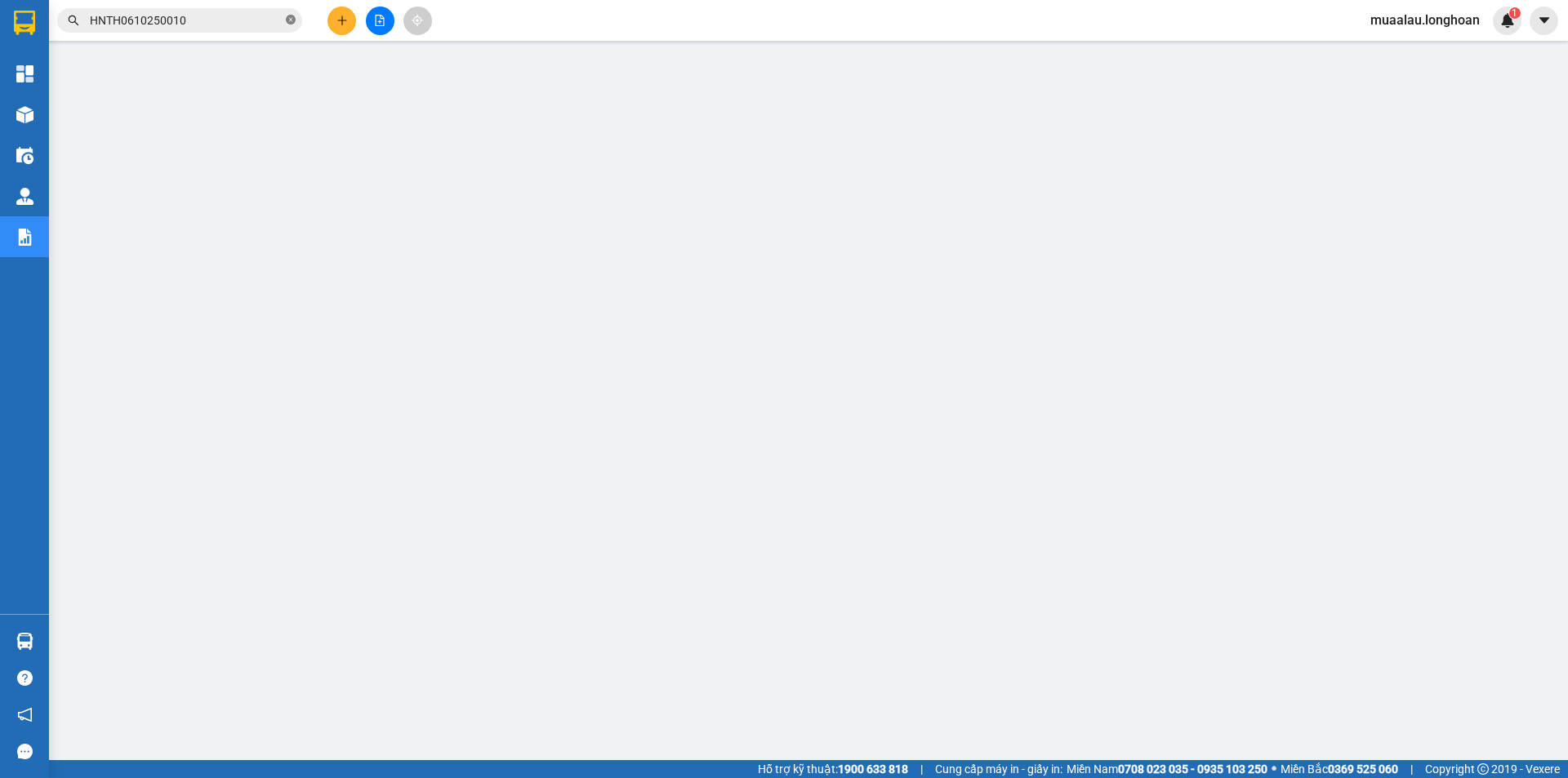
click at [291, 22] on icon "close-circle" at bounding box center [290, 19] width 10 height 10
paste input "VHBT0610250026"
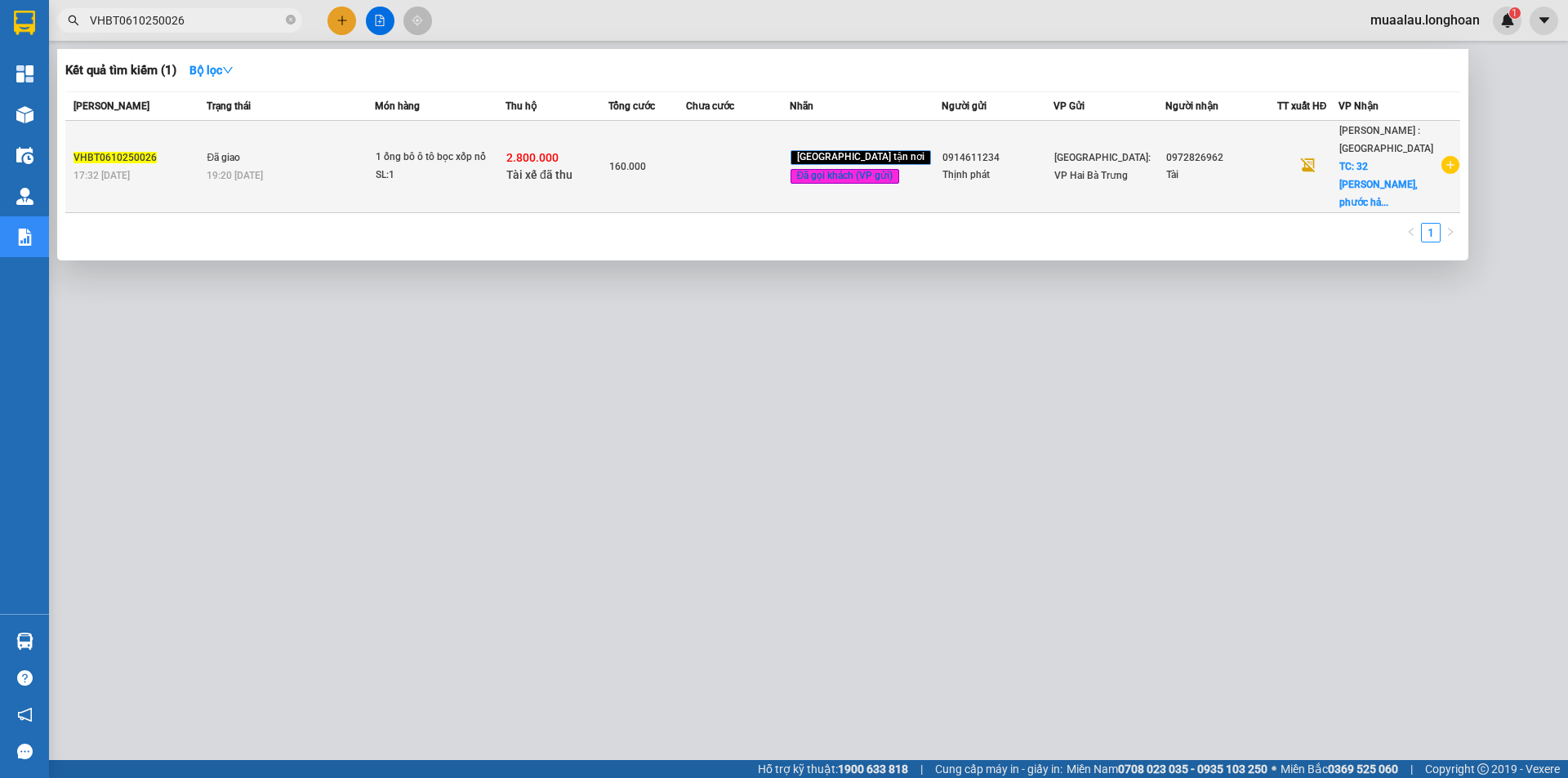
click at [766, 169] on td at bounding box center [738, 167] width 103 height 92
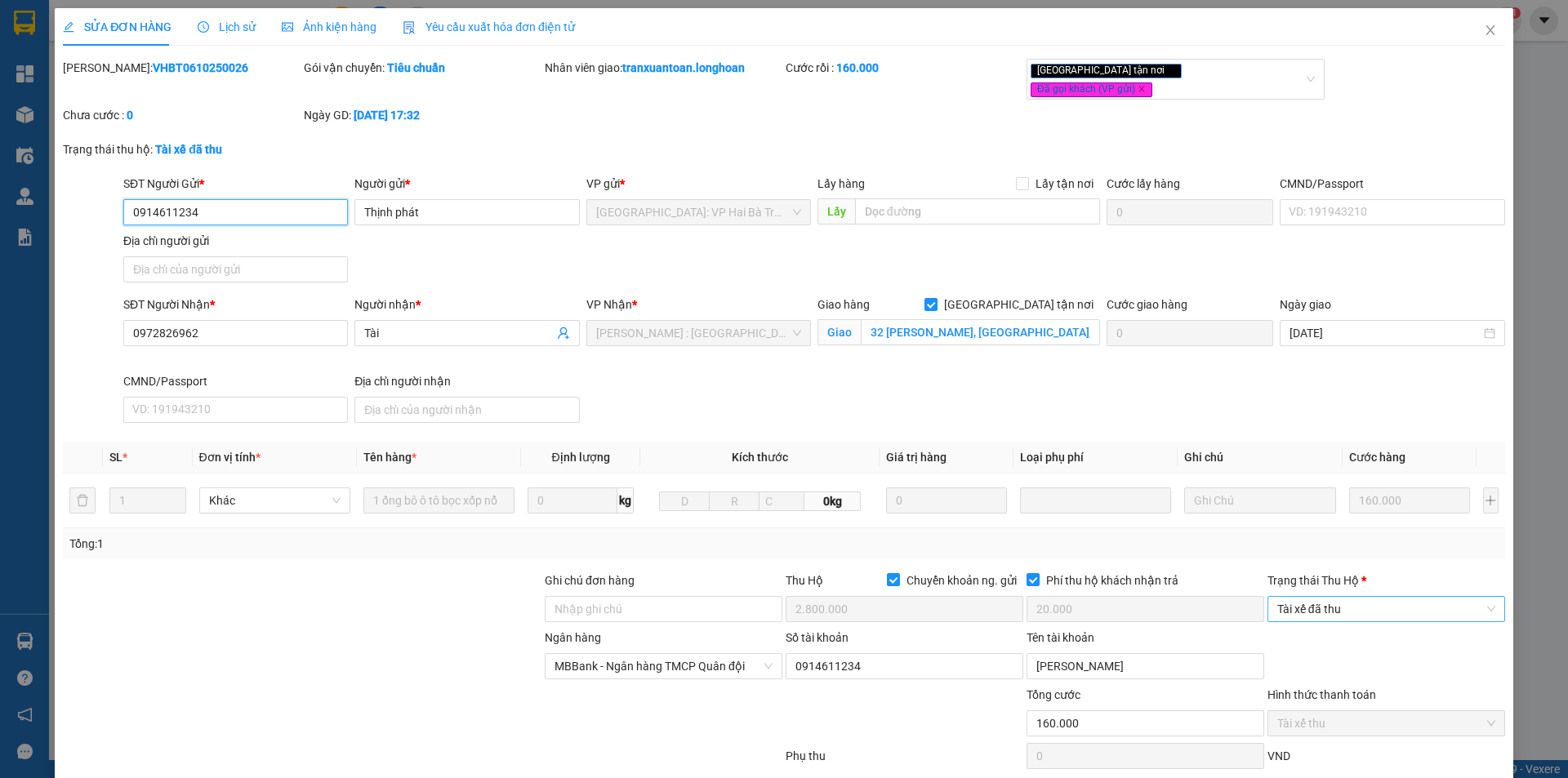
click at [1347, 597] on span "Tài xế đã thu" at bounding box center [1386, 609] width 218 height 24
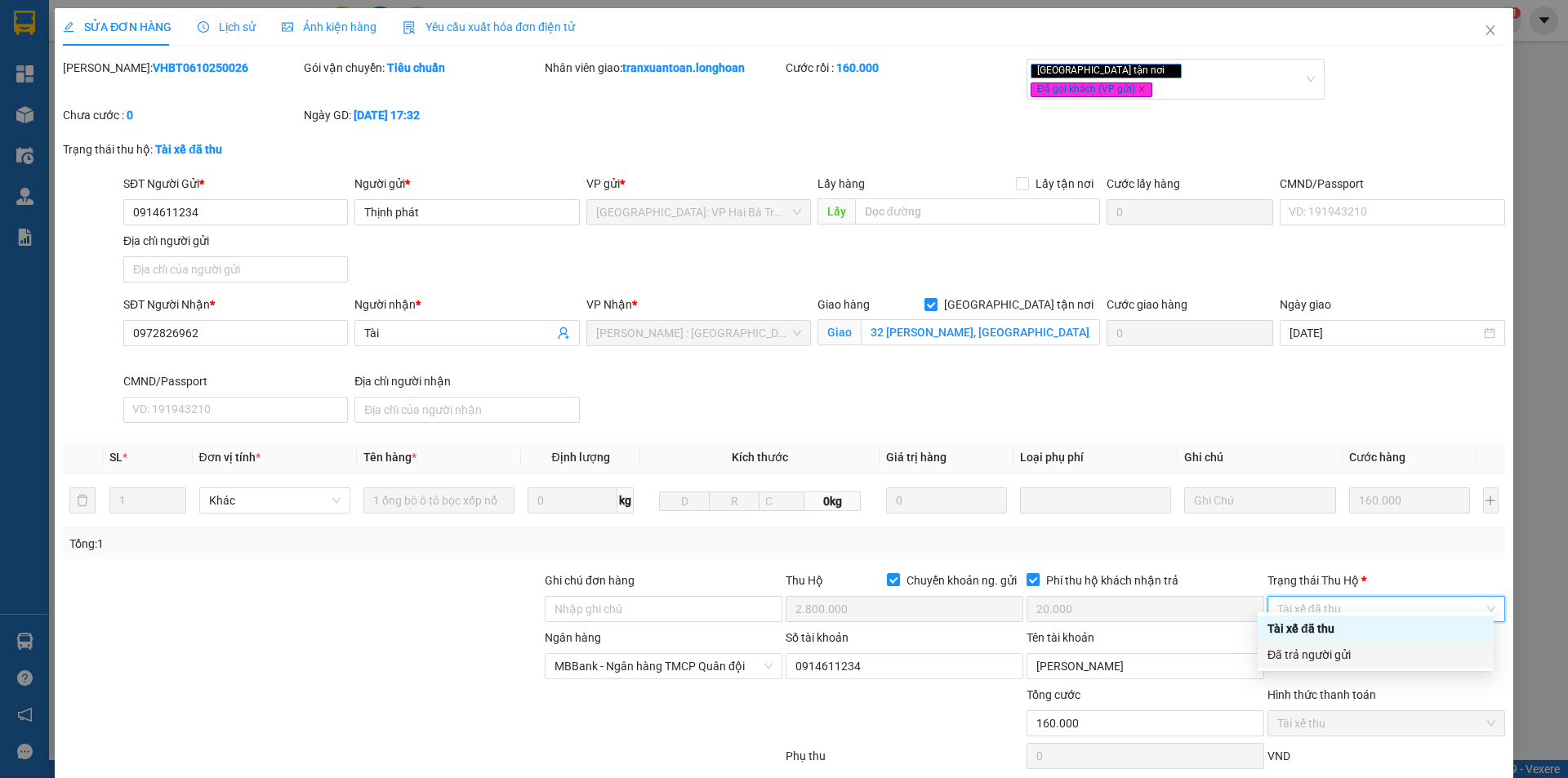
click at [1382, 647] on div "Đã trả người gửi" at bounding box center [1376, 655] width 216 height 18
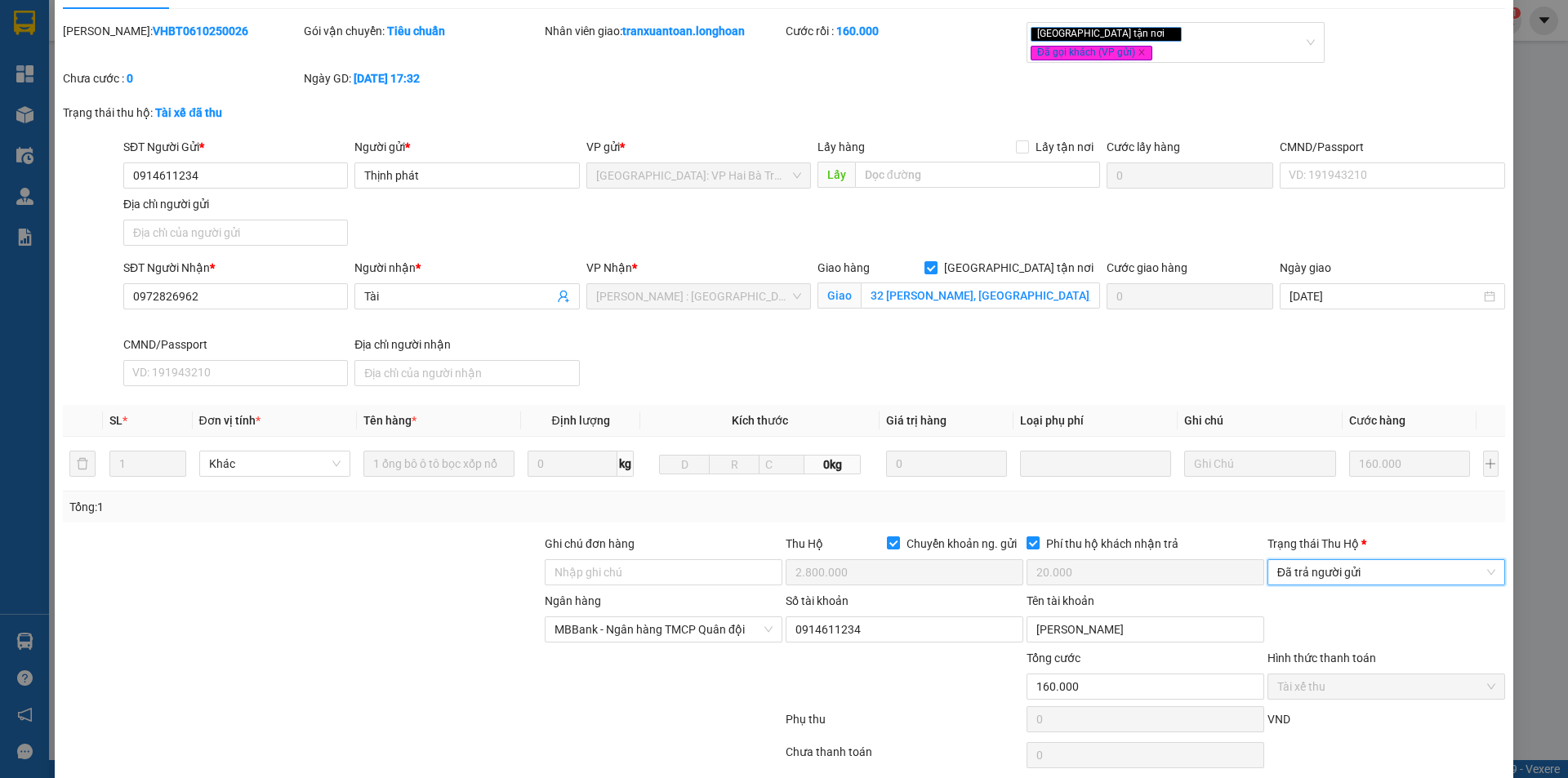
scroll to position [87, 0]
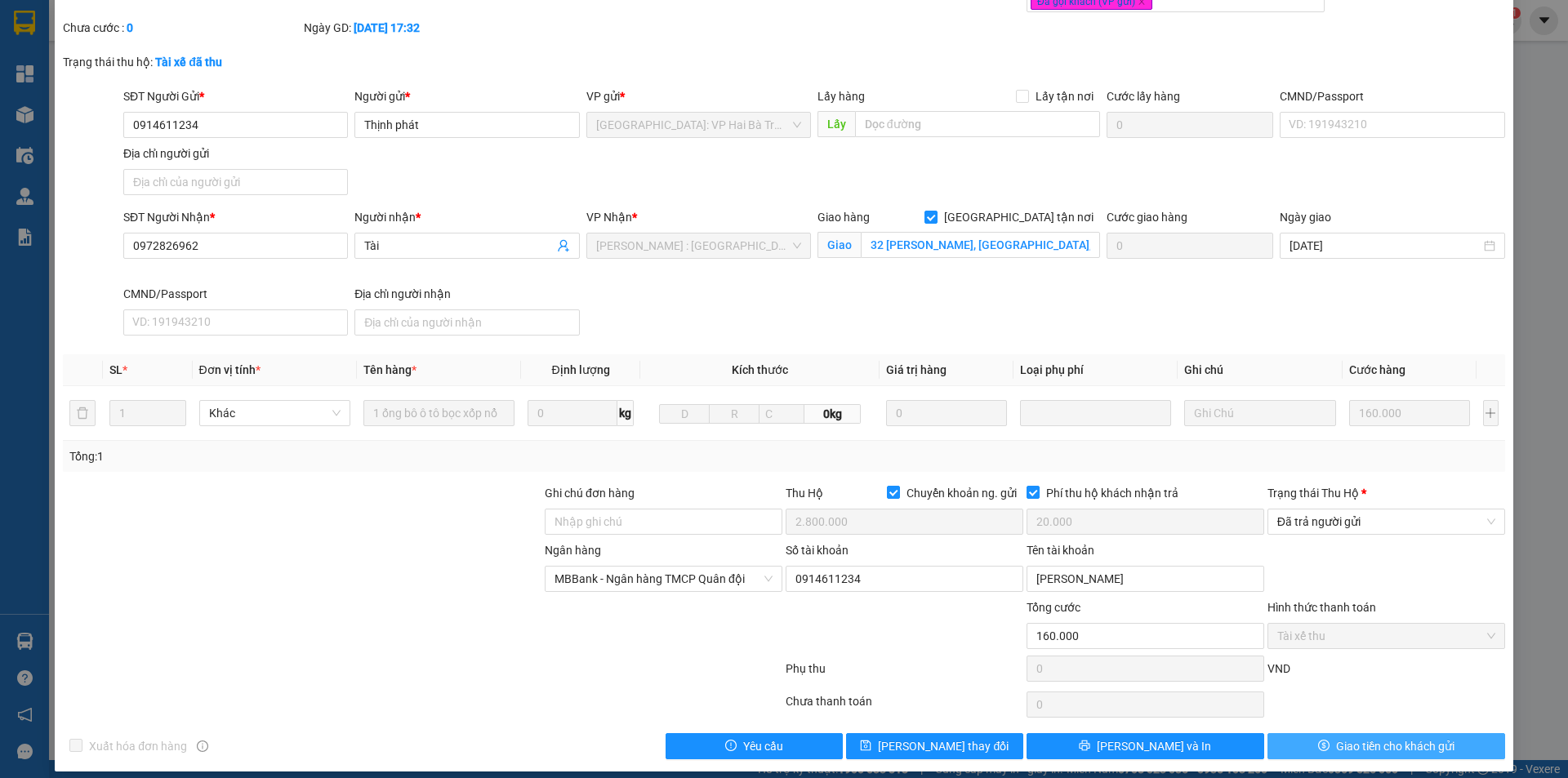
click at [1319, 740] on icon "dollar" at bounding box center [1324, 746] width 12 height 12
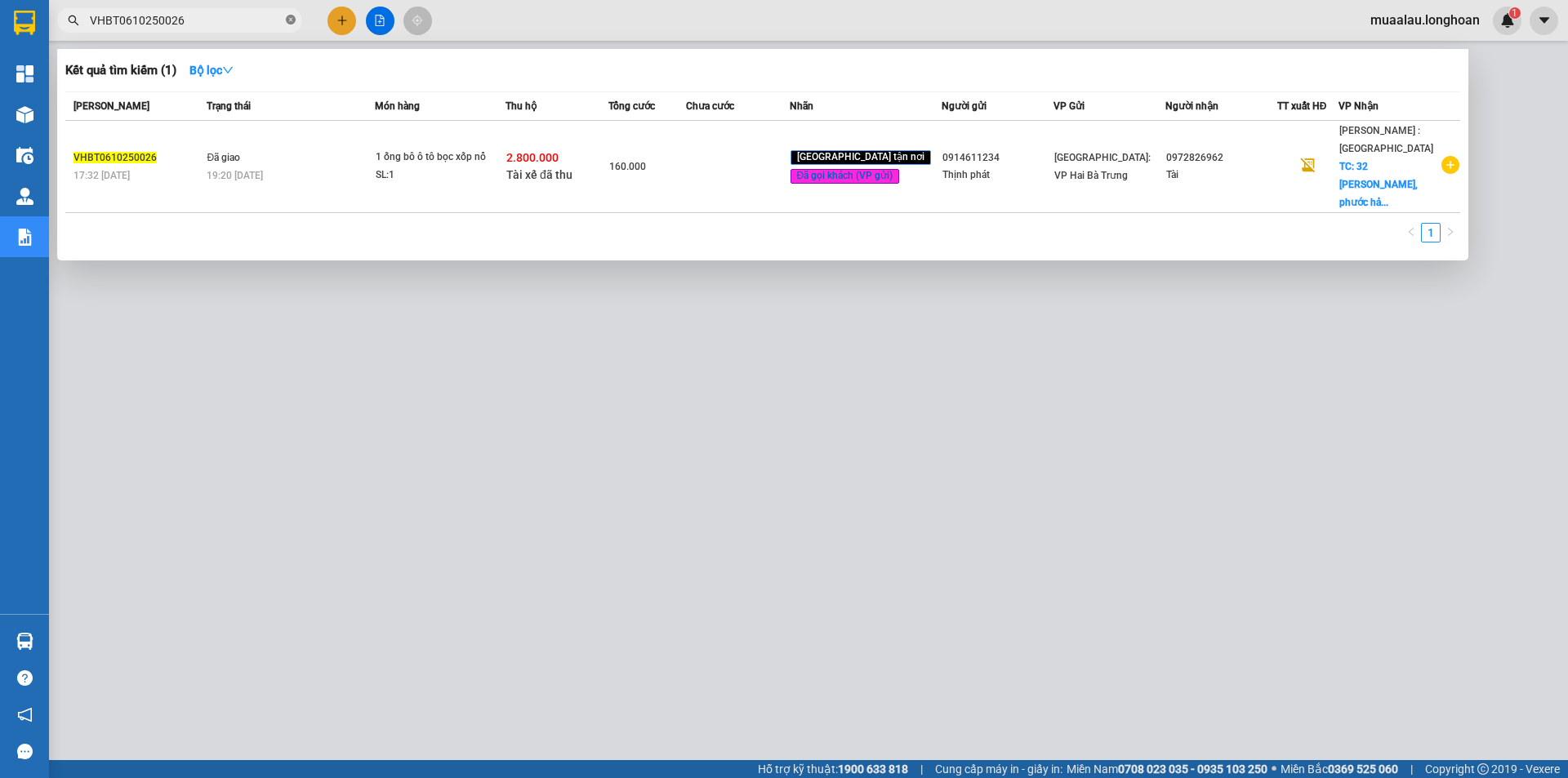
click at [291, 21] on icon "close-circle" at bounding box center [290, 19] width 10 height 10
paste input "HNHD0610250008"
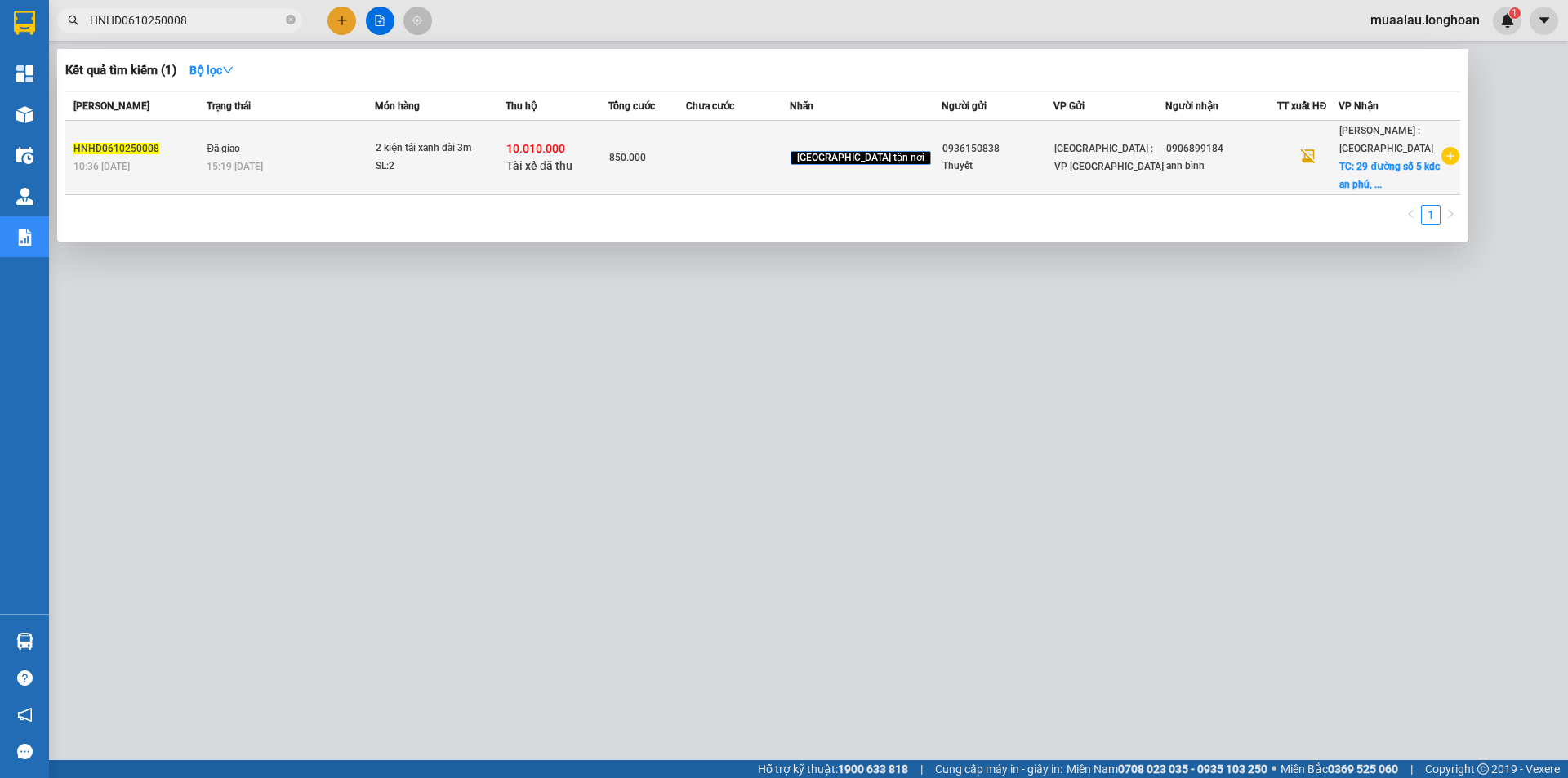
click at [686, 175] on td "850.000" at bounding box center [648, 158] width 77 height 75
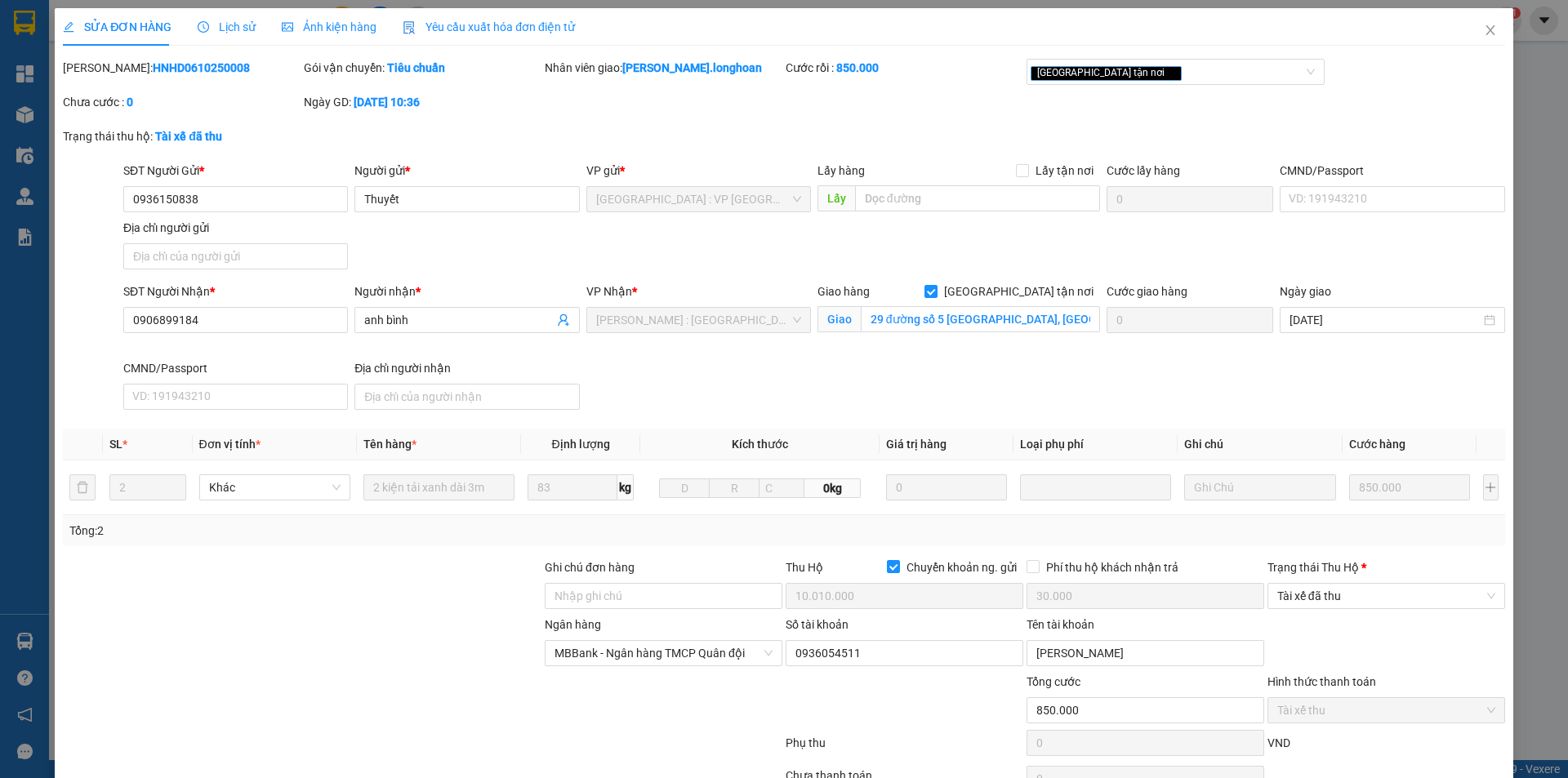
click at [1364, 581] on div "Trạng thái [PERSON_NAME] *" at bounding box center [1387, 570] width 238 height 24
click at [1360, 598] on span "Tài xế đã thu" at bounding box center [1386, 595] width 218 height 24
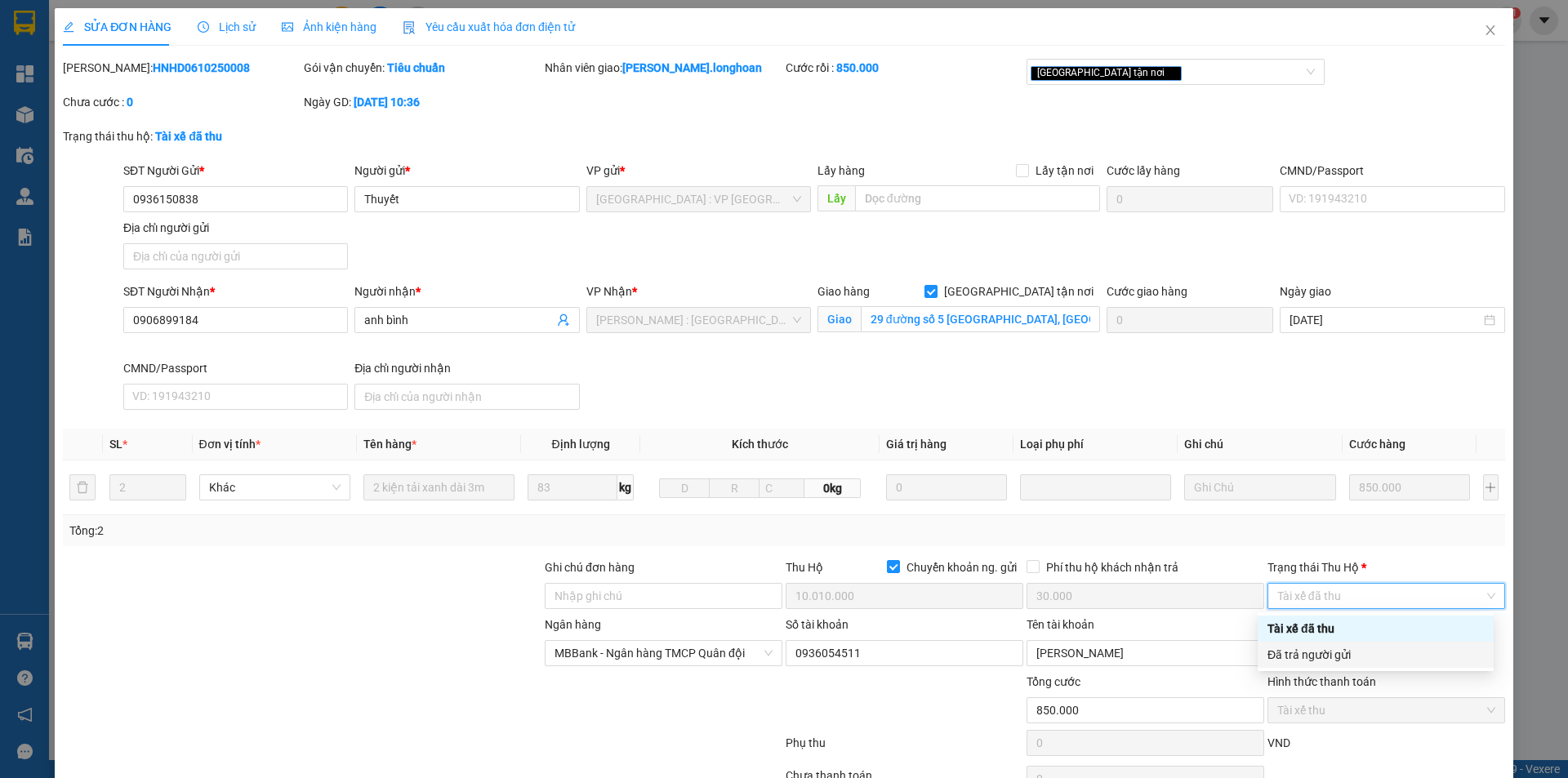
click at [1361, 658] on div "Đã trả người gửi" at bounding box center [1376, 655] width 216 height 18
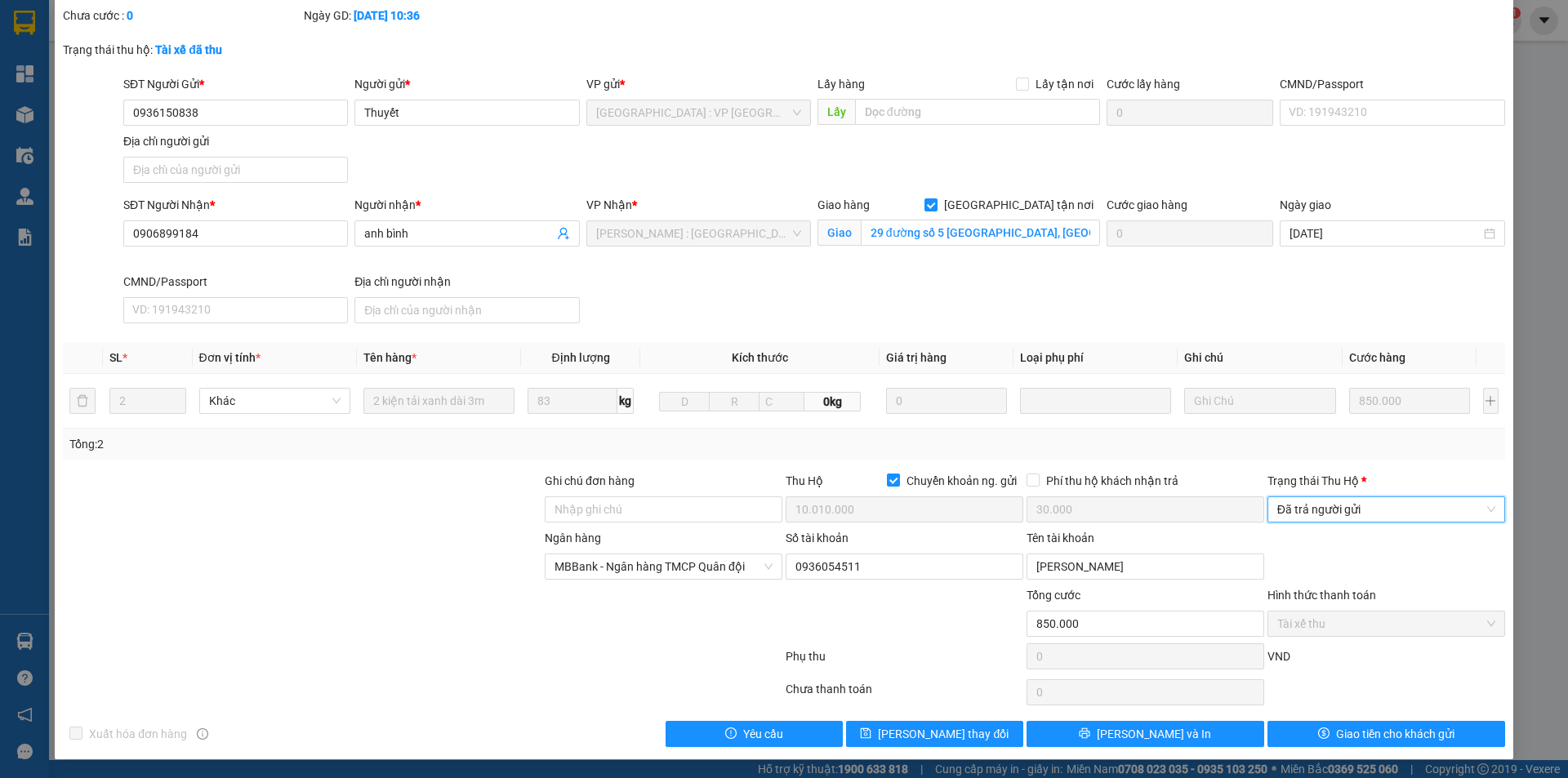
scroll to position [87, 0]
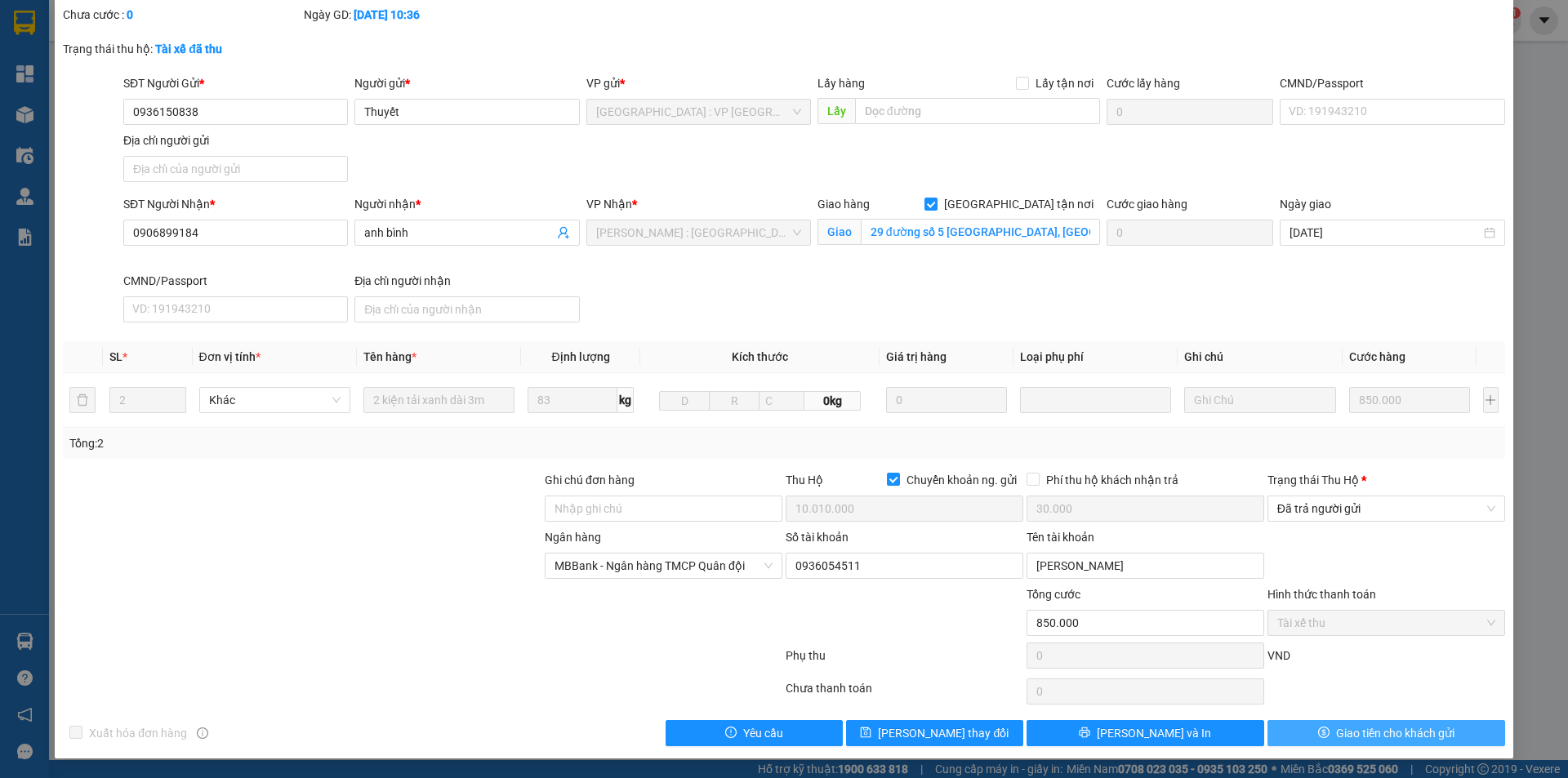
click at [1322, 726] on button "Giao tiền cho khách gửi" at bounding box center [1387, 733] width 238 height 26
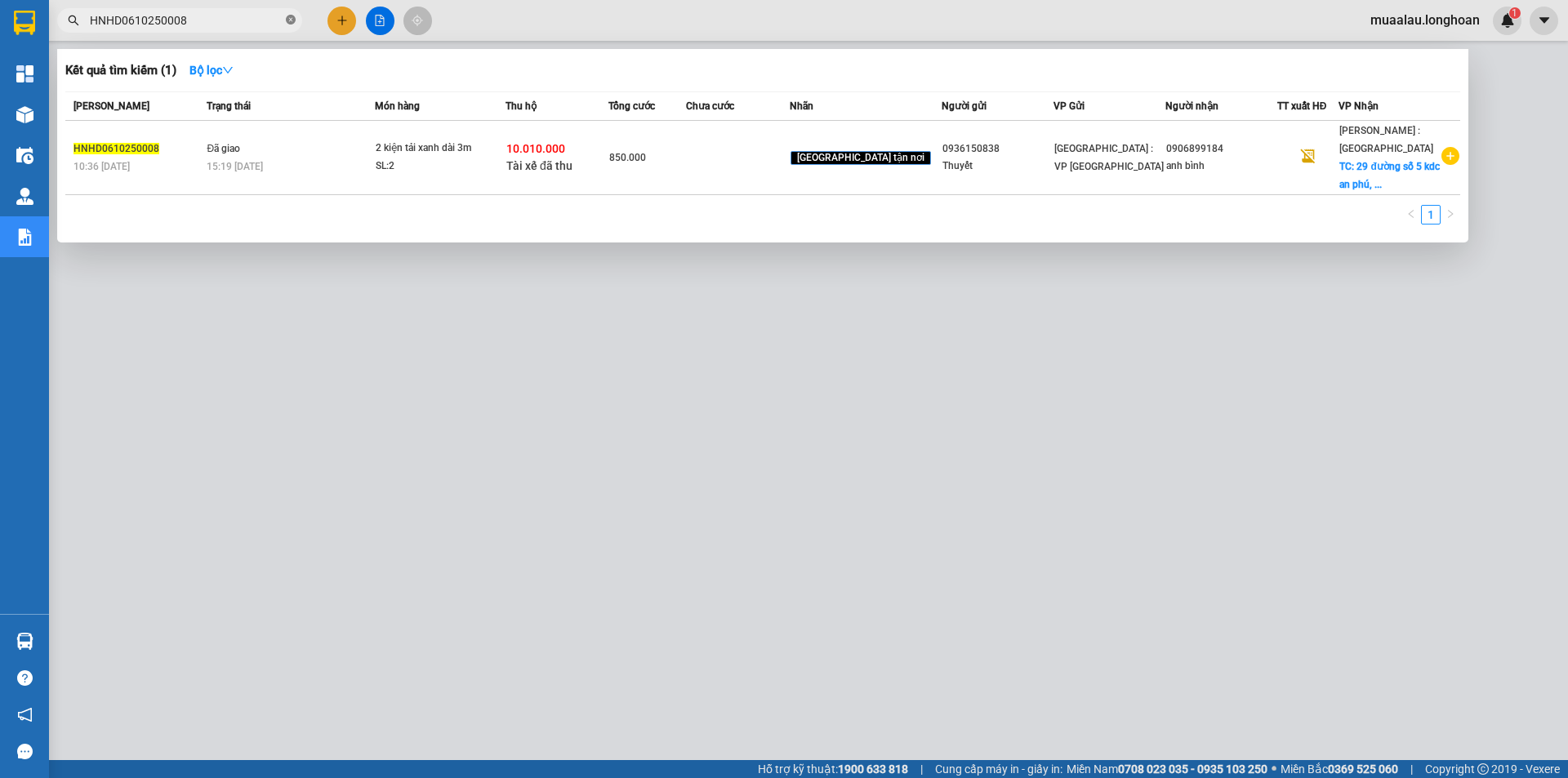
click at [291, 14] on span at bounding box center [290, 21] width 10 height 15
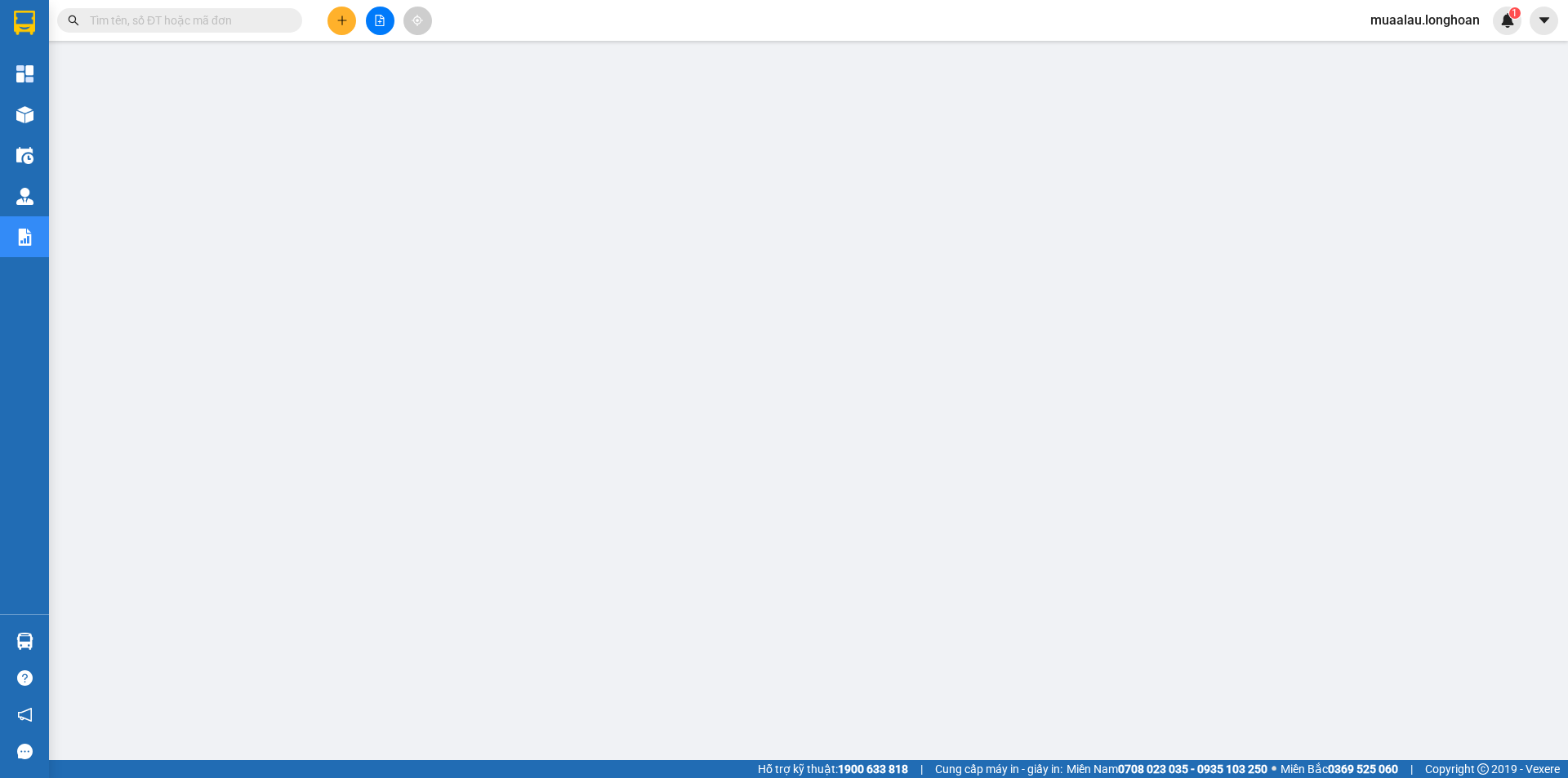
paste input "HNHD0610250010"
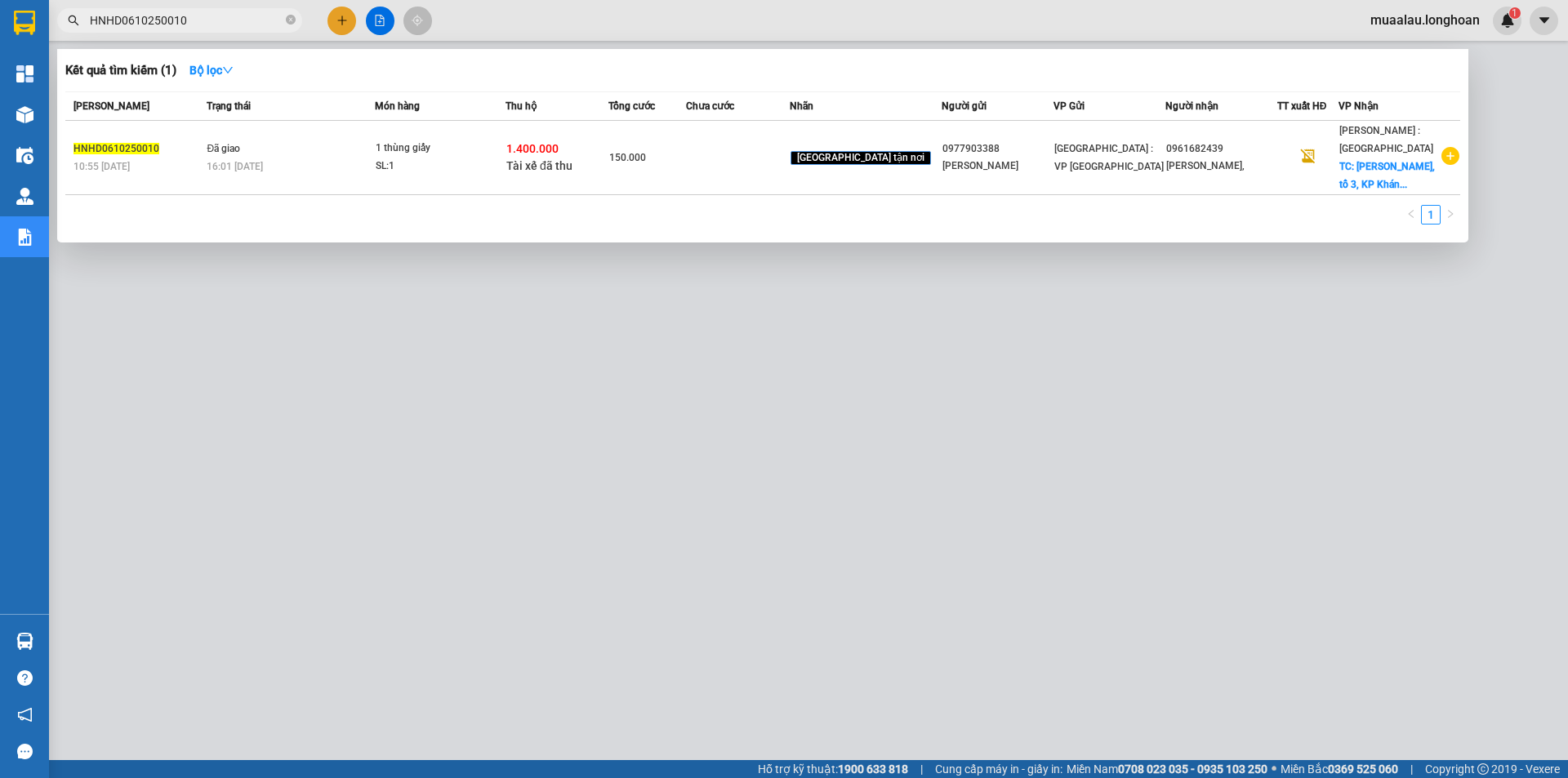
click at [780, 158] on td at bounding box center [738, 158] width 103 height 75
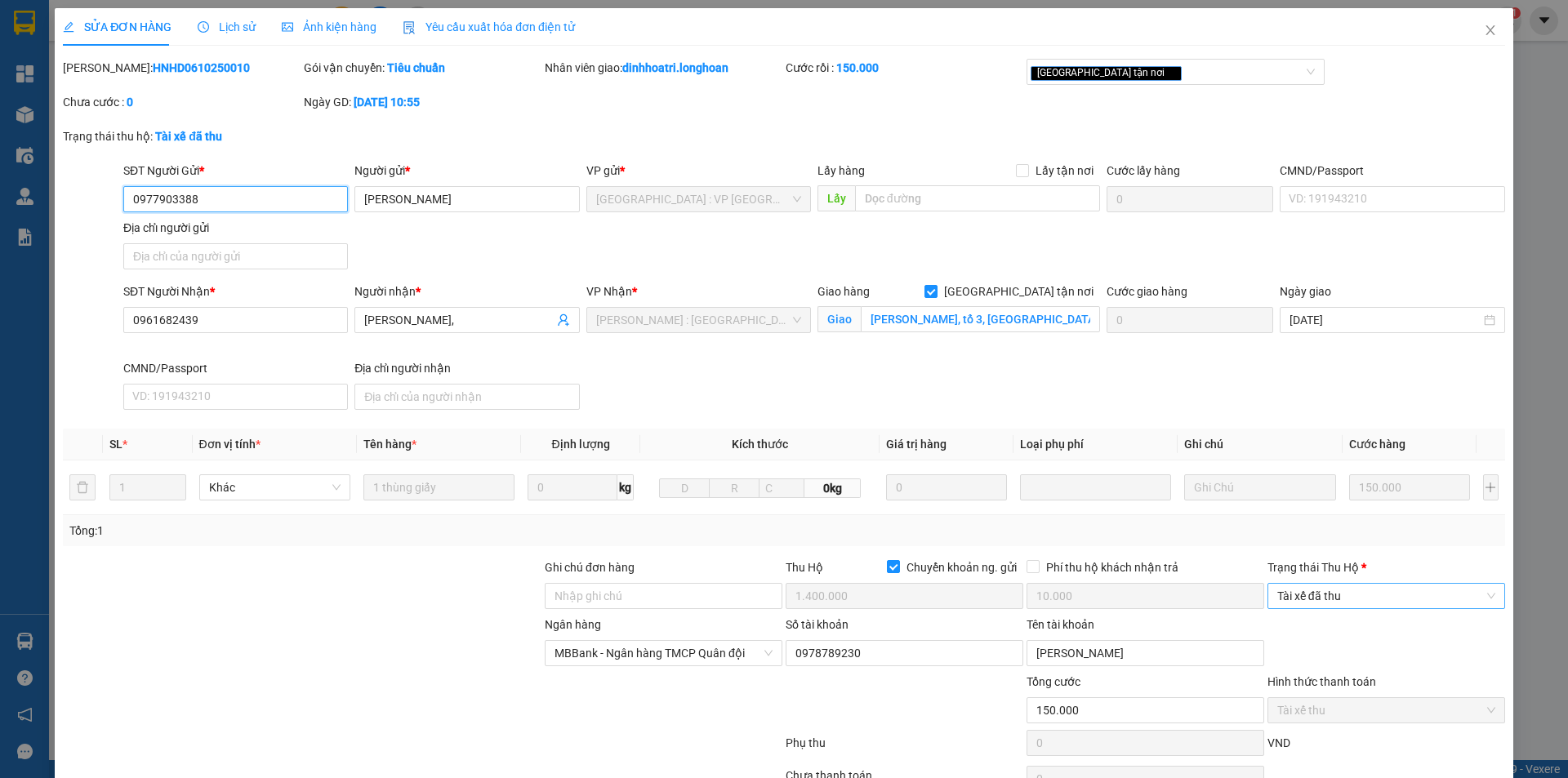
click at [1336, 596] on span "Tài xế đã thu" at bounding box center [1386, 595] width 218 height 24
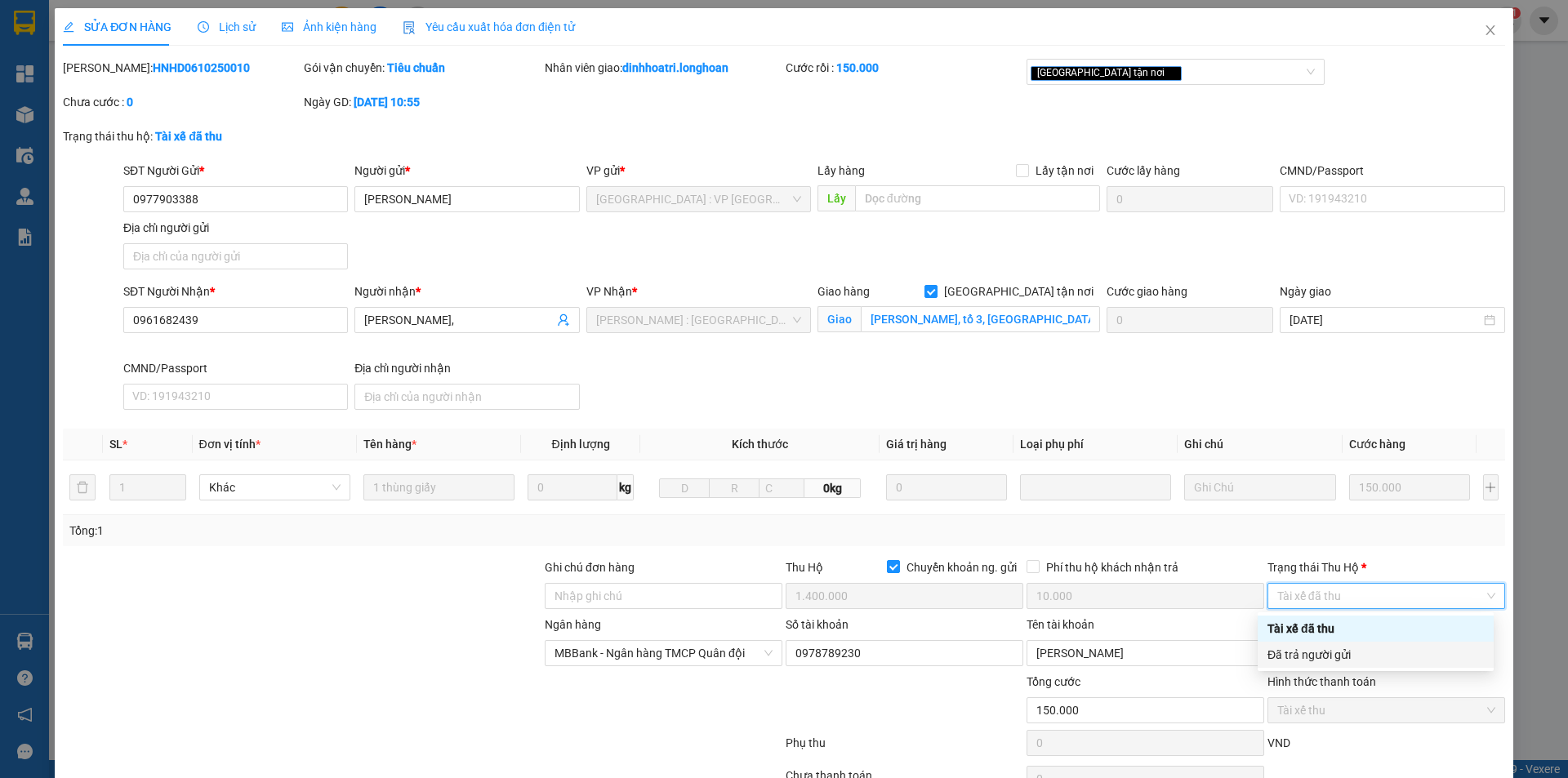
click at [1346, 654] on div "Đã trả người gửi" at bounding box center [1376, 655] width 216 height 18
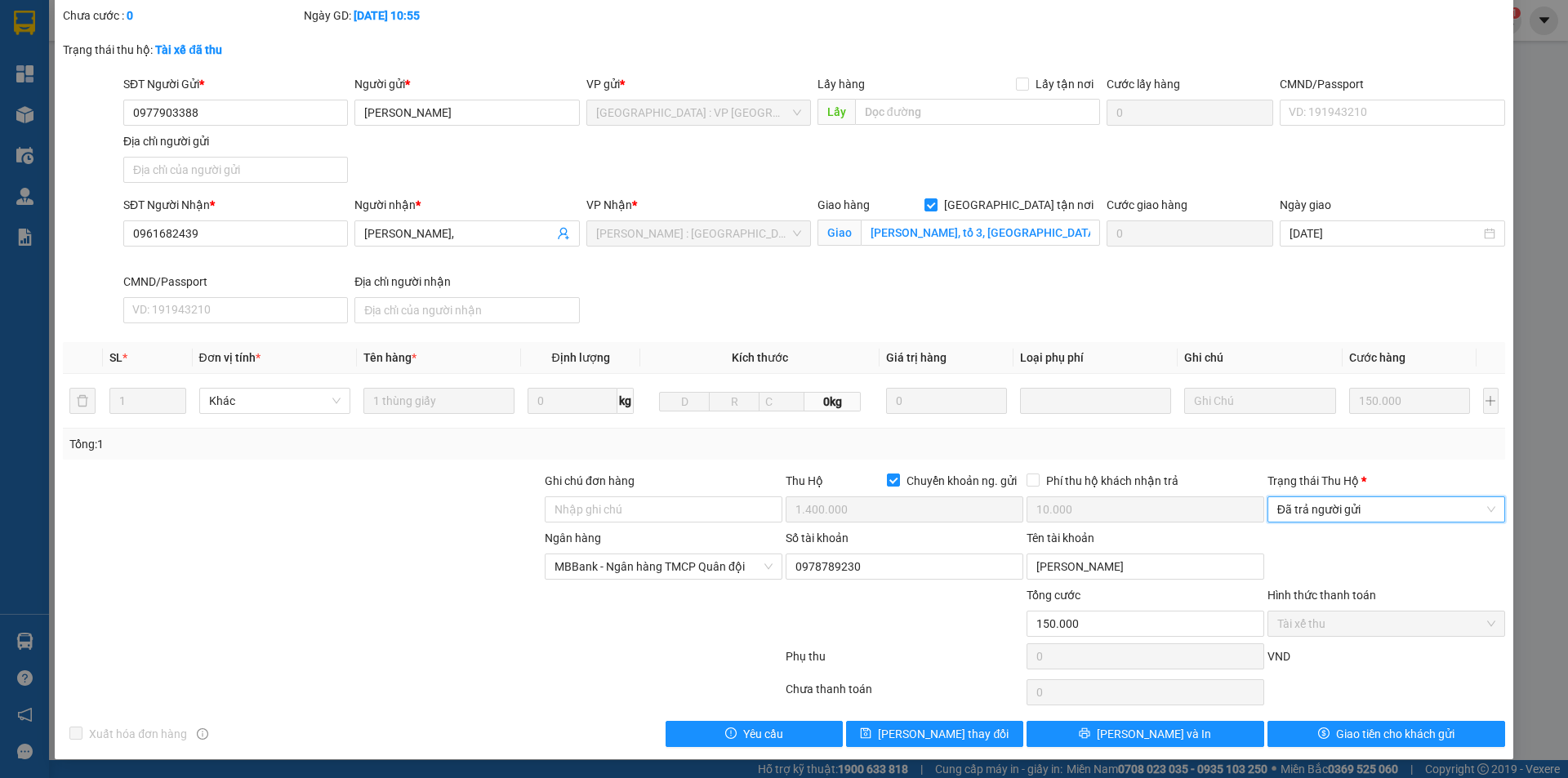
scroll to position [87, 0]
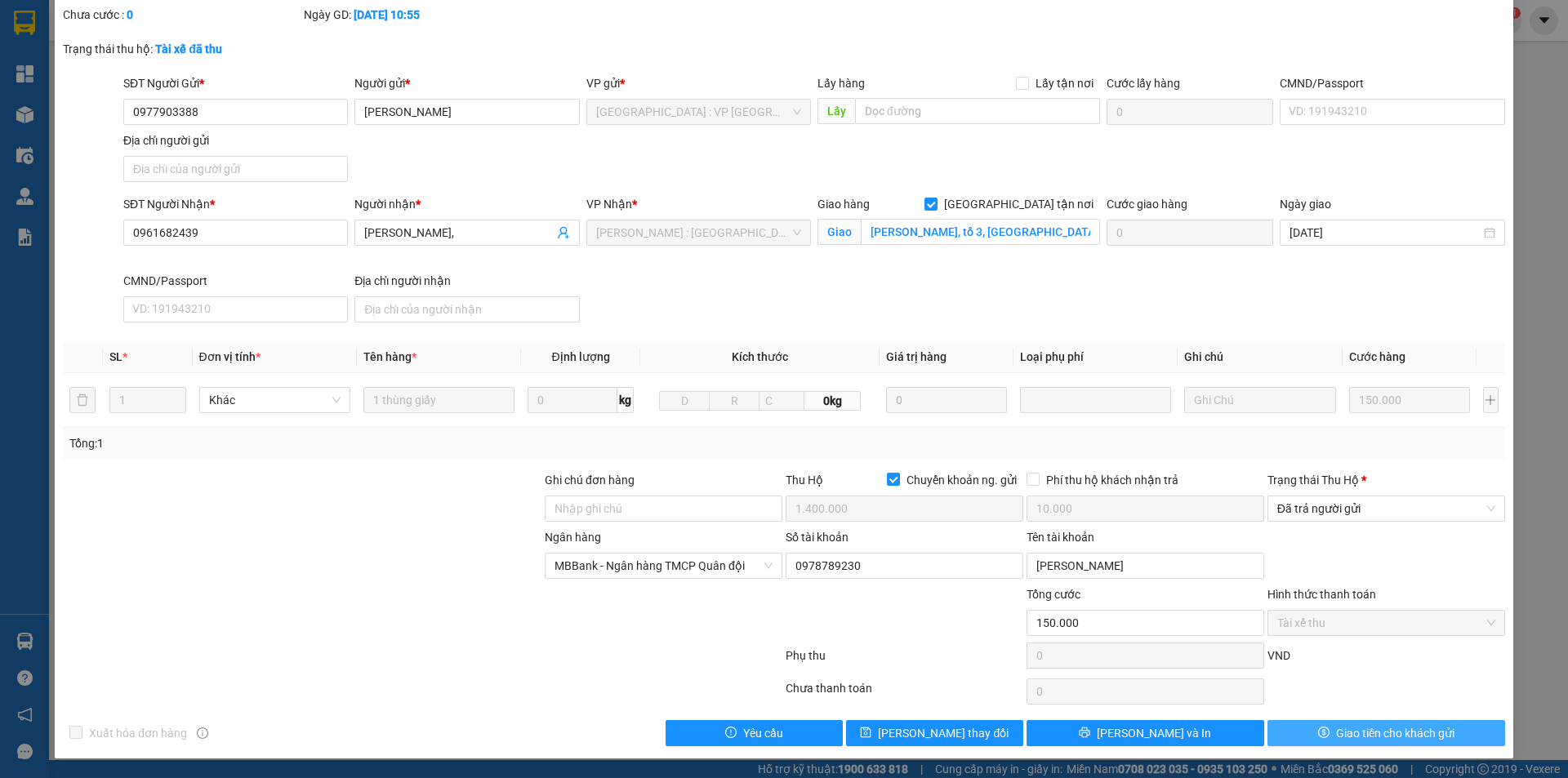
click at [1320, 728] on button "Giao tiền cho khách gửi" at bounding box center [1387, 733] width 238 height 26
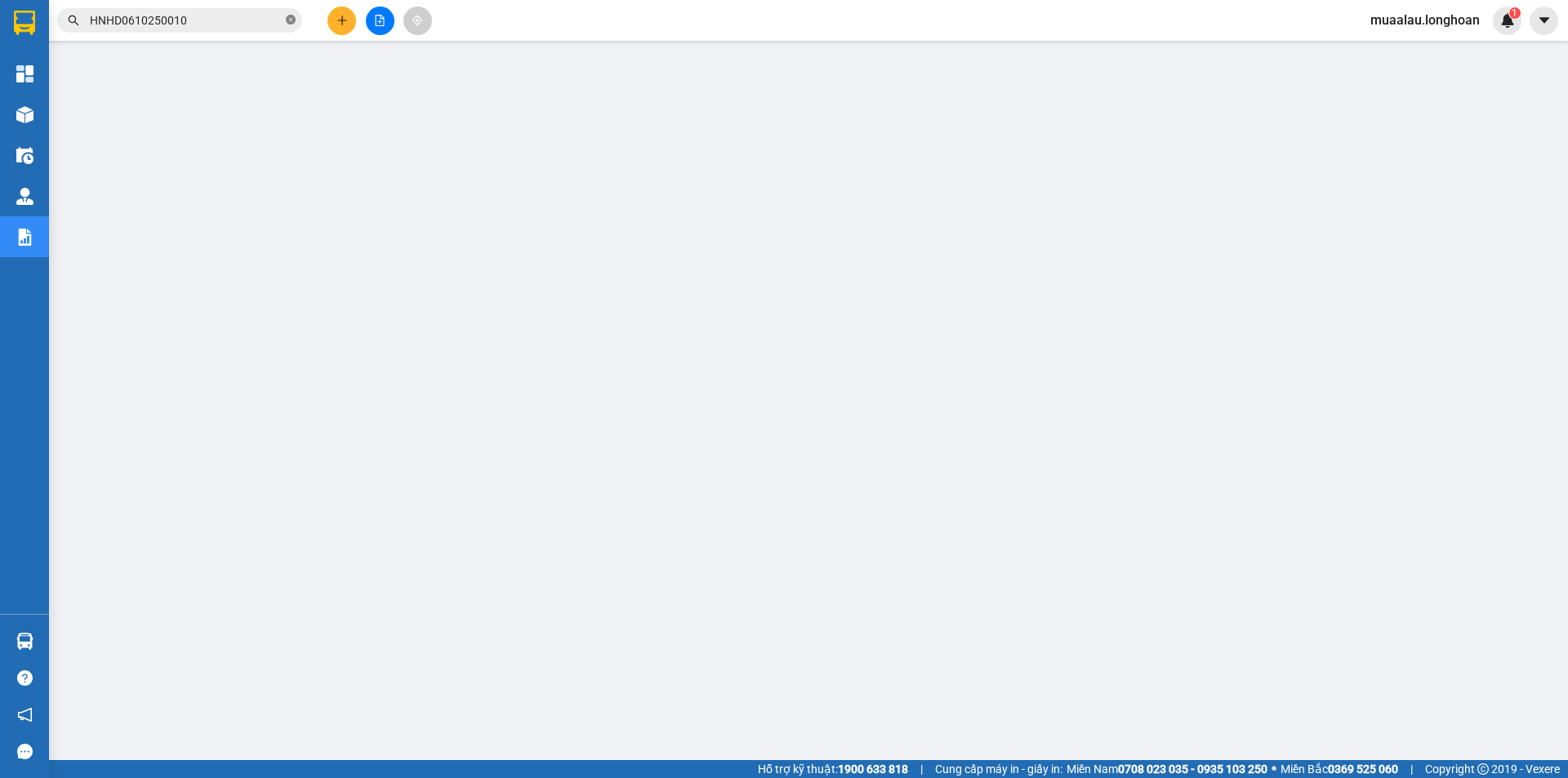
click at [289, 14] on span at bounding box center [290, 21] width 10 height 15
paste input "VHBT0610250014"
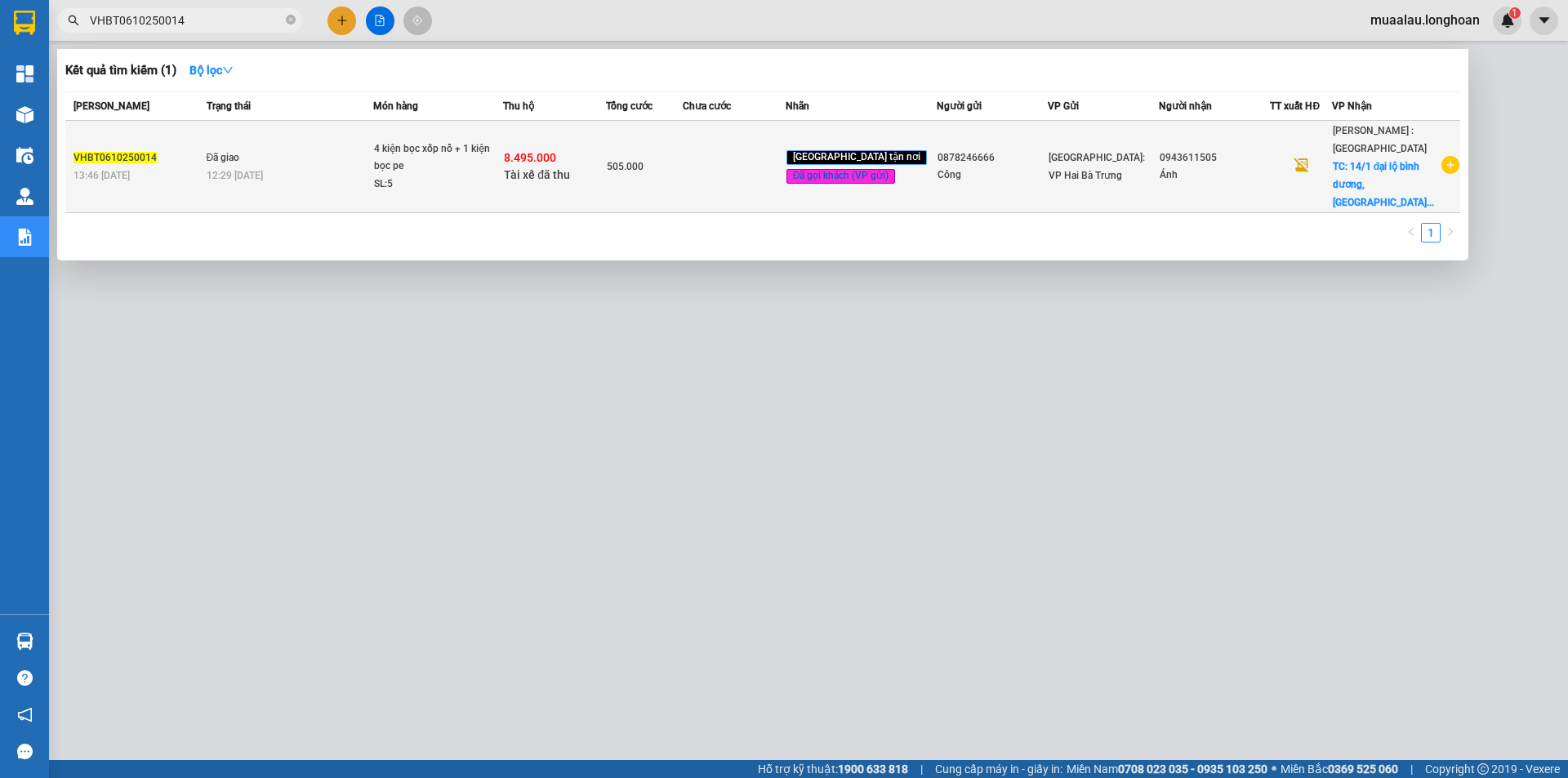
click at [742, 172] on td at bounding box center [734, 167] width 103 height 92
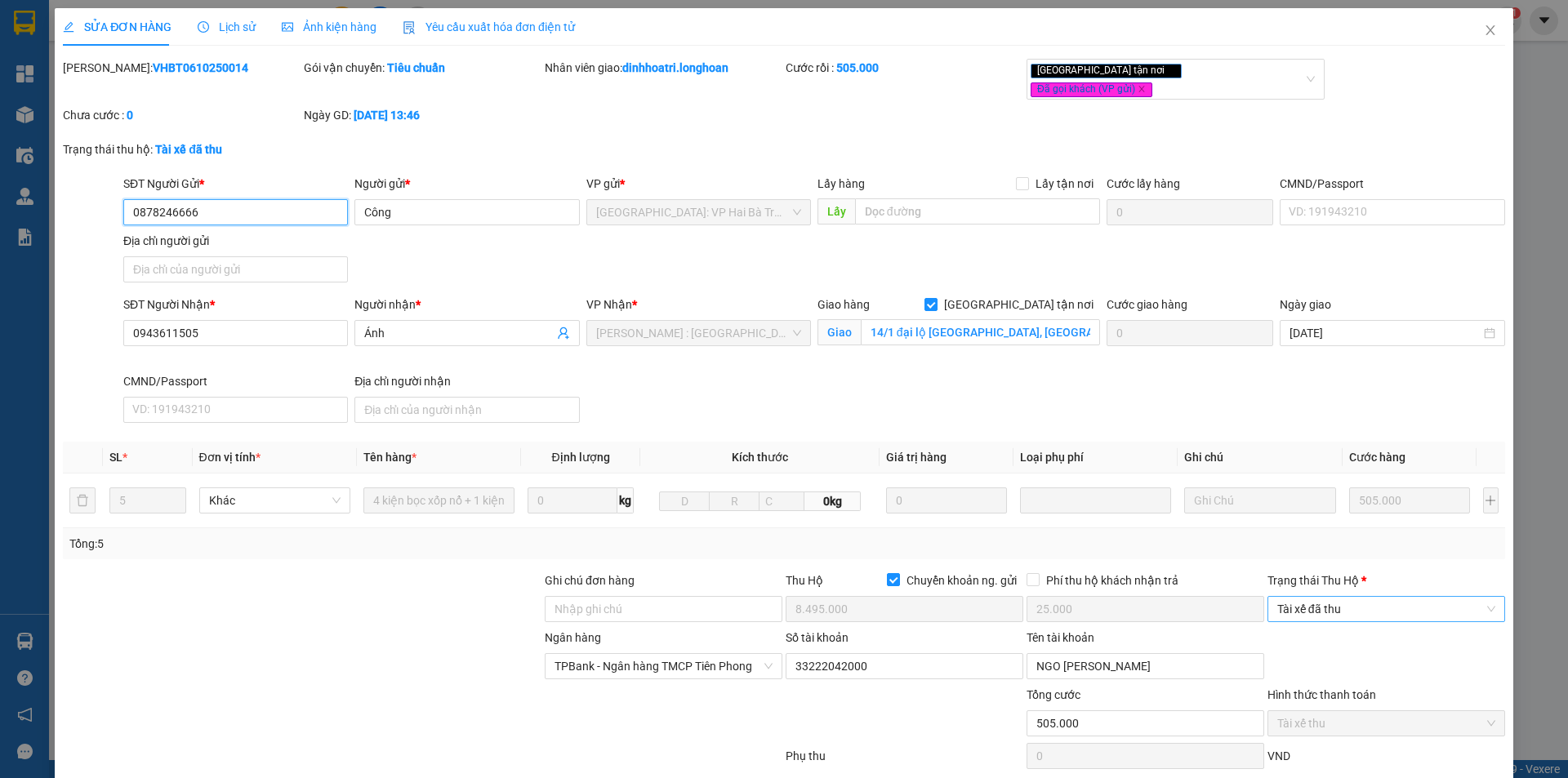
click at [1319, 597] on span "Tài xế đã thu" at bounding box center [1386, 609] width 218 height 24
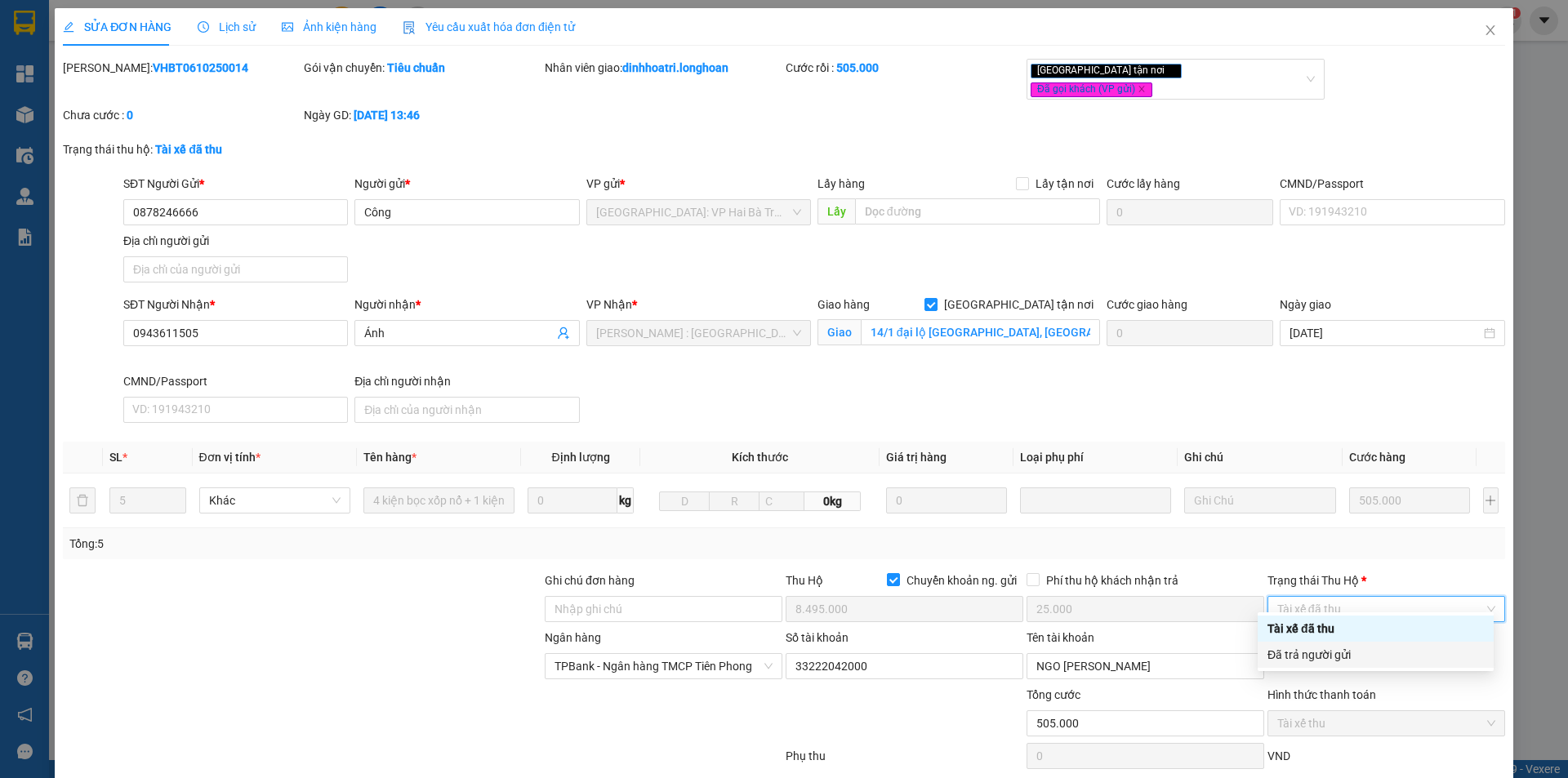
click at [1335, 660] on div "Đã trả người gửi" at bounding box center [1376, 655] width 216 height 18
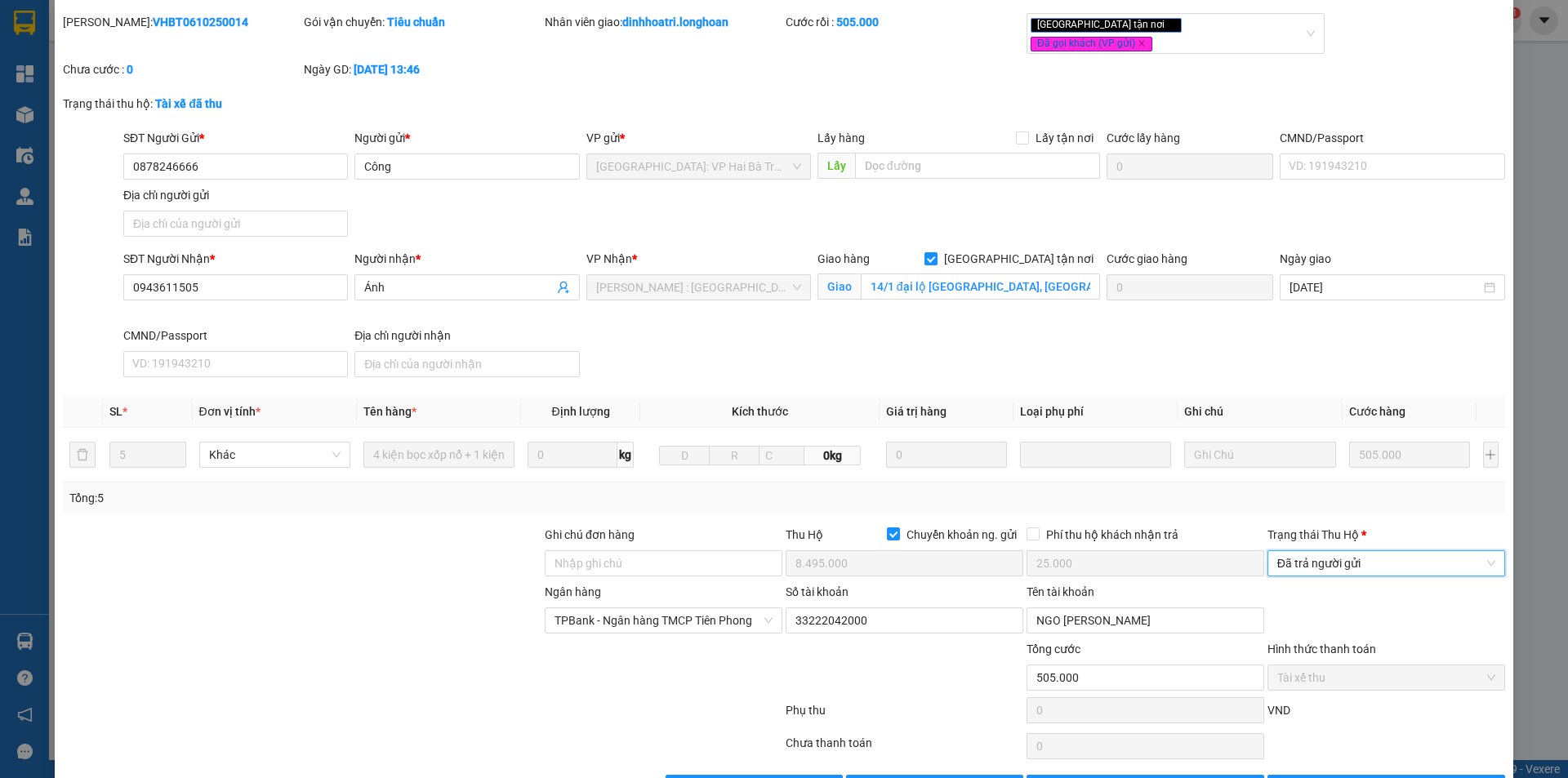
scroll to position [87, 0]
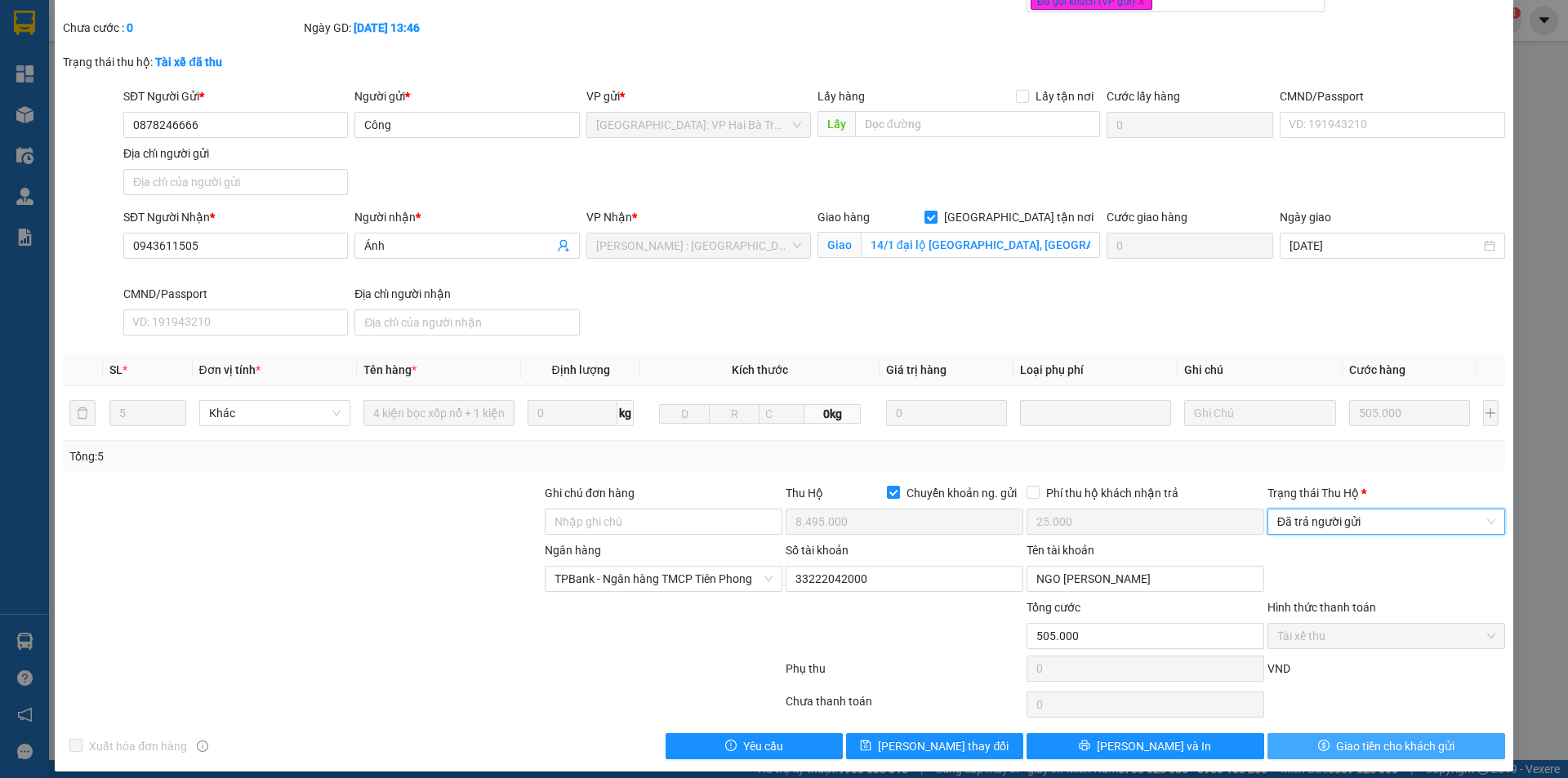
click at [1311, 733] on button "Giao tiền cho khách gửi" at bounding box center [1387, 746] width 238 height 26
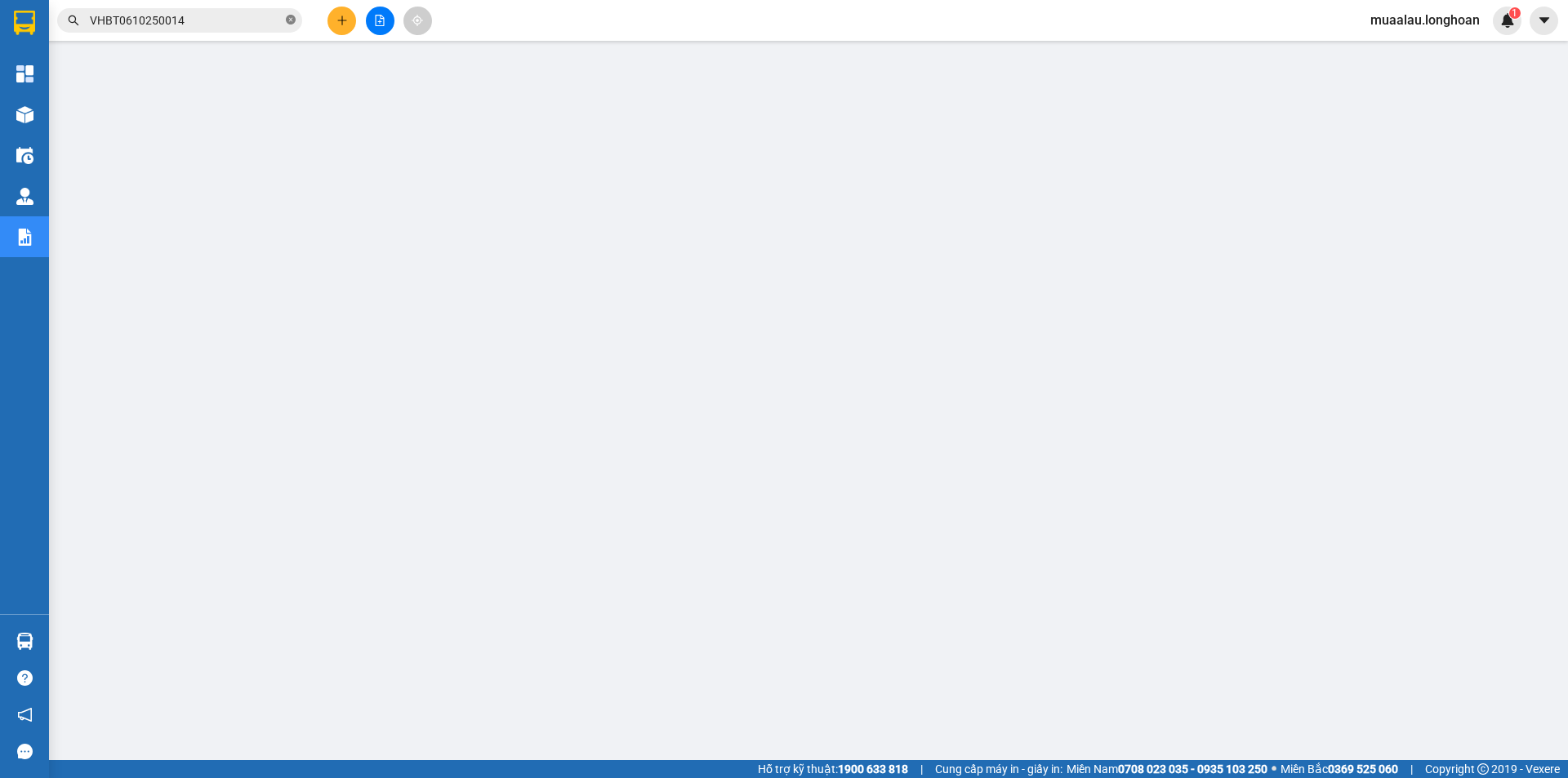
click at [289, 22] on icon "close-circle" at bounding box center [290, 19] width 10 height 10
paste input "HNHD0410250040"
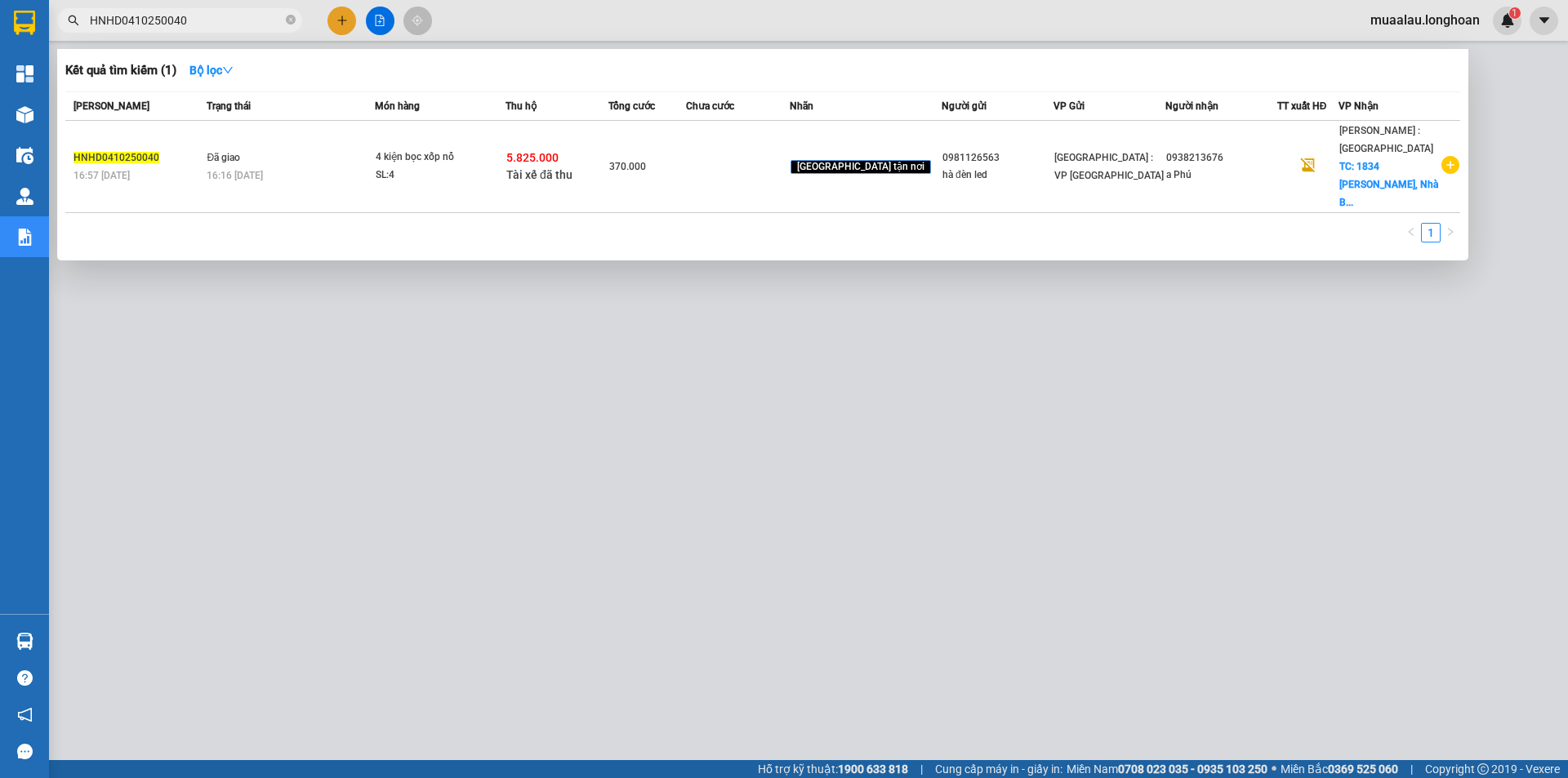
click at [732, 186] on td at bounding box center [738, 167] width 103 height 92
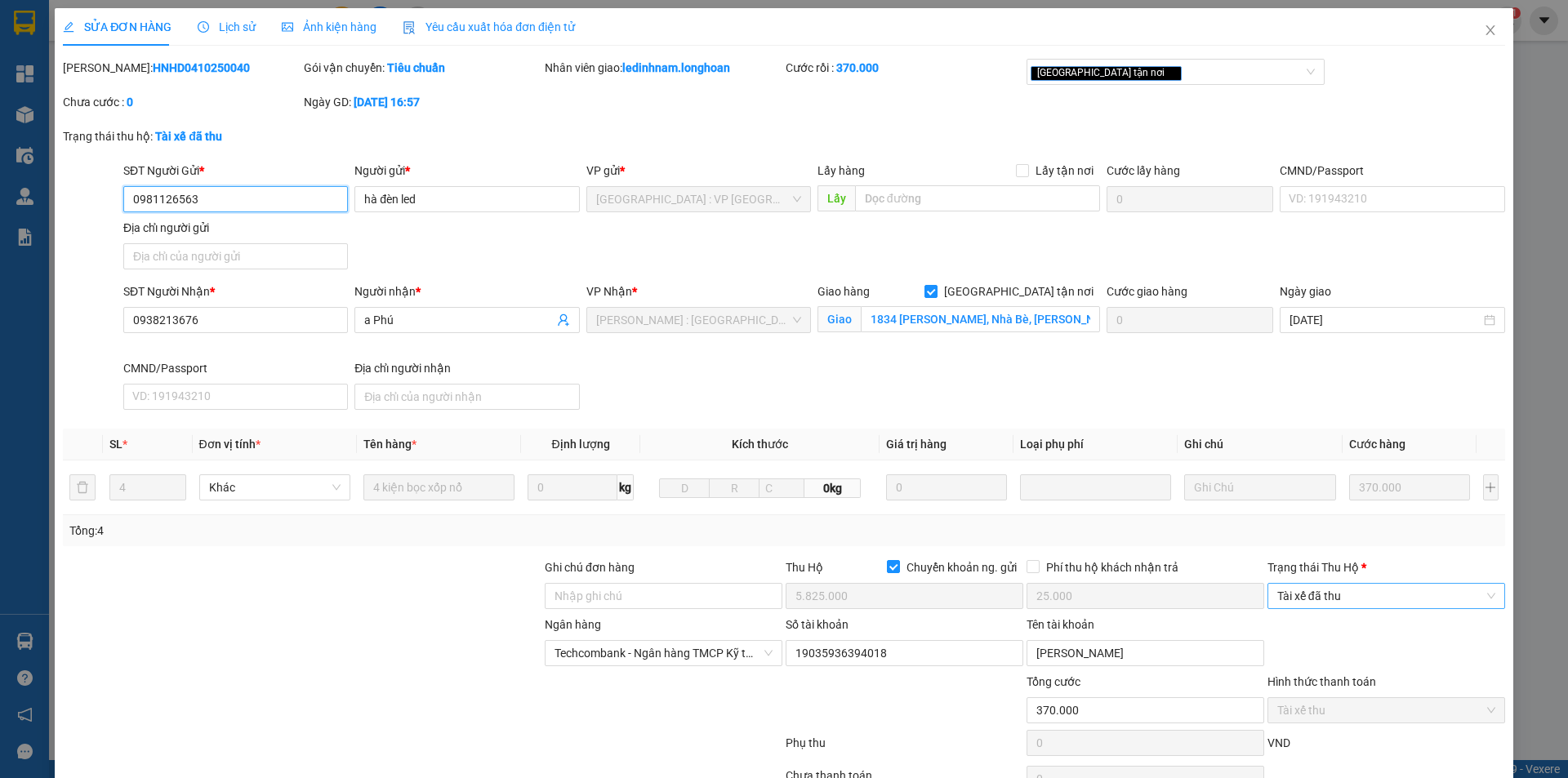
click at [1370, 601] on span "Tài xế đã thu" at bounding box center [1386, 595] width 218 height 24
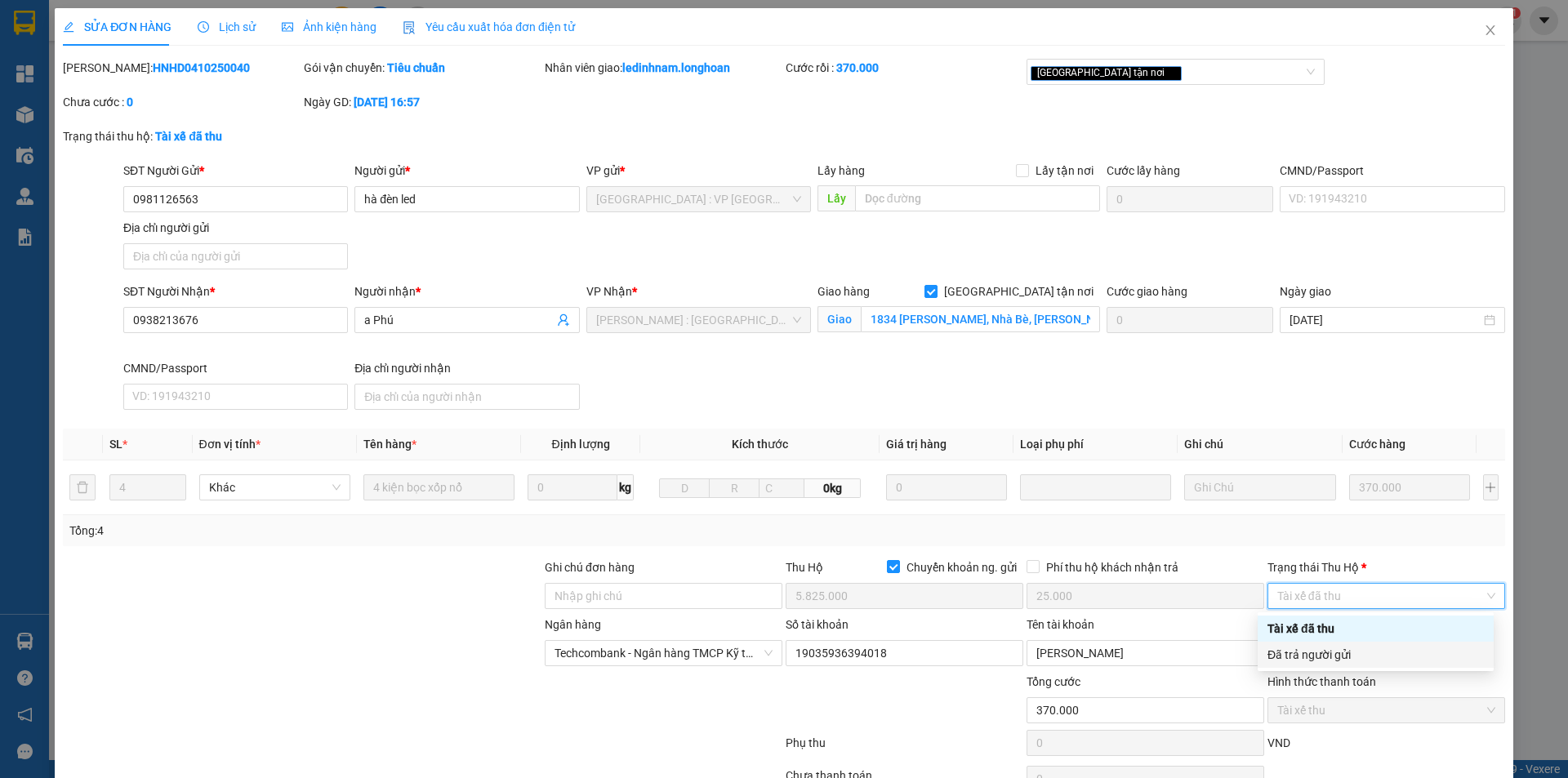
click at [1391, 650] on div "Đã trả người gửi" at bounding box center [1376, 655] width 216 height 18
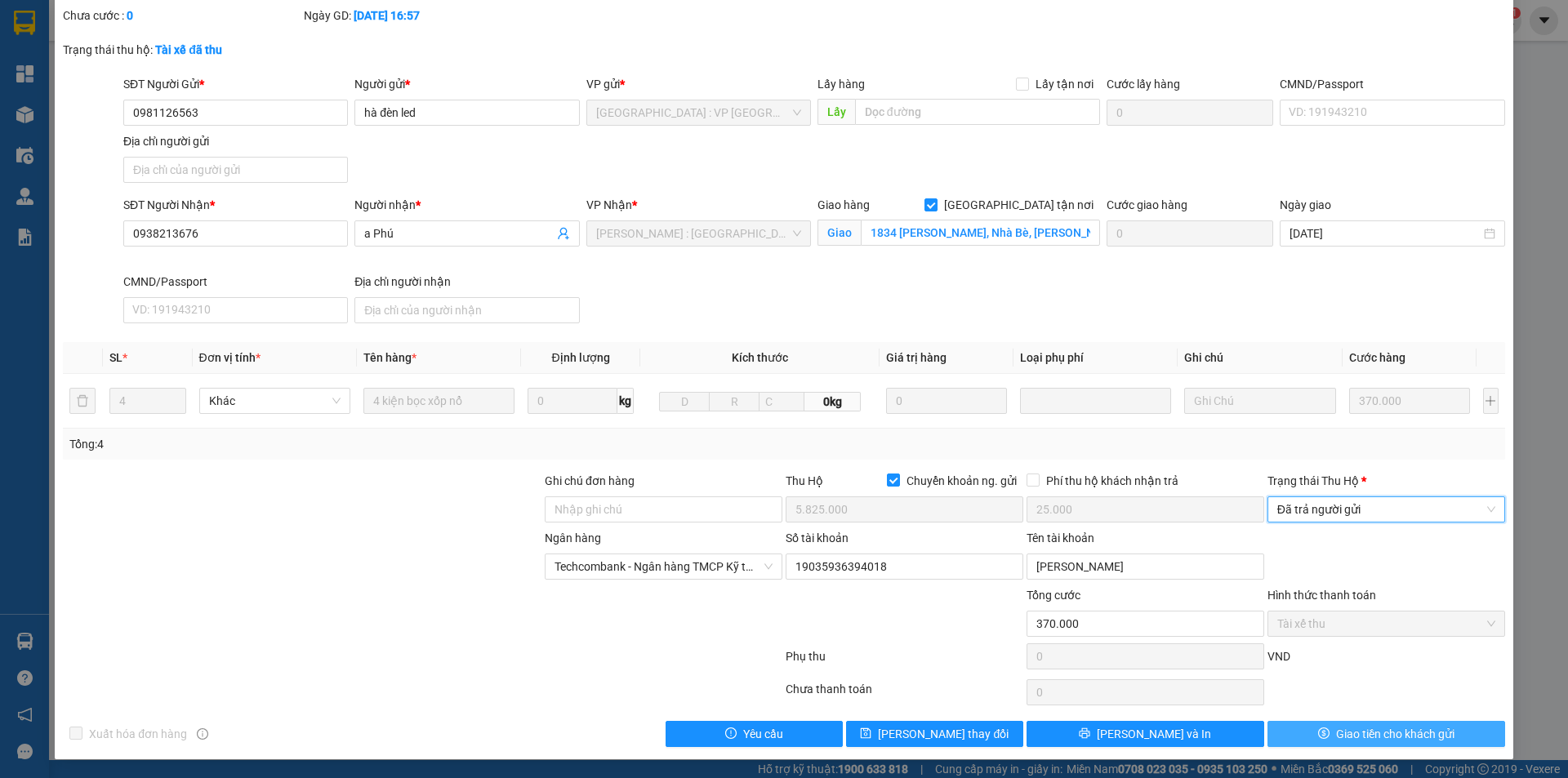
scroll to position [87, 0]
click at [1352, 728] on span "Giao tiền cho khách gửi" at bounding box center [1396, 733] width 119 height 18
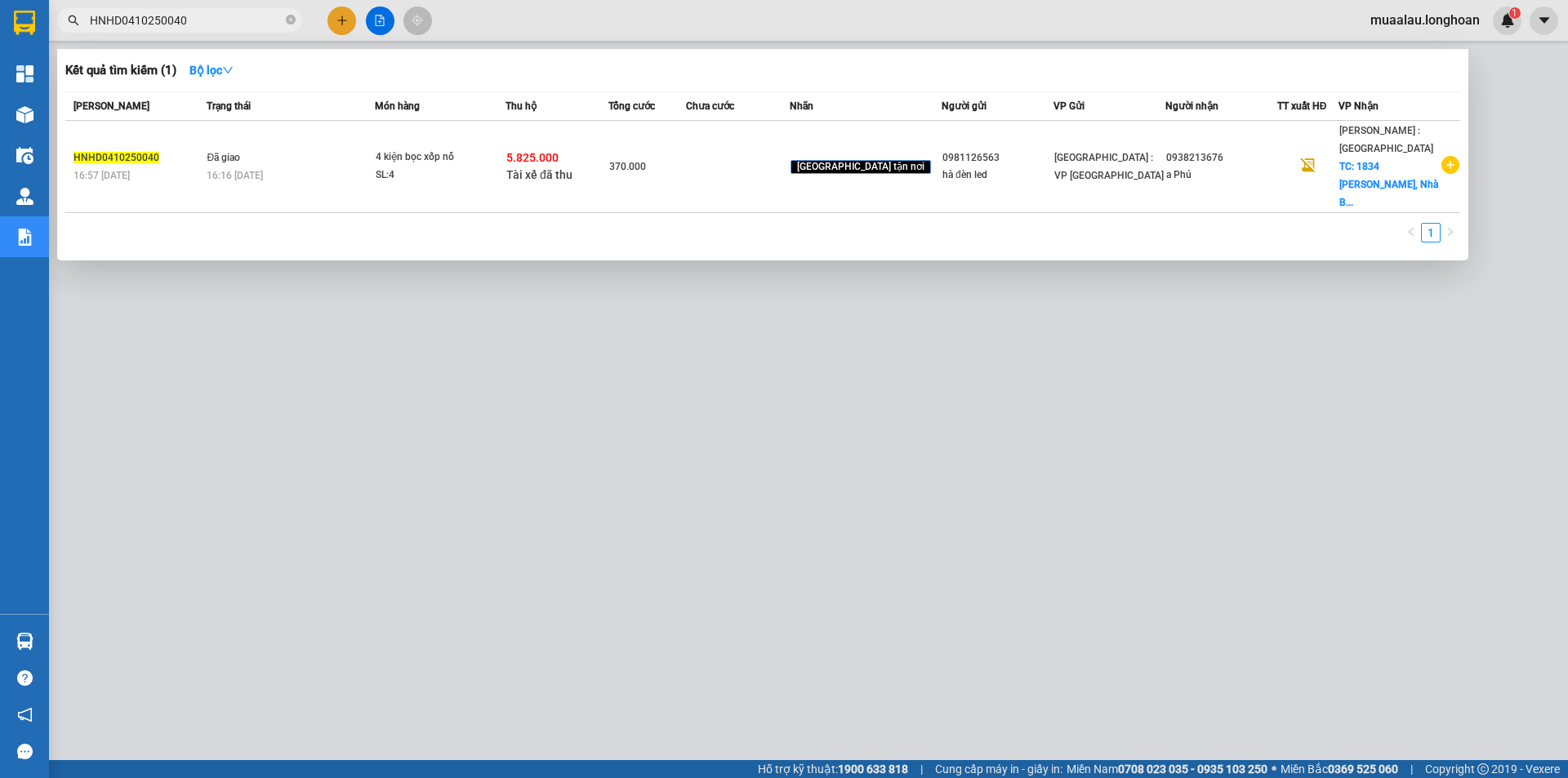
click at [295, 17] on span "HNHD0410250040" at bounding box center [179, 20] width 245 height 24
click at [287, 16] on icon "close-circle" at bounding box center [290, 19] width 10 height 10
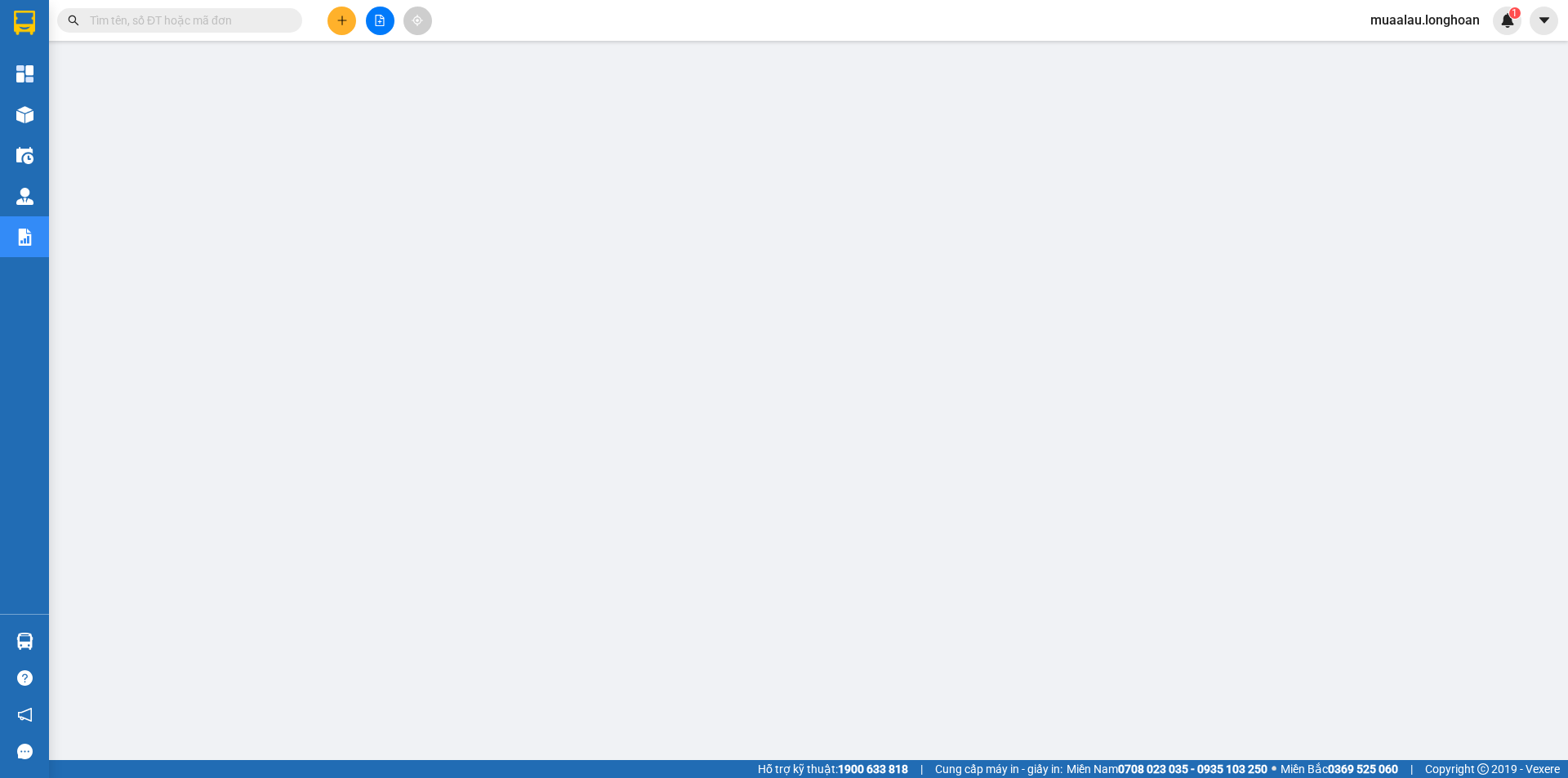
paste input "VPMD0410250016"
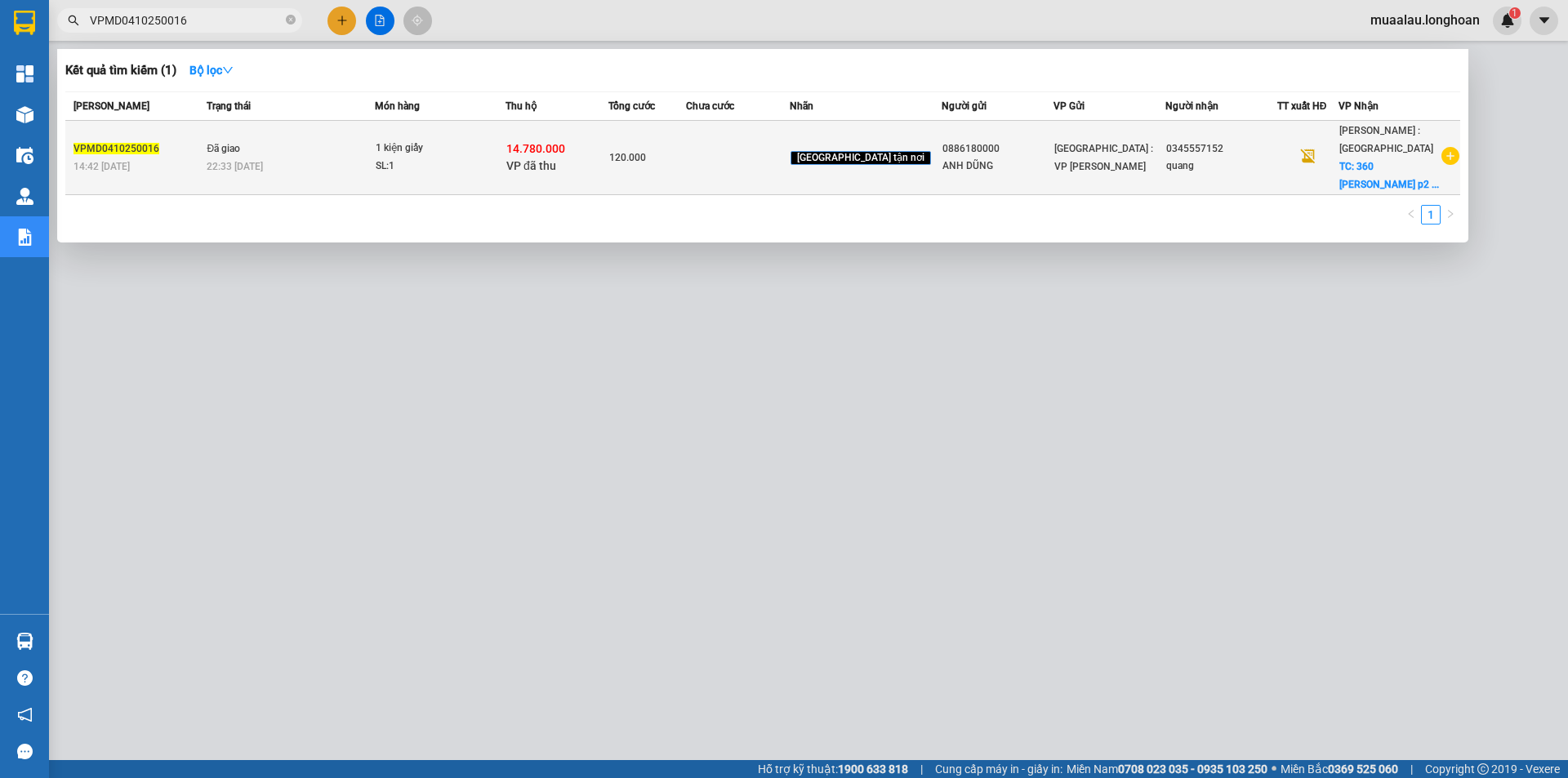
click at [678, 171] on td "120.000" at bounding box center [648, 158] width 77 height 75
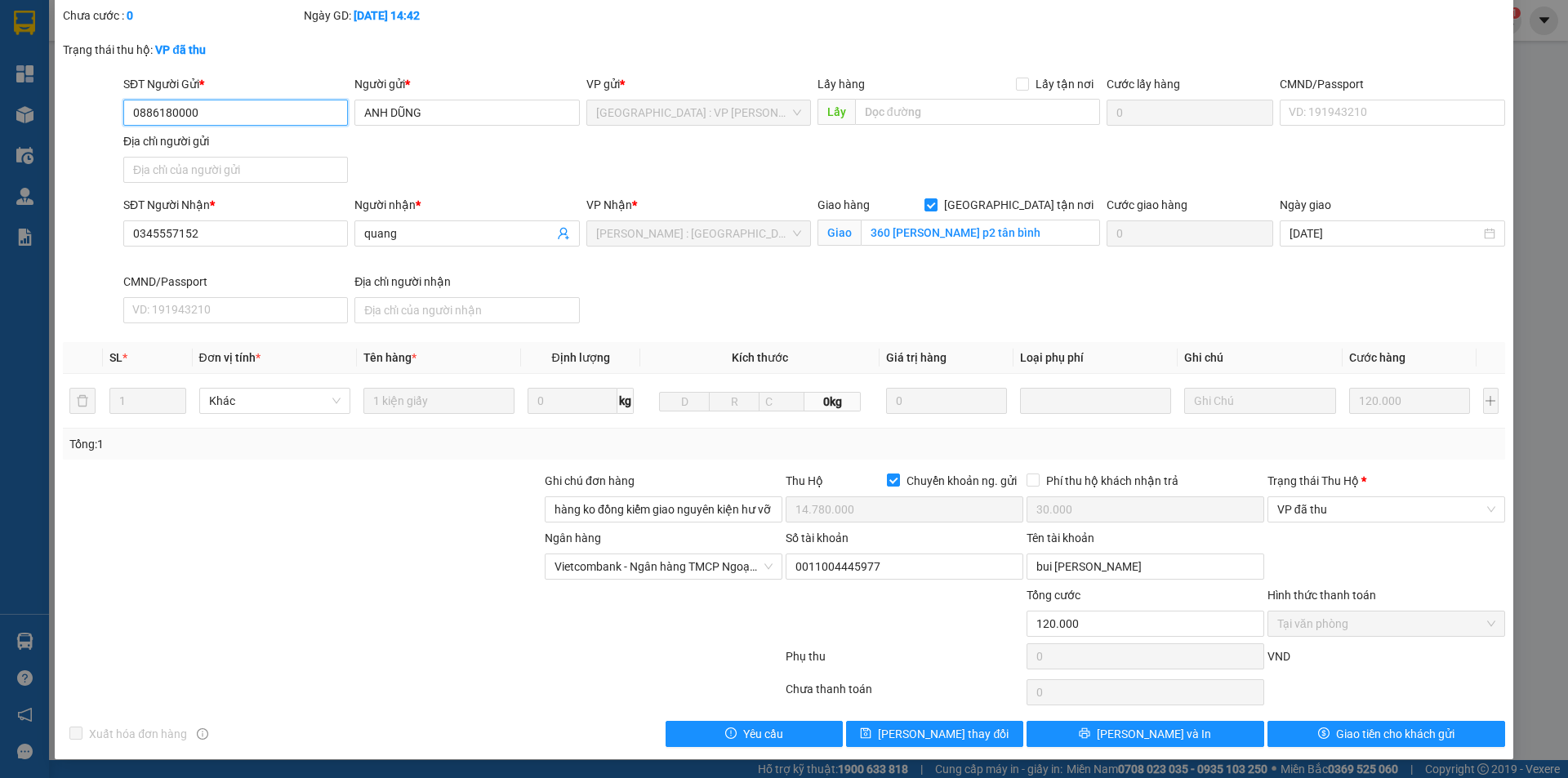
scroll to position [87, 0]
click at [1371, 505] on span "VP đã thu" at bounding box center [1386, 508] width 218 height 24
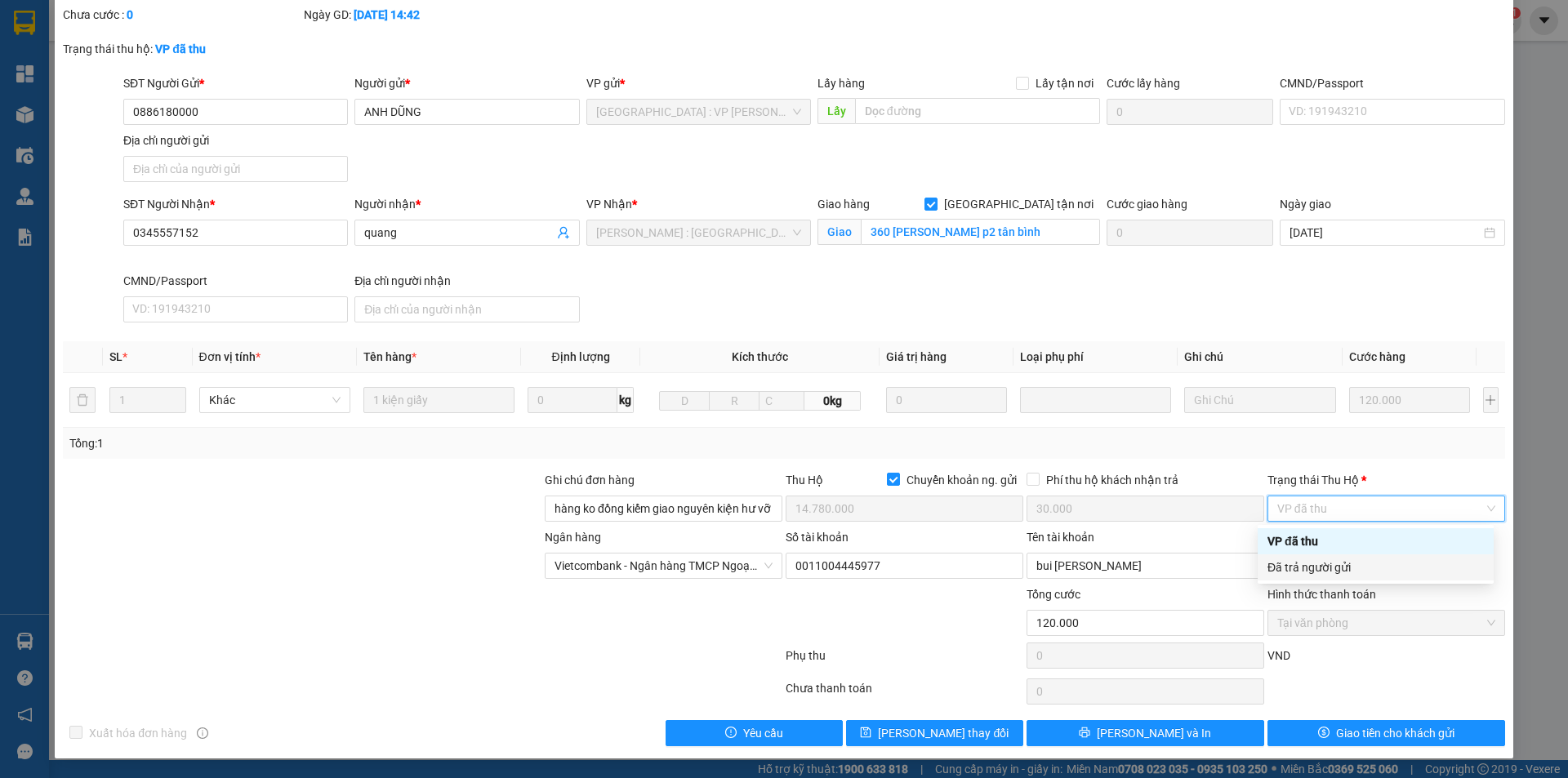
click at [1365, 572] on div "Đã trả người gửi" at bounding box center [1376, 567] width 216 height 18
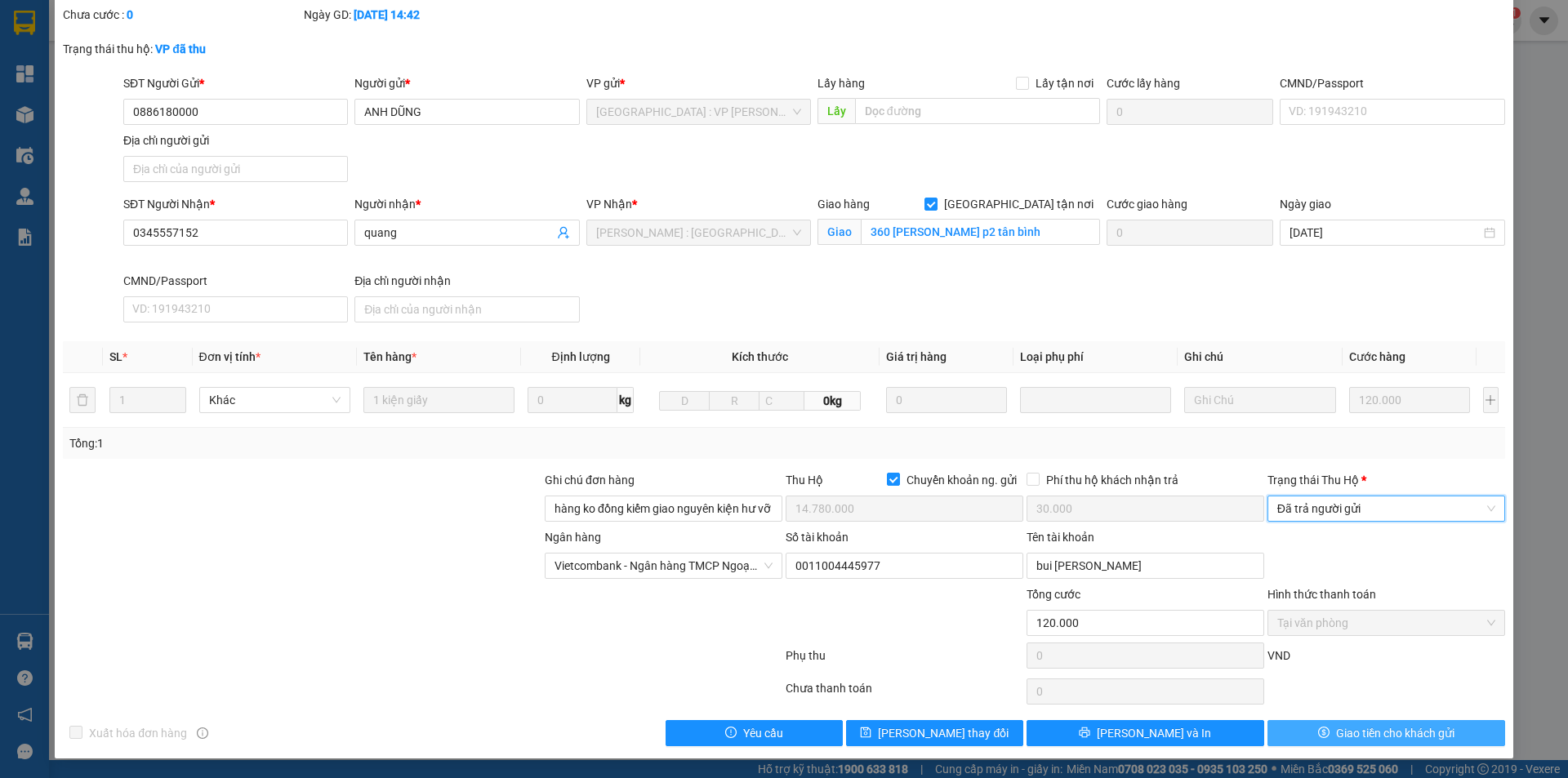
click at [1337, 734] on span "Giao tiền cho khách gửi" at bounding box center [1396, 733] width 119 height 18
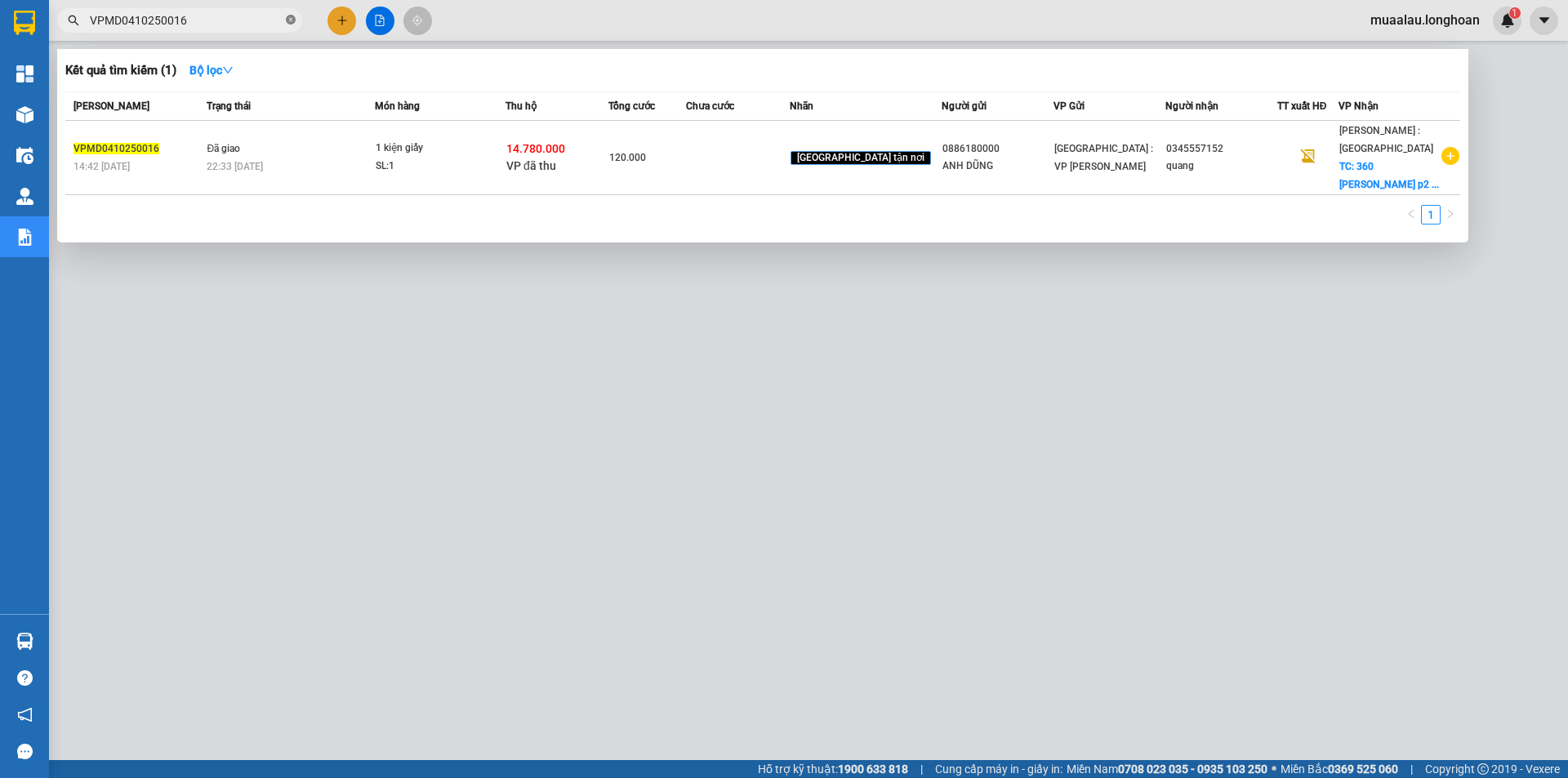
click at [286, 22] on icon "close-circle" at bounding box center [290, 19] width 10 height 10
paste input "HNHD0610250047"
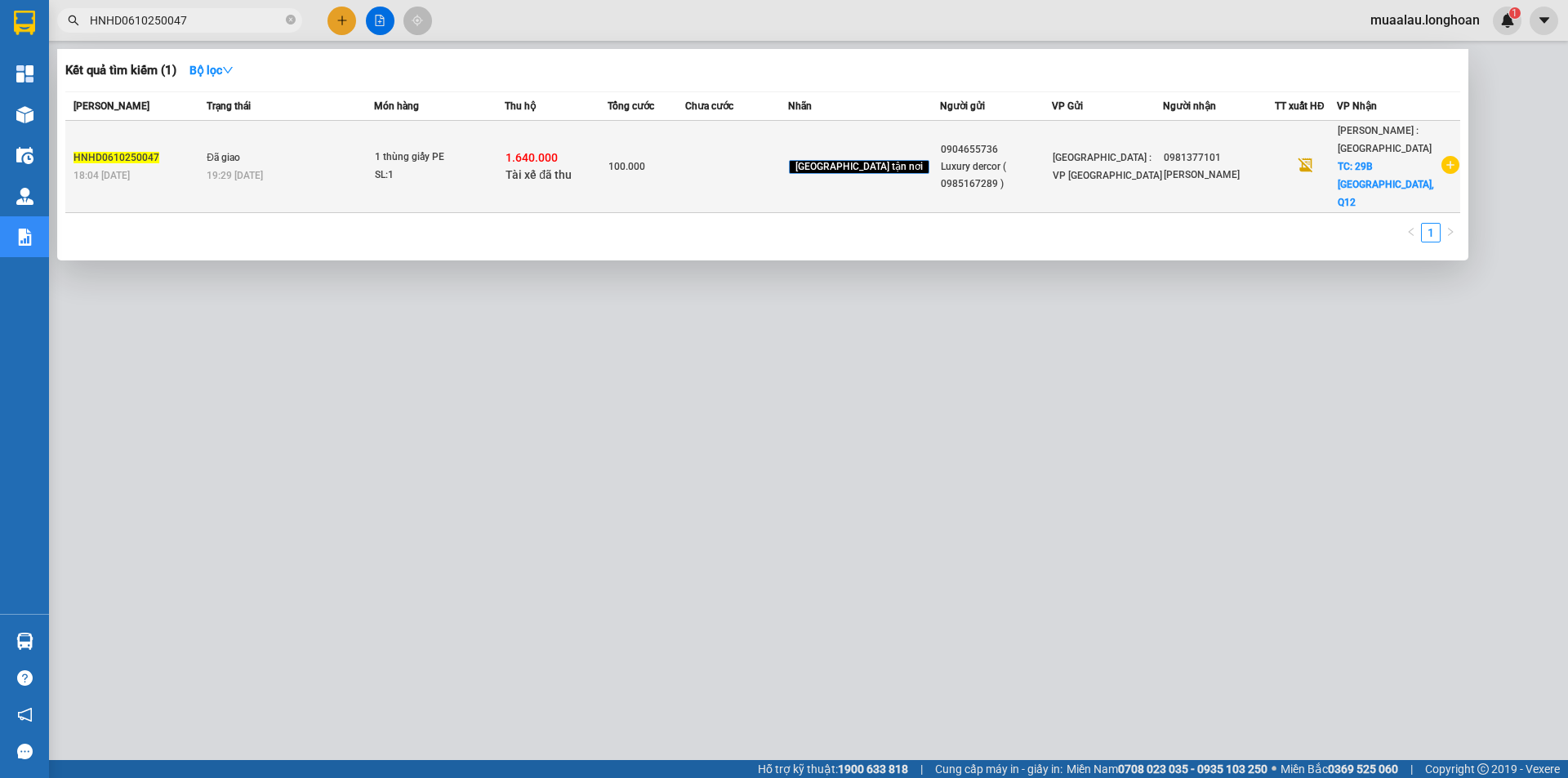
click at [724, 171] on td at bounding box center [737, 167] width 103 height 92
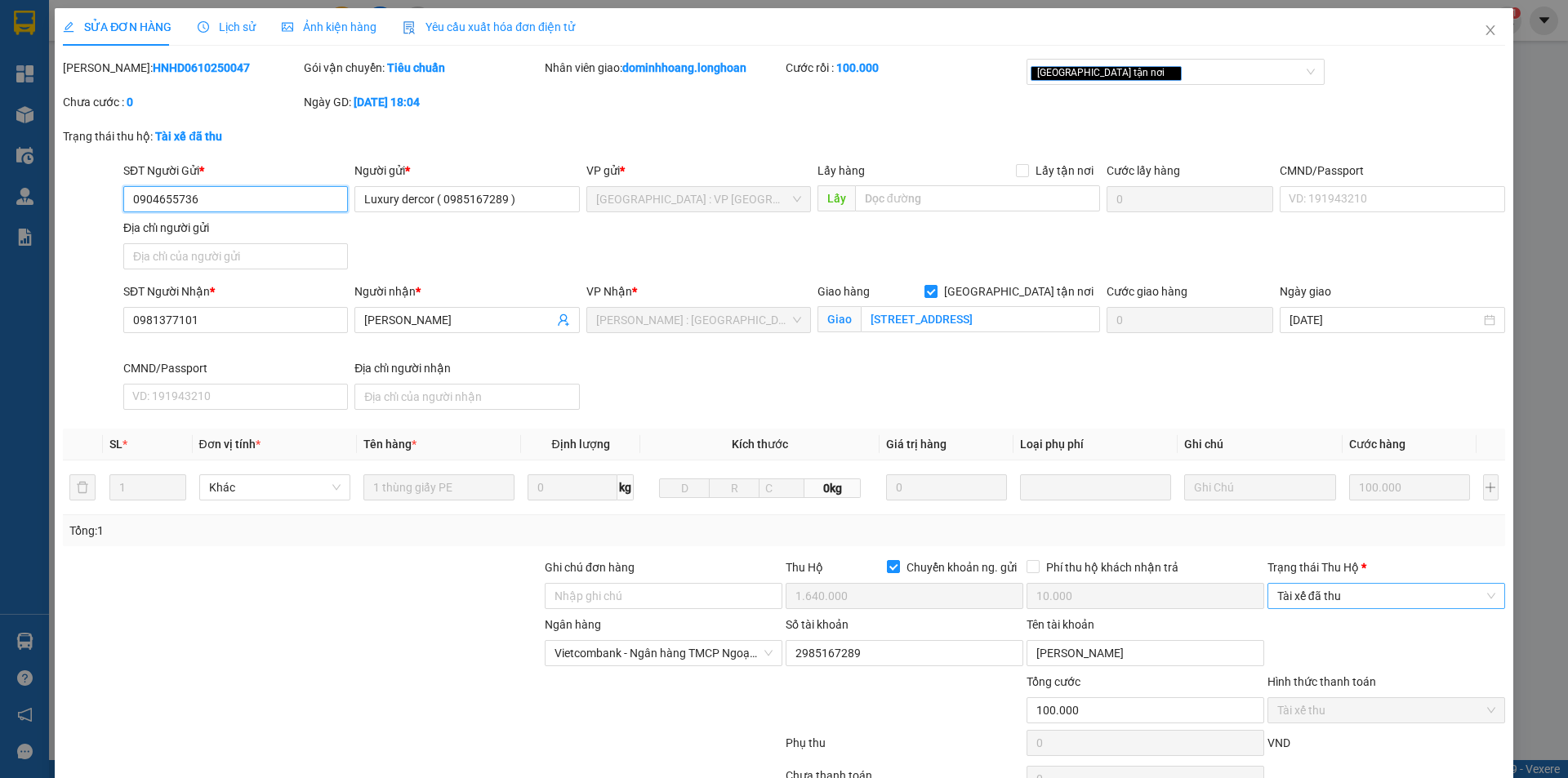
click at [1356, 593] on span "Tài xế đã thu" at bounding box center [1386, 595] width 218 height 24
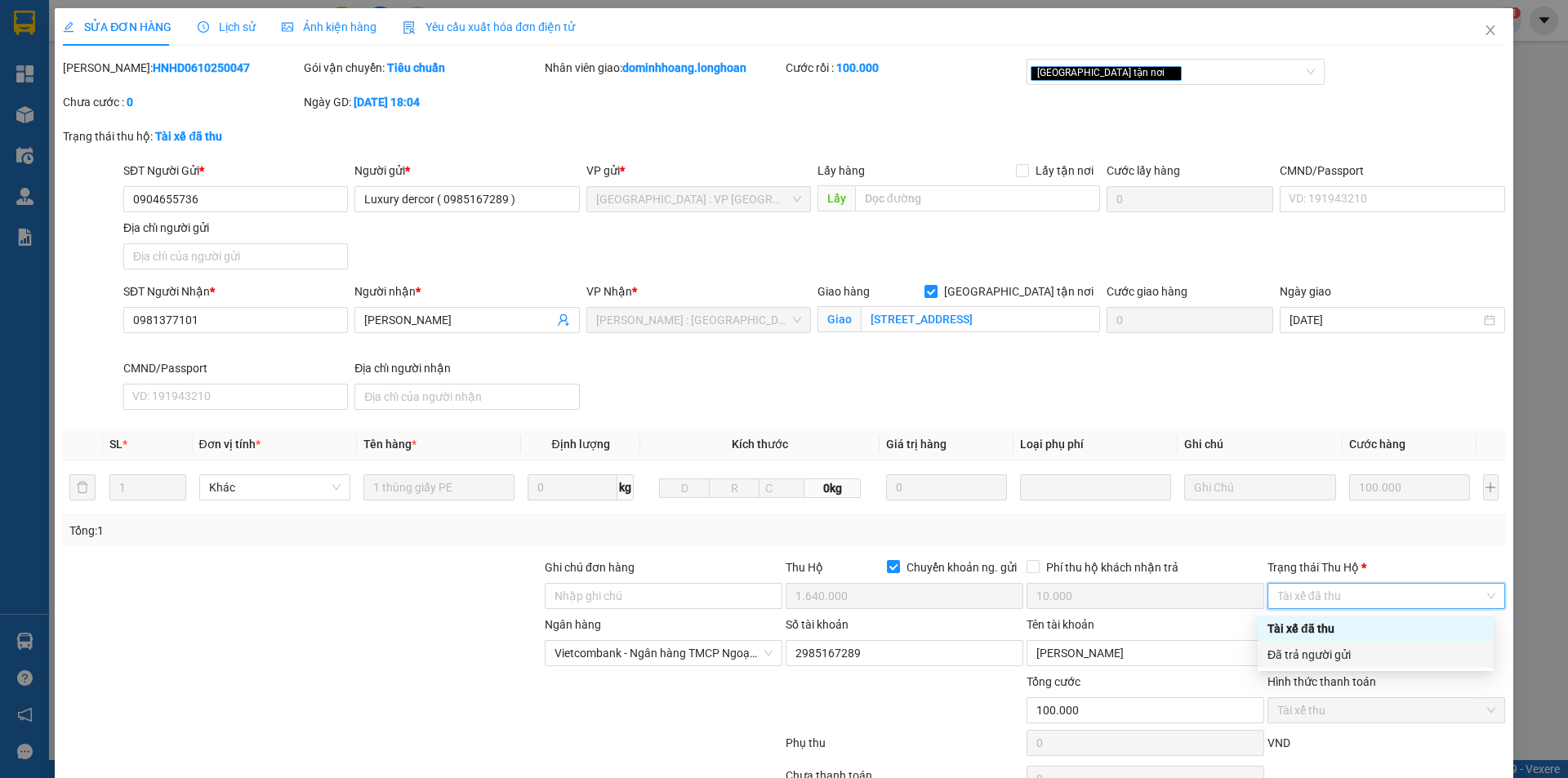
click at [1342, 648] on div "Đã trả người gửi" at bounding box center [1376, 655] width 216 height 18
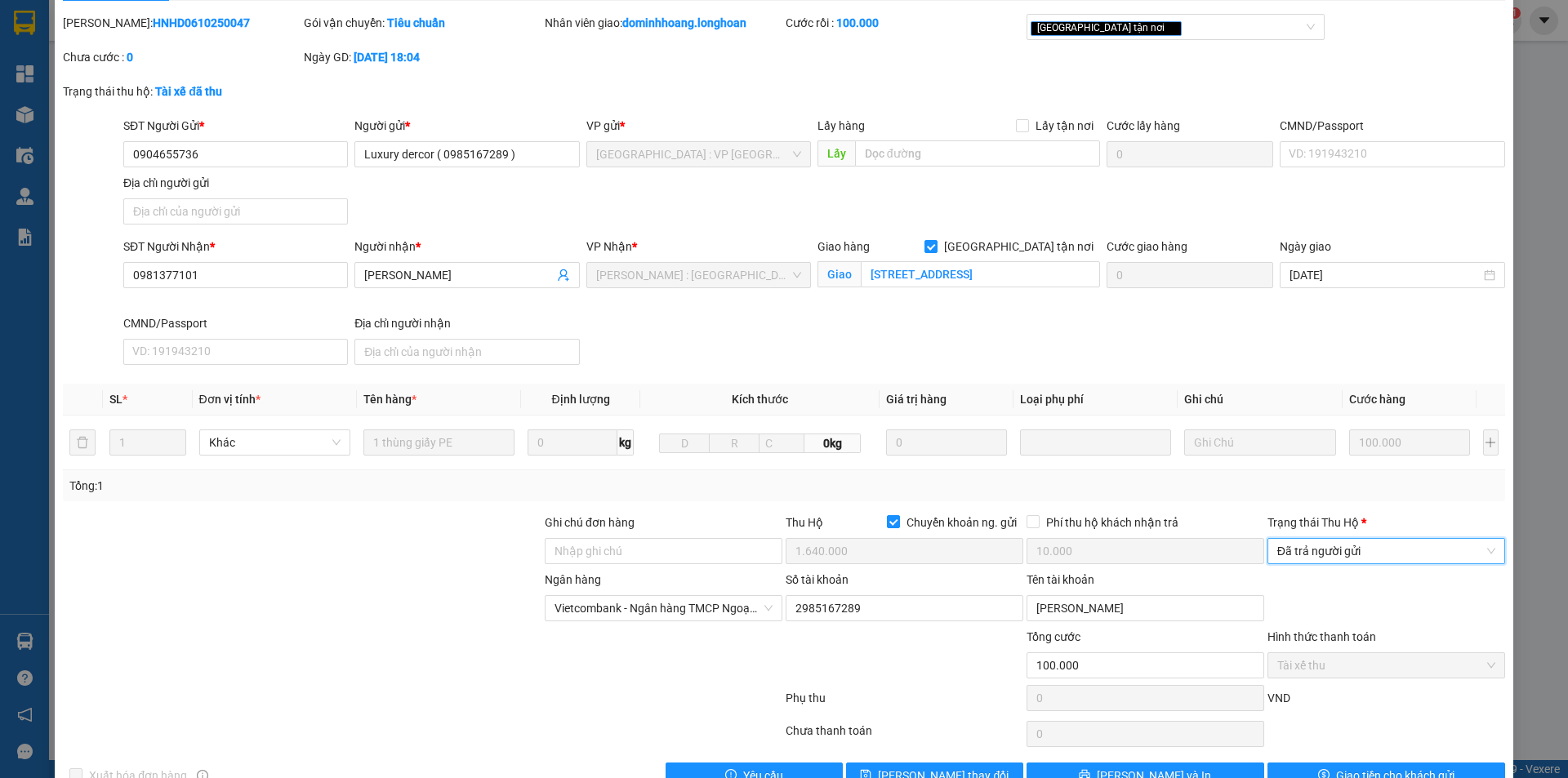
scroll to position [87, 0]
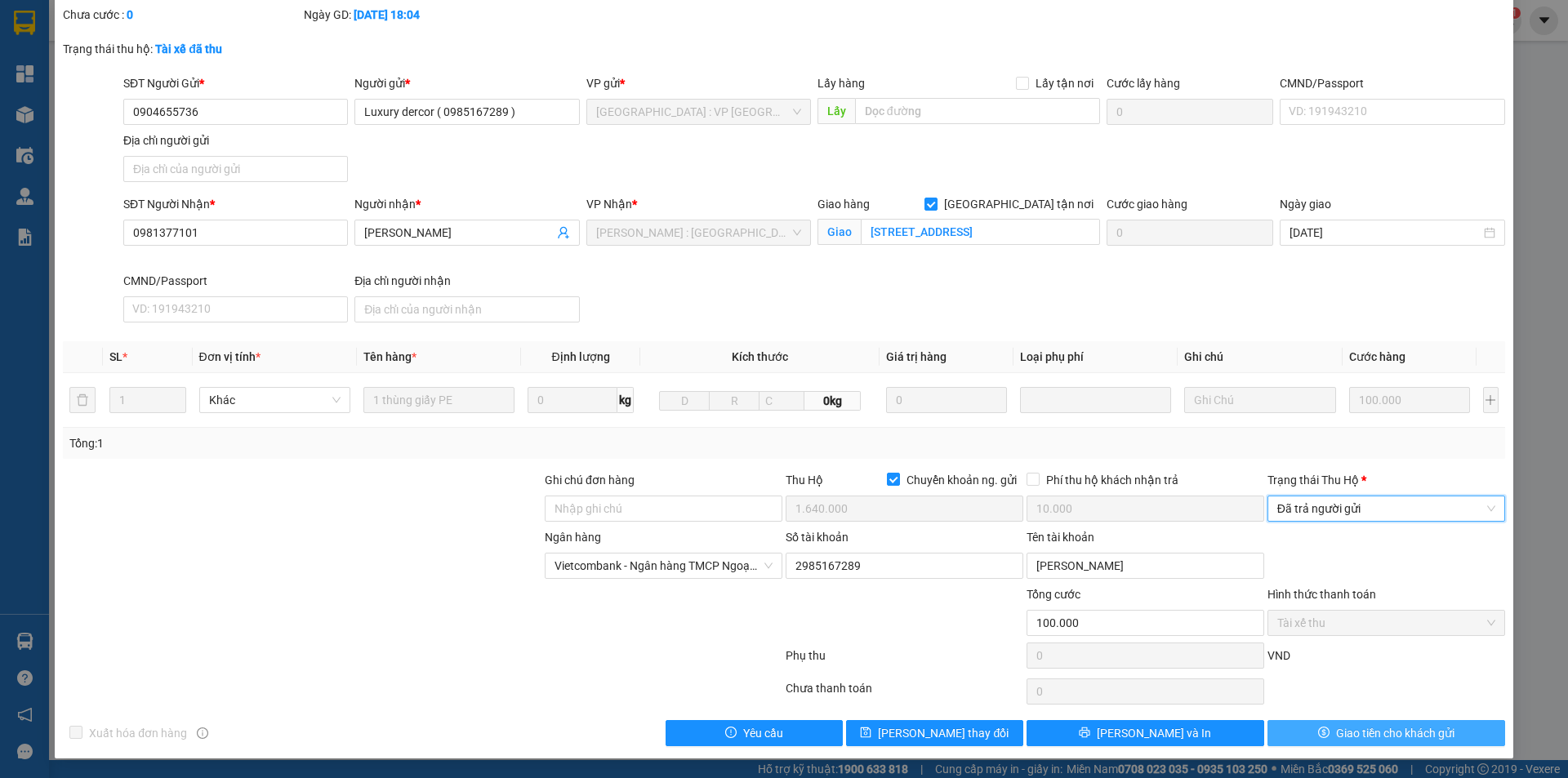
click at [1324, 723] on button "Giao tiền cho khách gửi" at bounding box center [1387, 733] width 238 height 26
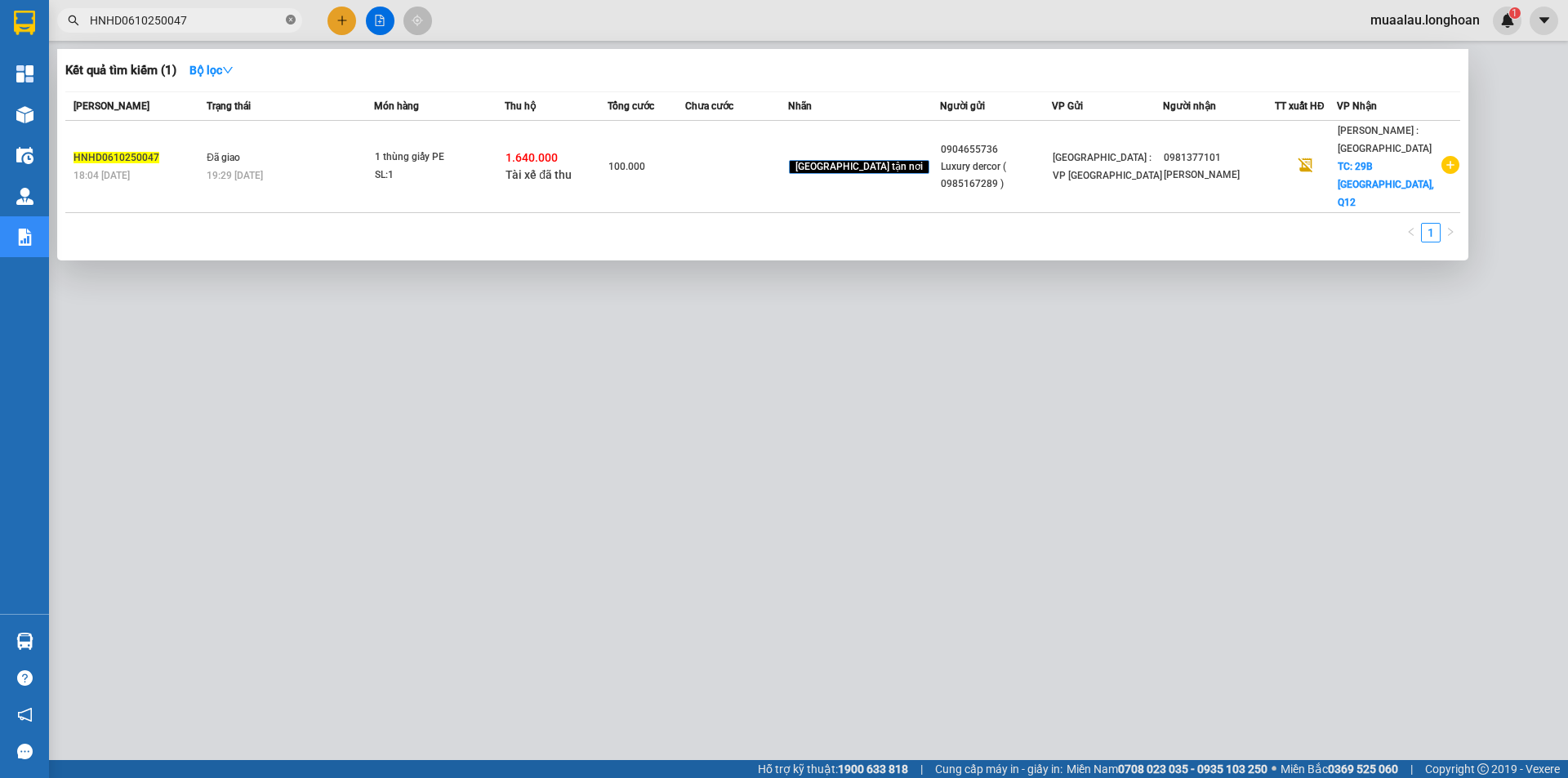
click at [289, 14] on span at bounding box center [290, 21] width 10 height 15
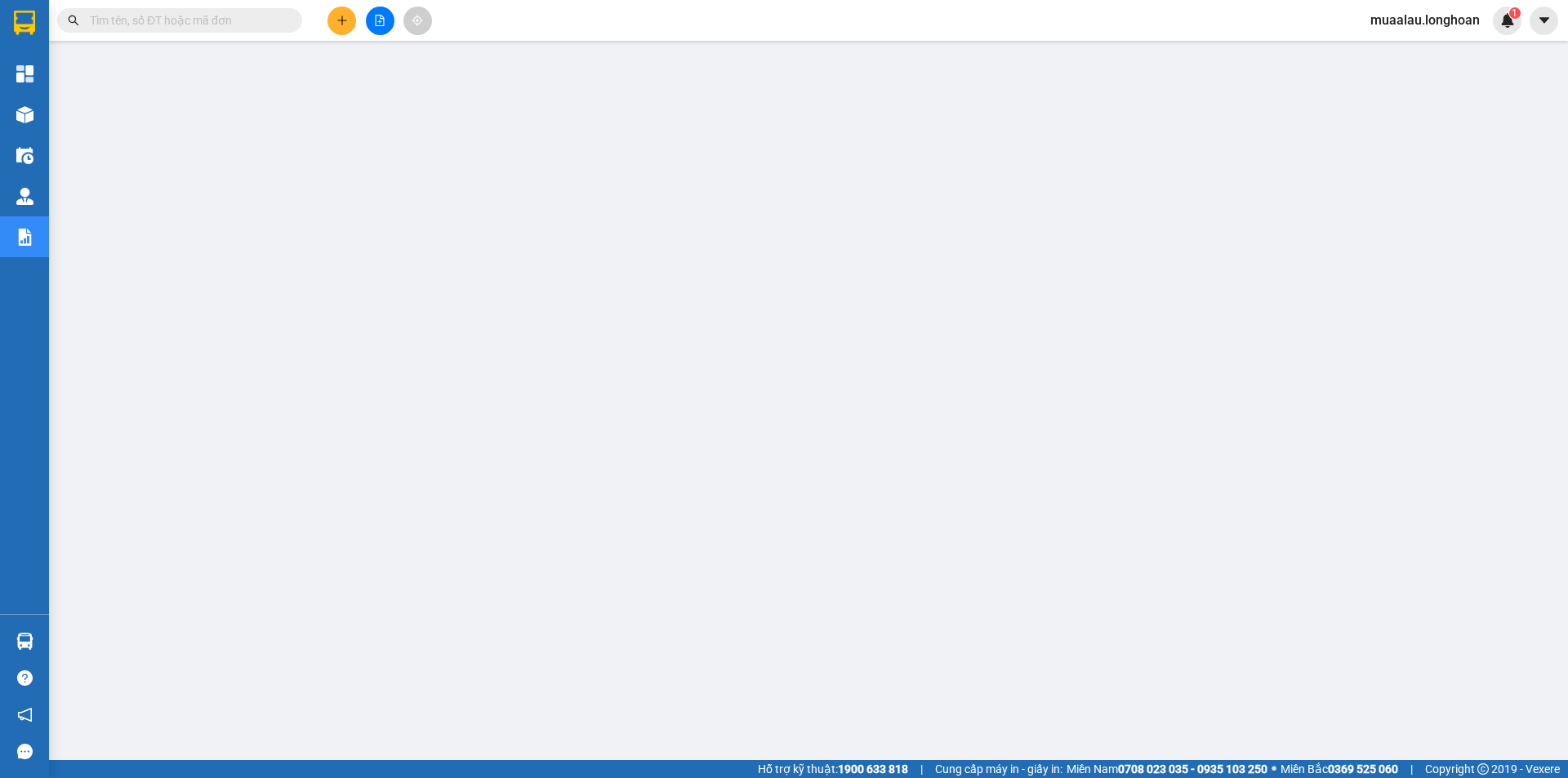
paste input "AKHD0610250002"
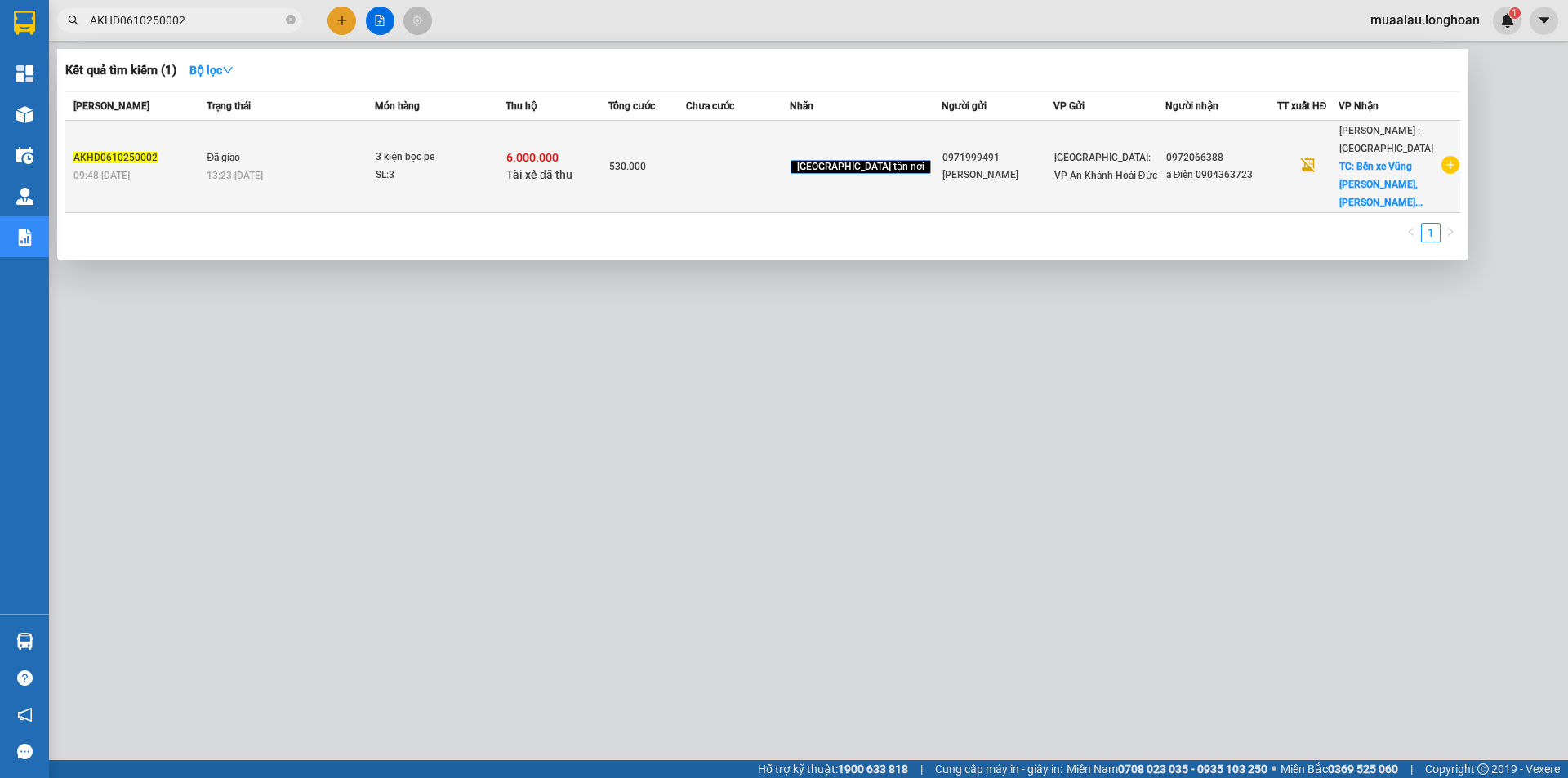
click at [755, 179] on td at bounding box center [738, 167] width 103 height 92
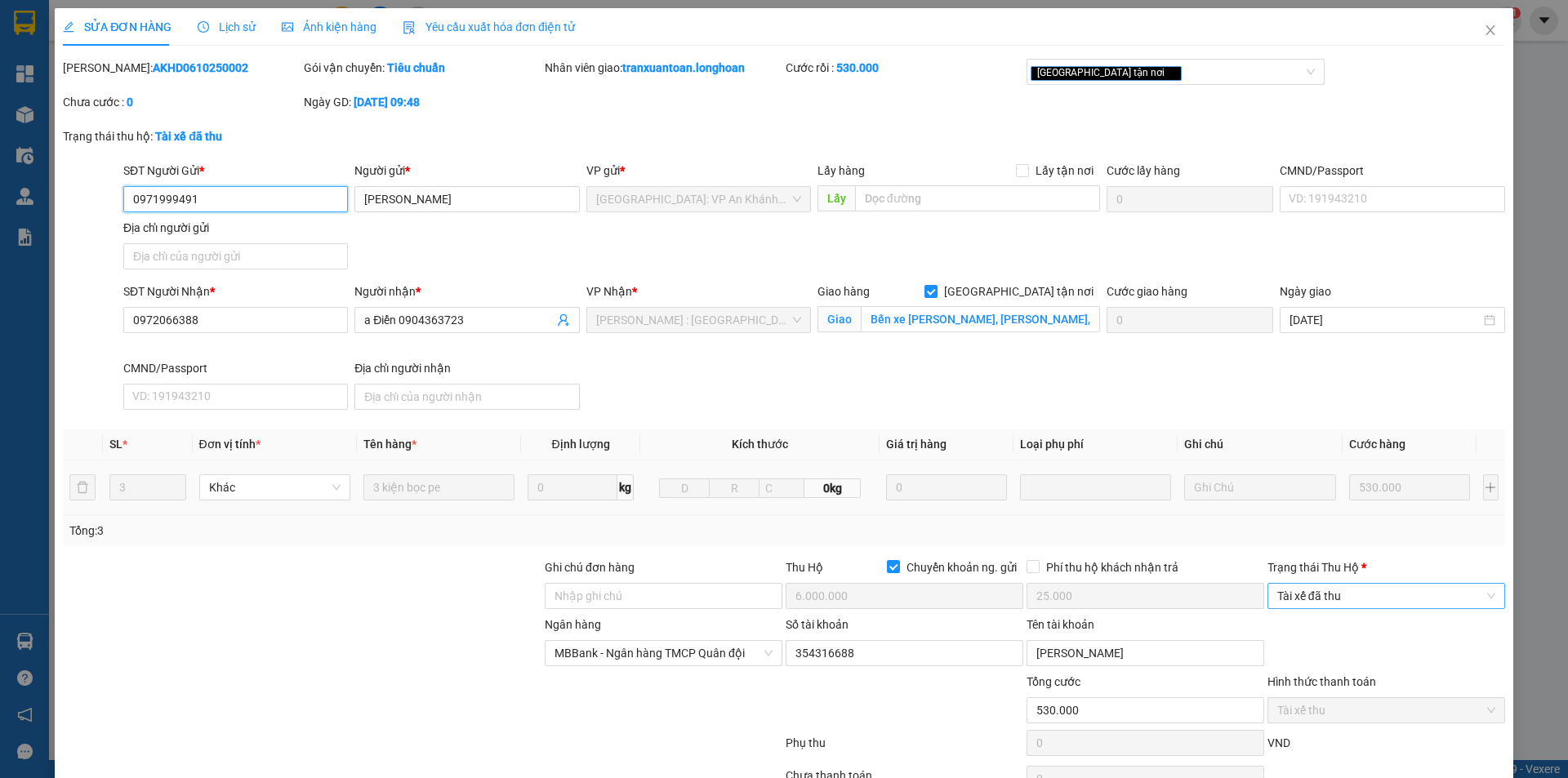
drag, startPoint x: 1316, startPoint y: 593, endPoint x: 1325, endPoint y: 609, distance: 18.4
click at [1317, 593] on span "Tài xế đã thu" at bounding box center [1386, 595] width 218 height 24
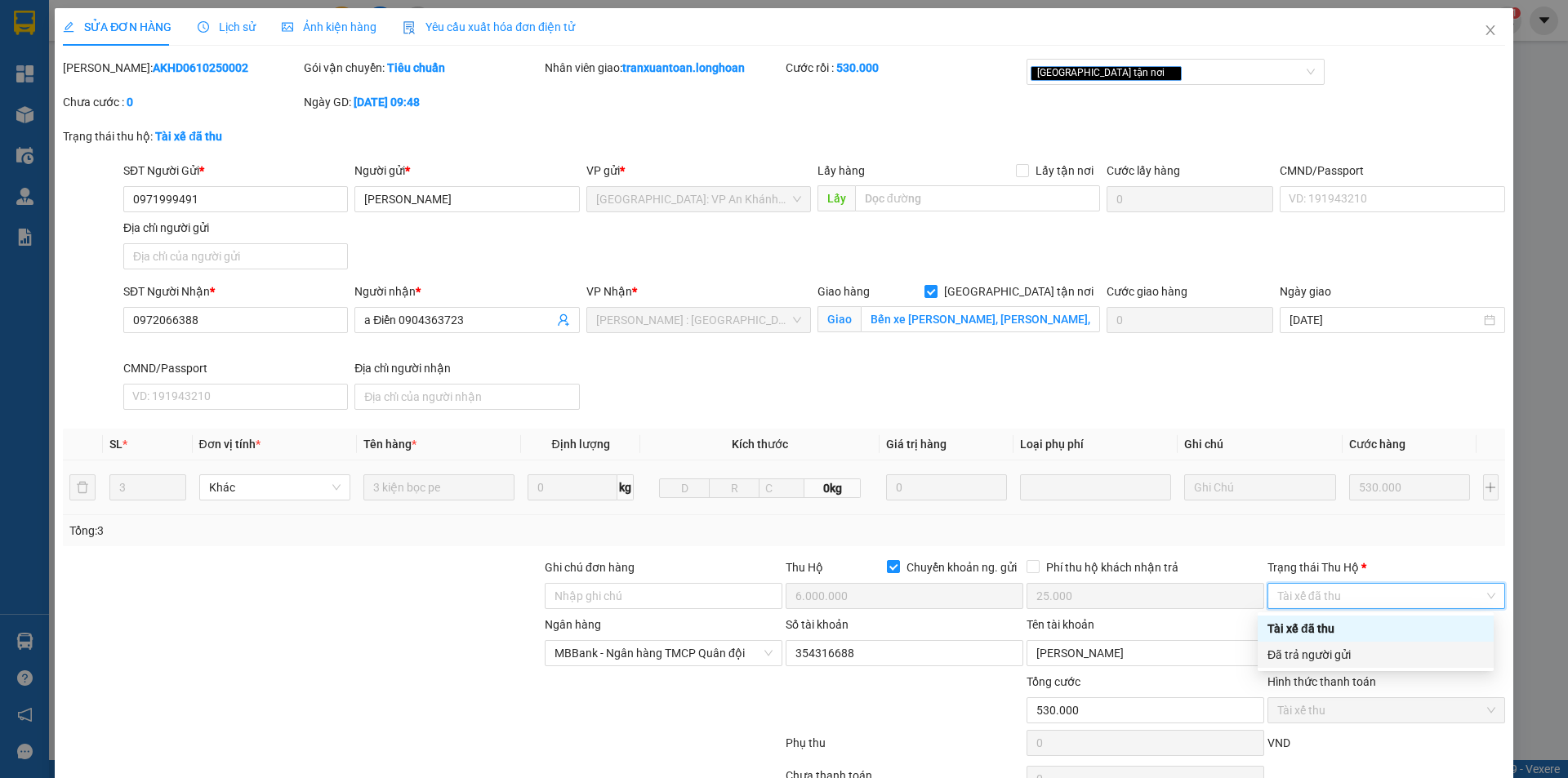
click at [1330, 648] on div "Đã trả người gửi" at bounding box center [1376, 655] width 216 height 18
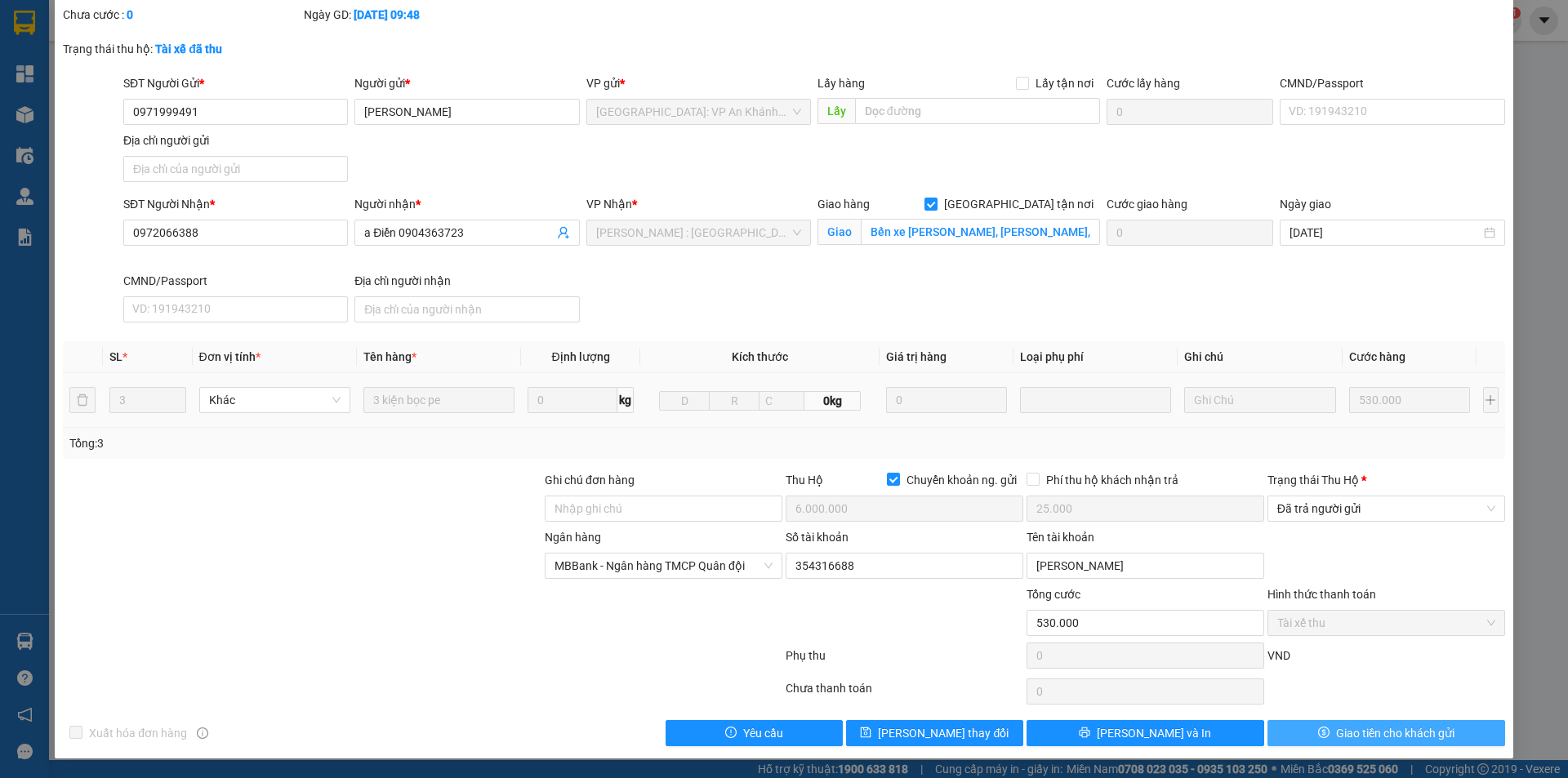
click at [1371, 729] on span "Giao tiền cho khách gửi" at bounding box center [1396, 733] width 119 height 18
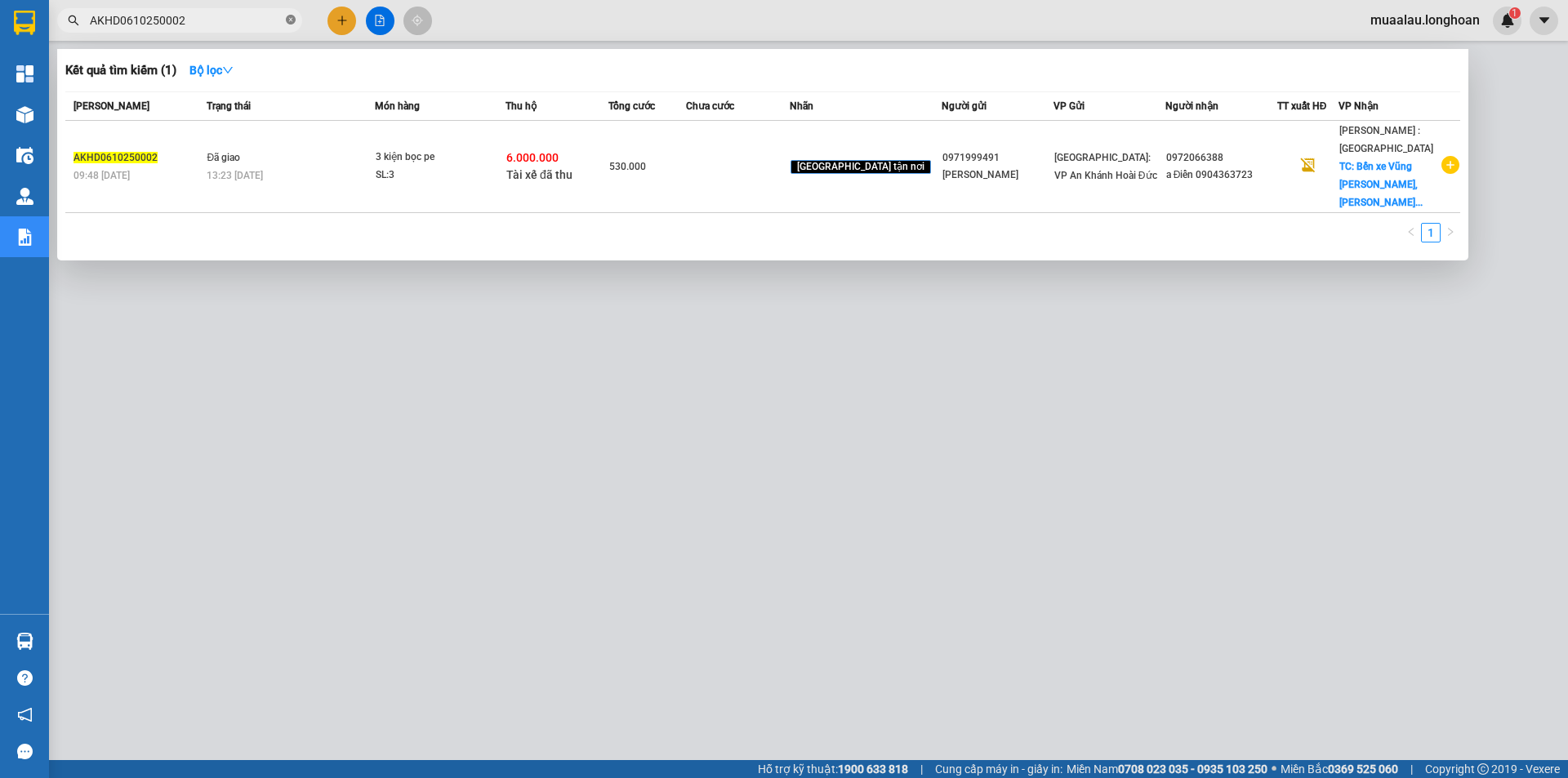
click at [290, 20] on icon "close-circle" at bounding box center [290, 19] width 10 height 10
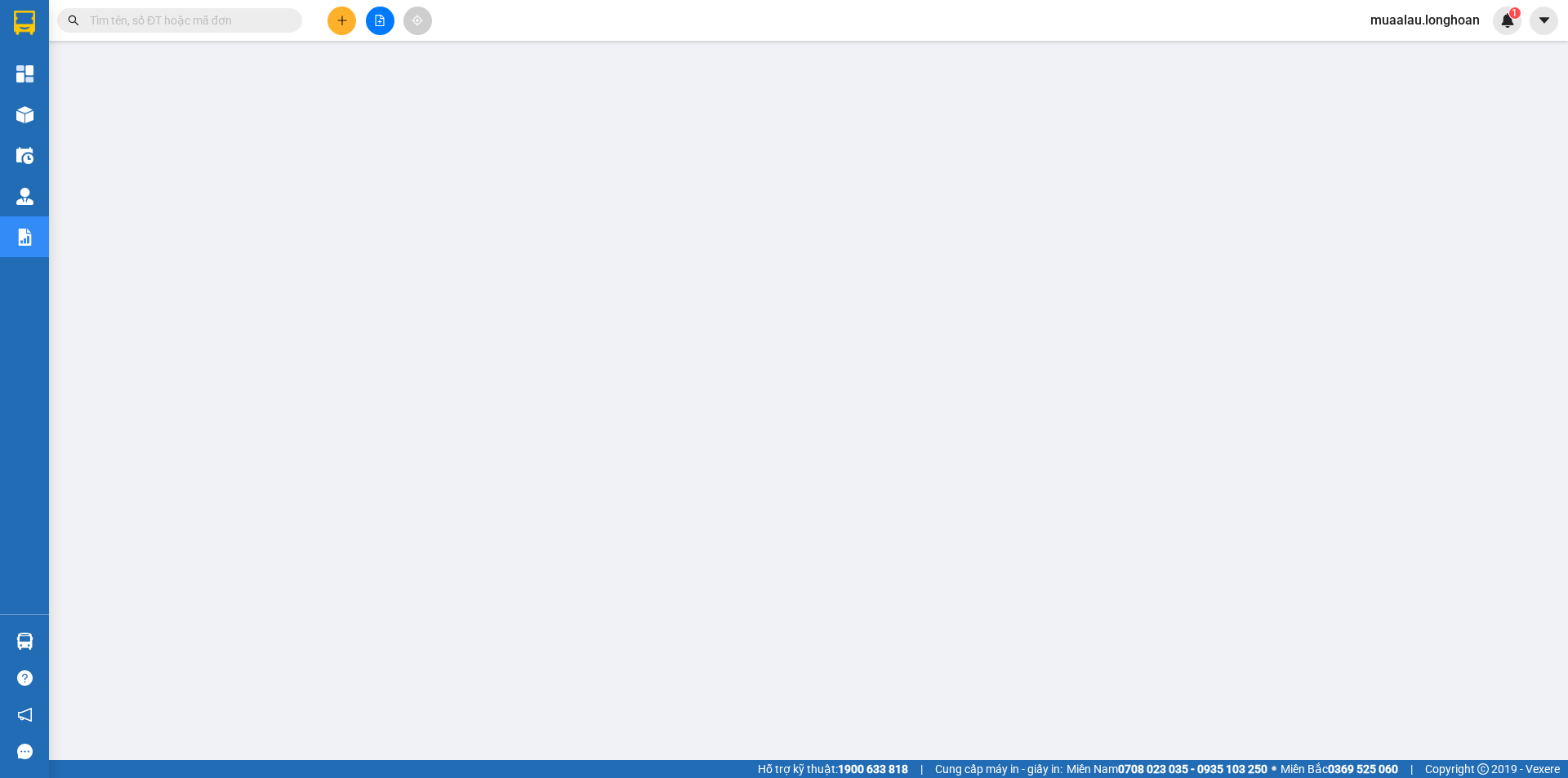
paste input "HQTP0710250024"
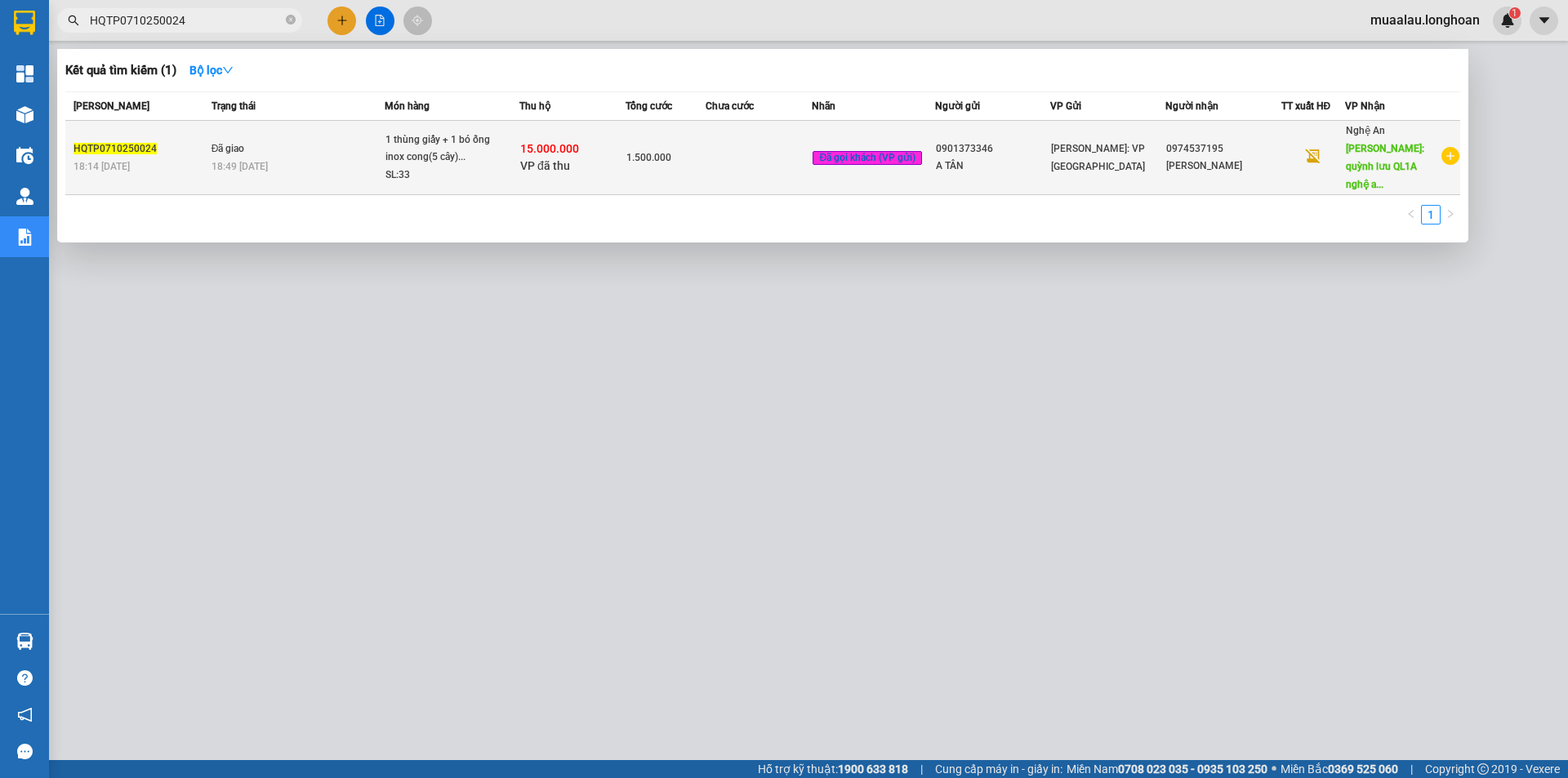
click at [733, 170] on td at bounding box center [759, 158] width 106 height 75
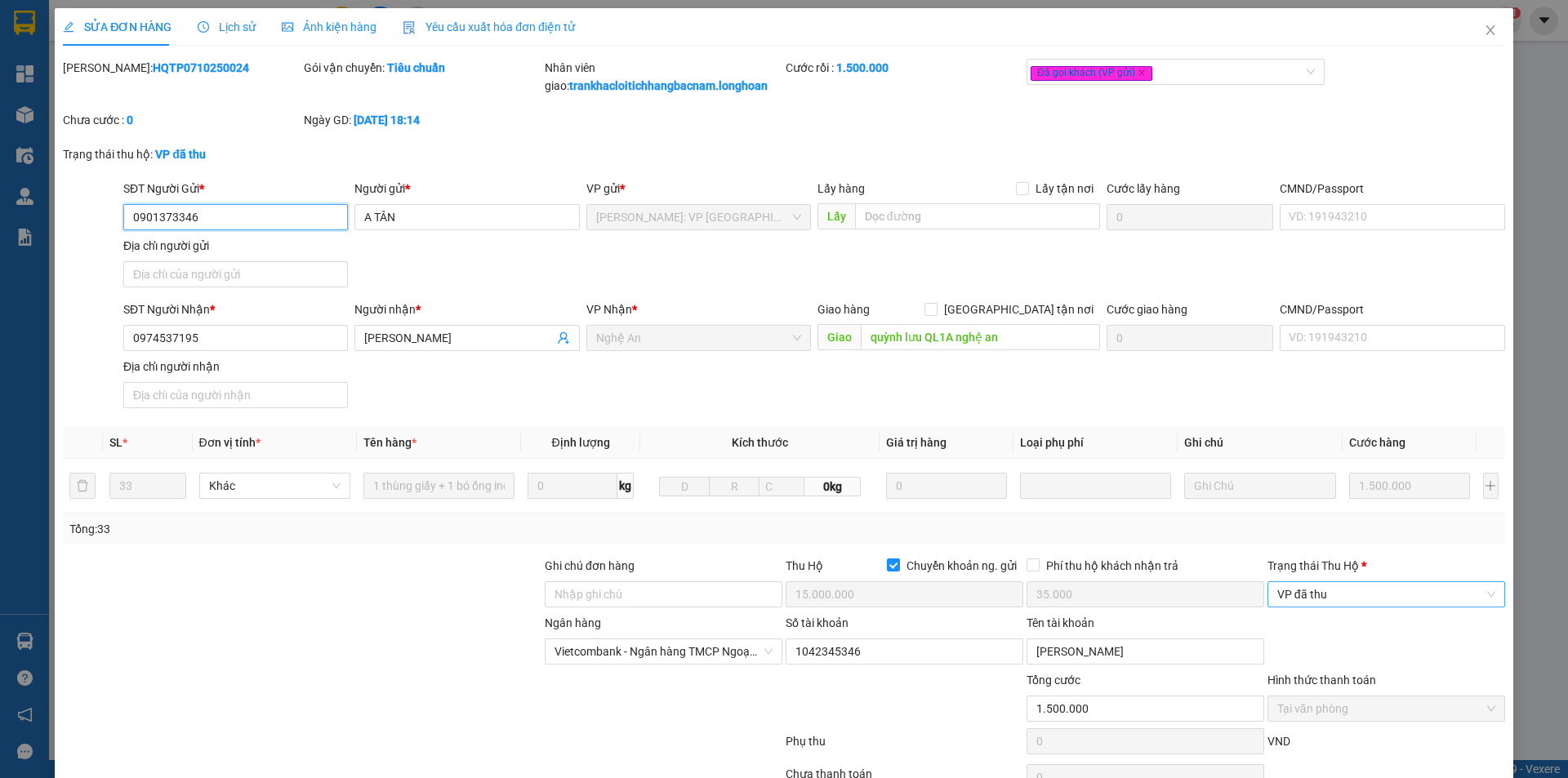
click at [1312, 591] on span "VP đã thu" at bounding box center [1386, 594] width 218 height 24
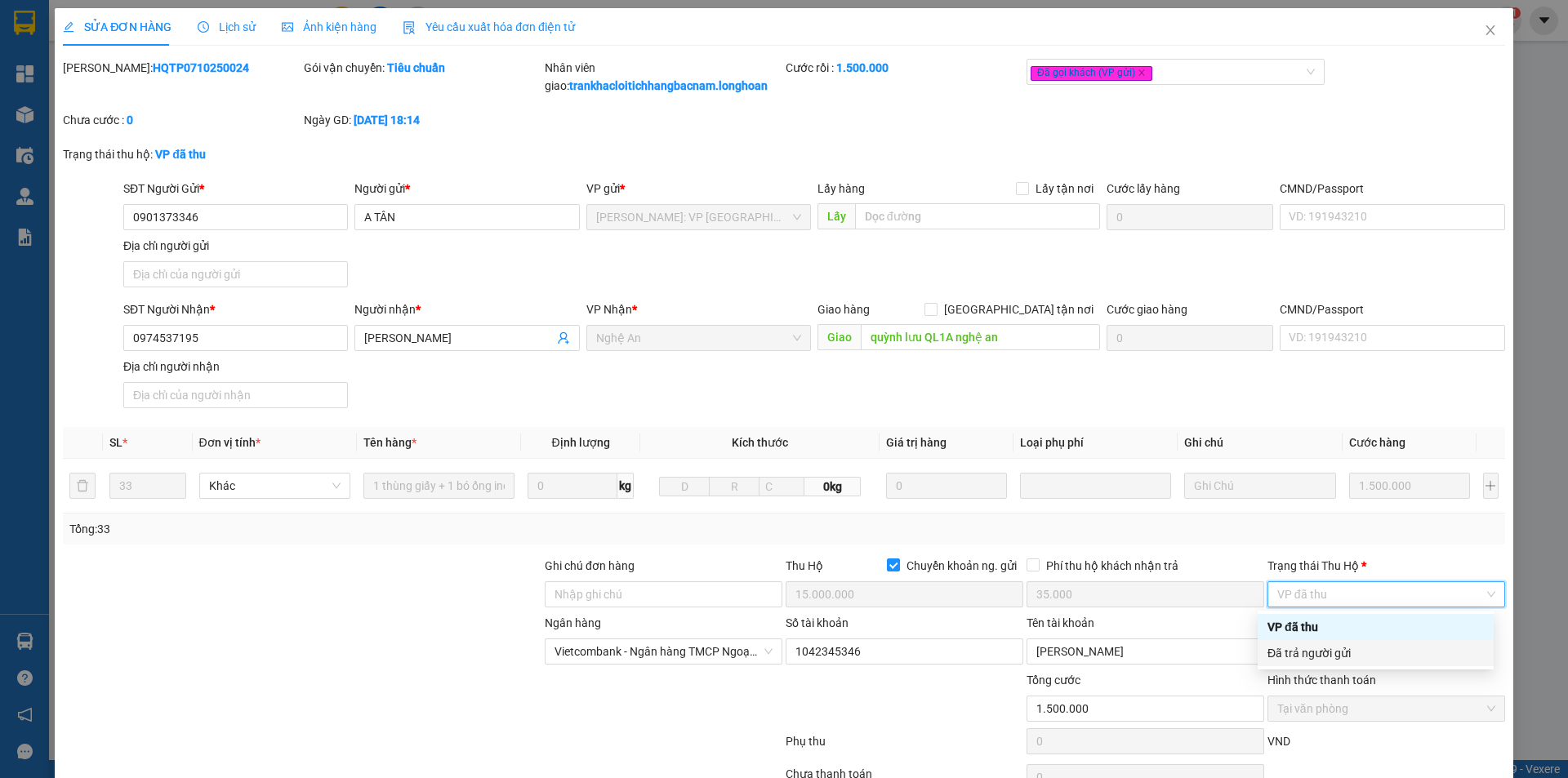
click at [1334, 661] on div "Đã trả người gửi" at bounding box center [1376, 654] width 216 height 18
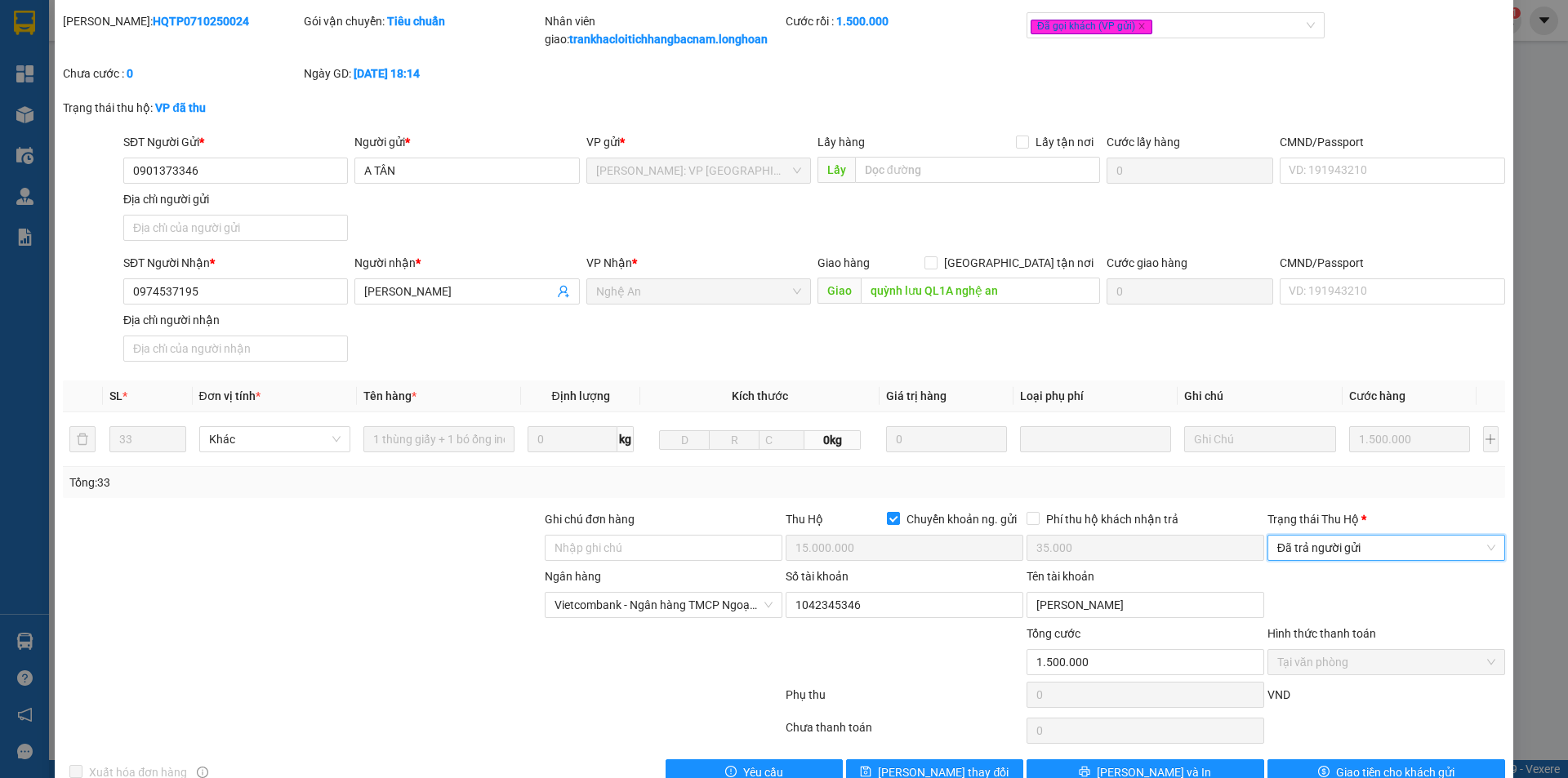
scroll to position [86, 0]
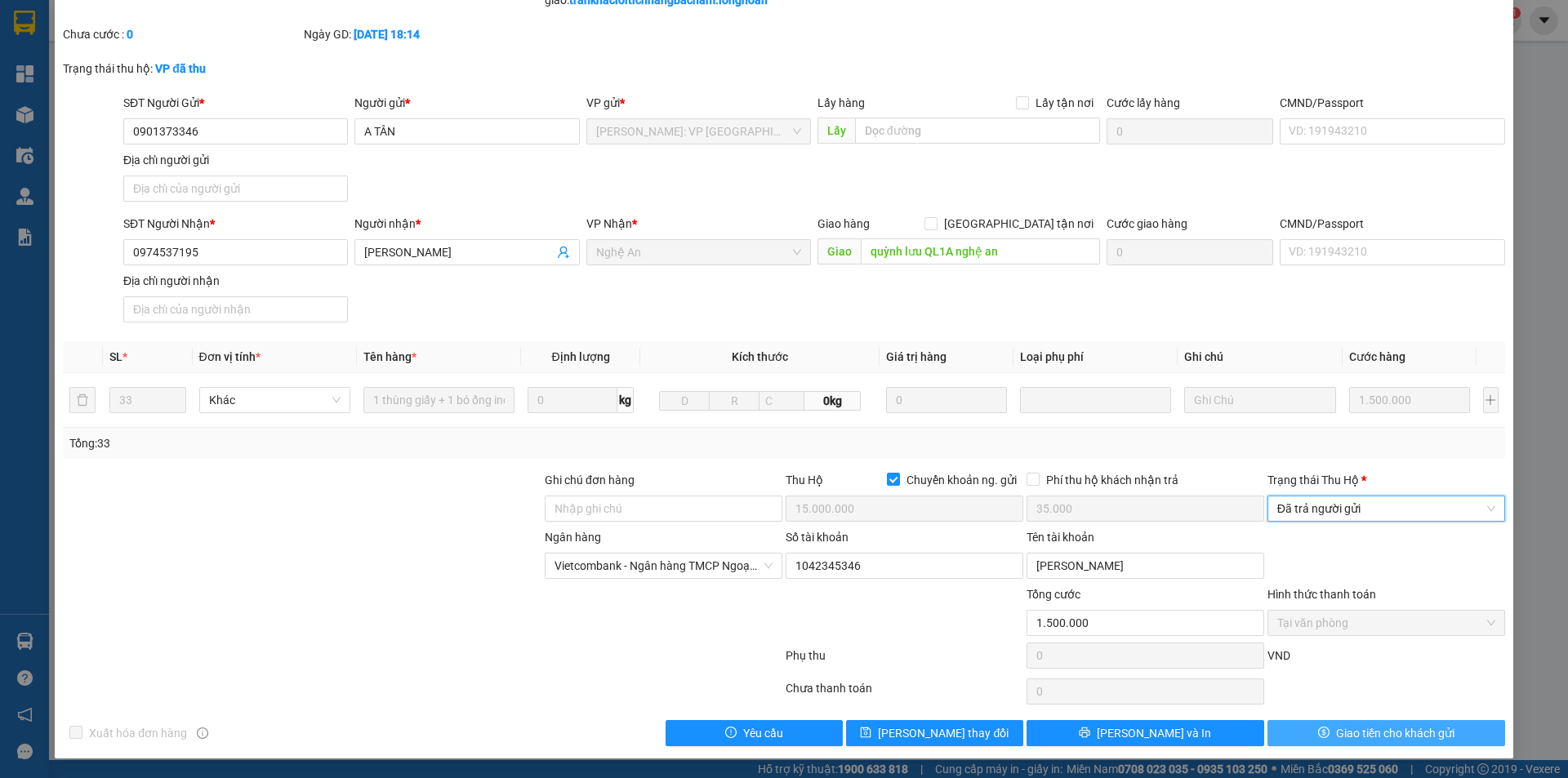
click at [1337, 728] on span "Giao tiền cho khách gửi" at bounding box center [1396, 733] width 119 height 18
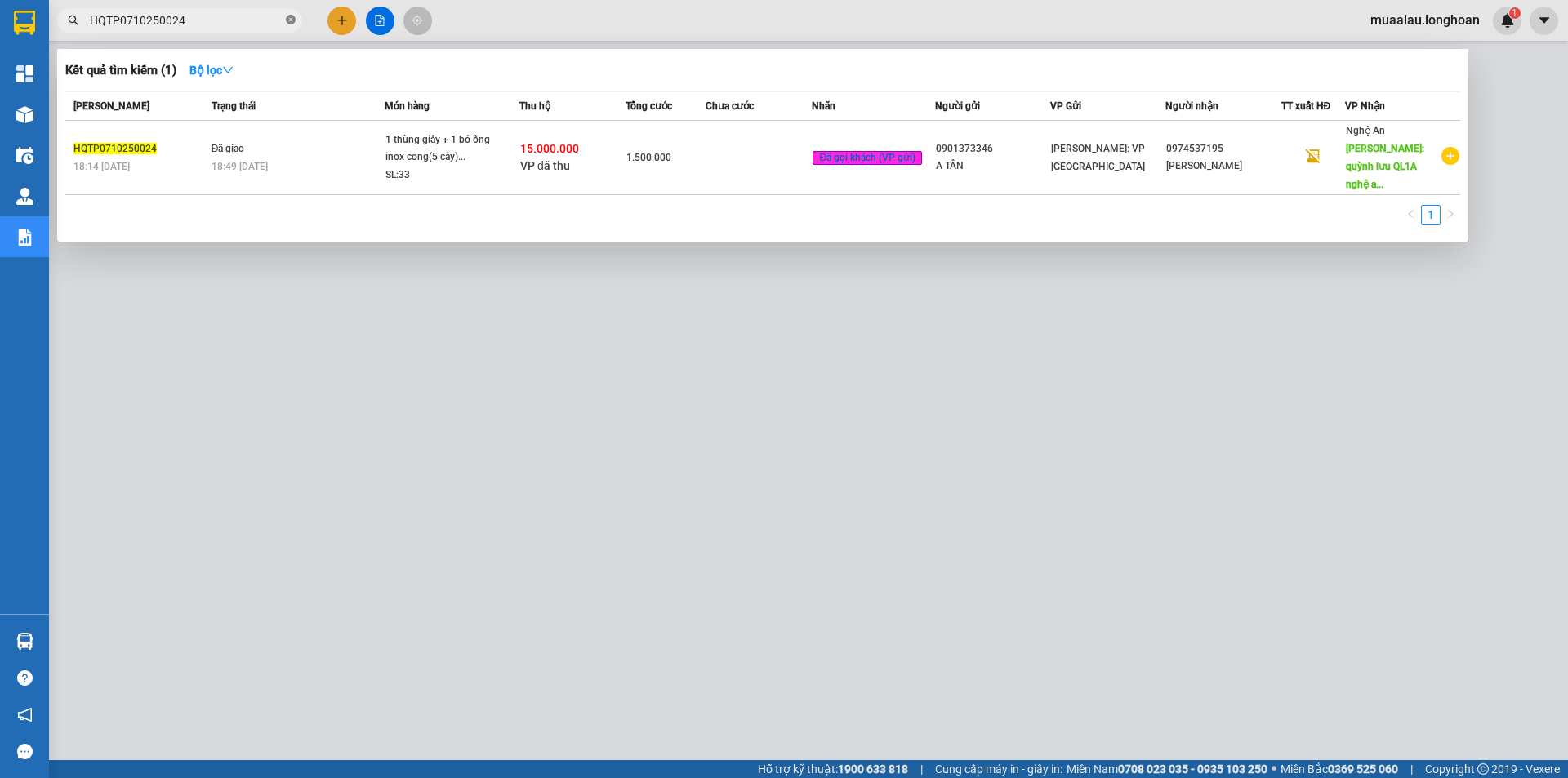
click at [286, 22] on icon "close-circle" at bounding box center [290, 19] width 10 height 10
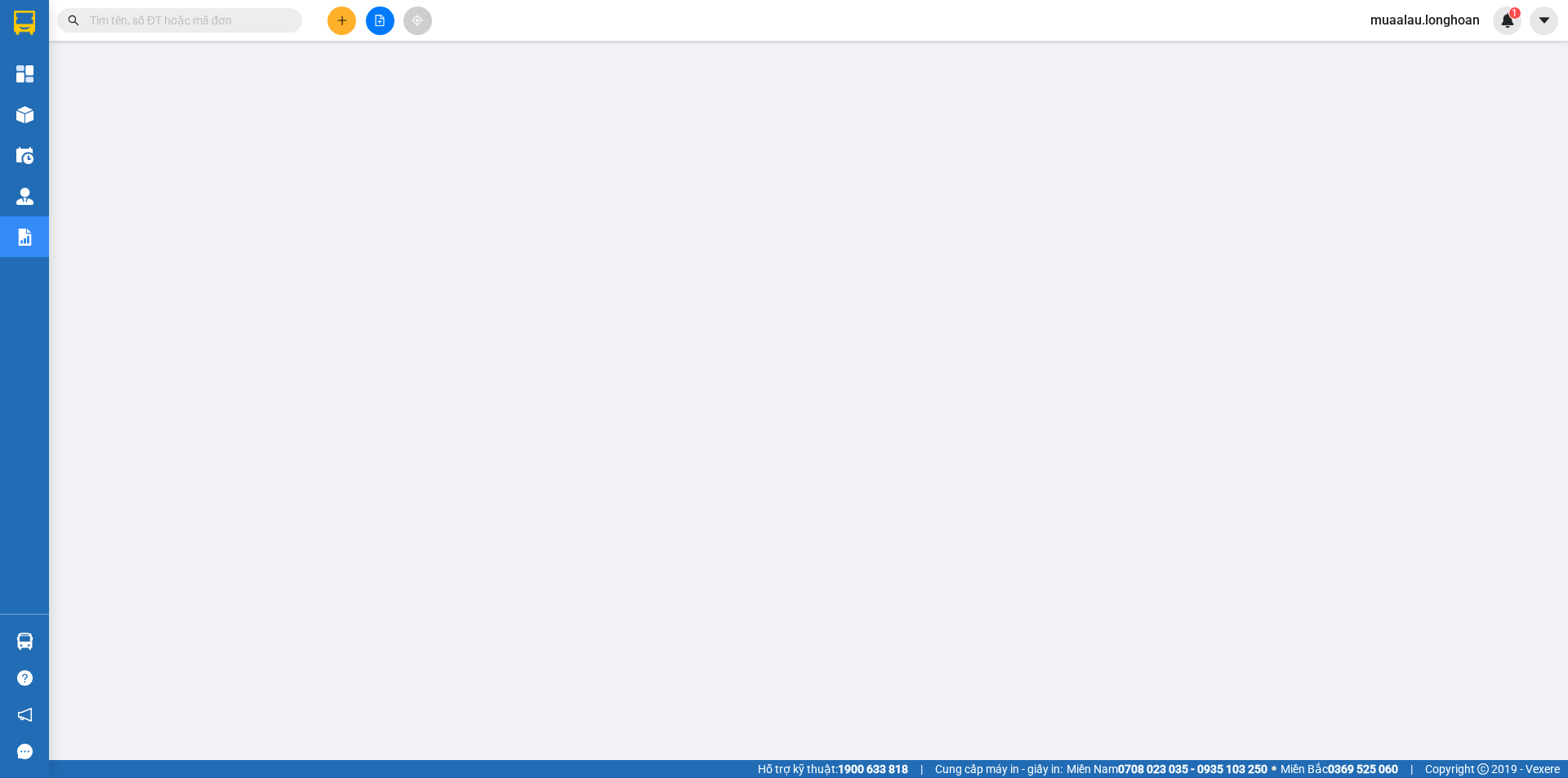
paste input "VHBT0710250016"
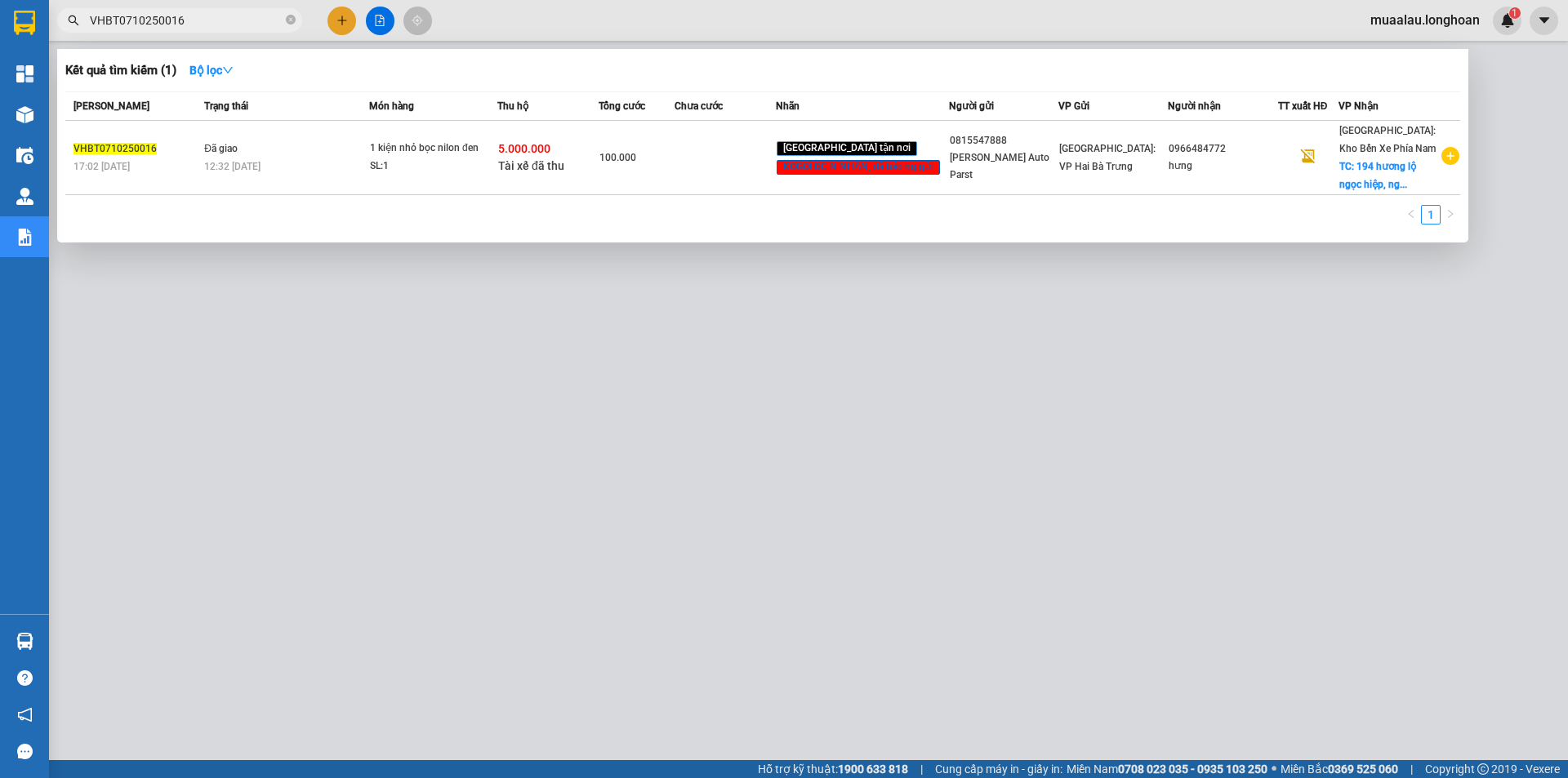
click at [763, 158] on td at bounding box center [725, 158] width 101 height 75
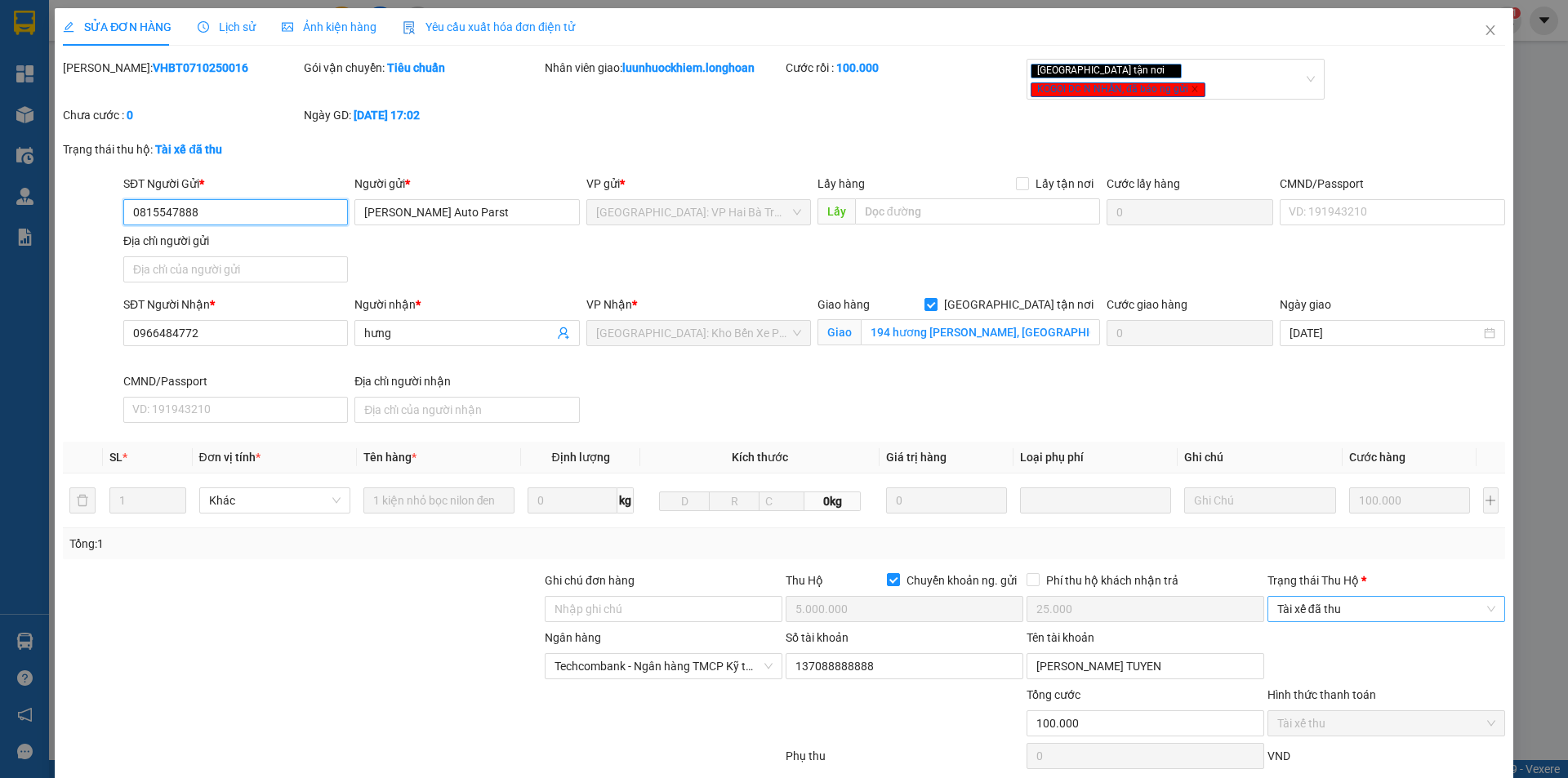
drag, startPoint x: 1307, startPoint y: 594, endPoint x: 1305, endPoint y: 605, distance: 11.2
click at [1306, 597] on span "Tài xế đã thu" at bounding box center [1386, 609] width 218 height 24
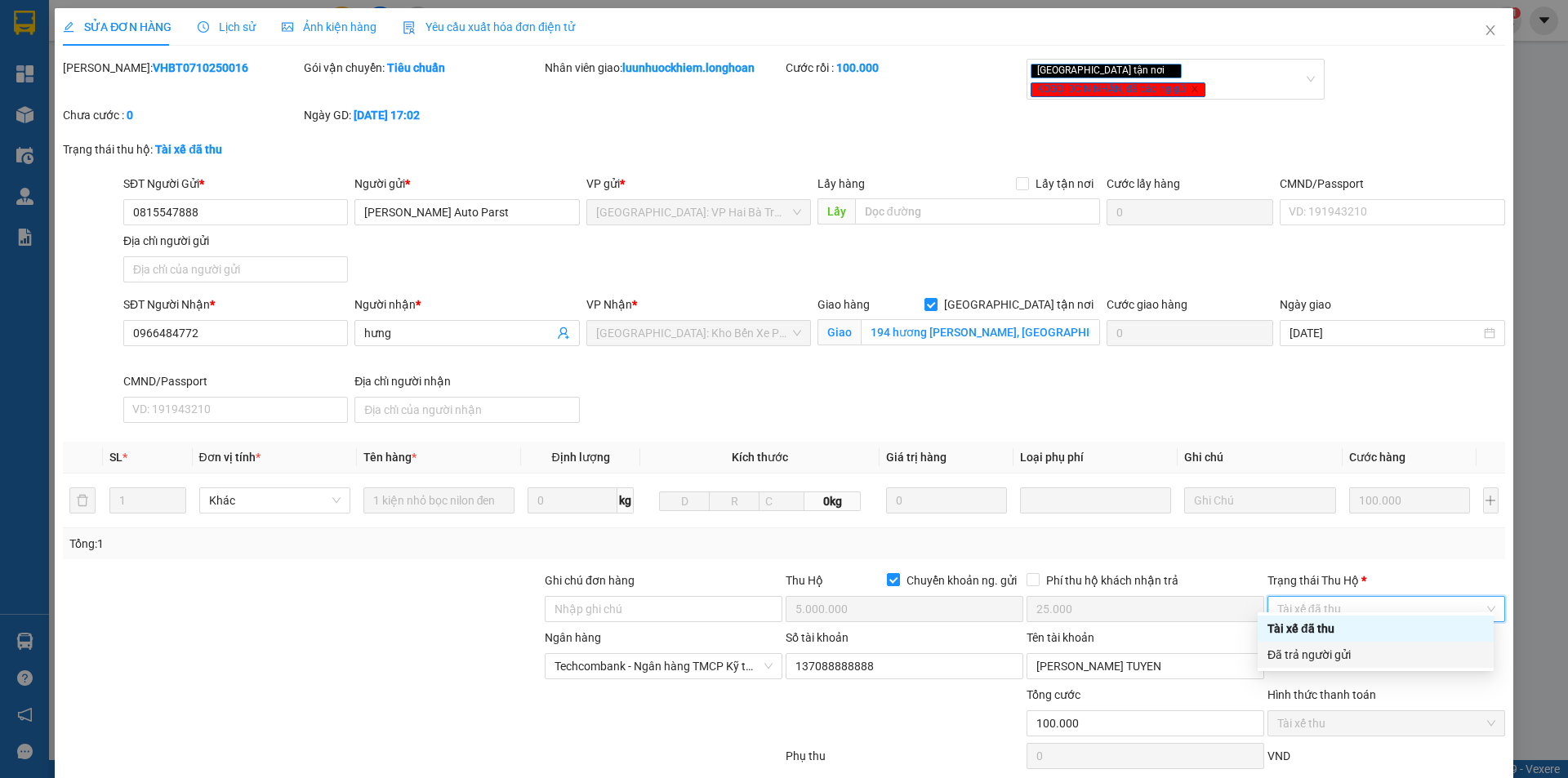
click at [1301, 648] on div "Đã trả người gửi" at bounding box center [1376, 655] width 216 height 18
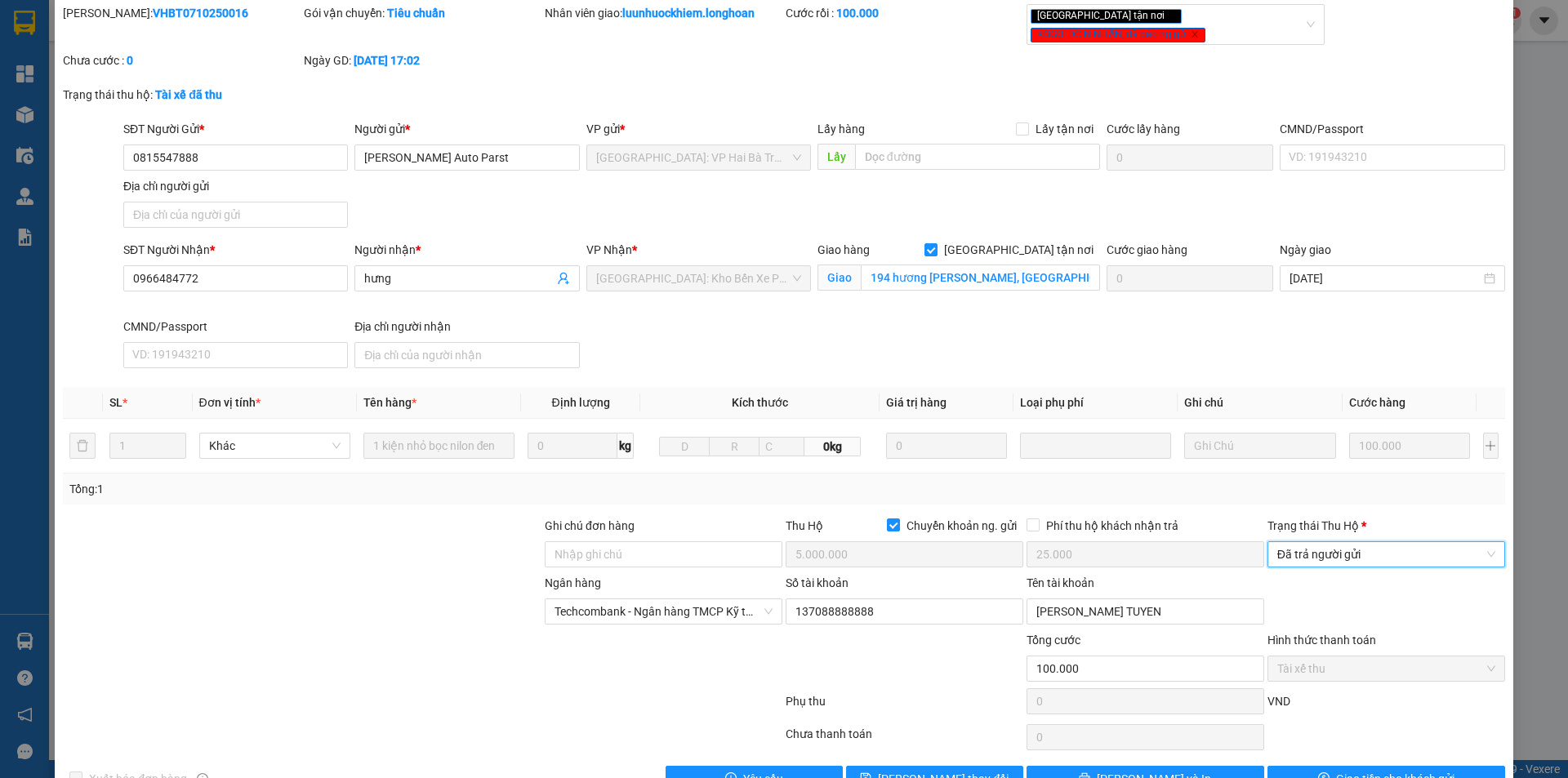
scroll to position [87, 0]
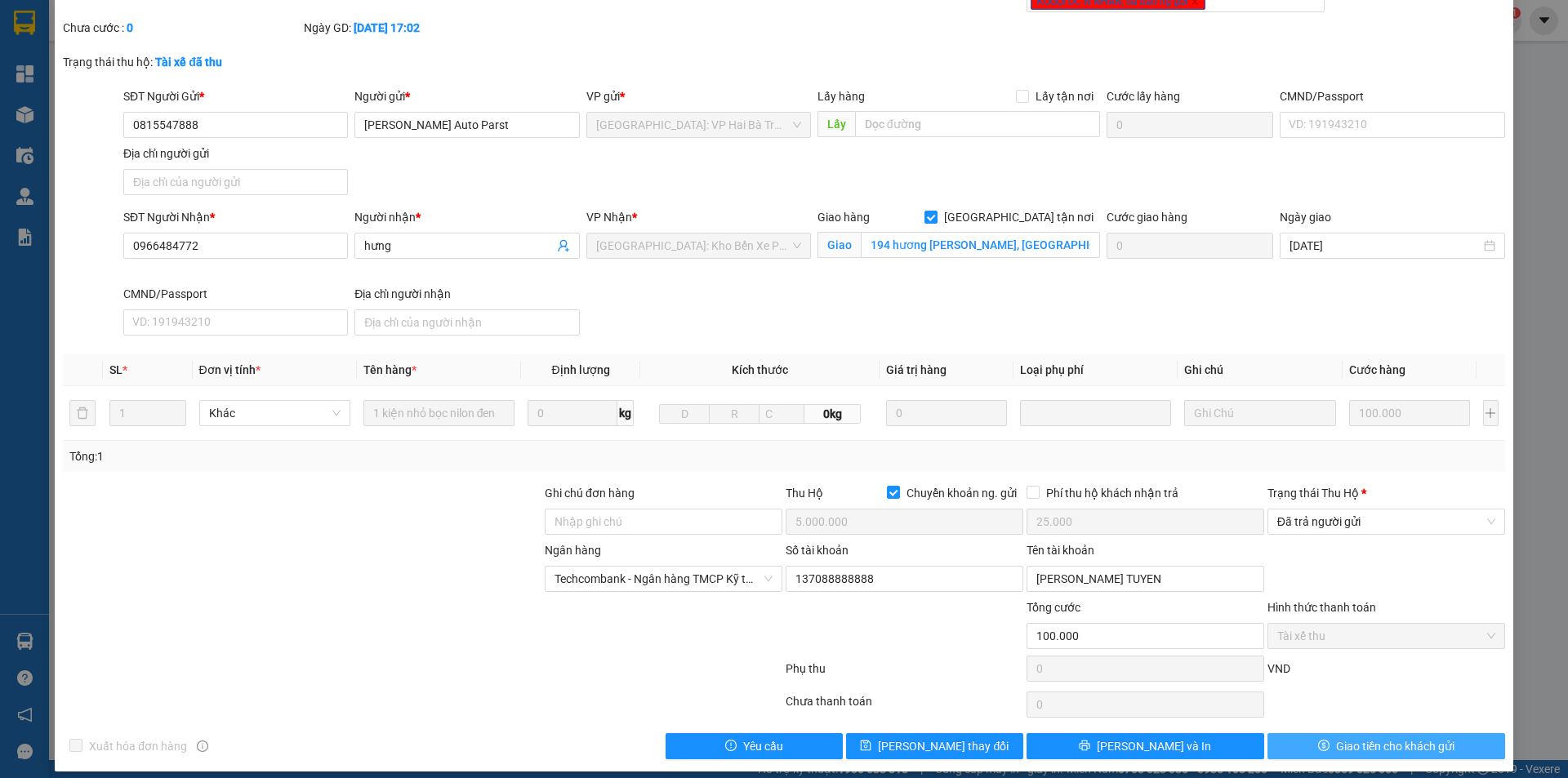
click at [1319, 740] on span "dollar" at bounding box center [1324, 746] width 12 height 14
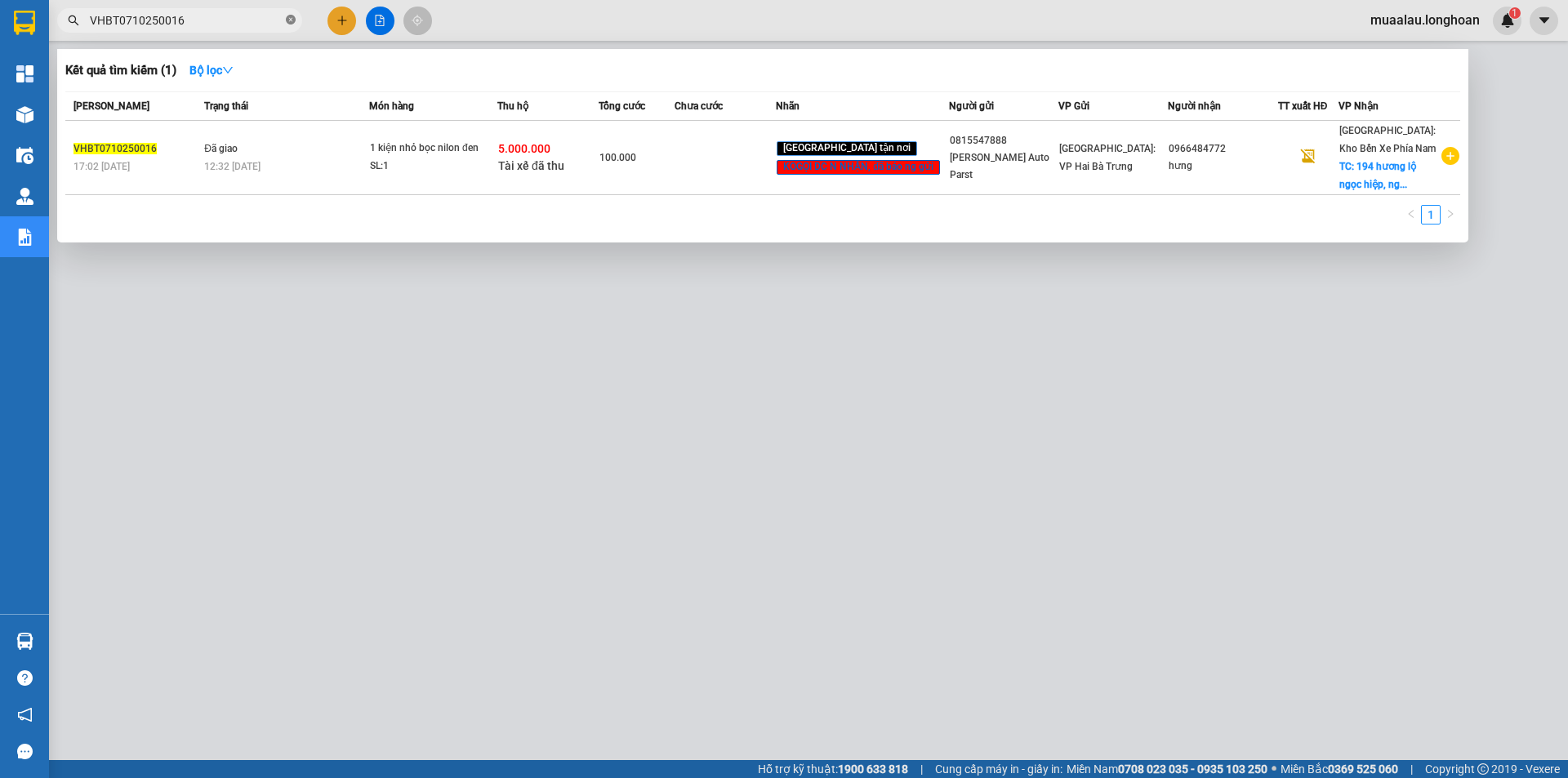
click at [289, 22] on icon "close-circle" at bounding box center [290, 19] width 10 height 10
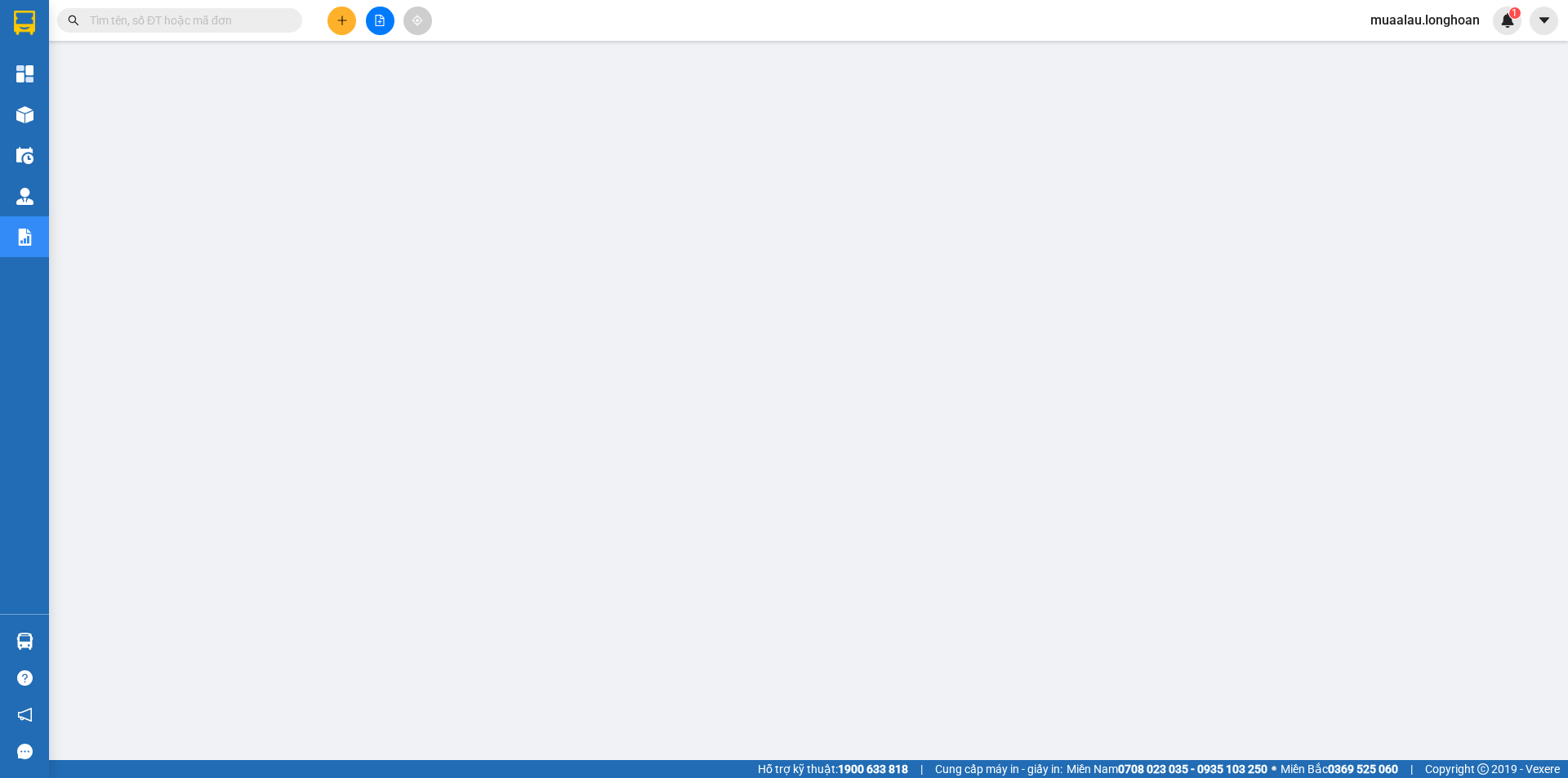
paste input "VPTX0410250016"
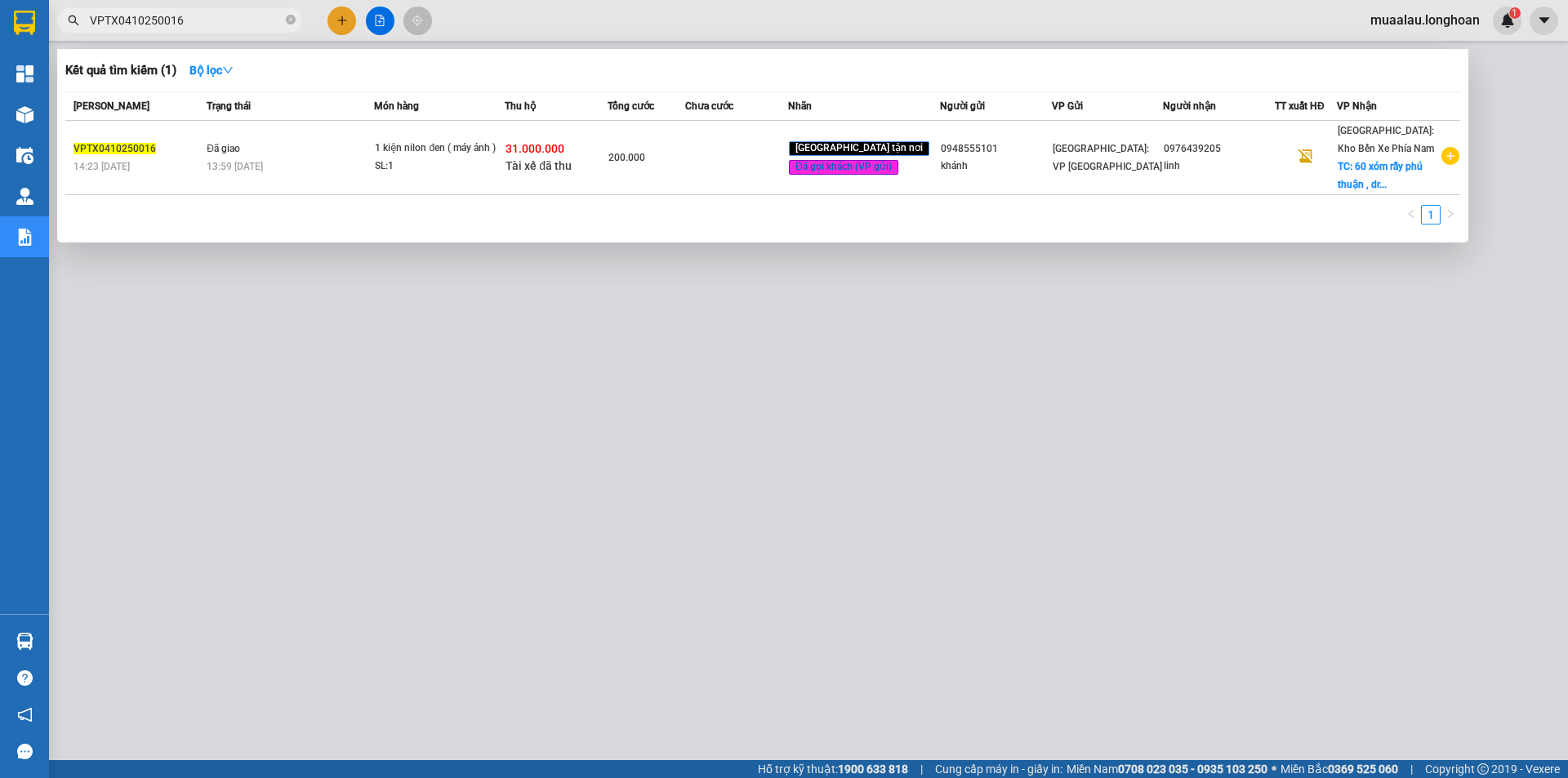
click at [685, 171] on td "200.000" at bounding box center [647, 158] width 77 height 75
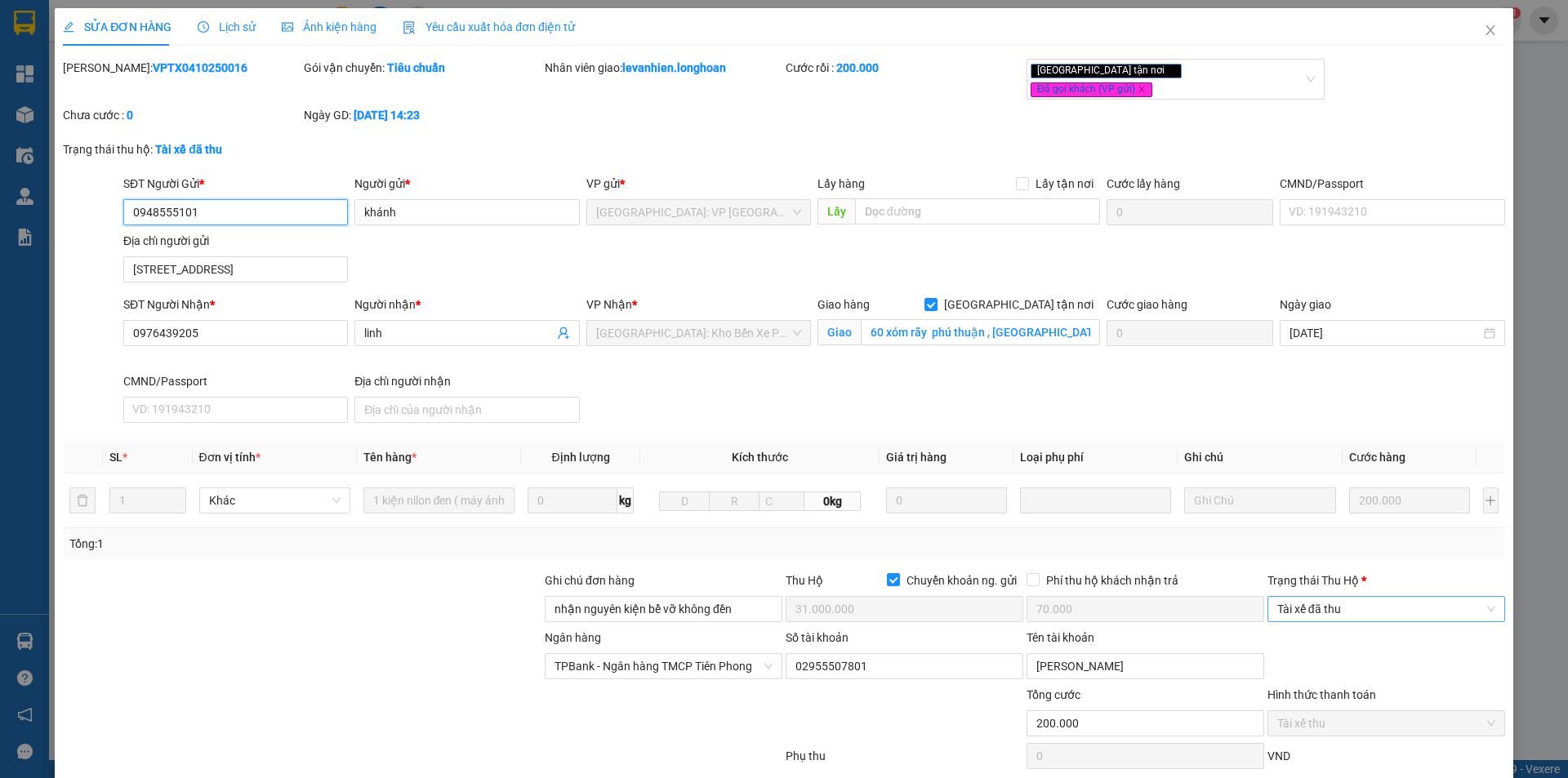
click at [1345, 597] on span "Tài xế đã thu" at bounding box center [1386, 609] width 218 height 24
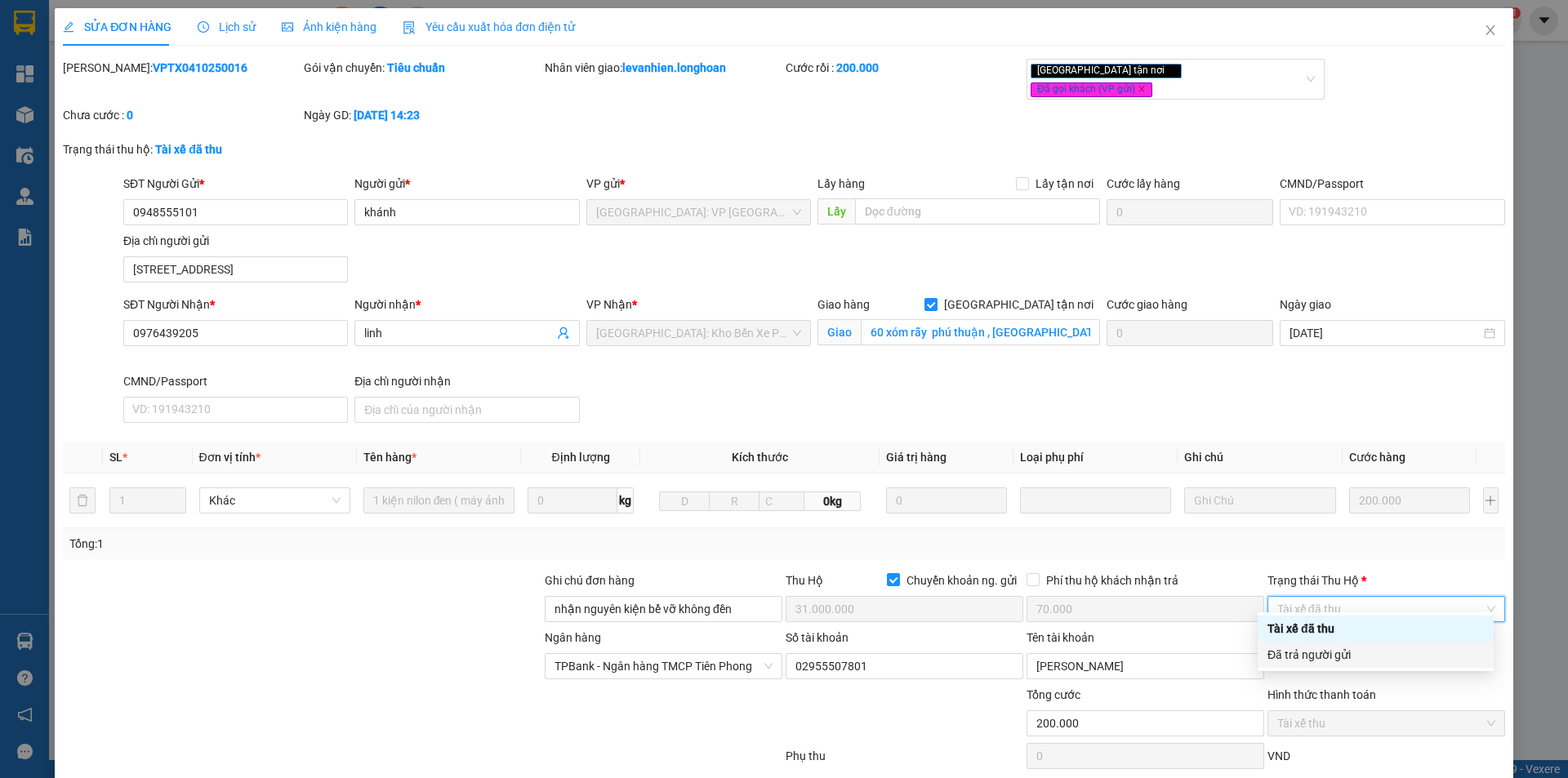
click at [1341, 657] on div "Đã trả người gửi" at bounding box center [1376, 655] width 216 height 18
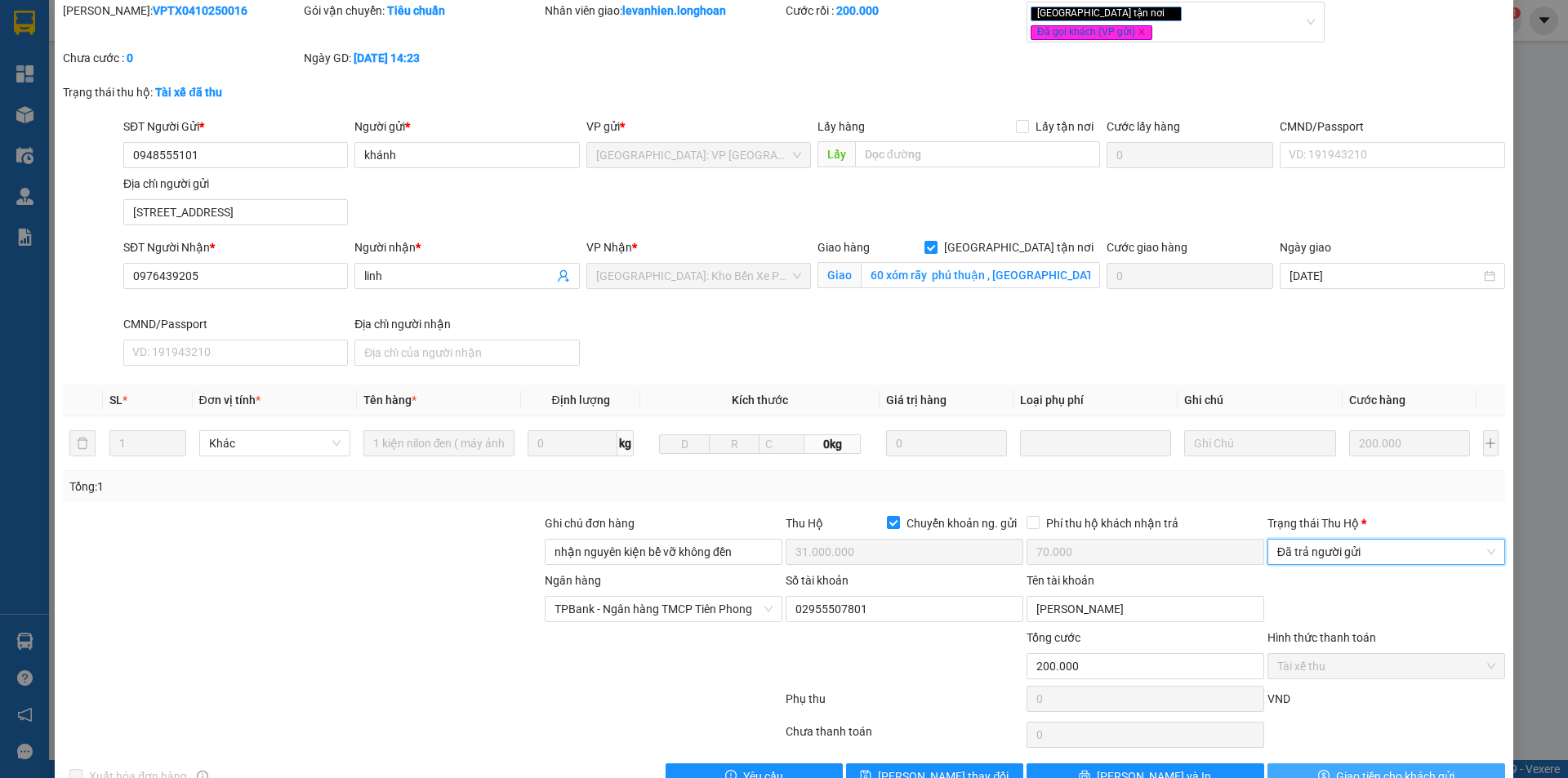
scroll to position [87, 0]
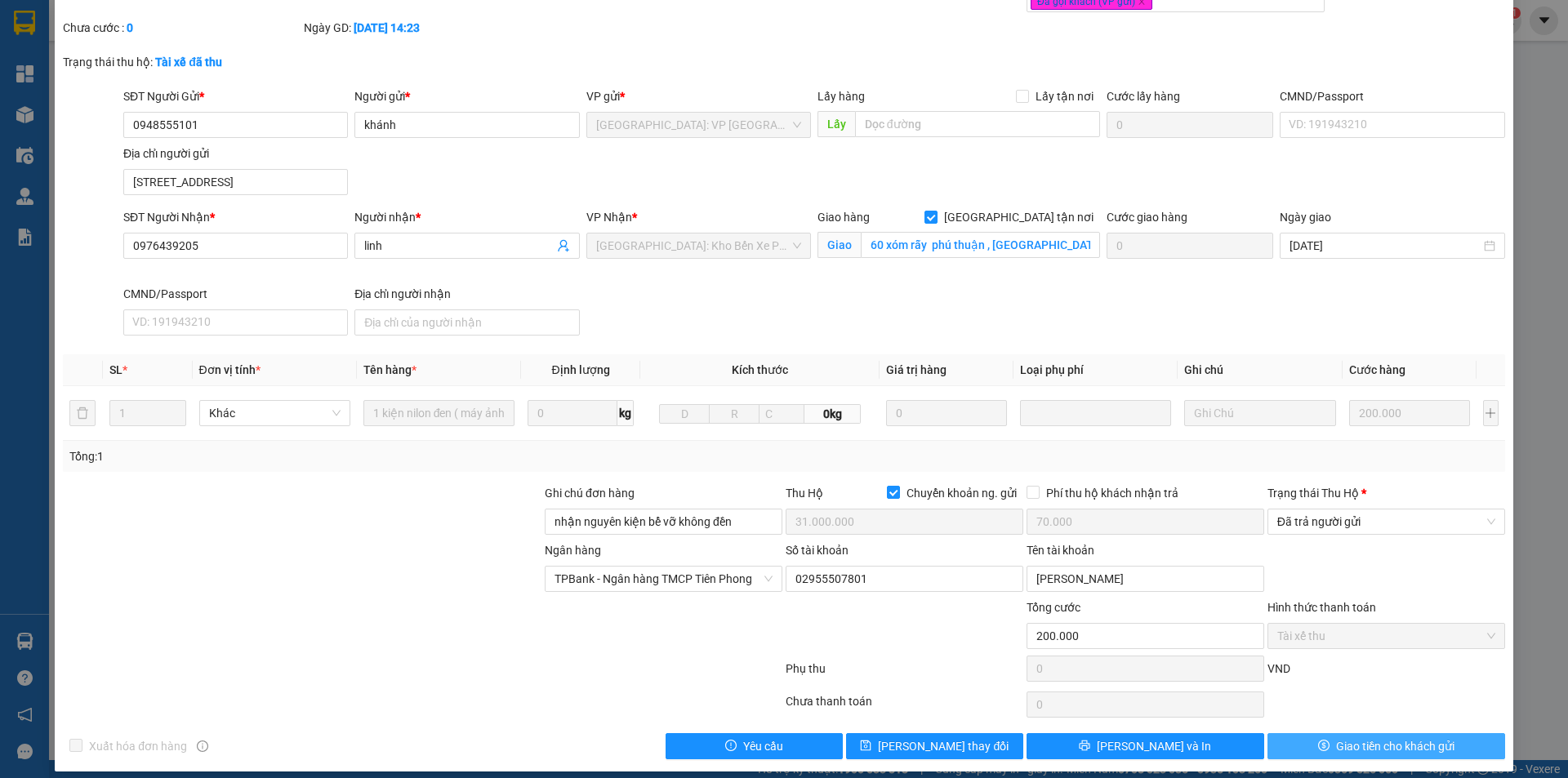
click at [1296, 744] on button "Giao tiền cho khách gửi" at bounding box center [1387, 746] width 238 height 26
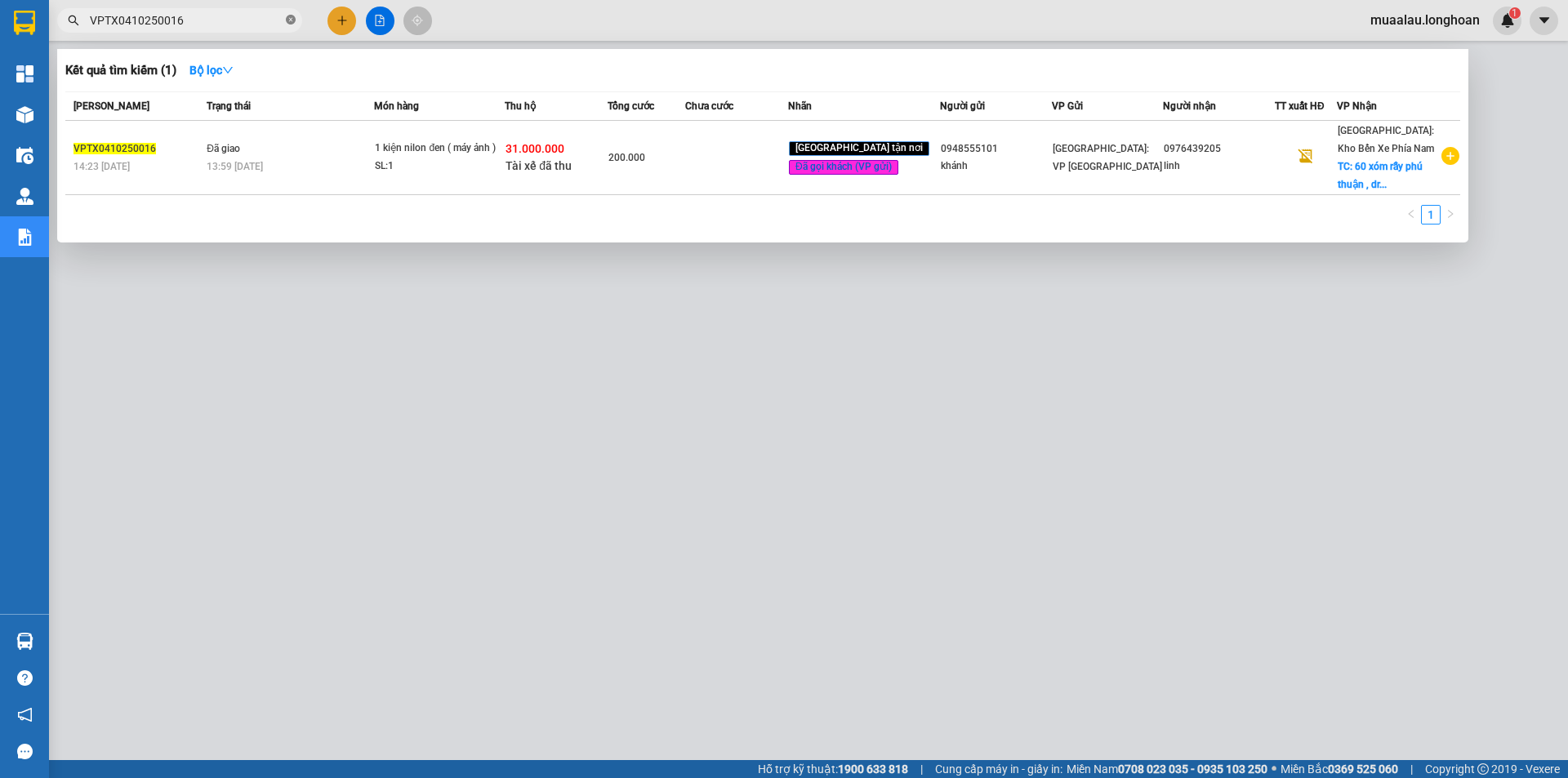
click at [290, 23] on icon "close-circle" at bounding box center [290, 19] width 10 height 10
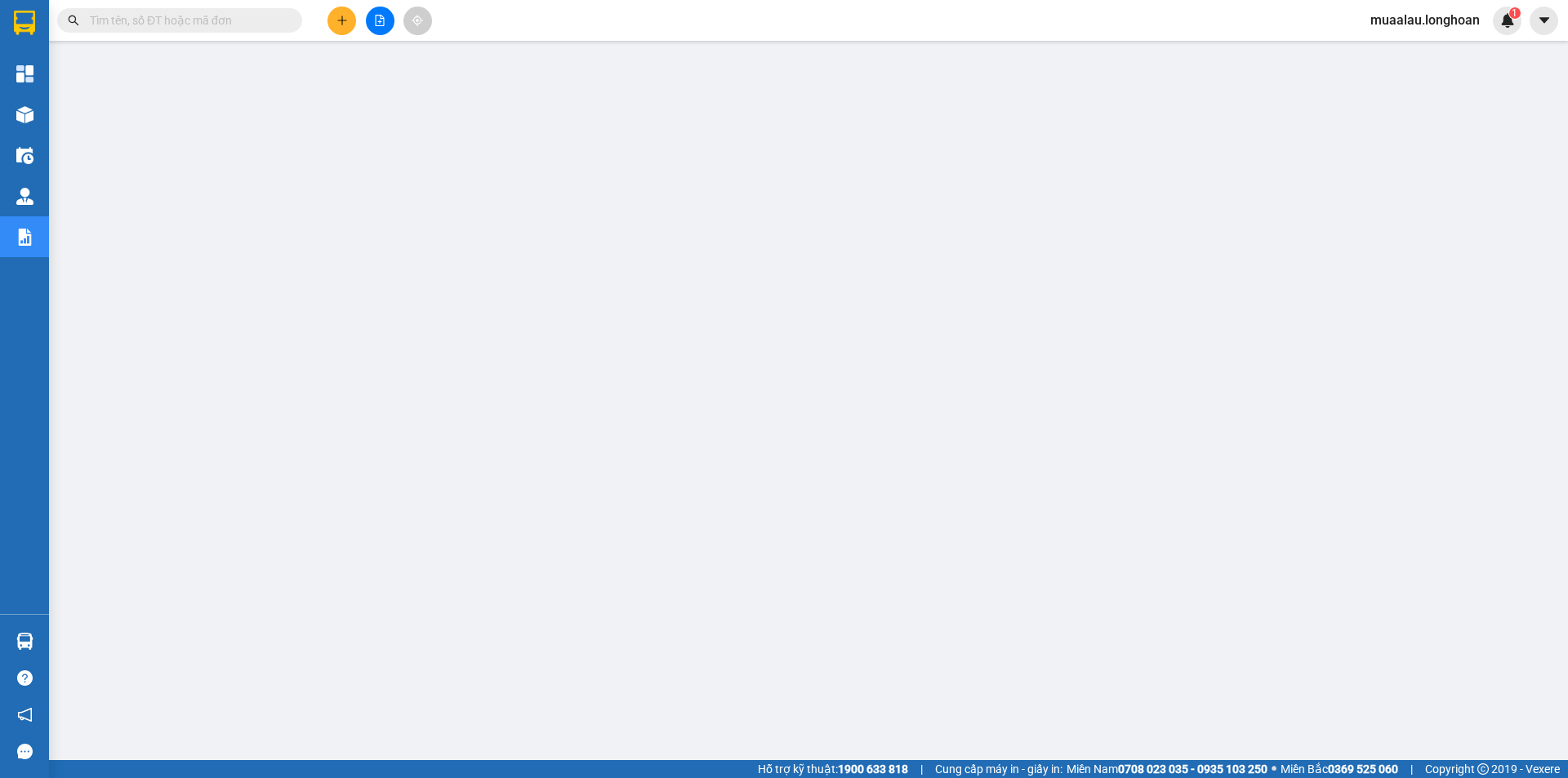
paste input "QU120810250016"
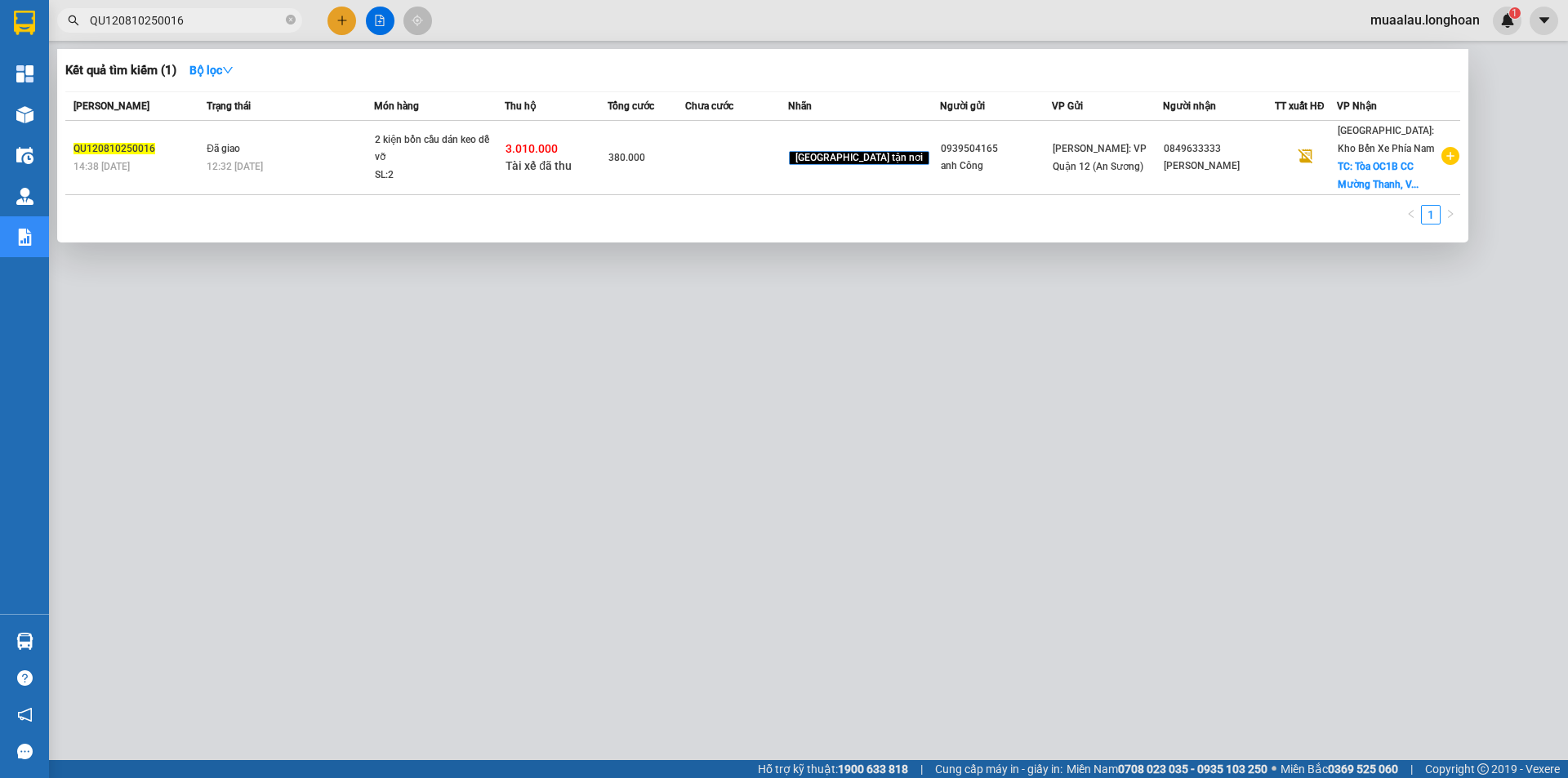
click at [742, 167] on td at bounding box center [737, 158] width 103 height 75
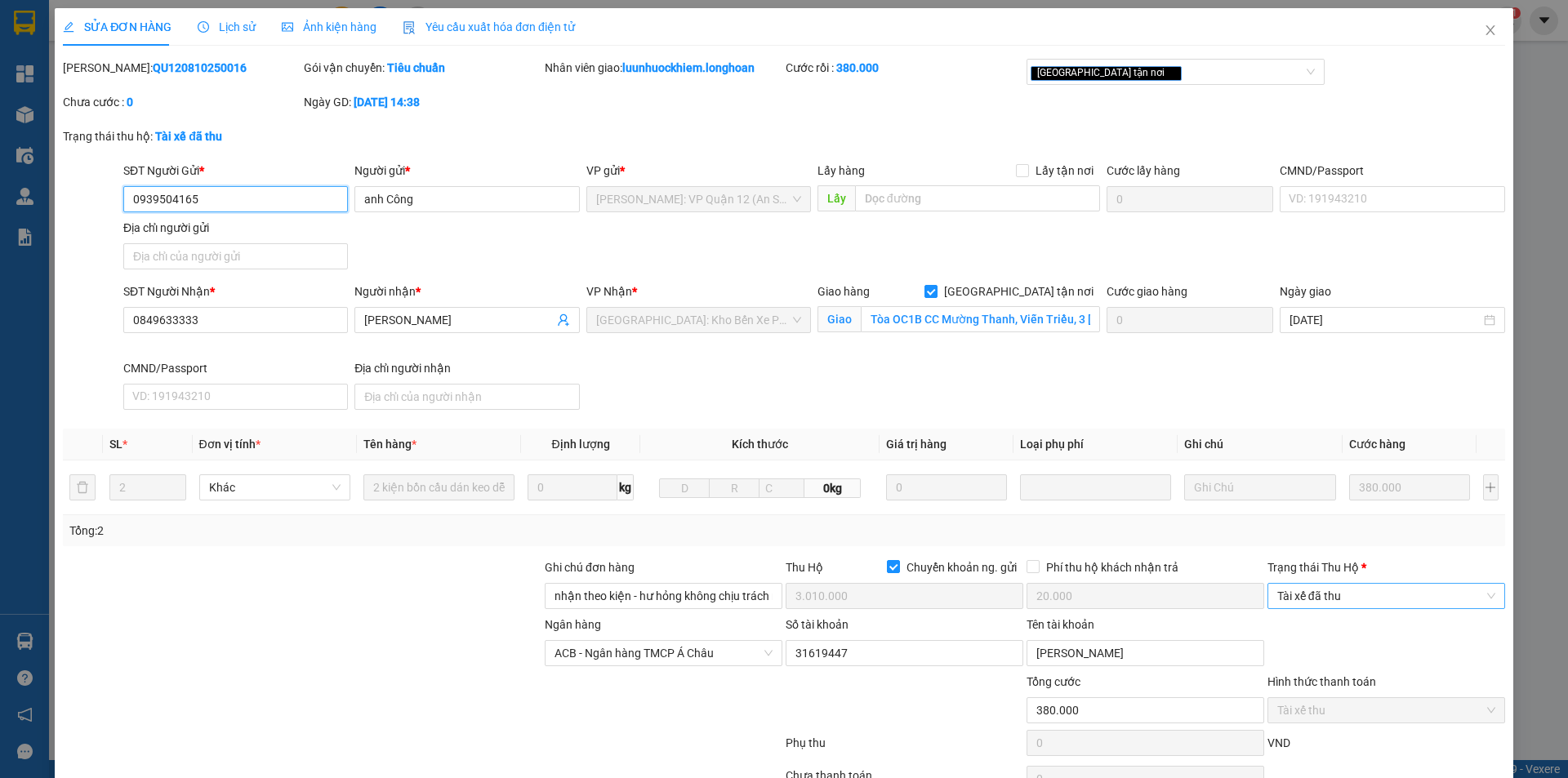
click at [1354, 602] on span "Tài xế đã thu" at bounding box center [1386, 595] width 218 height 24
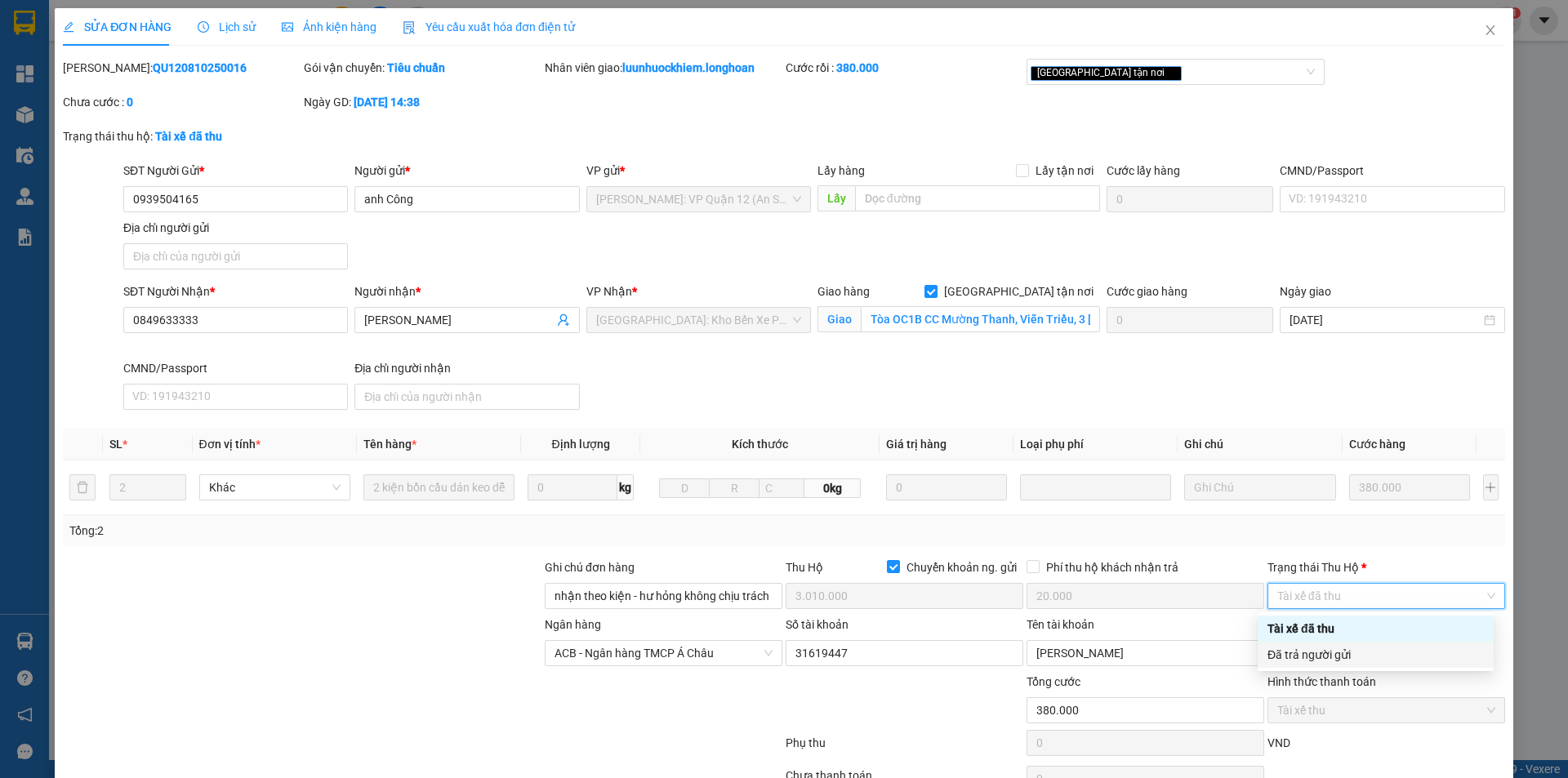
click at [1319, 665] on div "Đã trả người gửi" at bounding box center [1376, 655] width 236 height 26
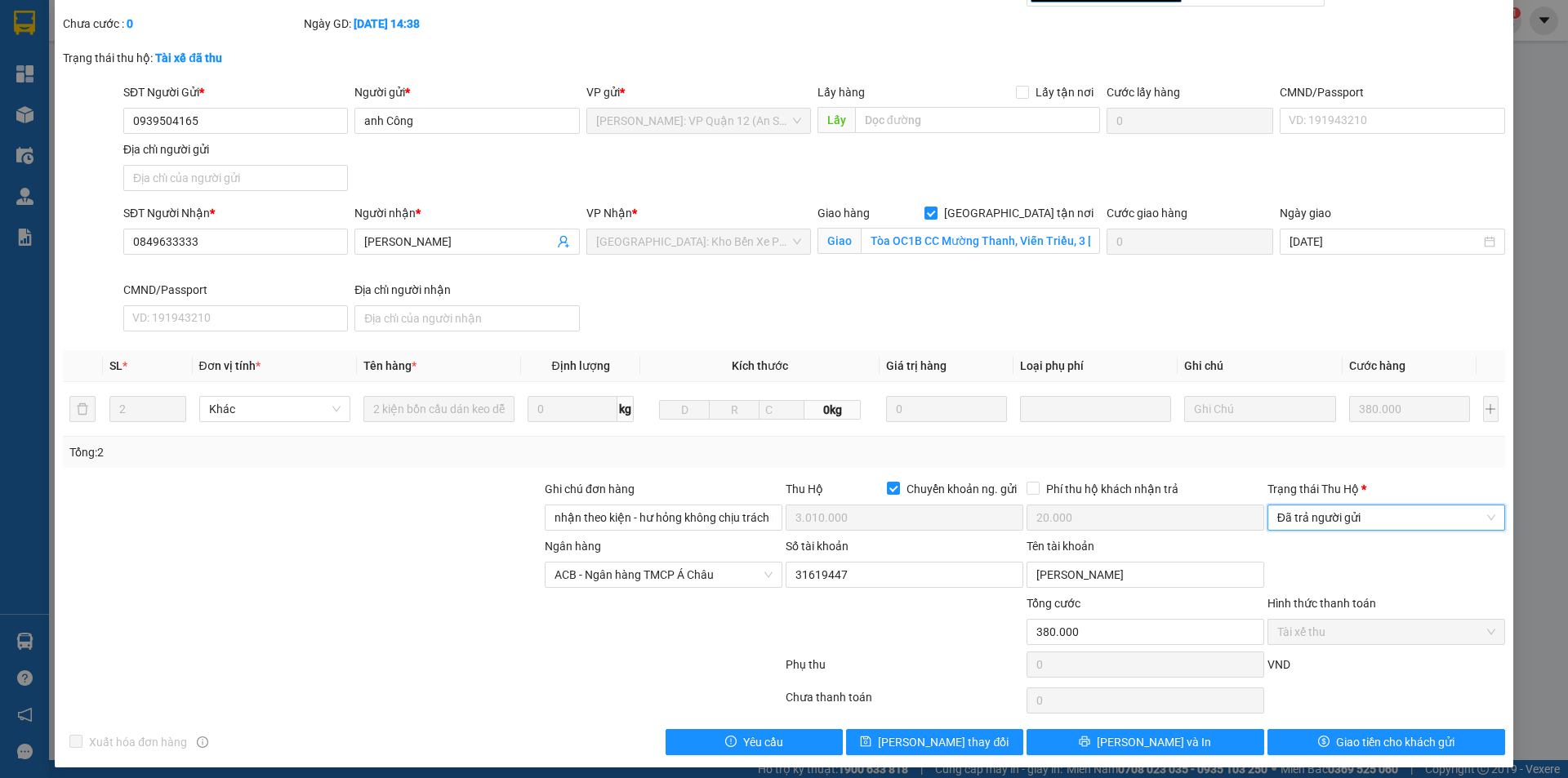
scroll to position [87, 0]
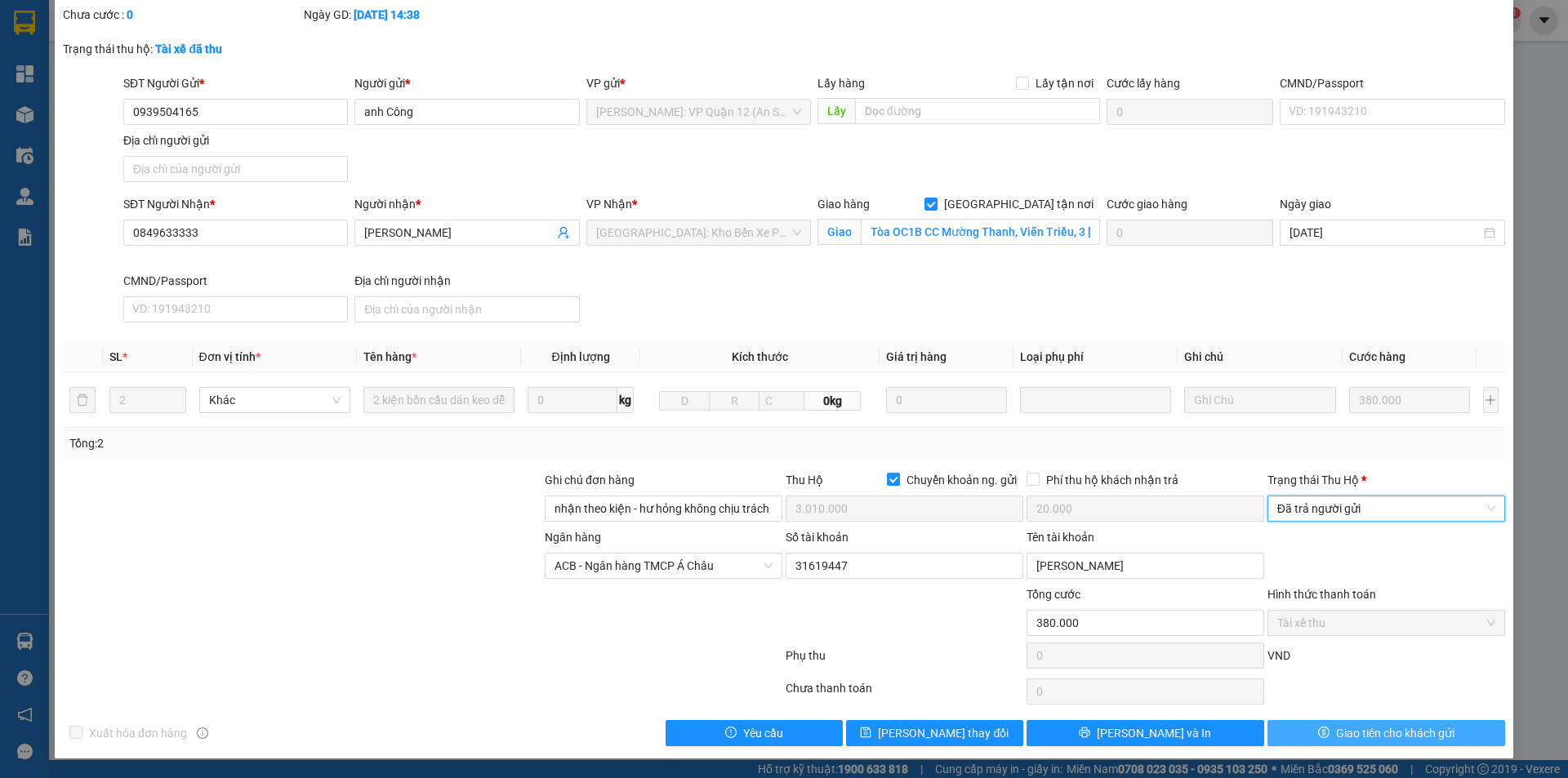
click at [1343, 742] on span "Giao tiền cho khách gửi" at bounding box center [1396, 733] width 119 height 18
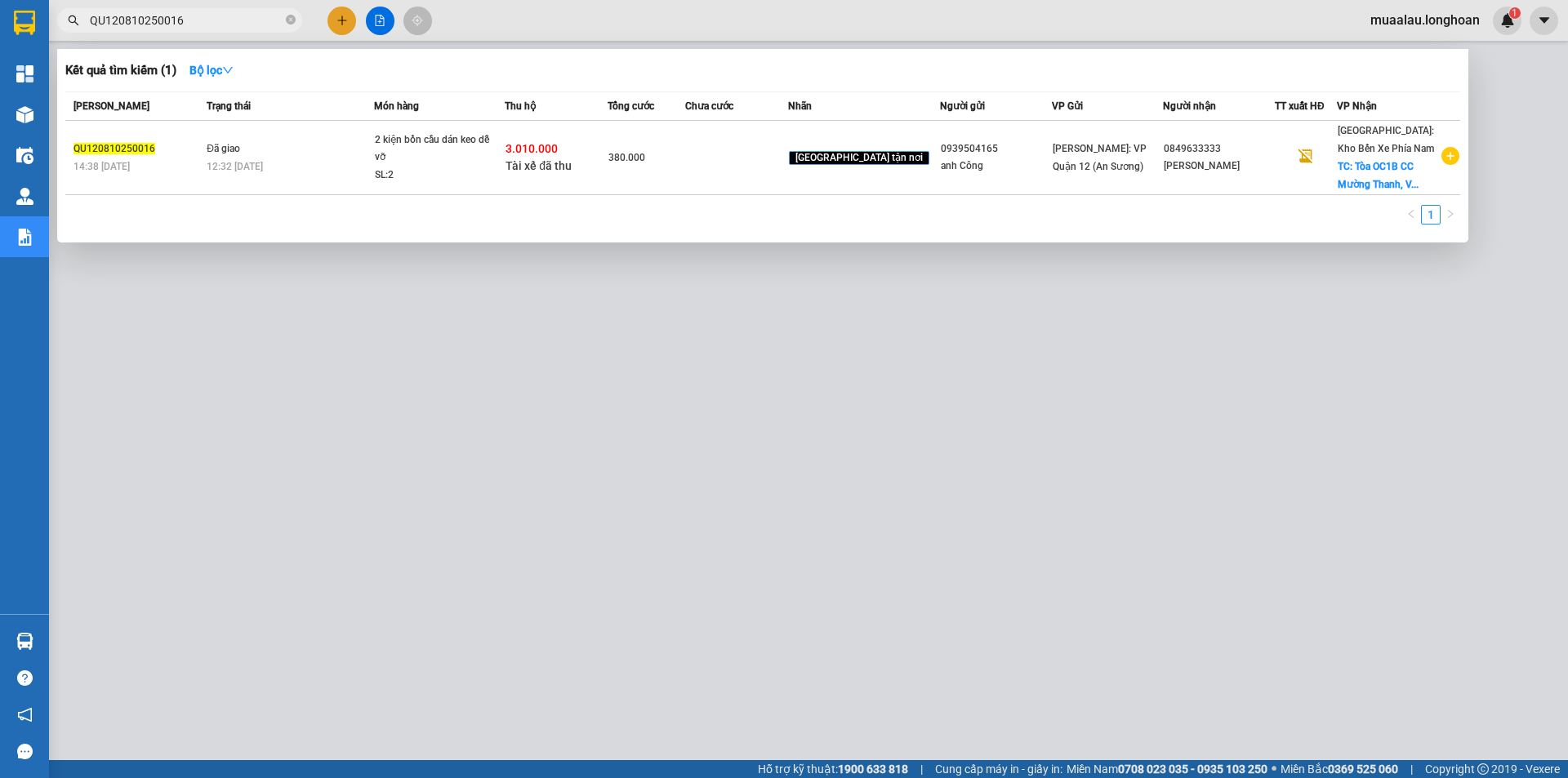
click at [284, 19] on span "QU120810250016" at bounding box center [179, 20] width 245 height 24
click at [289, 19] on icon "close-circle" at bounding box center [290, 19] width 10 height 10
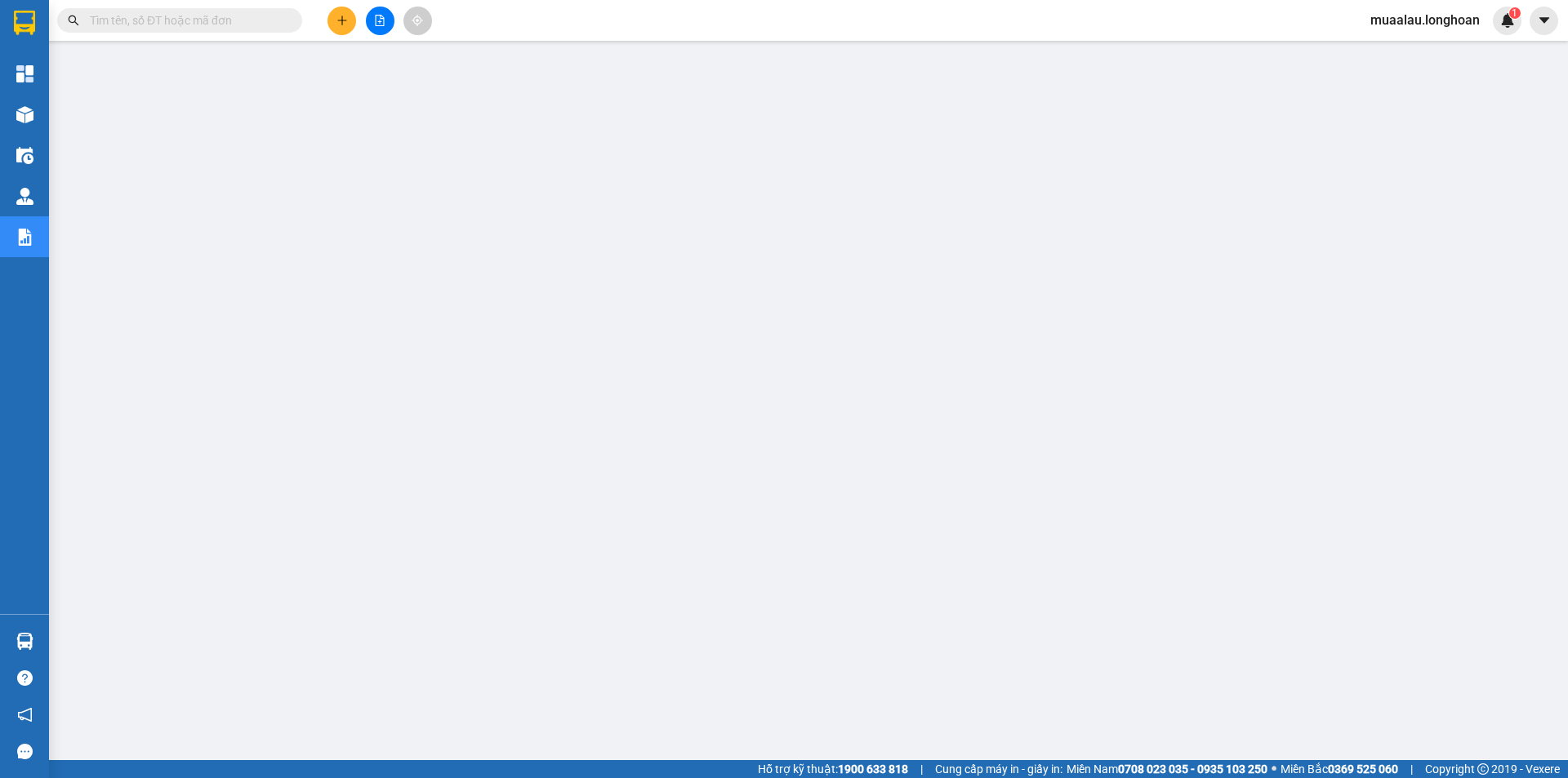
paste input "HNHD0710250001"
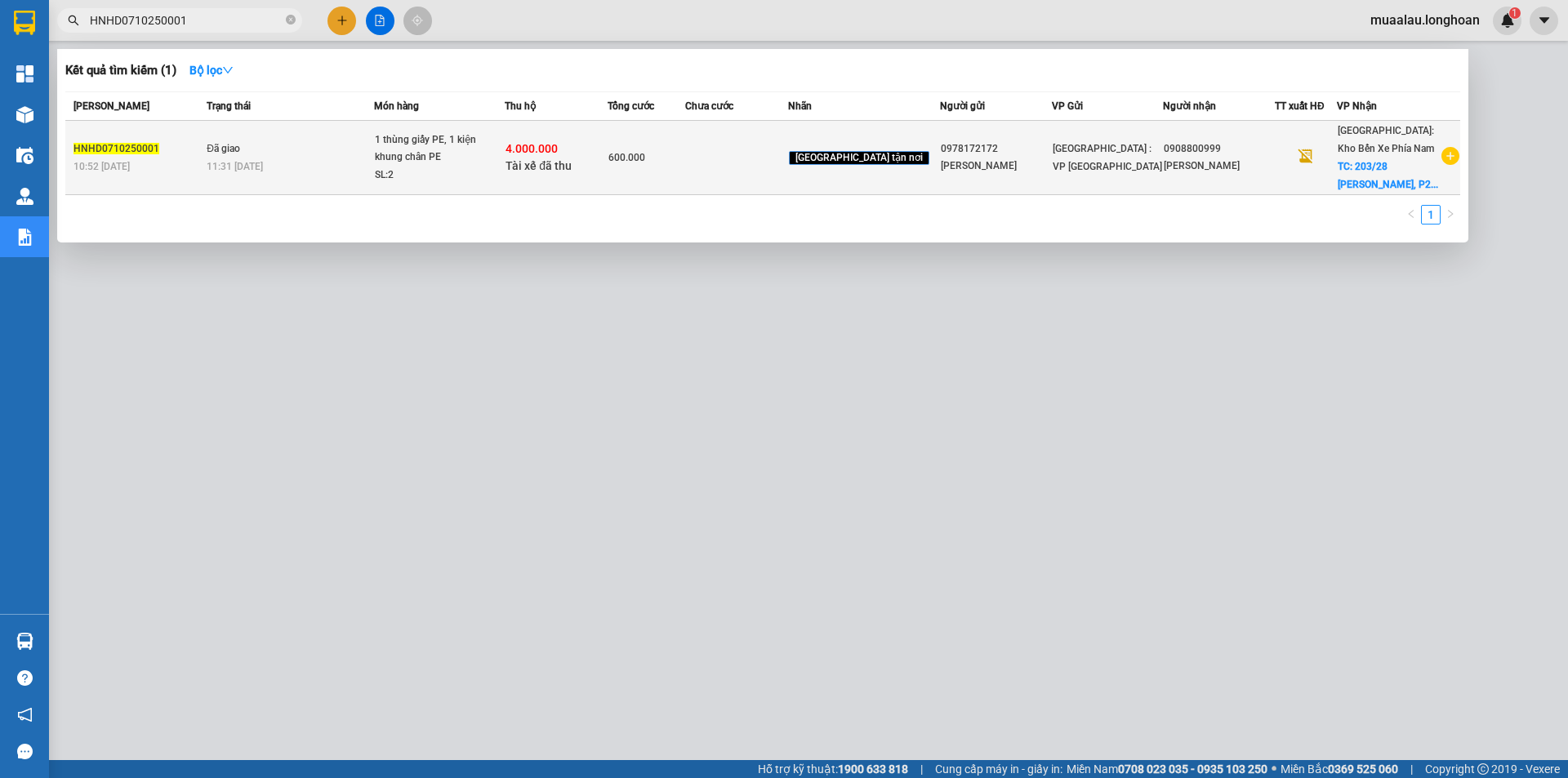
click at [788, 178] on td at bounding box center [737, 158] width 103 height 75
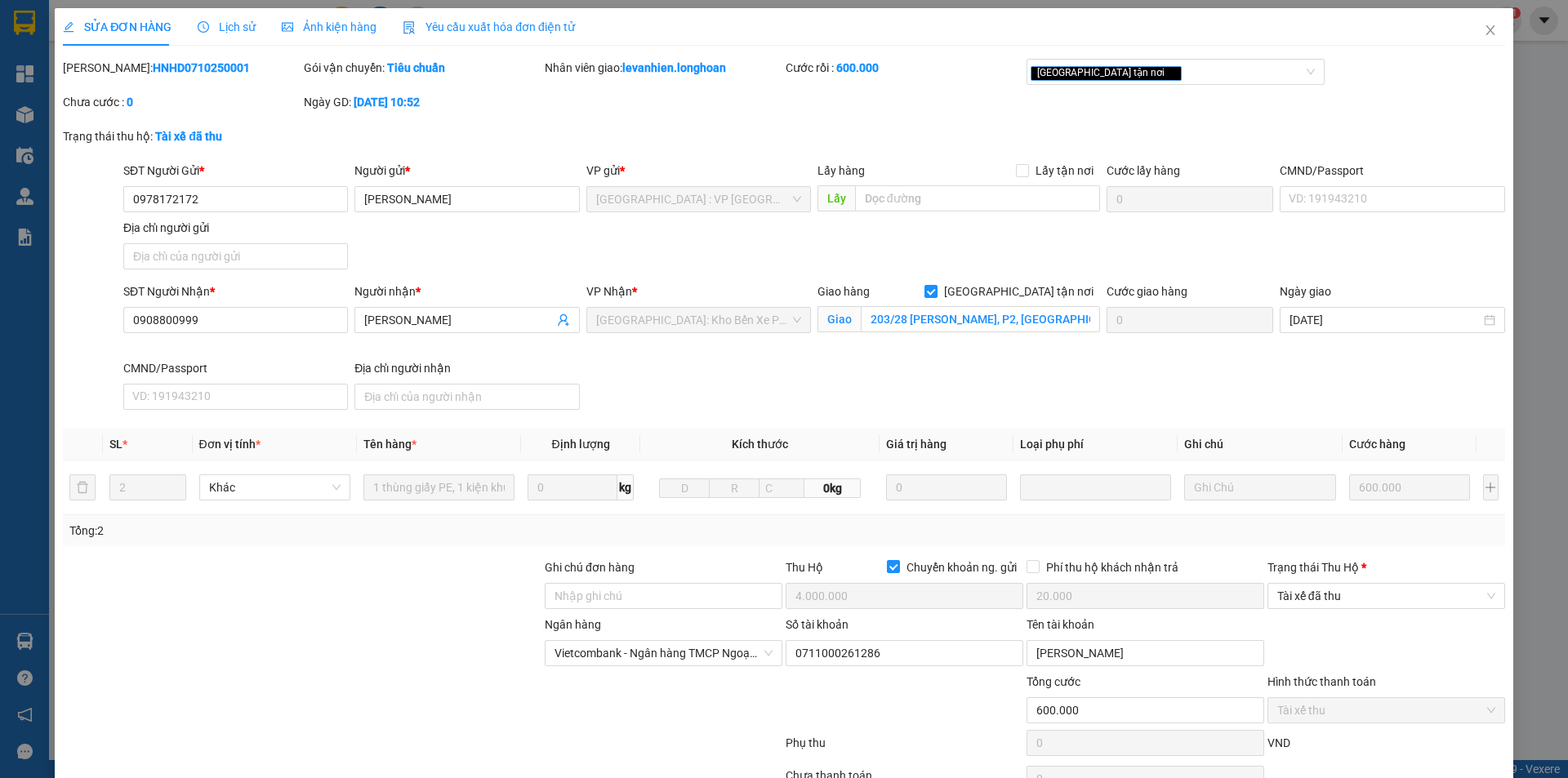
click at [1375, 582] on div "Trạng thái [PERSON_NAME] *" at bounding box center [1387, 570] width 238 height 24
click at [1367, 601] on span "Tài xế đã thu" at bounding box center [1386, 595] width 218 height 24
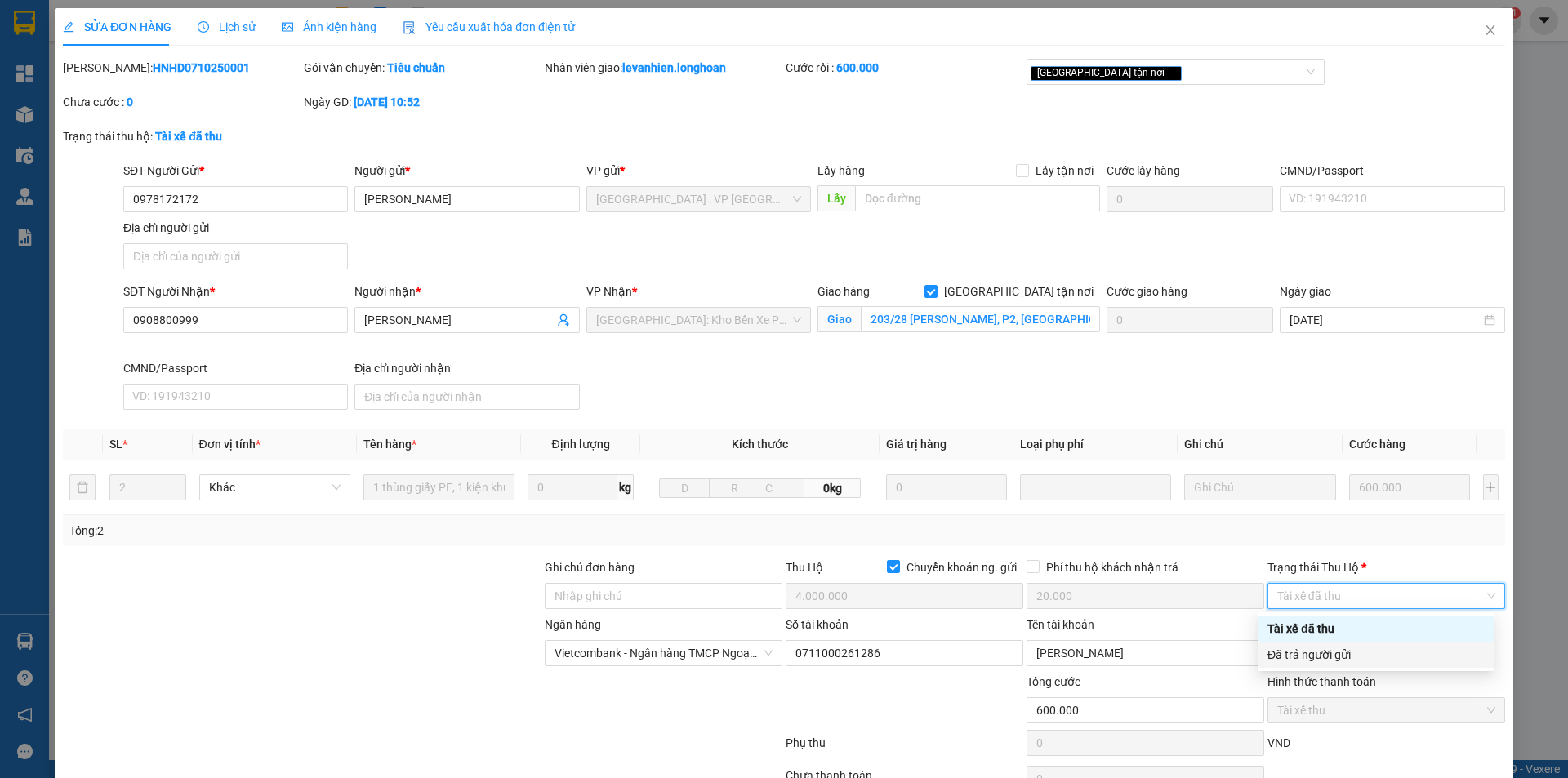
click at [1373, 653] on div "Đã trả người gửi" at bounding box center [1376, 655] width 216 height 18
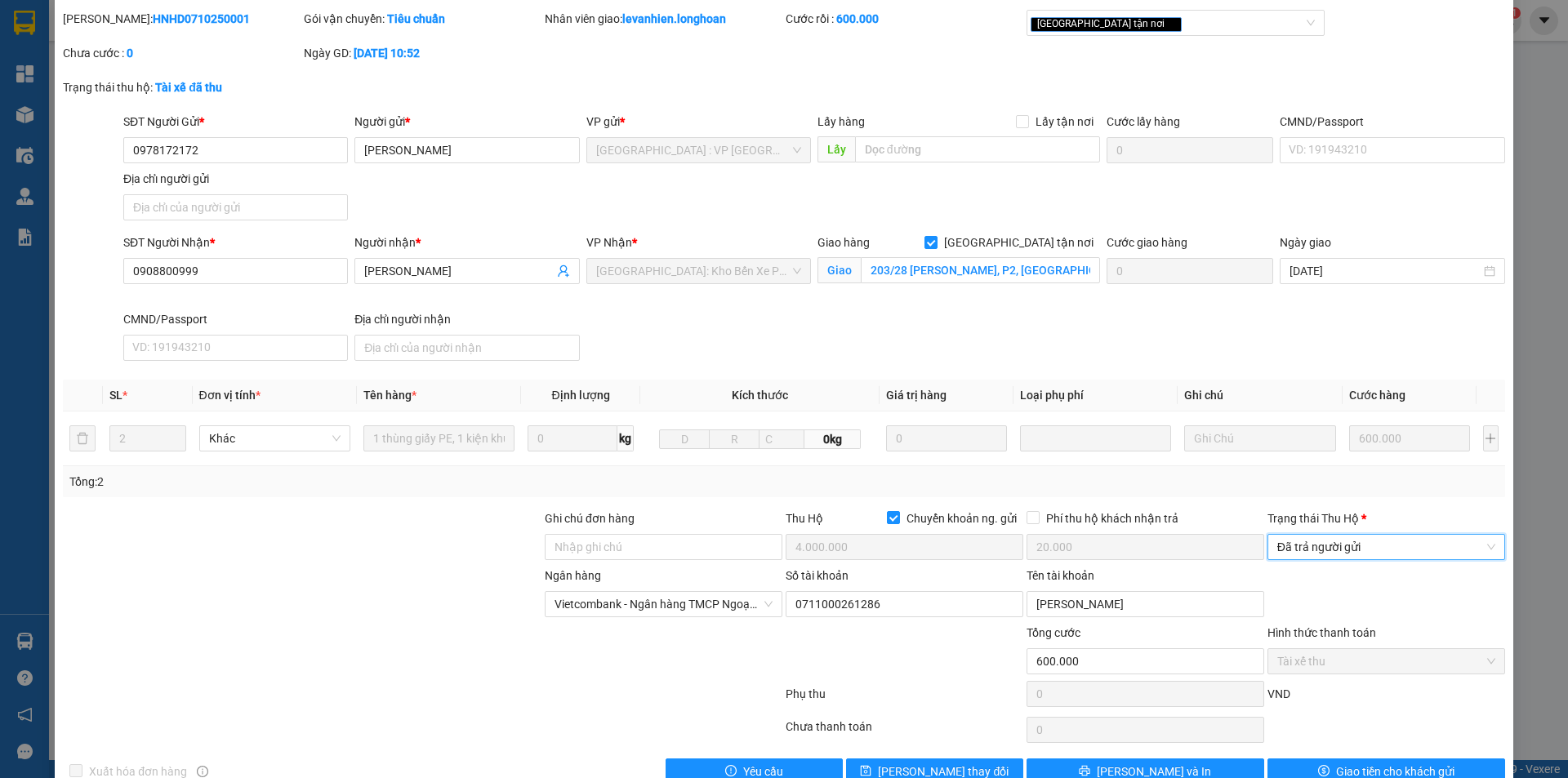
scroll to position [87, 0]
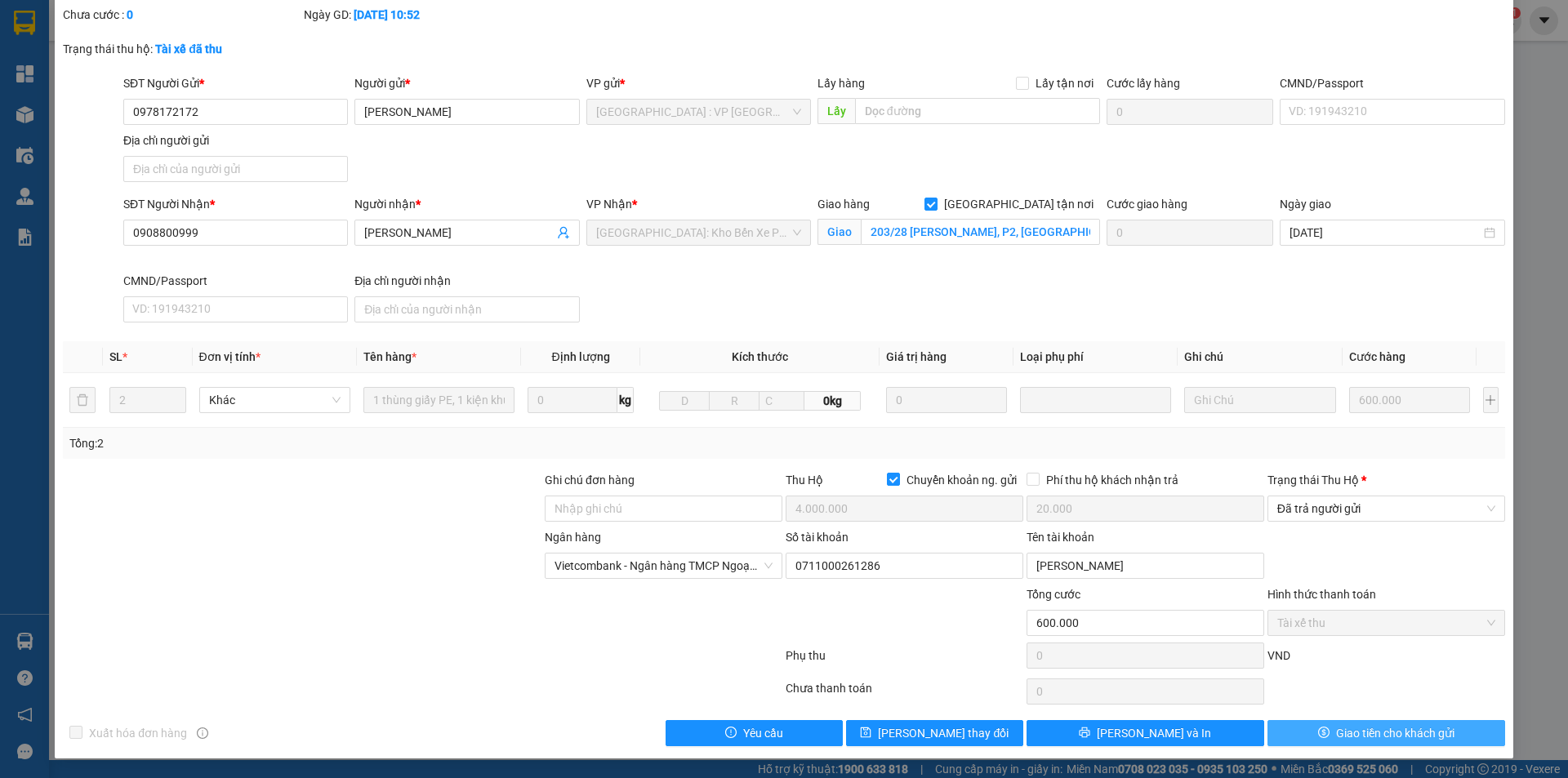
click at [1350, 732] on span "Giao tiền cho khách gửi" at bounding box center [1396, 733] width 119 height 18
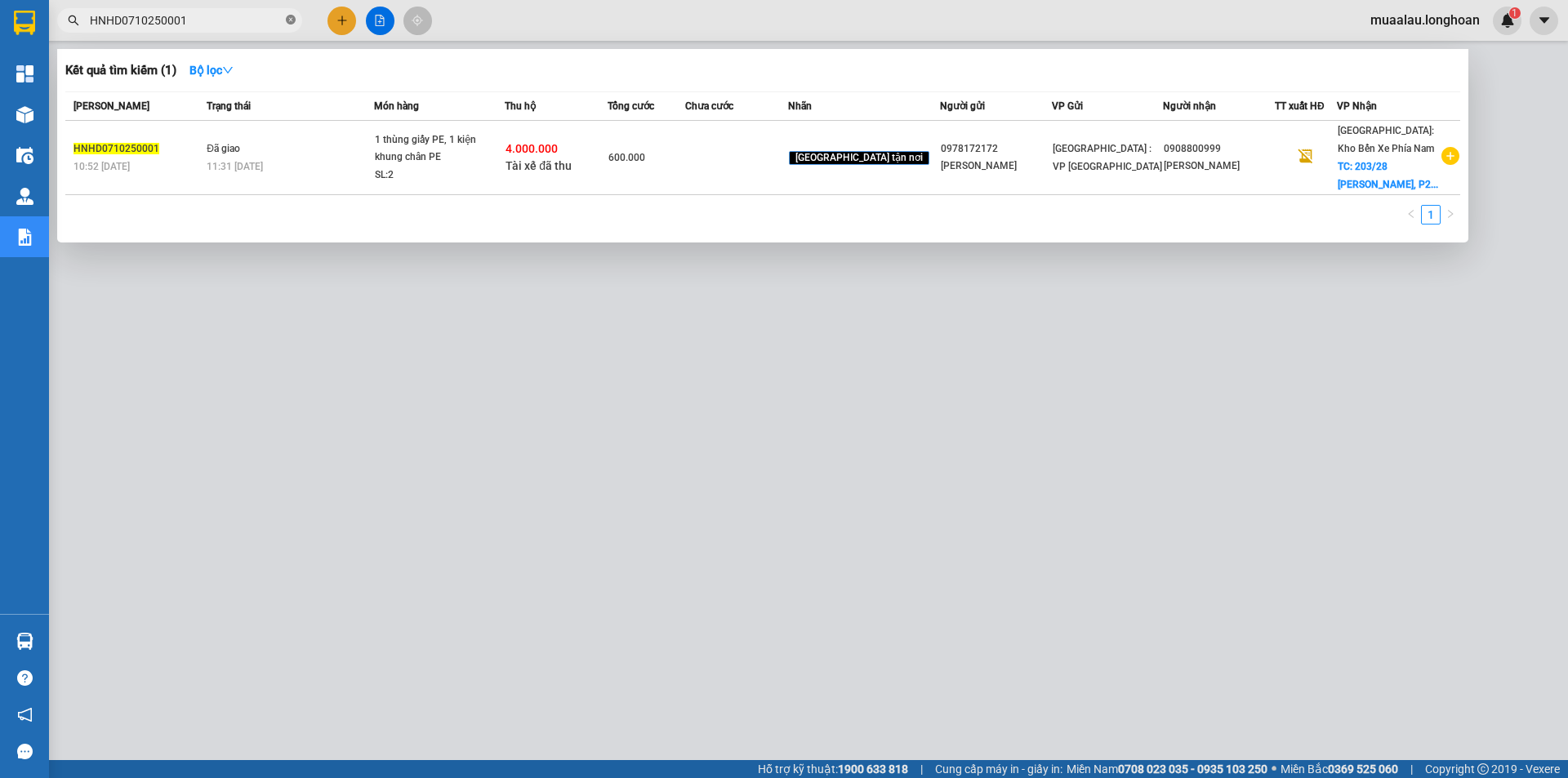
click at [292, 20] on icon "close-circle" at bounding box center [290, 19] width 10 height 10
paste input "QU120610250018"
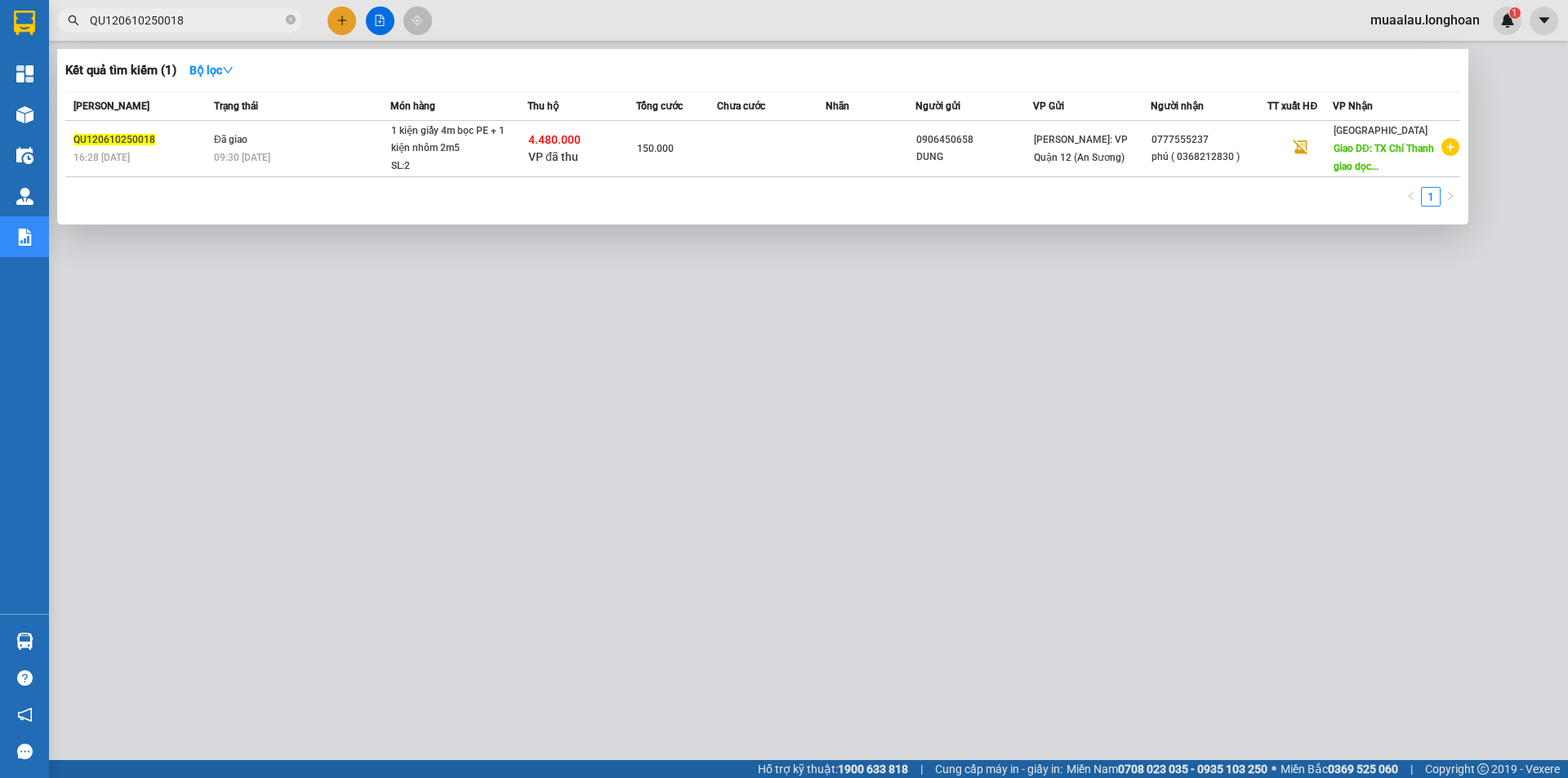
click at [766, 173] on td at bounding box center [771, 149] width 109 height 57
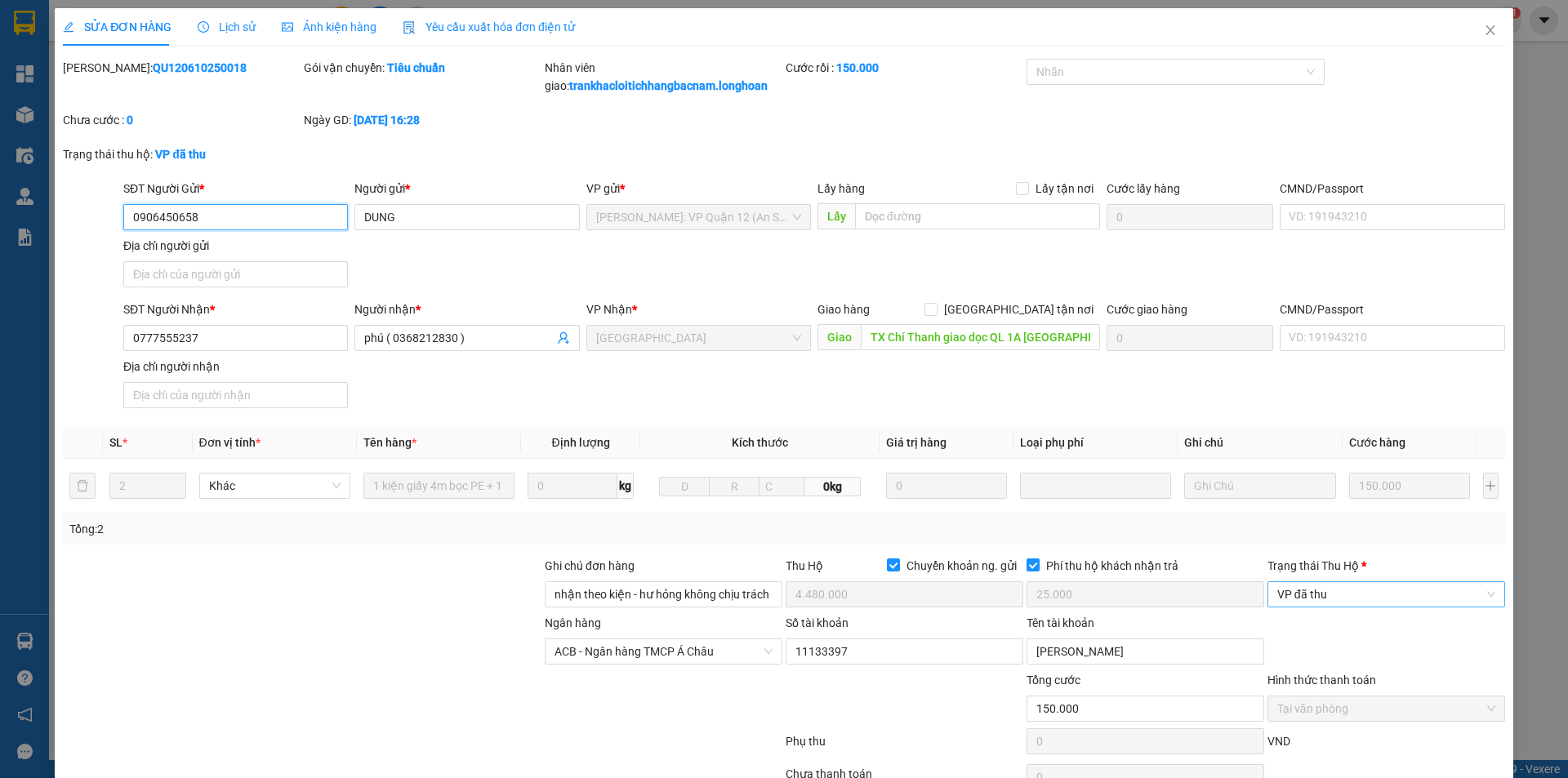
click at [1354, 589] on span "VP đã thu" at bounding box center [1386, 594] width 218 height 24
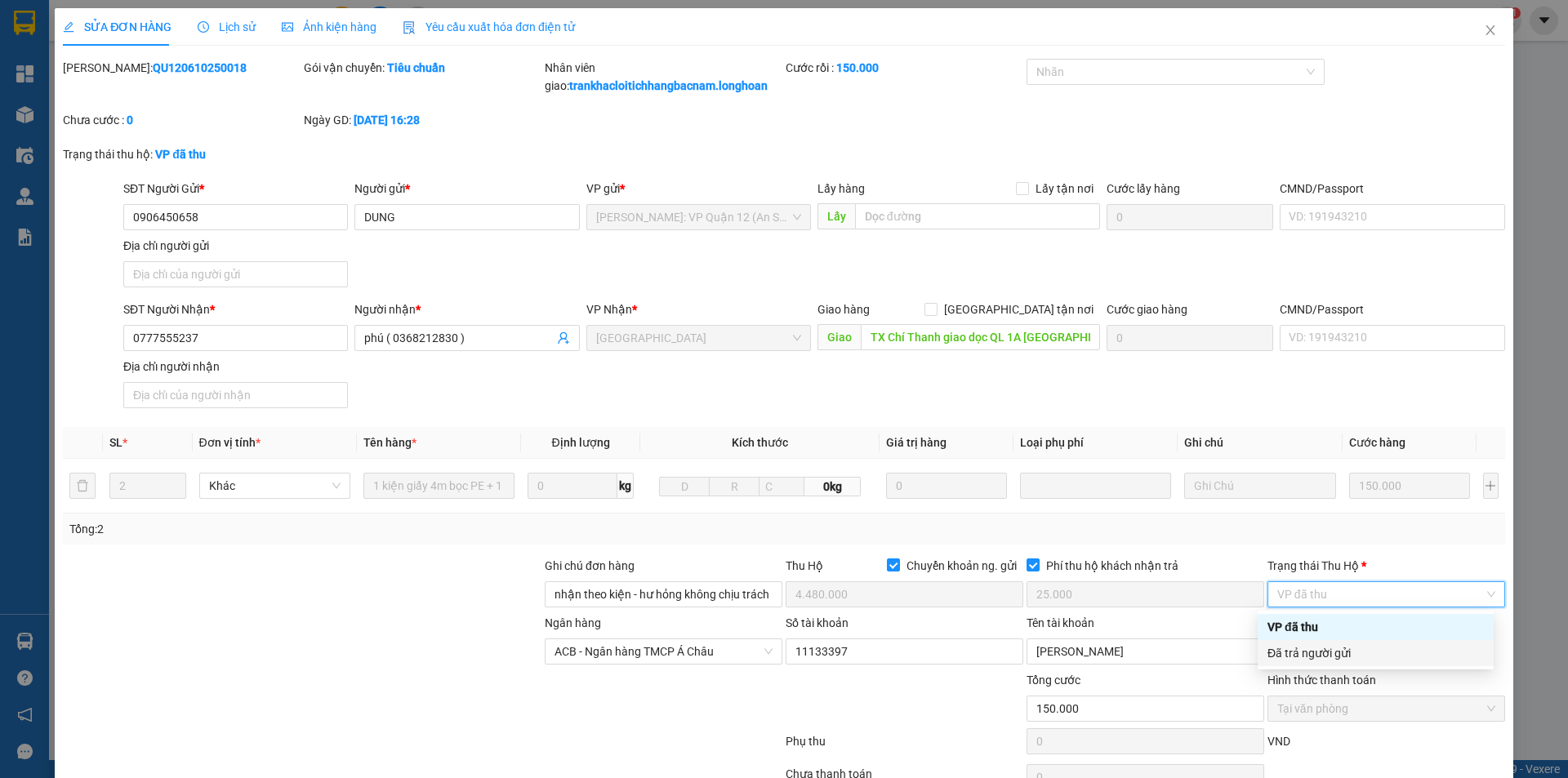
click at [1354, 653] on div "Đã trả người gửi" at bounding box center [1376, 654] width 216 height 18
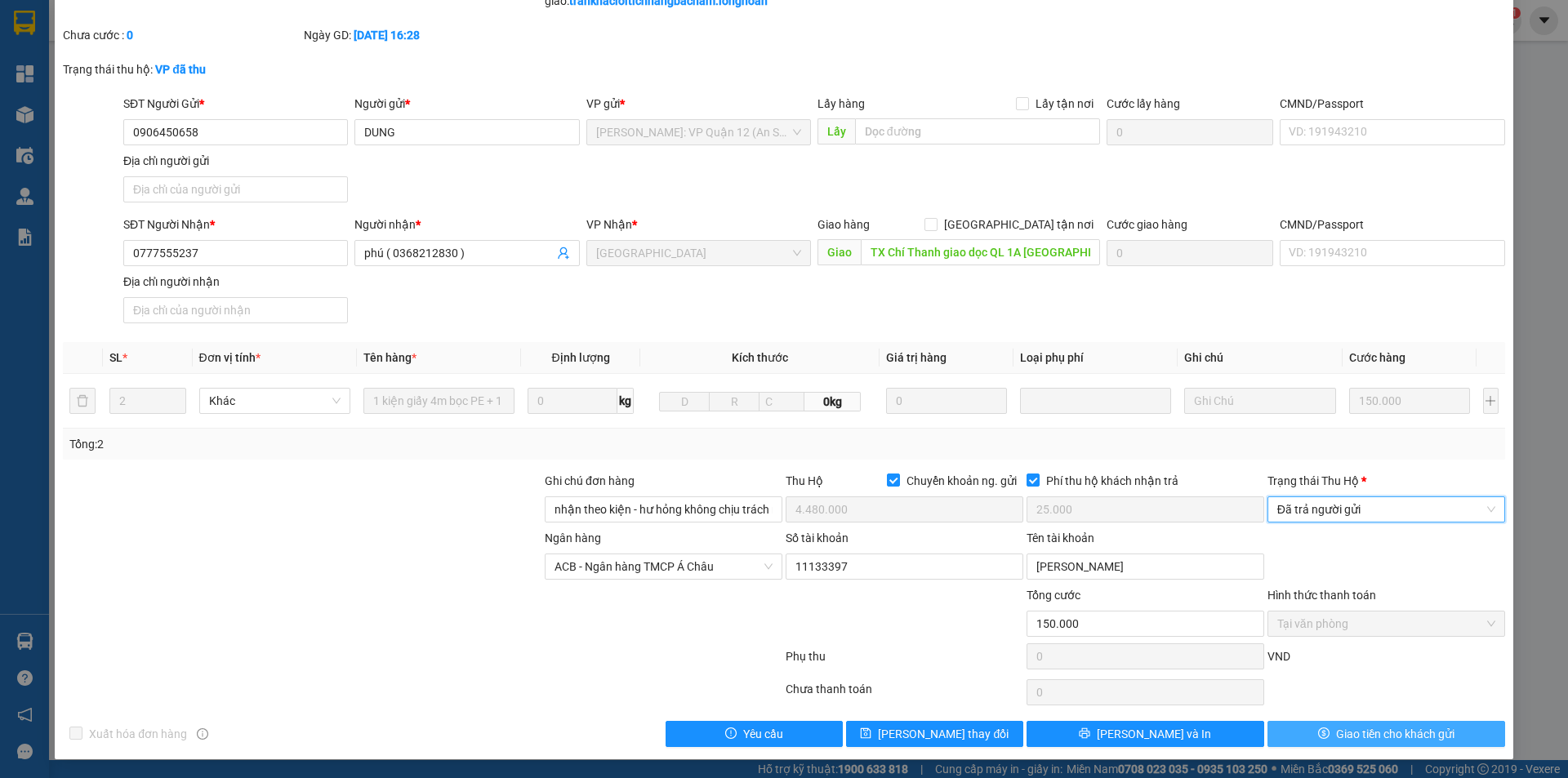
scroll to position [86, 0]
click at [1354, 738] on span "Giao tiền cho khách gửi" at bounding box center [1396, 733] width 119 height 18
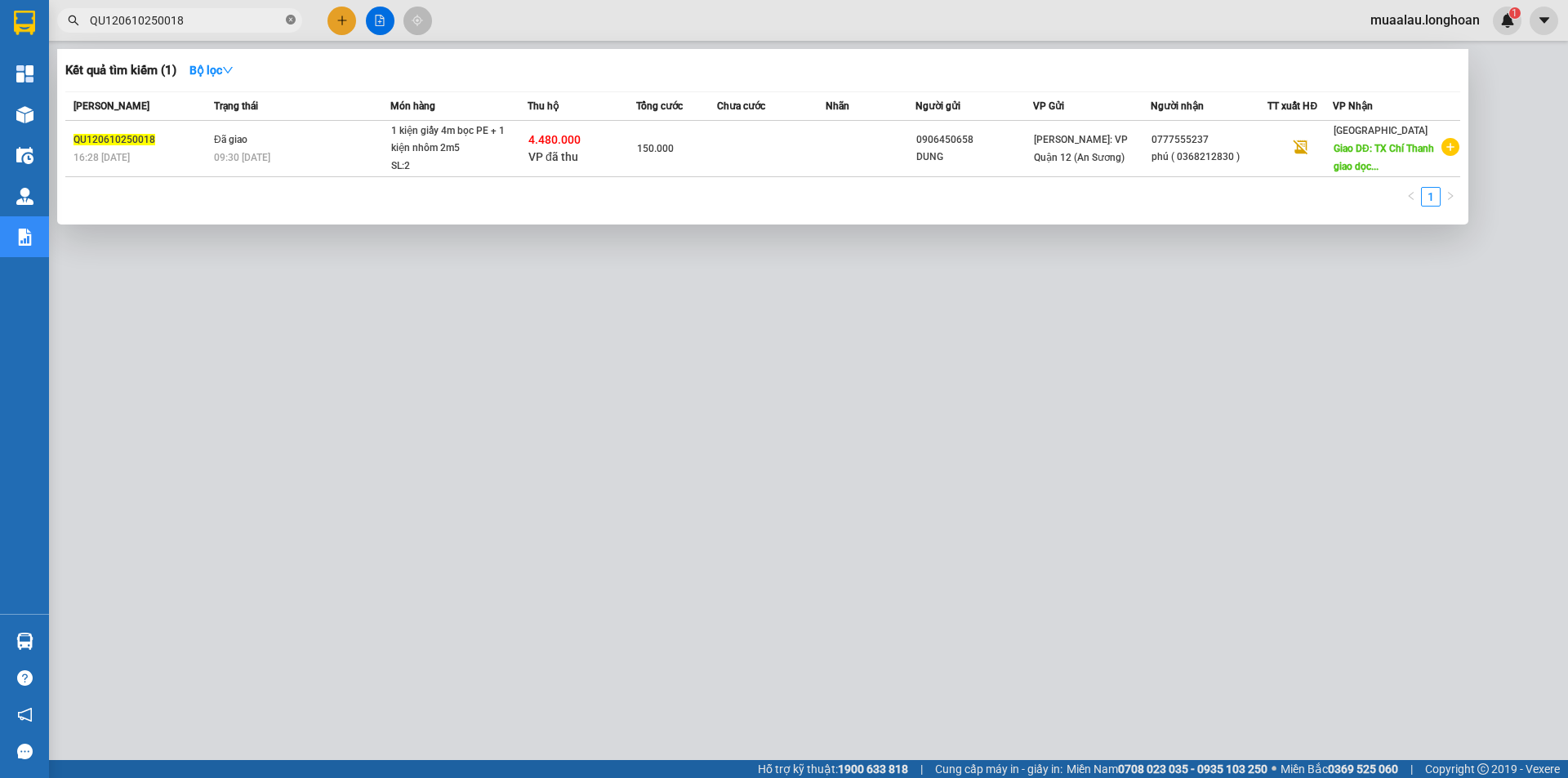
click at [286, 21] on icon "close-circle" at bounding box center [290, 19] width 10 height 10
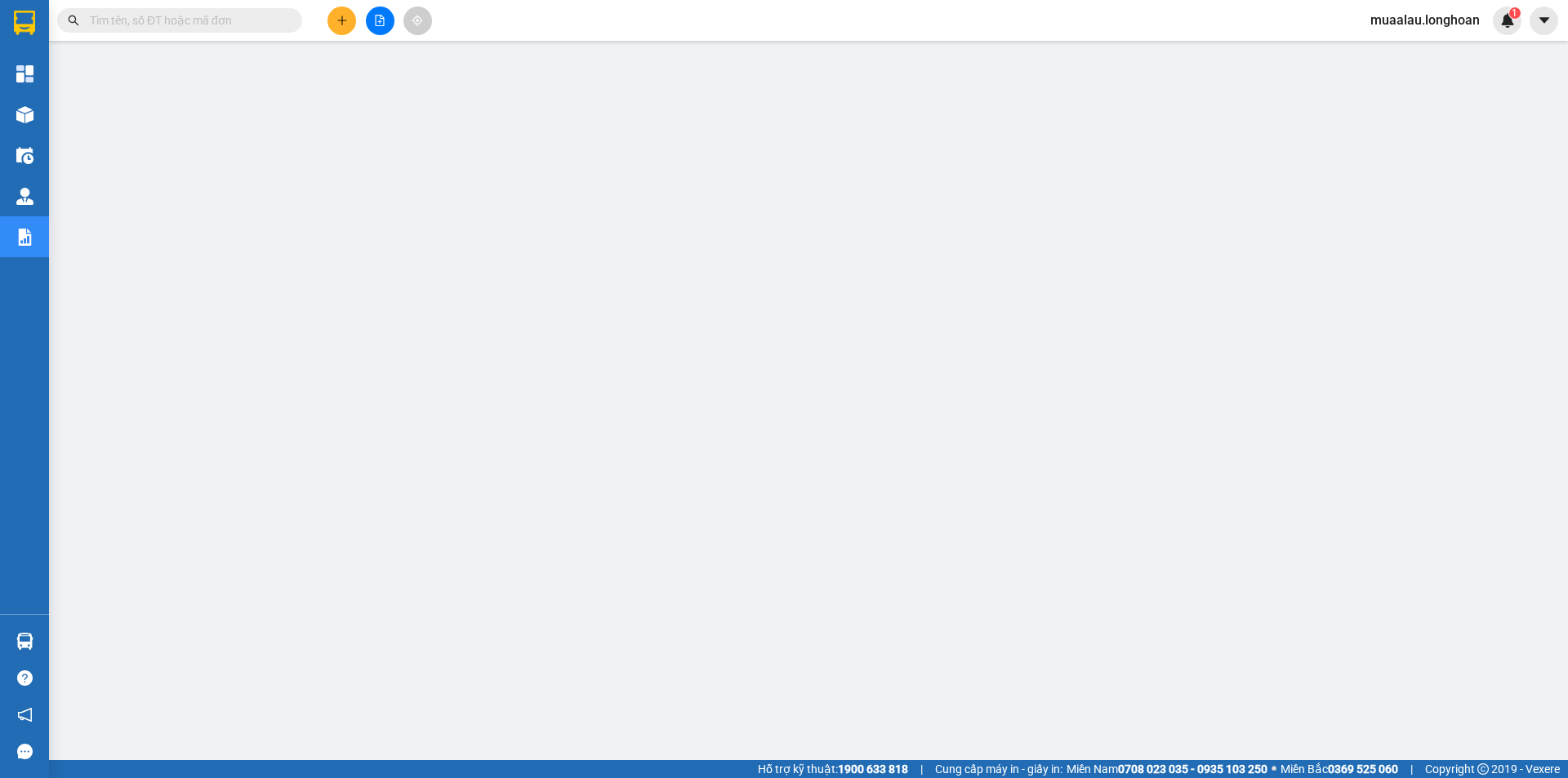
paste input "VPTX0510250001"
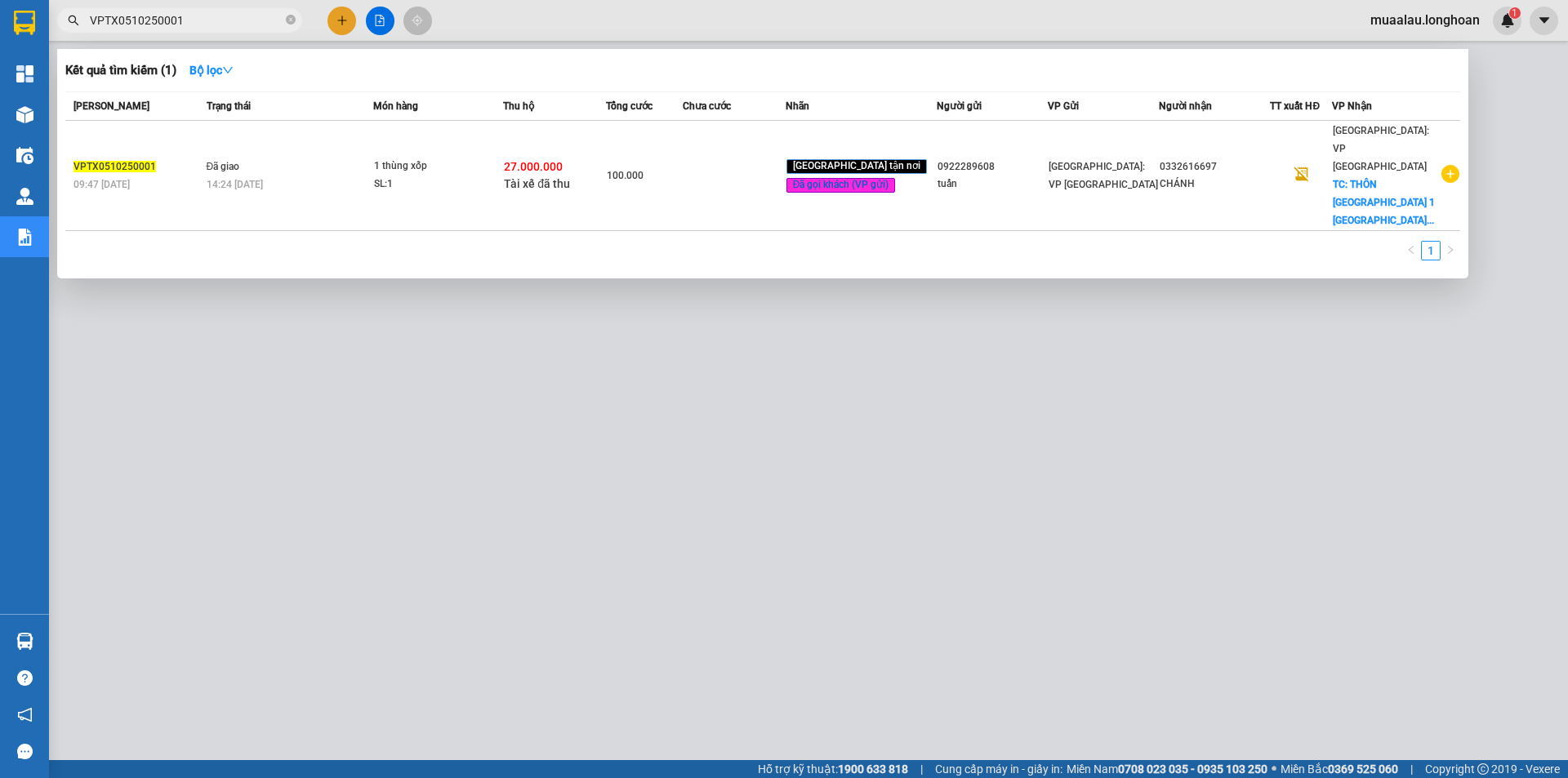
click at [739, 146] on td at bounding box center [734, 176] width 103 height 110
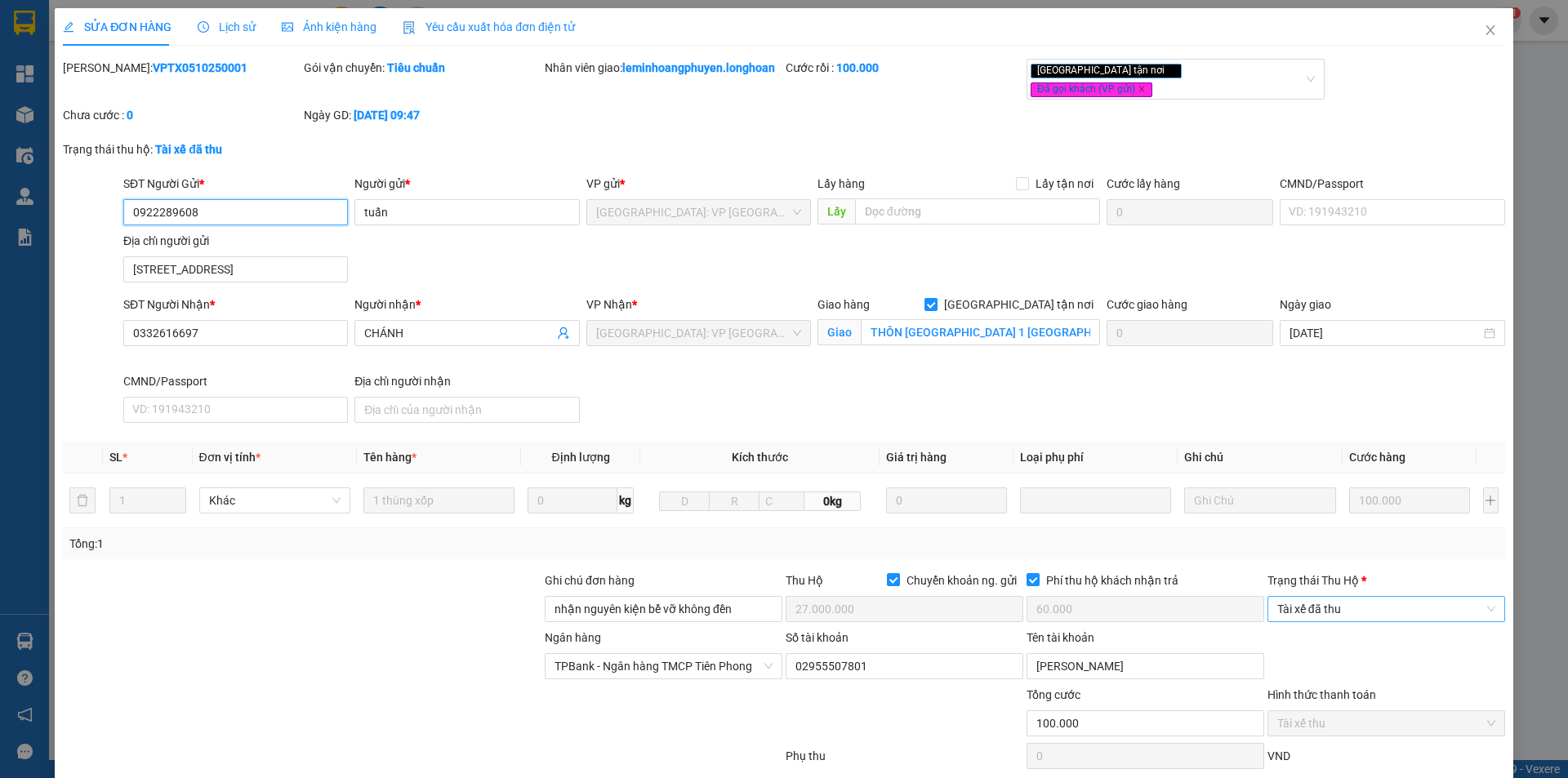
click at [1356, 615] on span "Tài xế đã thu" at bounding box center [1386, 609] width 218 height 24
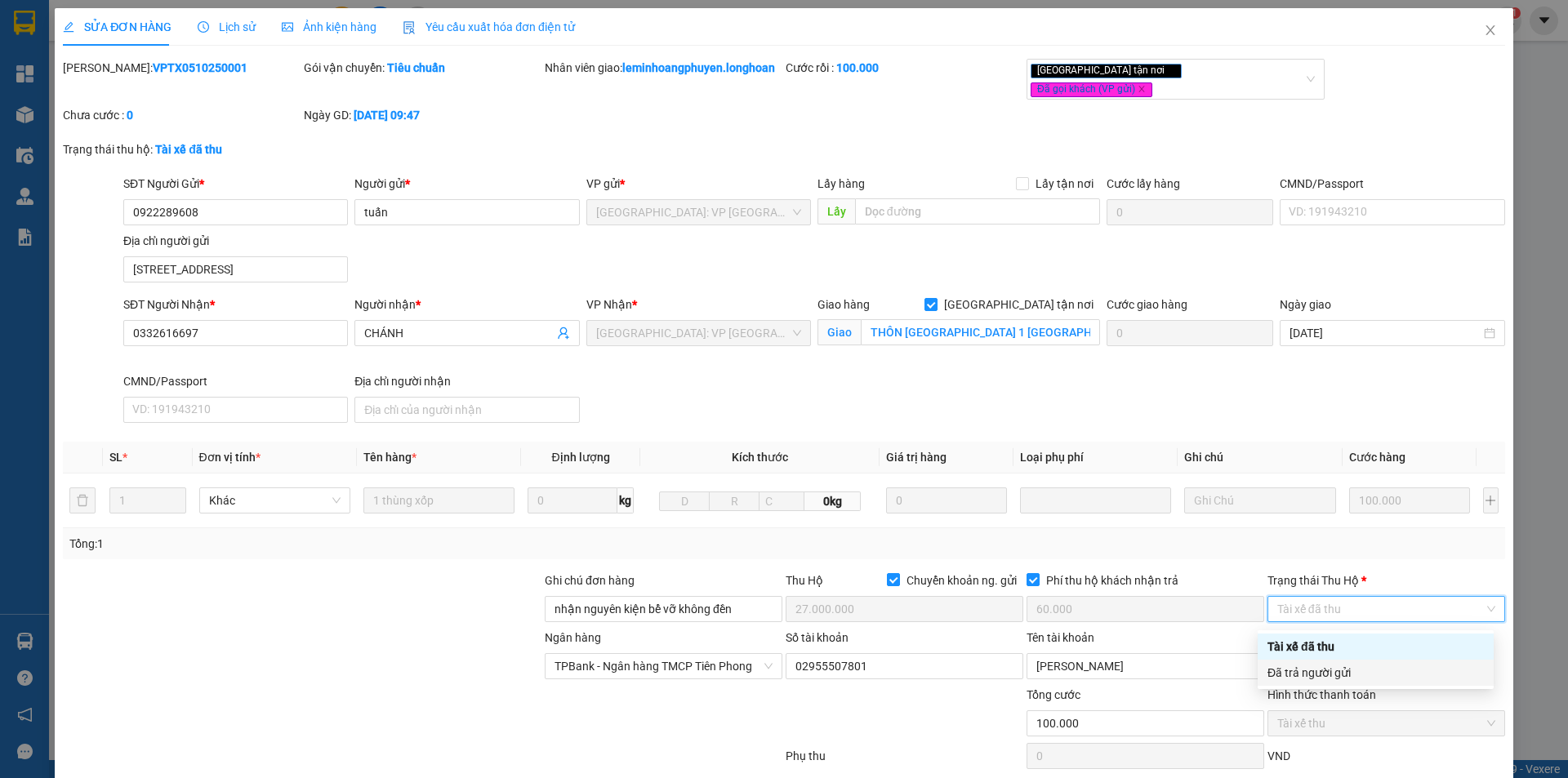
drag, startPoint x: 1350, startPoint y: 629, endPoint x: 1347, endPoint y: 663, distance: 34.1
click at [1347, 663] on div "Đã trả người gửi" at bounding box center [1376, 673] width 236 height 26
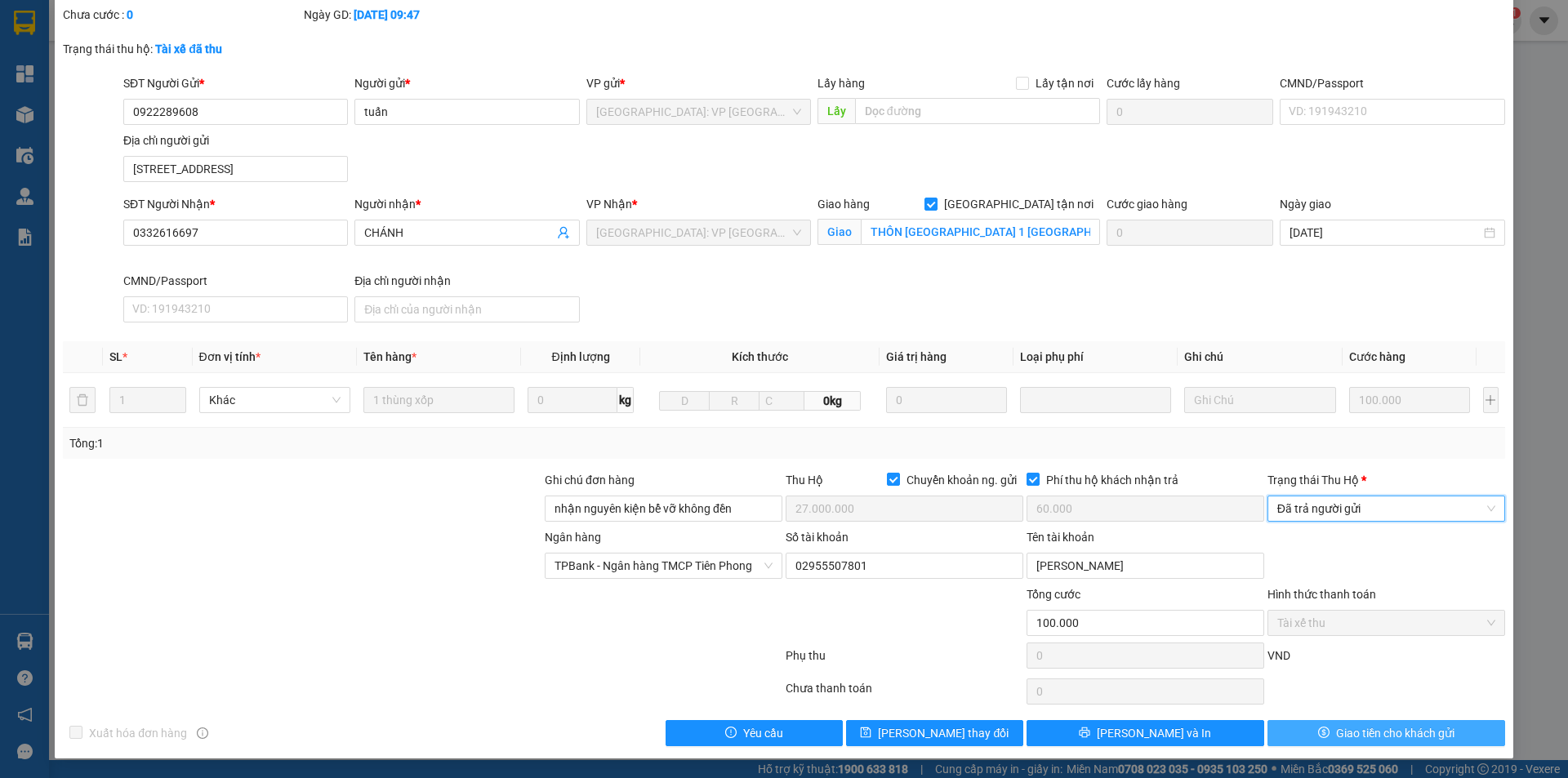
scroll to position [105, 0]
click at [1323, 728] on button "Giao tiền cho khách gửi" at bounding box center [1387, 733] width 238 height 26
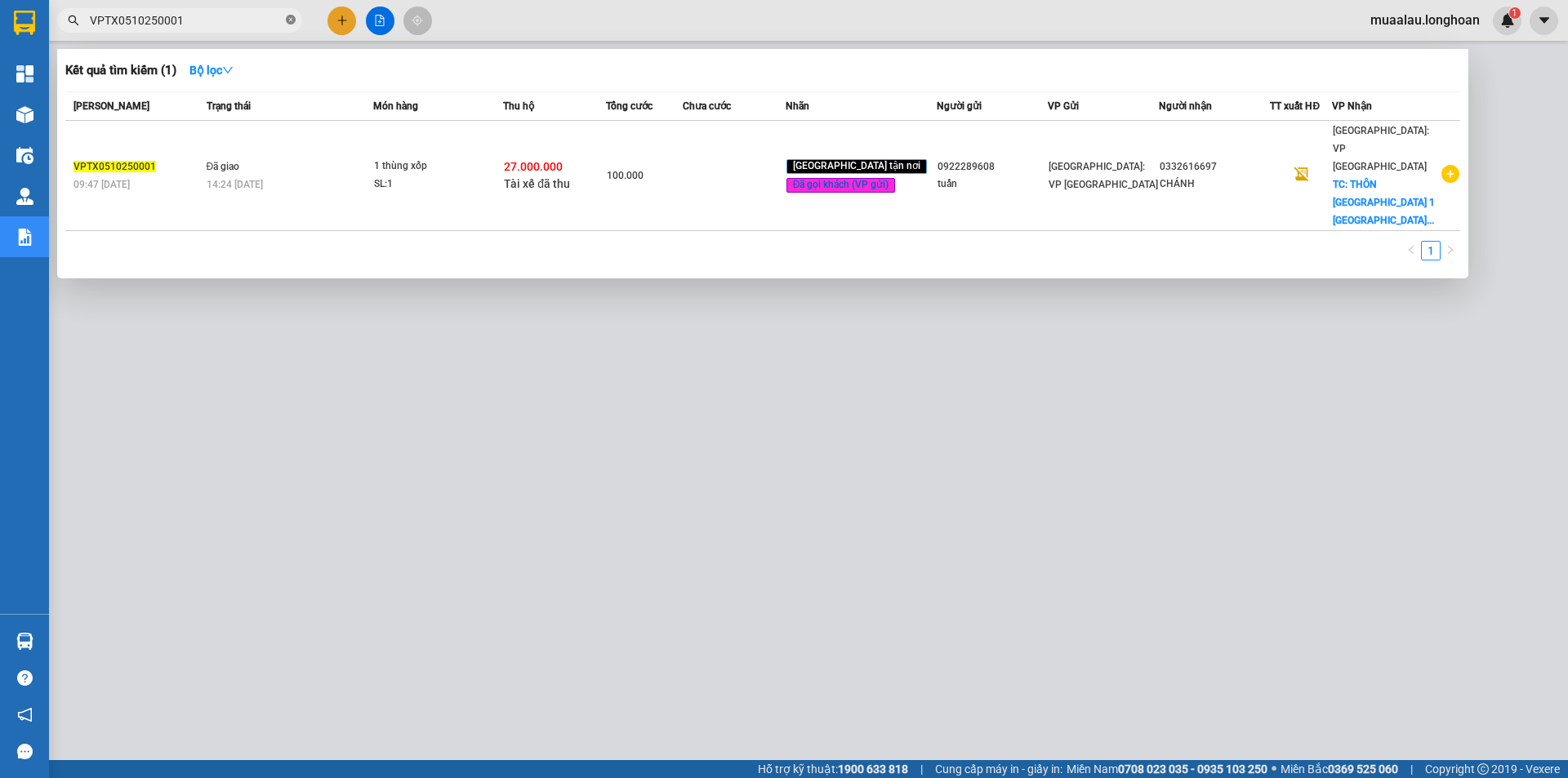
click at [288, 21] on icon "close-circle" at bounding box center [290, 19] width 10 height 10
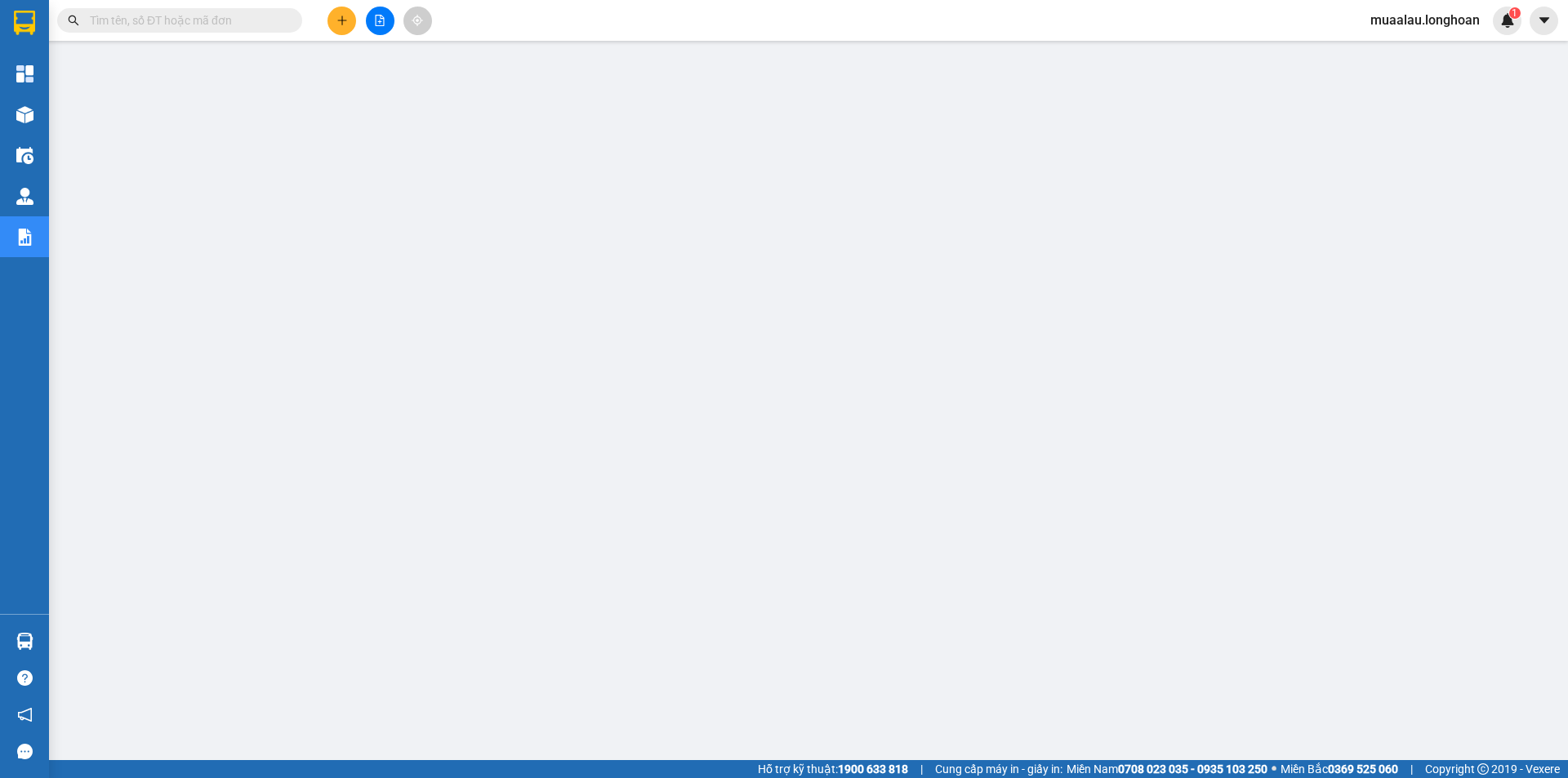
paste input "VPMD0710250002"
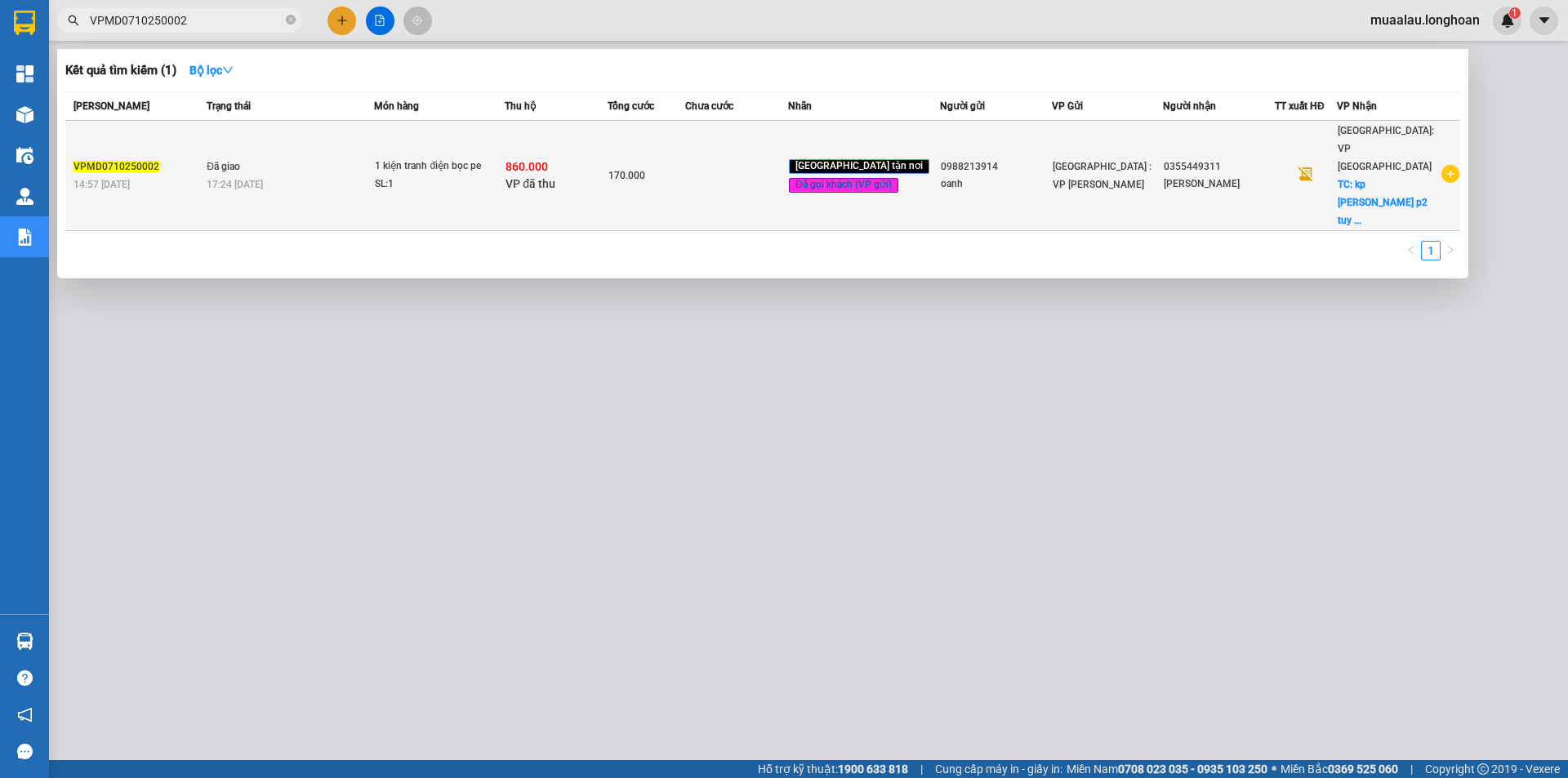
click at [733, 162] on td at bounding box center [737, 176] width 103 height 110
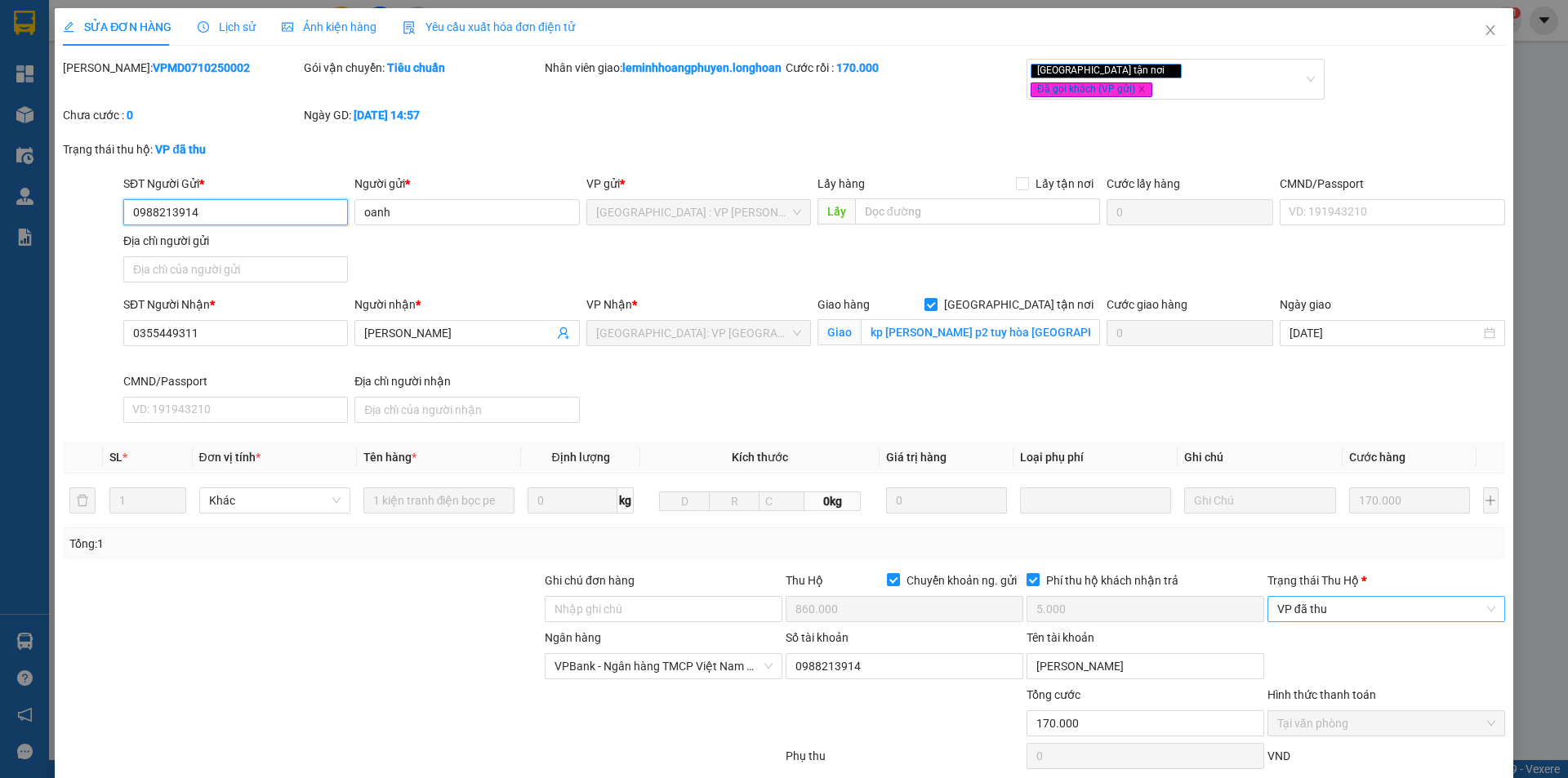
click at [1327, 620] on span "VP đã thu" at bounding box center [1386, 609] width 218 height 24
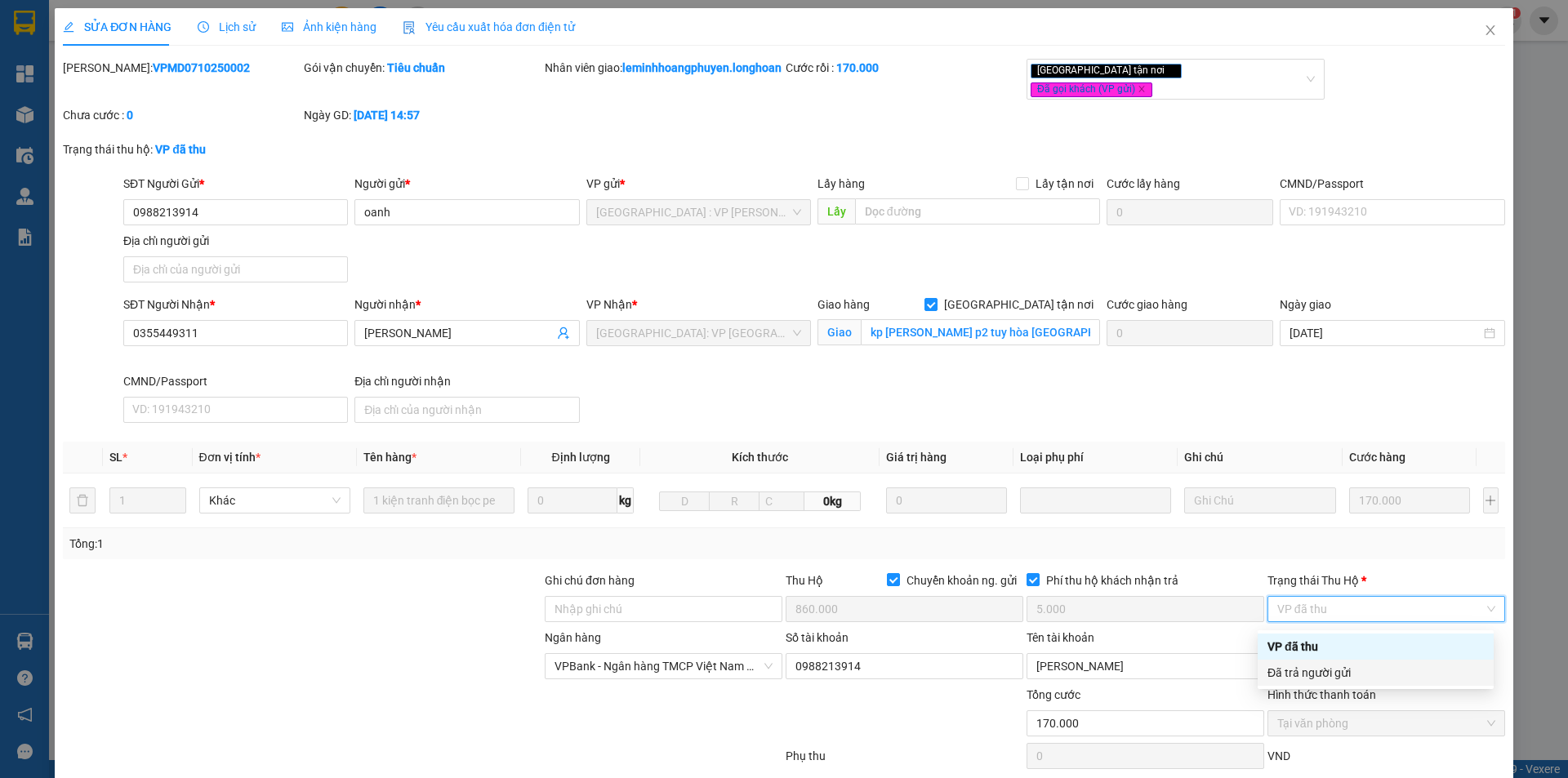
click at [1334, 670] on div "Đã trả người gửi" at bounding box center [1376, 673] width 216 height 18
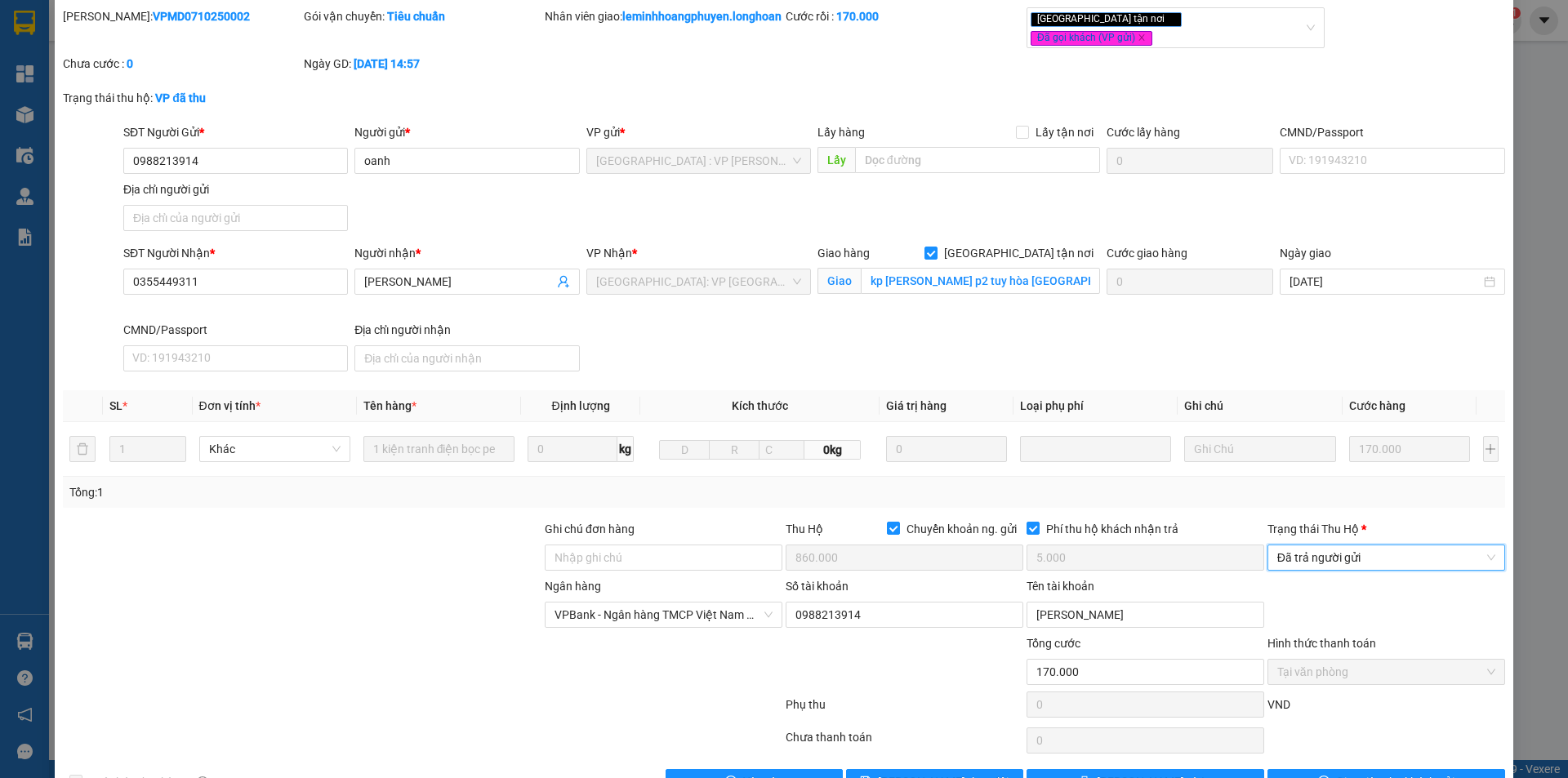
scroll to position [105, 0]
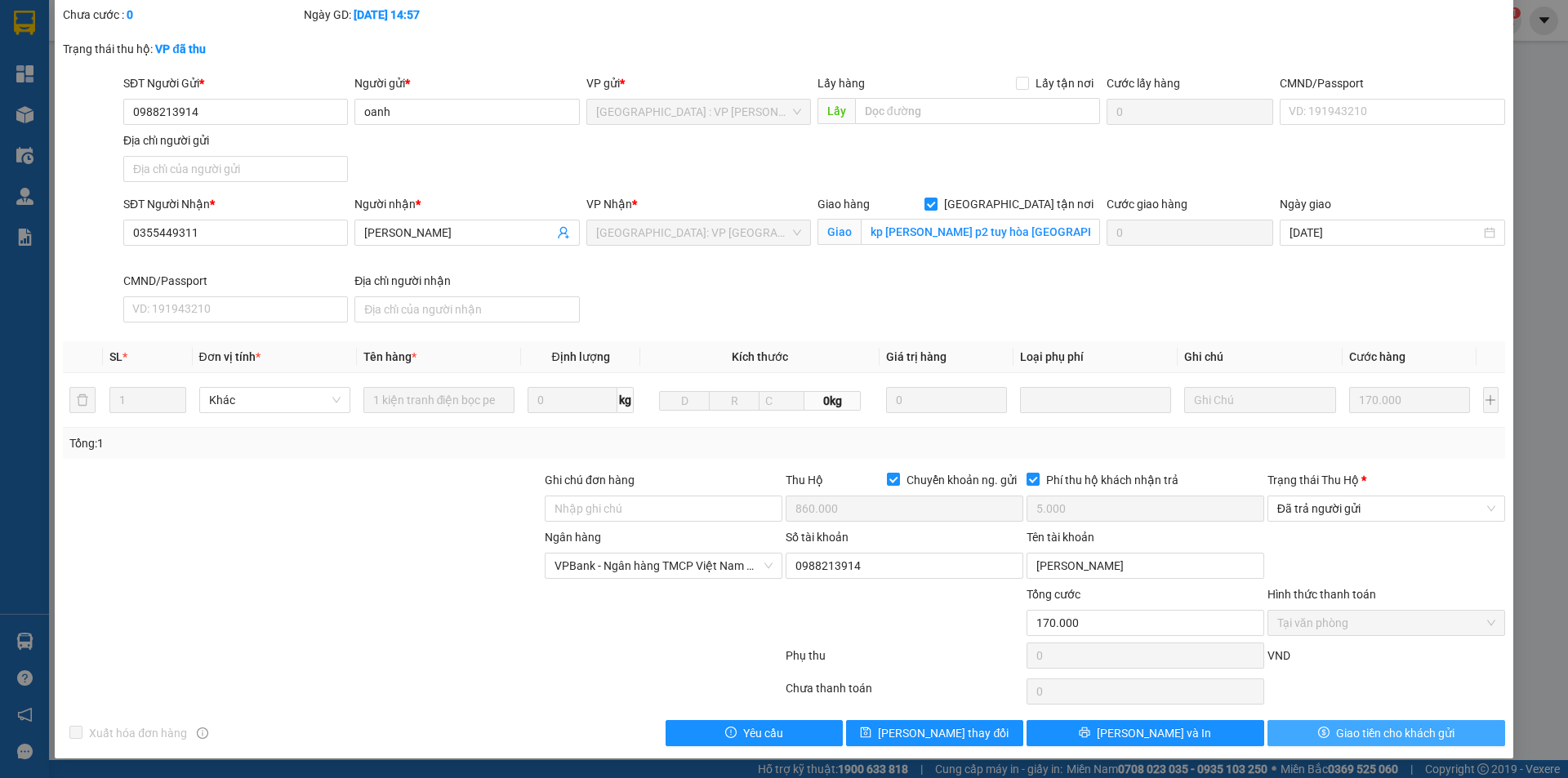
click at [1337, 732] on span "Giao tiền cho khách gửi" at bounding box center [1396, 733] width 119 height 18
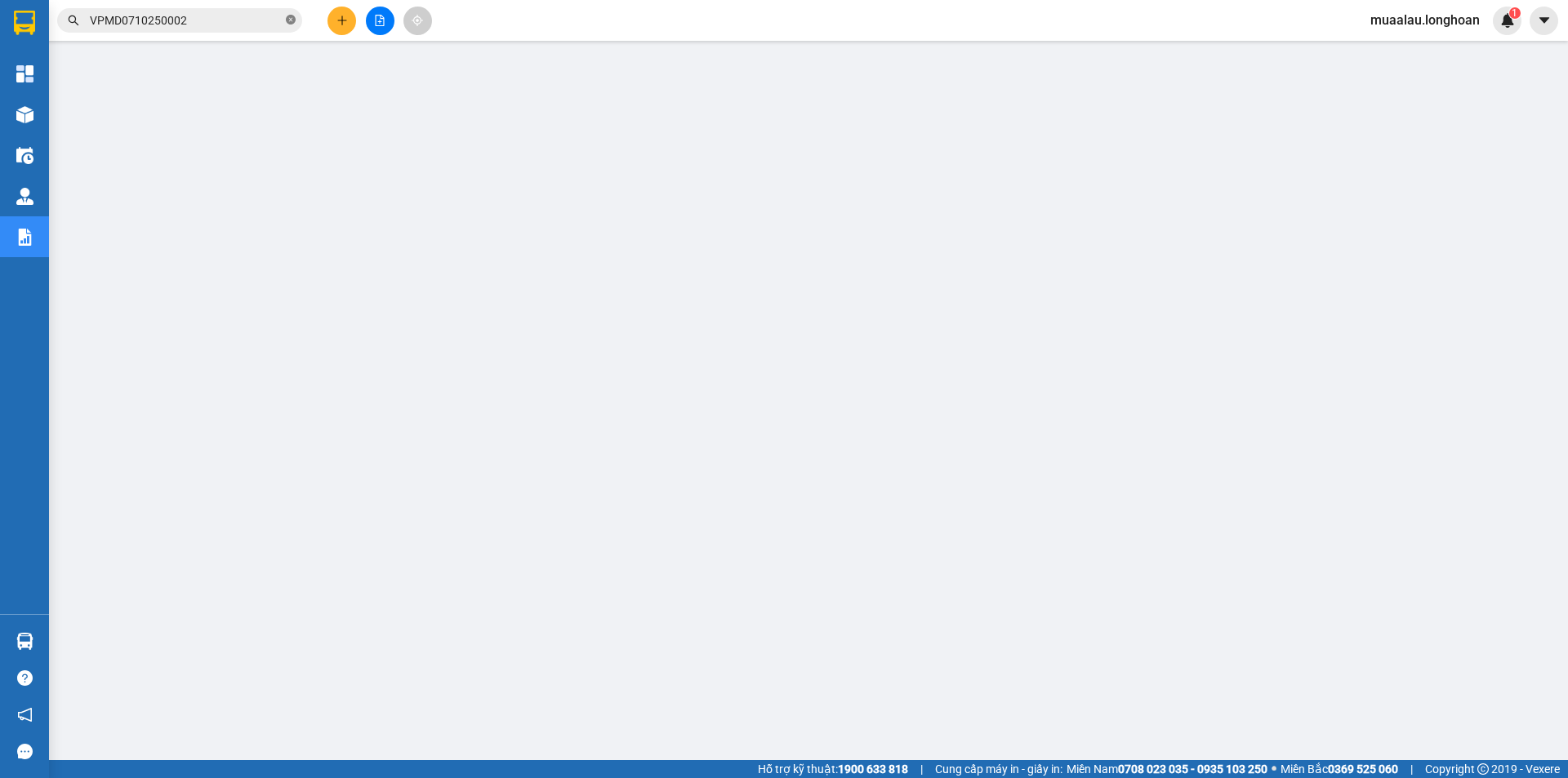
click at [291, 21] on icon "close-circle" at bounding box center [290, 19] width 10 height 10
paste input "BXMT0710250017"
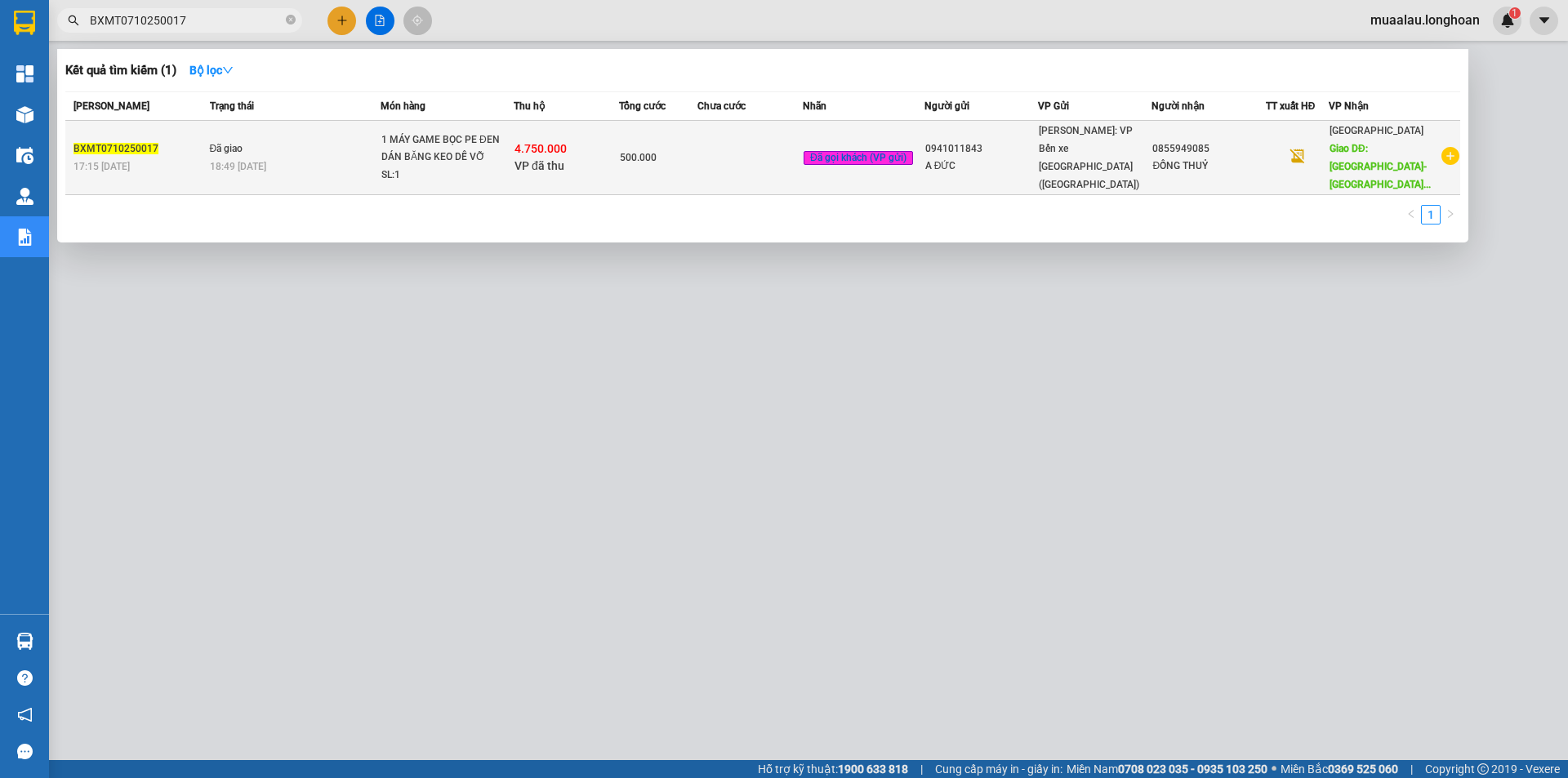
click at [694, 164] on div "500.000" at bounding box center [658, 158] width 77 height 18
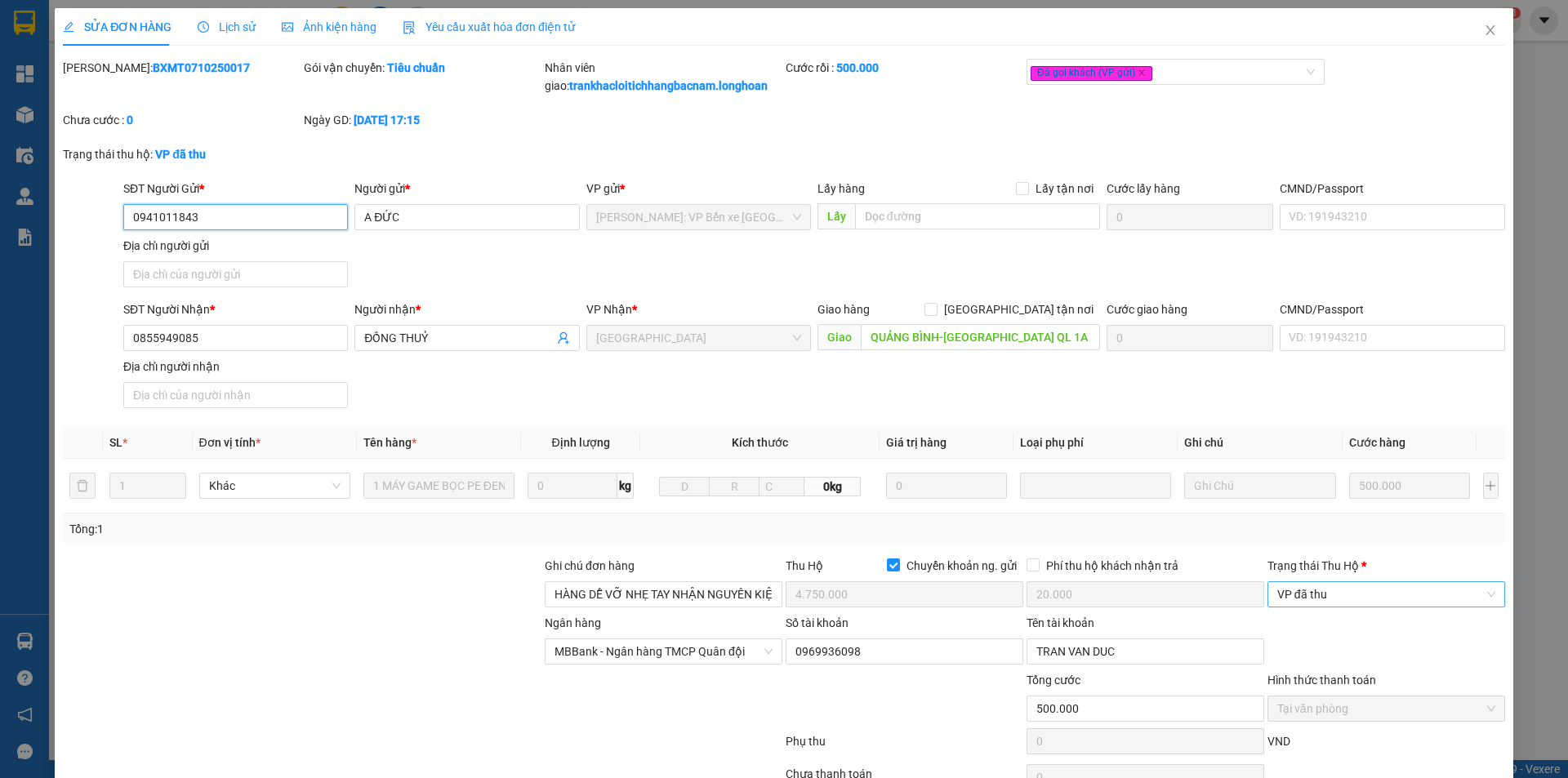
click at [1325, 602] on span "VP đã thu" at bounding box center [1386, 594] width 218 height 24
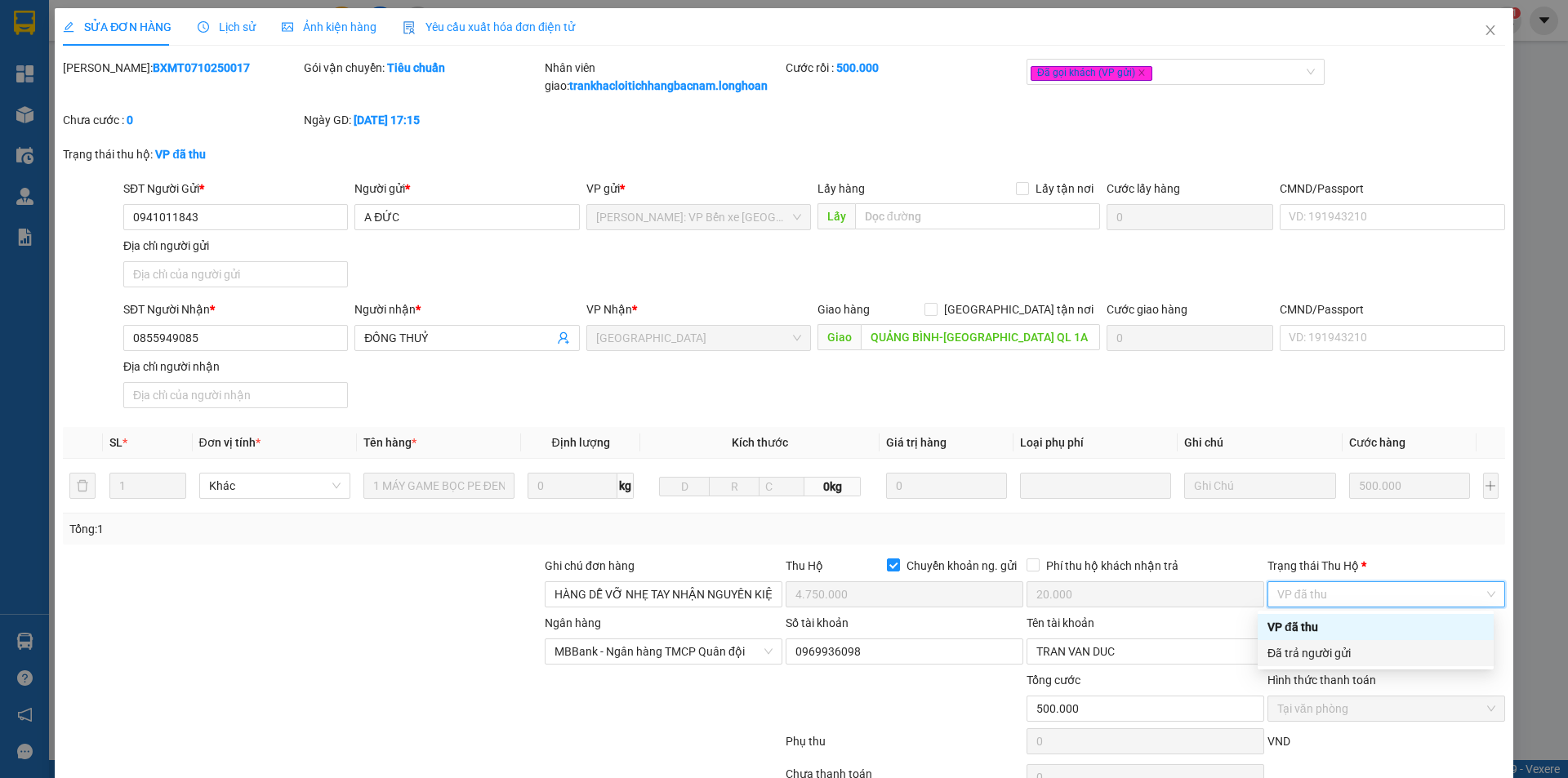
click at [1338, 648] on div "Đã trả người gửi" at bounding box center [1376, 654] width 216 height 18
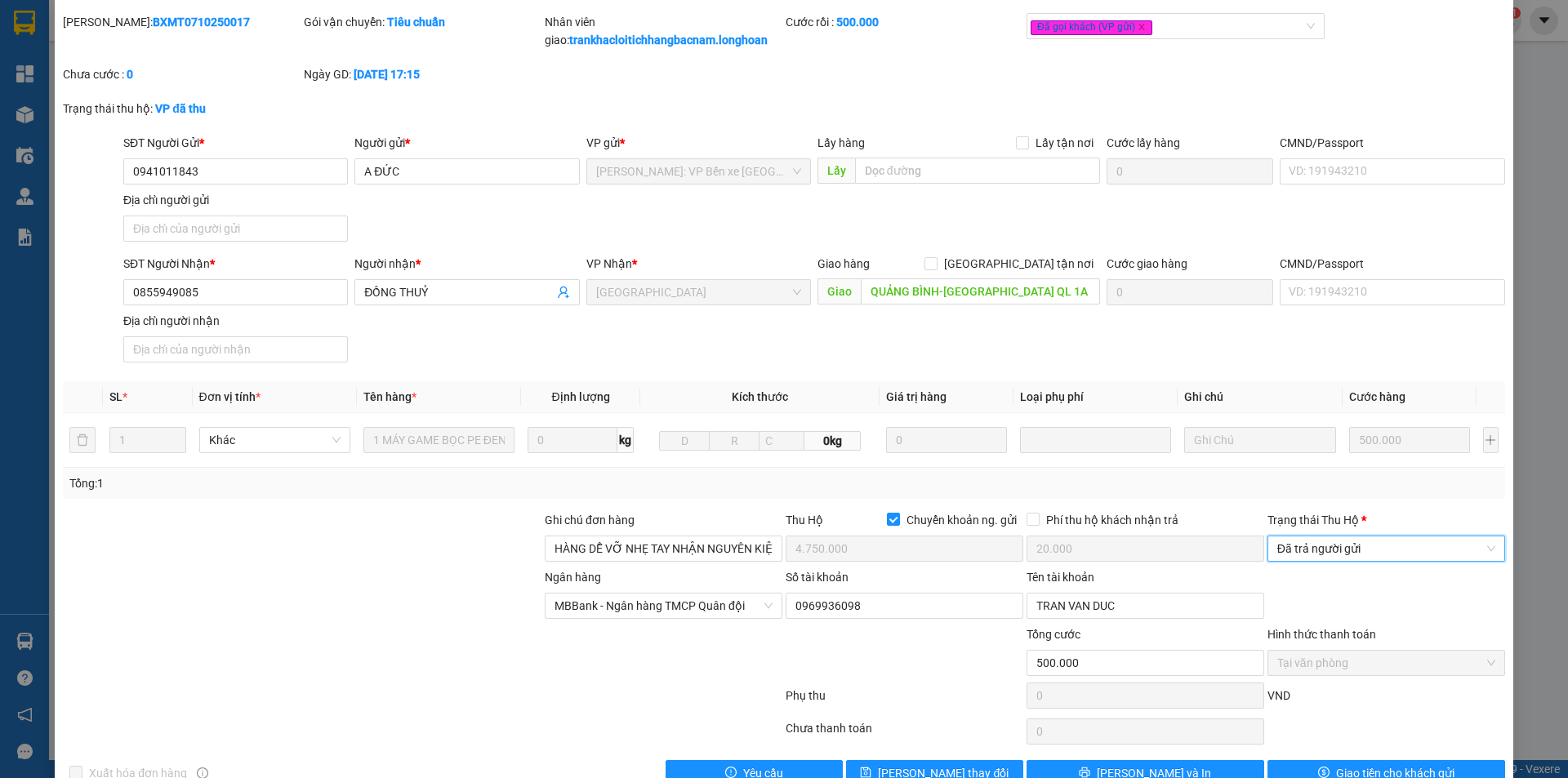
scroll to position [86, 0]
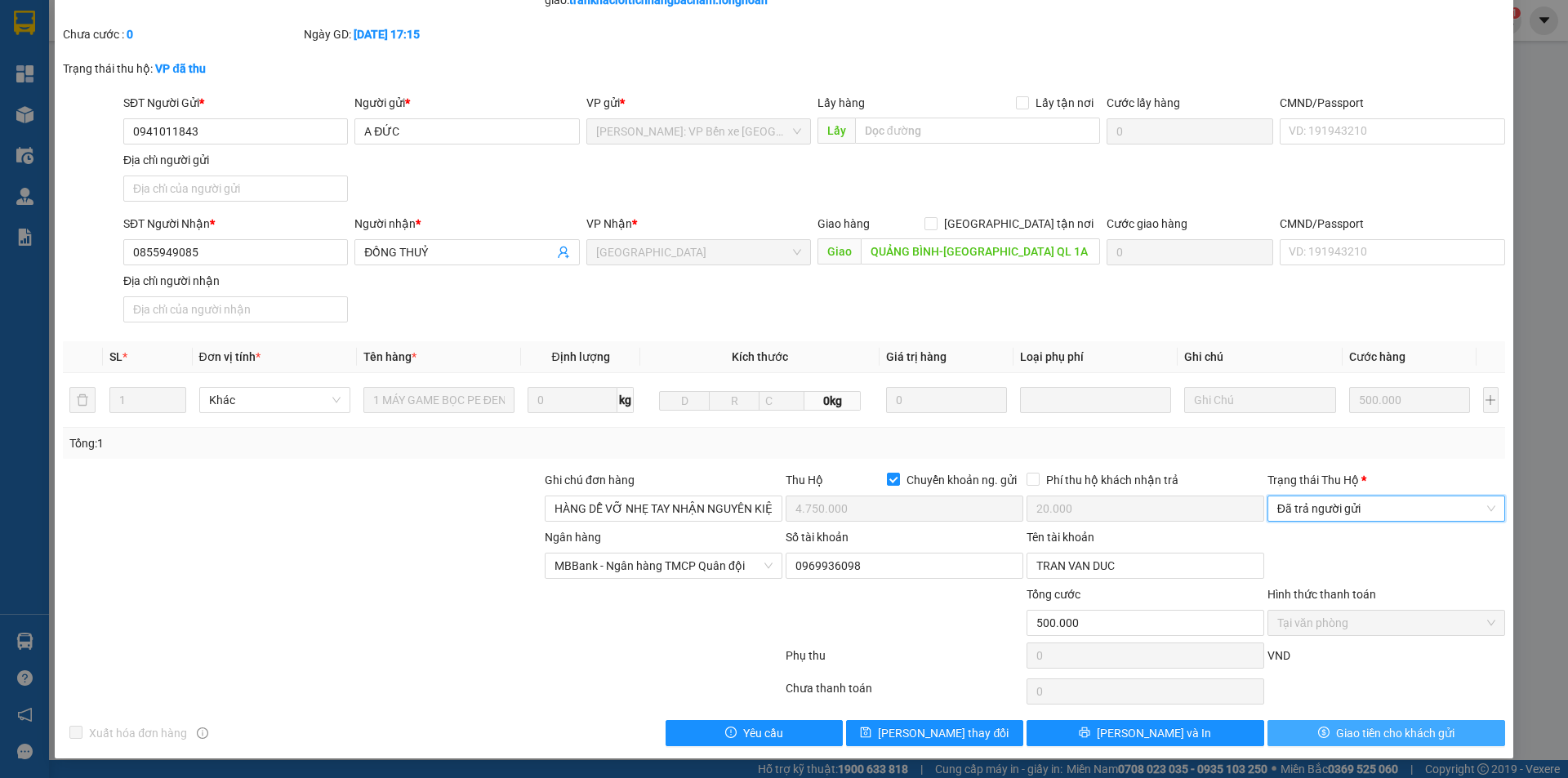
click at [1320, 725] on button "Giao tiền cho khách gửi" at bounding box center [1387, 733] width 238 height 26
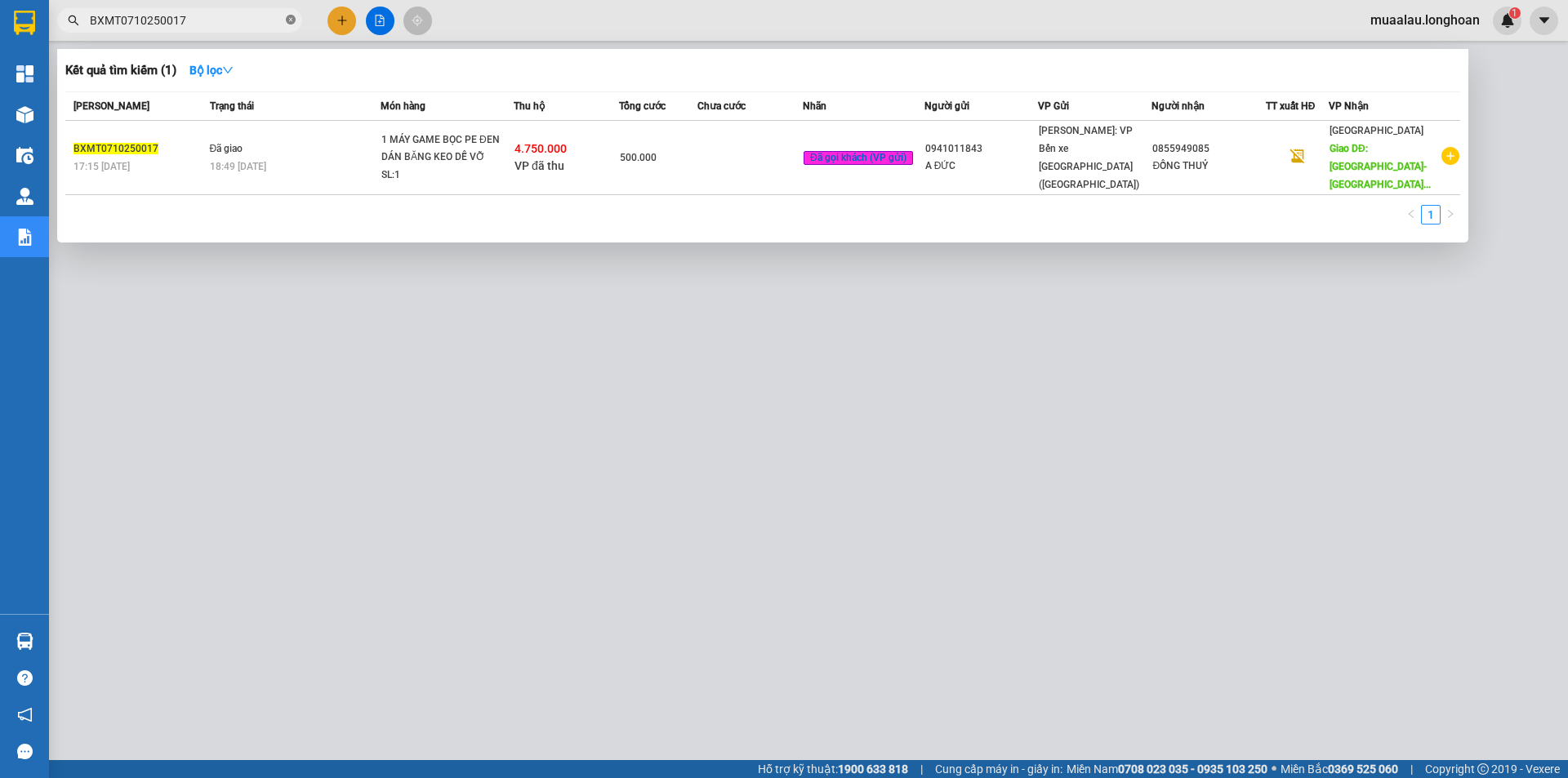
click at [292, 19] on icon "close-circle" at bounding box center [290, 19] width 10 height 10
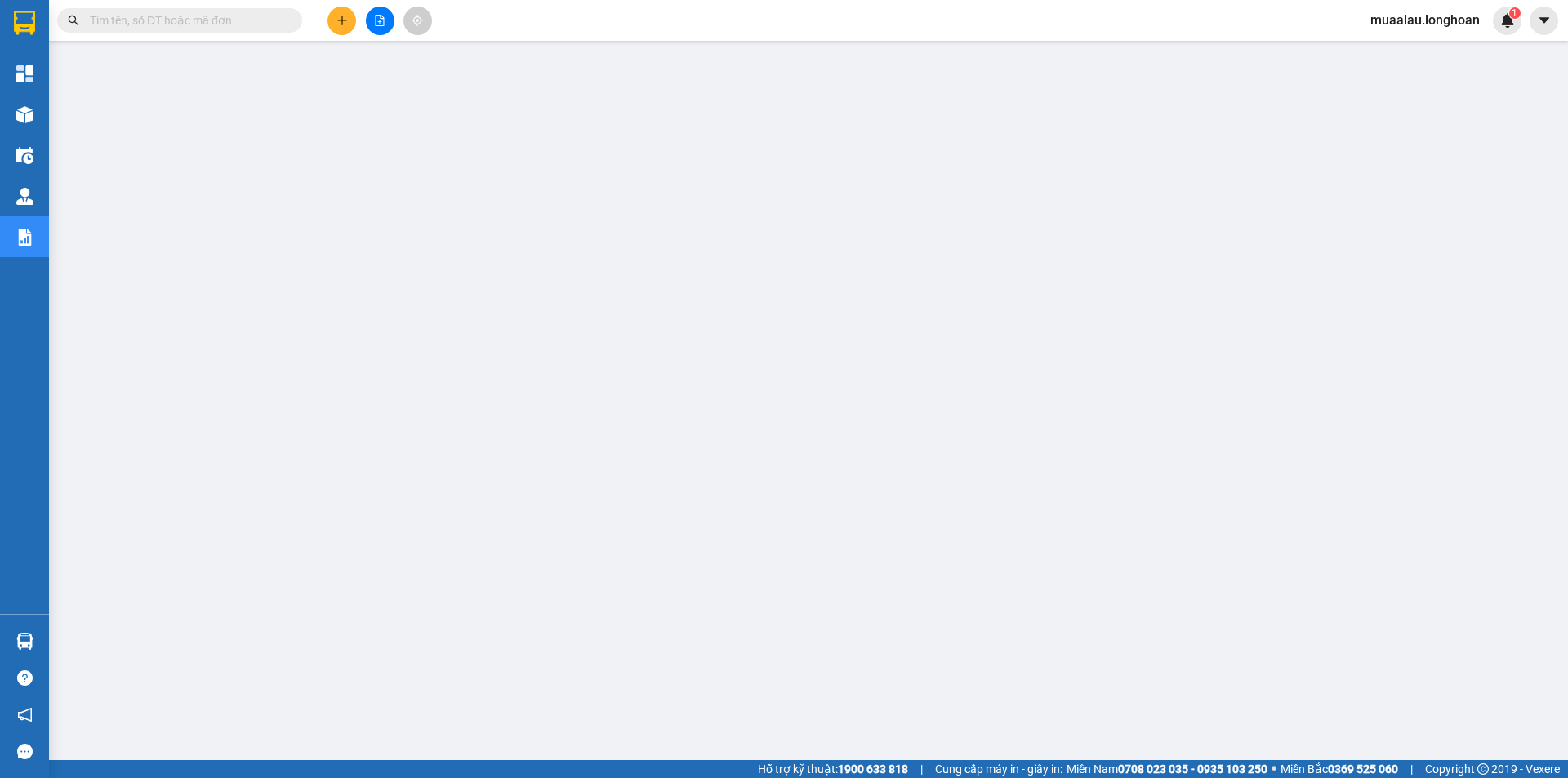
paste input "VPVD0710250027"
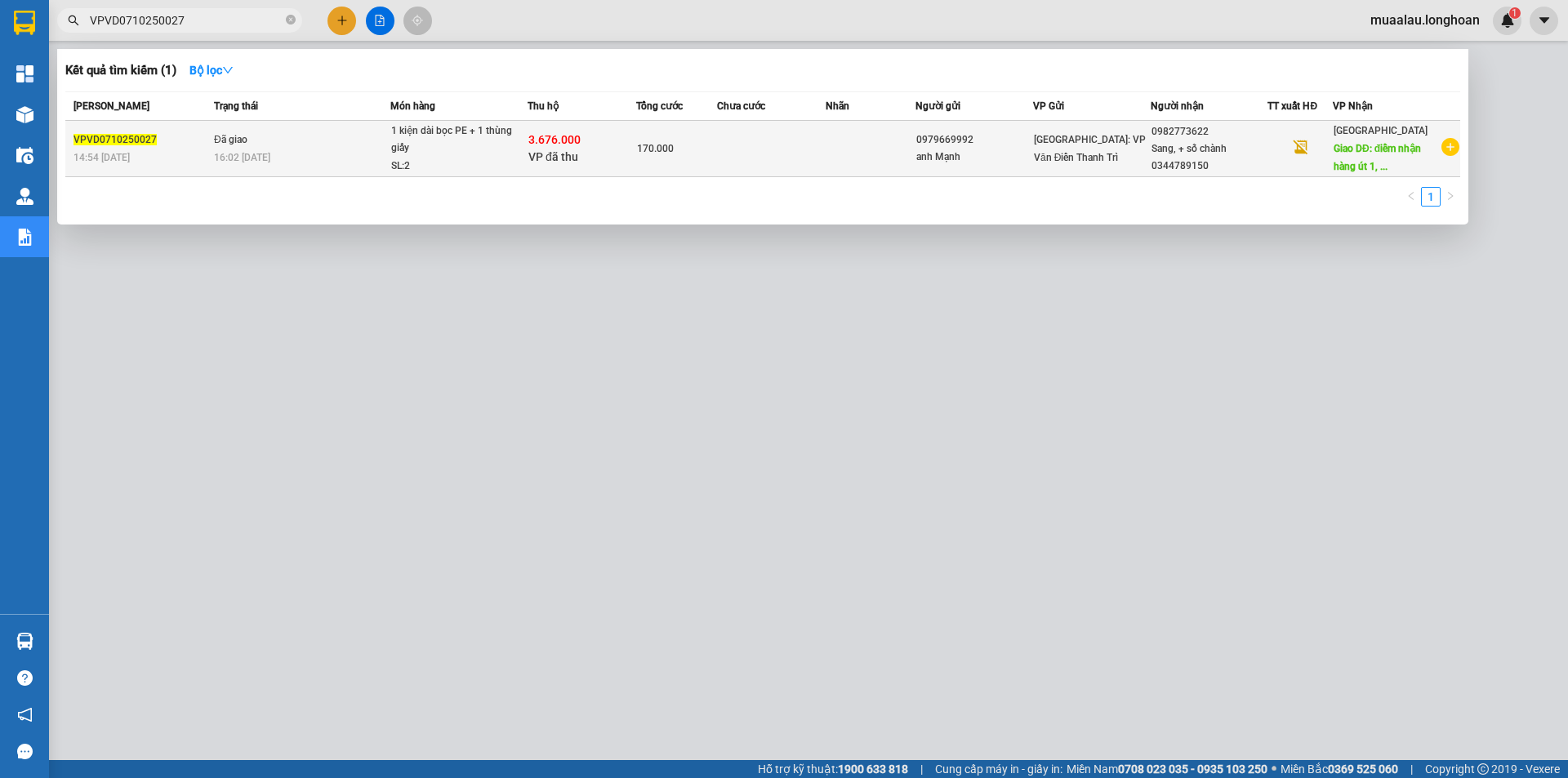
click at [747, 168] on td at bounding box center [771, 149] width 109 height 57
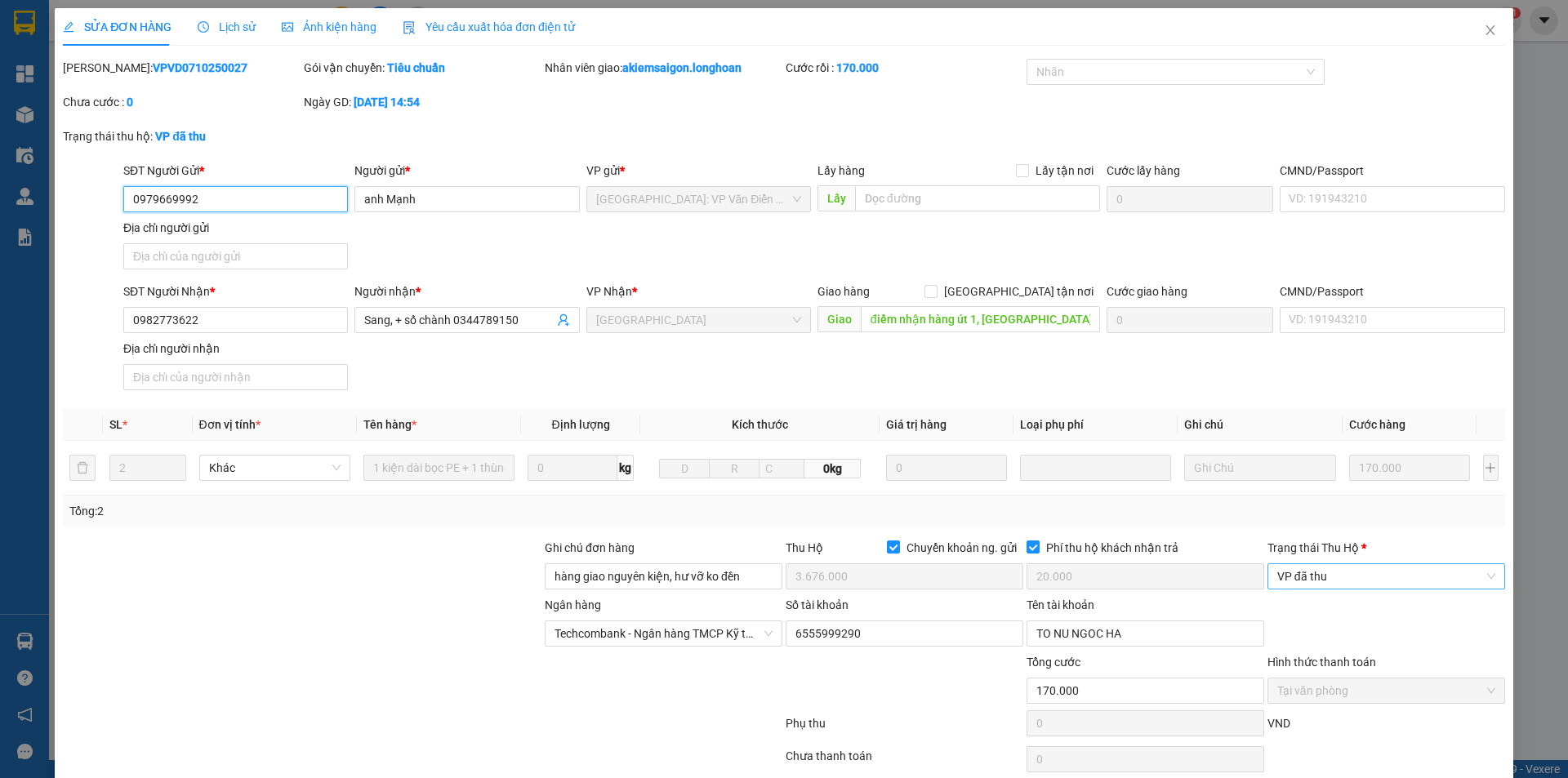
click at [1315, 579] on span "VP đã thu" at bounding box center [1386, 576] width 218 height 24
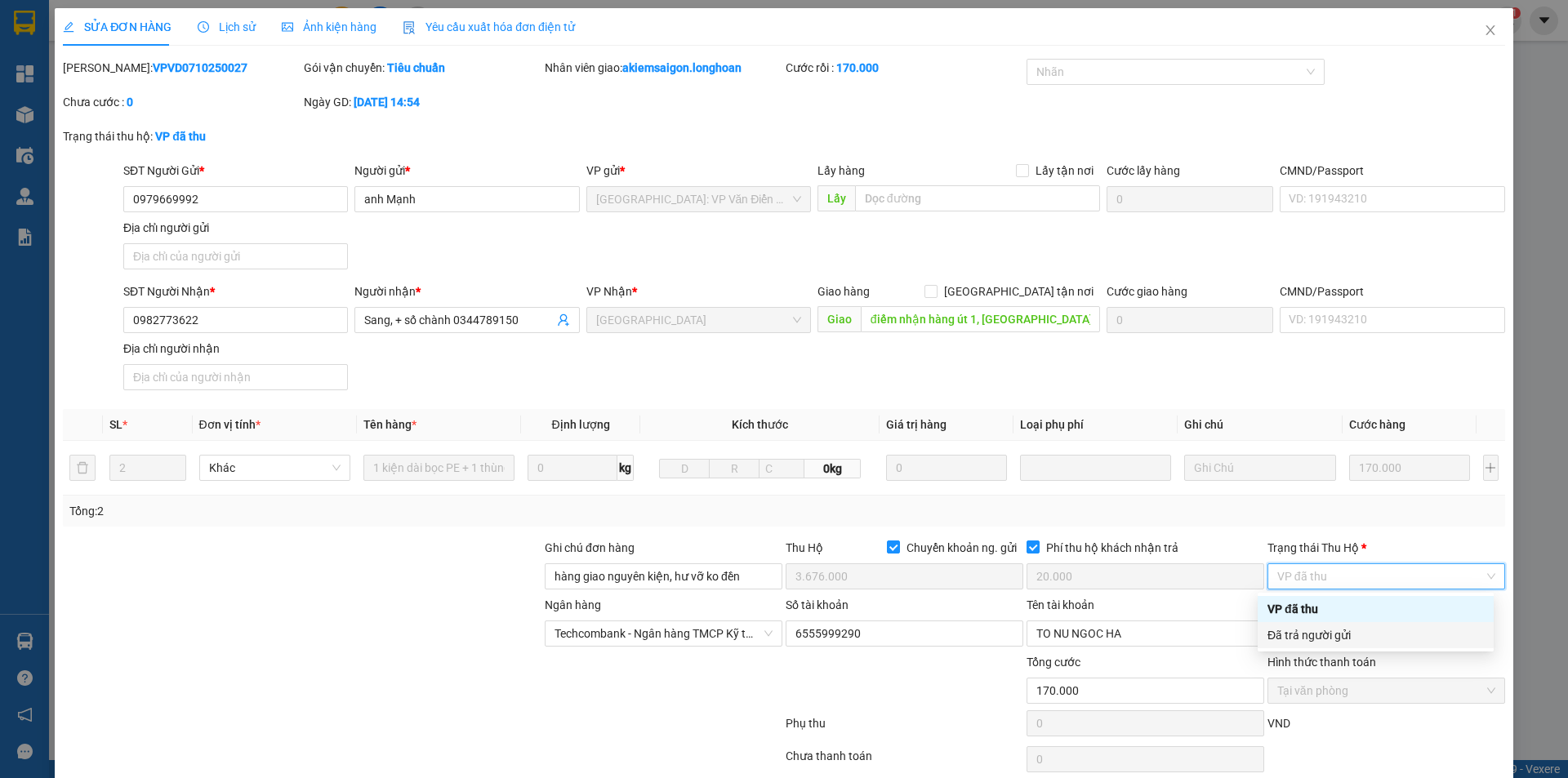
click at [1323, 625] on div "Đã trả người gửi" at bounding box center [1376, 635] width 236 height 26
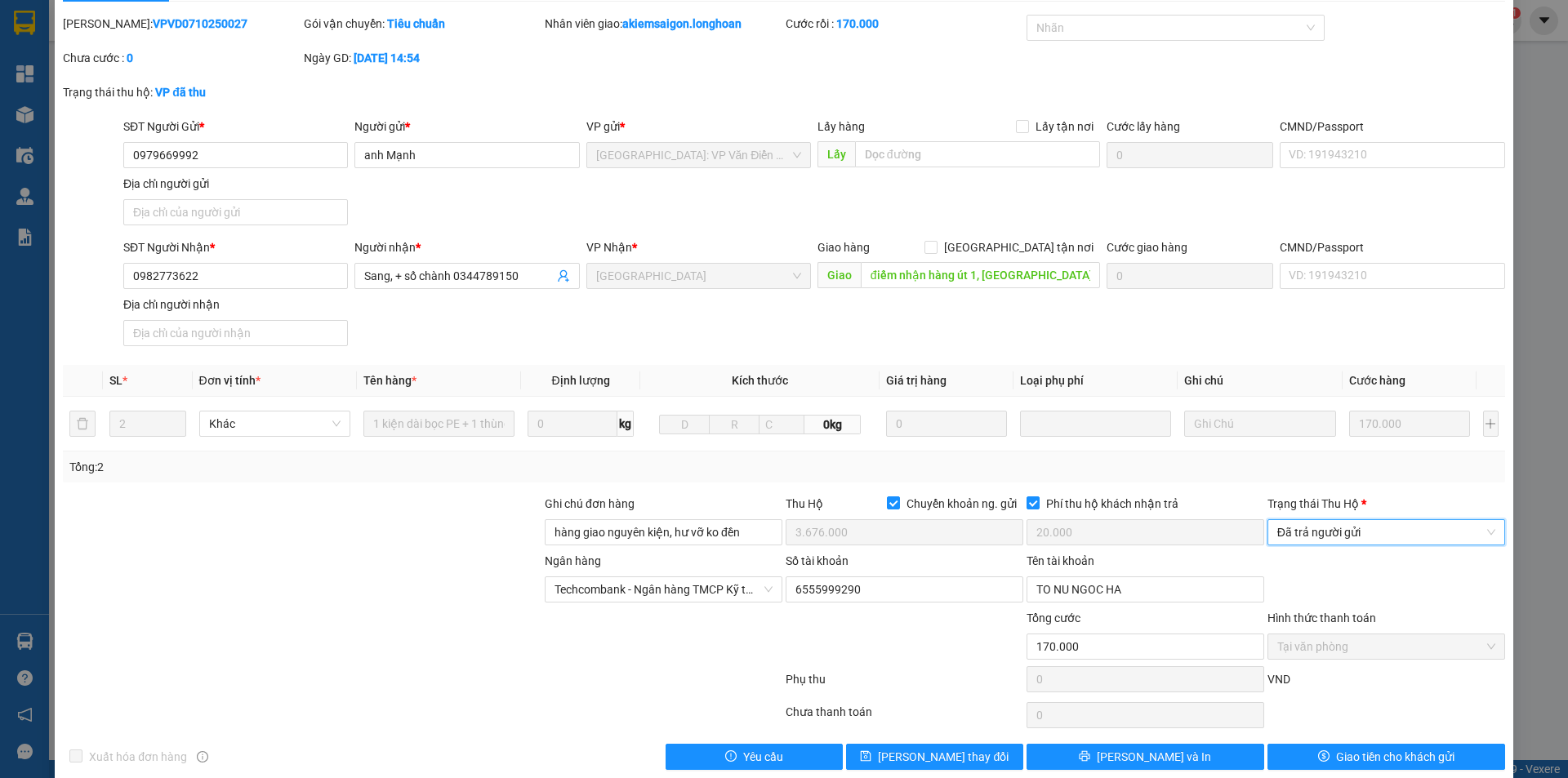
scroll to position [68, 0]
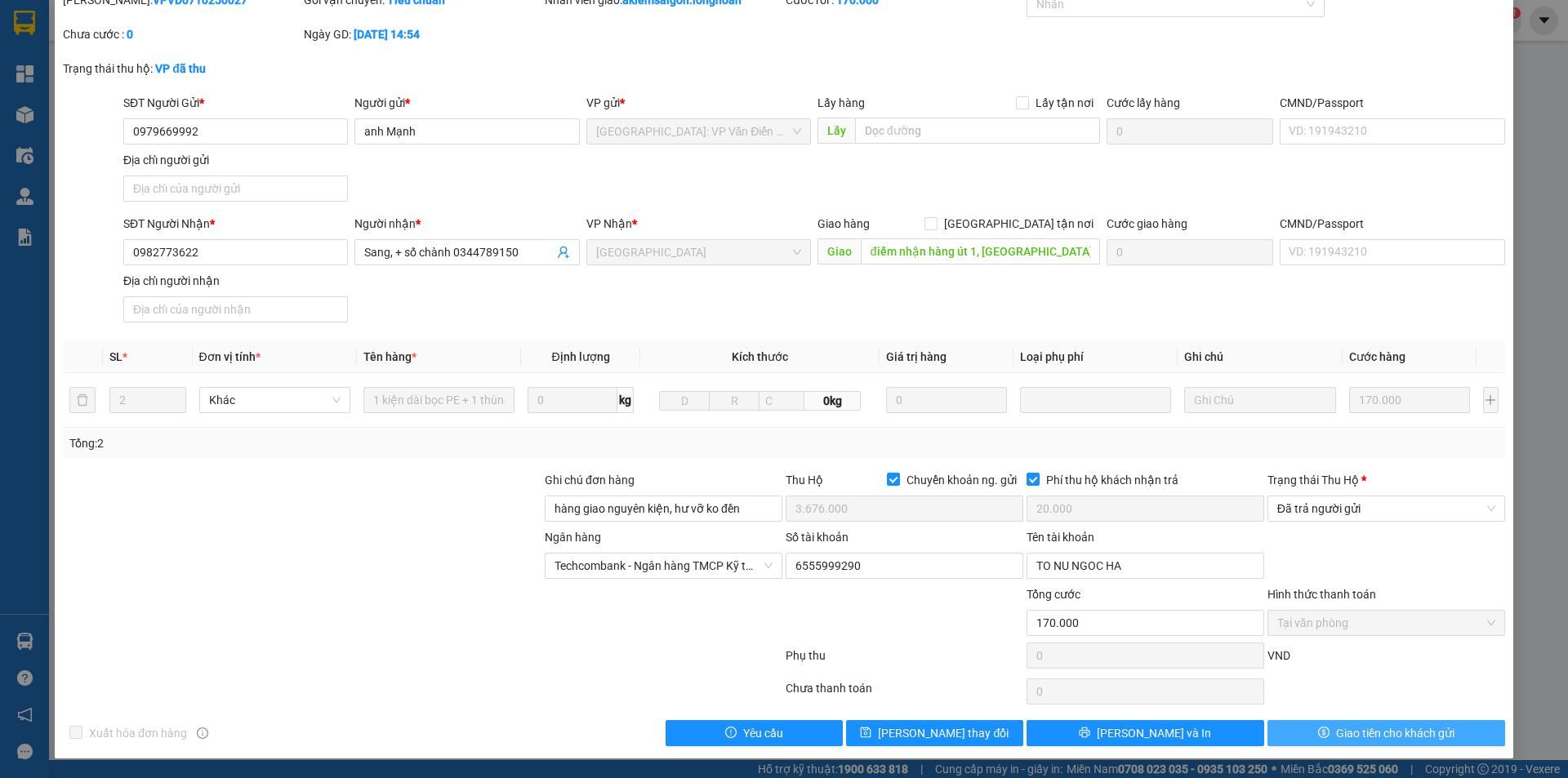
click at [1288, 733] on button "Giao tiền cho khách gửi" at bounding box center [1387, 733] width 238 height 26
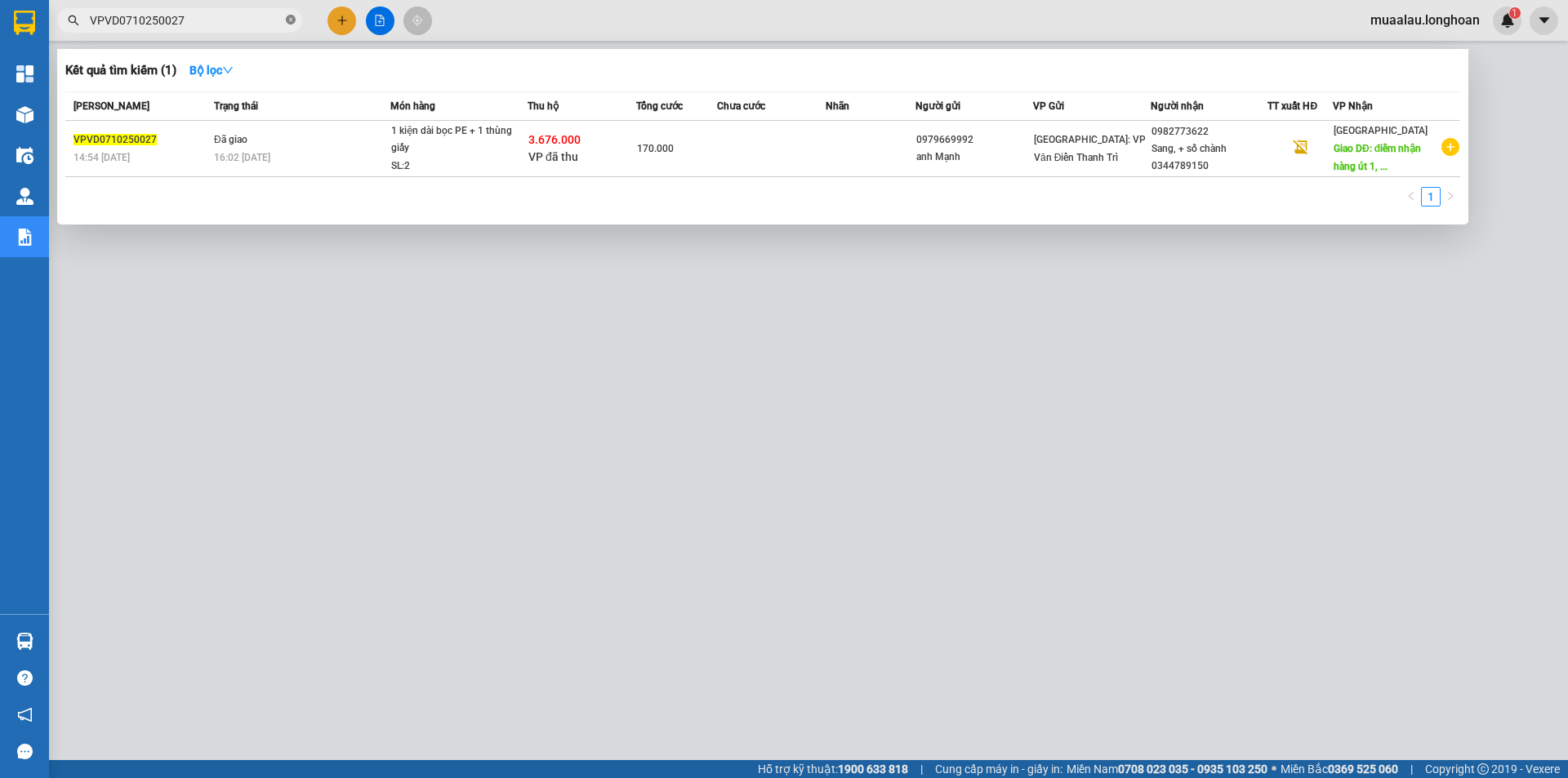
click at [291, 23] on icon "close-circle" at bounding box center [290, 19] width 10 height 10
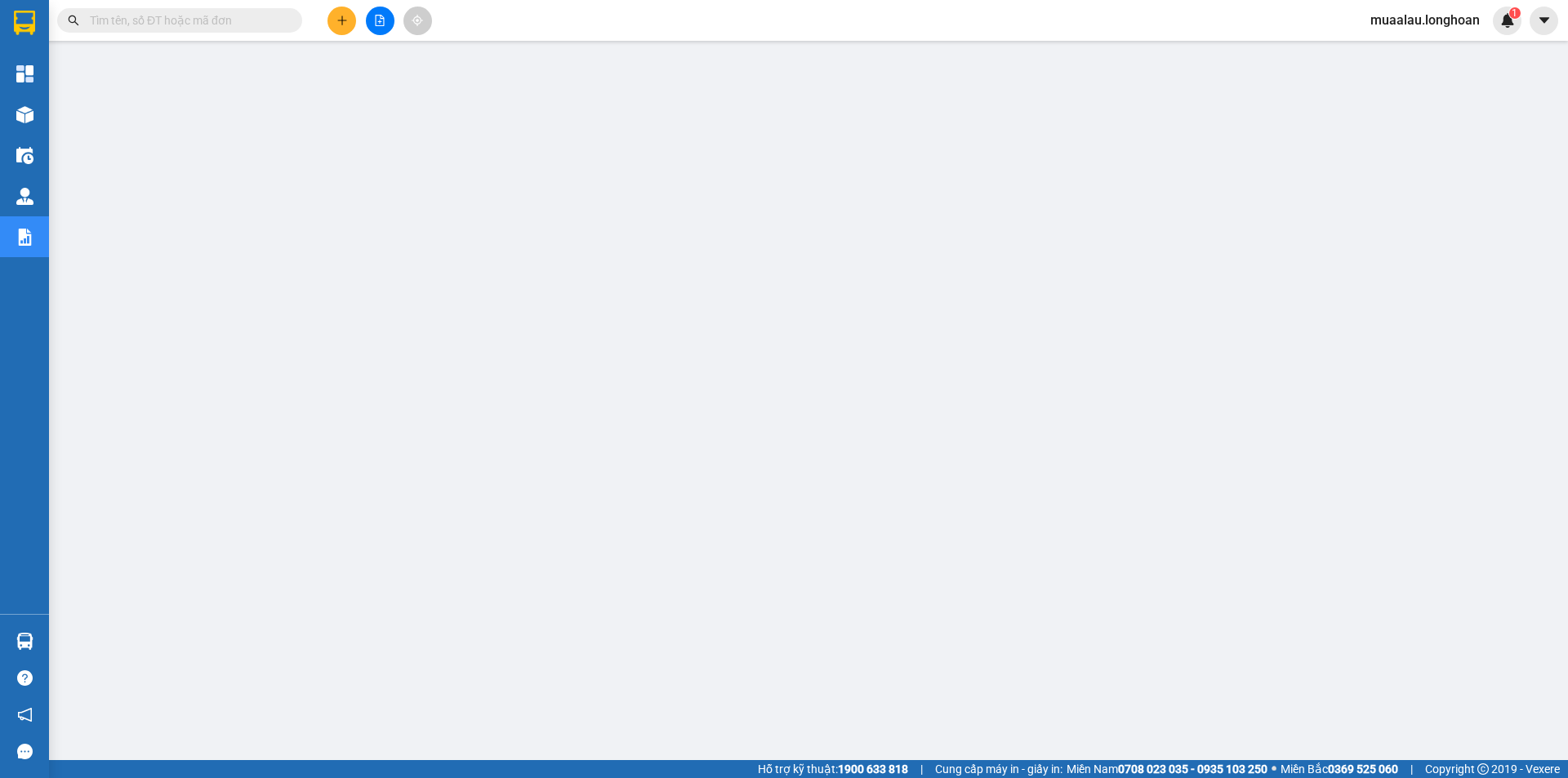
paste input "HNHD0610250032"
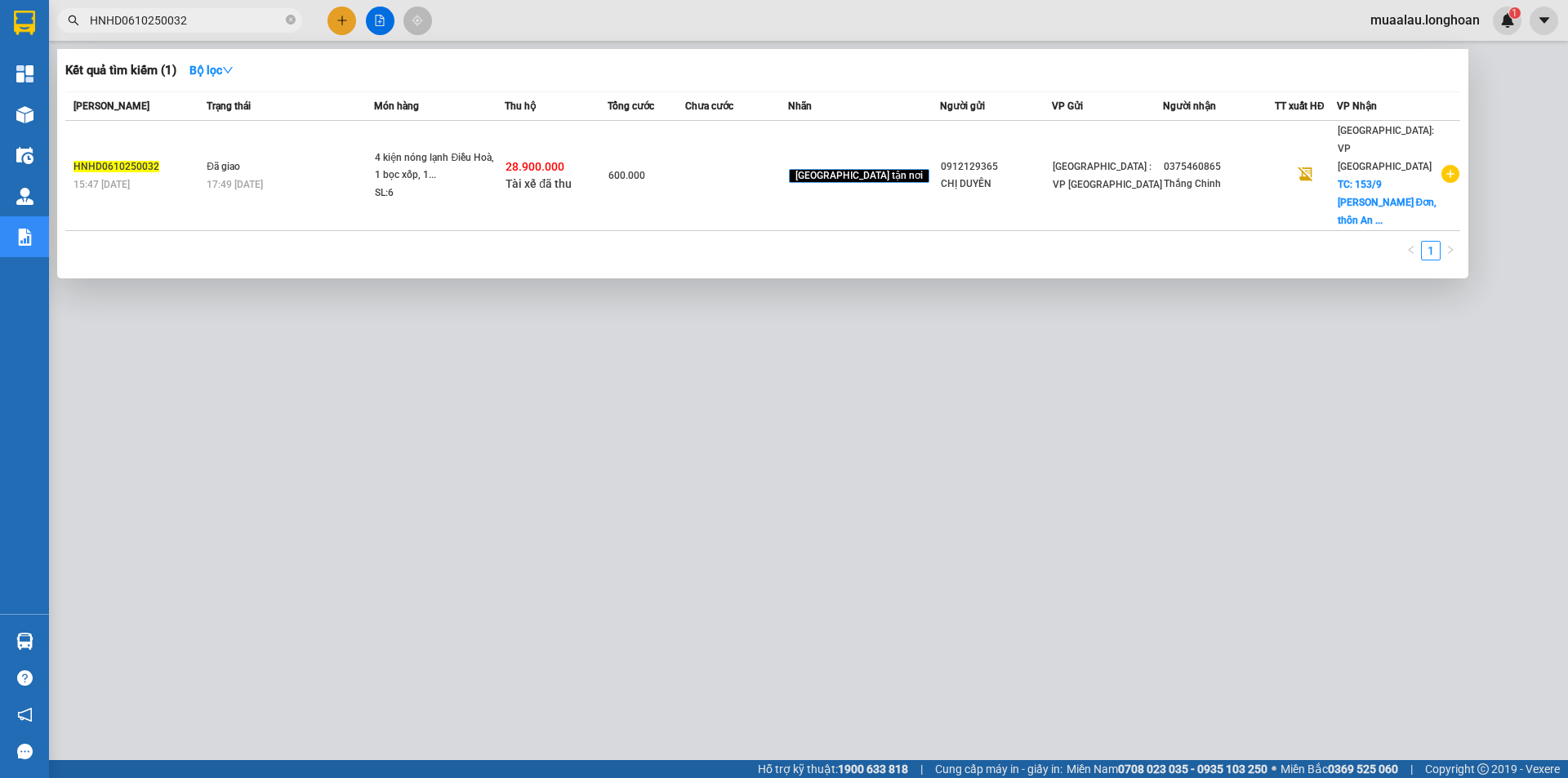
click at [788, 162] on td at bounding box center [737, 176] width 103 height 110
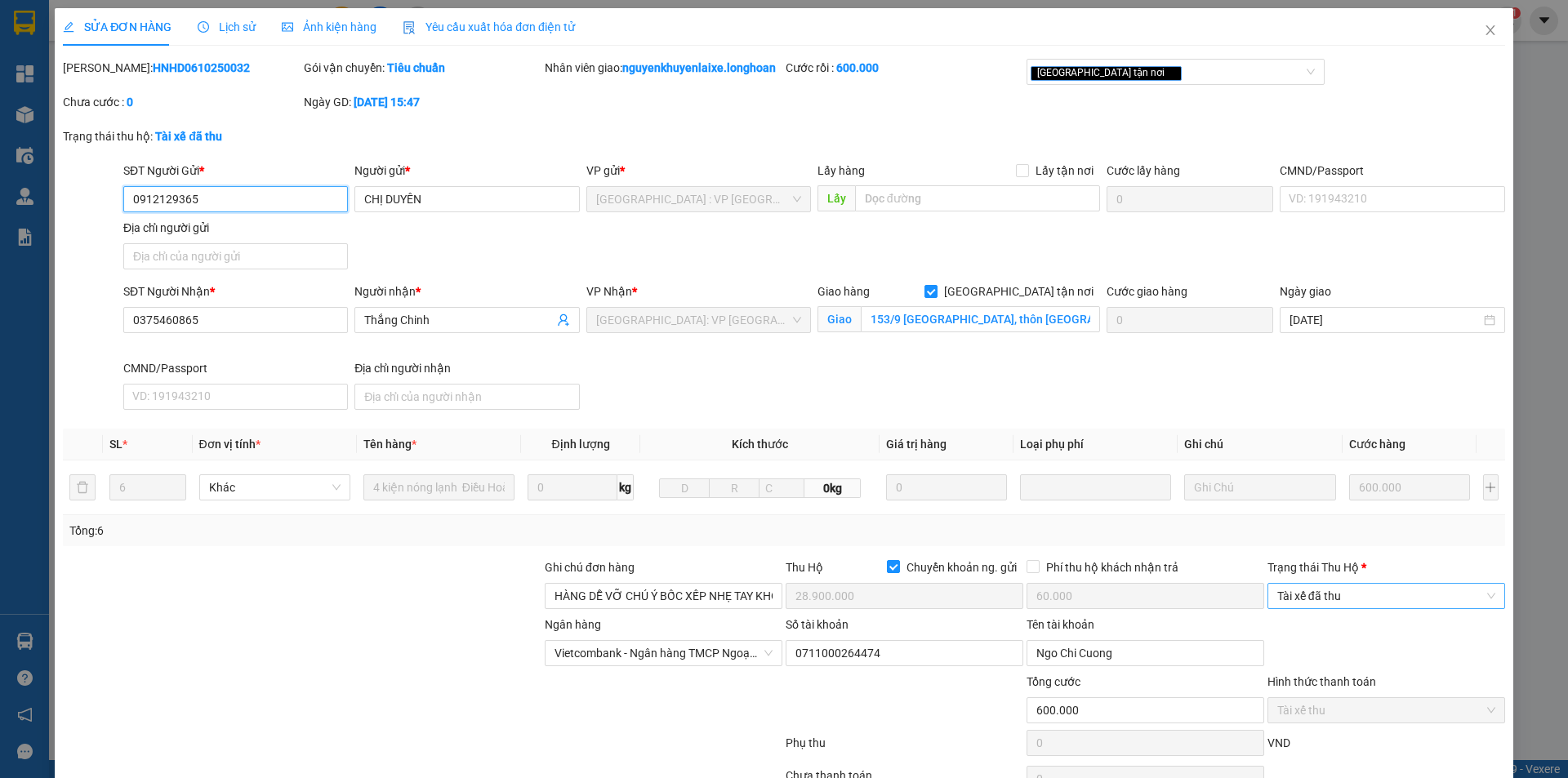
click at [1363, 609] on span "Tài xế đã thu" at bounding box center [1386, 595] width 218 height 24
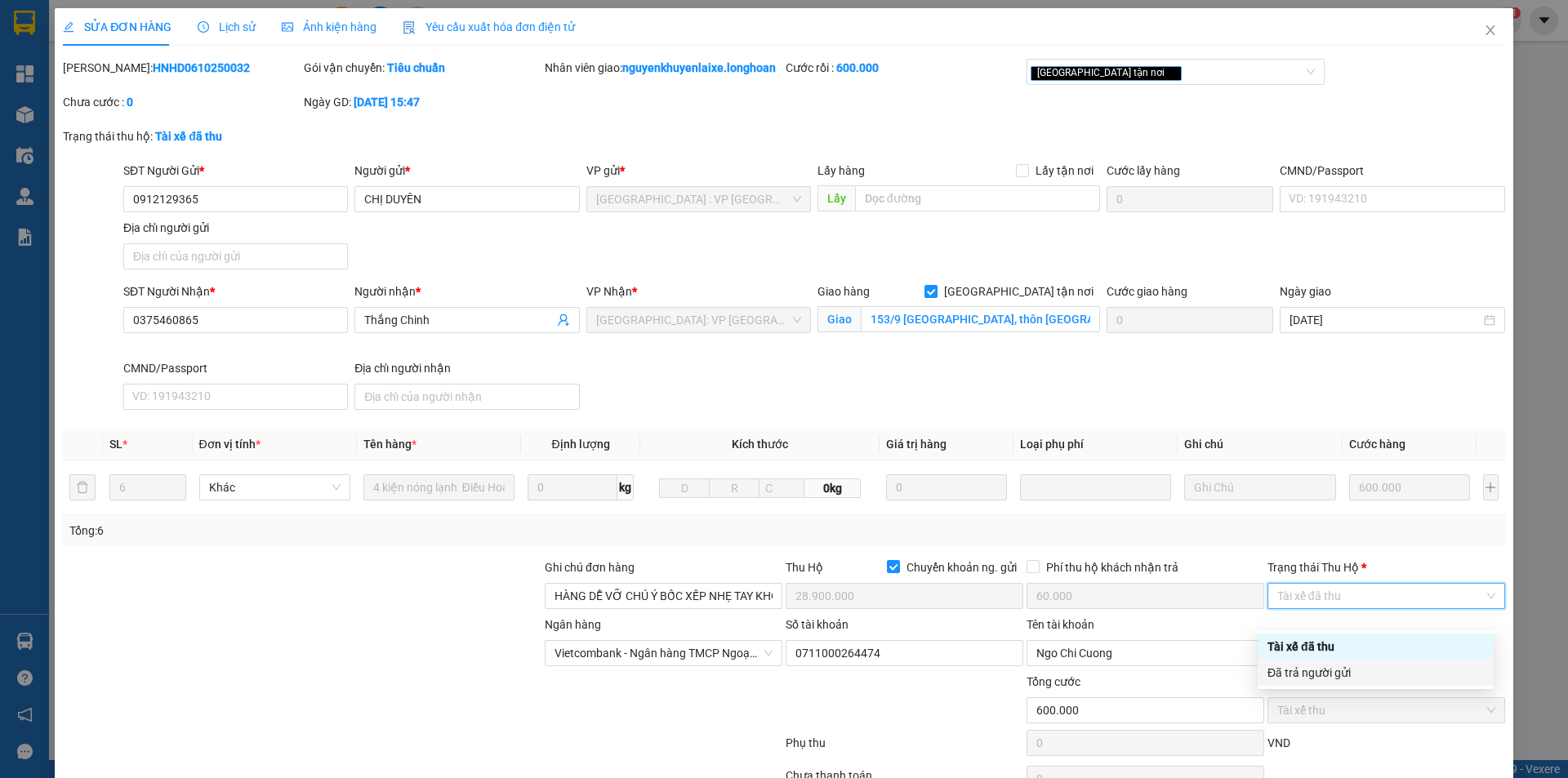
click at [1350, 680] on div "Đã trả người gửi" at bounding box center [1376, 673] width 216 height 18
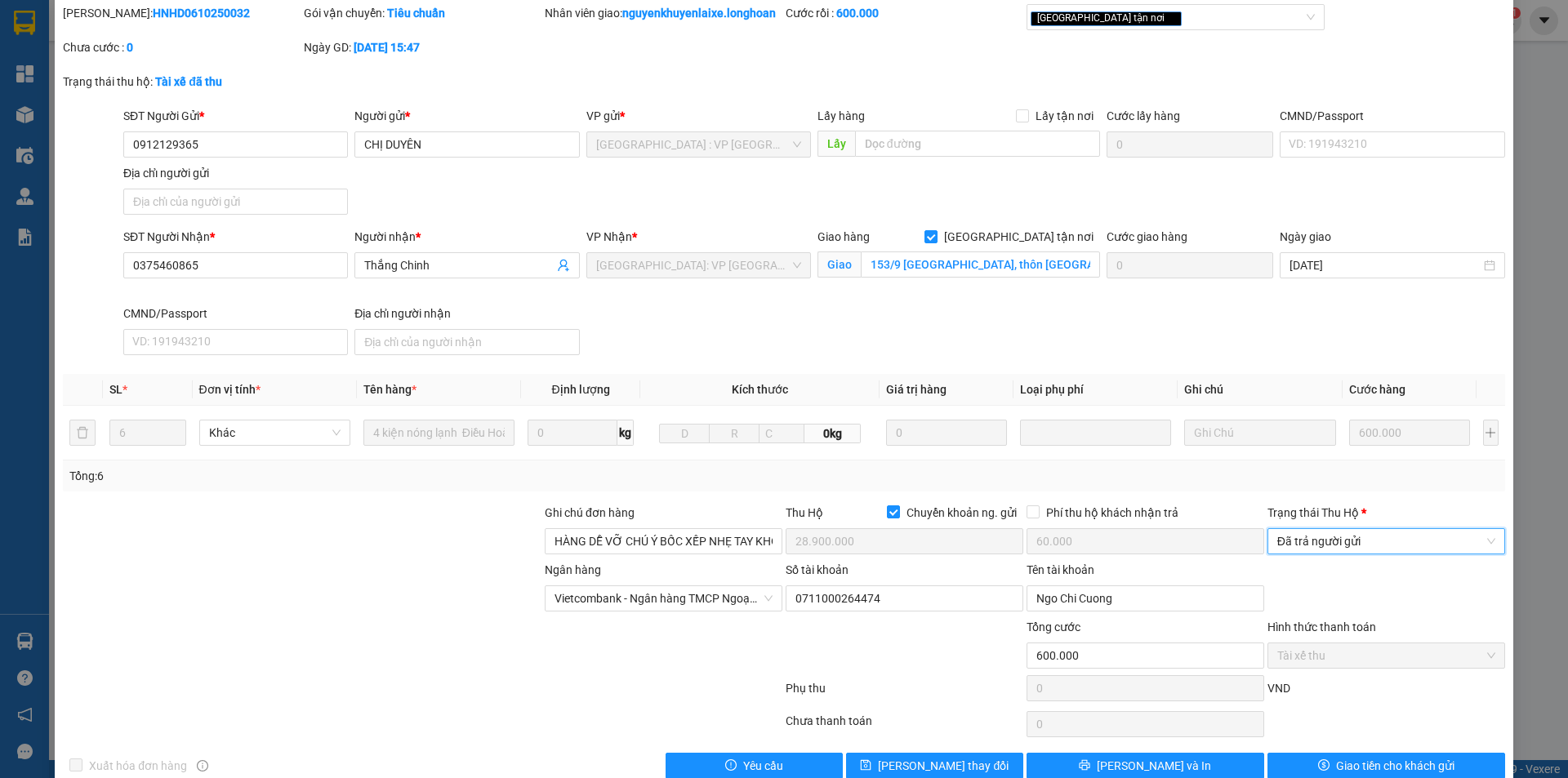
scroll to position [105, 0]
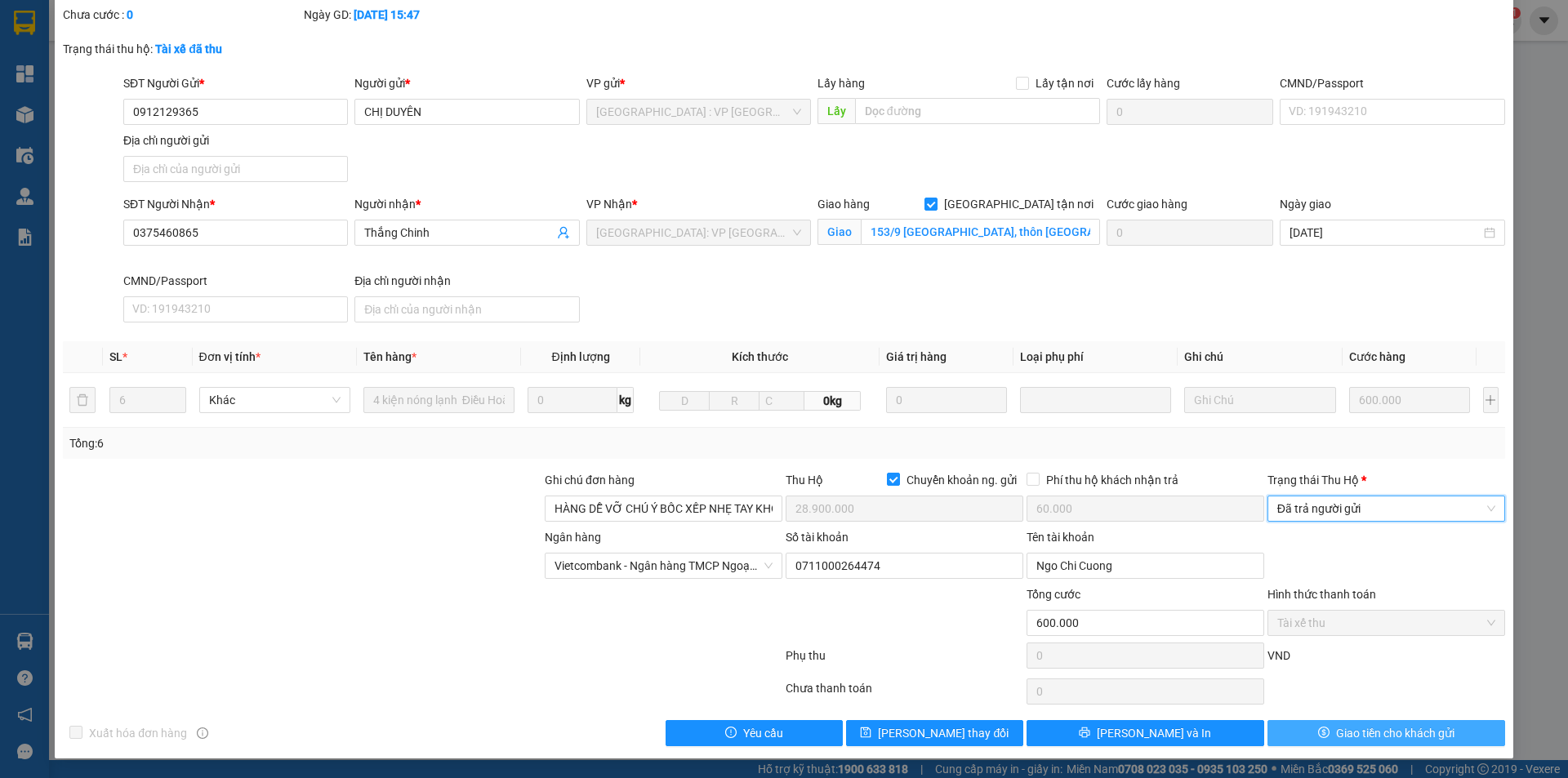
click at [1324, 734] on button "Giao tiền cho khách gửi" at bounding box center [1387, 733] width 238 height 26
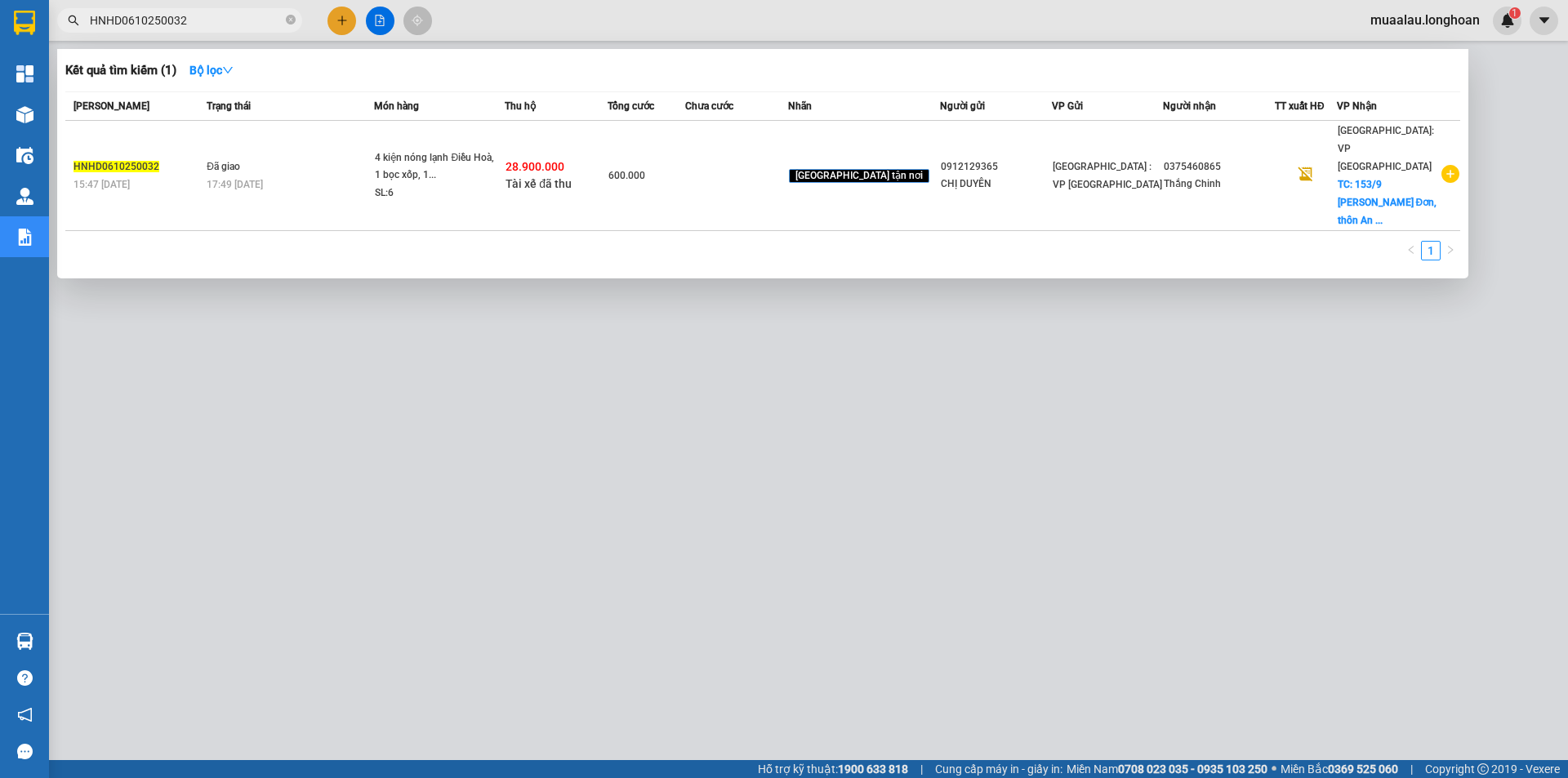
click at [283, 15] on span "HNHD0610250032" at bounding box center [179, 20] width 245 height 24
click at [285, 16] on span "HNHD0610250032" at bounding box center [179, 20] width 245 height 24
click at [291, 20] on icon "close-circle" at bounding box center [290, 19] width 10 height 10
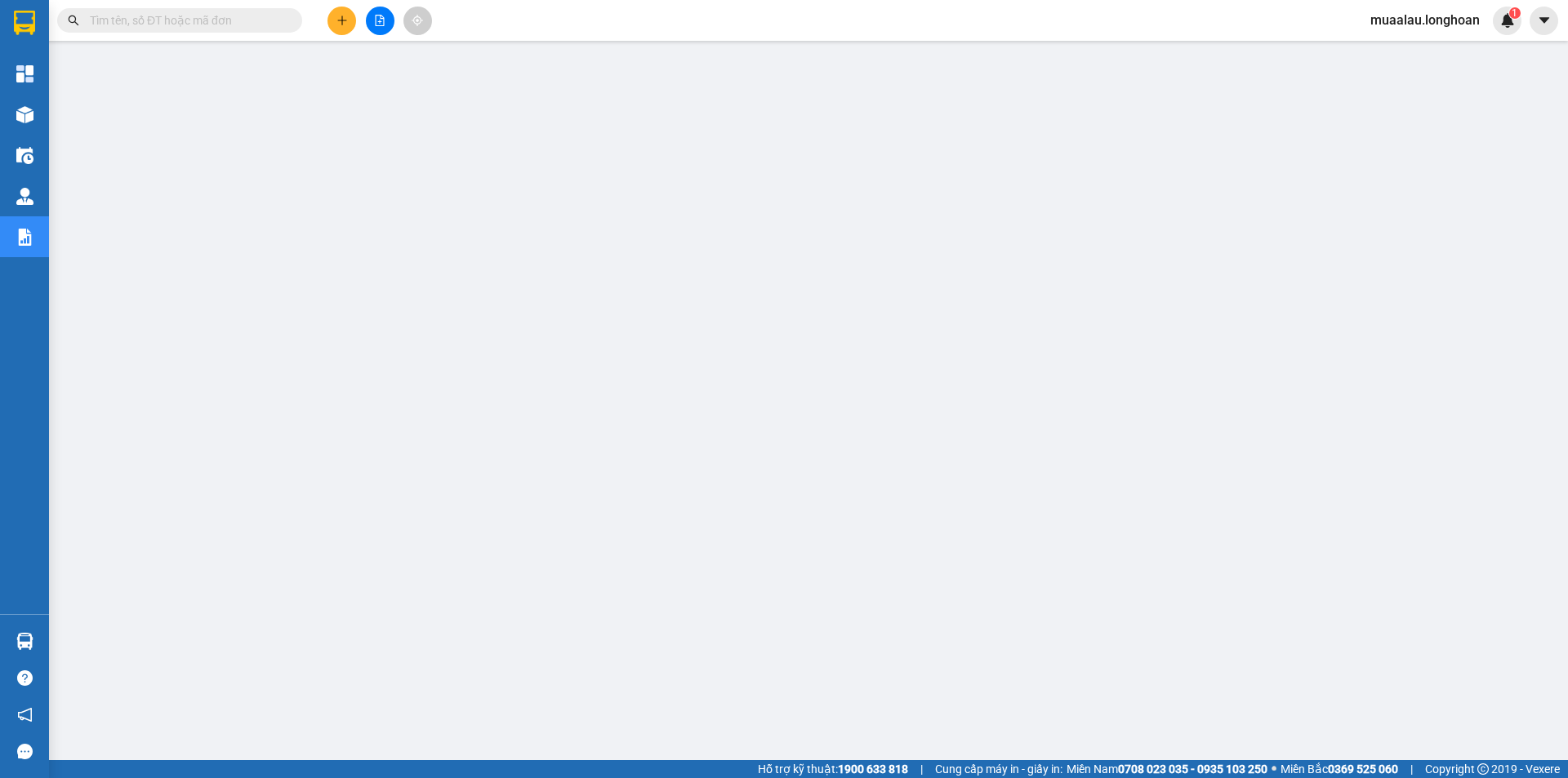
paste input "VPHP0610250014"
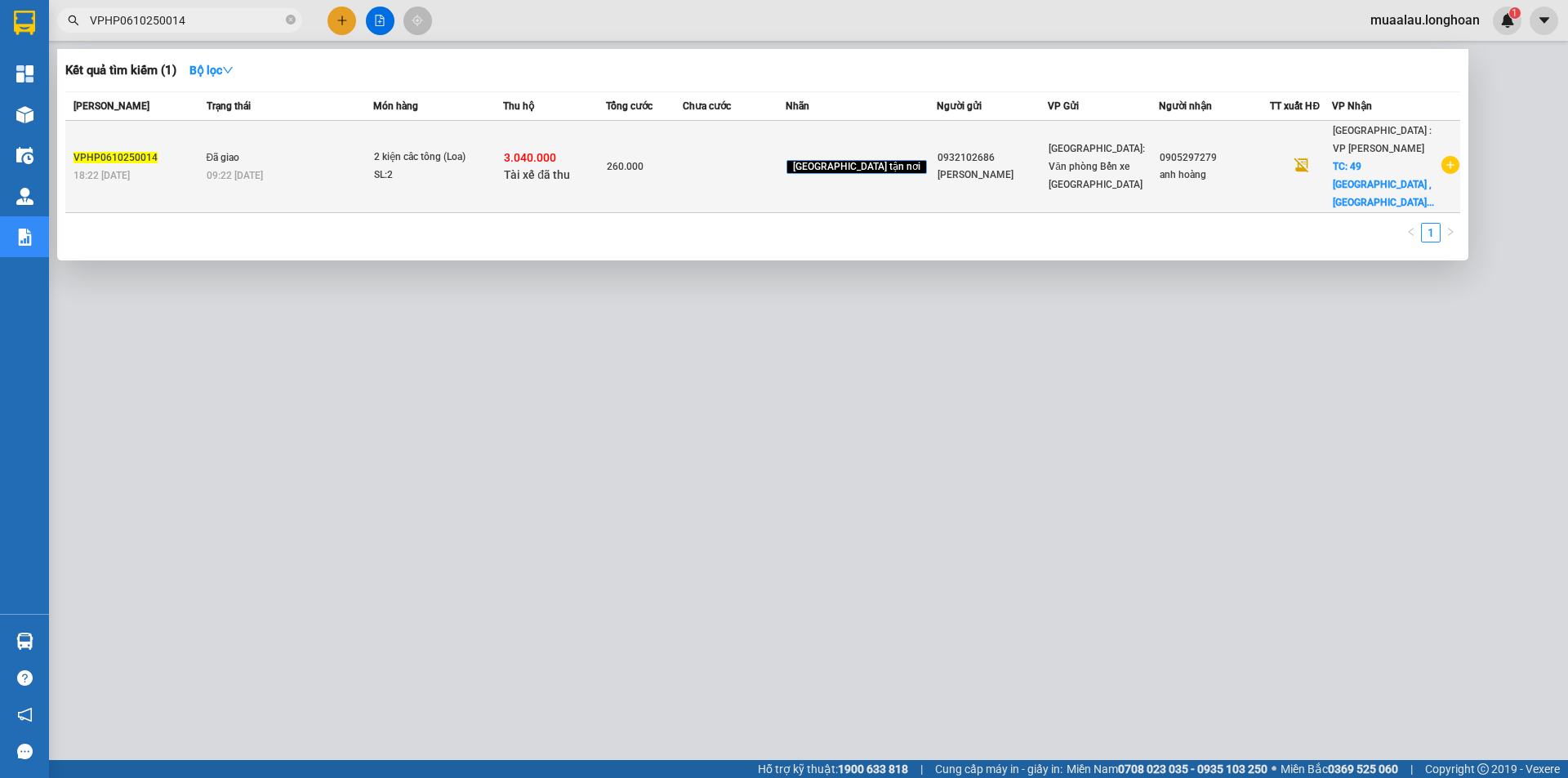
click at [735, 170] on td at bounding box center [734, 167] width 103 height 92
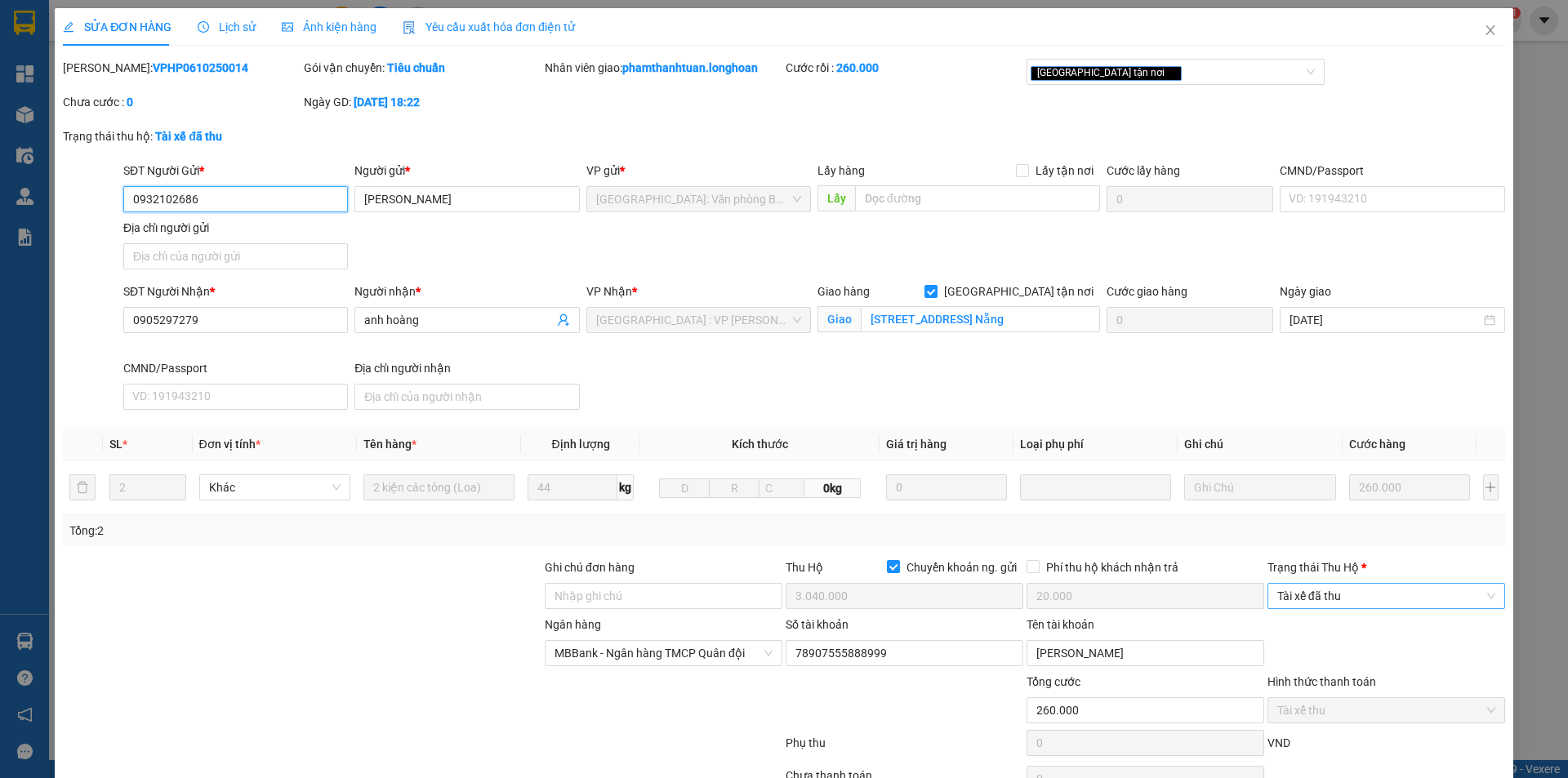
click at [1303, 592] on span "Tài xế đã thu" at bounding box center [1386, 595] width 218 height 24
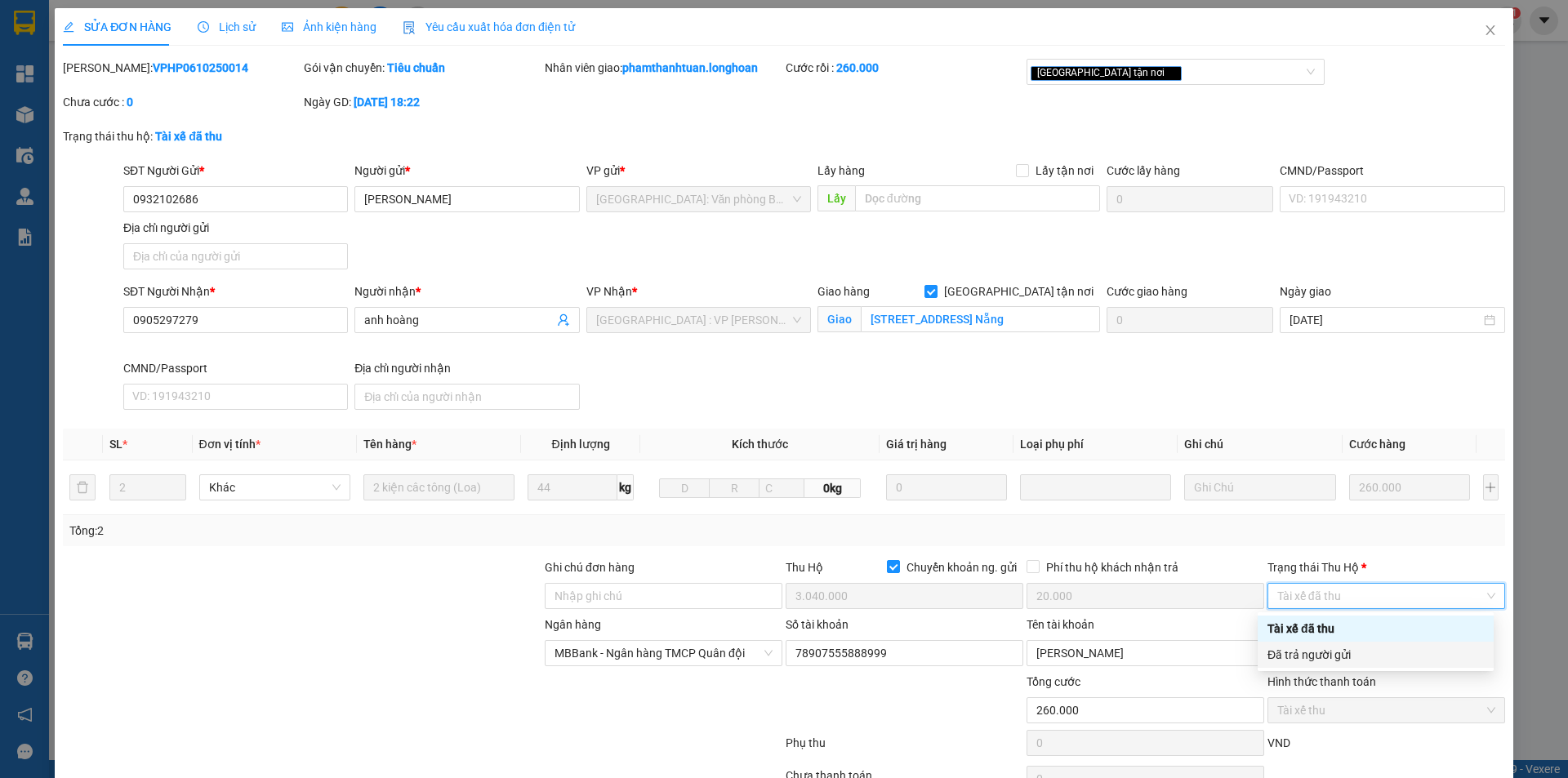
click at [1325, 645] on div "Đã trả người gửi" at bounding box center [1376, 655] width 236 height 26
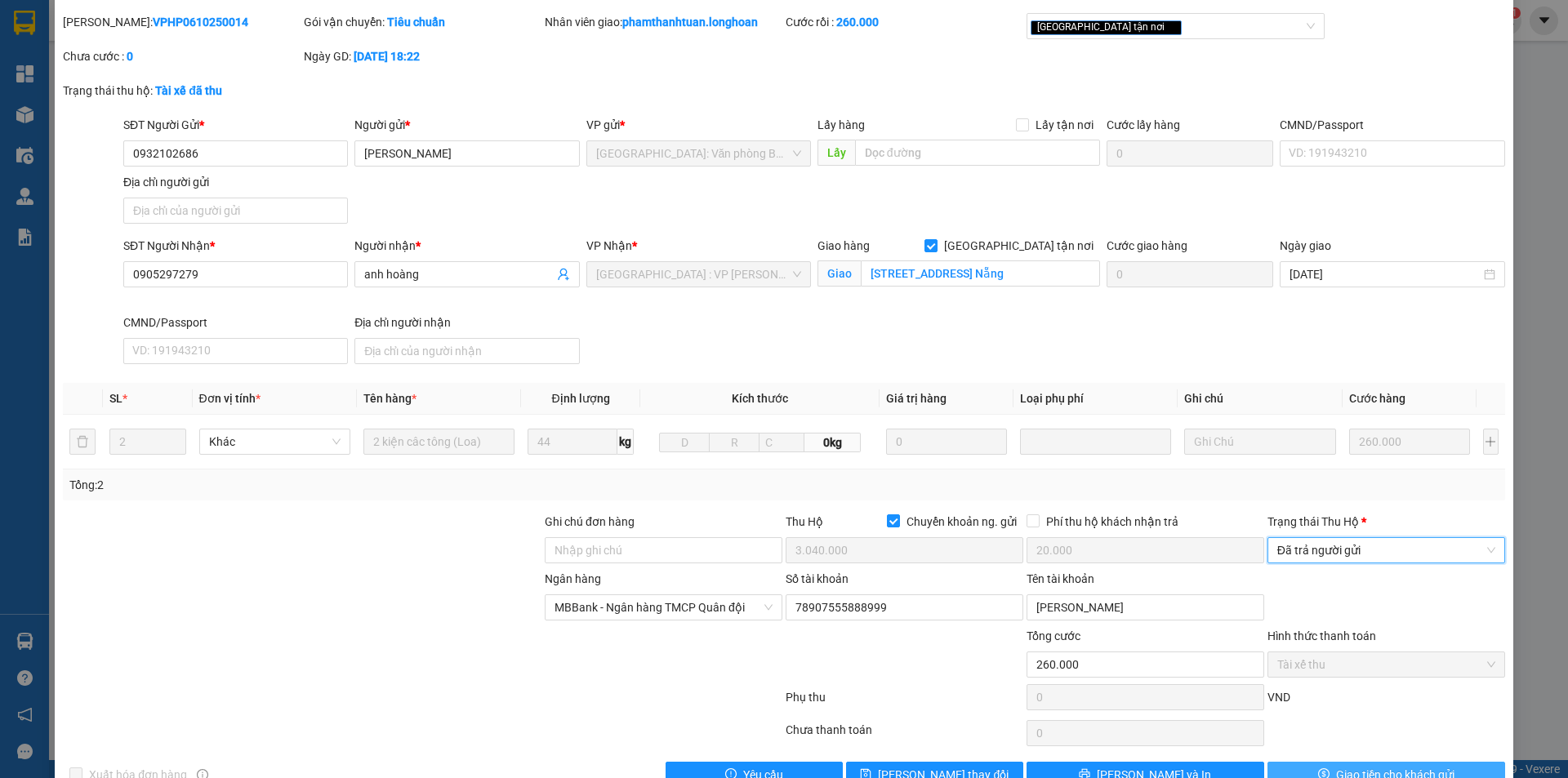
scroll to position [87, 0]
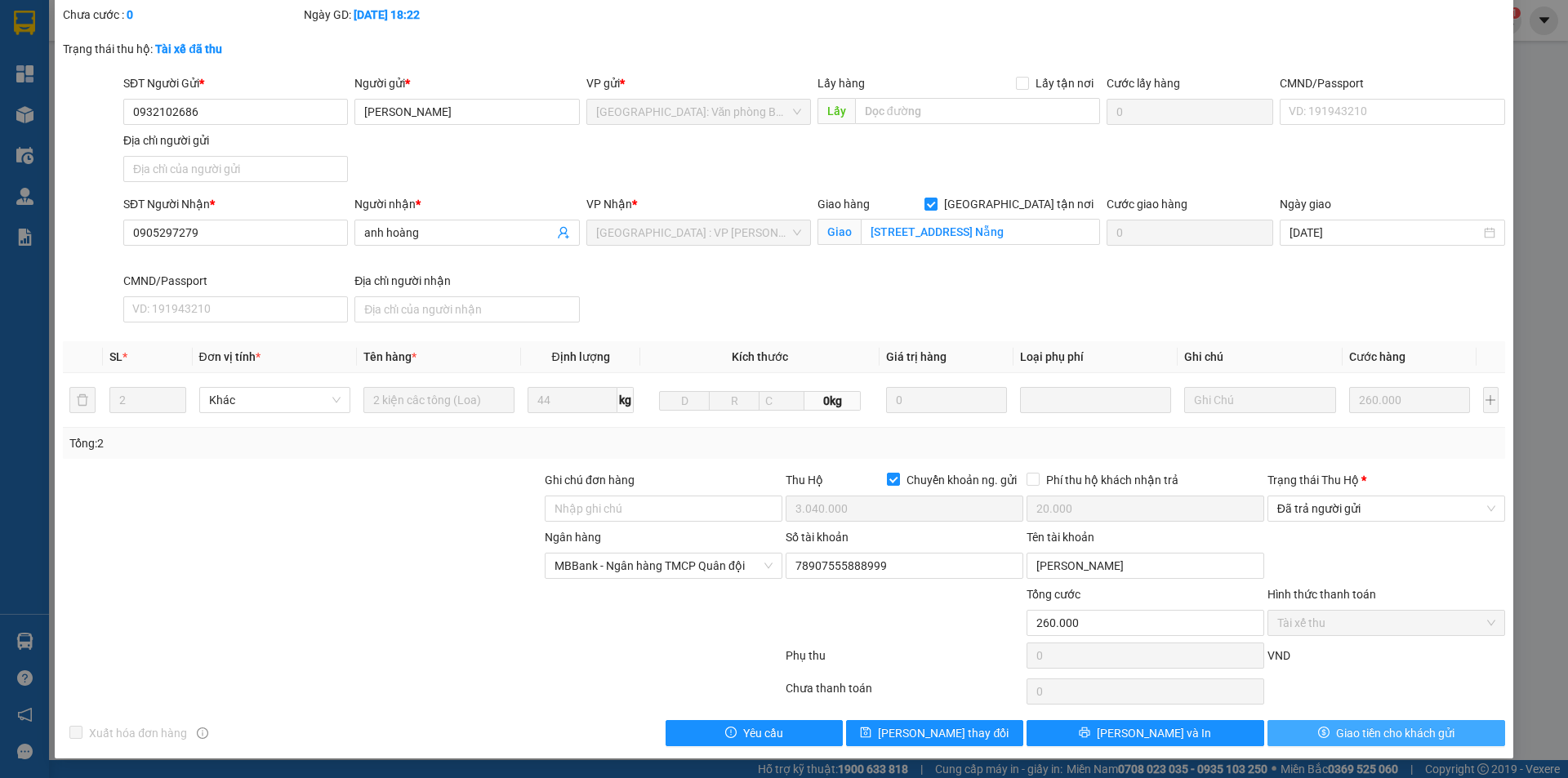
click at [1277, 733] on button "Giao tiền cho khách gửi" at bounding box center [1387, 733] width 238 height 26
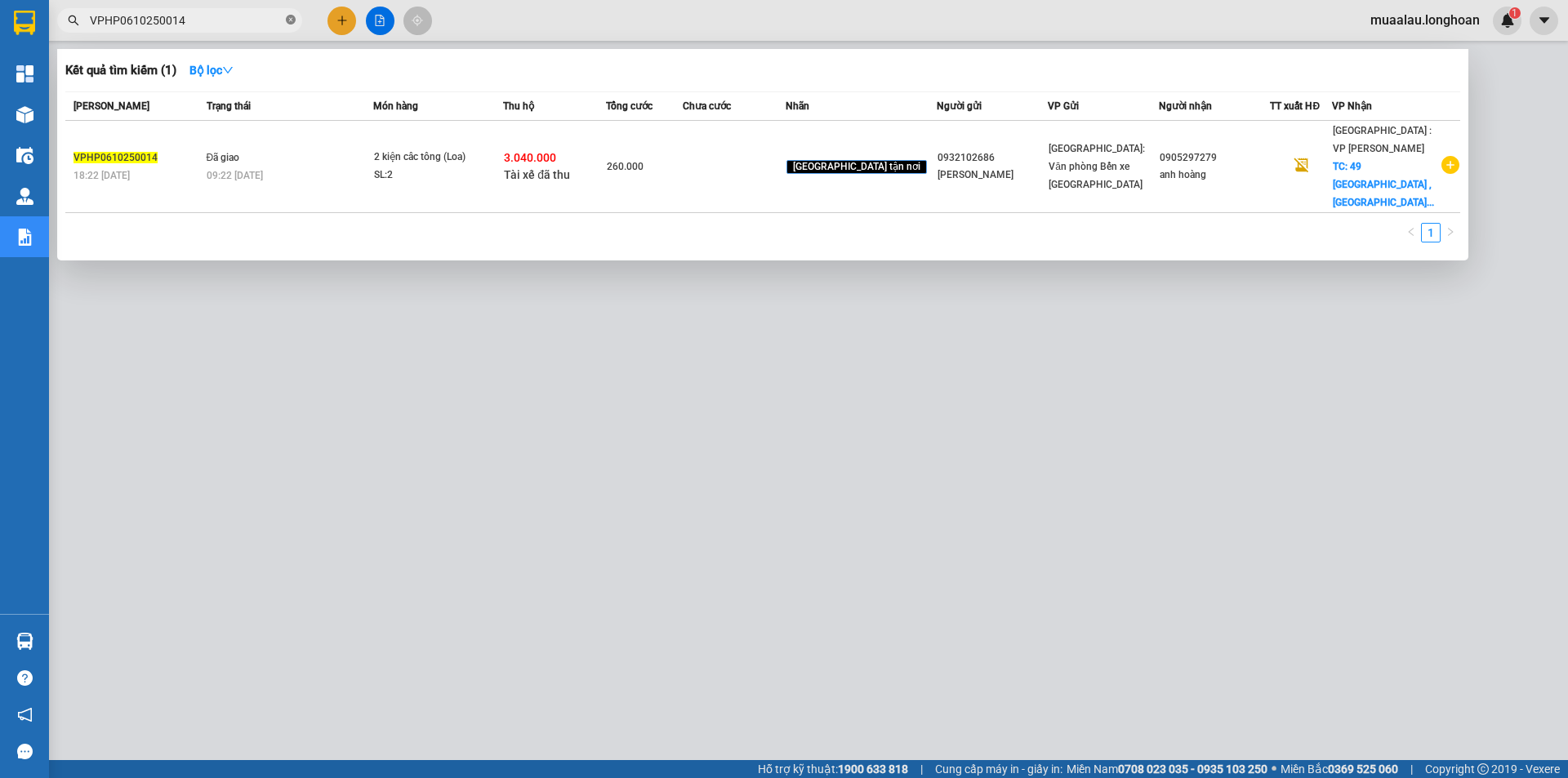
click at [289, 22] on icon "close-circle" at bounding box center [290, 19] width 10 height 10
paste input "HQTP0610250010"
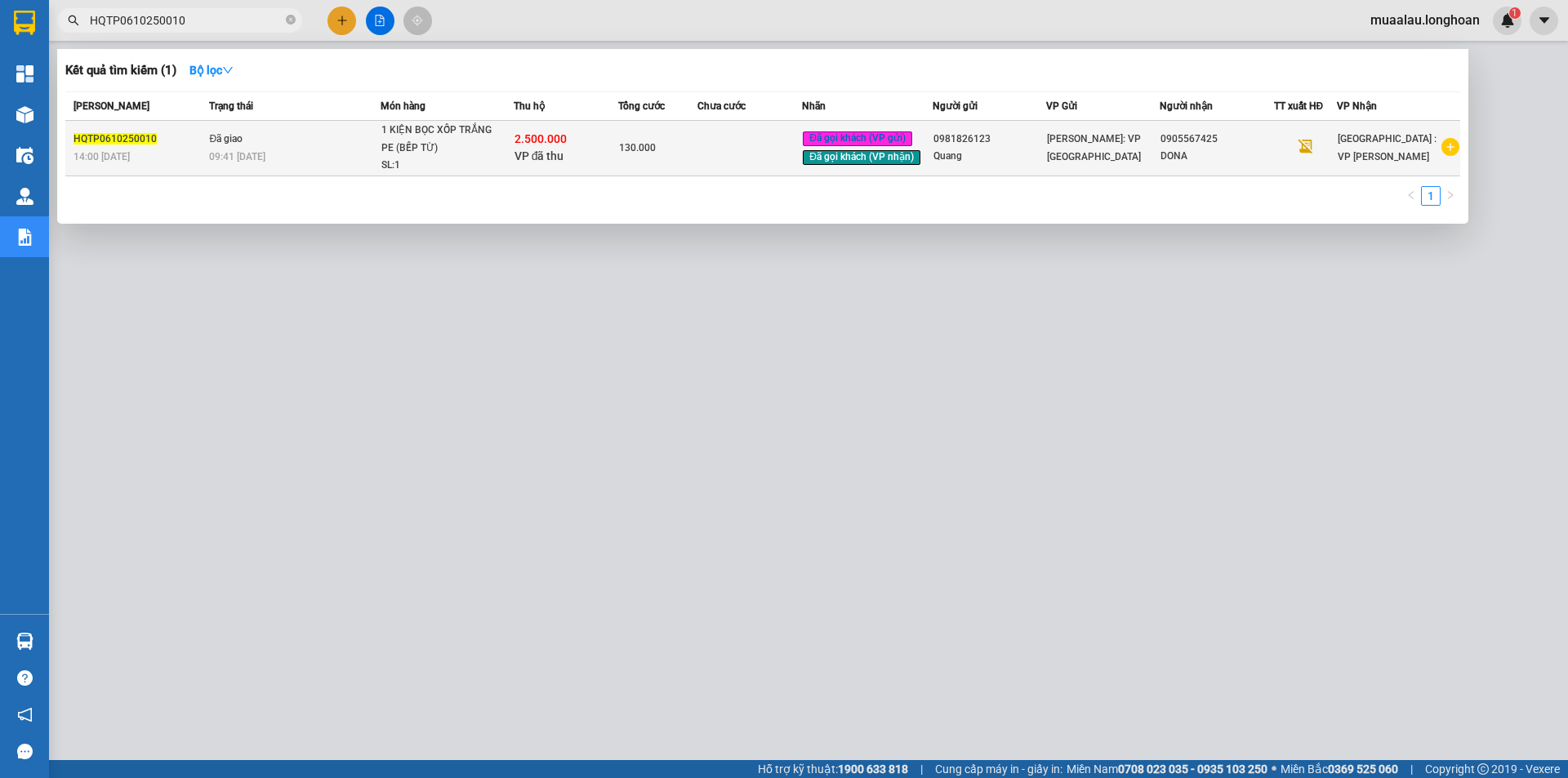
click at [750, 151] on td at bounding box center [750, 149] width 105 height 56
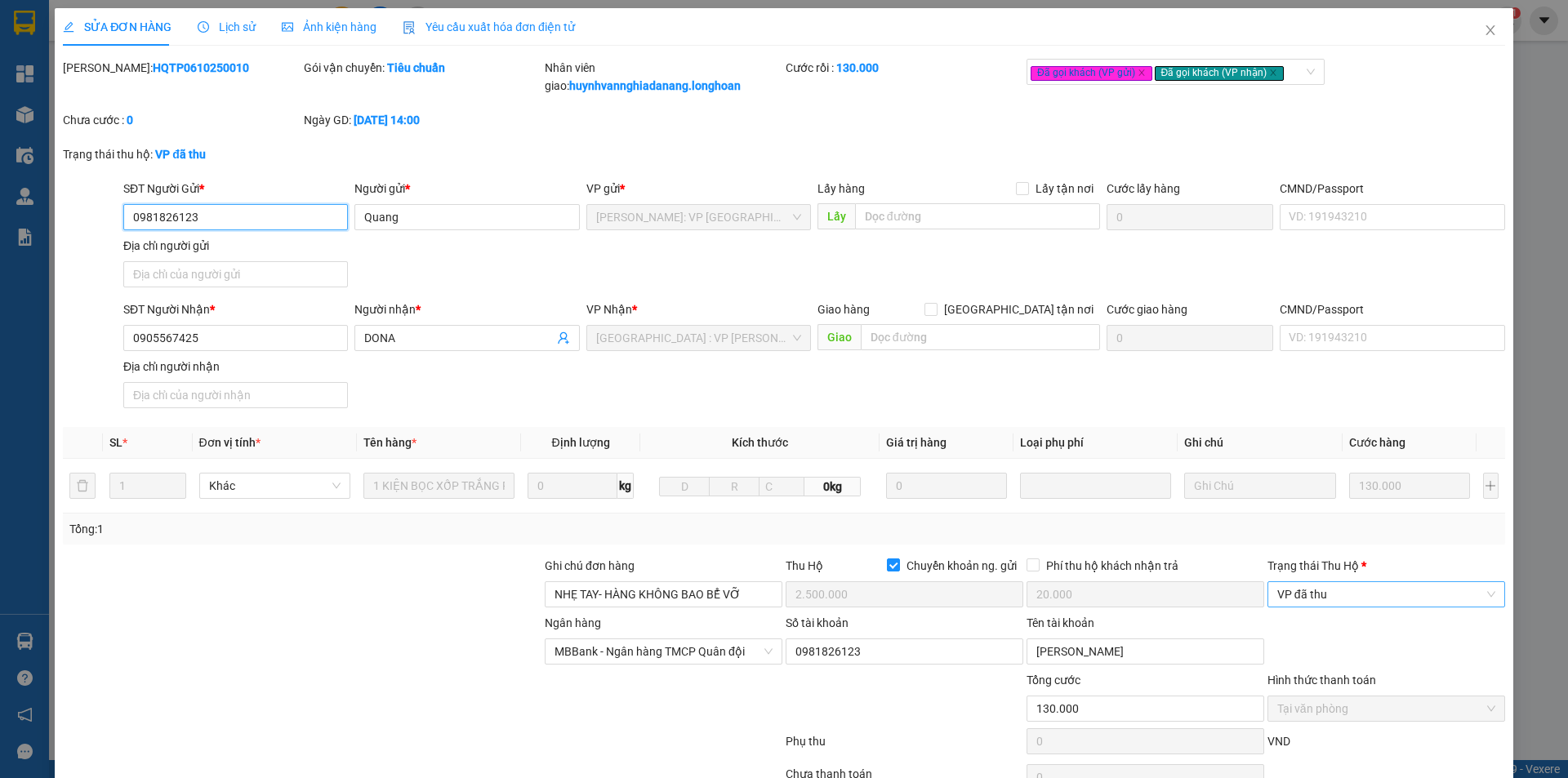
click at [1347, 593] on span "VP đã thu" at bounding box center [1386, 594] width 218 height 24
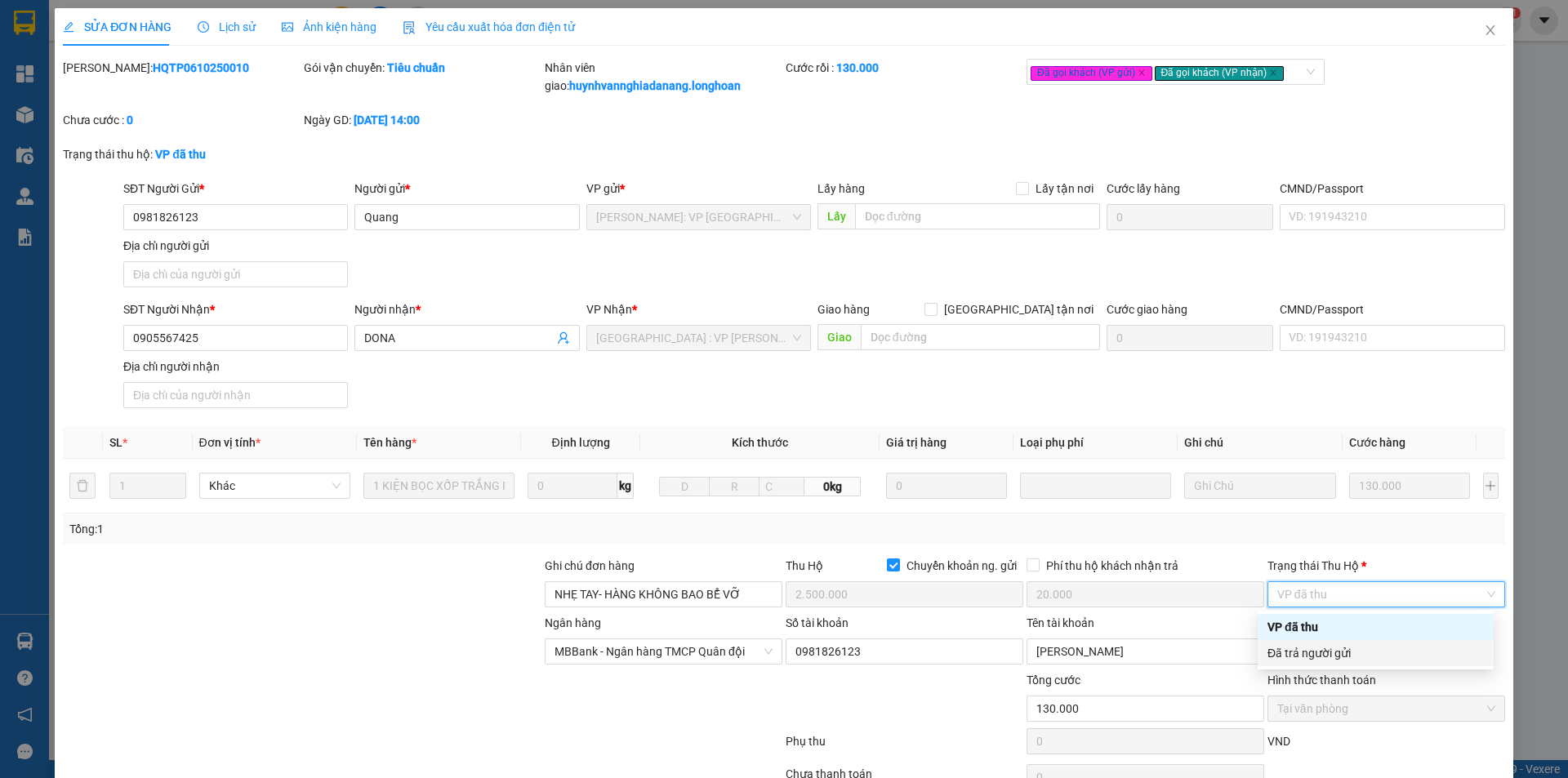
click at [1355, 657] on div "Đã trả người gửi" at bounding box center [1376, 654] width 216 height 18
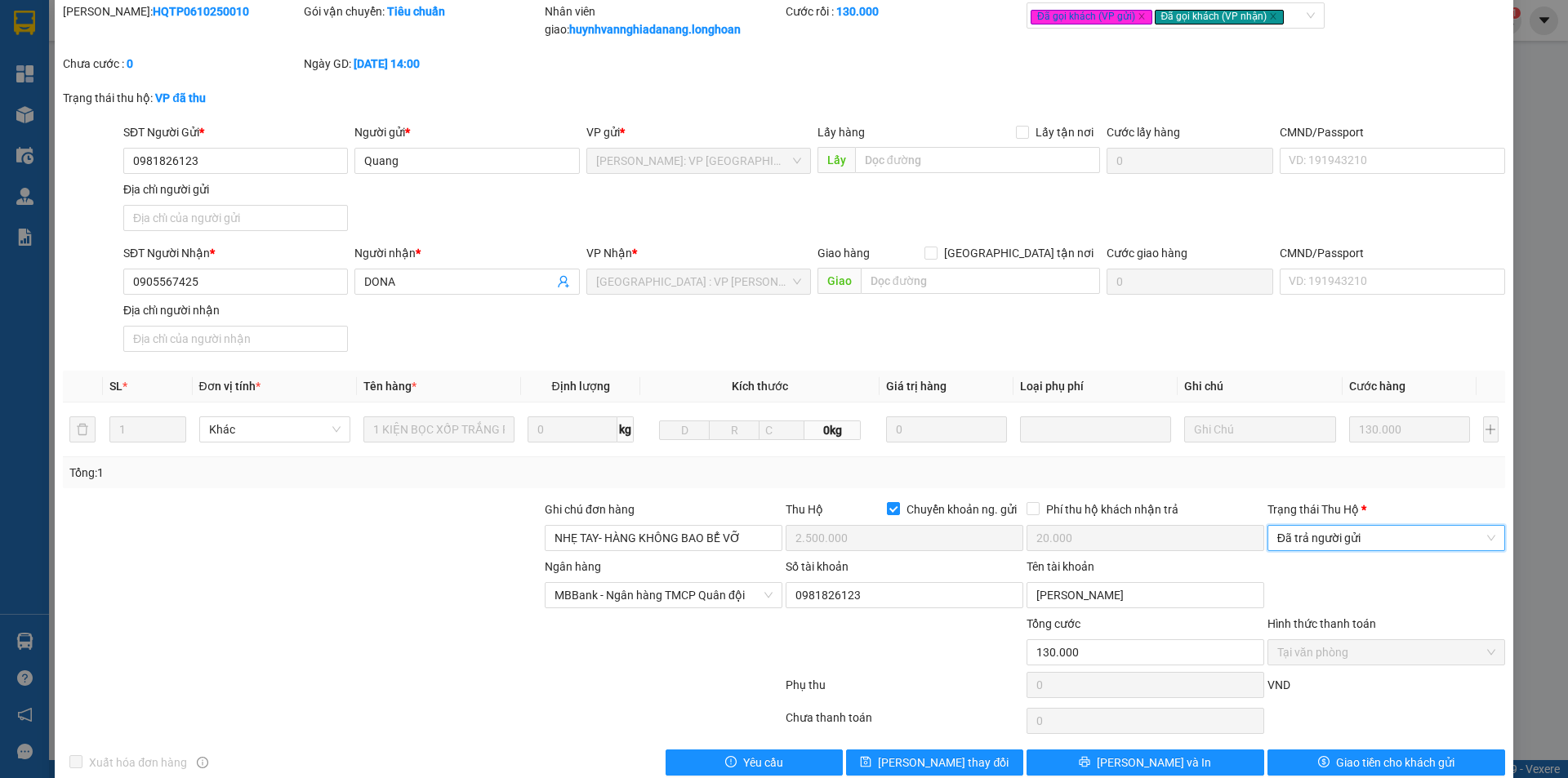
scroll to position [86, 0]
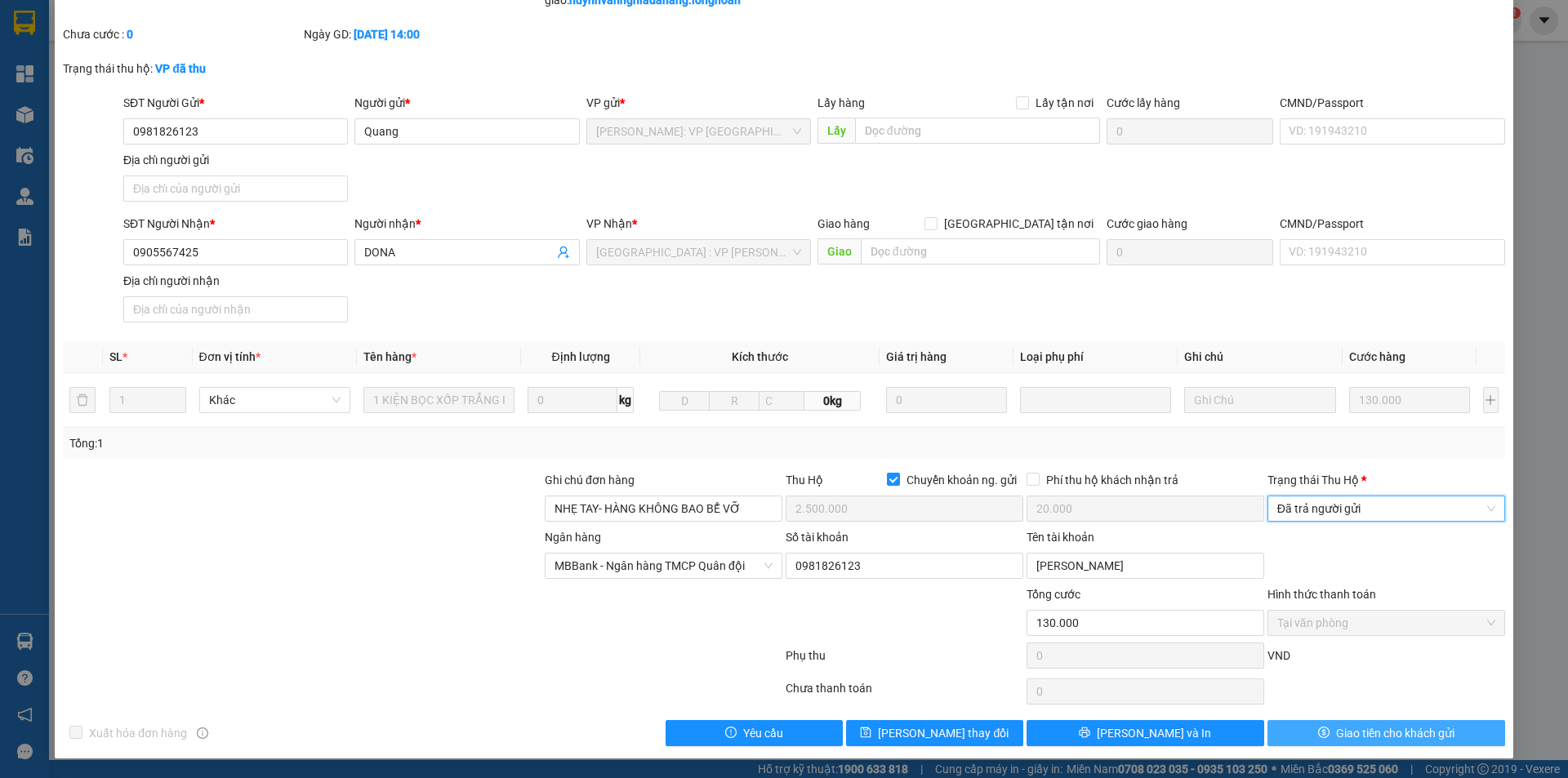
click at [1341, 726] on span "Giao tiền cho khách gửi" at bounding box center [1396, 733] width 119 height 18
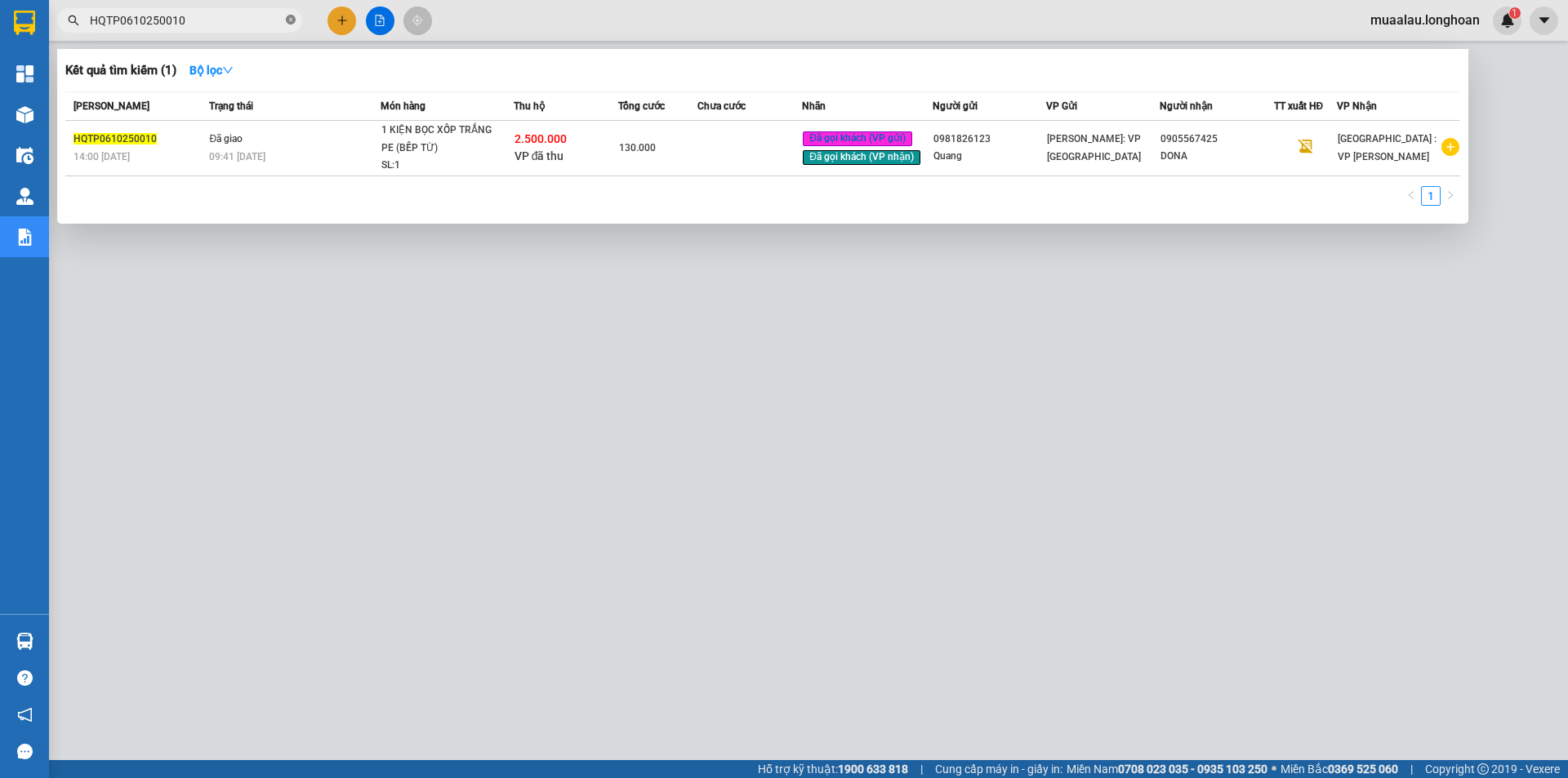
click at [287, 14] on span at bounding box center [290, 21] width 10 height 15
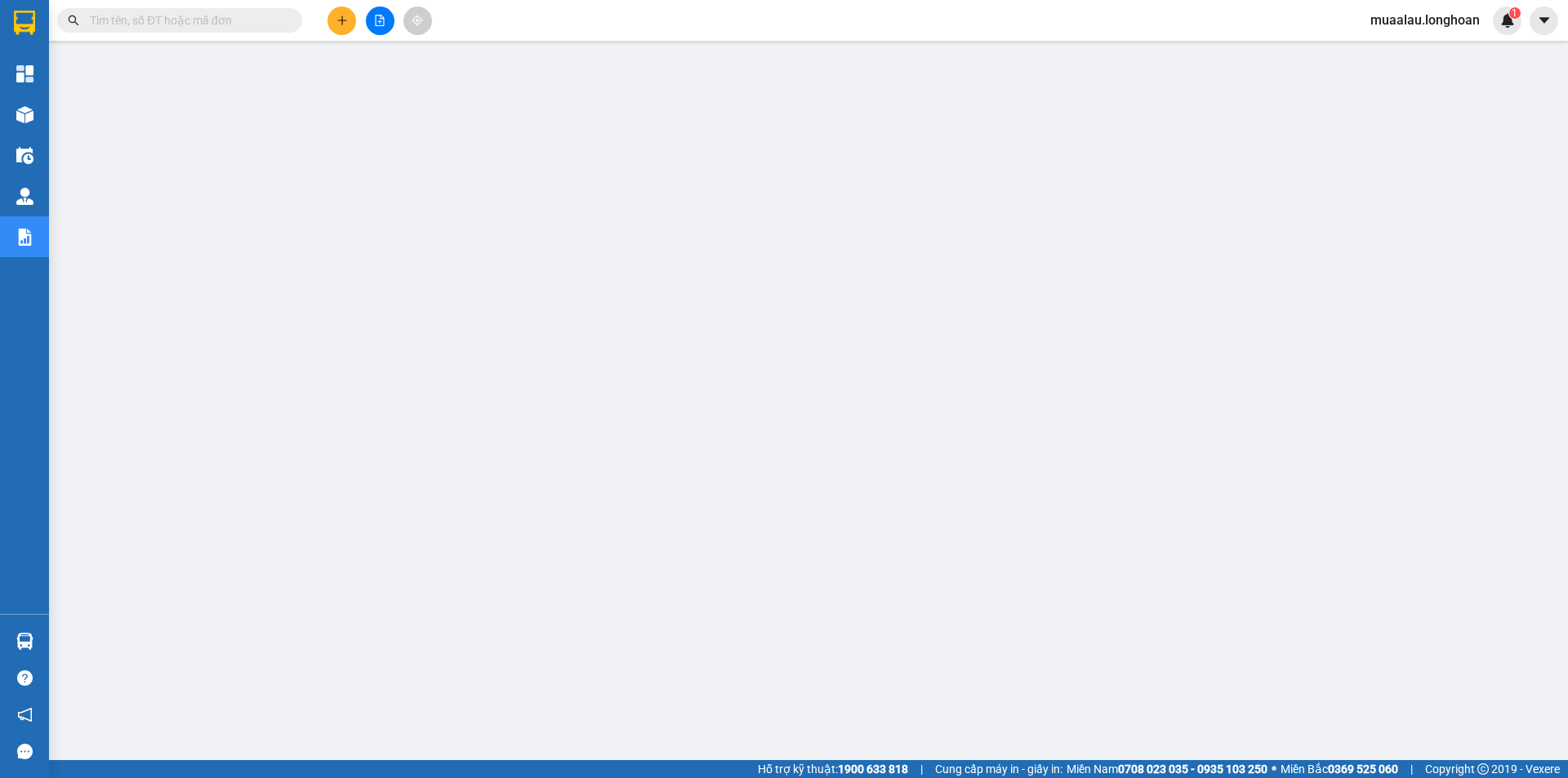
paste input "VHBT0610250020"
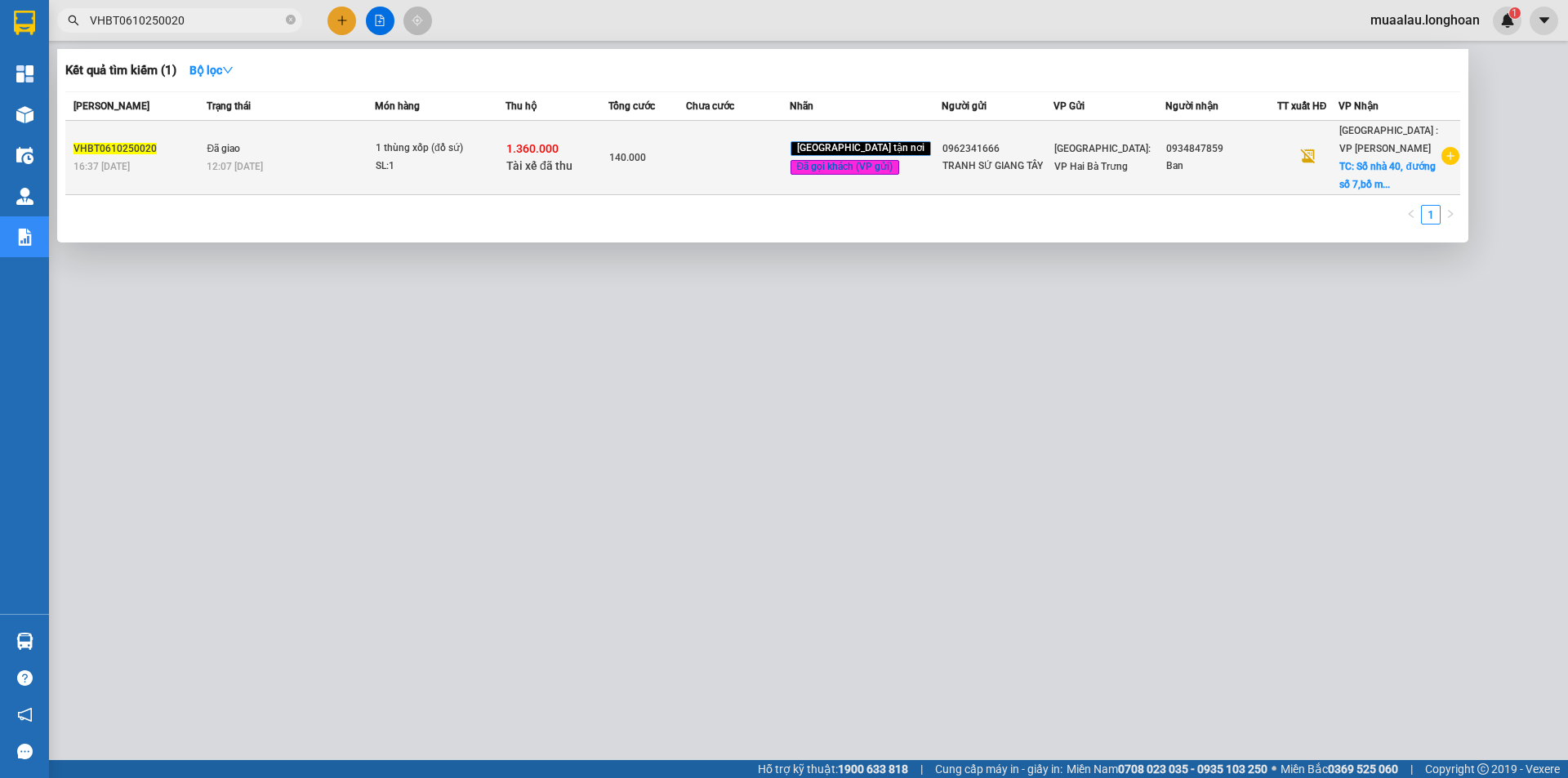
click at [670, 168] on td "140.000" at bounding box center [648, 158] width 77 height 75
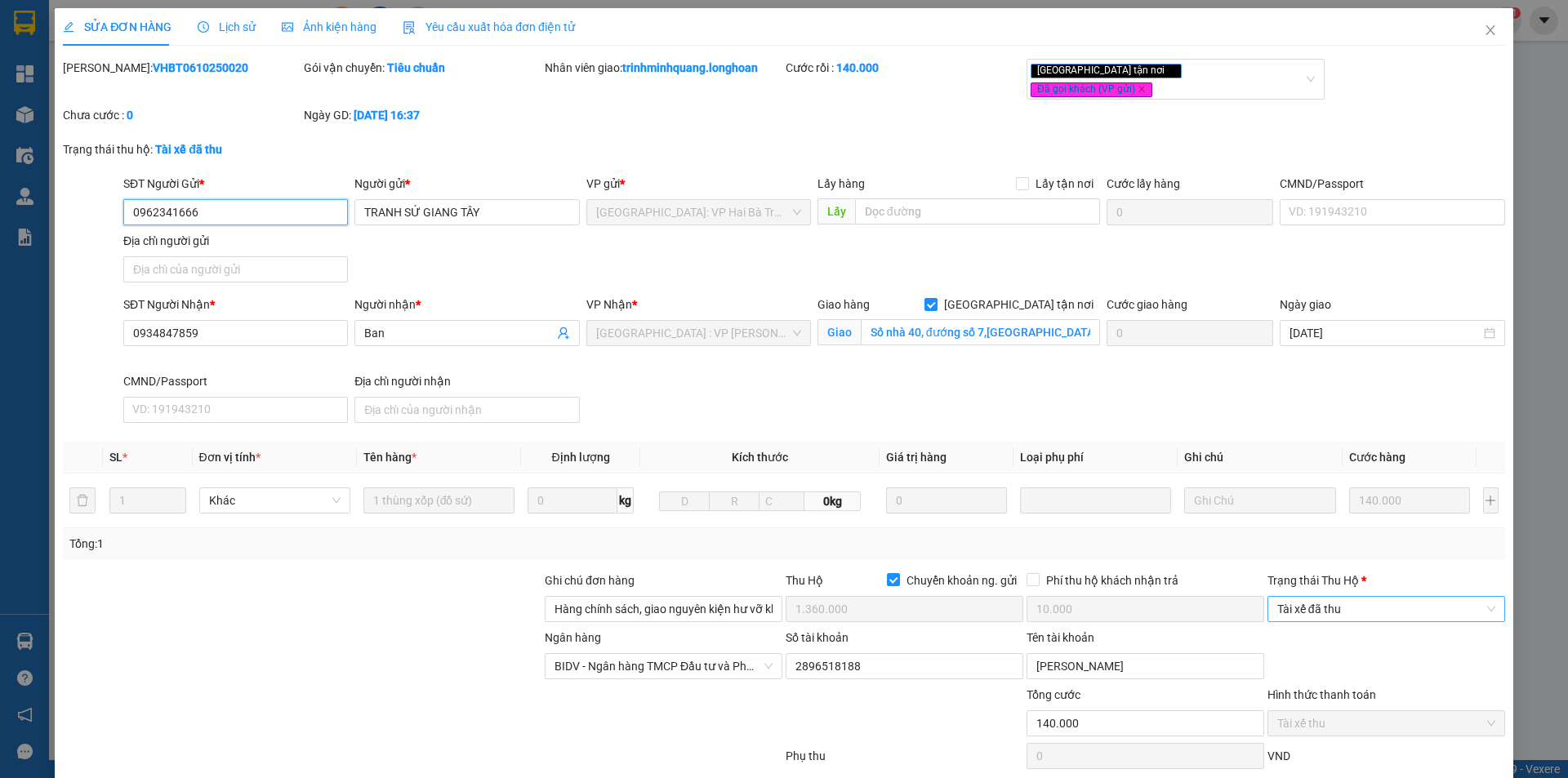
click at [1365, 597] on span "Tài xế đã thu" at bounding box center [1386, 609] width 218 height 24
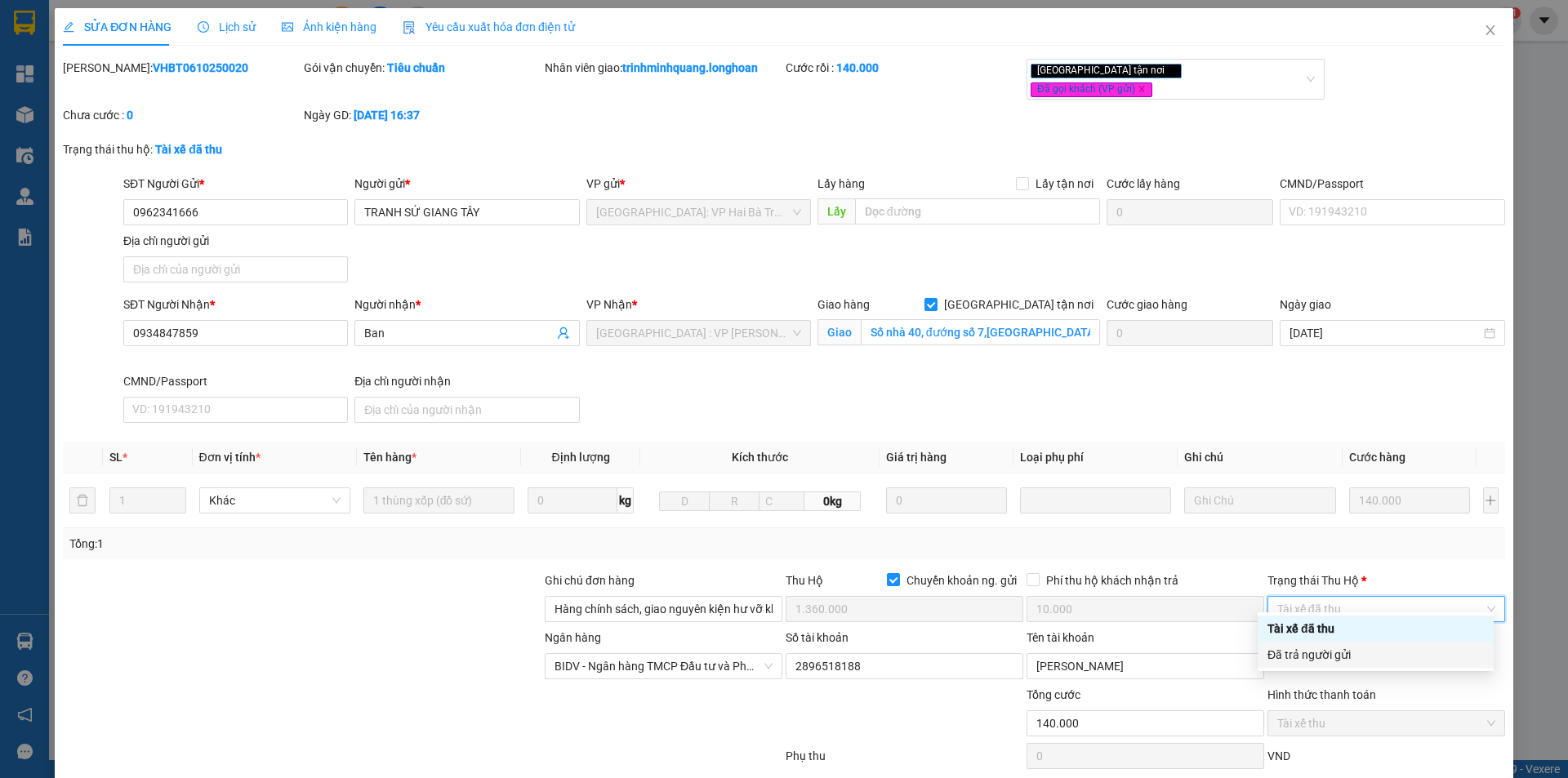
click at [1366, 656] on div "Đã trả người gửi" at bounding box center [1376, 655] width 216 height 18
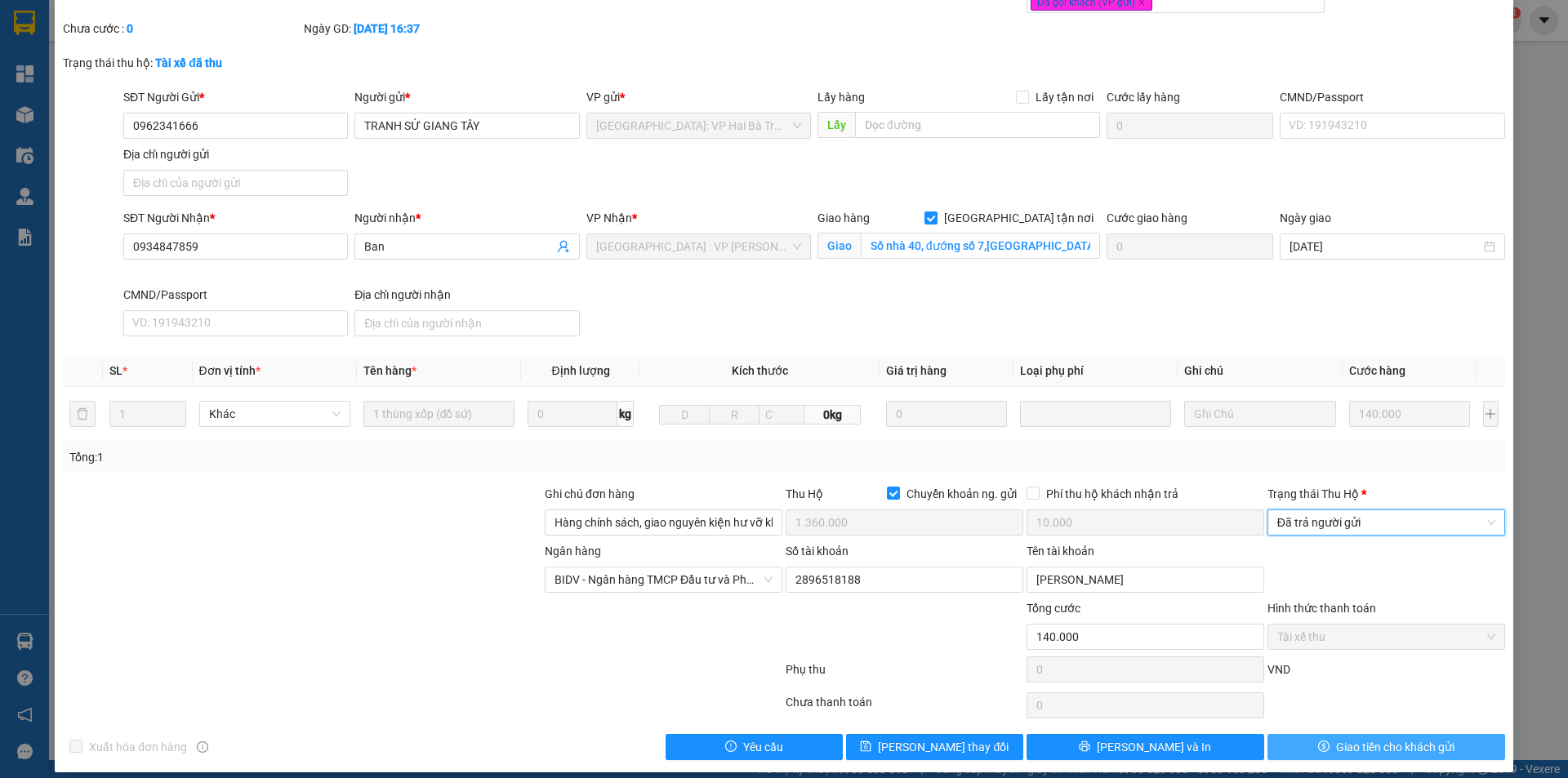
scroll to position [87, 0]
click at [1417, 737] on span "Giao tiền cho khách gửi" at bounding box center [1396, 746] width 119 height 18
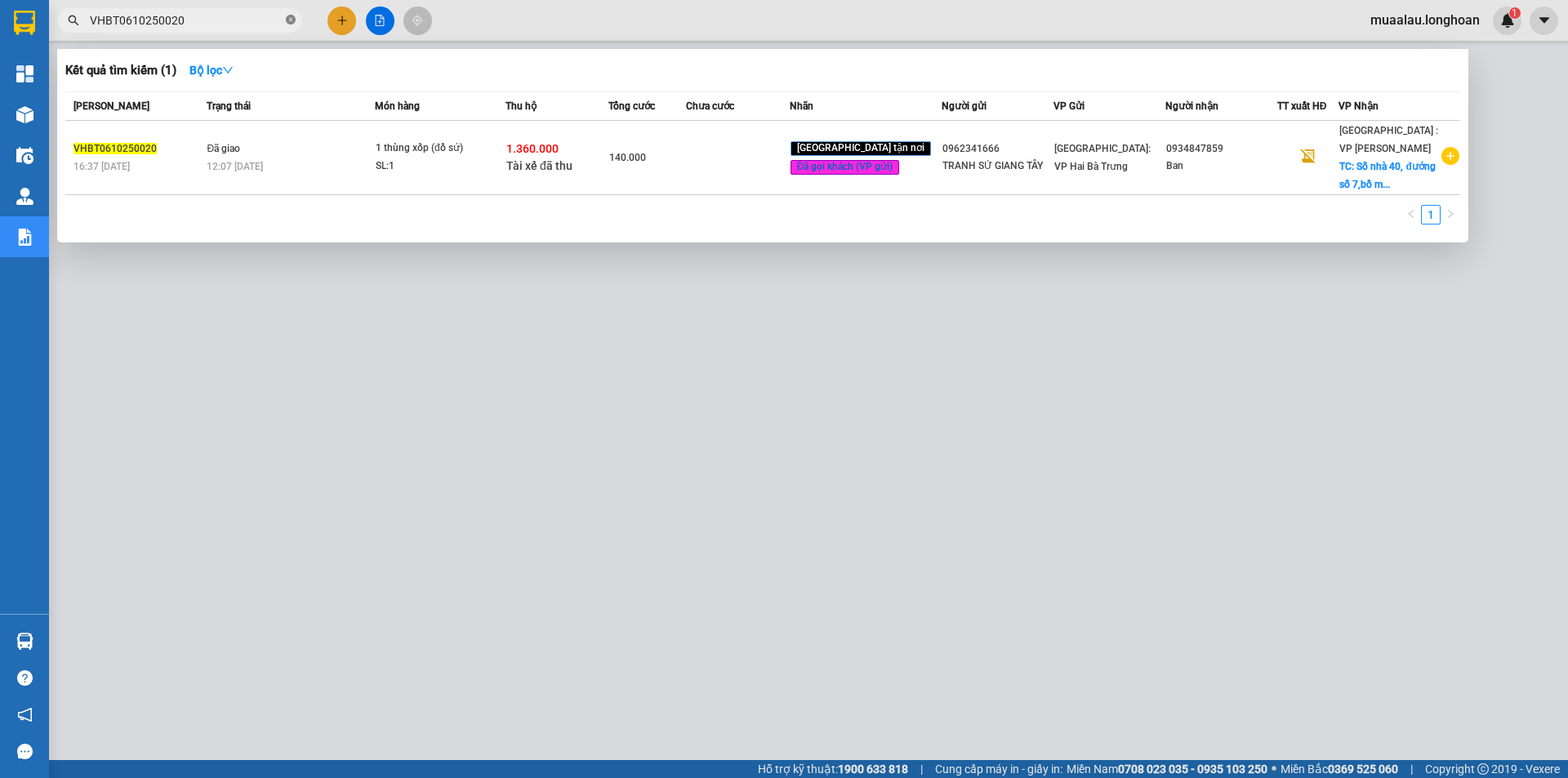
click at [293, 18] on icon "close-circle" at bounding box center [290, 19] width 10 height 10
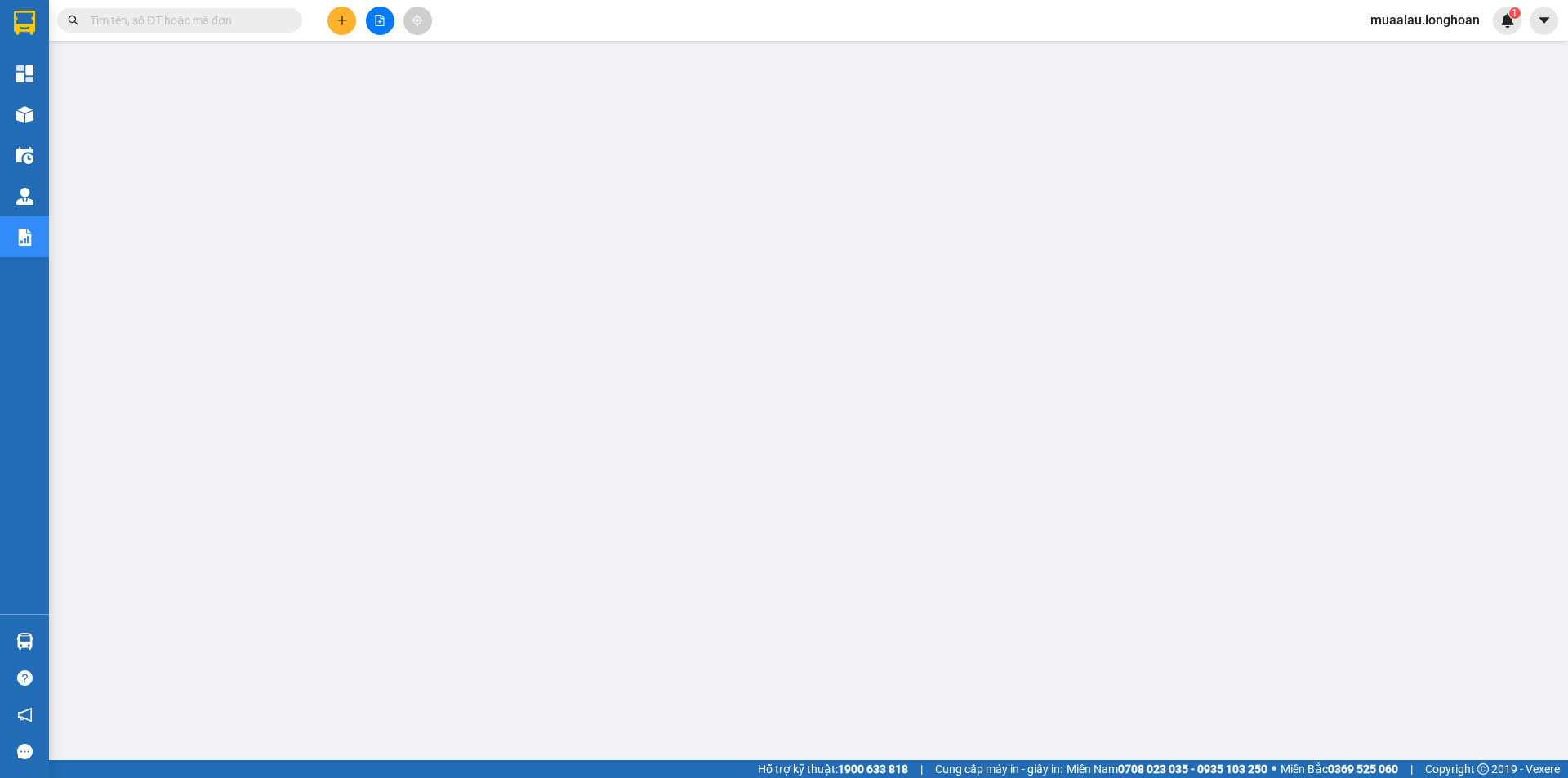
paste input "QU120610250019"
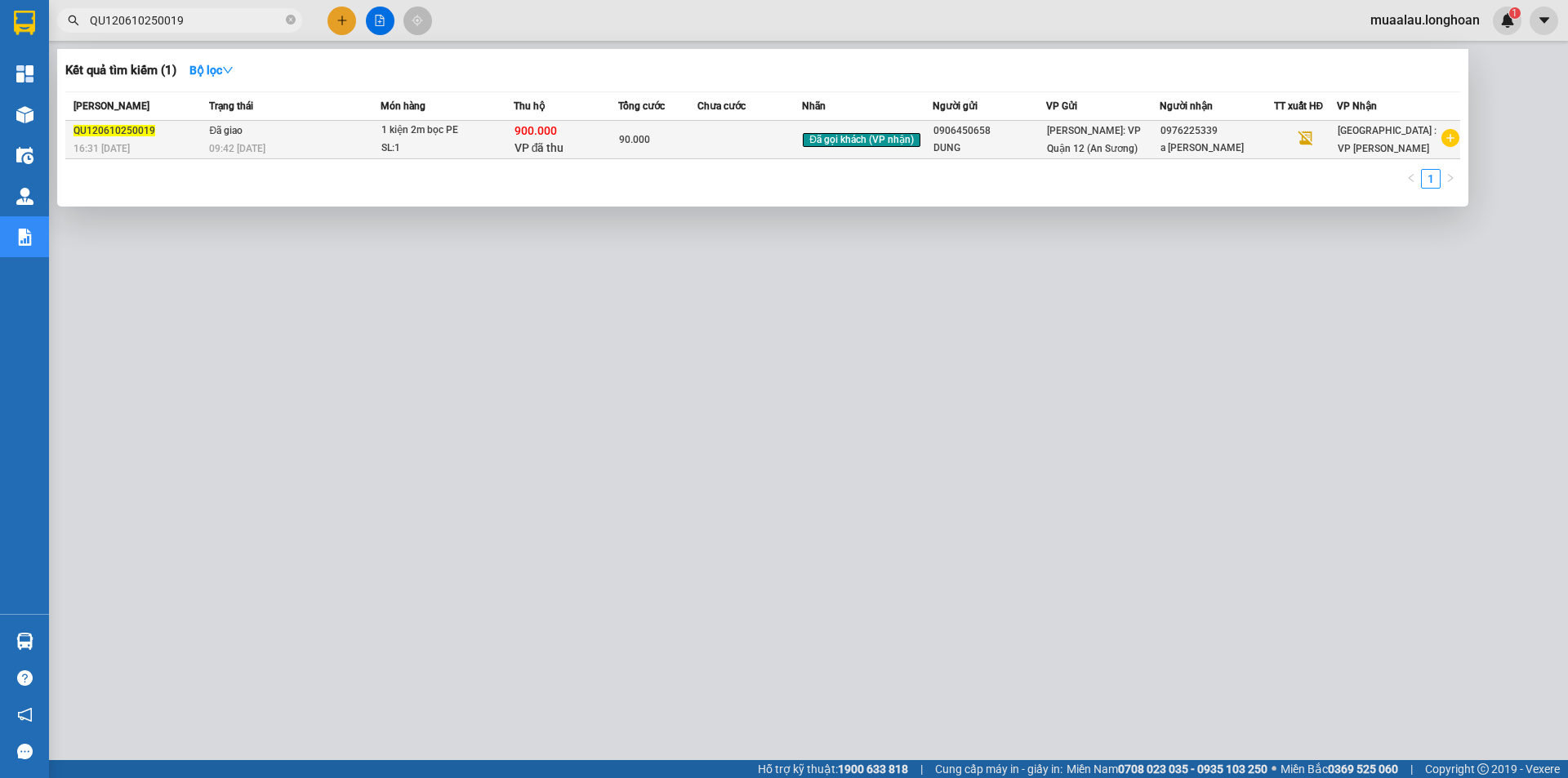
click at [725, 149] on td at bounding box center [750, 140] width 105 height 39
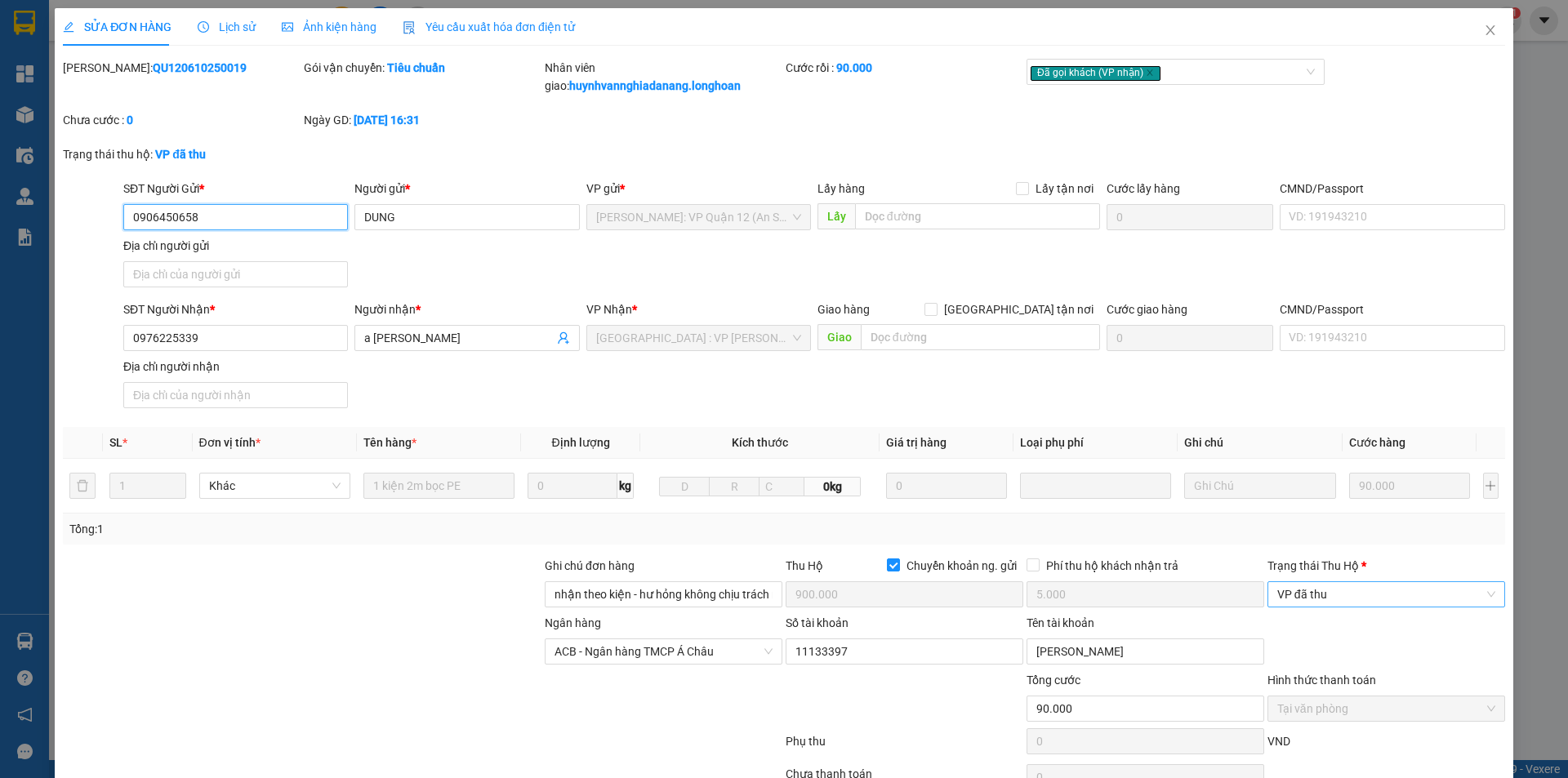
click at [1319, 586] on span "VP đã thu" at bounding box center [1386, 594] width 218 height 24
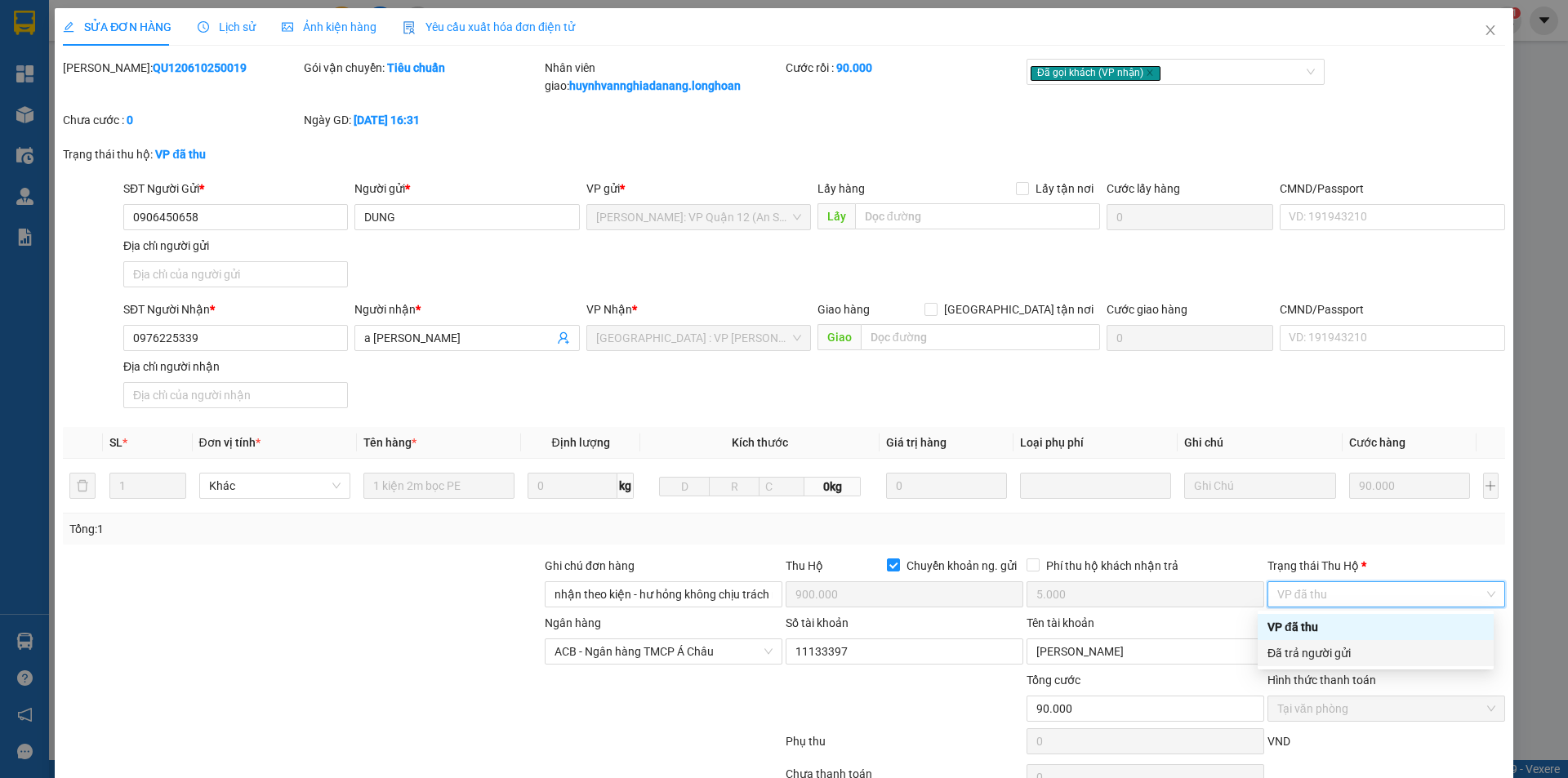
click at [1338, 654] on div "Đã trả người gửi" at bounding box center [1376, 654] width 216 height 18
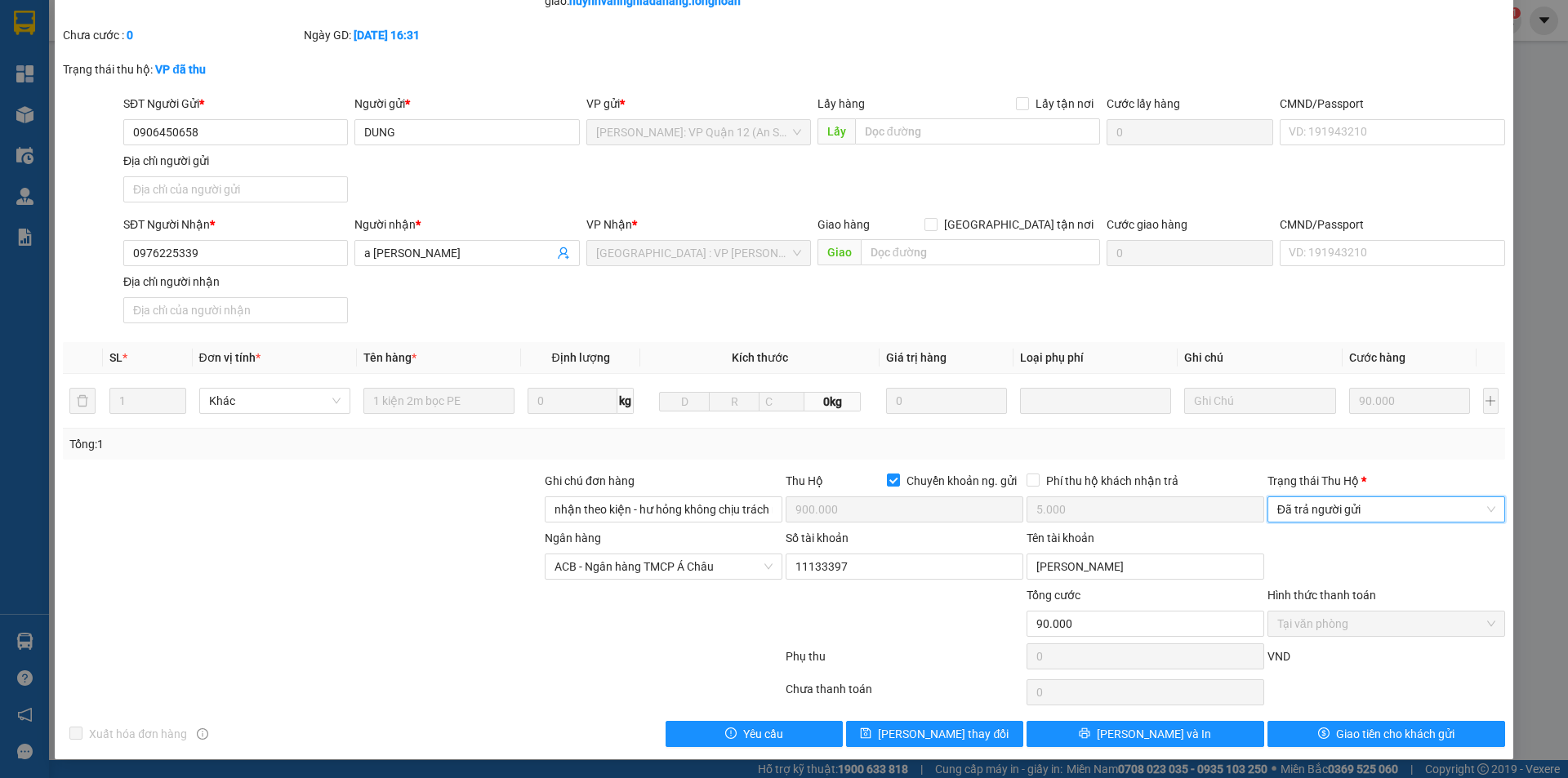
scroll to position [86, 0]
click at [1319, 728] on icon "dollar" at bounding box center [1324, 732] width 12 height 12
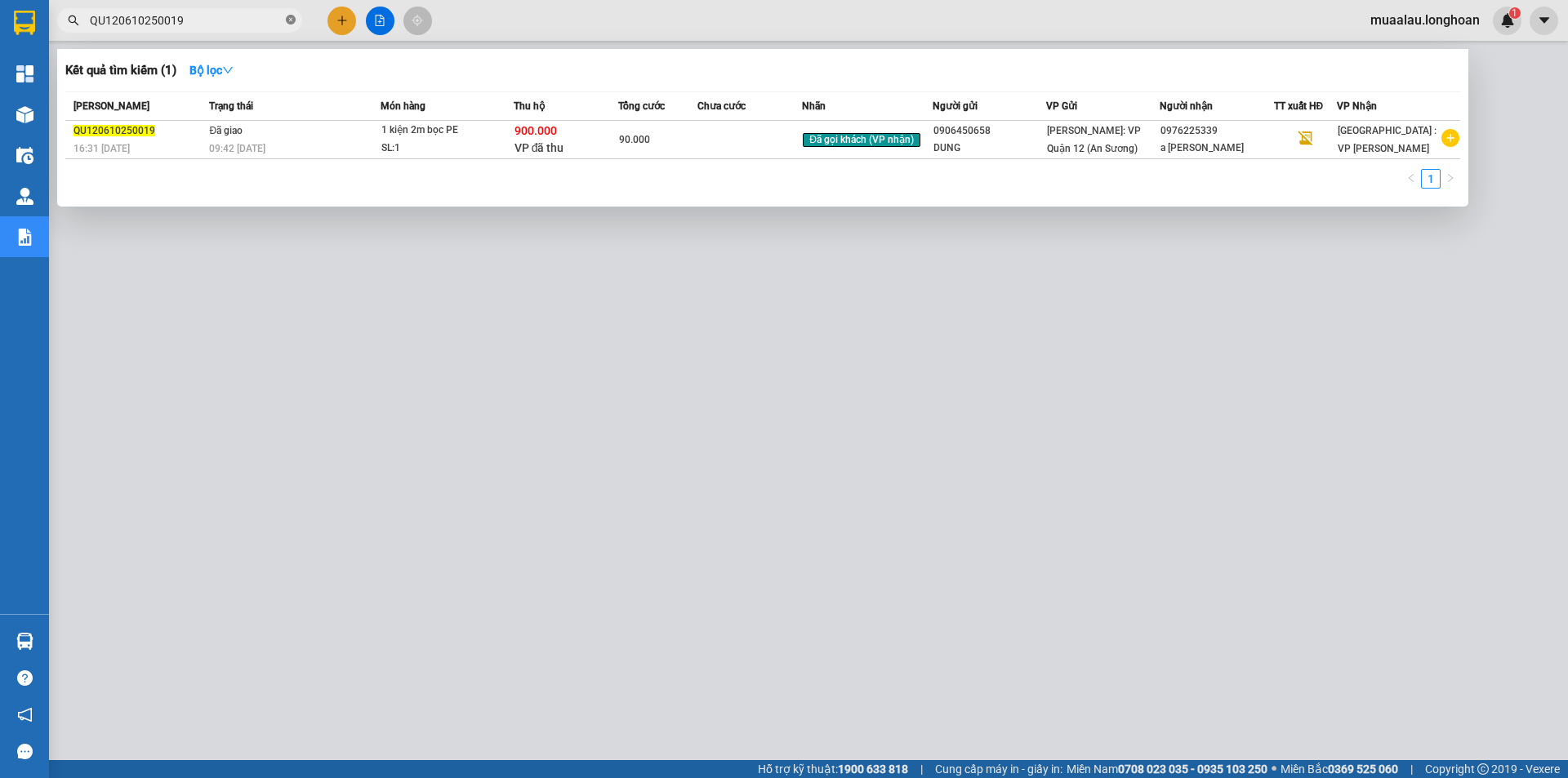
click at [292, 20] on icon "close-circle" at bounding box center [290, 19] width 10 height 10
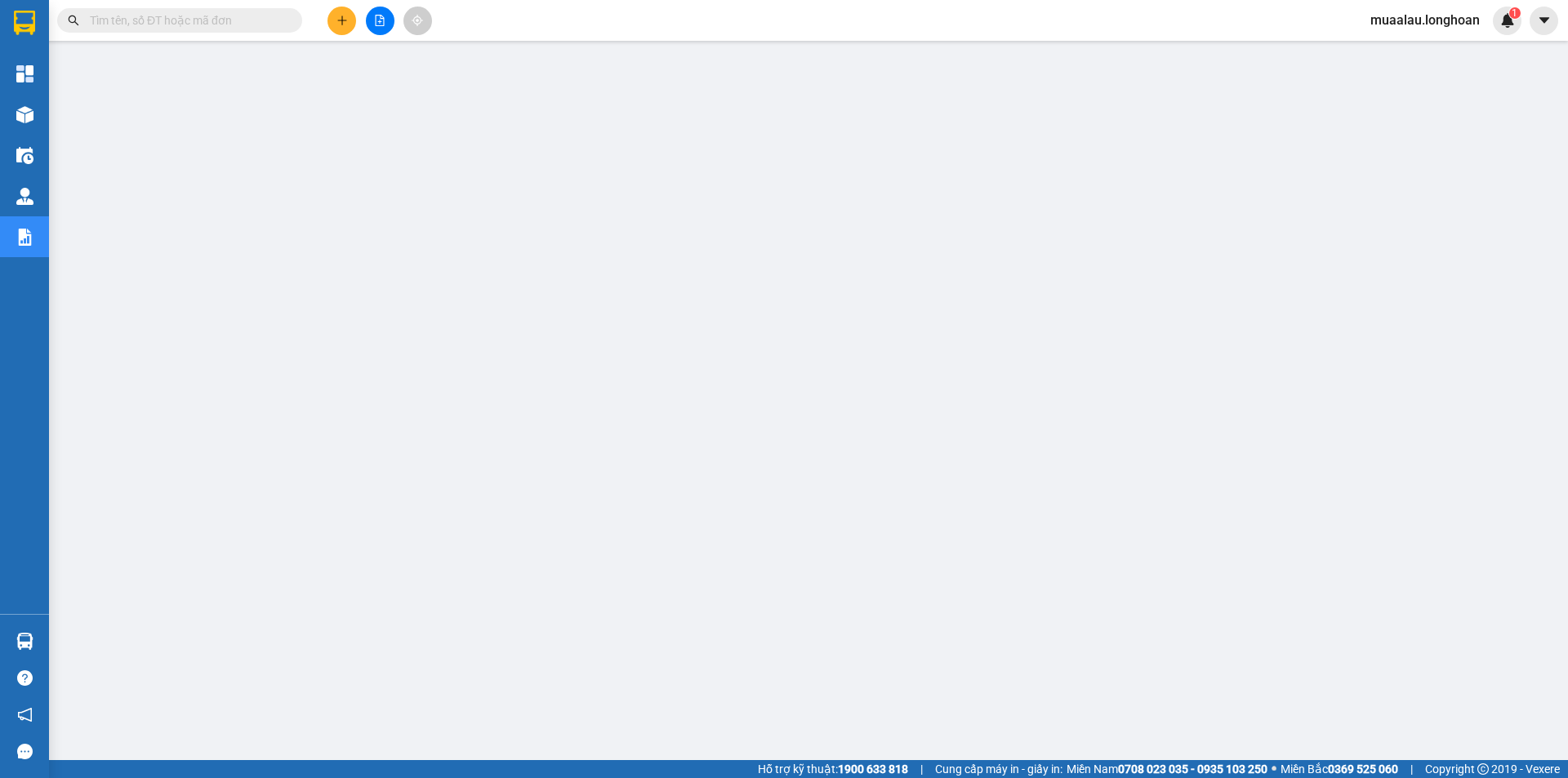
paste input "VP100610250004"
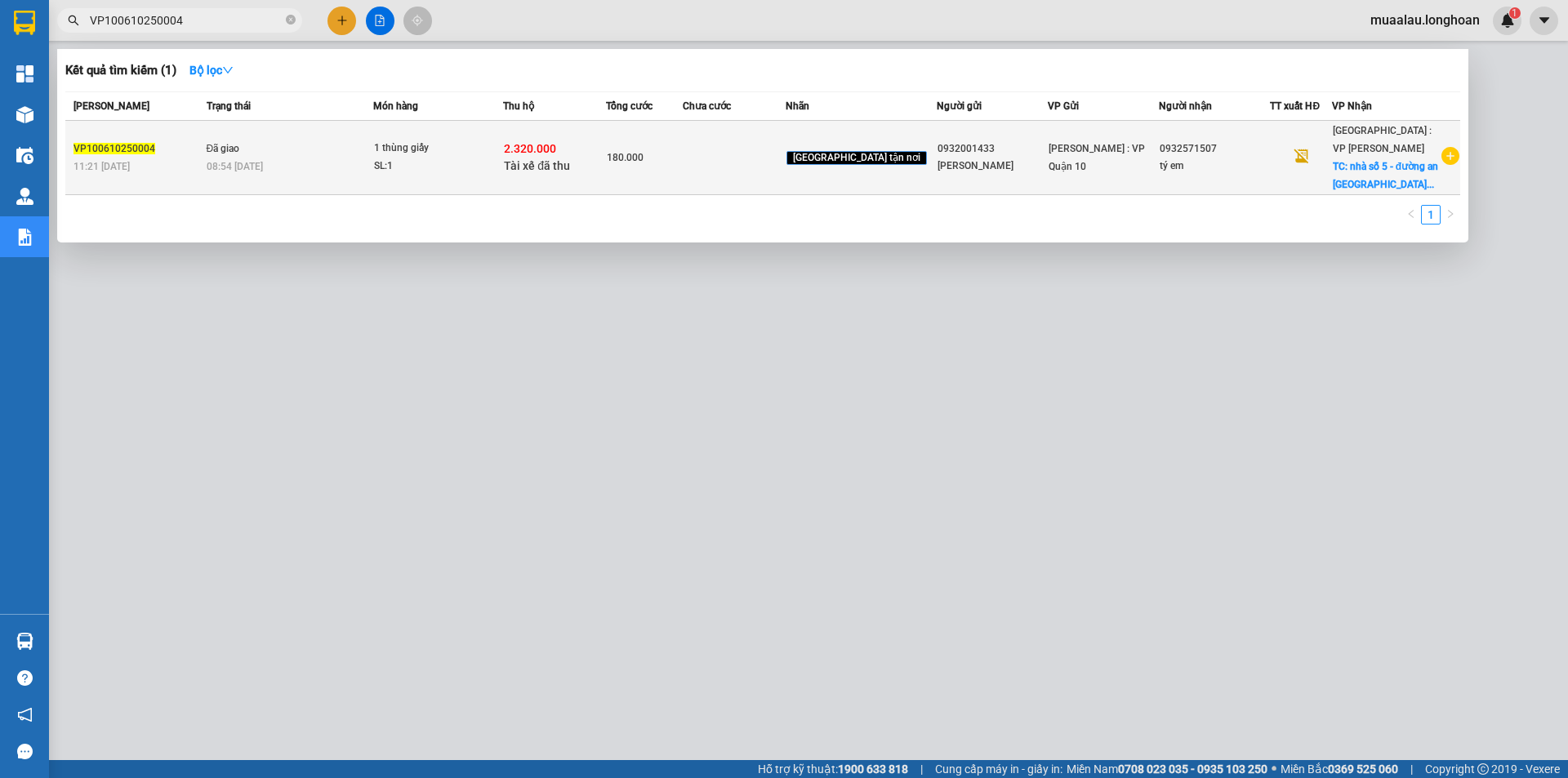
click at [682, 159] on div "180.000" at bounding box center [644, 158] width 75 height 18
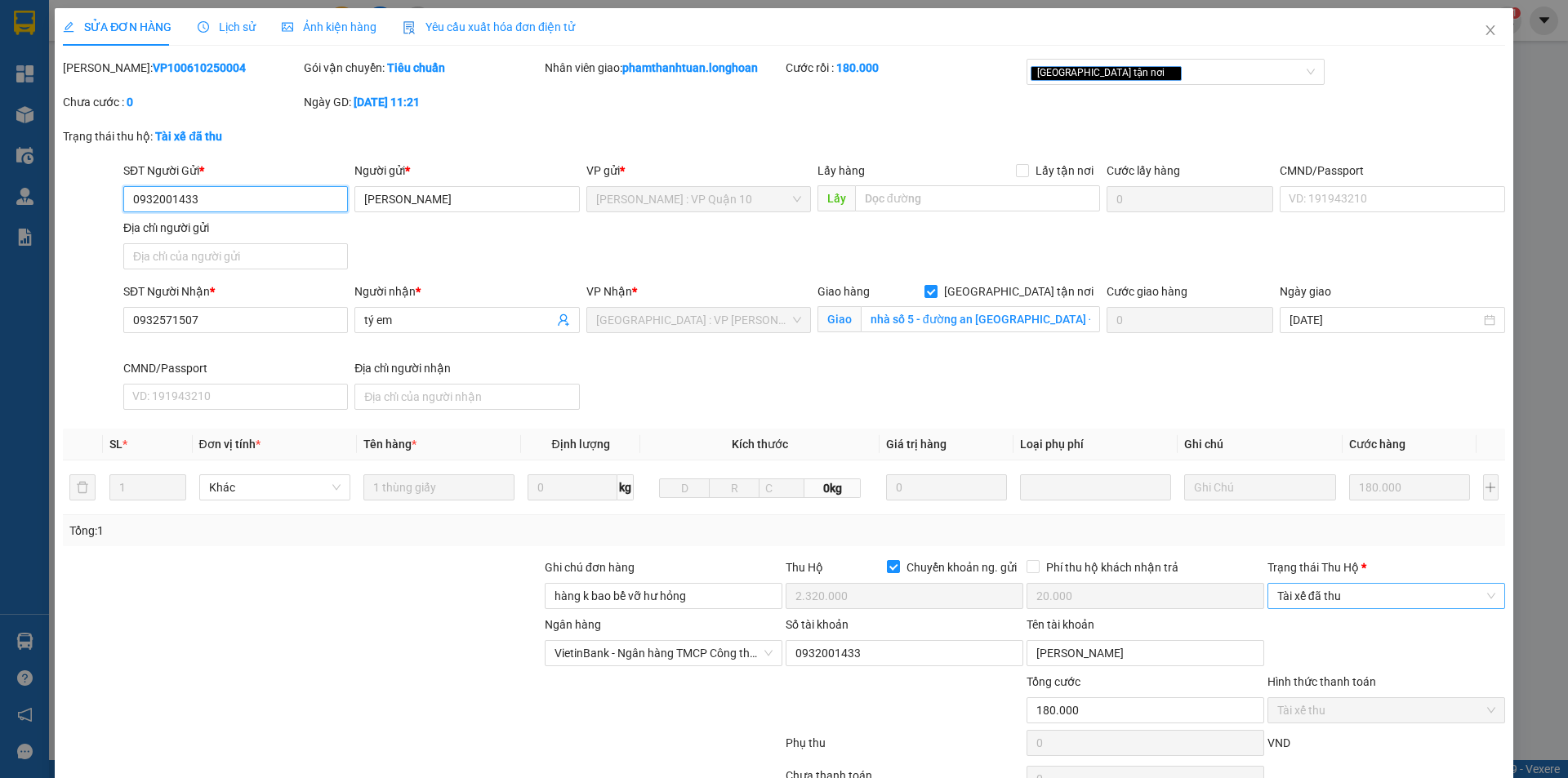
click at [1321, 599] on span "Tài xế đã thu" at bounding box center [1386, 595] width 218 height 24
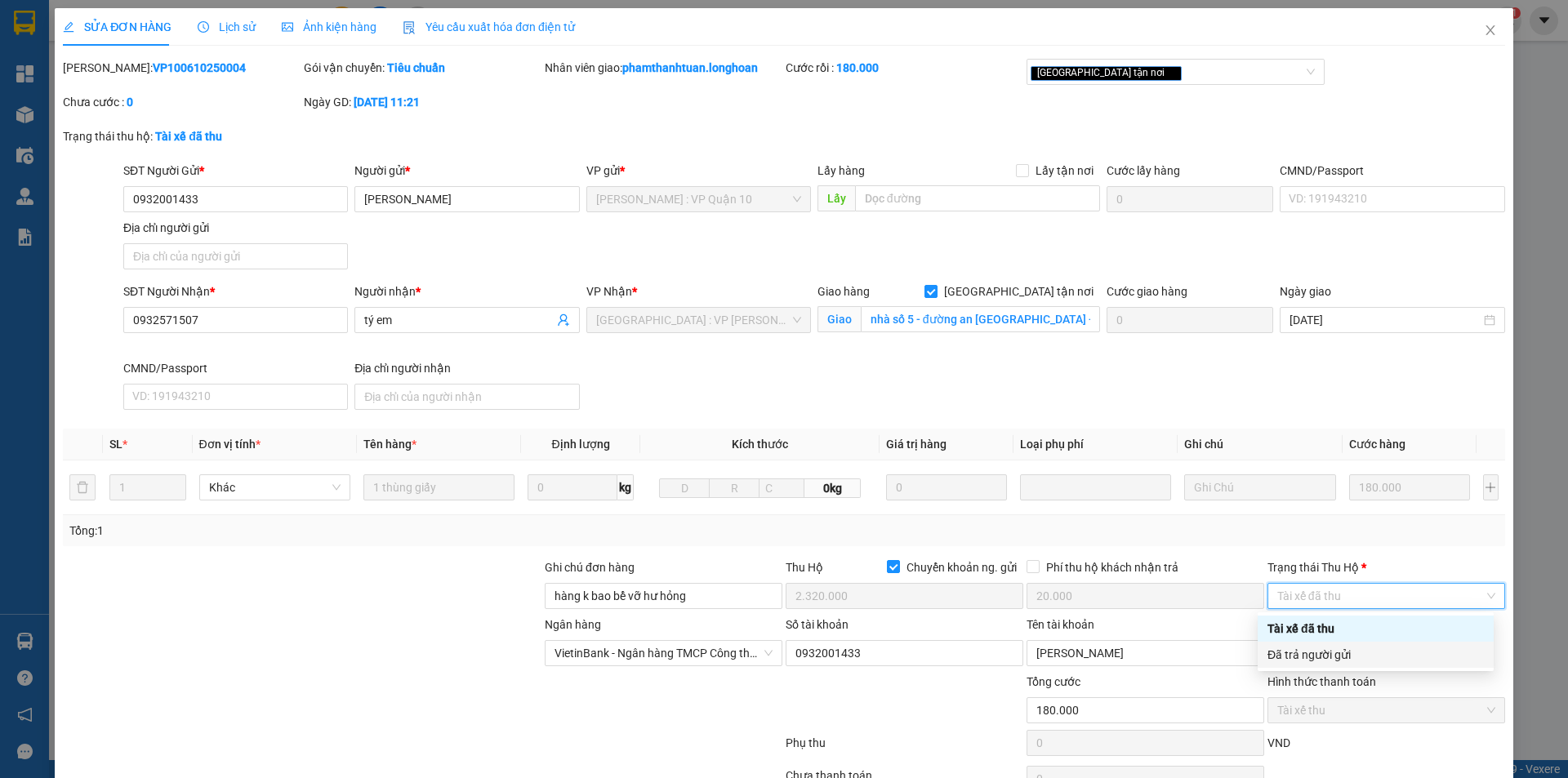
click at [1309, 646] on div "Đã trả người gửi" at bounding box center [1376, 655] width 216 height 18
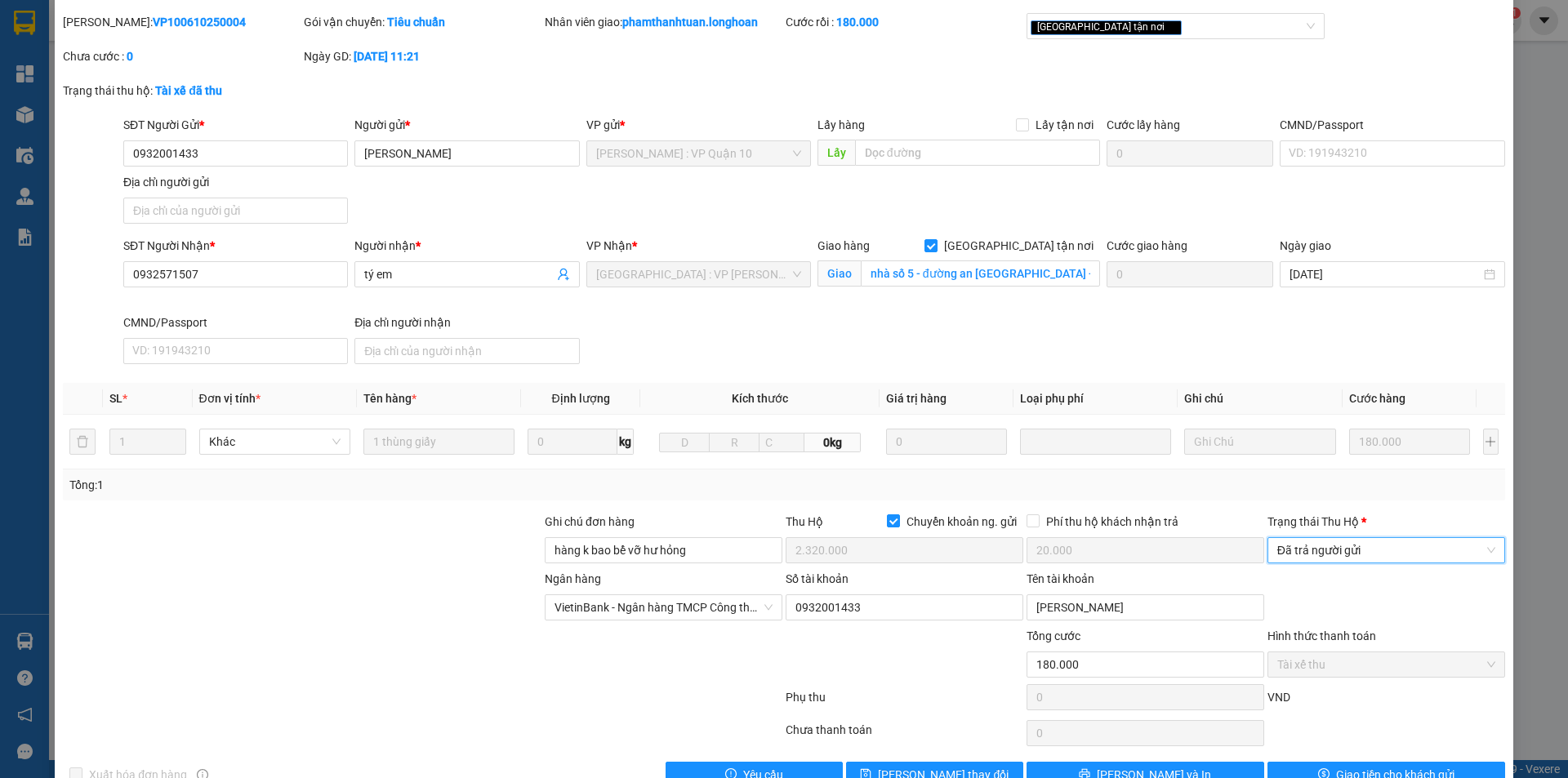
scroll to position [87, 0]
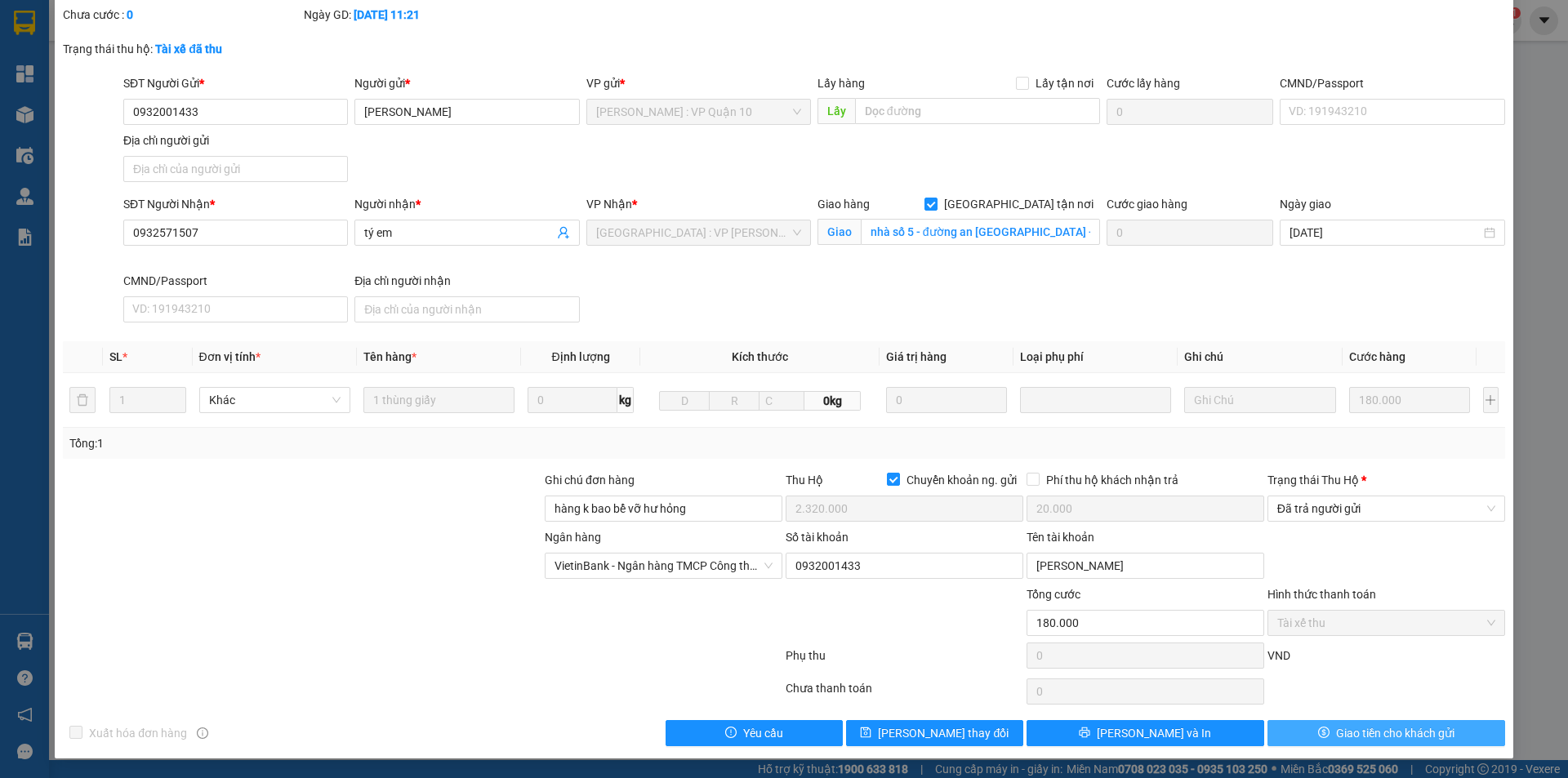
click at [1346, 724] on span "Giao tiền cho khách gửi" at bounding box center [1396, 733] width 119 height 18
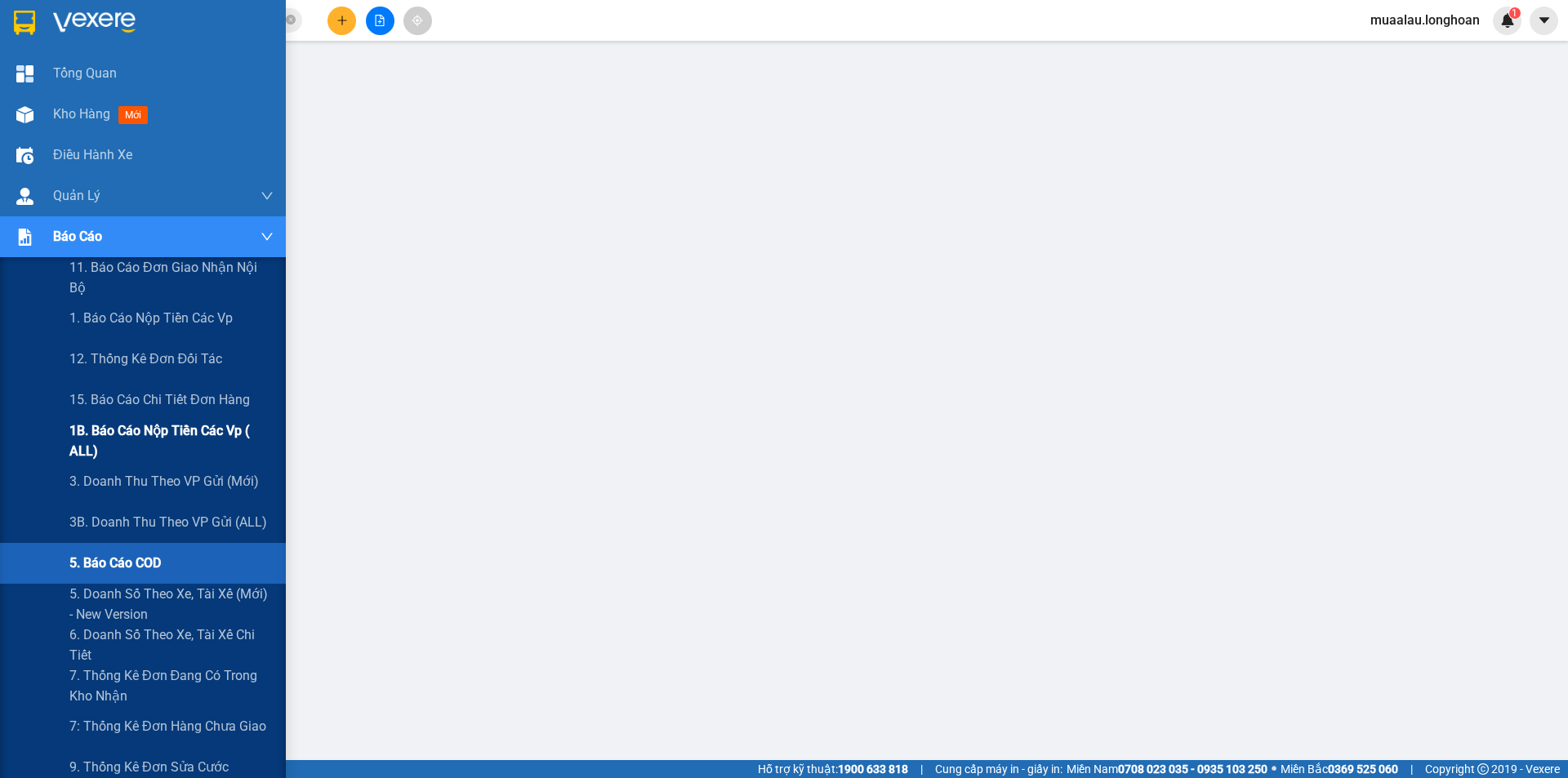
click at [200, 446] on span "1B. Báo cáo nộp tiền các vp ( ALL)" at bounding box center [171, 440] width 204 height 41
